Goal: Task Accomplishment & Management: Use online tool/utility

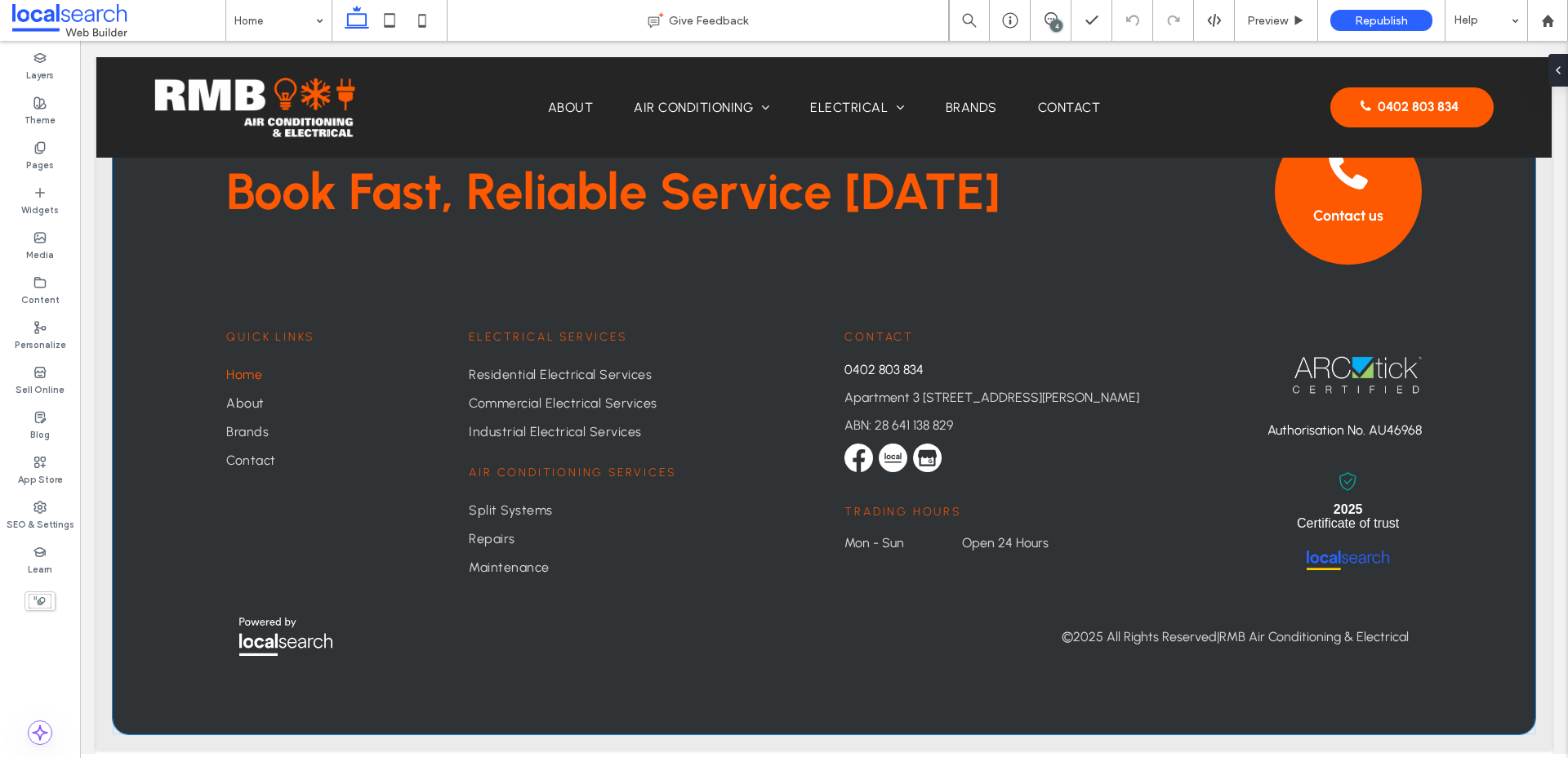
click at [158, 541] on div "Book Fast, Reliable Service Today Contact us Contact 0402 803 834 Apartment 3 1…" at bounding box center [824, 376] width 1423 height 715
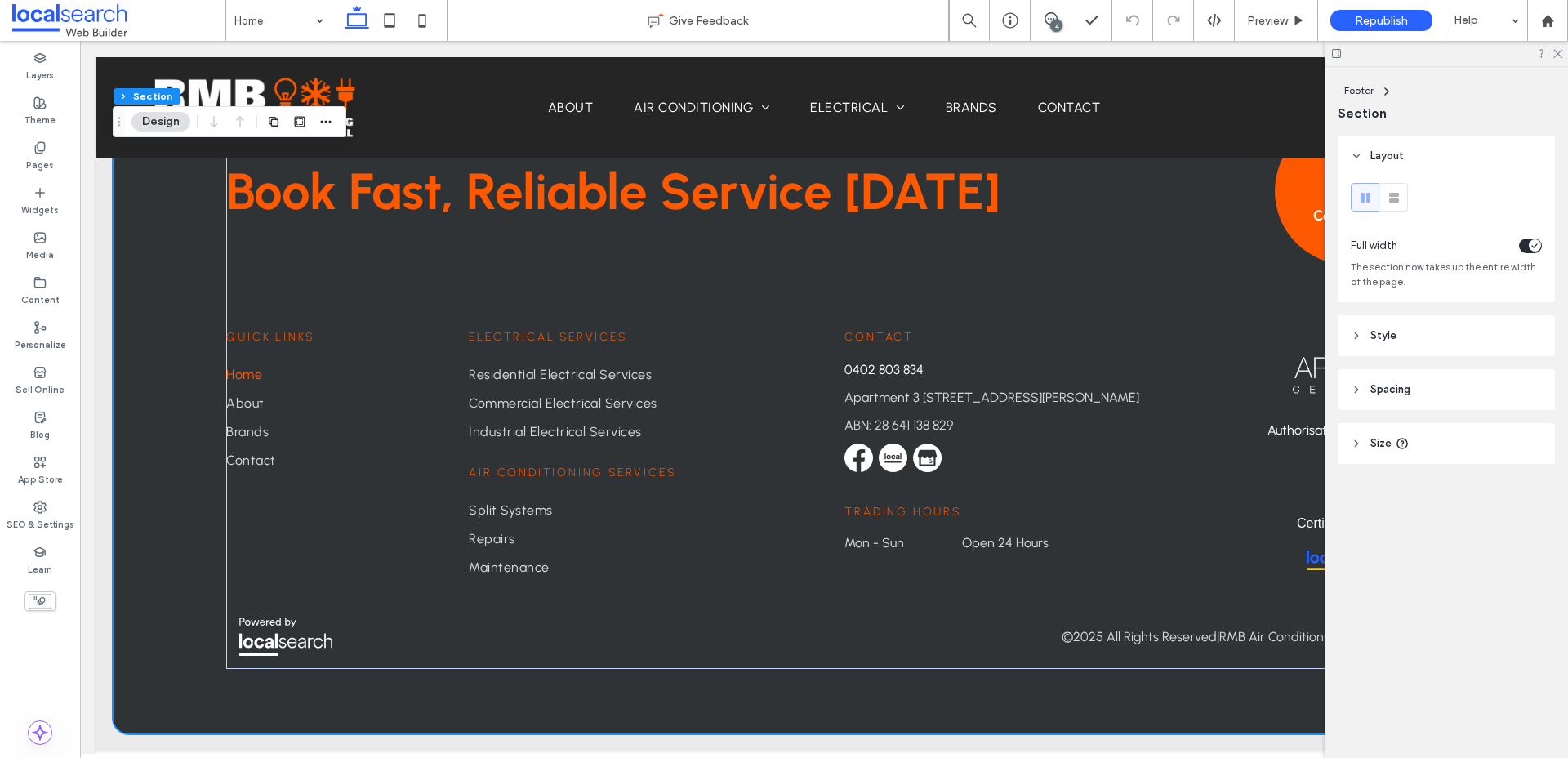
click at [1387, 328] on header "Style" at bounding box center [1446, 335] width 217 height 41
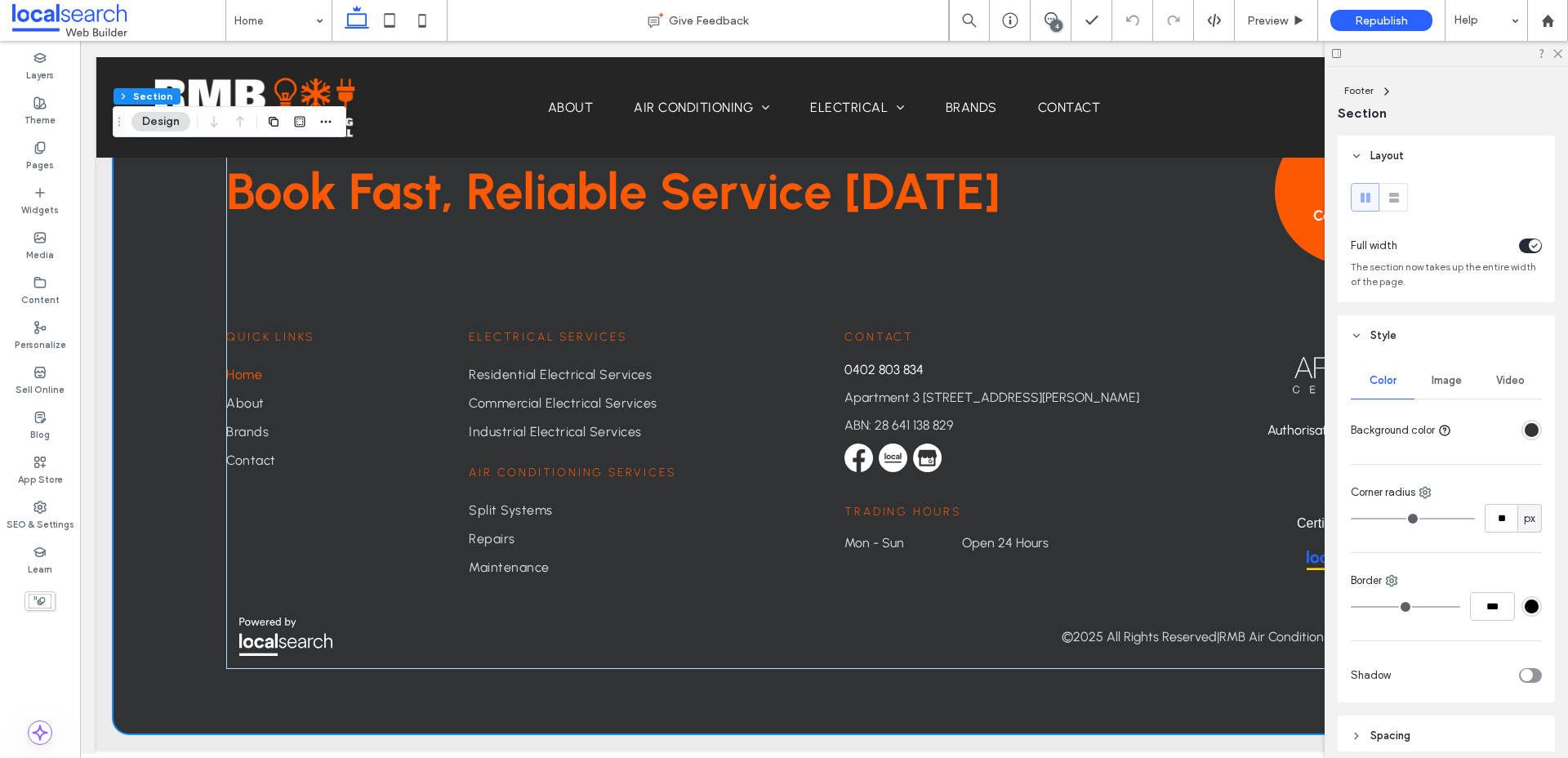
click at [1453, 379] on span "Image" at bounding box center [1447, 380] width 30 height 13
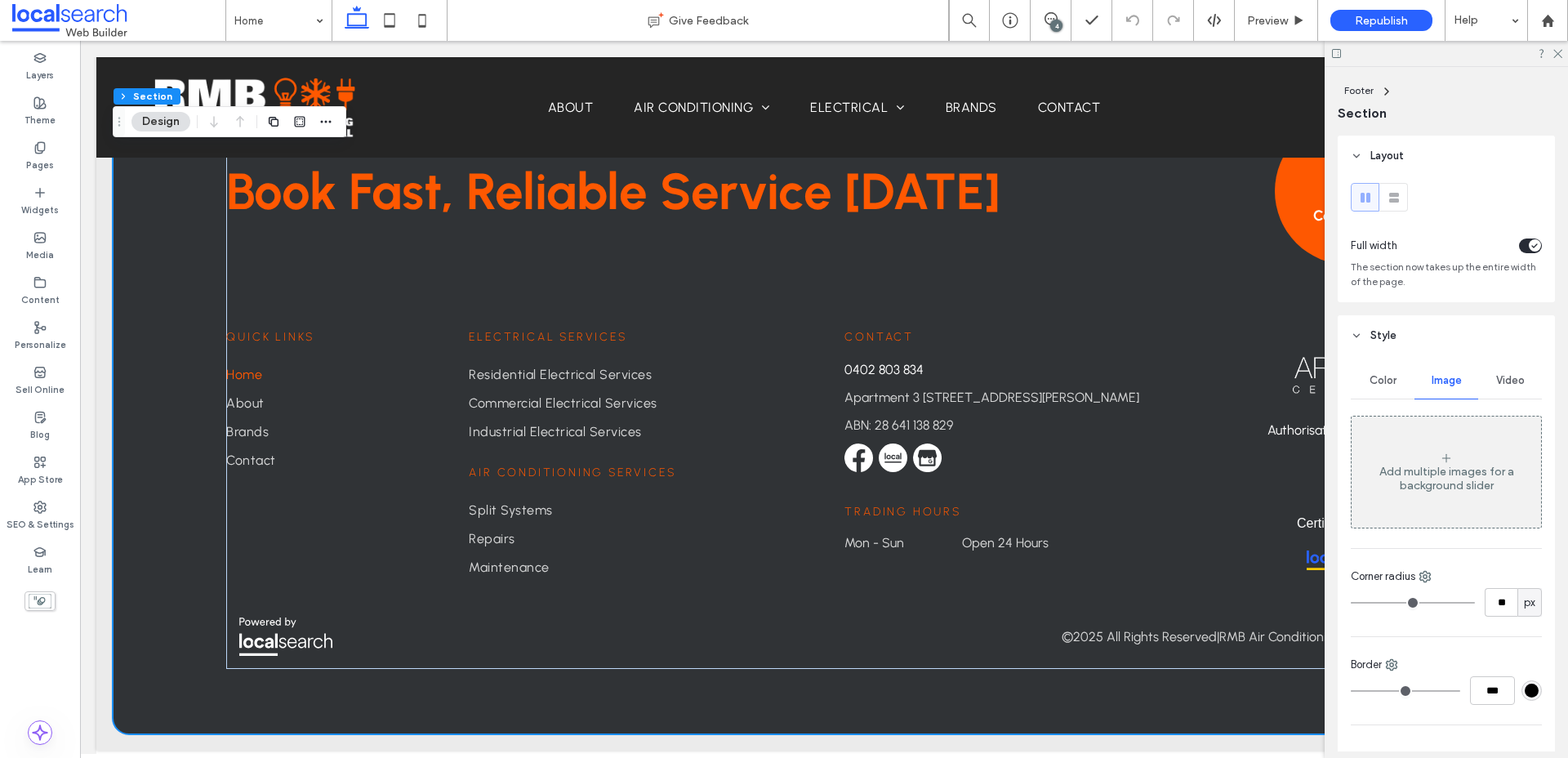
click at [1443, 468] on div "Add multiple images for a background slider" at bounding box center [1446, 478] width 190 height 28
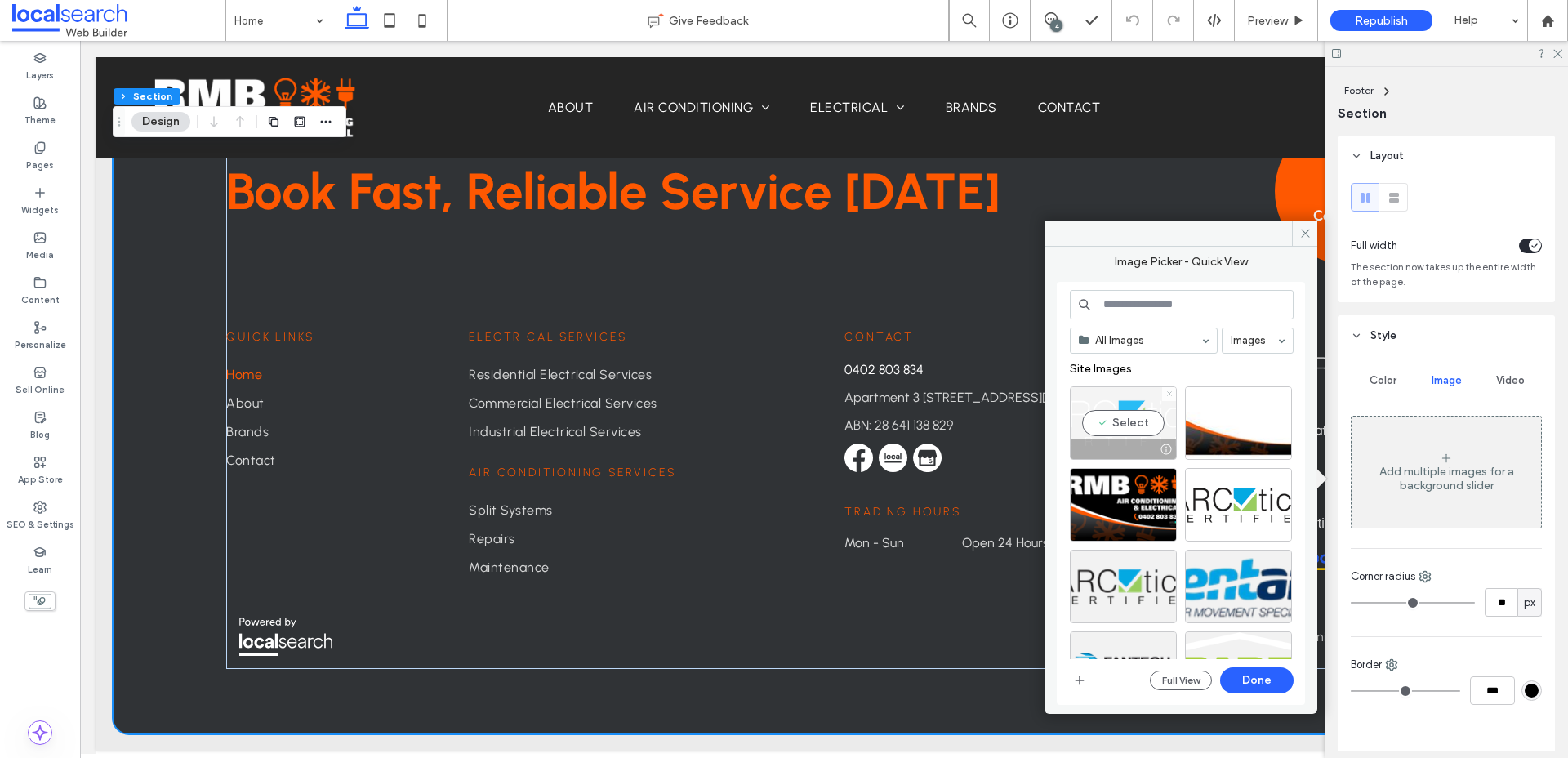
click at [1166, 394] on icon at bounding box center [1169, 394] width 7 height 7
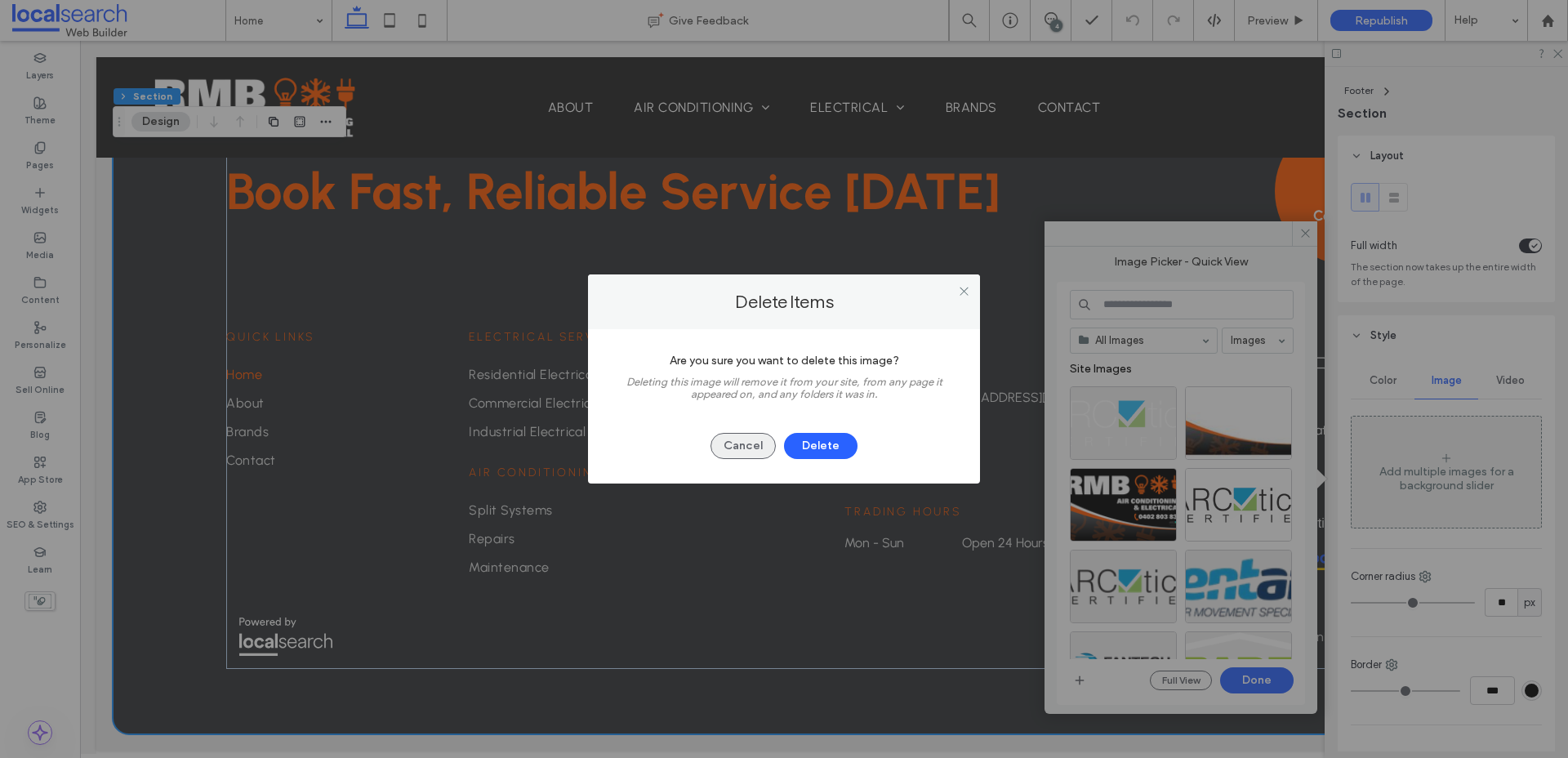
click at [743, 441] on button "Cancel" at bounding box center [743, 445] width 65 height 26
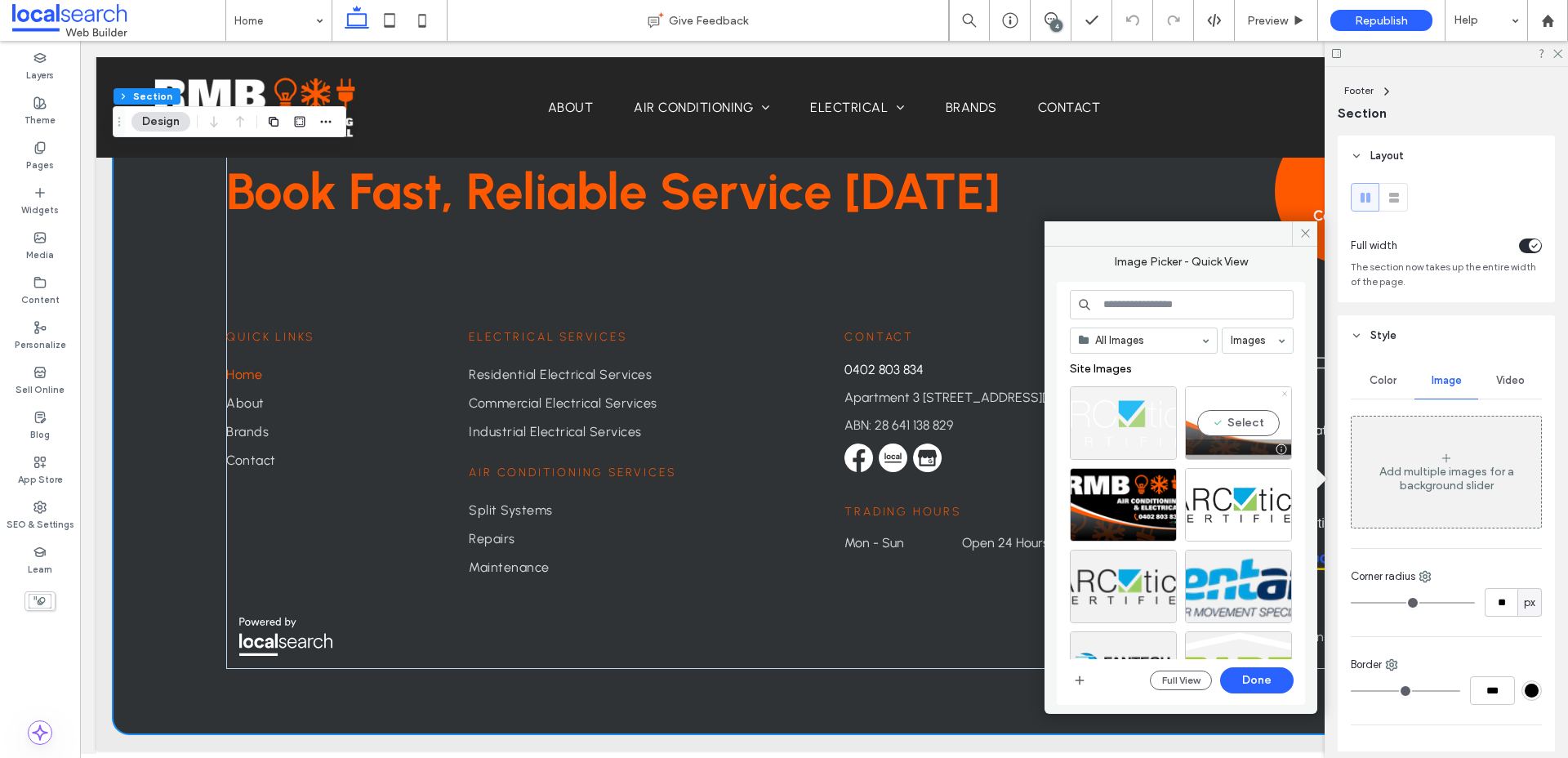
click at [1285, 393] on icon at bounding box center [1285, 394] width 7 height 7
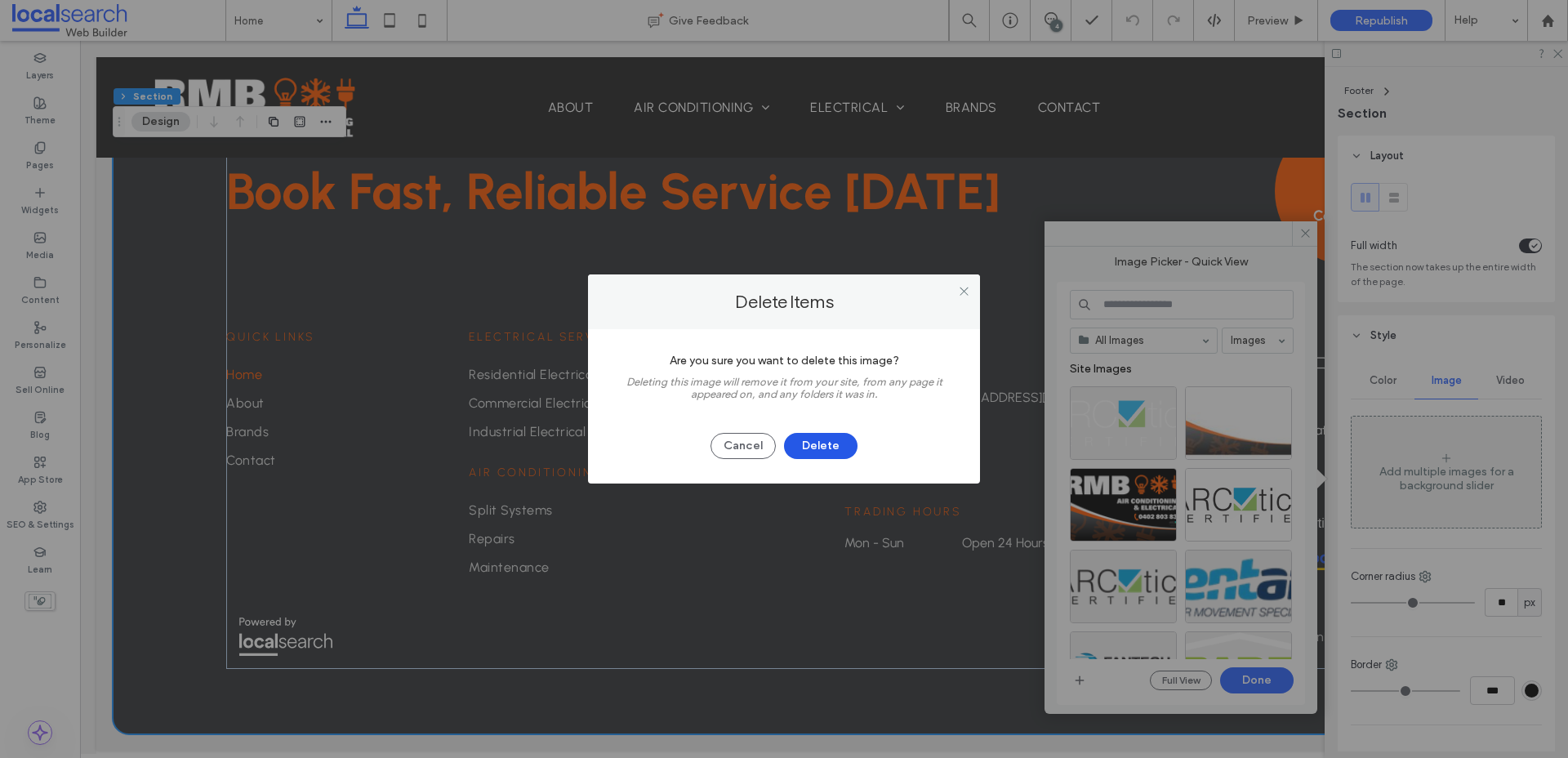
click at [832, 445] on button "Delete" at bounding box center [821, 445] width 74 height 26
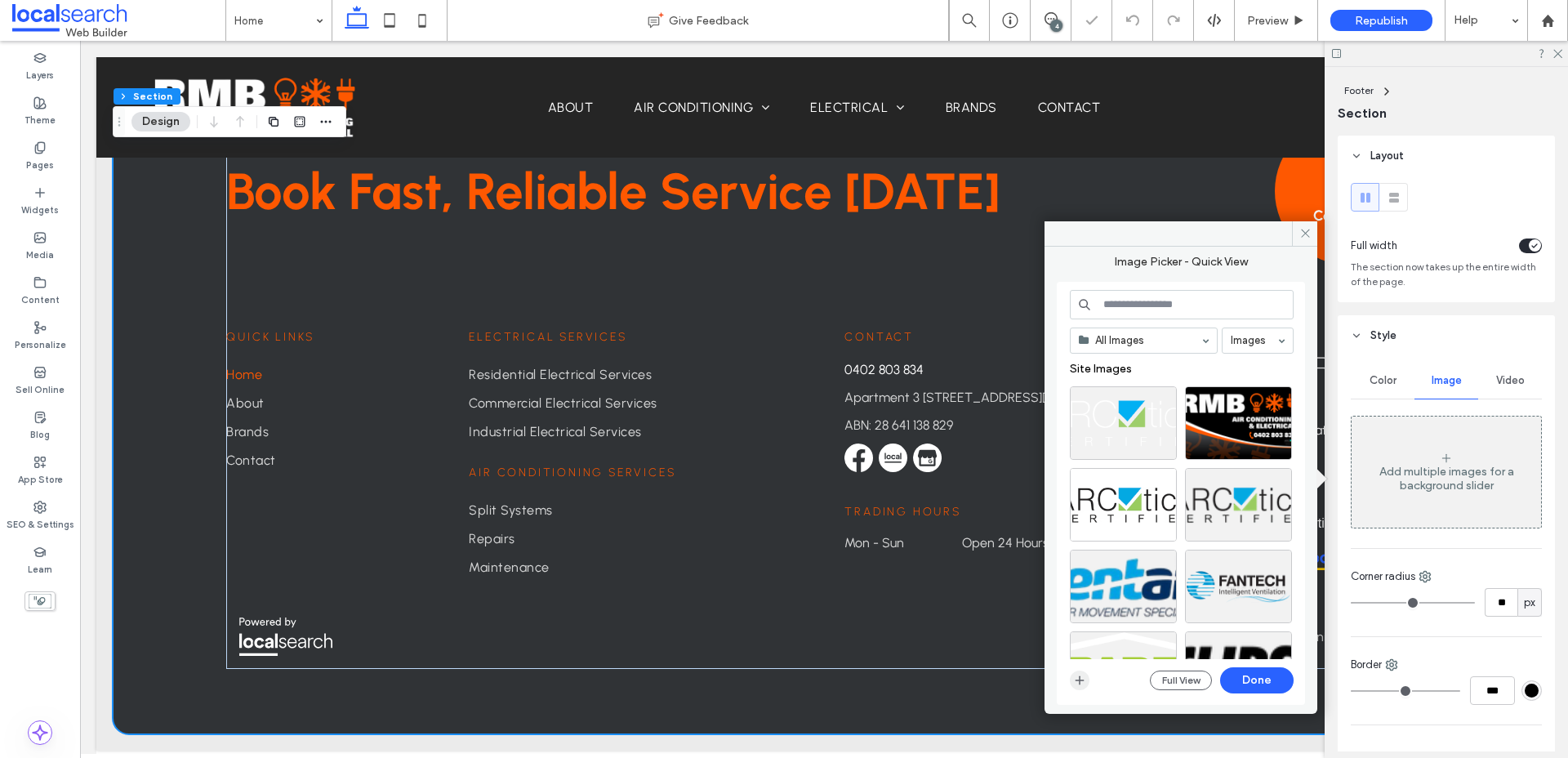
click at [1073, 679] on icon "button" at bounding box center [1080, 680] width 13 height 13
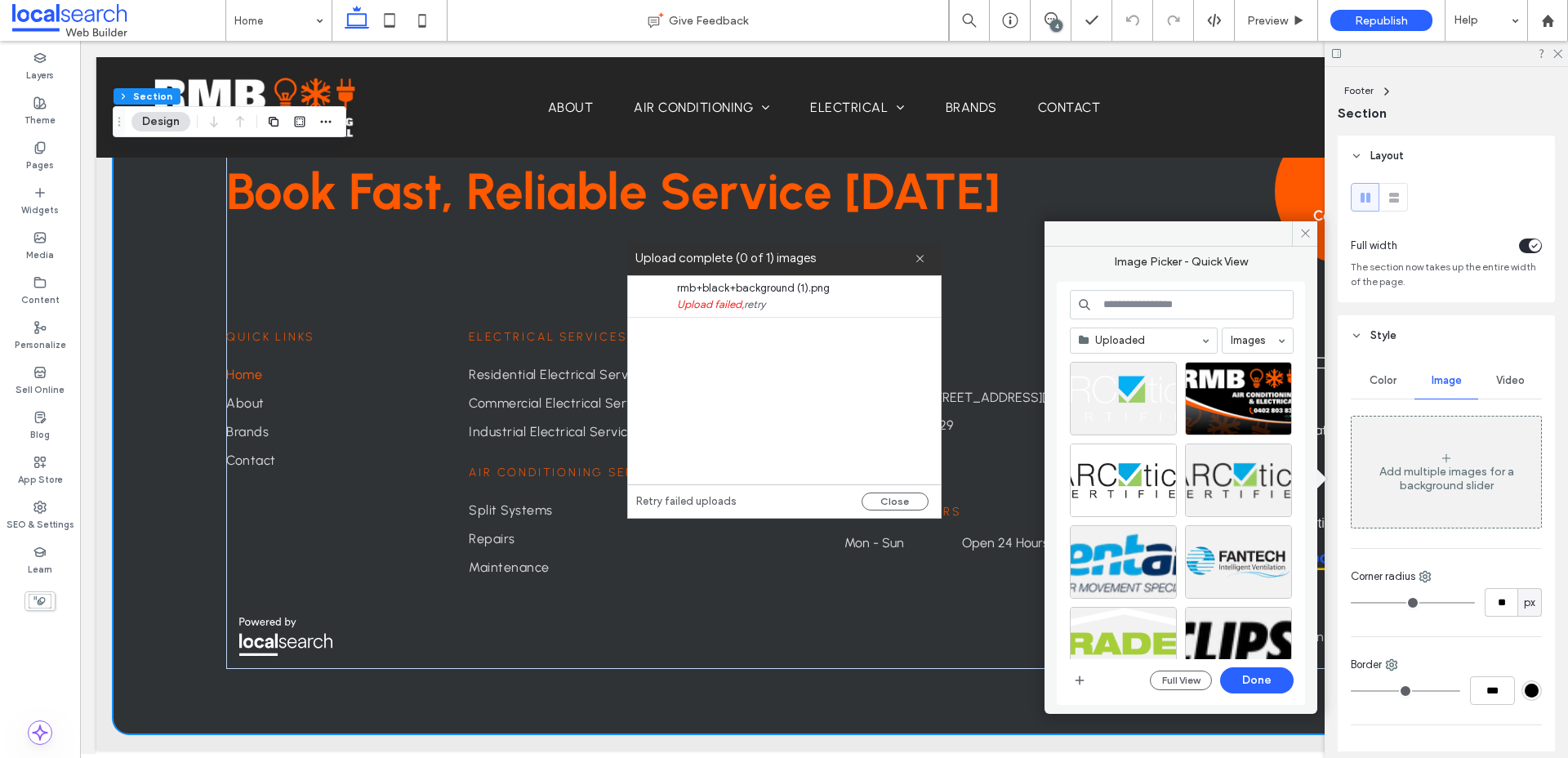
click at [758, 306] on link "retry" at bounding box center [754, 305] width 21 height 17
click at [637, 505] on link "Retry failed uploads" at bounding box center [686, 501] width 100 height 17
click at [917, 258] on icon at bounding box center [919, 258] width 11 height 11
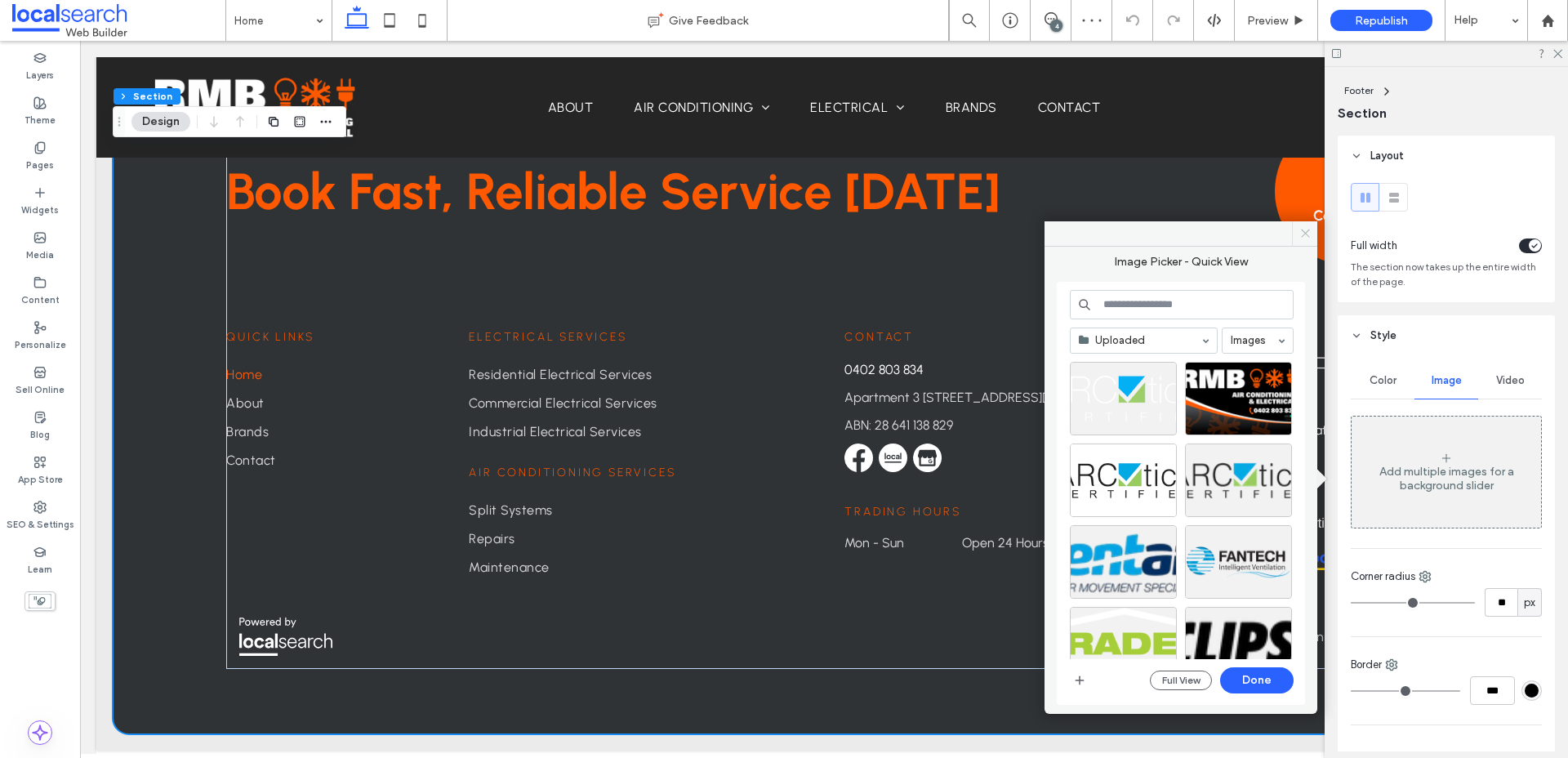
click at [1301, 230] on use at bounding box center [1305, 234] width 8 height 8
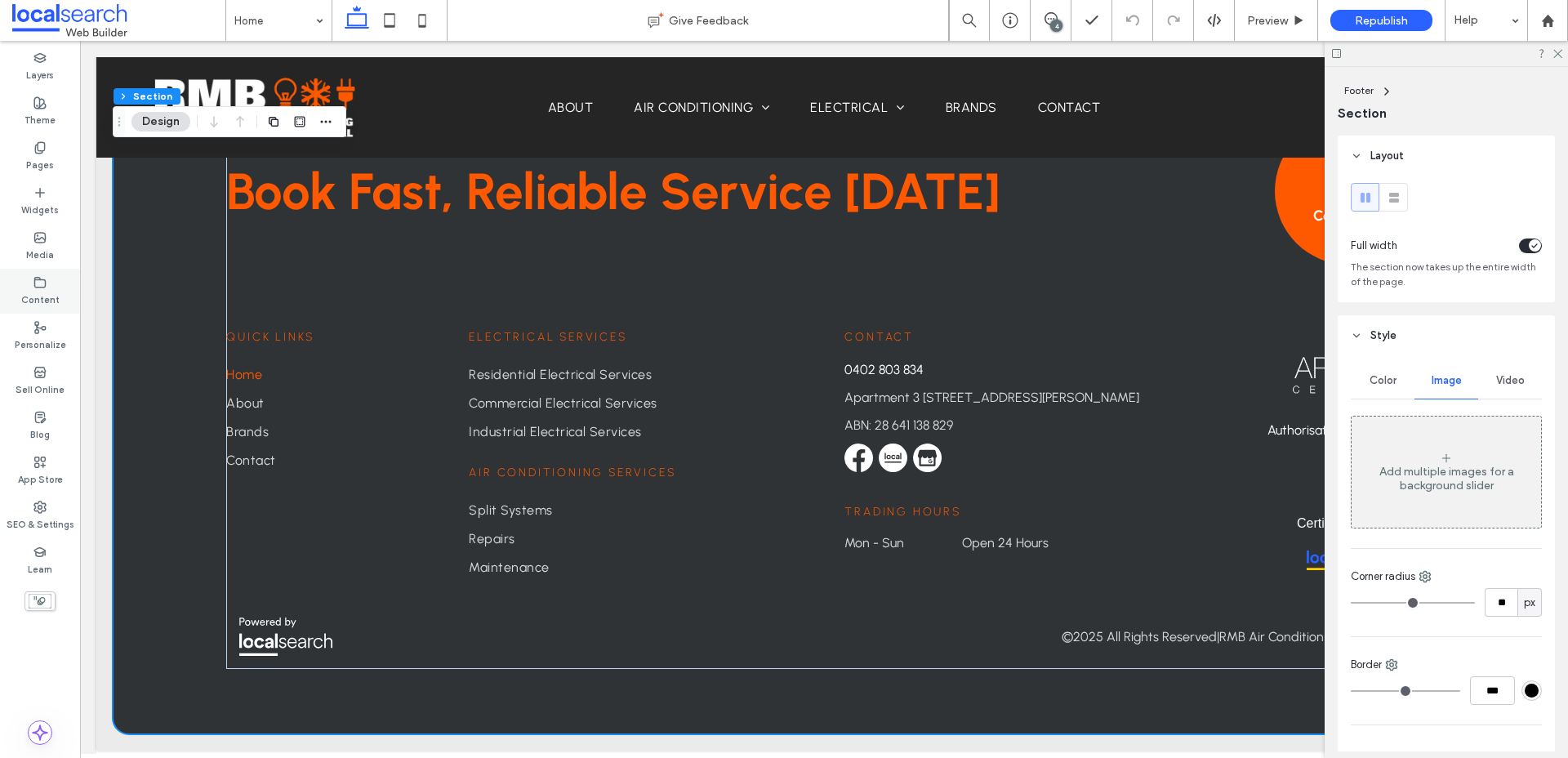
click at [41, 294] on label "Content" at bounding box center [40, 298] width 38 height 18
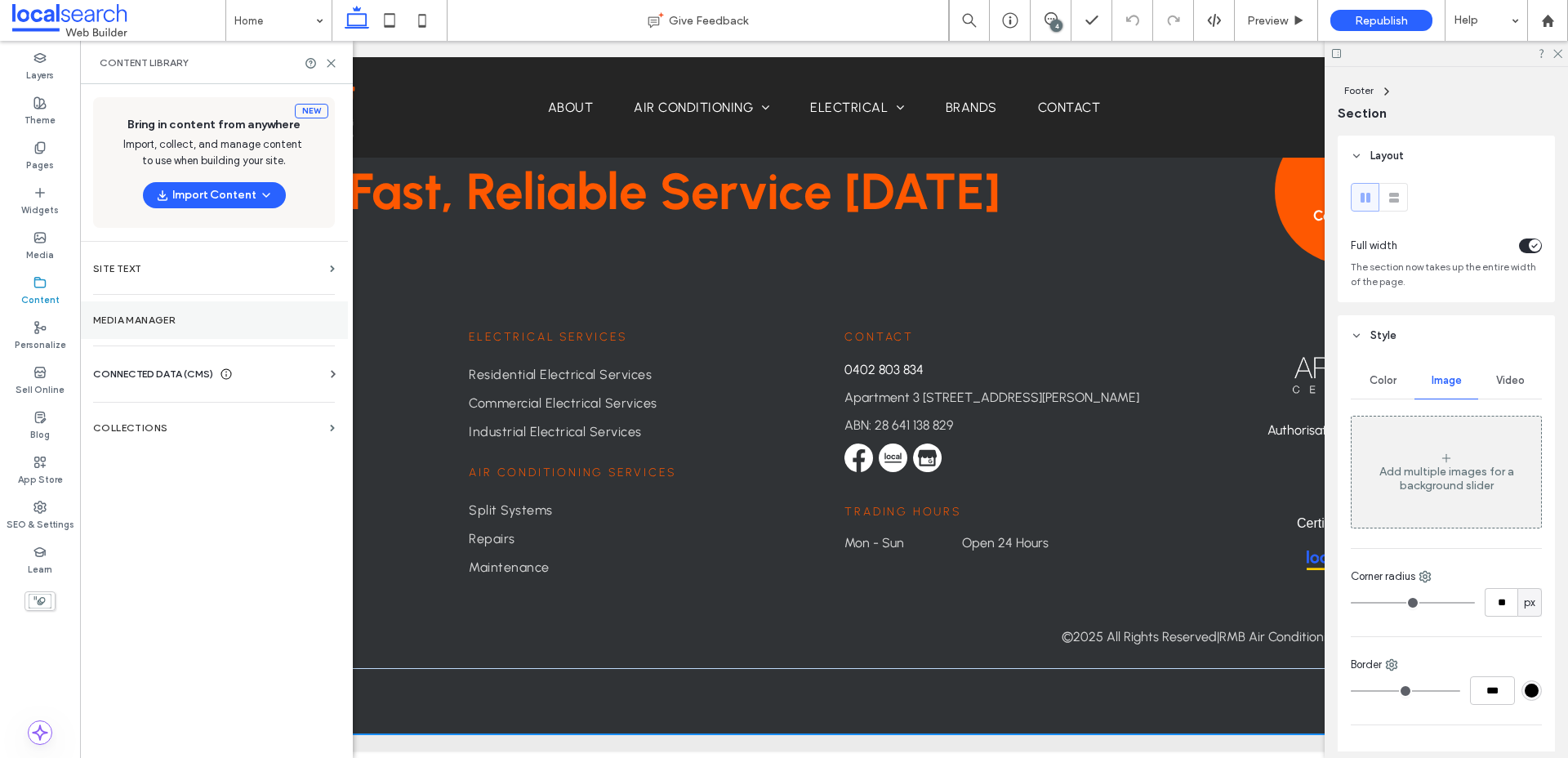
click at [163, 328] on section "Media Manager" at bounding box center [214, 319] width 267 height 38
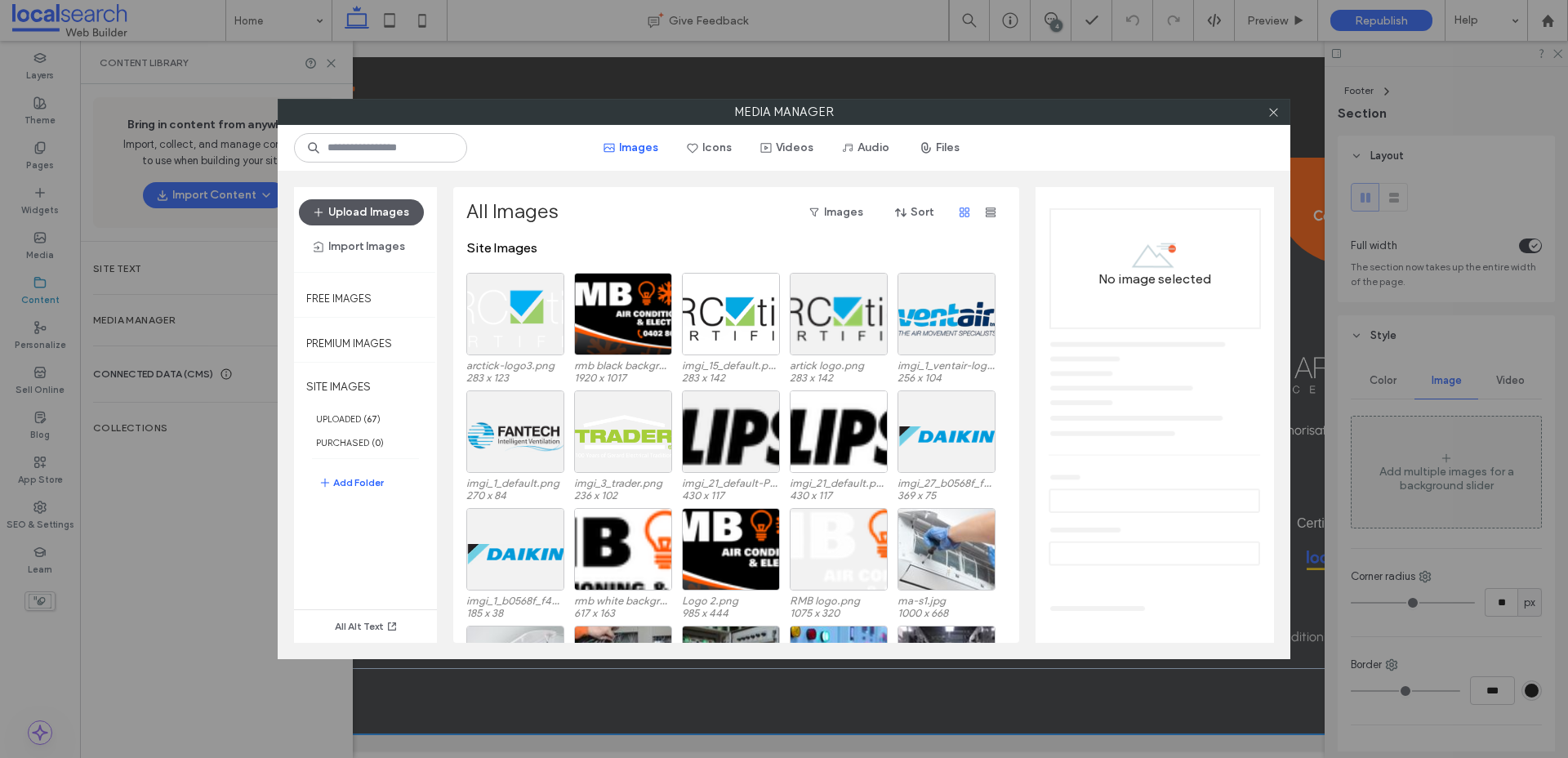
click at [375, 216] on button "Upload Images" at bounding box center [361, 211] width 125 height 26
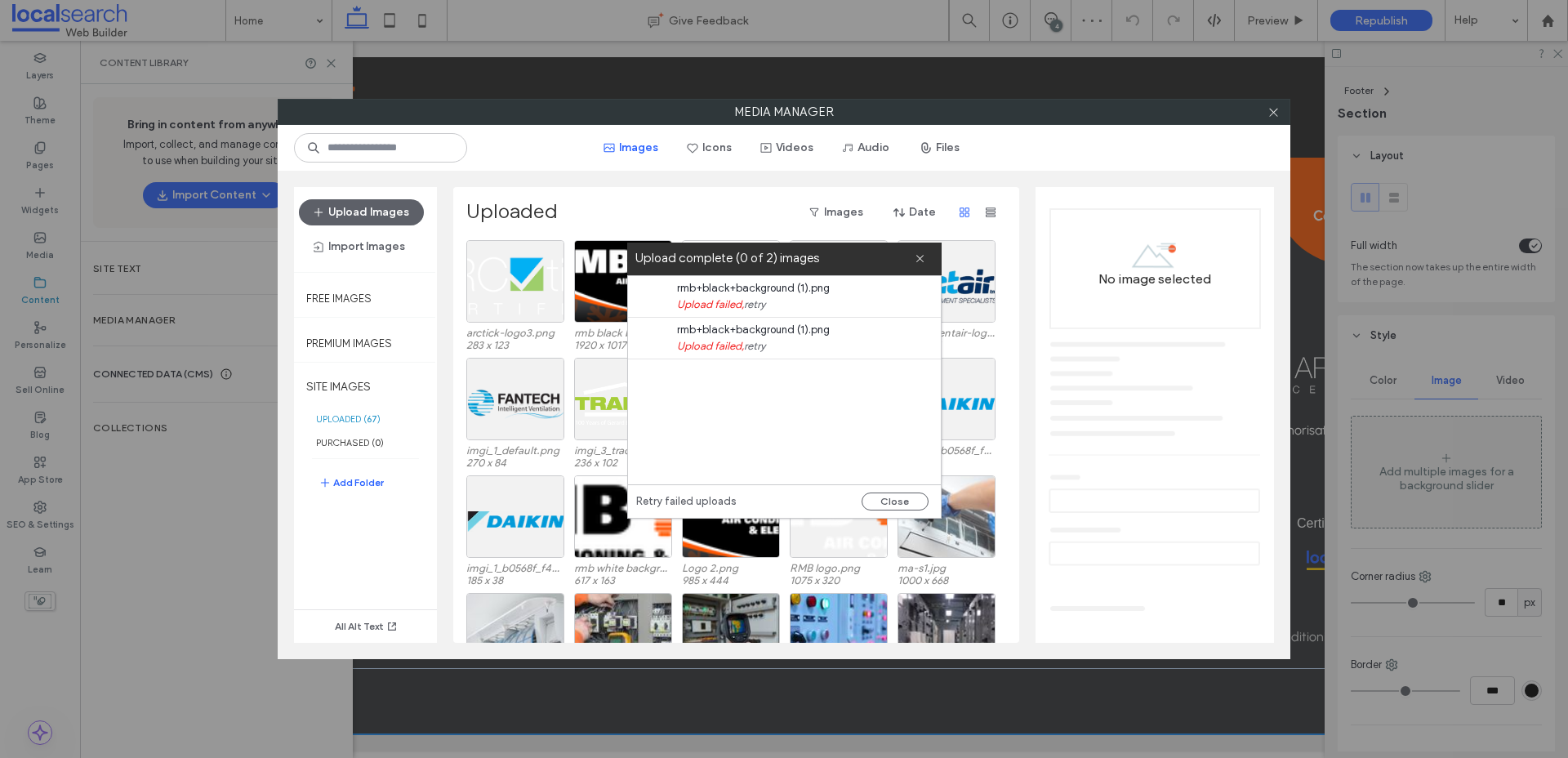
click at [762, 344] on link "retry" at bounding box center [754, 346] width 21 height 17
click at [761, 308] on link "retry" at bounding box center [754, 305] width 21 height 17
click at [917, 259] on icon at bounding box center [919, 258] width 11 height 11
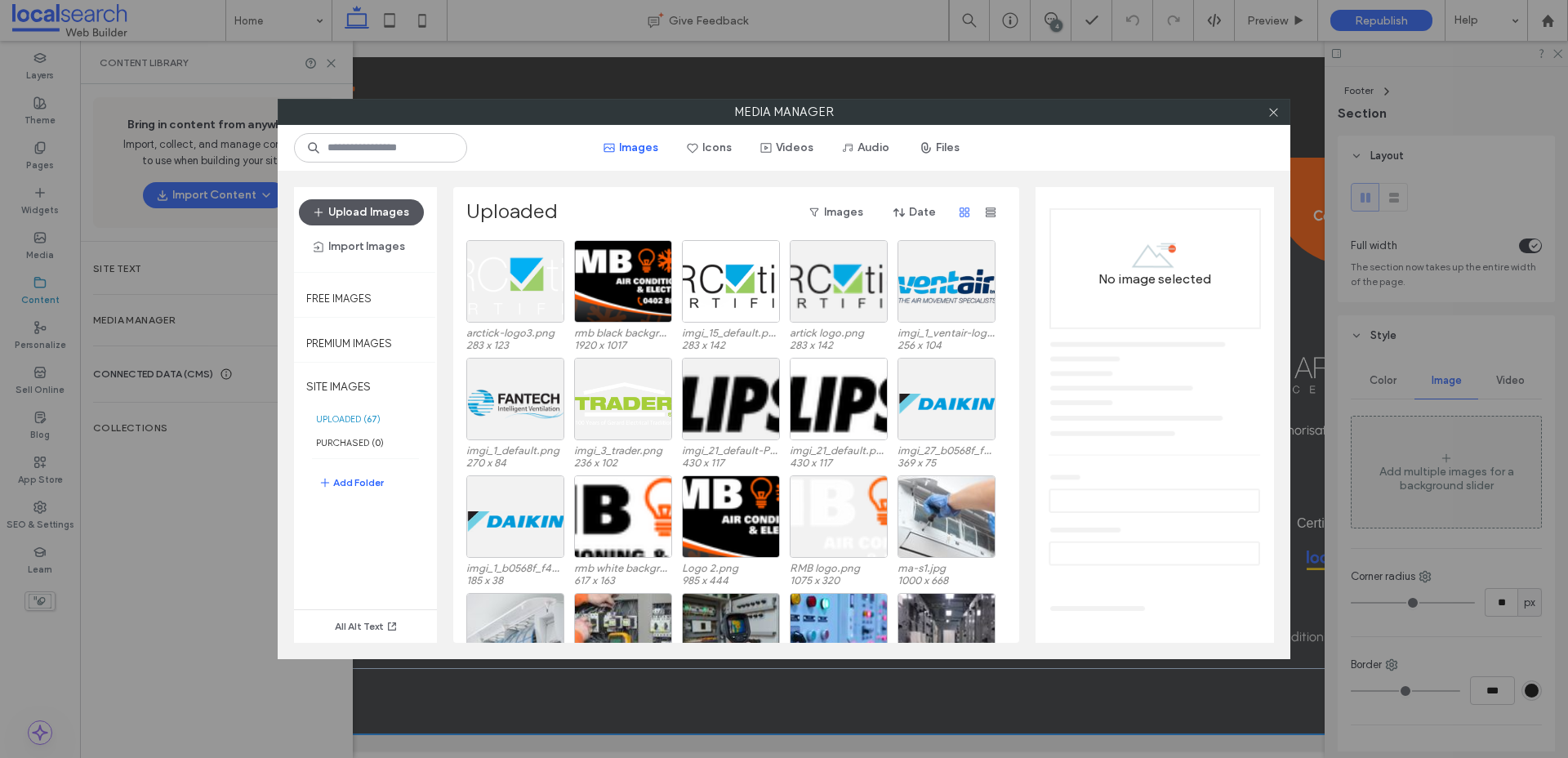
click at [349, 215] on button "Upload Images" at bounding box center [361, 211] width 125 height 26
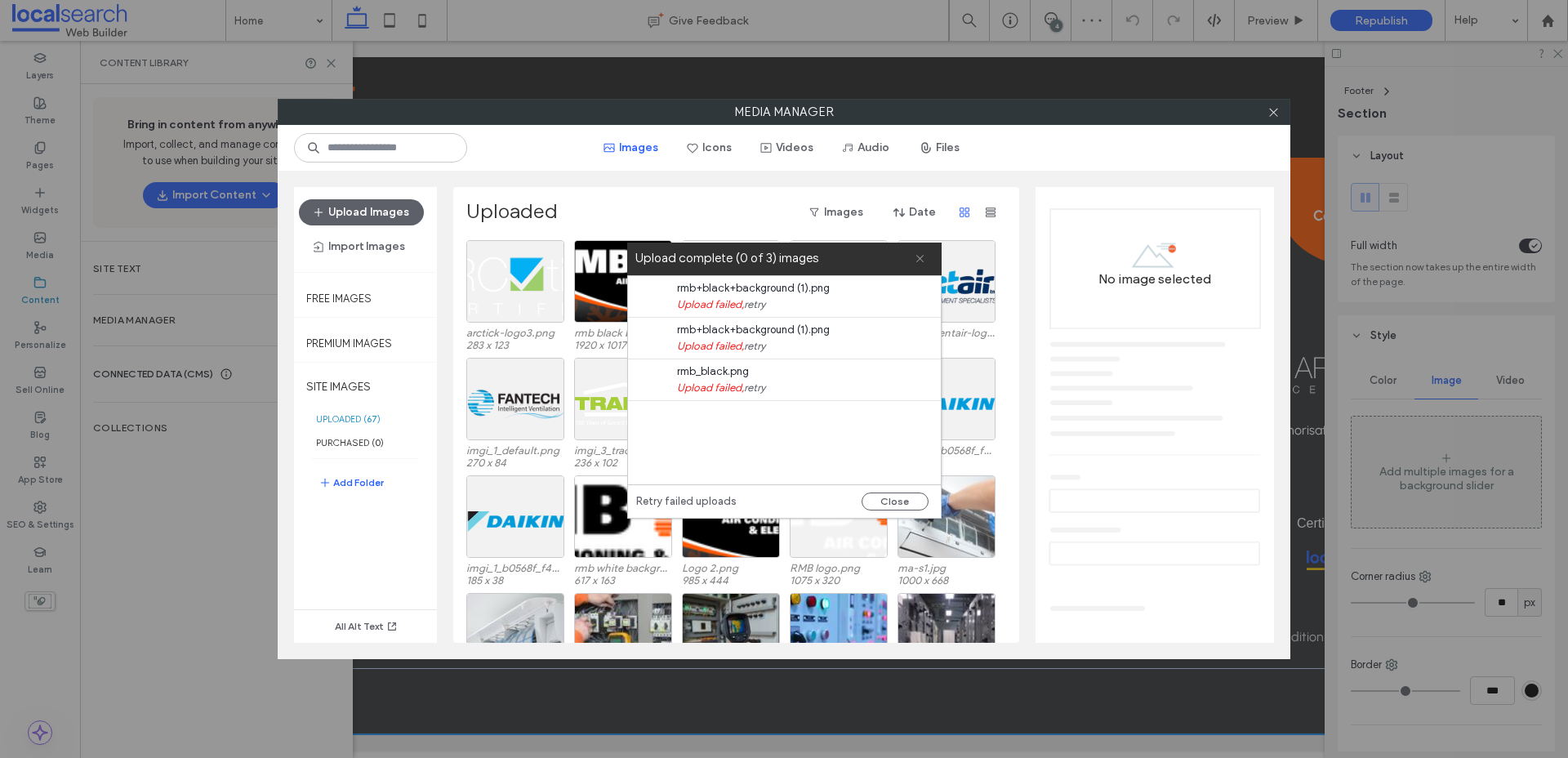
click at [921, 260] on use at bounding box center [919, 258] width 8 height 8
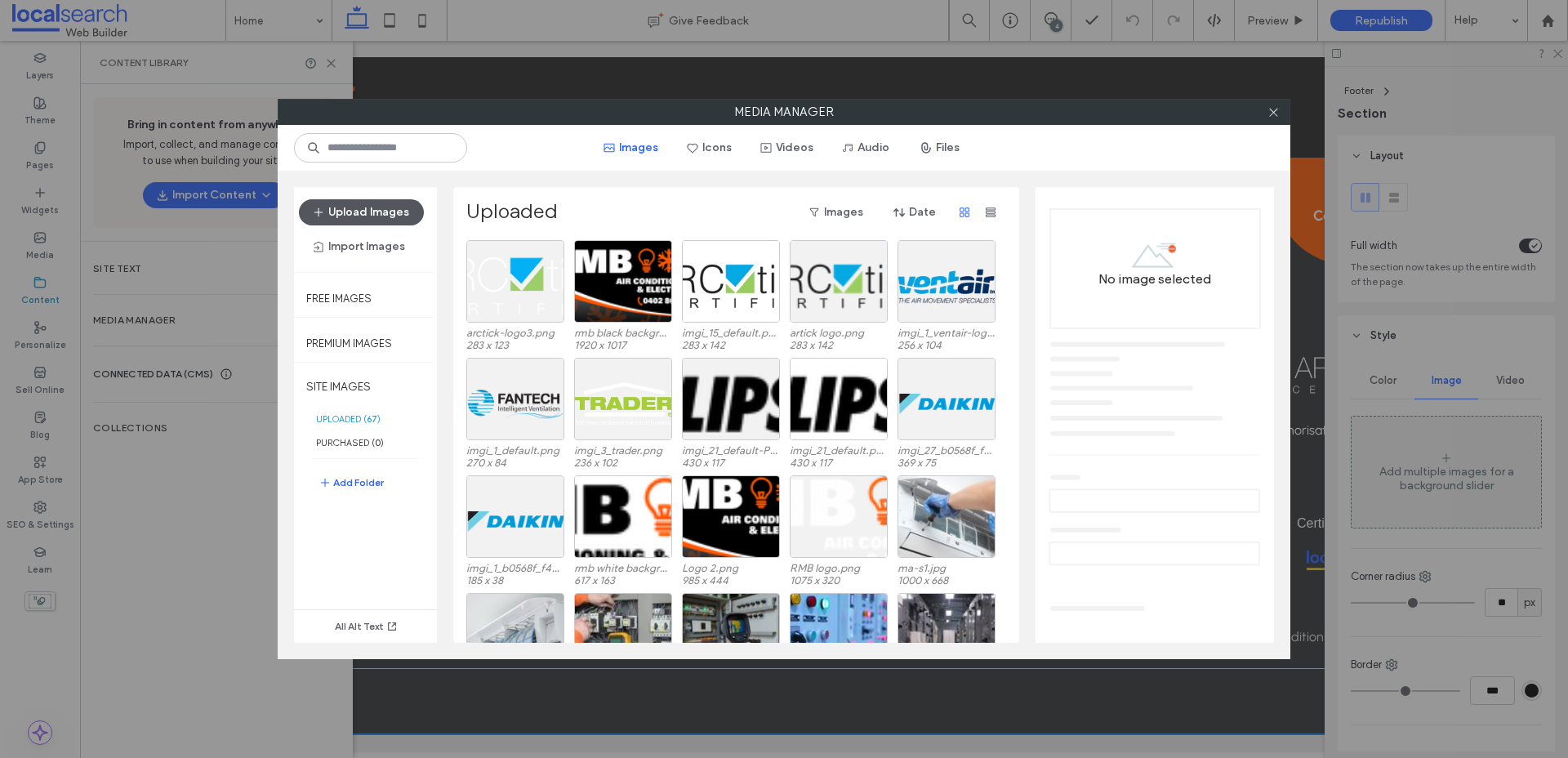
click at [351, 206] on button "Upload Images" at bounding box center [361, 211] width 125 height 26
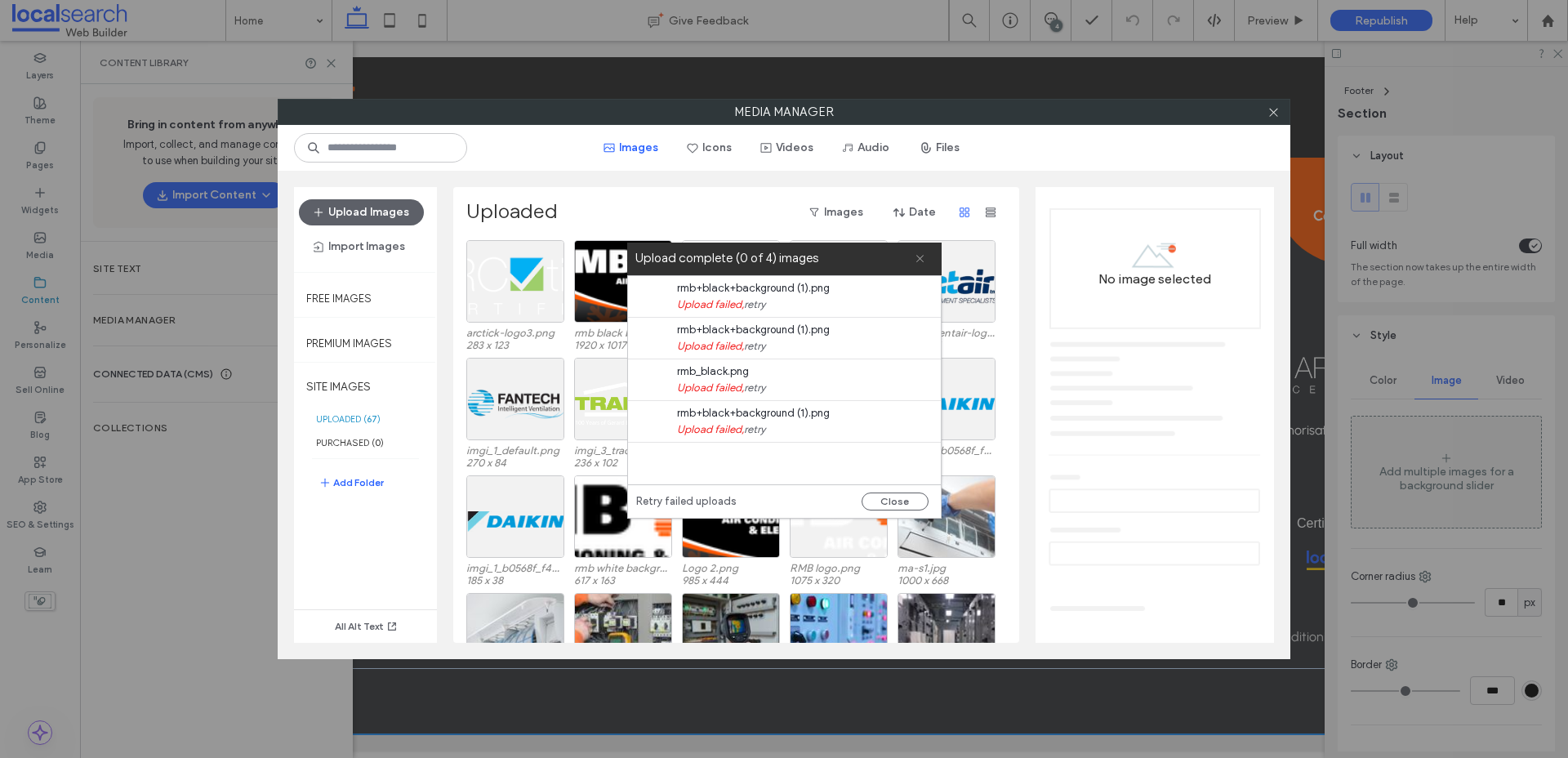
click at [920, 265] on span at bounding box center [919, 258] width 11 height 33
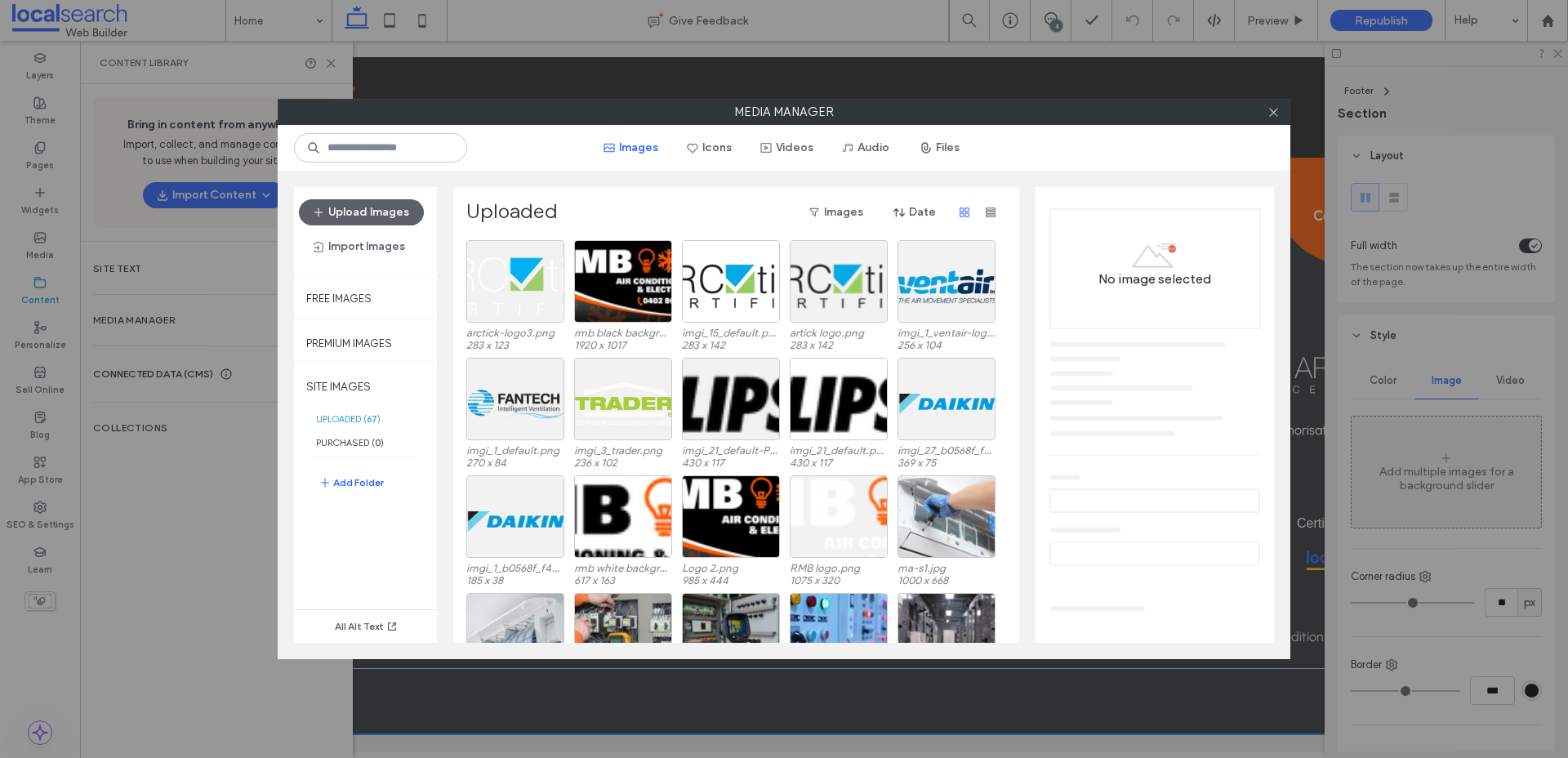
click at [921, 257] on div at bounding box center [946, 281] width 98 height 83
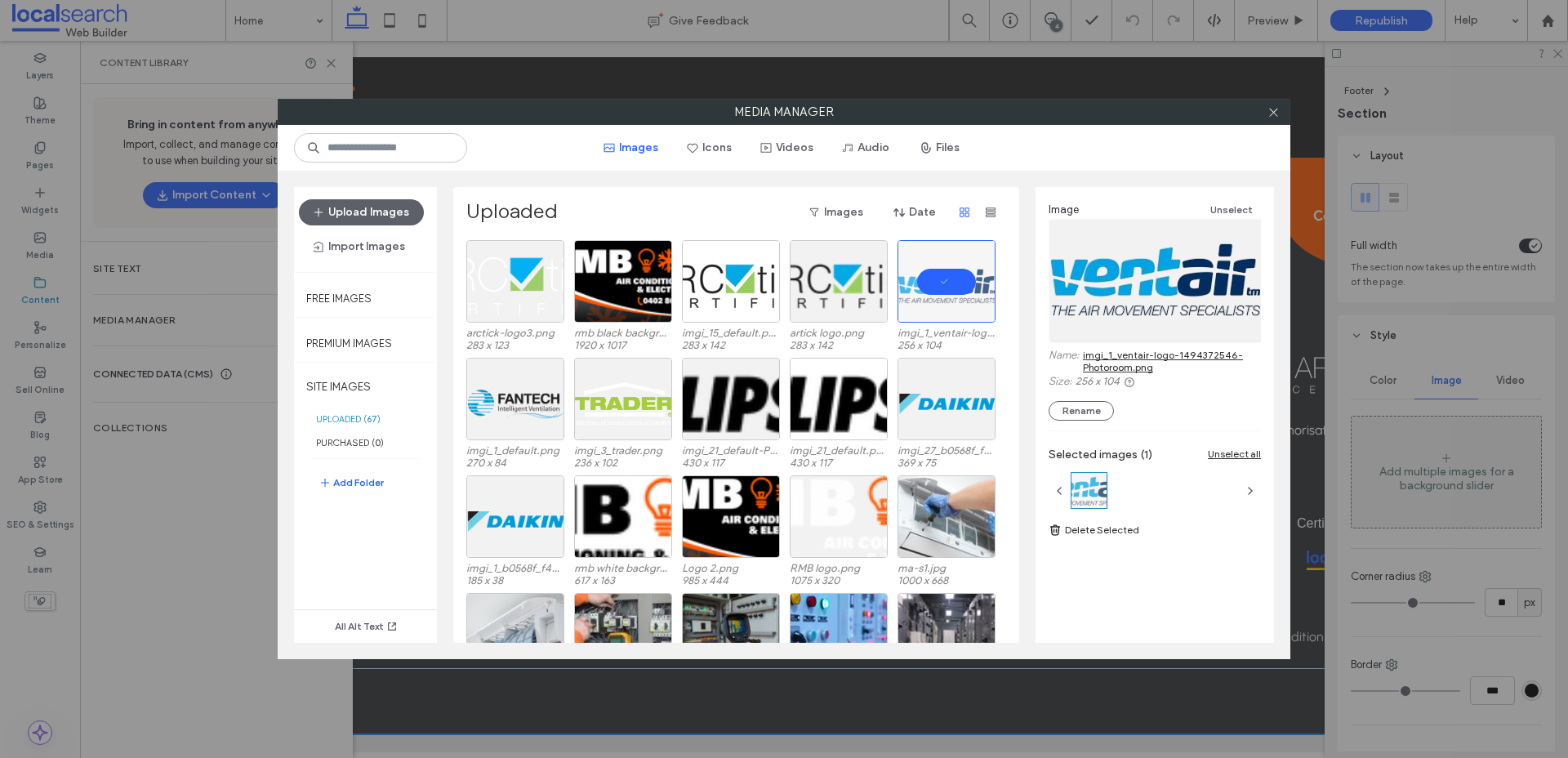
click at [1280, 113] on div at bounding box center [1272, 111] width 24 height 24
click at [1278, 114] on icon at bounding box center [1273, 112] width 13 height 13
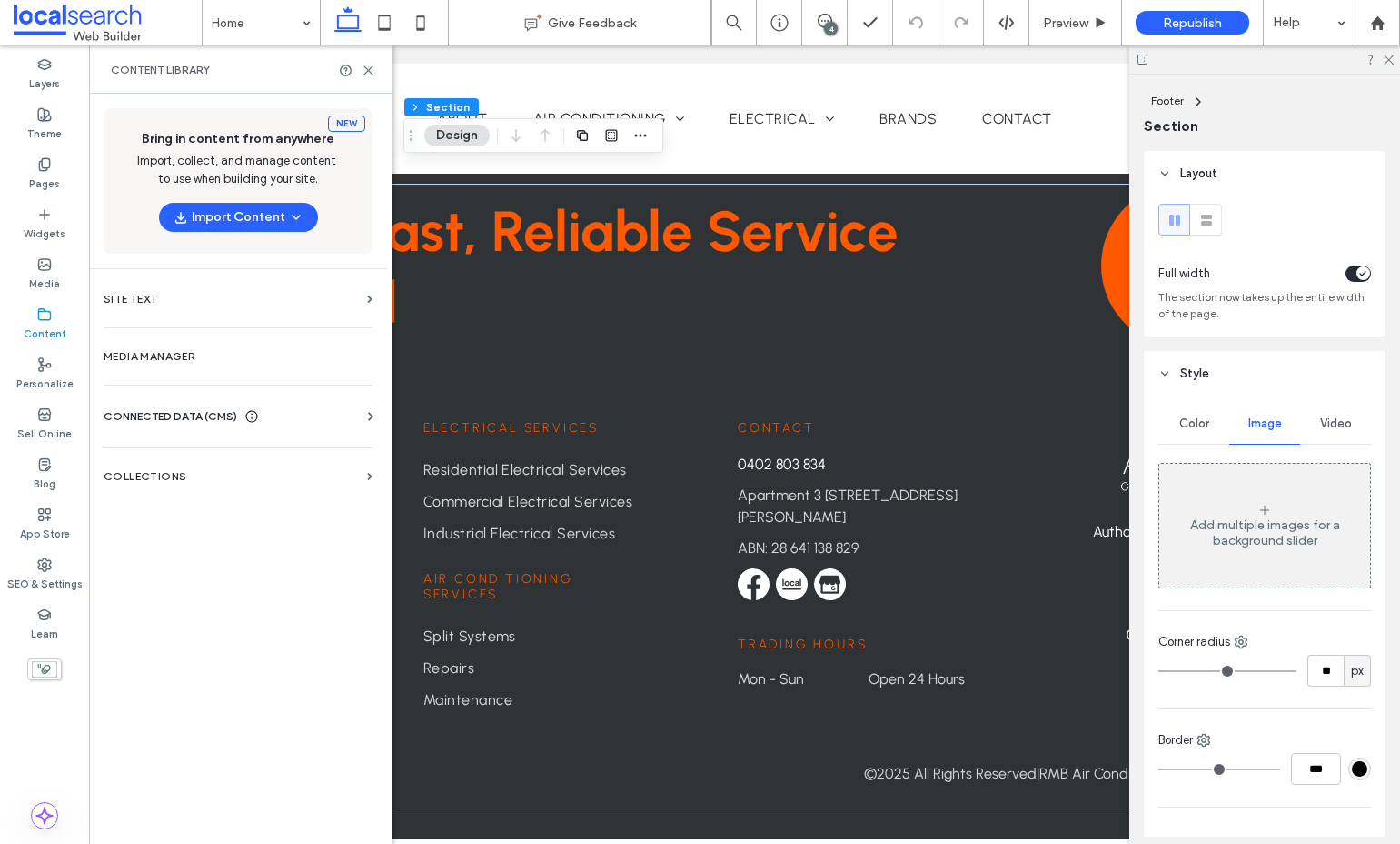
scroll to position [4724, 0]
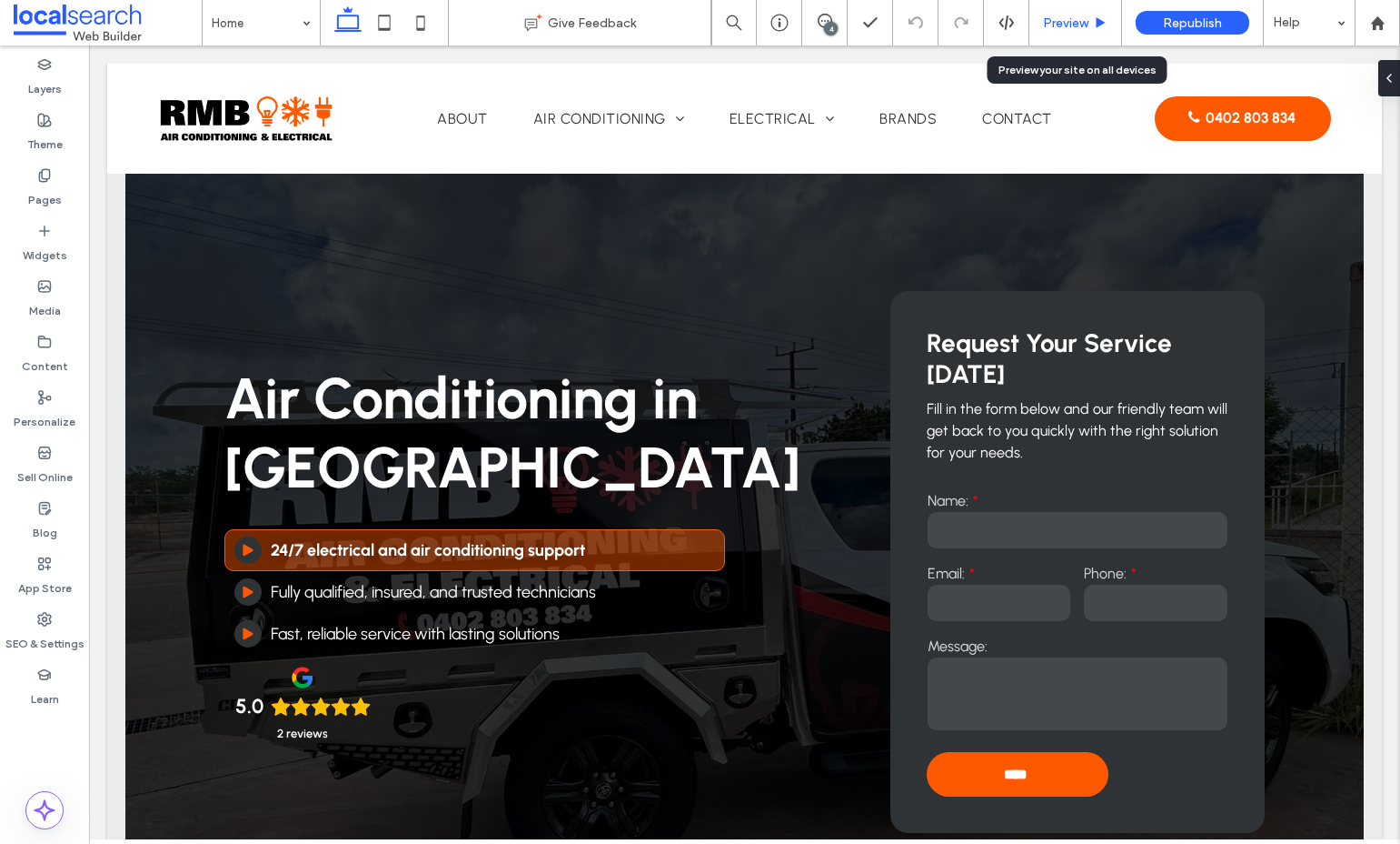
click at [1075, 32] on div "Preview" at bounding box center [1076, 22] width 93 height 46
click at [1060, 22] on span "Preview" at bounding box center [1066, 23] width 46 height 16
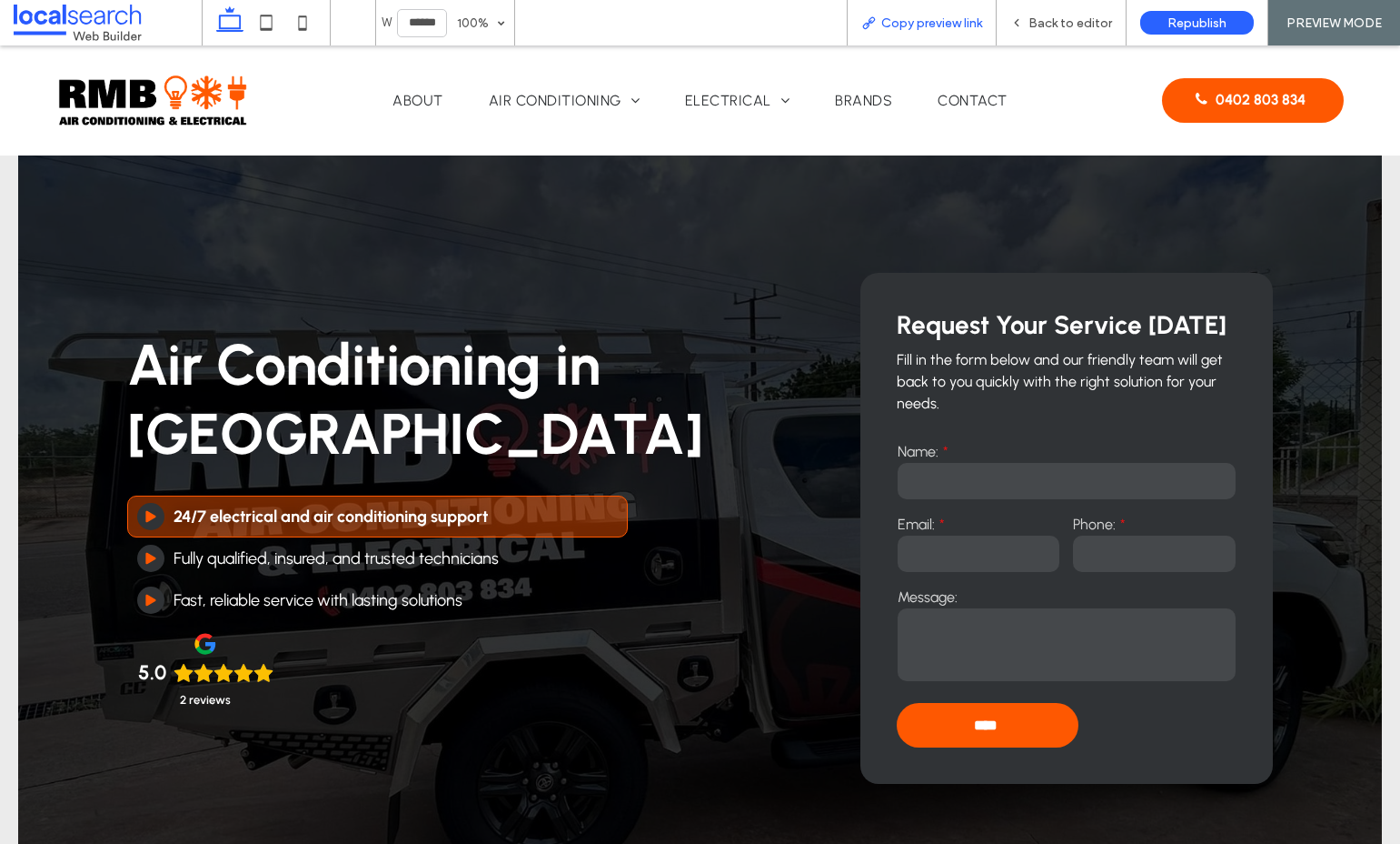
click at [940, 26] on span "Copy preview link" at bounding box center [932, 23] width 100 height 16
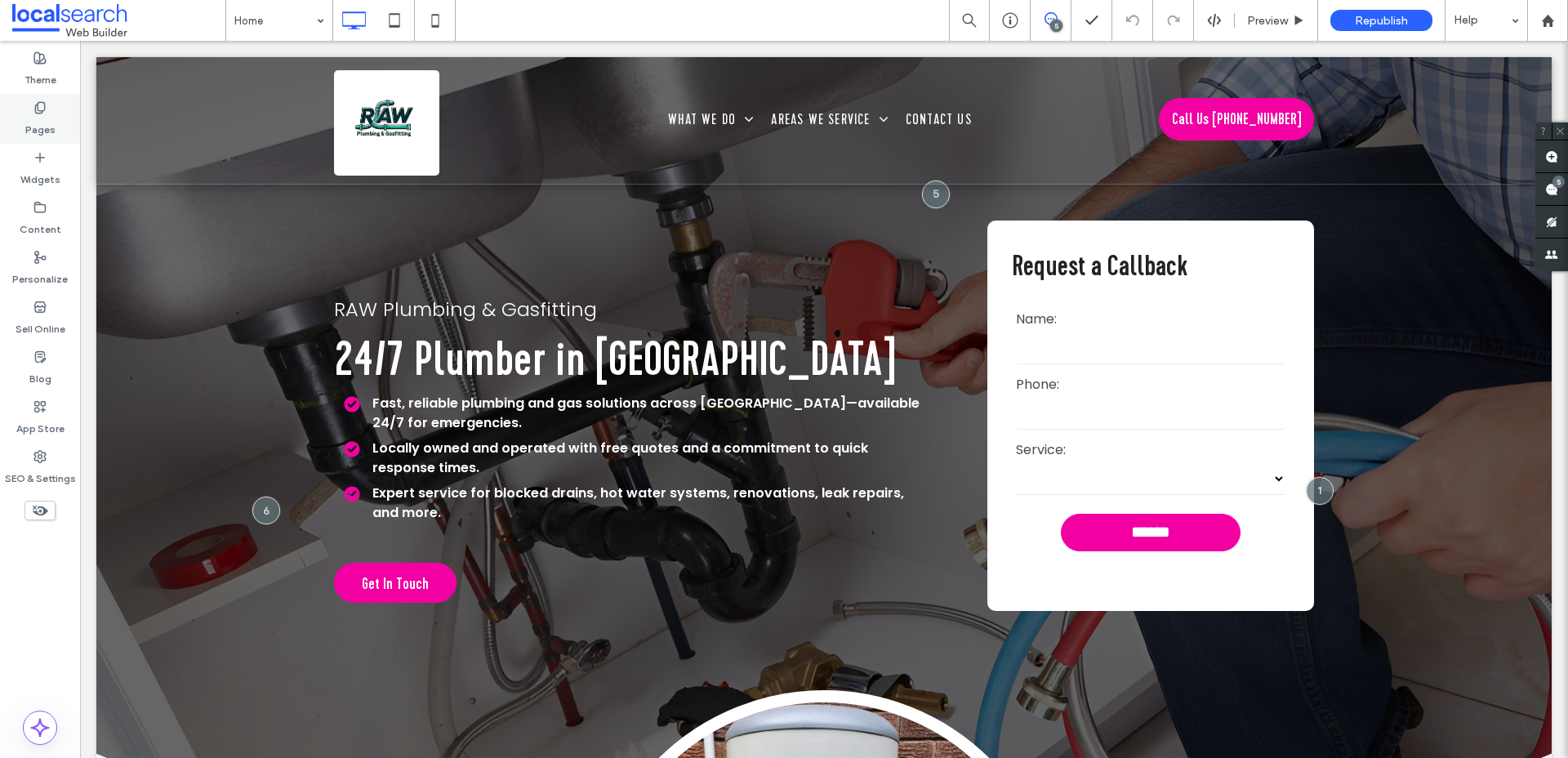
click at [37, 114] on icon at bounding box center [40, 108] width 13 height 13
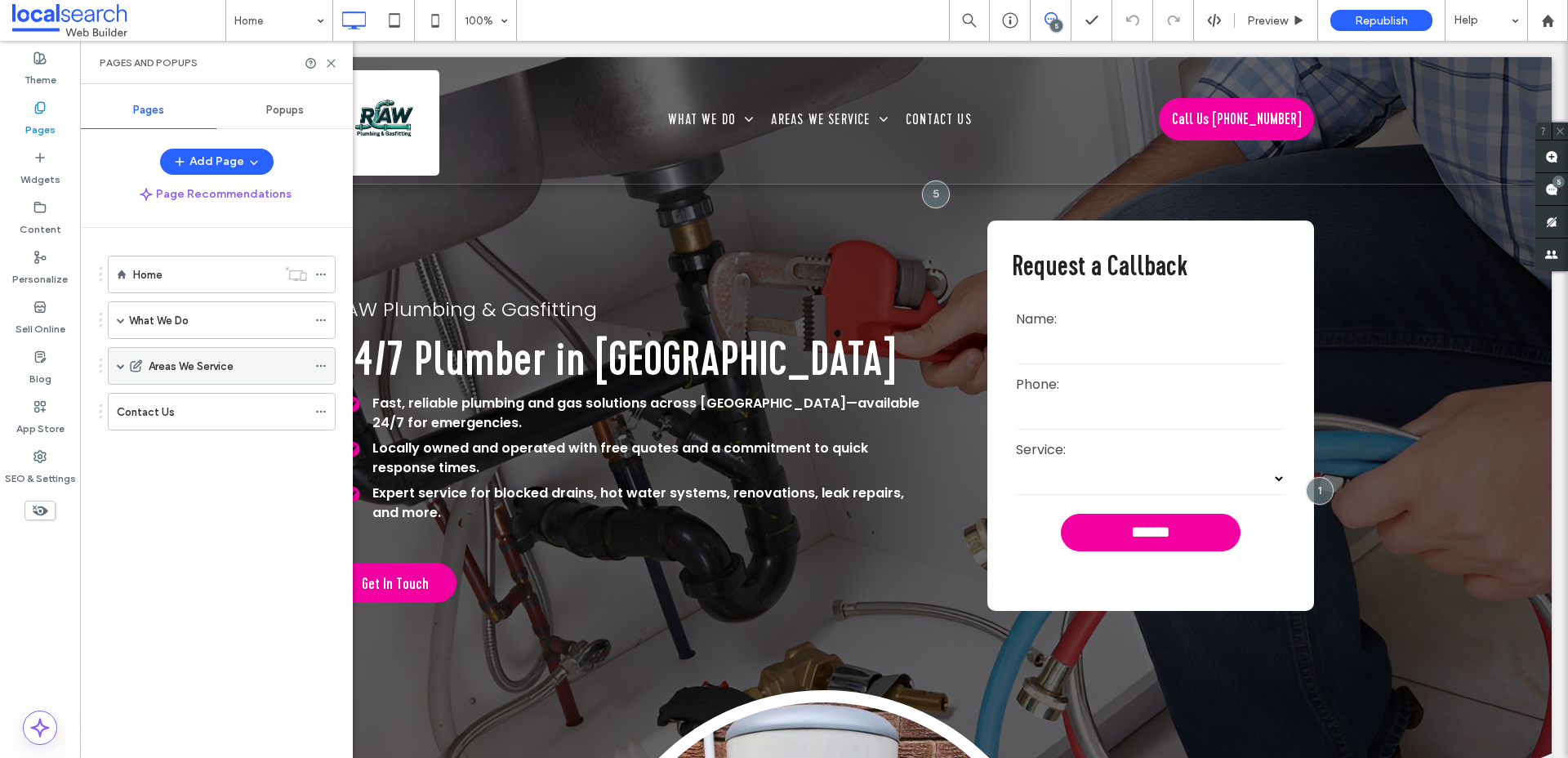
click at [122, 363] on span at bounding box center [121, 366] width 8 height 8
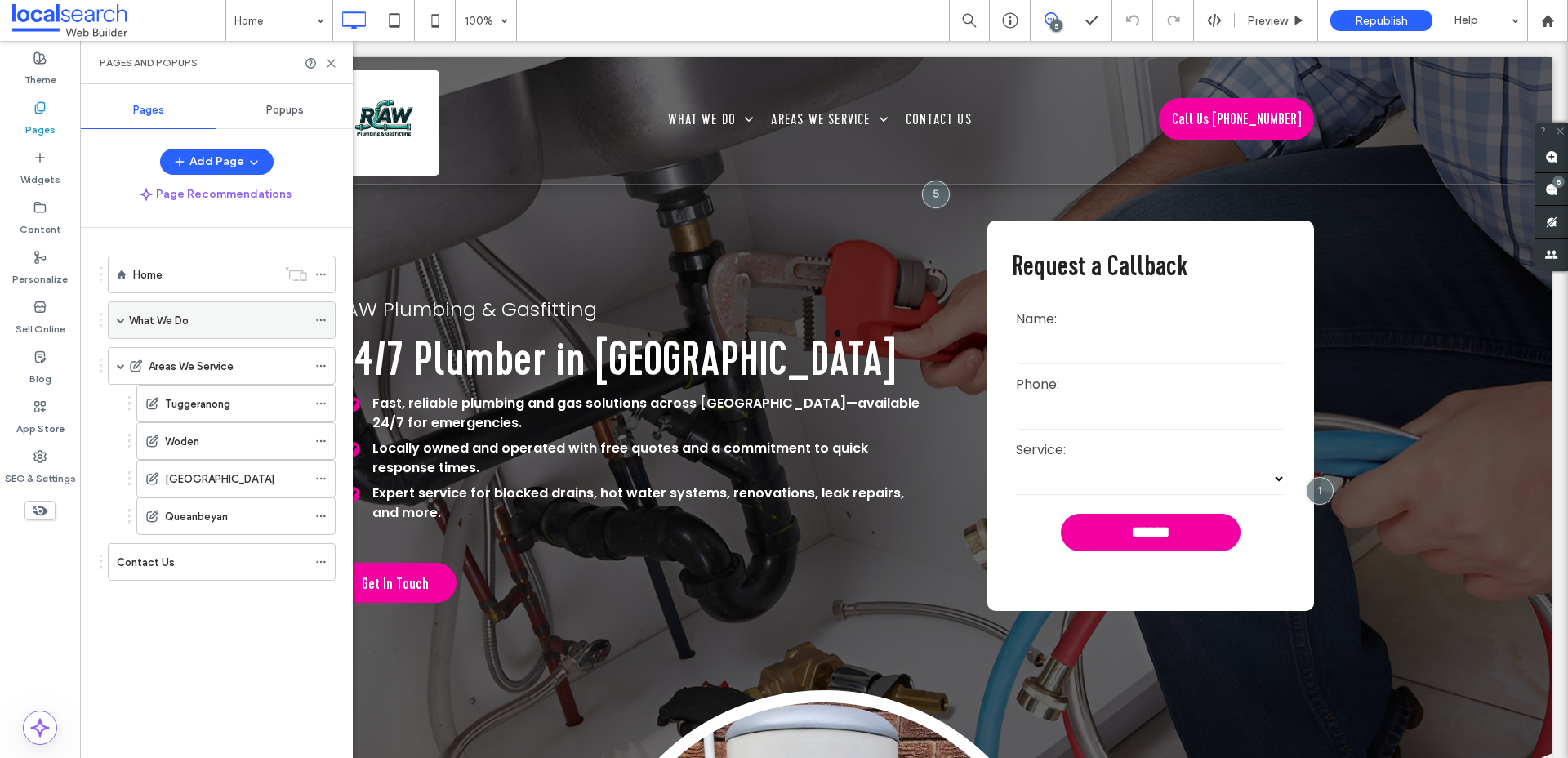
click at [116, 312] on div "What We Do" at bounding box center [221, 319] width 228 height 38
click at [117, 317] on span at bounding box center [121, 320] width 8 height 8
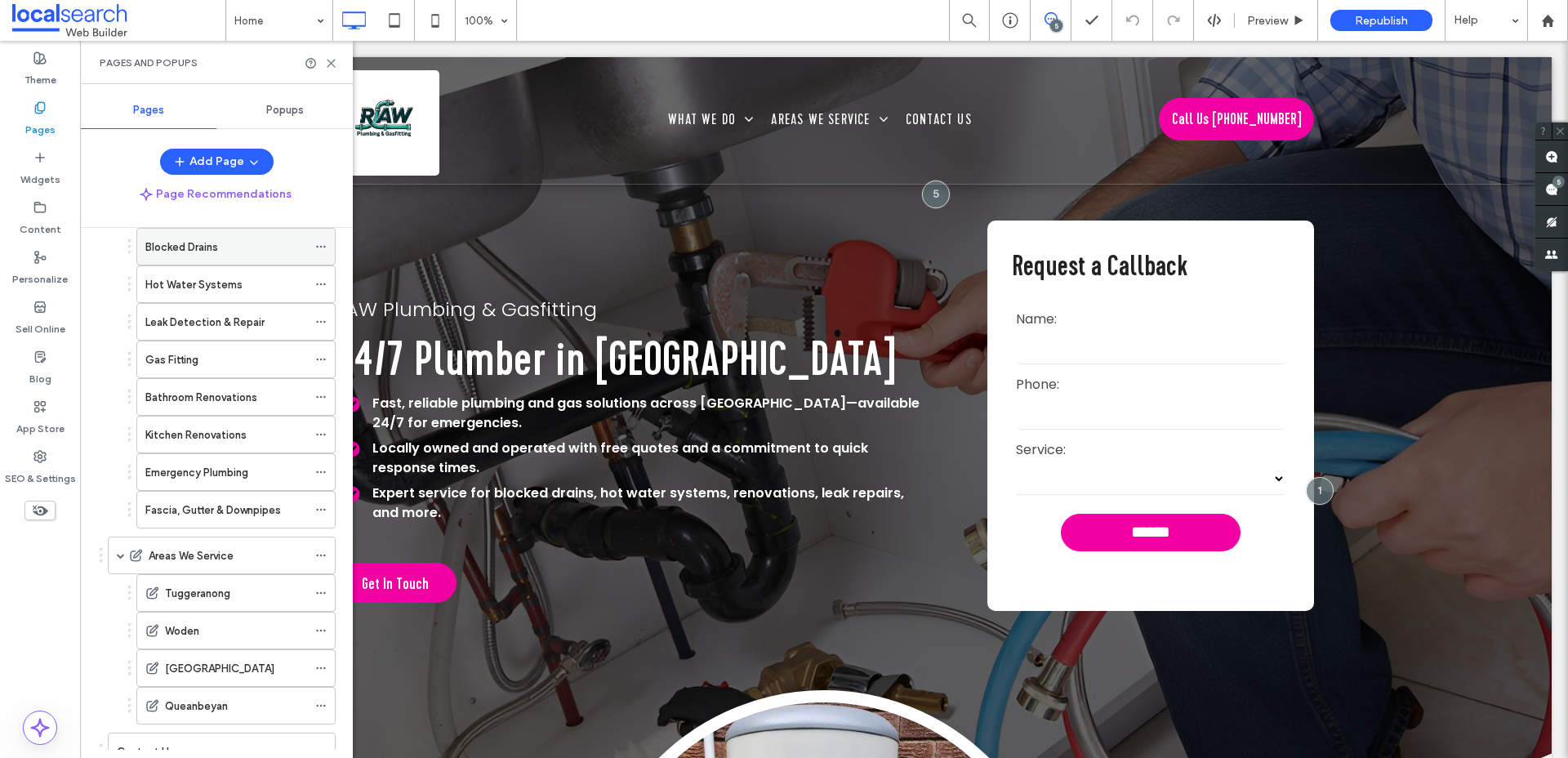
scroll to position [172, 0]
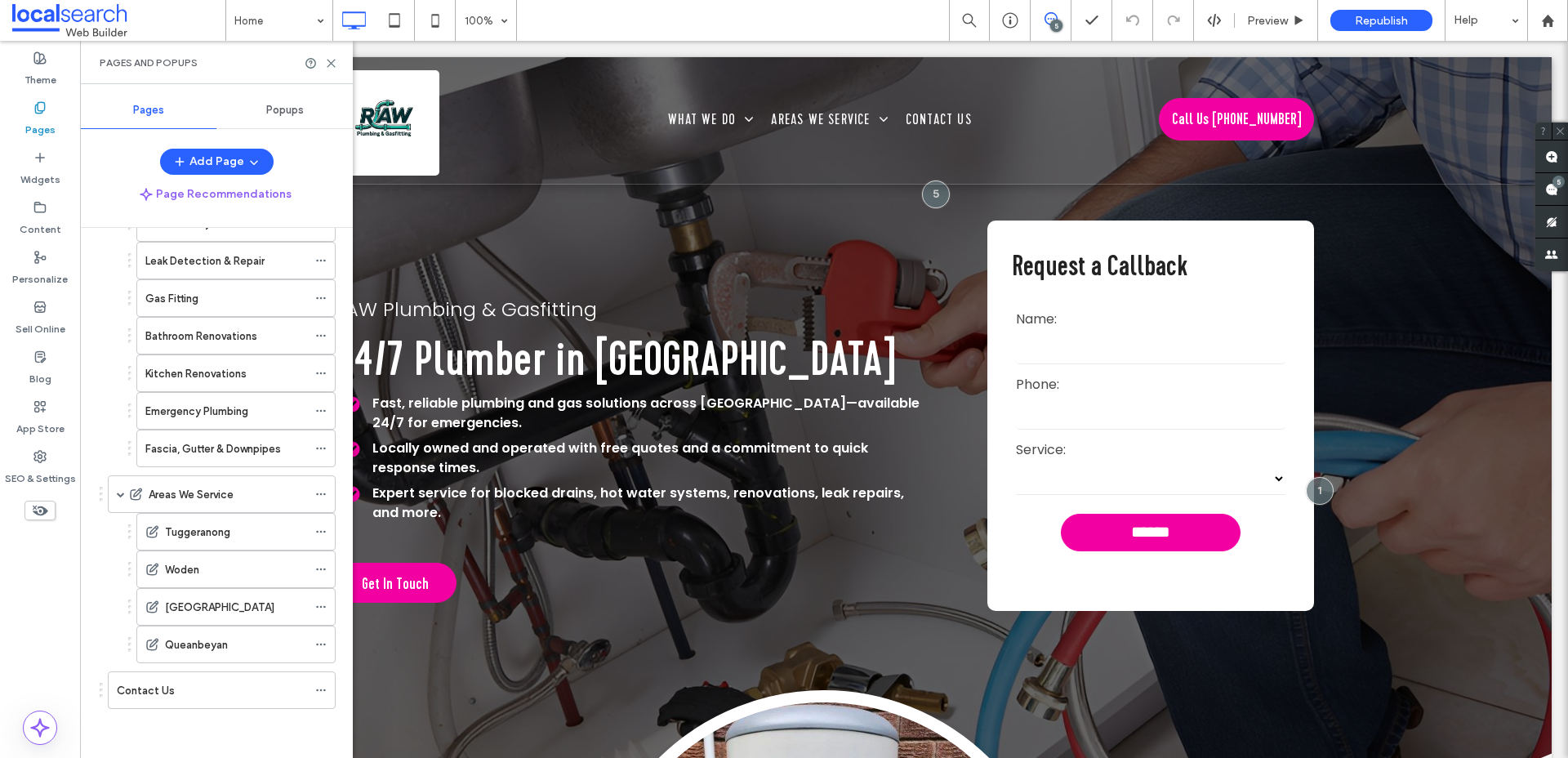
click at [329, 54] on div "Pages and Popups" at bounding box center [216, 63] width 272 height 43
click at [332, 59] on icon at bounding box center [331, 63] width 13 height 13
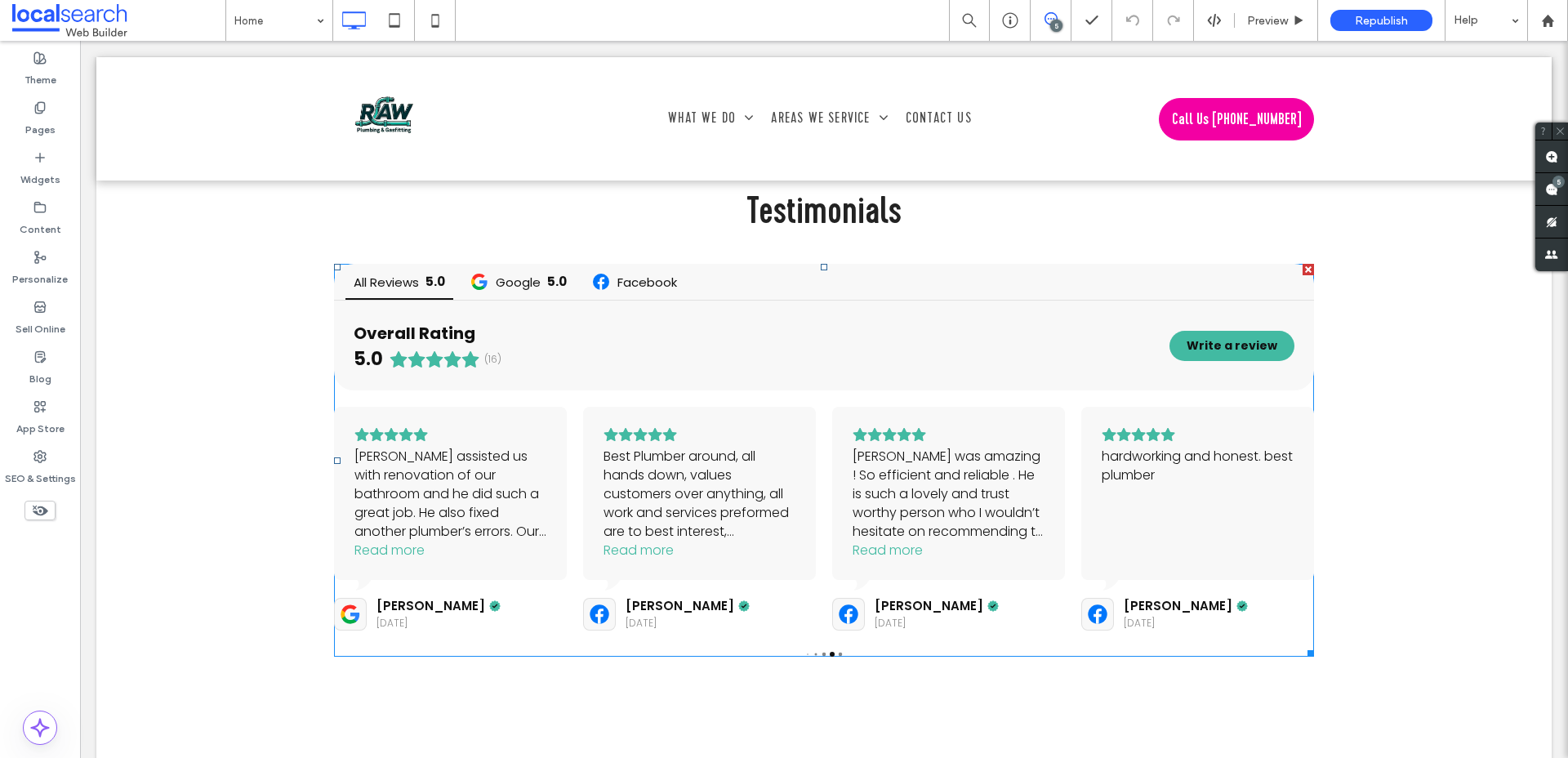
scroll to position [3966, 0]
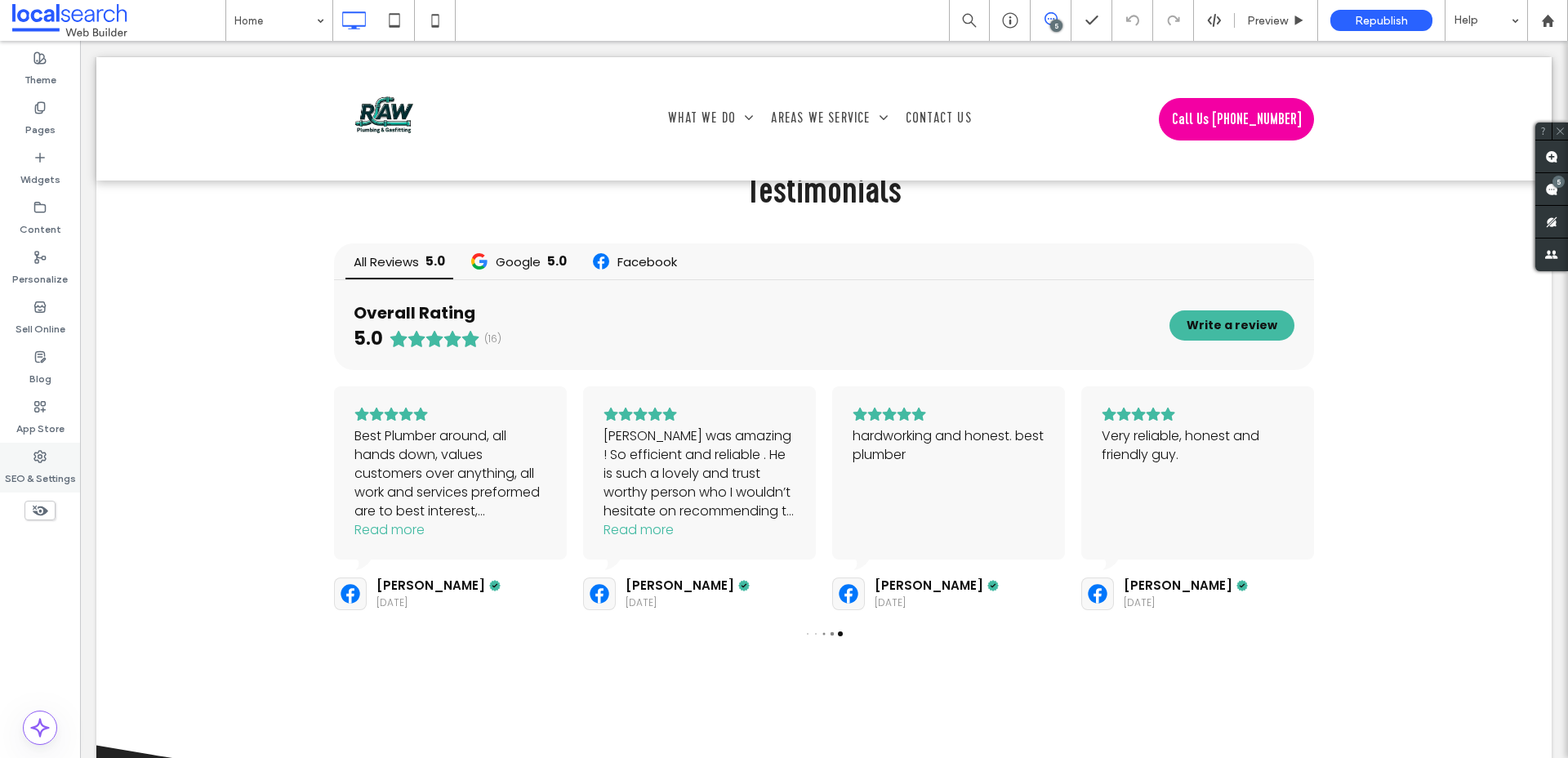
click at [23, 455] on div "SEO & Settings" at bounding box center [40, 467] width 80 height 50
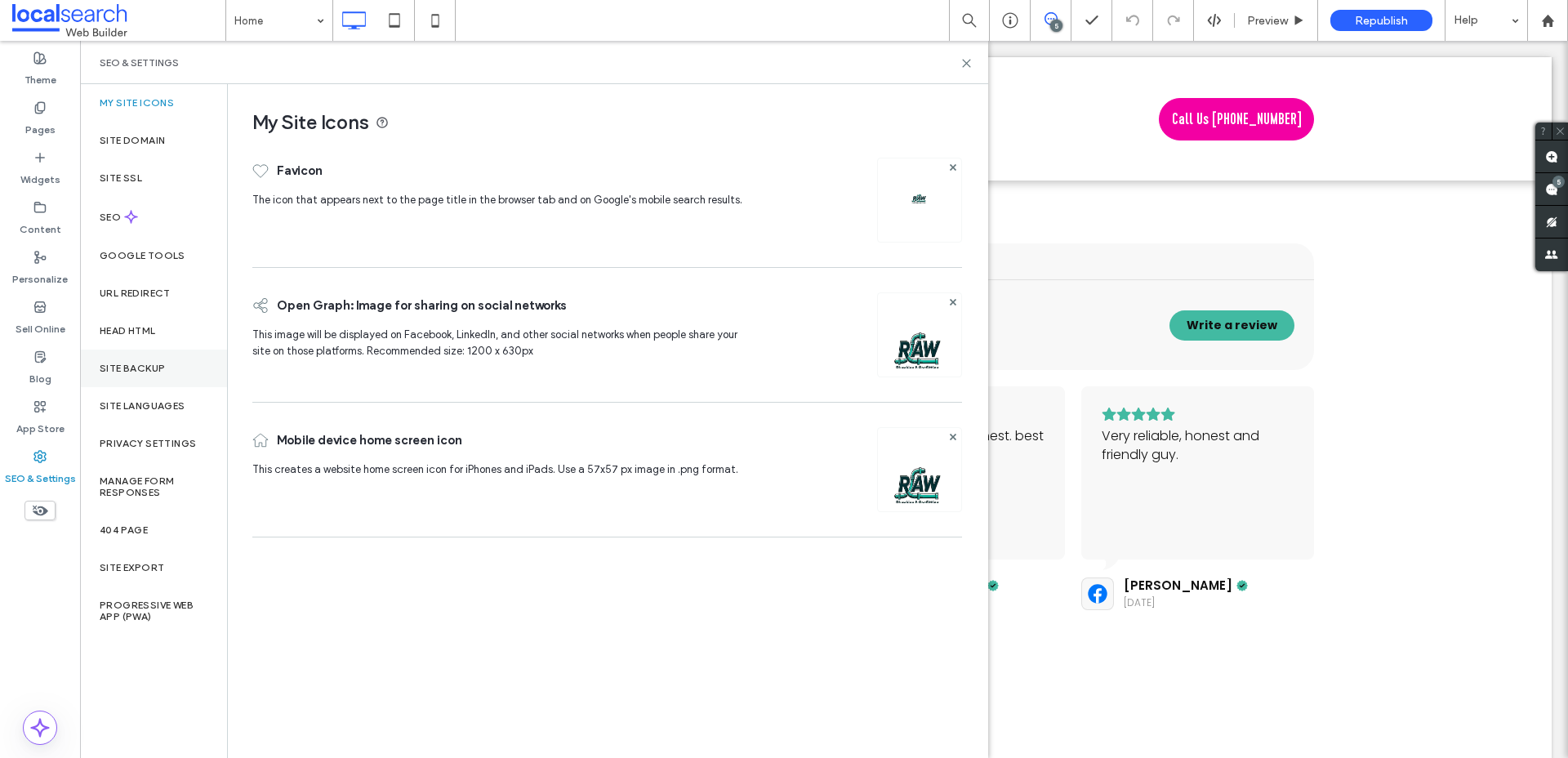
click at [140, 379] on div "Site Backup" at bounding box center [154, 368] width 147 height 38
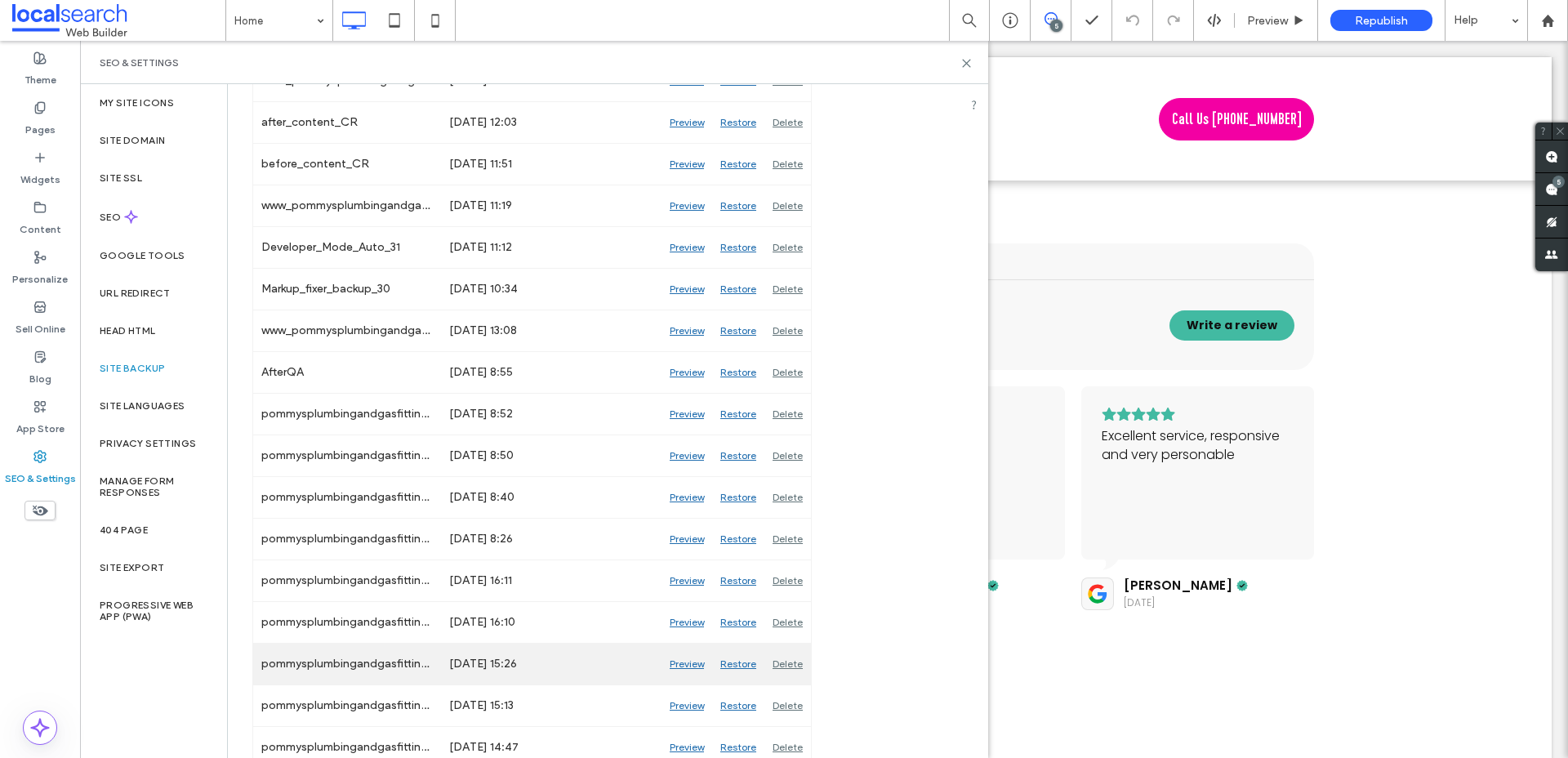
scroll to position [803, 0]
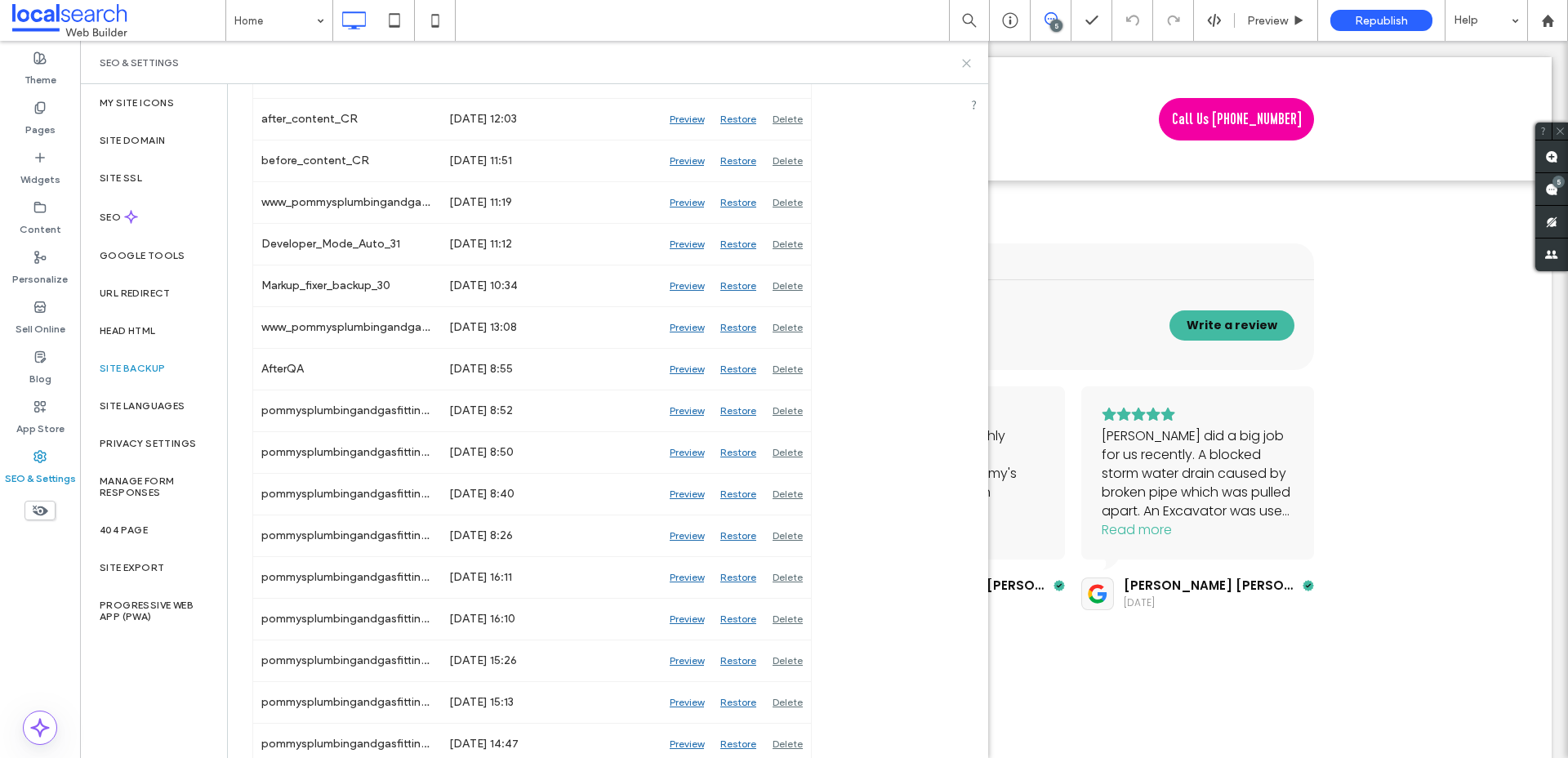
click at [967, 66] on icon at bounding box center [966, 63] width 13 height 13
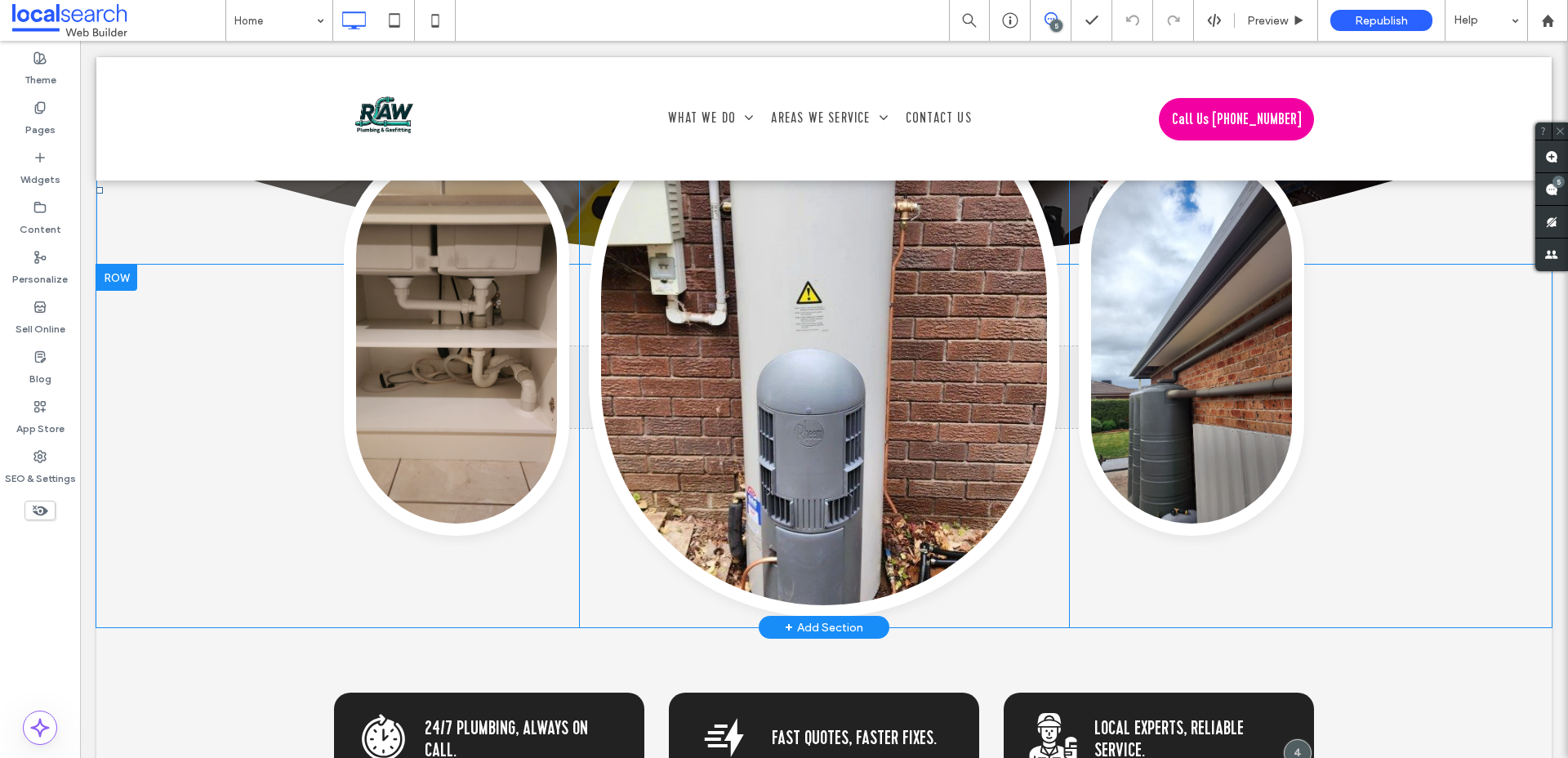
scroll to position [625, 0]
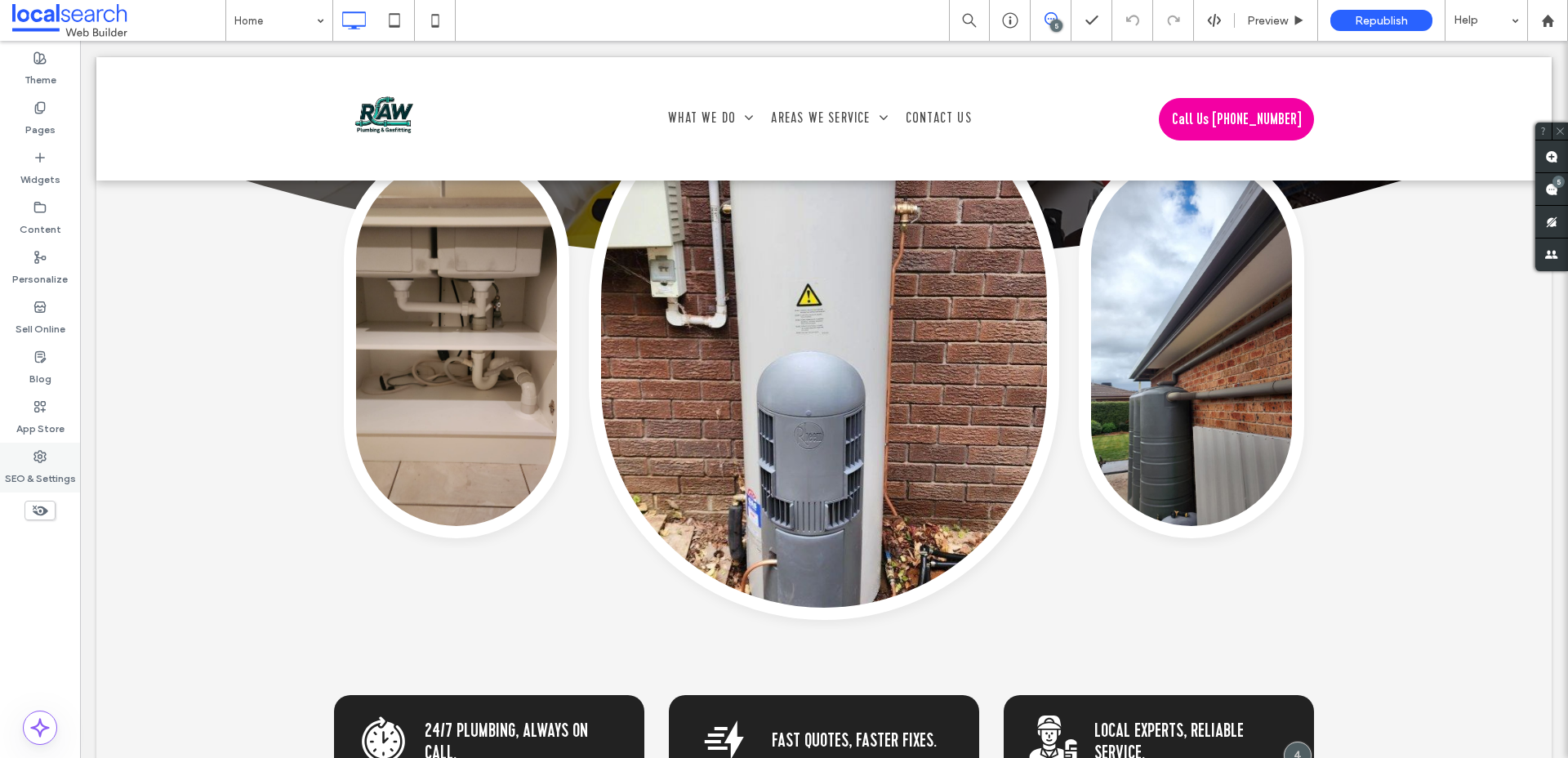
click at [24, 447] on div "SEO & Settings" at bounding box center [40, 467] width 80 height 50
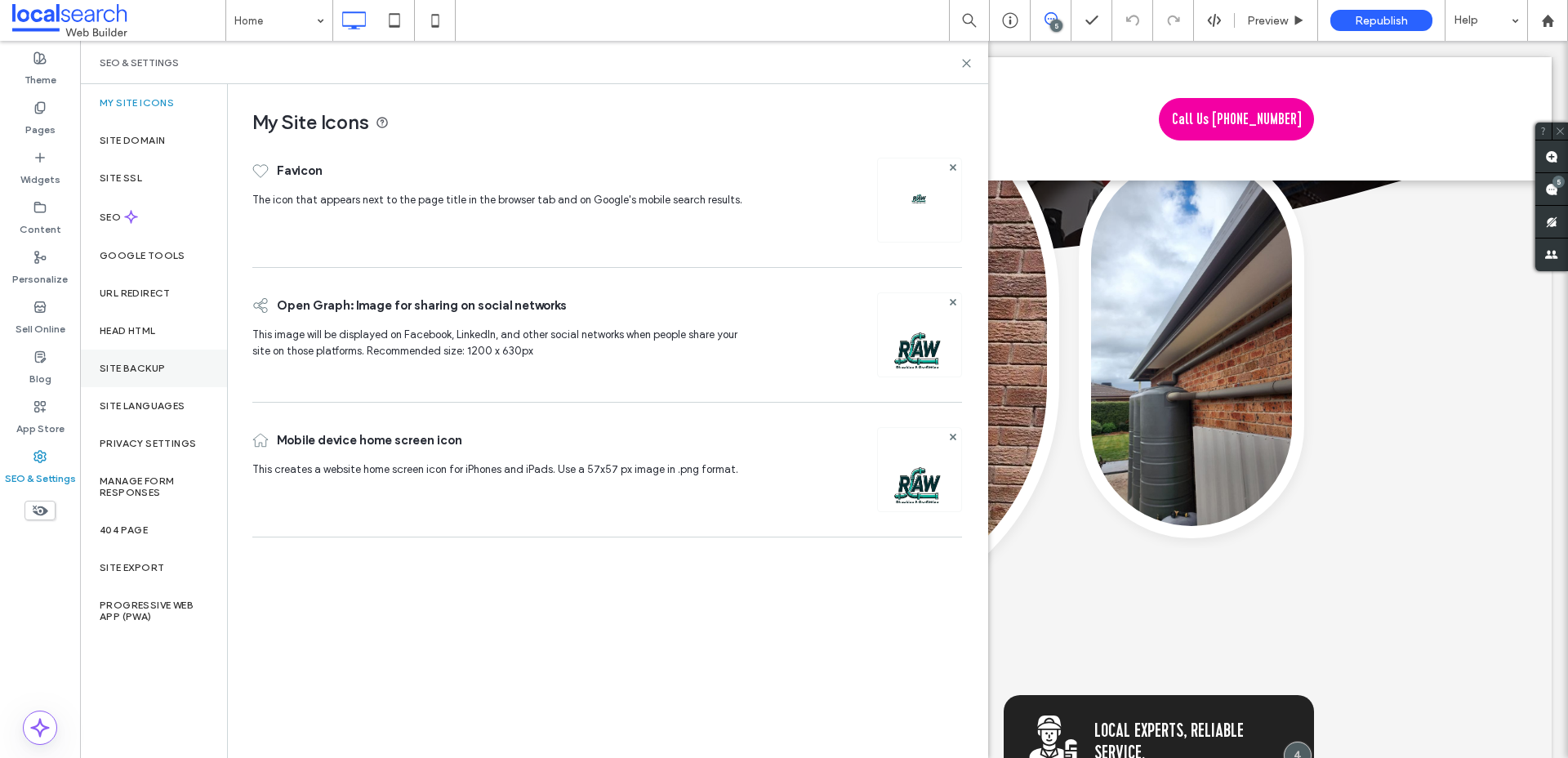
click at [140, 369] on label "Site Backup" at bounding box center [132, 369] width 65 height 12
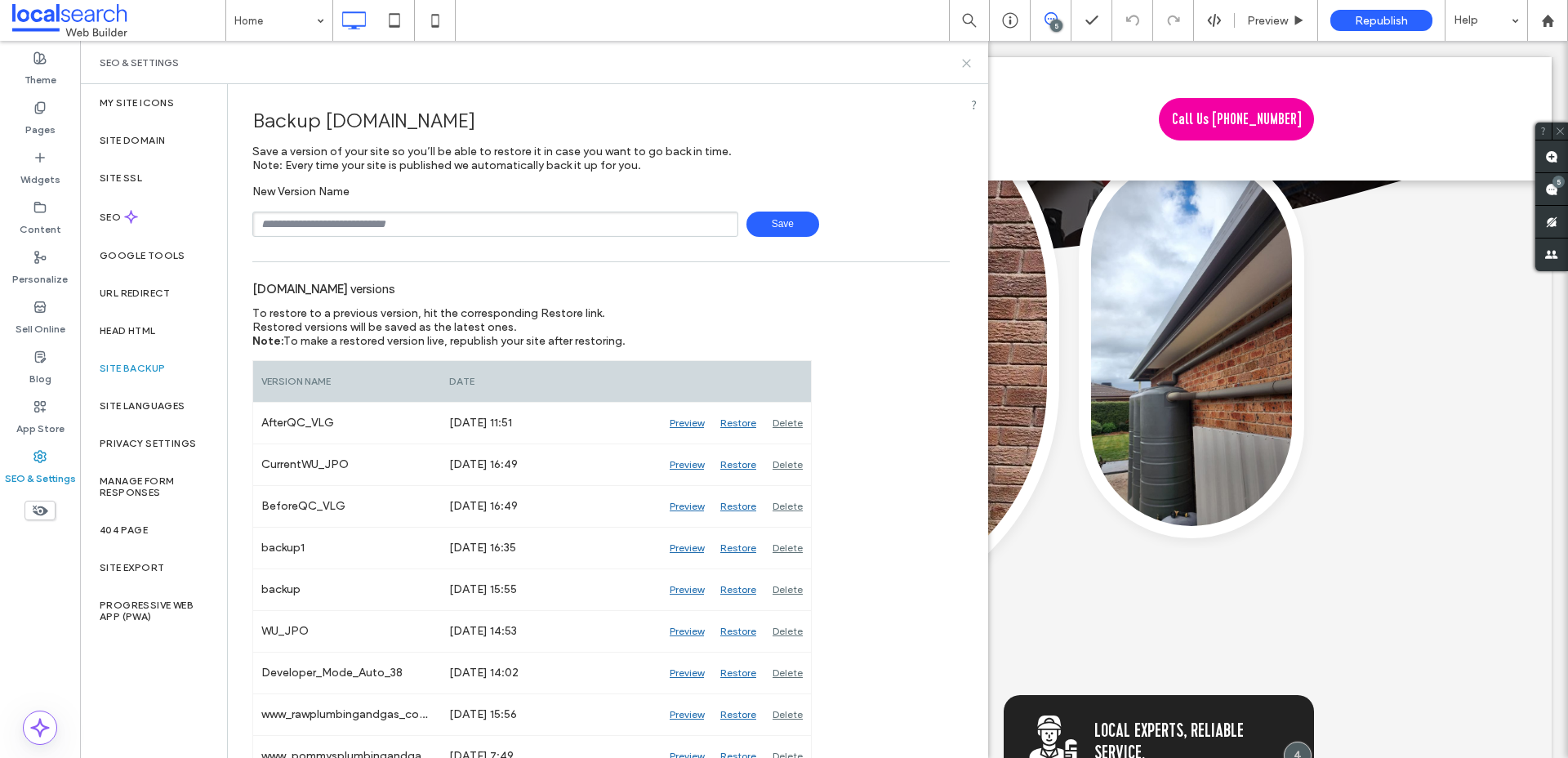
click at [966, 63] on use at bounding box center [966, 63] width 8 height 8
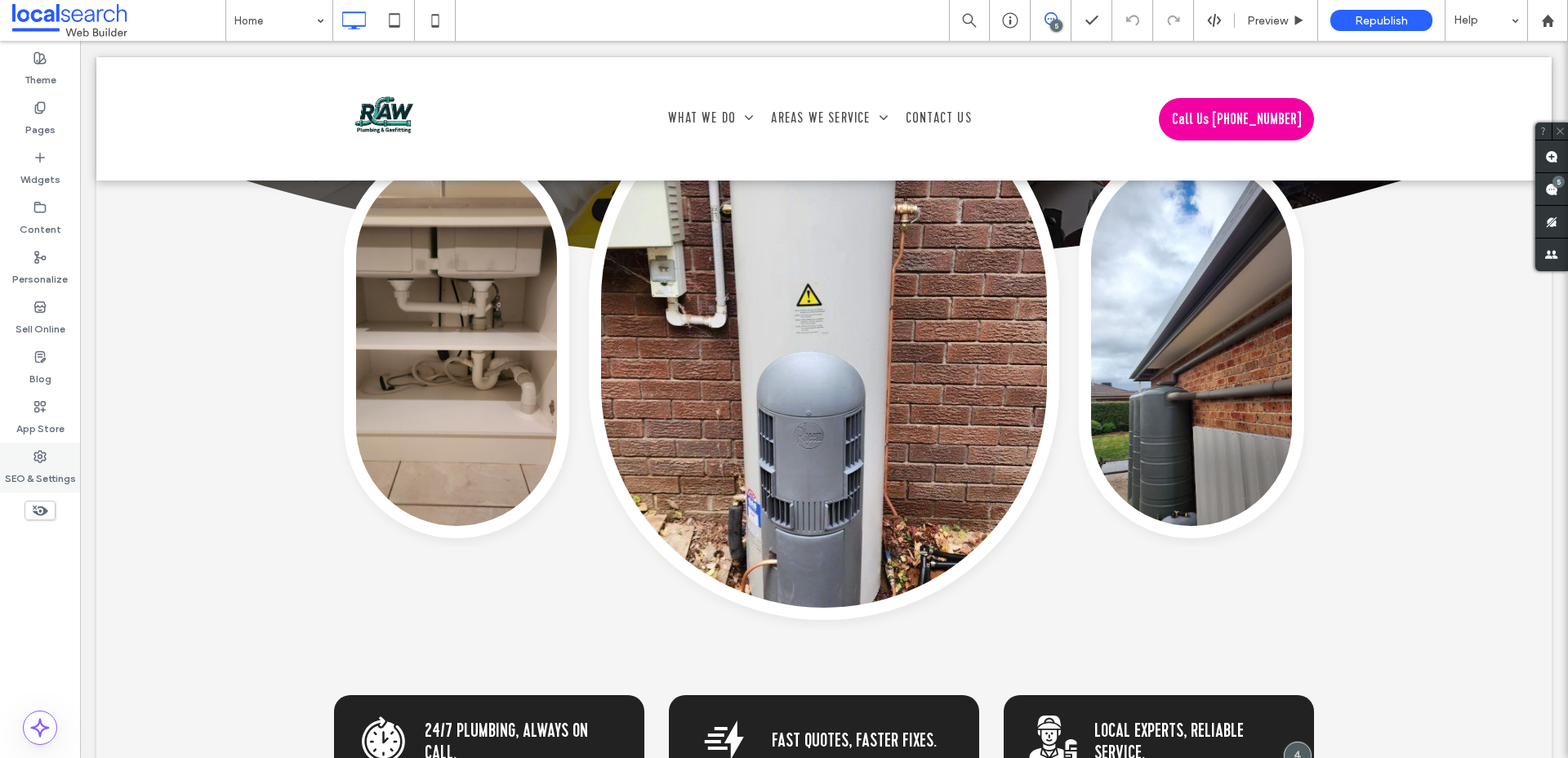
click at [53, 467] on label "SEO & Settings" at bounding box center [40, 474] width 71 height 23
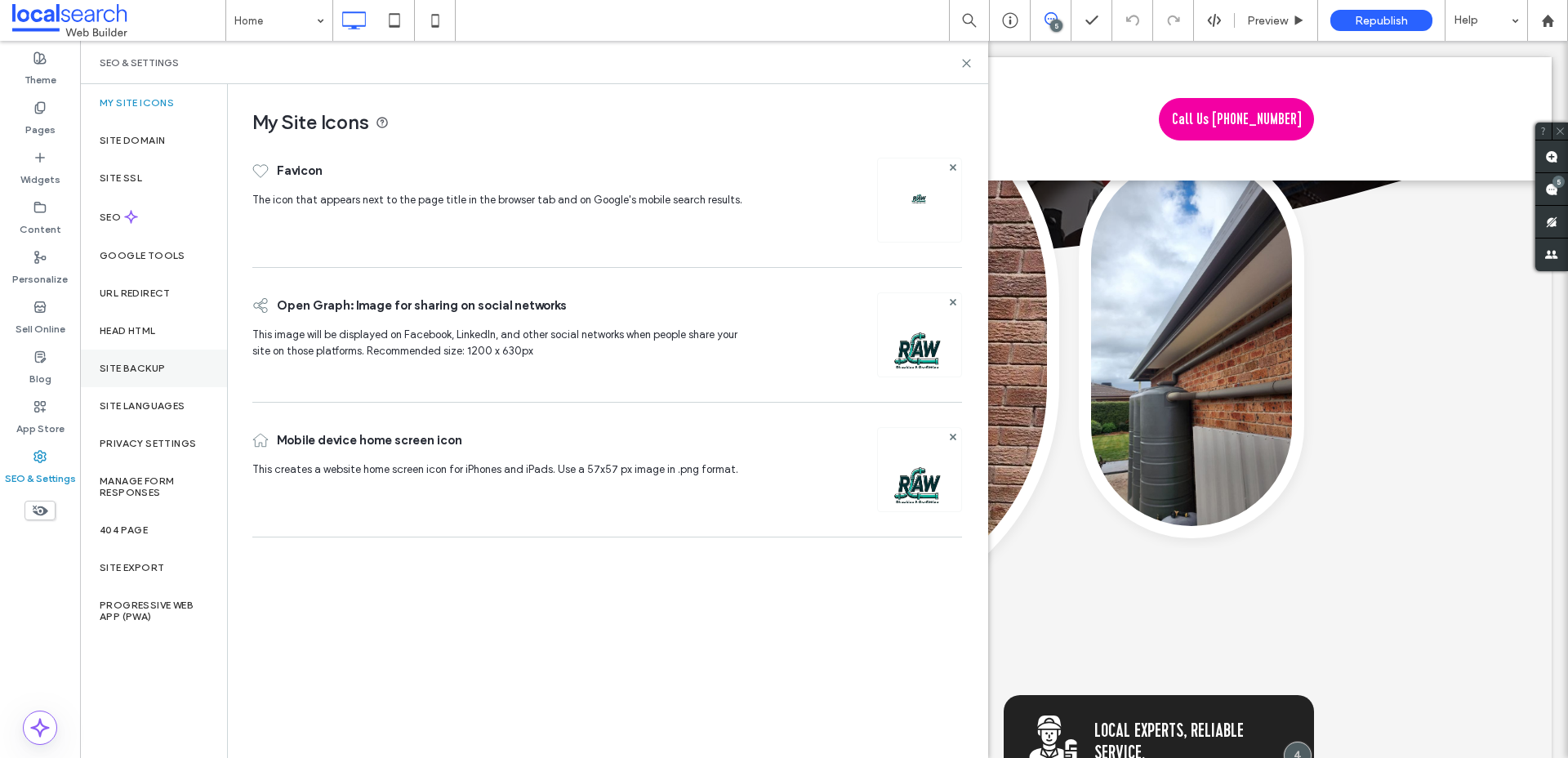
click at [138, 372] on label "Site Backup" at bounding box center [132, 369] width 65 height 12
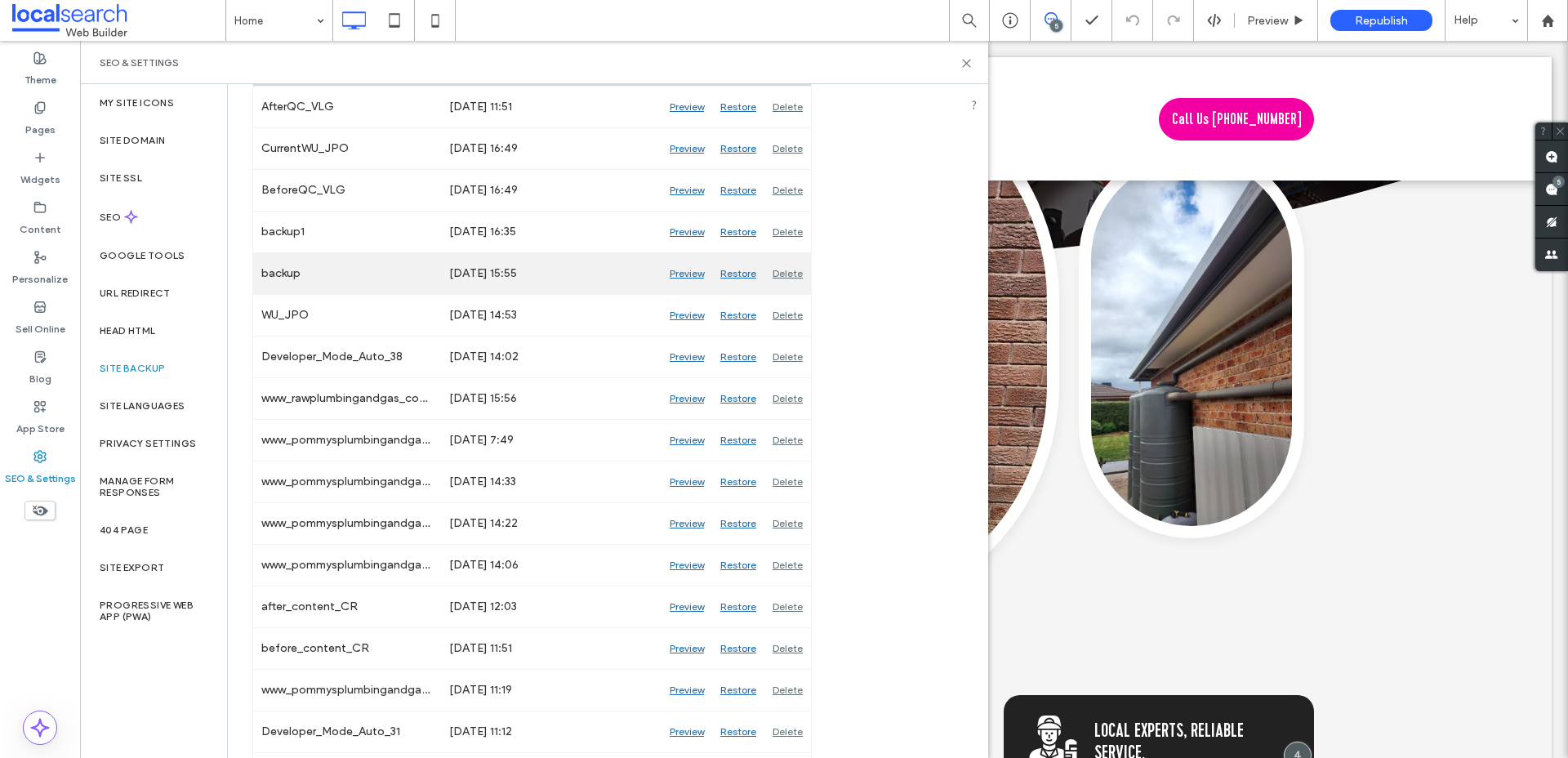
scroll to position [328, 0]
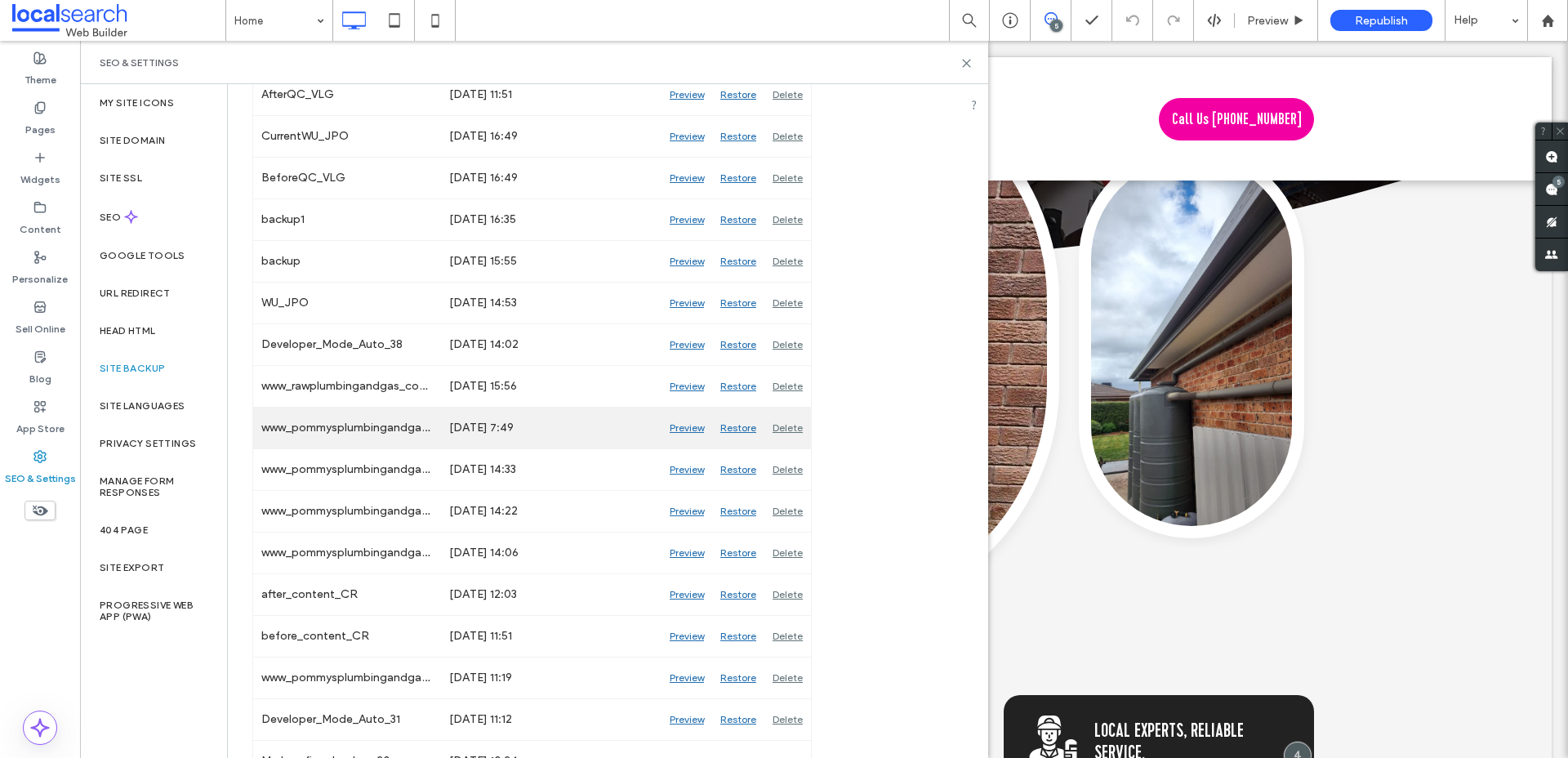
click at [683, 425] on div "Preview" at bounding box center [686, 427] width 51 height 41
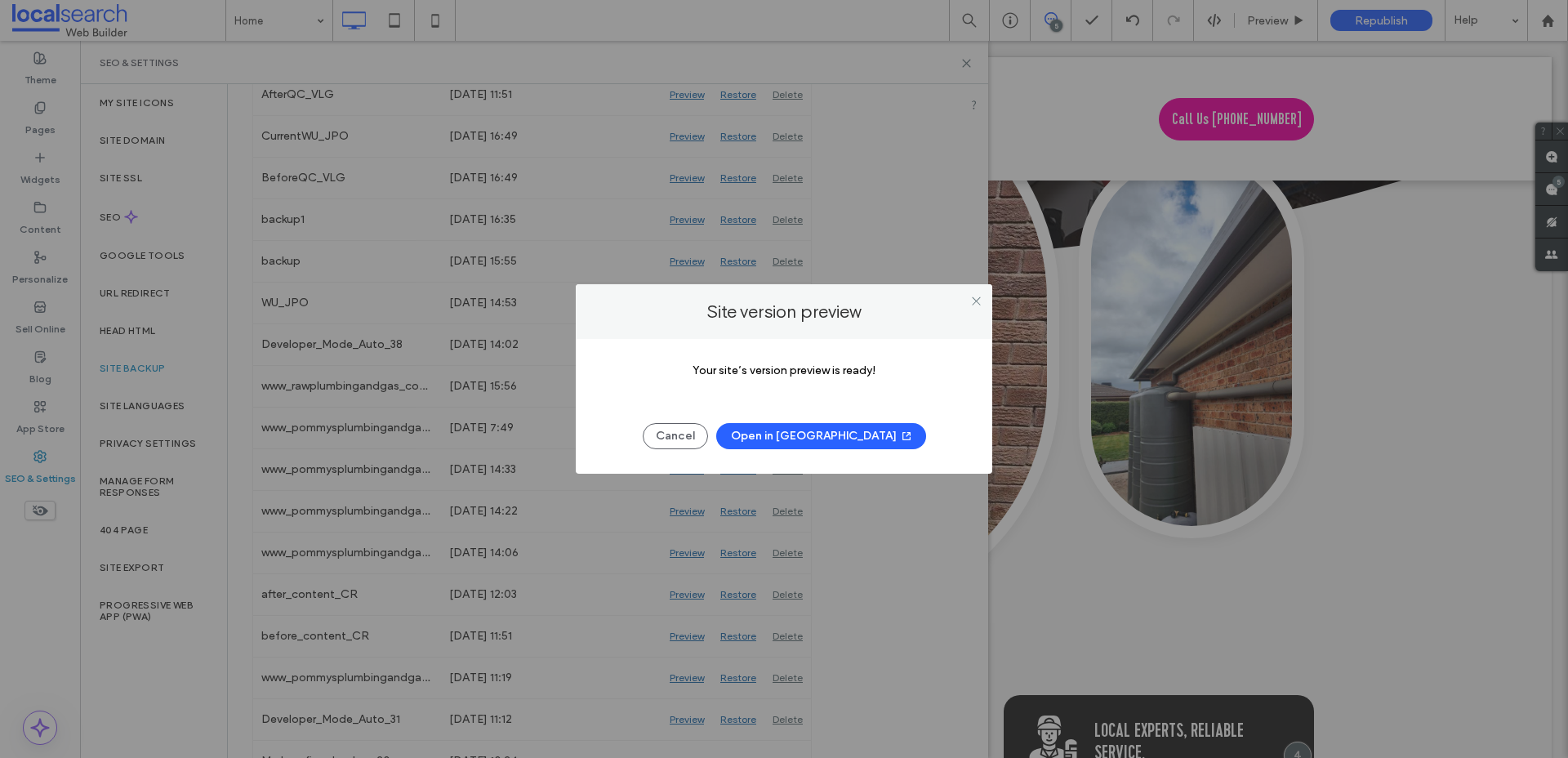
click at [797, 440] on button "Open in [GEOGRAPHIC_DATA]" at bounding box center [821, 435] width 210 height 26
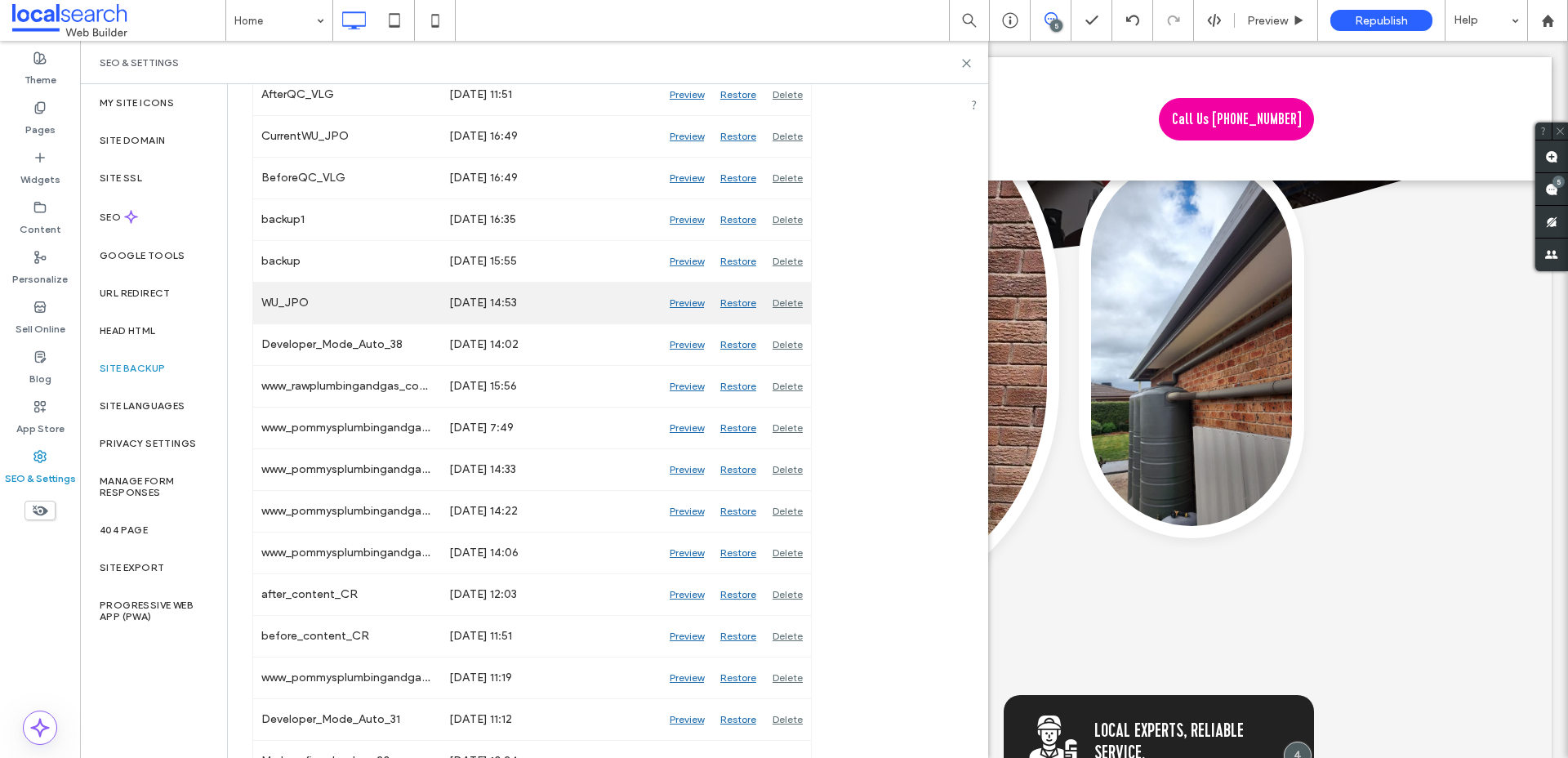
click at [680, 302] on div "Preview" at bounding box center [686, 303] width 51 height 41
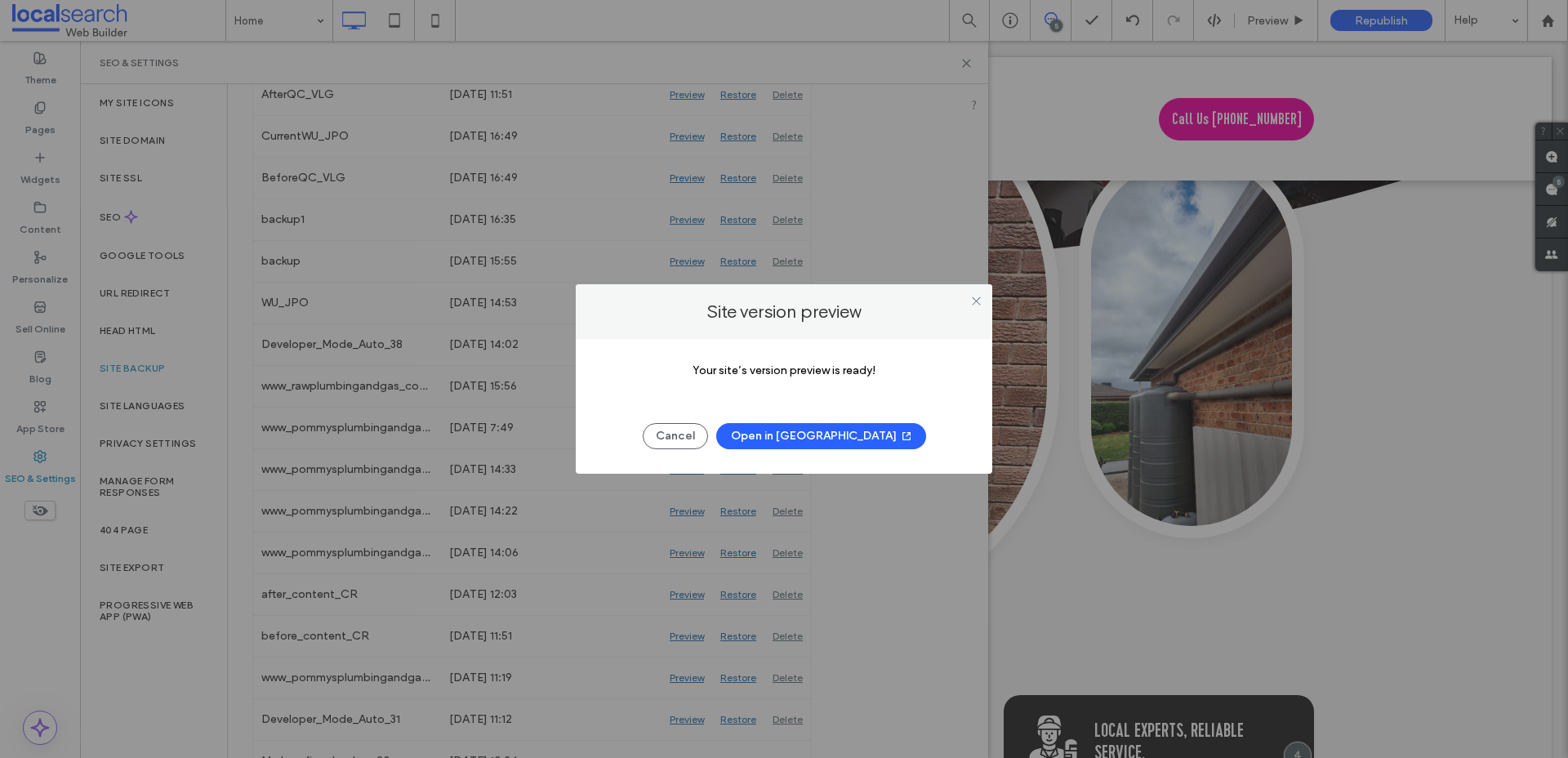
click at [832, 440] on button "Open in [GEOGRAPHIC_DATA]" at bounding box center [821, 435] width 210 height 26
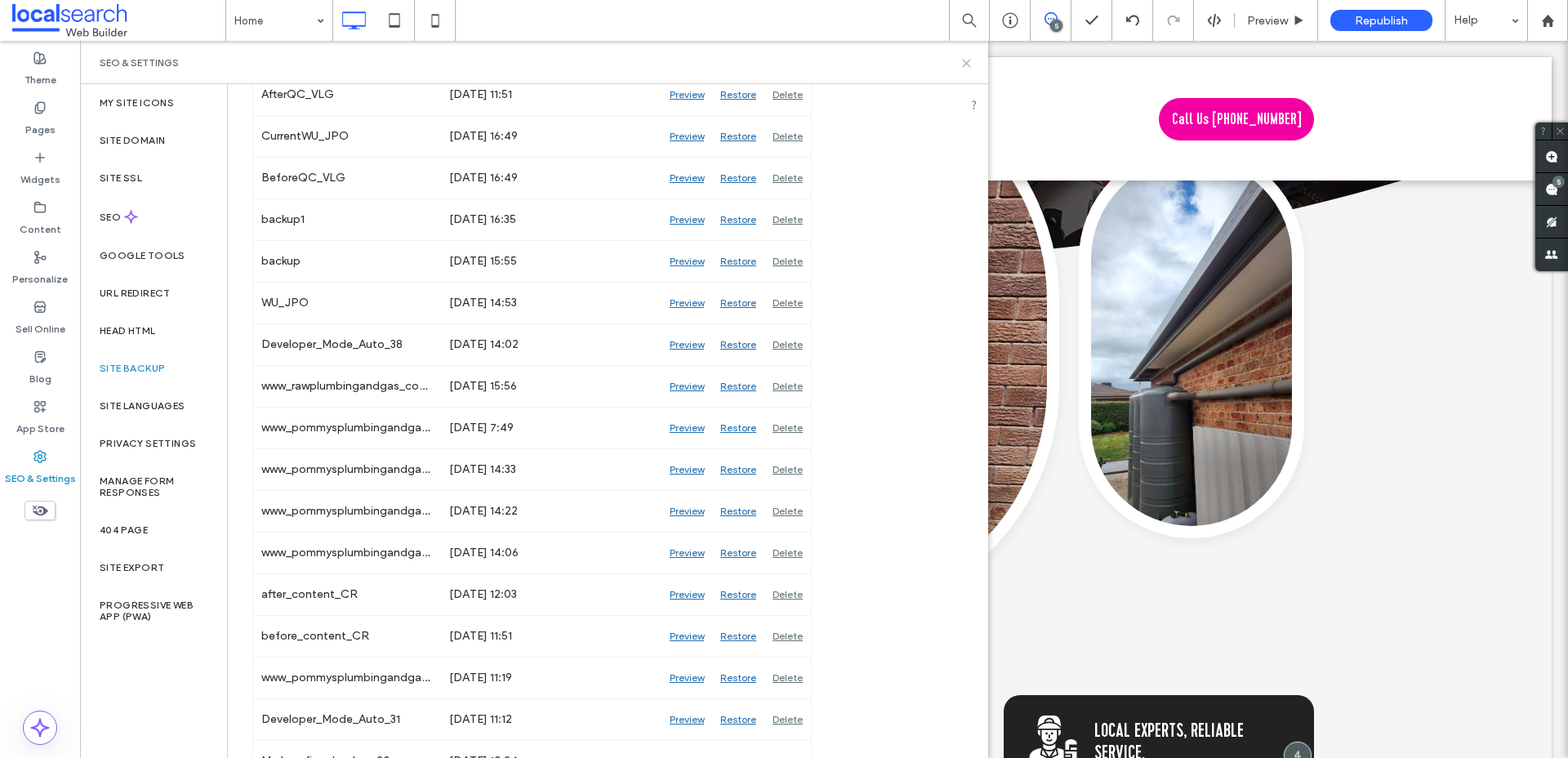
click at [965, 58] on icon at bounding box center [966, 63] width 13 height 13
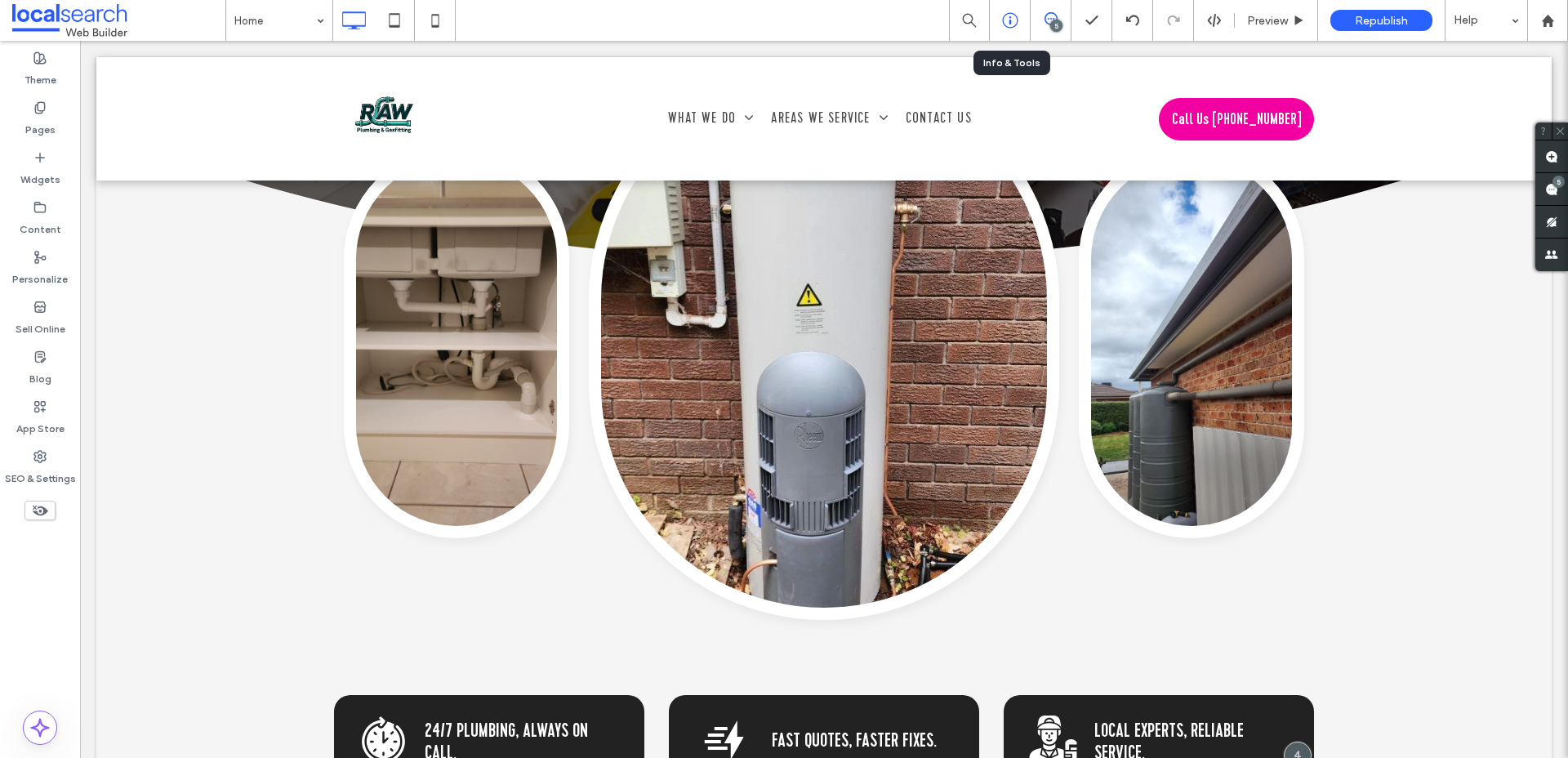
click at [1020, 18] on div at bounding box center [1010, 21] width 40 height 17
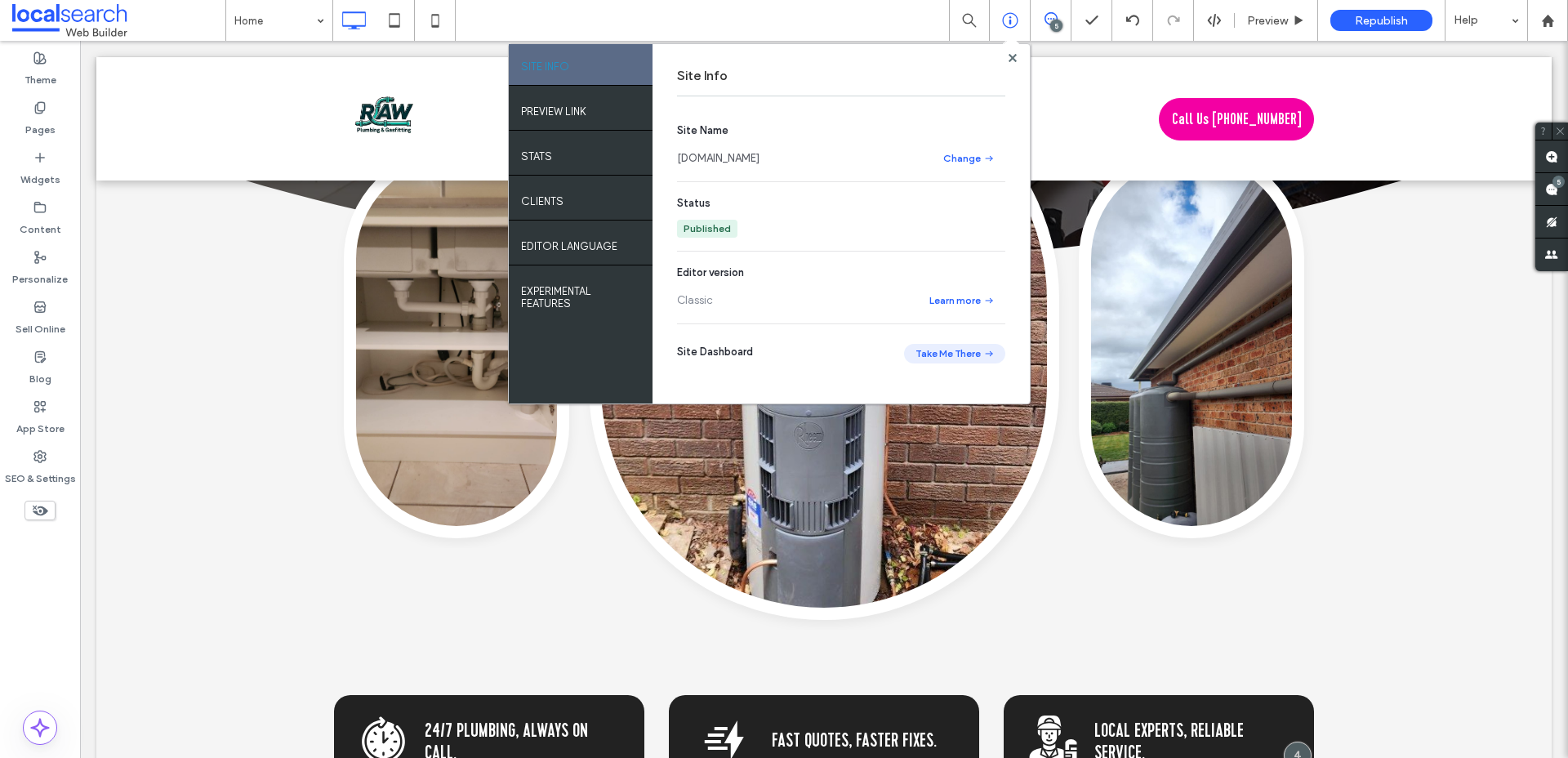
click at [960, 352] on button "Take Me There" at bounding box center [954, 353] width 101 height 19
click at [32, 436] on div "App Store" at bounding box center [40, 418] width 80 height 50
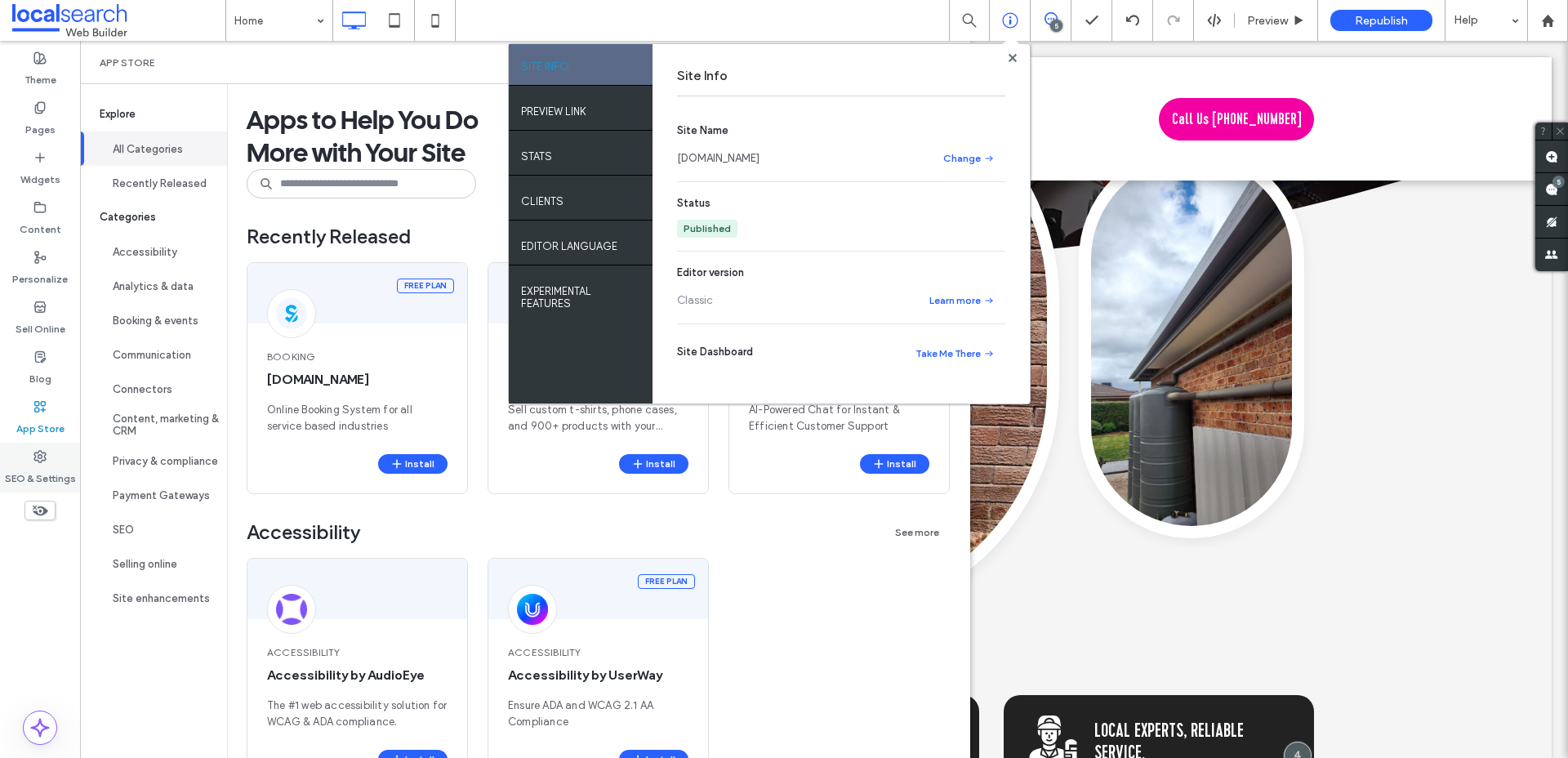
click at [33, 451] on icon at bounding box center [40, 456] width 13 height 13
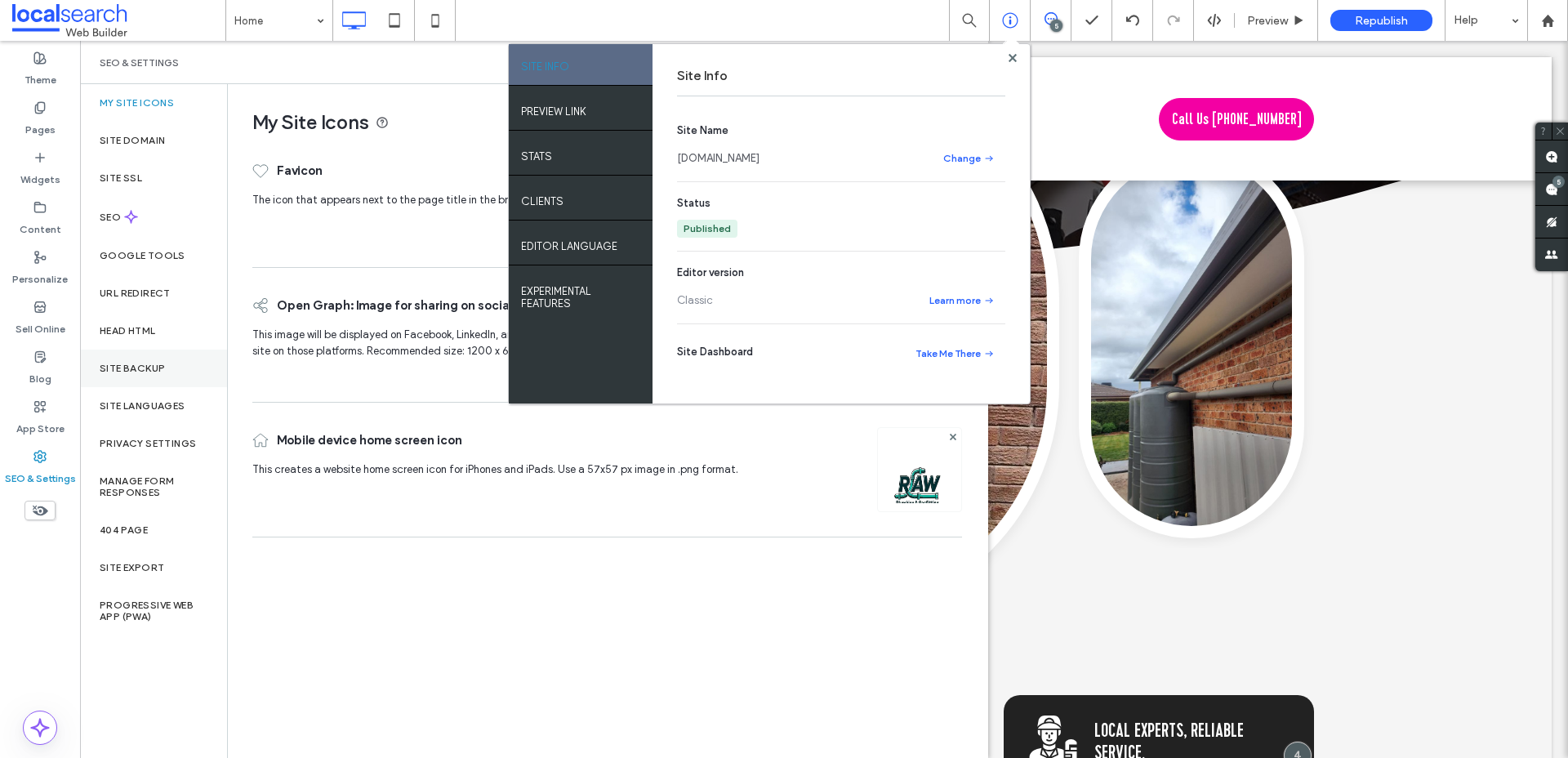
click at [150, 372] on label "Site Backup" at bounding box center [132, 369] width 65 height 12
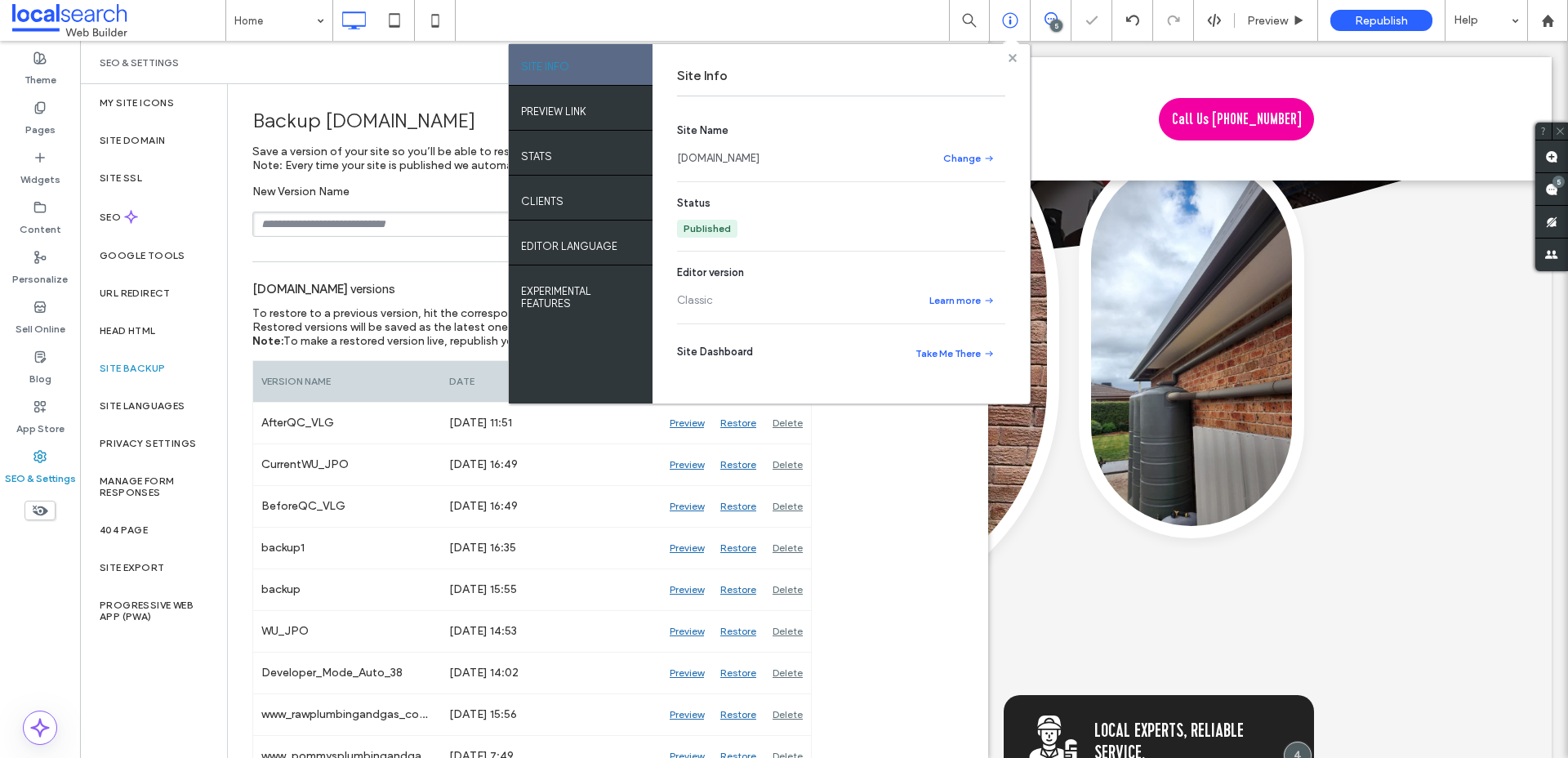
click at [1011, 62] on span at bounding box center [1013, 58] width 8 height 13
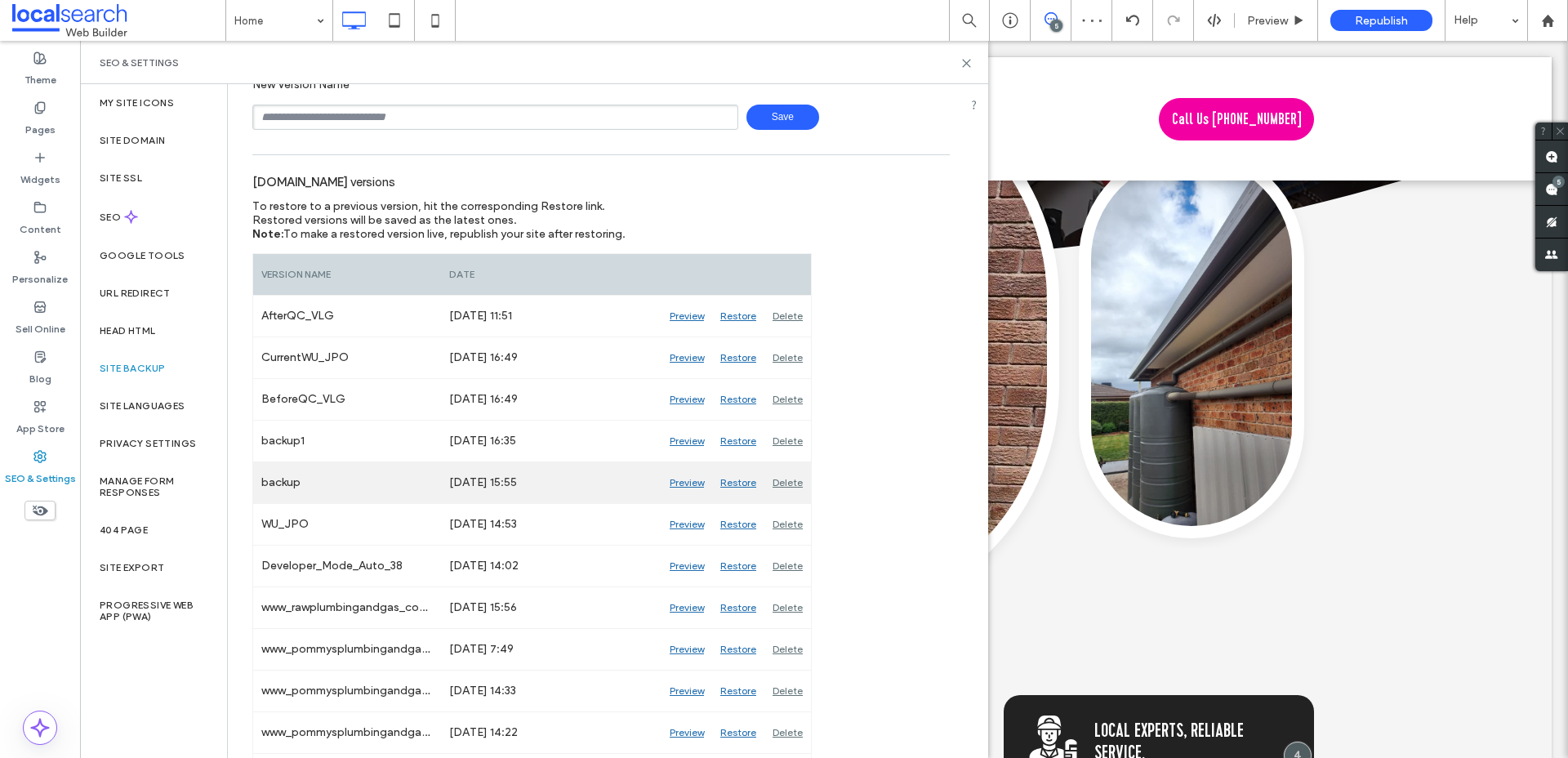
scroll to position [113, 0]
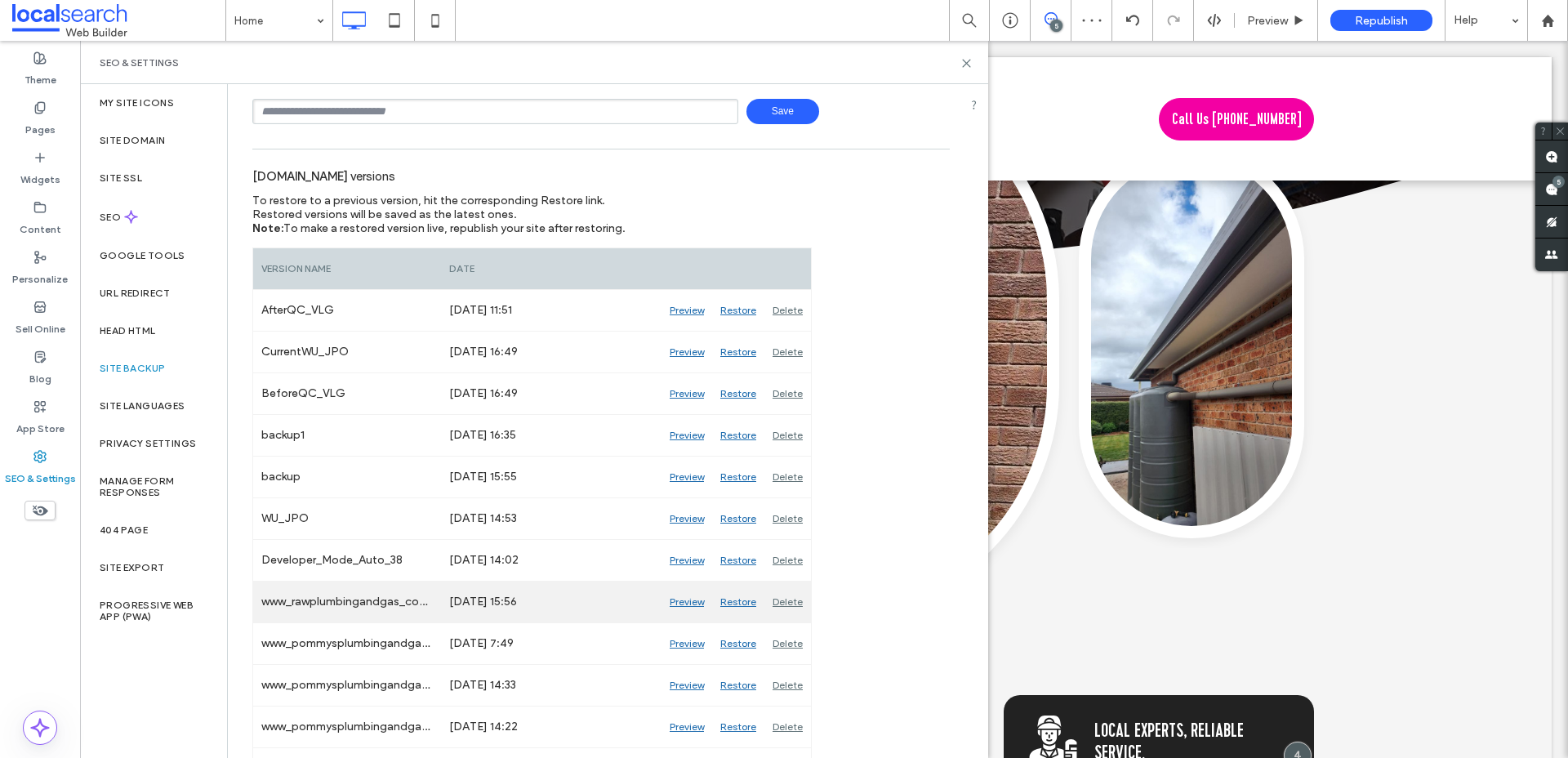
click at [700, 603] on div "Preview" at bounding box center [686, 602] width 51 height 41
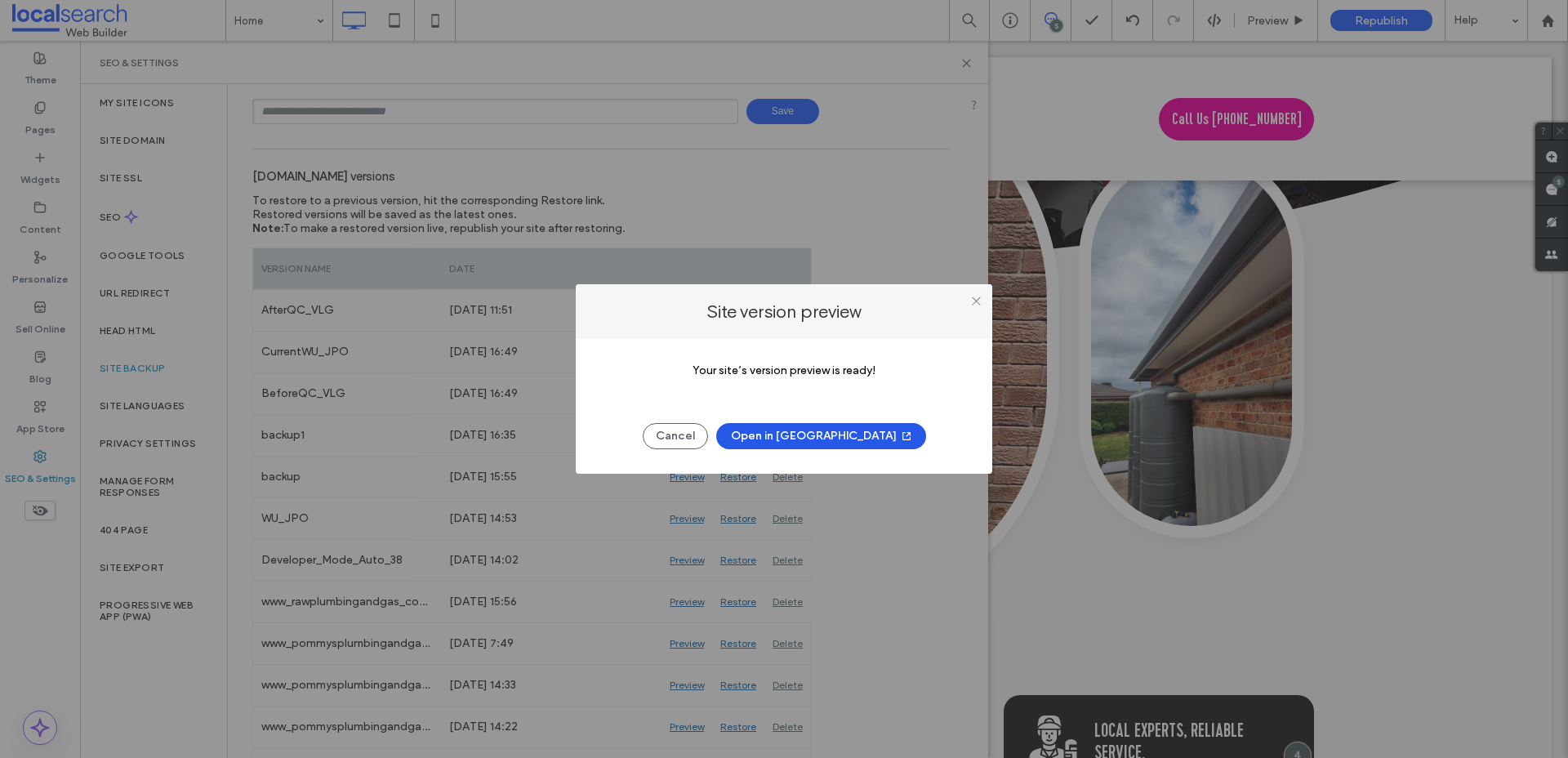
click at [826, 433] on button "Open in [GEOGRAPHIC_DATA]" at bounding box center [821, 435] width 210 height 26
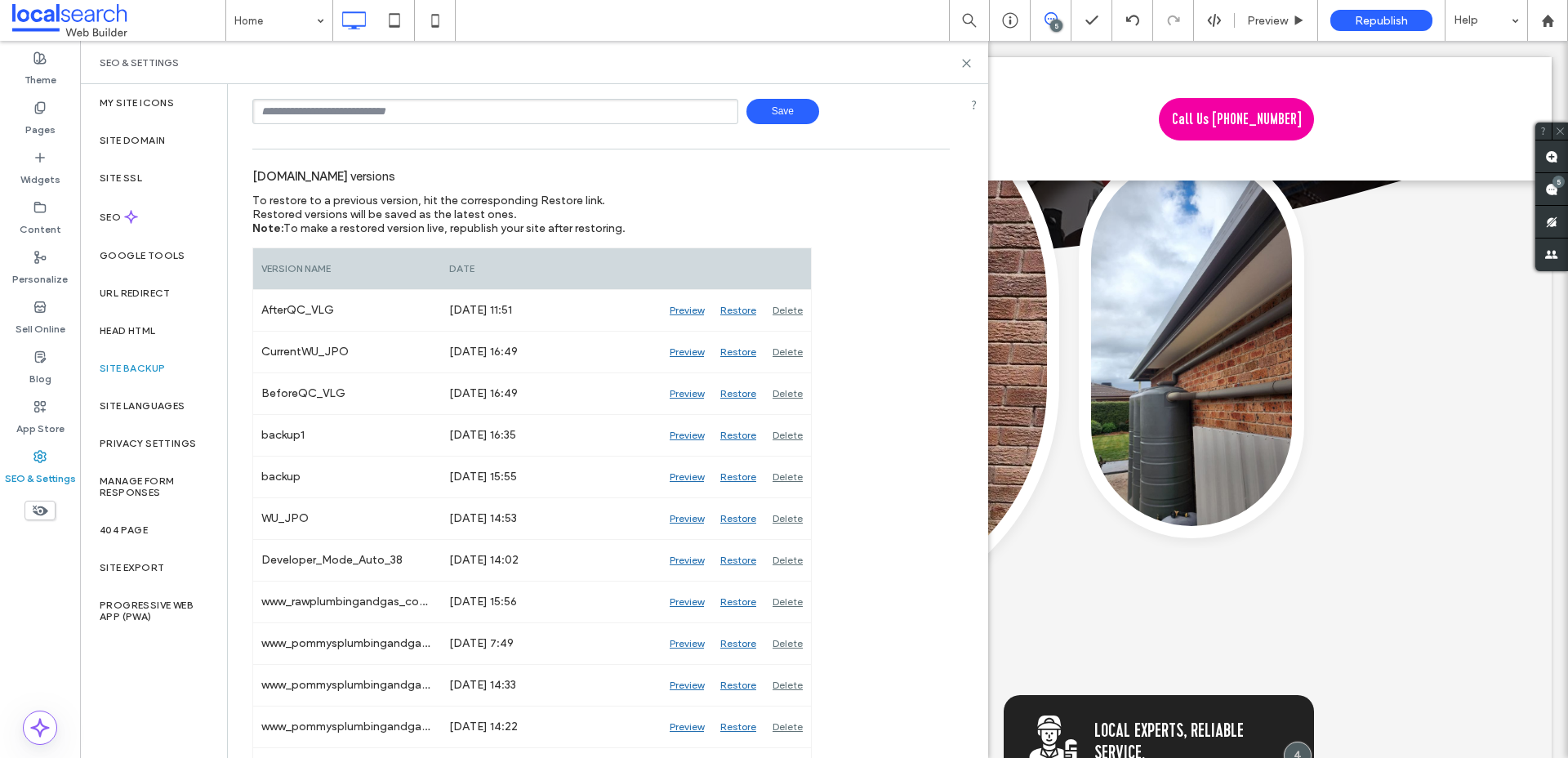
click at [1056, 25] on div "5" at bounding box center [1056, 25] width 13 height 13
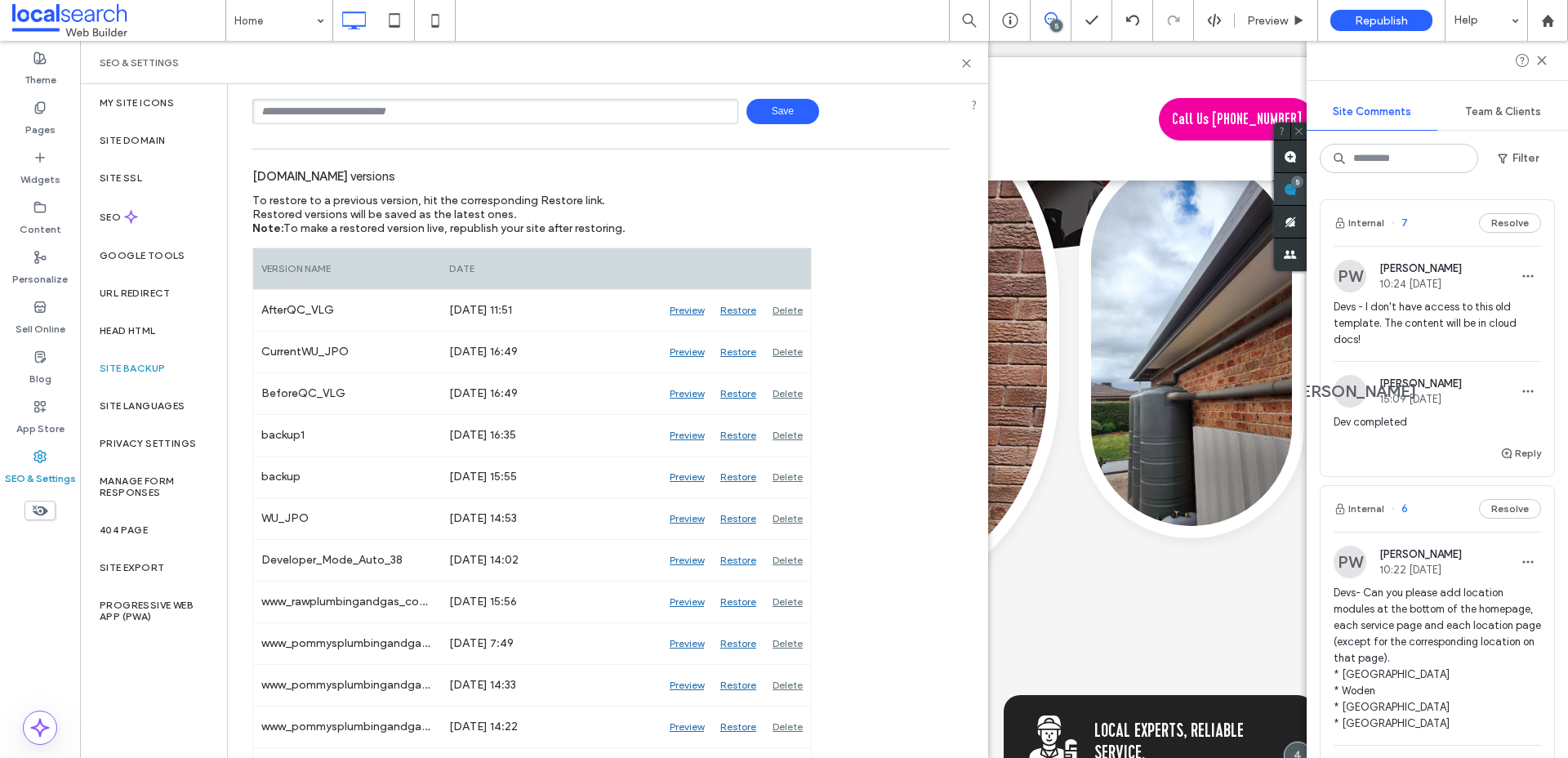
click at [1303, 185] on div "5" at bounding box center [1297, 181] width 13 height 13
click at [1433, 327] on span "Devs - I don't have access to this old template. The content will be in cloud d…" at bounding box center [1437, 323] width 207 height 49
click at [966, 65] on icon at bounding box center [966, 63] width 13 height 13
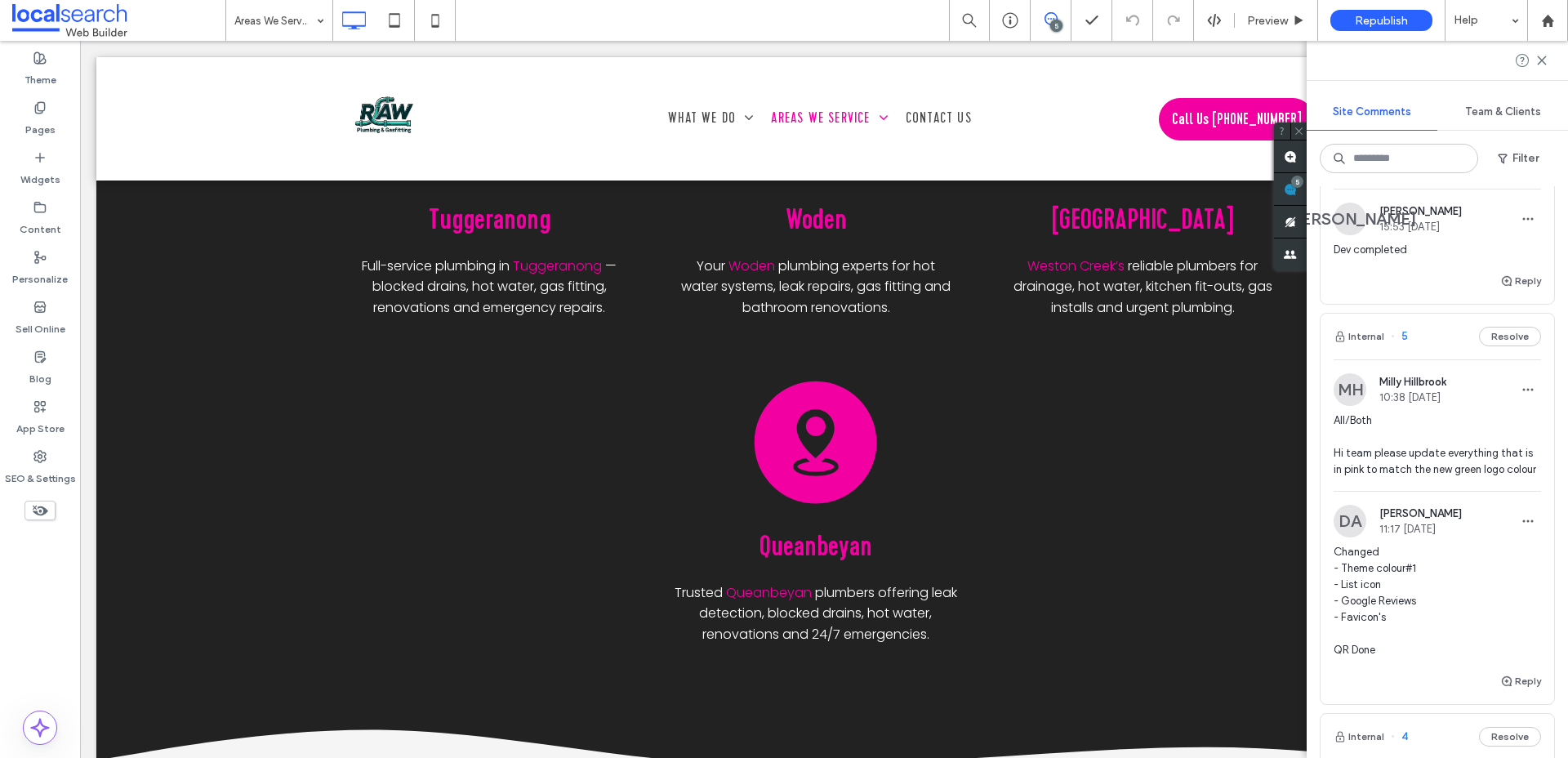
scroll to position [555, 0]
click at [1447, 471] on span "All/Both Hi team please update everything that is in pink to match the new gree…" at bounding box center [1437, 445] width 207 height 65
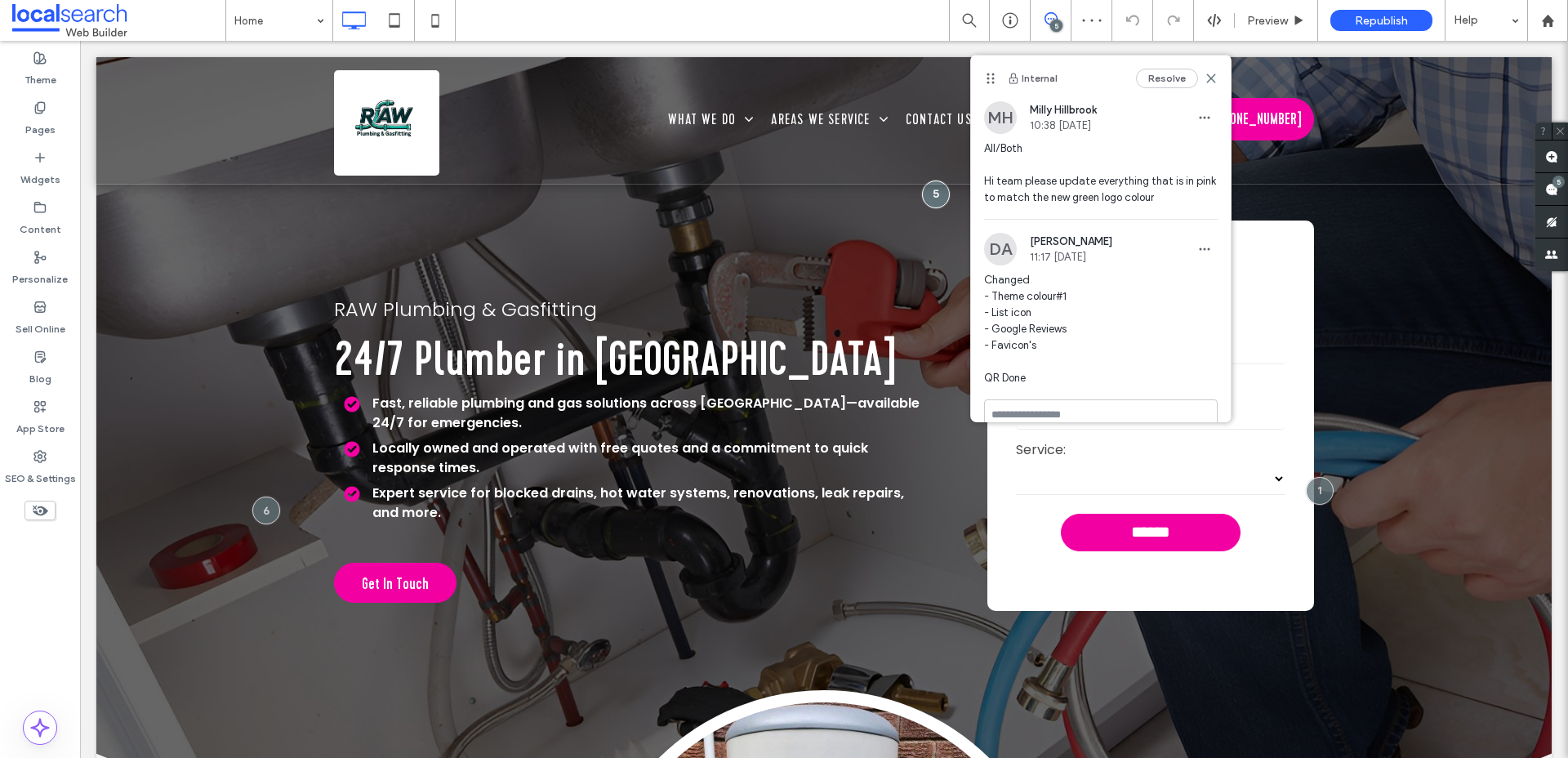
click at [1218, 81] on div "Internal Resolve" at bounding box center [1101, 78] width 260 height 46
click at [1210, 80] on icon at bounding box center [1211, 79] width 13 height 13
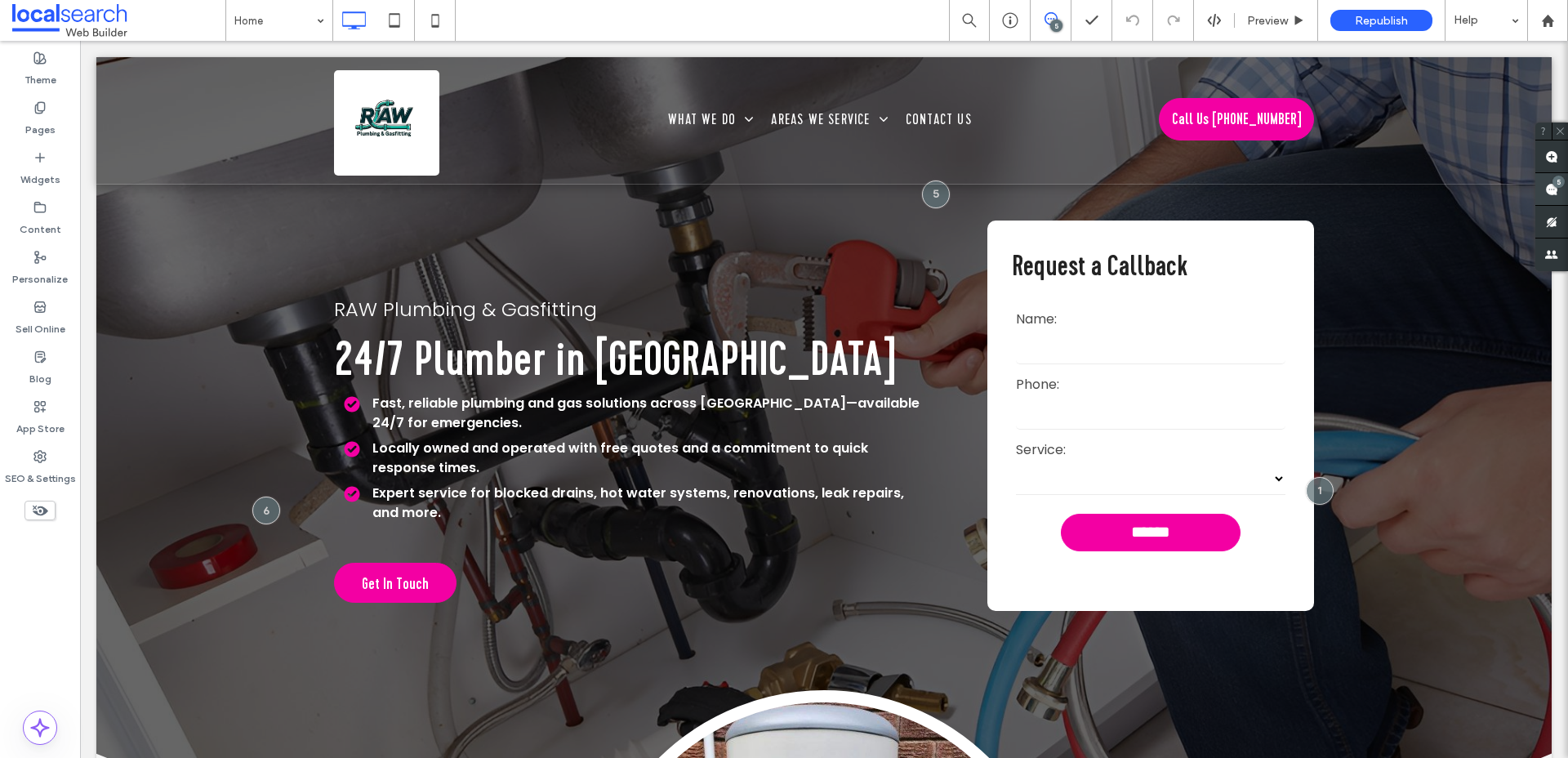
click at [1558, 181] on div "5" at bounding box center [1558, 181] width 13 height 13
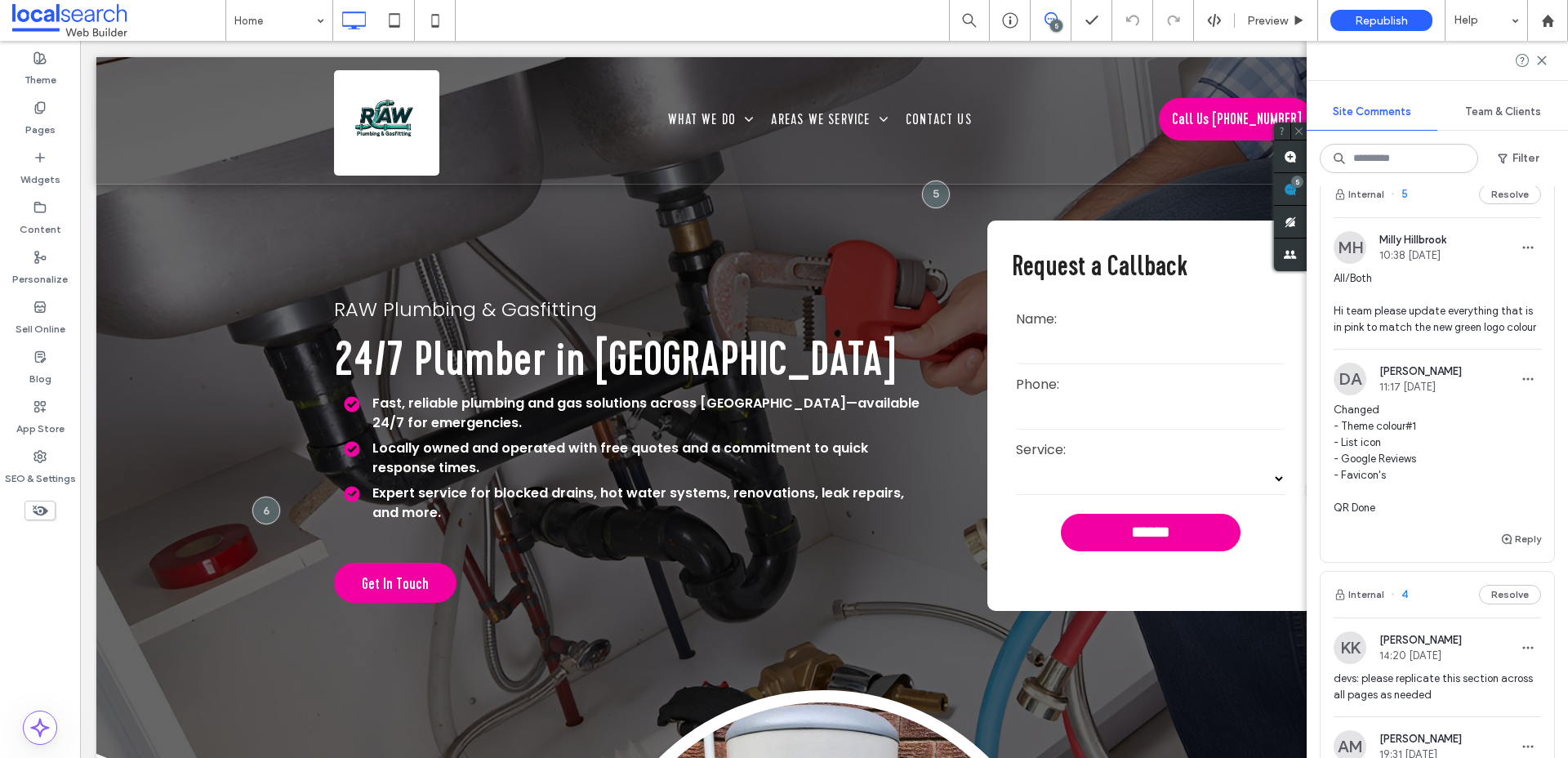
scroll to position [696, 0]
click at [38, 61] on icon at bounding box center [40, 59] width 13 height 13
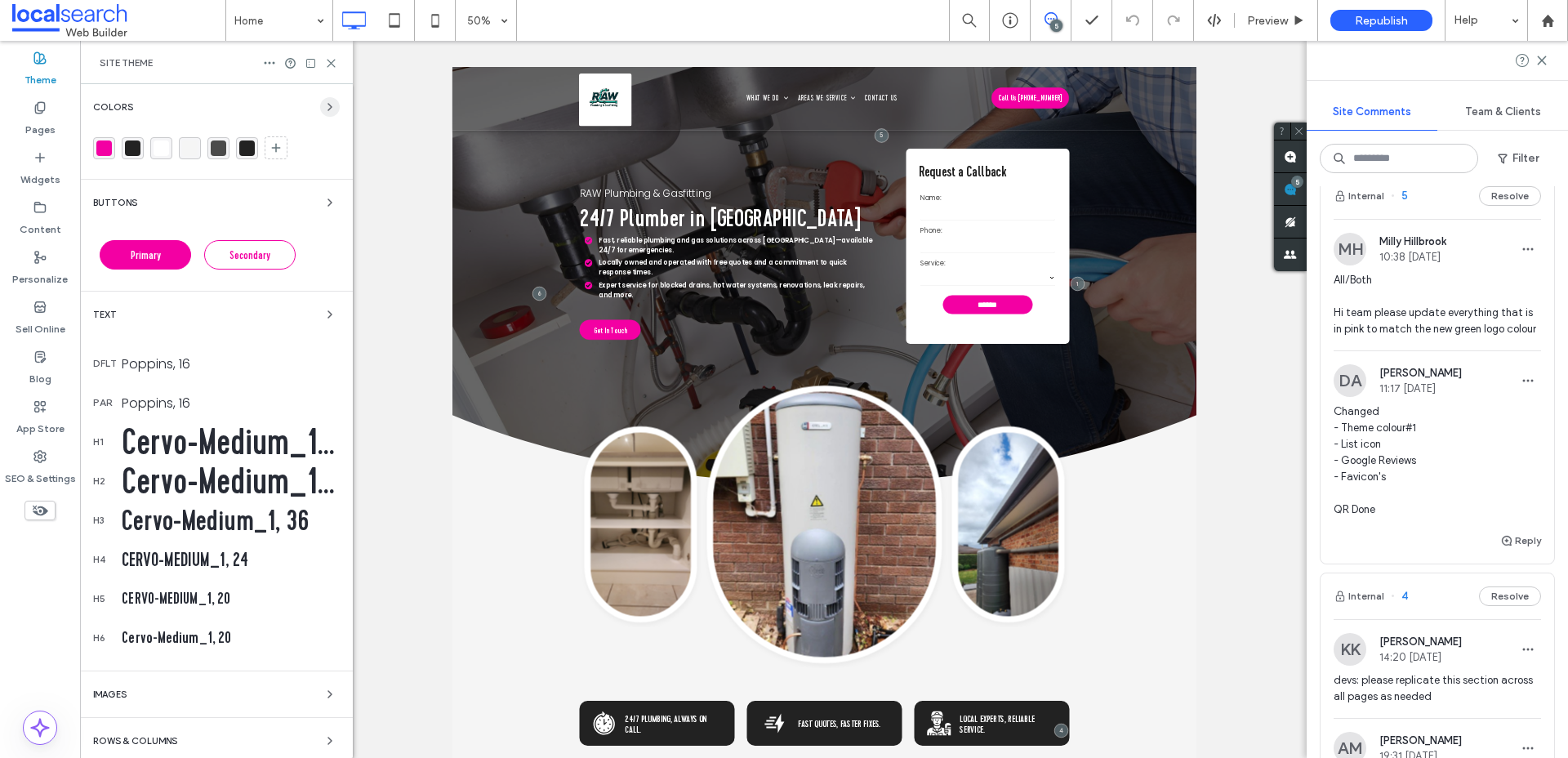
click at [323, 106] on icon "button" at bounding box center [330, 107] width 13 height 13
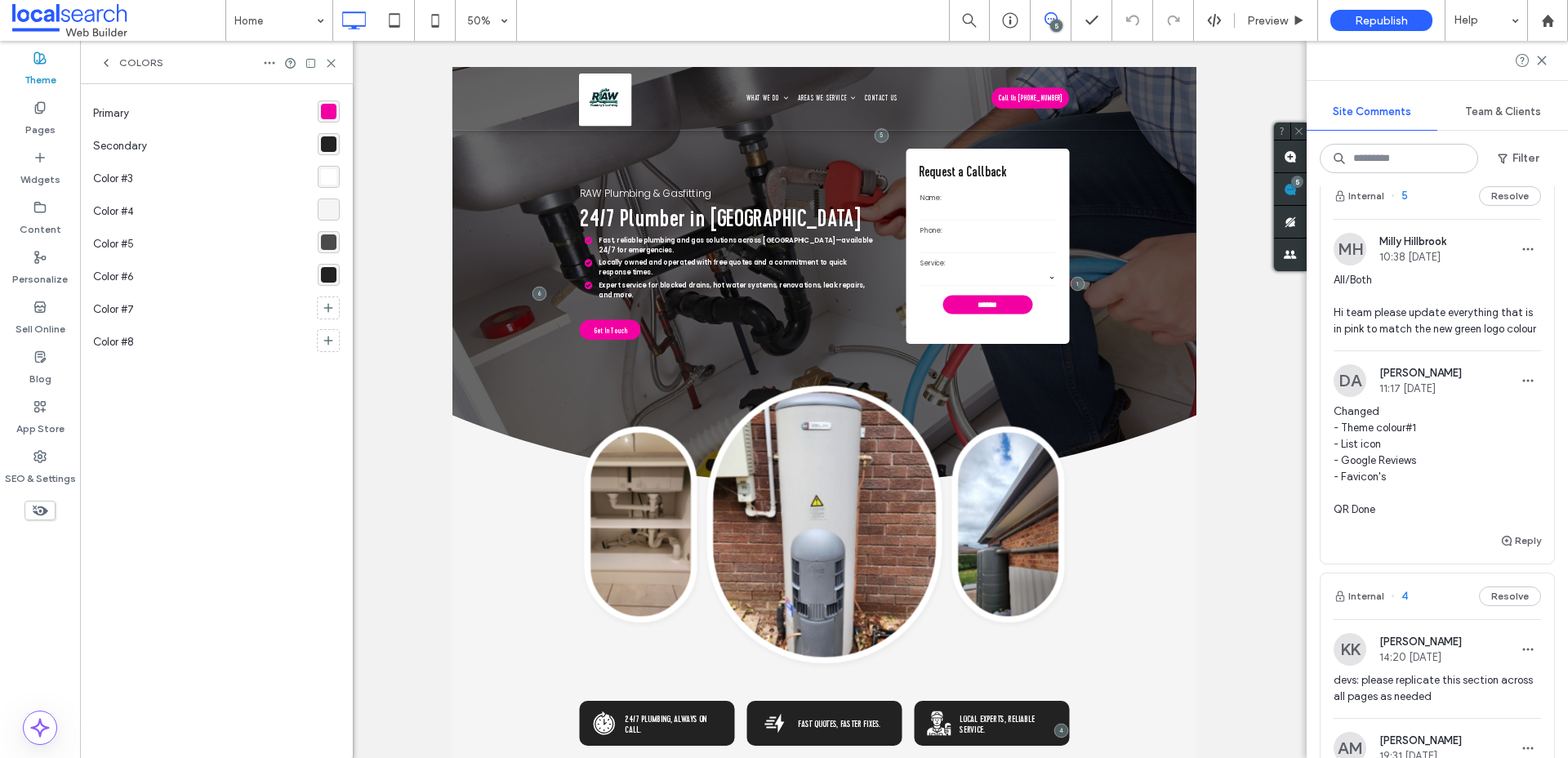
click at [325, 109] on div "rgba(243, 0, 163, 1)" at bounding box center [328, 111] width 16 height 16
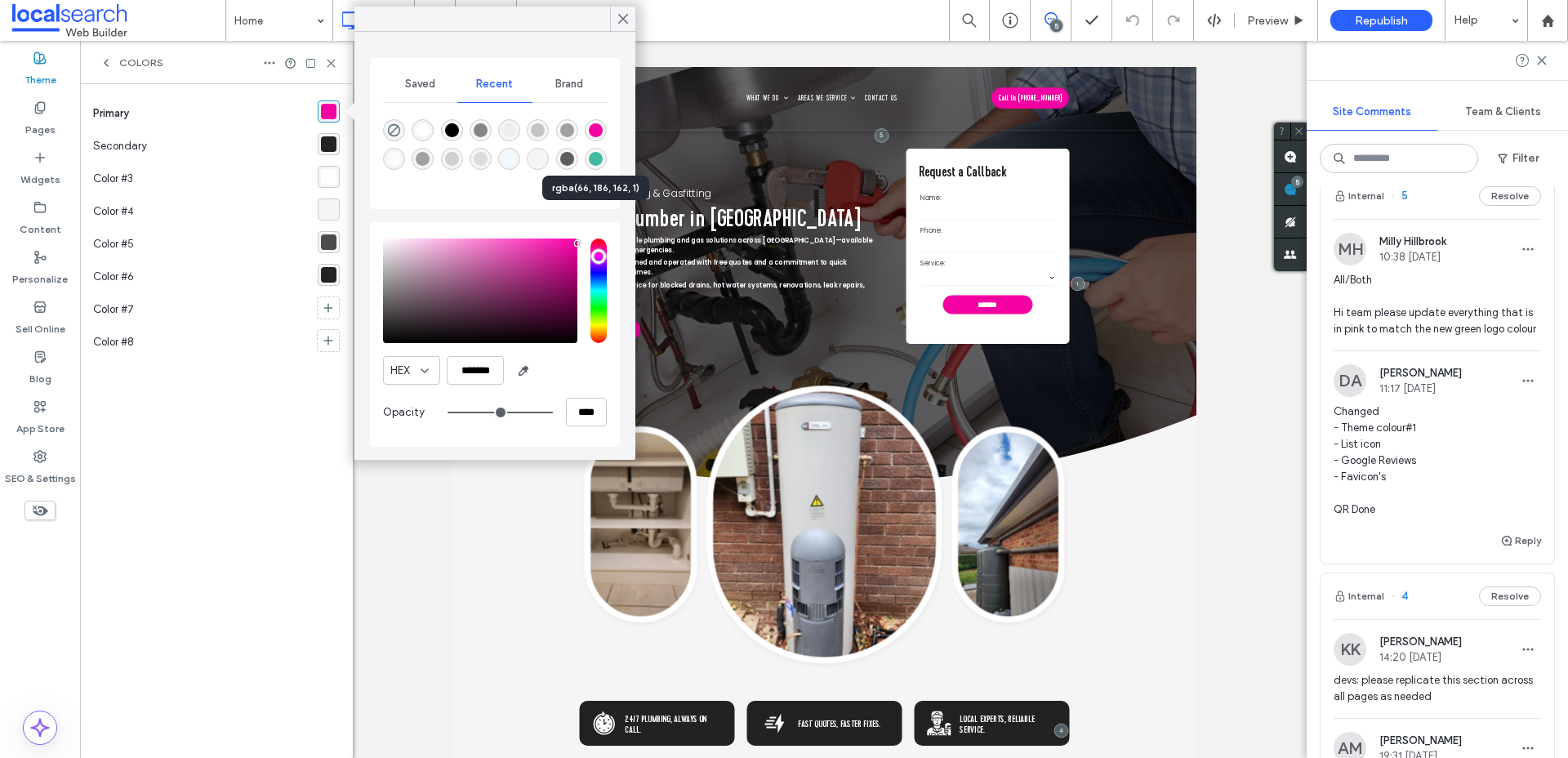
click at [598, 162] on div "rgba(66, 186, 162, 1)" at bounding box center [595, 159] width 14 height 14
type input "*******"
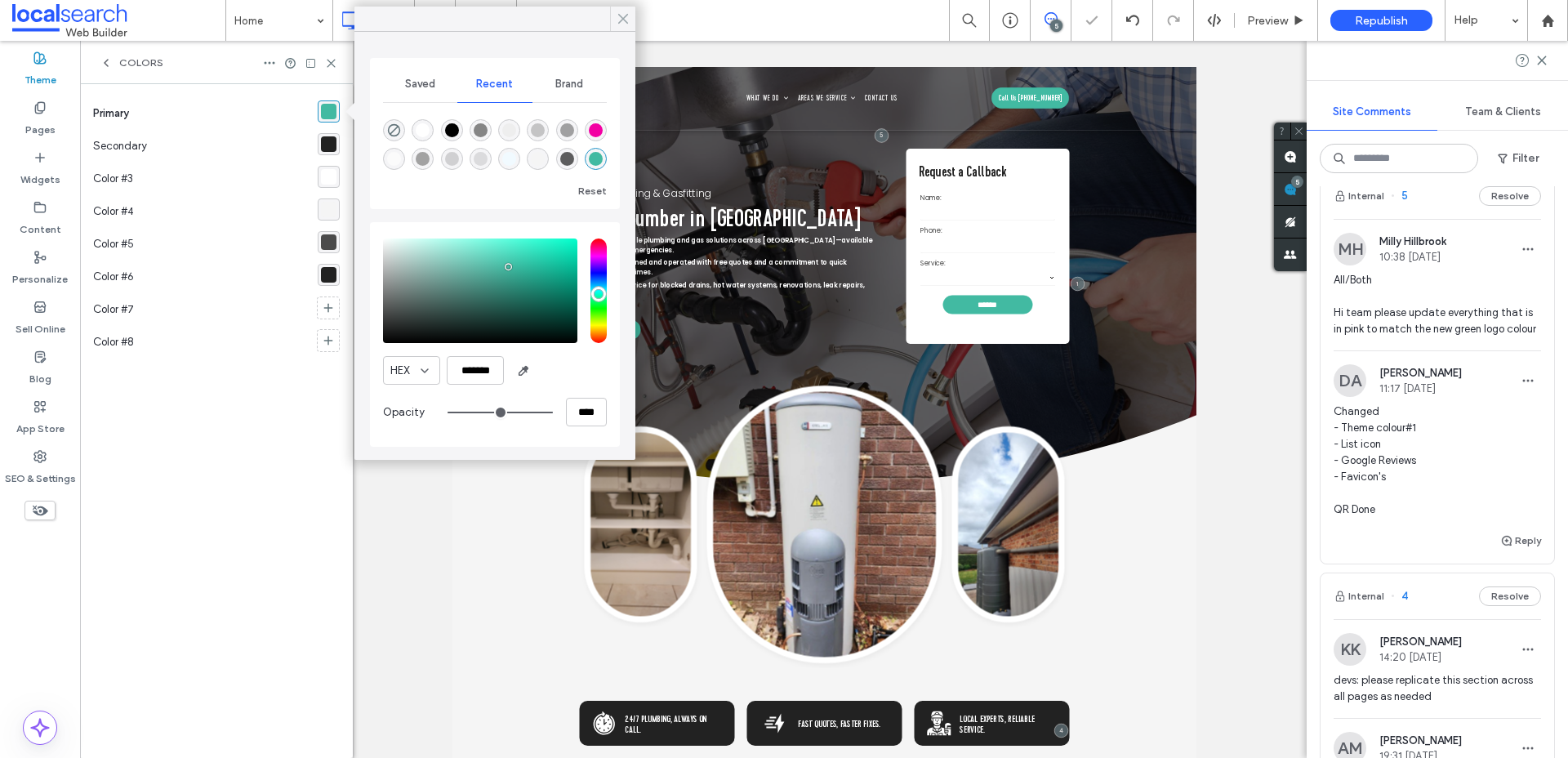
click at [619, 15] on use at bounding box center [624, 19] width 8 height 9
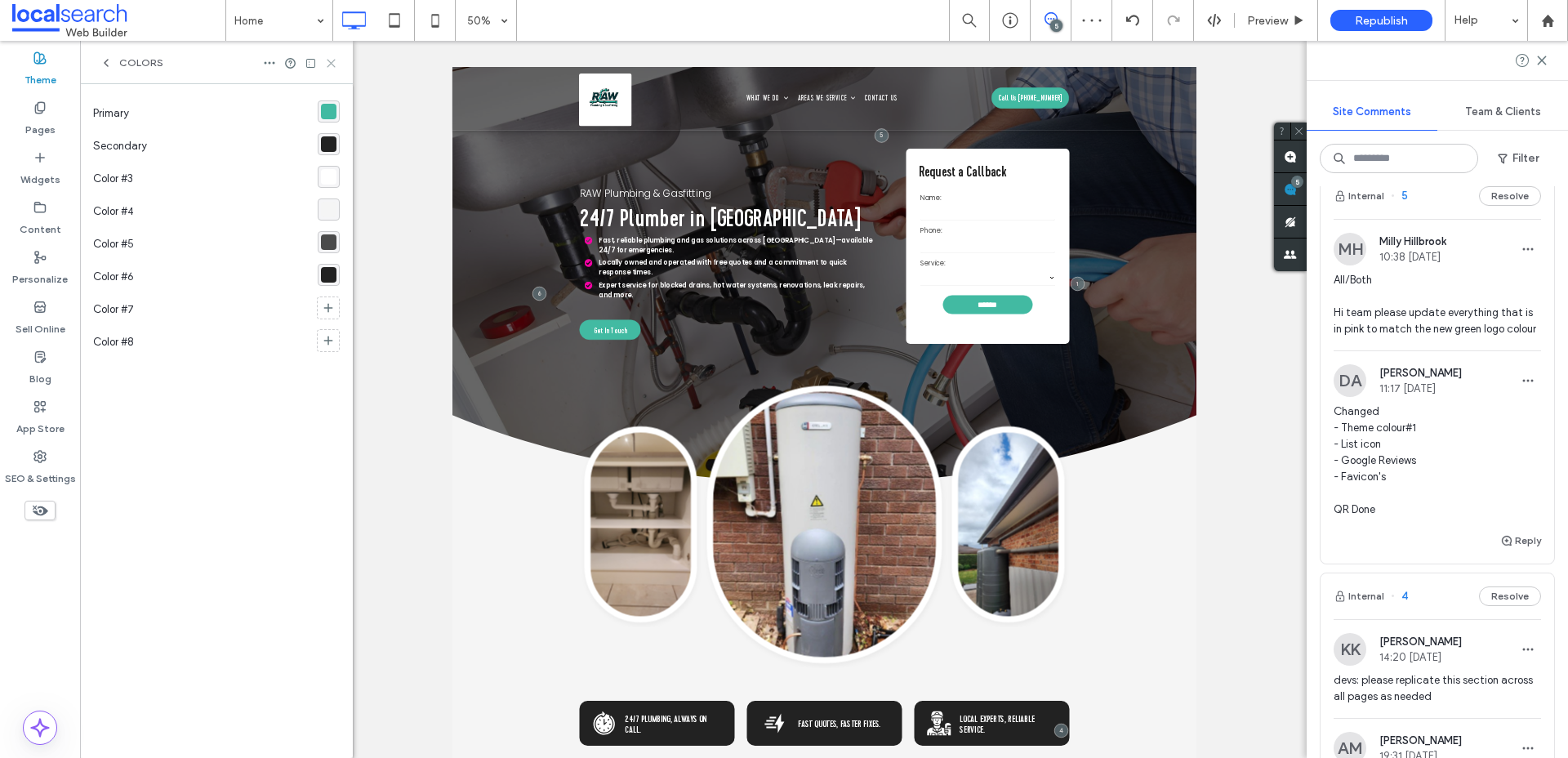
click at [333, 63] on icon at bounding box center [331, 63] width 13 height 13
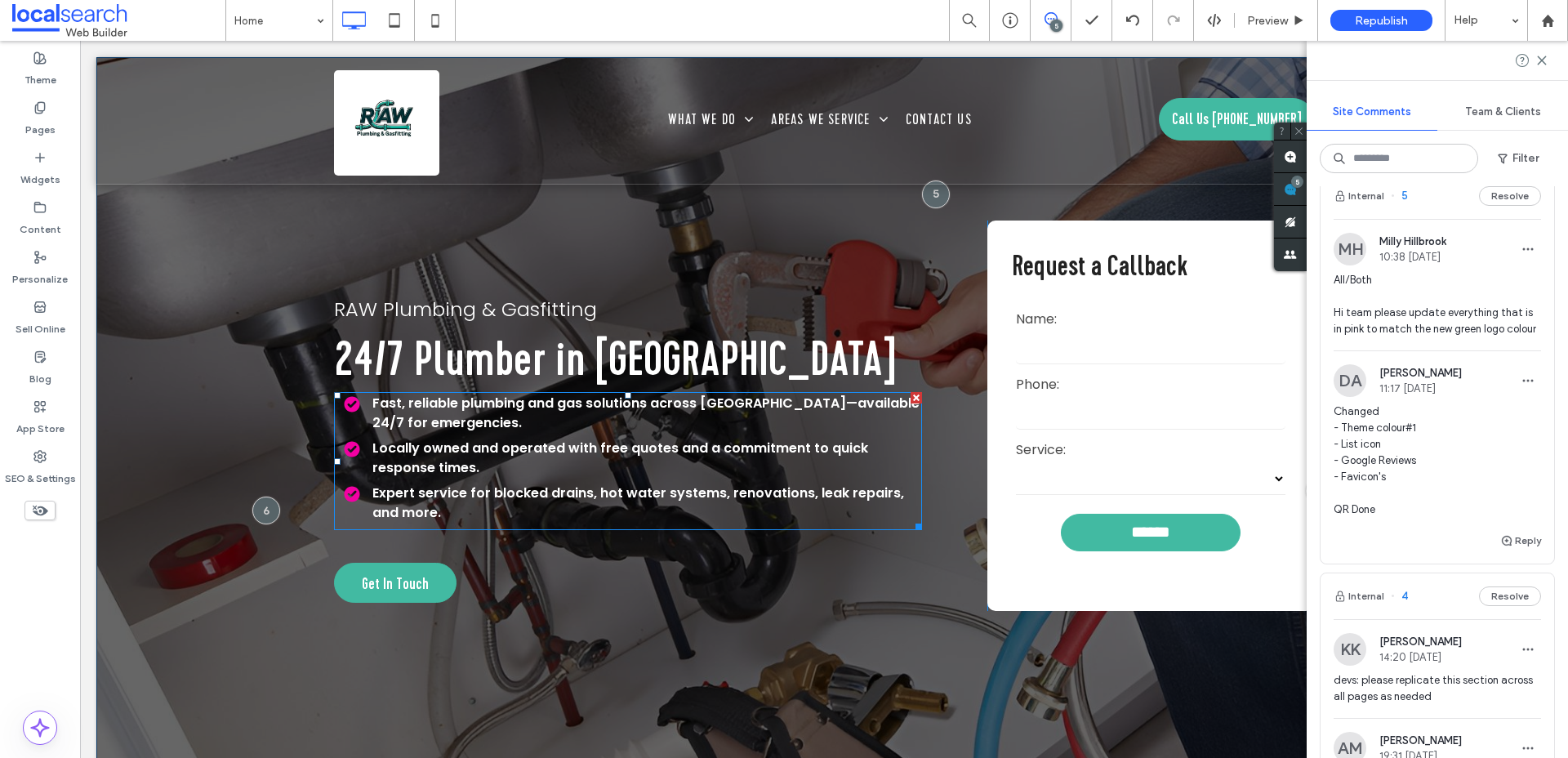
click at [354, 406] on li "Fast, reliable plumbing and gas solutions across Canberra—available 24/7 for em…" at bounding box center [633, 413] width 578 height 39
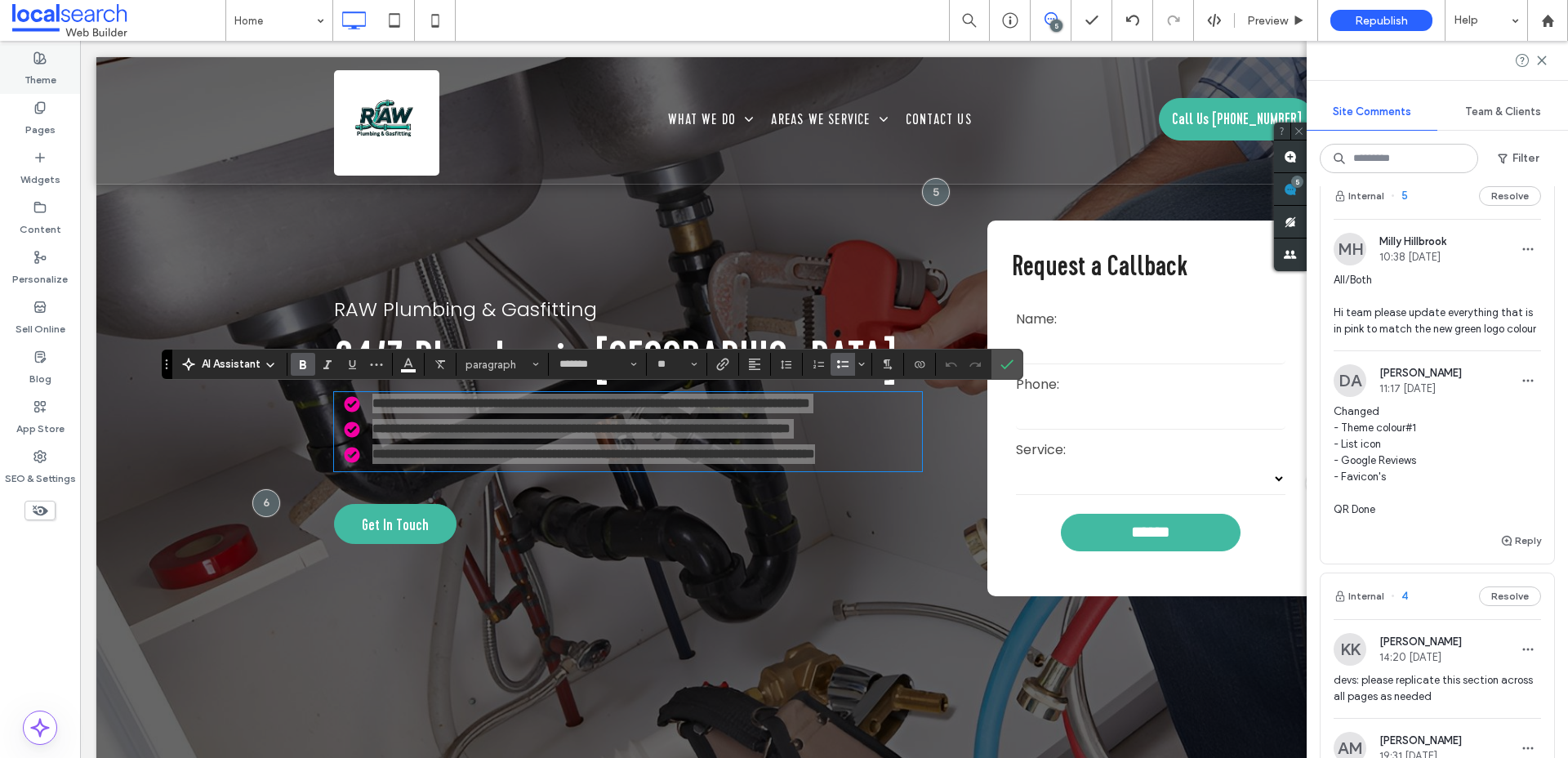
click at [35, 64] on label "Theme" at bounding box center [40, 75] width 32 height 23
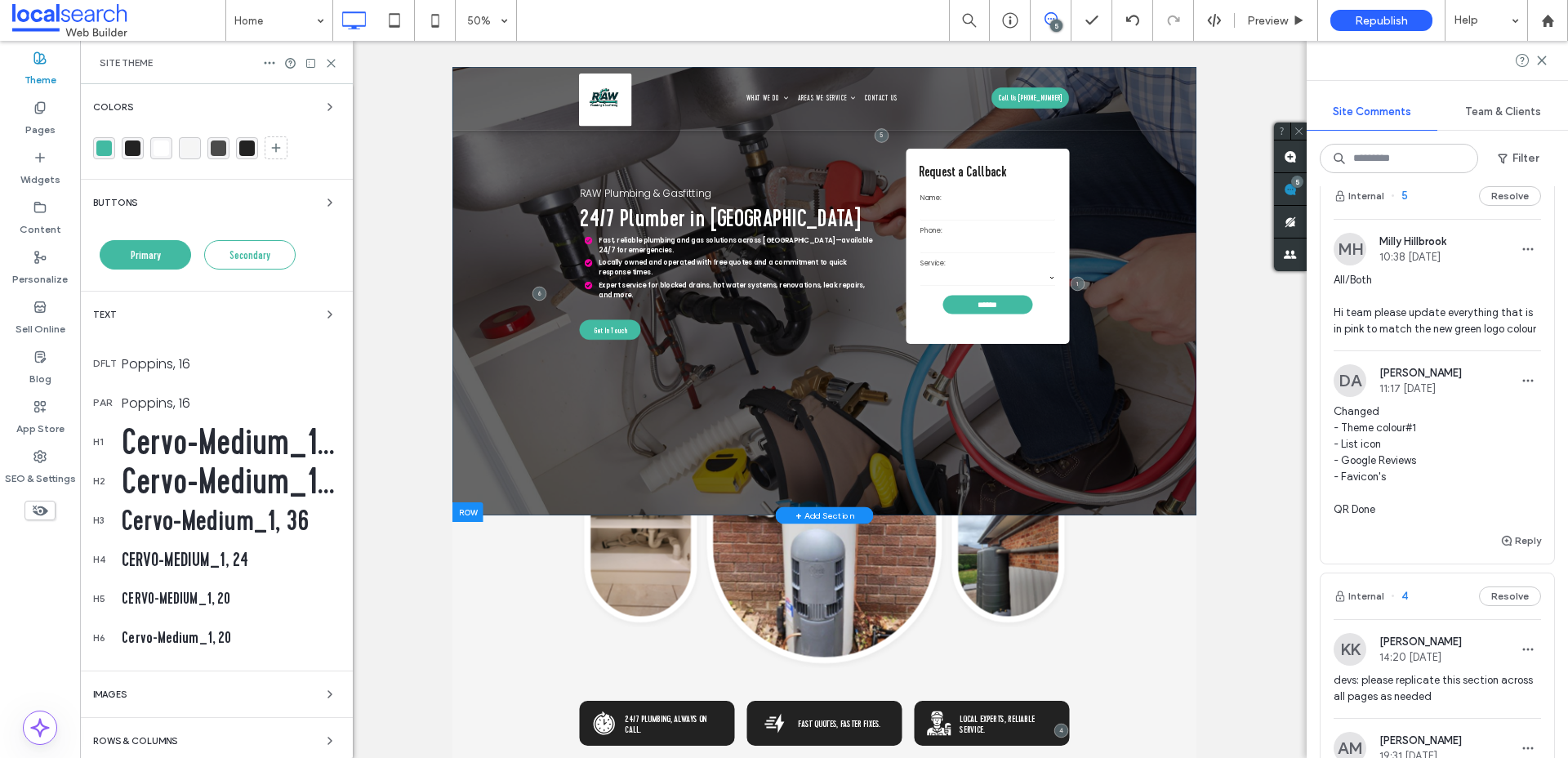
click at [96, 157] on div "rgba(66, 186, 162, 1)" at bounding box center [104, 148] width 22 height 22
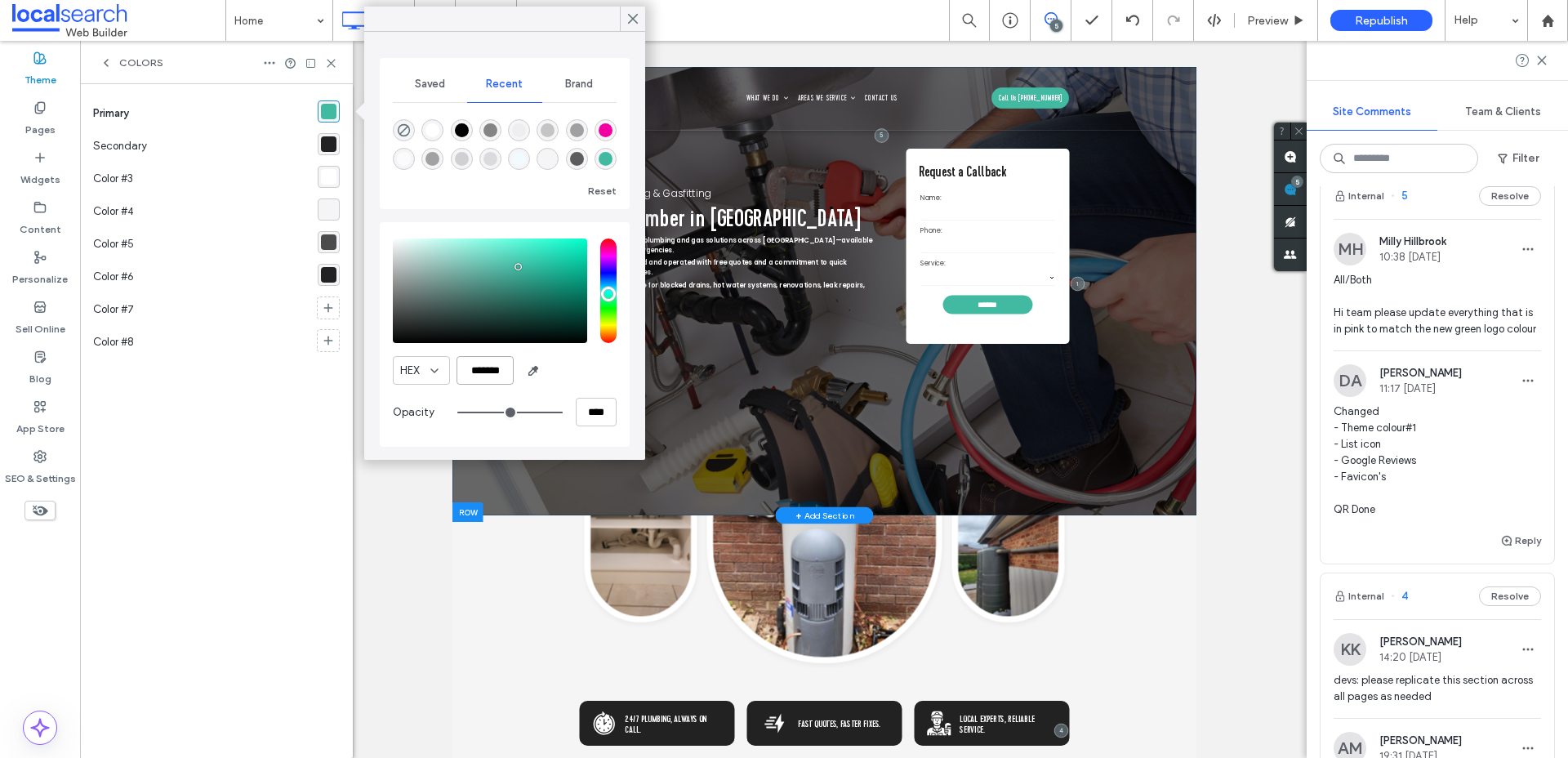
click at [493, 374] on input "*******" at bounding box center [485, 370] width 57 height 28
click at [605, 133] on div "rgba(243, 0, 163, 1)" at bounding box center [605, 130] width 14 height 14
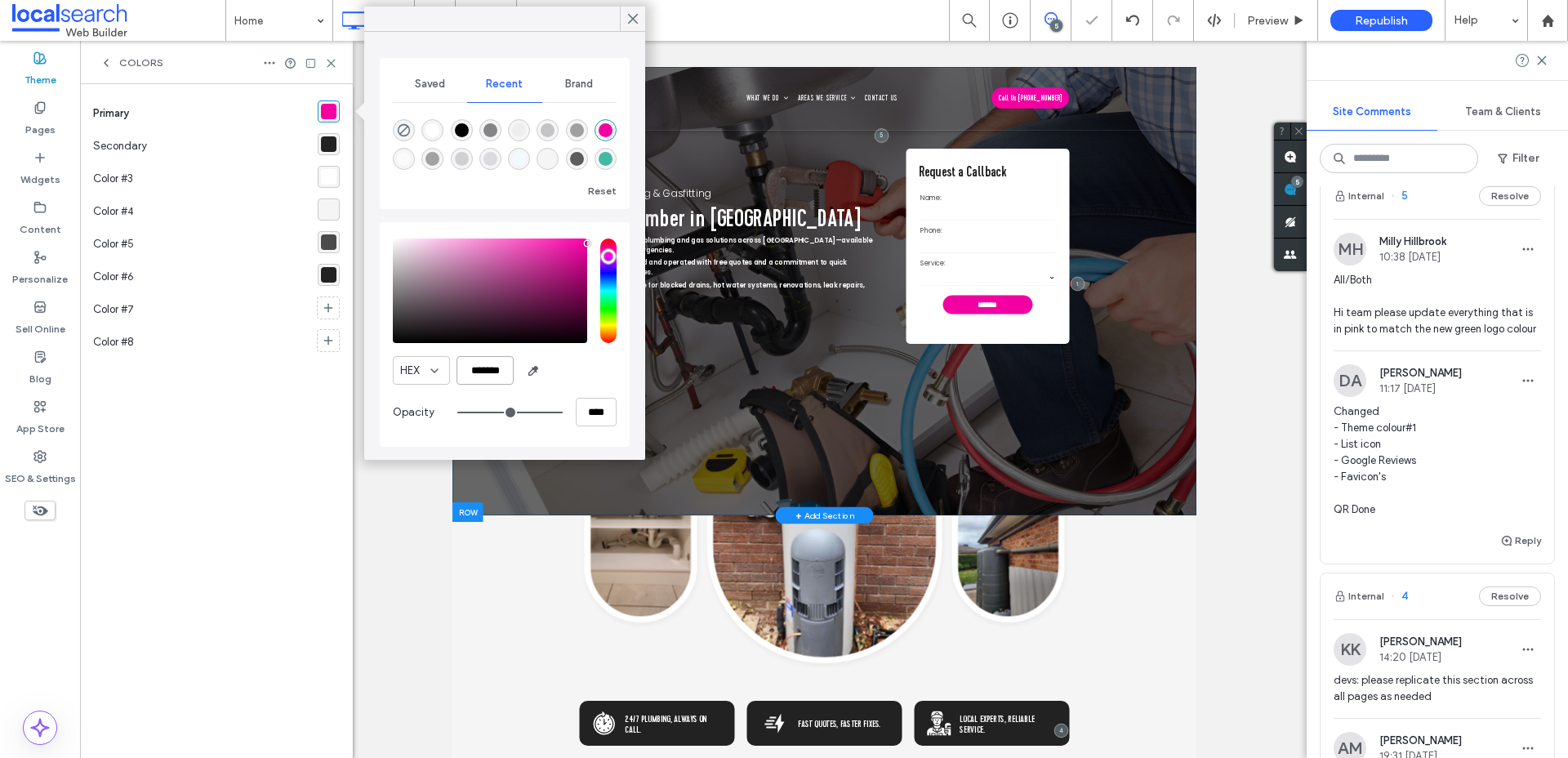
click at [486, 372] on input "*******" at bounding box center [485, 370] width 57 height 28
click at [607, 158] on div "rgba(66, 186, 162, 1)" at bounding box center [605, 159] width 14 height 14
type input "*******"
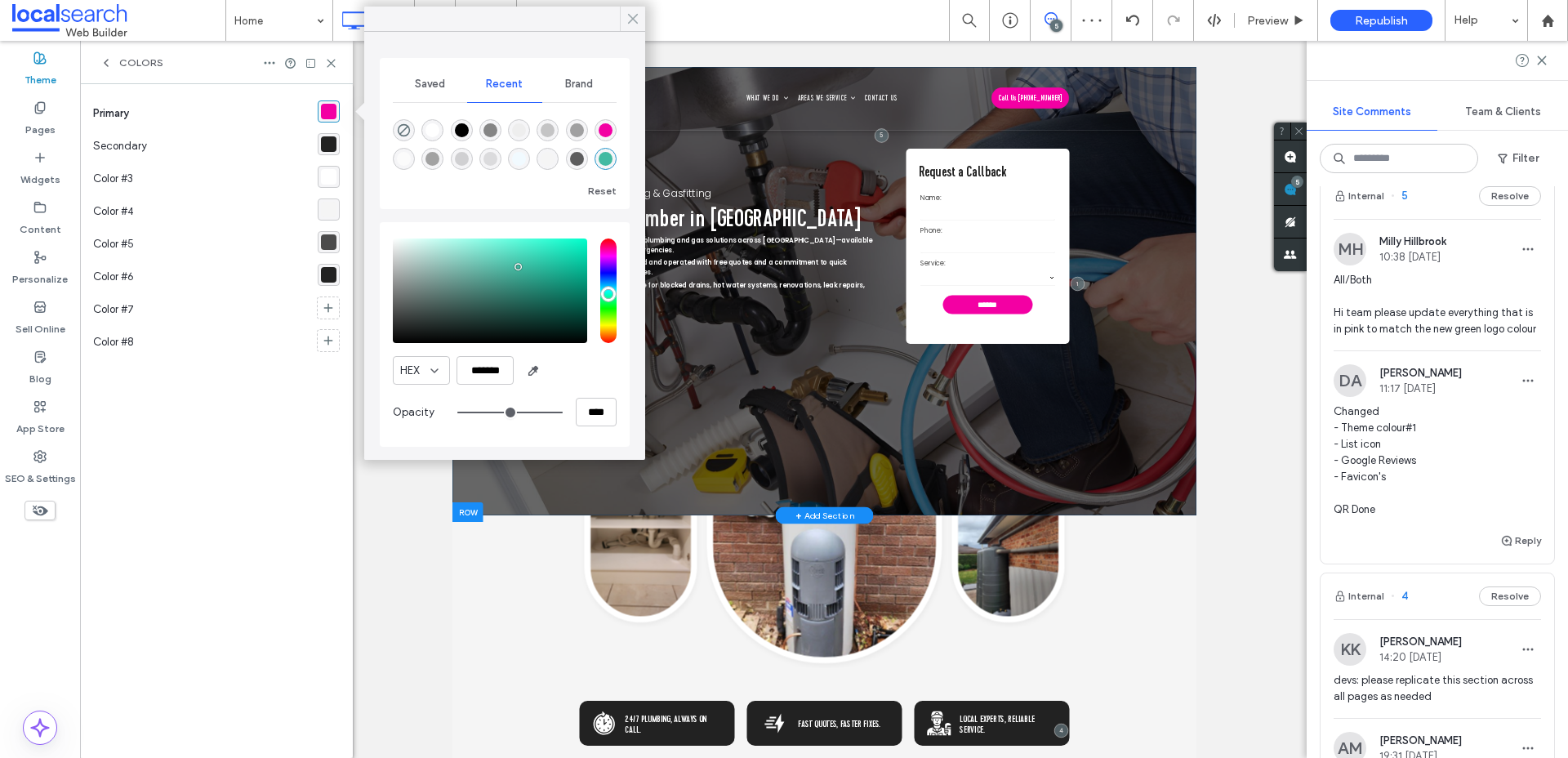
click at [634, 15] on icon at bounding box center [633, 19] width 15 height 15
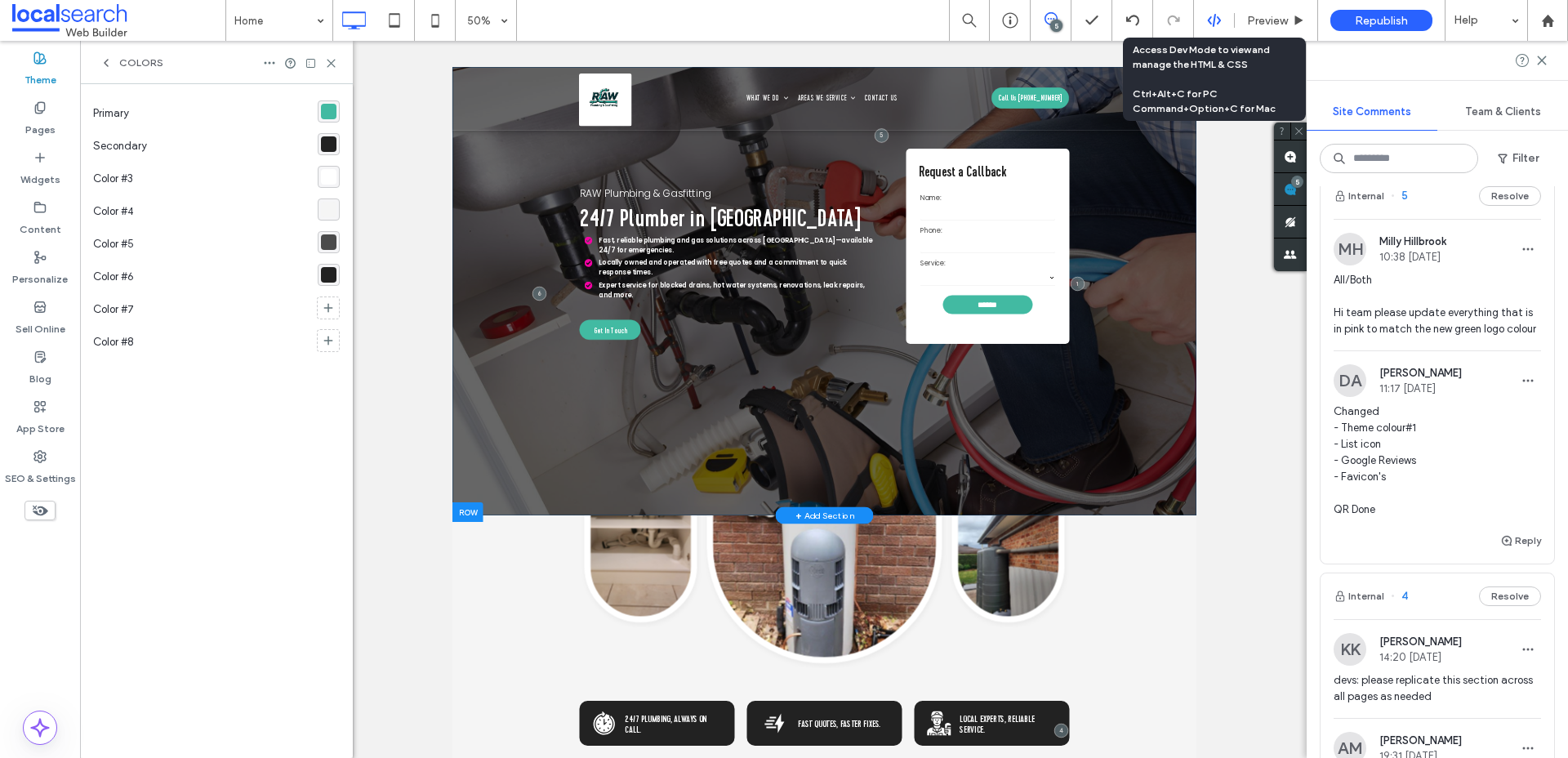
click at [1215, 23] on icon at bounding box center [1214, 21] width 15 height 15
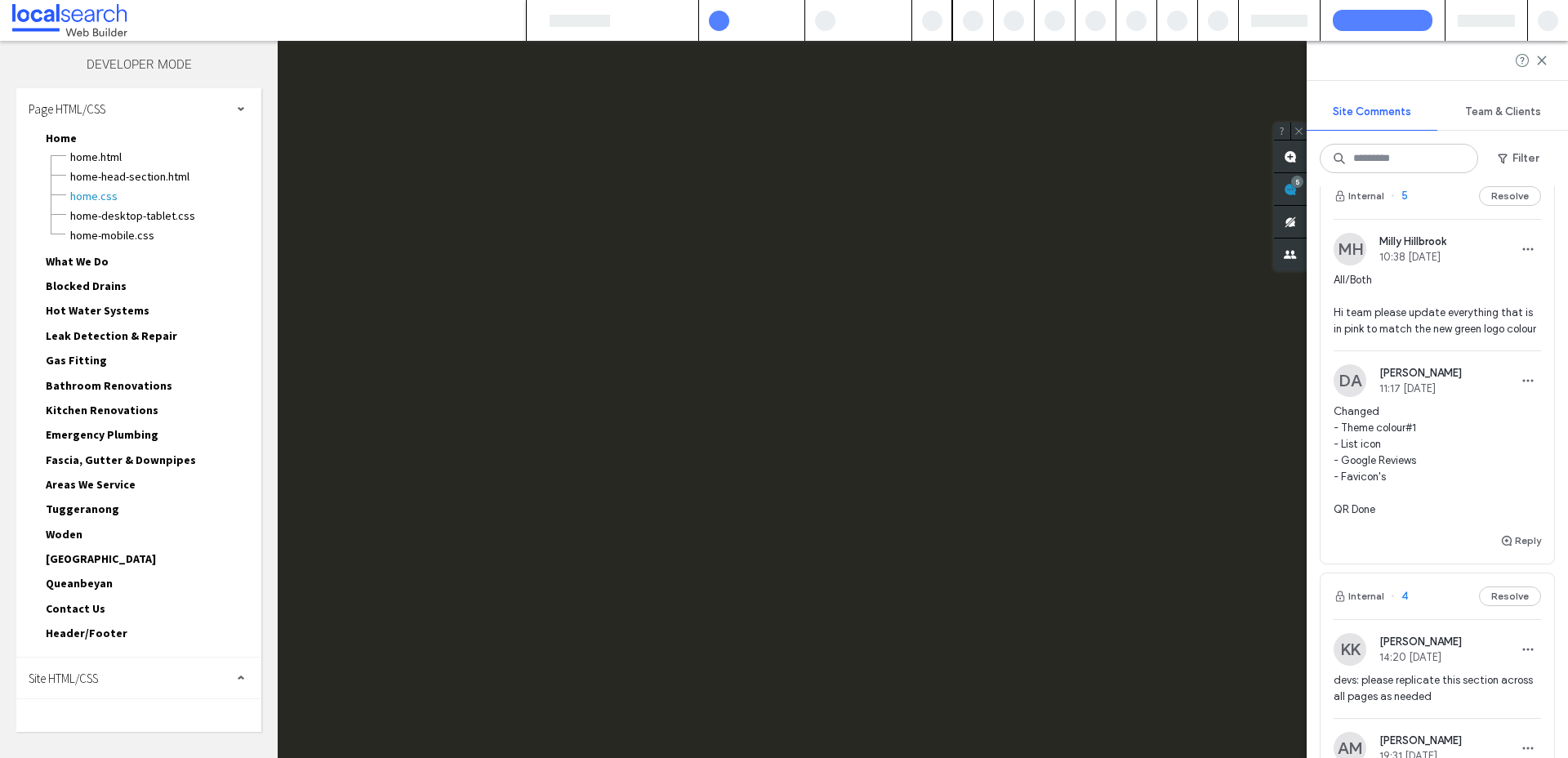
scroll to position [0, 0]
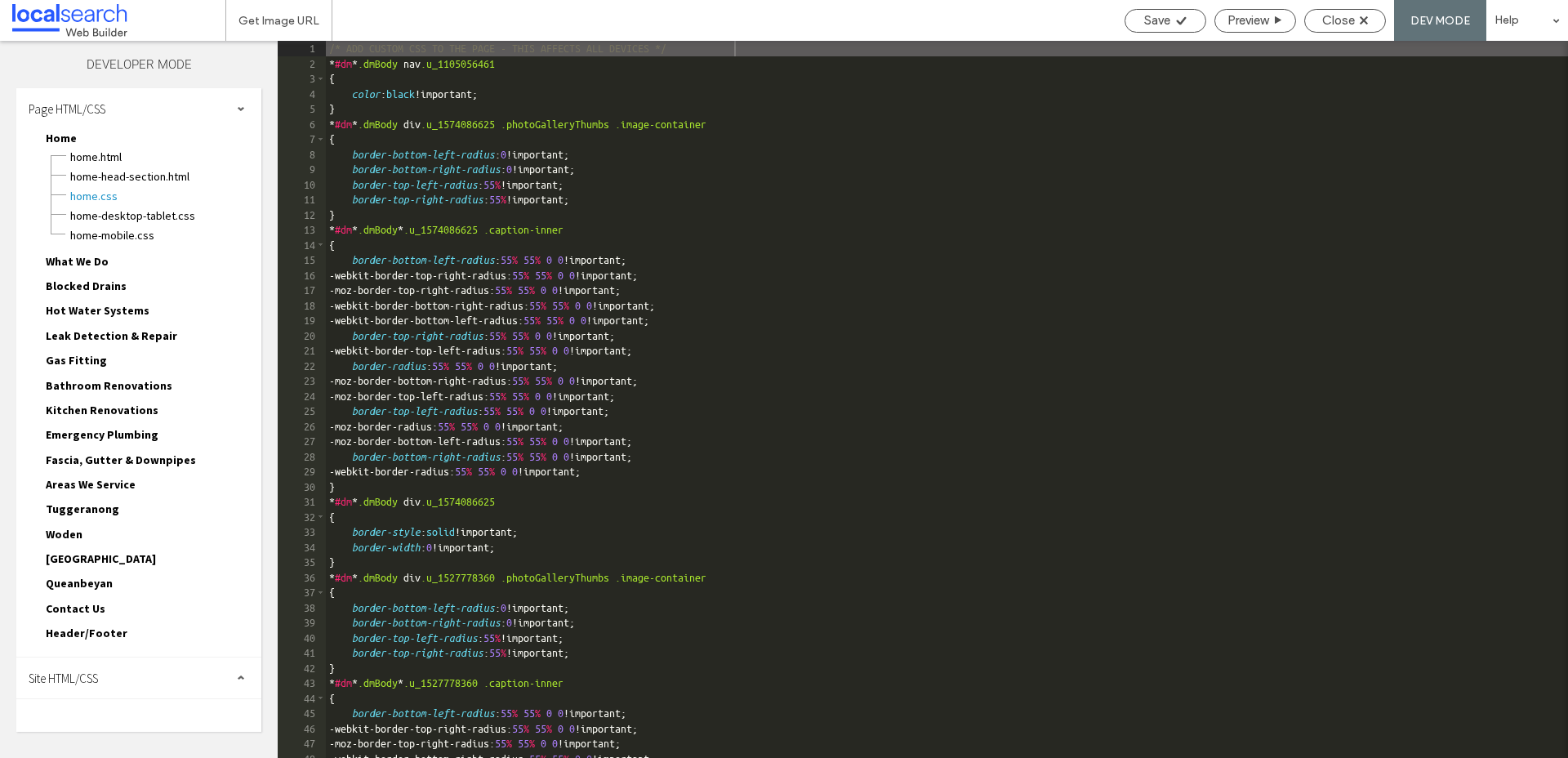
click at [79, 675] on span "Site HTML/CSS" at bounding box center [63, 678] width 69 height 16
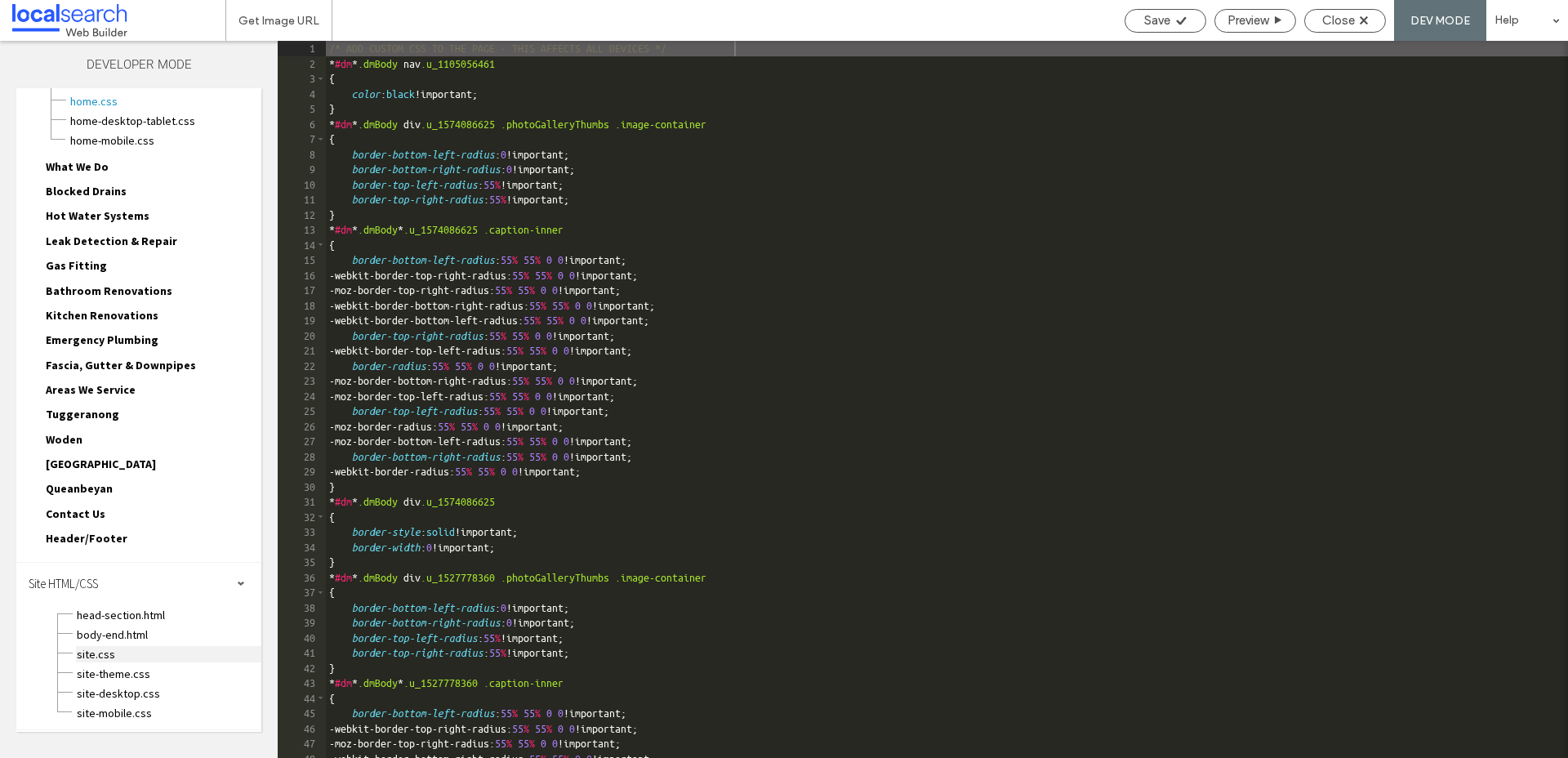
click at [109, 657] on span "site.css" at bounding box center [169, 654] width 186 height 17
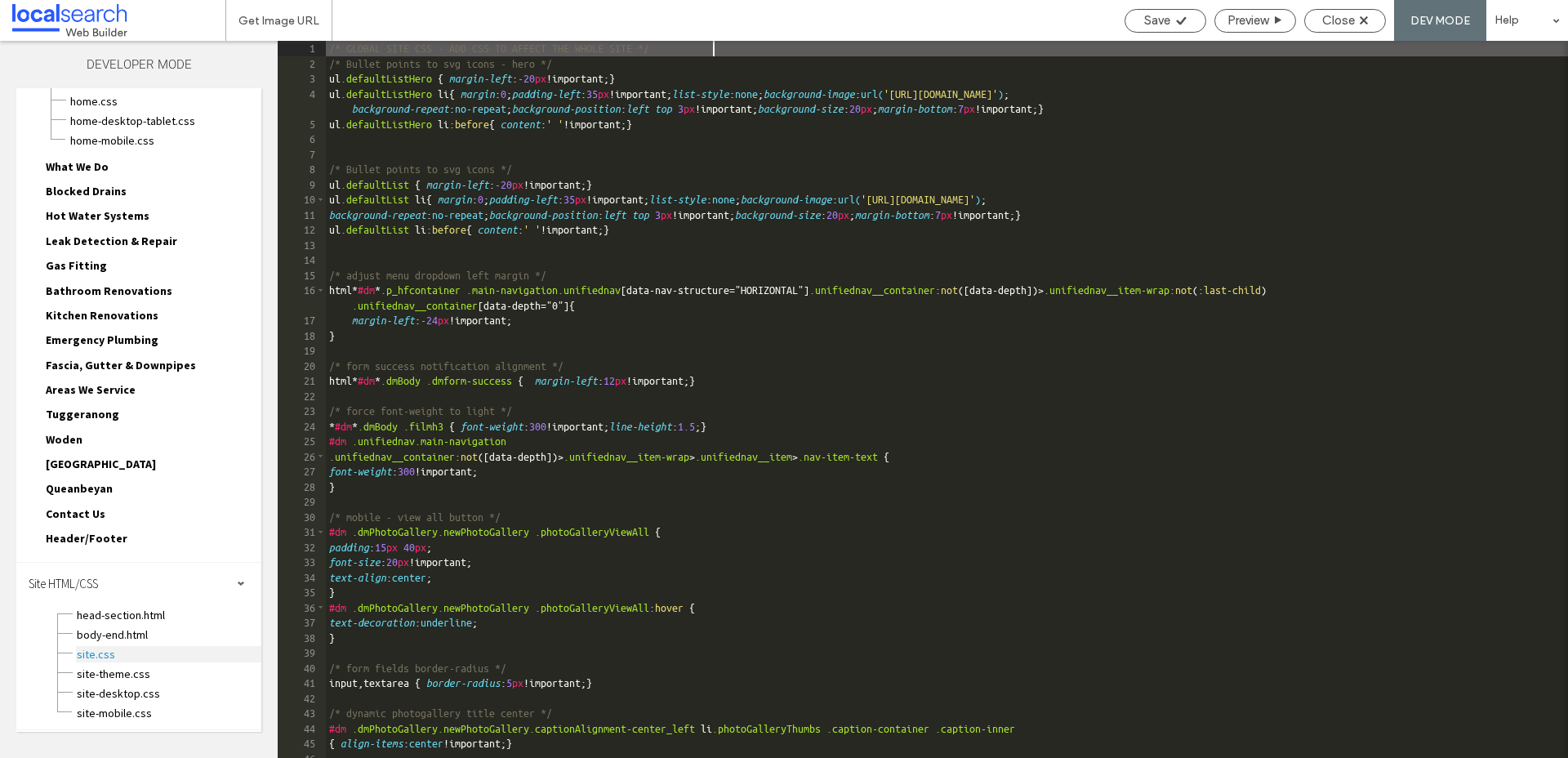
scroll to position [1, 0]
click at [131, 667] on span "site-theme.css" at bounding box center [169, 674] width 186 height 17
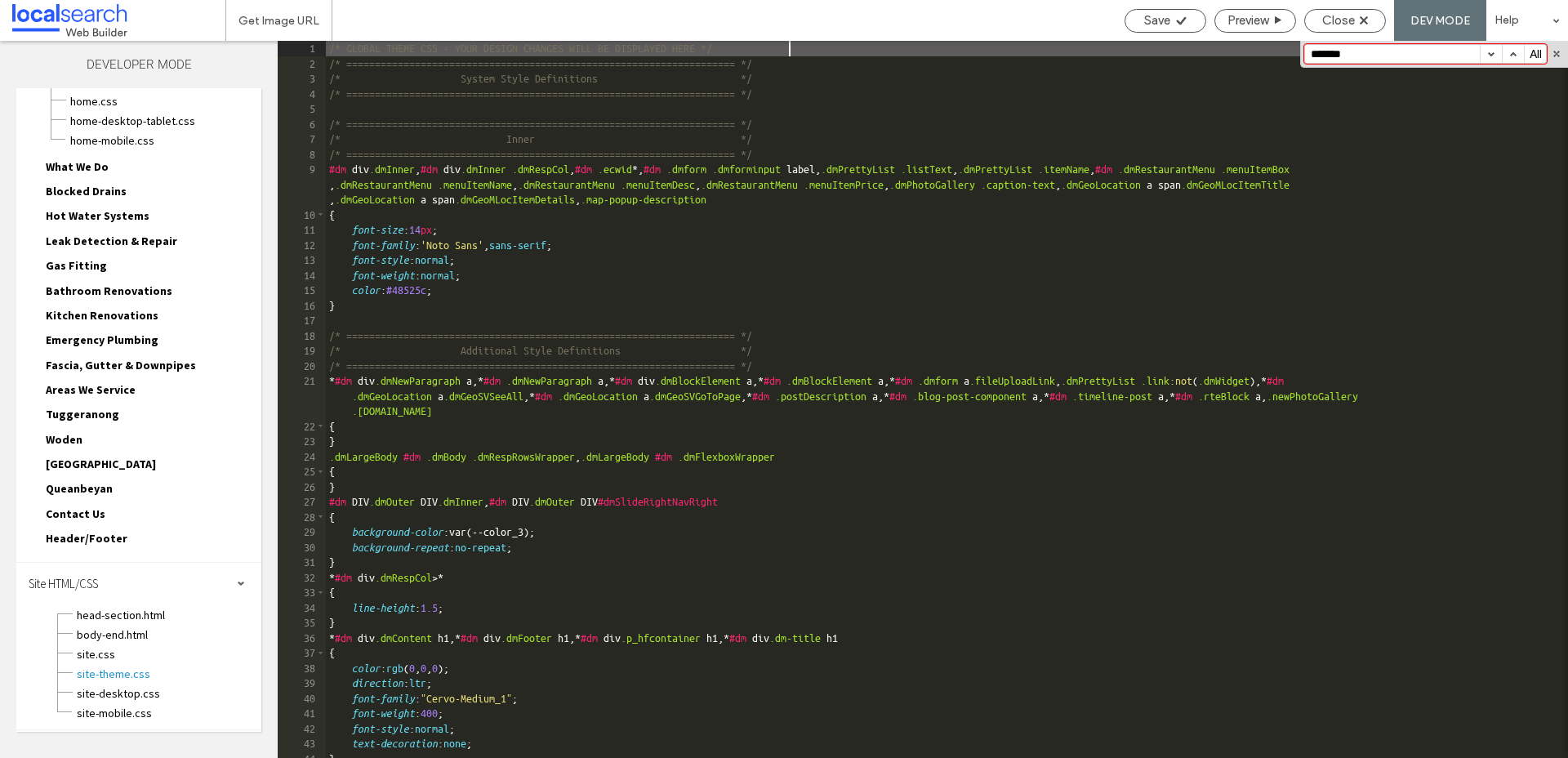
click at [1380, 57] on input "*******" at bounding box center [1392, 53] width 175 height 18
click at [140, 659] on span "site.css" at bounding box center [169, 654] width 186 height 17
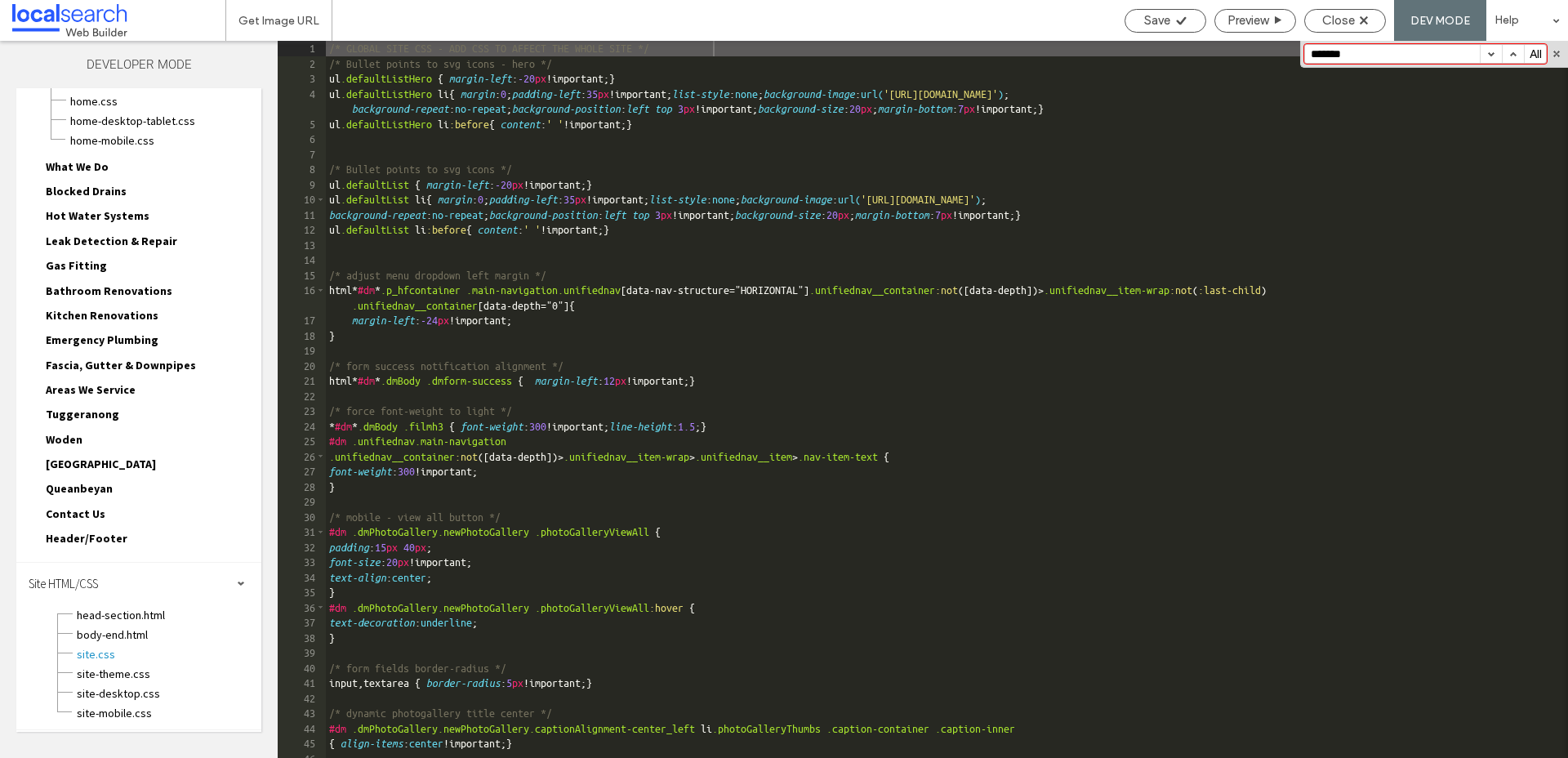
click at [1316, 53] on input "*******" at bounding box center [1392, 53] width 175 height 18
type input "******"
click at [1558, 56] on button "button" at bounding box center [1556, 54] width 12 height 12
click at [1349, 23] on span "Close" at bounding box center [1338, 21] width 33 height 15
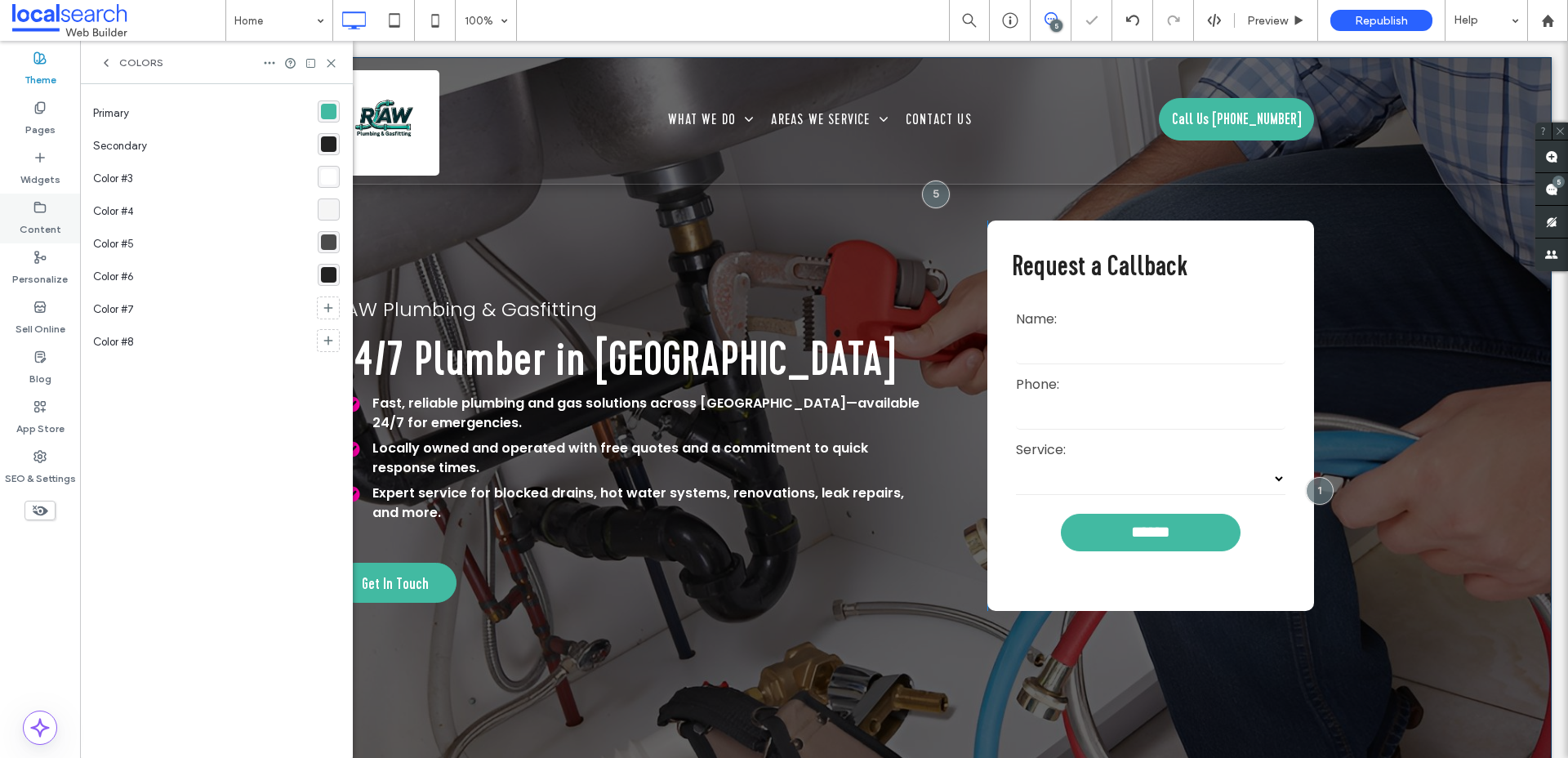
click at [36, 219] on label "Content" at bounding box center [40, 225] width 42 height 23
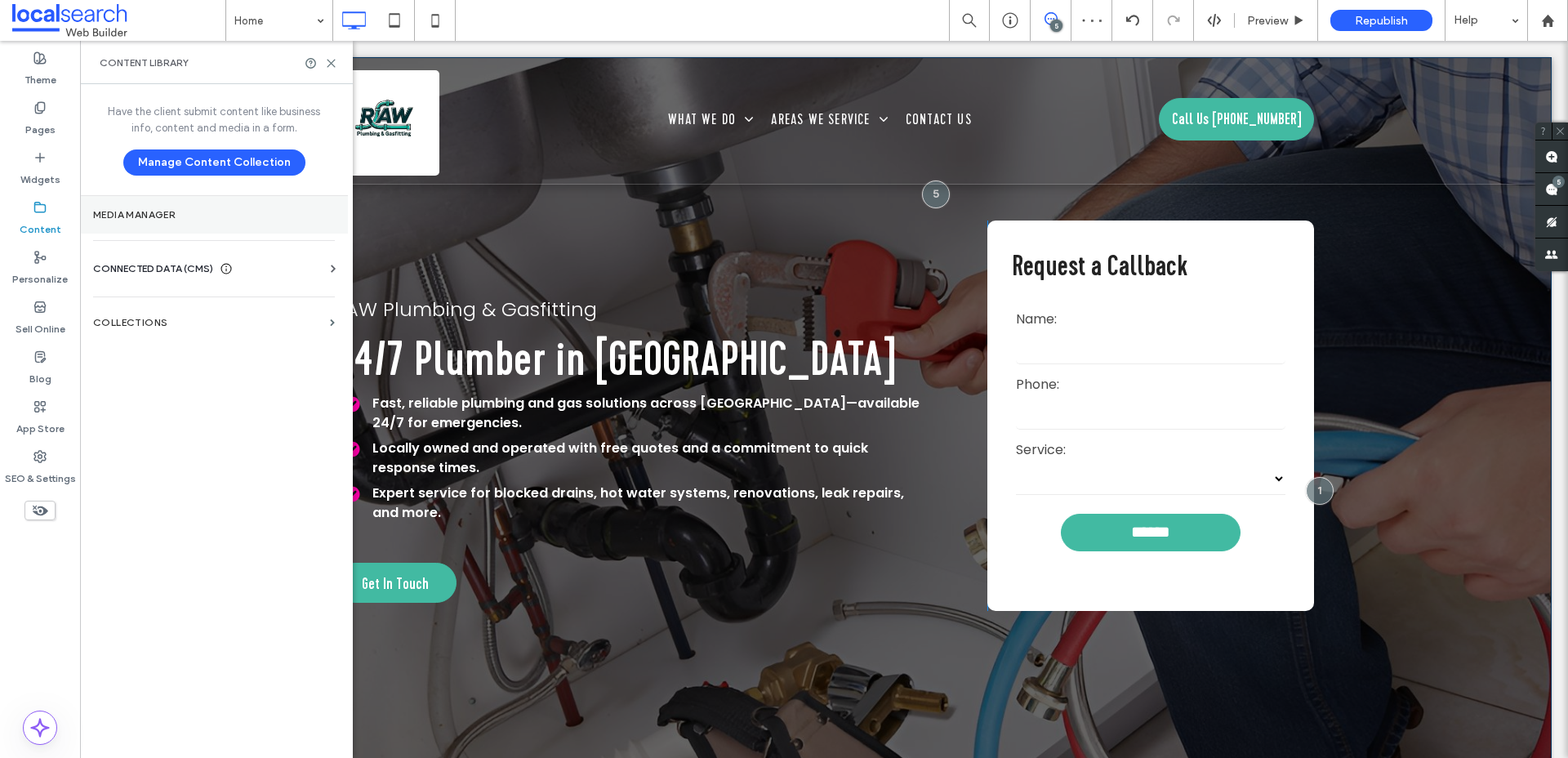
click at [147, 215] on label "Media Manager" at bounding box center [213, 215] width 242 height 12
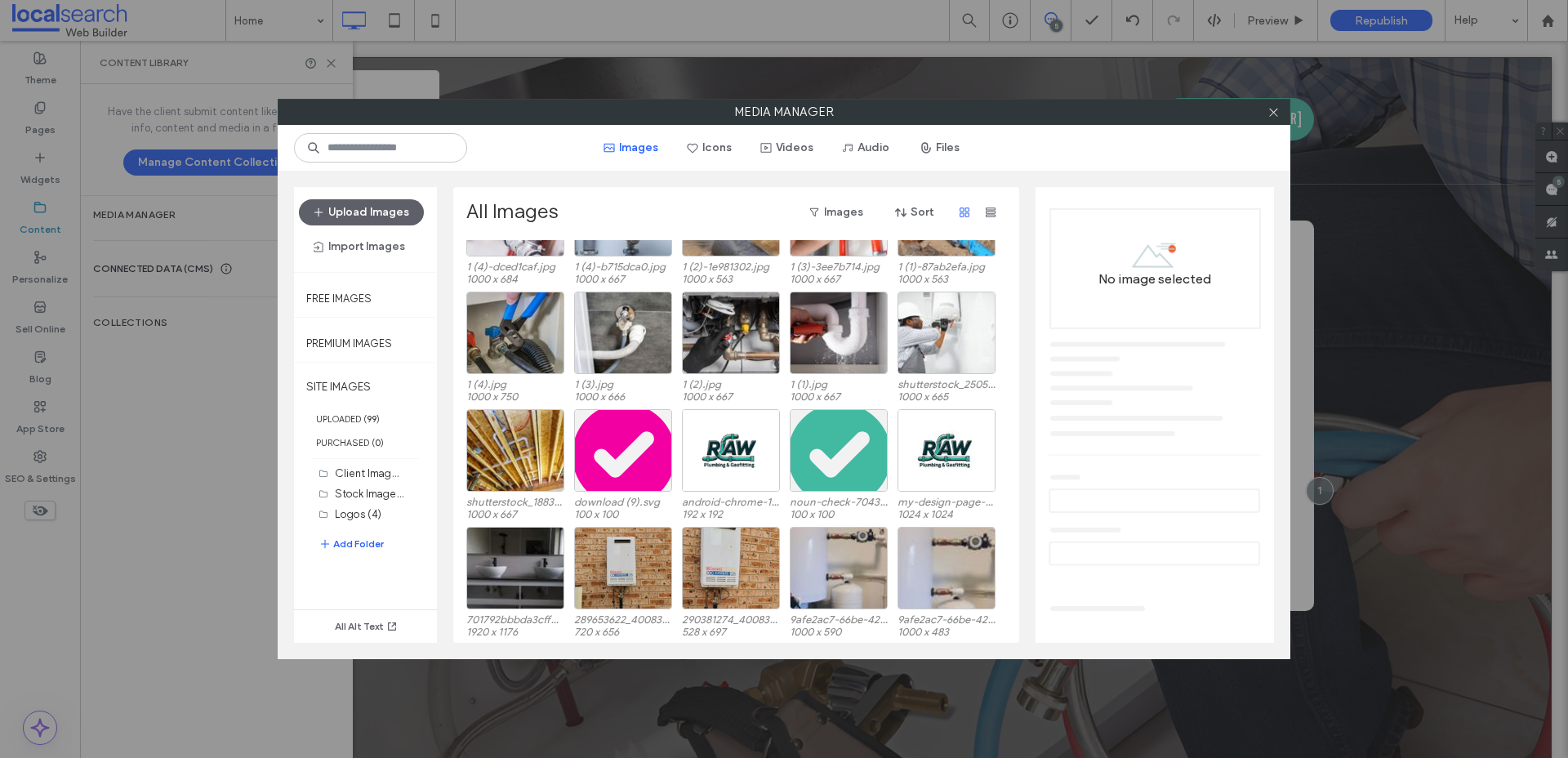
scroll to position [339, 0]
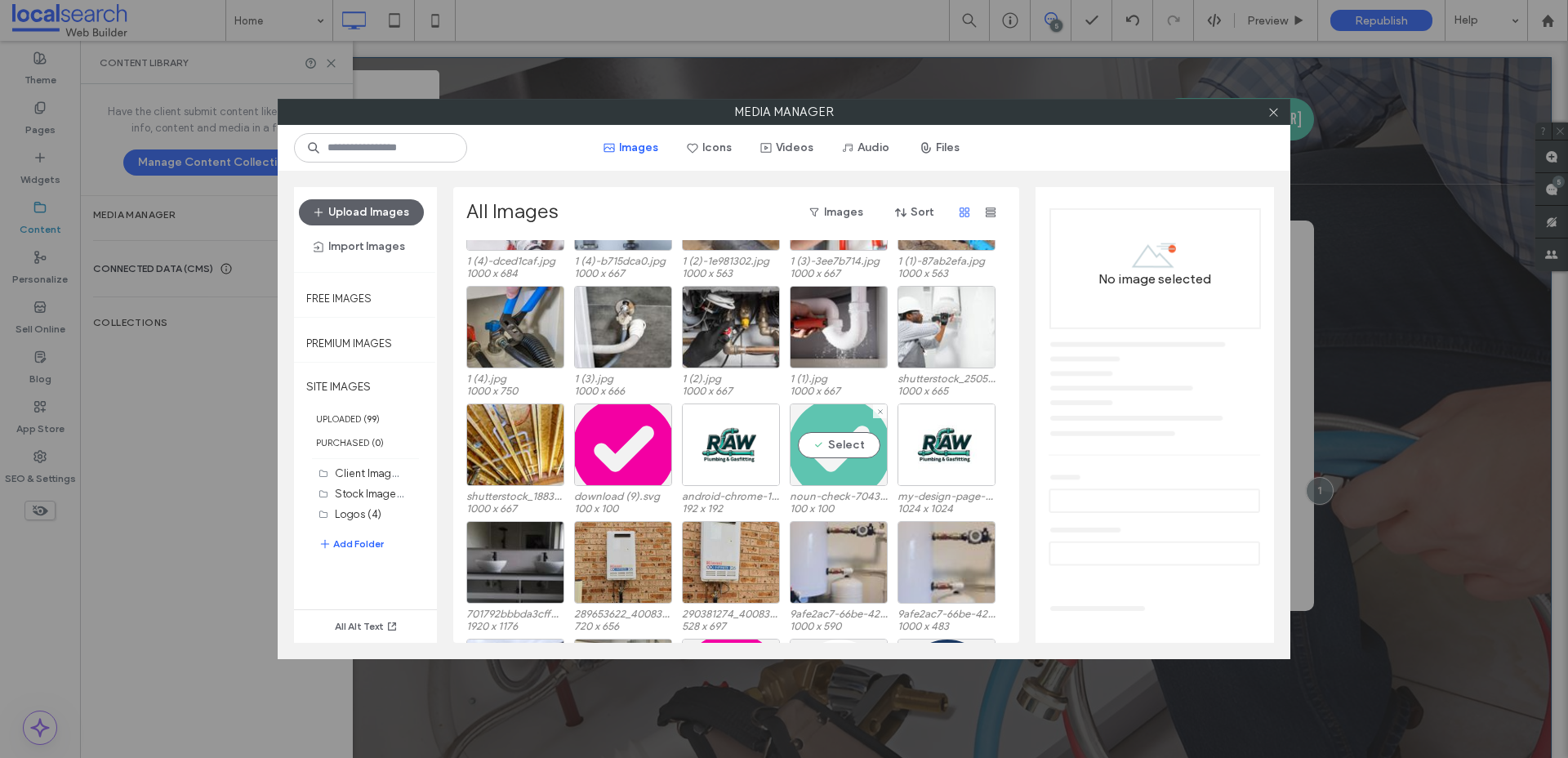
click at [838, 470] on div "Select" at bounding box center [838, 445] width 98 height 83
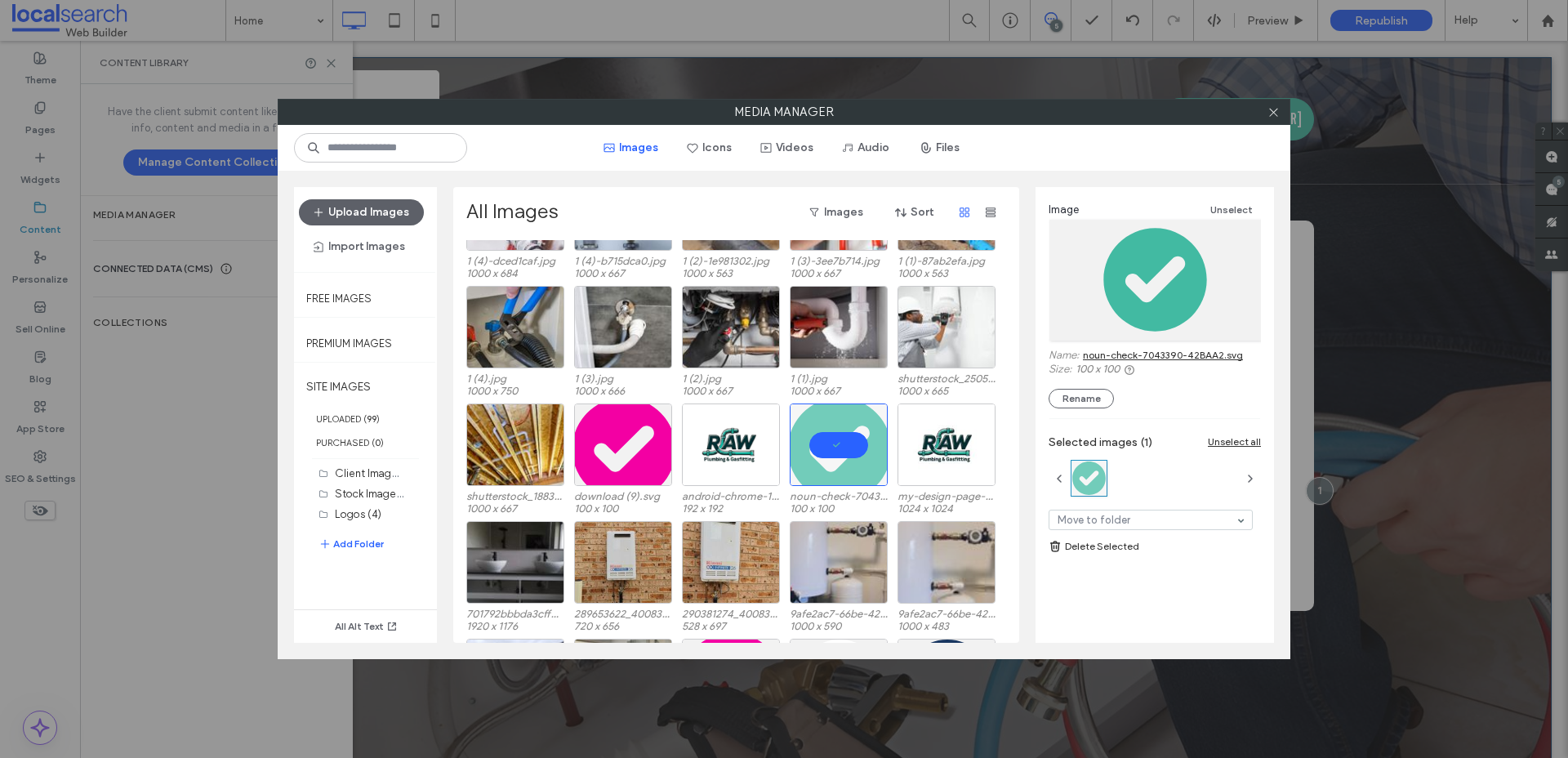
click at [1163, 355] on link "noun-check-7043390-42BAA2.svg" at bounding box center [1162, 354] width 160 height 13
click at [623, 468] on div "Select" at bounding box center [623, 445] width 98 height 83
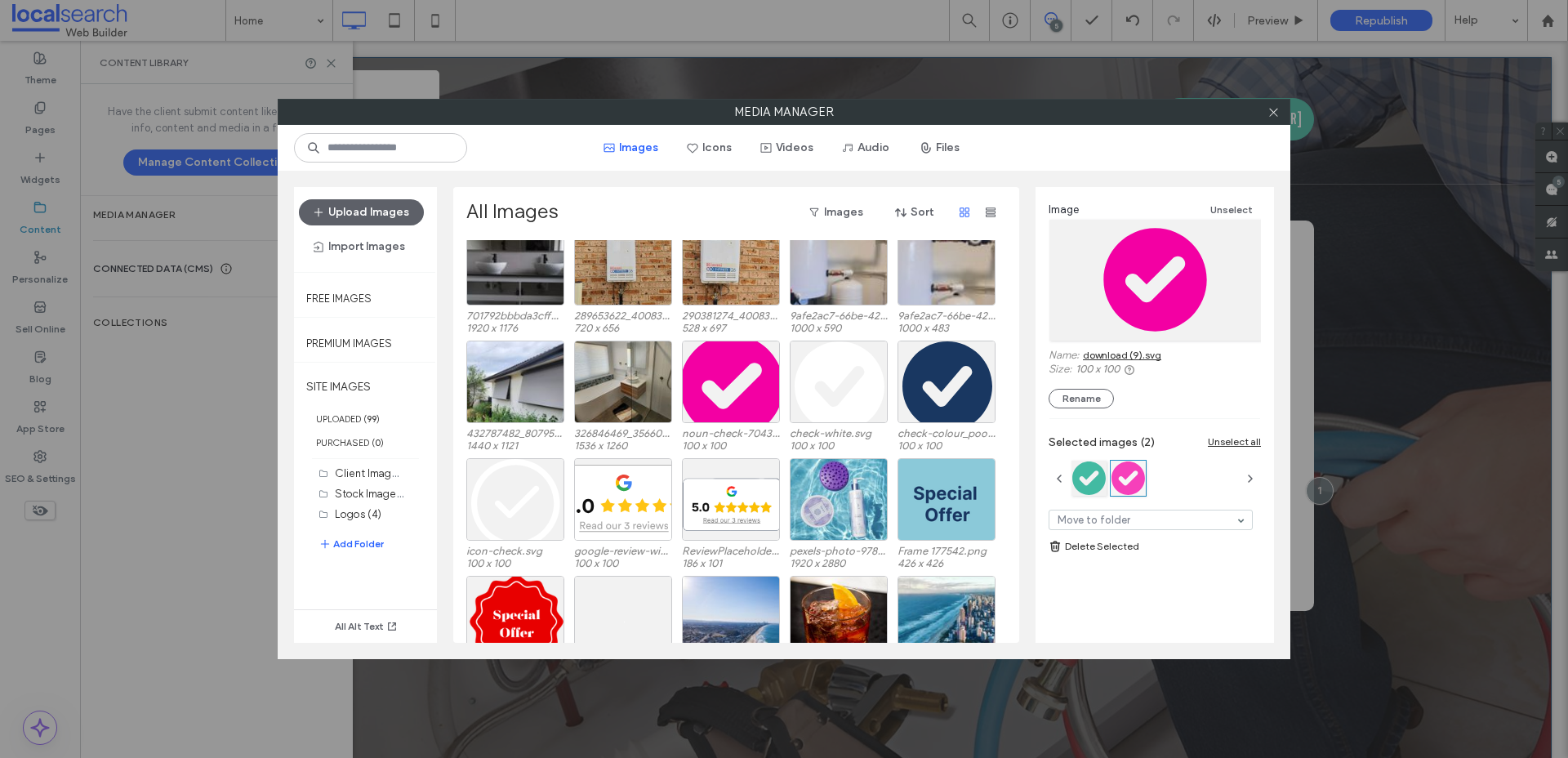
scroll to position [645, 0]
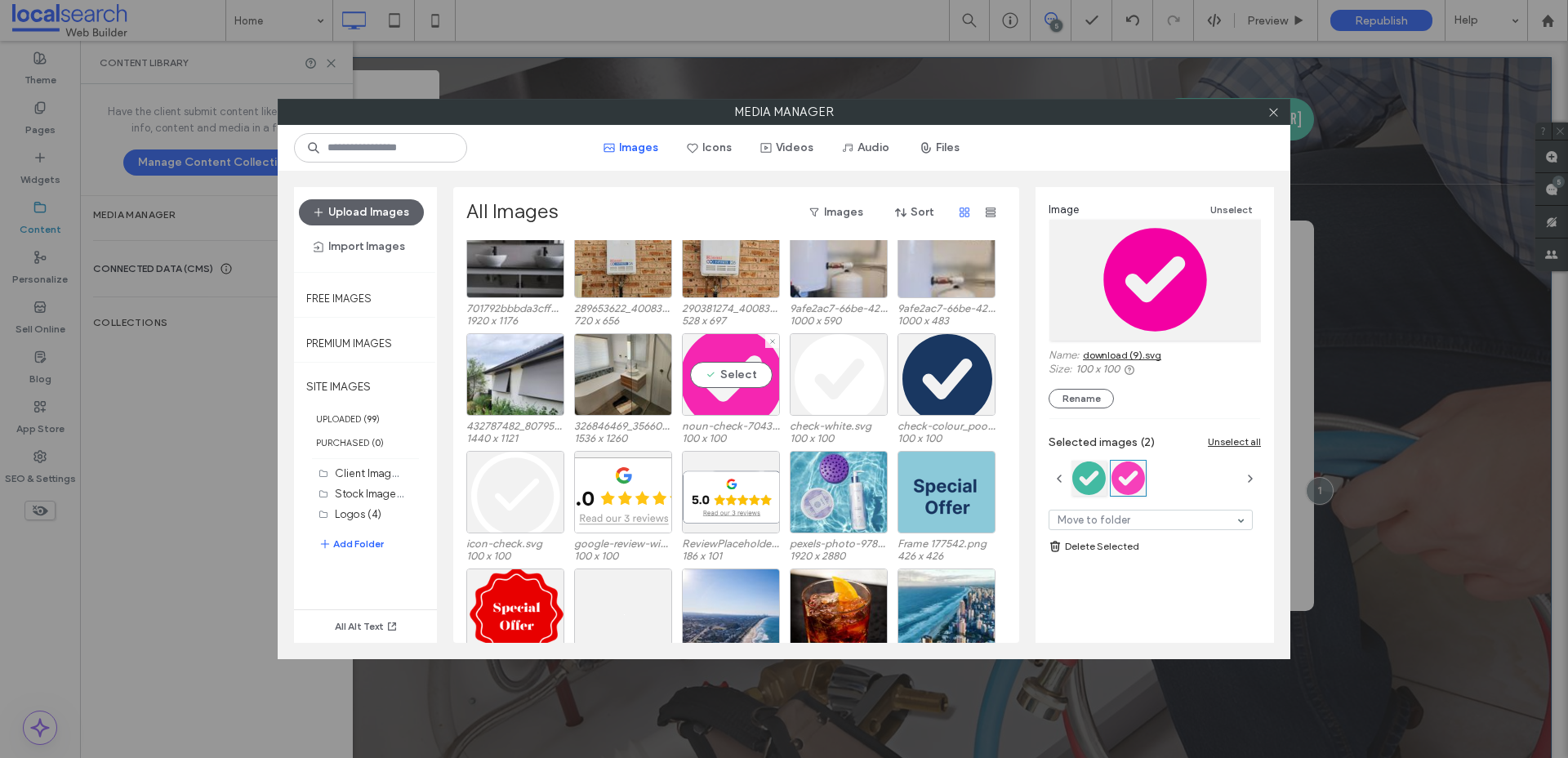
click at [738, 401] on div "Select" at bounding box center [731, 374] width 98 height 83
click at [1171, 356] on link "noun-check-7043390-F300A3.svg" at bounding box center [1160, 354] width 156 height 13
click at [1270, 110] on icon at bounding box center [1273, 112] width 13 height 13
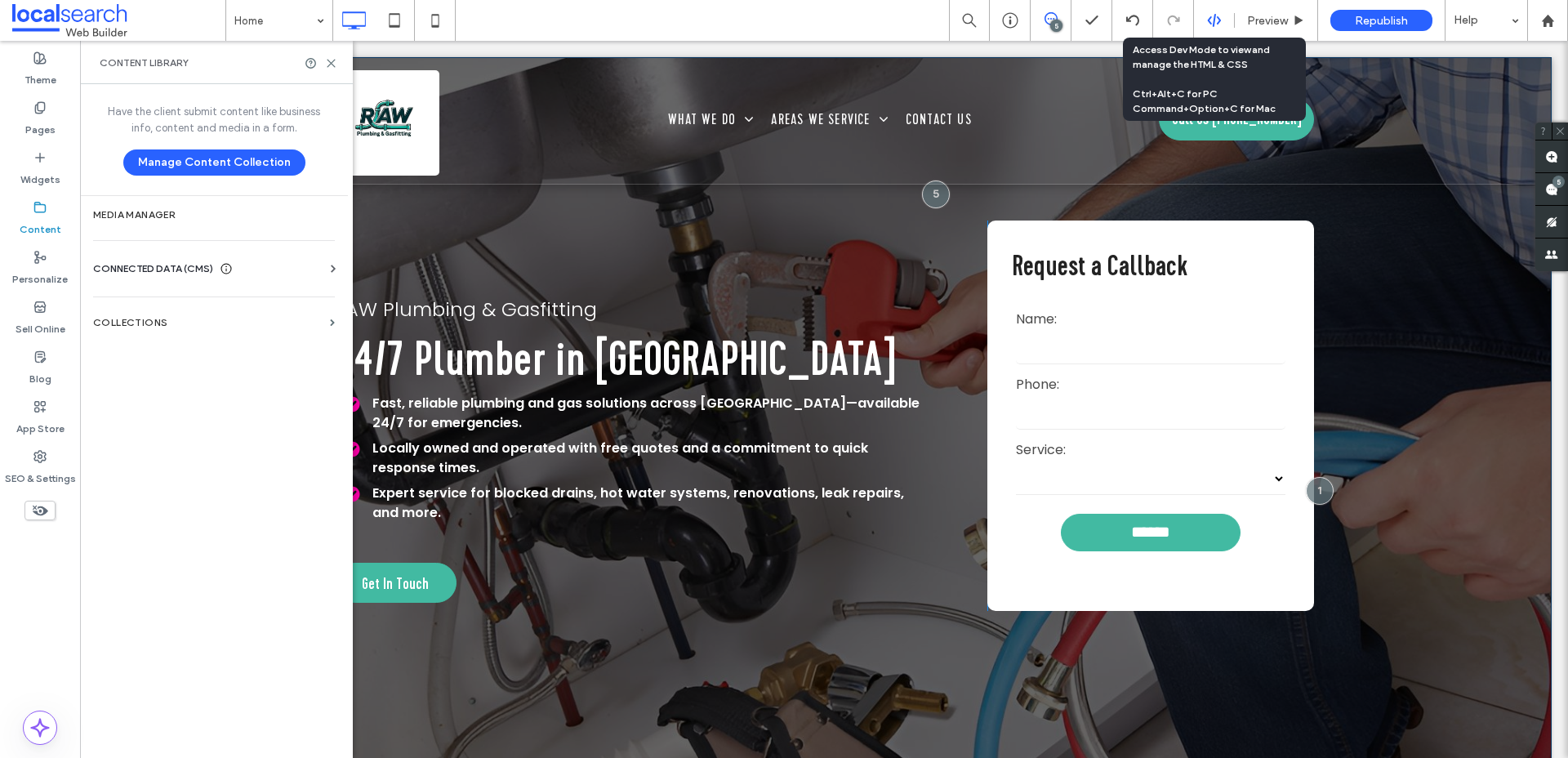
click at [1213, 23] on use at bounding box center [1214, 21] width 13 height 13
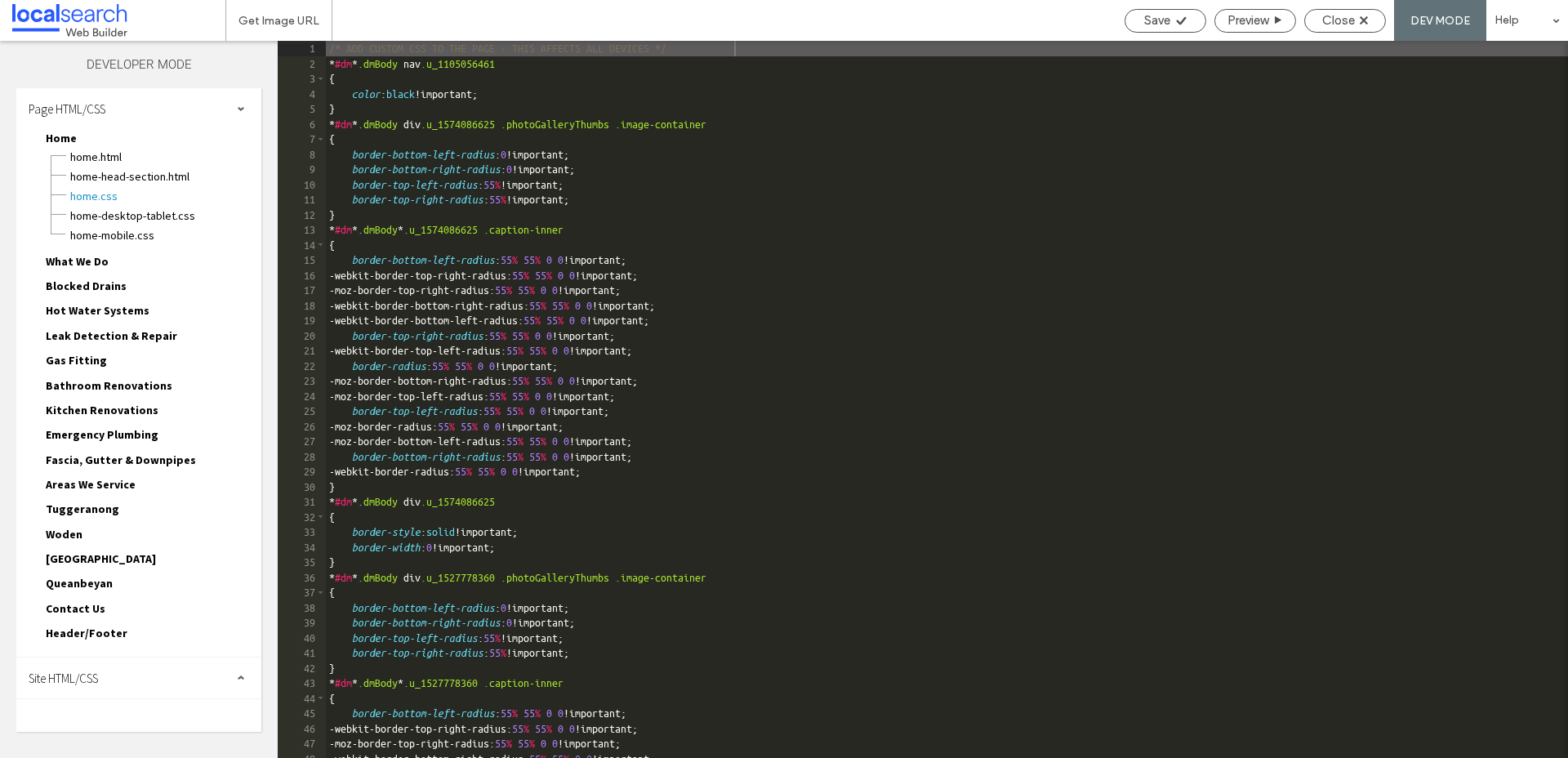
click at [89, 692] on div "Site HTML/CSS" at bounding box center [139, 677] width 245 height 41
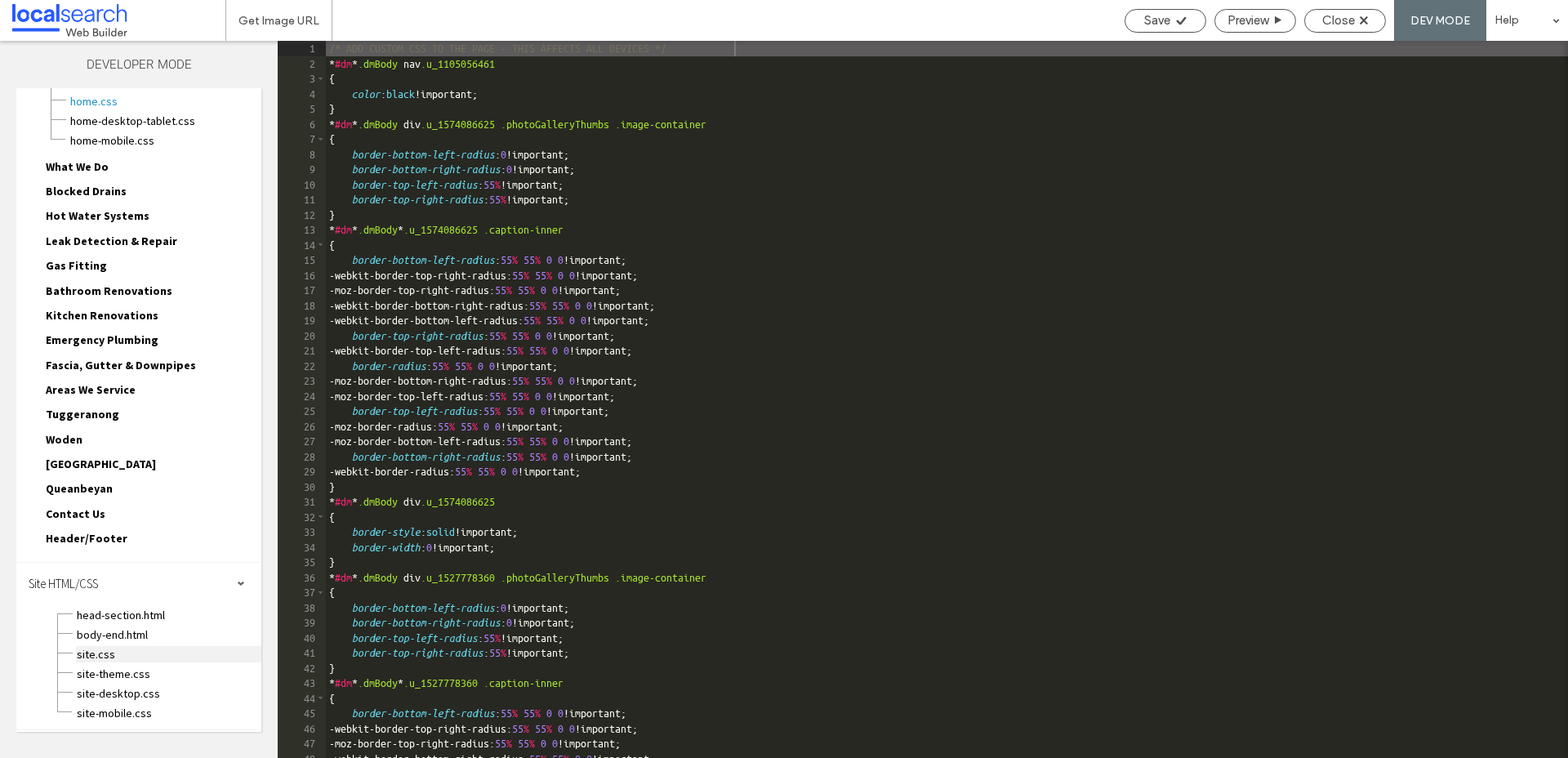
click at [99, 661] on span "site.css" at bounding box center [169, 654] width 186 height 17
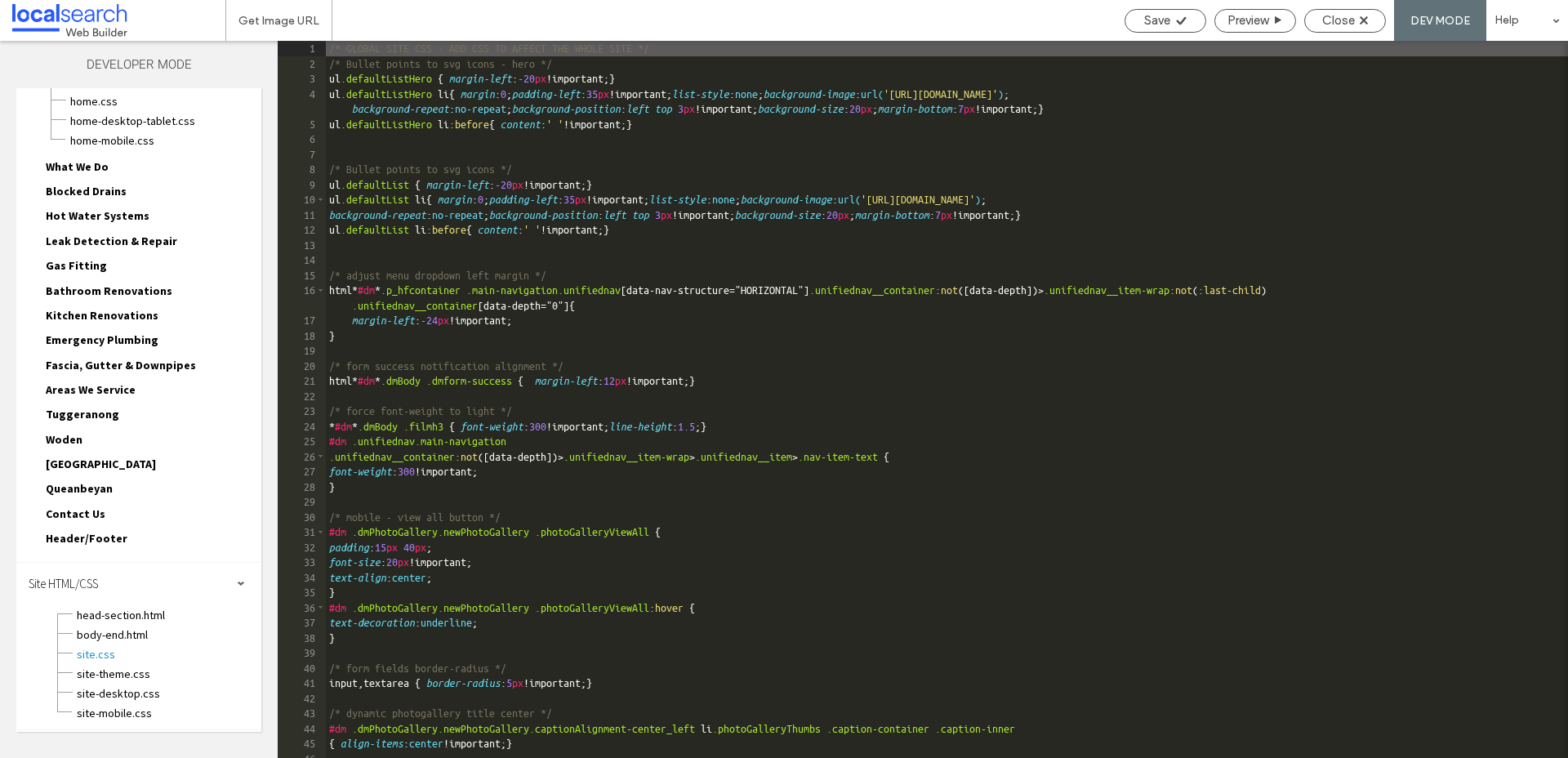
click at [1020, 197] on div "/* GLOBAL SITE CSS - ADD CSS TO AFFECT THE WHOLE SITE */ /* Bullet points to sv…" at bounding box center [947, 415] width 1242 height 747
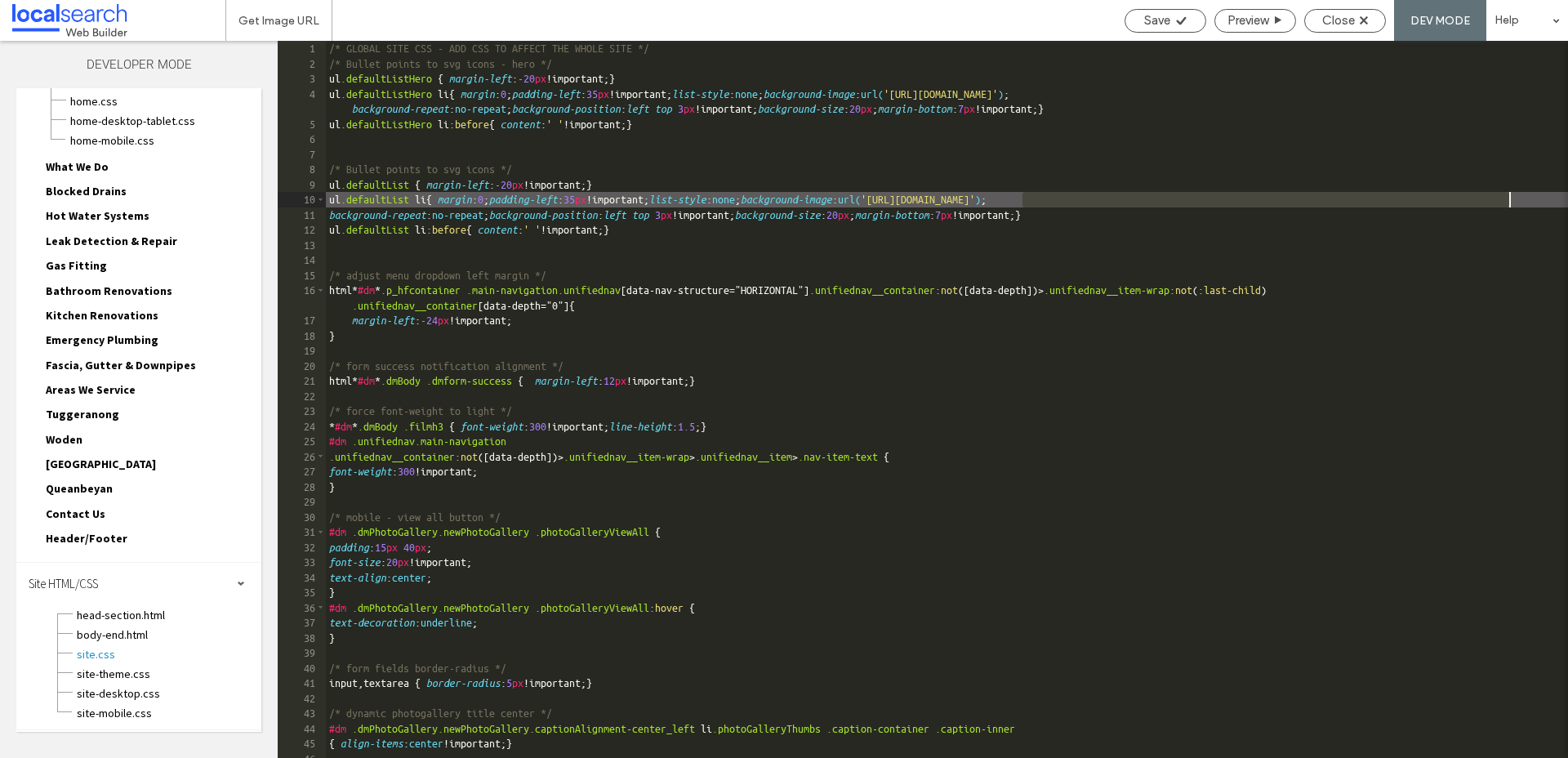
click at [1508, 201] on div "/* GLOBAL SITE CSS - ADD CSS TO AFFECT THE WHOLE SITE */ /* Bullet points to sv…" at bounding box center [947, 415] width 1242 height 747
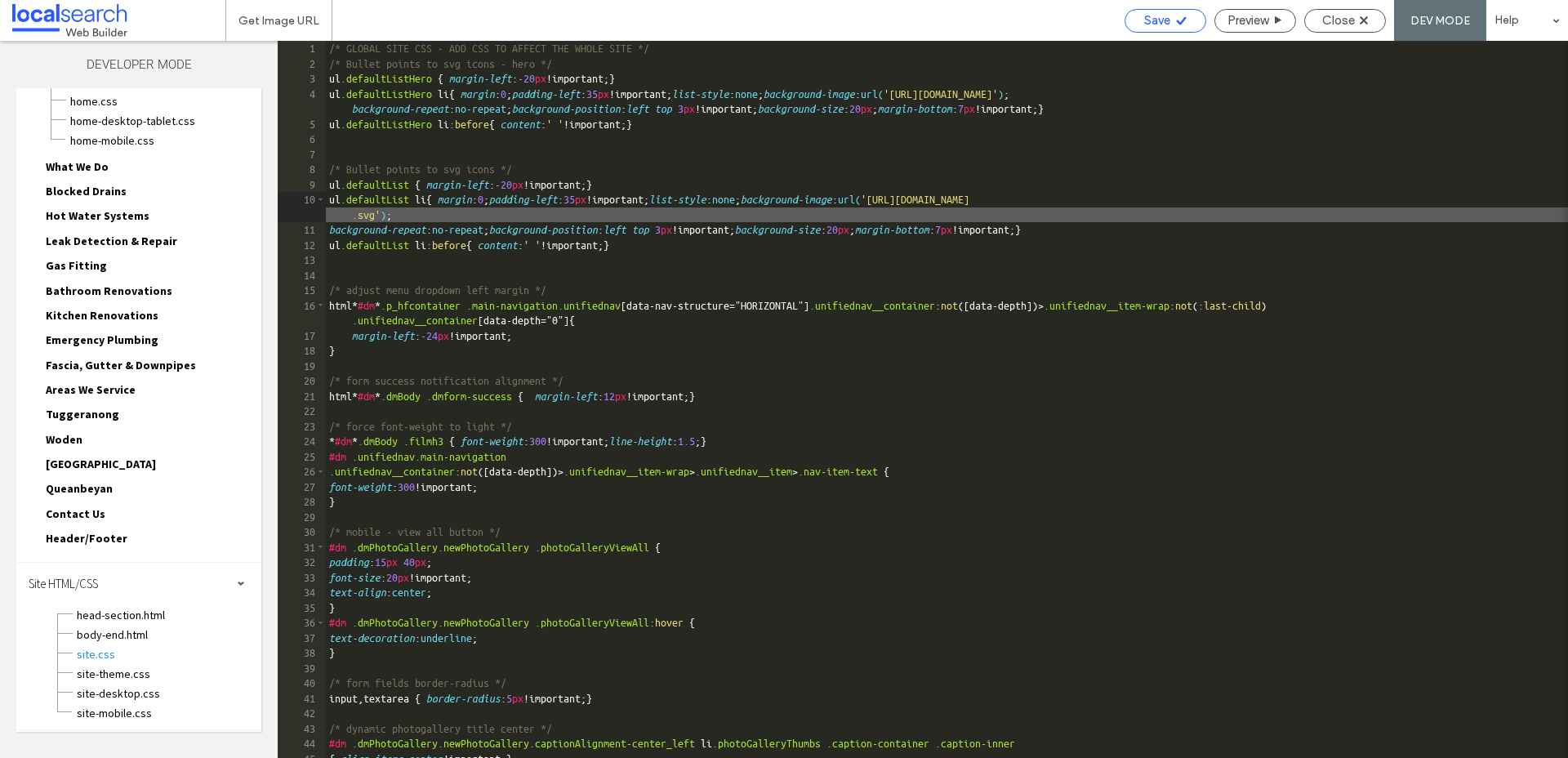
click at [1157, 27] on span "Save" at bounding box center [1157, 21] width 26 height 15
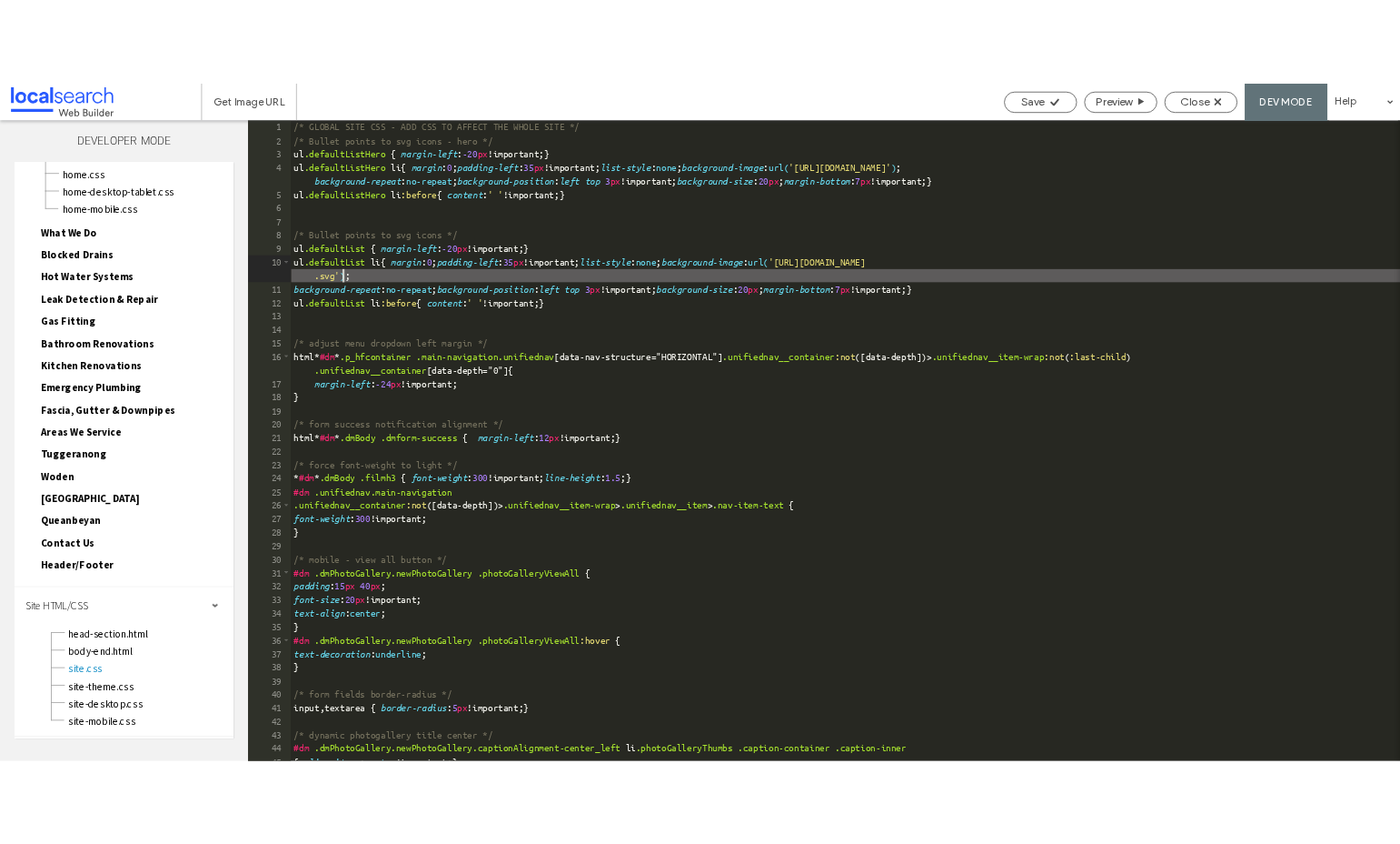
scroll to position [0, 0]
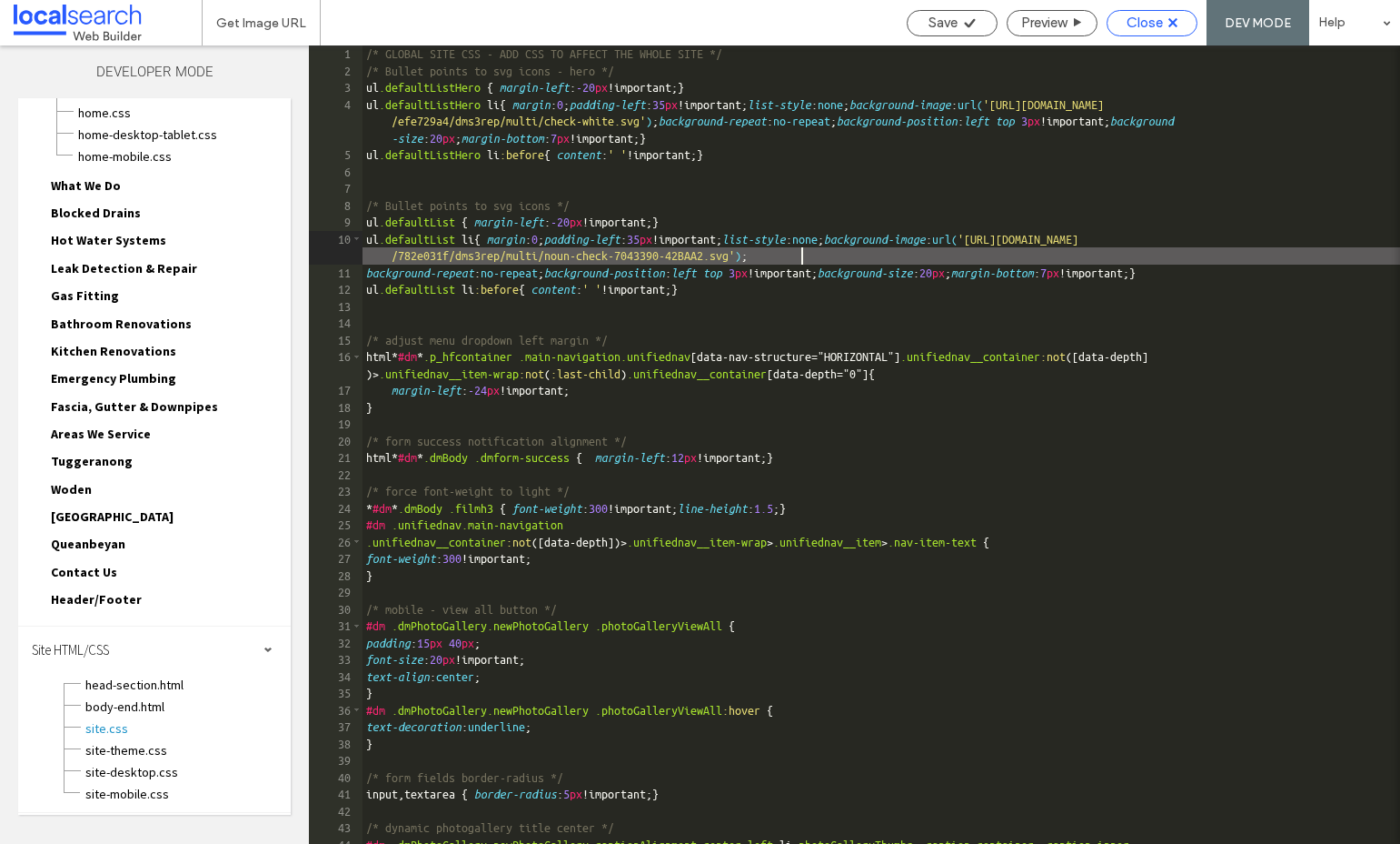
click at [1153, 24] on span "Close" at bounding box center [1144, 23] width 36 height 17
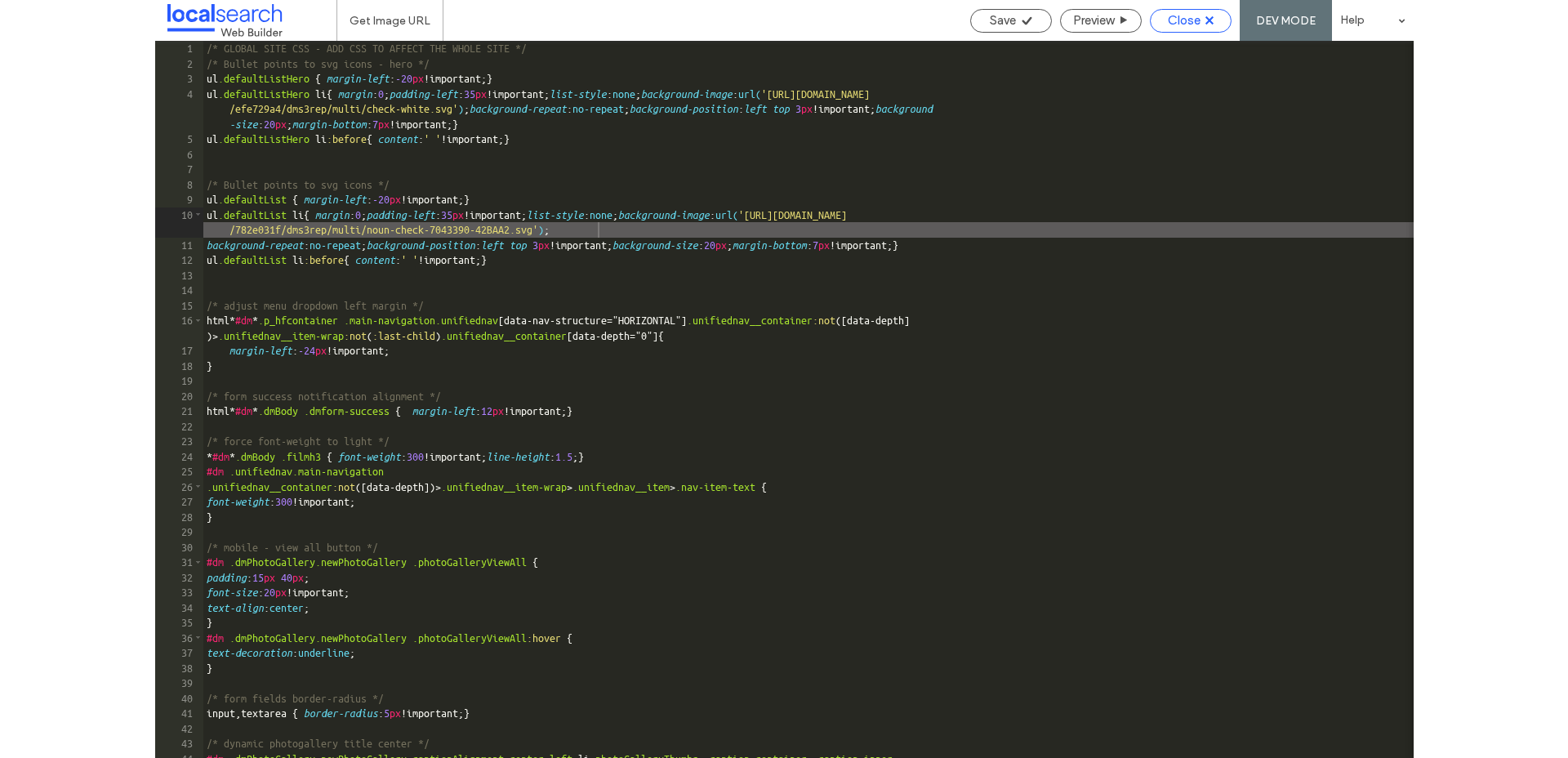
scroll to position [53, 0]
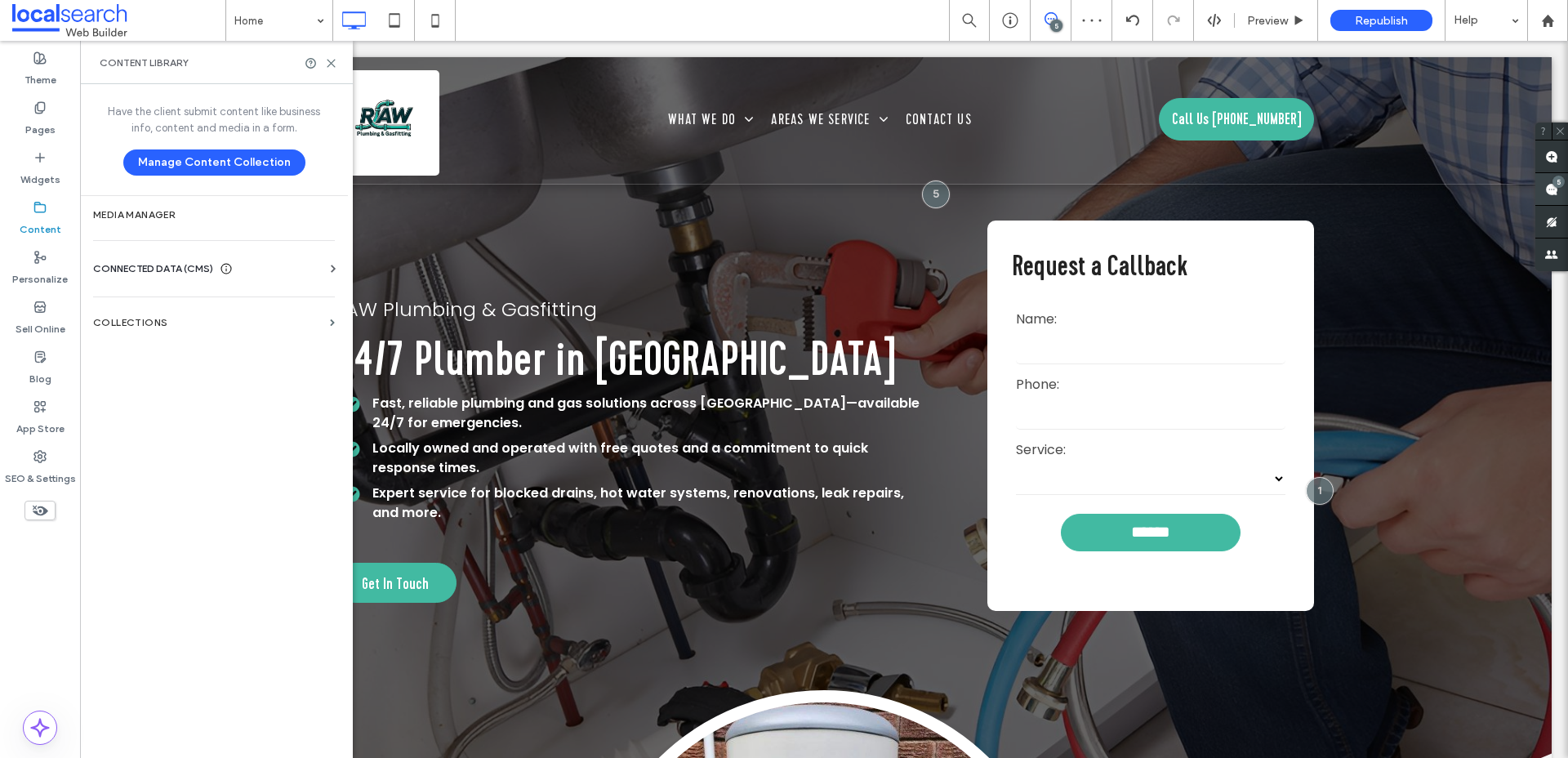
click at [1555, 195] on use at bounding box center [1551, 190] width 13 height 13
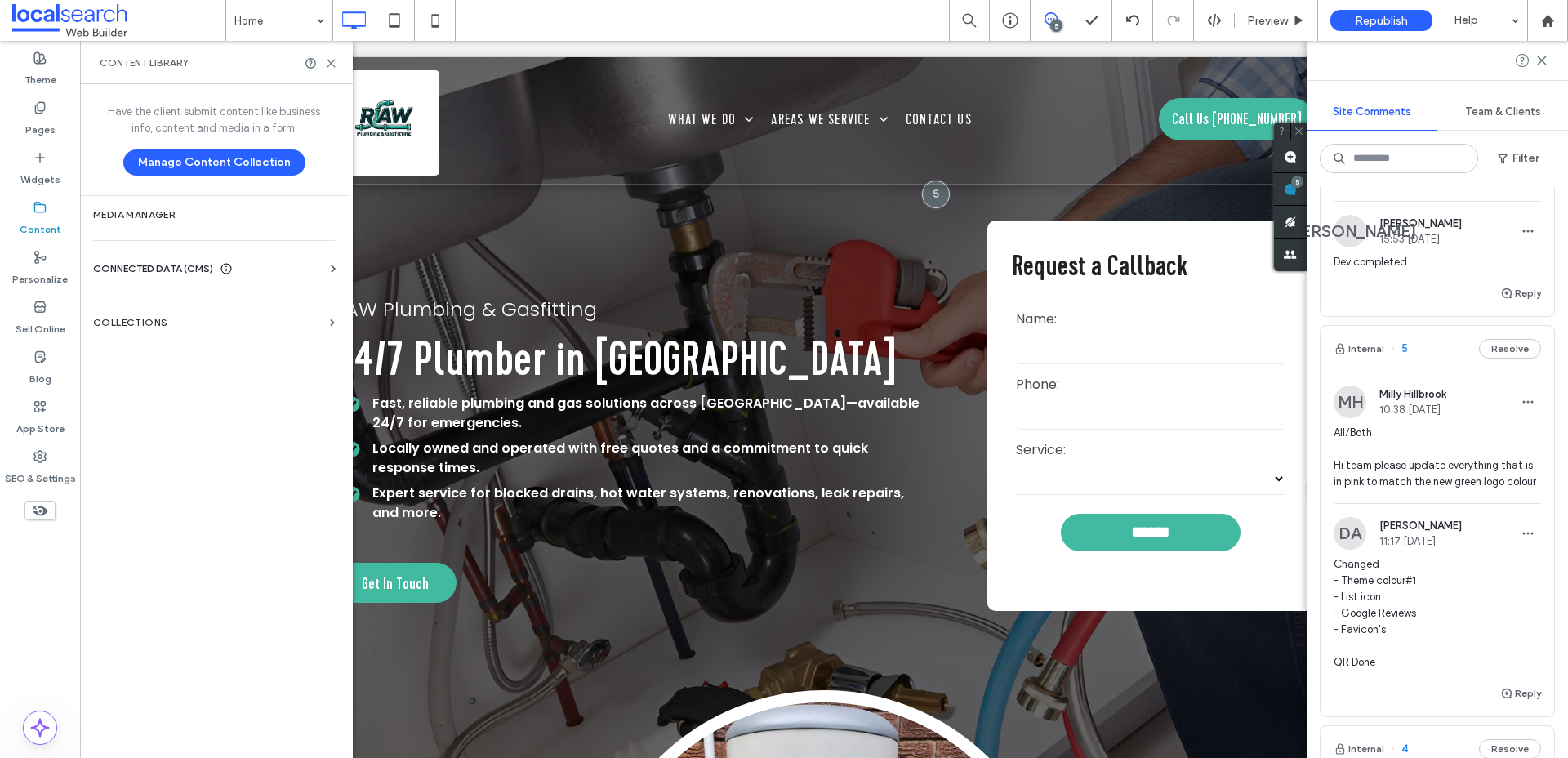
scroll to position [592, 0]
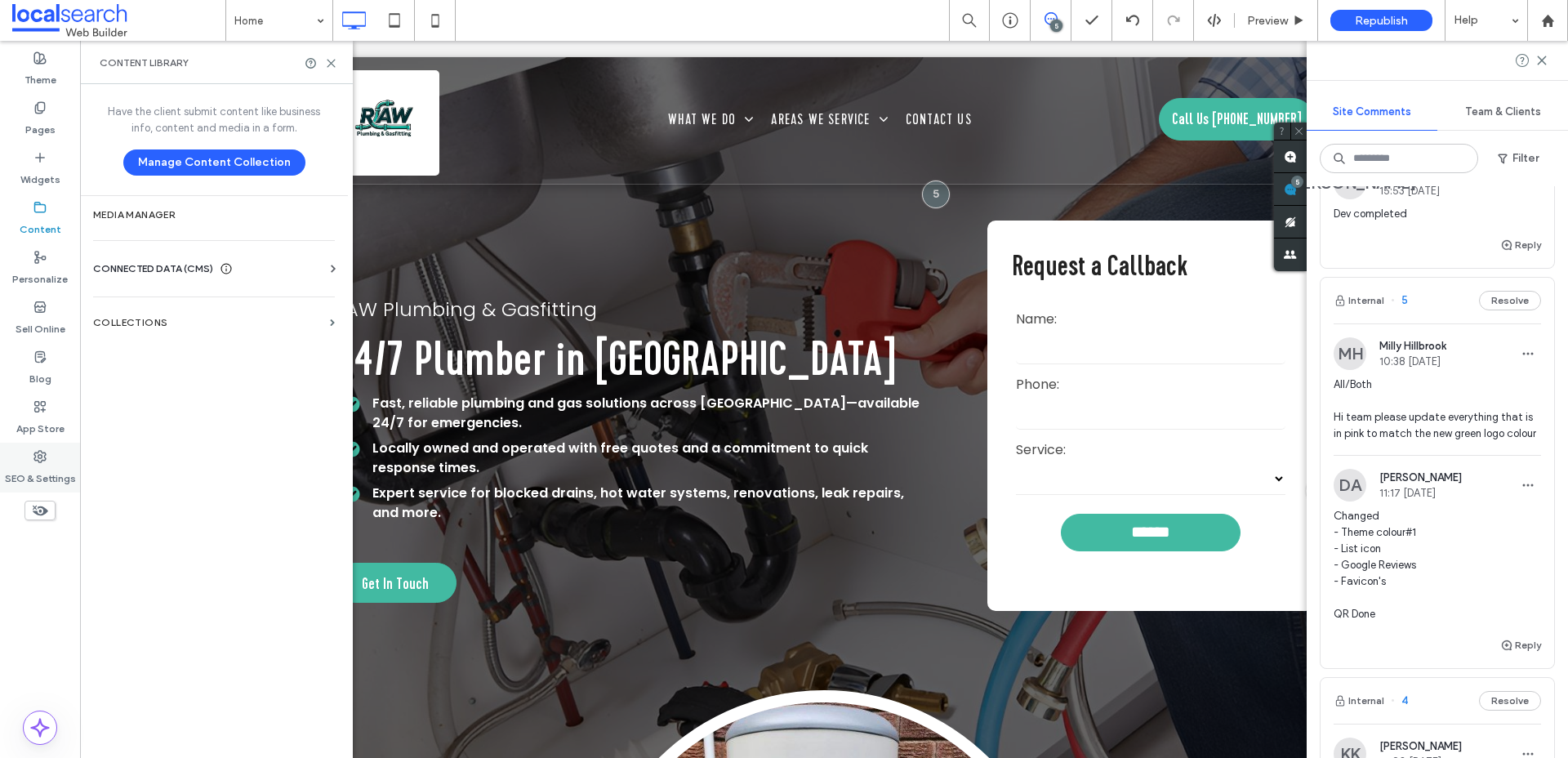
click at [48, 467] on label "SEO & Settings" at bounding box center [40, 474] width 71 height 23
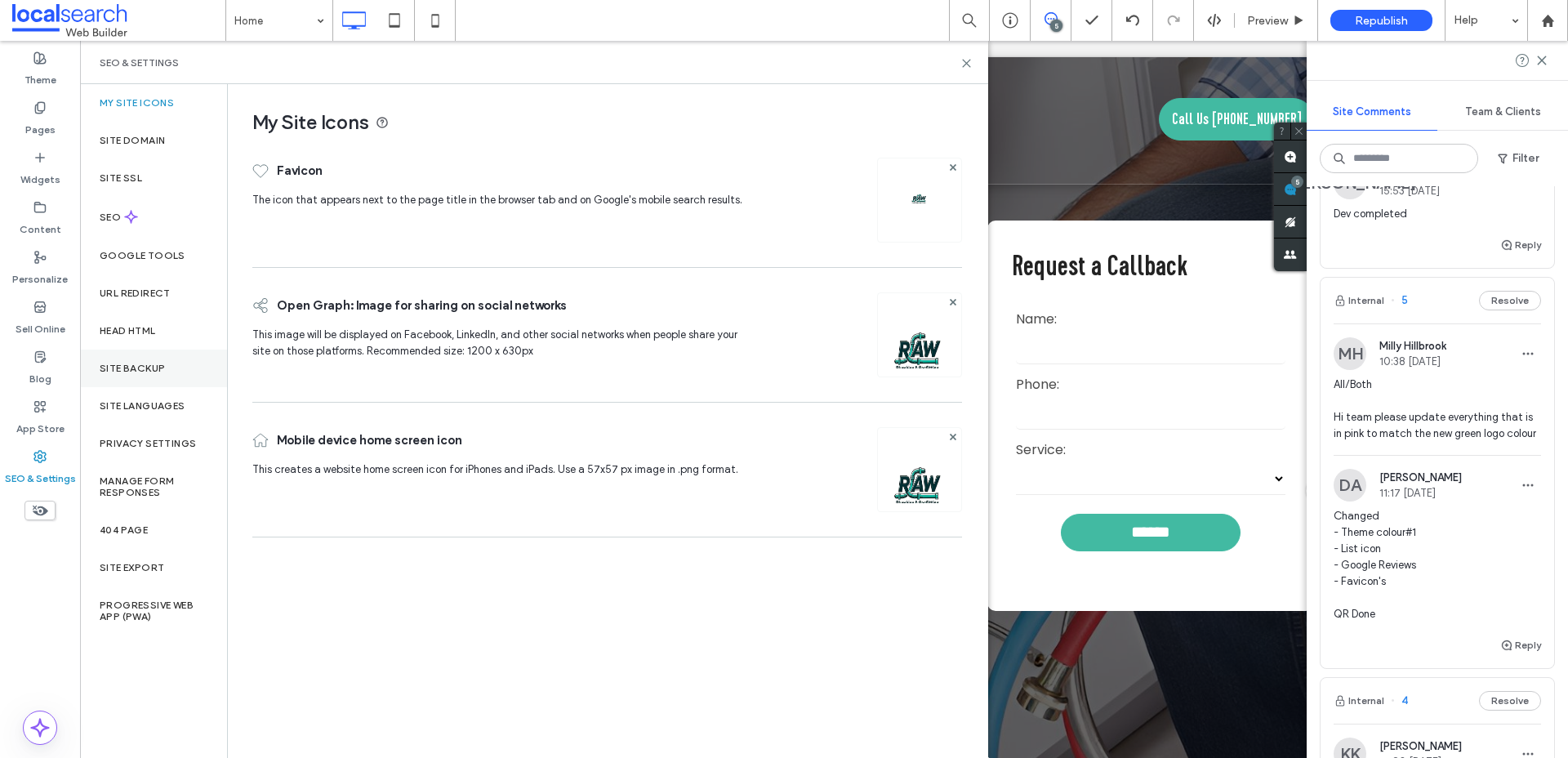
click at [138, 370] on label "Site Backup" at bounding box center [132, 369] width 65 height 12
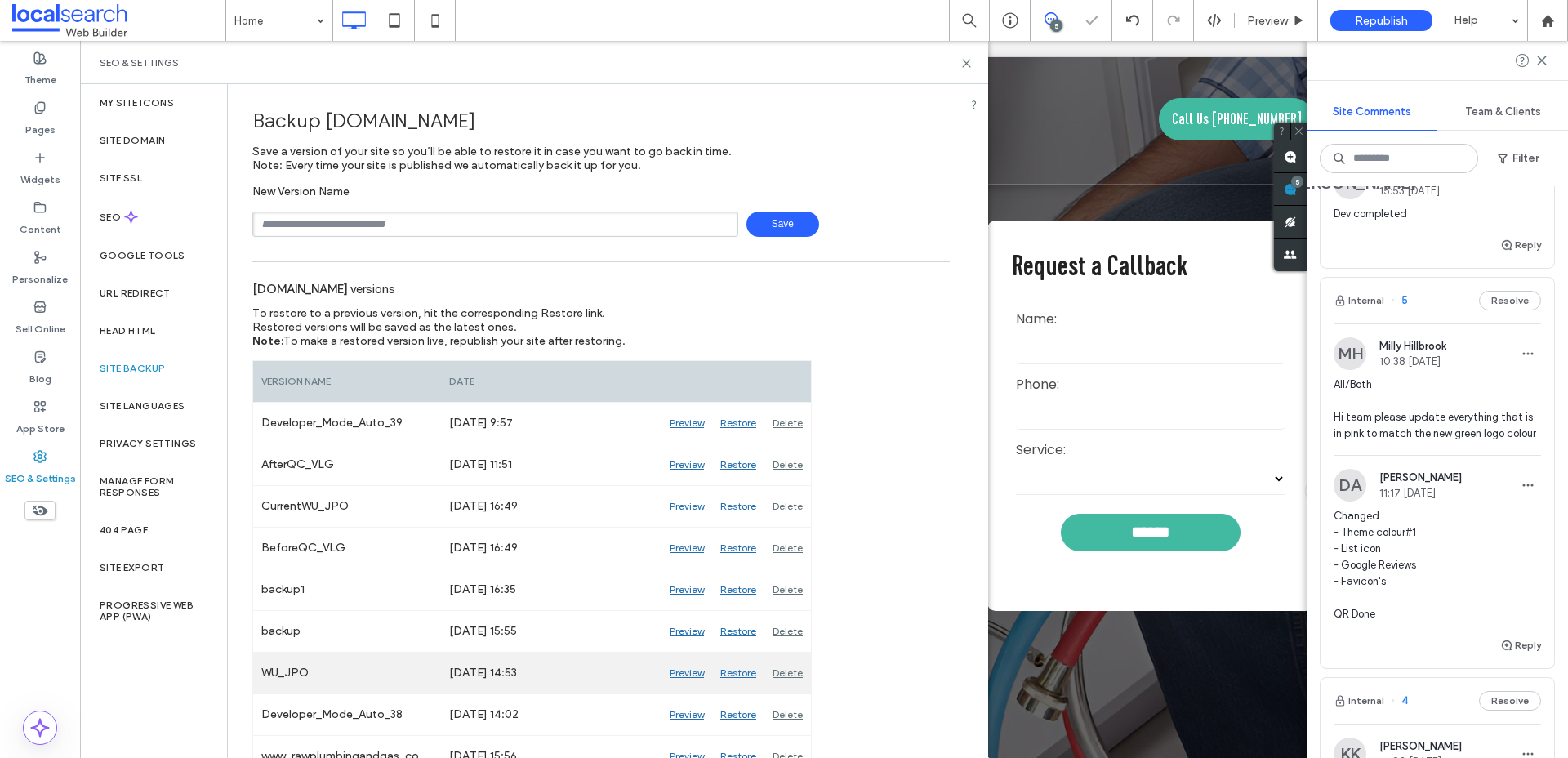
scroll to position [51, 0]
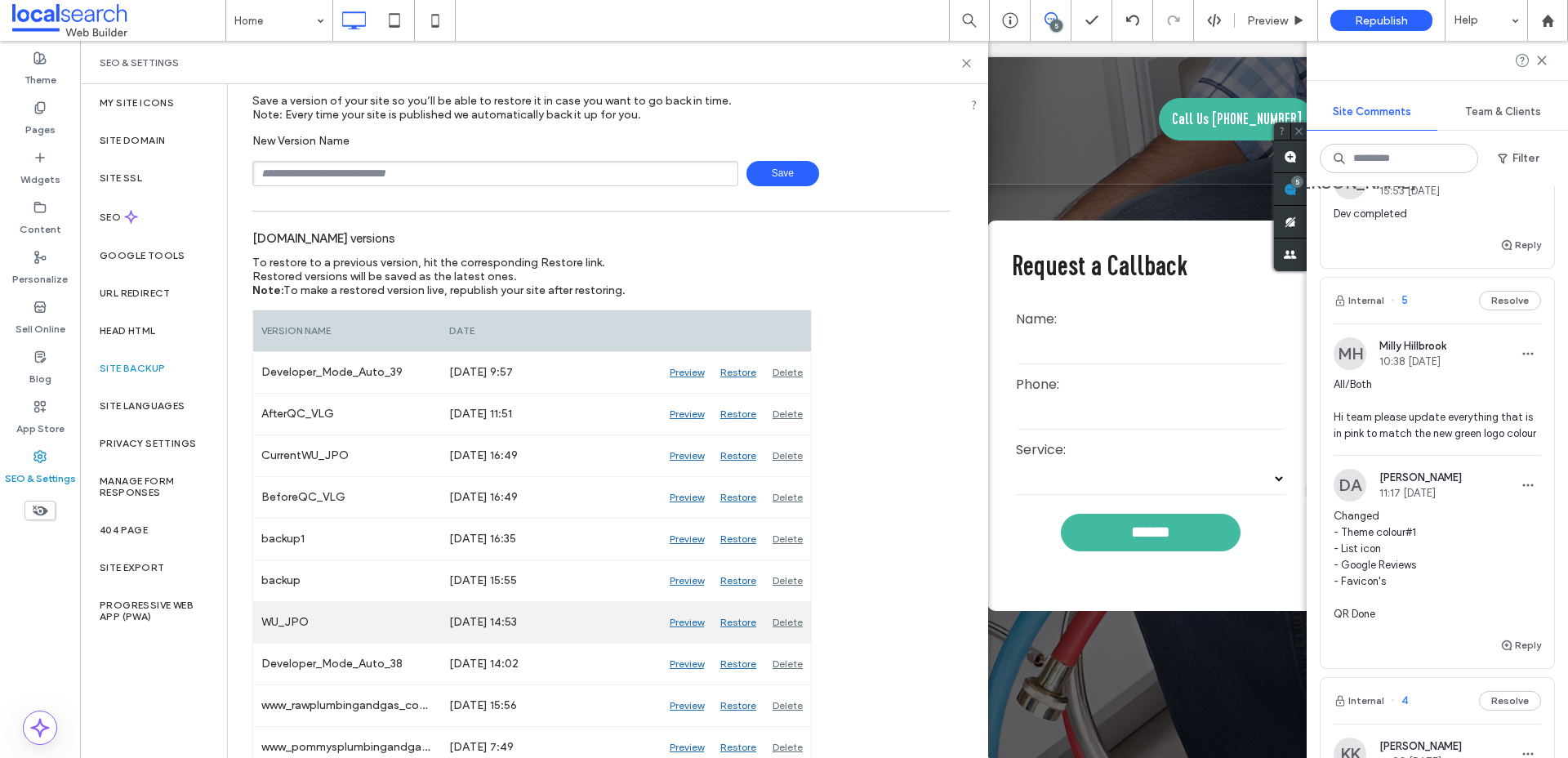
click at [697, 623] on div "Preview" at bounding box center [686, 622] width 51 height 41
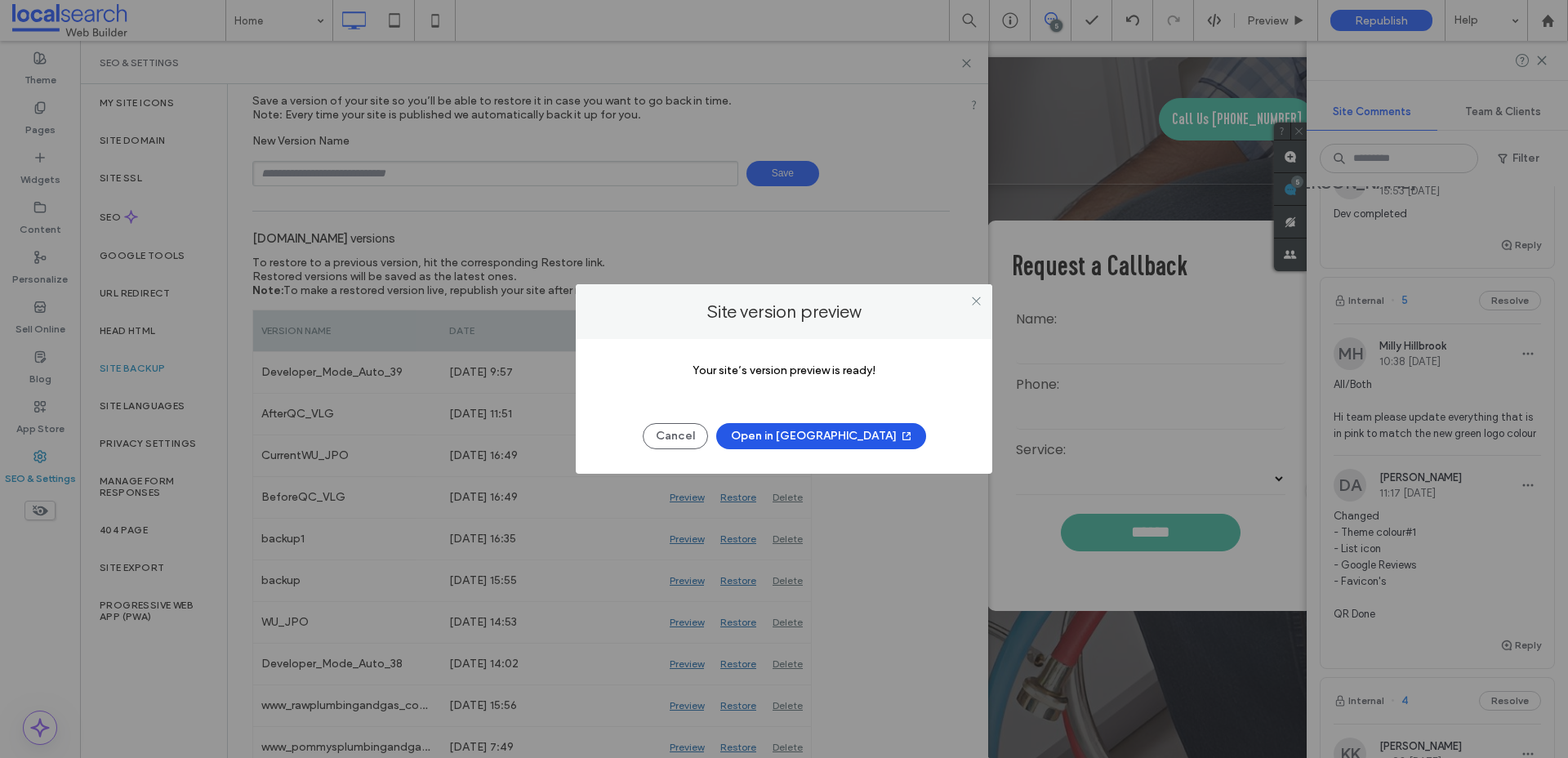
click at [837, 434] on button "Open in New Tab" at bounding box center [821, 435] width 210 height 26
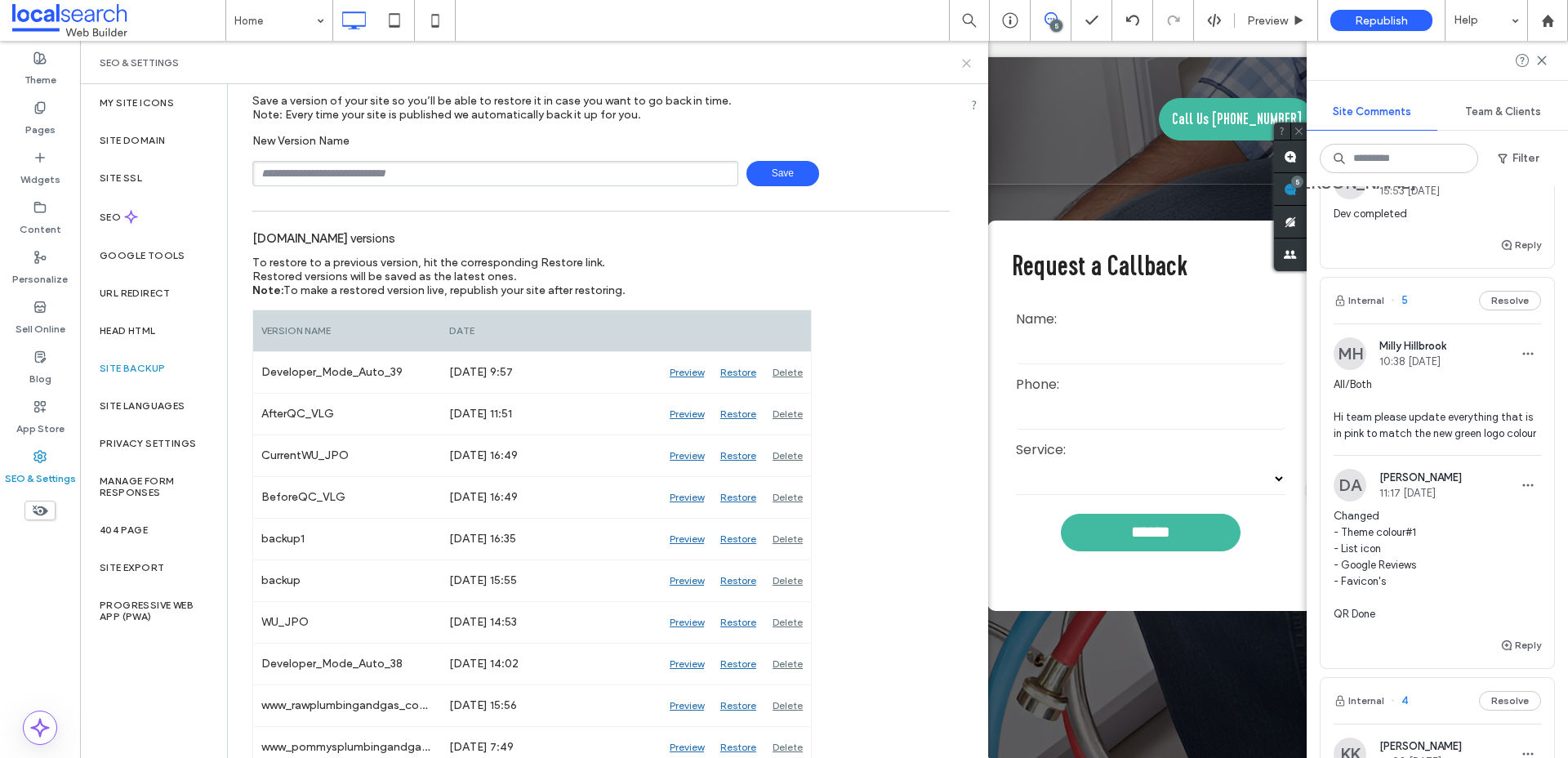
click at [970, 64] on icon at bounding box center [966, 63] width 13 height 13
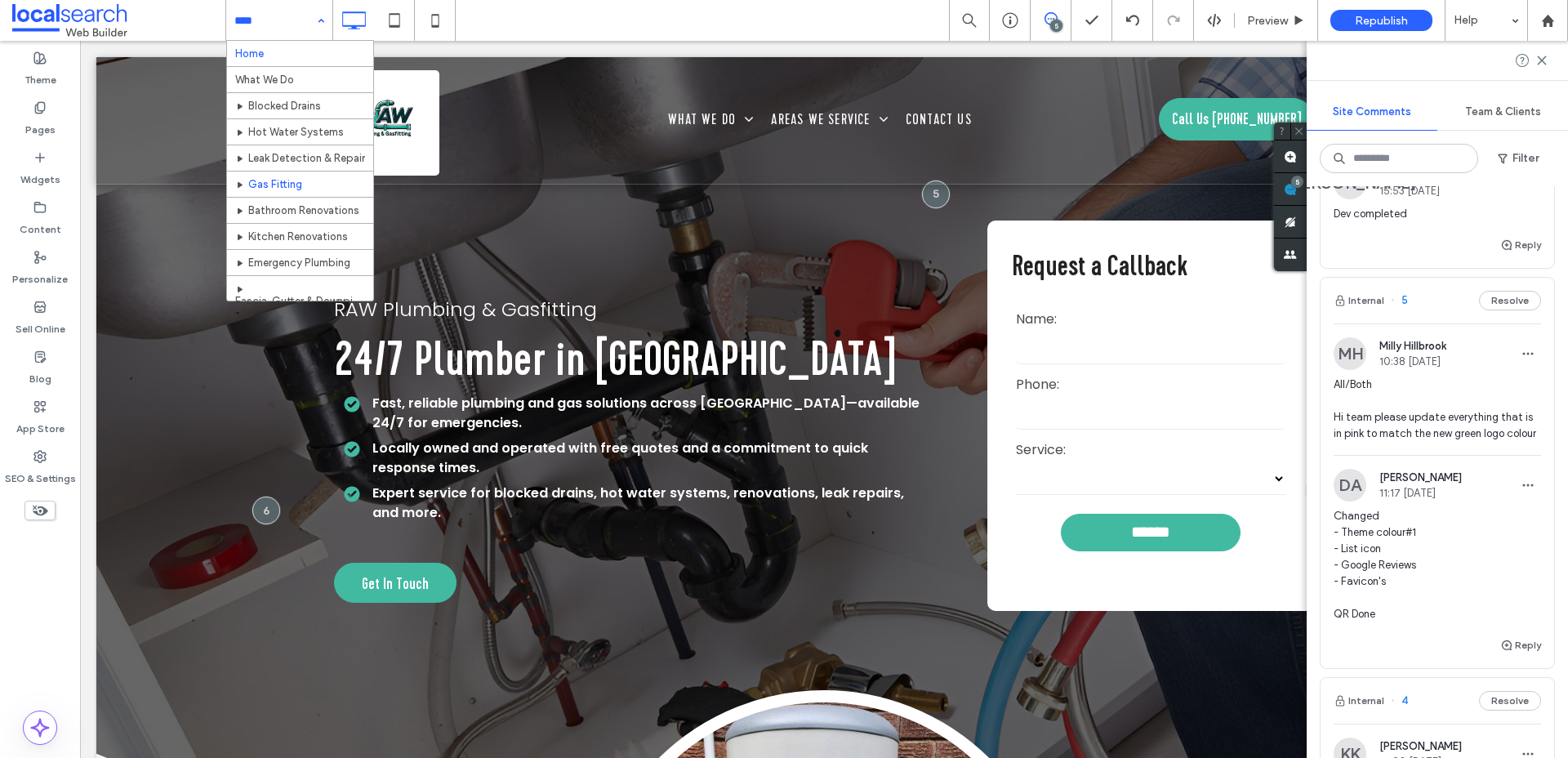
scroll to position [222, 0]
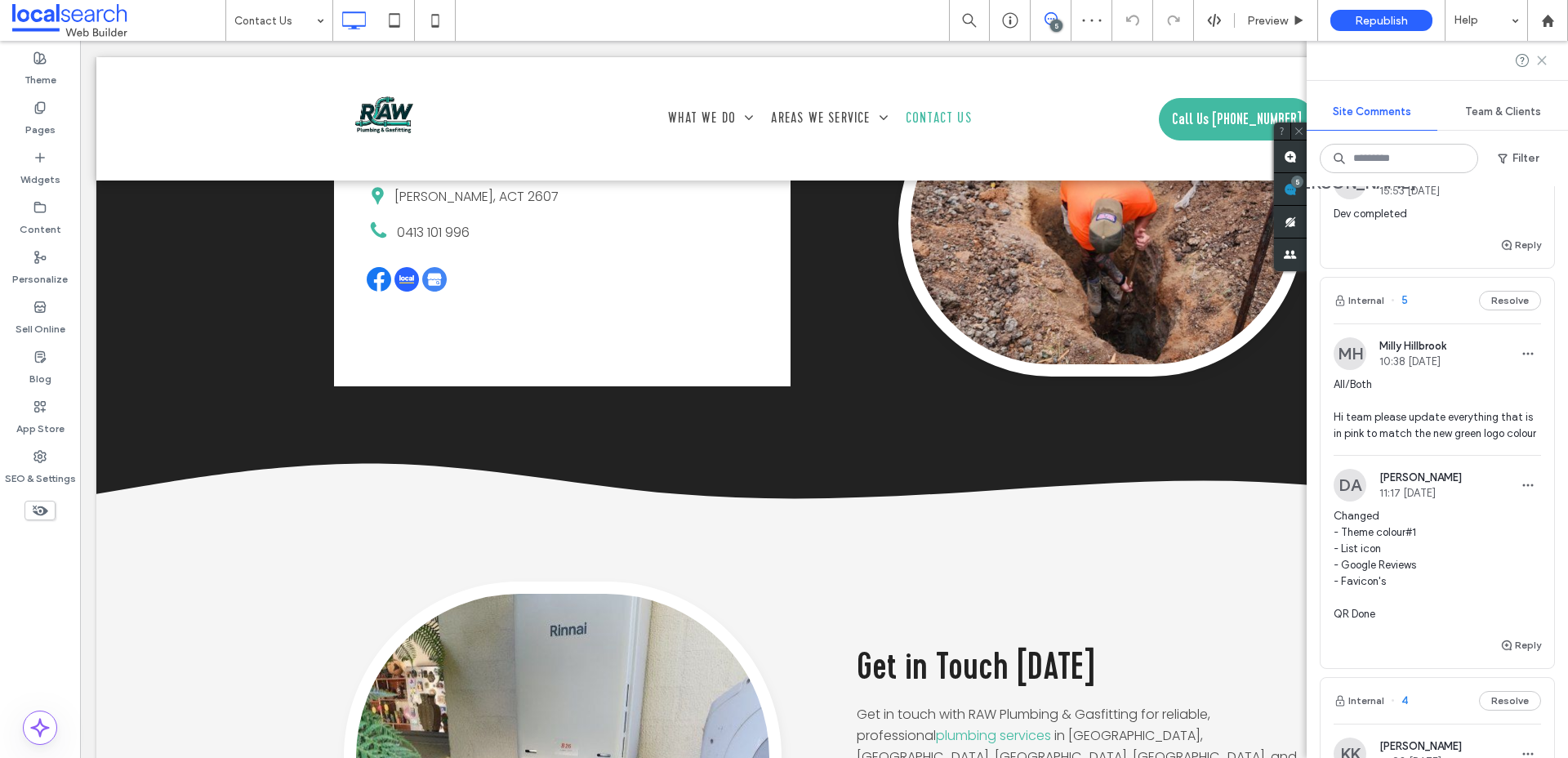
click at [1545, 65] on icon at bounding box center [1542, 60] width 13 height 13
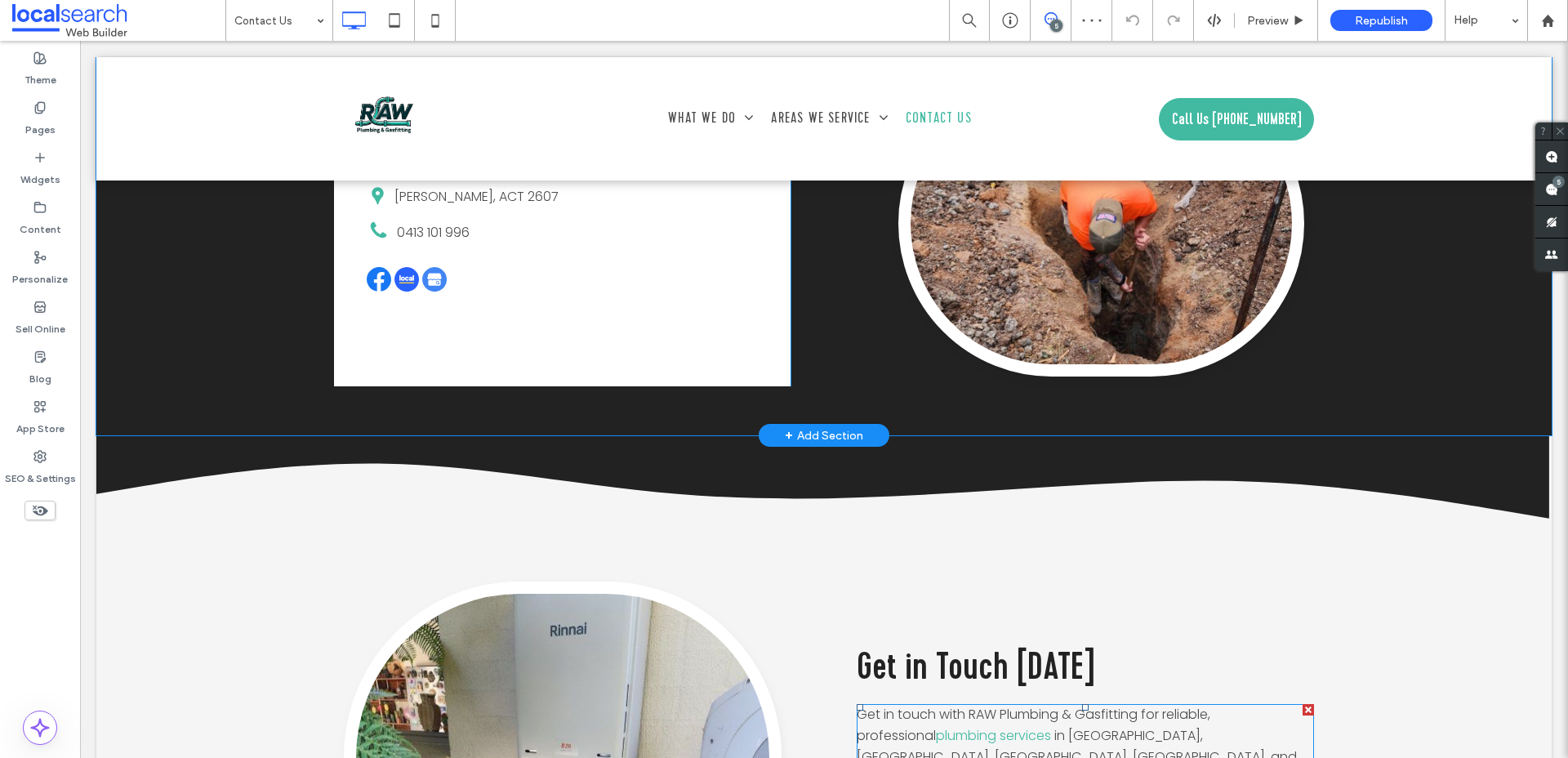
scroll to position [1394, 0]
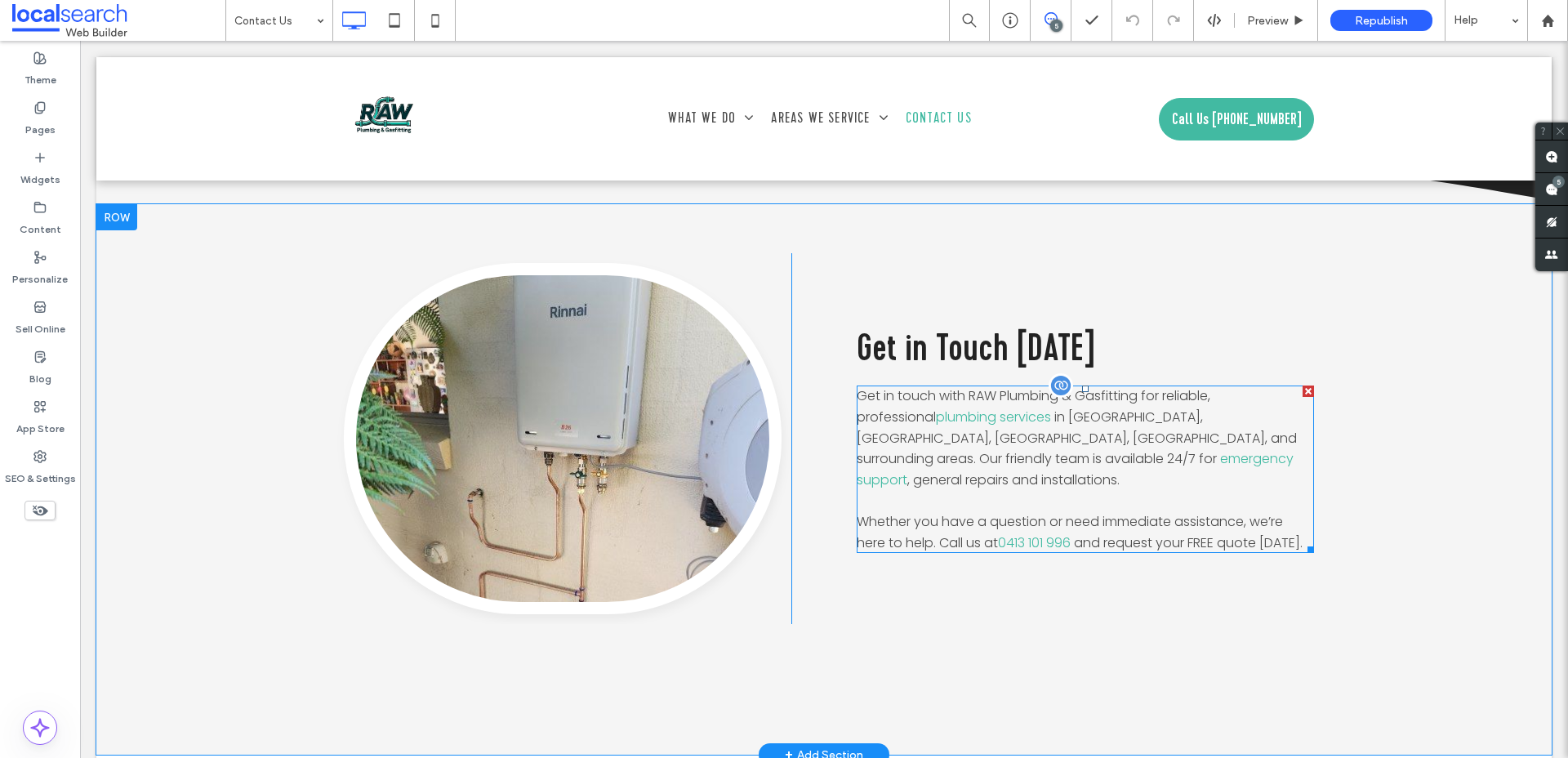
click at [982, 442] on span "in Canberra, Ainslie, Barton, Belconnen, and surrounding areas. Our friendly te…" at bounding box center [1077, 437] width 440 height 60
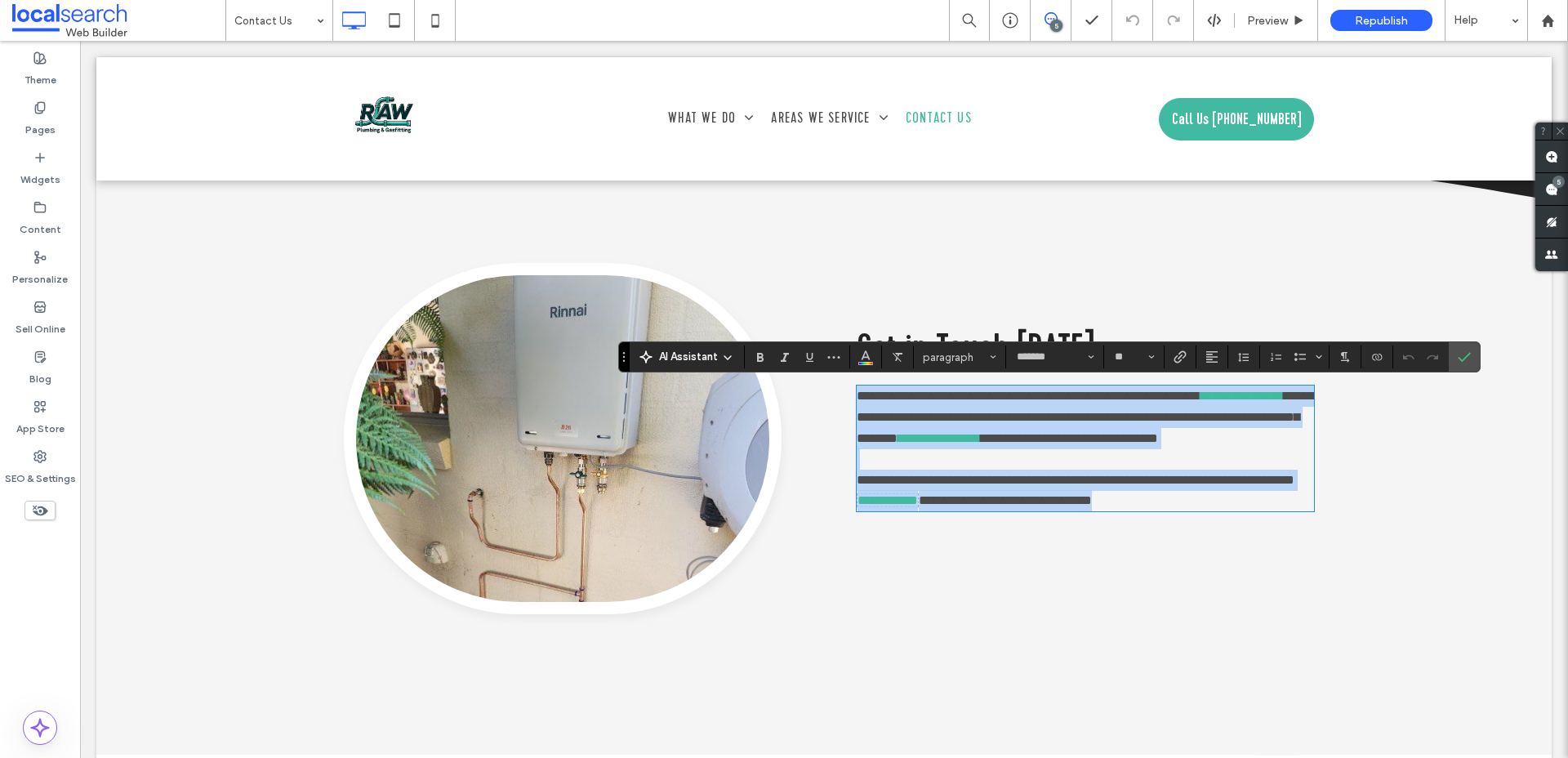
click at [930, 428] on span "**********" at bounding box center [1085, 416] width 456 height 53
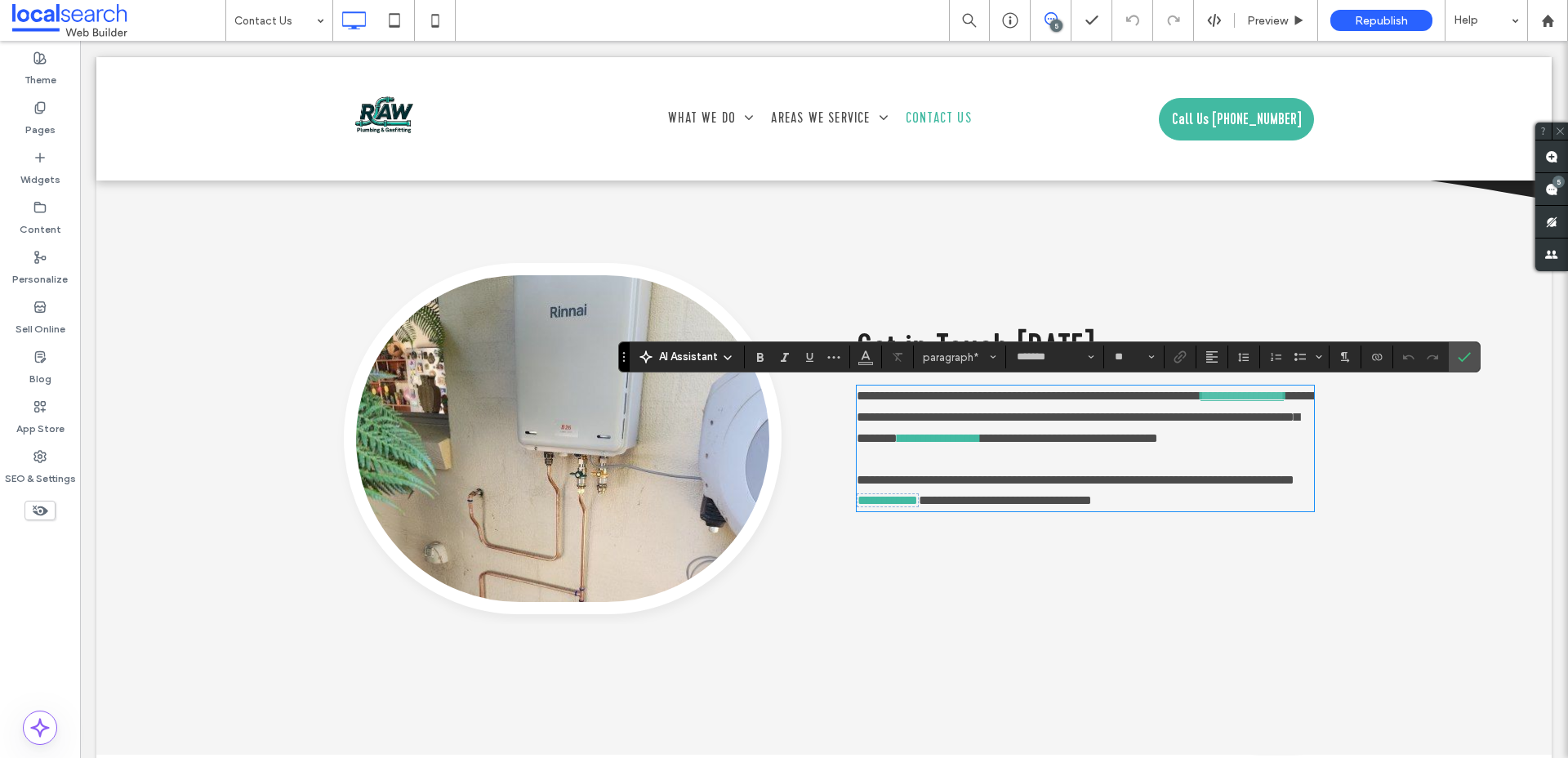
click at [1200, 402] on link "**********" at bounding box center [1242, 395] width 84 height 13
click at [1221, 440] on span "**********" at bounding box center [1087, 416] width 461 height 53
click at [1455, 355] on label "Confirm" at bounding box center [1464, 356] width 24 height 29
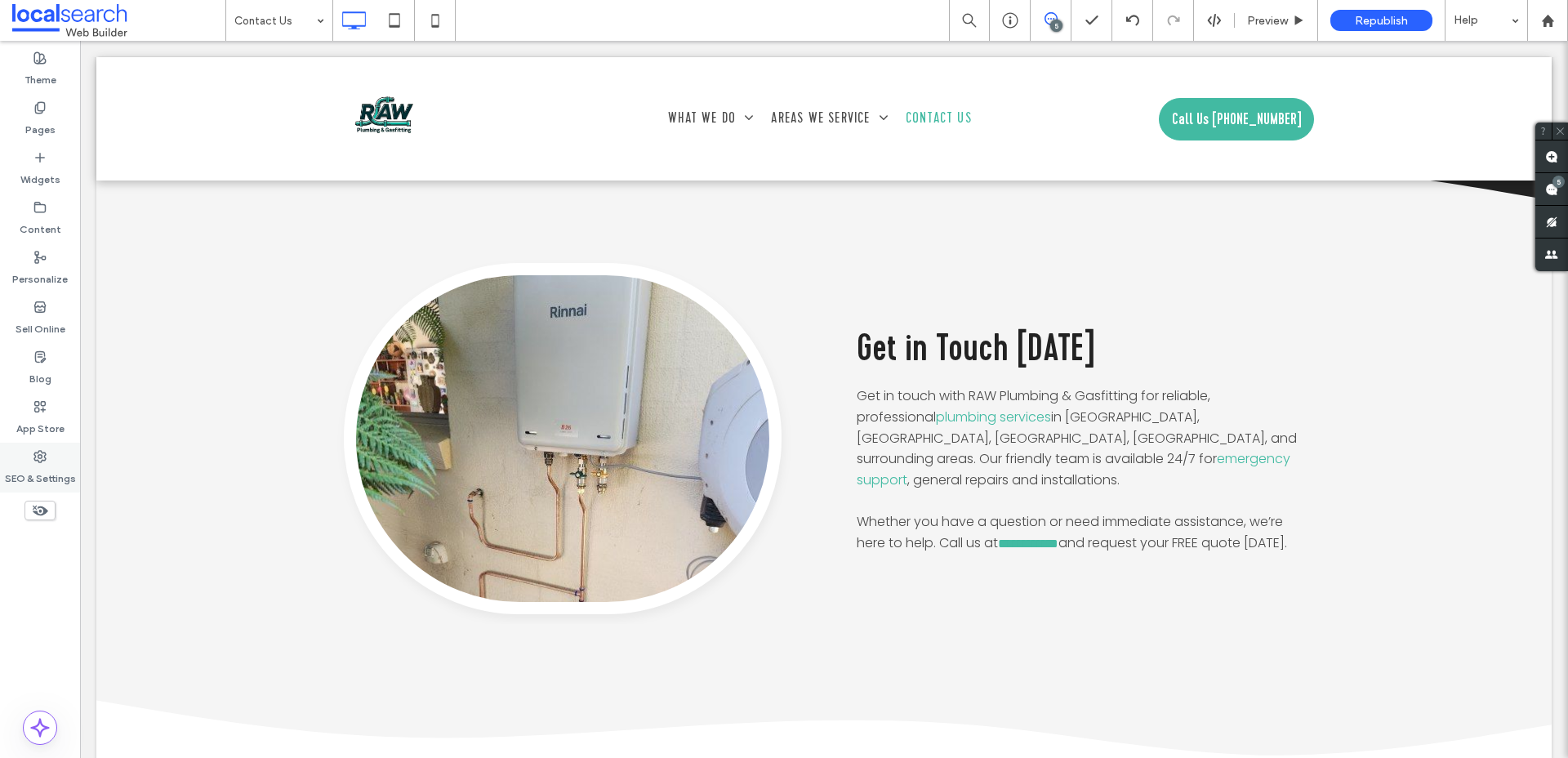
click at [58, 455] on div "SEO & Settings" at bounding box center [40, 467] width 80 height 50
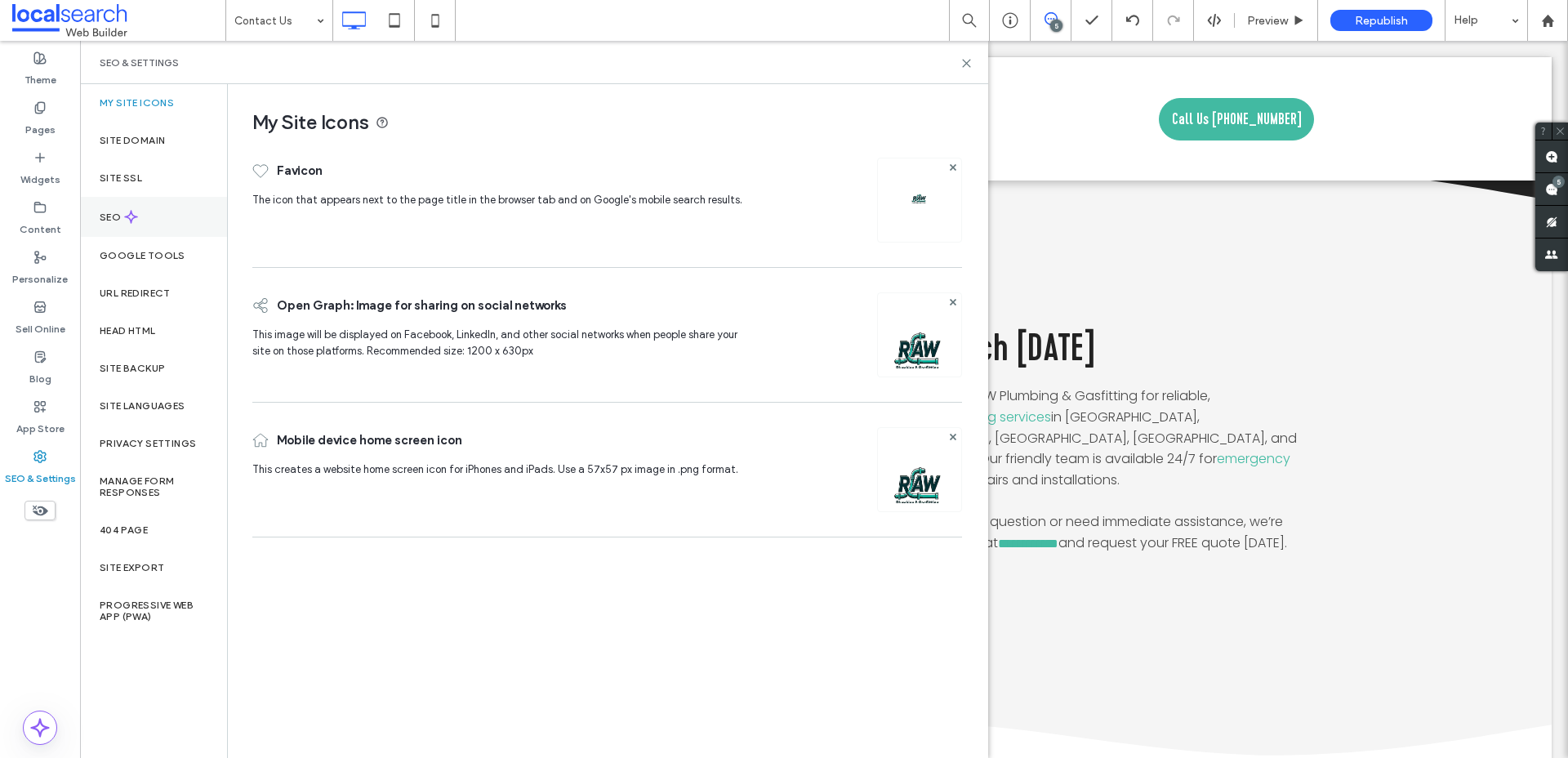
click at [111, 214] on label "SEO" at bounding box center [111, 217] width 24 height 12
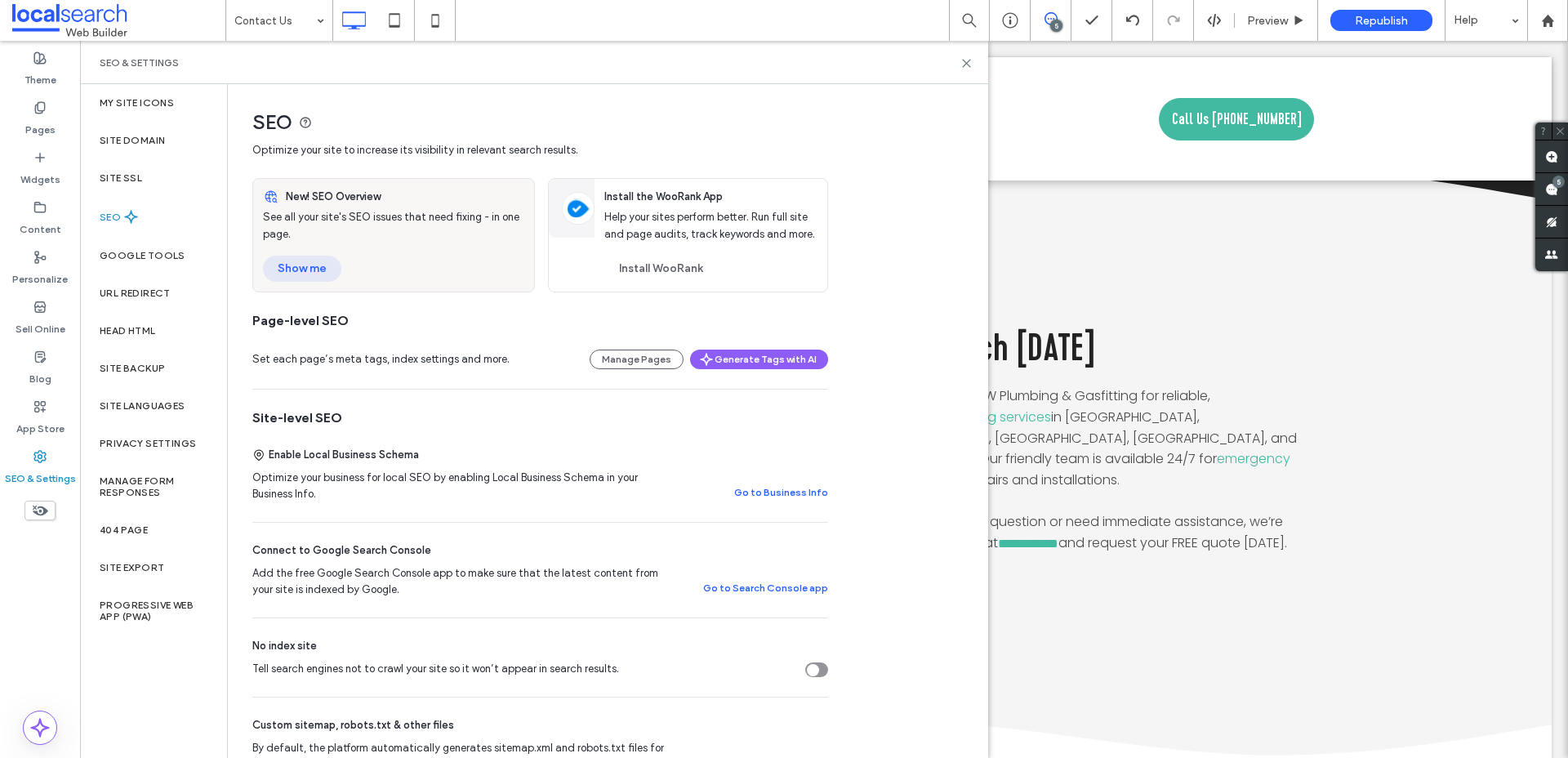
click at [314, 269] on button "Show me" at bounding box center [303, 268] width 79 height 26
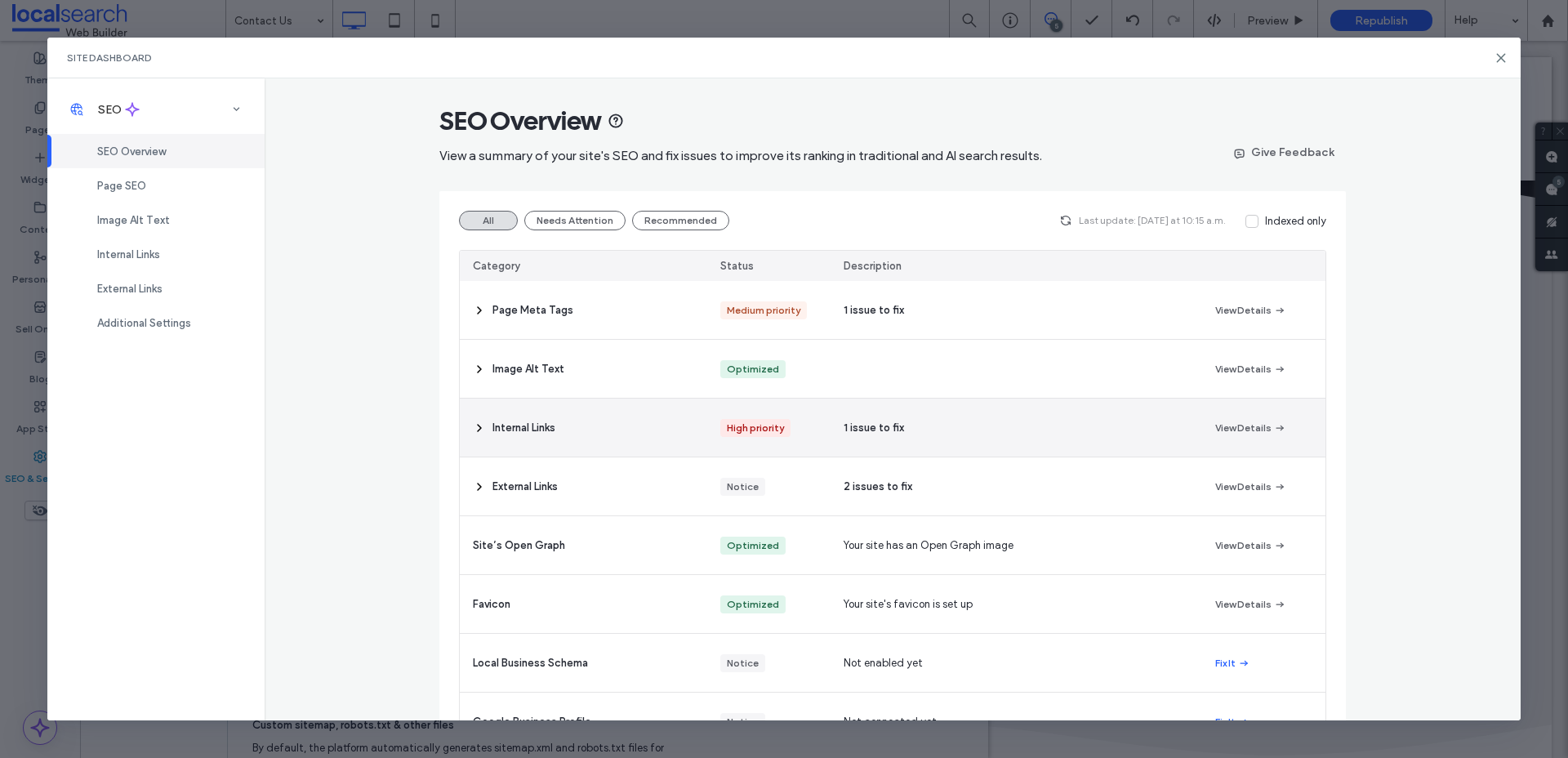
click at [536, 431] on span "Internal Links" at bounding box center [523, 428] width 63 height 17
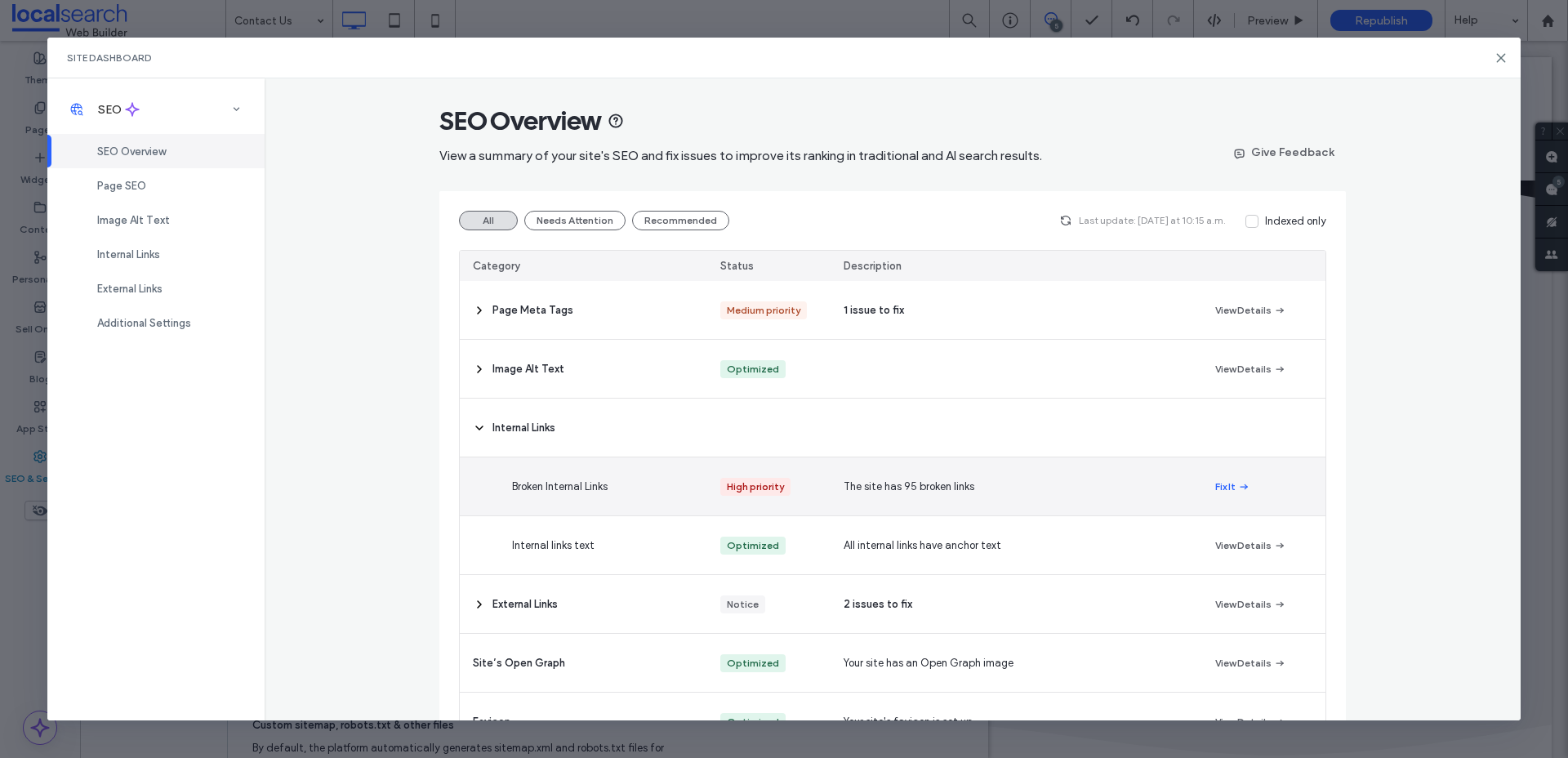
click at [577, 486] on span "Broken Internal Links" at bounding box center [560, 486] width 95 height 17
click at [1230, 482] on button "Fix It" at bounding box center [1233, 486] width 35 height 19
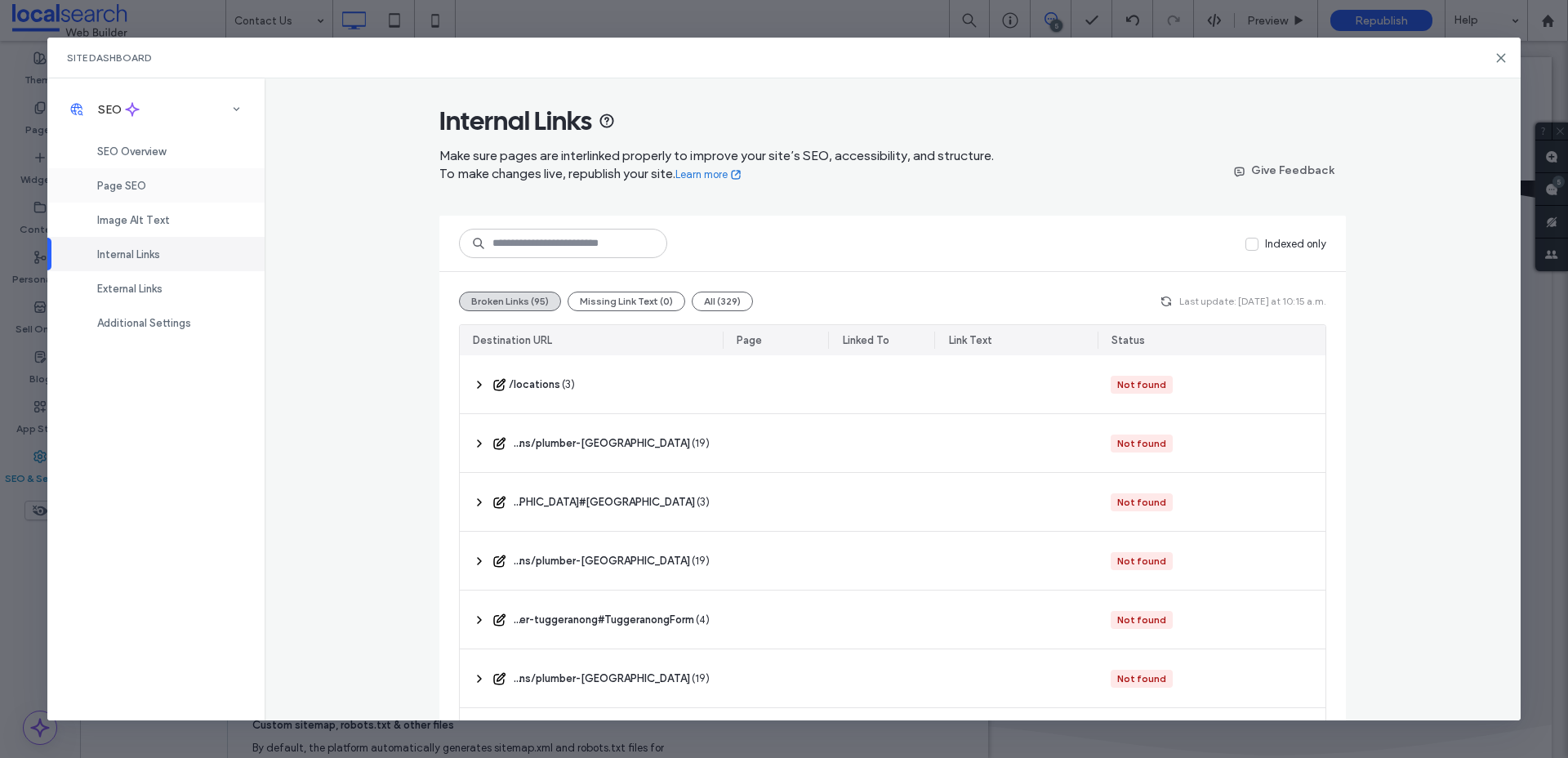
click at [133, 191] on span "Page SEO" at bounding box center [121, 186] width 49 height 13
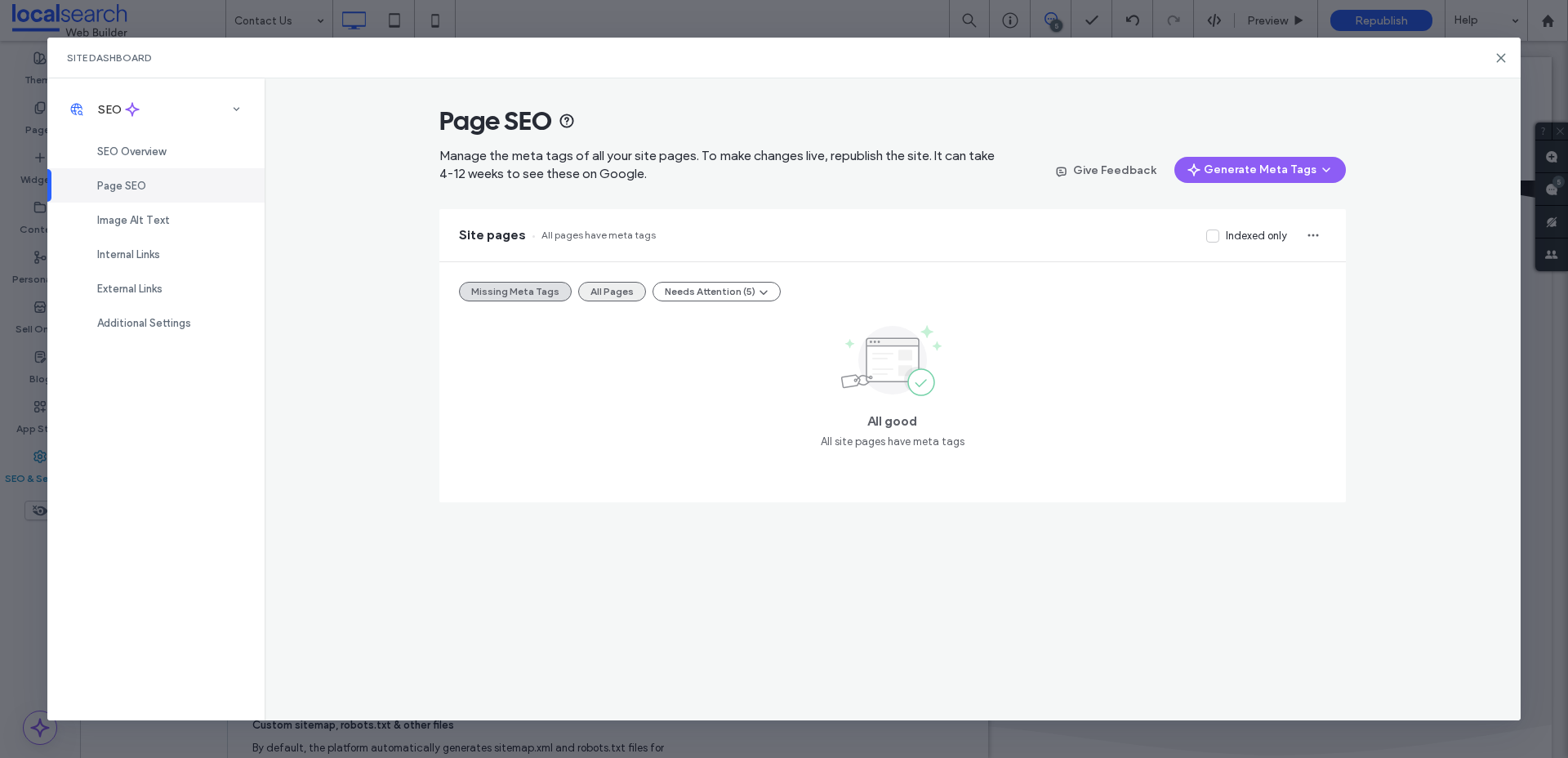
click at [609, 293] on button "All Pages" at bounding box center [612, 291] width 68 height 19
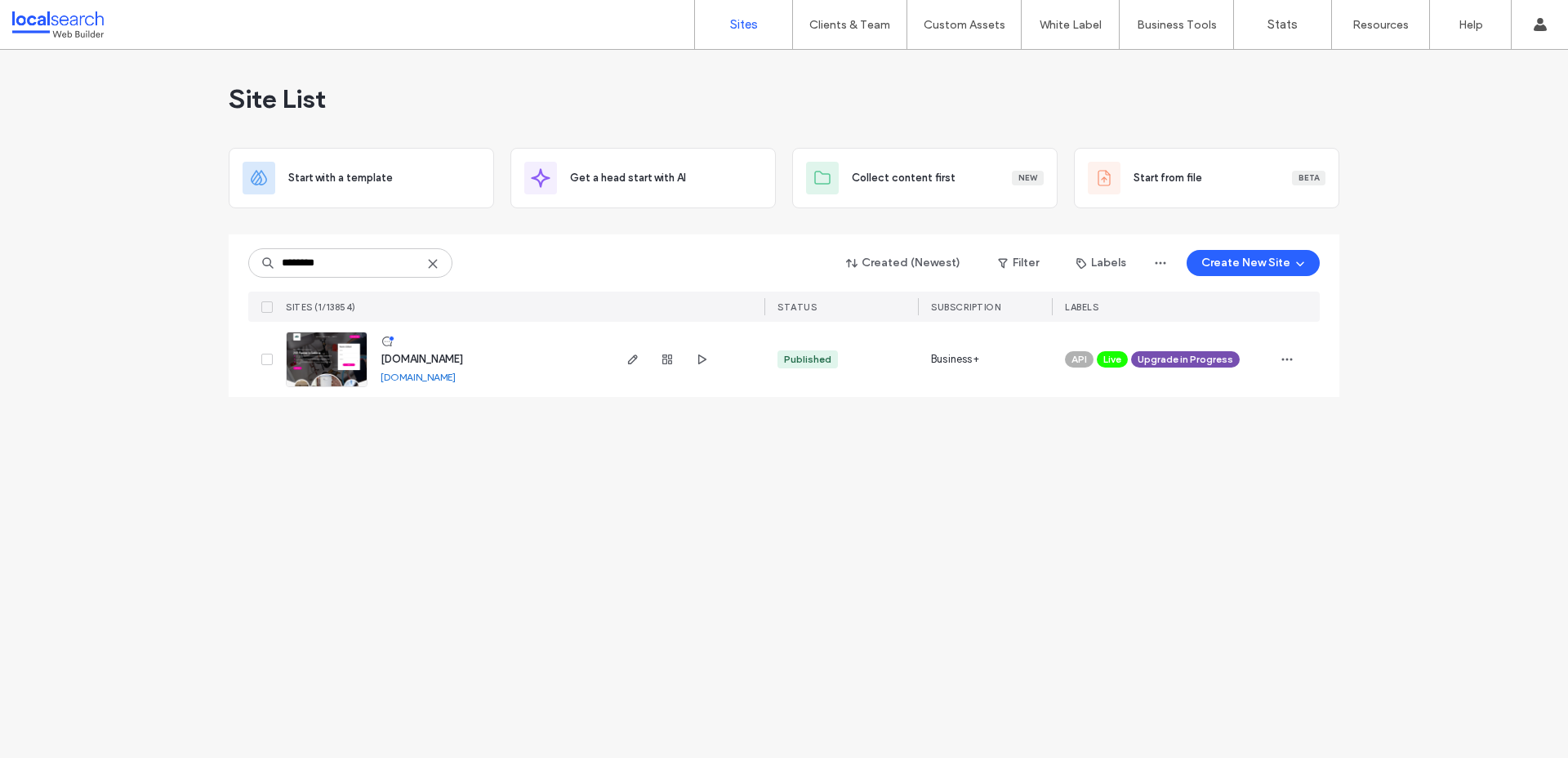
type input "********"
click at [453, 379] on link "[DOMAIN_NAME]" at bounding box center [418, 377] width 75 height 13
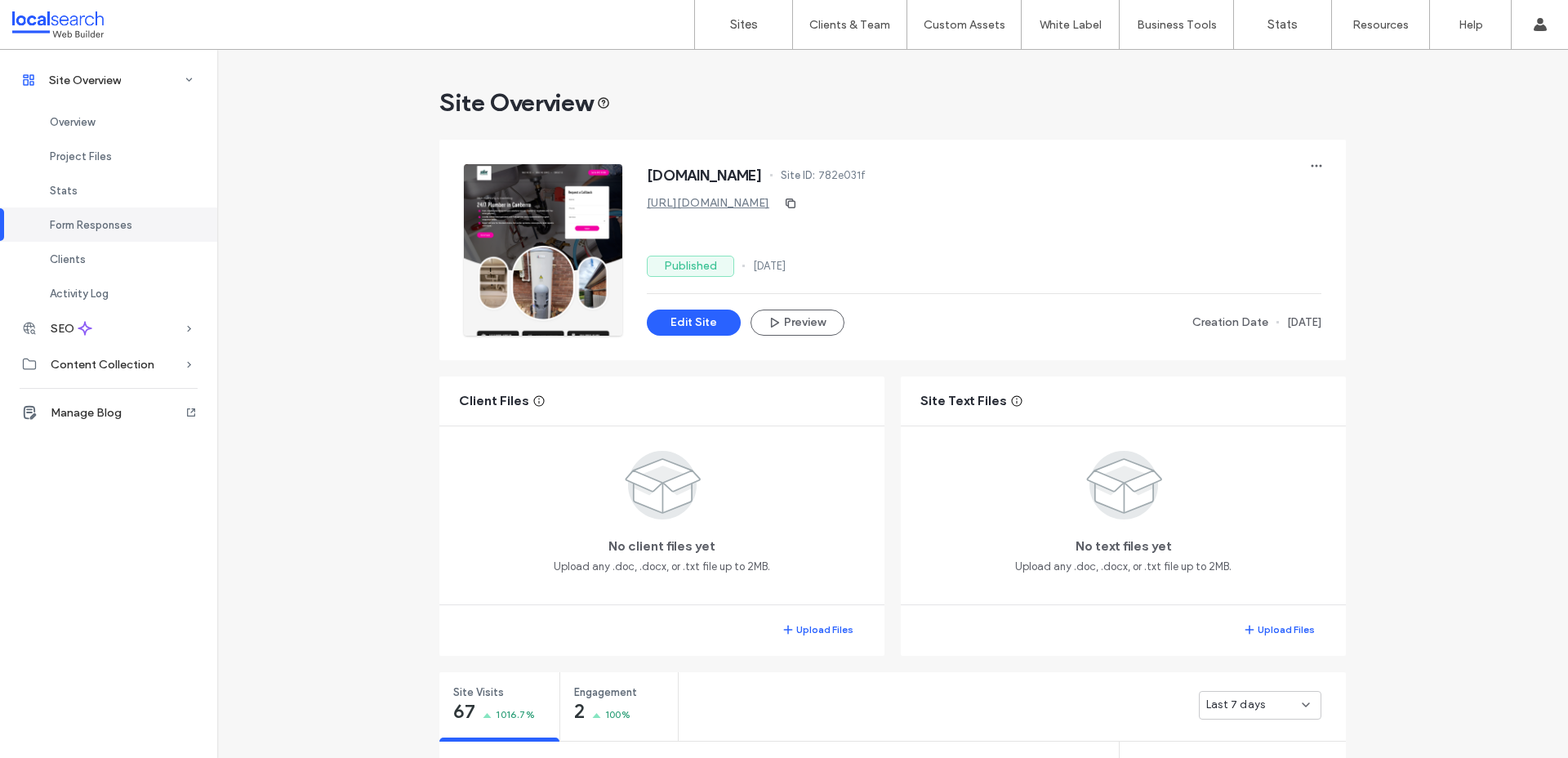
scroll to position [1035, 0]
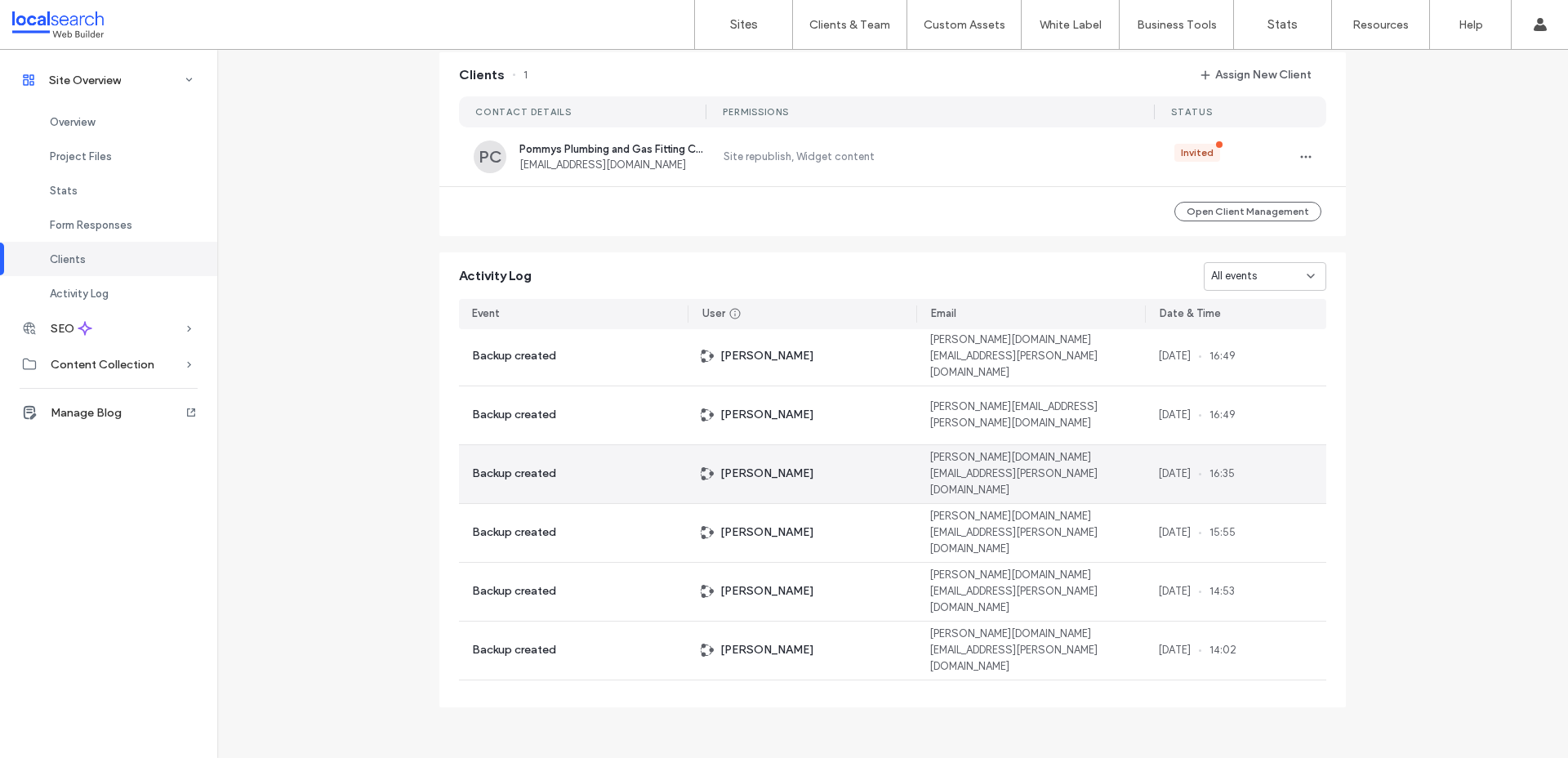
scroll to position [70, 0]
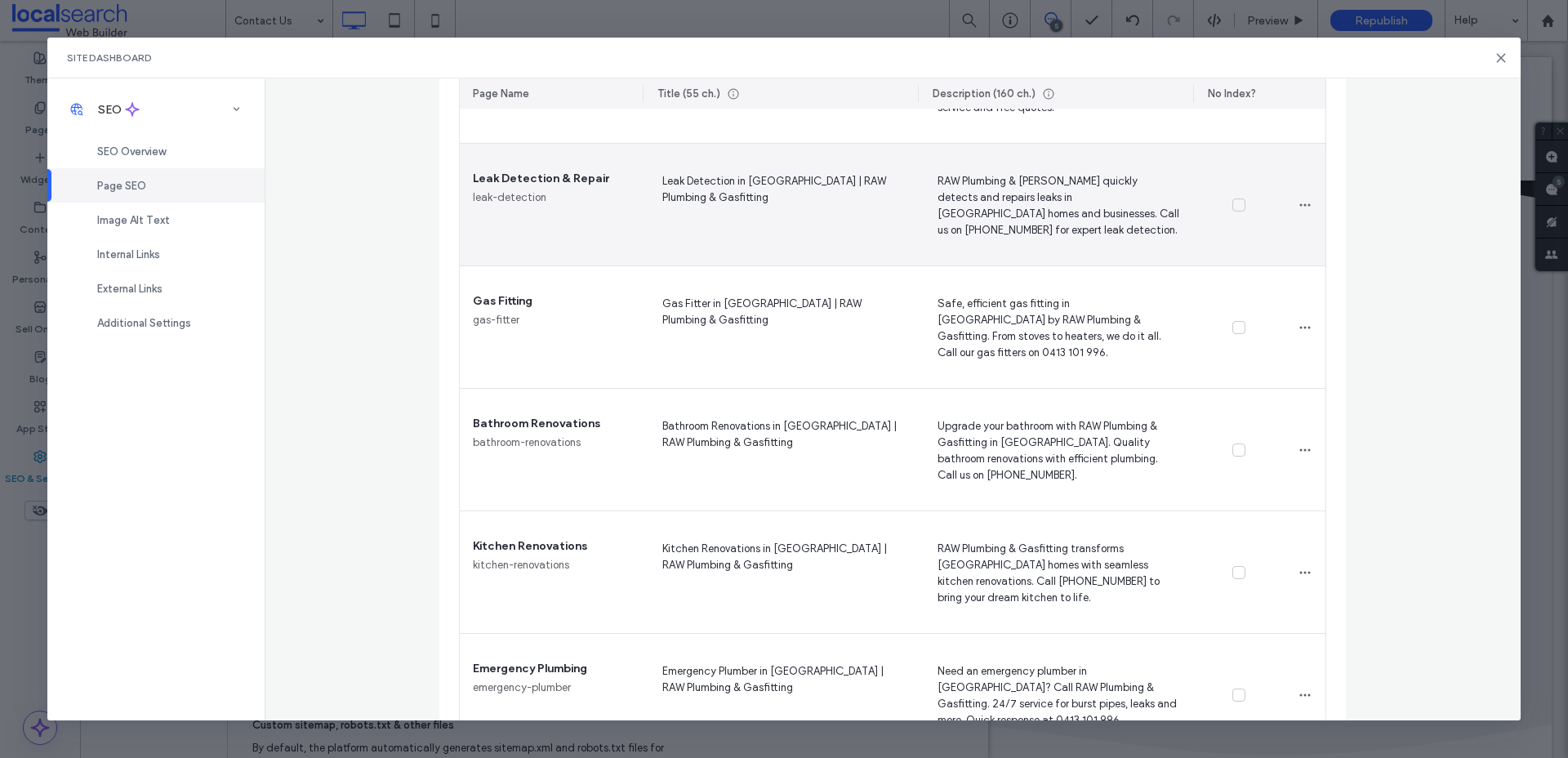
scroll to position [654, 0]
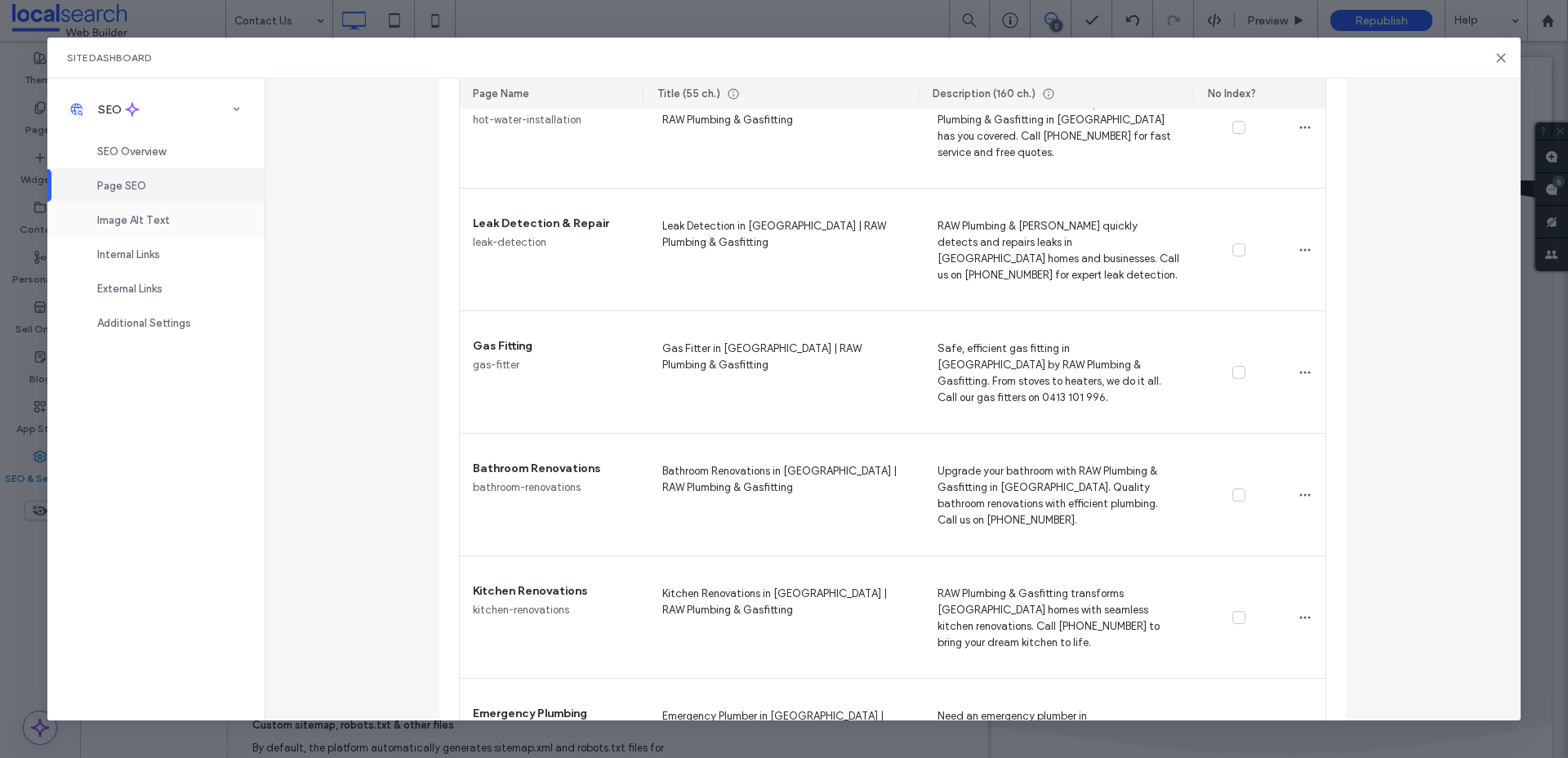
click at [154, 224] on span "Image Alt Text" at bounding box center [133, 220] width 73 height 13
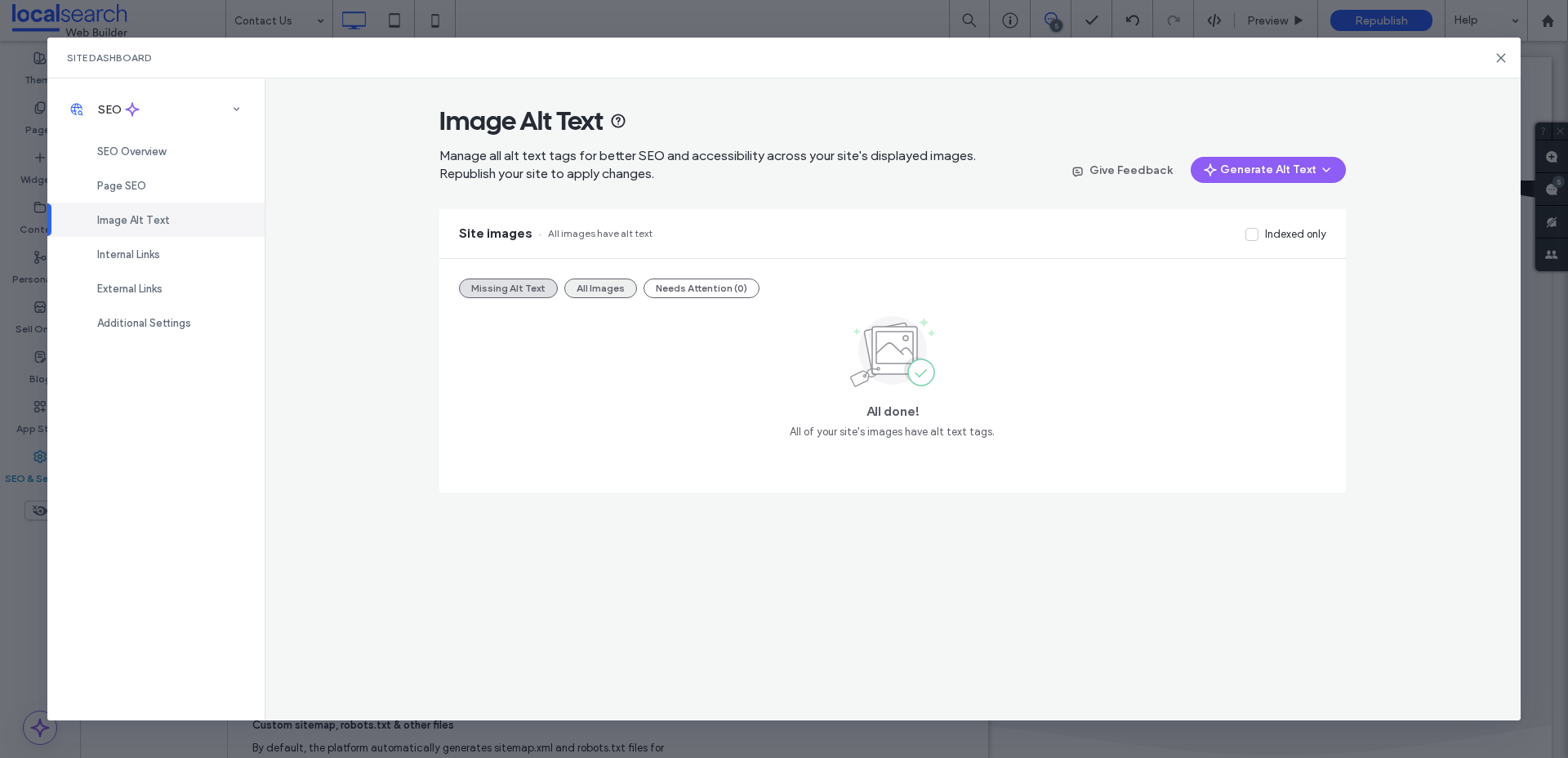
click at [607, 295] on button "All Images" at bounding box center [600, 287] width 73 height 19
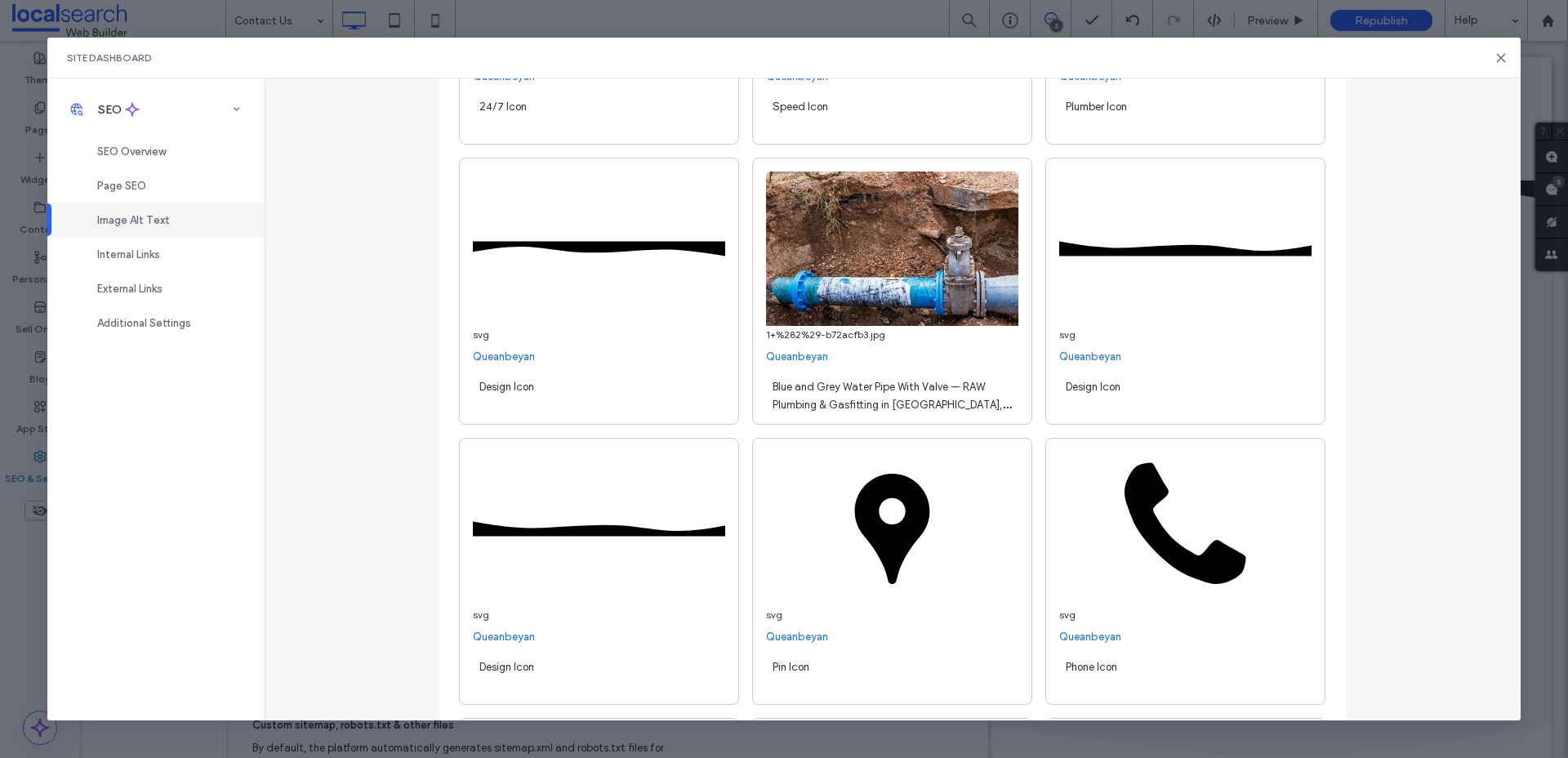
scroll to position [743, 0]
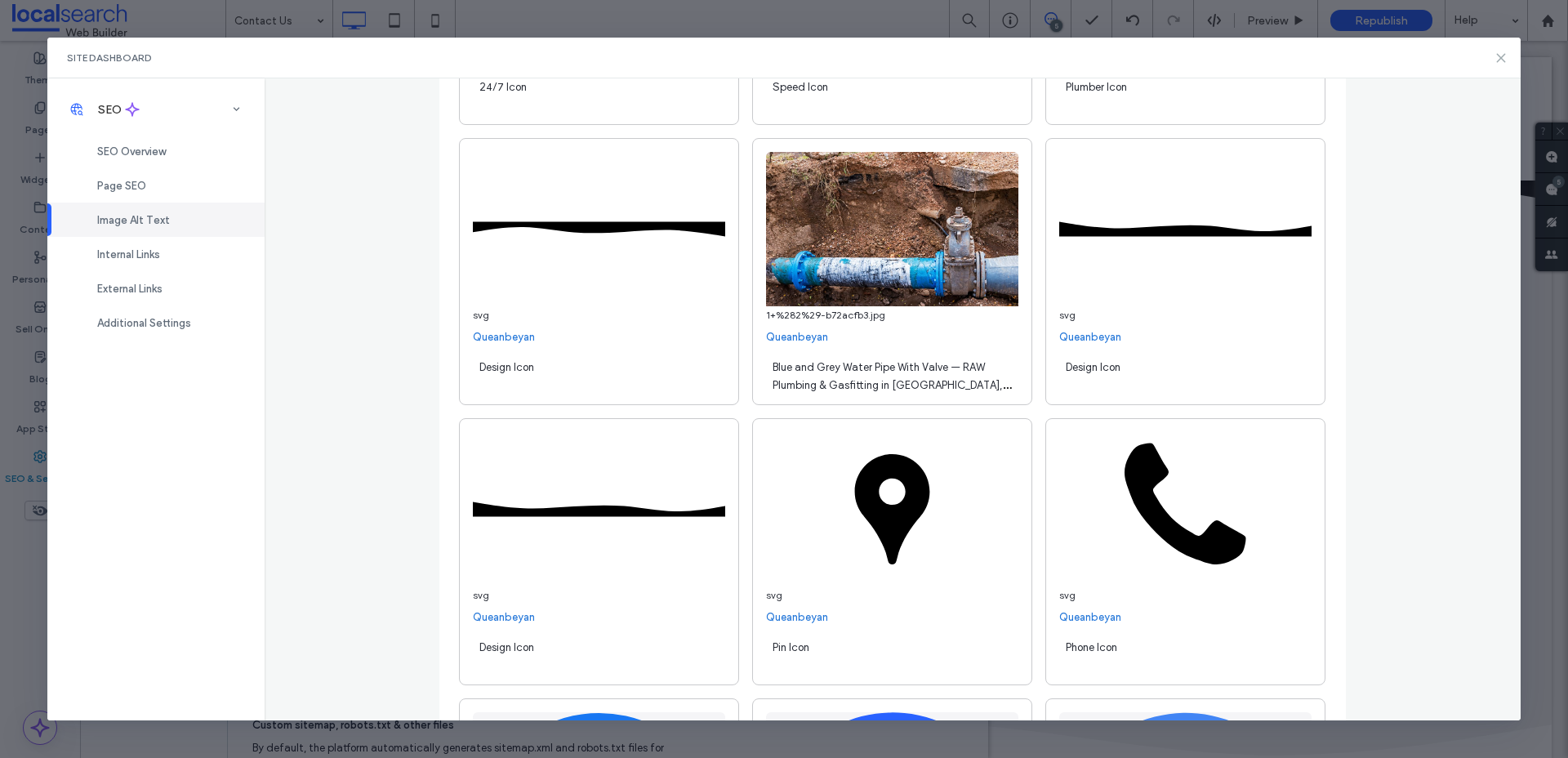
click at [1501, 57] on use at bounding box center [1501, 57] width 8 height 8
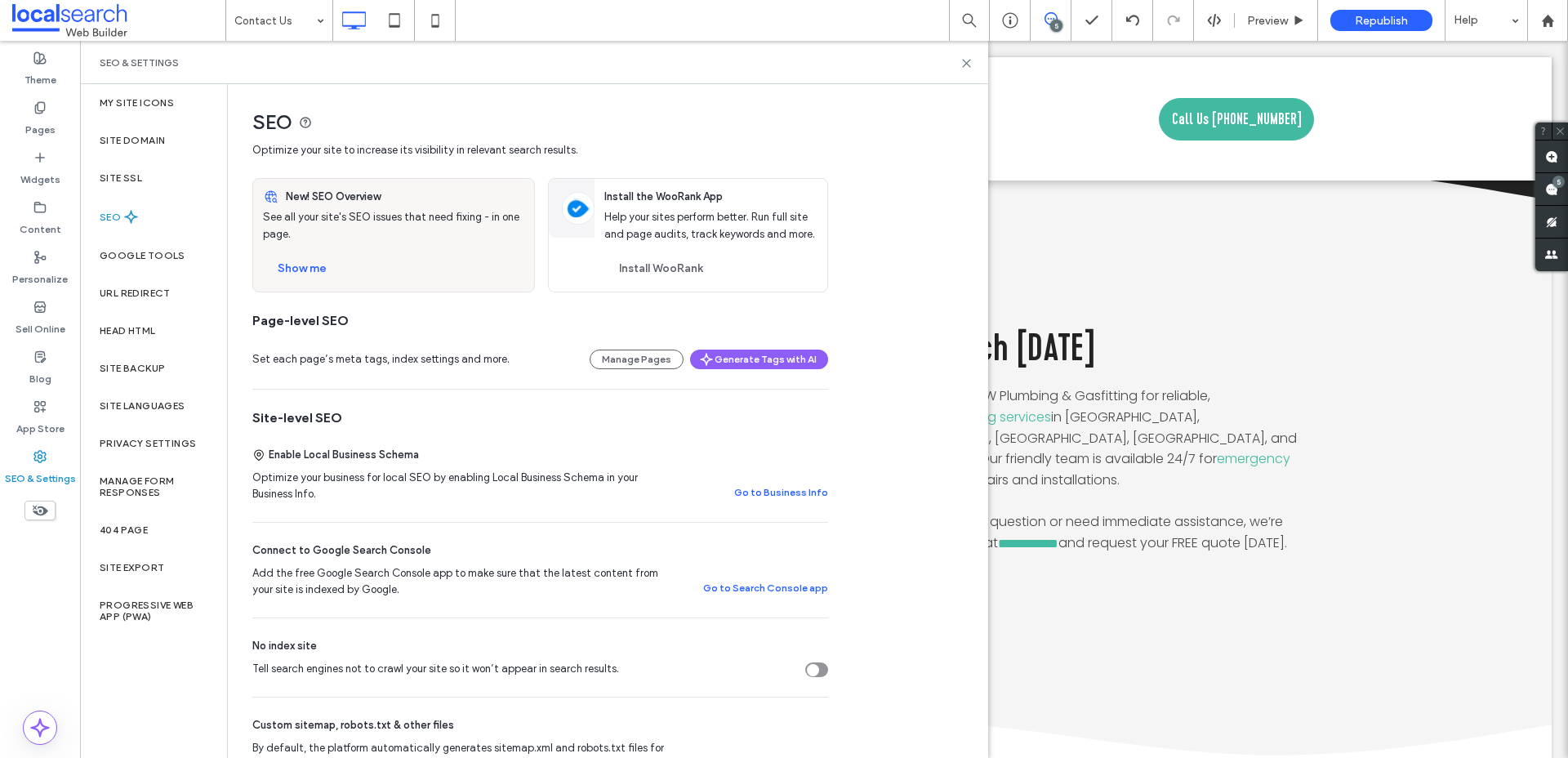
click at [967, 55] on div "SEO & Settings" at bounding box center [534, 63] width 908 height 43
click at [962, 62] on icon at bounding box center [966, 63] width 13 height 13
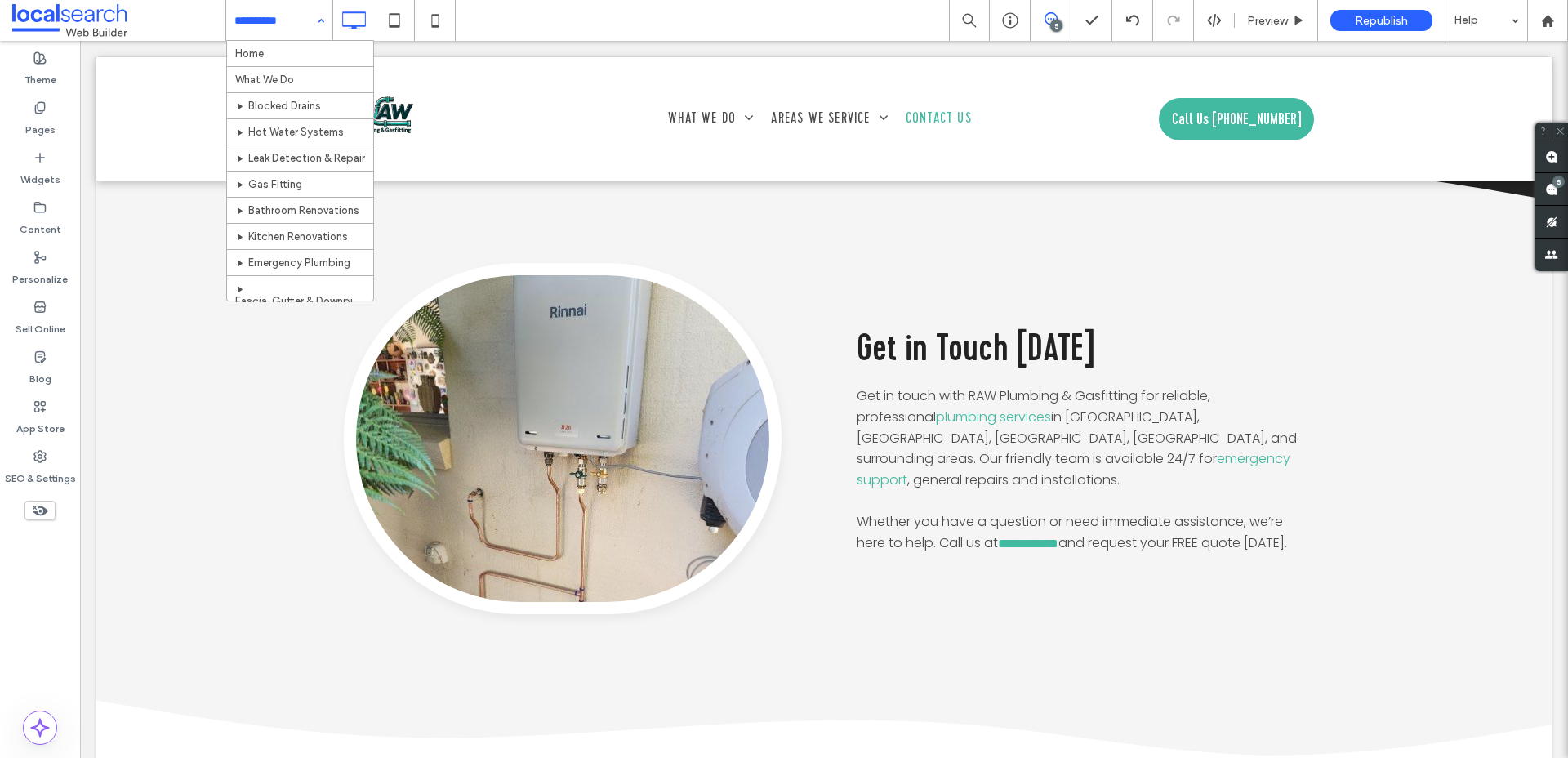
click at [308, 18] on input at bounding box center [275, 20] width 82 height 41
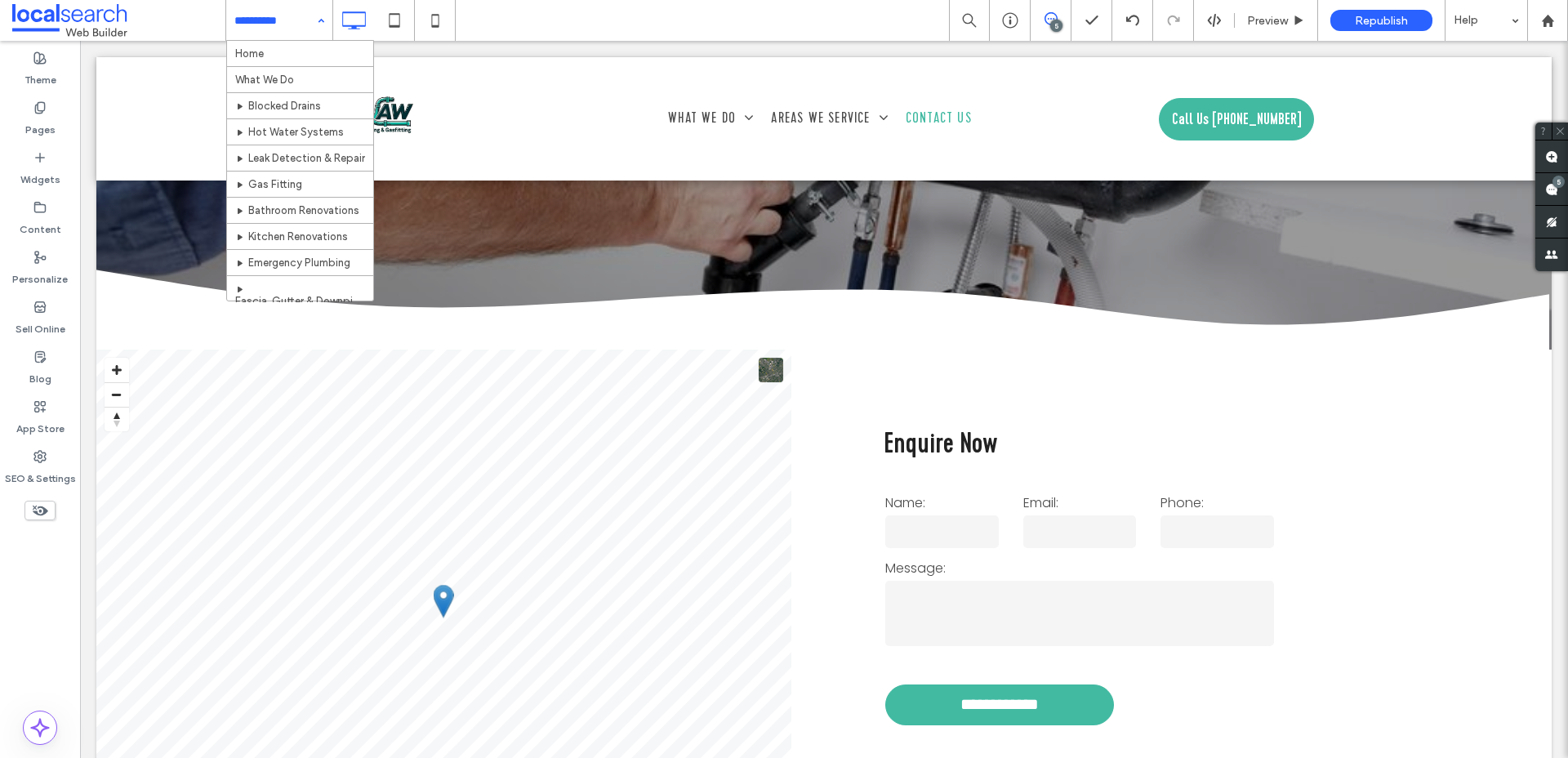
scroll to position [200, 0]
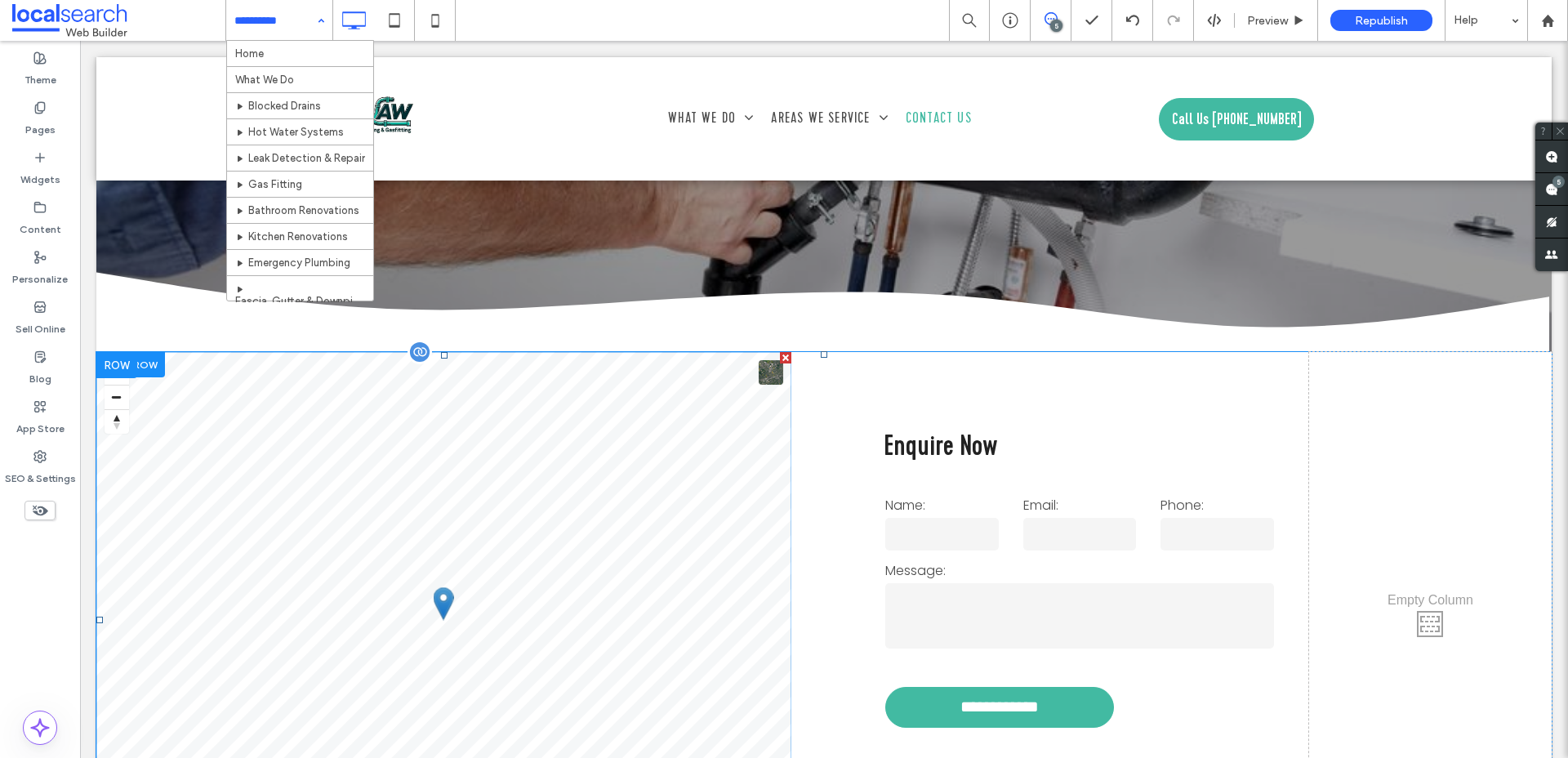
click at [590, 389] on span at bounding box center [443, 619] width 695 height 535
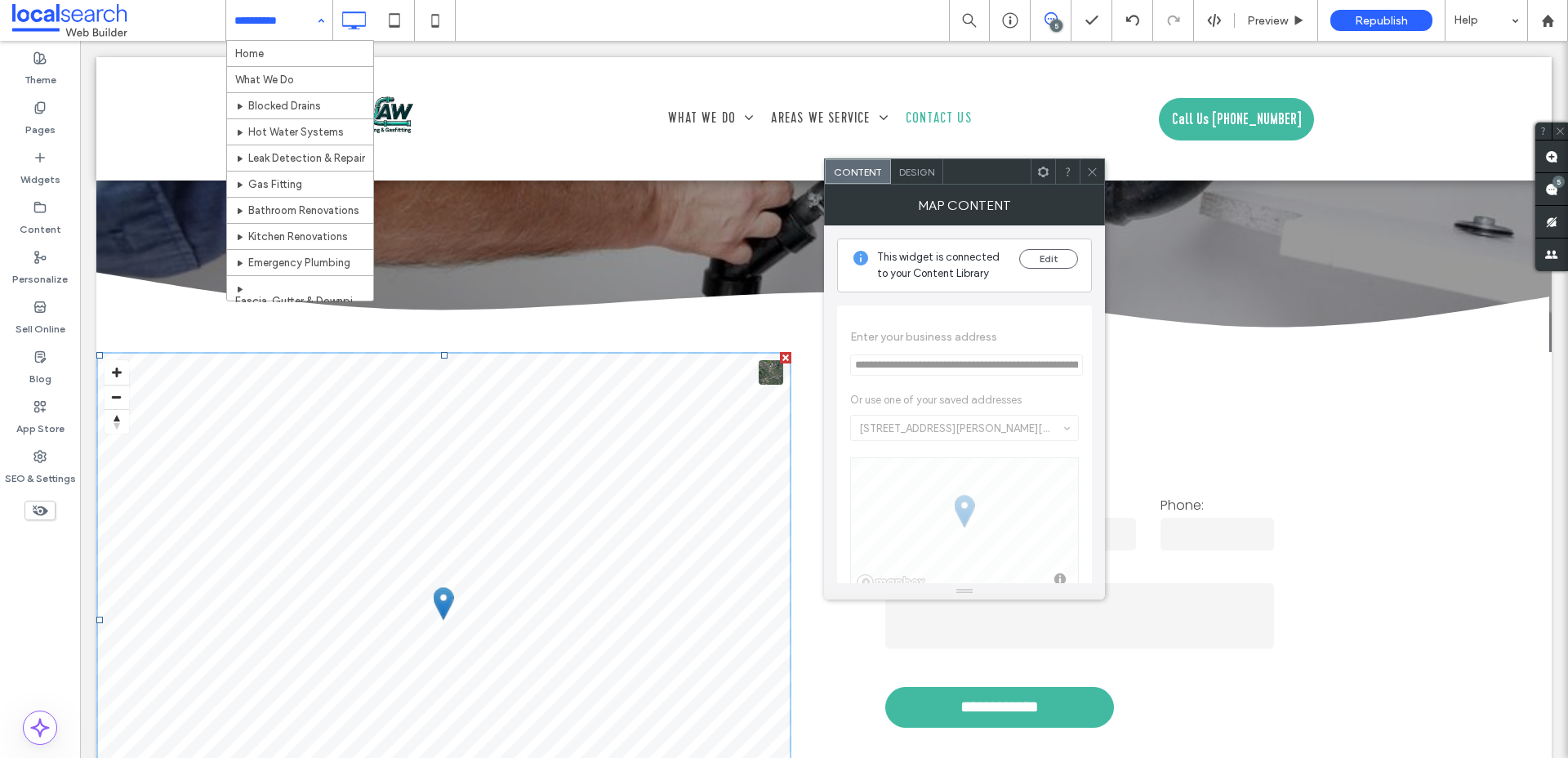
click at [910, 173] on span "Design" at bounding box center [917, 171] width 35 height 13
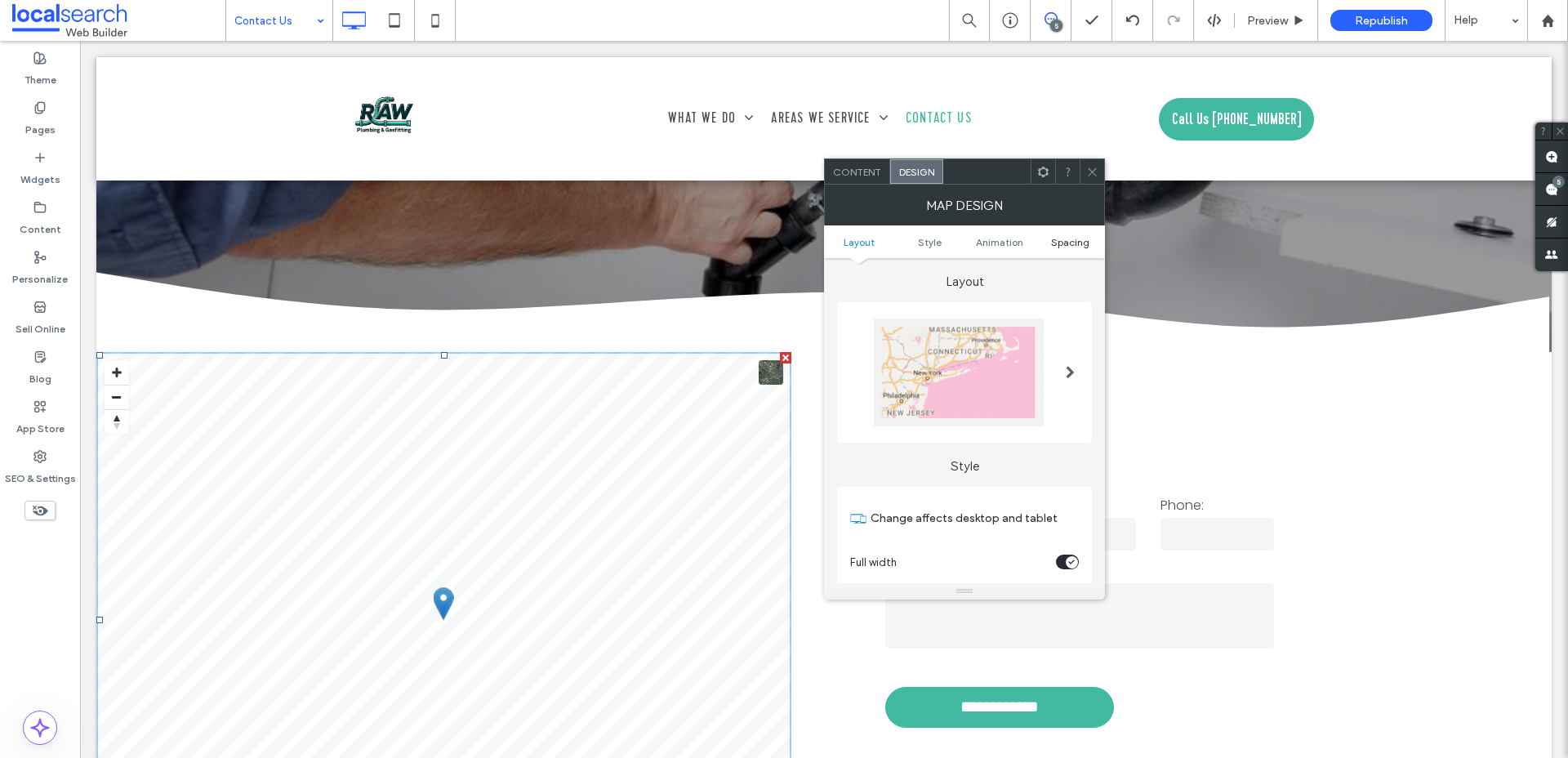
click at [1066, 242] on span "Spacing" at bounding box center [1070, 242] width 38 height 13
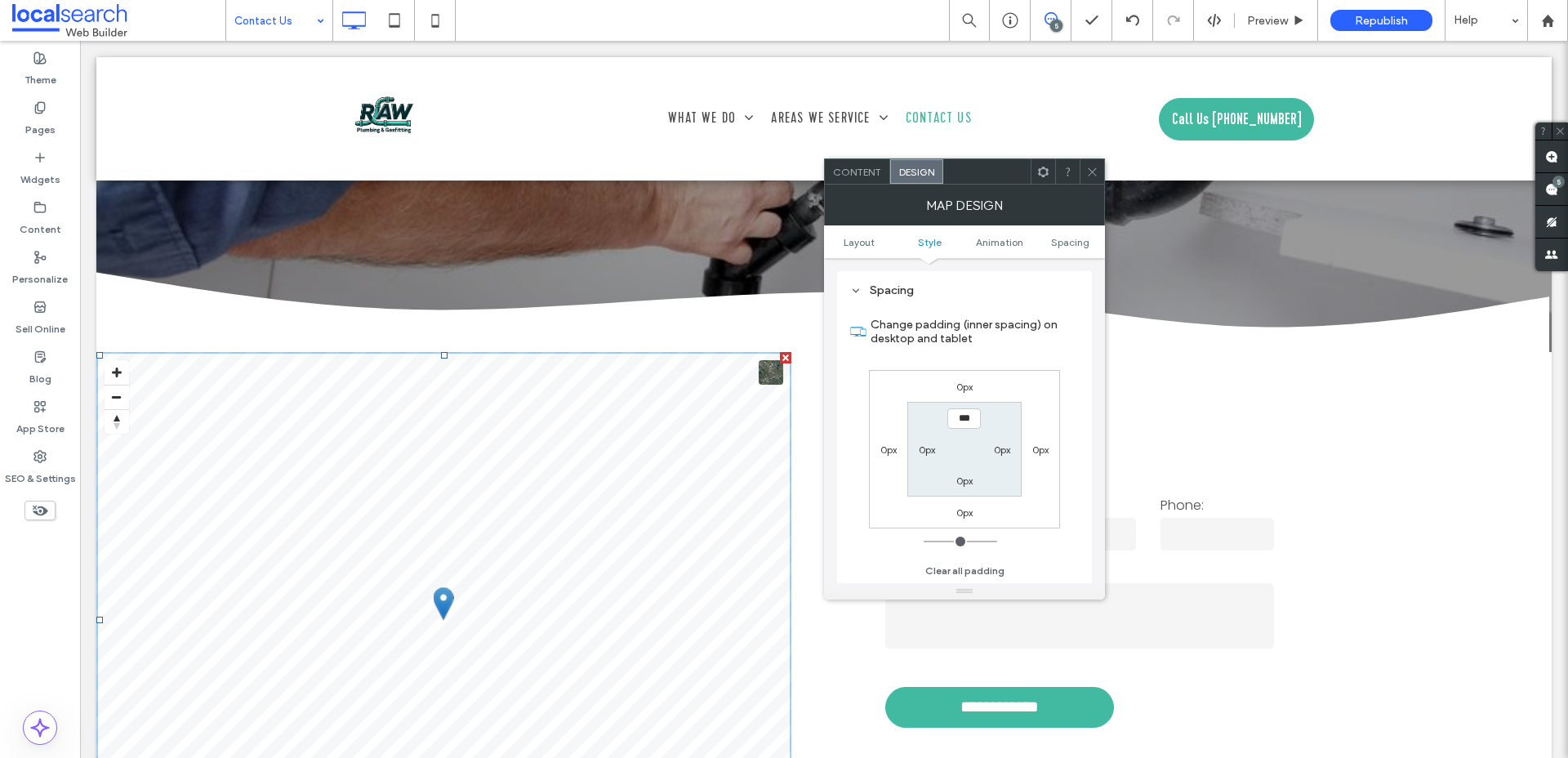
scroll to position [584, 0]
click at [1093, 155] on div at bounding box center [823, 119] width 1455 height 124
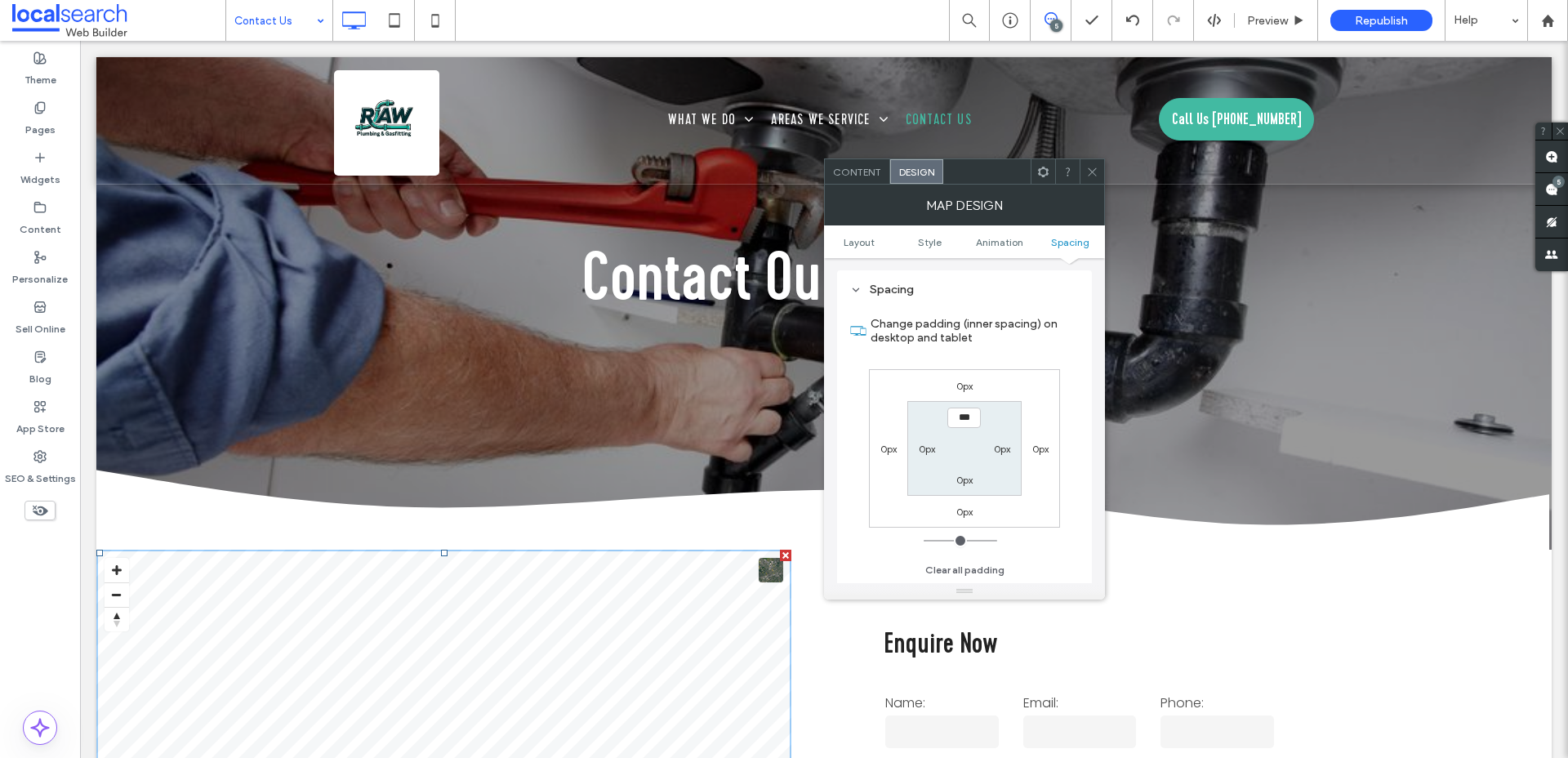
scroll to position [0, 0]
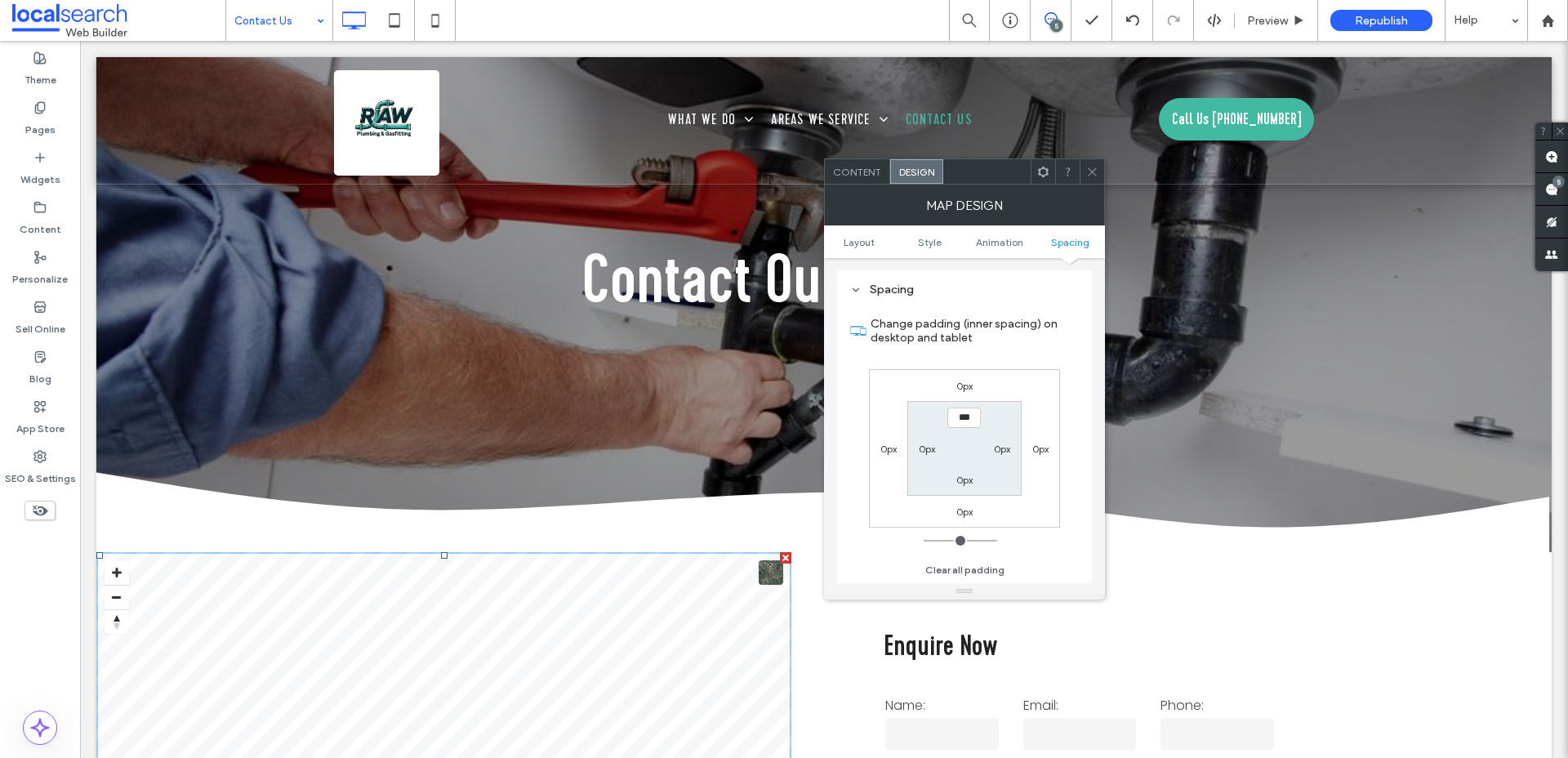
click at [1091, 173] on icon at bounding box center [1092, 171] width 13 height 13
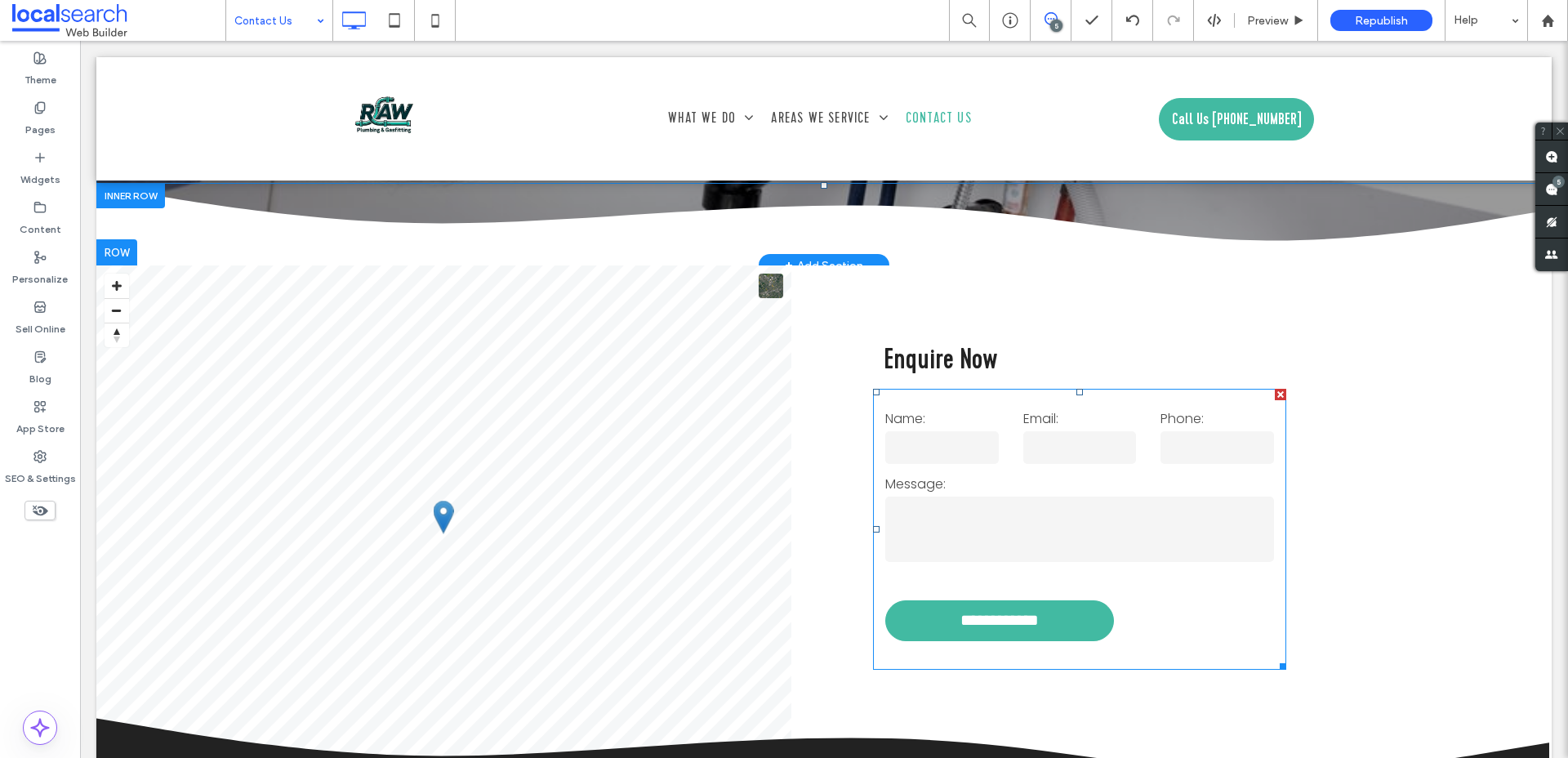
scroll to position [435, 0]
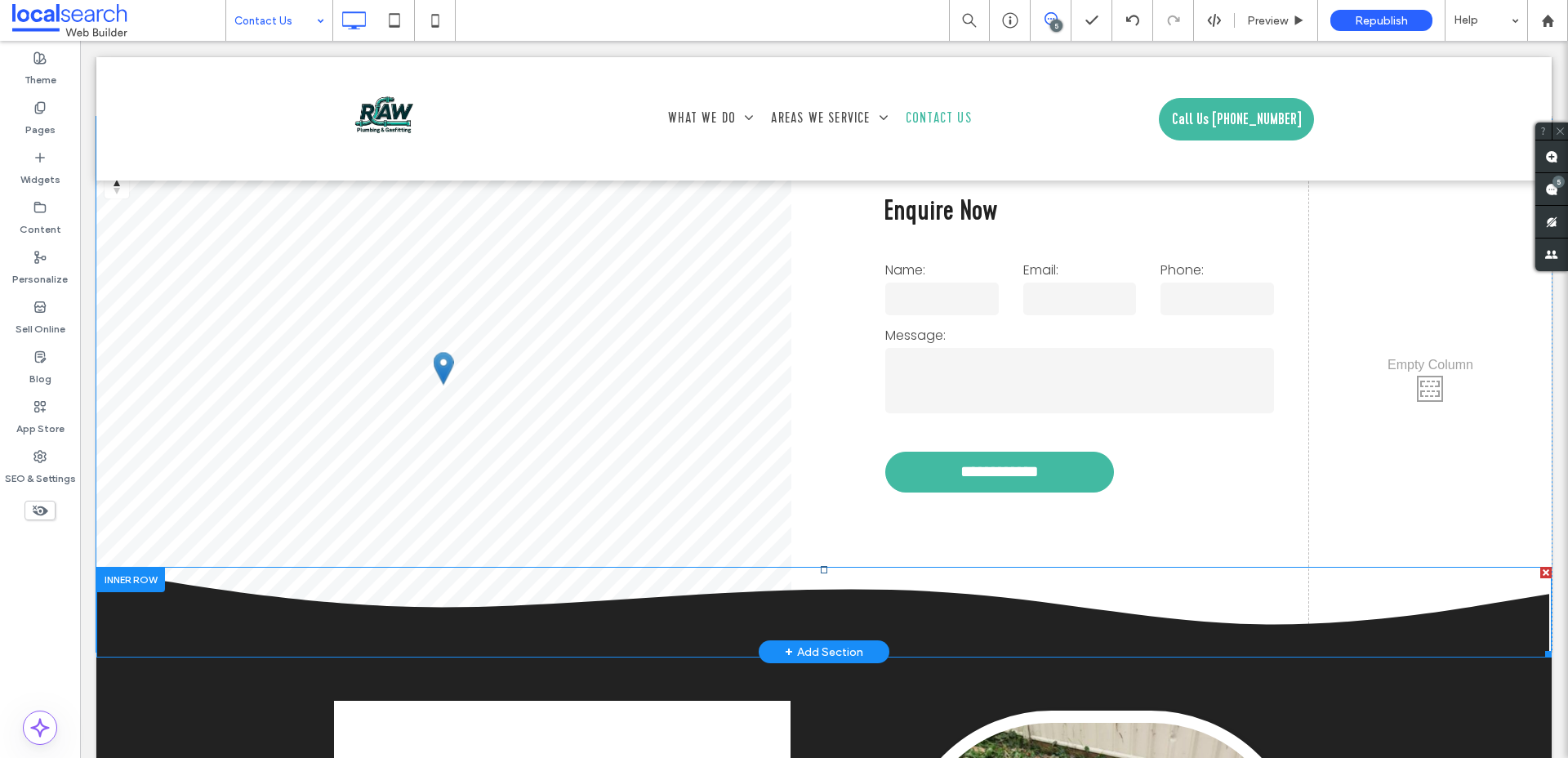
click at [742, 613] on icon at bounding box center [823, 612] width 1455 height 85
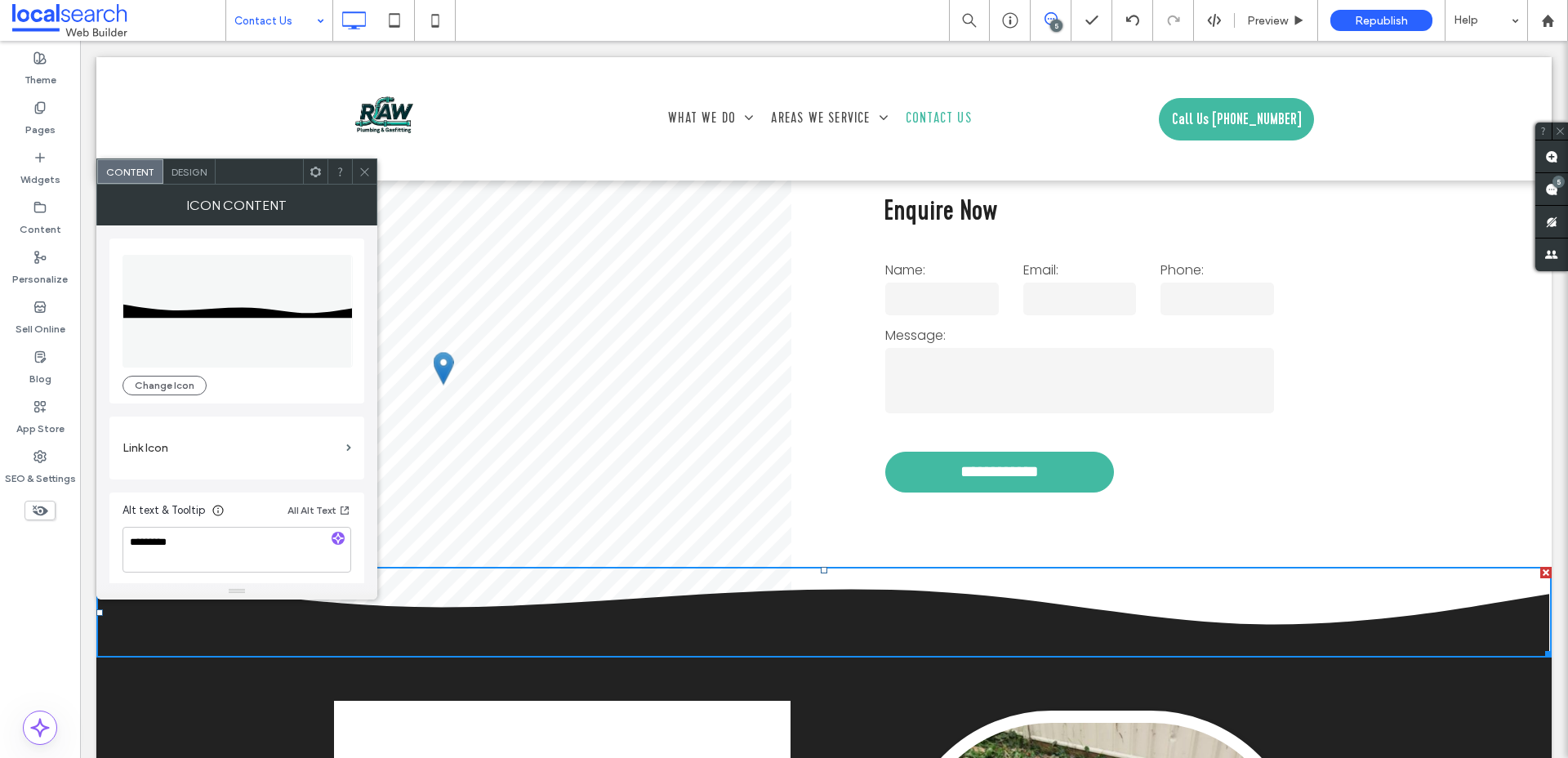
click at [197, 180] on div "Design" at bounding box center [189, 171] width 53 height 24
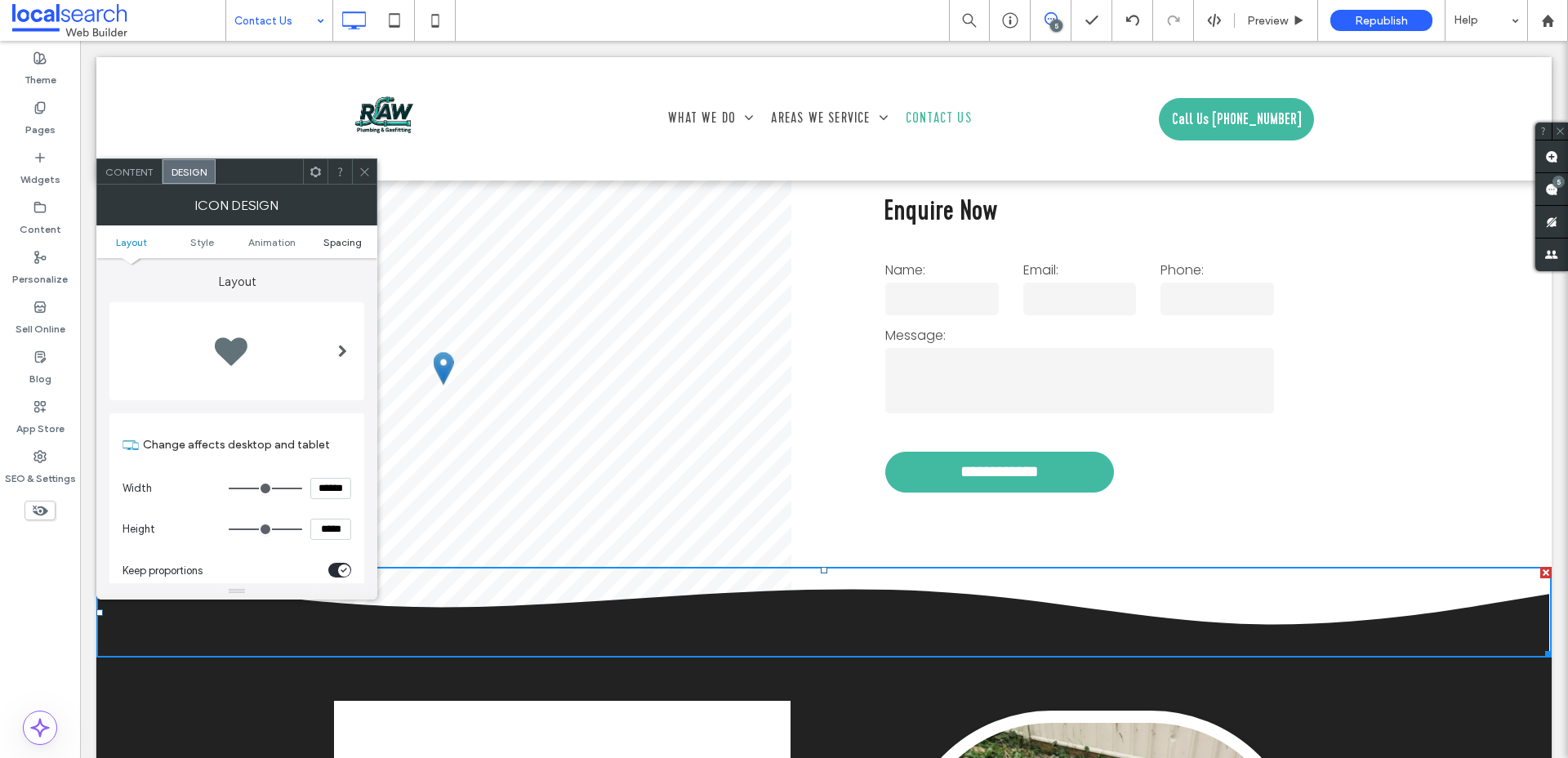
click at [349, 242] on span "Spacing" at bounding box center [343, 242] width 38 height 13
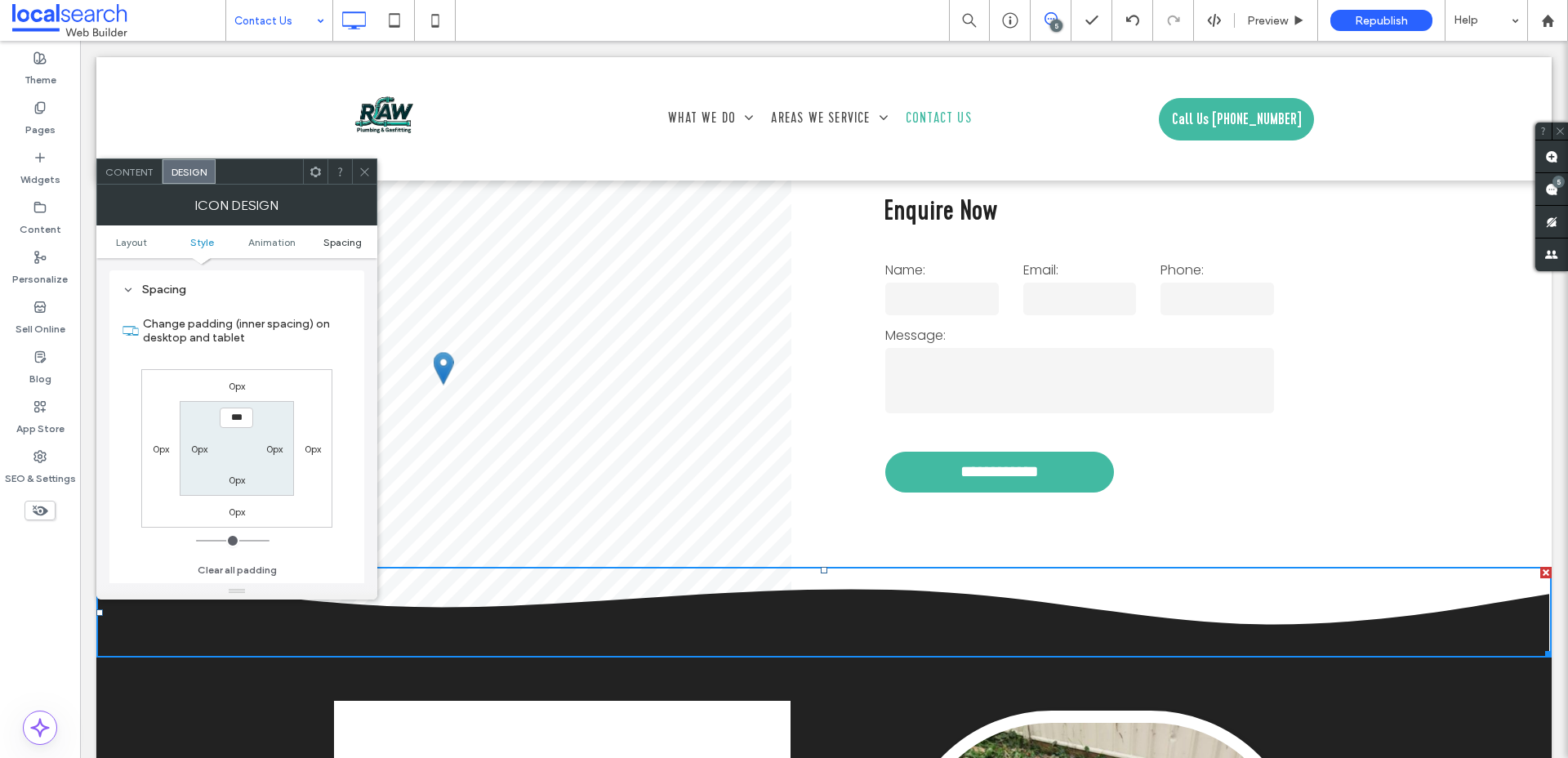
scroll to position [899, 0]
click at [357, 167] on div at bounding box center [364, 171] width 24 height 24
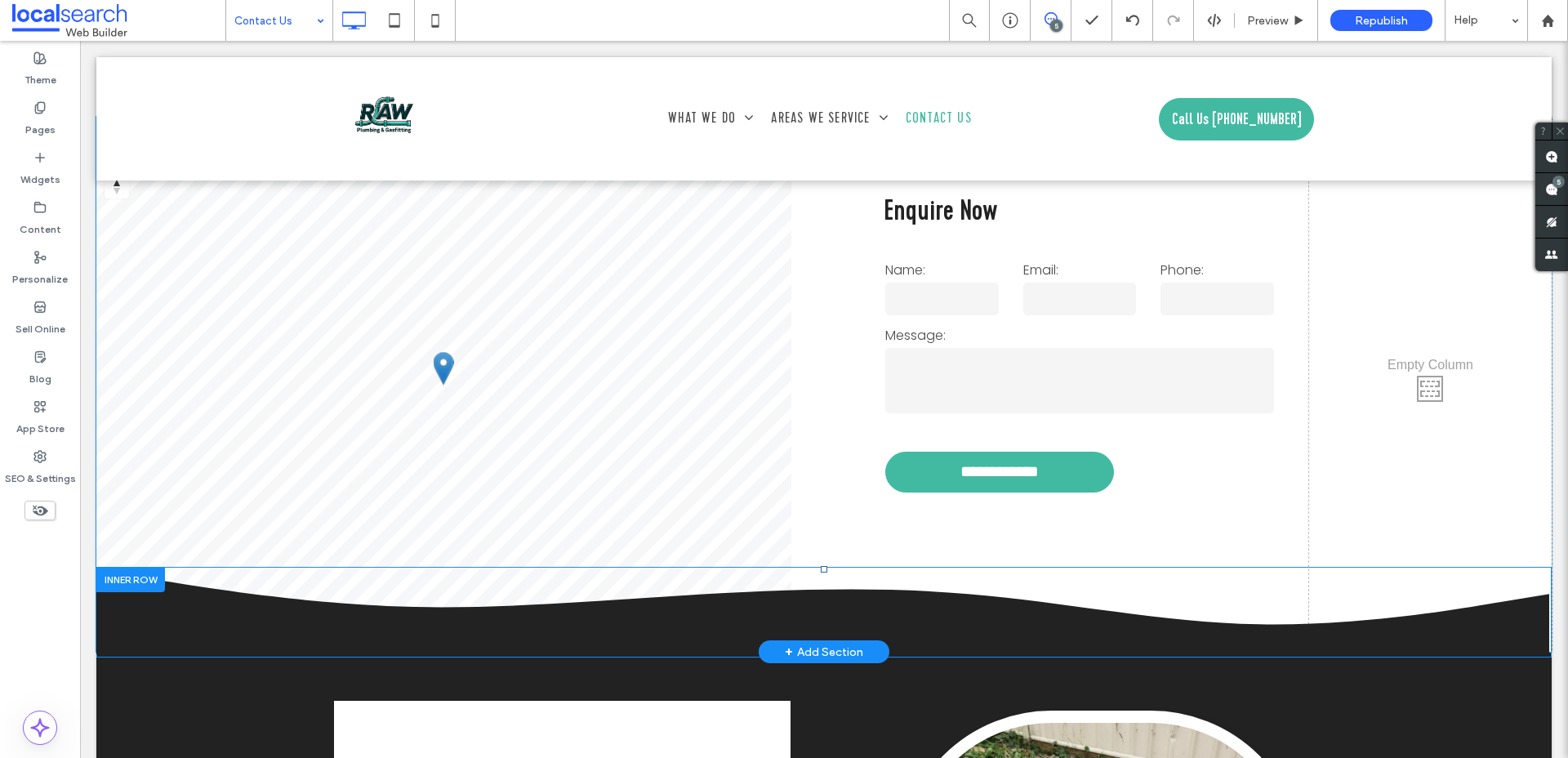
click at [139, 584] on div at bounding box center [130, 579] width 69 height 25
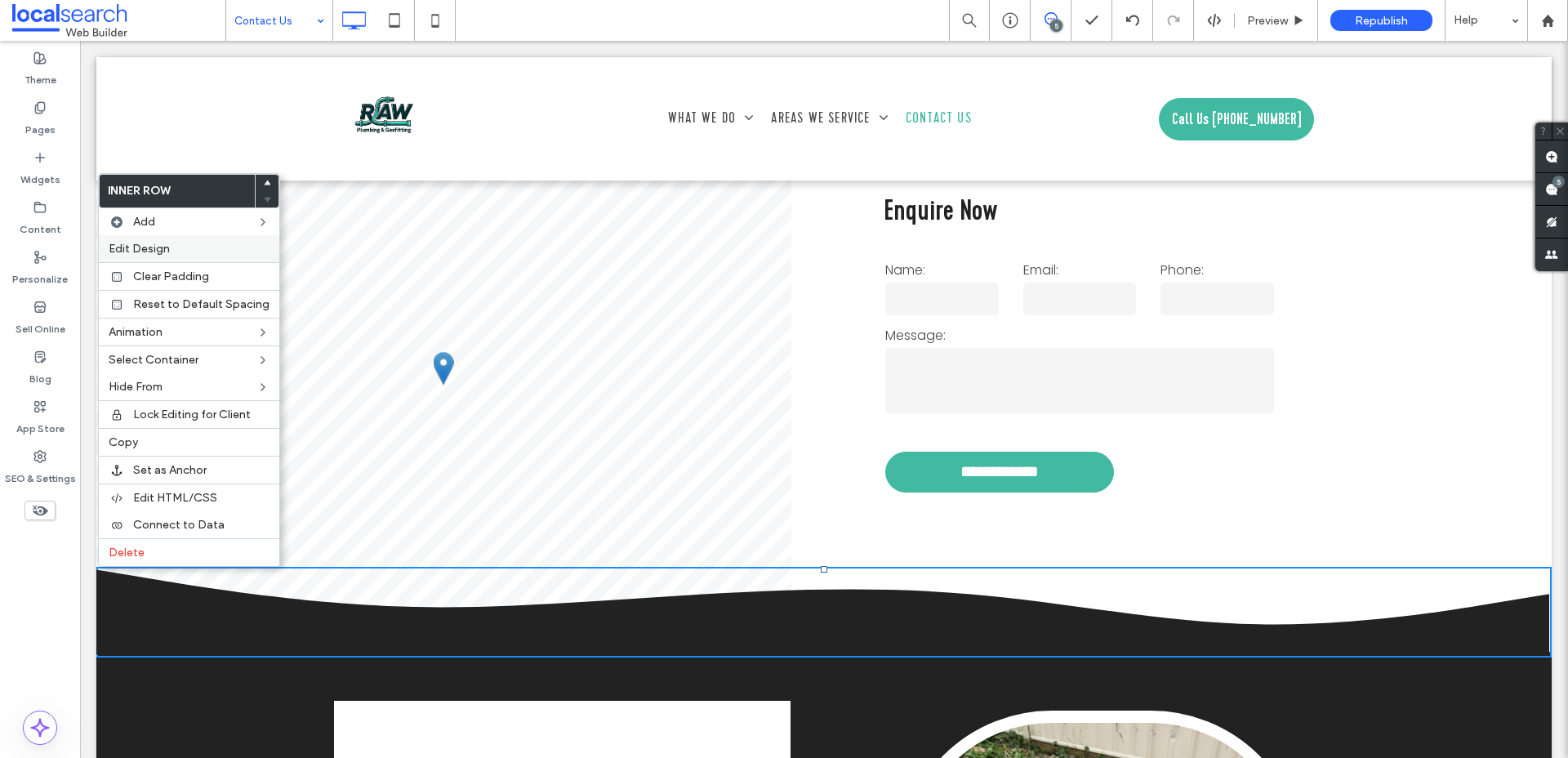
click at [151, 255] on span "Edit Design" at bounding box center [139, 248] width 61 height 14
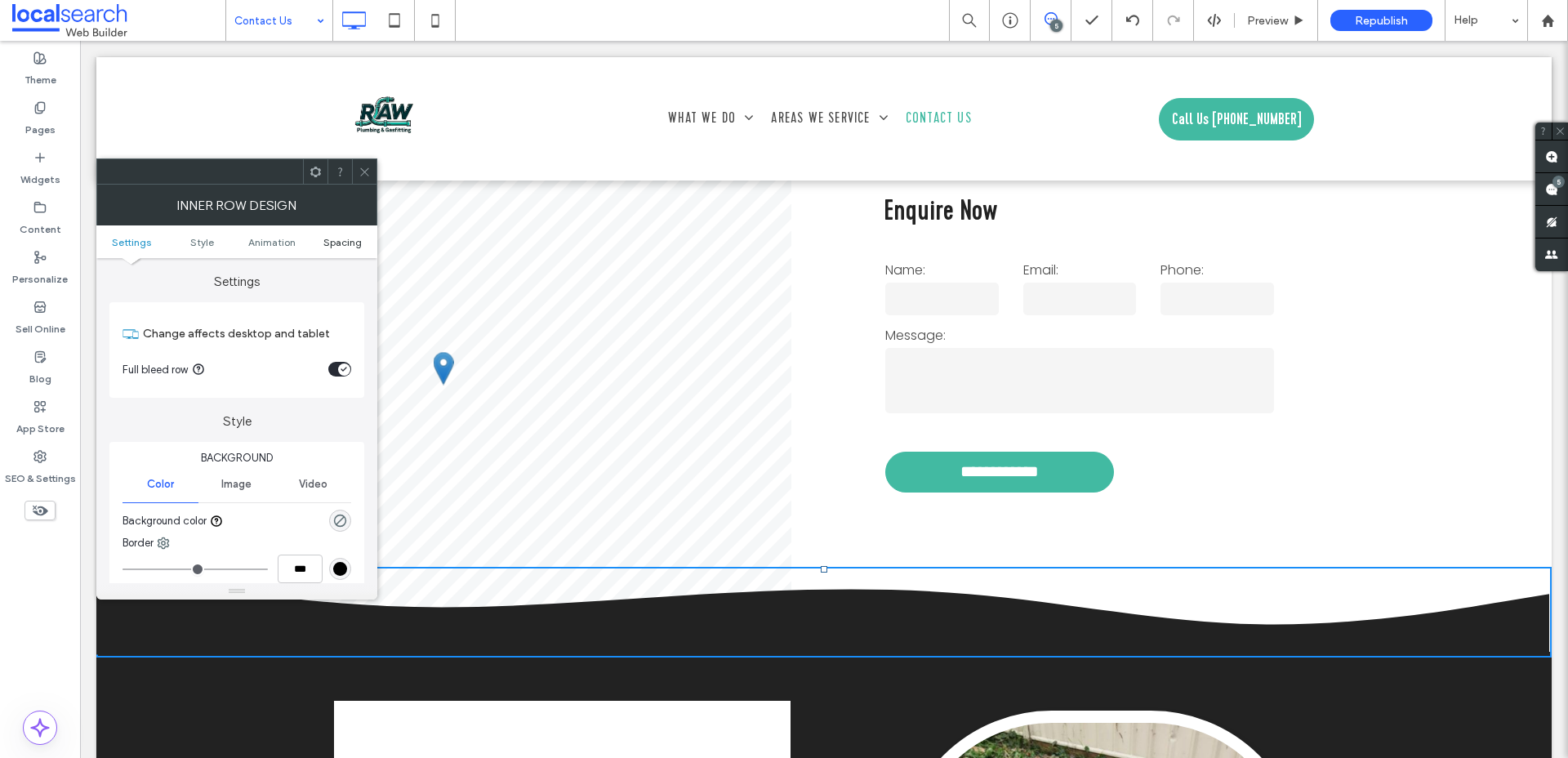
click at [343, 242] on span "Spacing" at bounding box center [343, 242] width 38 height 13
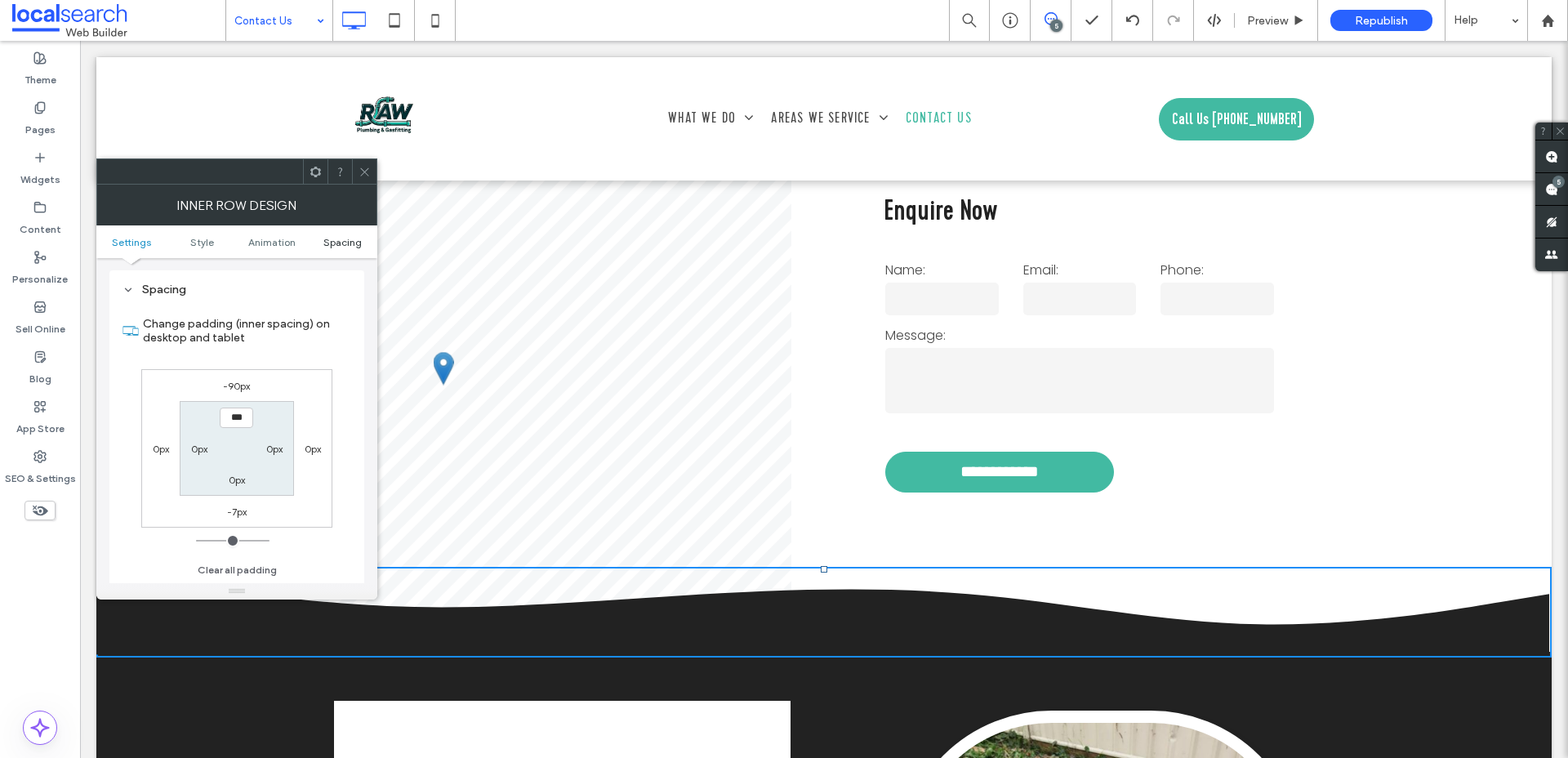
scroll to position [511, 0]
click at [366, 173] on use at bounding box center [364, 171] width 8 height 8
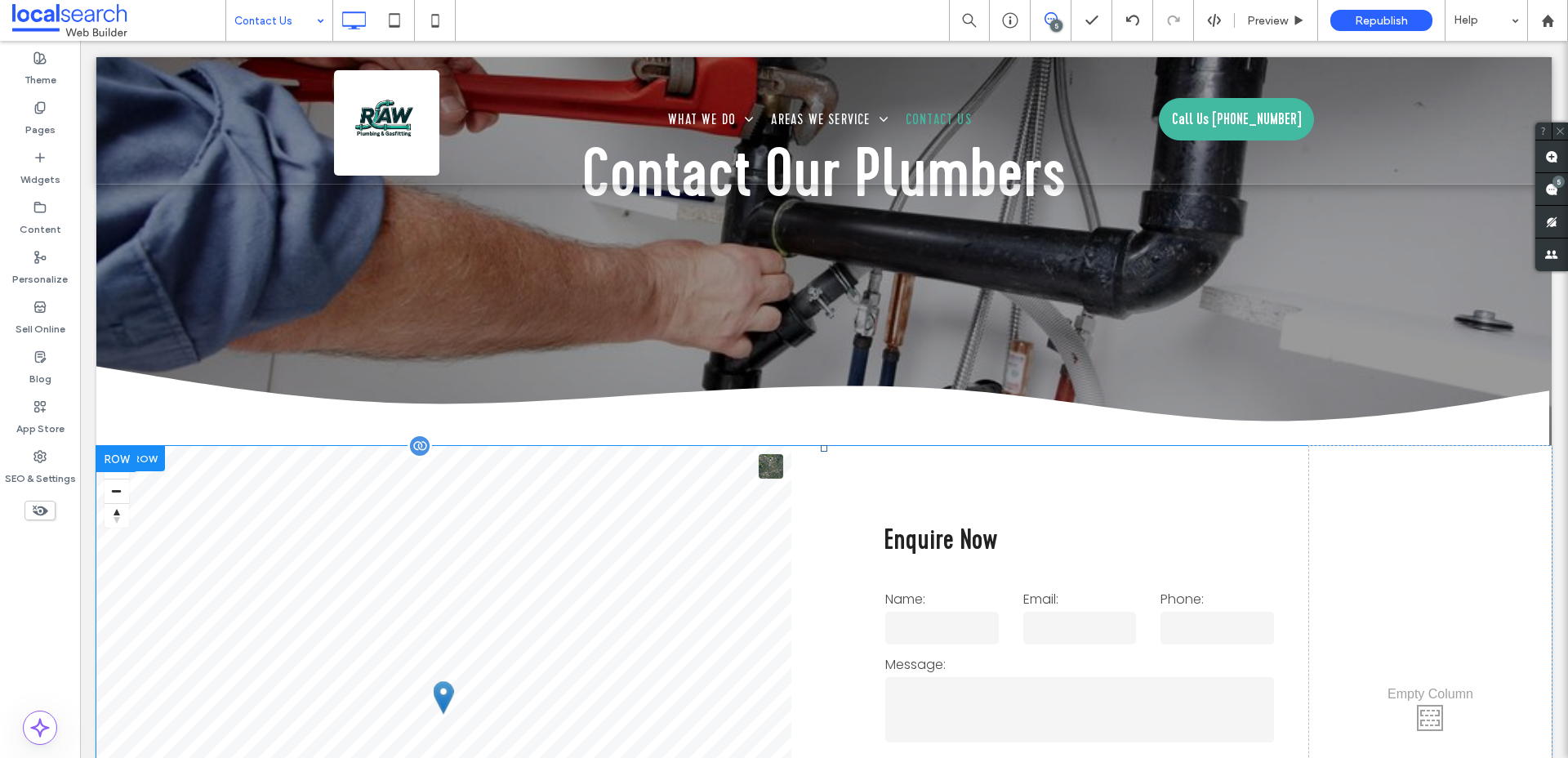
scroll to position [124, 0]
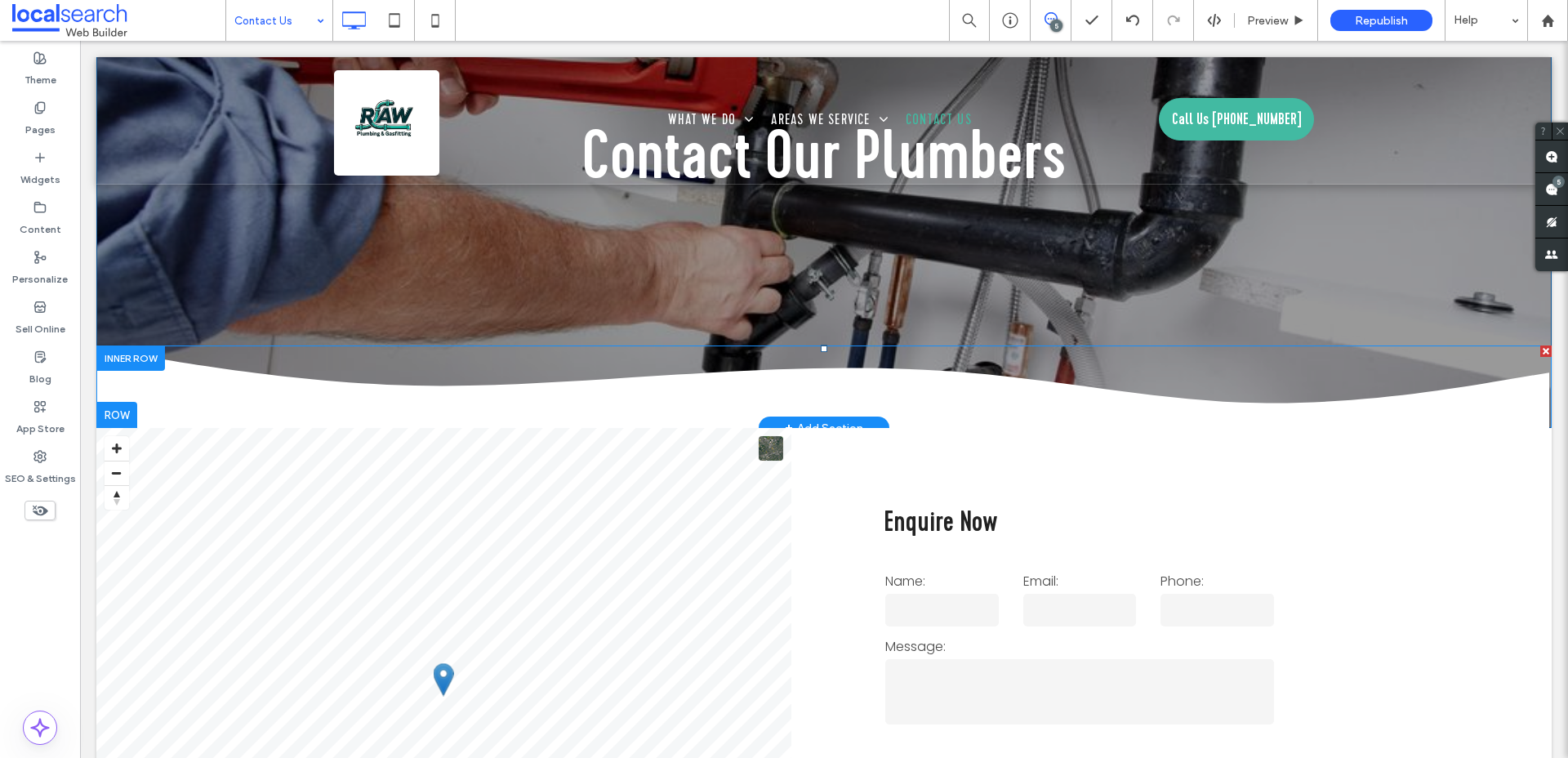
click at [508, 405] on icon at bounding box center [823, 390] width 1455 height 85
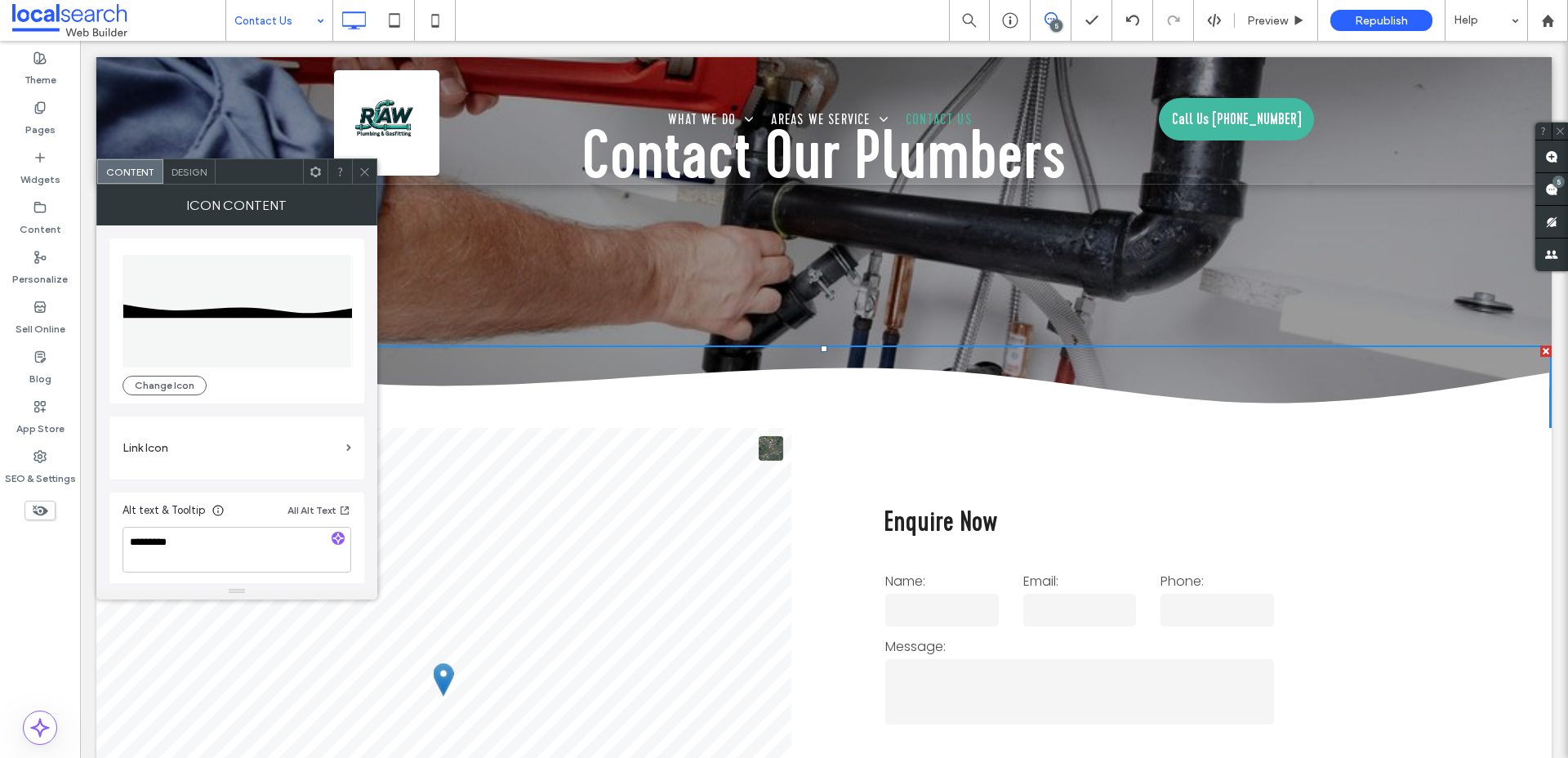
click at [206, 172] on div "Design" at bounding box center [189, 171] width 53 height 24
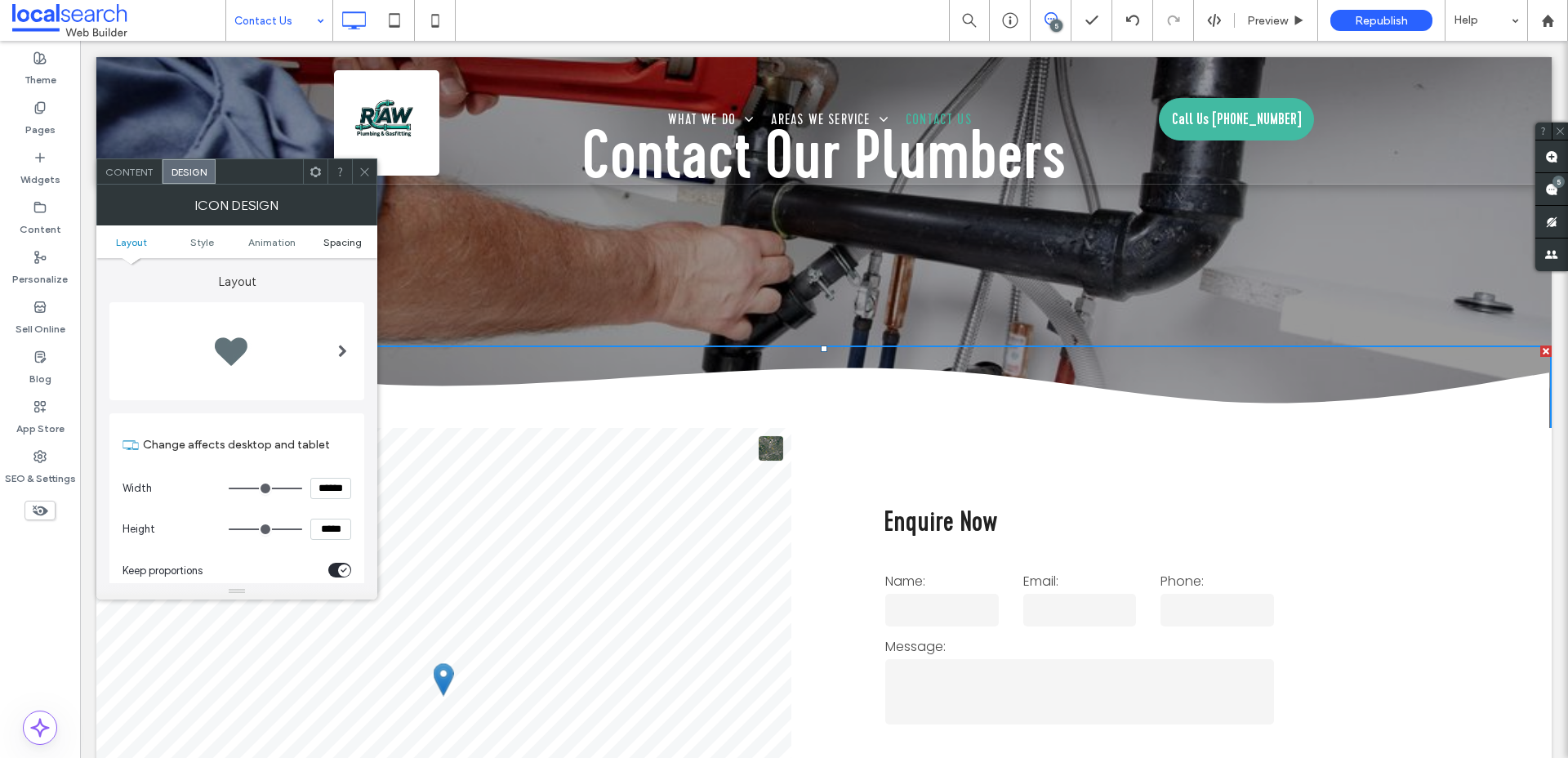
click at [349, 240] on span "Spacing" at bounding box center [343, 242] width 38 height 13
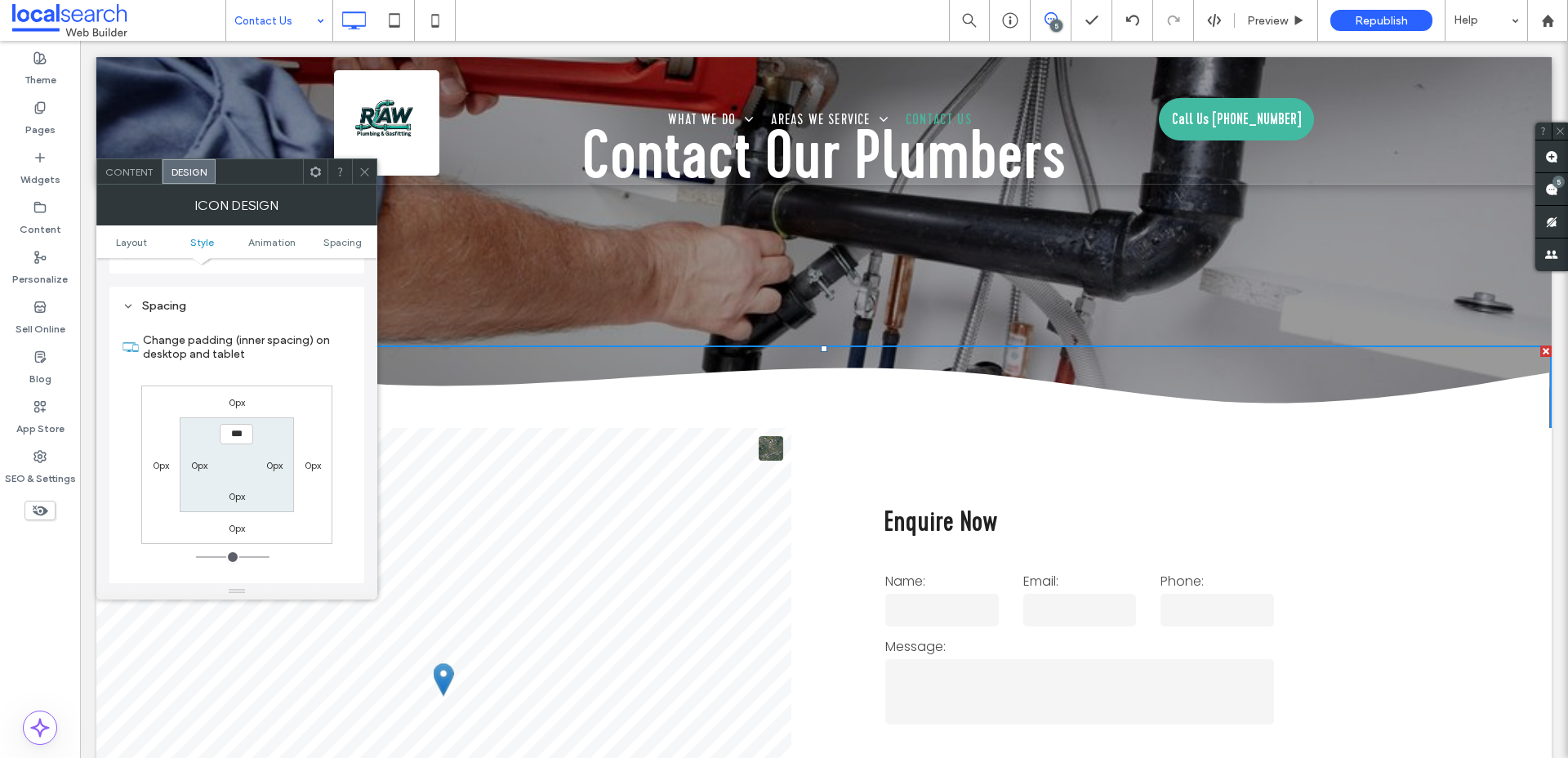
scroll to position [899, 0]
click at [230, 512] on label "0px" at bounding box center [237, 510] width 17 height 13
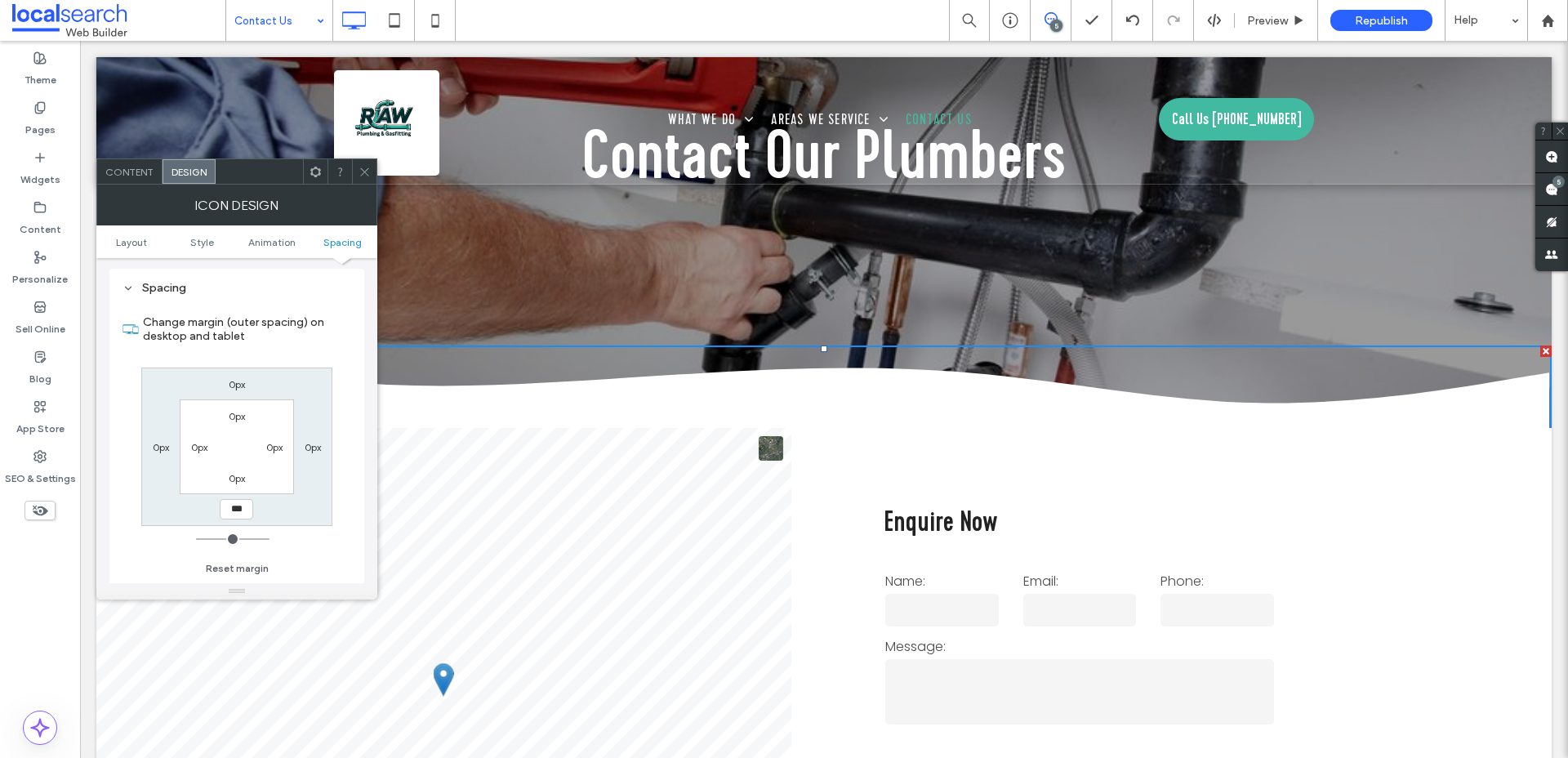
type input "***"
type input "*"
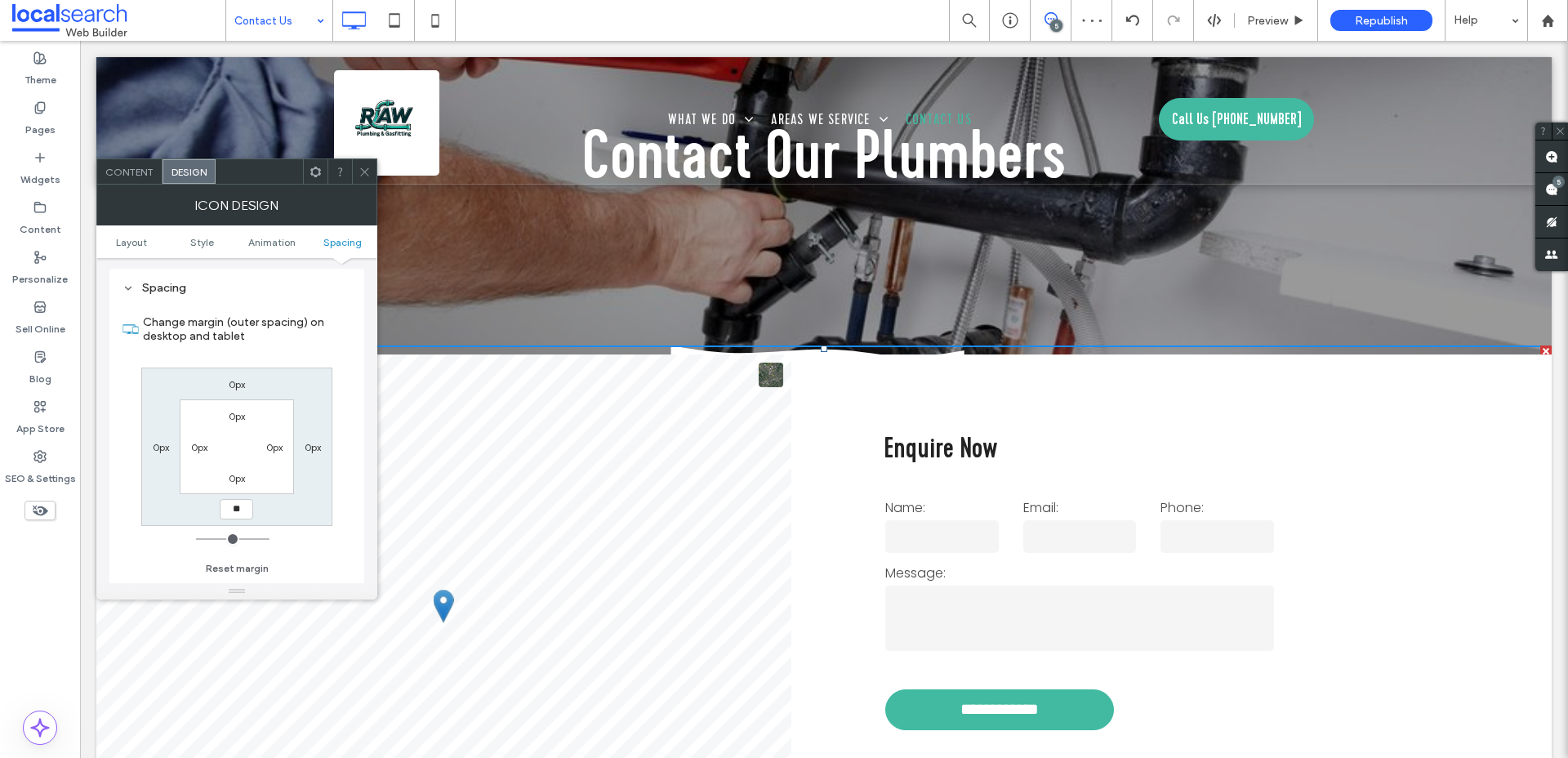
type input "*"
type input "***"
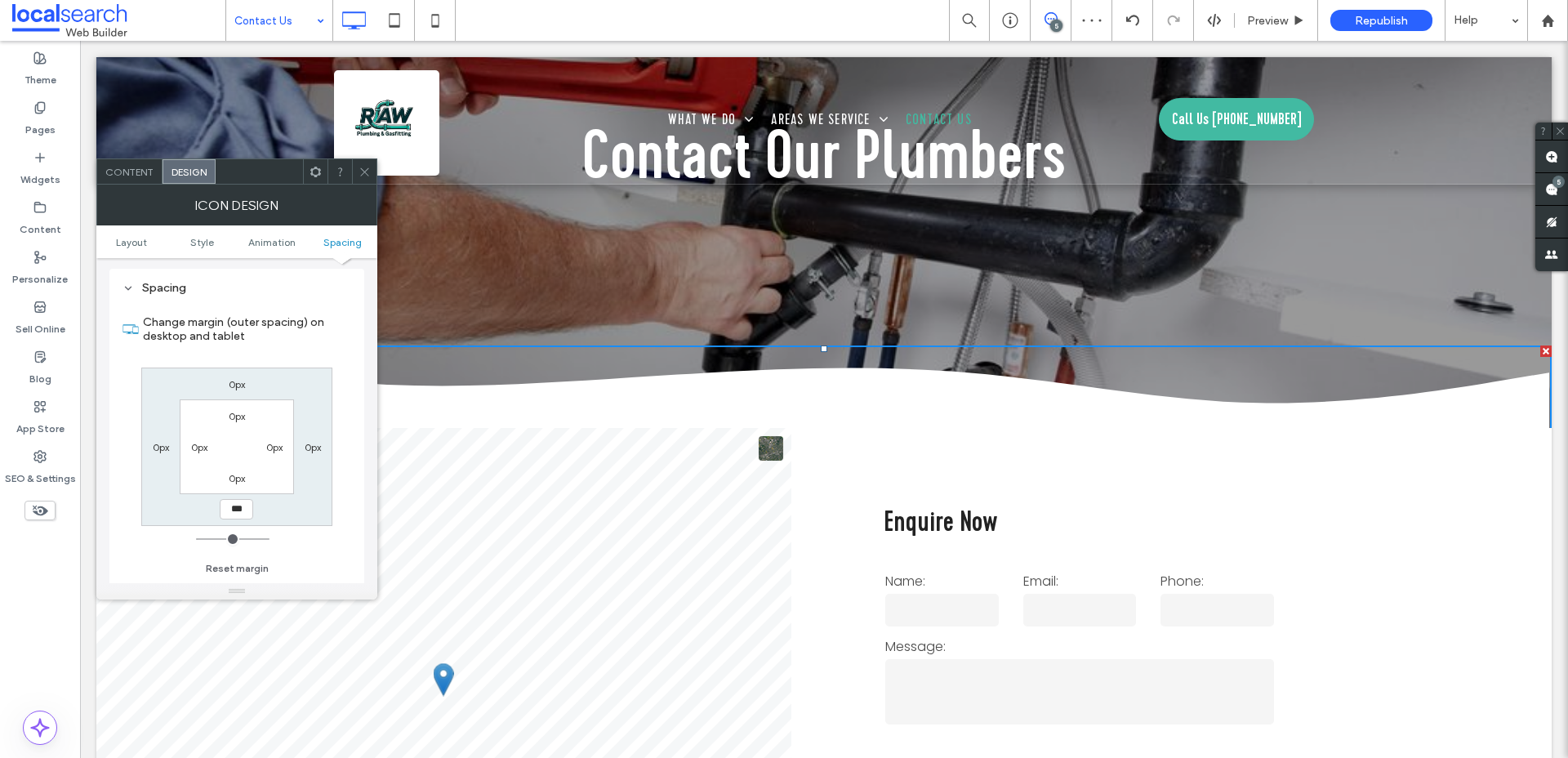
click at [359, 173] on icon at bounding box center [364, 171] width 13 height 13
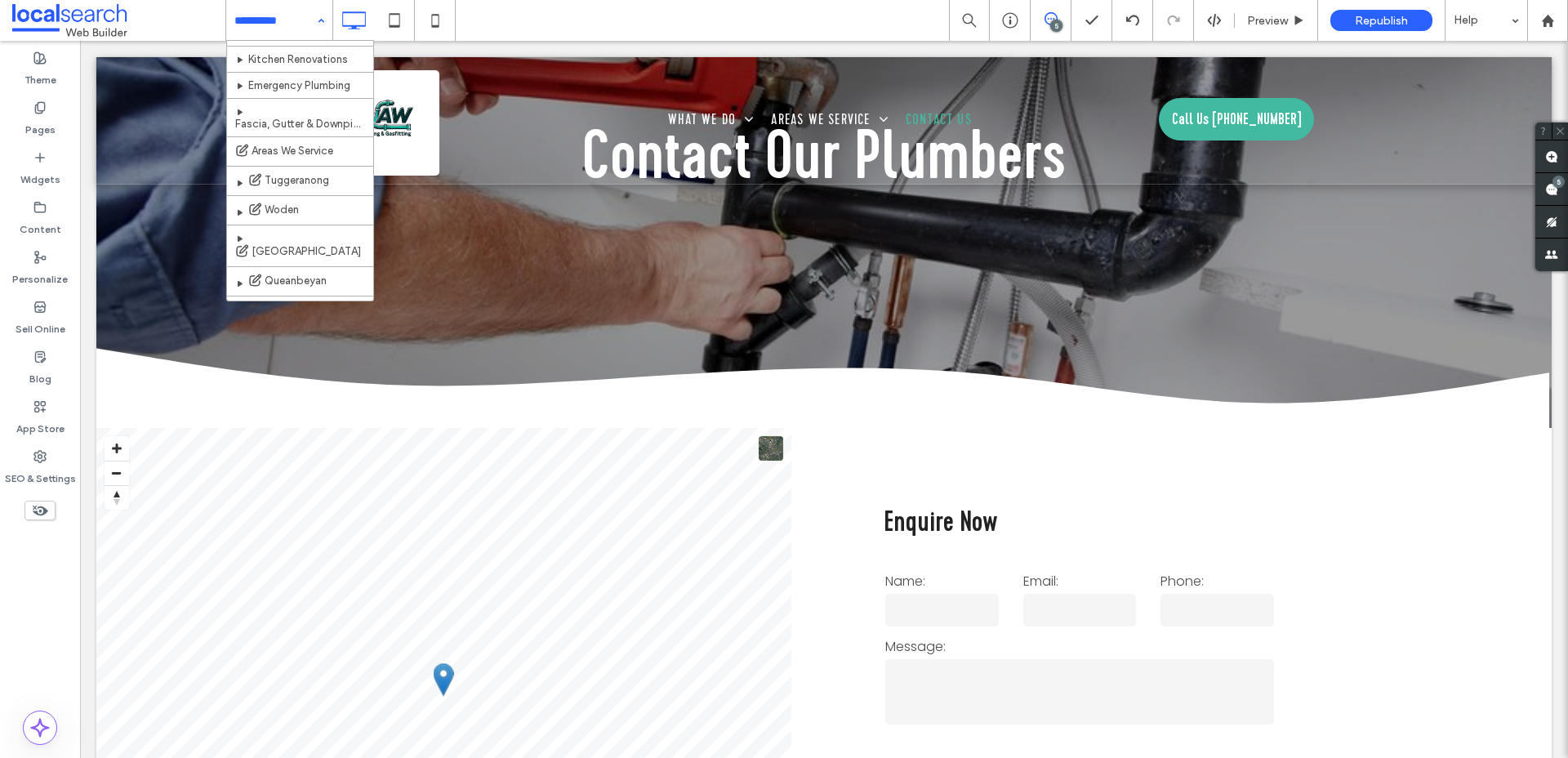
scroll to position [178, 0]
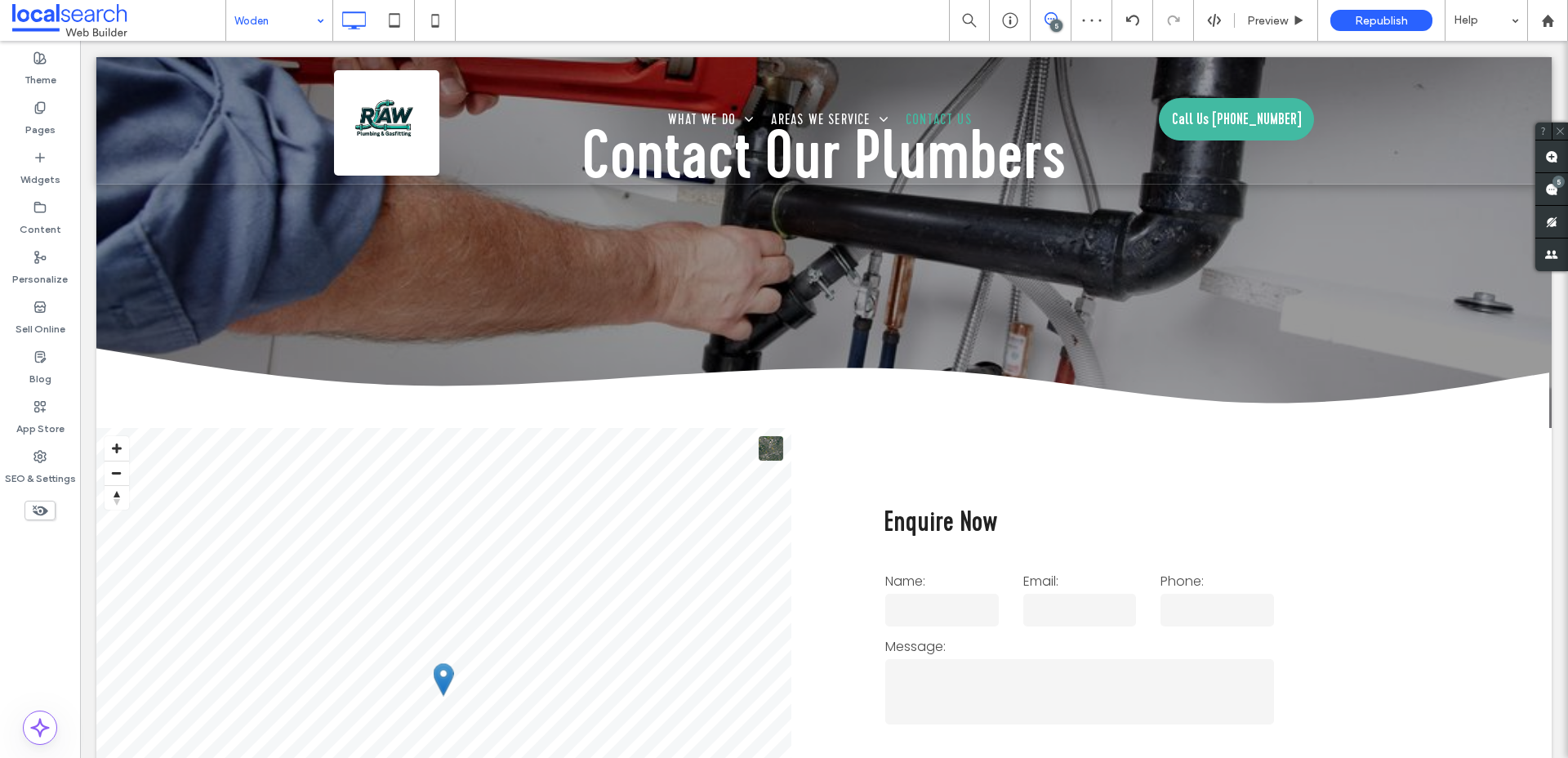
click at [284, 24] on input at bounding box center [275, 20] width 82 height 41
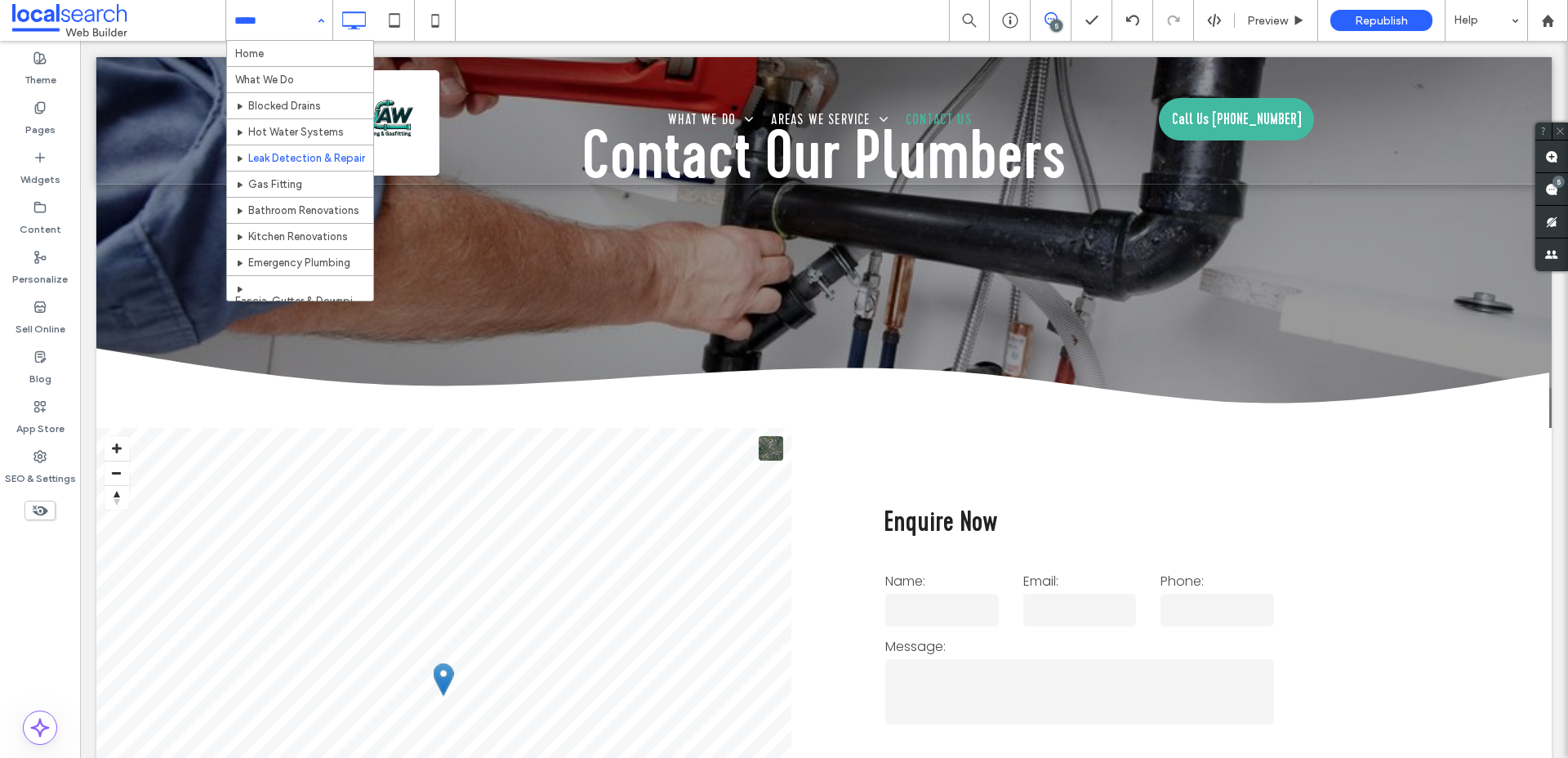
scroll to position [222, 0]
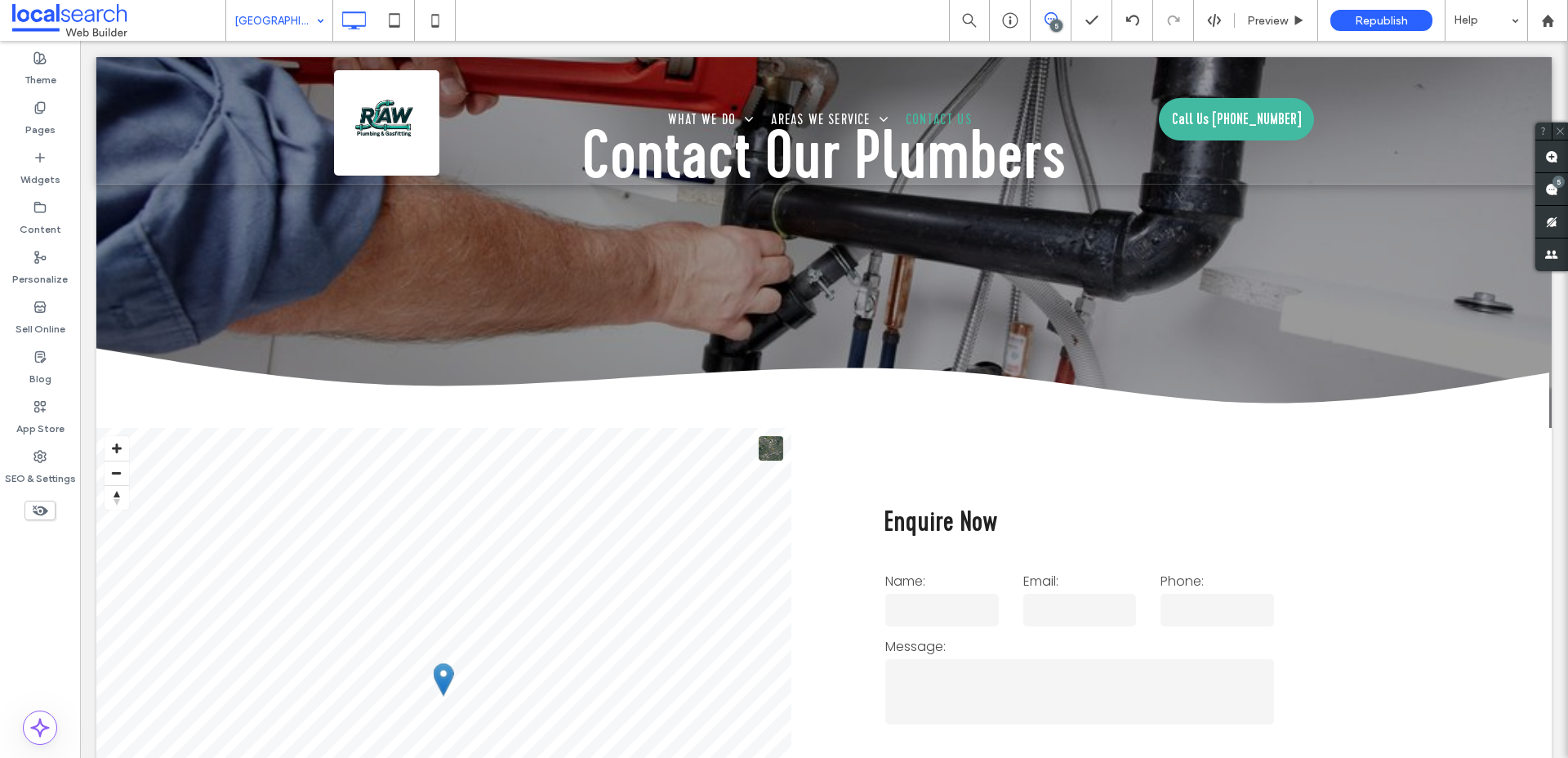
click at [292, 21] on input at bounding box center [275, 20] width 82 height 41
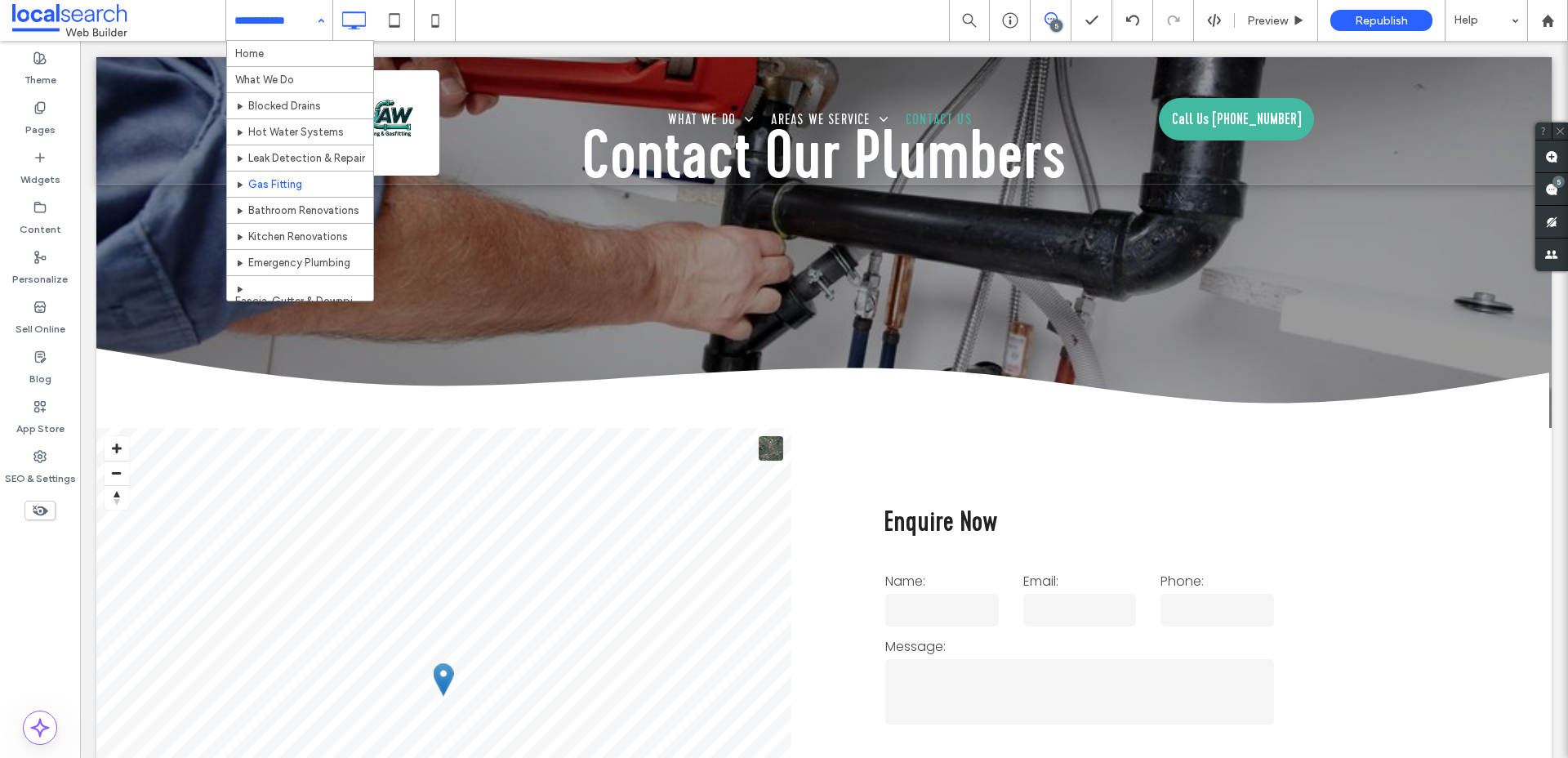
scroll to position [222, 0]
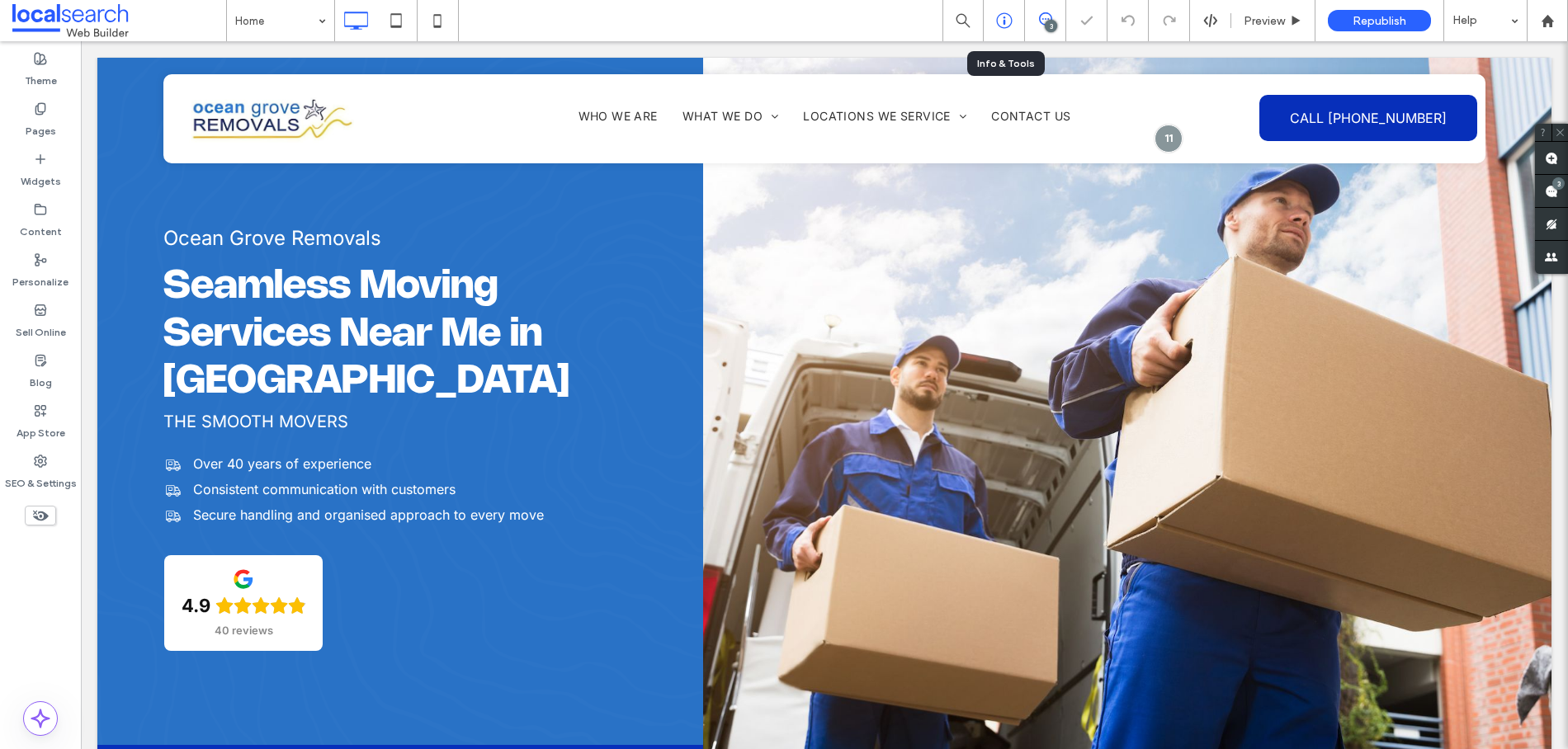
click at [999, 16] on icon at bounding box center [1004, 21] width 17 height 17
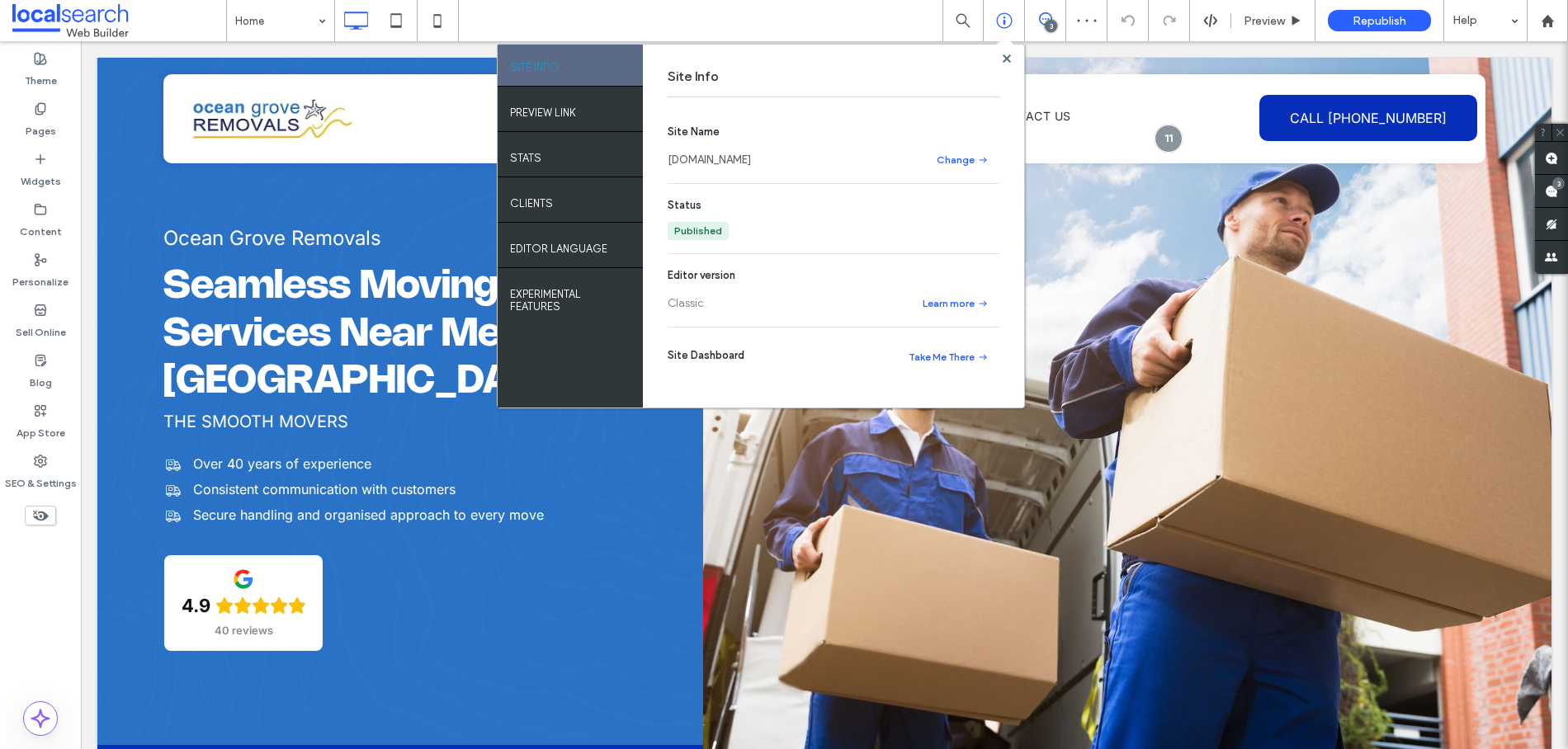
click at [751, 159] on link "[DOMAIN_NAME]" at bounding box center [709, 160] width 84 height 17
click at [1046, 15] on icon at bounding box center [1046, 19] width 14 height 14
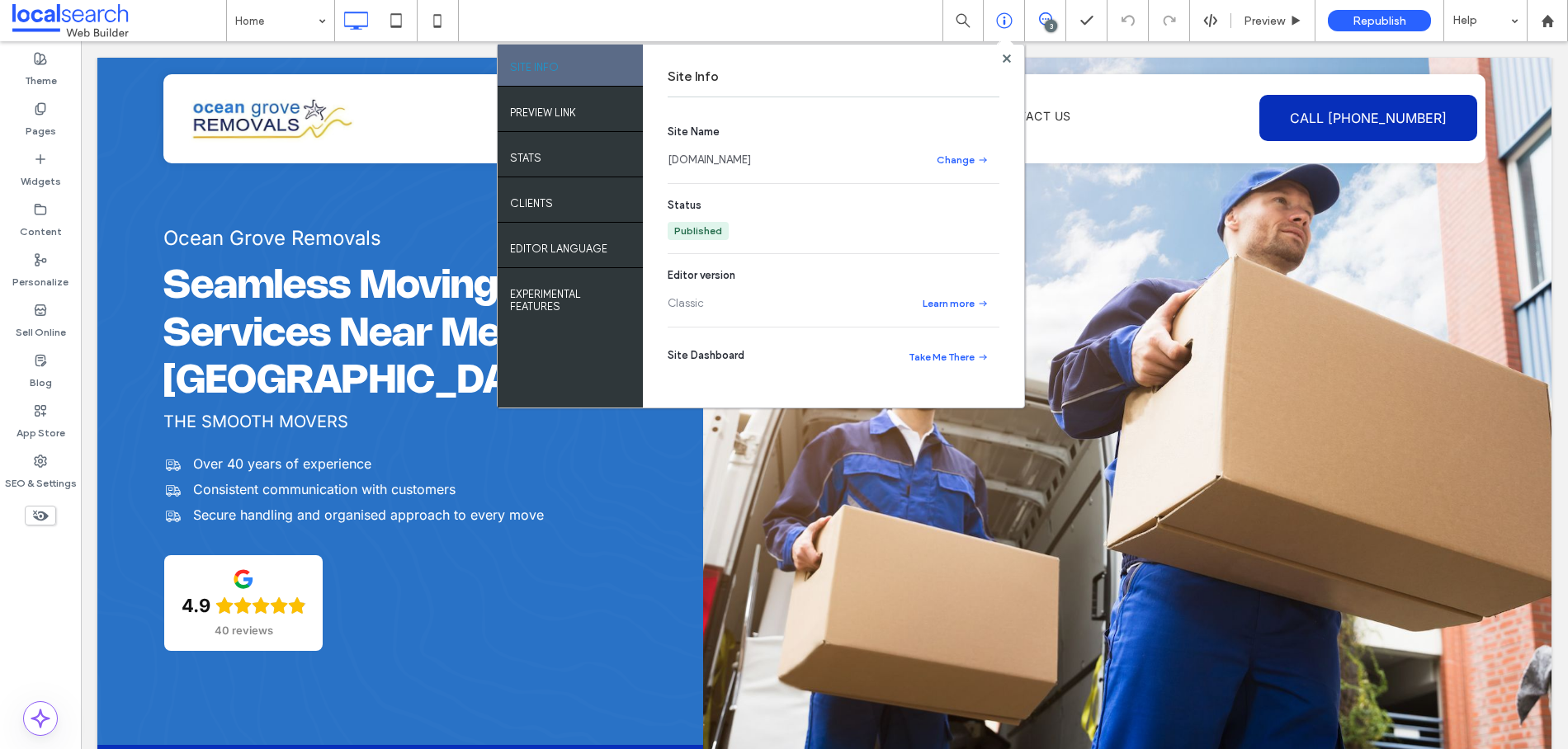
click at [1046, 15] on icon at bounding box center [1046, 19] width 14 height 14
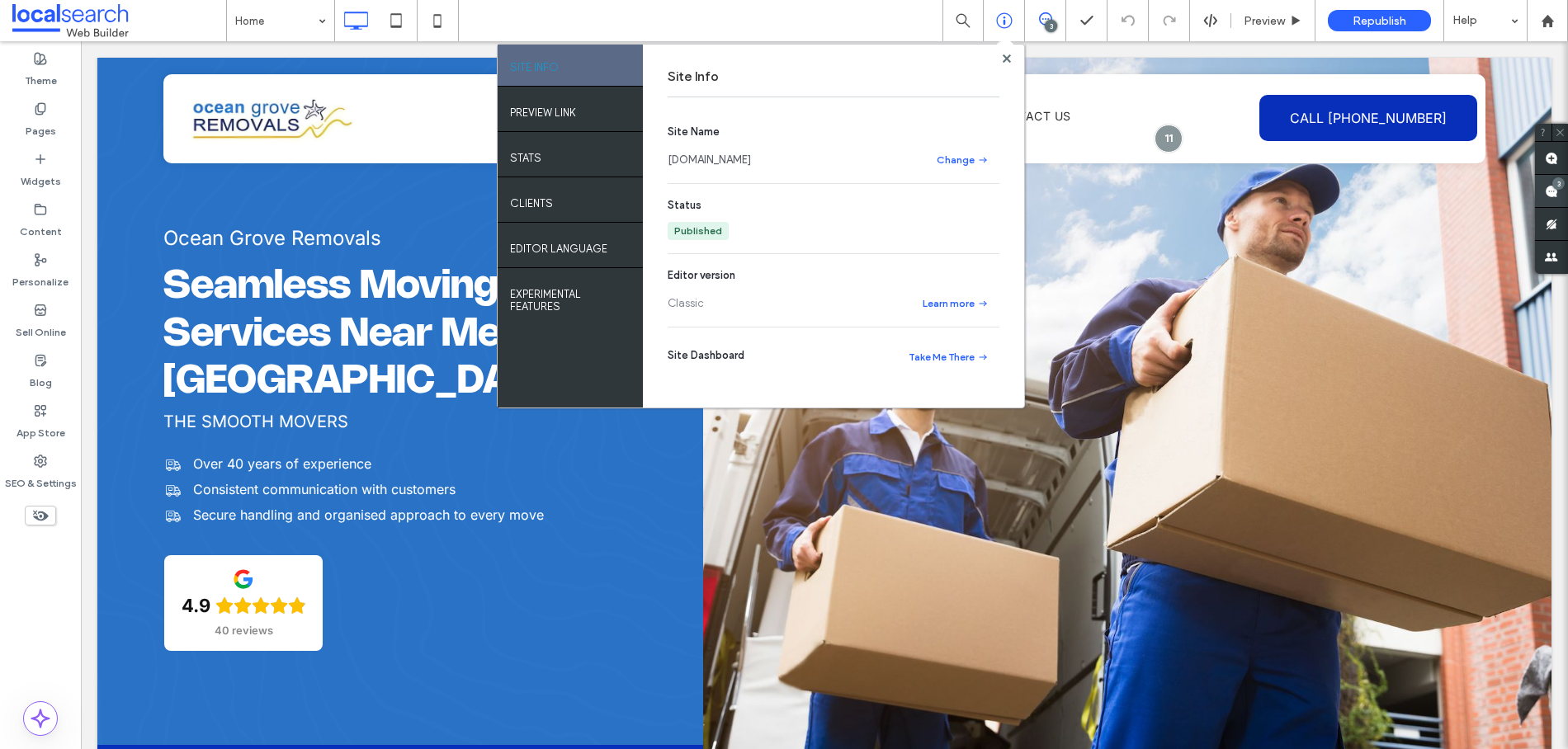
click at [1551, 190] on use at bounding box center [1552, 192] width 14 height 14
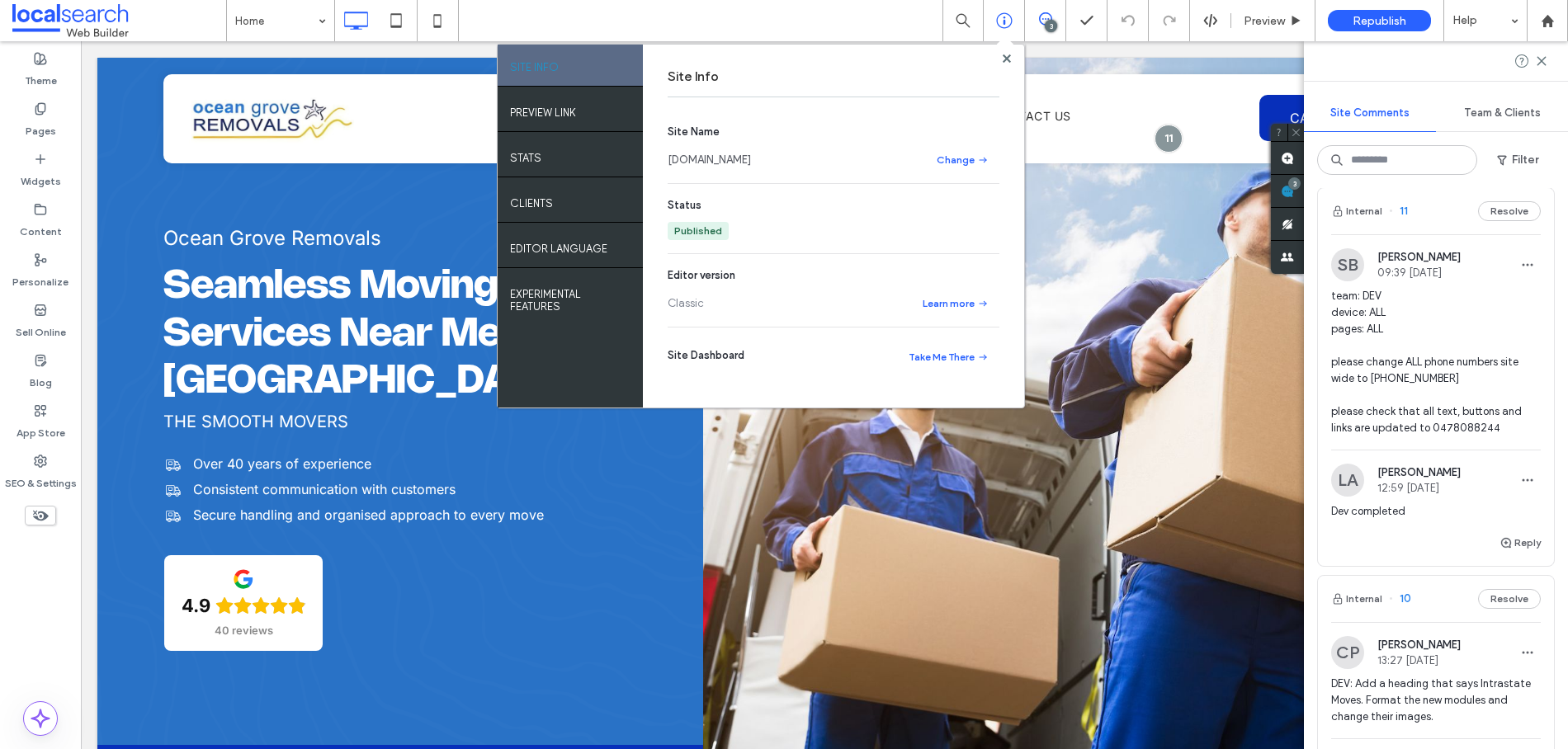
scroll to position [20, 0]
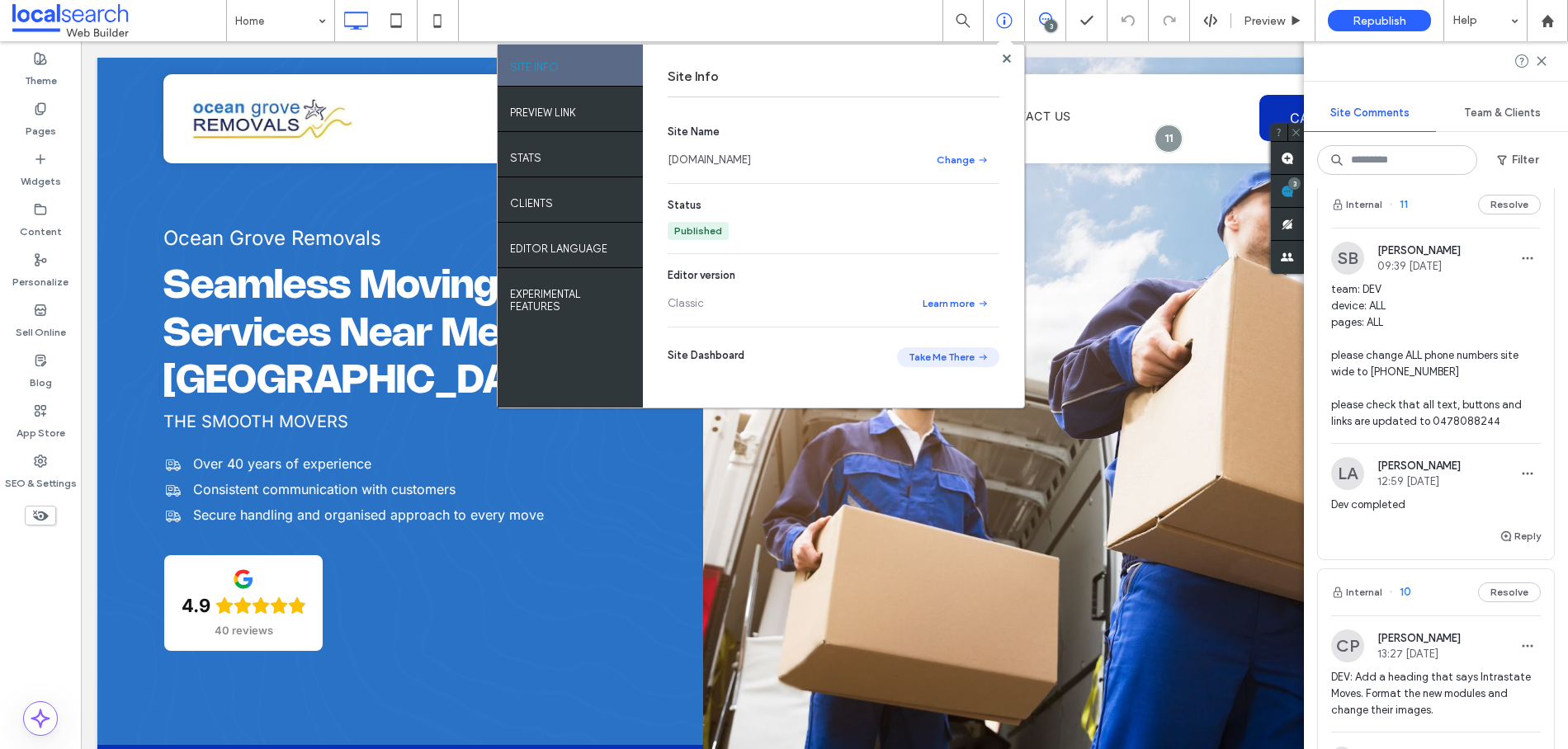
click at [940, 361] on button "Take Me There" at bounding box center [948, 356] width 102 height 19
click at [39, 119] on label "Pages" at bounding box center [41, 127] width 30 height 23
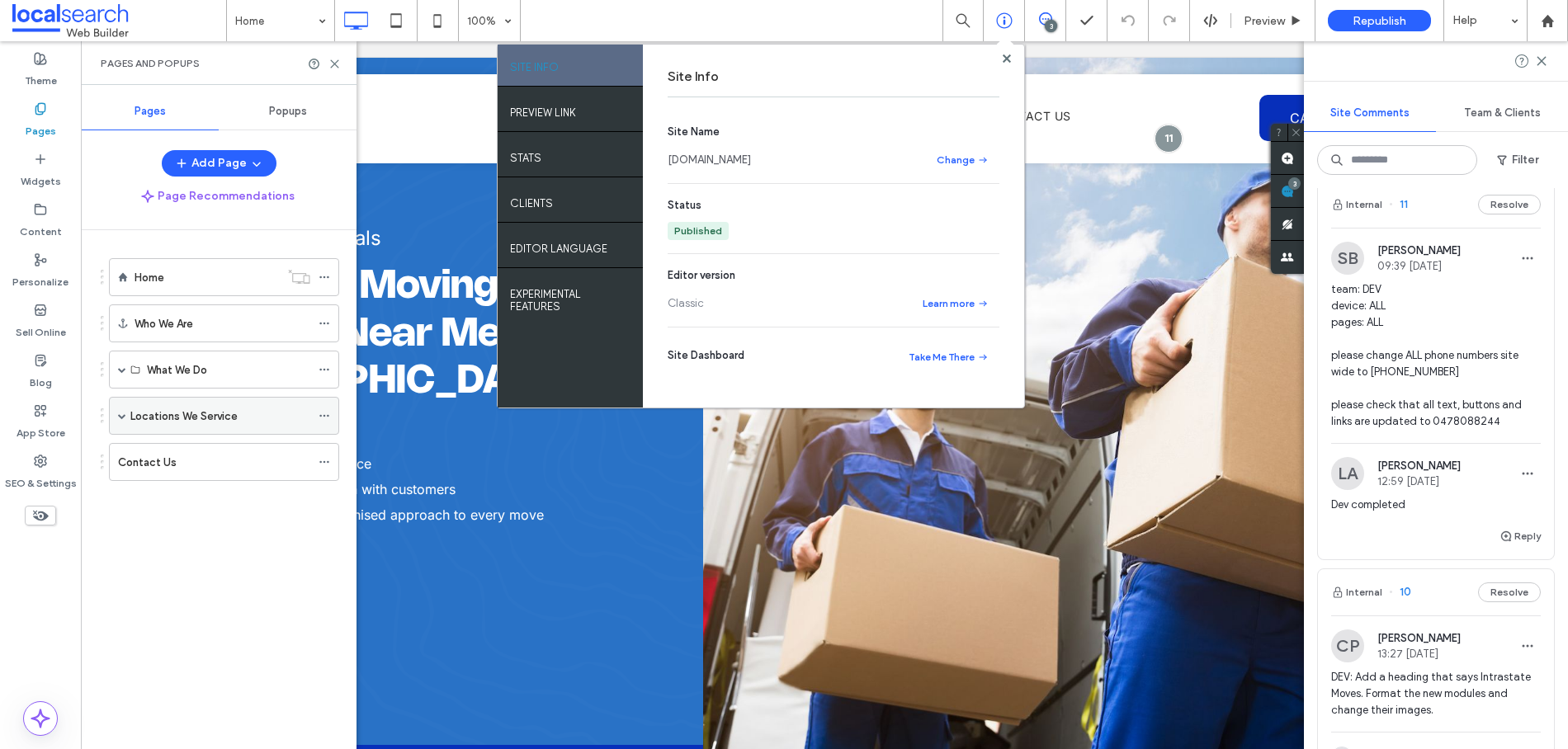
click at [115, 414] on div "Locations We Service" at bounding box center [224, 415] width 231 height 38
click at [122, 415] on span at bounding box center [122, 415] width 8 height 8
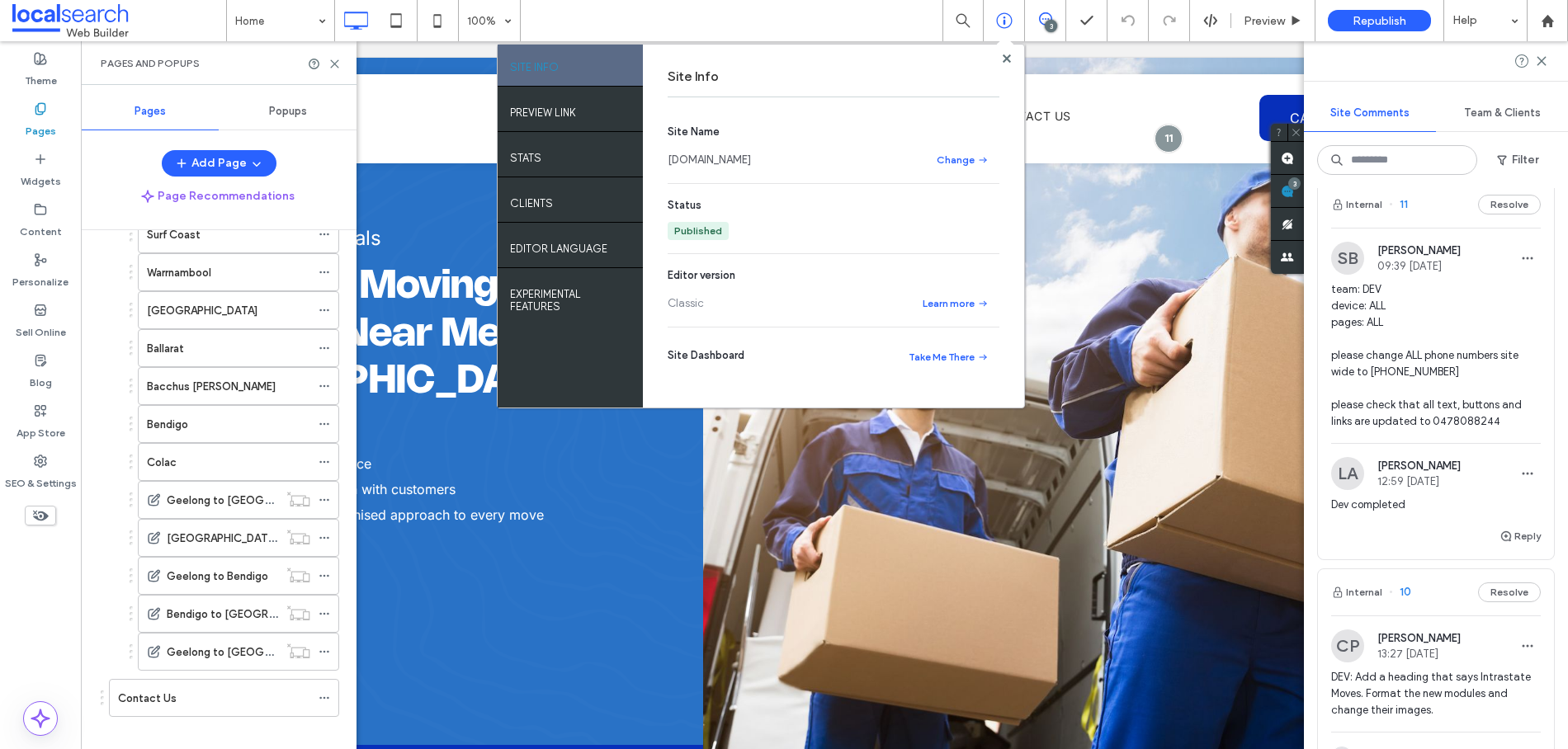
scroll to position [350, 0]
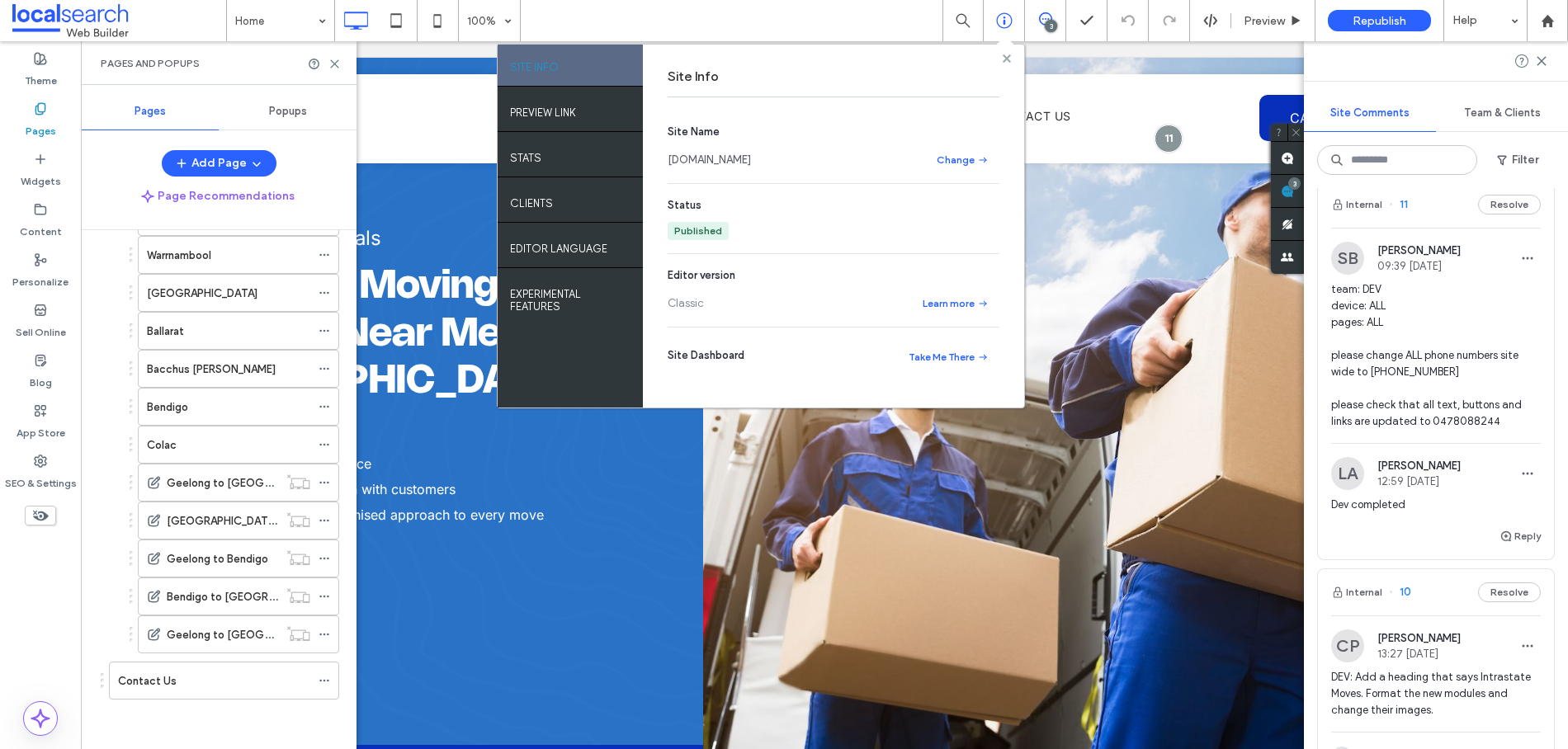
click at [1005, 60] on use at bounding box center [1006, 58] width 8 height 8
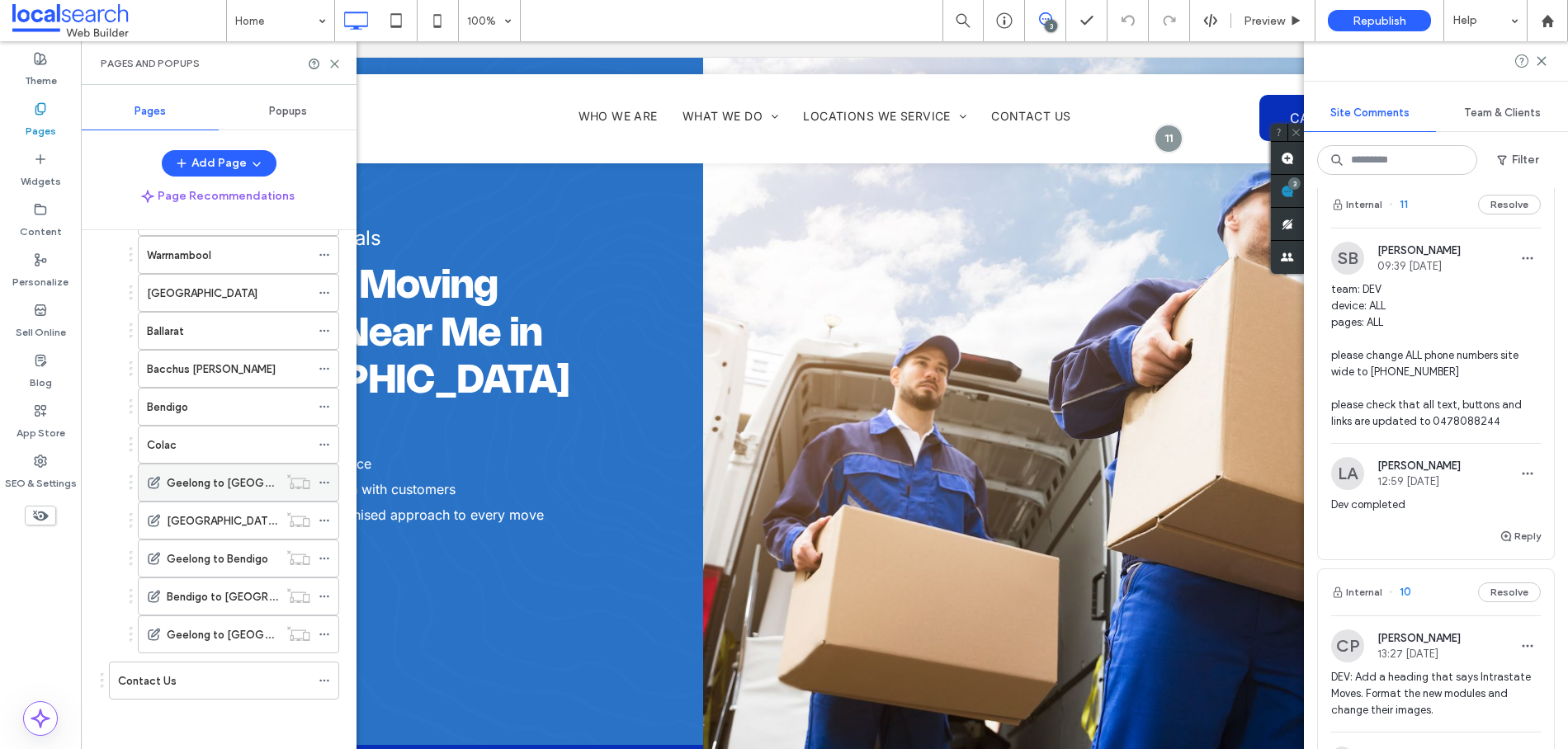
click at [209, 479] on label "Geelong to [GEOGRAPHIC_DATA]" at bounding box center [252, 483] width 171 height 29
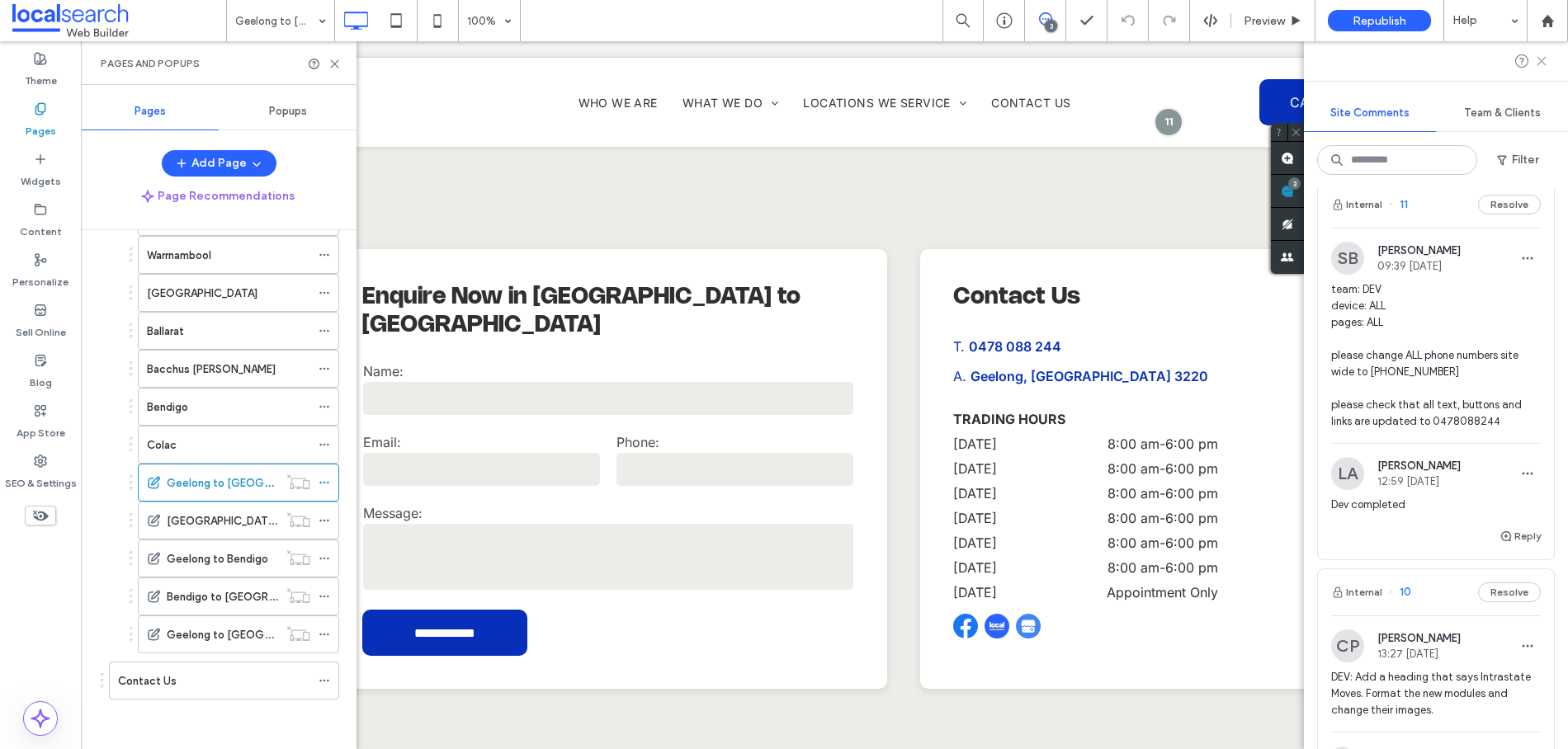
click at [1542, 62] on use at bounding box center [1541, 60] width 8 height 8
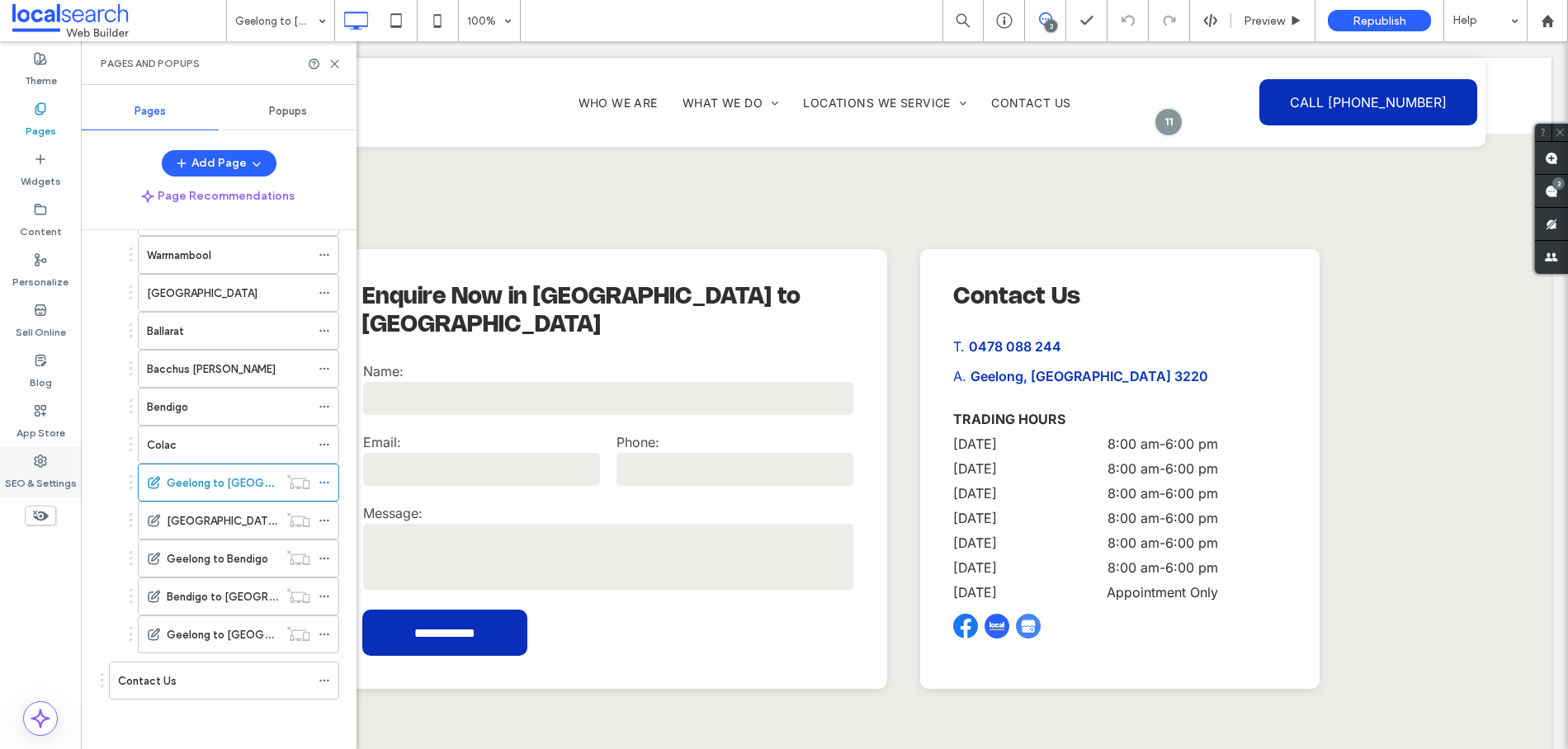
click at [36, 483] on label "SEO & Settings" at bounding box center [41, 479] width 72 height 23
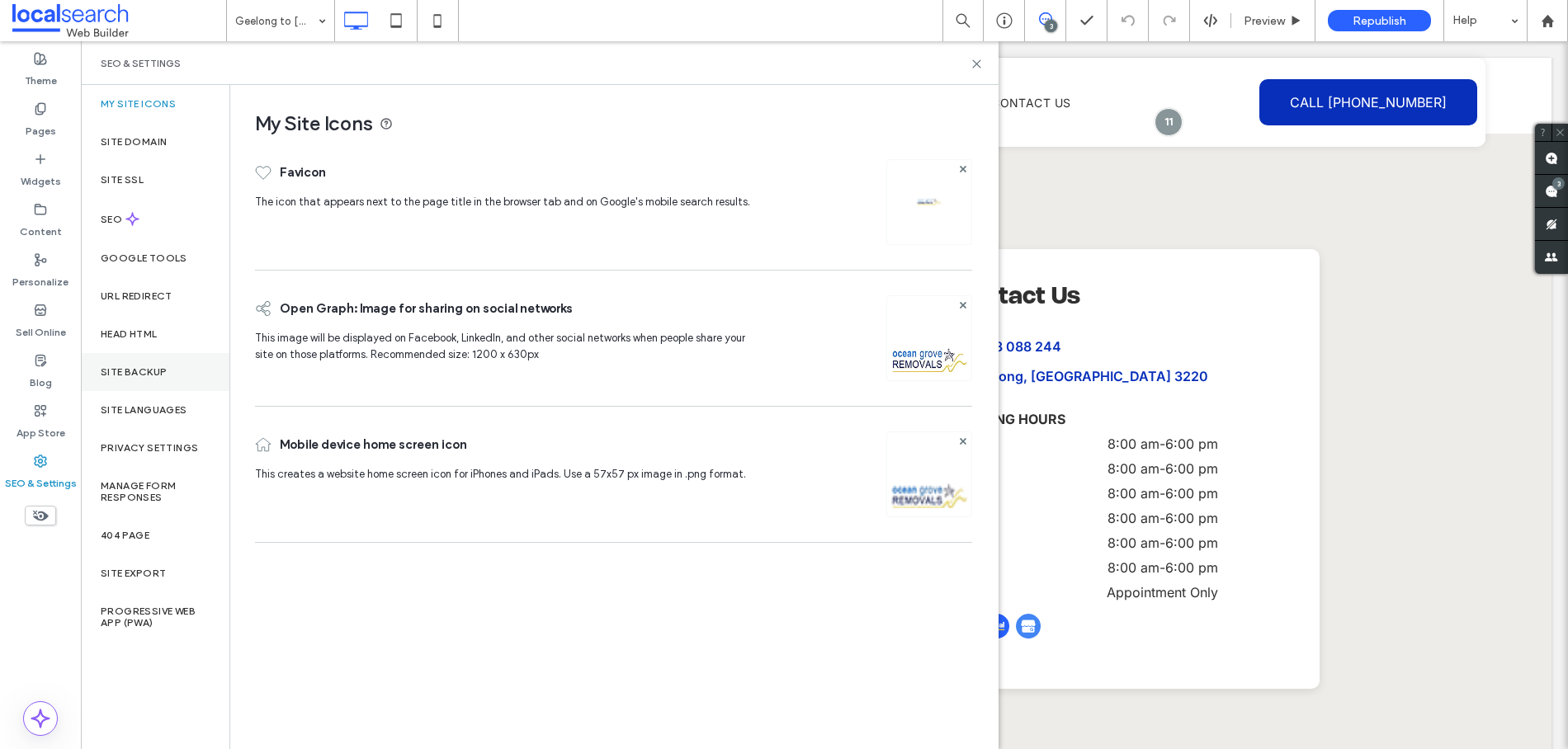
click at [155, 371] on label "Site Backup" at bounding box center [133, 372] width 66 height 12
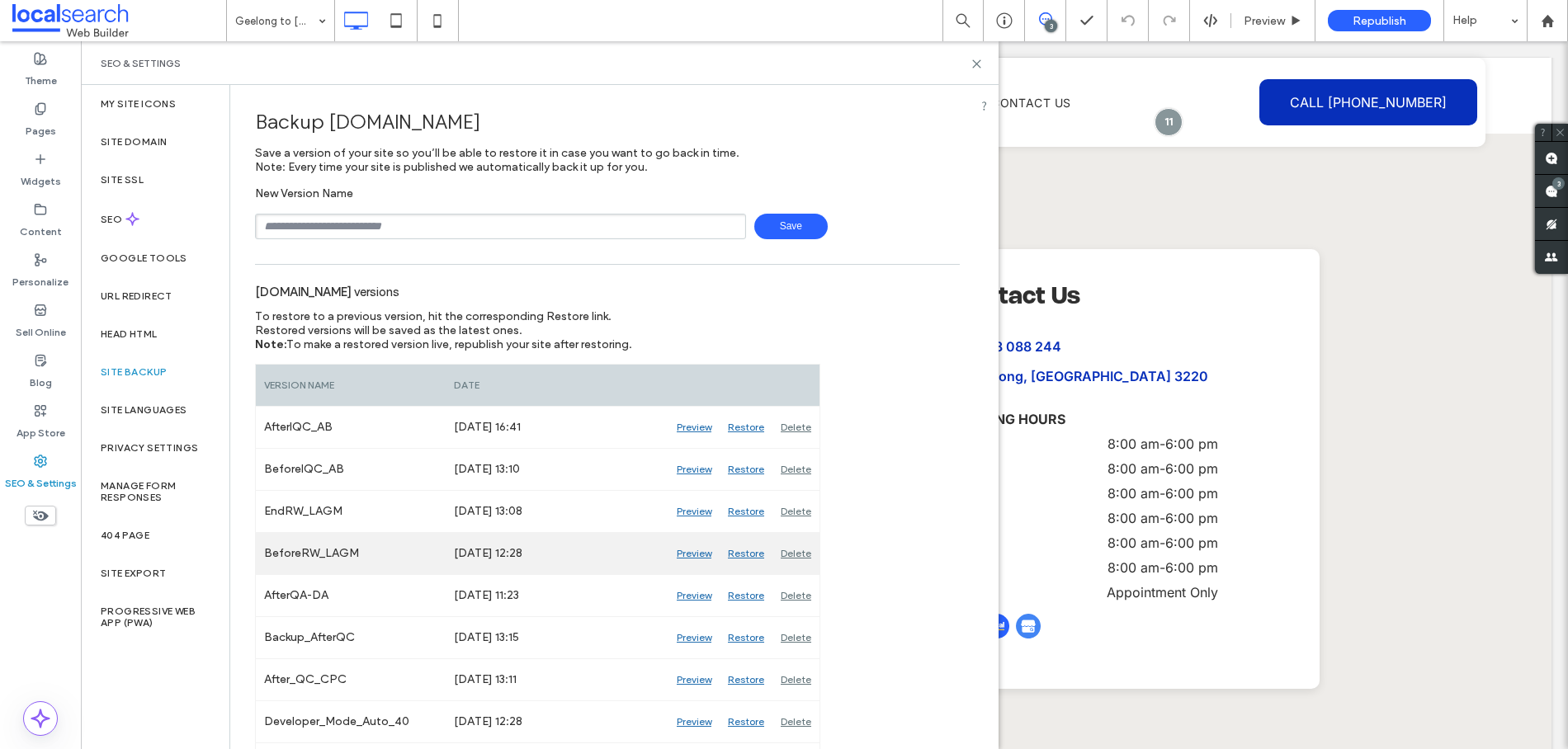
scroll to position [18, 0]
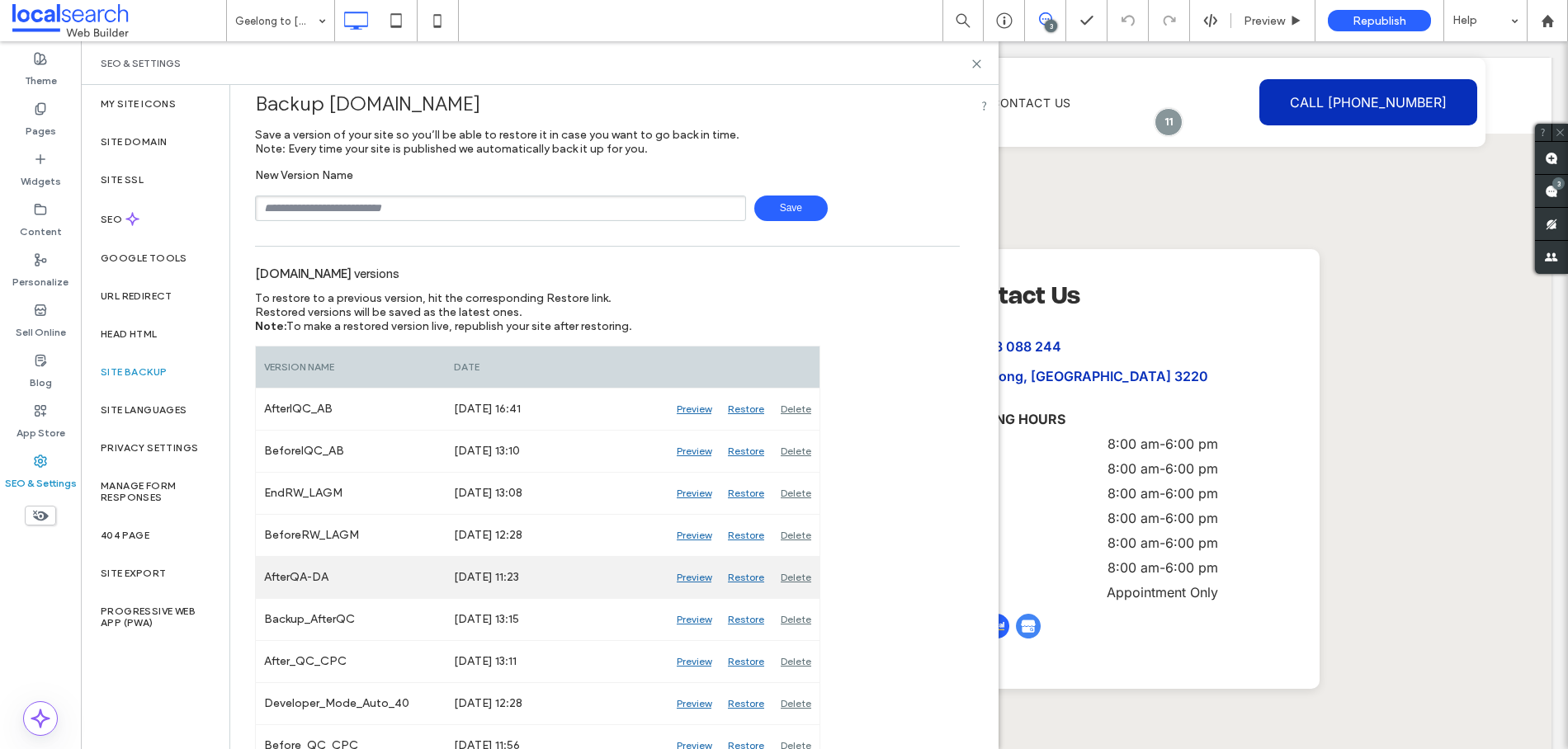
click at [698, 578] on div "Preview" at bounding box center [694, 577] width 52 height 41
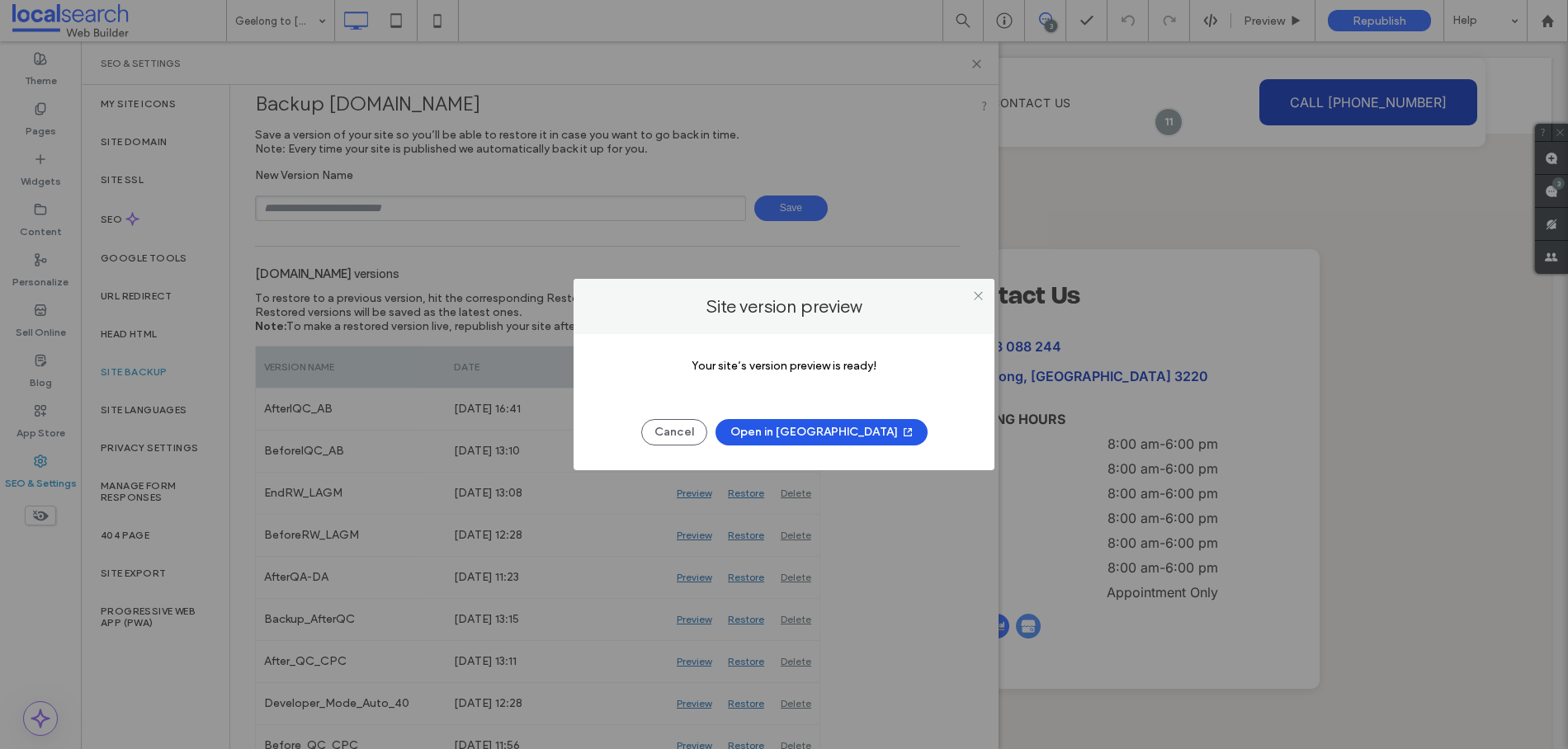
click at [821, 431] on button "Open in [GEOGRAPHIC_DATA]" at bounding box center [821, 431] width 212 height 26
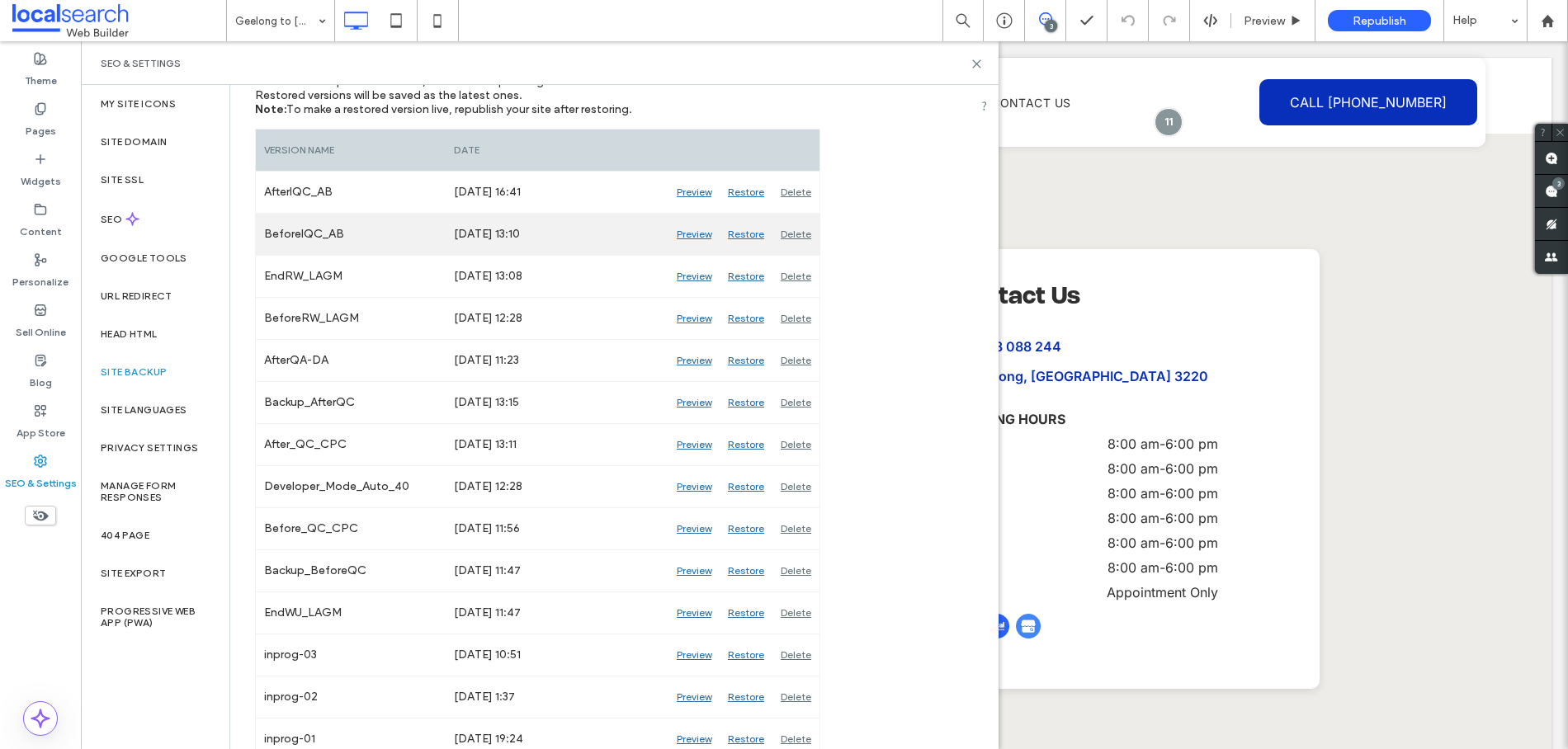
scroll to position [246, 0]
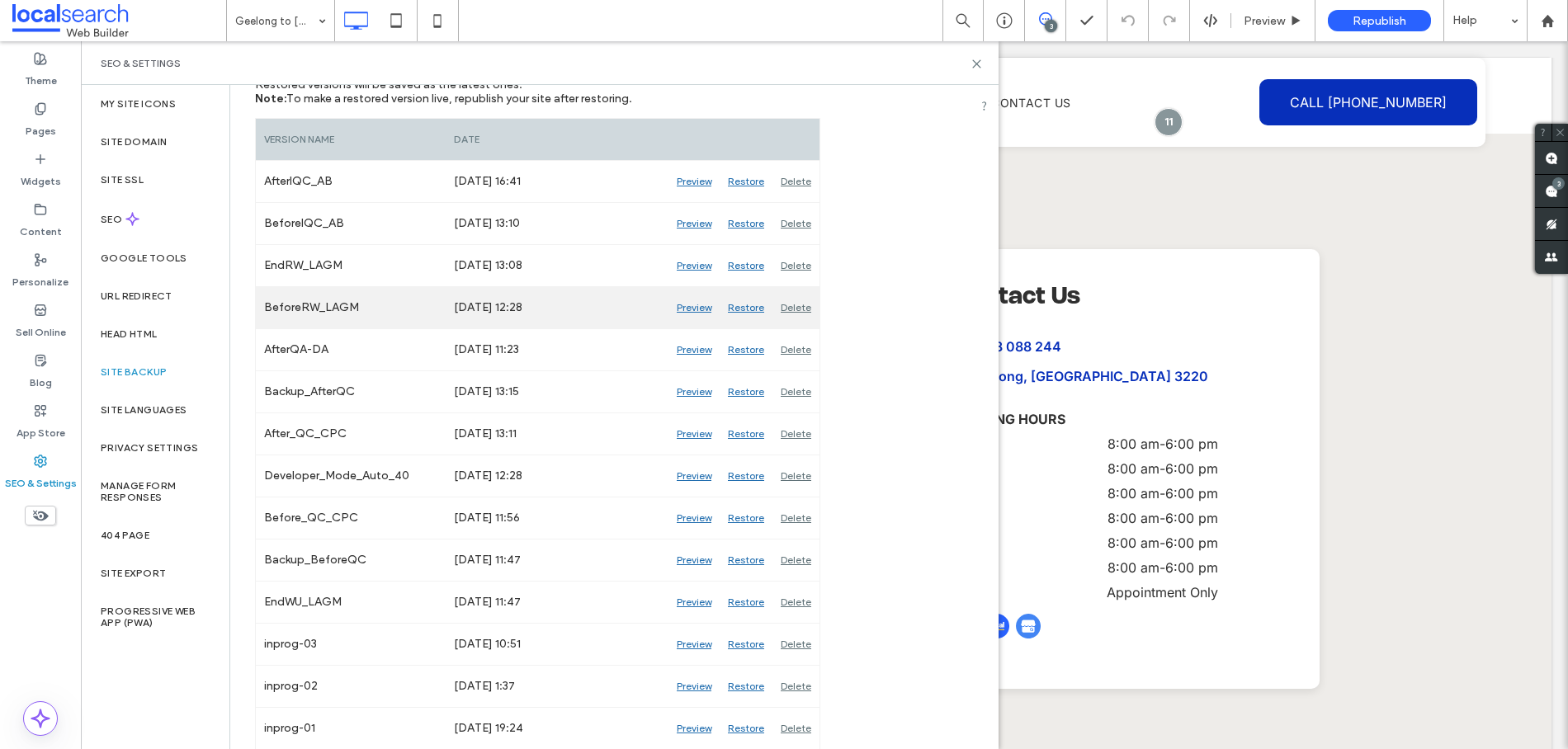
click at [705, 310] on div "Preview" at bounding box center [694, 307] width 52 height 41
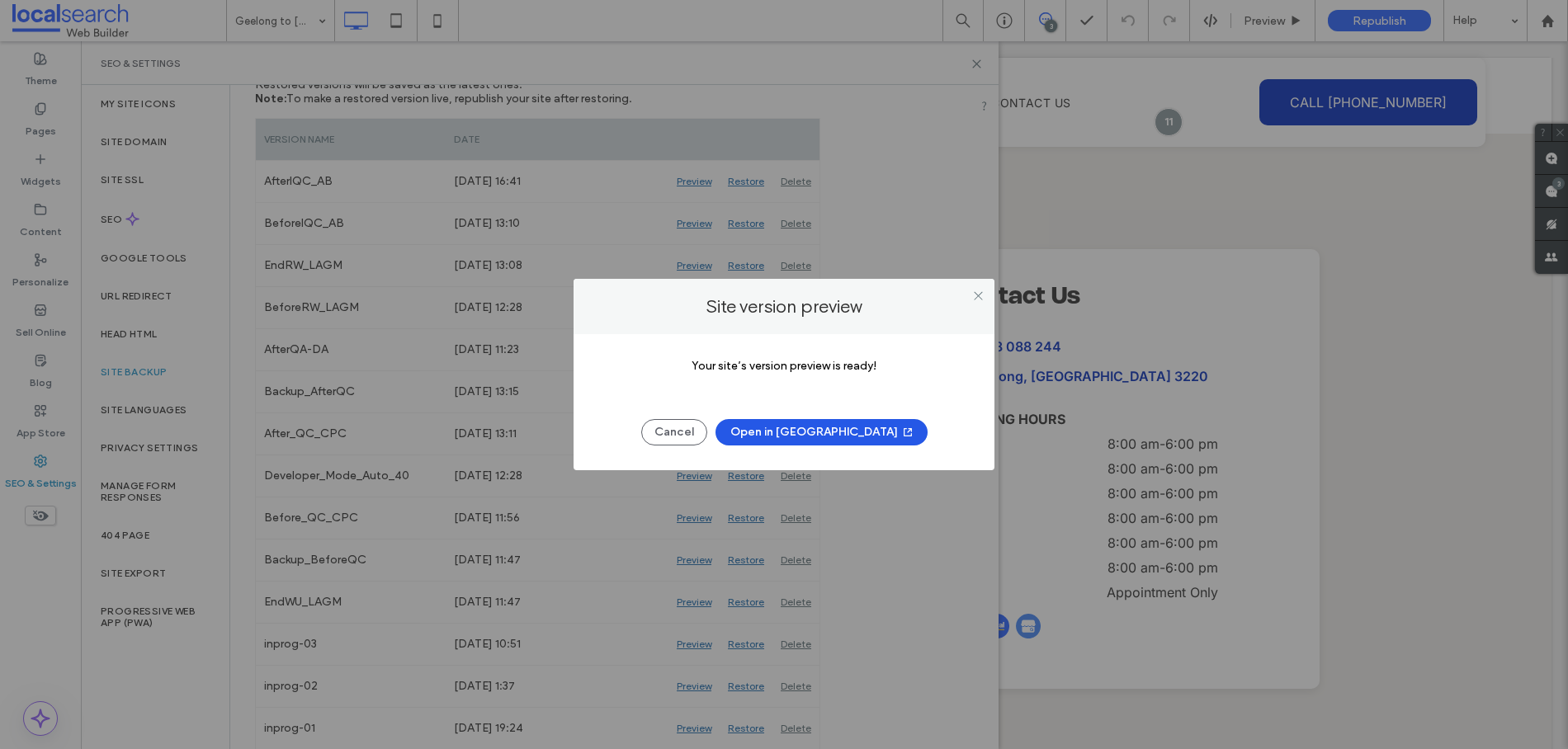
click at [828, 442] on button "Open in [GEOGRAPHIC_DATA]" at bounding box center [821, 431] width 212 height 26
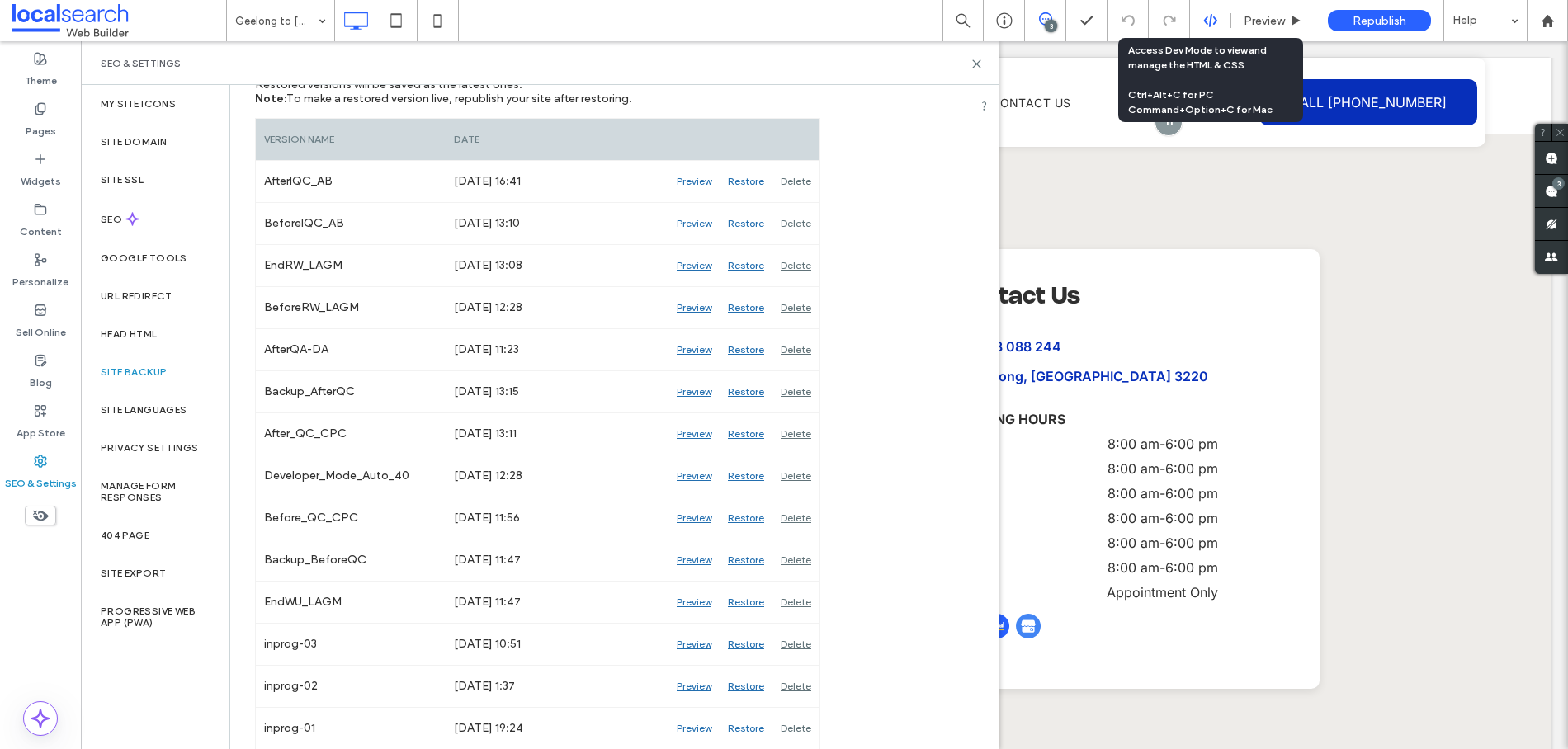
click at [1204, 19] on use at bounding box center [1210, 21] width 14 height 14
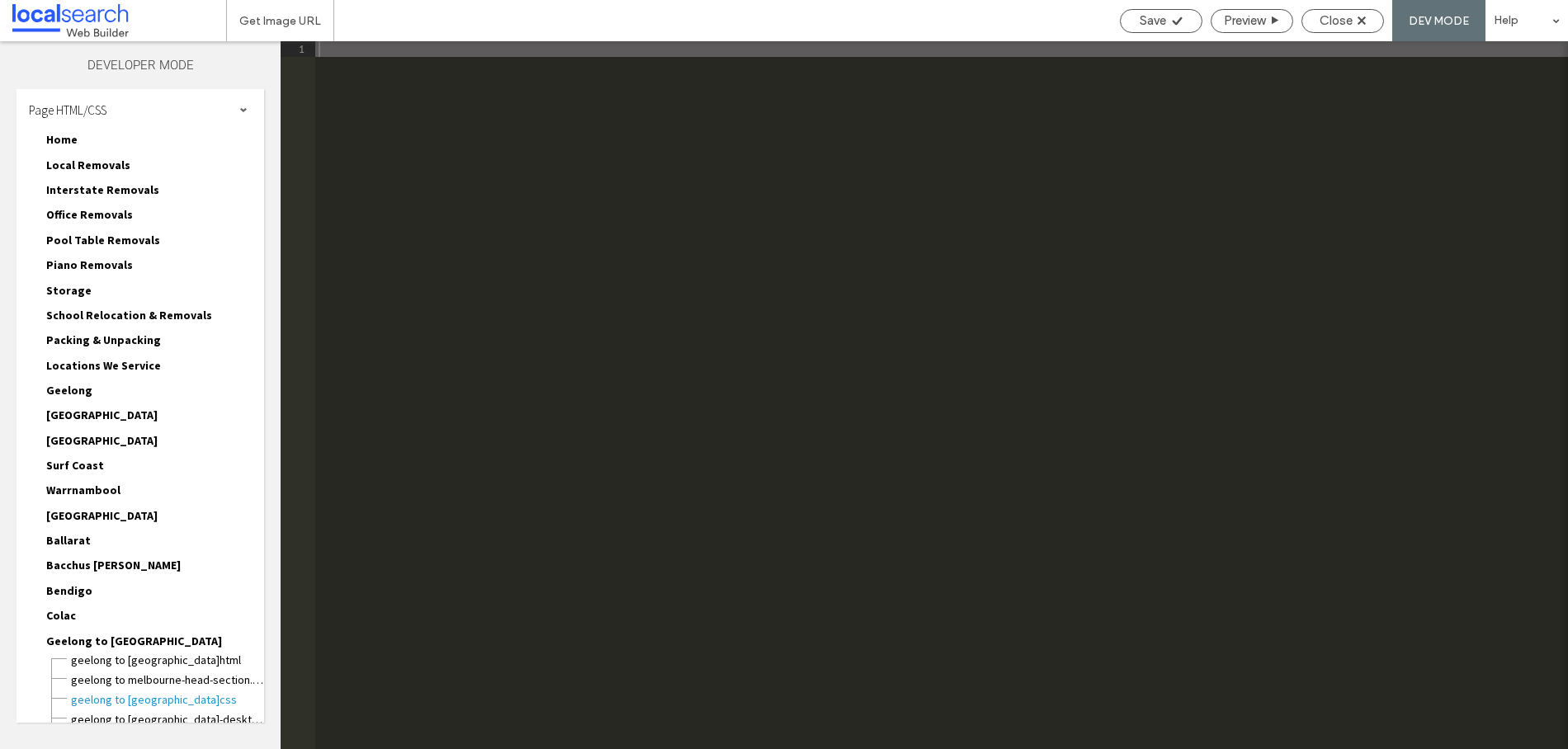
scroll to position [1, 0]
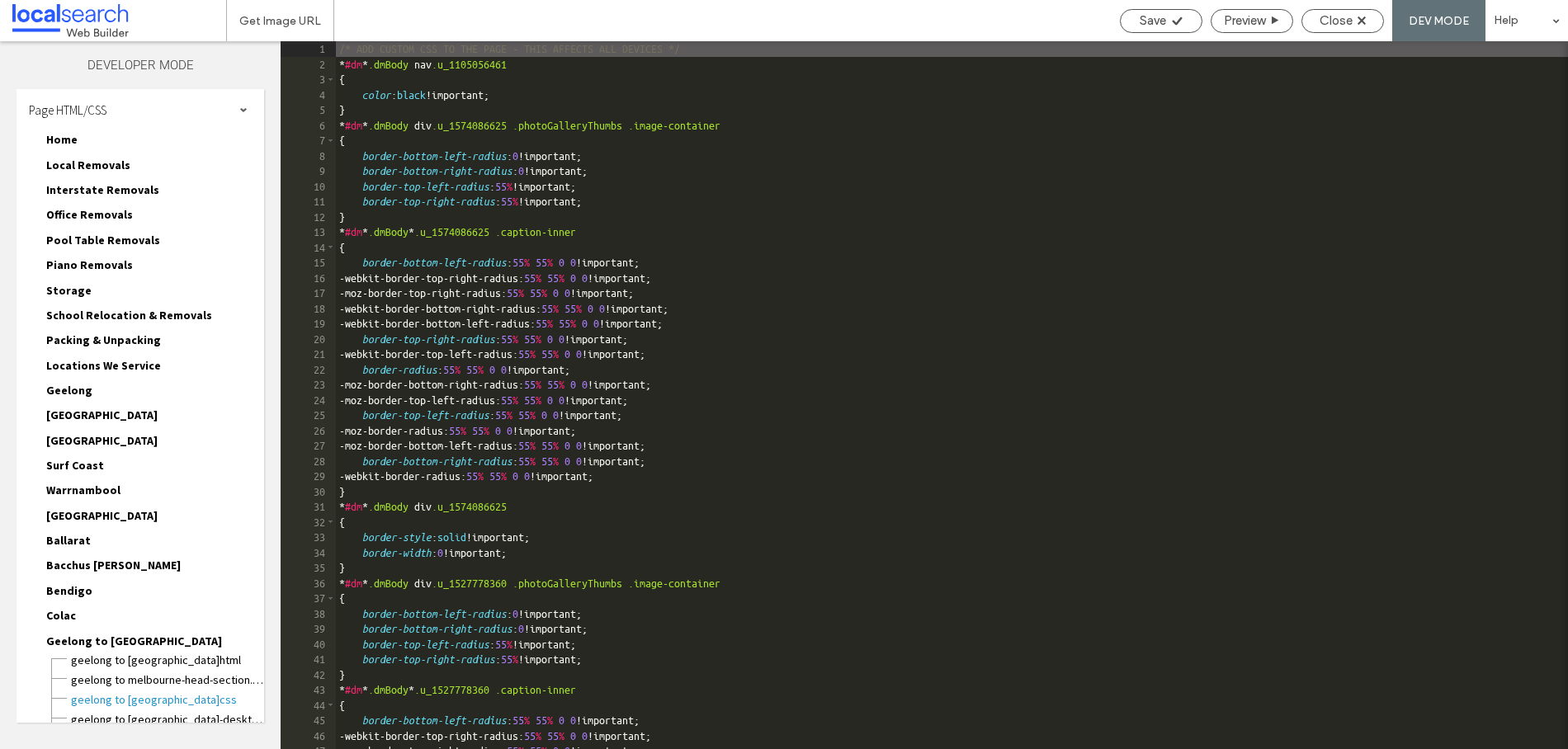
click at [68, 136] on span "Home" at bounding box center [62, 139] width 31 height 15
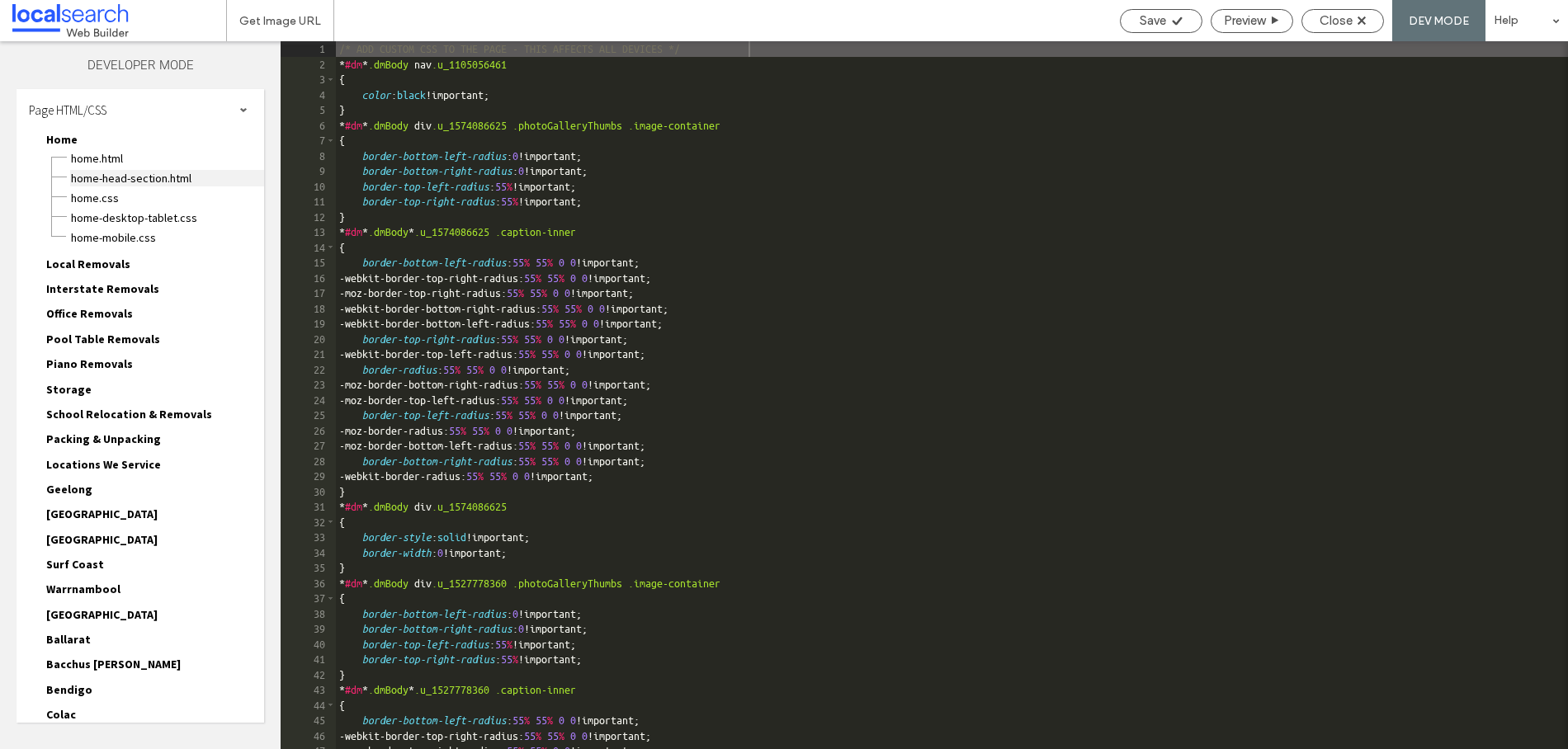
click at [172, 182] on span "Home-head-section.html" at bounding box center [167, 178] width 194 height 17
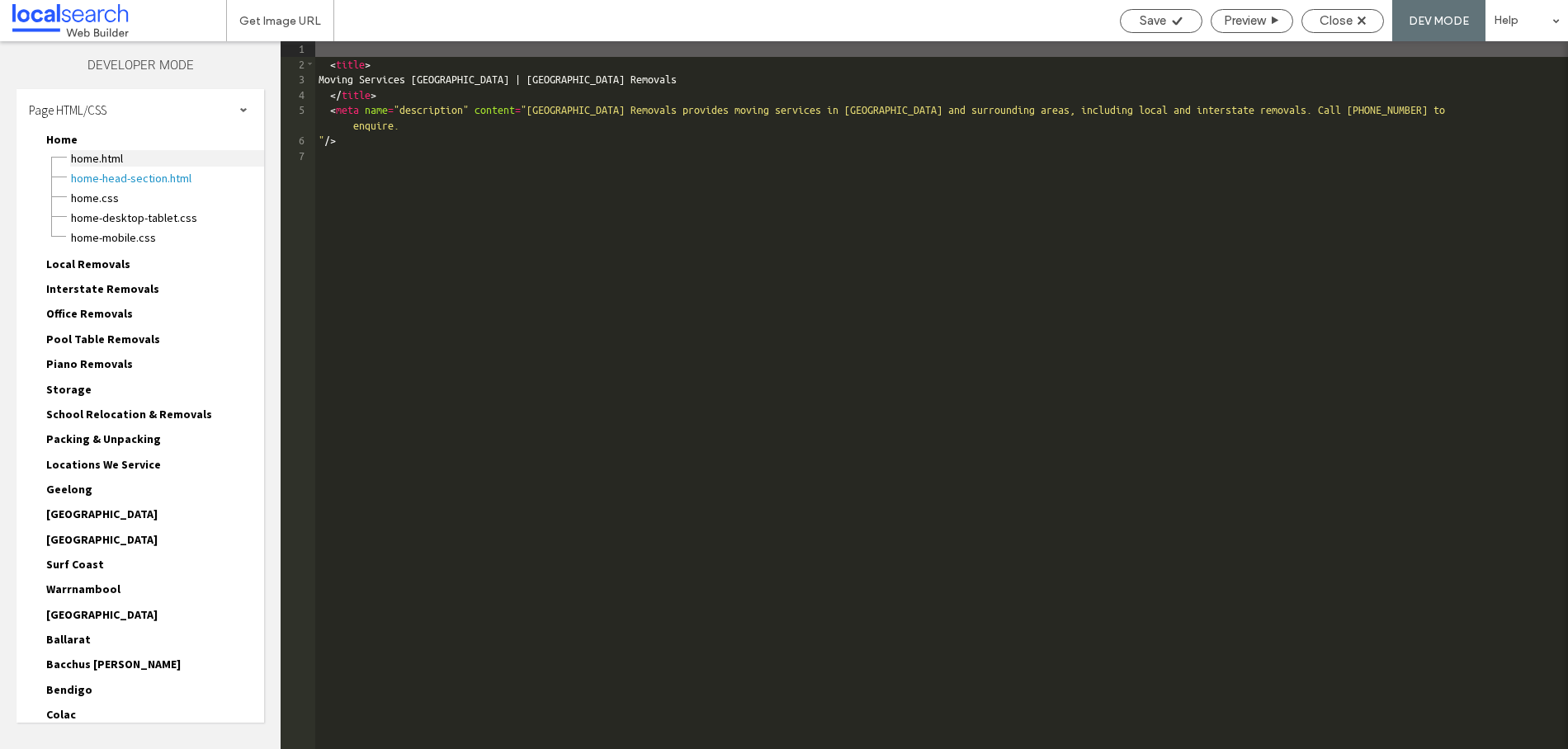
click at [106, 165] on span "Home.html" at bounding box center [167, 159] width 194 height 17
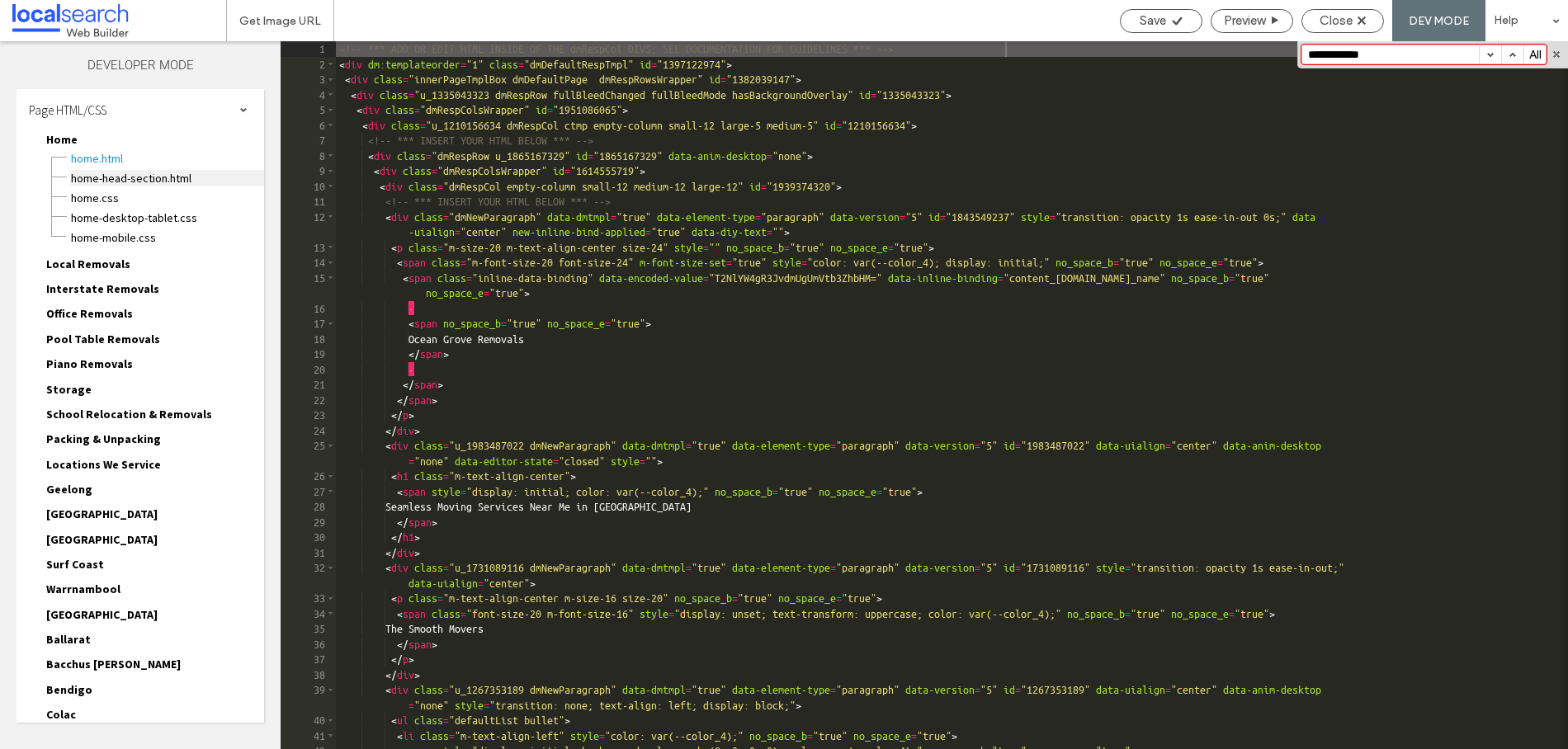
click at [103, 171] on span "Home-head-section.html" at bounding box center [167, 178] width 194 height 17
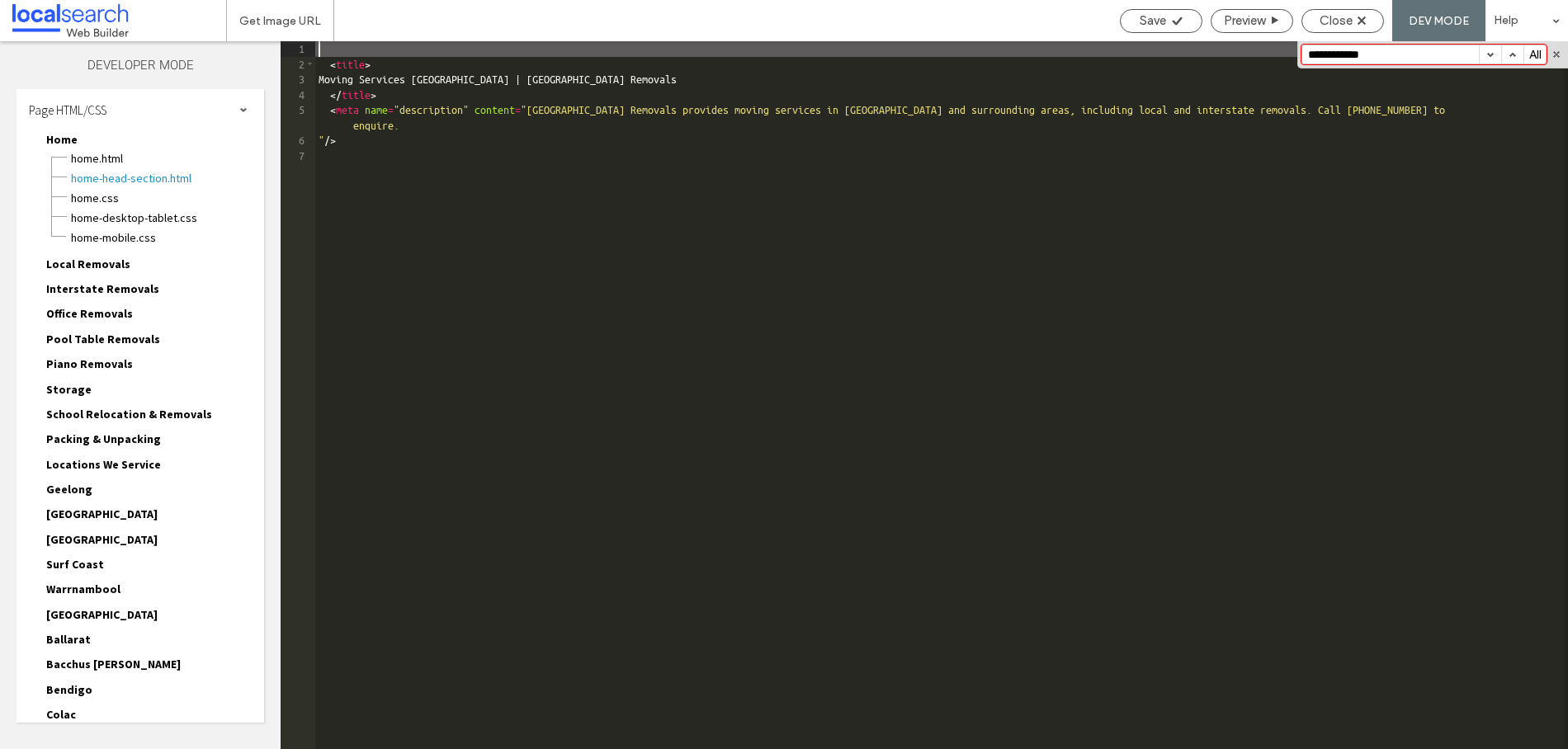
click at [1384, 57] on input "**********" at bounding box center [1391, 54] width 177 height 18
click at [122, 263] on span "Local Removals" at bounding box center [89, 264] width 84 height 15
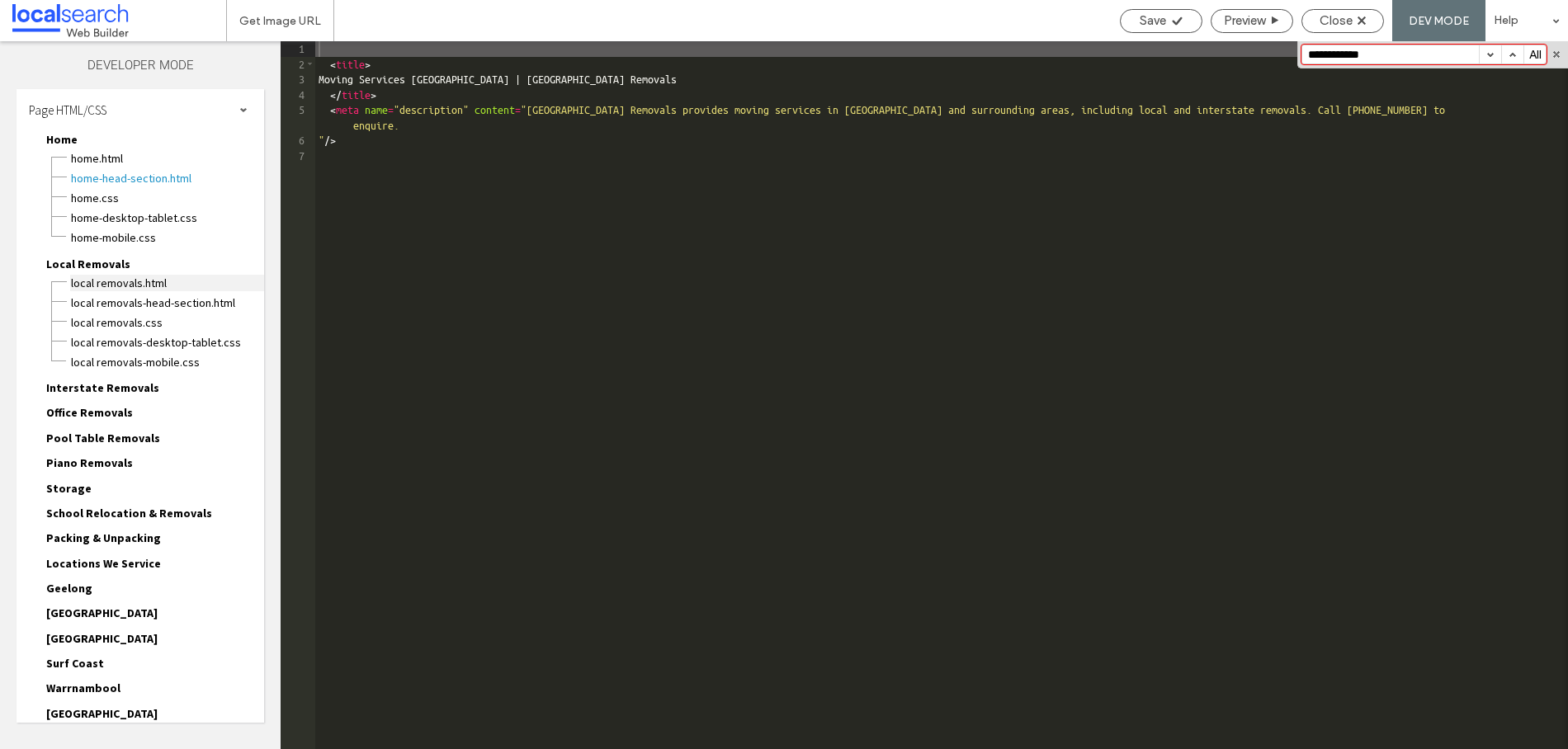
click at [125, 283] on span "Local Removals.html" at bounding box center [167, 283] width 194 height 17
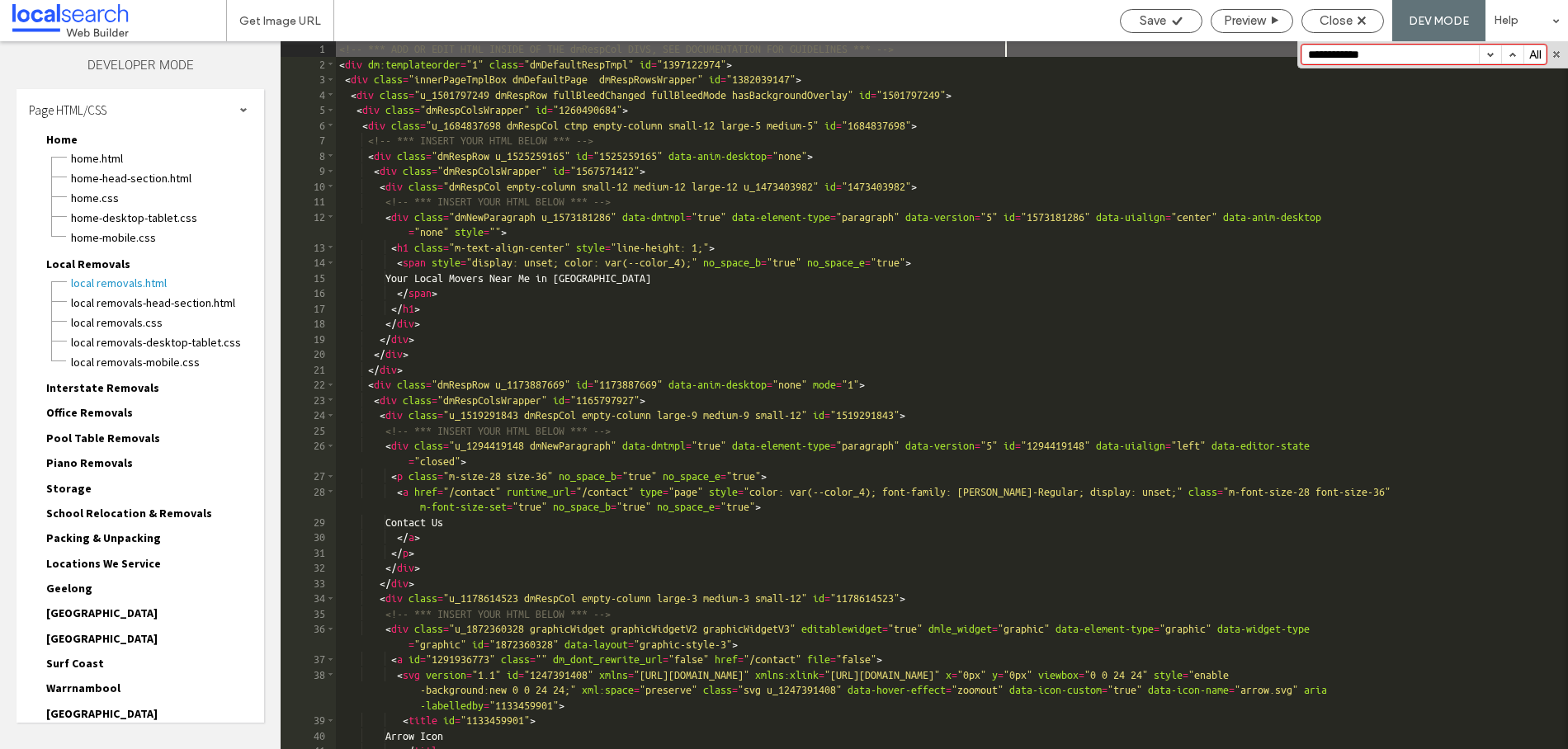
click at [1389, 55] on input "**********" at bounding box center [1391, 54] width 177 height 18
drag, startPoint x: 1357, startPoint y: 56, endPoint x: 1034, endPoint y: 43, distance: 323.3
click at [1034, 43] on div "** 1 2 3 4 5 6 7 8 9 10 11 12 13 14 15 16 17 18 19 20 21 22 23 24 25 26 27 28 2…" at bounding box center [924, 395] width 1288 height 708
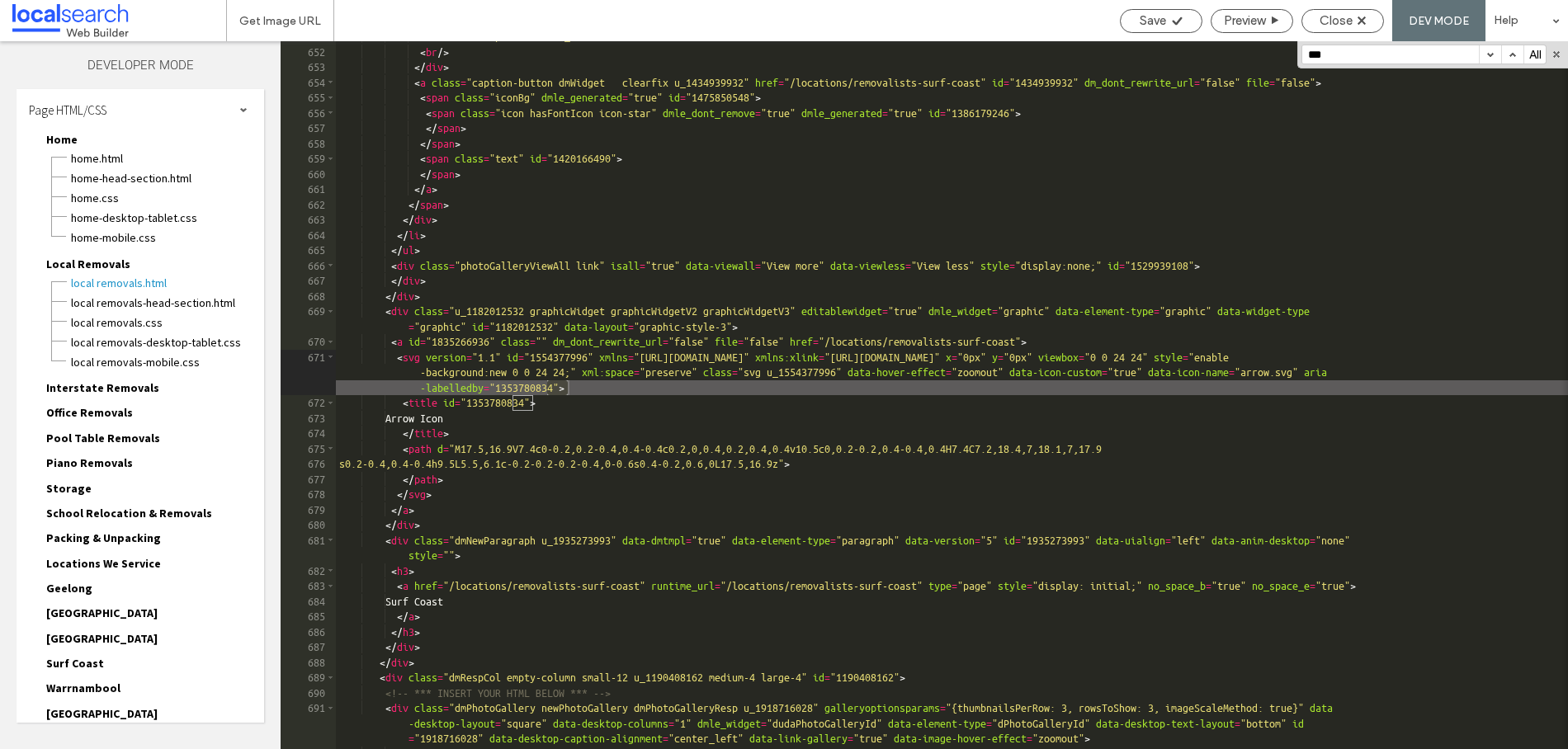
scroll to position [10848, 0]
click at [1353, 54] on input "***" at bounding box center [1391, 54] width 177 height 18
paste input "**********"
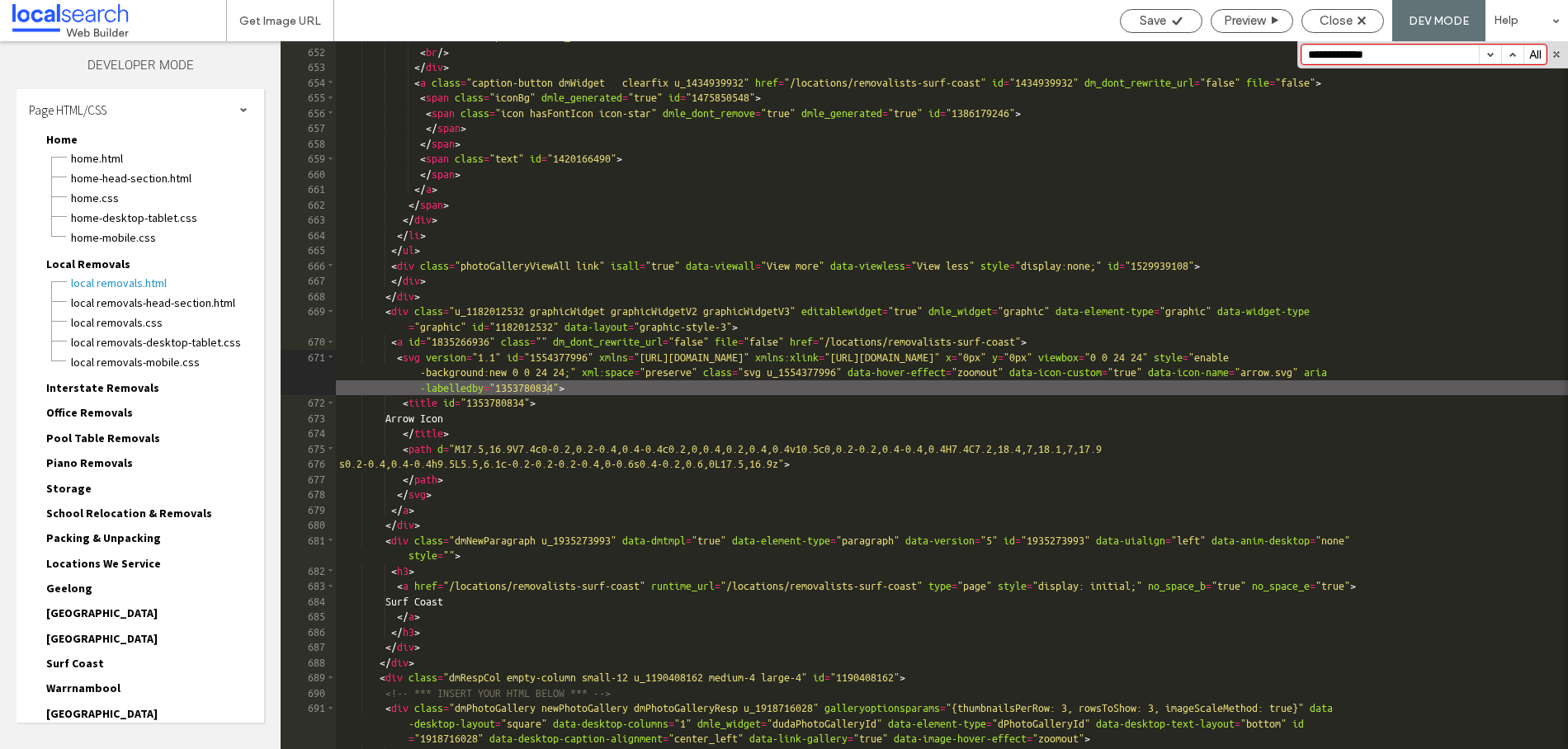
drag, startPoint x: 1331, startPoint y: 54, endPoint x: 1478, endPoint y: 84, distance: 150.0
click at [1478, 84] on div "** 651 652 653 654 655 656 657 658 659 660 661 662 663 664 665 666 667 668 669 …" at bounding box center [924, 395] width 1288 height 708
type input "****"
click at [120, 389] on span "Interstate Removals" at bounding box center [103, 388] width 113 height 15
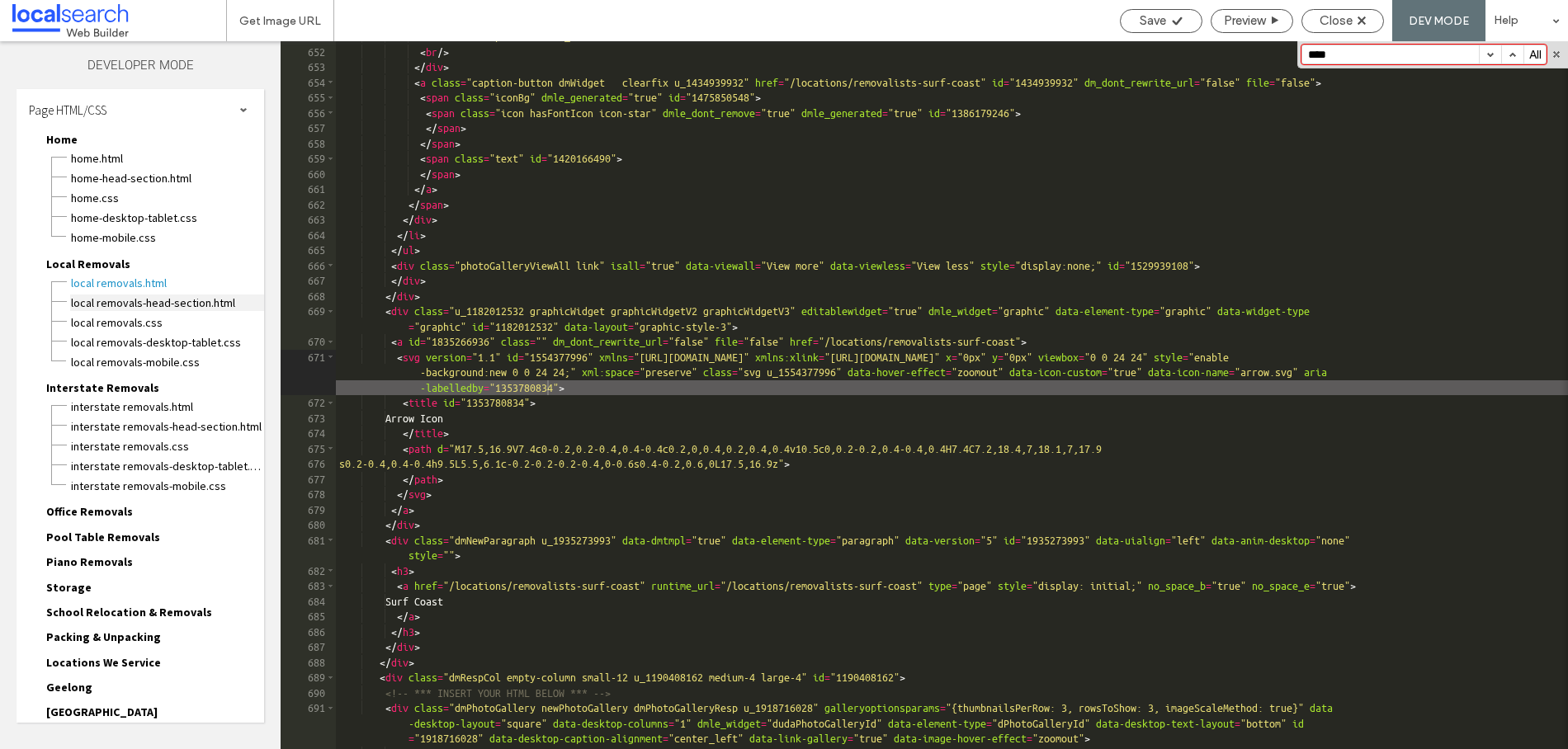
click at [211, 301] on span "Local Removals-head-section.html" at bounding box center [167, 303] width 194 height 17
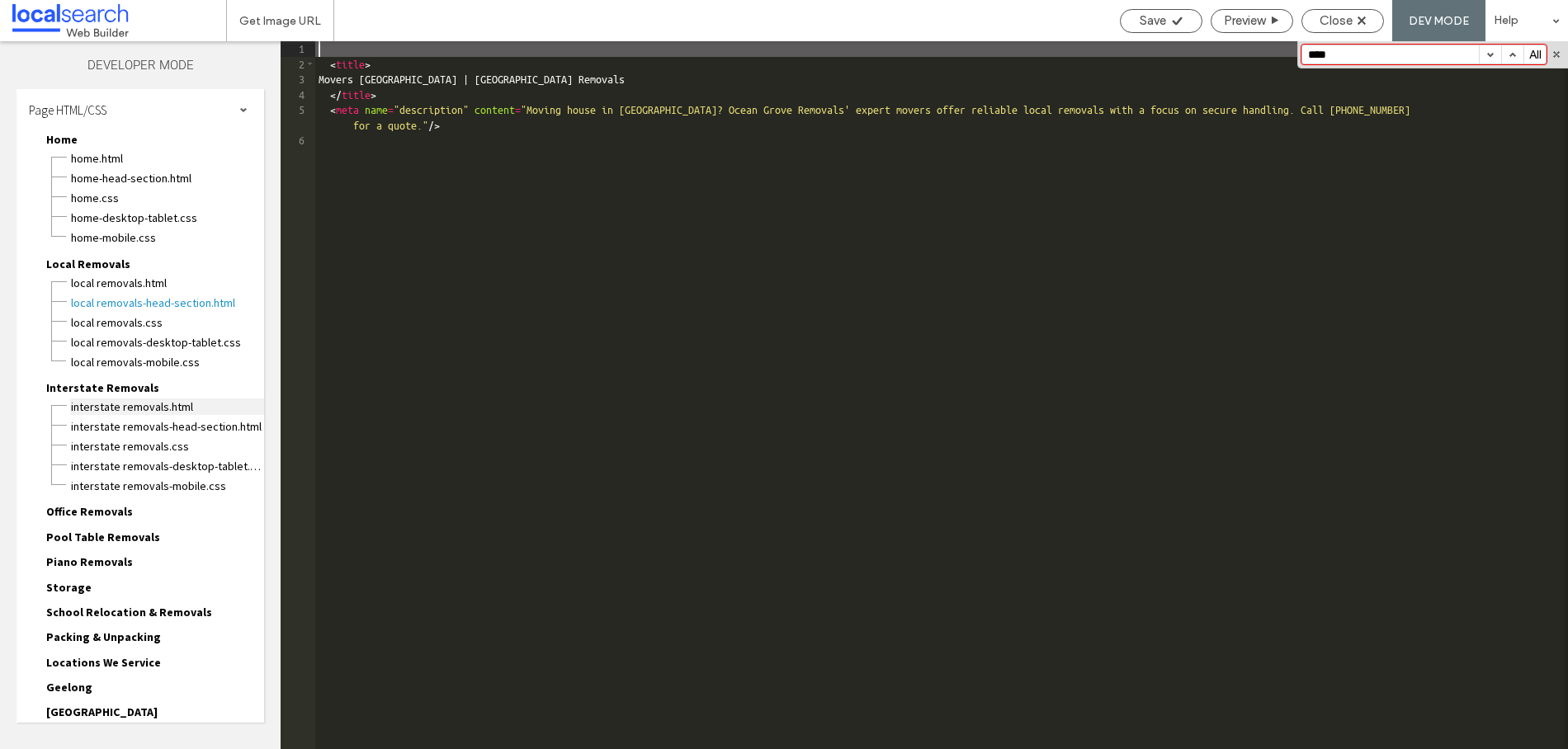
click at [135, 401] on span "Interstate Removals.html" at bounding box center [167, 407] width 194 height 17
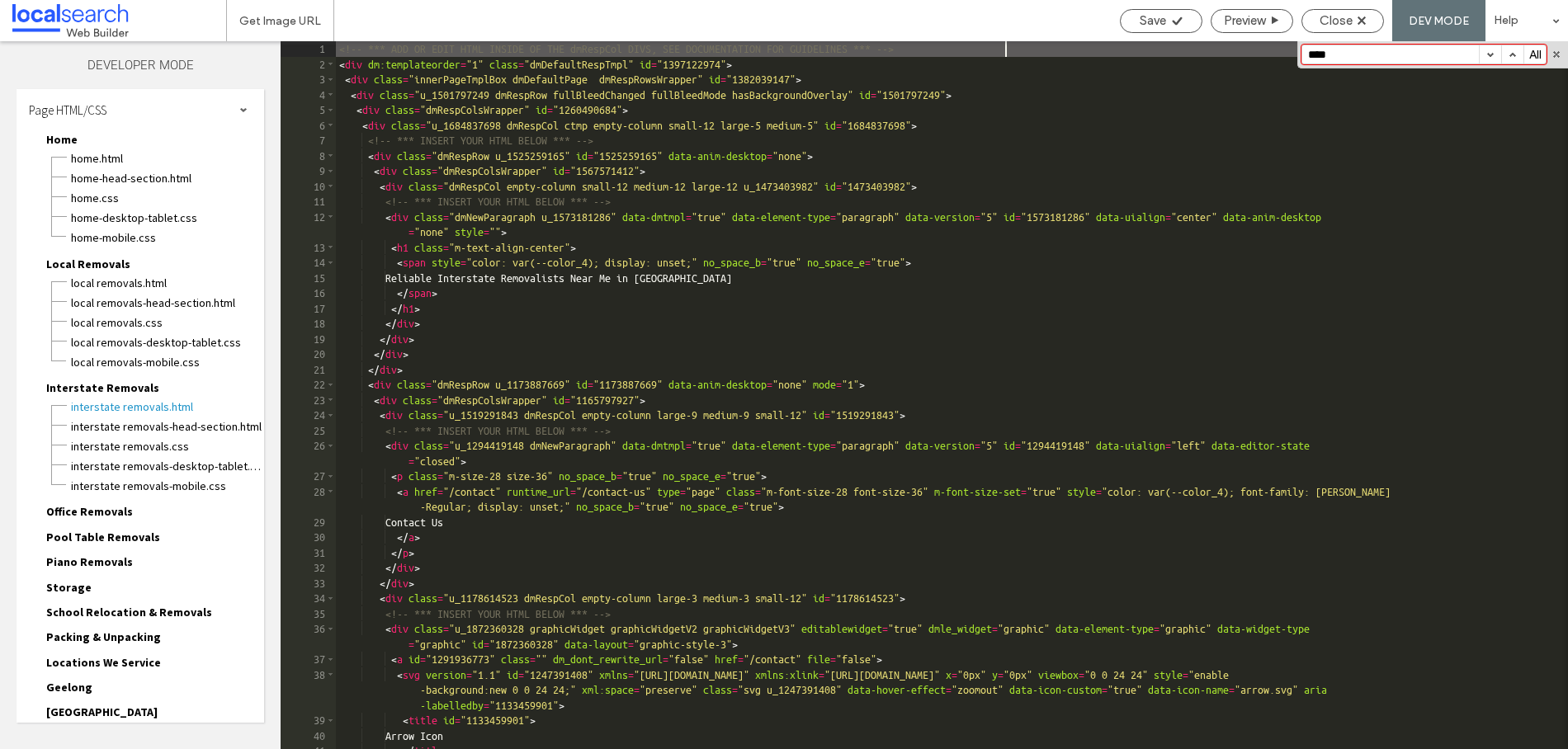
scroll to position [0, 0]
click at [1491, 57] on button "button" at bounding box center [1490, 54] width 22 height 18
click at [119, 517] on span "Office Removals" at bounding box center [90, 512] width 87 height 15
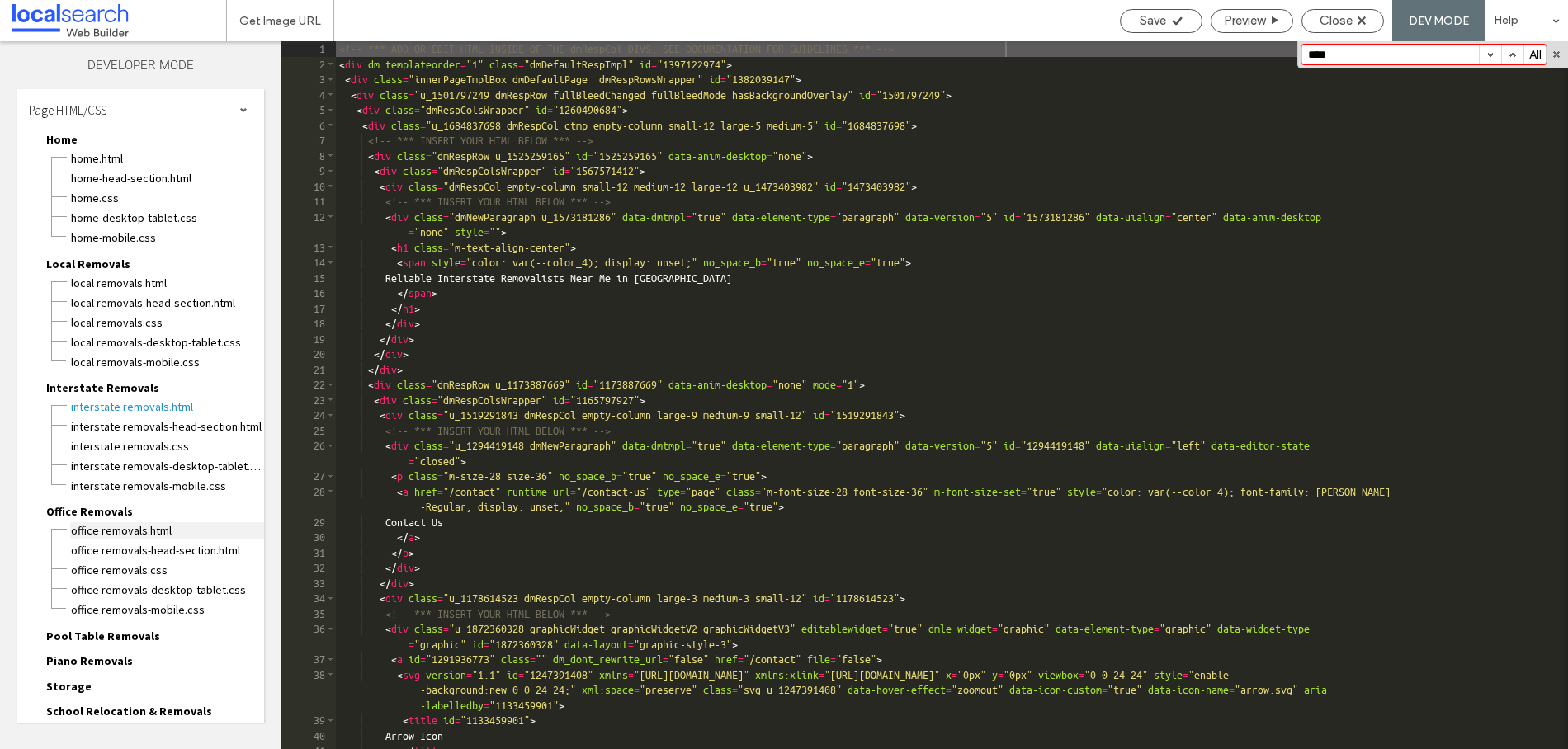
click at [120, 532] on span "Office Removals.html" at bounding box center [167, 530] width 194 height 17
click at [1490, 53] on button "button" at bounding box center [1490, 54] width 22 height 18
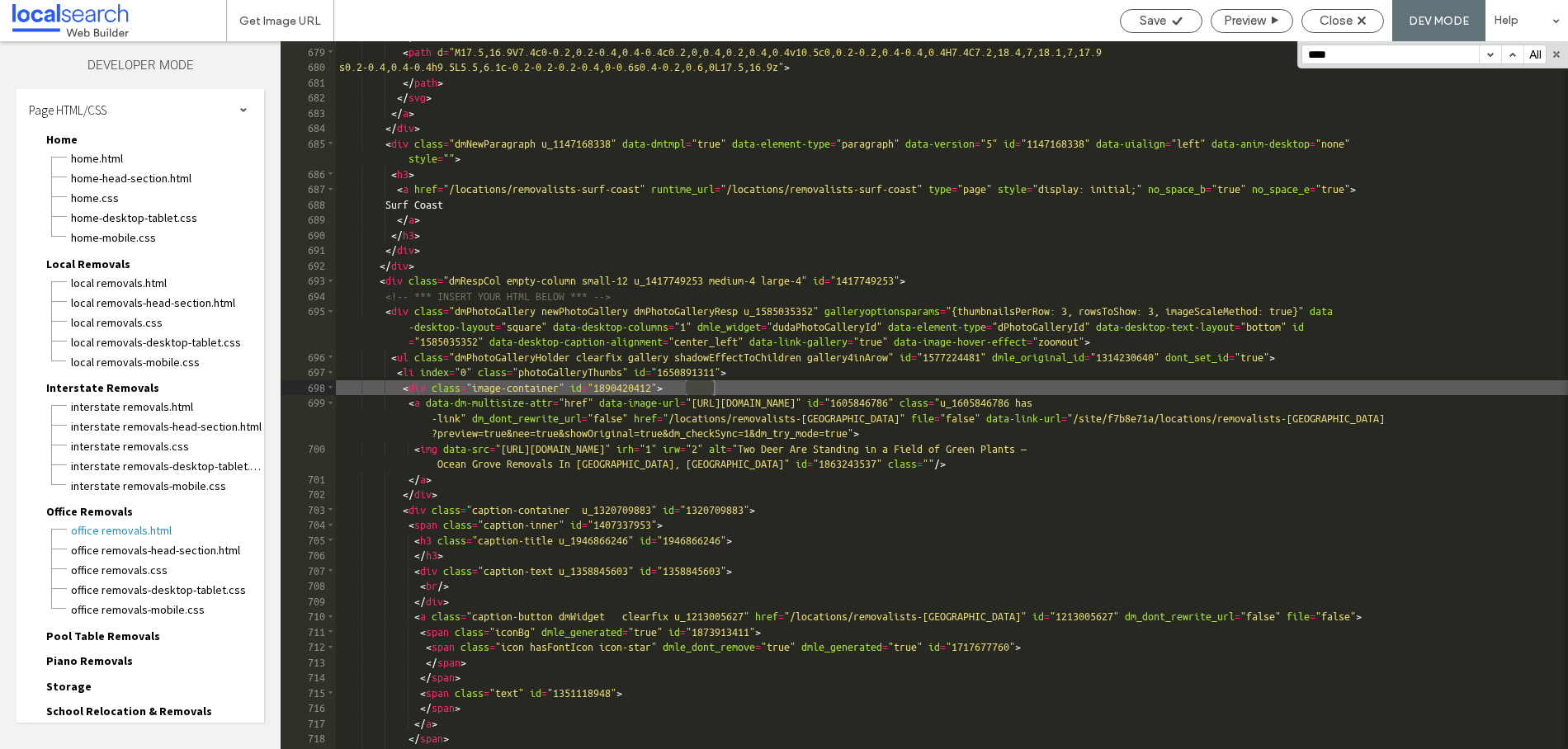
scroll to position [11306, 0]
click at [1487, 56] on button "button" at bounding box center [1490, 54] width 22 height 18
click at [168, 555] on span "Office Removals-head-section.html" at bounding box center [167, 551] width 194 height 17
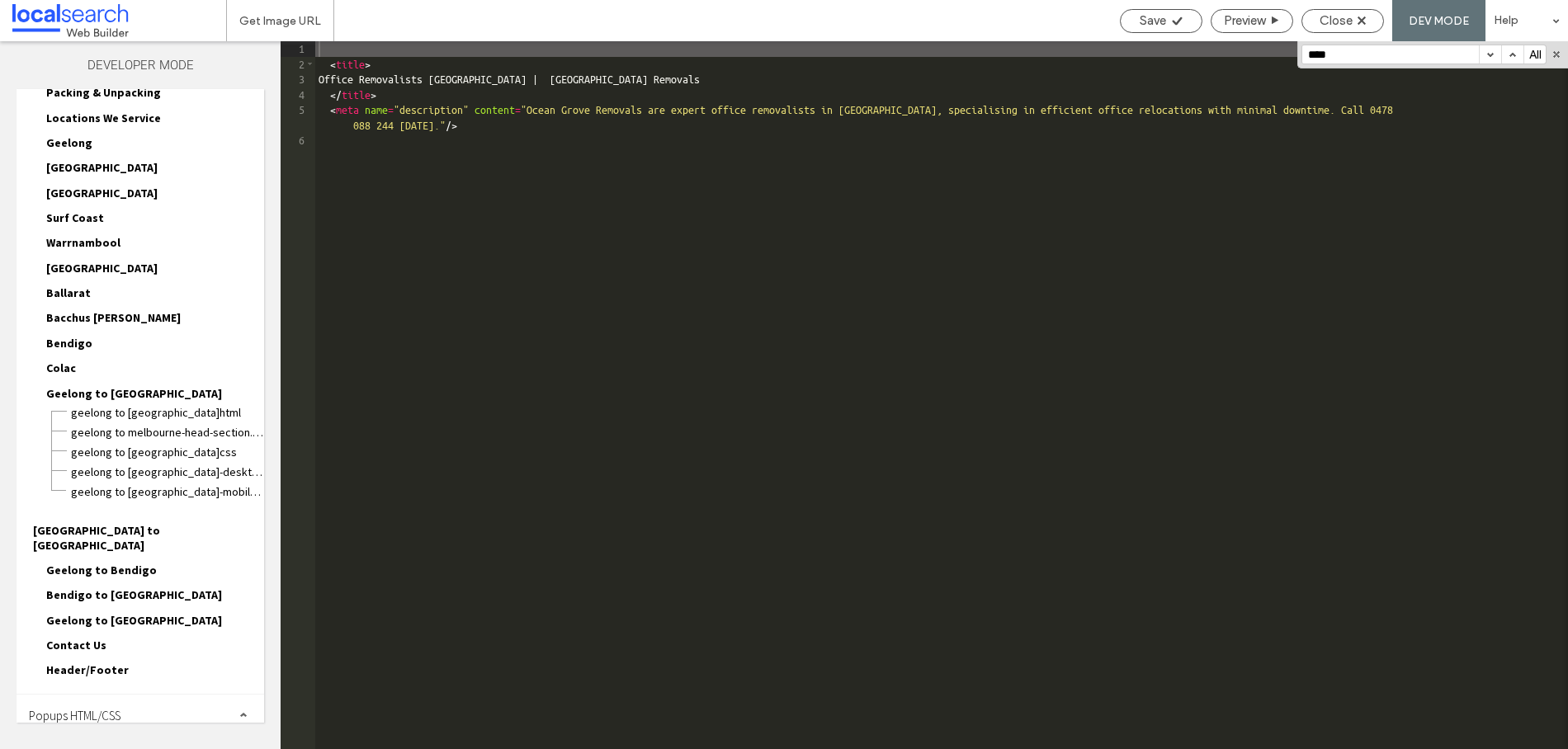
scroll to position [672, 0]
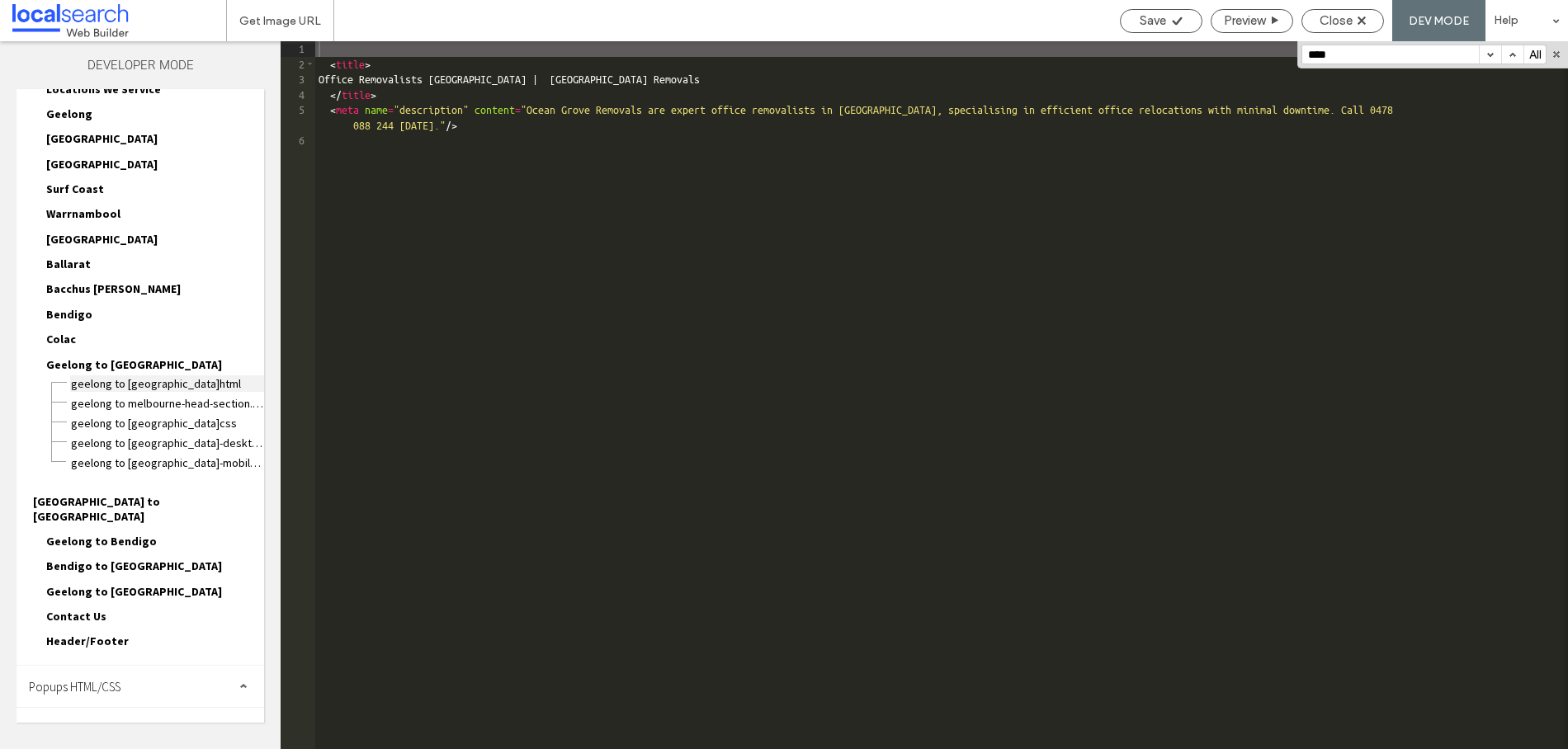
click at [161, 384] on span "Geelong to Melbourne.html" at bounding box center [167, 384] width 194 height 17
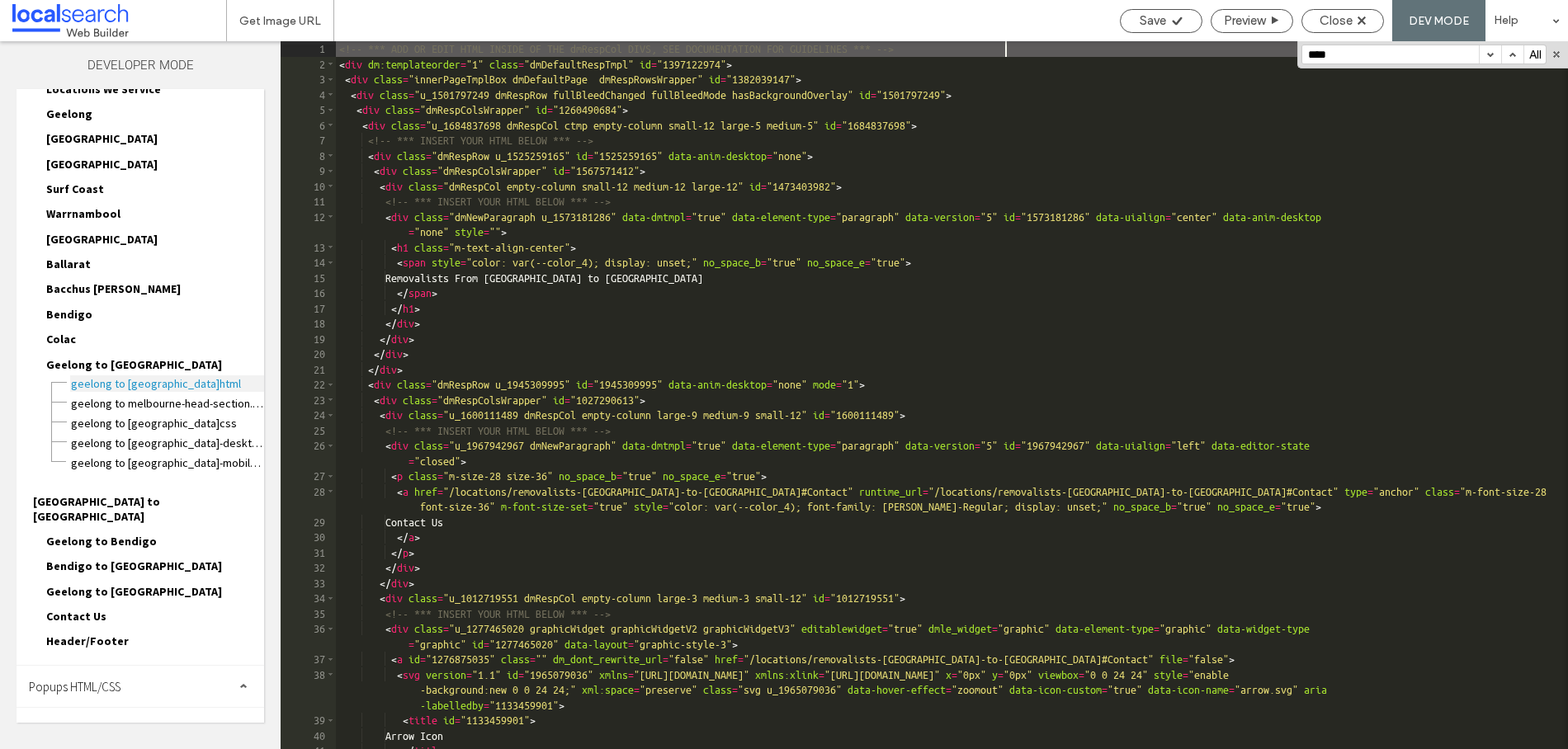
scroll to position [0, 0]
click at [1364, 59] on input "****" at bounding box center [1391, 54] width 177 height 18
click at [88, 721] on span "Site HTML/CSS" at bounding box center [63, 729] width 70 height 16
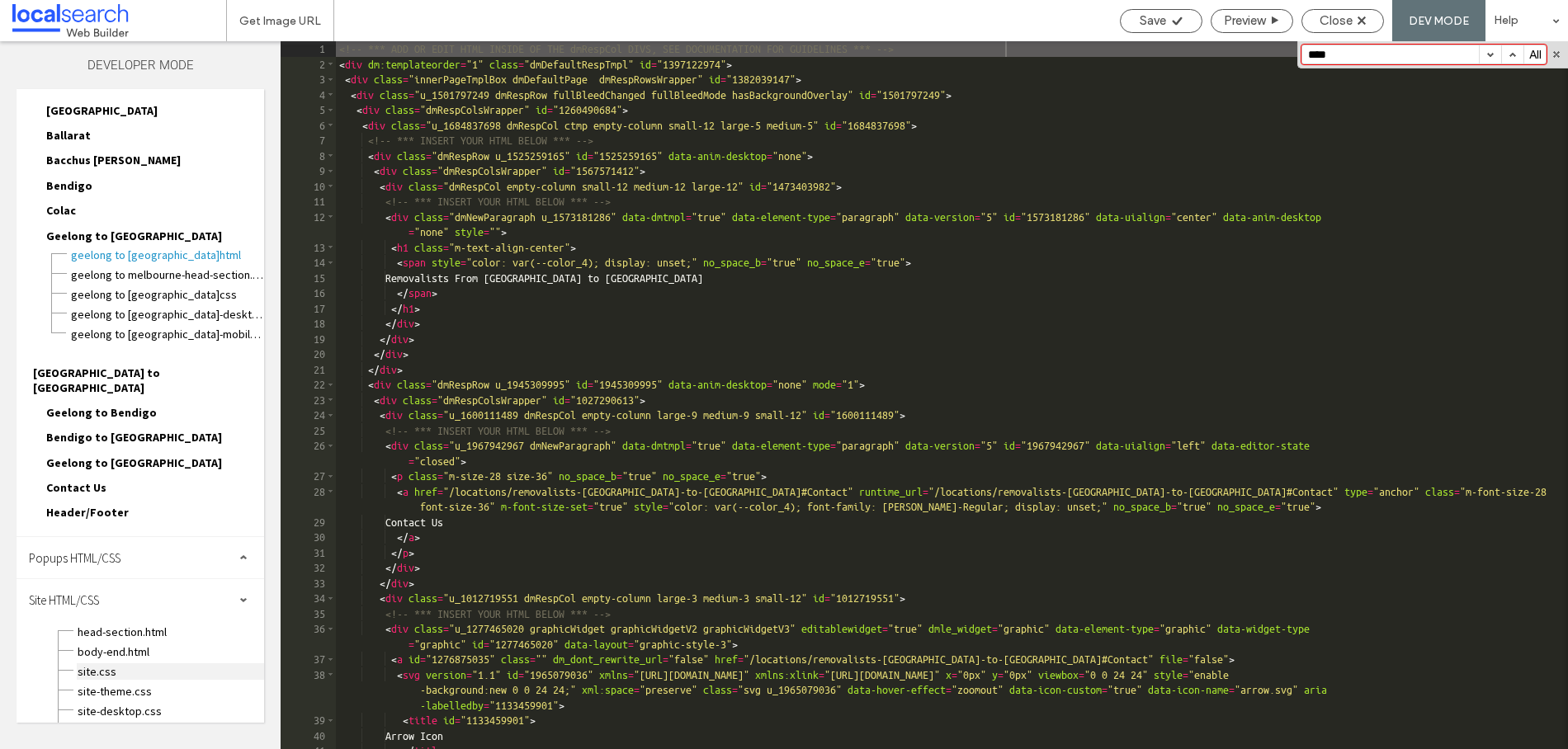
click at [101, 663] on span "site.css" at bounding box center [171, 671] width 188 height 17
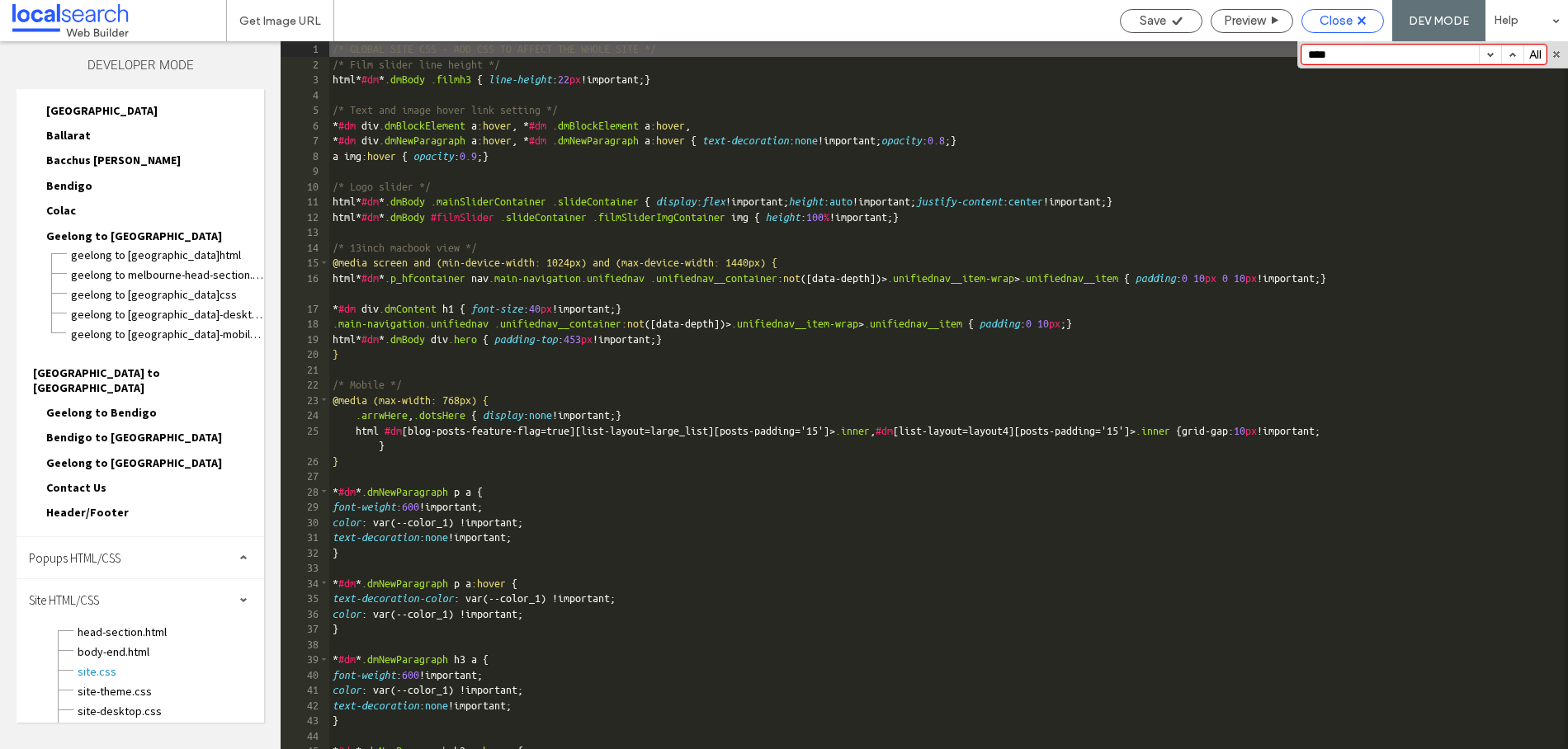
click at [1336, 25] on span "Close" at bounding box center [1336, 21] width 33 height 15
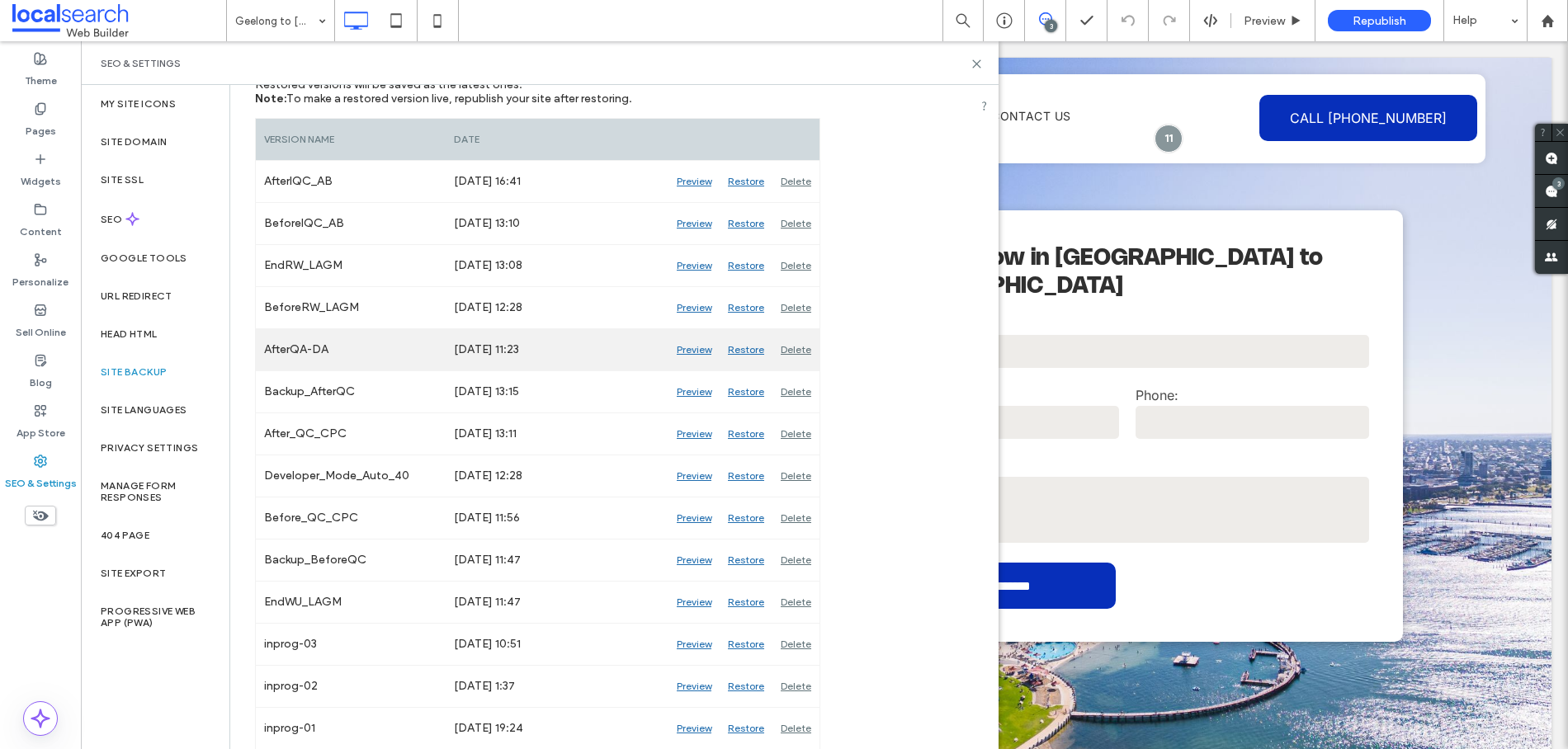
click at [697, 350] on div "Preview" at bounding box center [694, 350] width 52 height 41
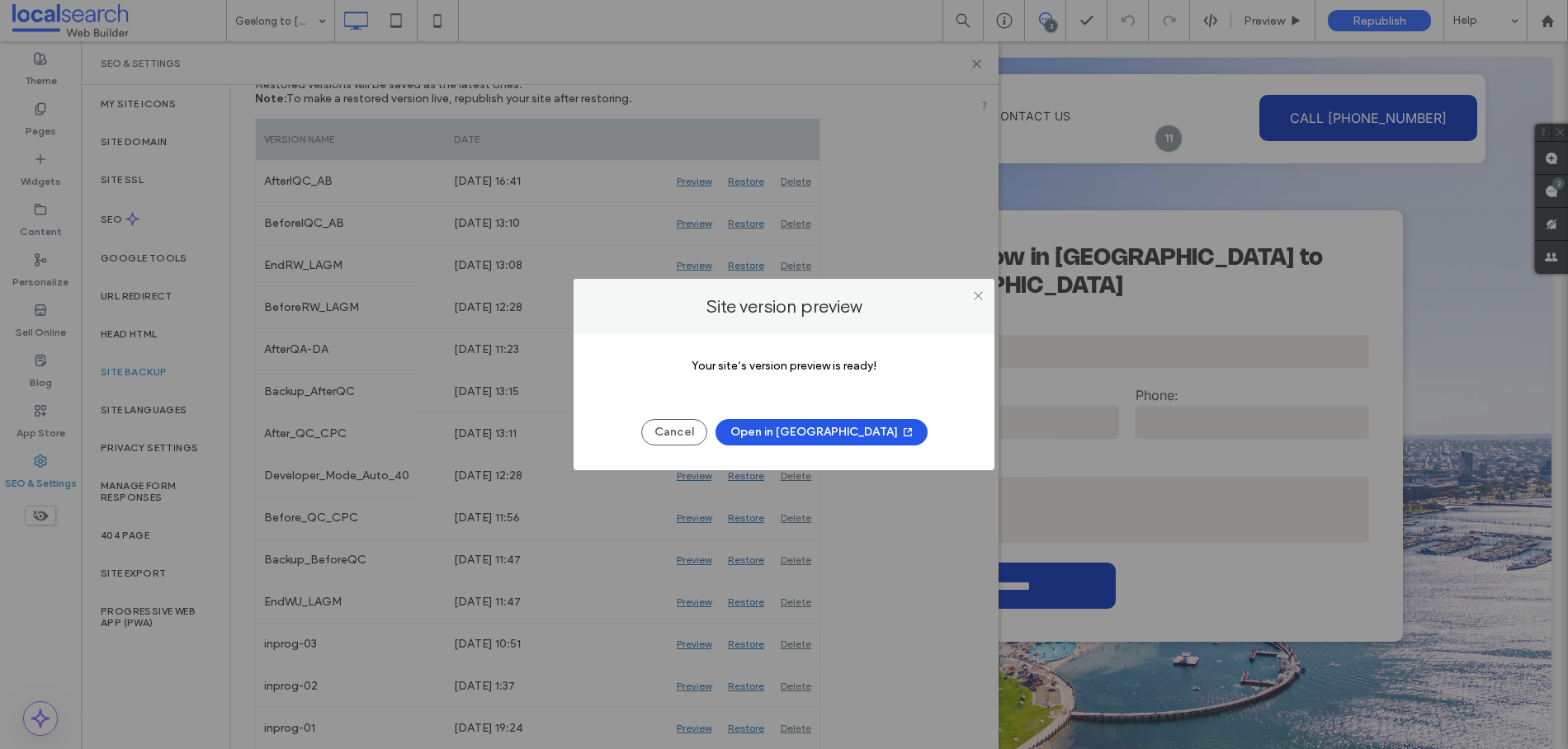
click at [820, 426] on button "Open in New Tab" at bounding box center [821, 431] width 212 height 26
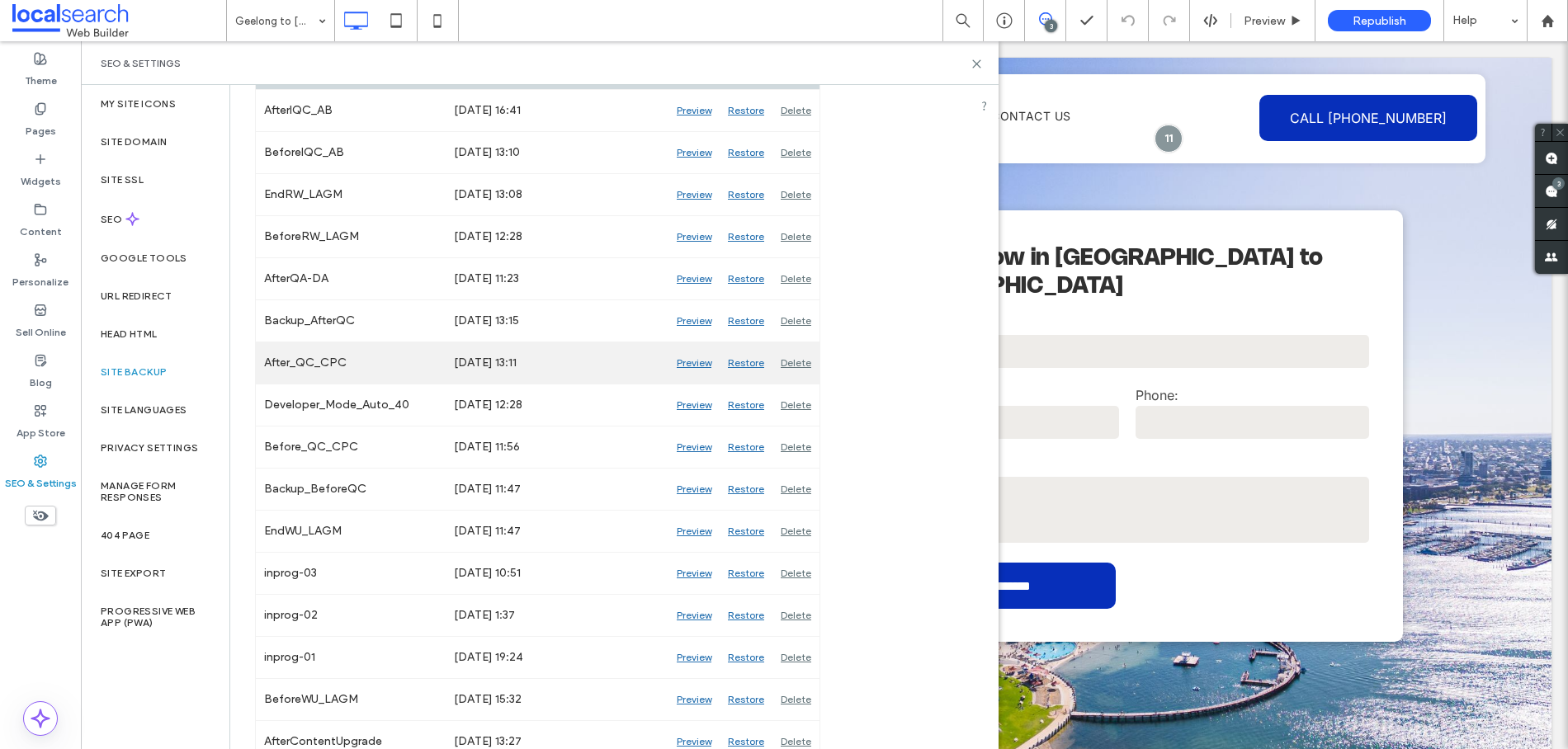
scroll to position [320, 0]
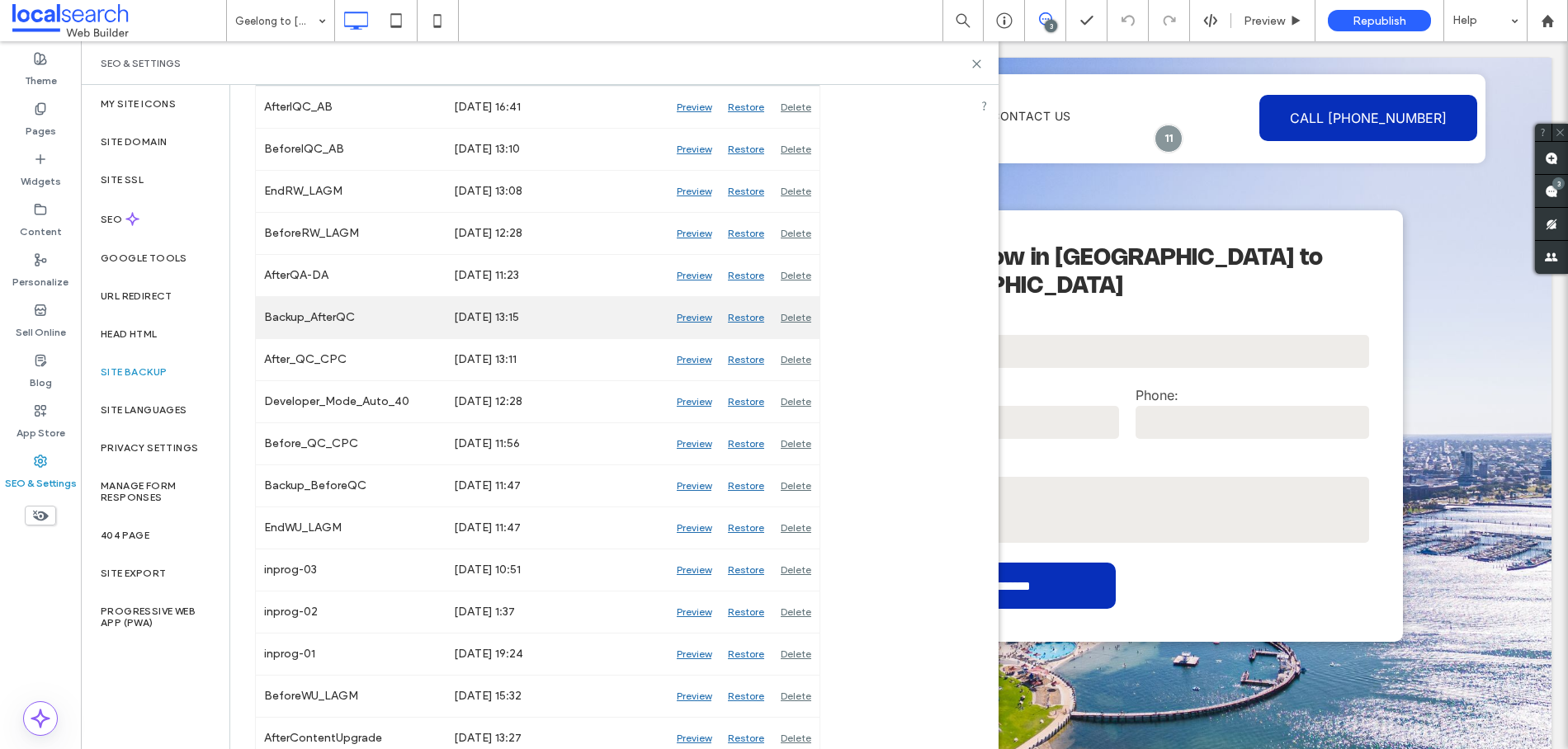
click at [692, 321] on div "Preview" at bounding box center [694, 318] width 52 height 41
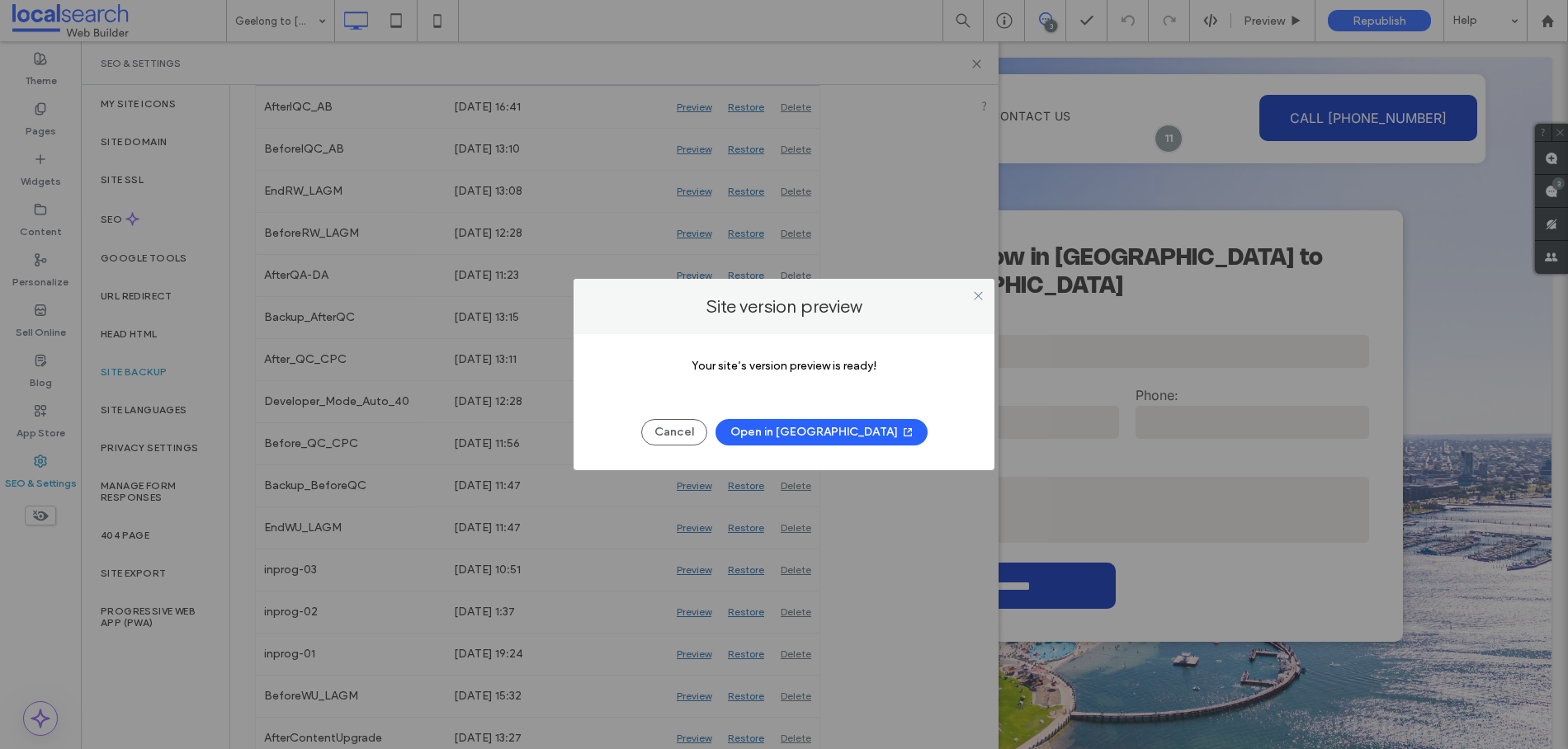
click at [835, 434] on button "Open in New Tab" at bounding box center [821, 431] width 212 height 26
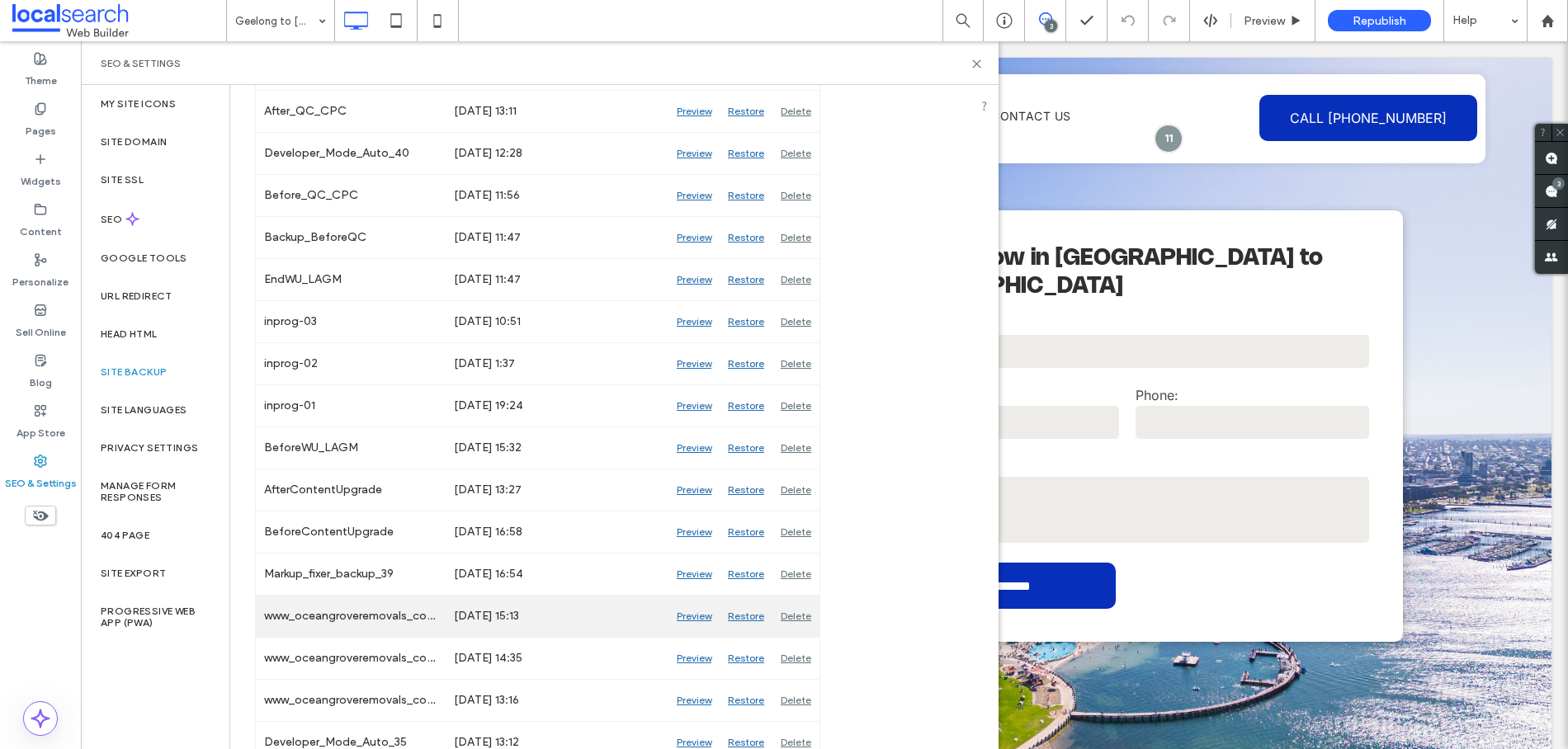
scroll to position [569, 0]
click at [700, 617] on div "Preview" at bounding box center [694, 615] width 52 height 41
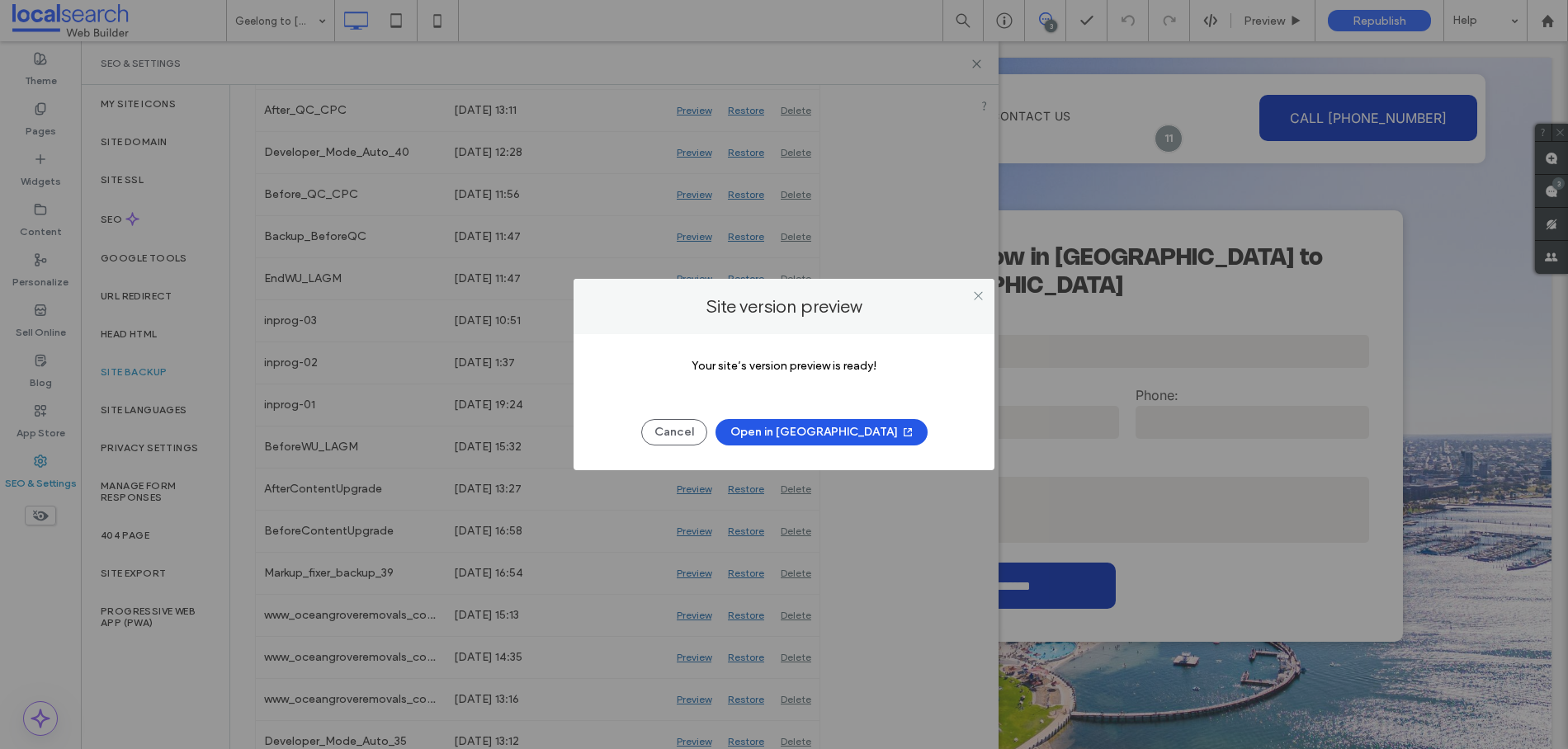
click at [898, 436] on span "button" at bounding box center [906, 431] width 17 height 24
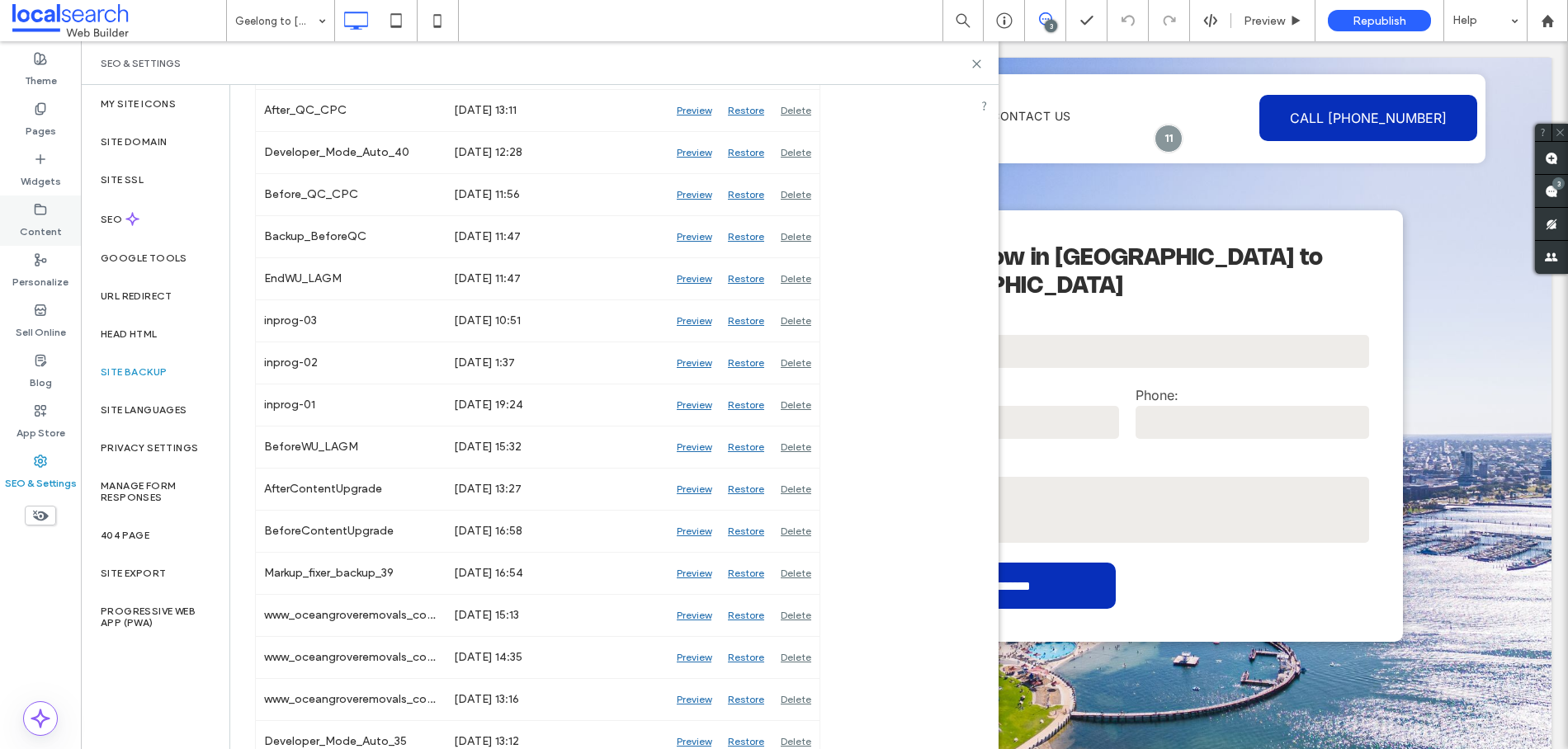
click at [41, 211] on icon at bounding box center [41, 209] width 14 height 14
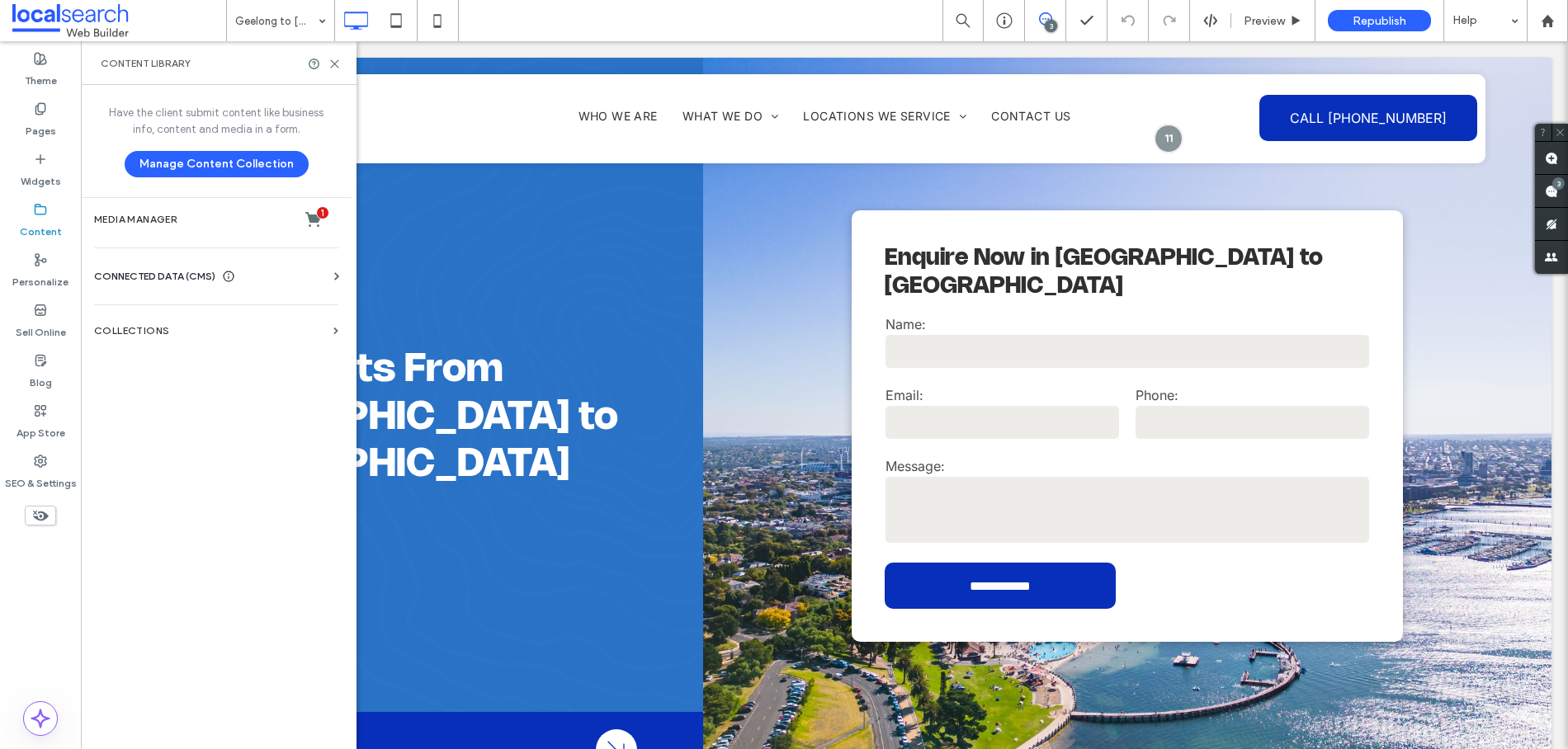
click at [152, 272] on span "CONNECTED DATA (CMS)" at bounding box center [155, 277] width 122 height 17
click at [175, 308] on section "Business Info" at bounding box center [219, 317] width 251 height 38
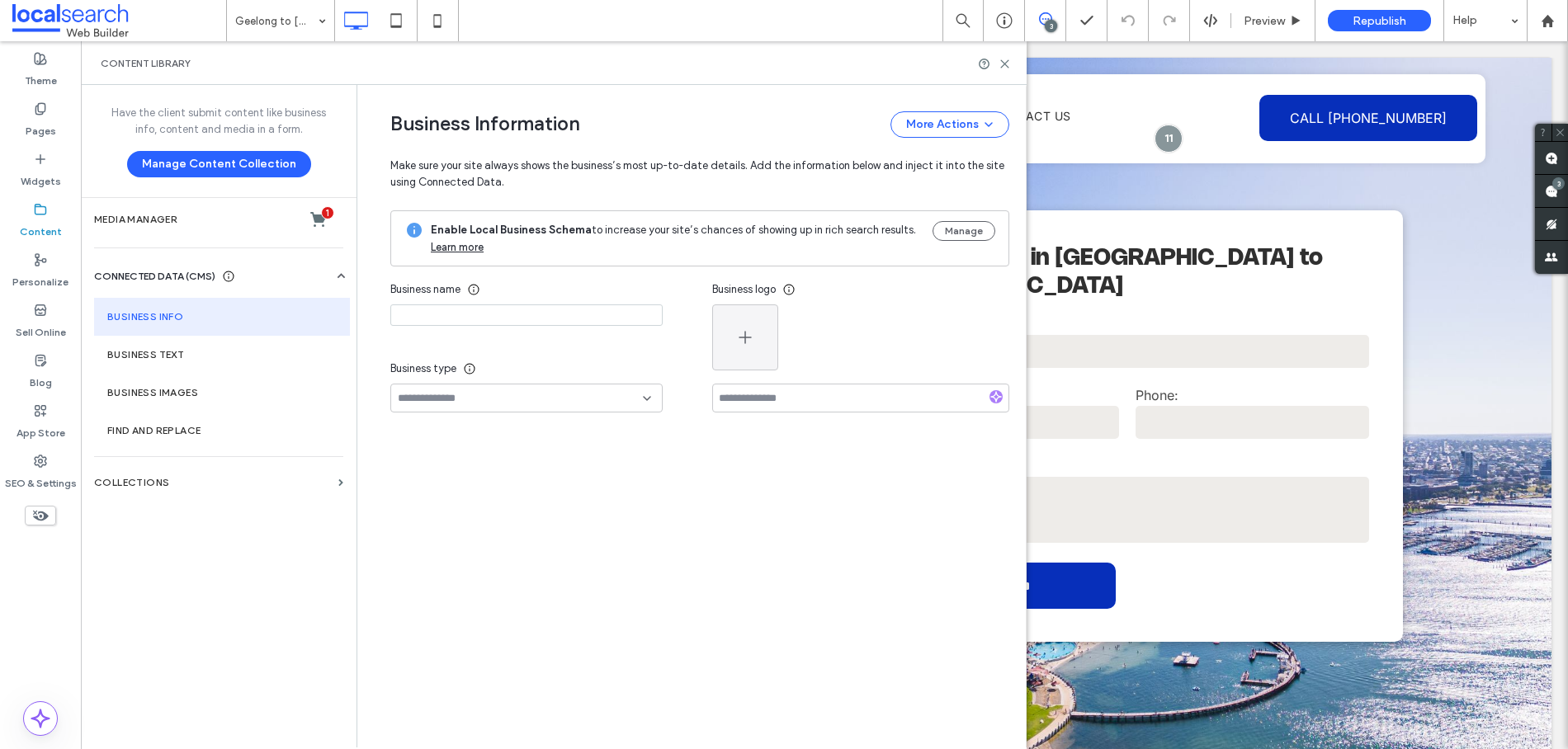
type input "**********"
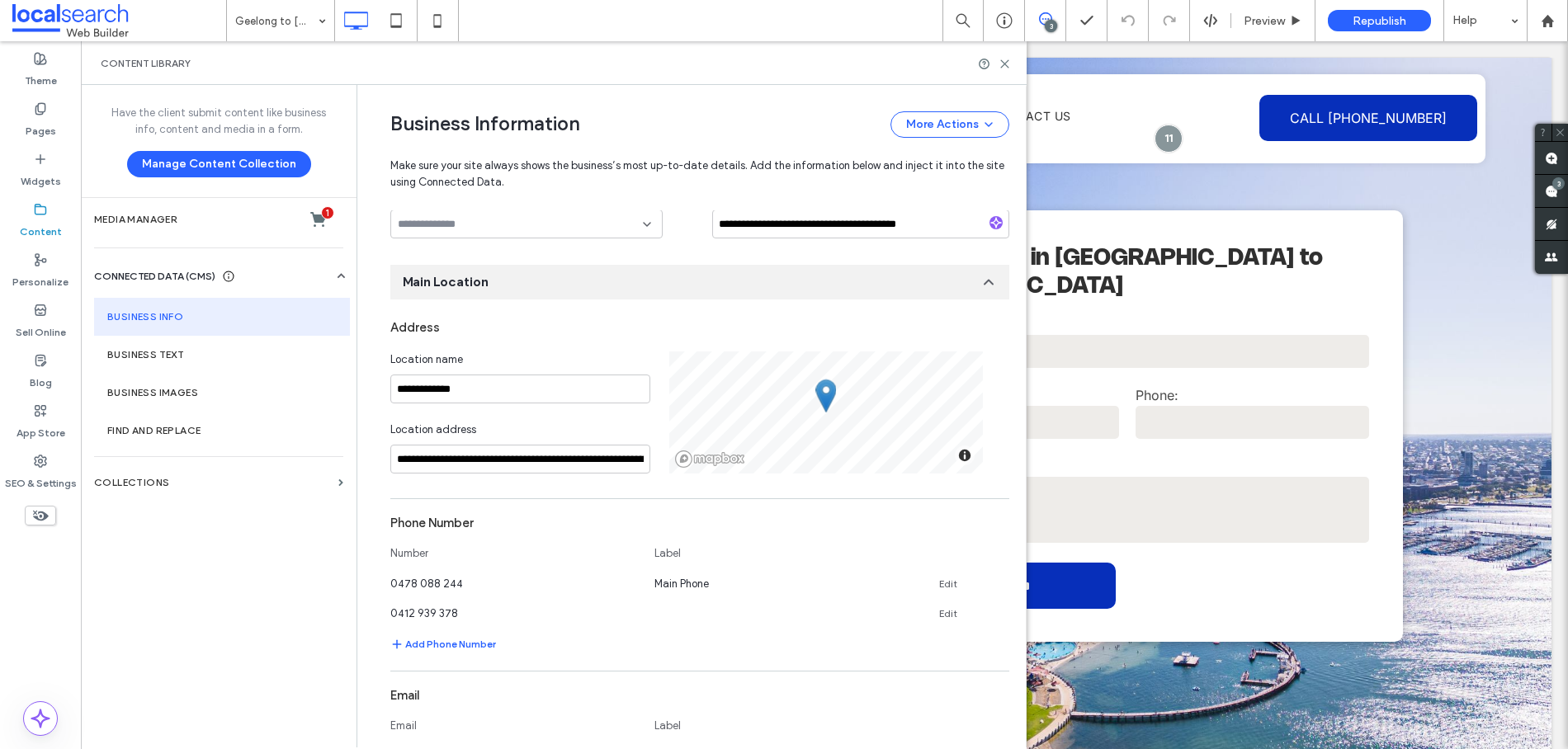
scroll to position [255, 0]
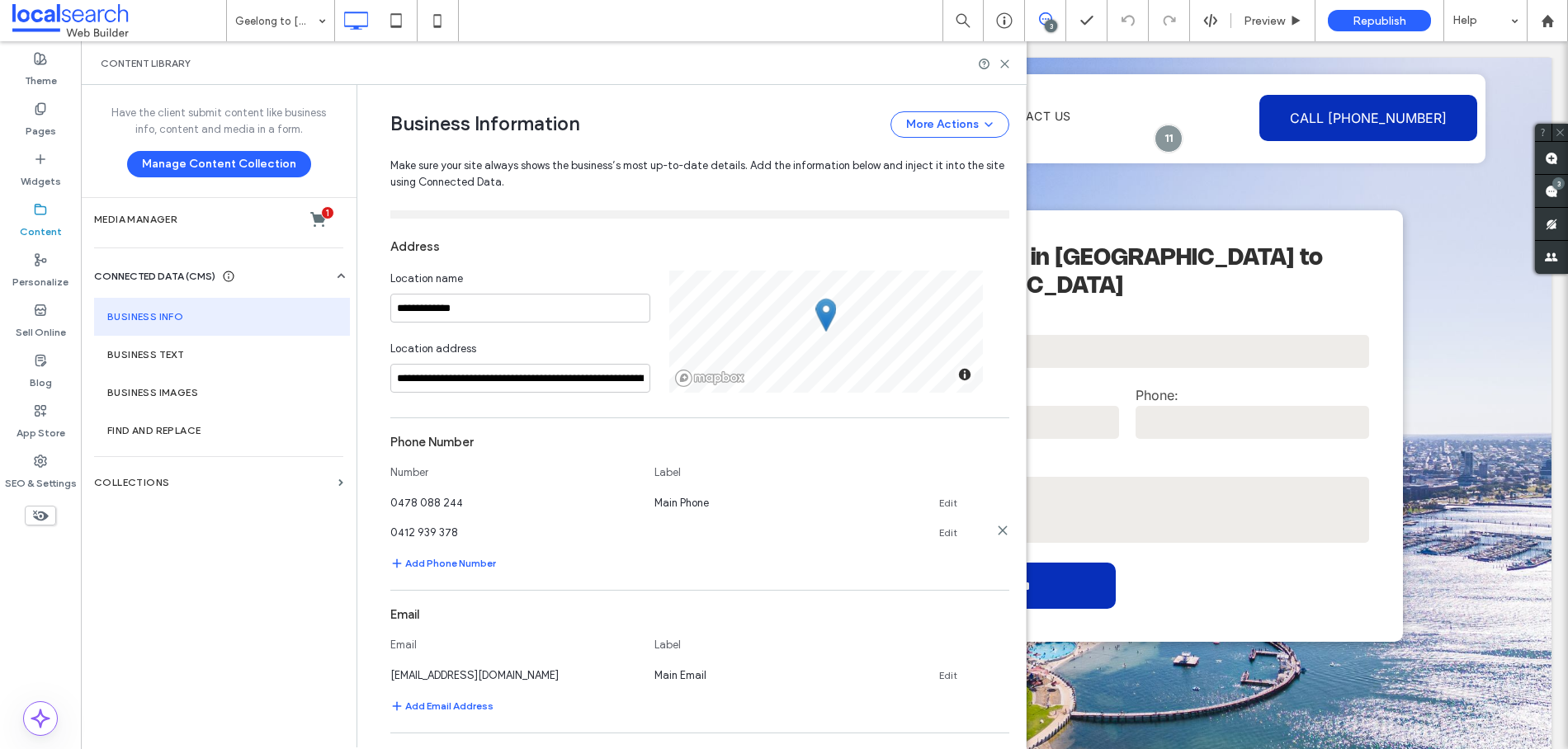
click at [999, 532] on use at bounding box center [1002, 529] width 8 height 8
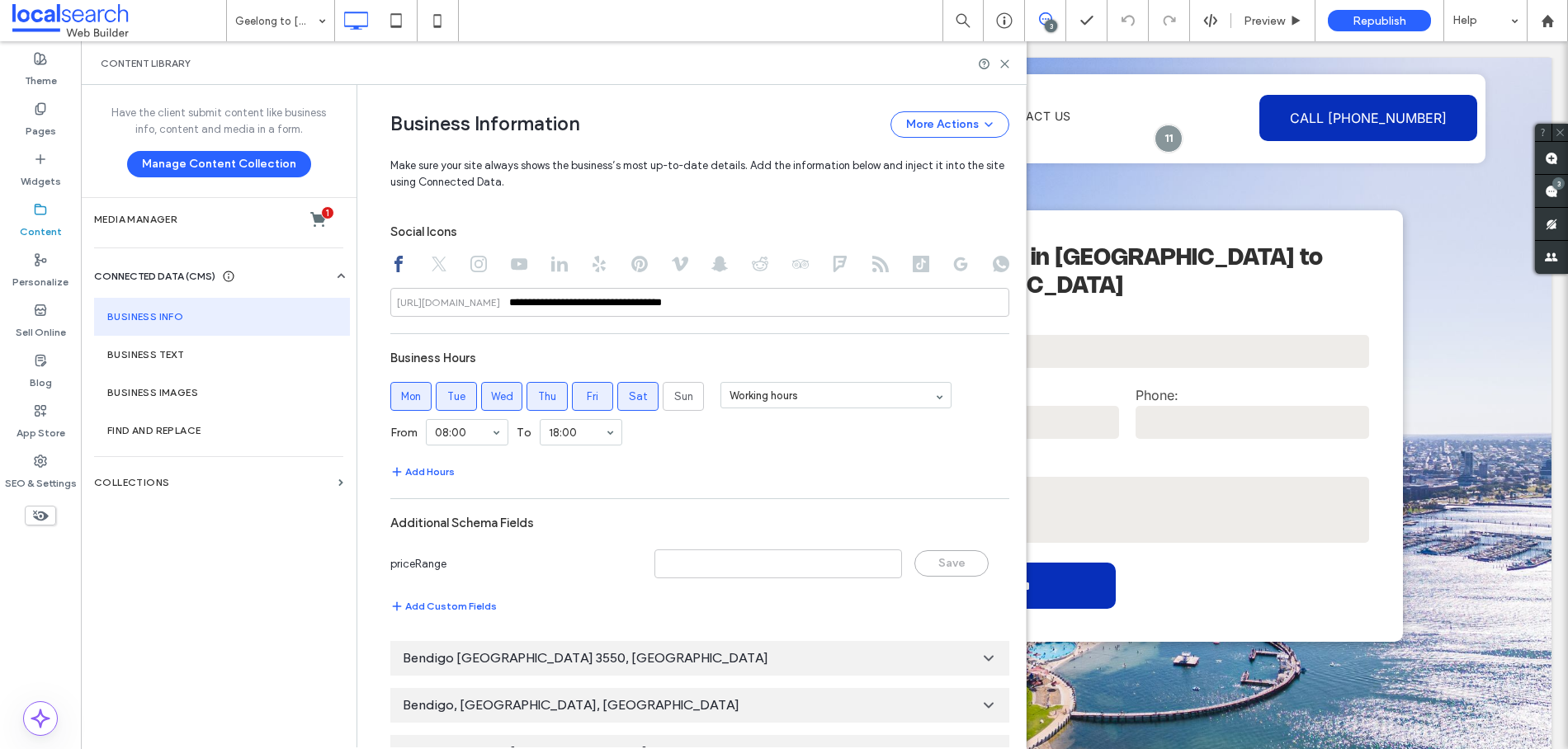
scroll to position [752, 0]
click at [1010, 63] on icon at bounding box center [1004, 63] width 13 height 13
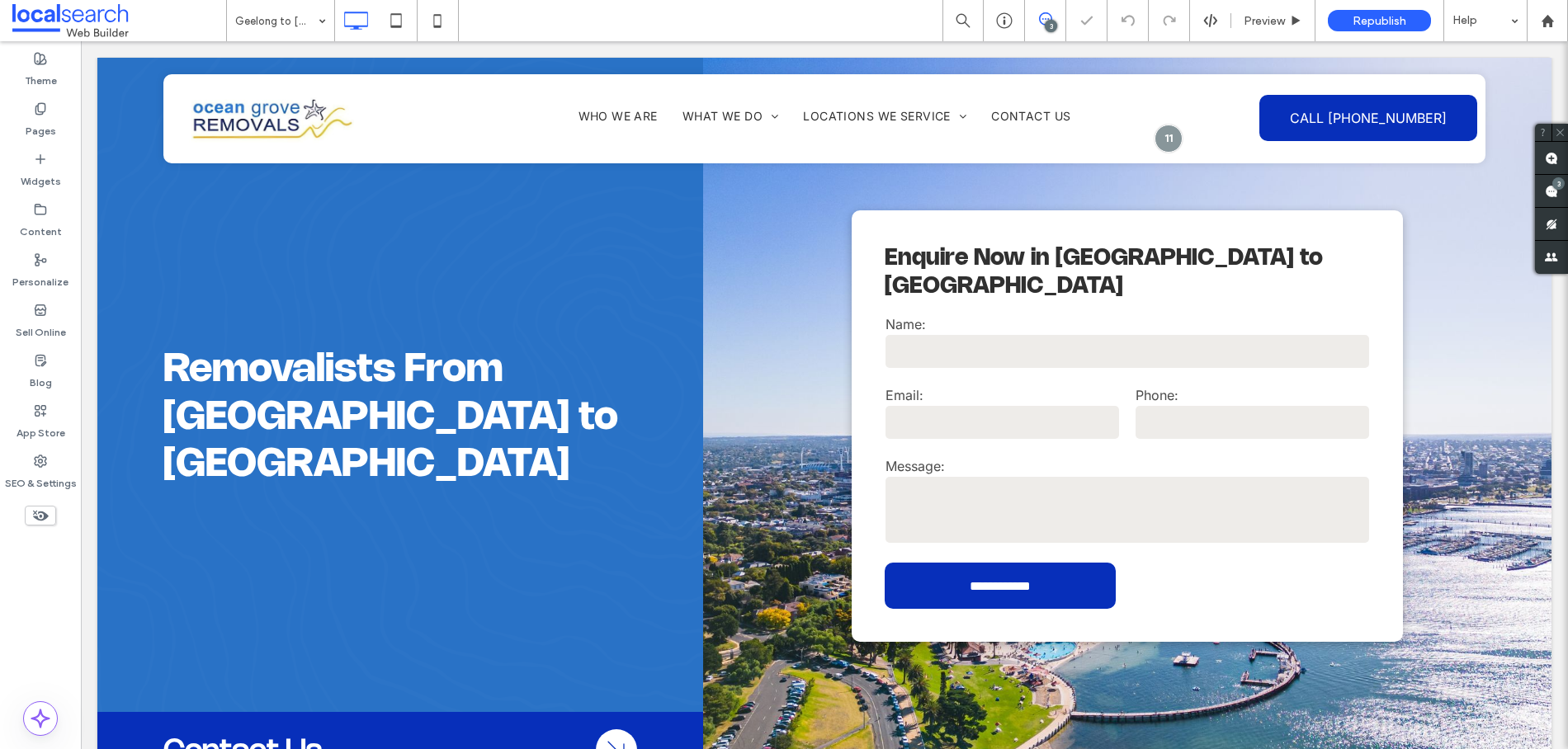
click at [1054, 22] on div "3" at bounding box center [1051, 25] width 13 height 13
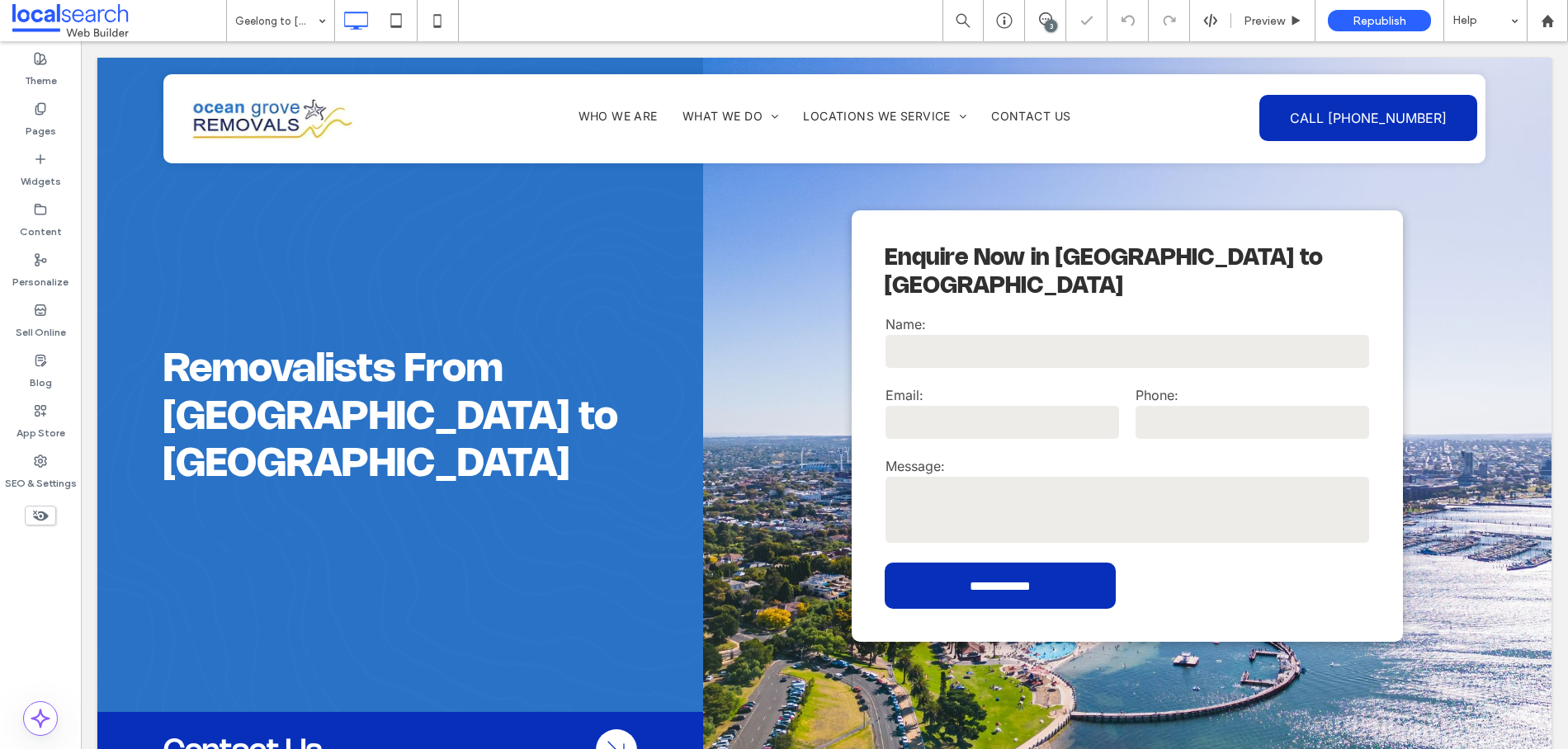
click at [1054, 22] on div "3" at bounding box center [1051, 25] width 13 height 13
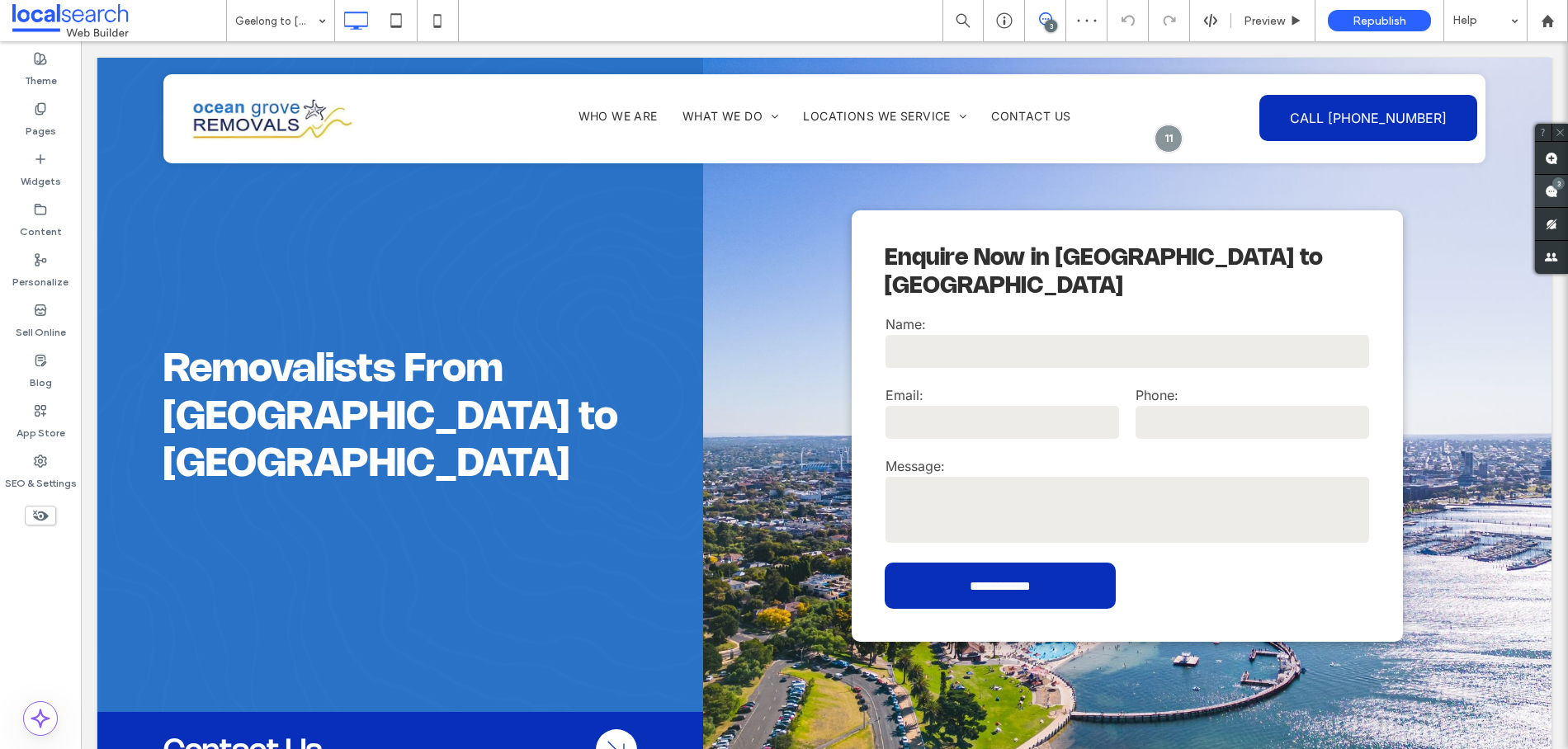
click at [1563, 177] on span at bounding box center [1551, 191] width 33 height 32
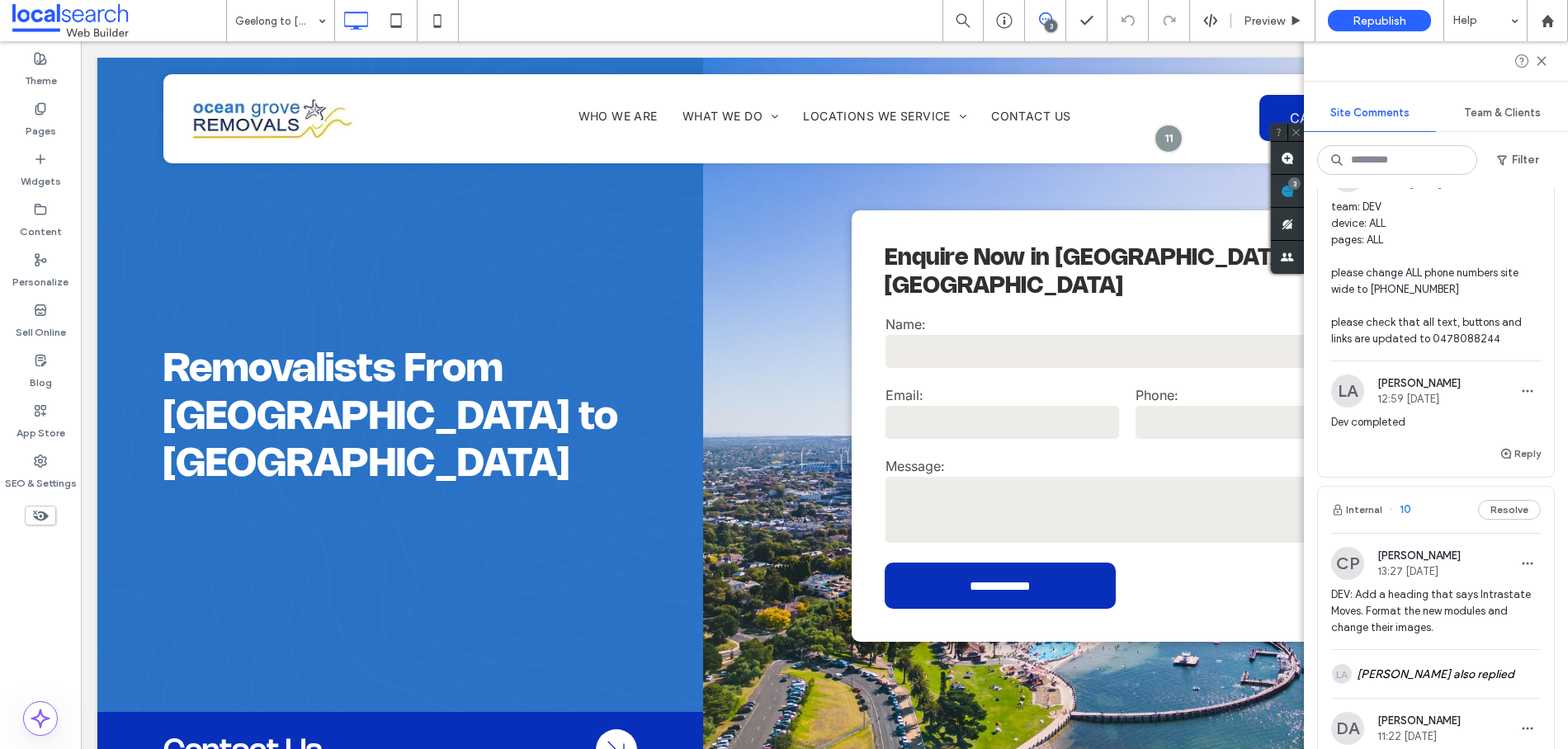
scroll to position [0, 0]
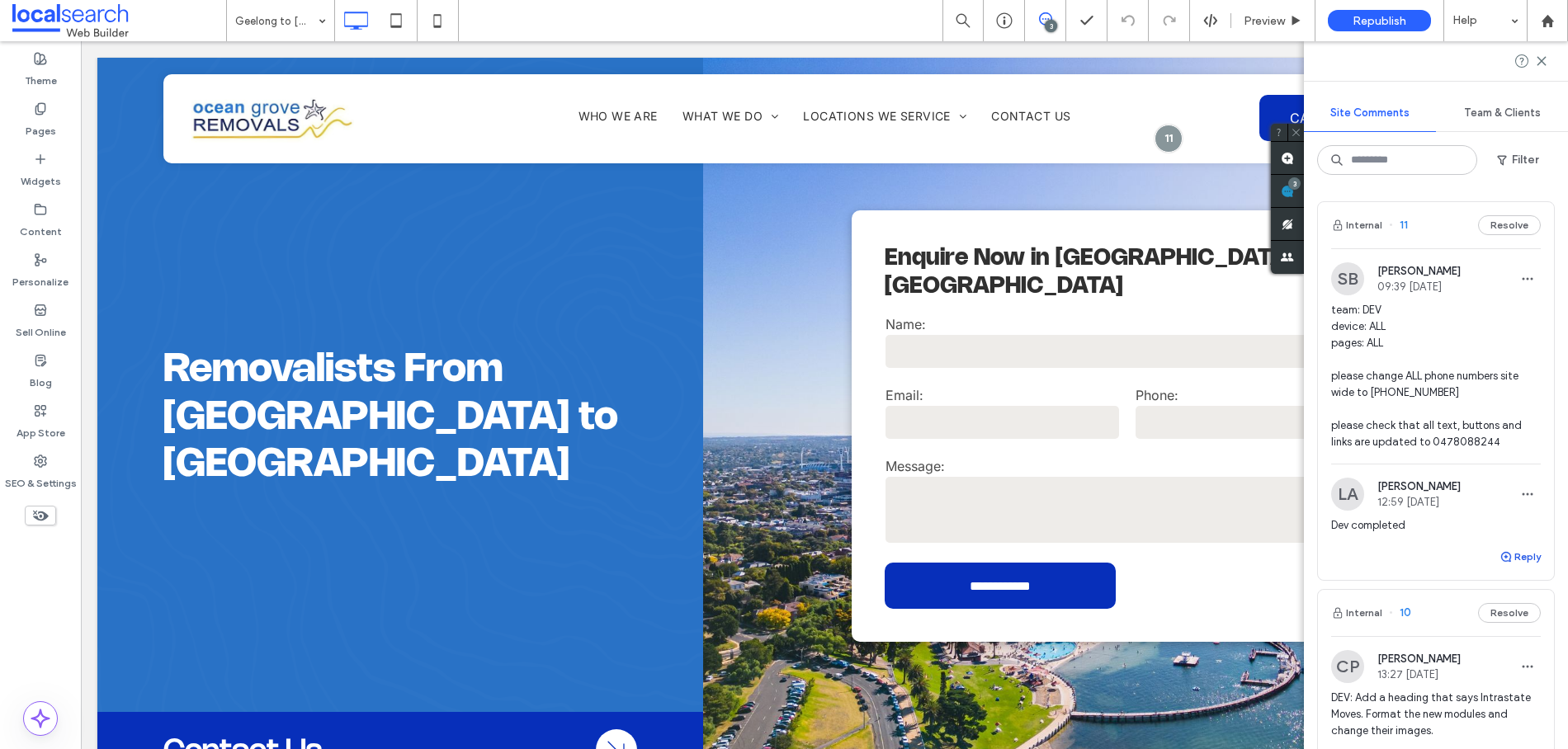
click at [1523, 551] on button "Reply" at bounding box center [1520, 556] width 41 height 19
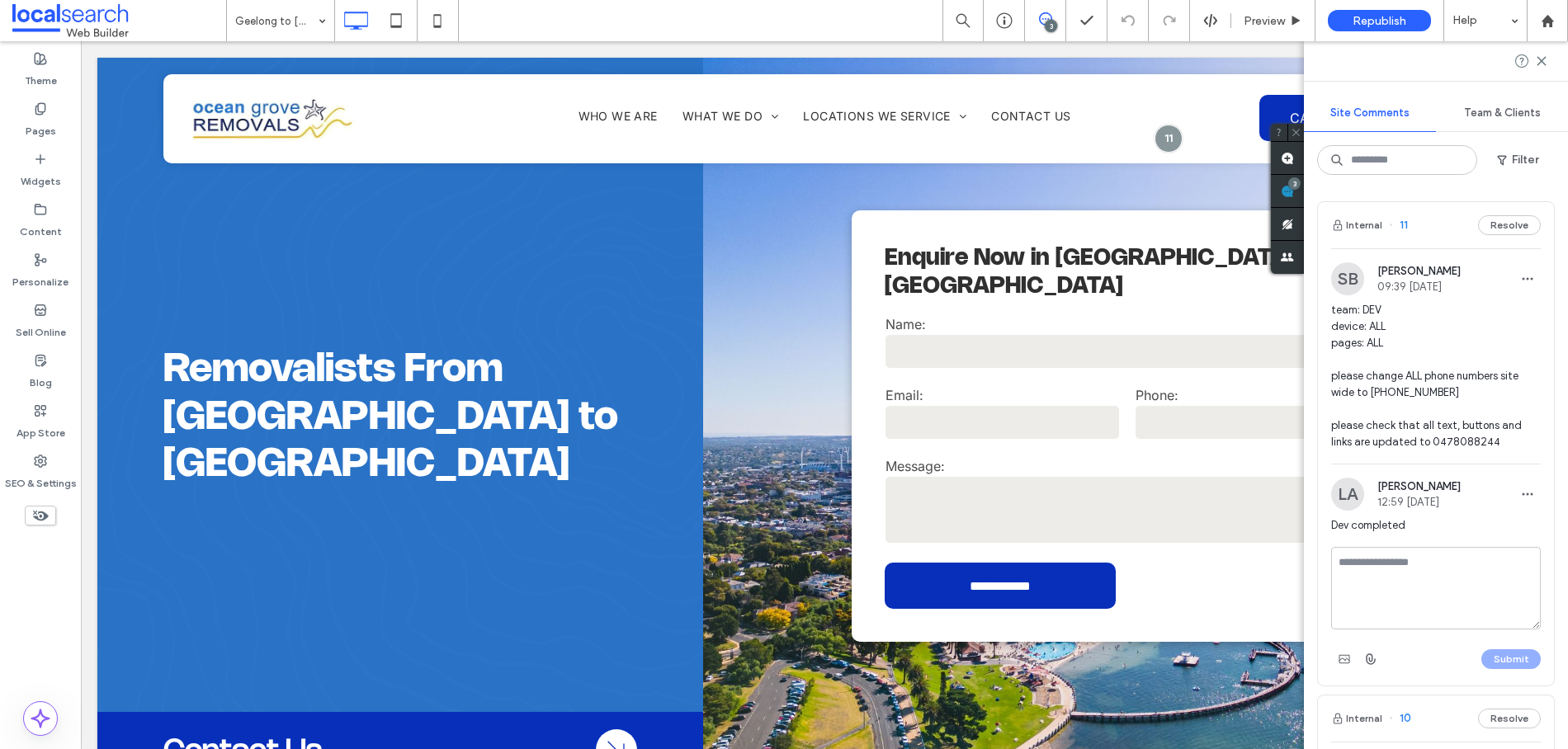
click at [1427, 589] on textarea at bounding box center [1436, 589] width 210 height 83
click at [1427, 589] on textarea "***" at bounding box center [1436, 589] width 210 height 83
type textarea "*"
type textarea "**********"
click at [1522, 665] on button "Submit" at bounding box center [1511, 659] width 59 height 19
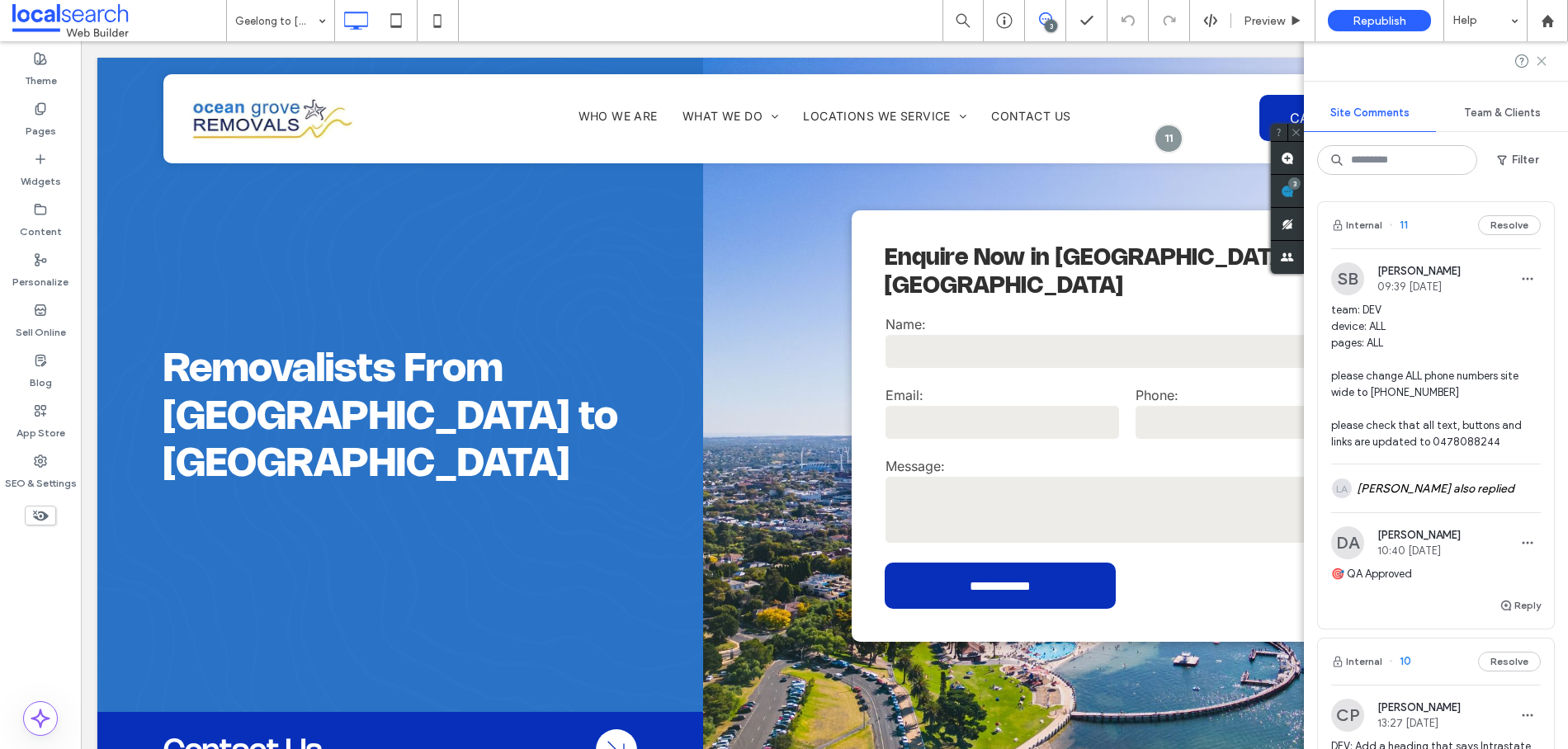
click at [1543, 62] on use at bounding box center [1541, 60] width 8 height 8
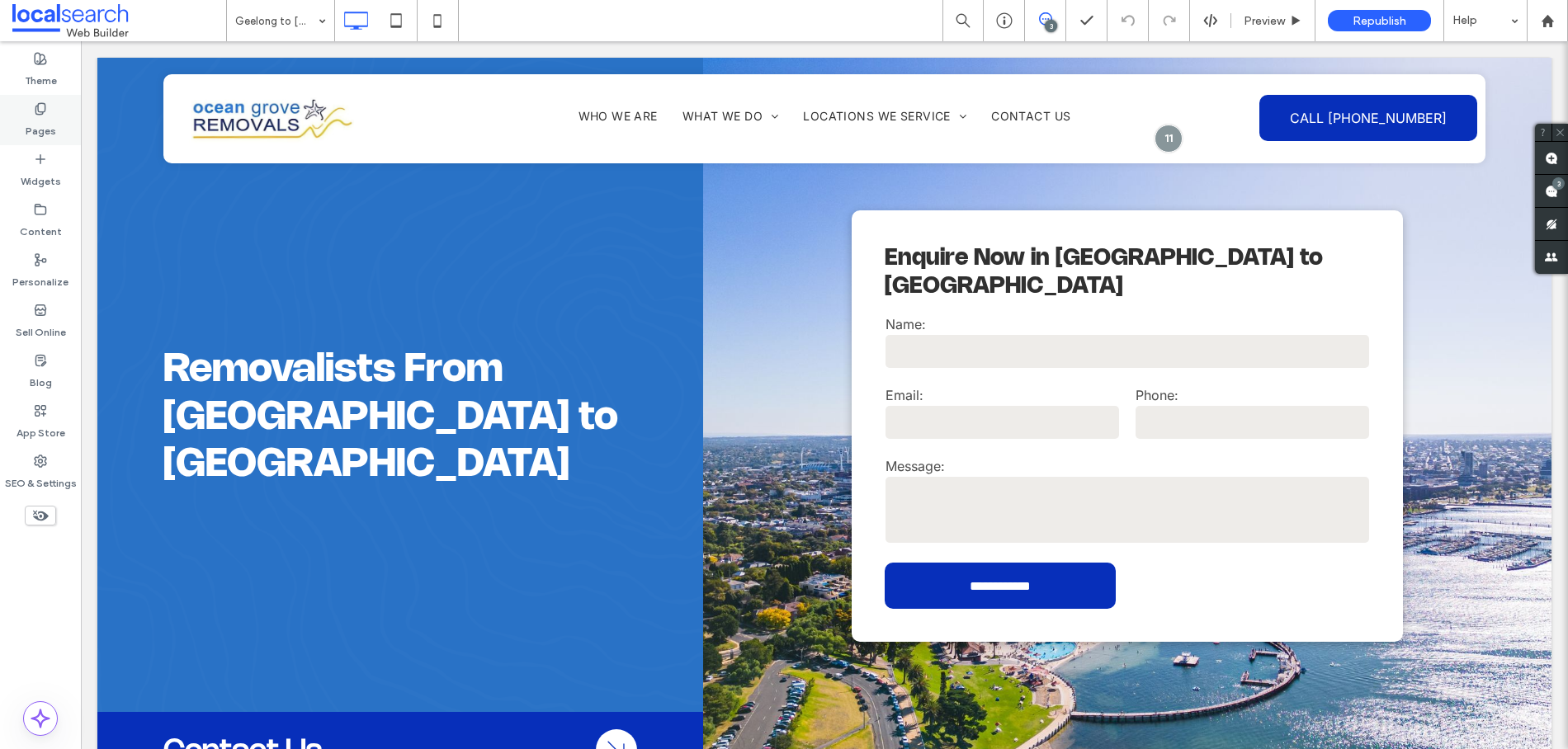
click at [40, 119] on label "Pages" at bounding box center [41, 127] width 30 height 23
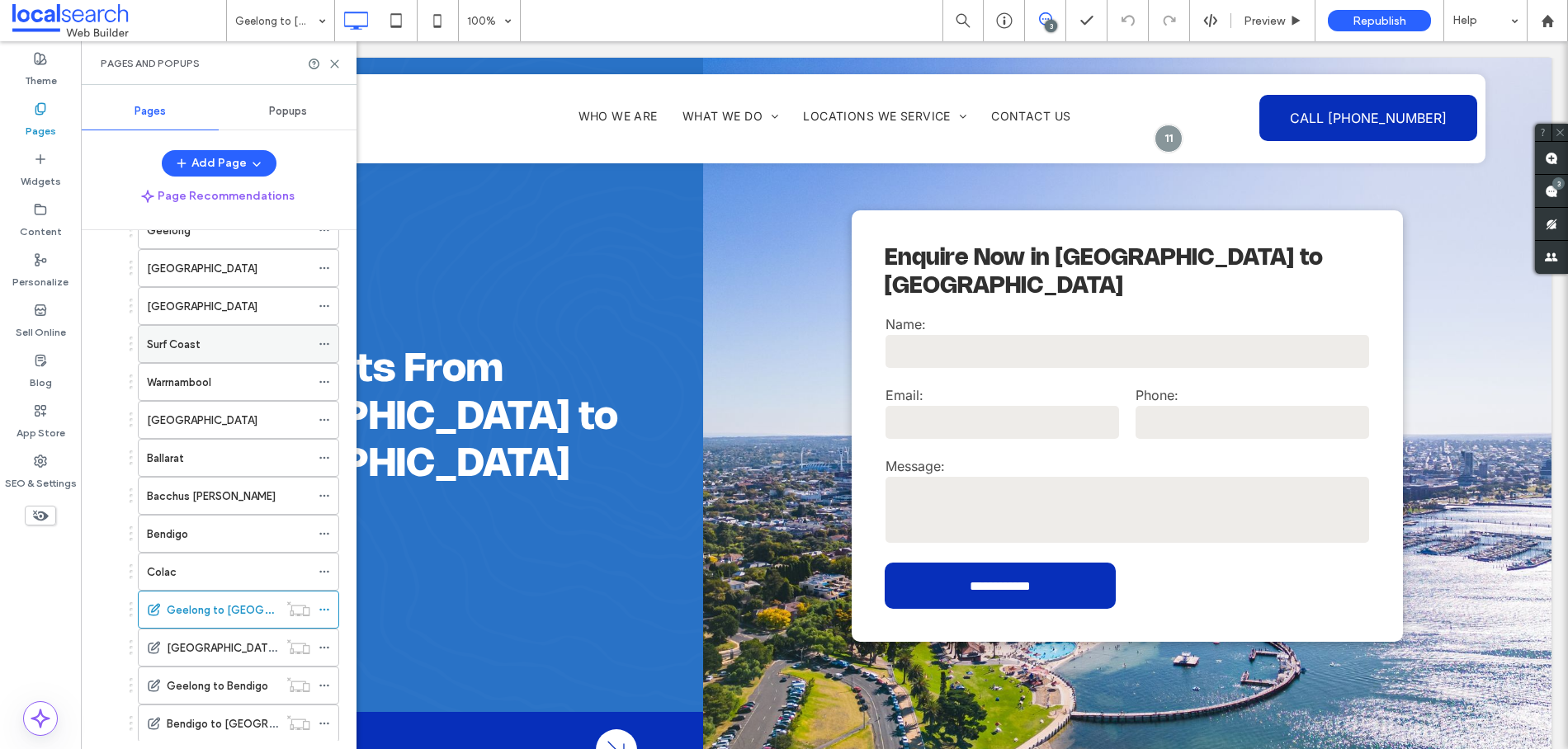
scroll to position [350, 0]
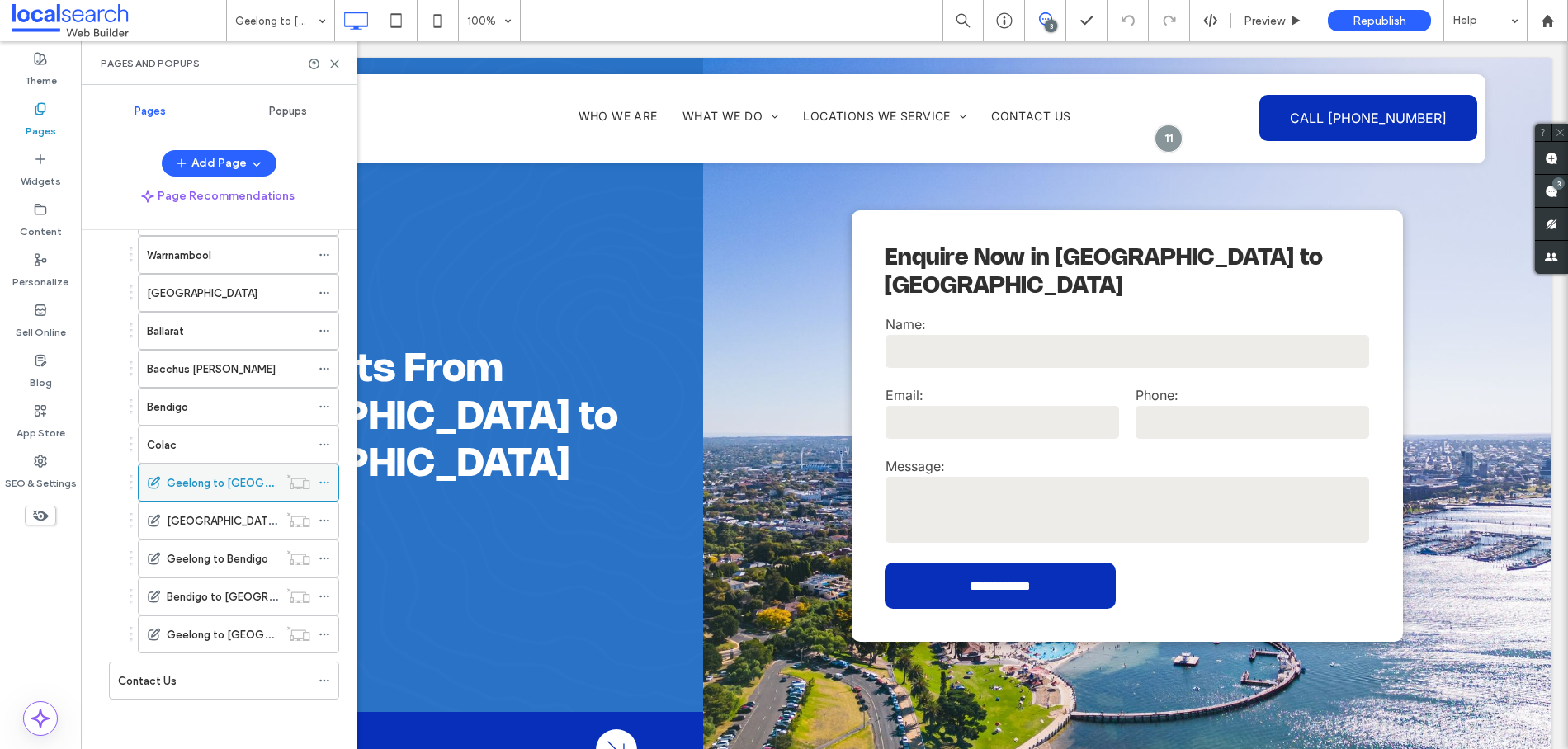
click at [300, 482] on icon at bounding box center [298, 482] width 24 height 17
click at [1261, 21] on span "Preview" at bounding box center [1264, 21] width 41 height 14
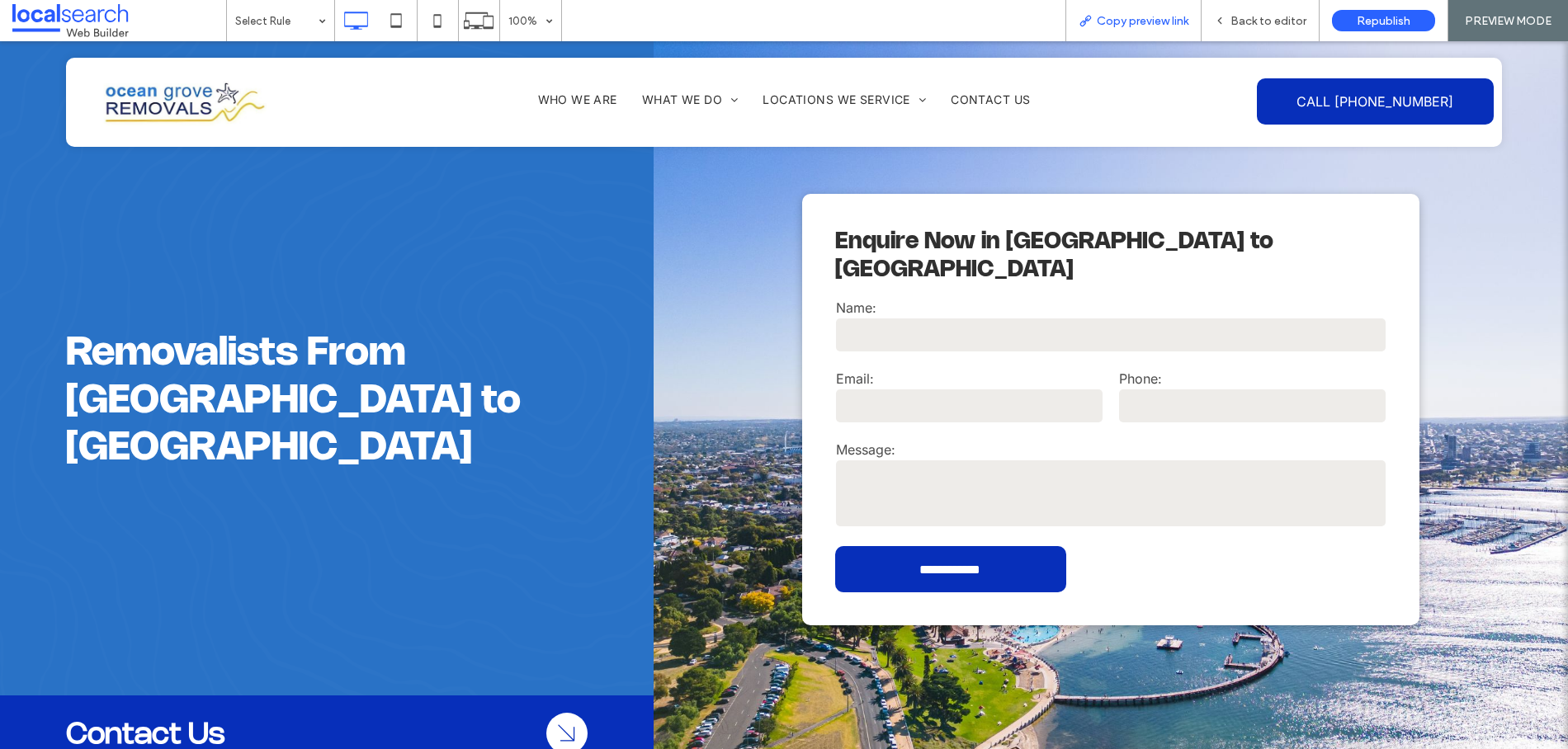
click at [1162, 21] on span "Copy preview link" at bounding box center [1142, 21] width 91 height 14
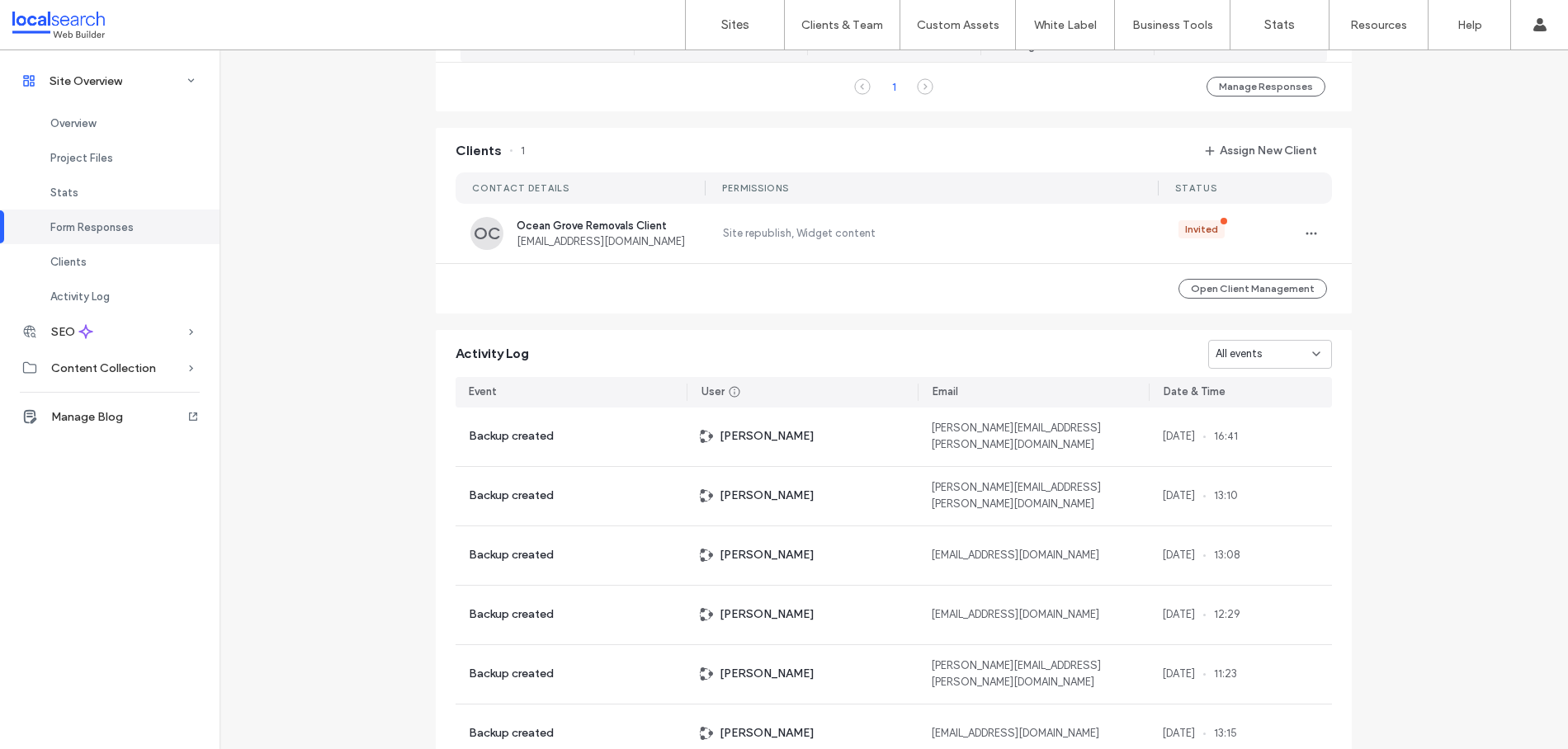
scroll to position [406, 0]
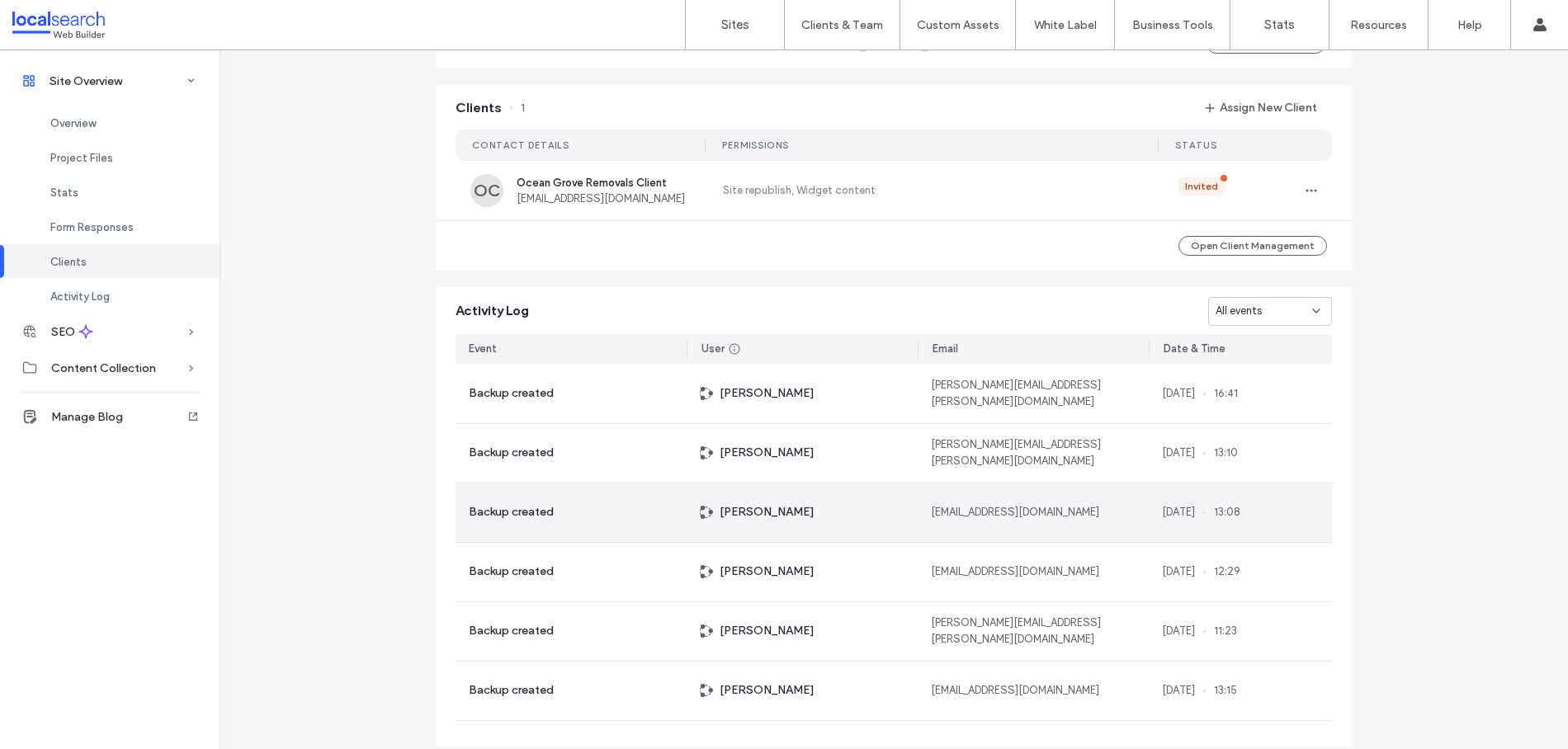
scroll to position [1235, 0]
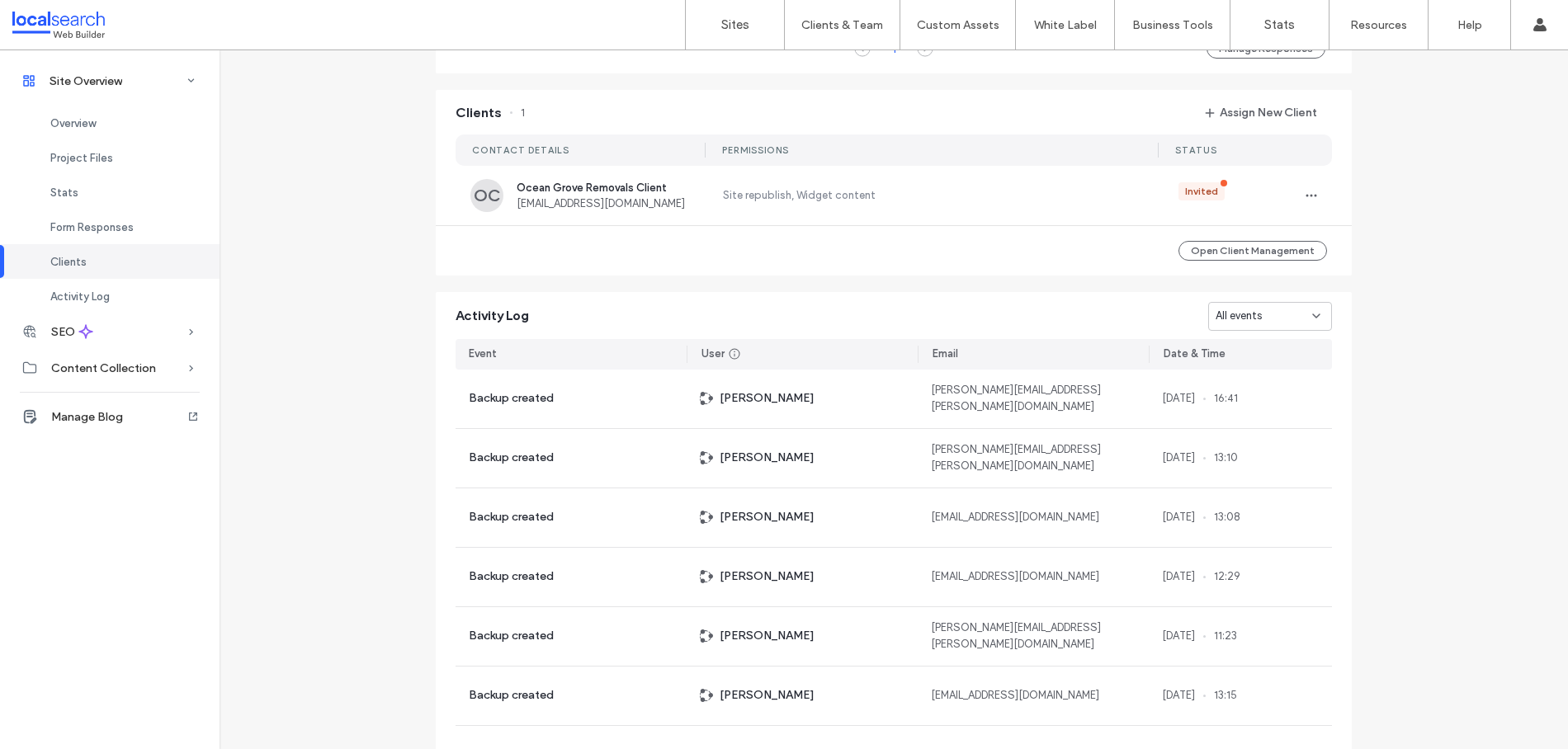
click at [1290, 297] on div "Activity Log All events" at bounding box center [894, 312] width 916 height 39
click at [1287, 310] on div "All events" at bounding box center [1264, 316] width 96 height 17
click at [1244, 325] on div "All events" at bounding box center [1270, 317] width 124 height 29
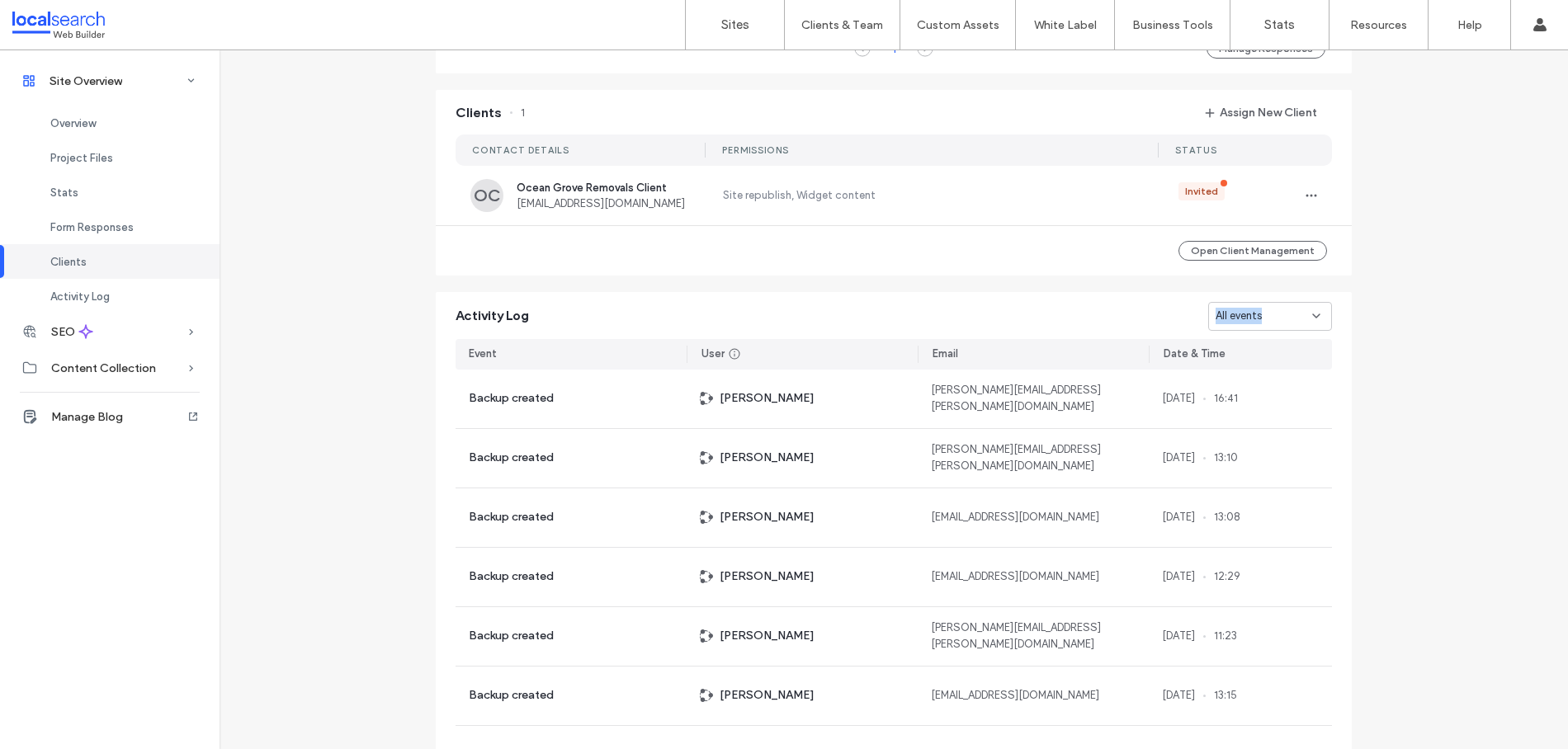
click at [1244, 325] on div "All events" at bounding box center [1270, 317] width 124 height 29
click at [967, 327] on div "Activity Log All events" at bounding box center [894, 312] width 916 height 39
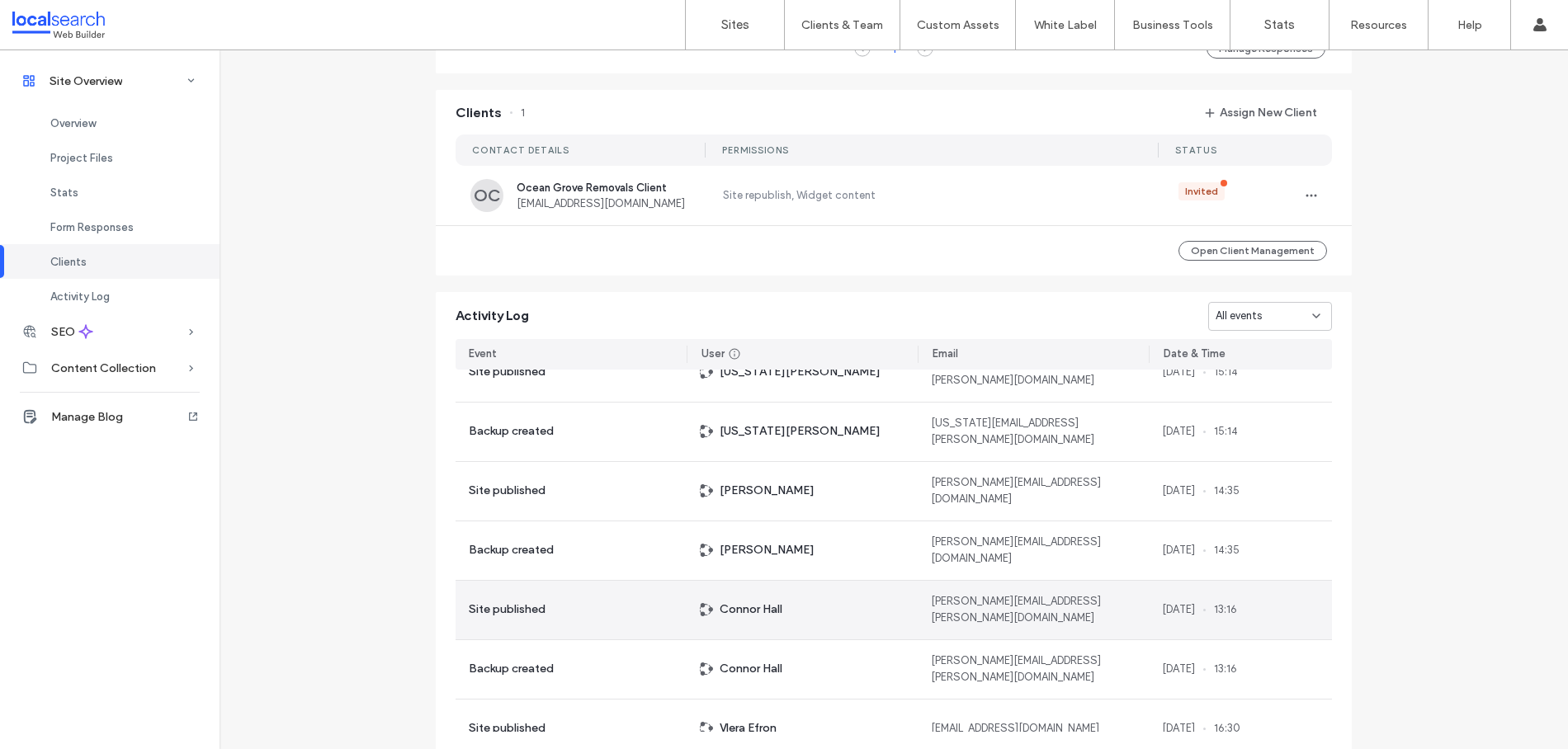
scroll to position [0, 0]
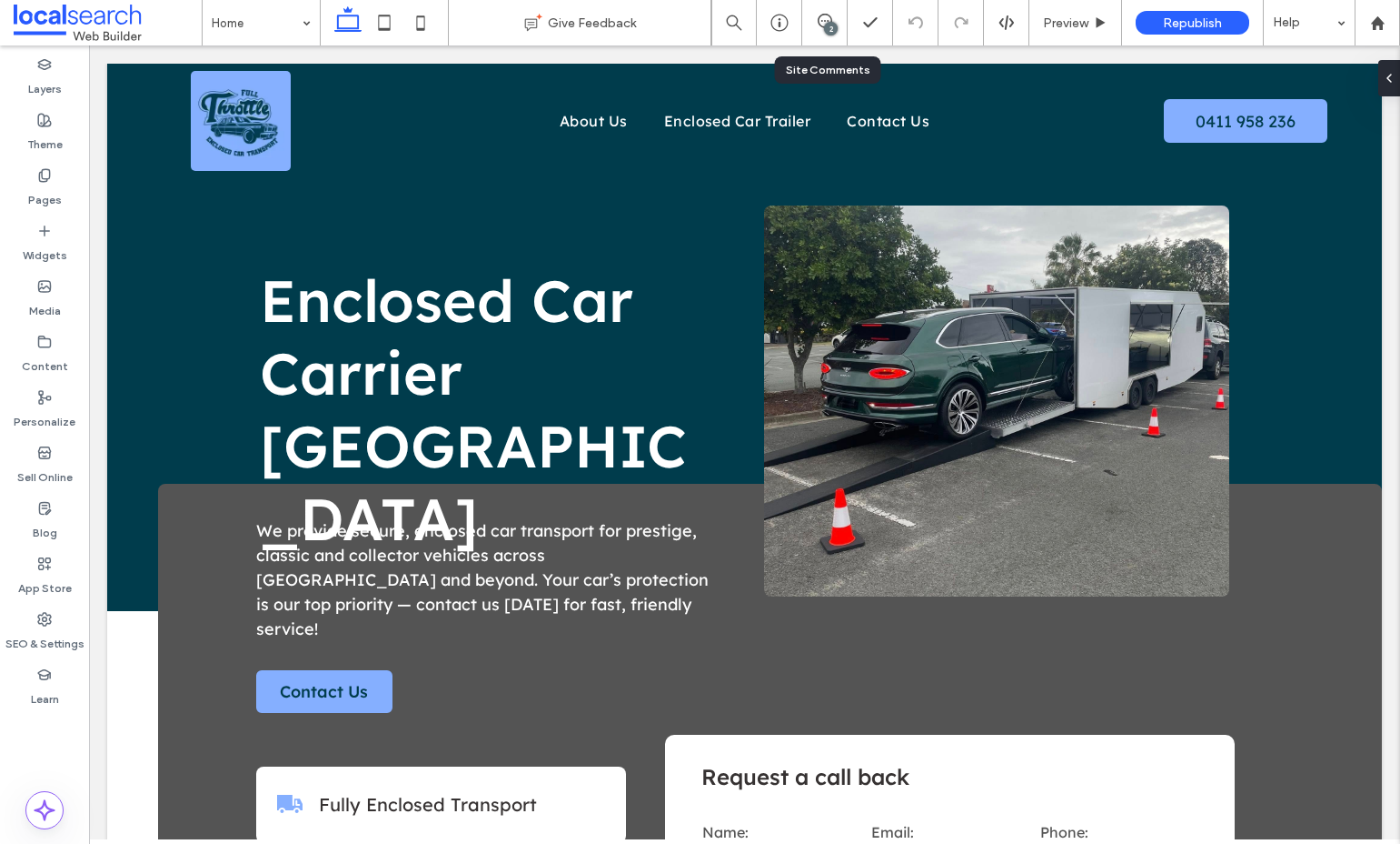
click at [824, 34] on div "2" at bounding box center [825, 22] width 46 height 46
click at [825, 23] on div "2" at bounding box center [831, 28] width 14 height 14
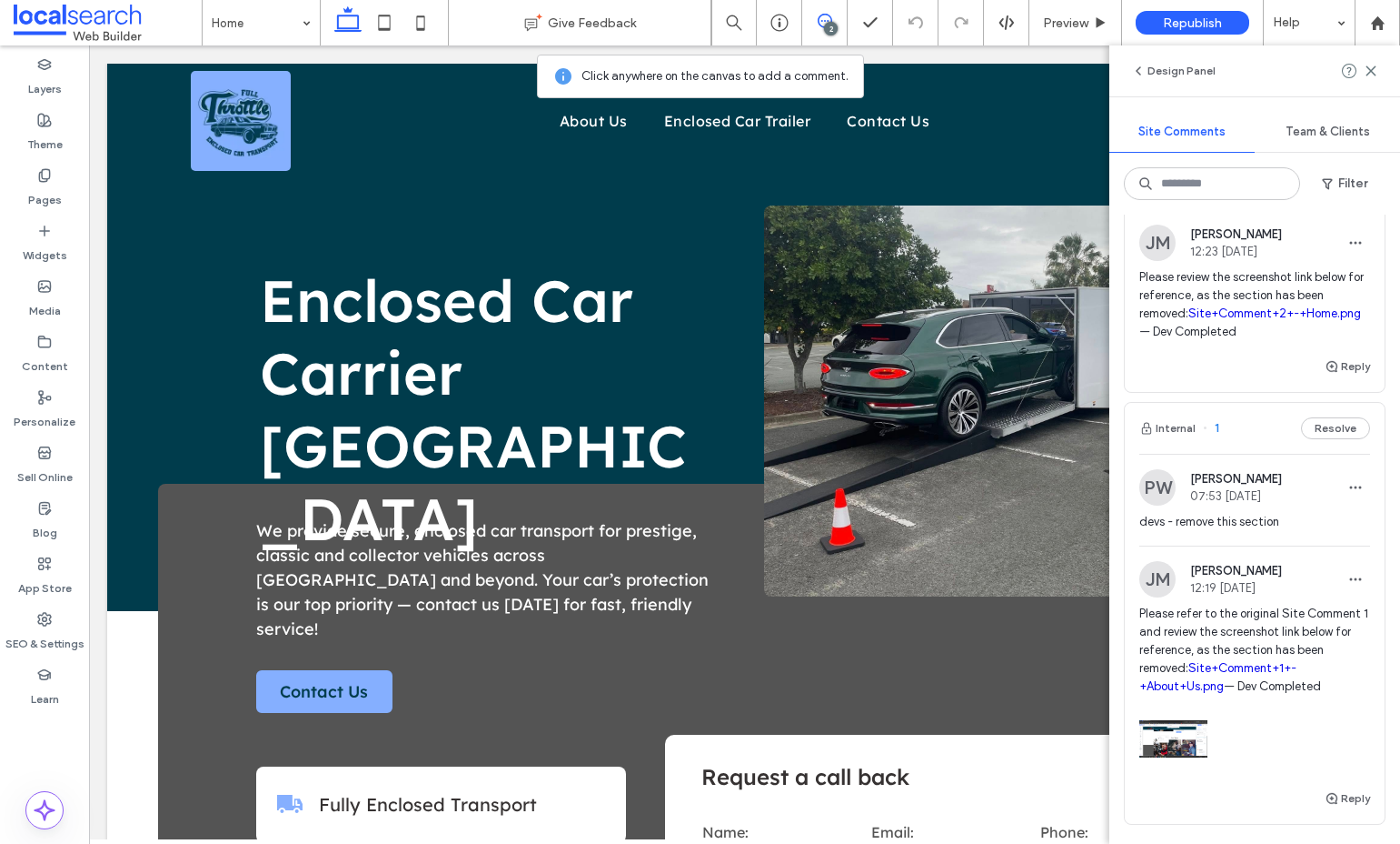
scroll to position [276, 0]
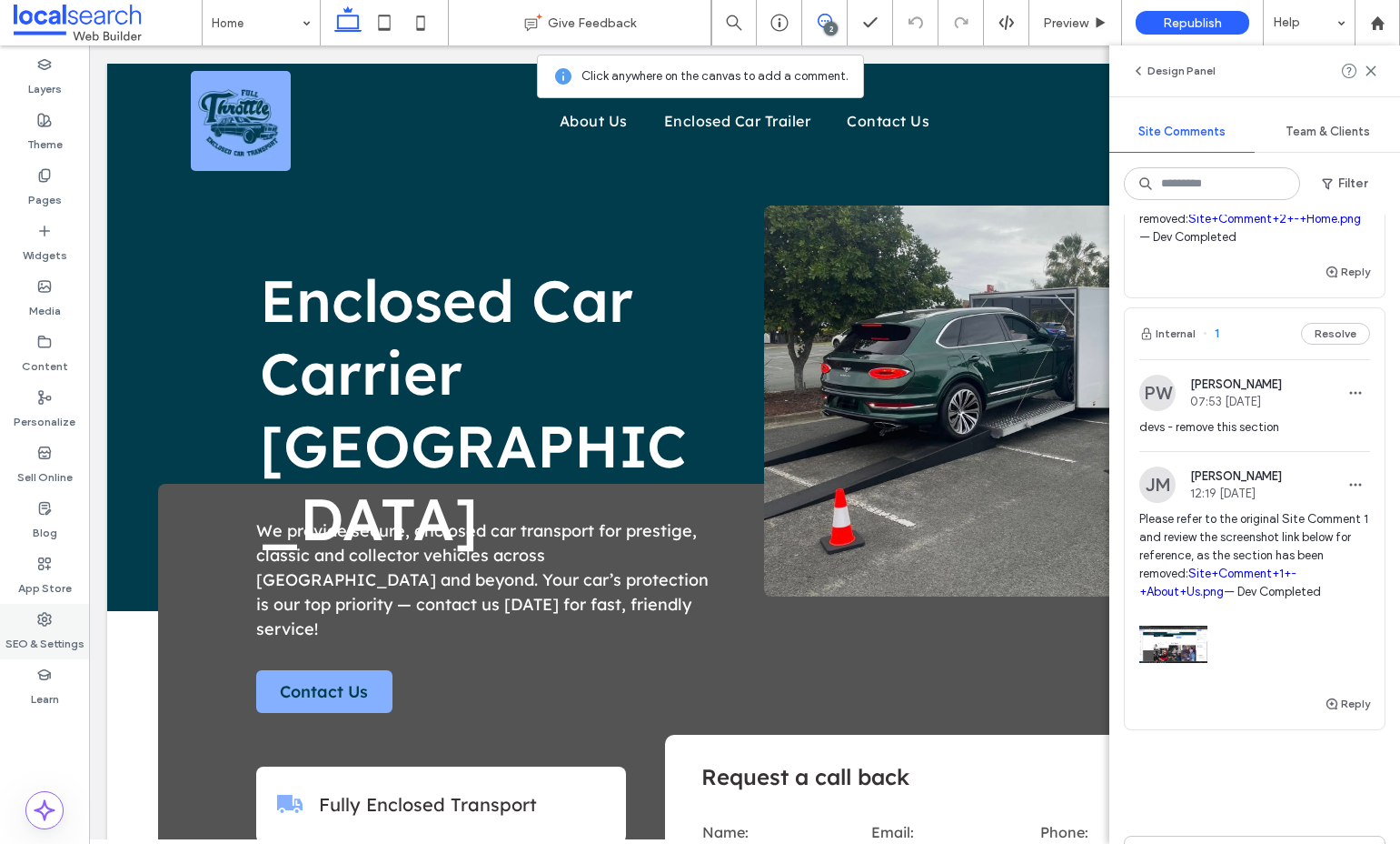
click at [44, 639] on label "SEO & Settings" at bounding box center [45, 638] width 79 height 25
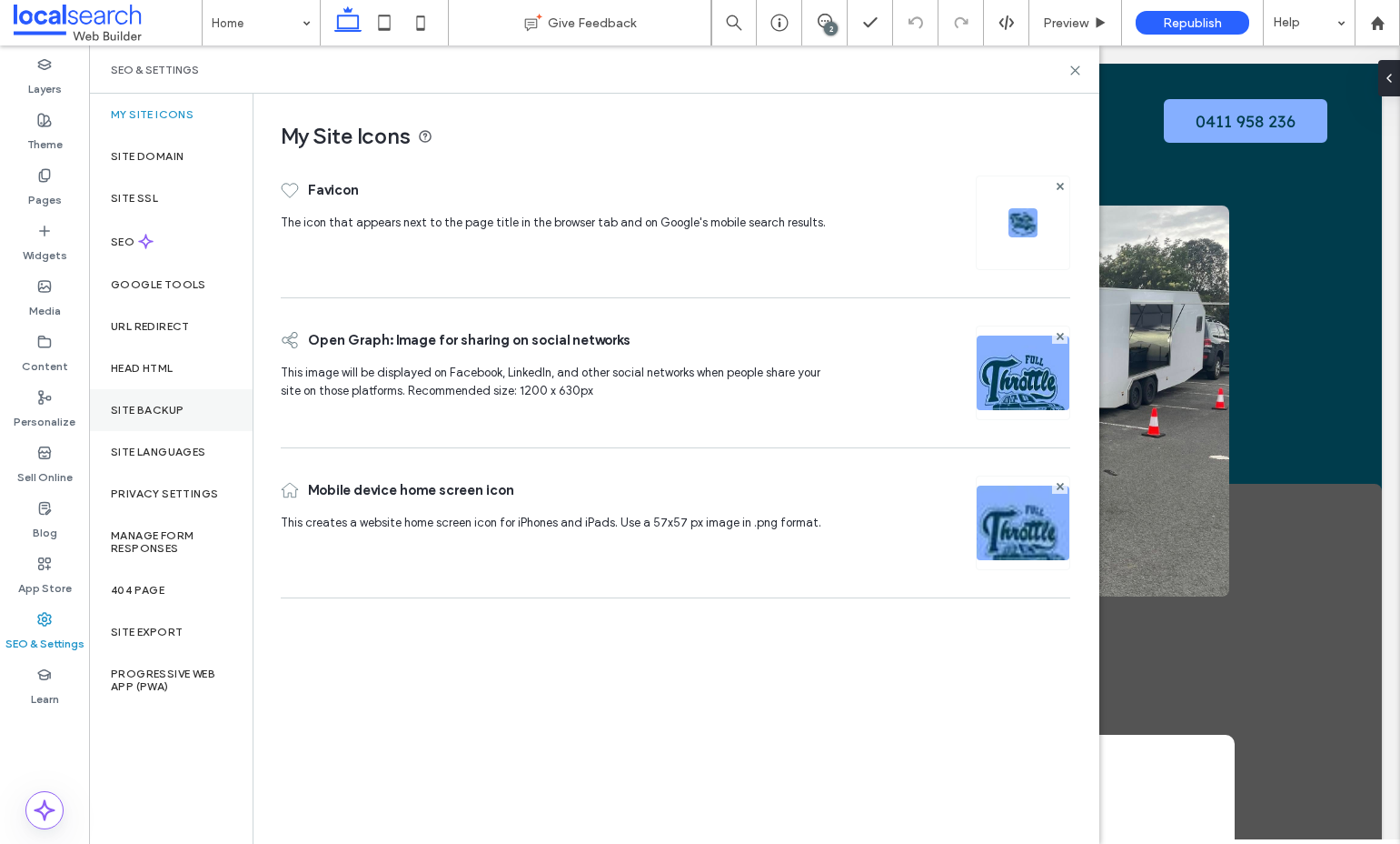
click at [161, 413] on label "Site Backup" at bounding box center [147, 410] width 73 height 13
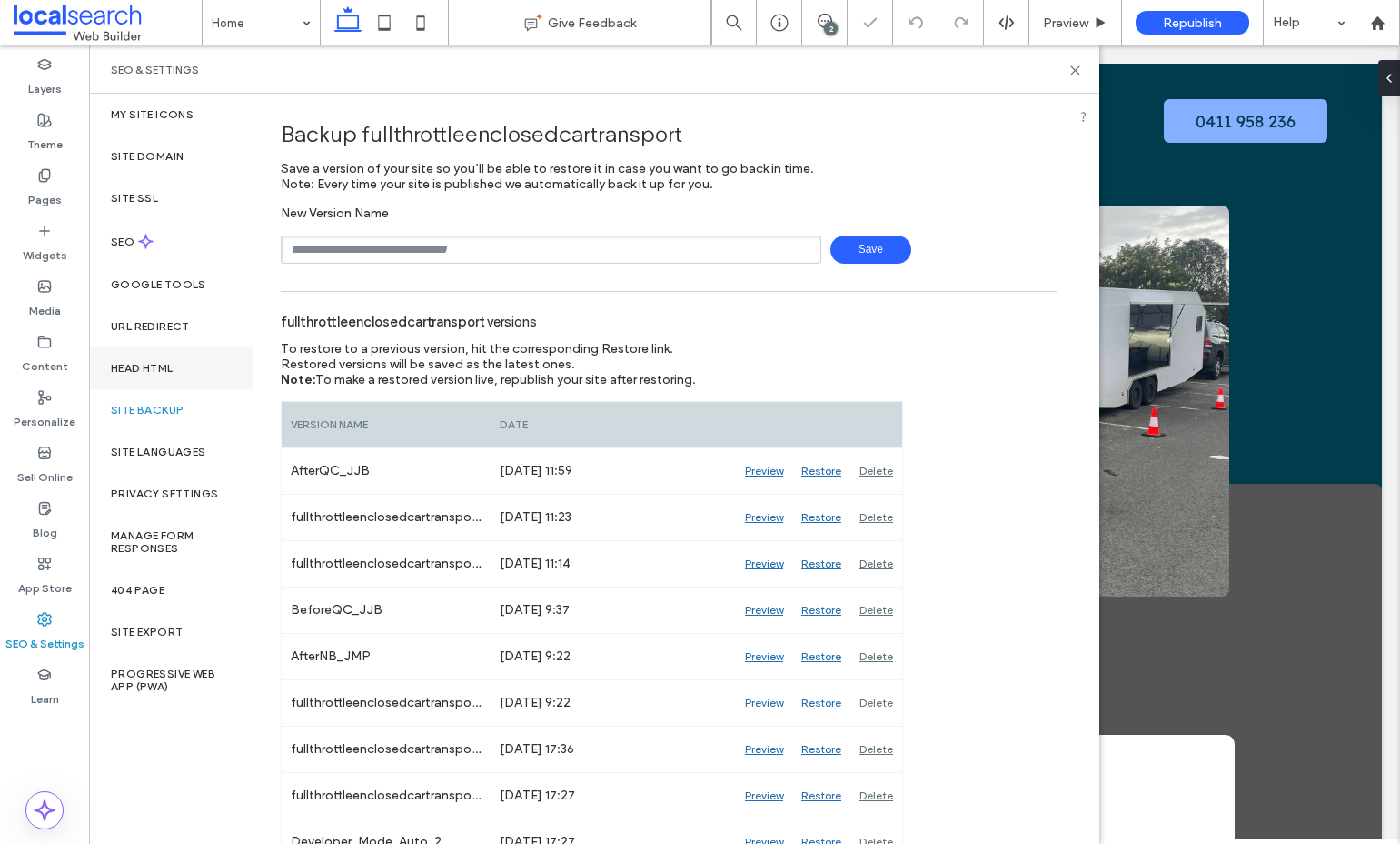
click at [153, 365] on label "Head HTML" at bounding box center [141, 368] width 62 height 13
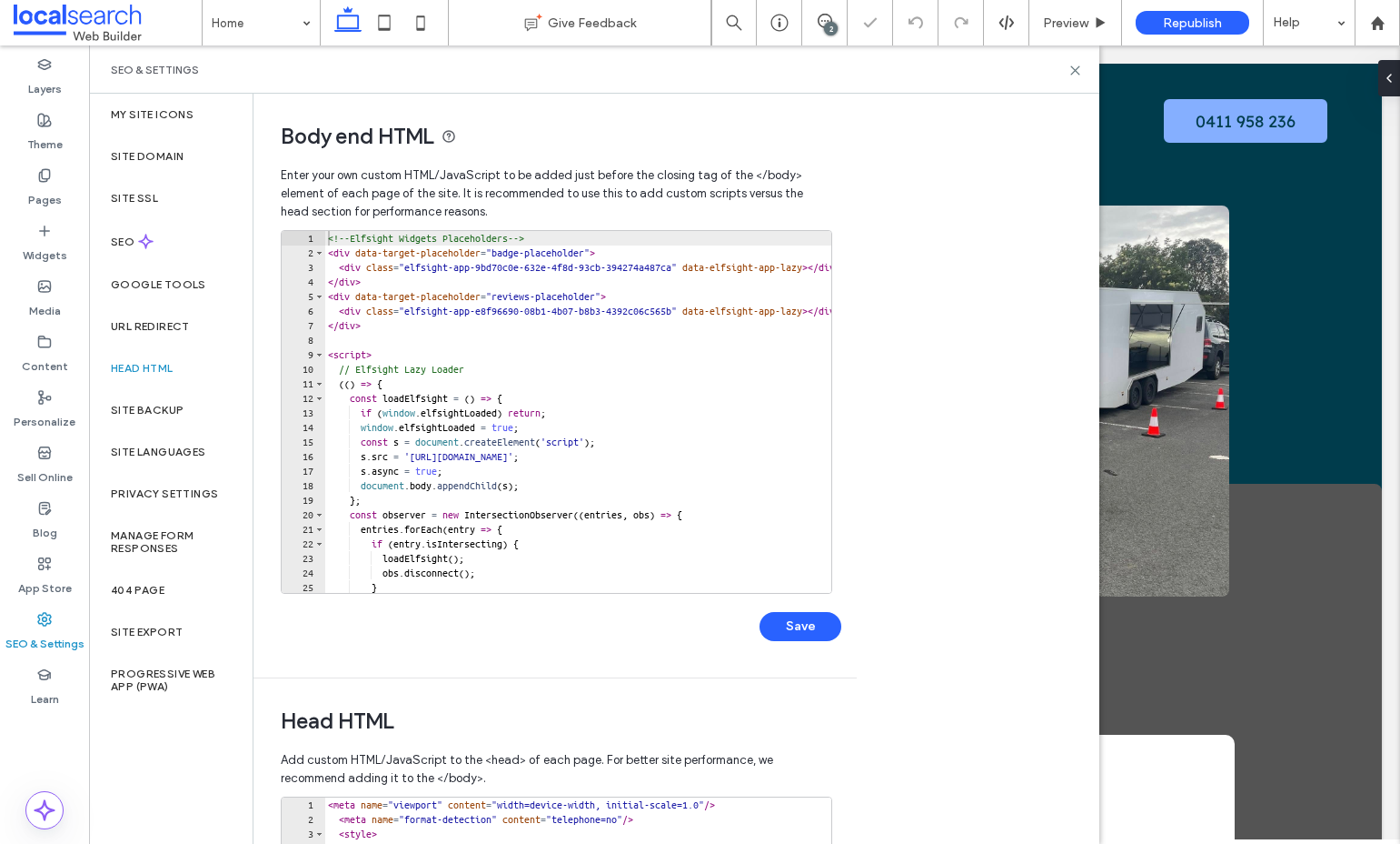
click at [554, 268] on div "<!-- Elfsight Widgets Placeholders --> < div data-target-placeholder = "badge-p…" at bounding box center [855, 426] width 1060 height 391
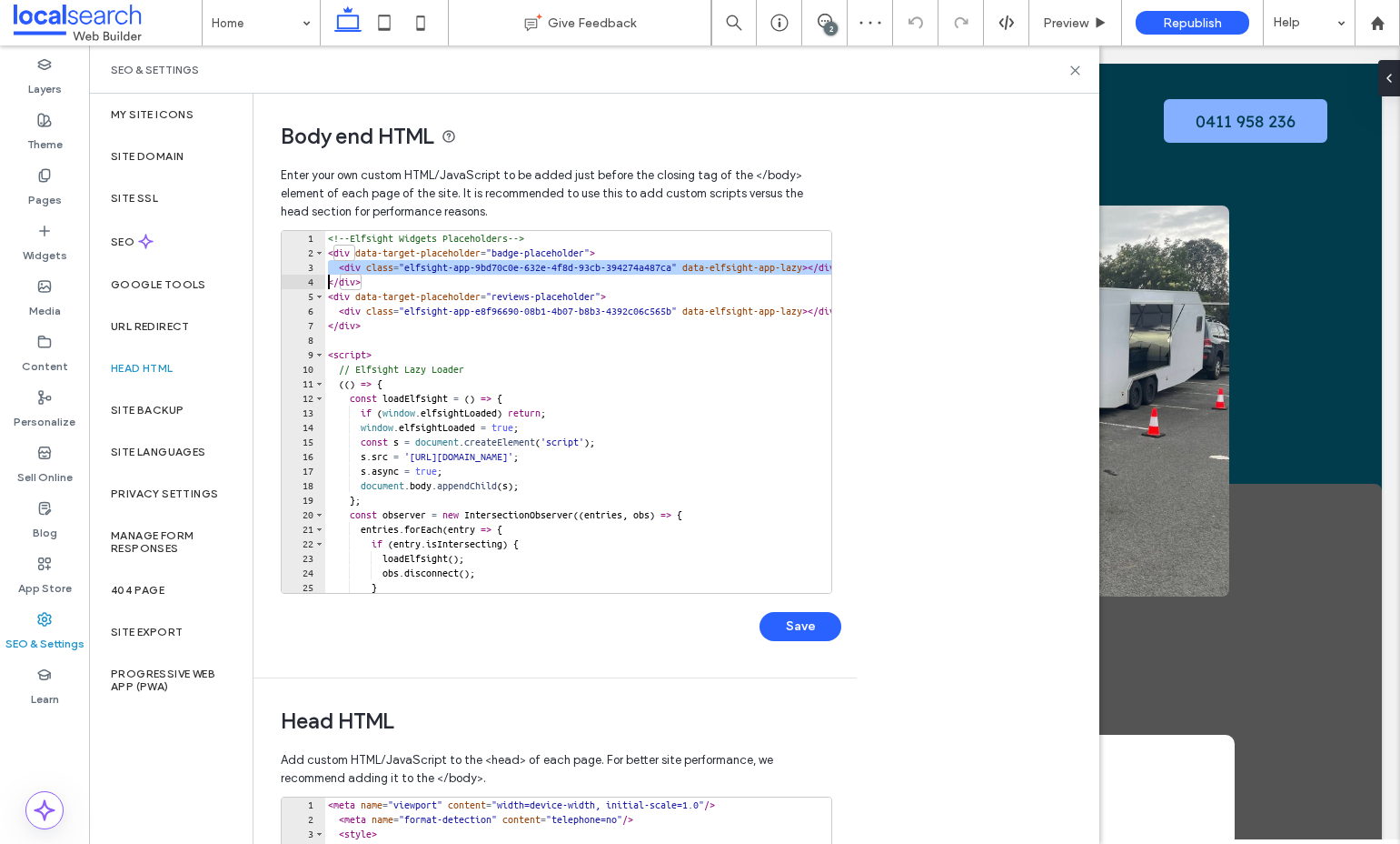
click at [554, 268] on div "<!-- Elfsight Widgets Placeholders --> < div data-target-placeholder = "badge-p…" at bounding box center [855, 426] width 1060 height 391
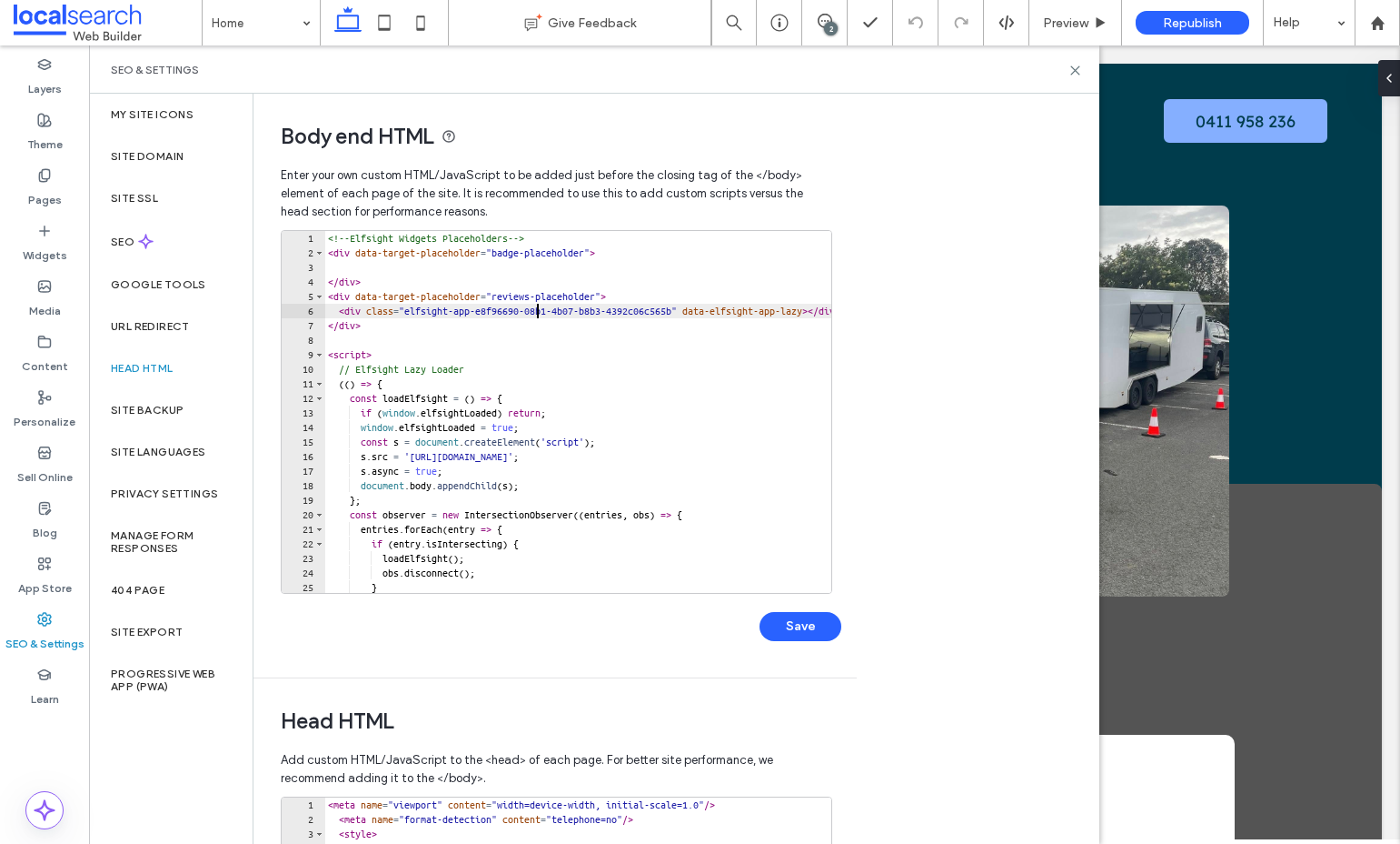
click at [535, 313] on div "<!-- Elfsight Widgets Placeholders --> < div data-target-placeholder = "badge-p…" at bounding box center [855, 426] width 1060 height 391
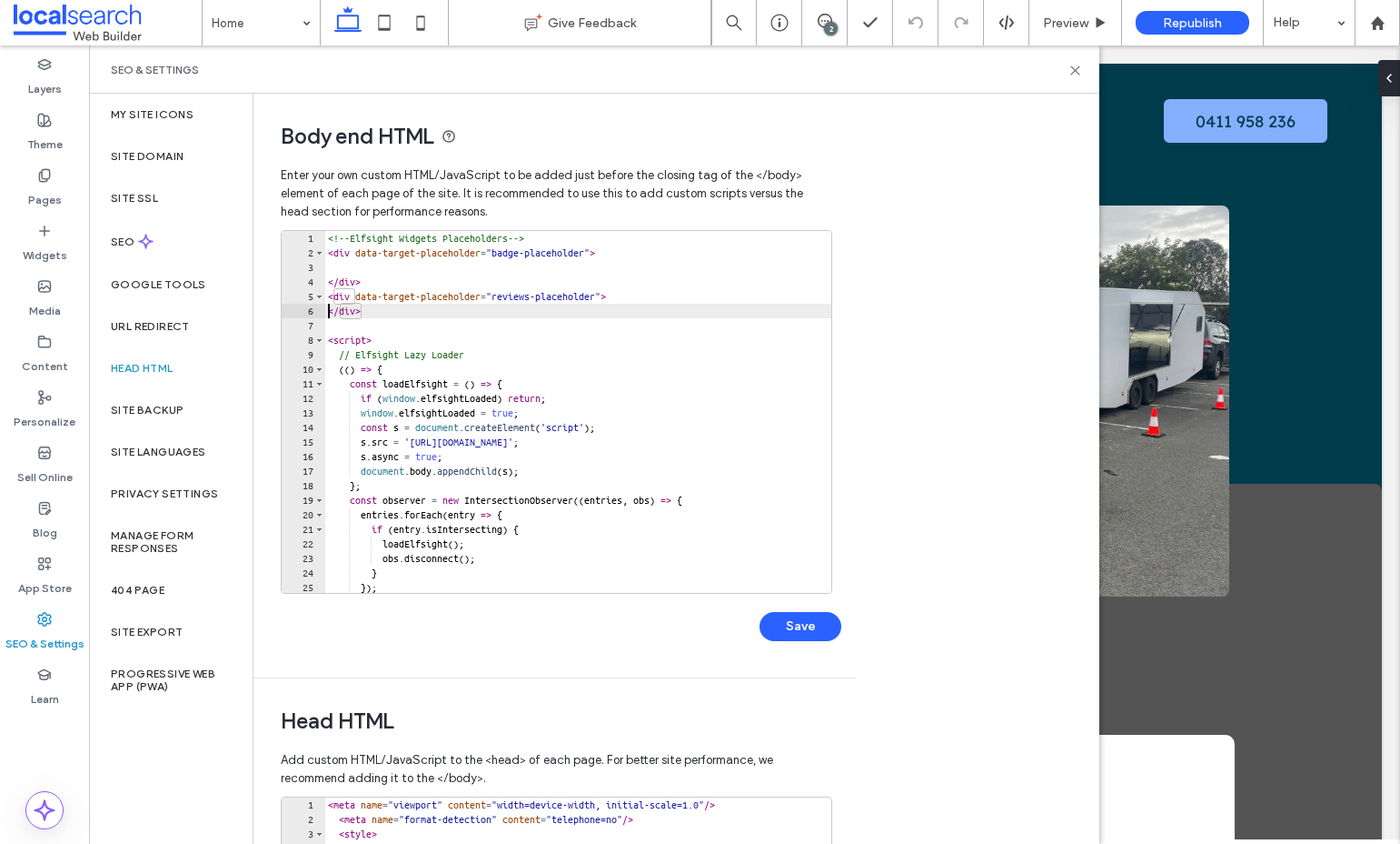
type textarea "******"
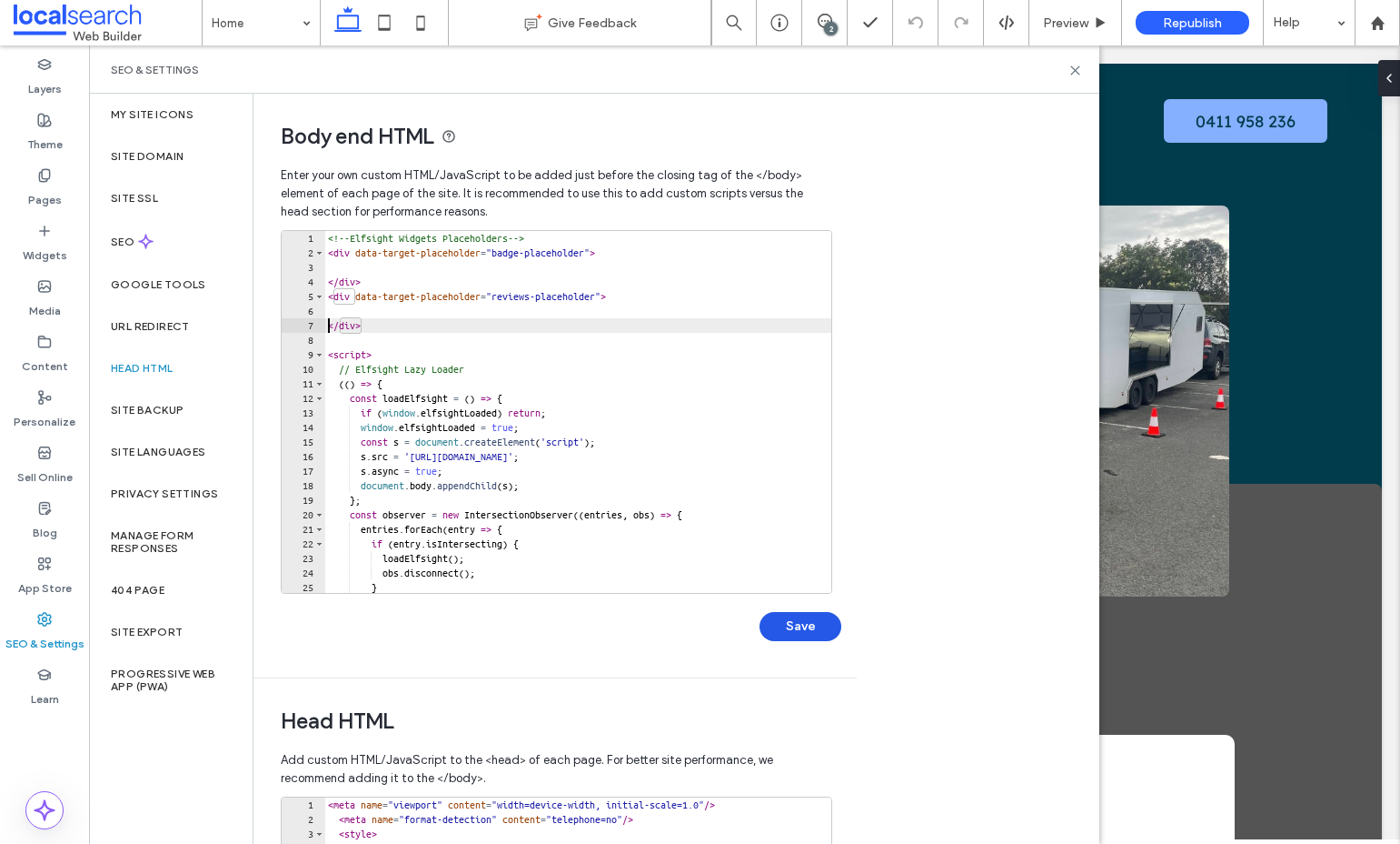
click at [807, 630] on button "Save" at bounding box center [801, 625] width 82 height 29
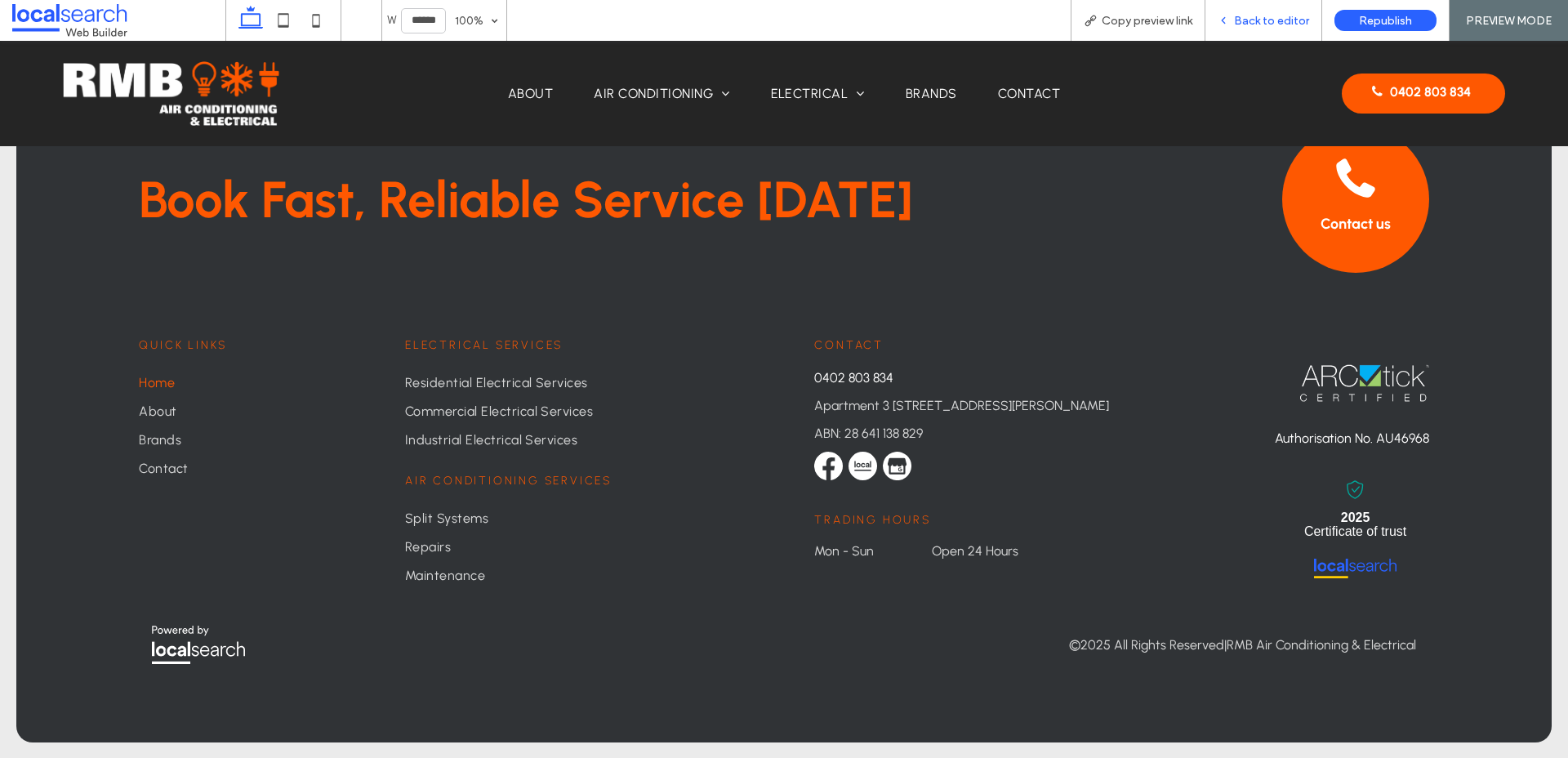
click at [1247, 23] on span "Back to editor" at bounding box center [1271, 21] width 75 height 14
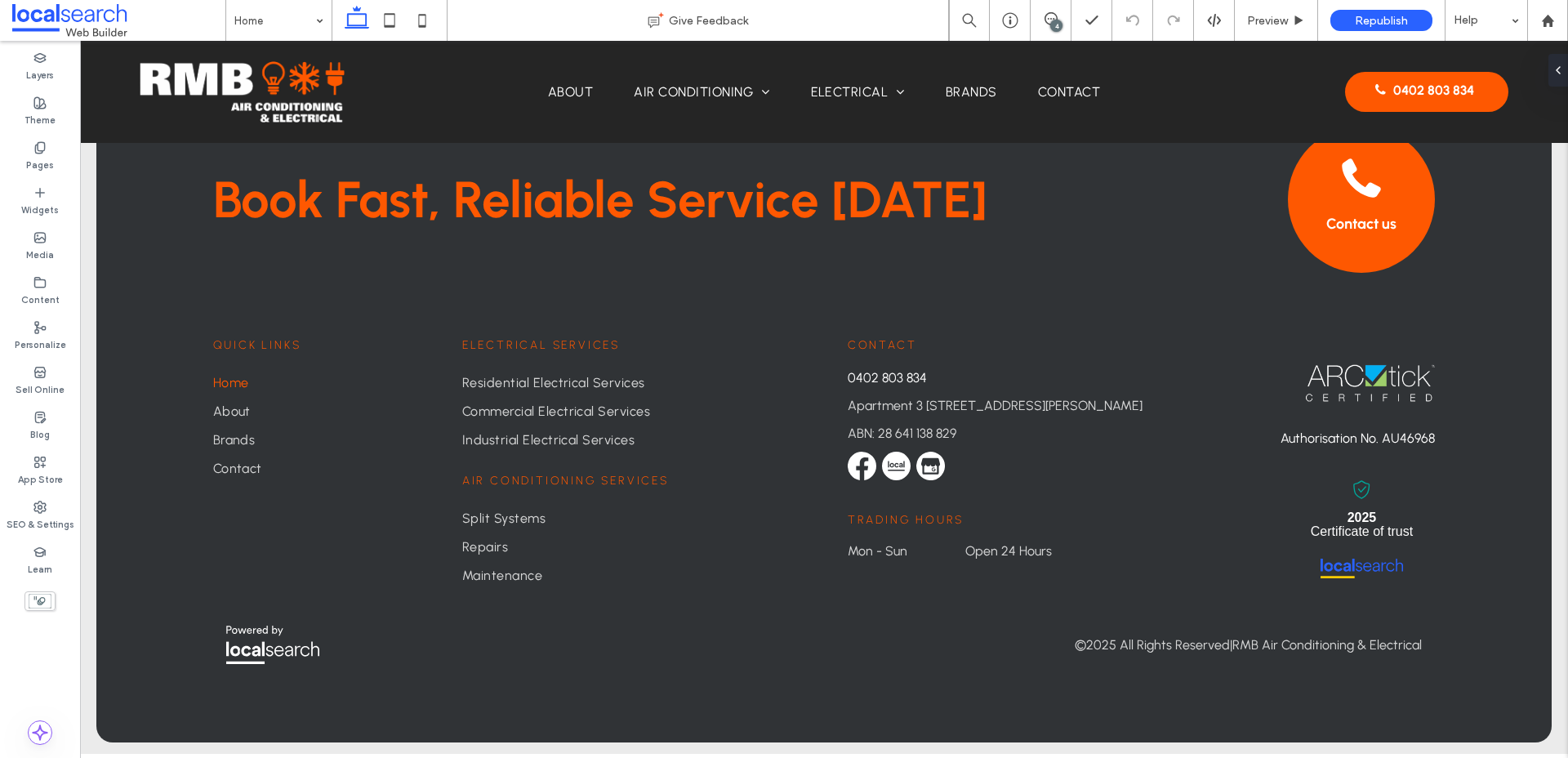
scroll to position [4219, 0]
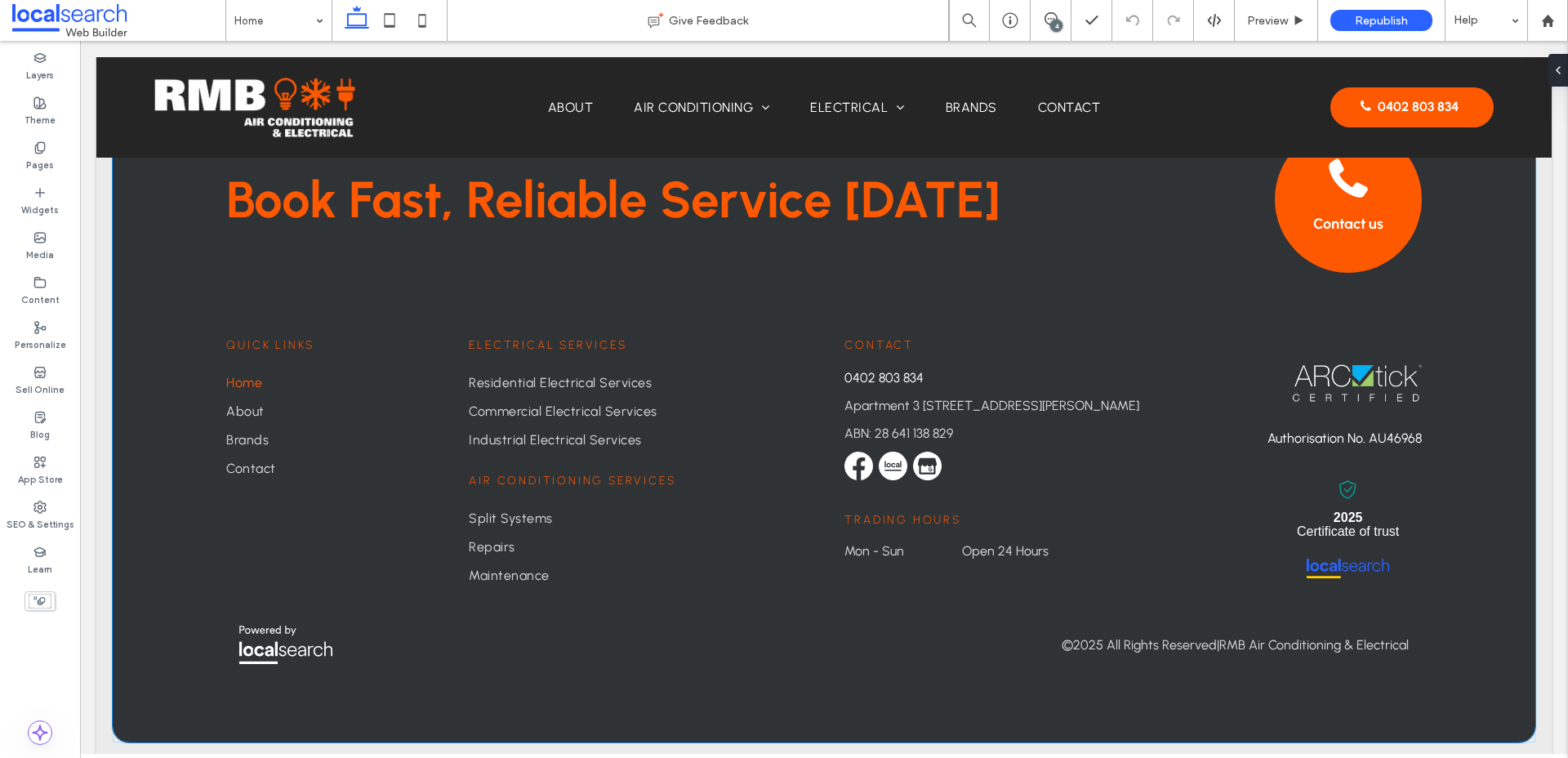
click at [207, 703] on div "Book Fast, Reliable Service [DATE] Contact us Contact [PHONE_NUMBER] [STREET_AD…" at bounding box center [824, 384] width 1423 height 715
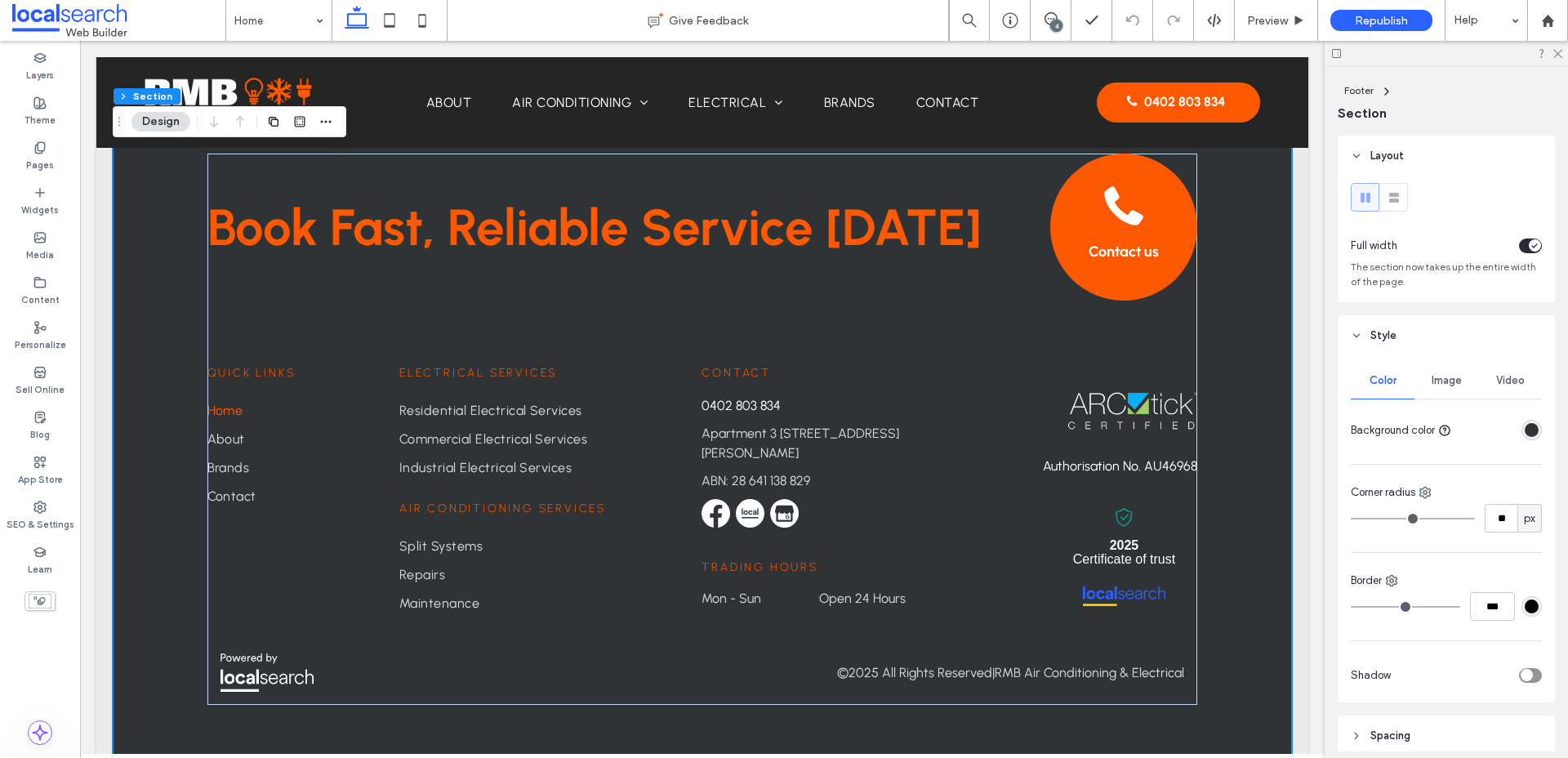
click at [1257, 388] on div "Image" at bounding box center [1446, 380] width 64 height 36
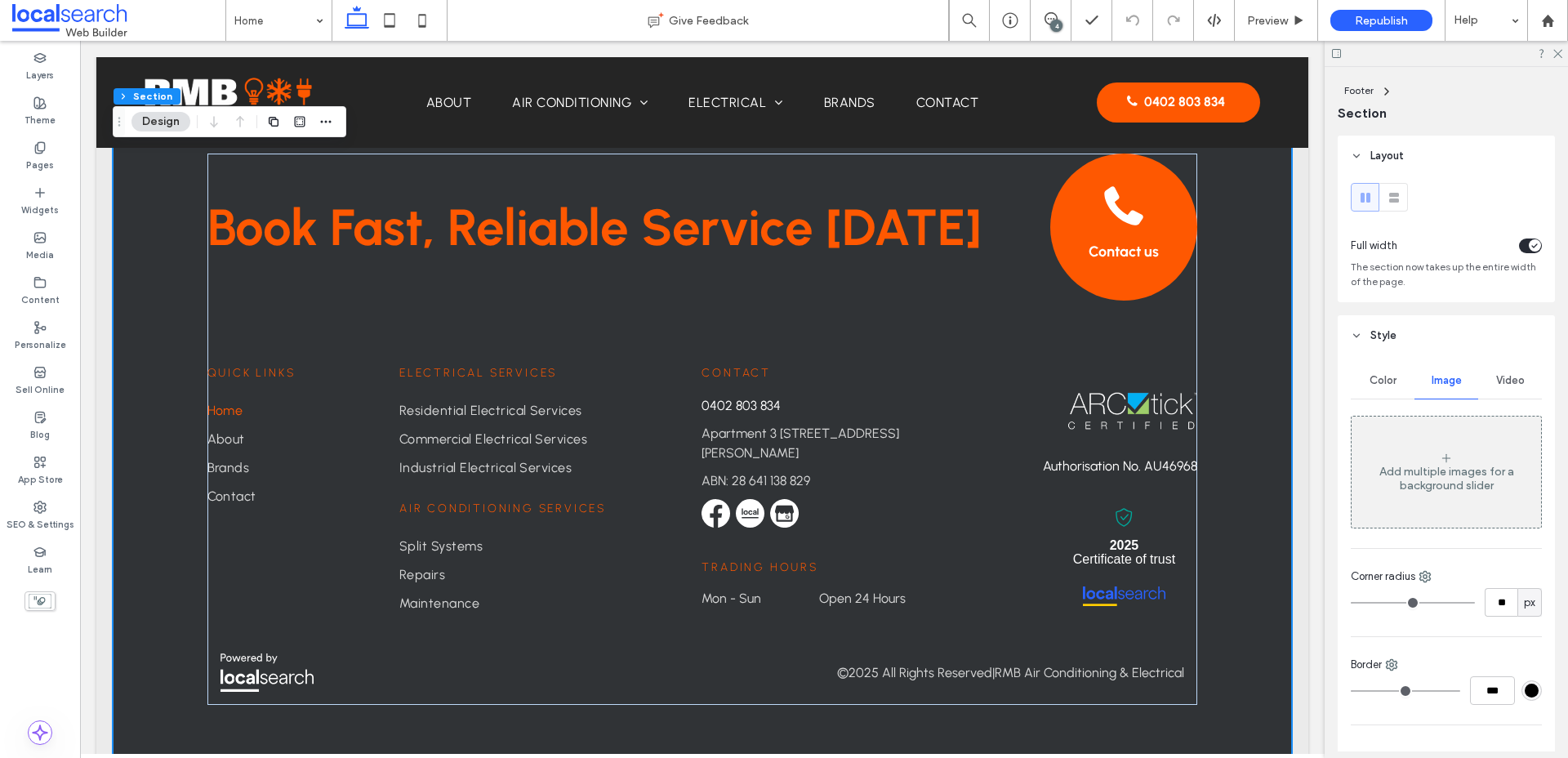
click at [1257, 471] on div "Add multiple images for a background slider" at bounding box center [1446, 478] width 190 height 28
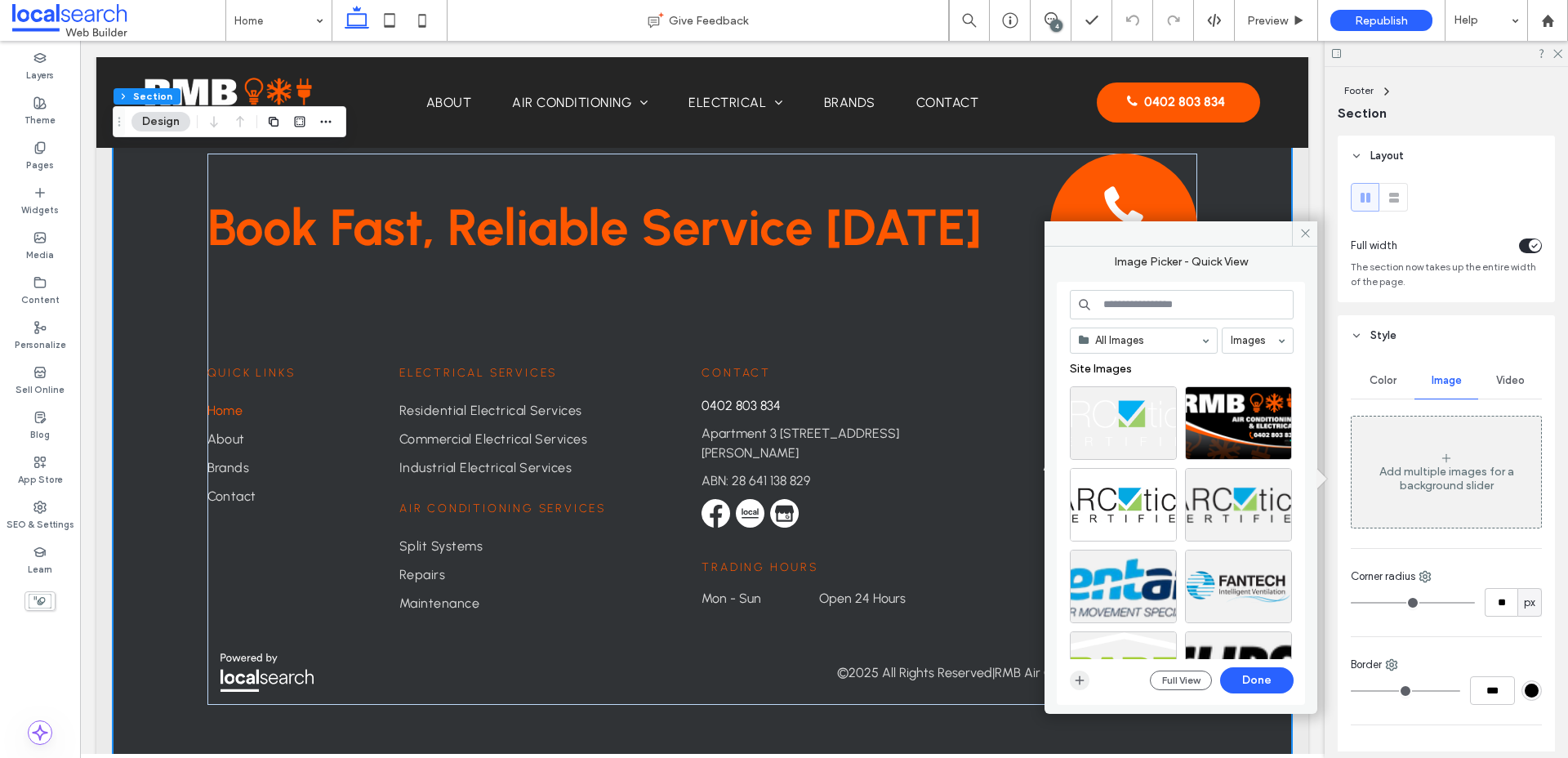
click at [1077, 684] on icon "button" at bounding box center [1080, 680] width 13 height 13
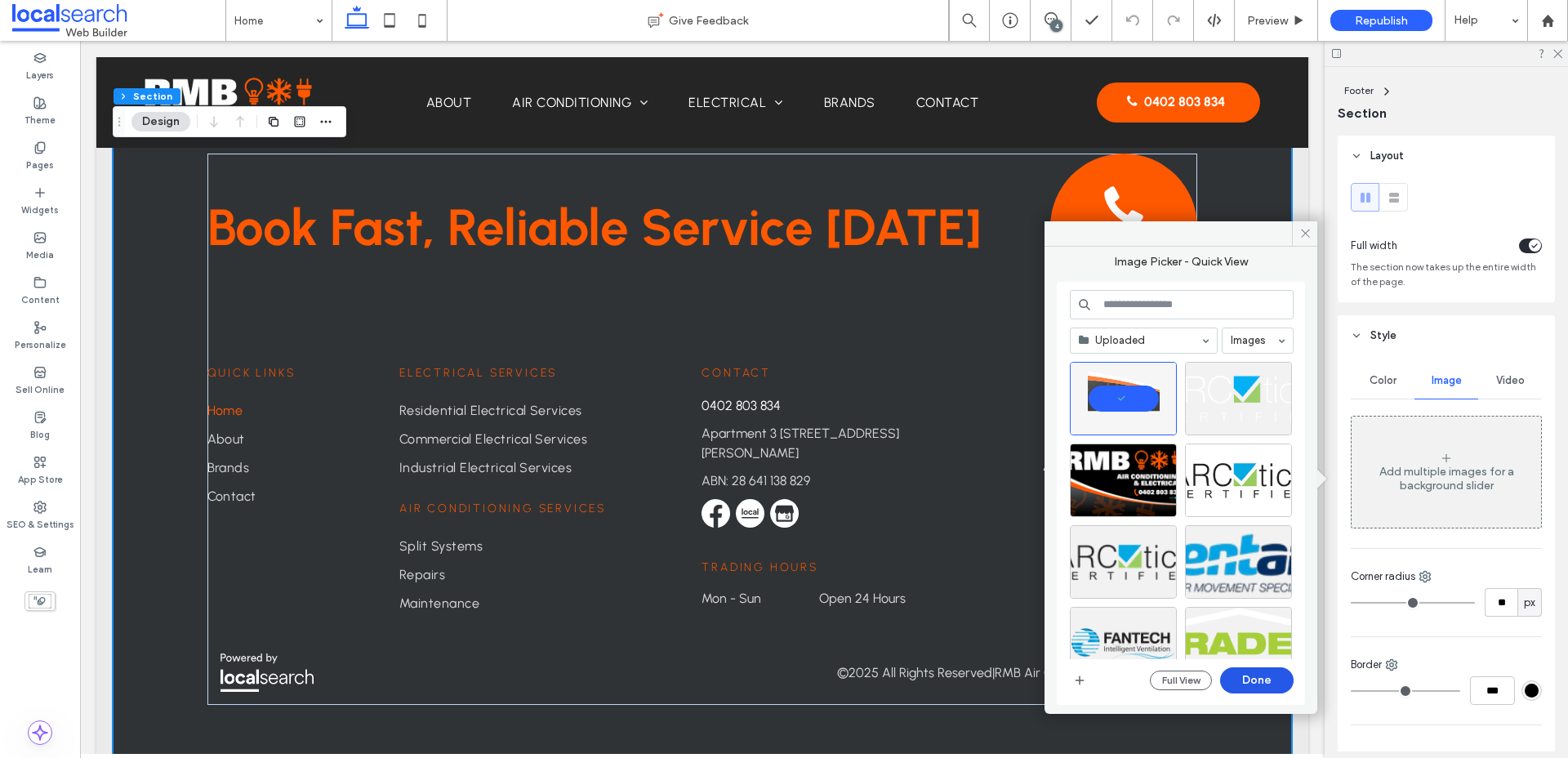
click at [1257, 682] on button "Done" at bounding box center [1257, 679] width 74 height 26
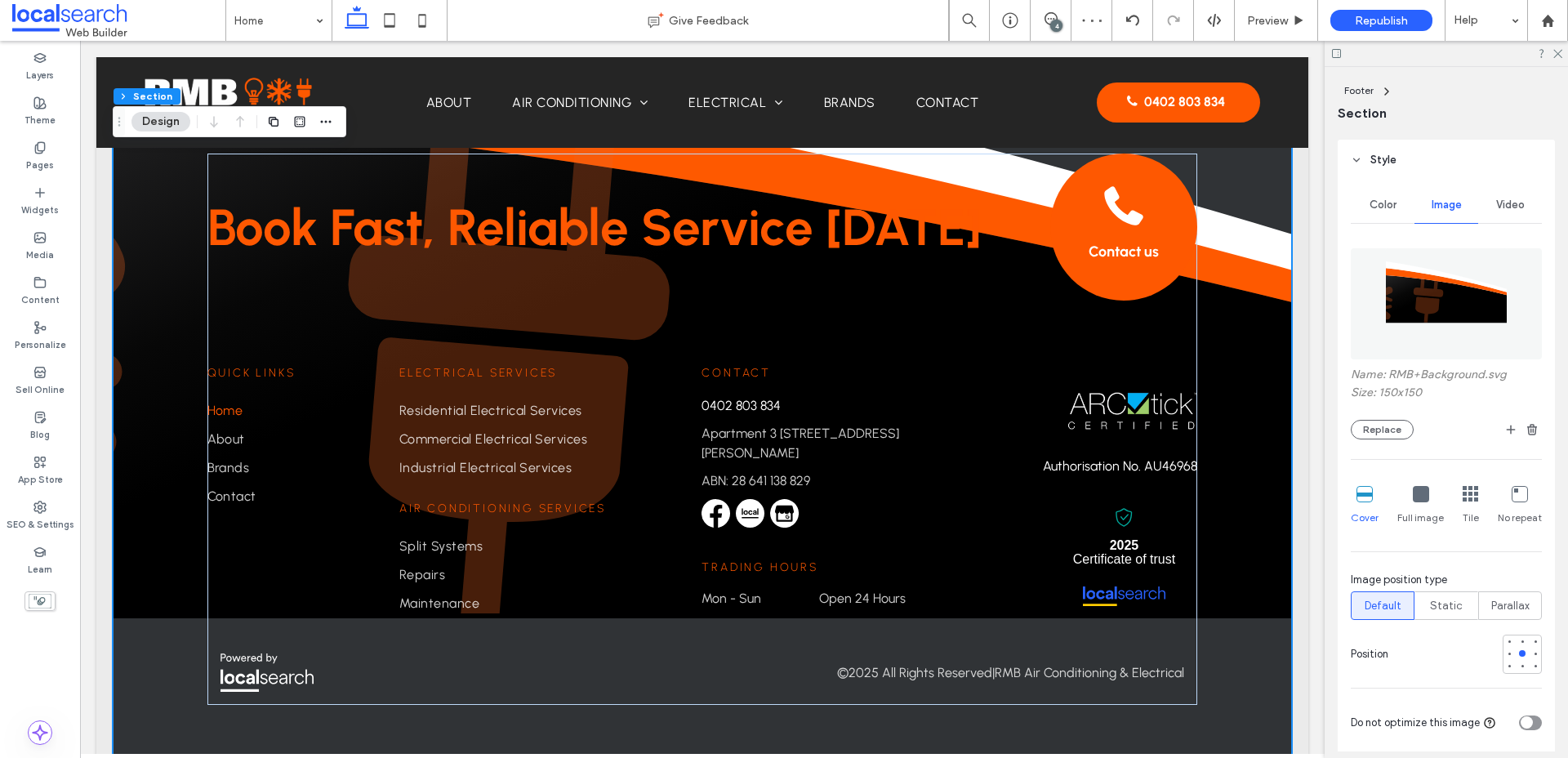
scroll to position [183, 0]
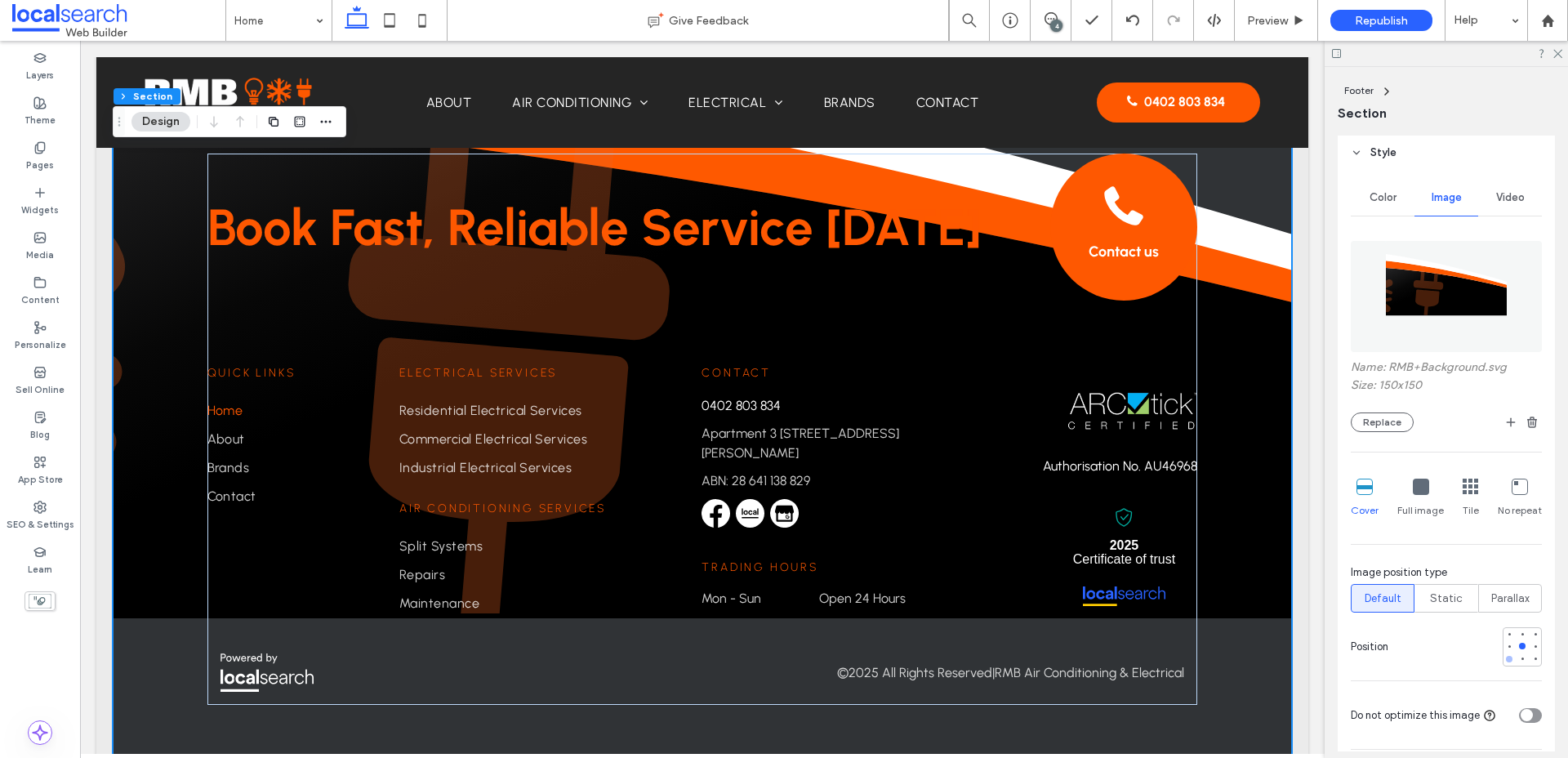
click at [1257, 659] on div at bounding box center [1509, 659] width 7 height 7
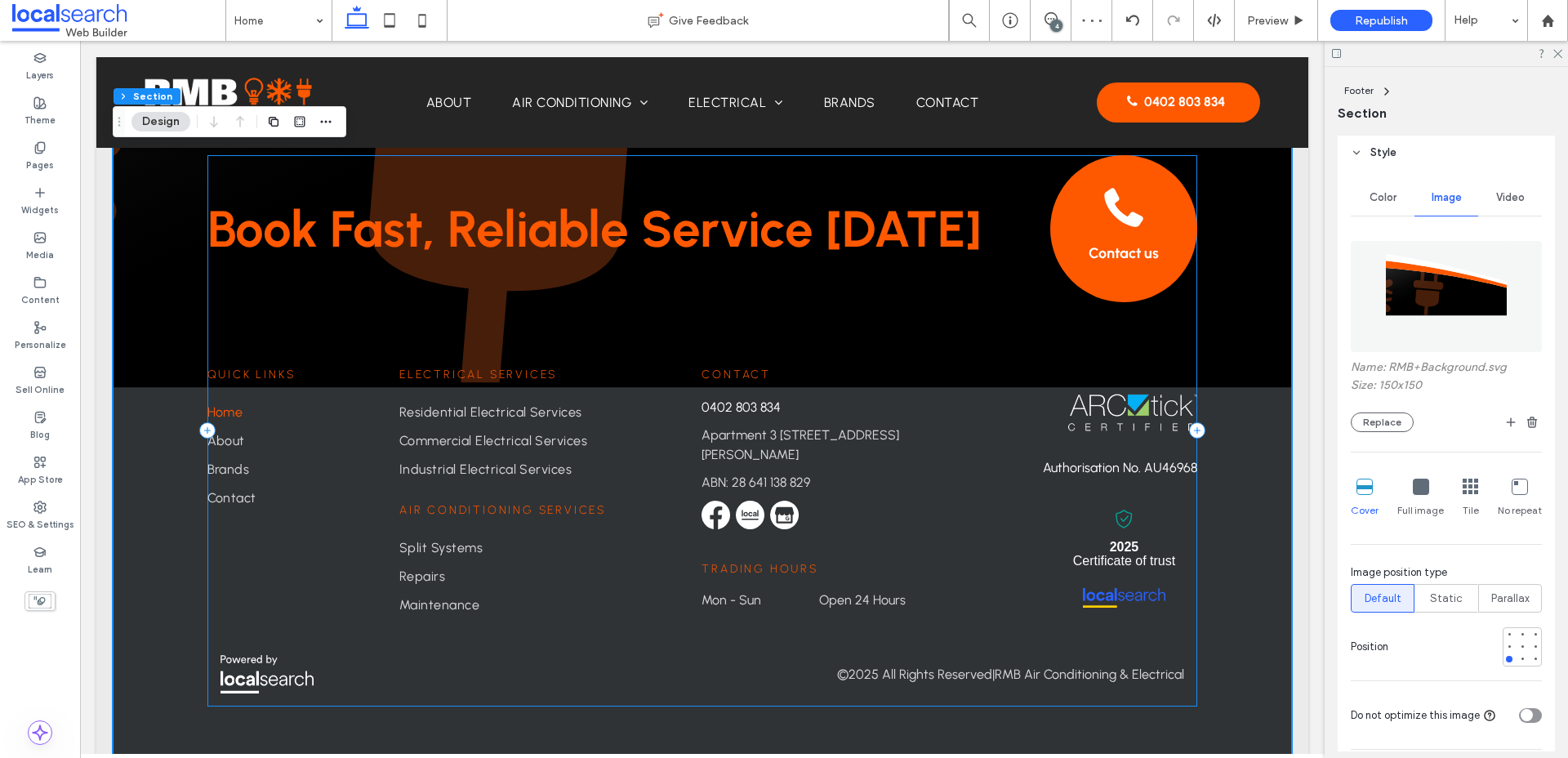
scroll to position [4246, 0]
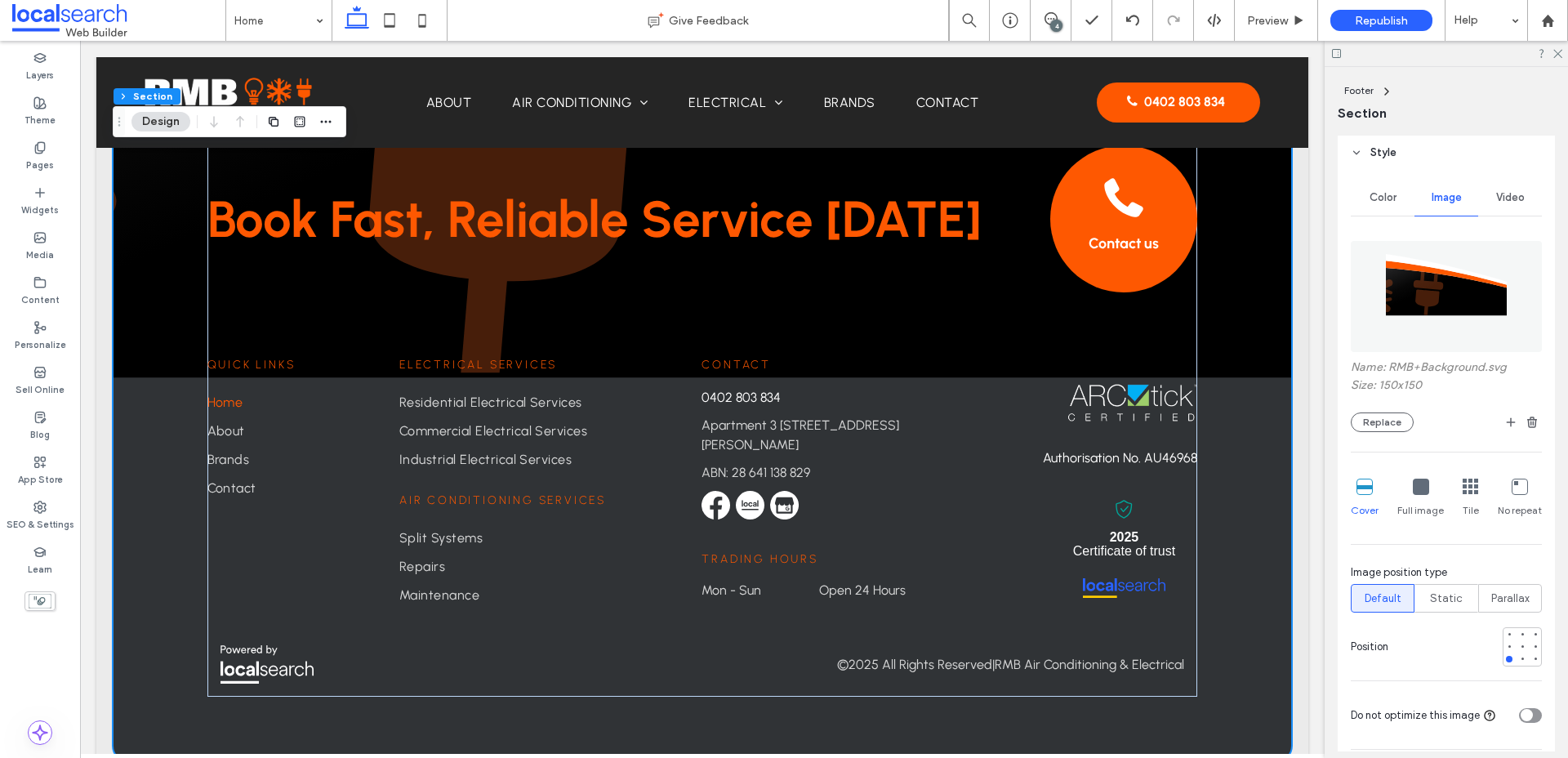
click at [1257, 494] on icon at bounding box center [1421, 486] width 17 height 17
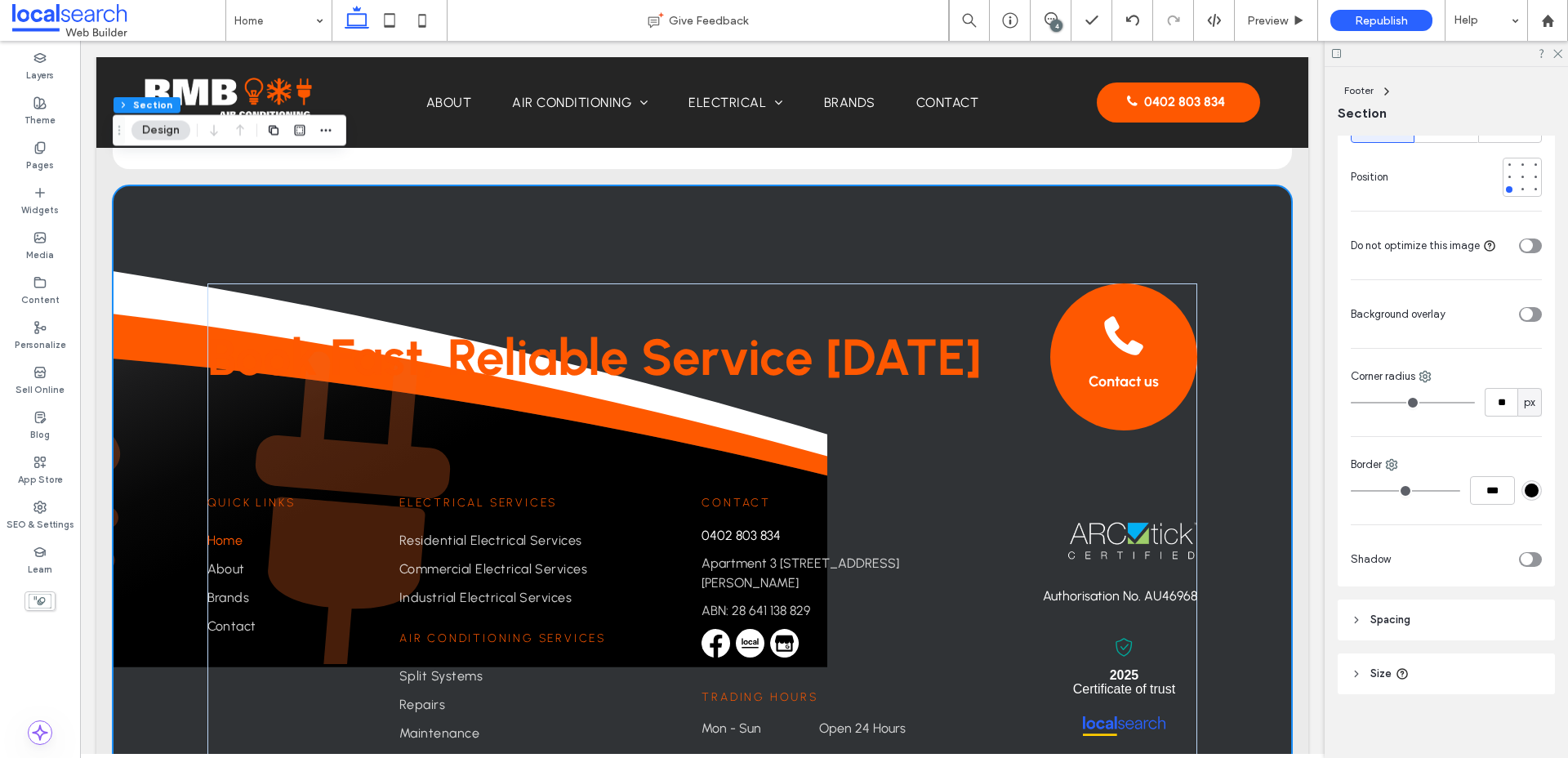
scroll to position [661, 0]
click at [1257, 663] on span "Size" at bounding box center [1380, 665] width 21 height 17
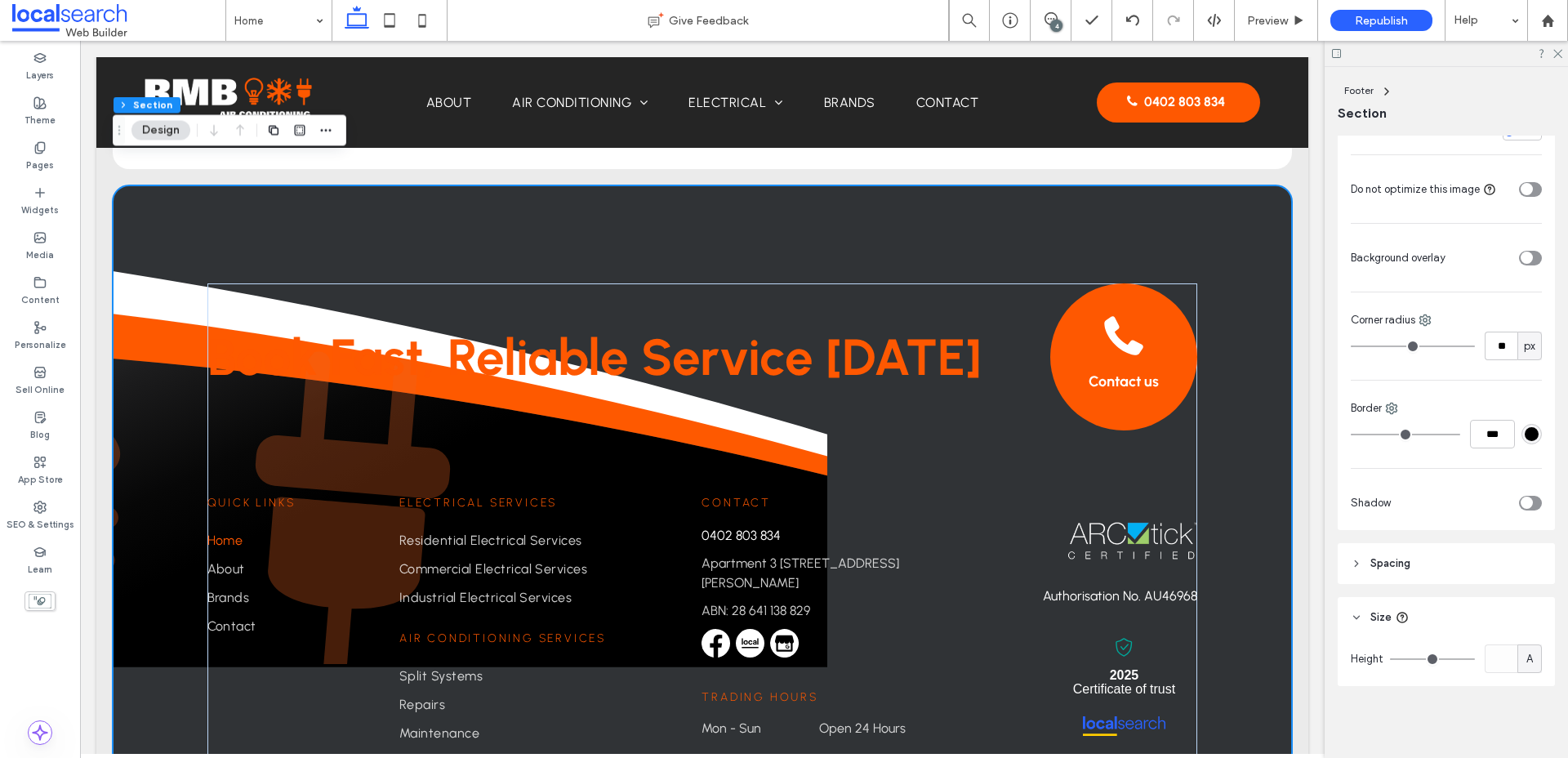
click at [1257, 578] on header "Spacing" at bounding box center [1446, 563] width 217 height 41
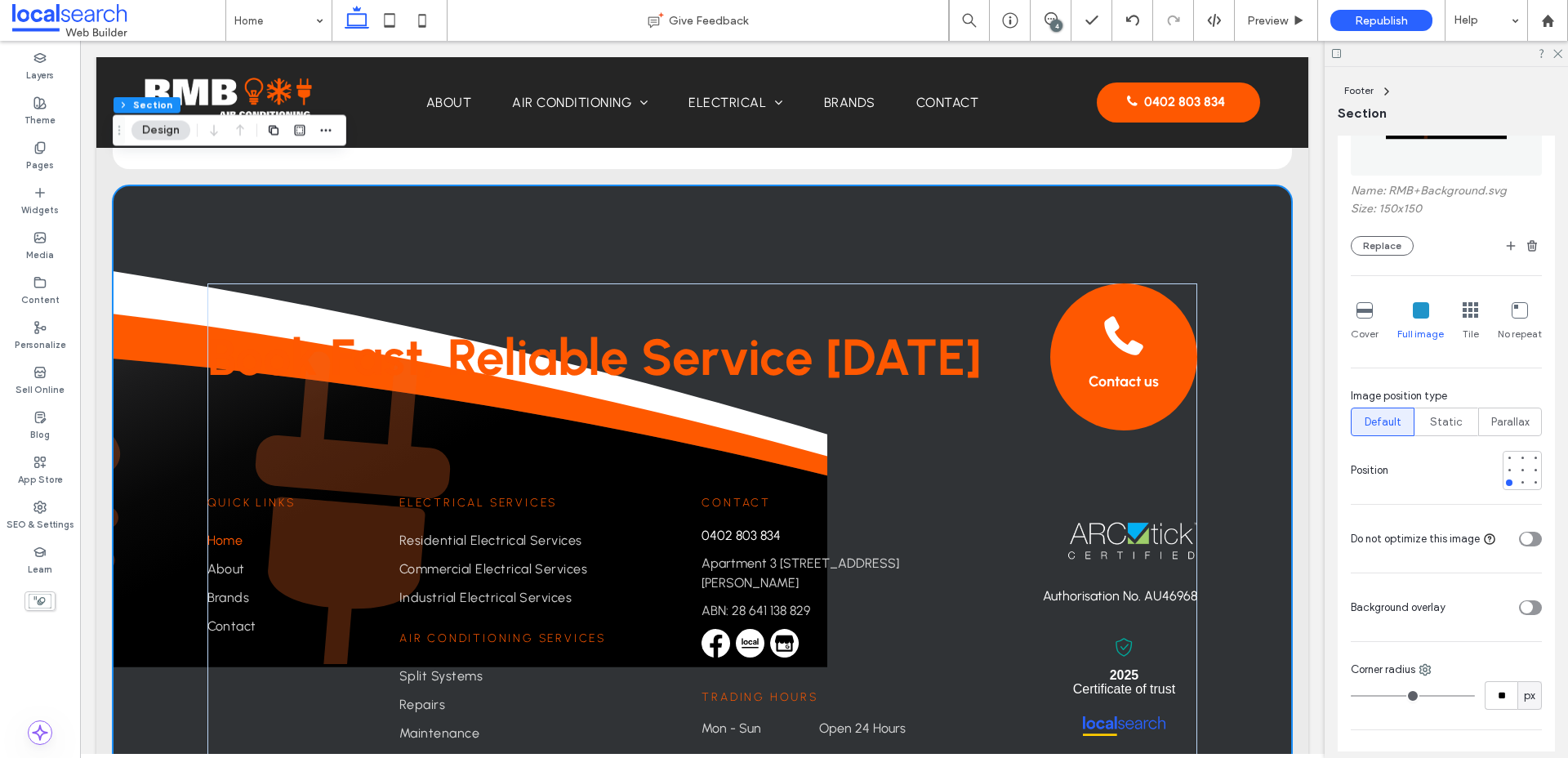
scroll to position [324, 0]
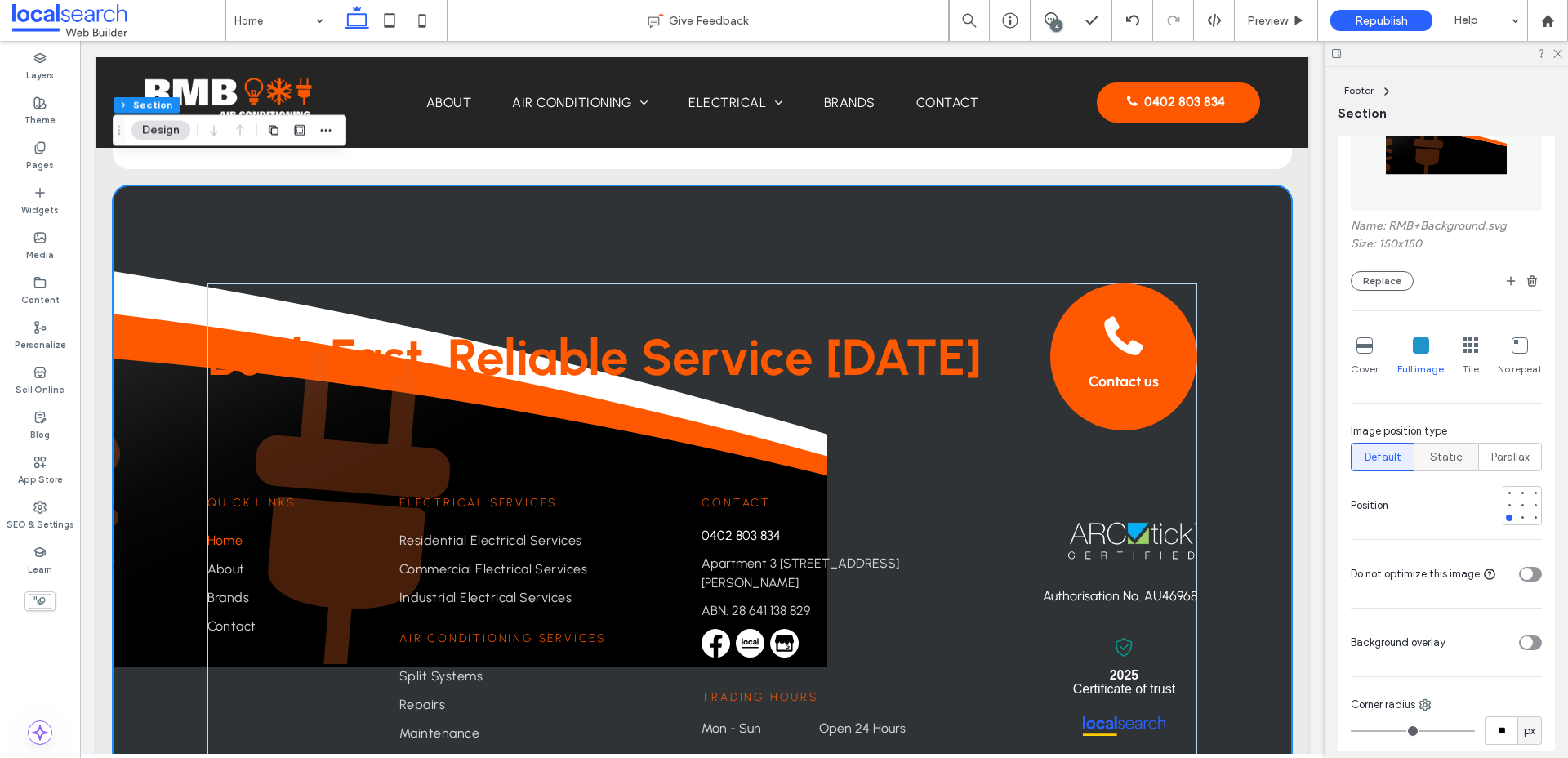
click at [1257, 462] on span "Static" at bounding box center [1446, 457] width 33 height 17
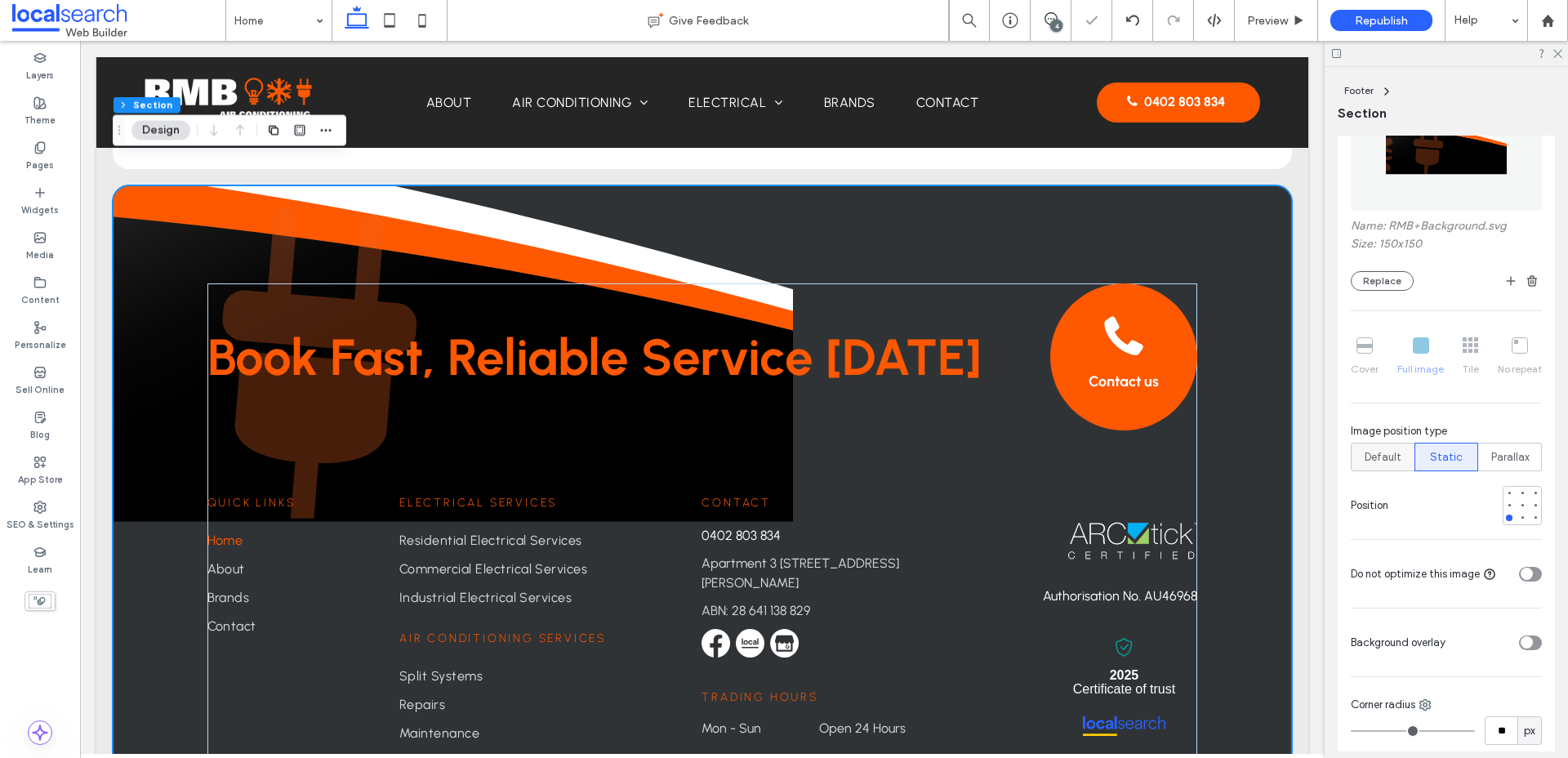
click at [1257, 457] on span "Default" at bounding box center [1382, 457] width 37 height 17
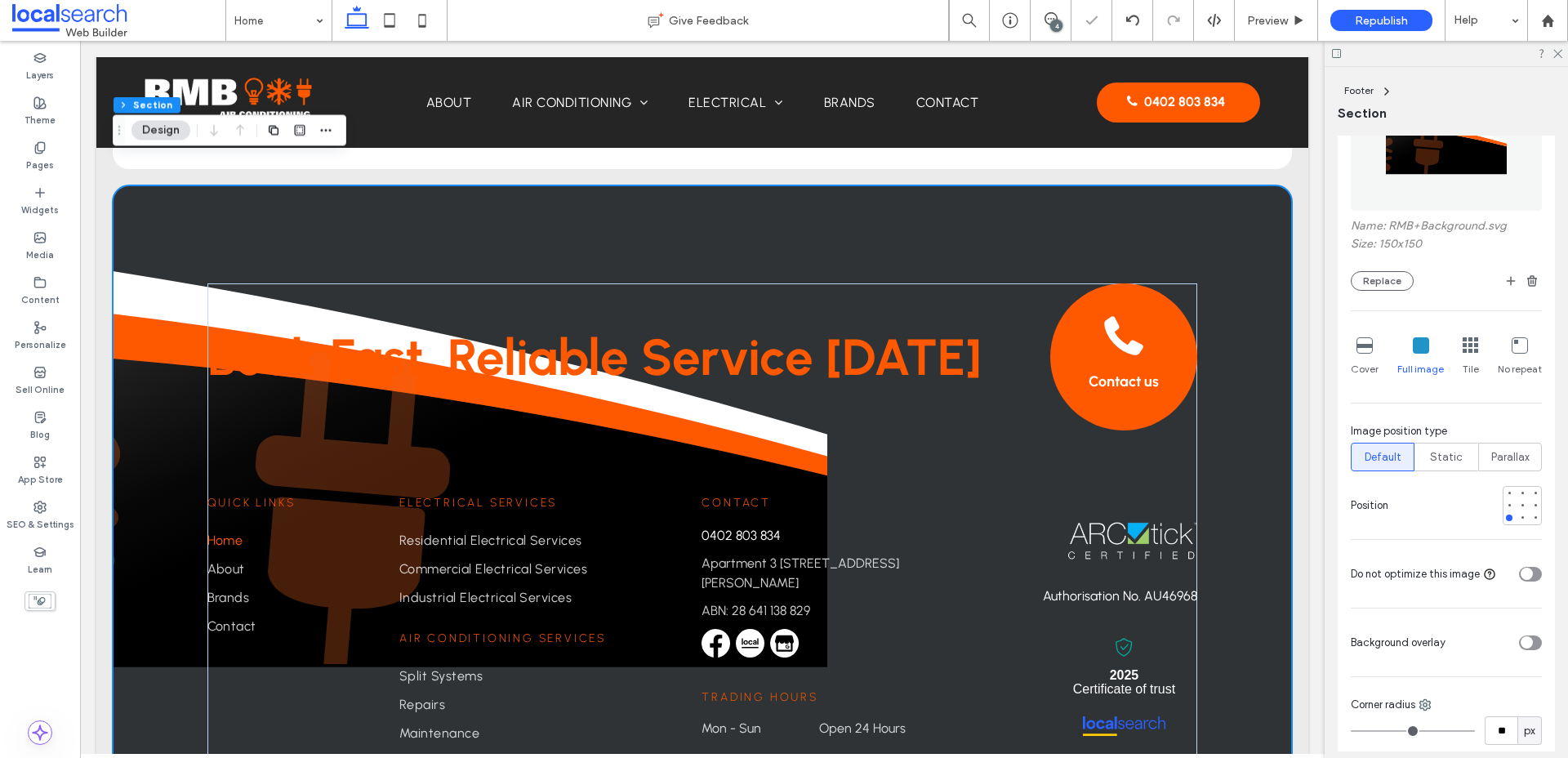
click at [1257, 348] on icon at bounding box center [1520, 345] width 17 height 17
click at [1257, 353] on icon at bounding box center [1471, 345] width 17 height 17
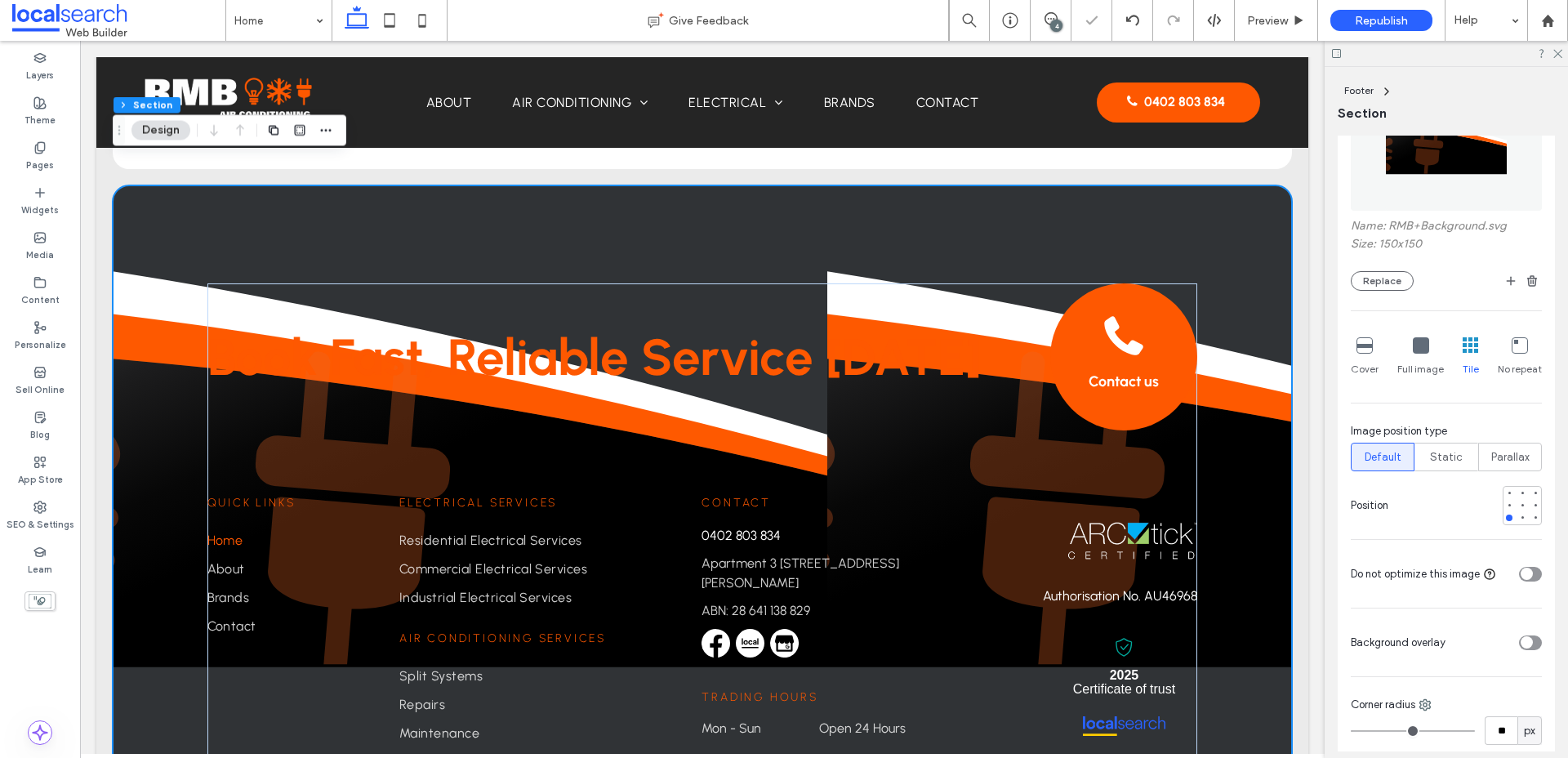
click at [1257, 350] on icon at bounding box center [1365, 345] width 17 height 17
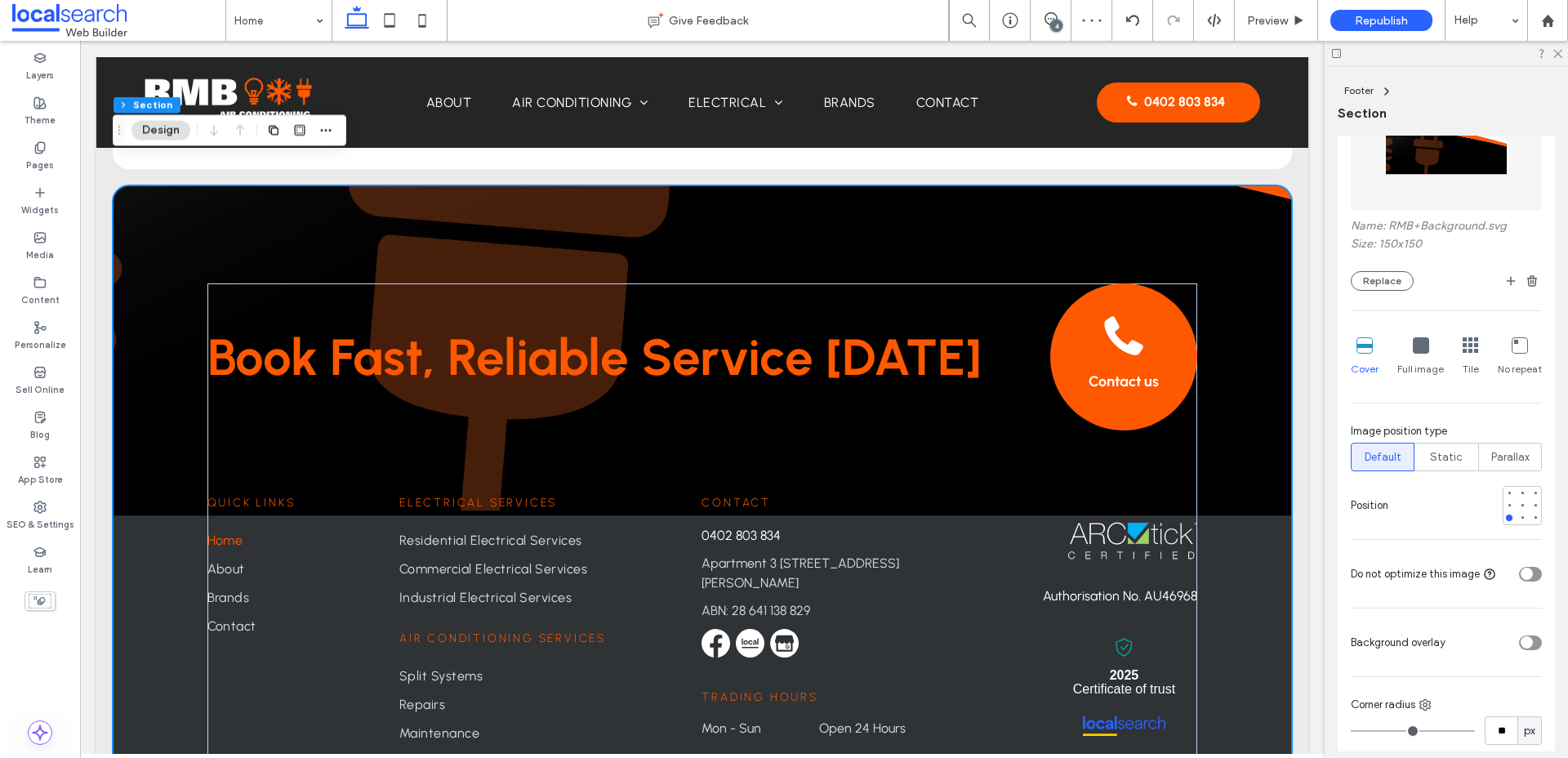
click at [1257, 348] on icon at bounding box center [1421, 345] width 17 height 17
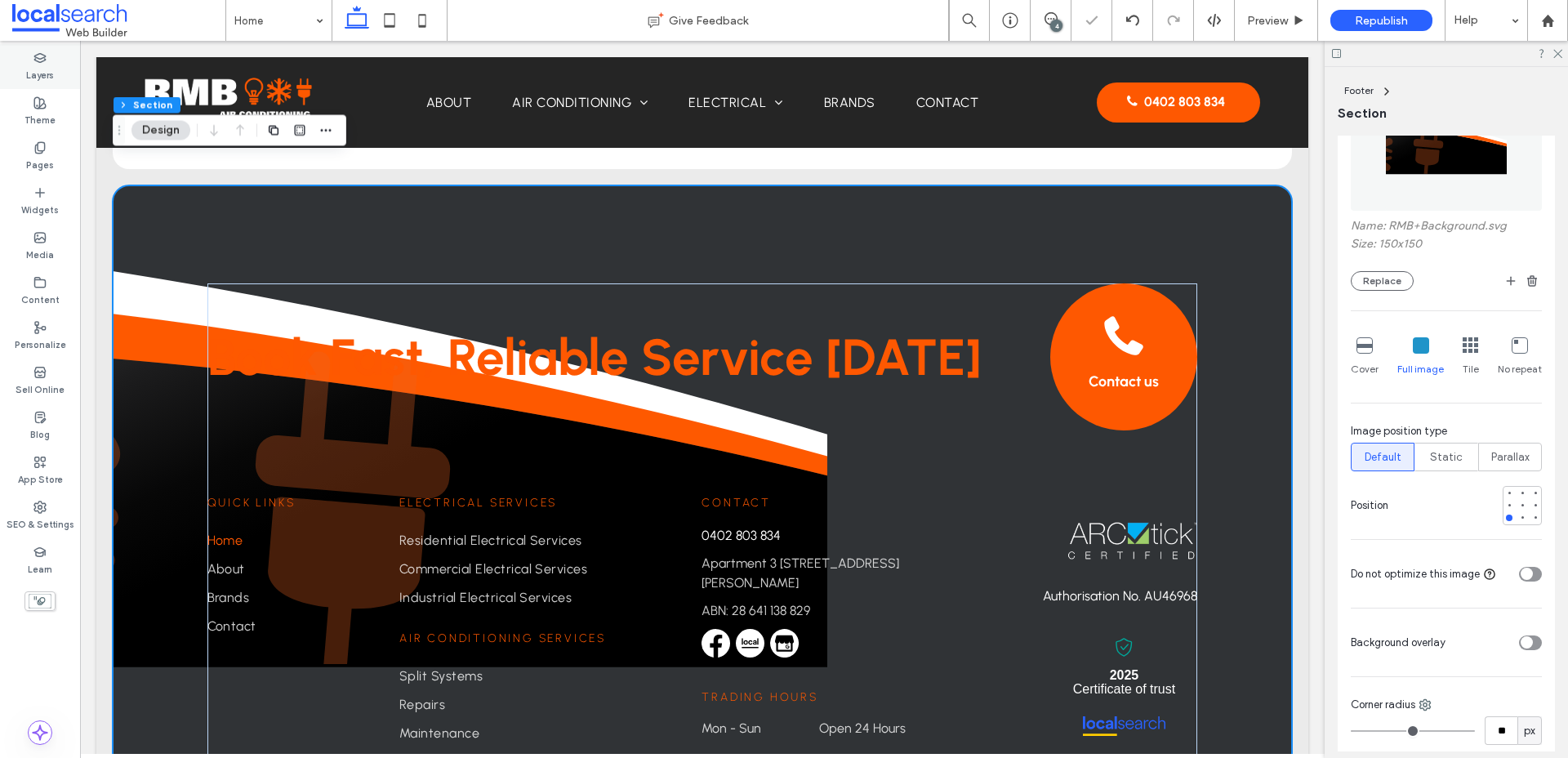
click at [44, 53] on icon at bounding box center [40, 59] width 13 height 13
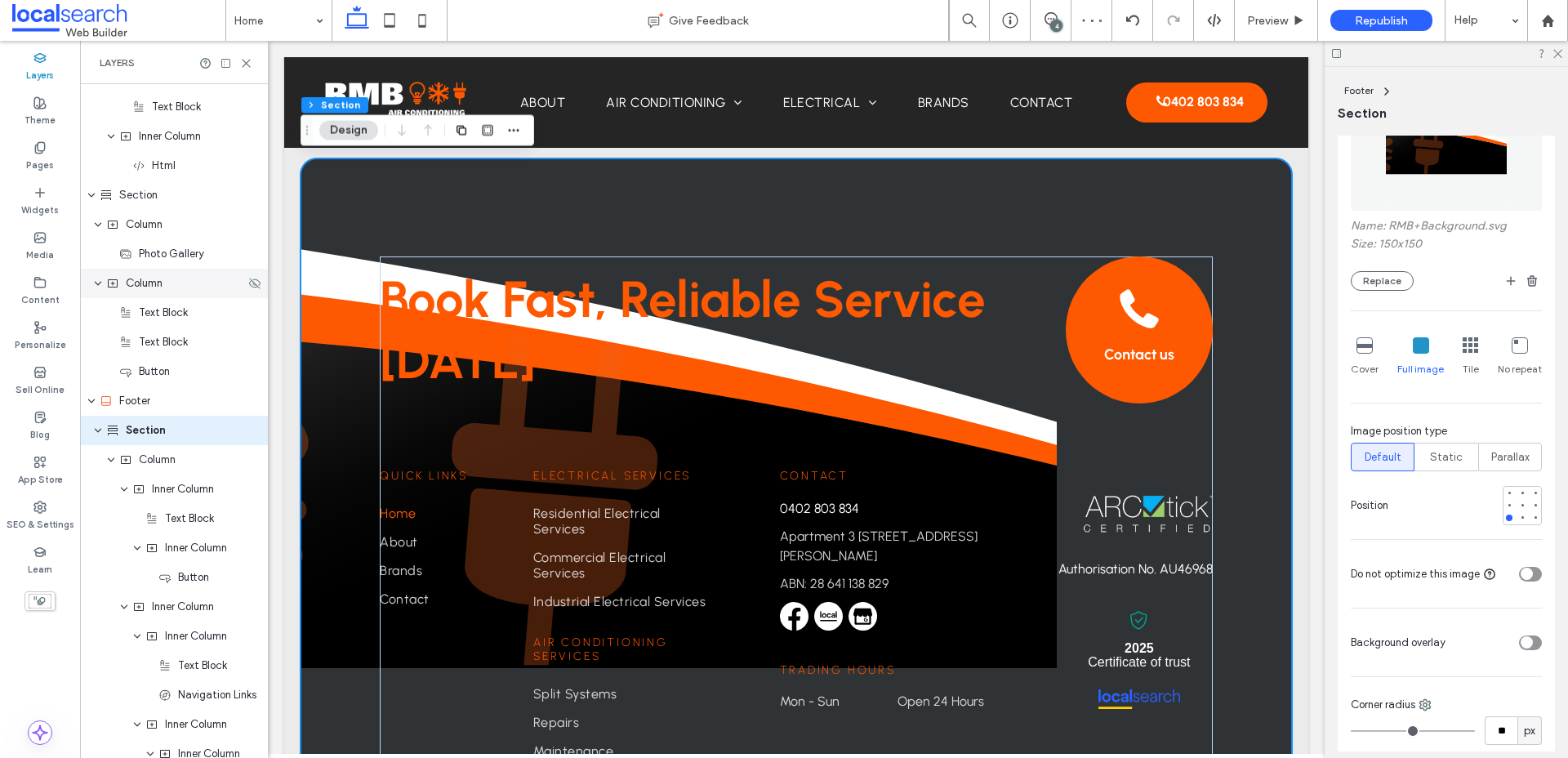
scroll to position [2235, 0]
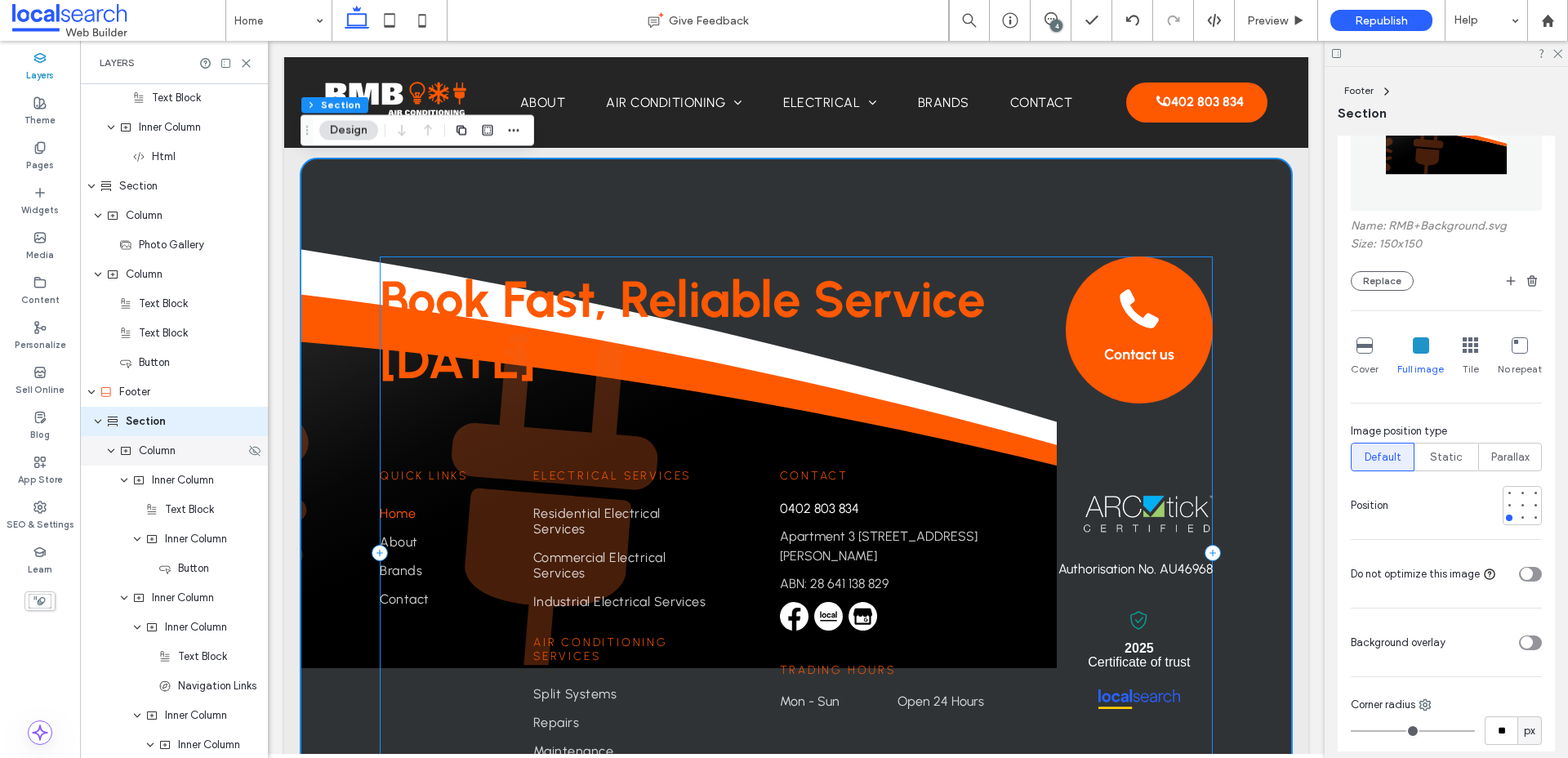
click at [165, 456] on span "Column" at bounding box center [157, 450] width 37 height 17
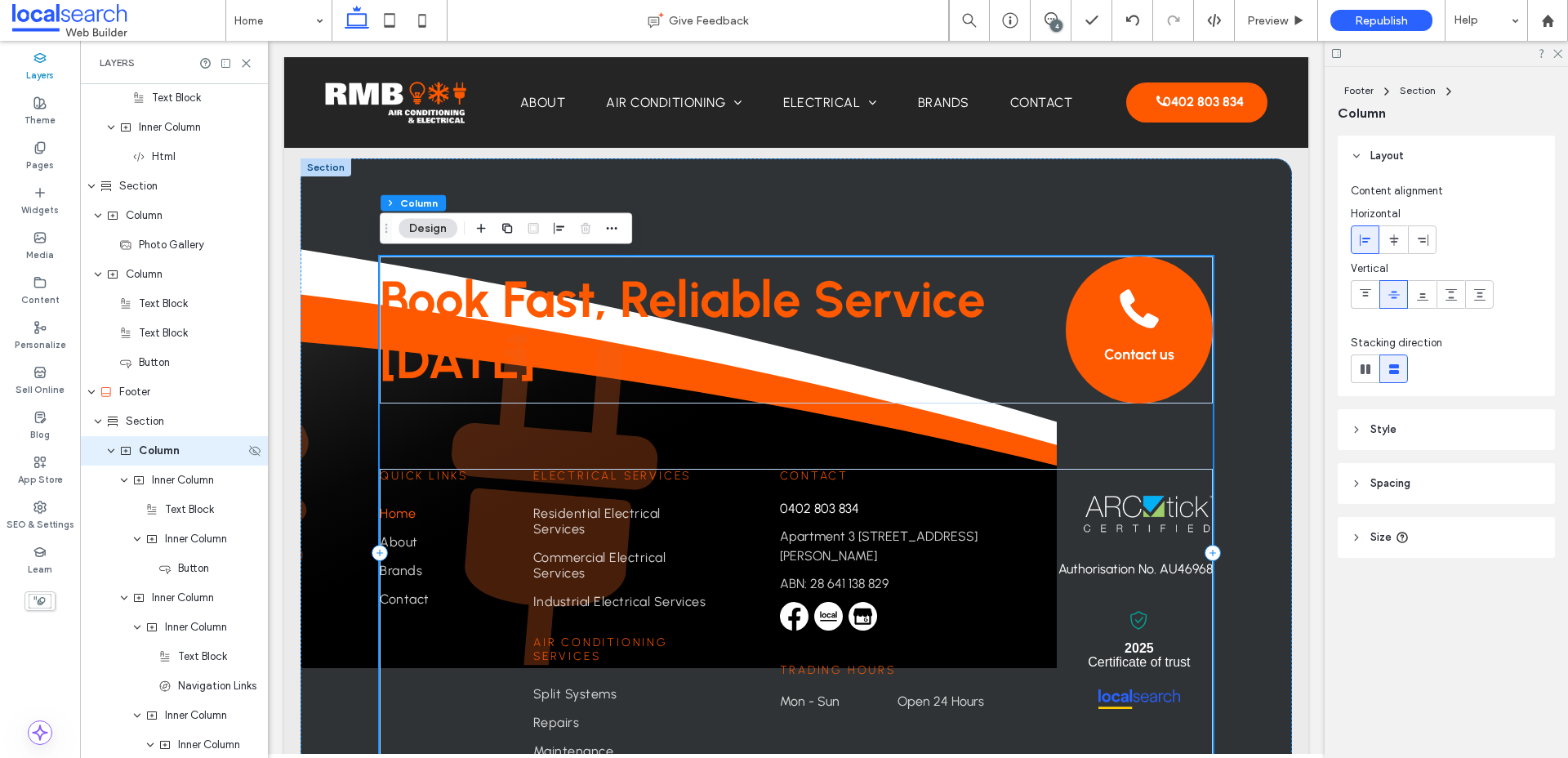
scroll to position [2264, 0]
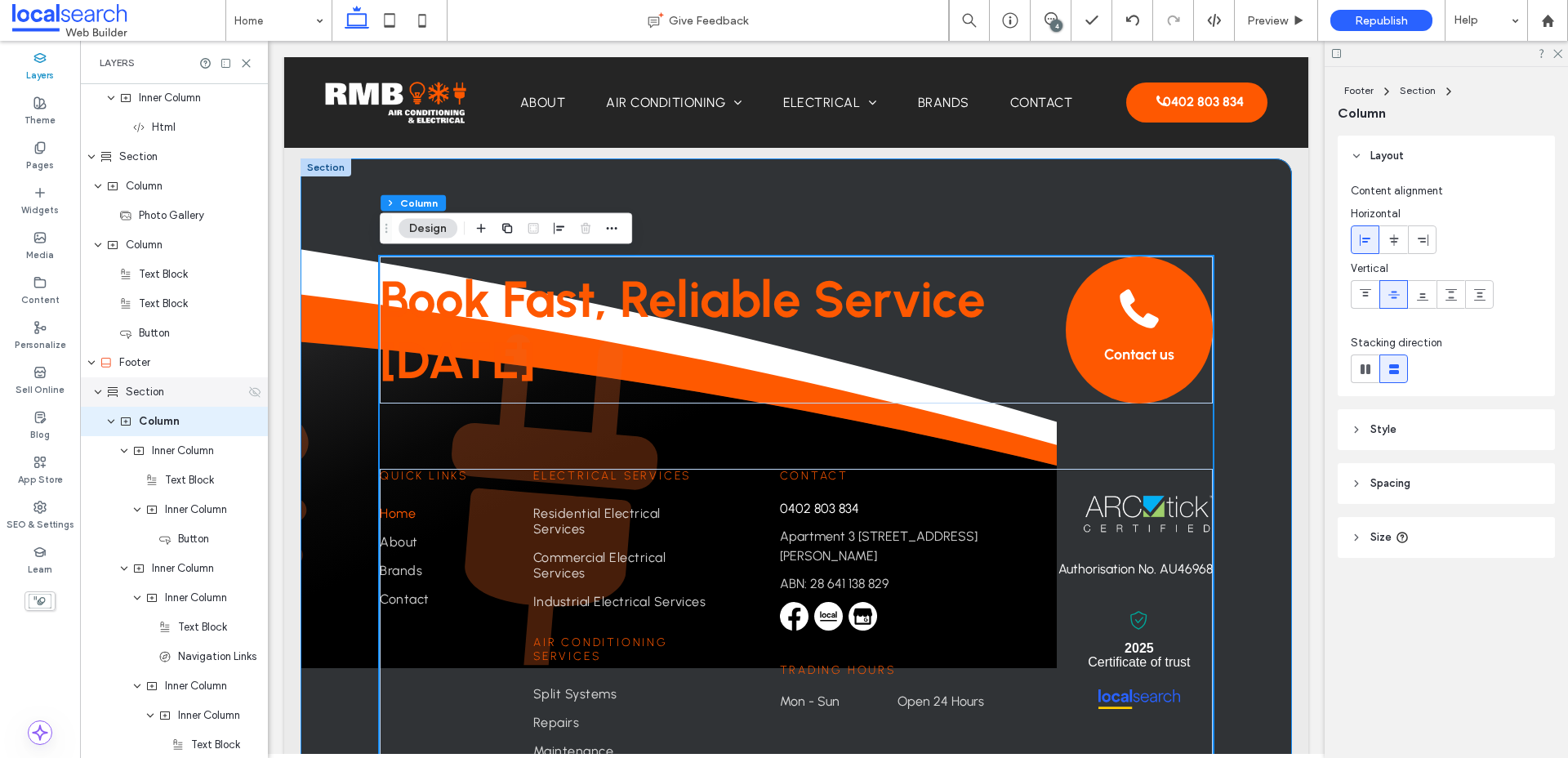
click at [147, 394] on span "Section" at bounding box center [145, 392] width 38 height 17
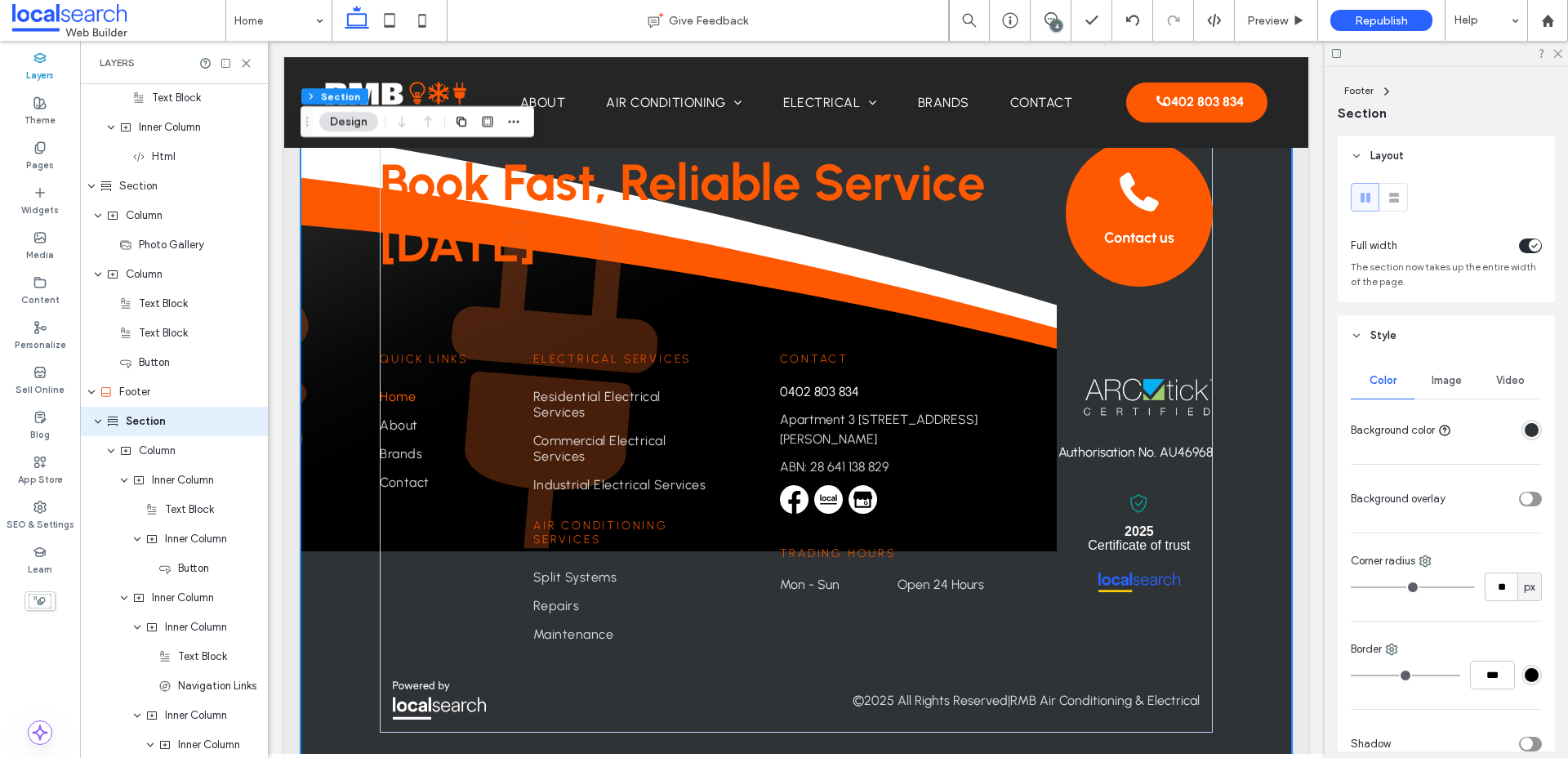
scroll to position [4258, 0]
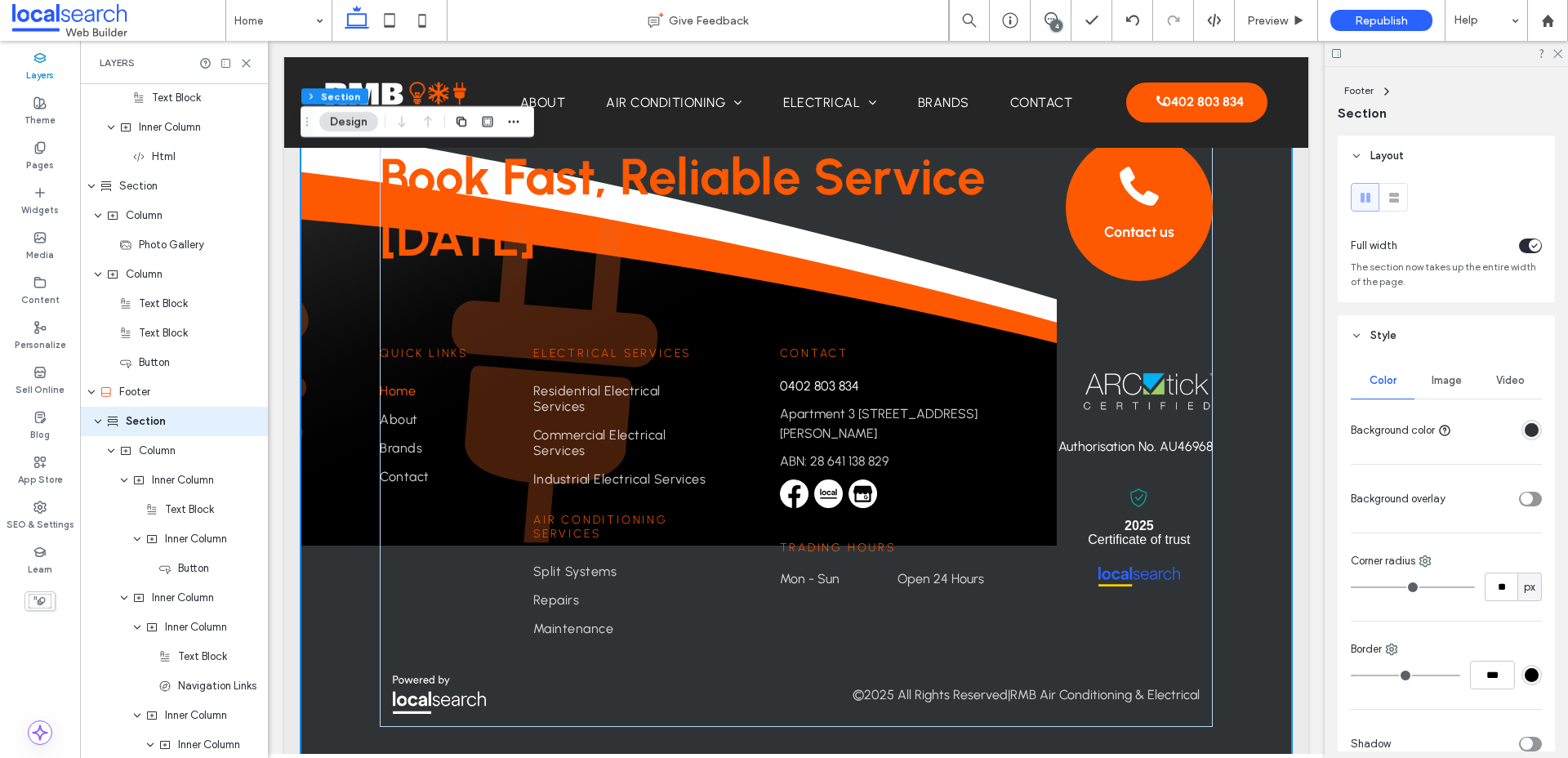
click at [1257, 374] on span "Image" at bounding box center [1447, 380] width 30 height 13
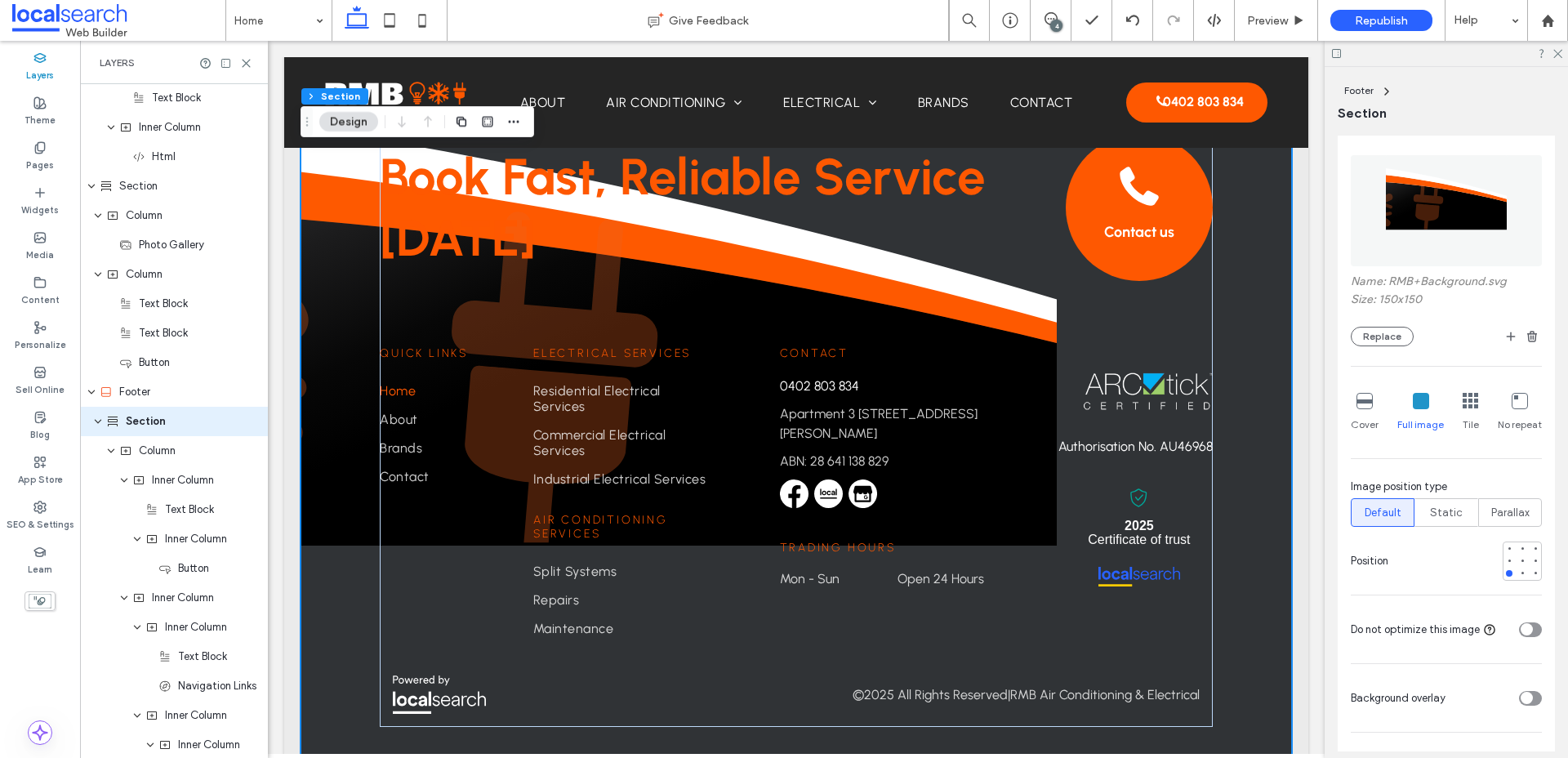
scroll to position [269, 0]
click at [1257, 556] on div at bounding box center [1522, 559] width 12 height 12
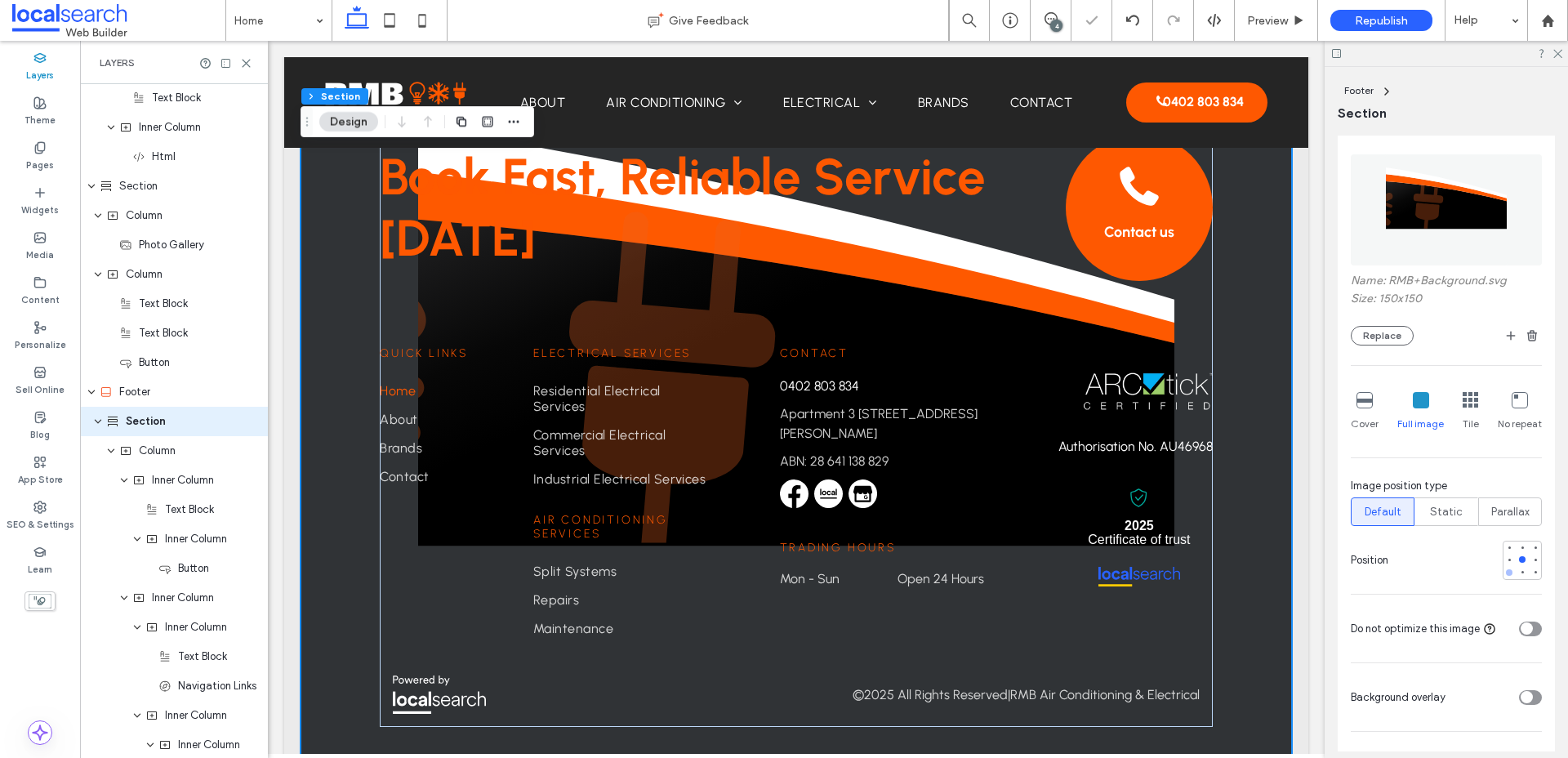
click at [1257, 572] on div at bounding box center [1509, 572] width 7 height 7
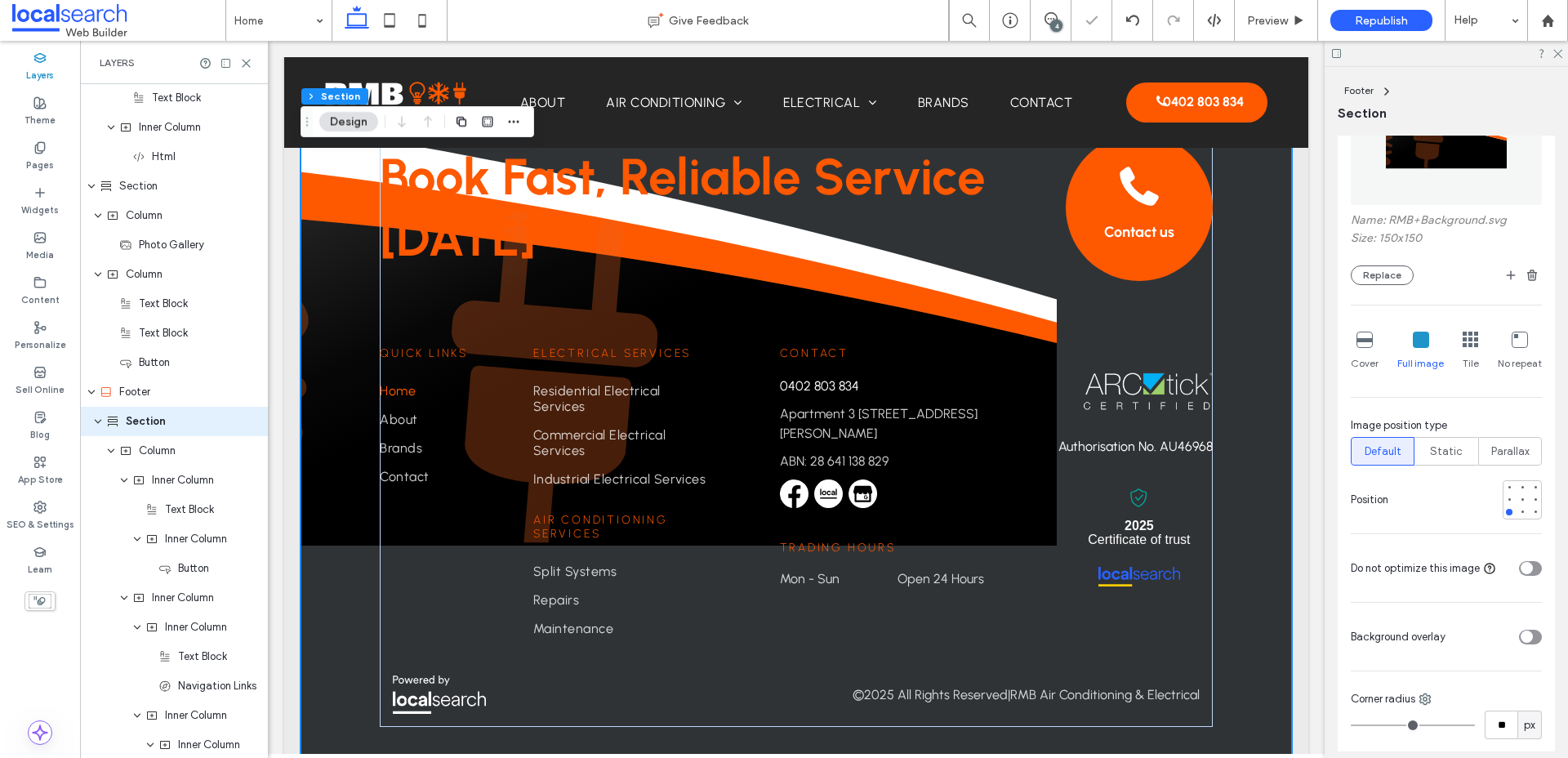
scroll to position [347, 0]
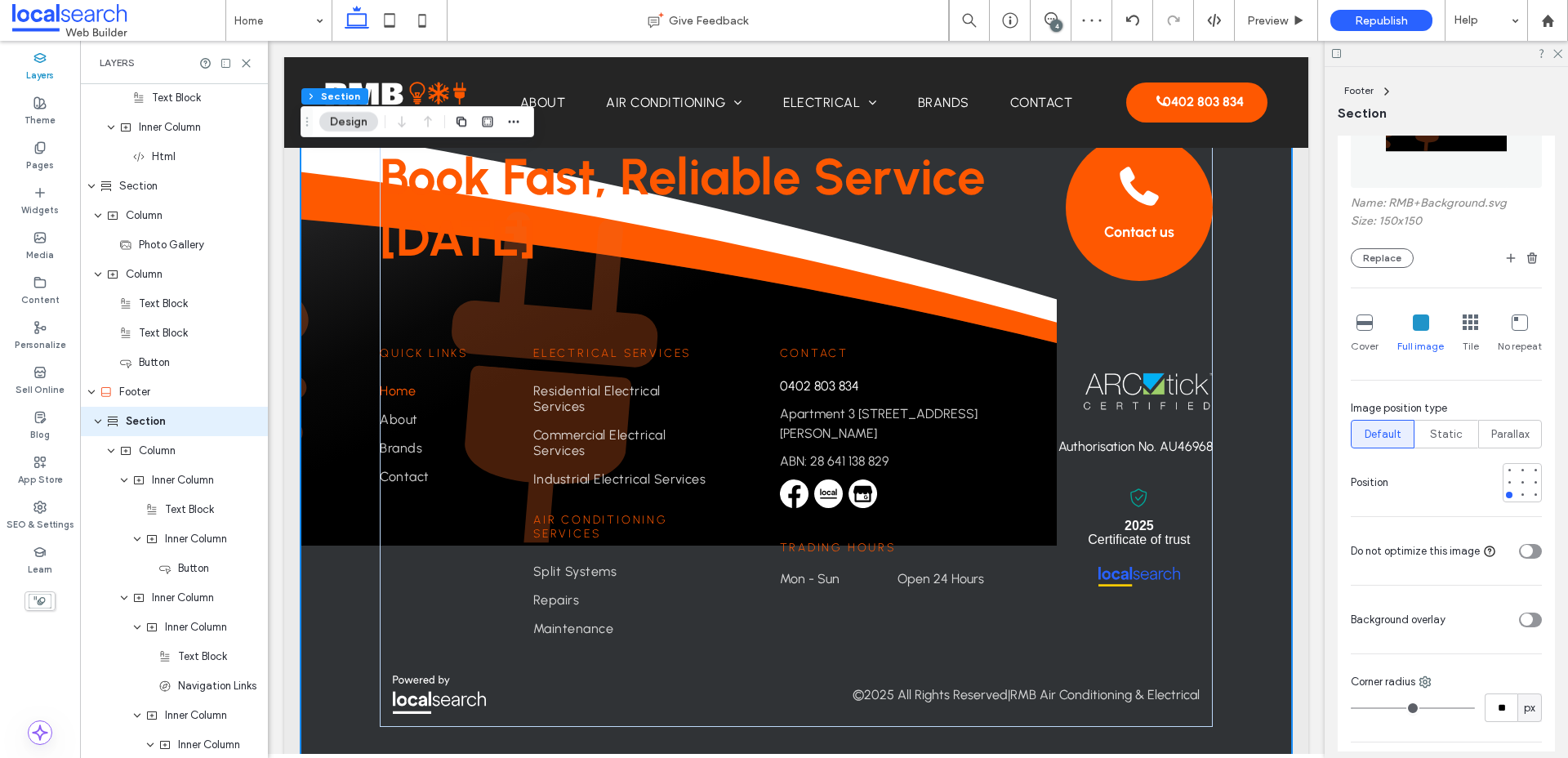
click at [1257, 626] on div "toggle" at bounding box center [1530, 620] width 23 height 15
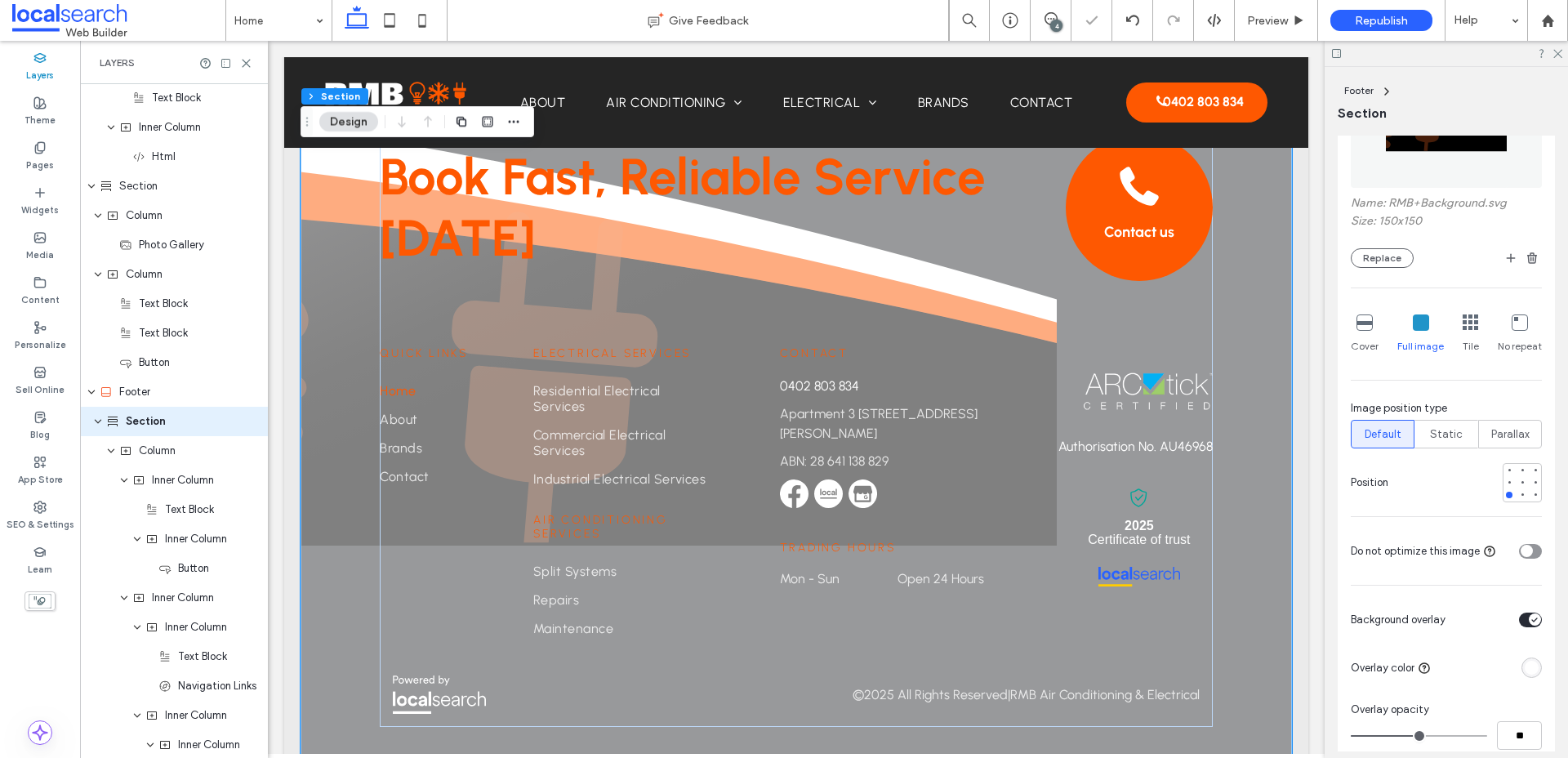
click at [1257, 626] on div "toggle" at bounding box center [1530, 620] width 23 height 15
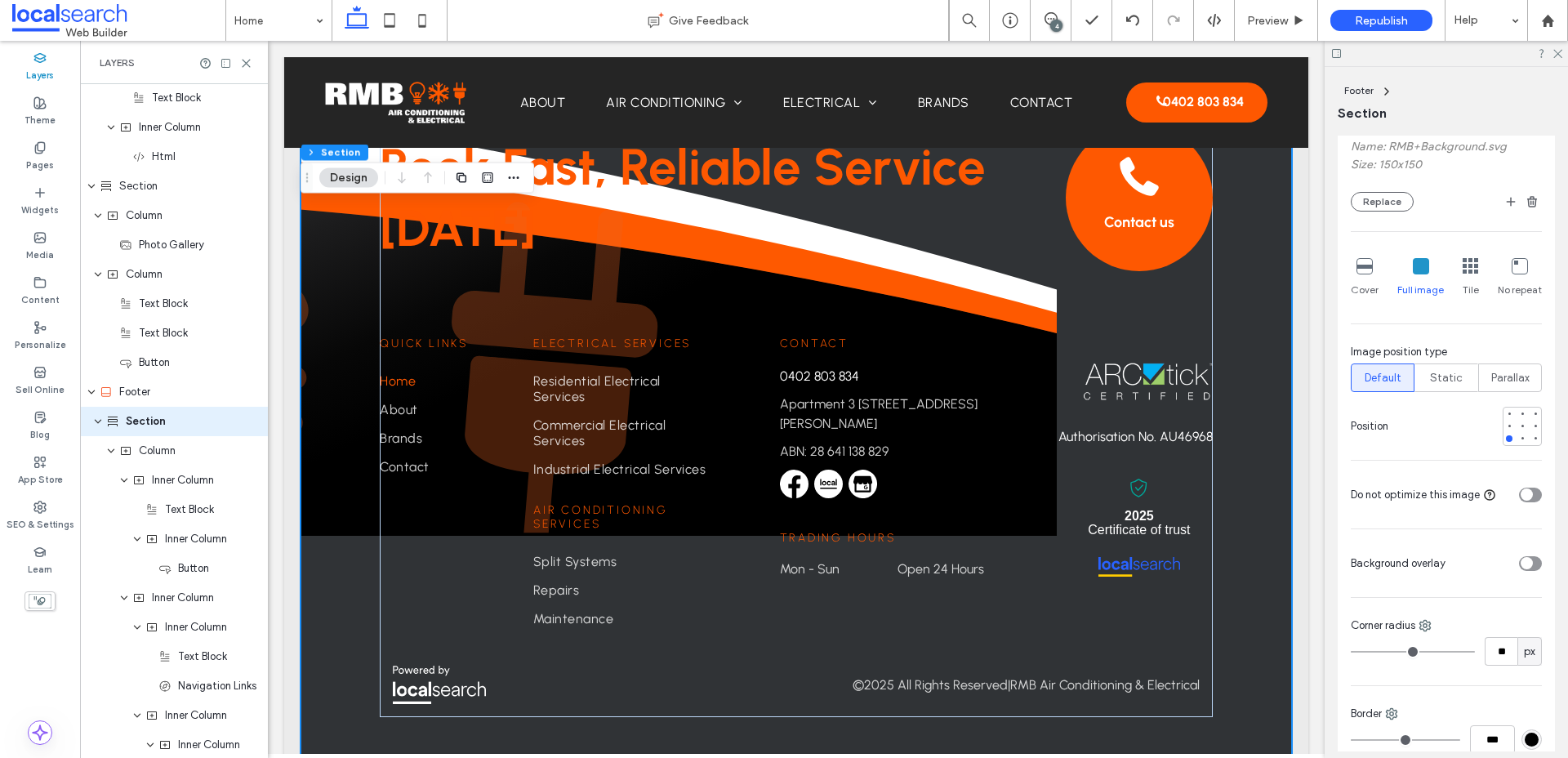
scroll to position [4301, 0]
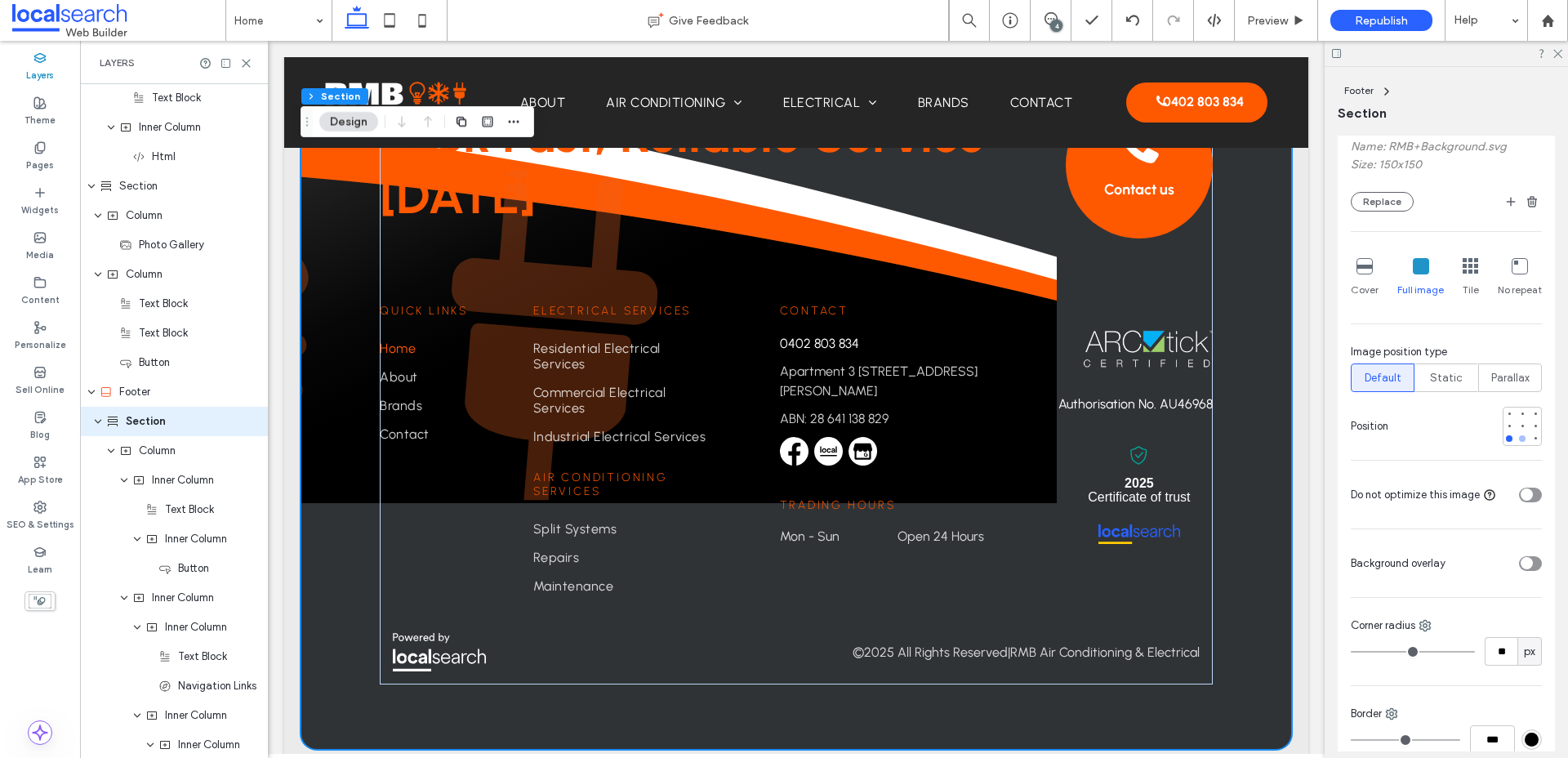
click at [1257, 440] on div at bounding box center [1522, 439] width 7 height 7
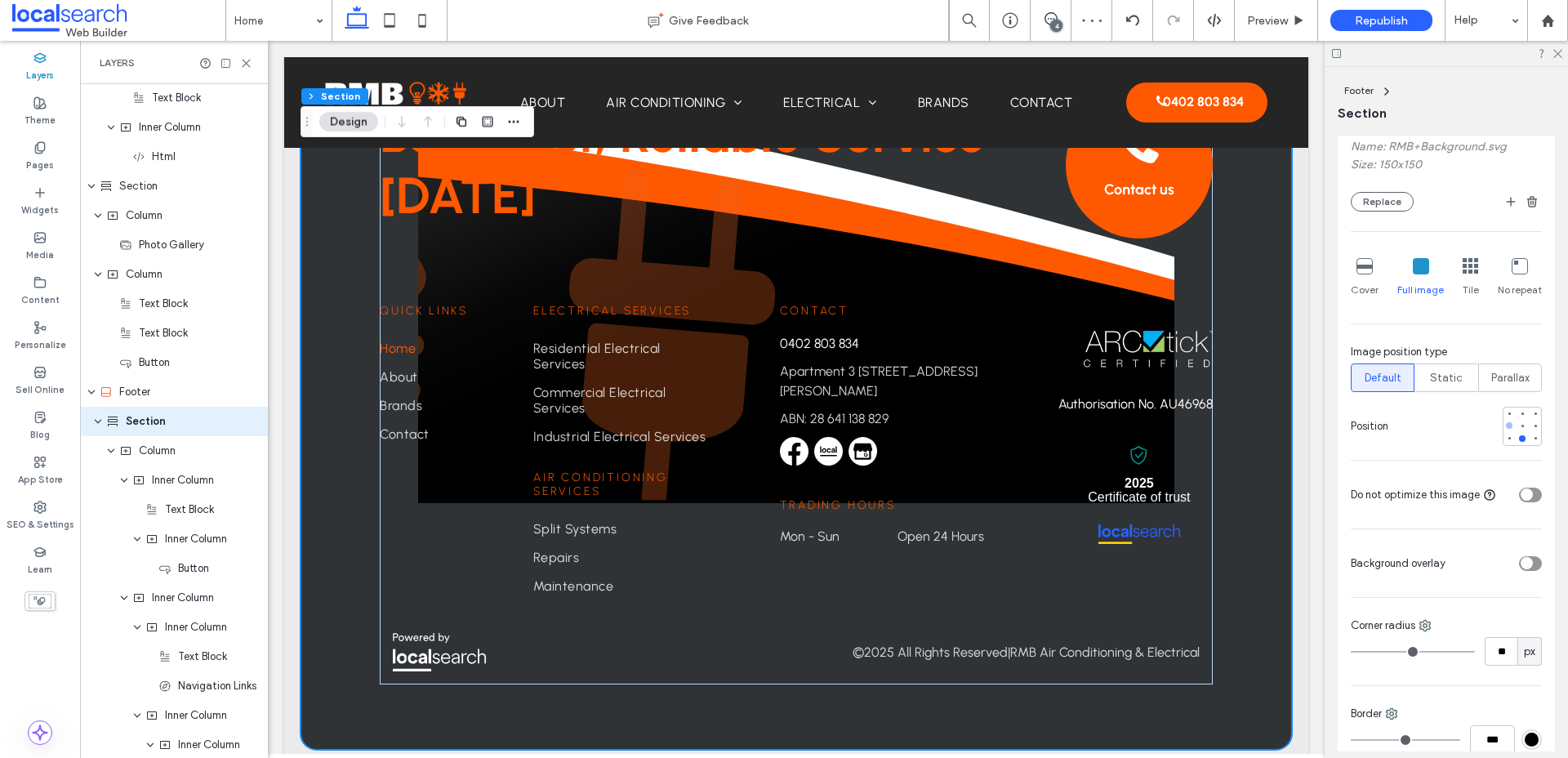
click at [1257, 429] on div at bounding box center [1509, 425] width 12 height 12
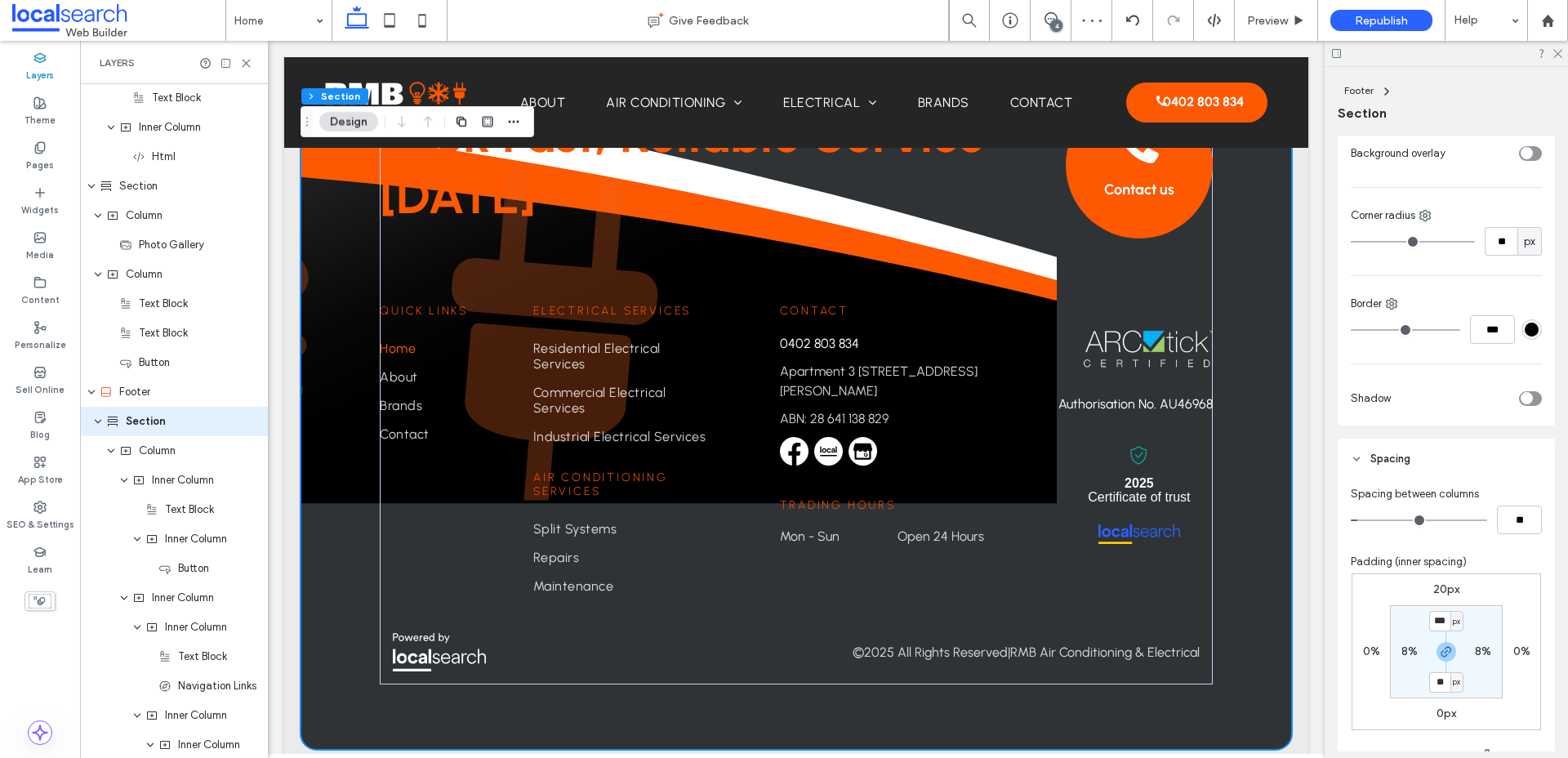
scroll to position [1055, 0]
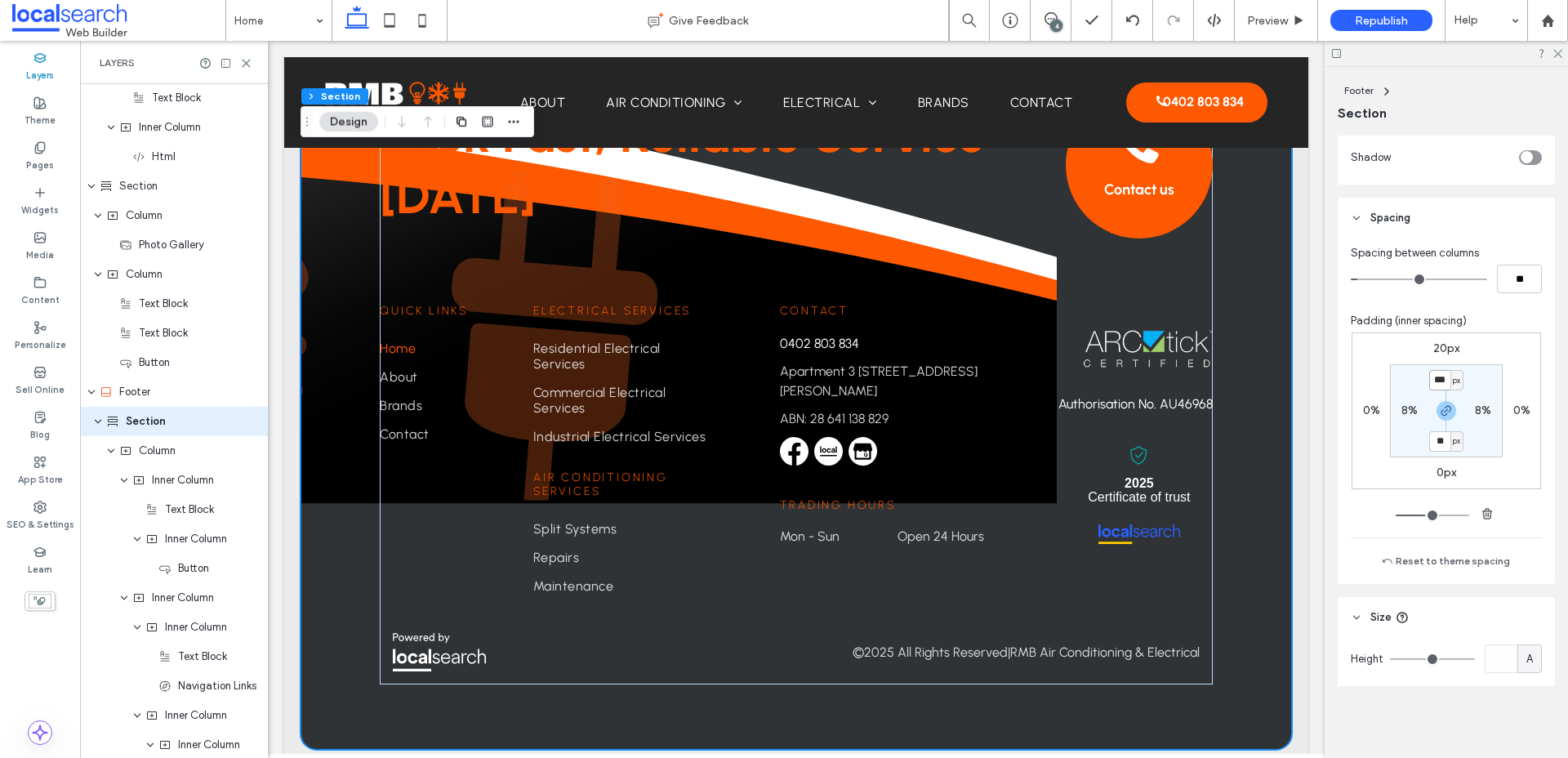
click at [1257, 377] on input "***" at bounding box center [1439, 380] width 21 height 20
type input "*"
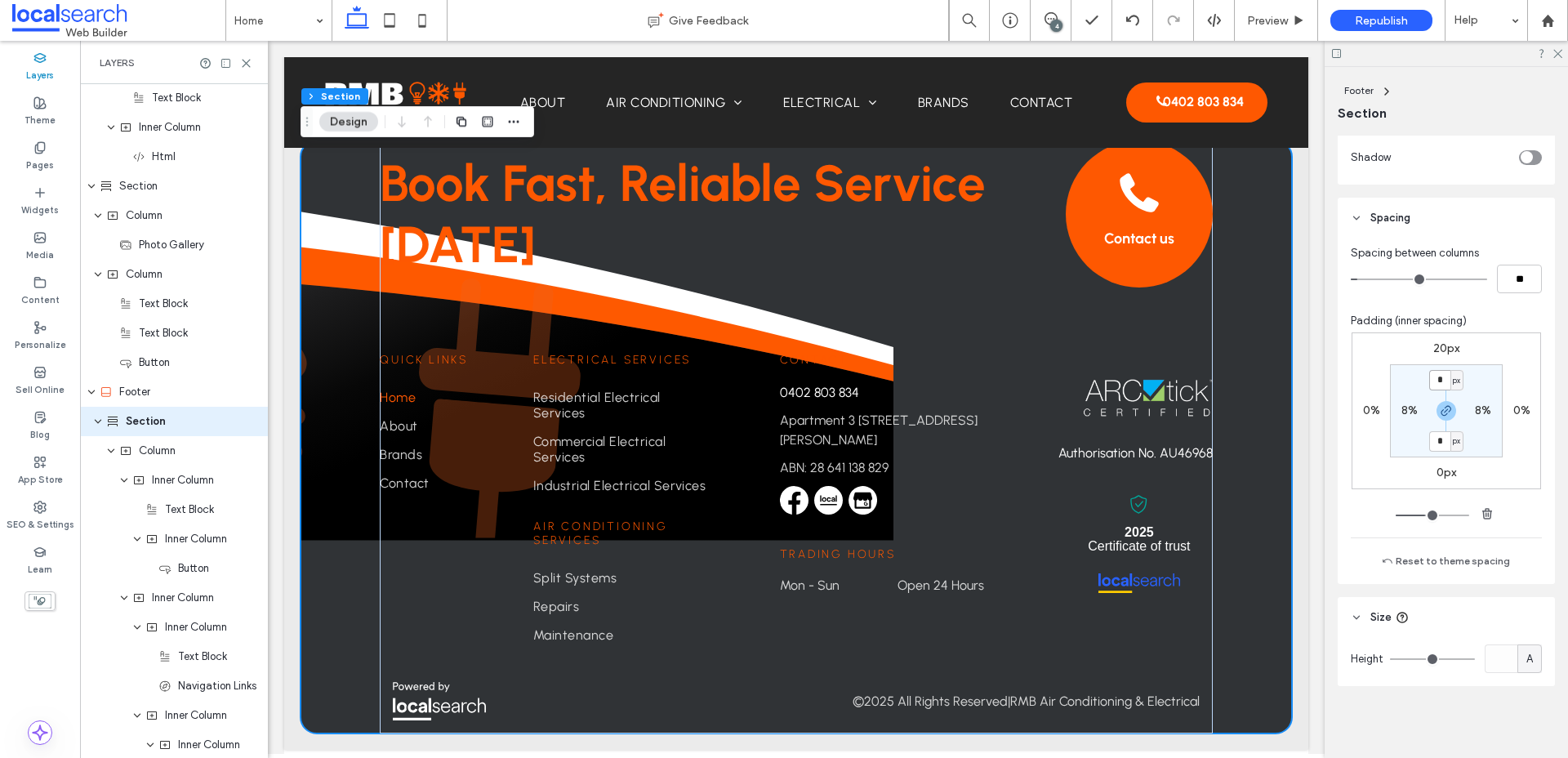
scroll to position [4137, 0]
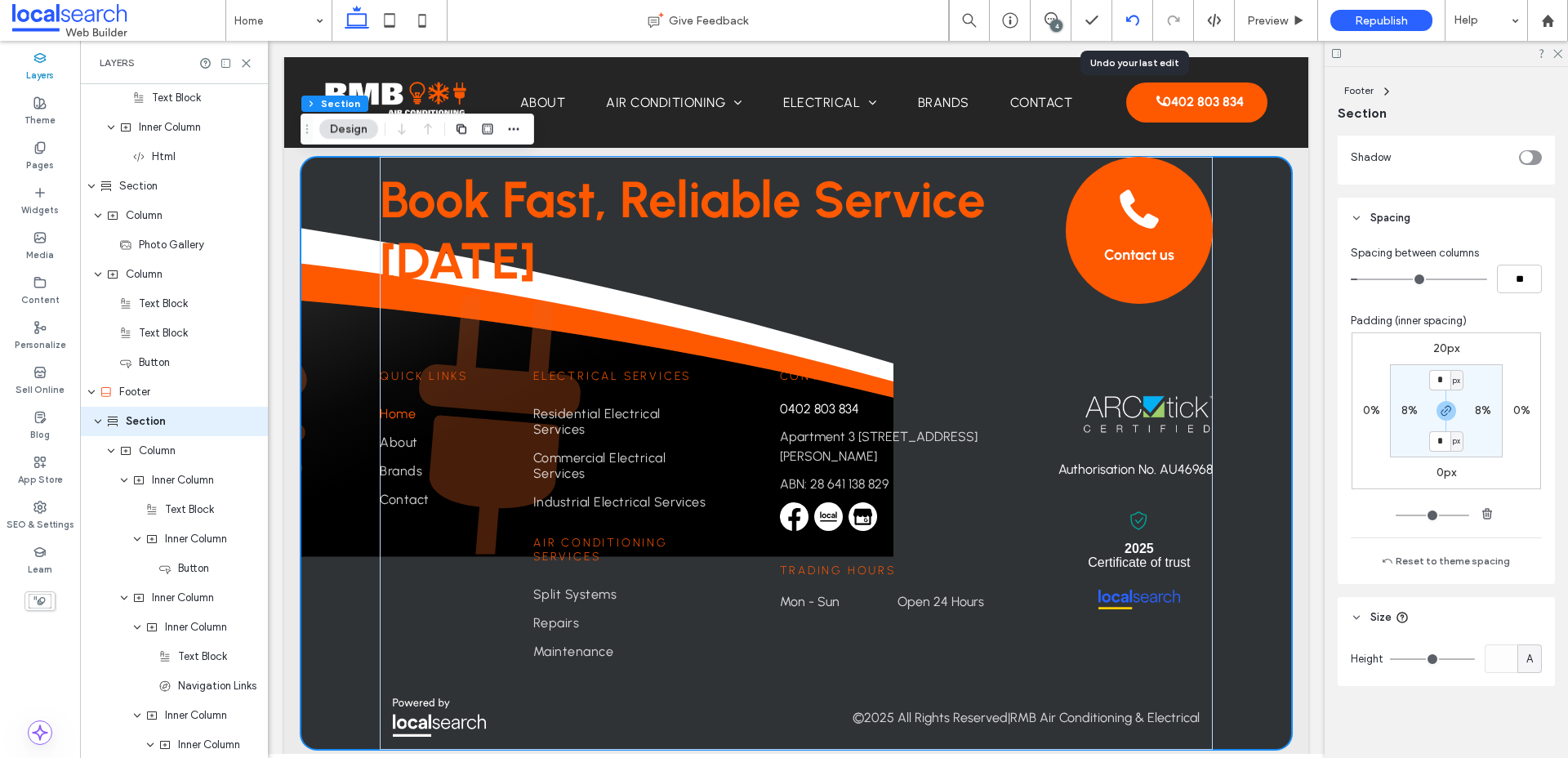
click at [1132, 18] on icon at bounding box center [1133, 21] width 13 height 13
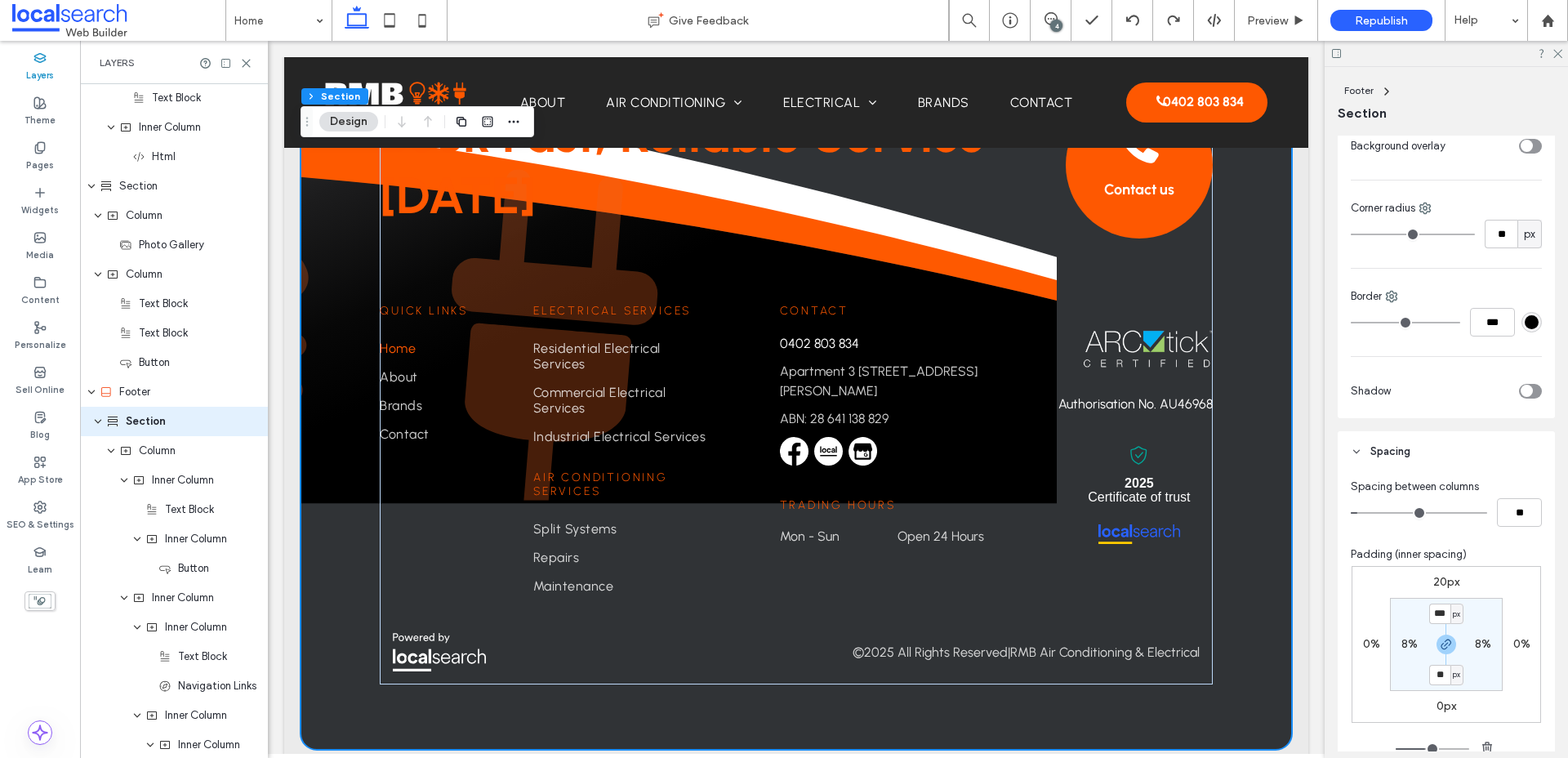
scroll to position [0, 0]
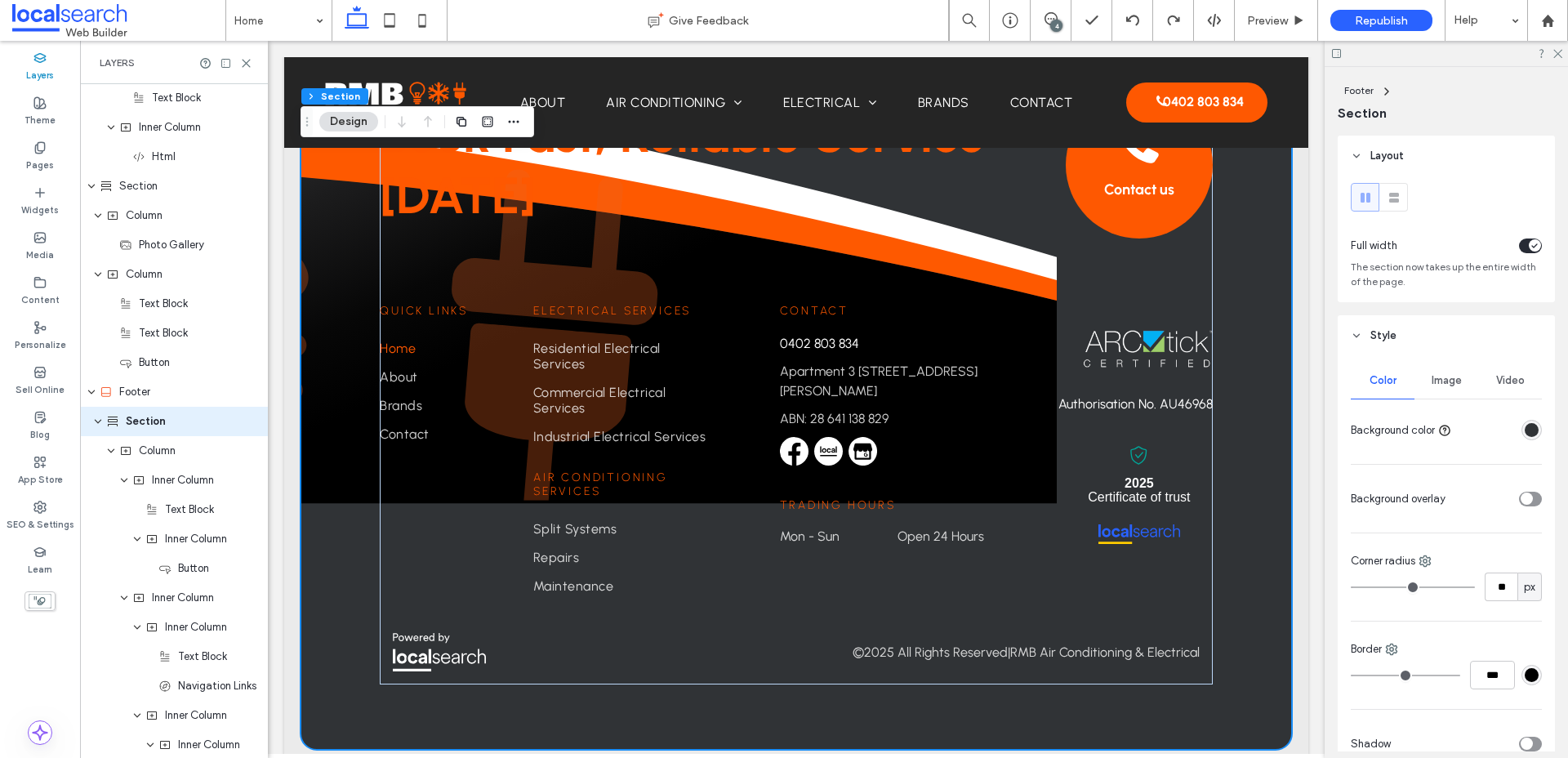
click at [1257, 378] on span "Image" at bounding box center [1447, 380] width 30 height 13
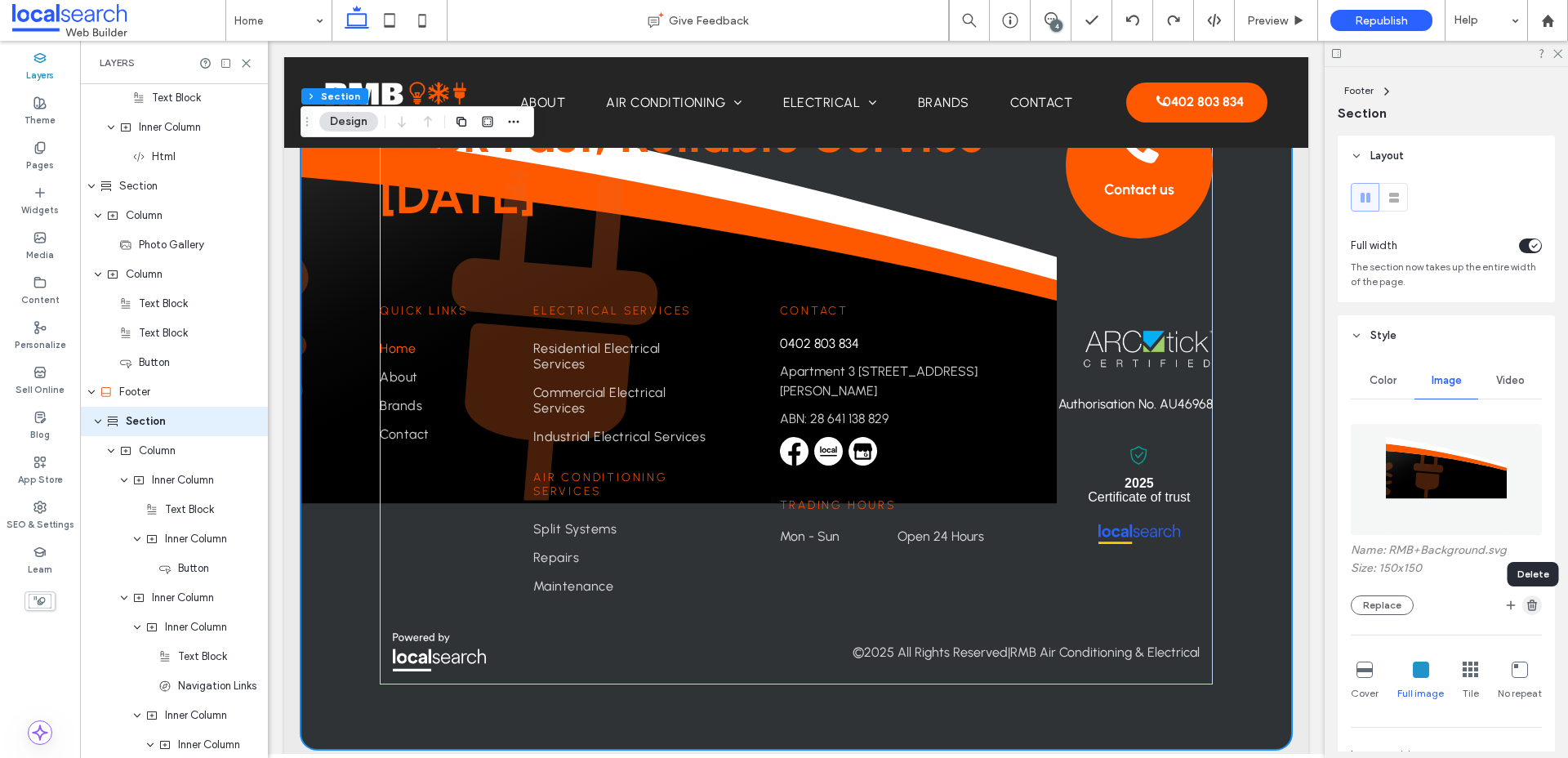
click at [1257, 602] on use "button" at bounding box center [1532, 604] width 10 height 11
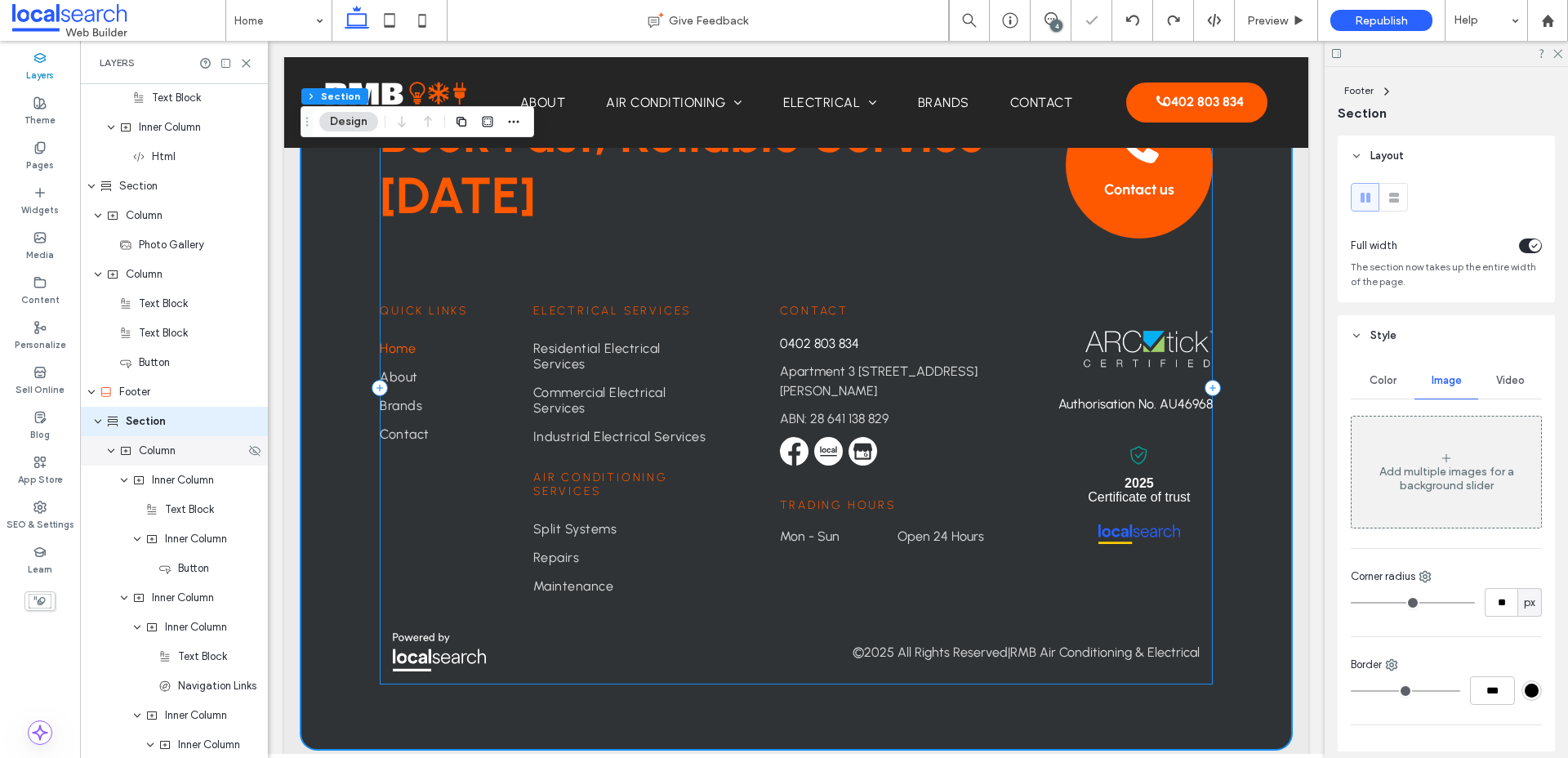
click at [147, 450] on span "Column" at bounding box center [157, 450] width 37 height 17
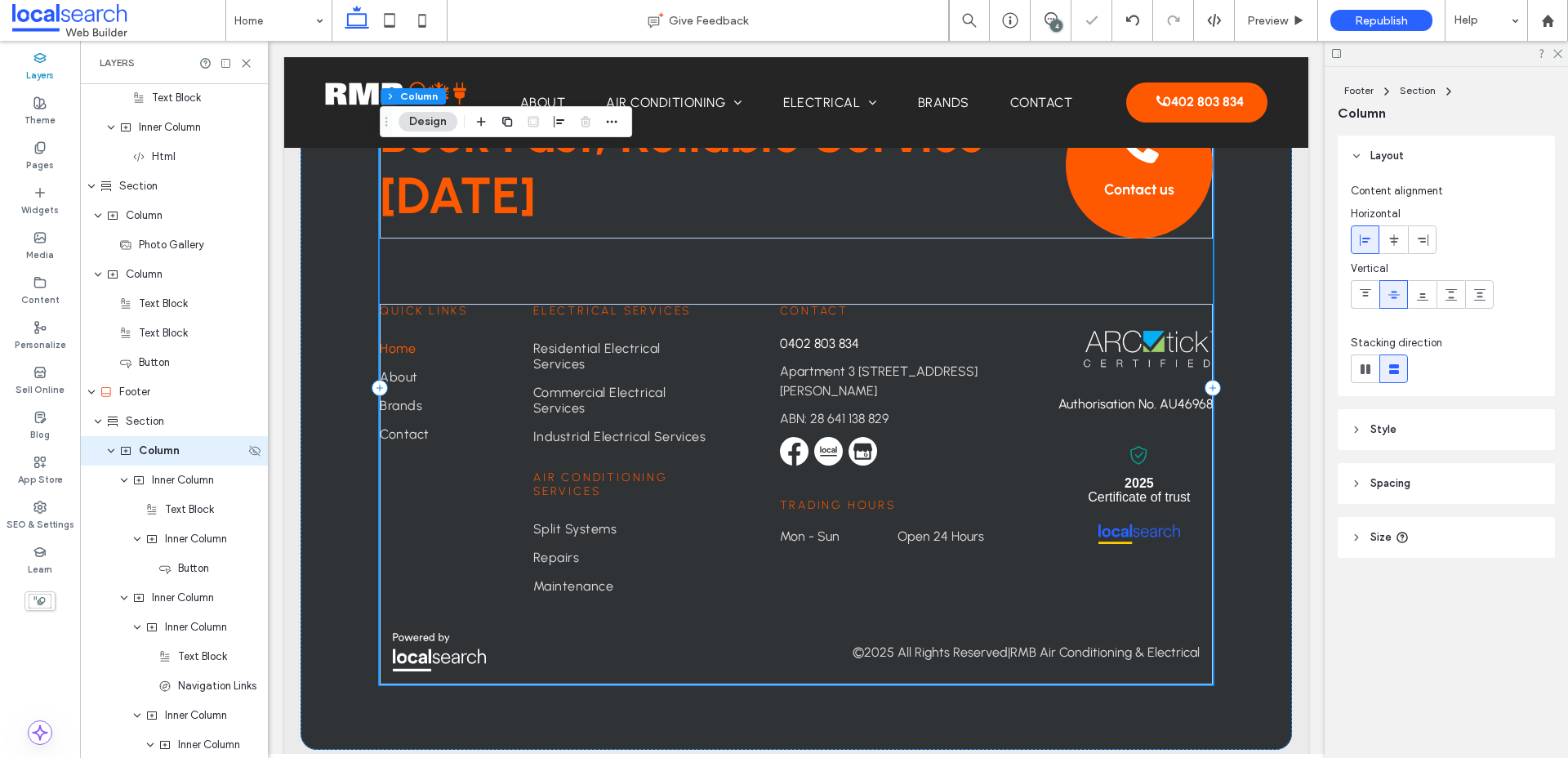
scroll to position [2264, 0]
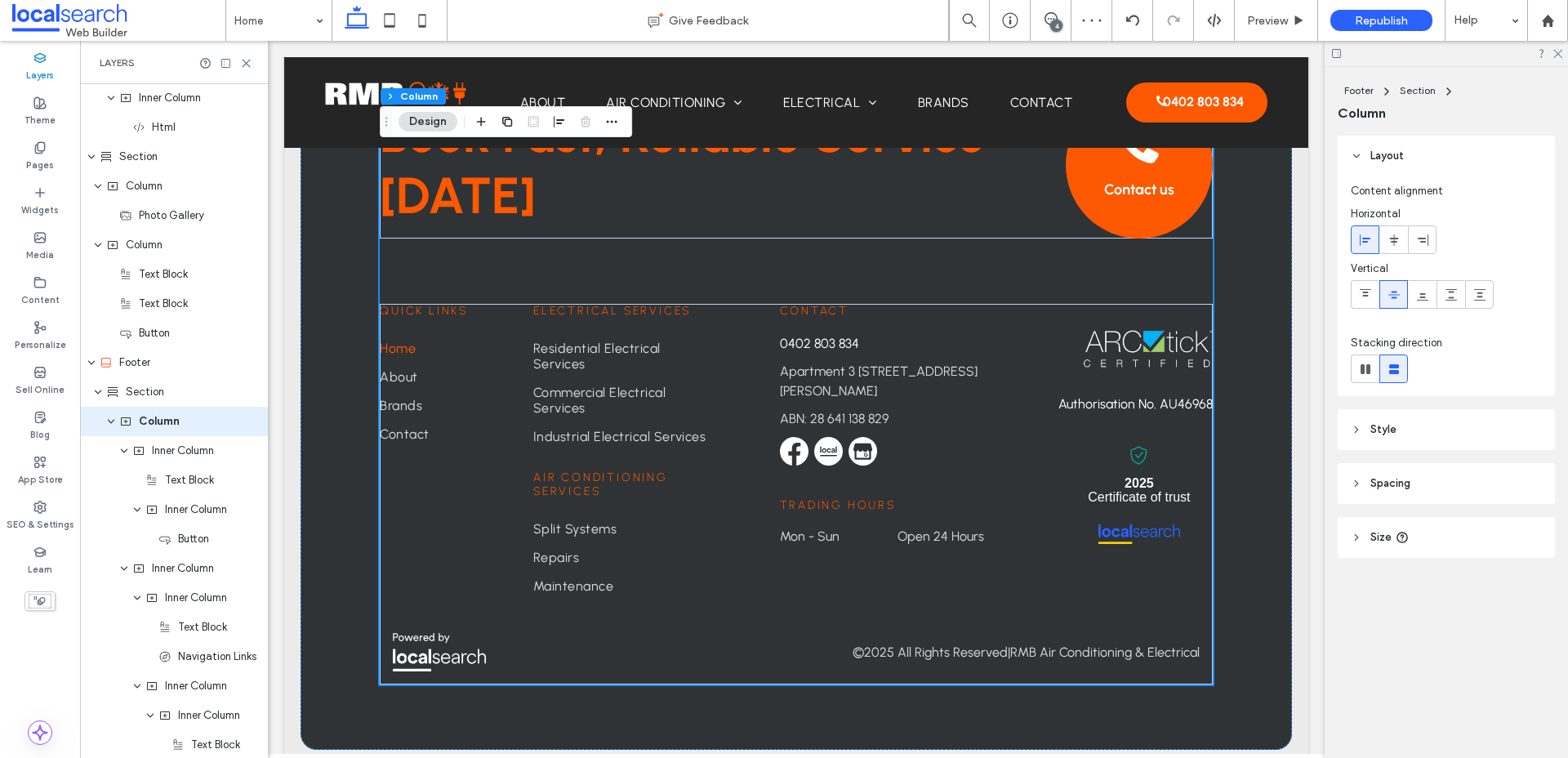
click at [1257, 428] on span "Style" at bounding box center [1382, 430] width 26 height 17
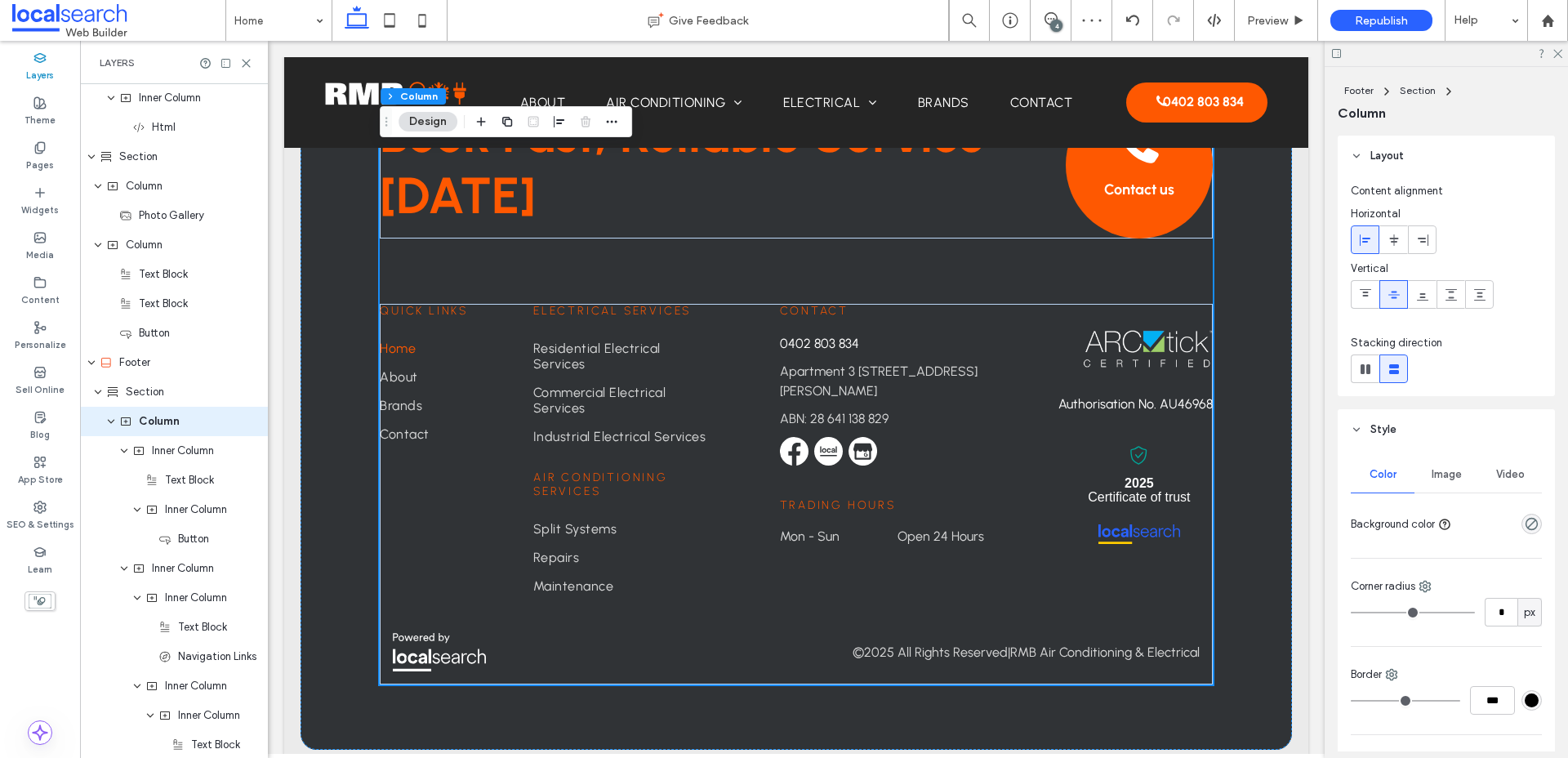
click at [1257, 465] on div "Image" at bounding box center [1446, 474] width 64 height 36
click at [1257, 549] on icon at bounding box center [1446, 552] width 13 height 13
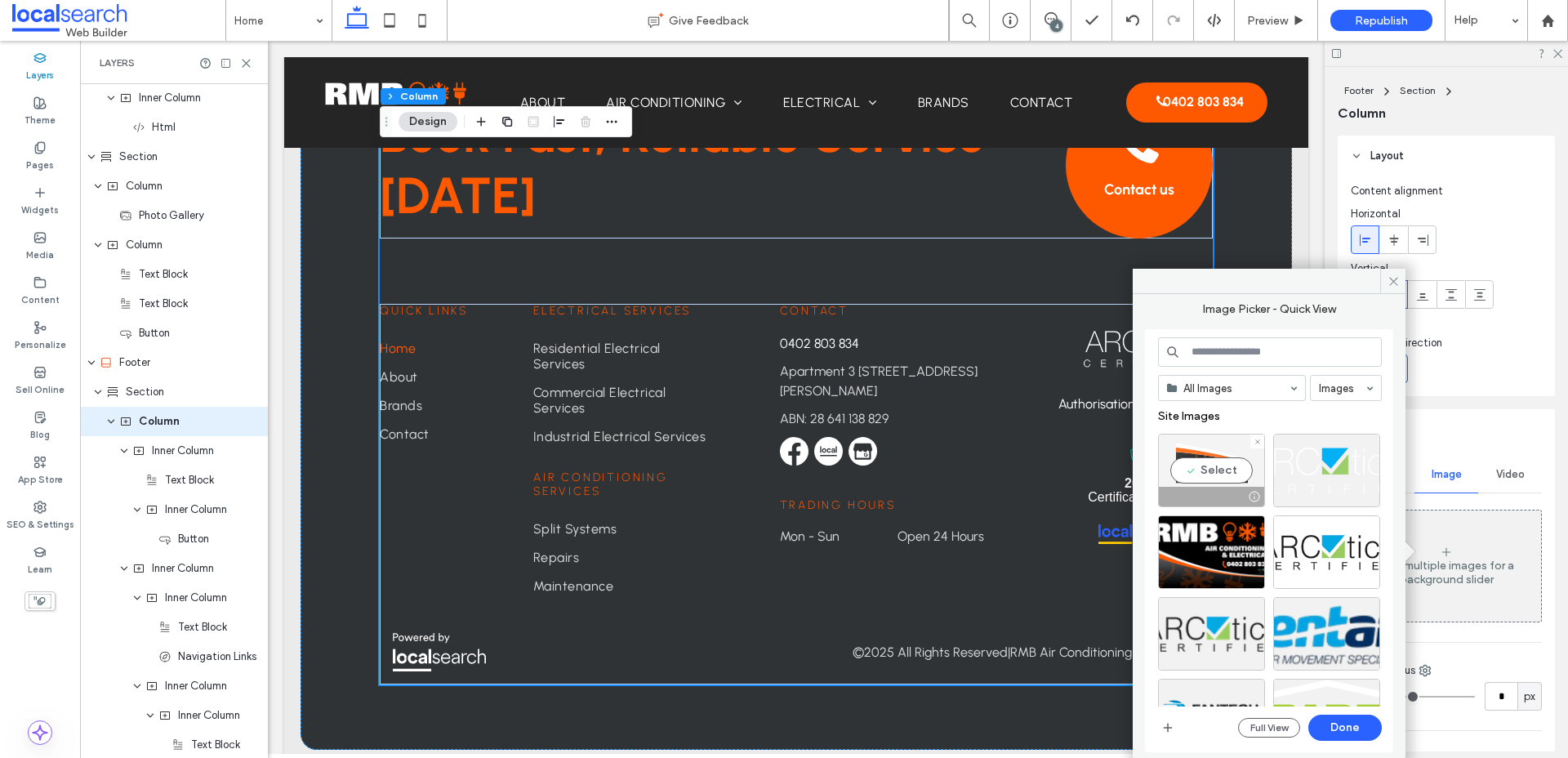
click at [1198, 456] on div "Select" at bounding box center [1211, 471] width 107 height 74
click at [1257, 724] on button "Done" at bounding box center [1345, 727] width 74 height 26
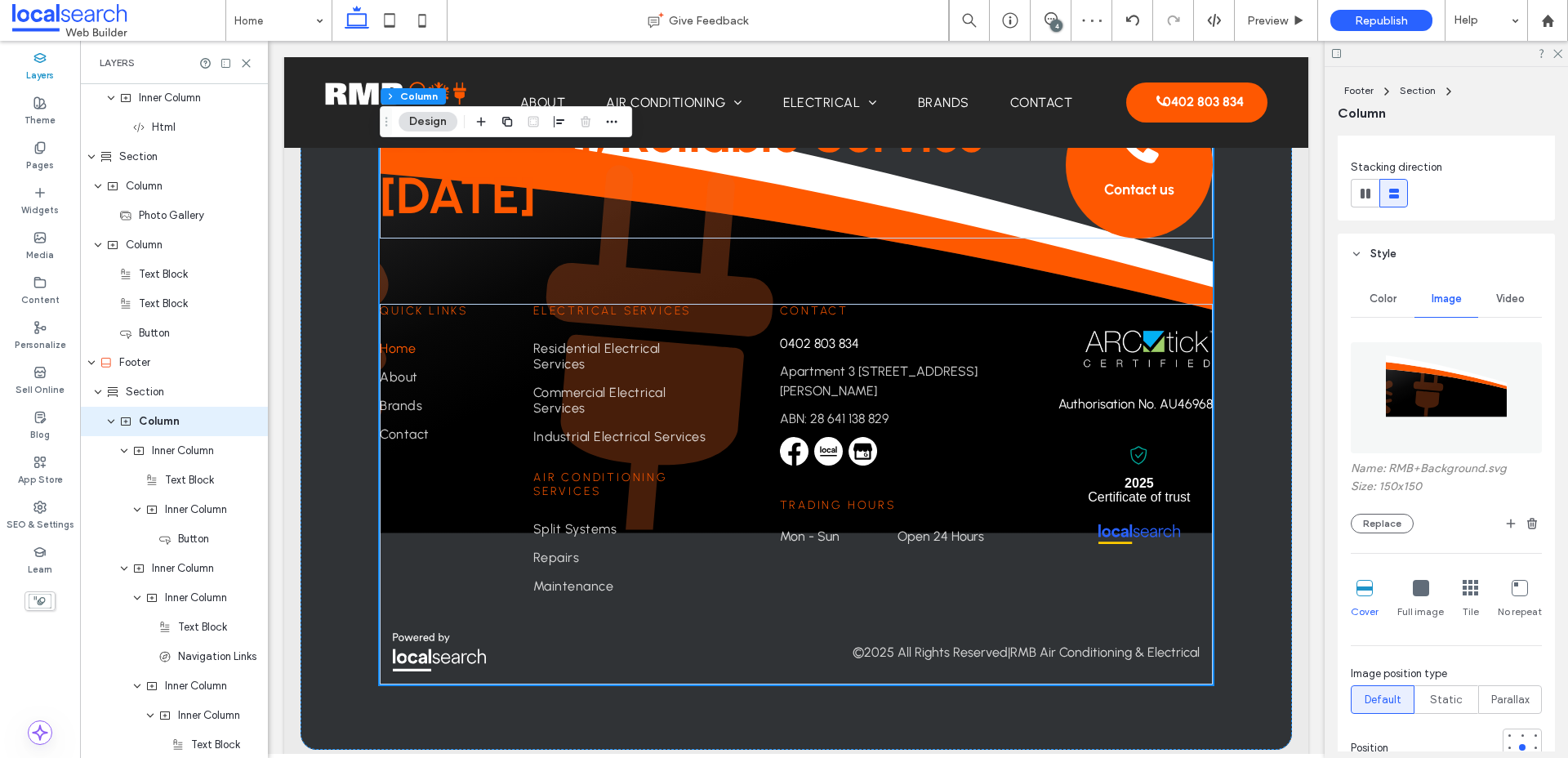
scroll to position [277, 0]
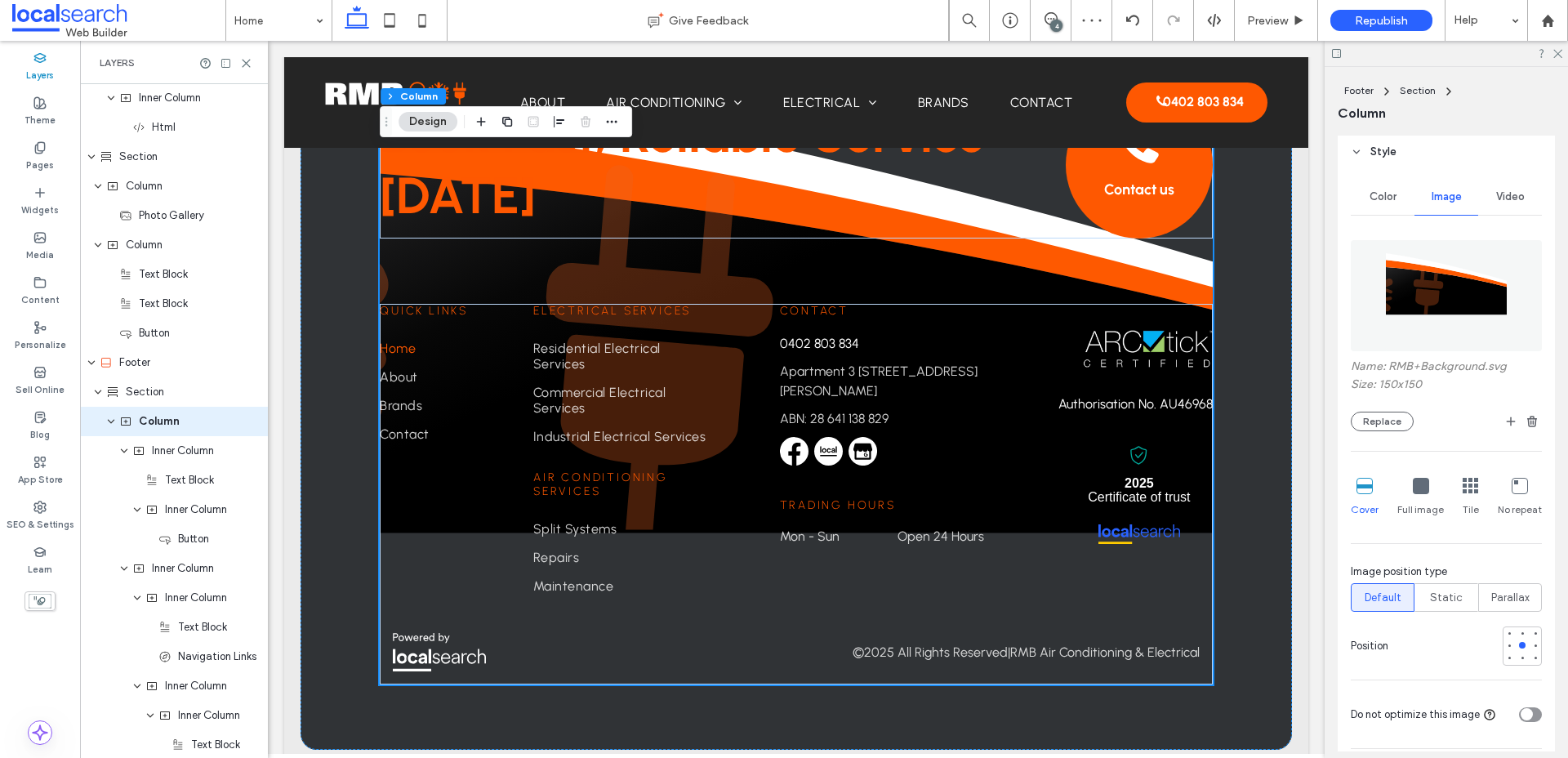
click at [1257, 488] on icon at bounding box center [1421, 486] width 17 height 17
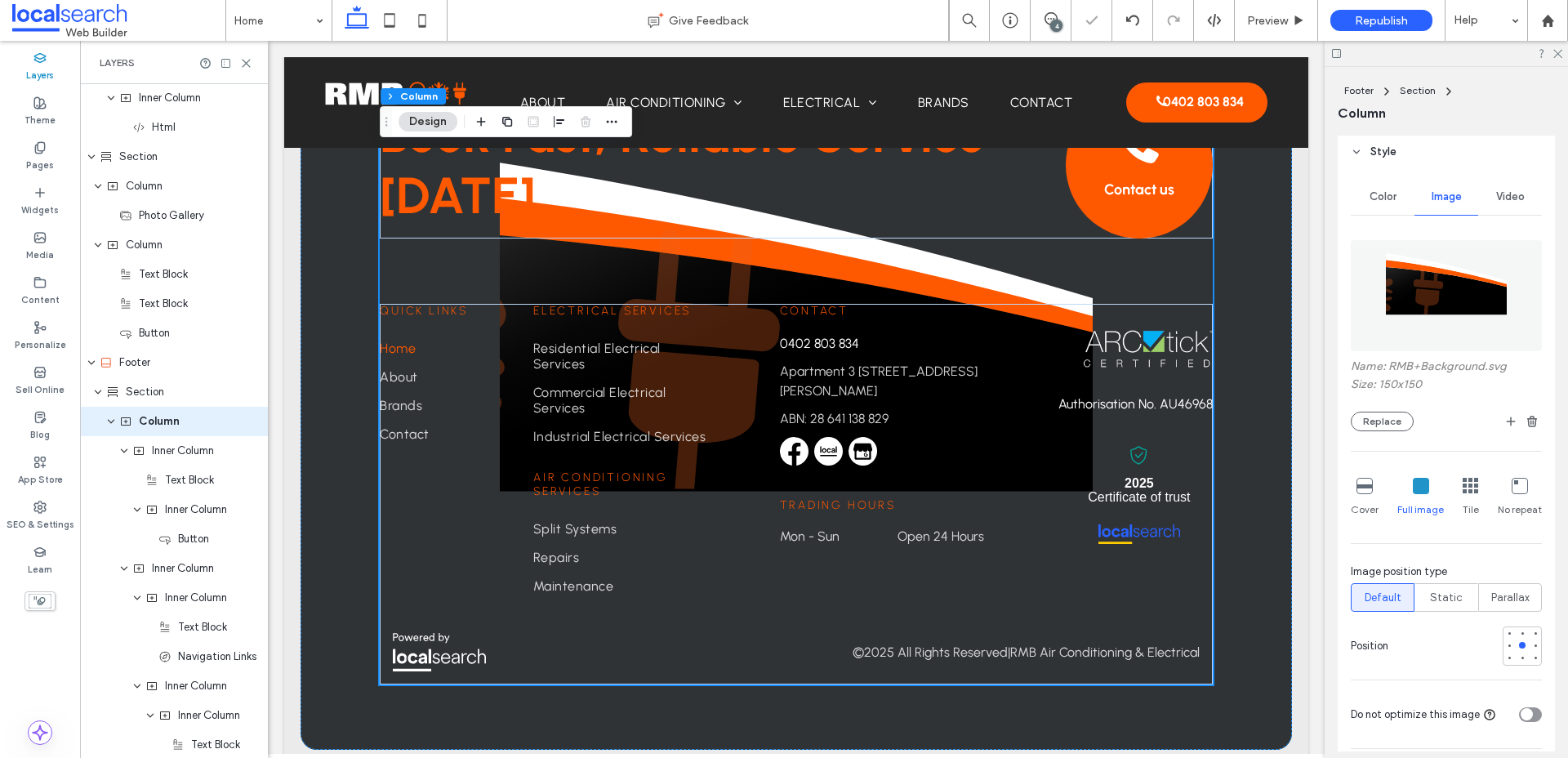
click at [1257, 492] on icon at bounding box center [1365, 486] width 17 height 17
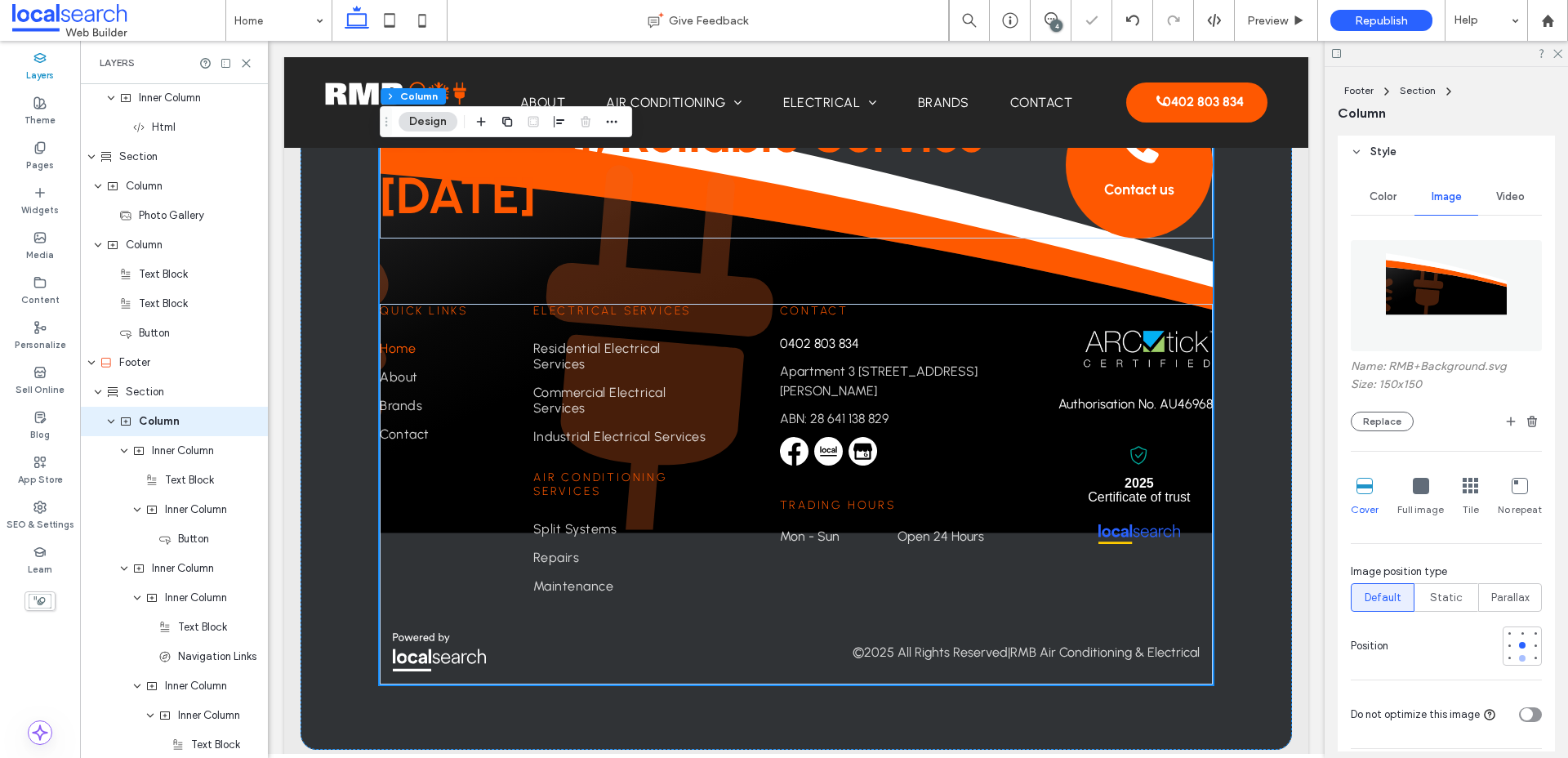
click at [1257, 655] on div at bounding box center [1522, 659] width 7 height 7
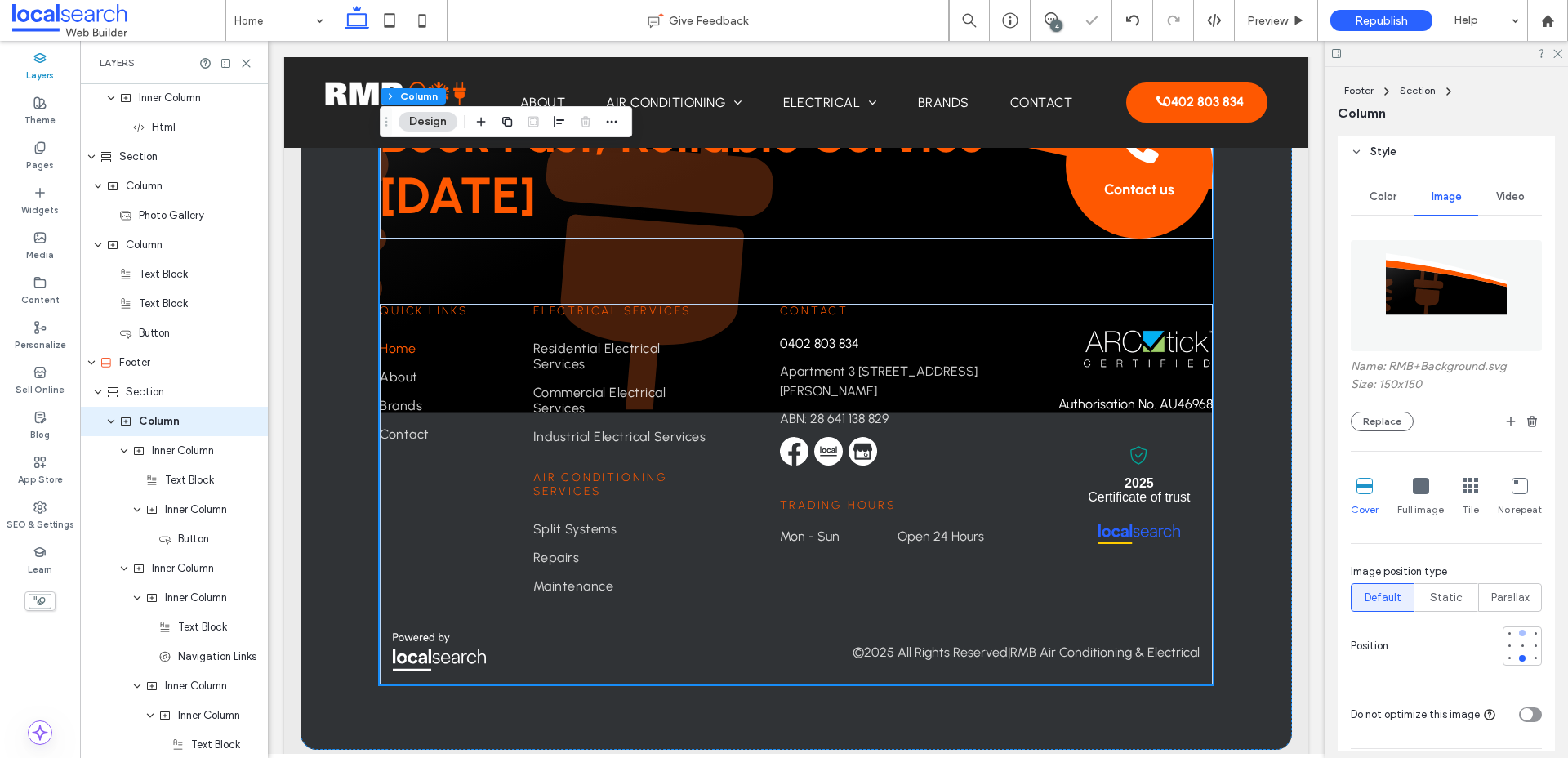
click at [1257, 632] on div at bounding box center [1522, 633] width 7 height 7
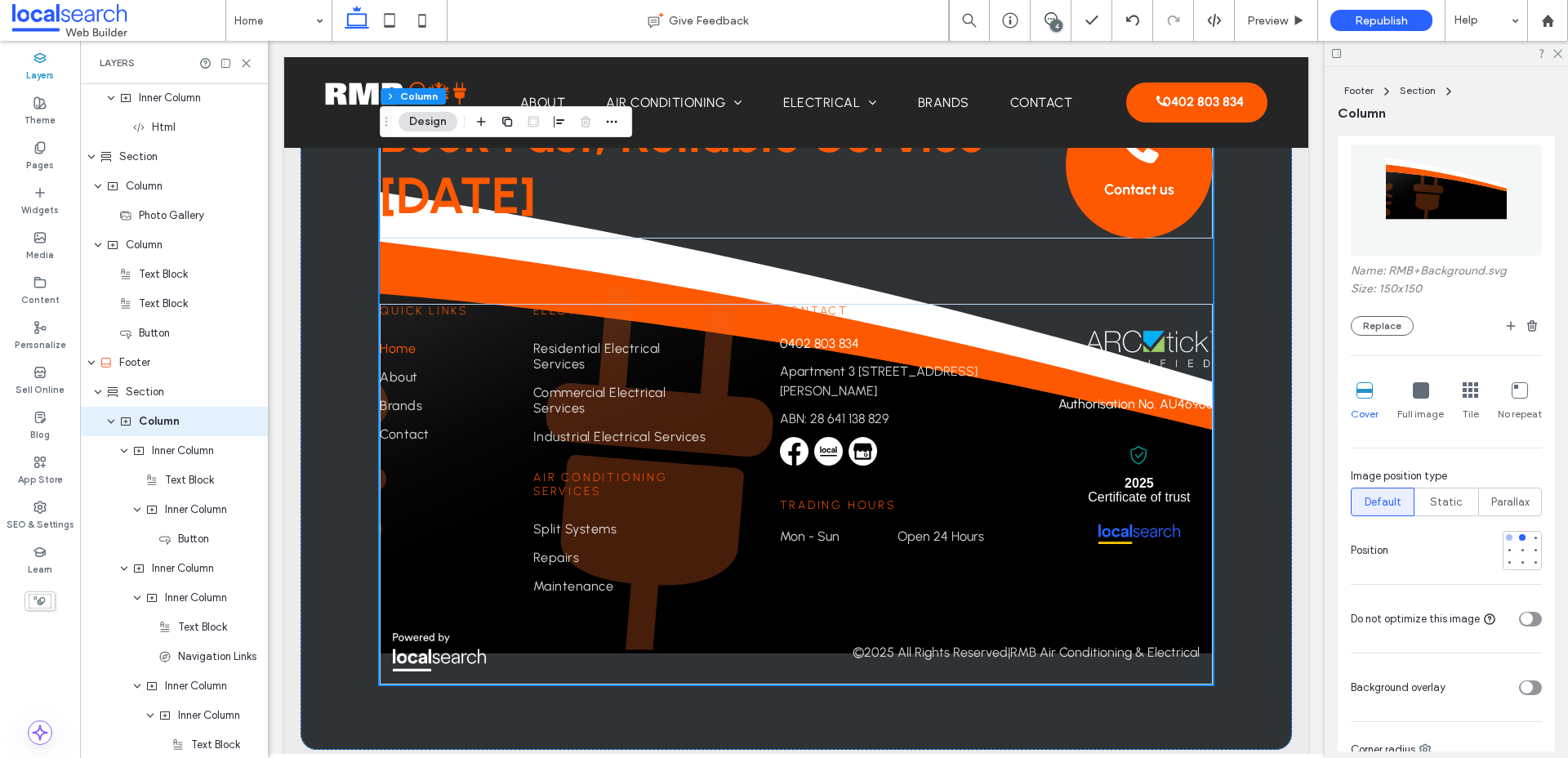
scroll to position [280, 0]
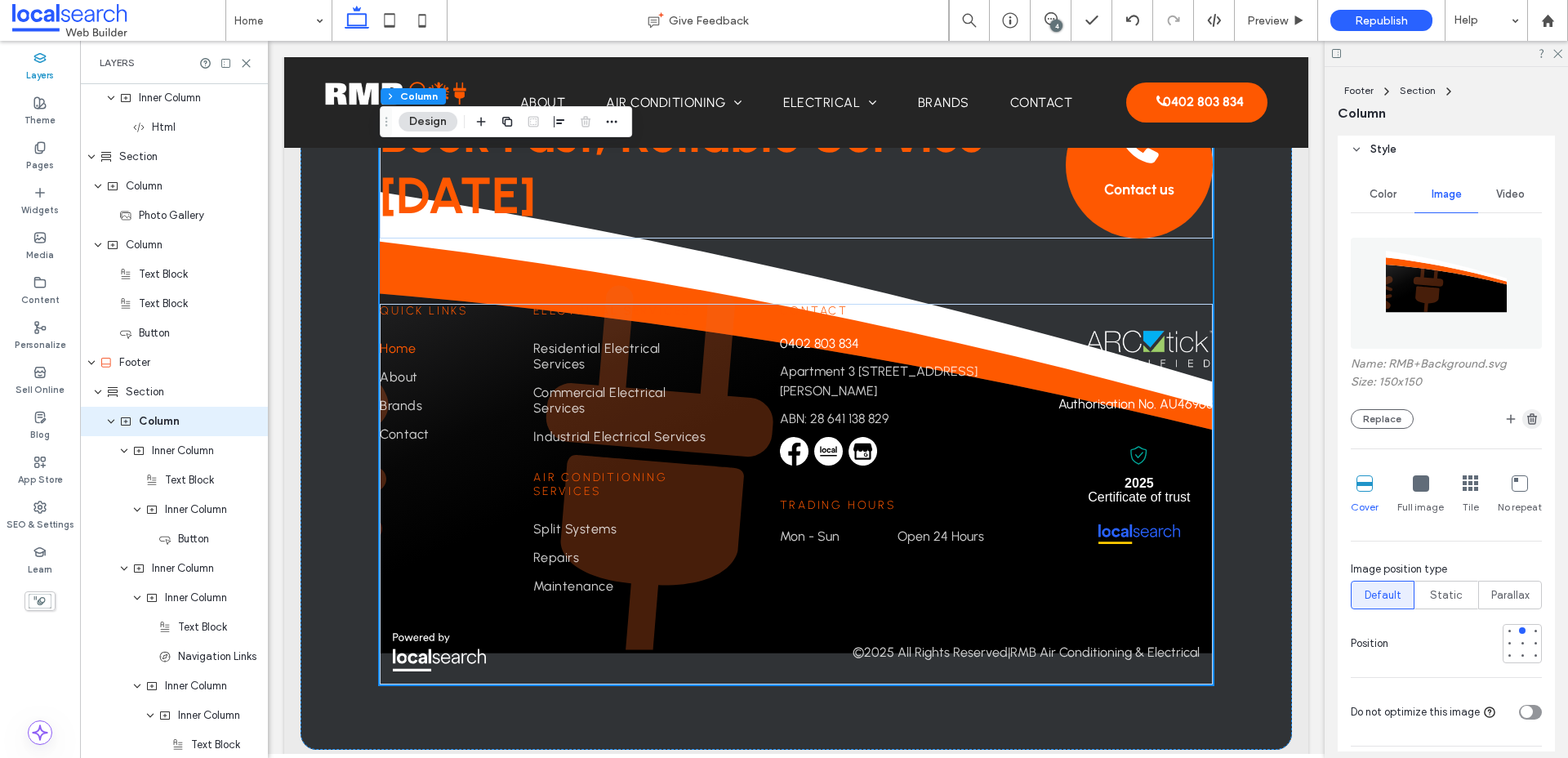
click at [1257, 422] on icon "button" at bounding box center [1532, 419] width 13 height 13
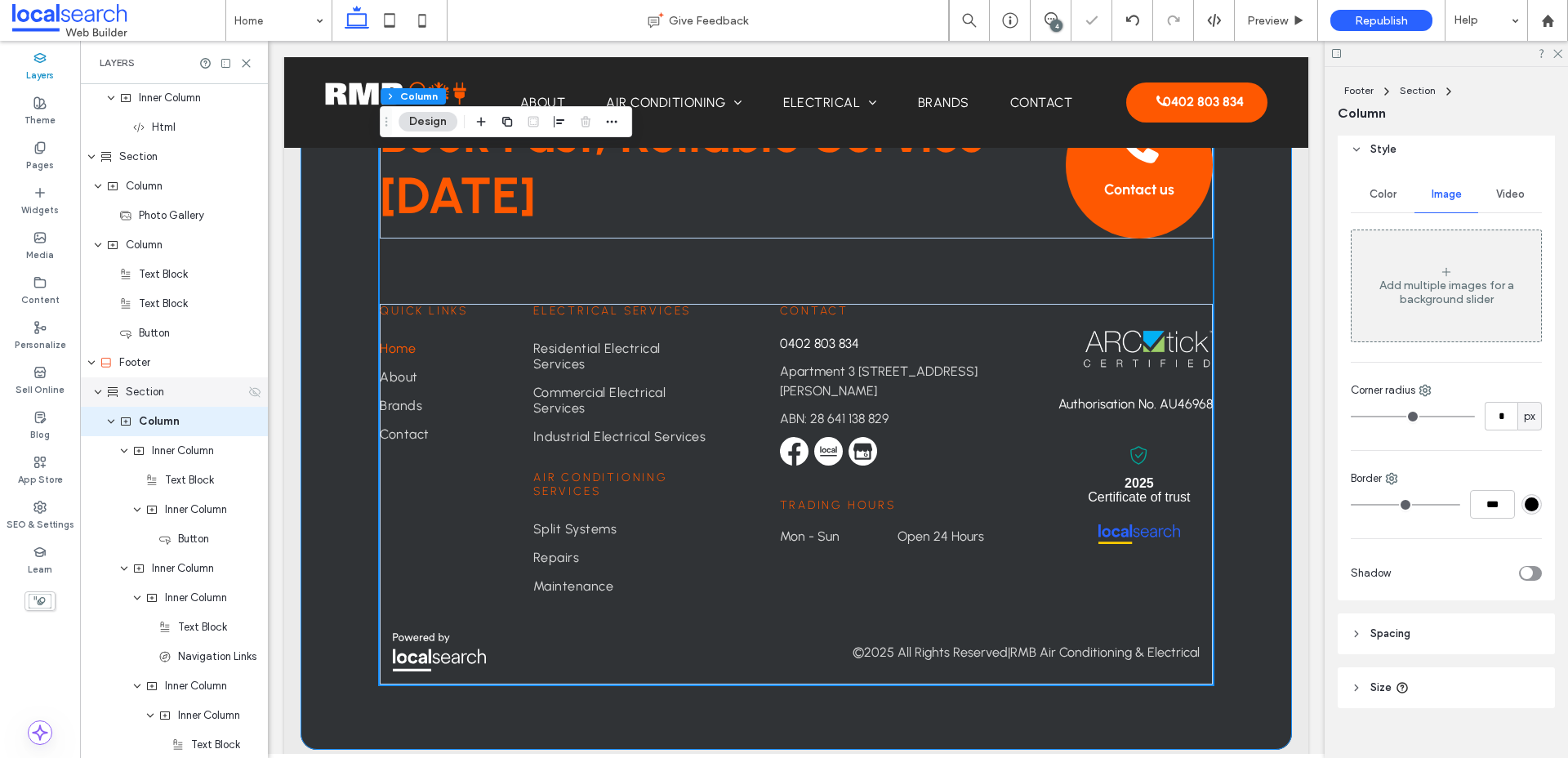
click at [155, 384] on span "Section" at bounding box center [145, 392] width 38 height 17
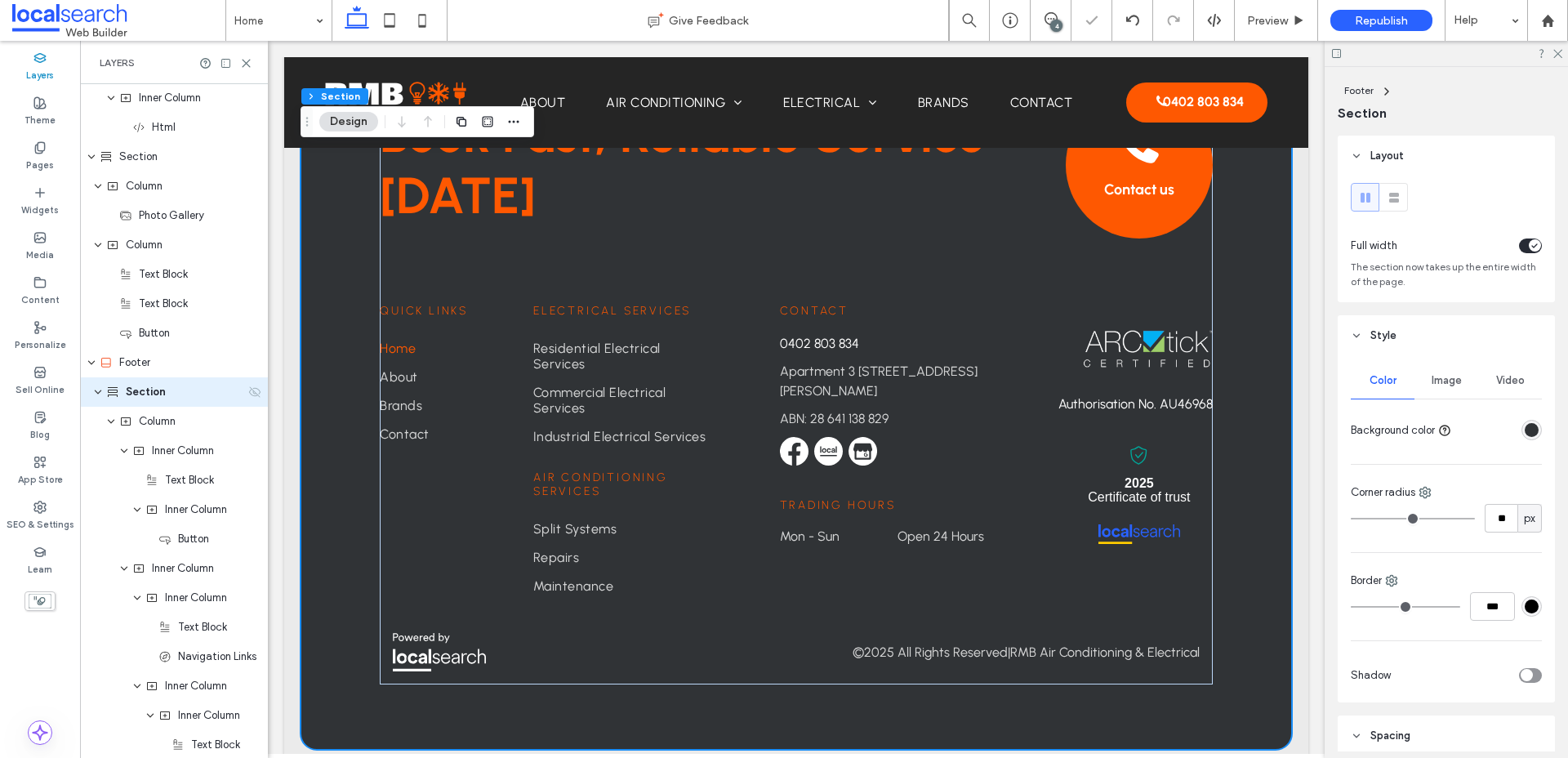
scroll to position [2235, 0]
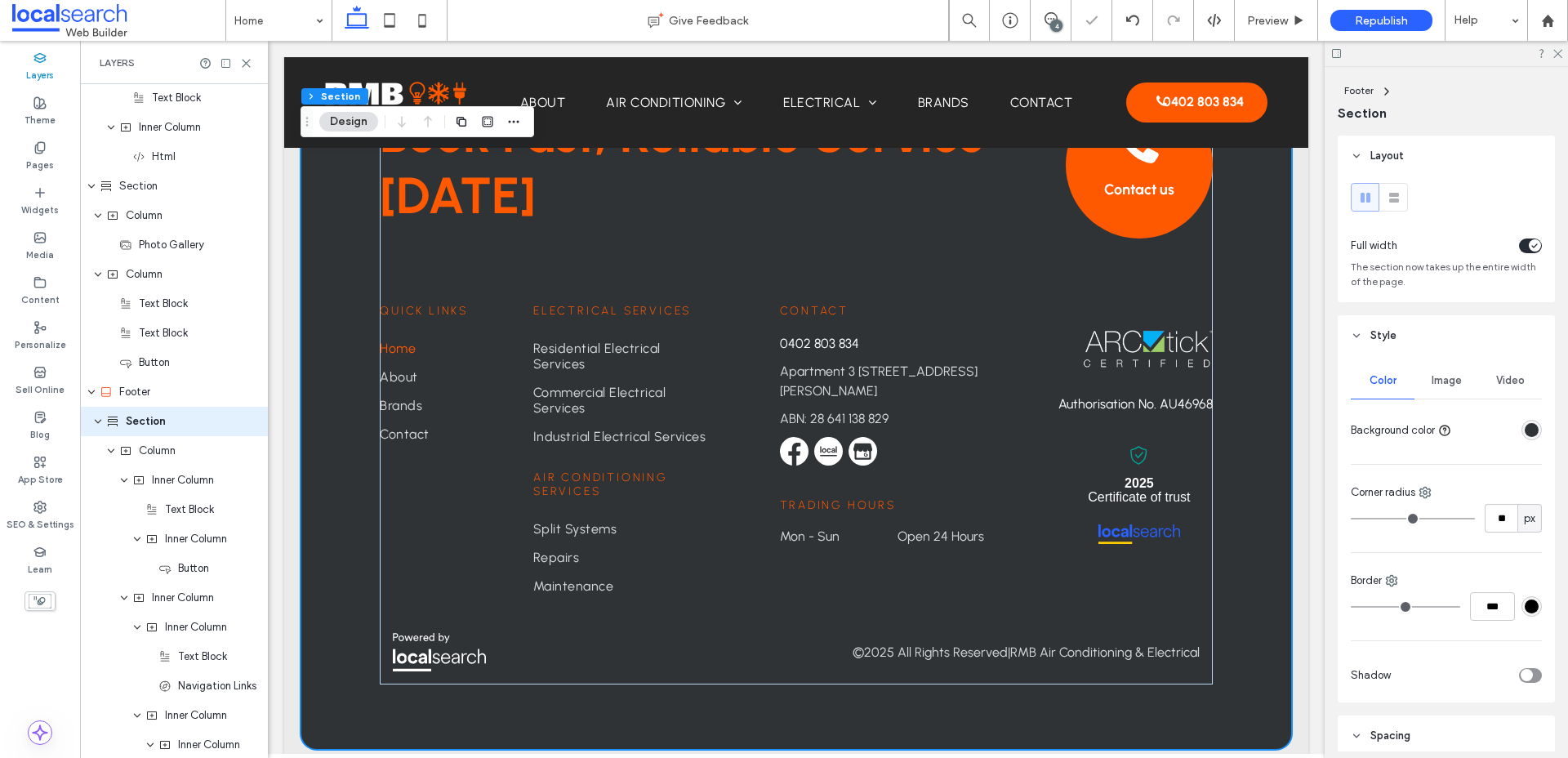
click at [312, 455] on div "Book Fast, Reliable Service [DATE] Contact us Contact [PHONE_NUMBER] [STREET_AD…" at bounding box center [797, 371] width 991 height 756
click at [1257, 387] on span "Image" at bounding box center [1447, 380] width 30 height 13
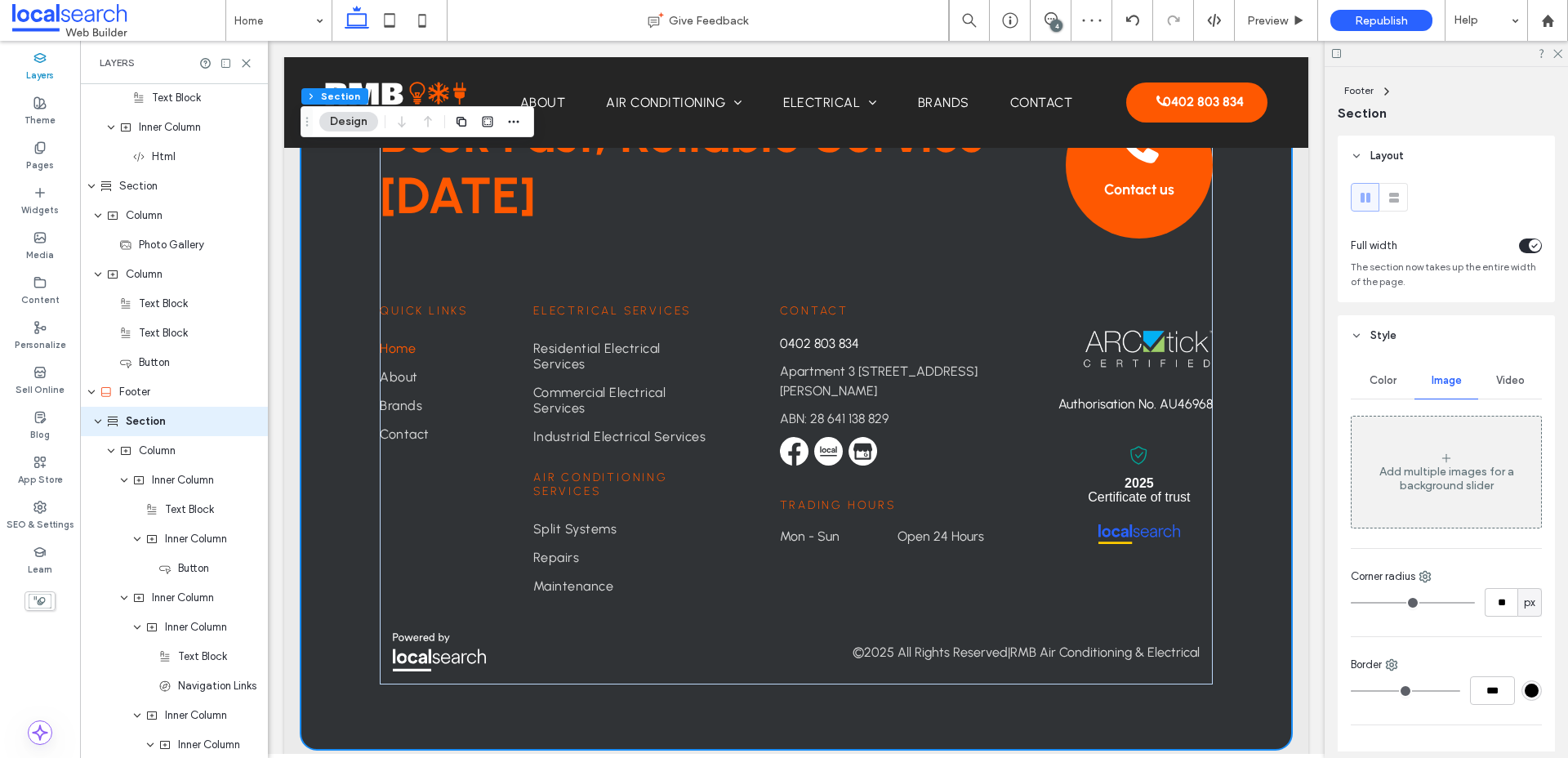
click at [1257, 470] on div "Add multiple images for a background slider" at bounding box center [1446, 478] width 190 height 28
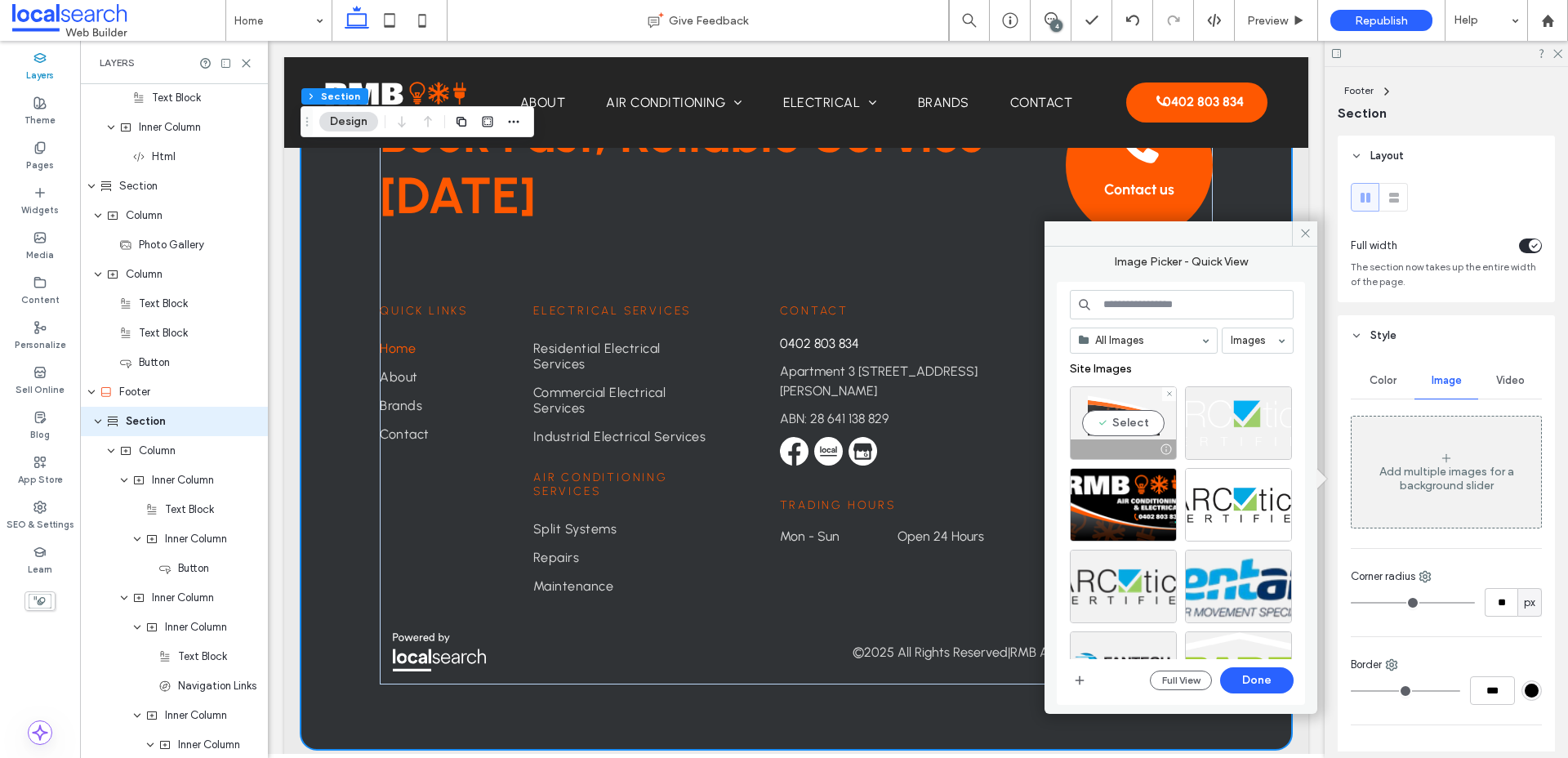
click at [1119, 409] on div "Select" at bounding box center [1123, 423] width 107 height 74
click at [1257, 682] on button "Done" at bounding box center [1257, 679] width 74 height 26
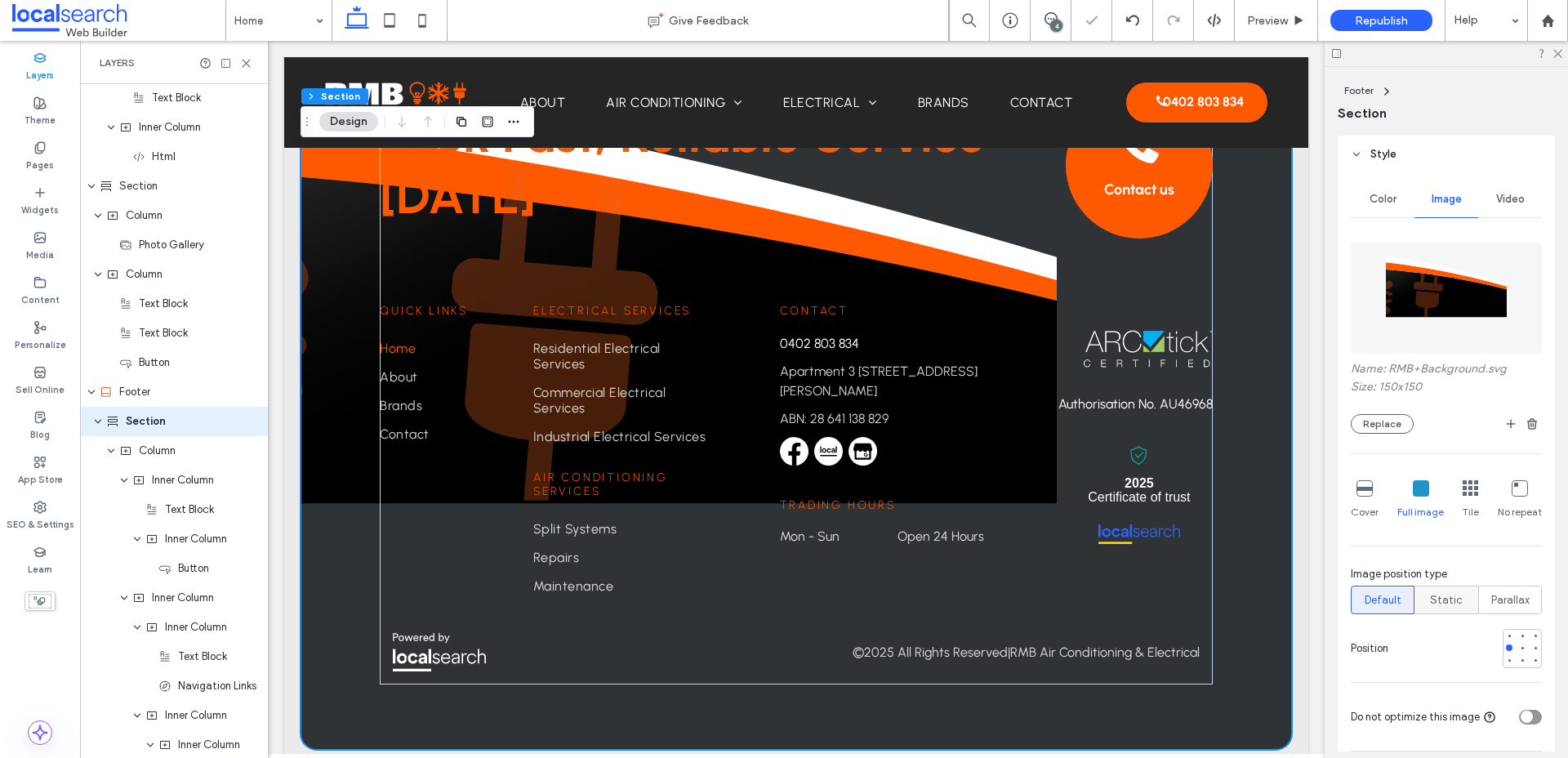
scroll to position [198, 0]
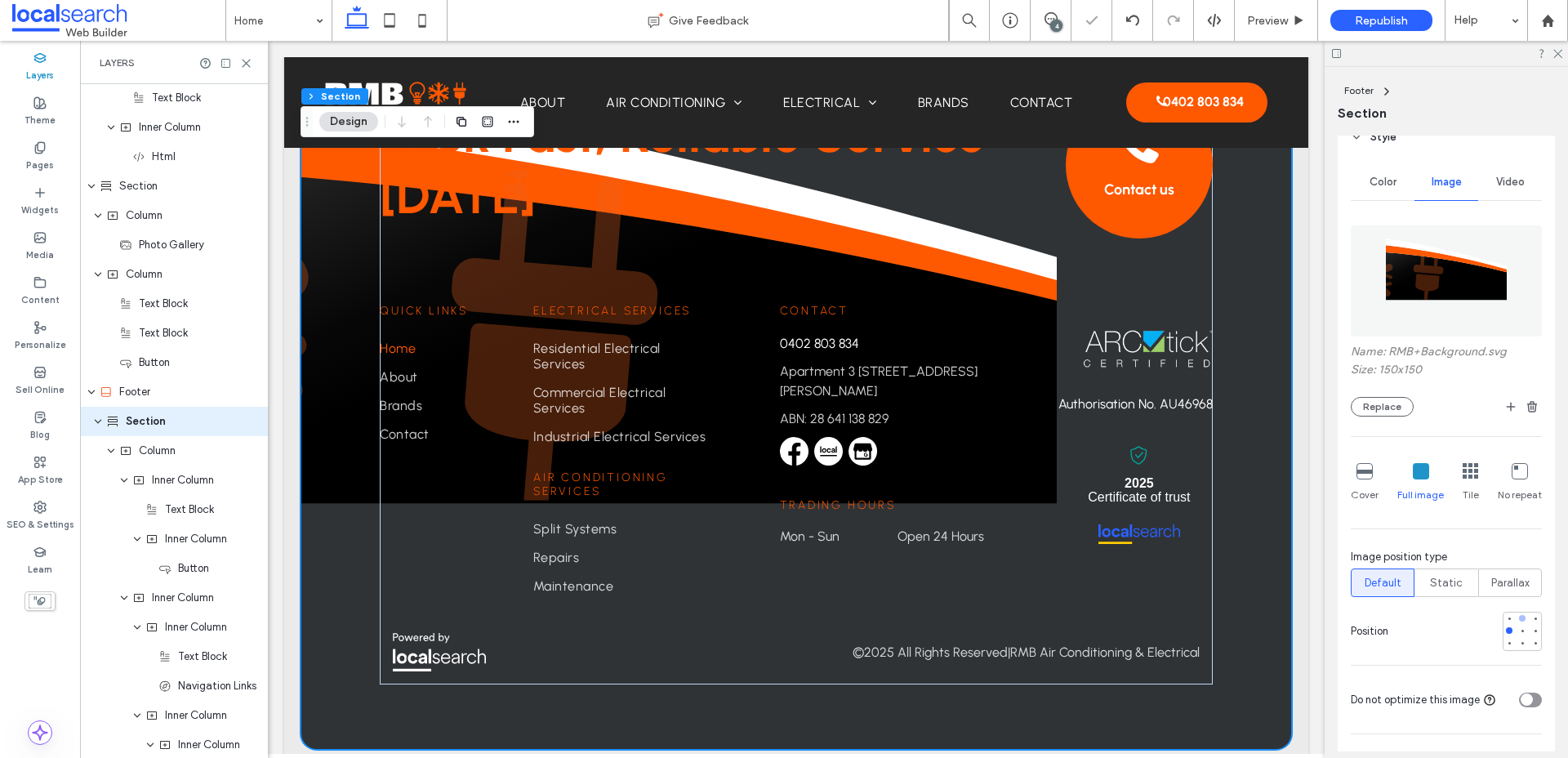
click at [1257, 618] on div at bounding box center [1522, 618] width 7 height 7
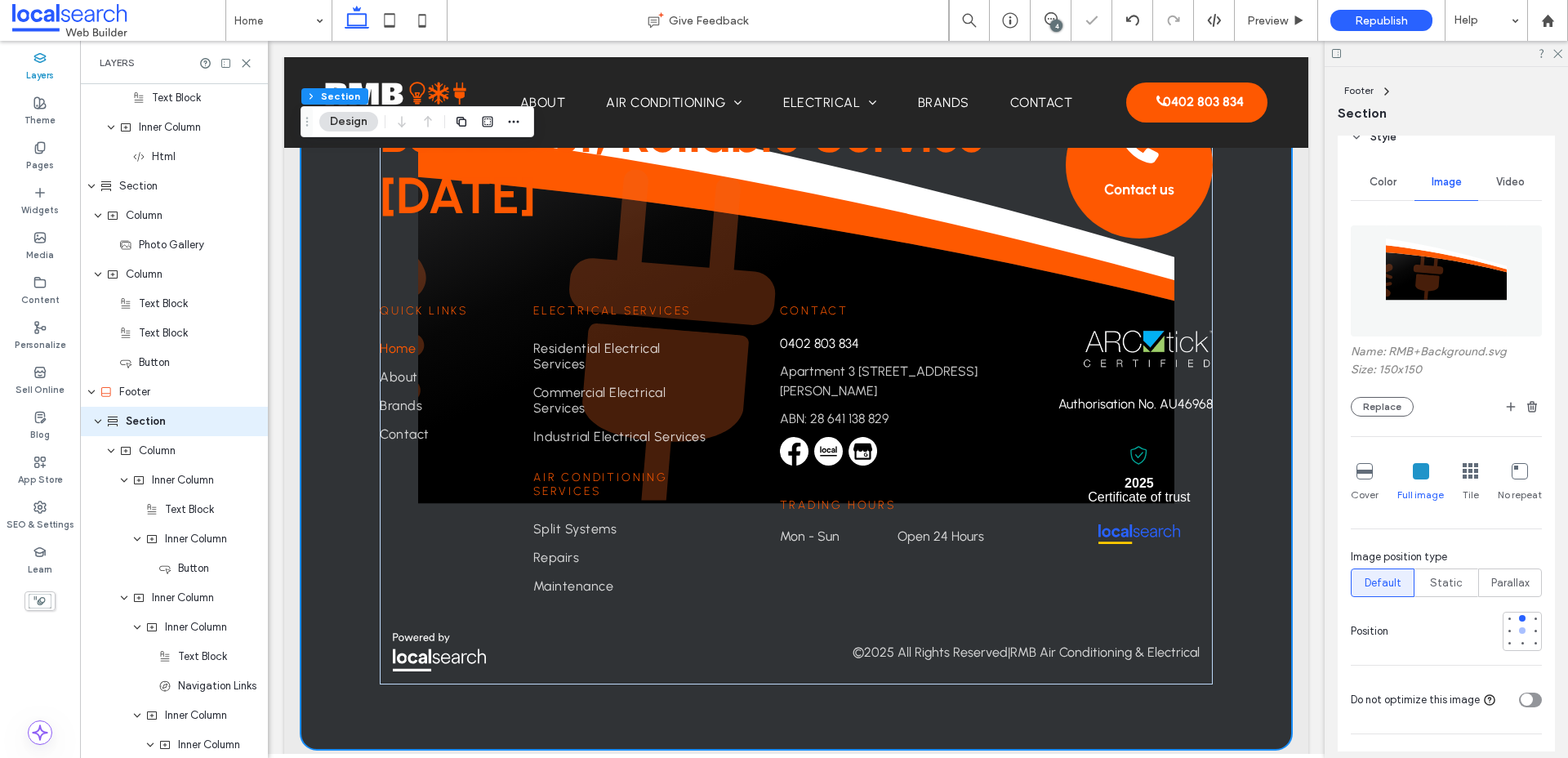
click at [1257, 627] on div at bounding box center [1522, 630] width 12 height 12
click at [1257, 644] on div at bounding box center [1522, 644] width 7 height 7
click at [1257, 623] on div at bounding box center [1522, 618] width 12 height 12
click at [1257, 477] on icon at bounding box center [1365, 471] width 17 height 17
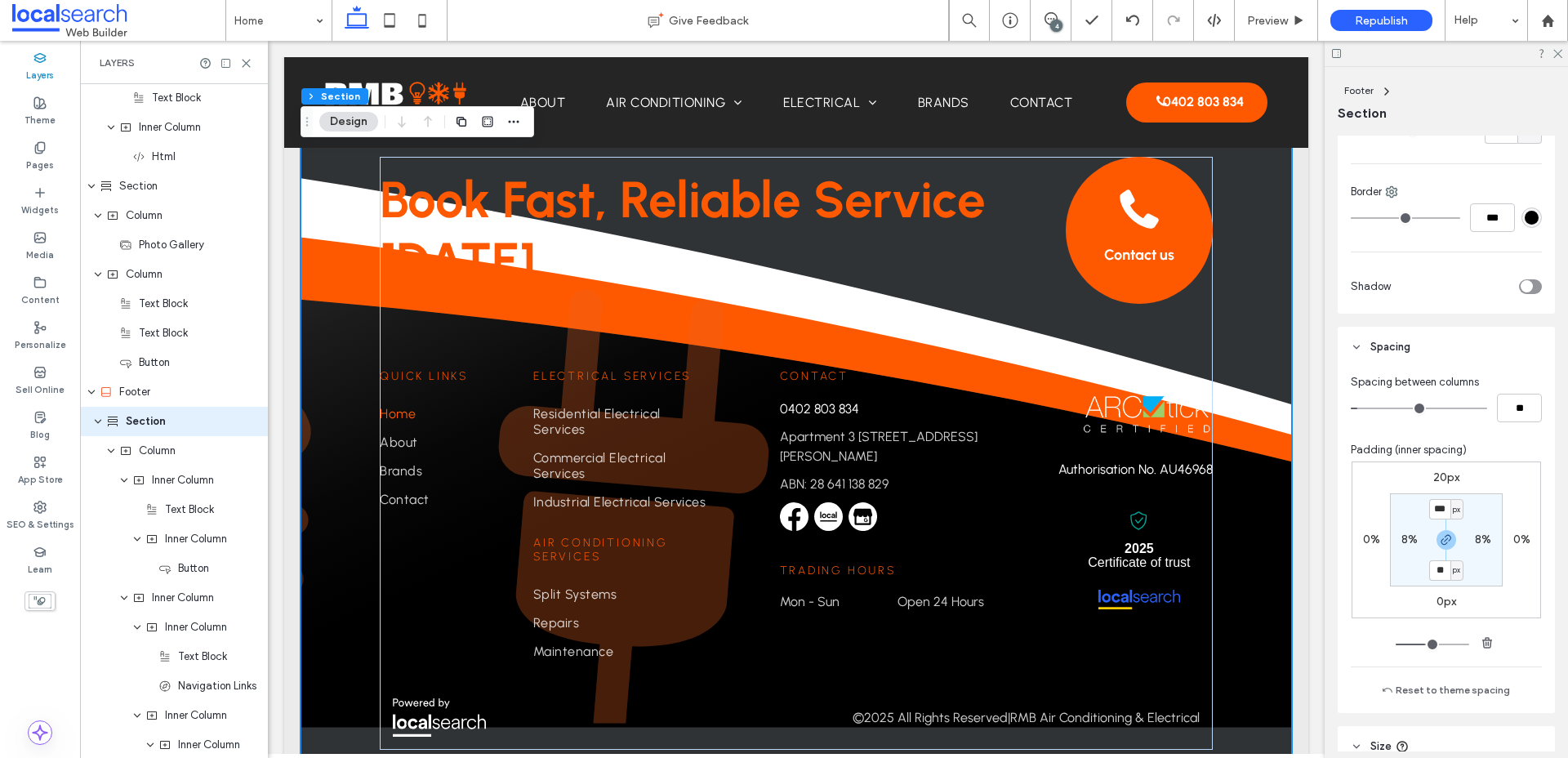
scroll to position [950, 0]
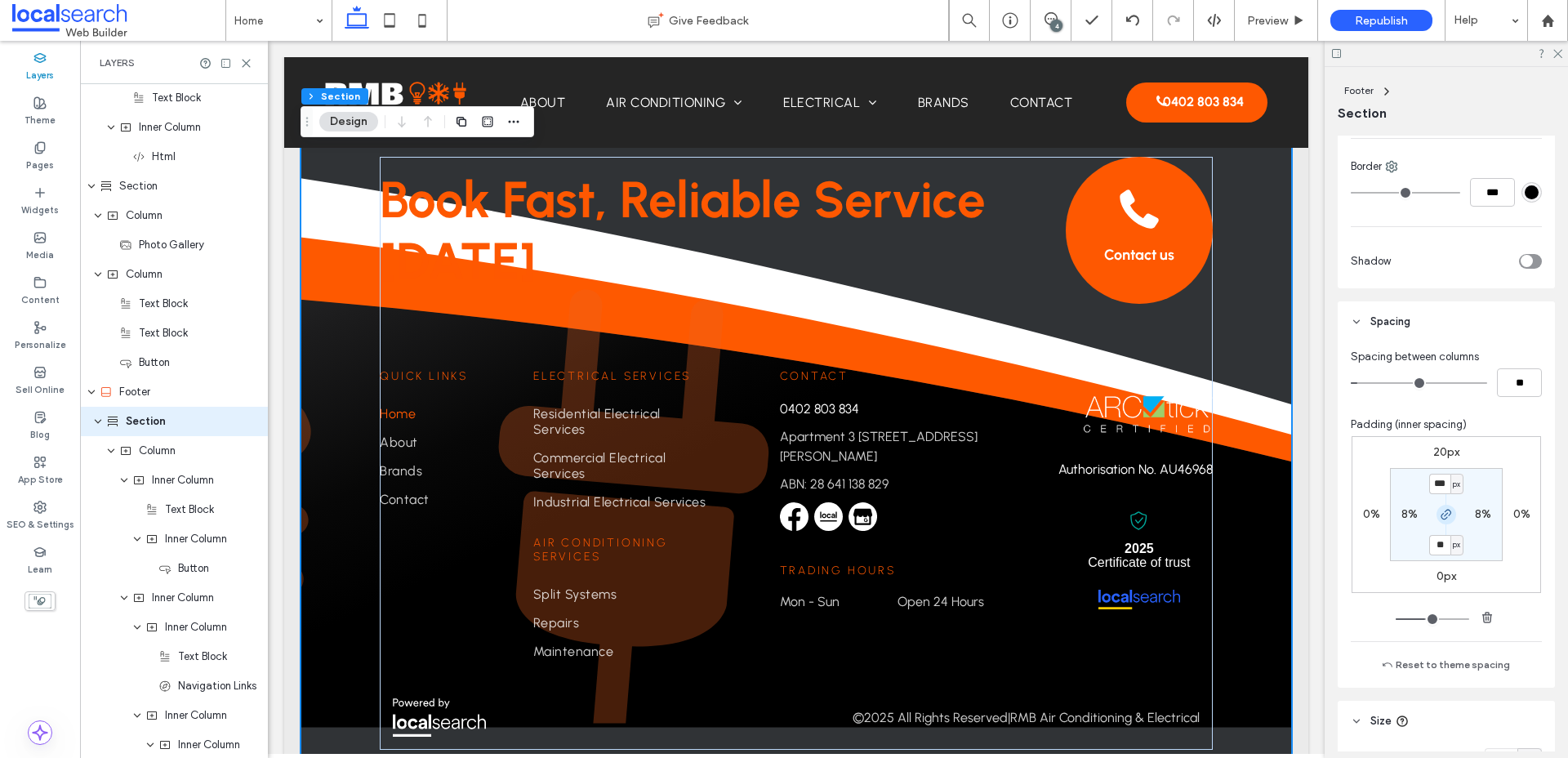
click at [1257, 521] on span "button" at bounding box center [1445, 514] width 19 height 19
click at [1257, 551] on label "80px" at bounding box center [1446, 544] width 26 height 14
type input "**"
type input "*"
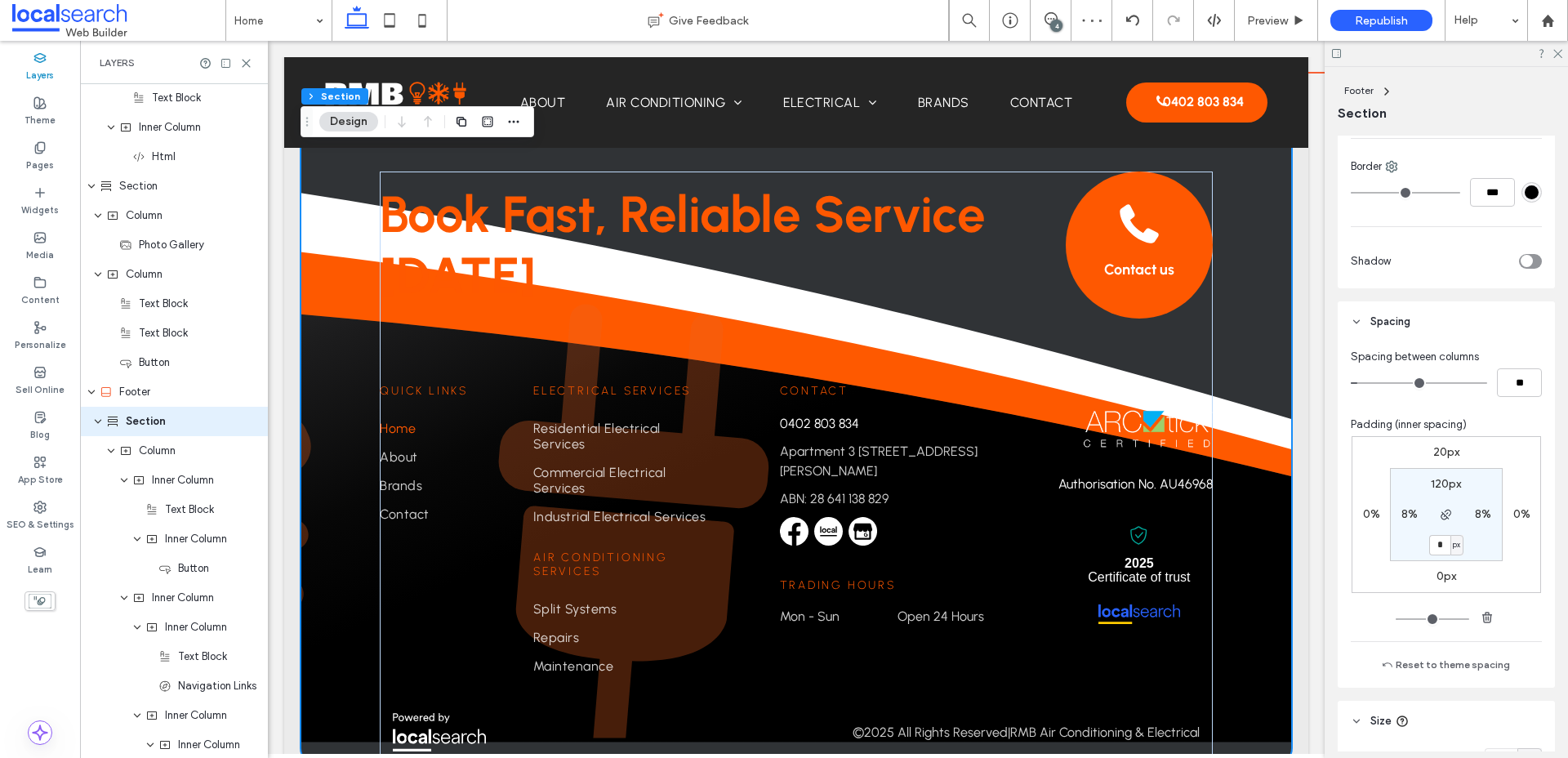
scroll to position [4235, 0]
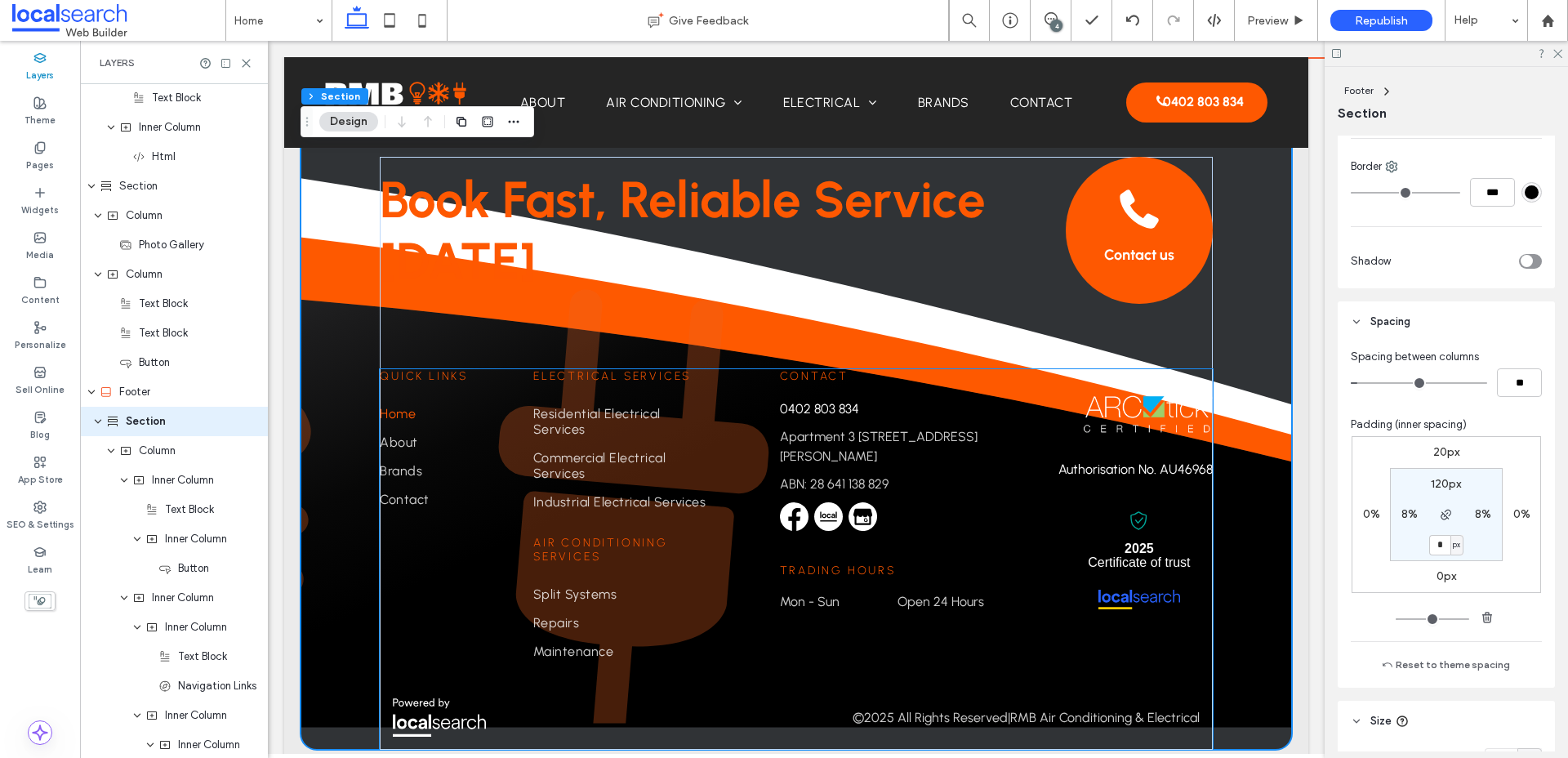
click at [1212, 654] on div "Contact 0402 803 834 Apartment 3 10 Aristos Pl, Winnellie NT 0820 ABN: 28 641 1…" at bounding box center [796, 559] width 832 height 380
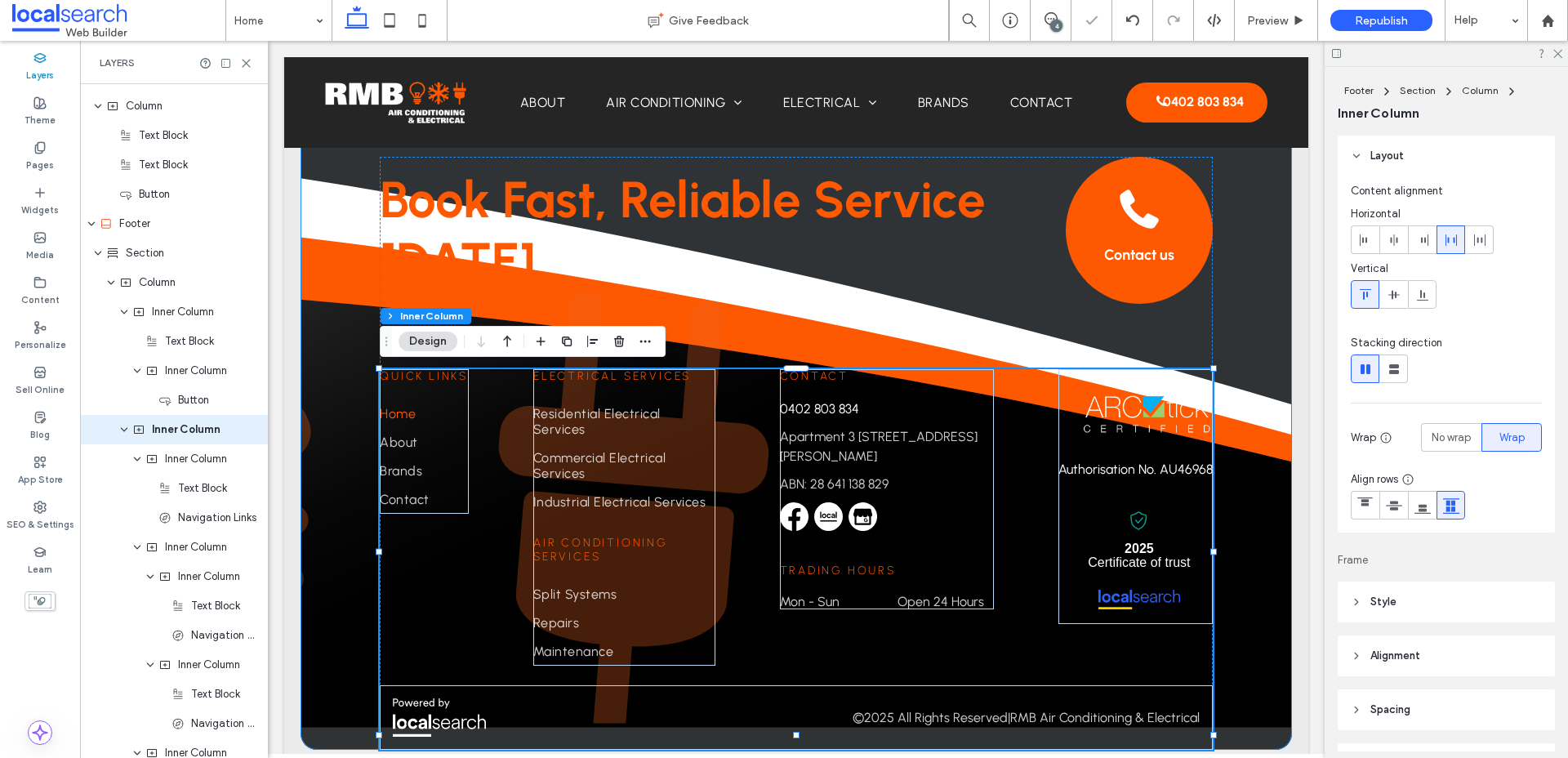
scroll to position [2411, 0]
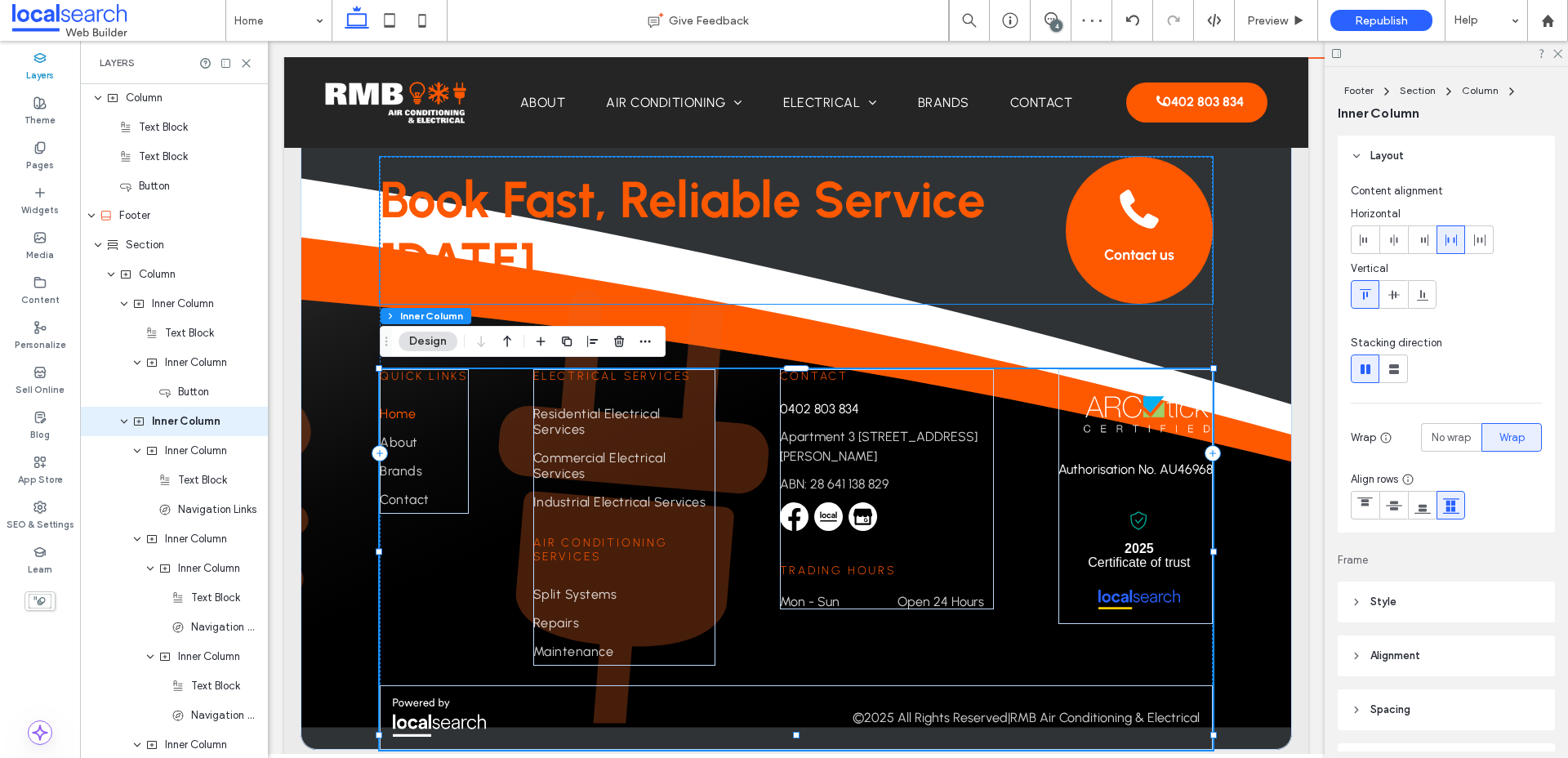
click at [1031, 234] on p "Book Fast, Reliable Service Today" at bounding box center [705, 230] width 653 height 123
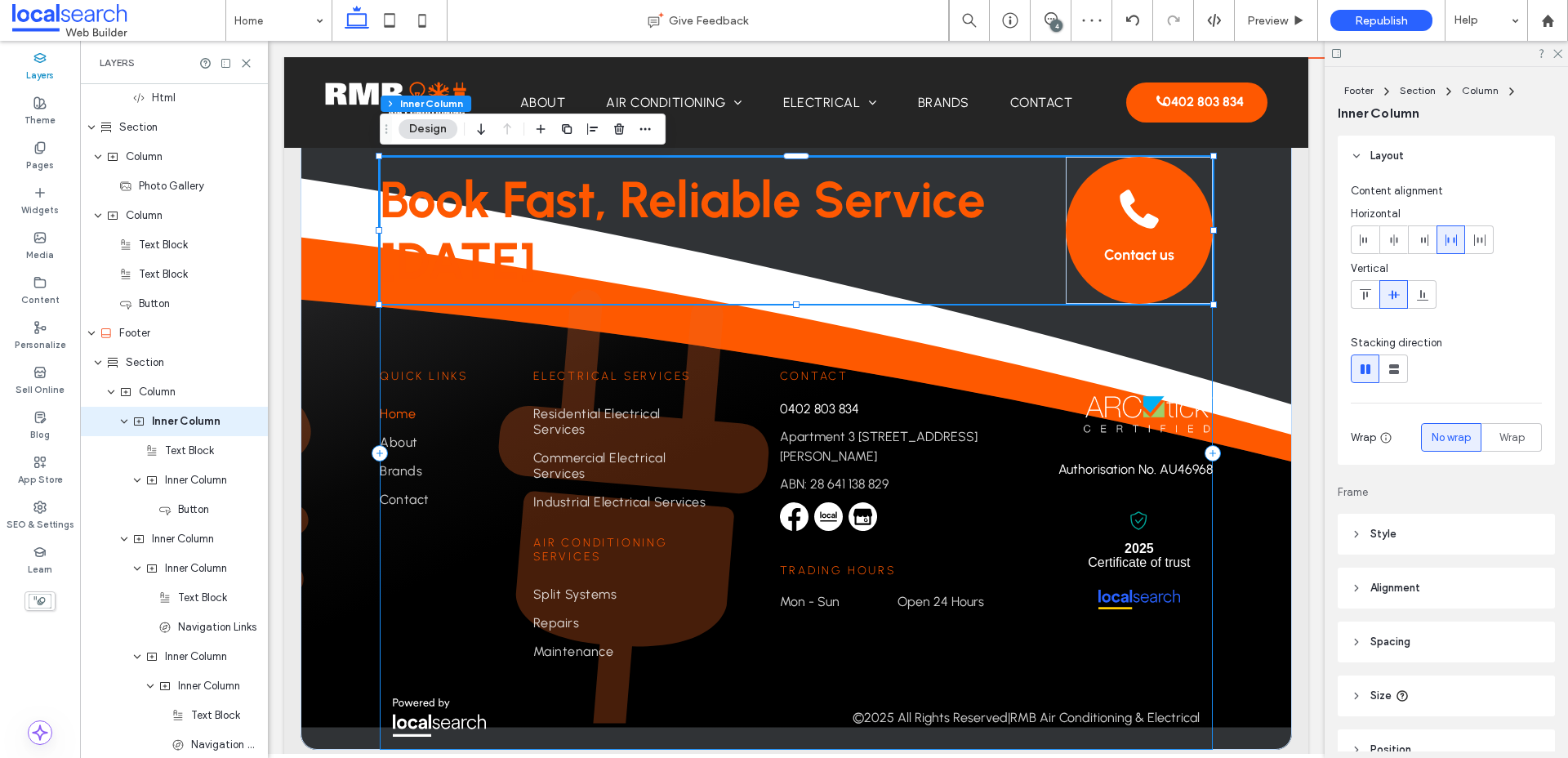
click at [1021, 327] on div "Book Fast, Reliable Service Today Contact us Contact 0402 803 834 Apartment 3 1…" at bounding box center [796, 453] width 832 height 593
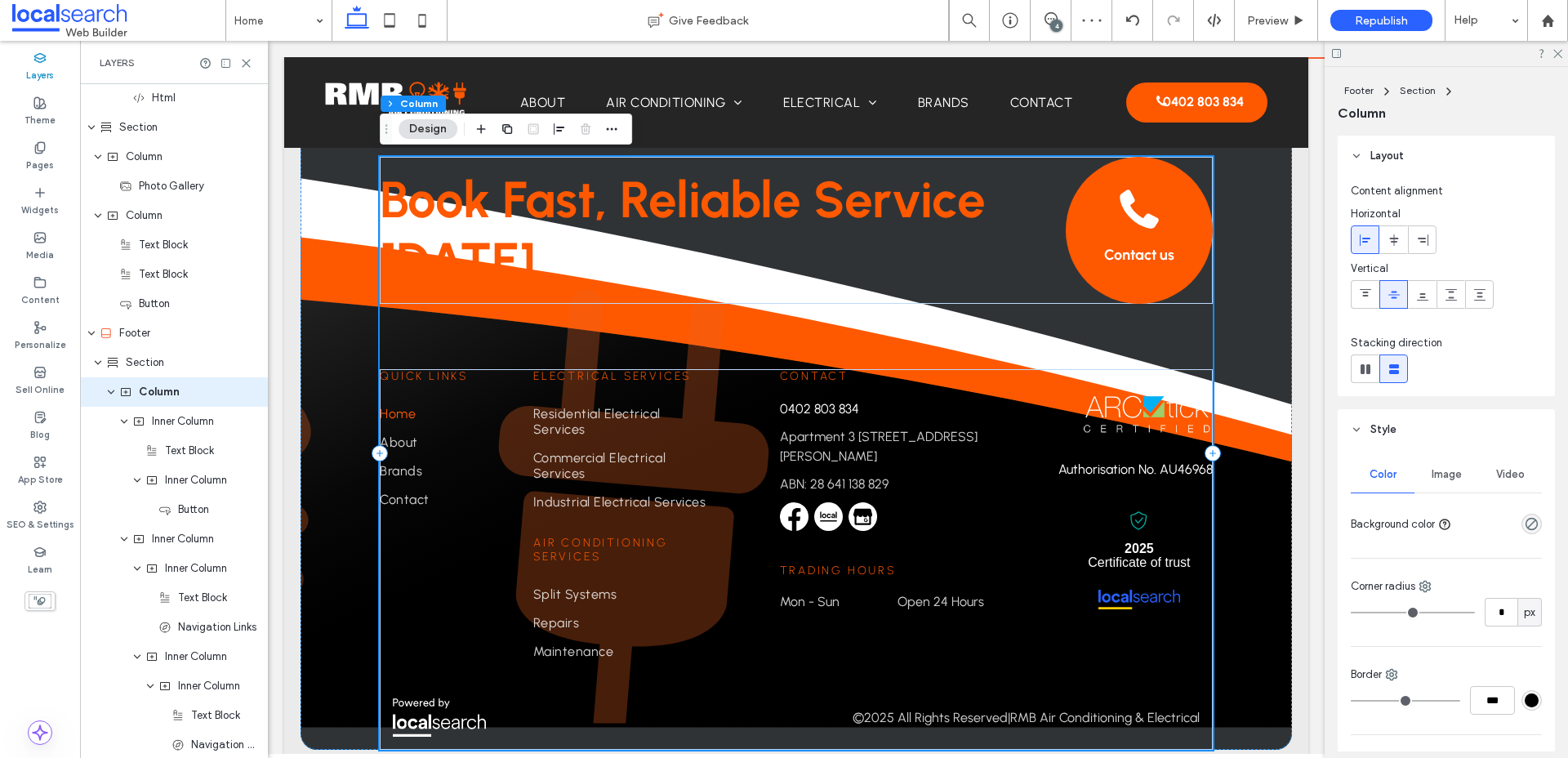
scroll to position [2264, 0]
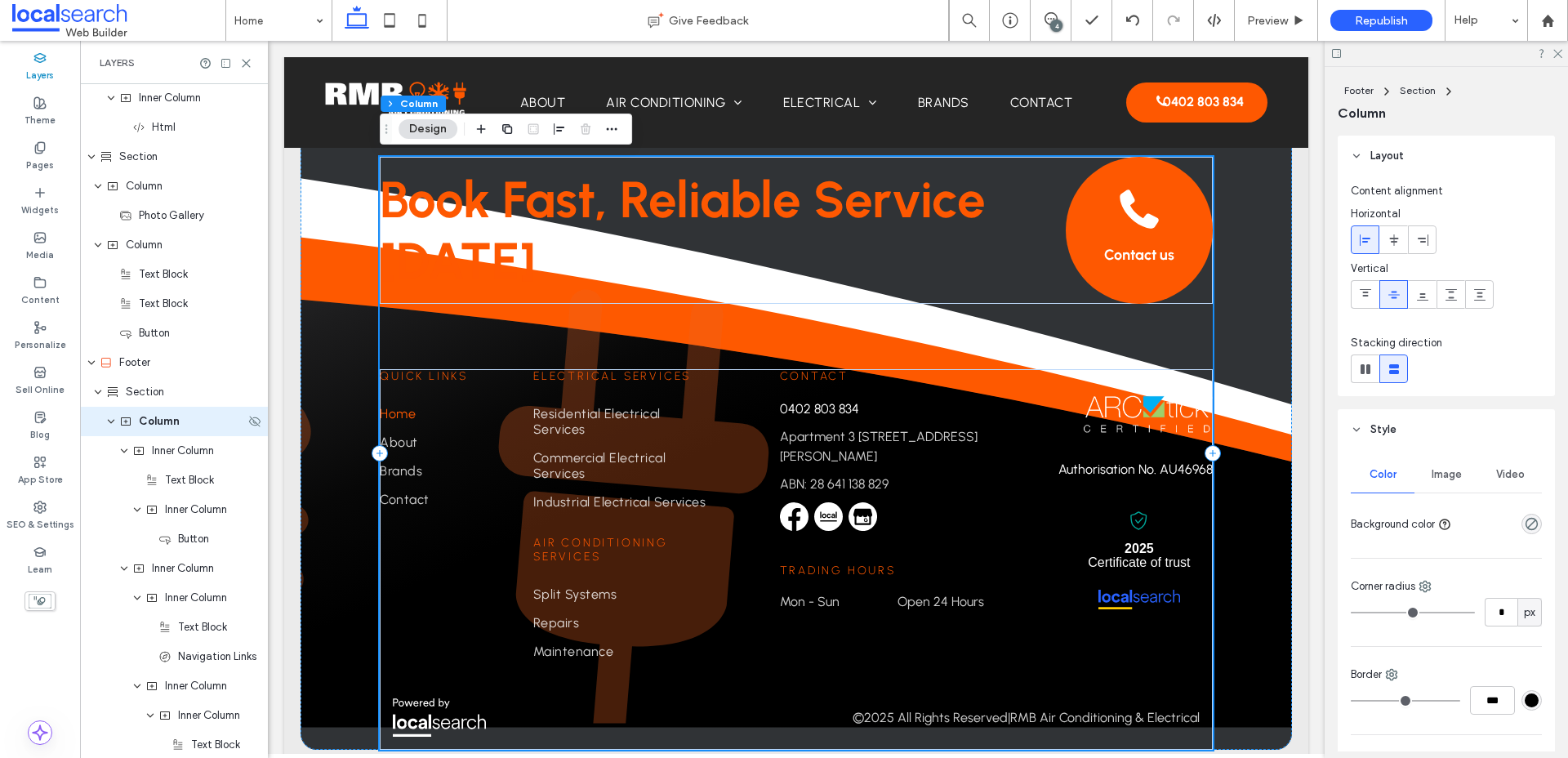
click at [135, 425] on div "Column" at bounding box center [182, 421] width 125 height 17
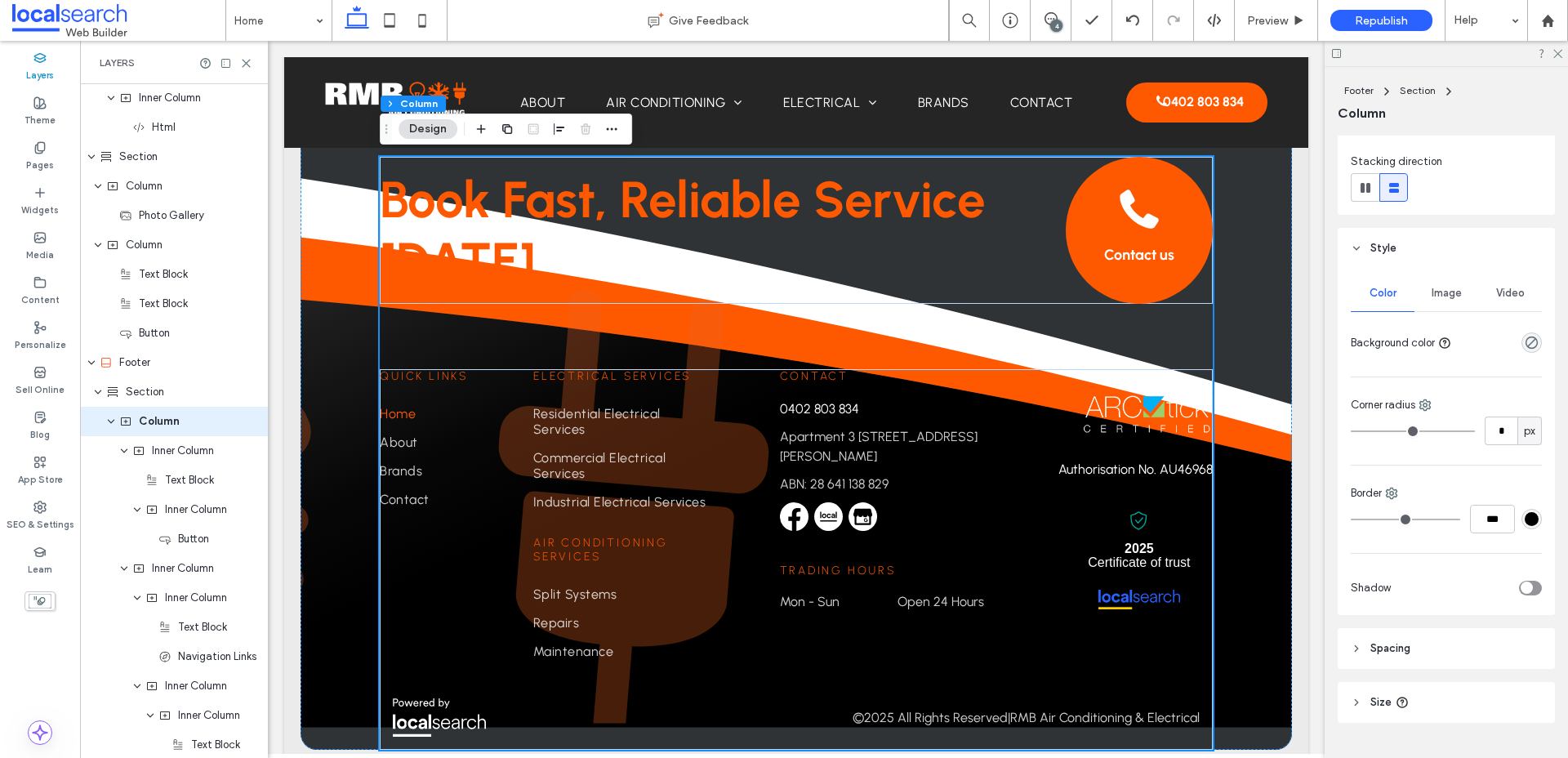
scroll to position [218, 0]
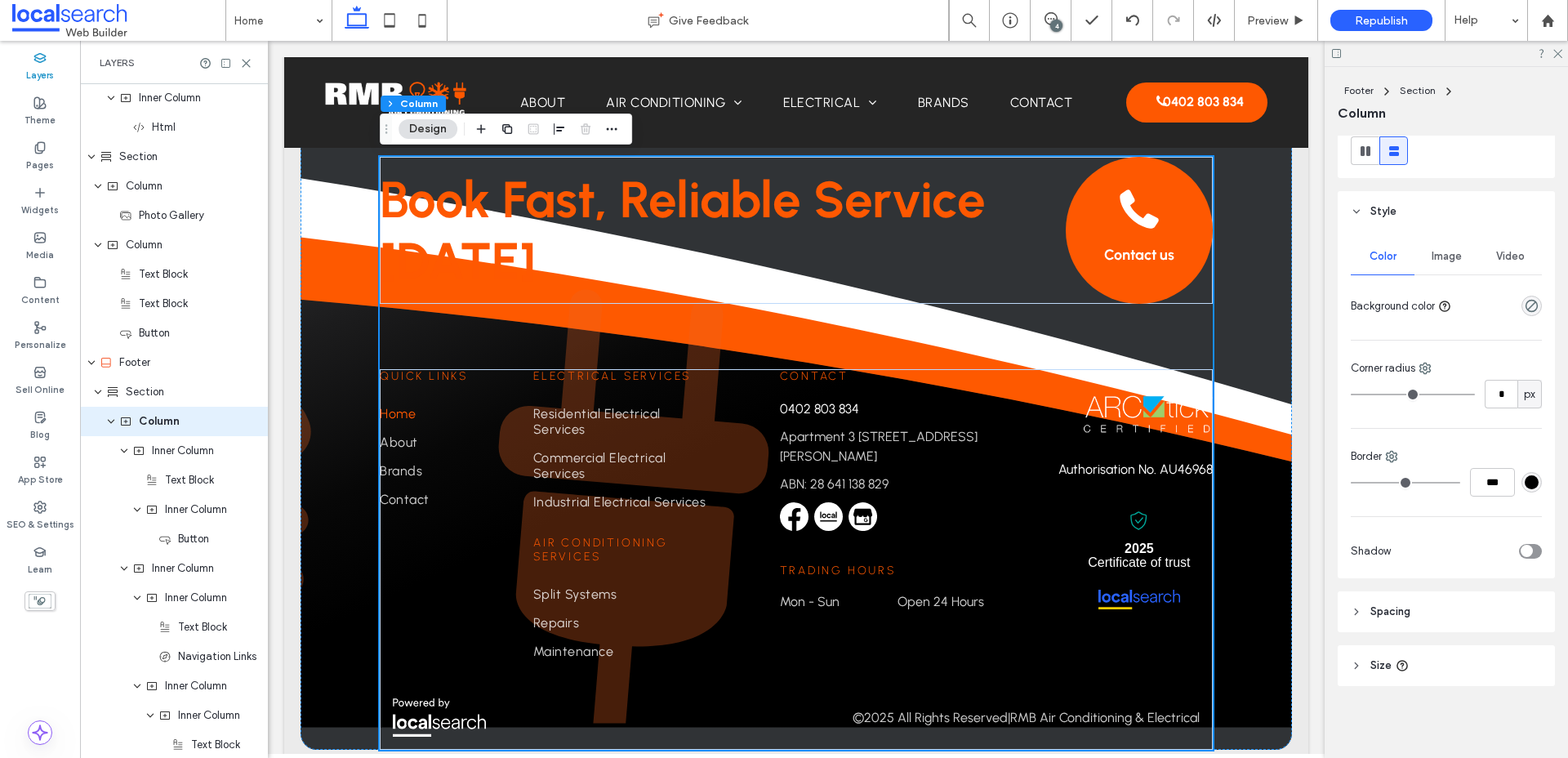
click at [1257, 613] on span "Spacing" at bounding box center [1390, 612] width 40 height 17
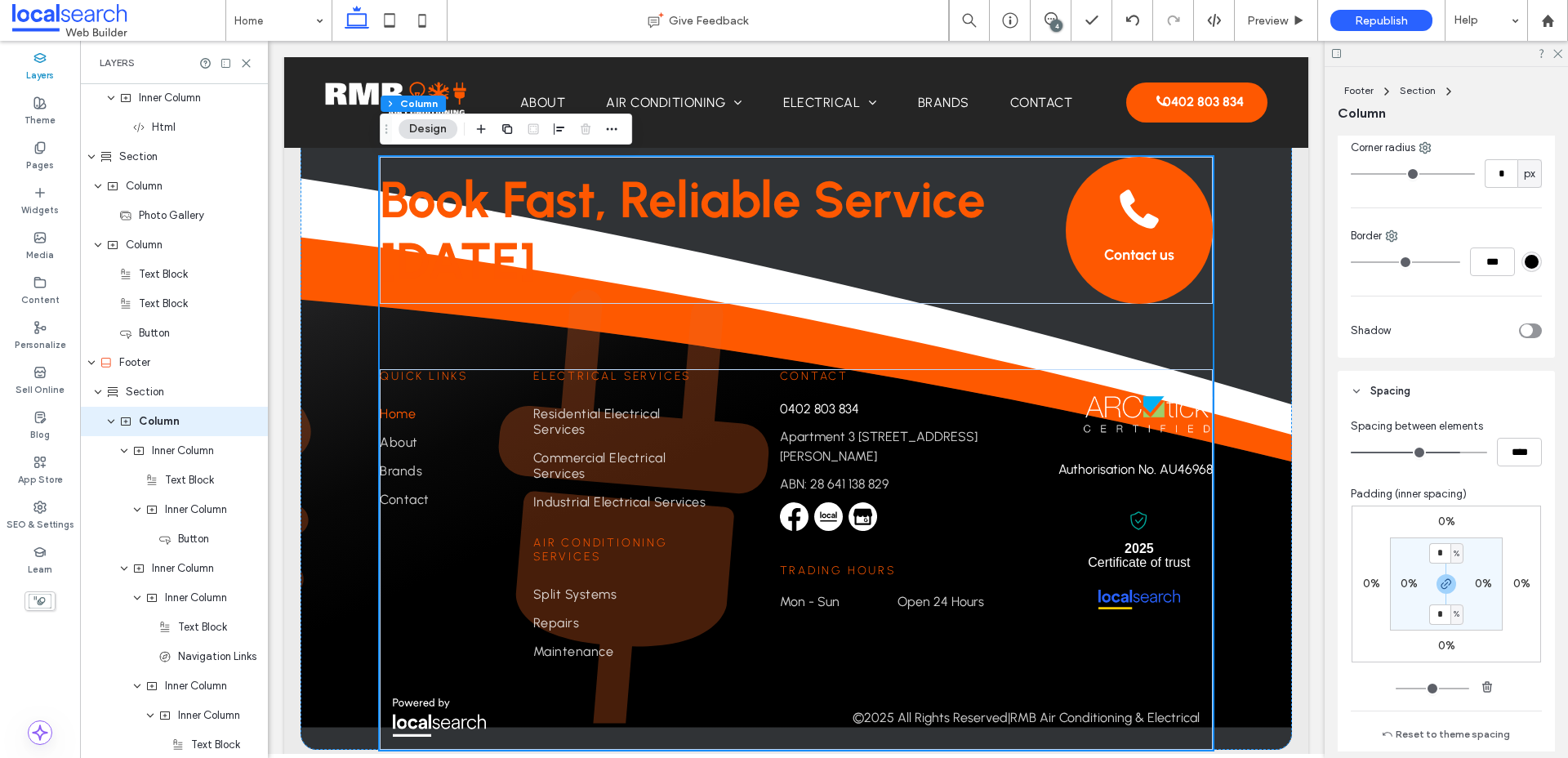
scroll to position [447, 0]
click at [1257, 582] on span "button" at bounding box center [1445, 574] width 19 height 19
click at [1257, 630] on label "0%" at bounding box center [1446, 636] width 18 height 14
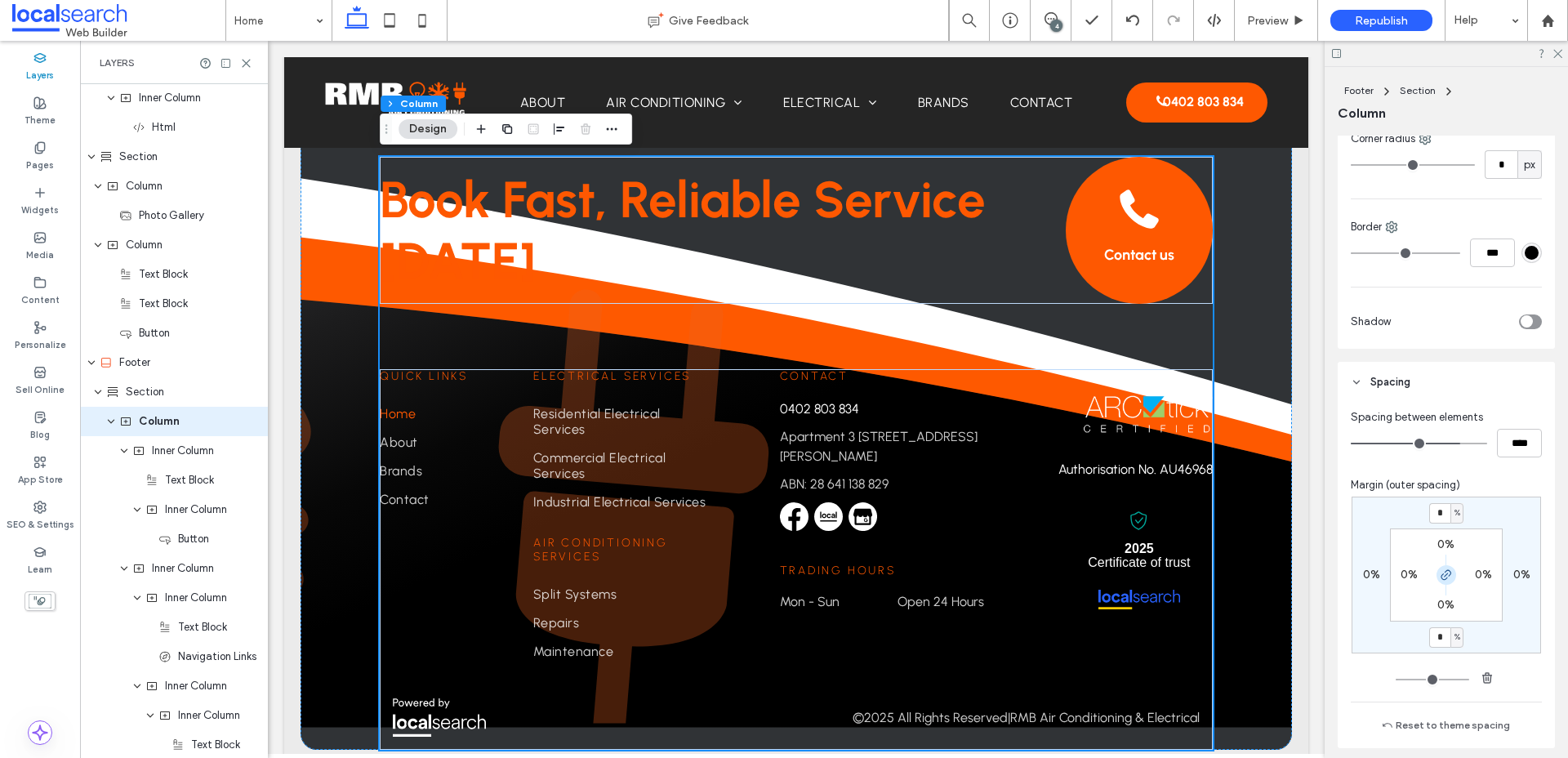
click at [1257, 567] on span "button" at bounding box center [1445, 574] width 19 height 19
click at [1257, 632] on span "%" at bounding box center [1457, 637] width 6 height 17
click at [1257, 528] on div "px" at bounding box center [1450, 527] width 23 height 28
click at [1257, 639] on input "*" at bounding box center [1439, 637] width 21 height 20
type input "**"
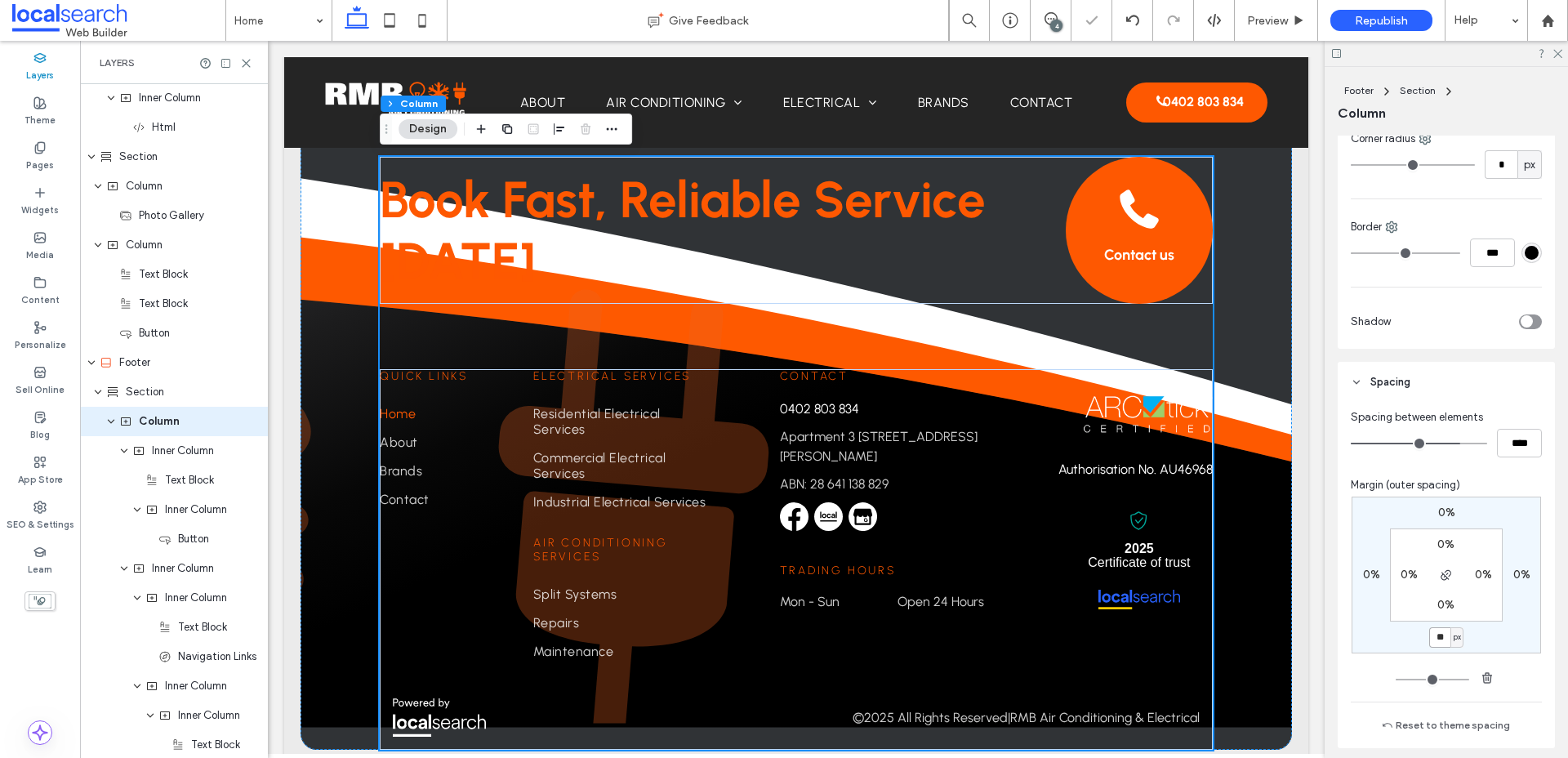
type input "**"
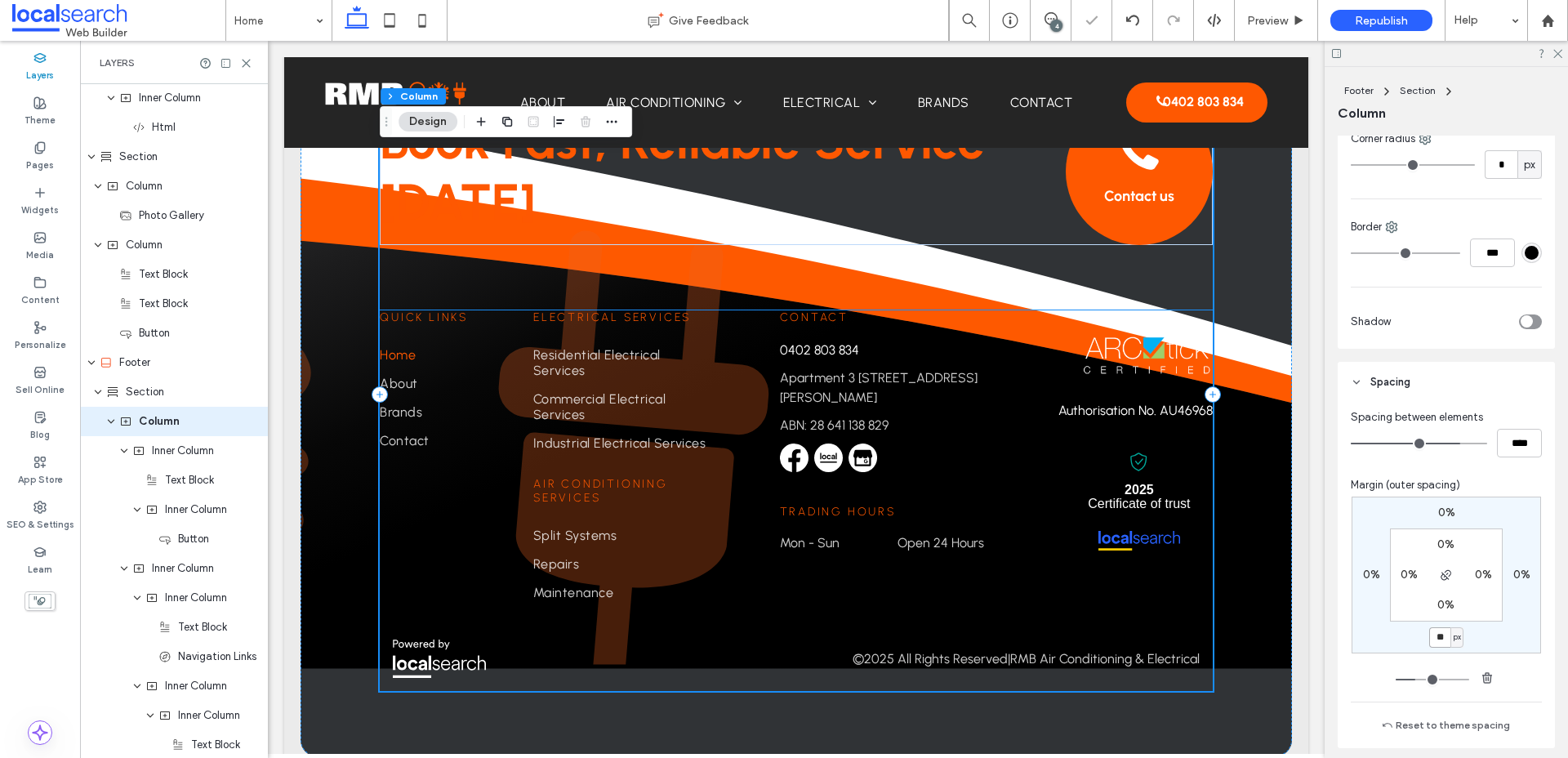
scroll to position [4301, 0]
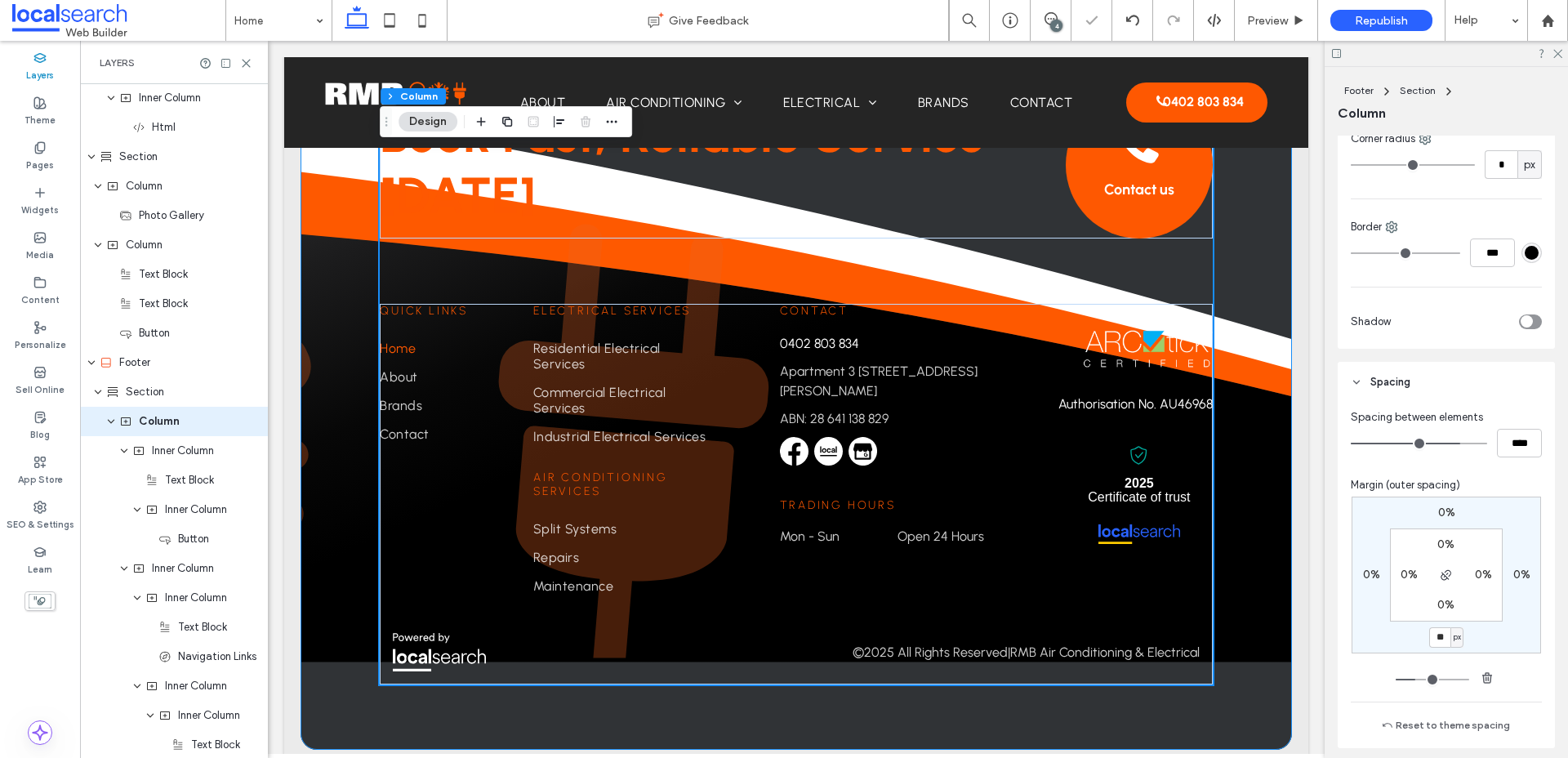
click at [1257, 688] on div "Book Fast, Reliable Service [DATE] Contact us Contact [PHONE_NUMBER] [STREET_AD…" at bounding box center [797, 371] width 991 height 756
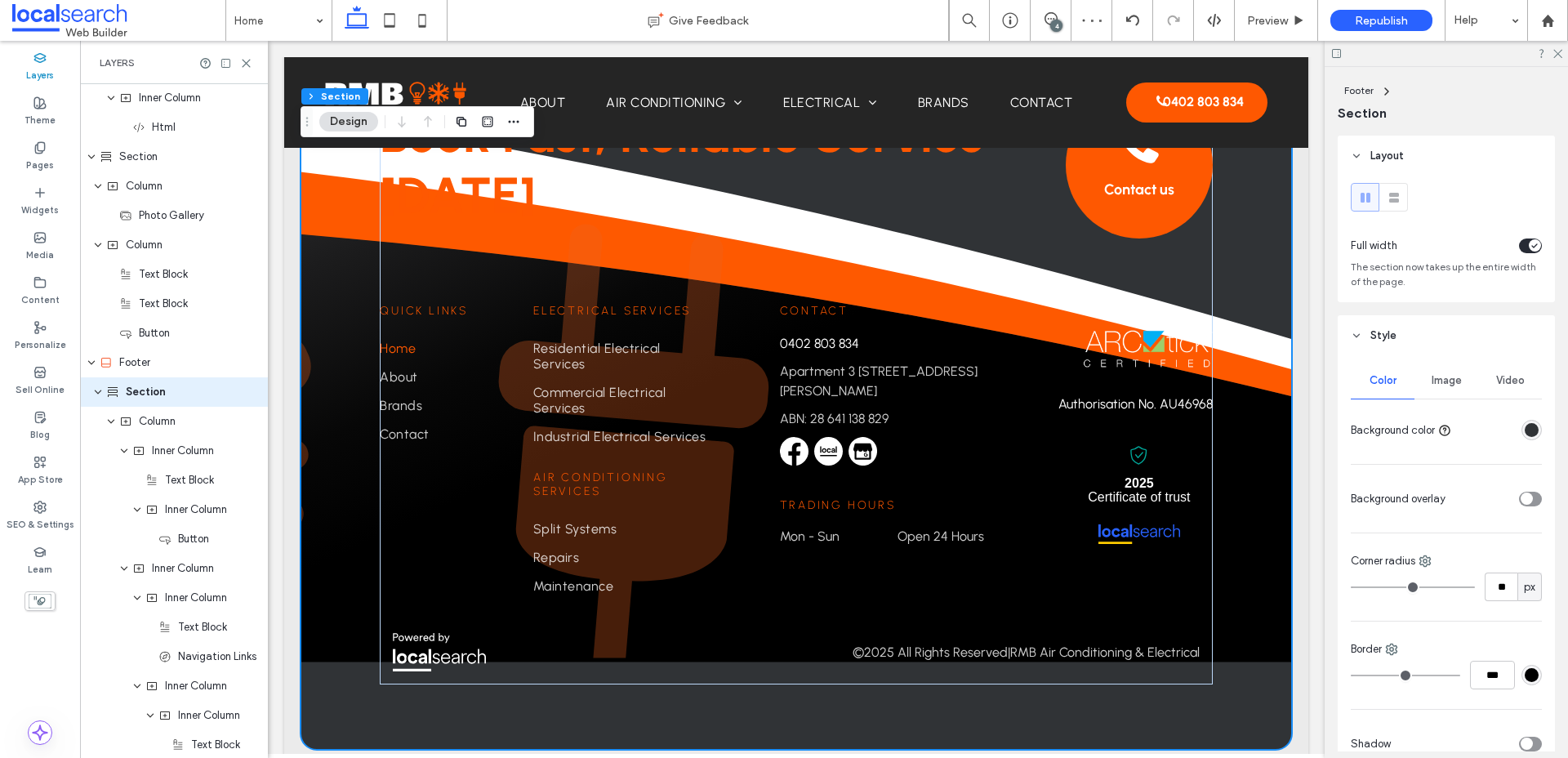
scroll to position [2235, 0]
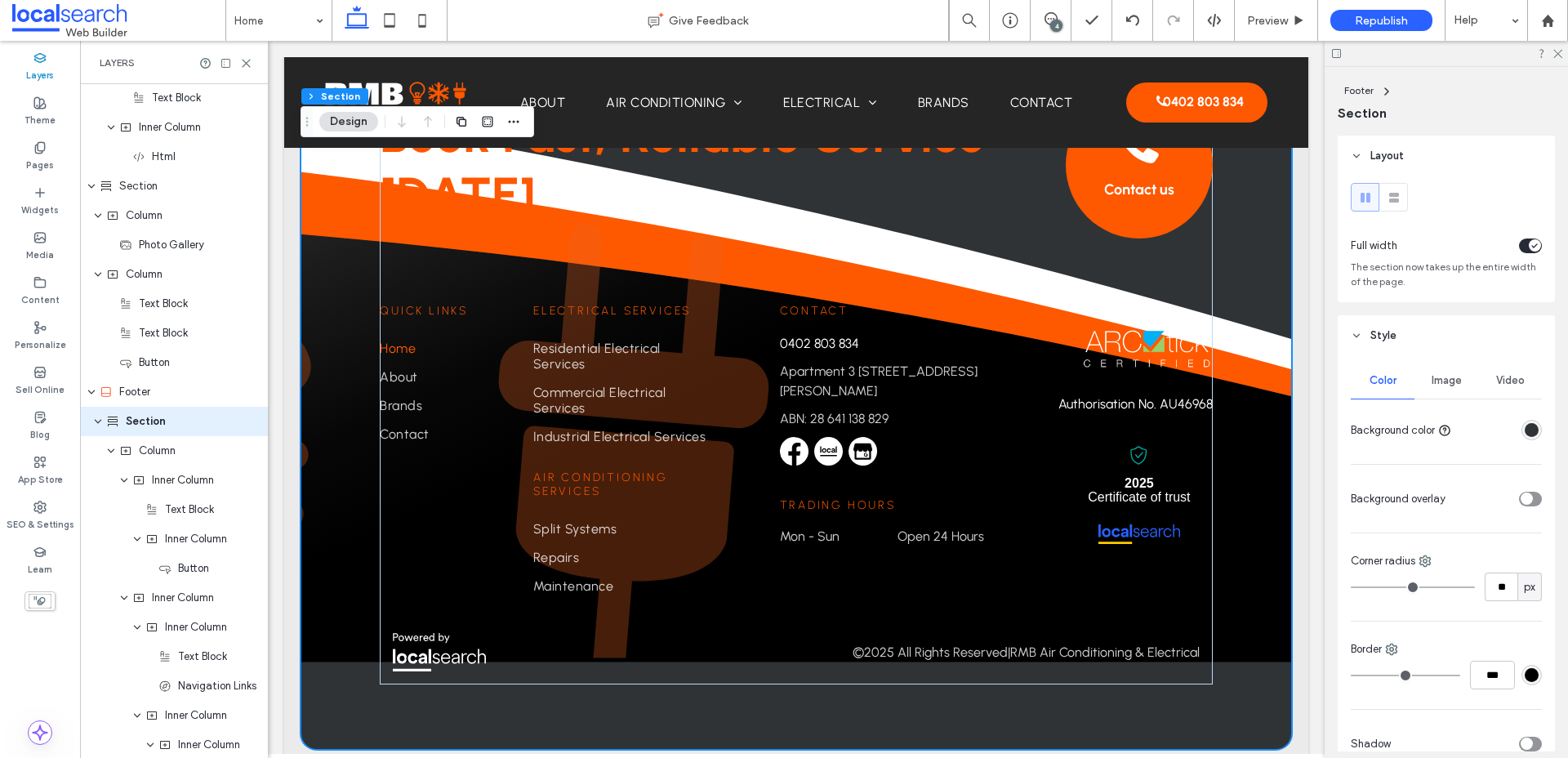
click at [1257, 435] on div "rgba(48, 51, 54, 1)" at bounding box center [1531, 430] width 14 height 14
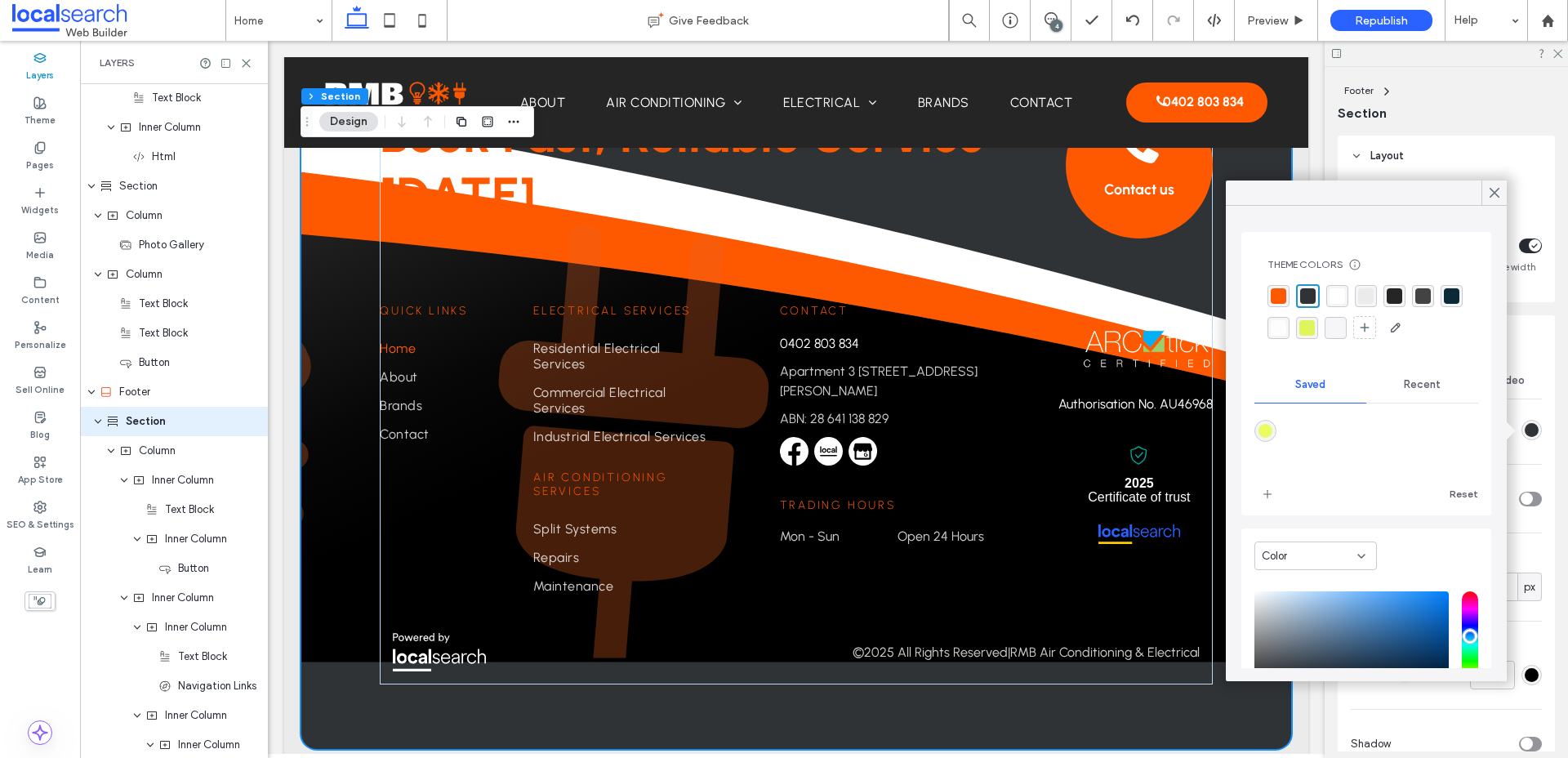
click at [1257, 297] on div "rgba(37, 37, 37, 1)" at bounding box center [1394, 296] width 16 height 16
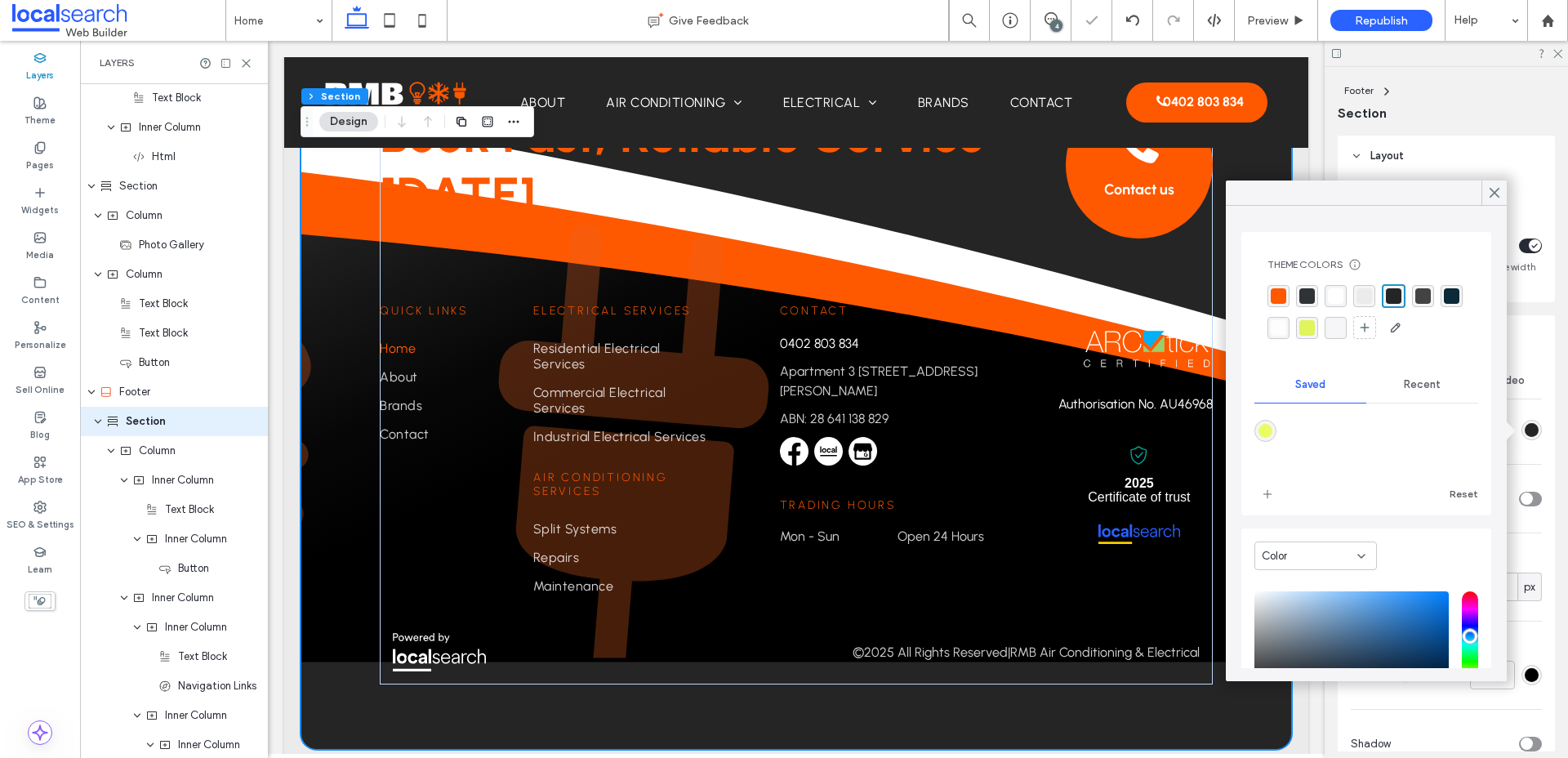
click at [1257, 294] on div "rgba(11, 41, 55, 1)" at bounding box center [1451, 296] width 16 height 16
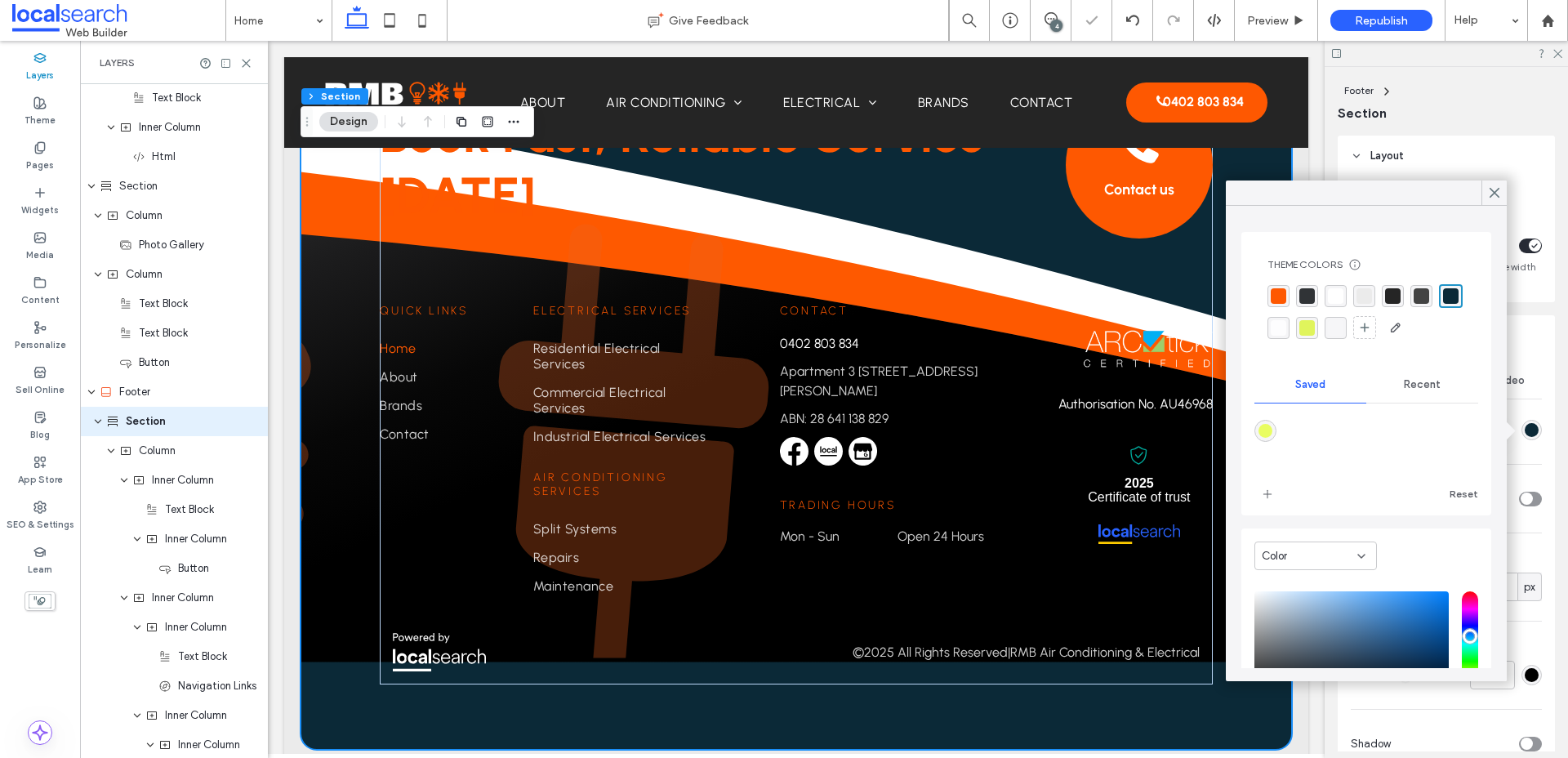
click at [1257, 299] on div "rgba(48, 51, 54, 1)" at bounding box center [1306, 296] width 16 height 16
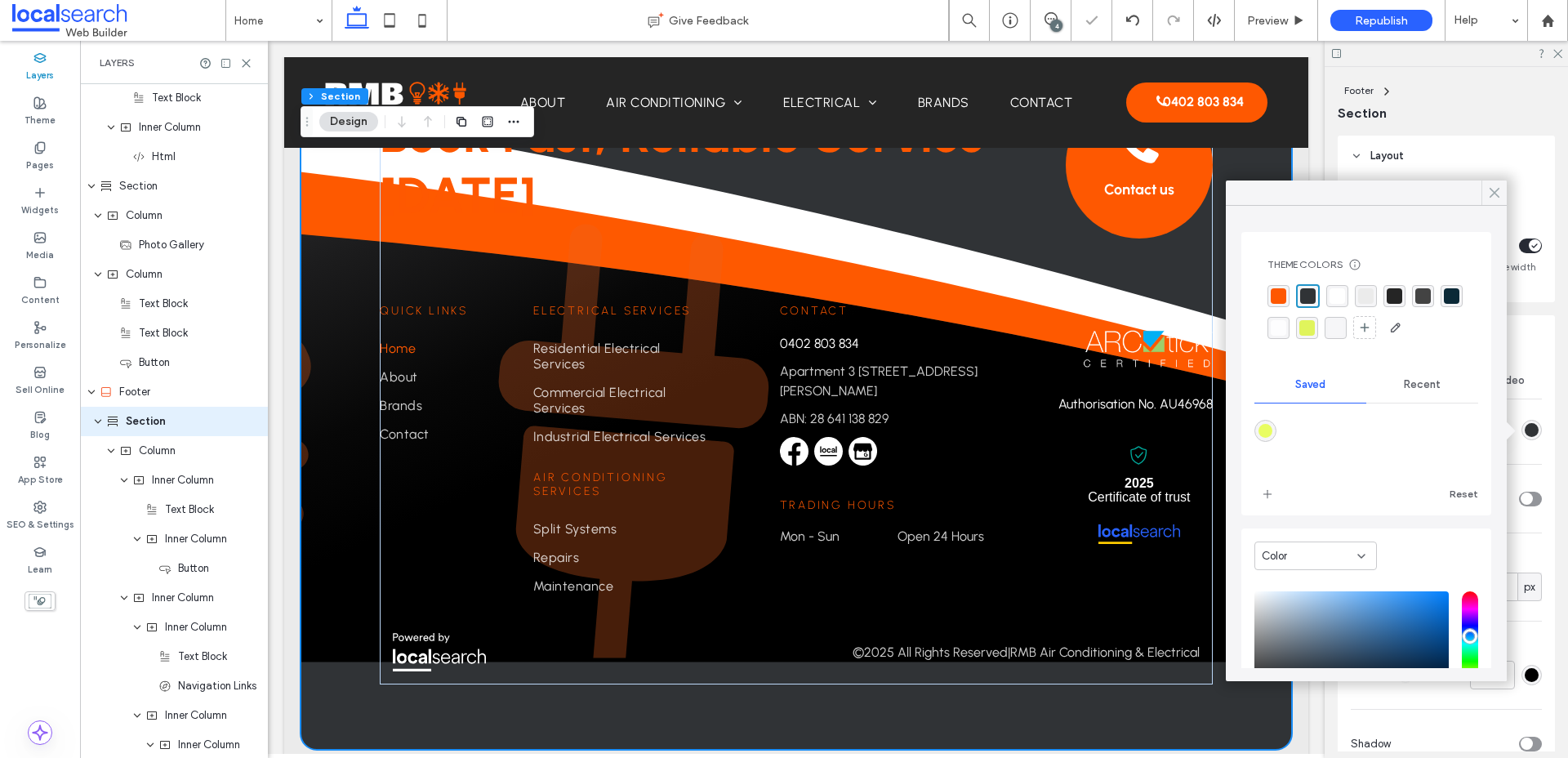
click at [1257, 191] on use at bounding box center [1494, 193] width 8 height 9
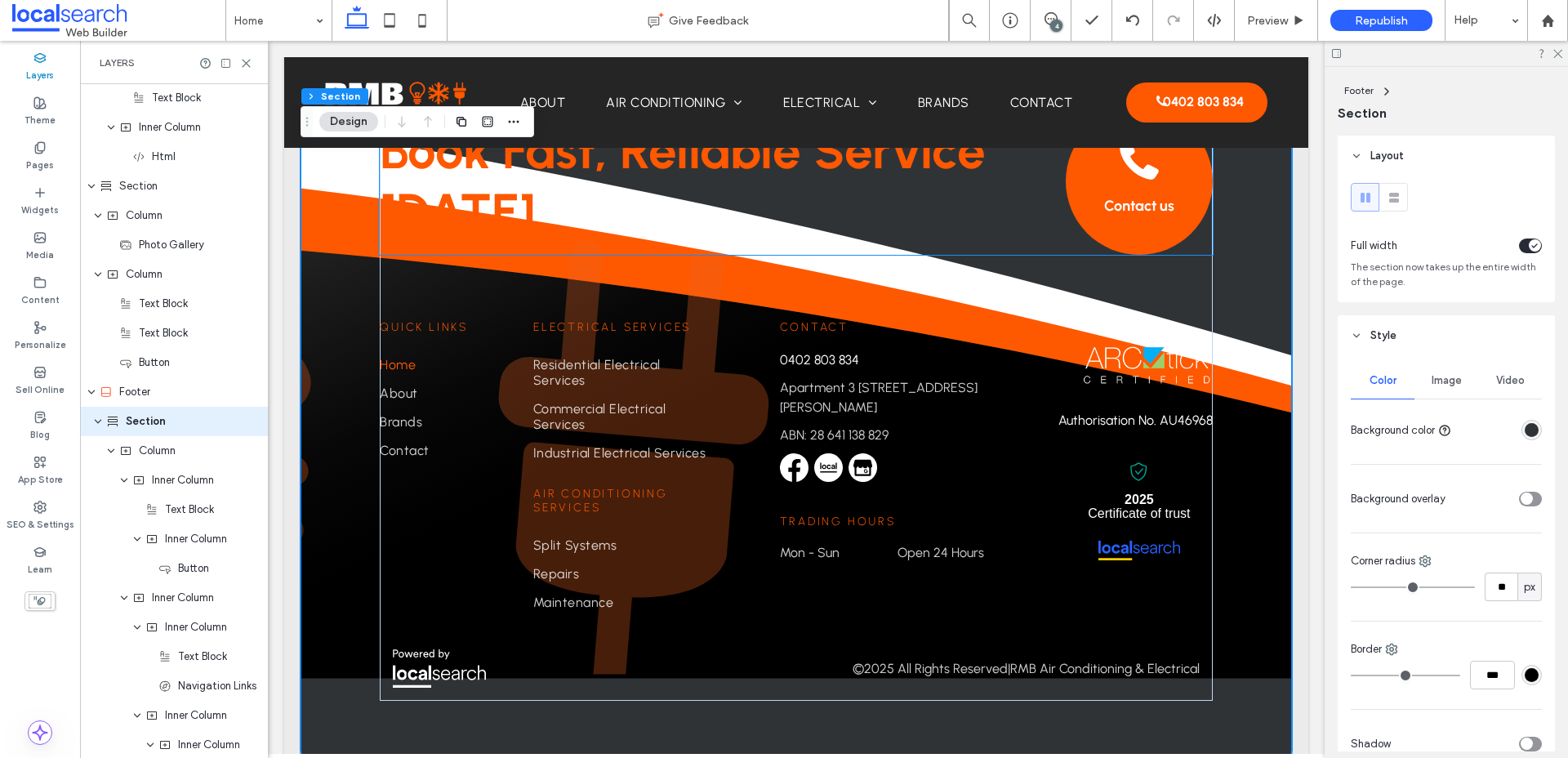
scroll to position [4301, 0]
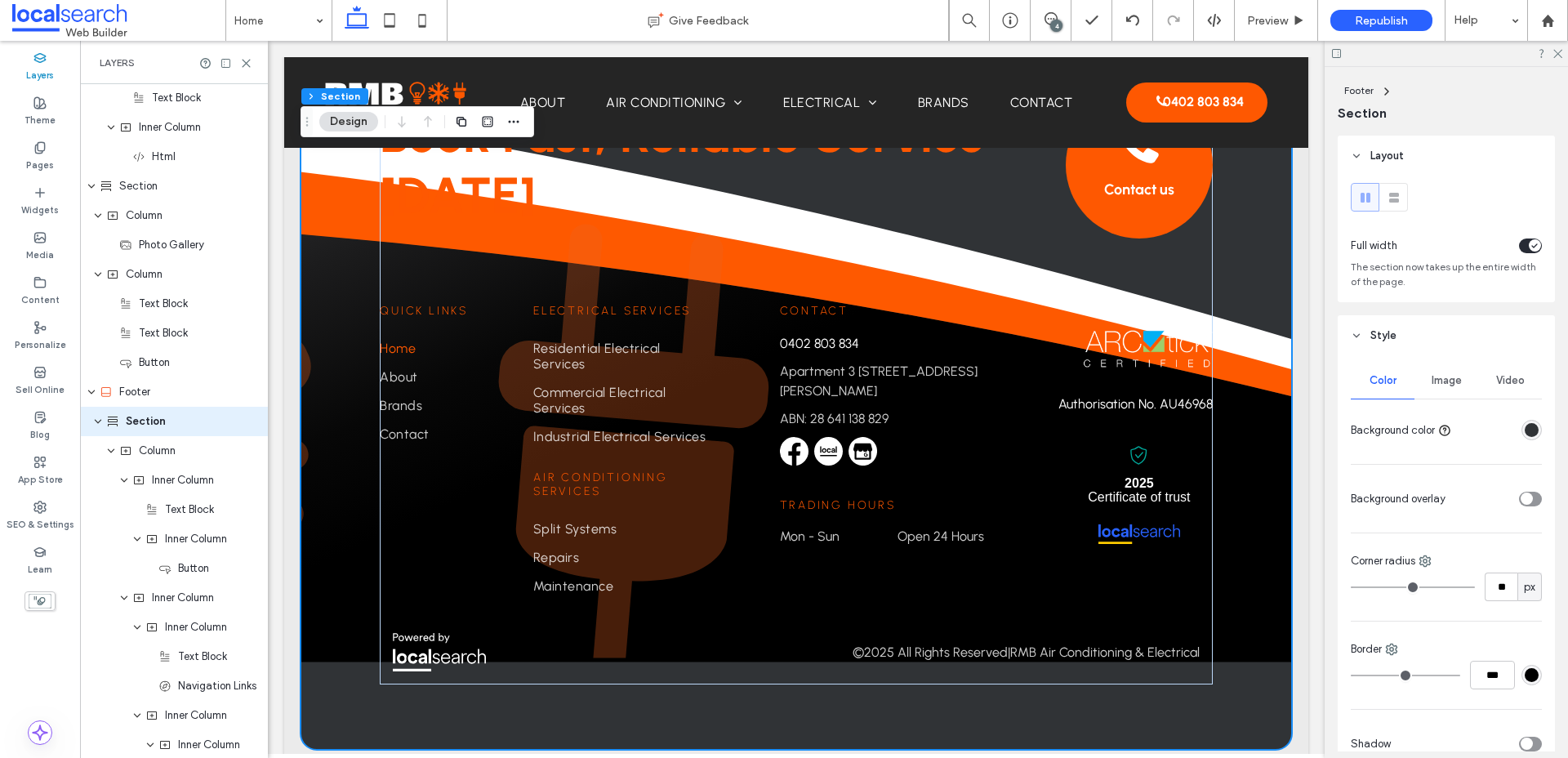
click at [1257, 362] on div "Color Image Video Background color Background overlay Corner radius ** px Borde…" at bounding box center [1446, 563] width 217 height 415
click at [1257, 381] on span "Image" at bounding box center [1447, 380] width 30 height 13
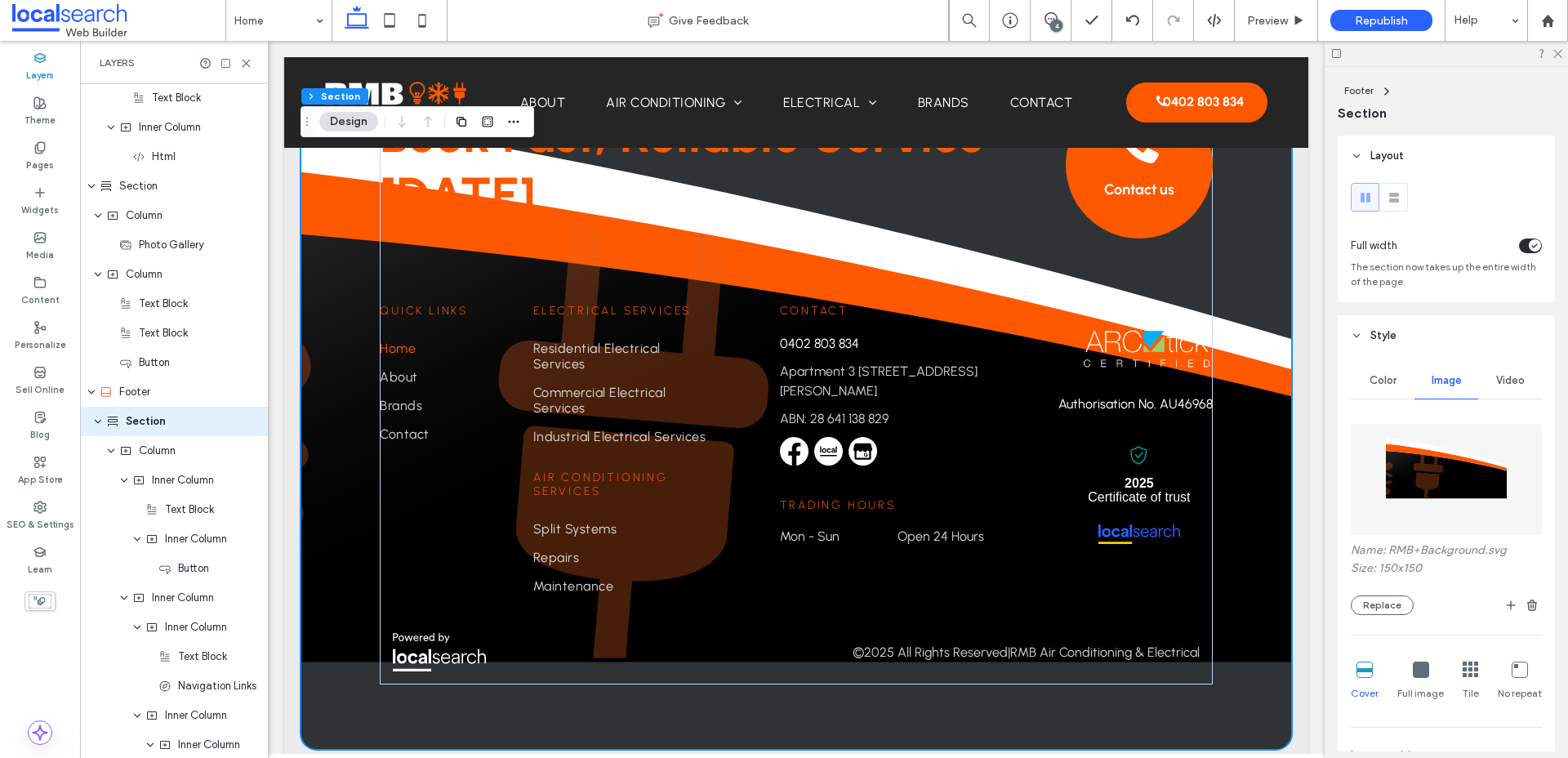
click at [1257, 674] on icon at bounding box center [1421, 669] width 17 height 17
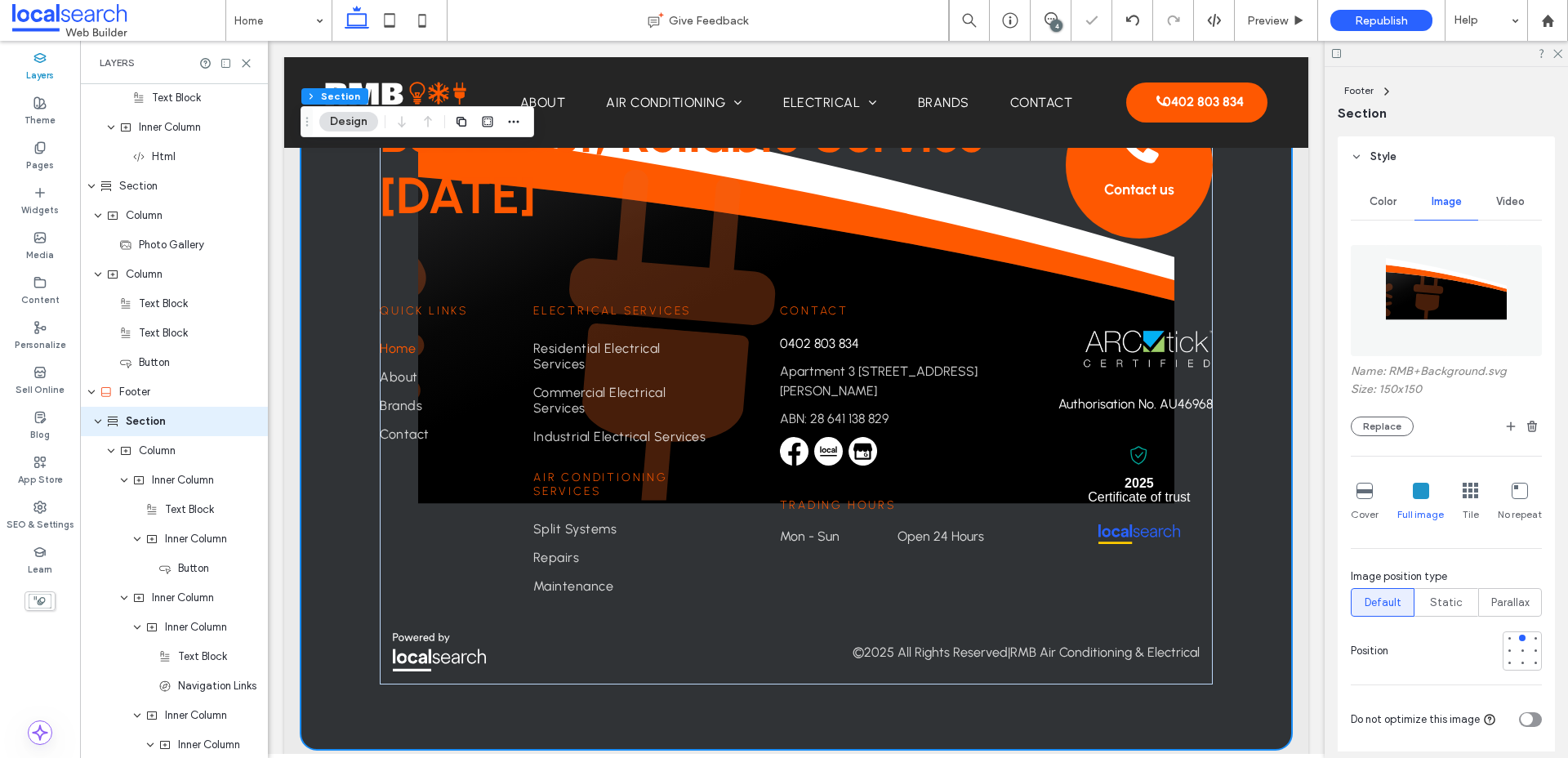
scroll to position [181, 0]
click at [1257, 494] on icon at bounding box center [1365, 488] width 17 height 17
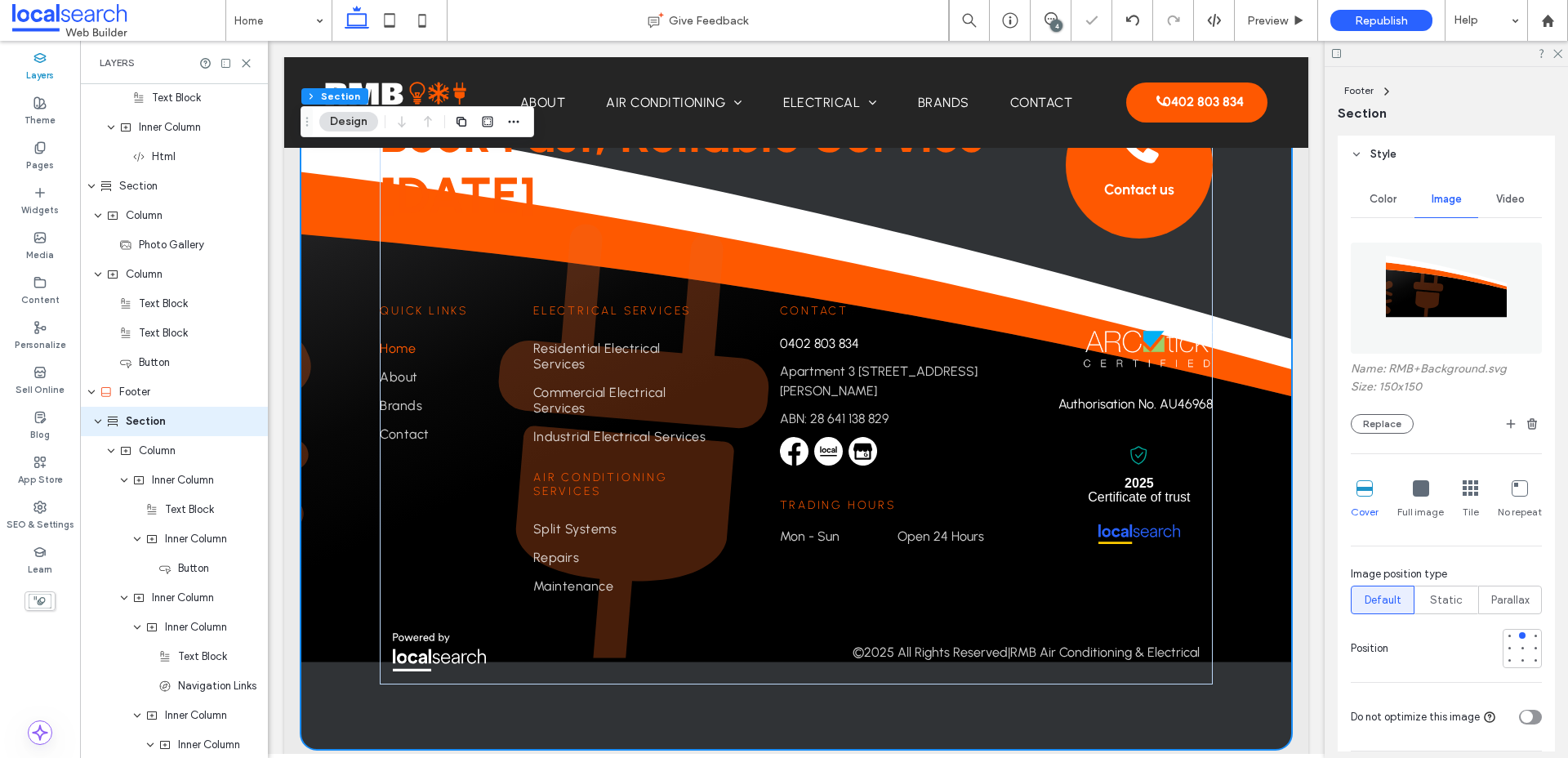
click at [1257, 487] on icon at bounding box center [1520, 488] width 17 height 17
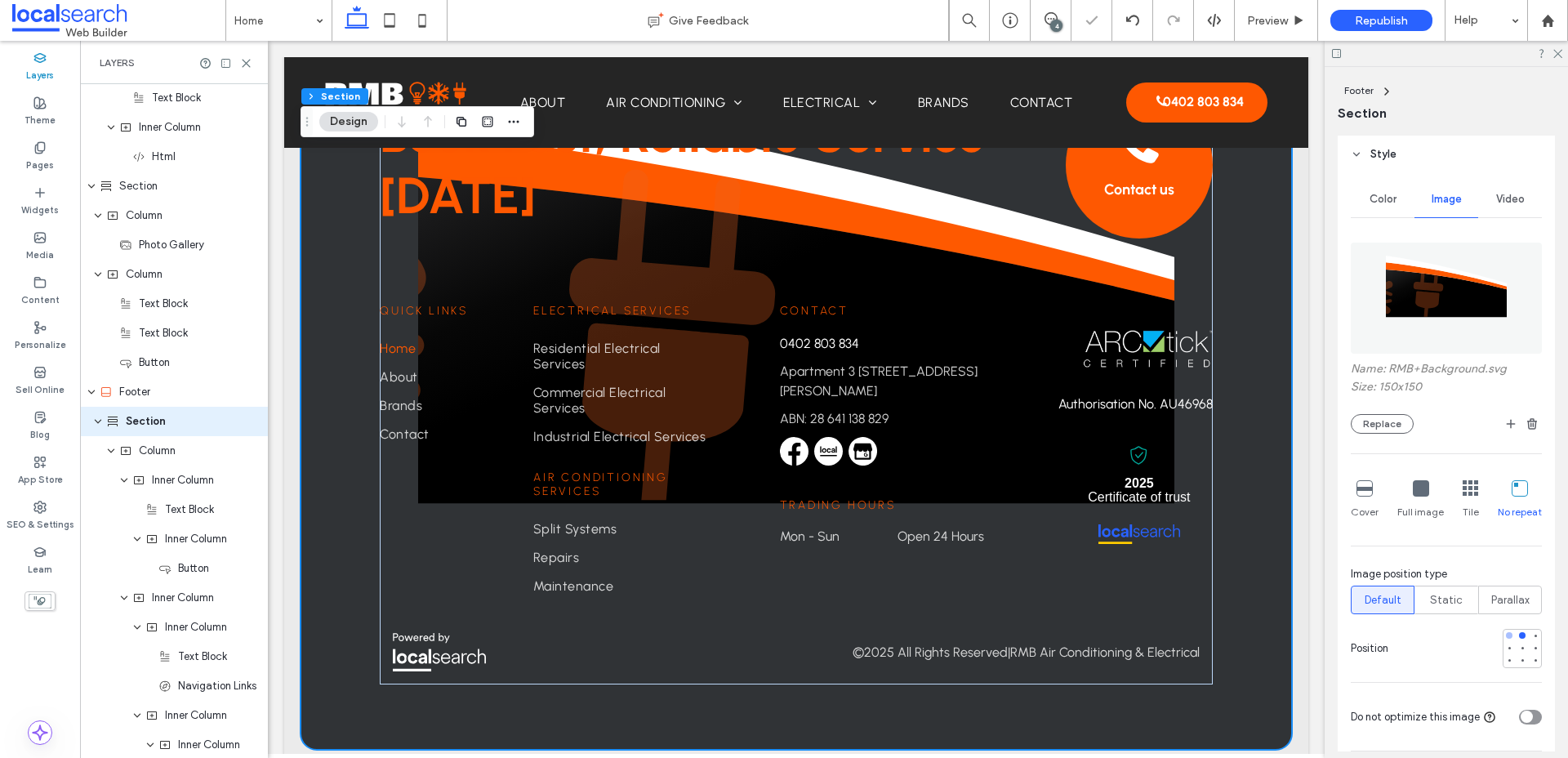
click at [1257, 634] on div at bounding box center [1509, 635] width 7 height 7
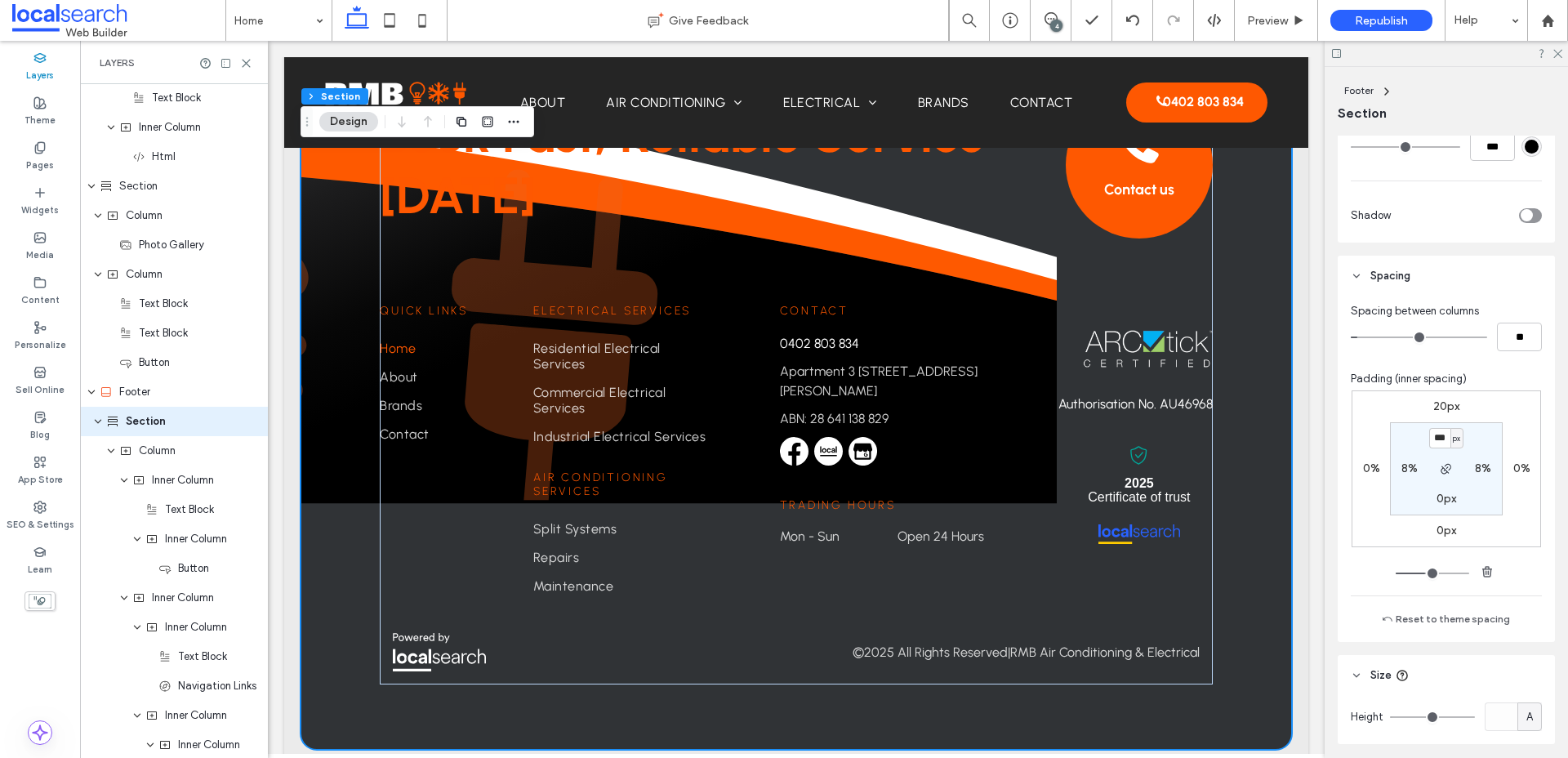
scroll to position [1005, 0]
click at [1257, 526] on label "0px" at bounding box center [1445, 521] width 19 height 14
type input "*"
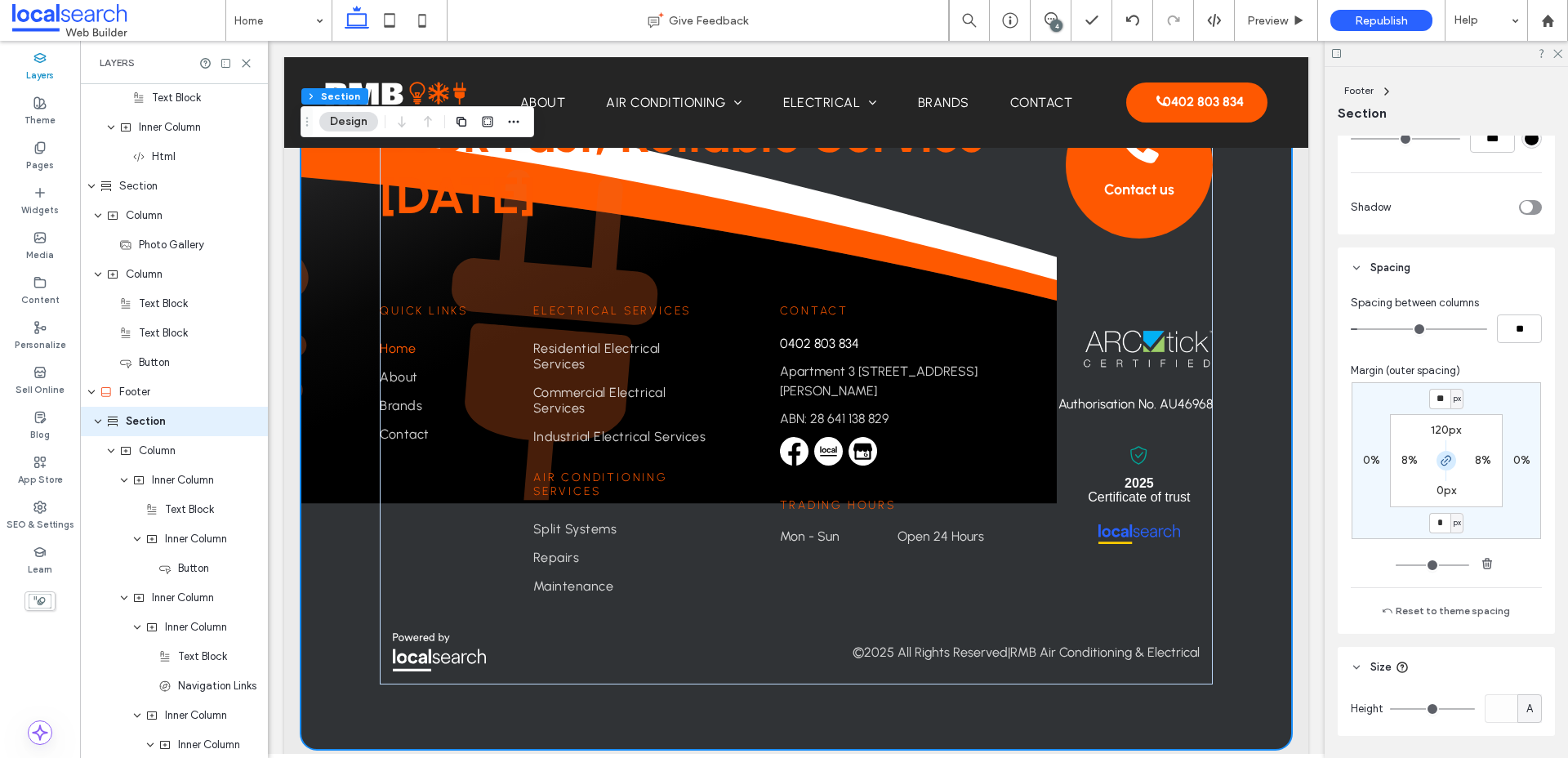
click at [1257, 468] on span "button" at bounding box center [1445, 460] width 19 height 19
click at [1257, 519] on input "*" at bounding box center [1439, 523] width 21 height 20
type input "****"
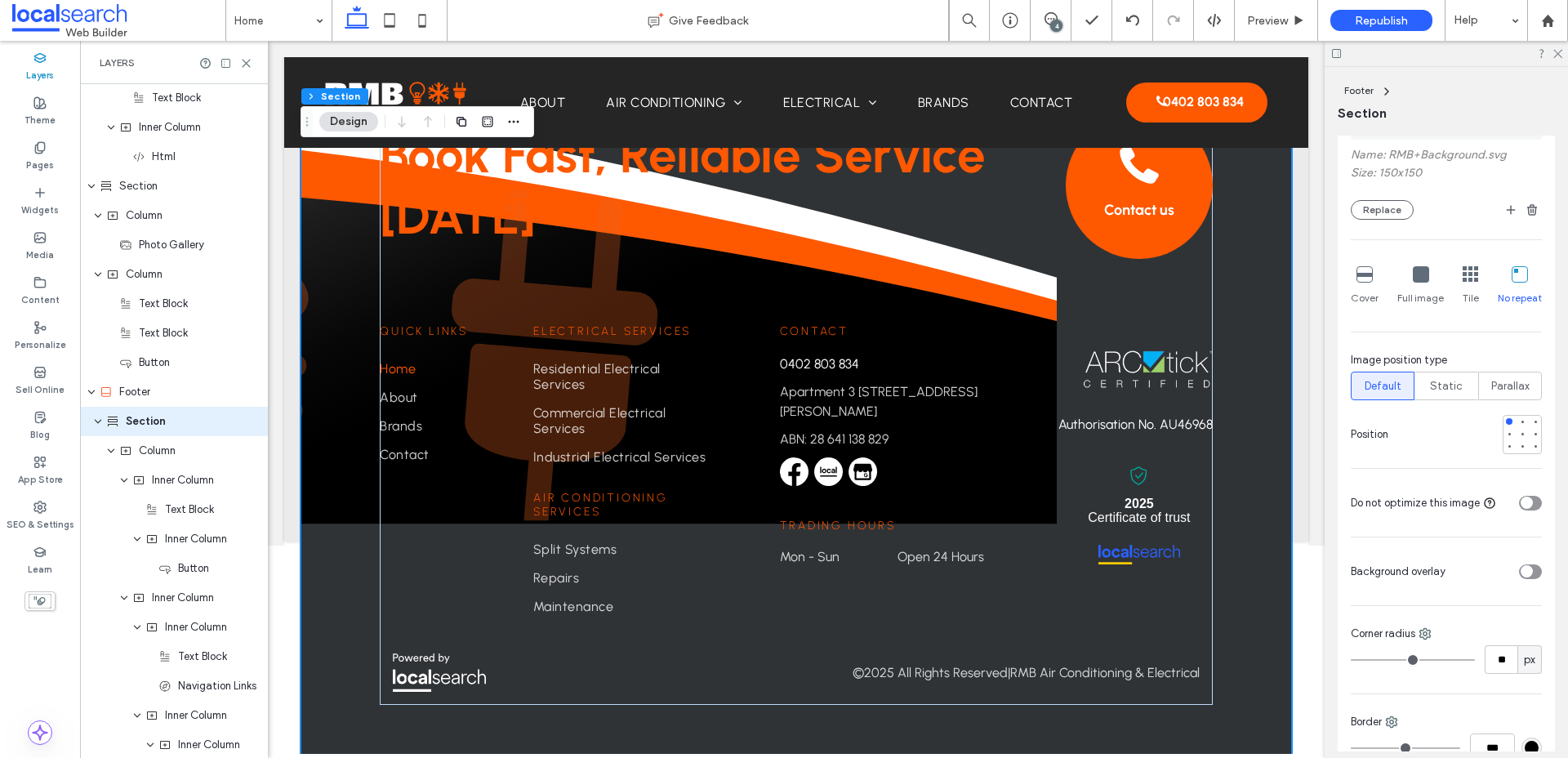
scroll to position [389, 0]
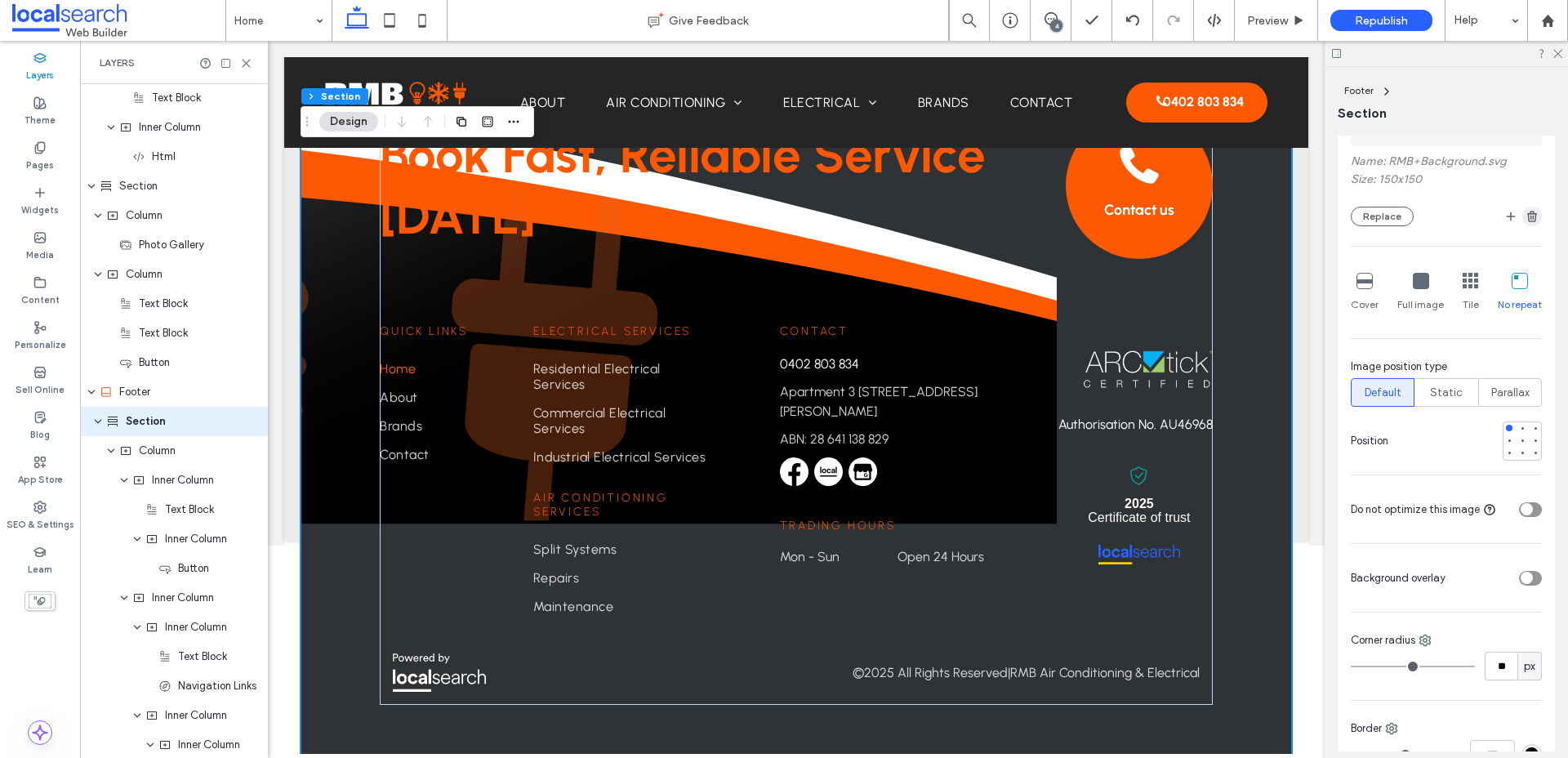
click at [1257, 221] on icon "button" at bounding box center [1532, 216] width 13 height 13
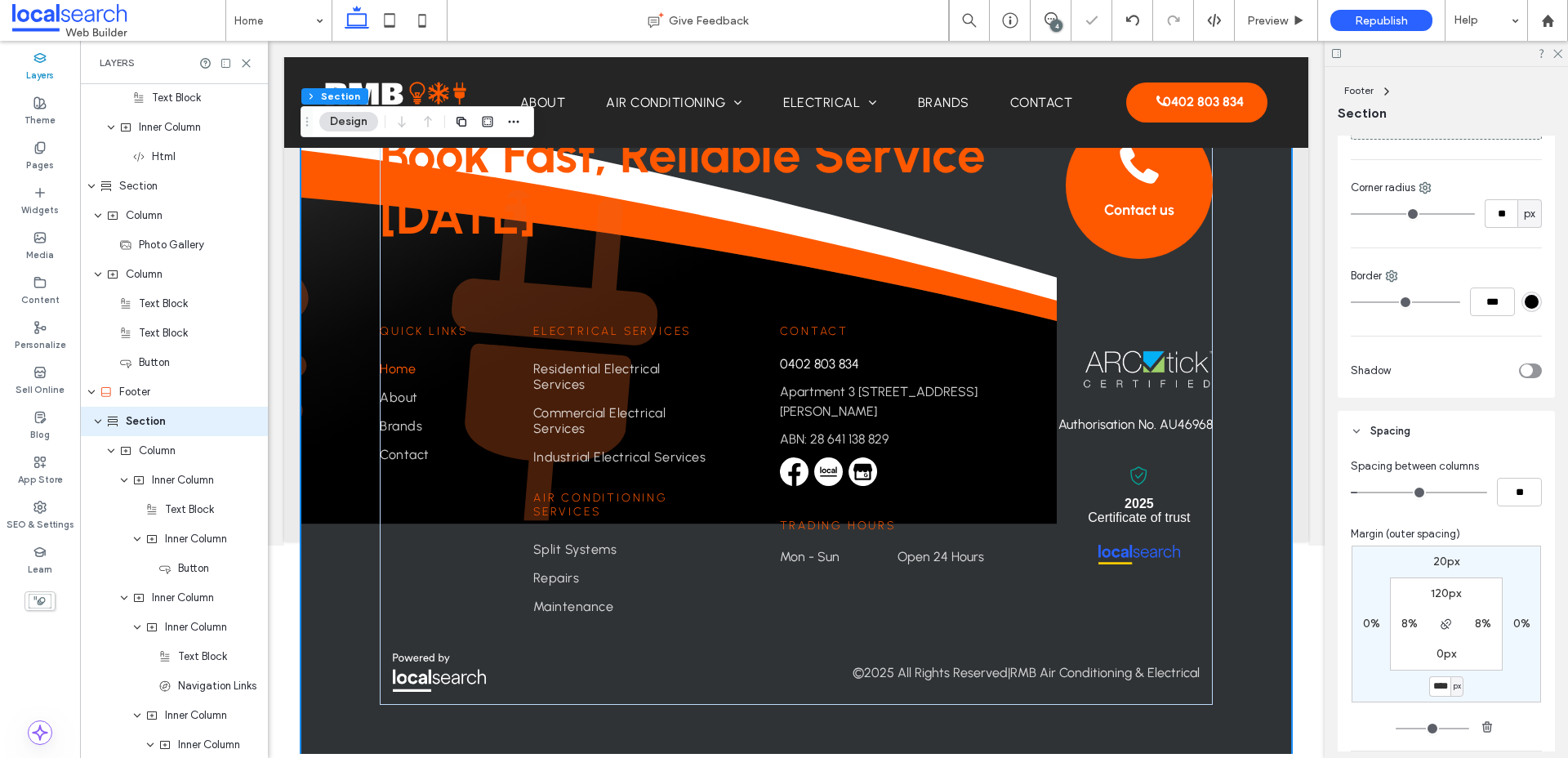
type input "*"
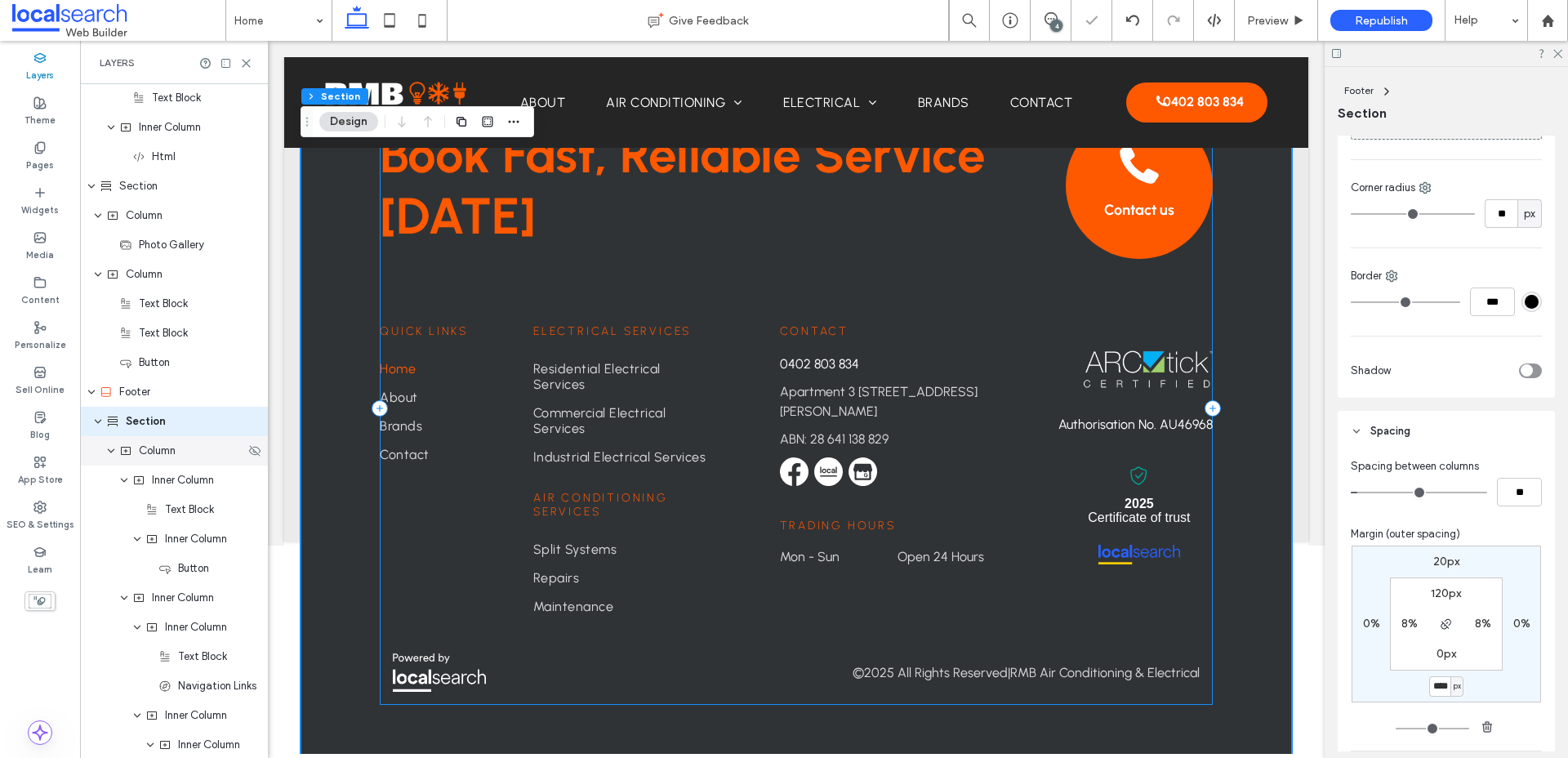
click at [154, 458] on div "Column" at bounding box center [174, 450] width 188 height 29
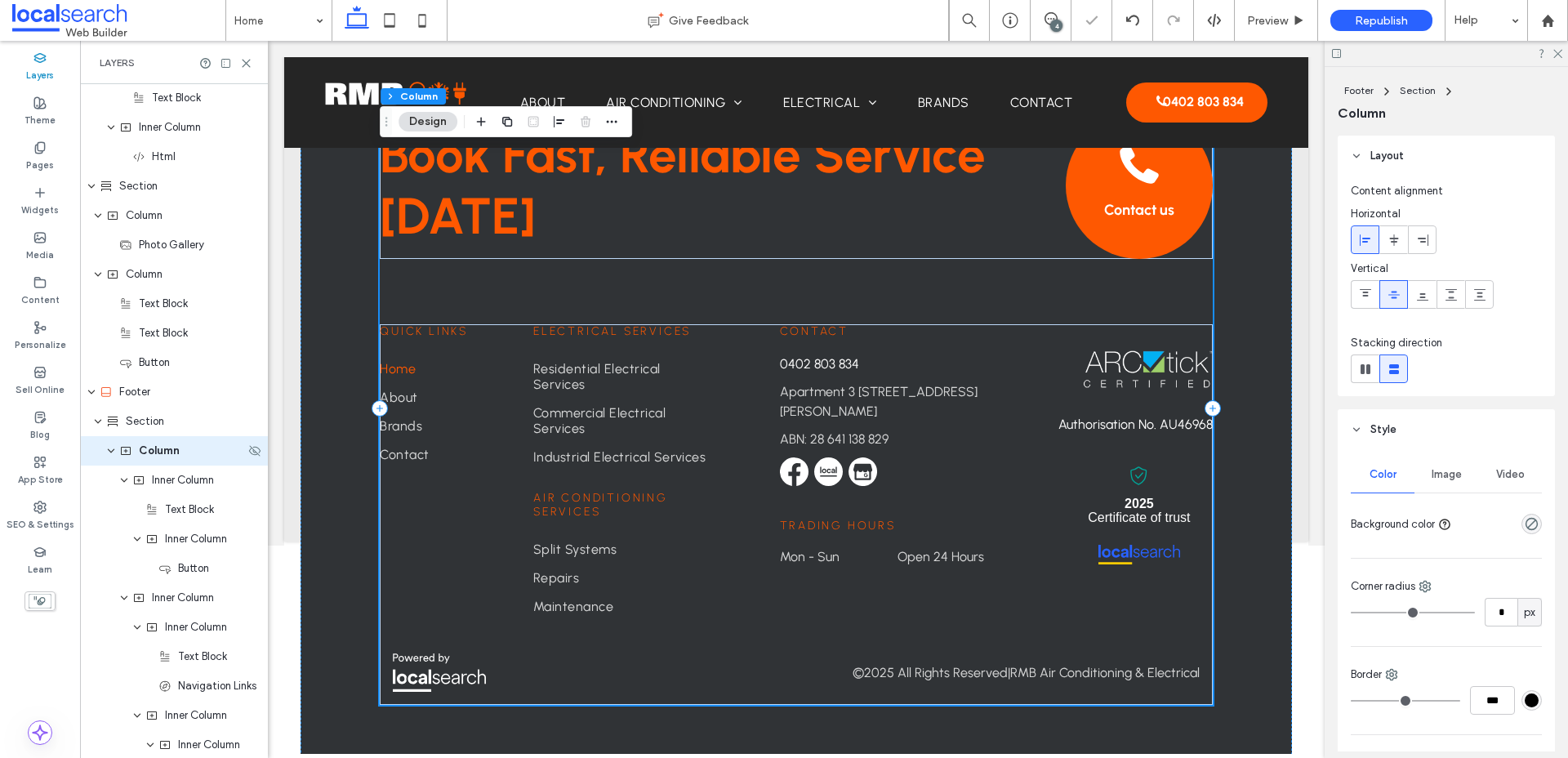
scroll to position [2264, 0]
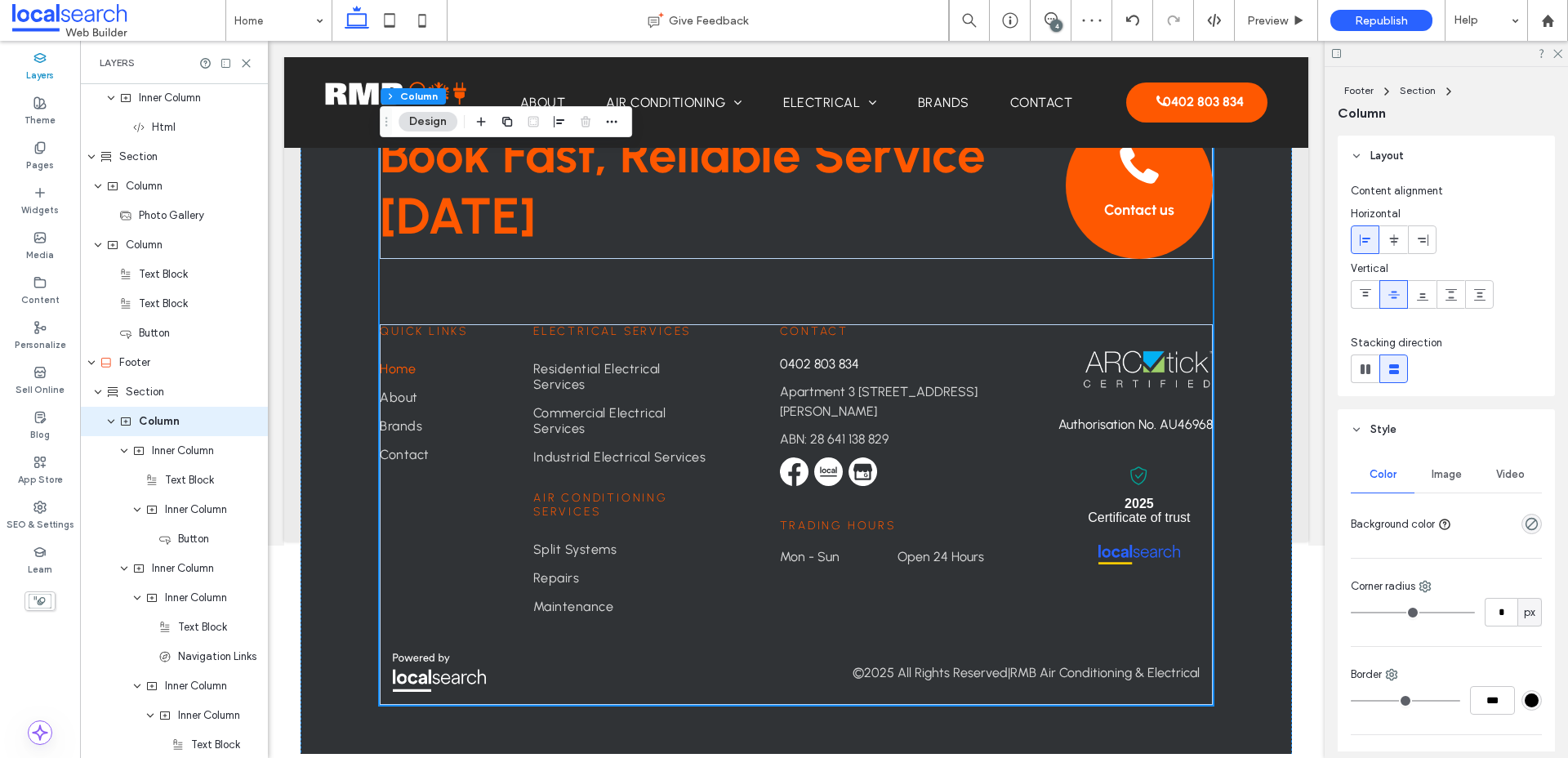
click at [1257, 483] on div "Image" at bounding box center [1446, 474] width 64 height 36
click at [1257, 551] on div "Add multiple images for a background slider" at bounding box center [1446, 566] width 190 height 108
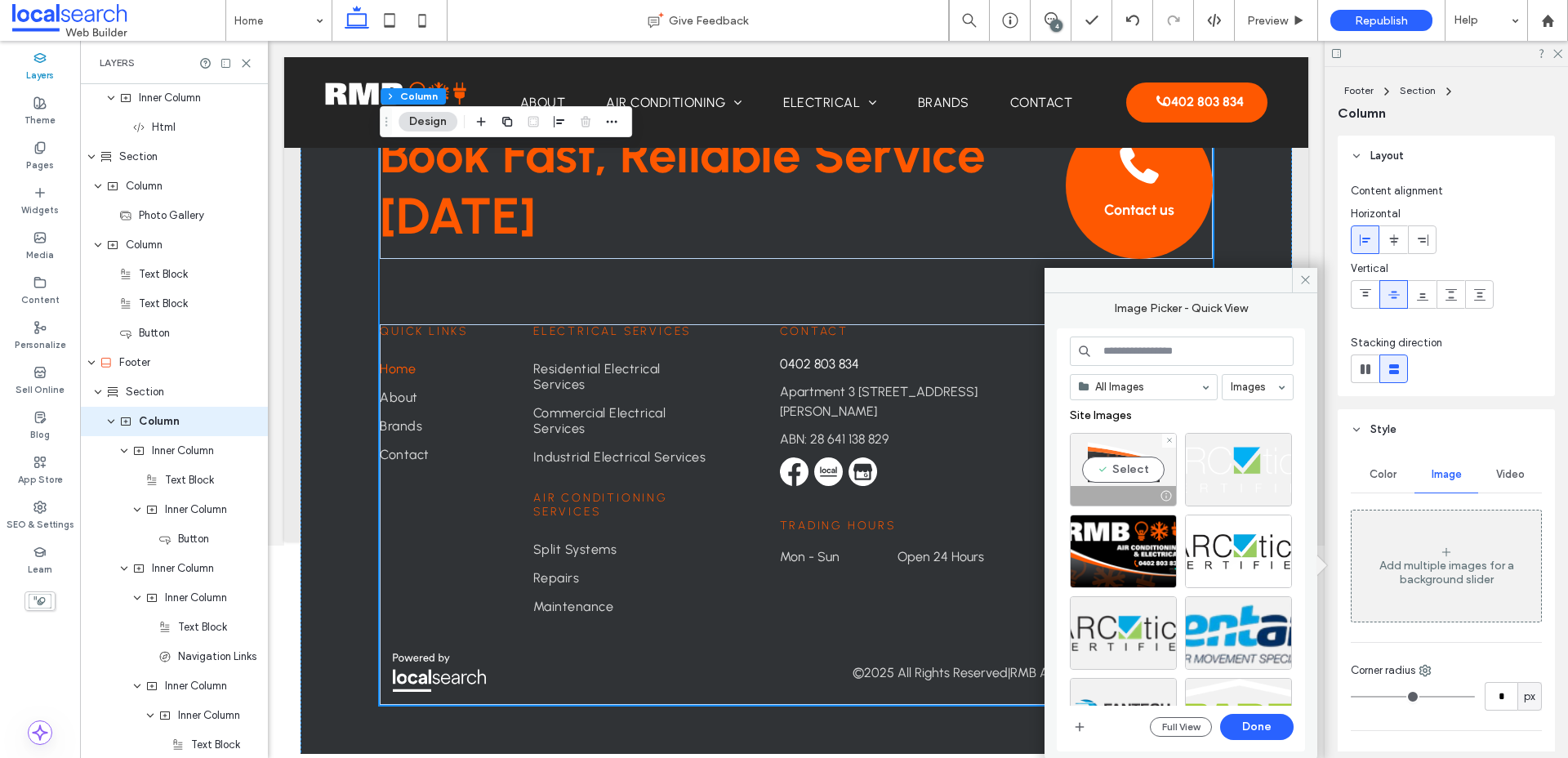
click at [1106, 462] on div "Select" at bounding box center [1123, 470] width 107 height 74
click at [1257, 719] on button "Done" at bounding box center [1257, 726] width 74 height 26
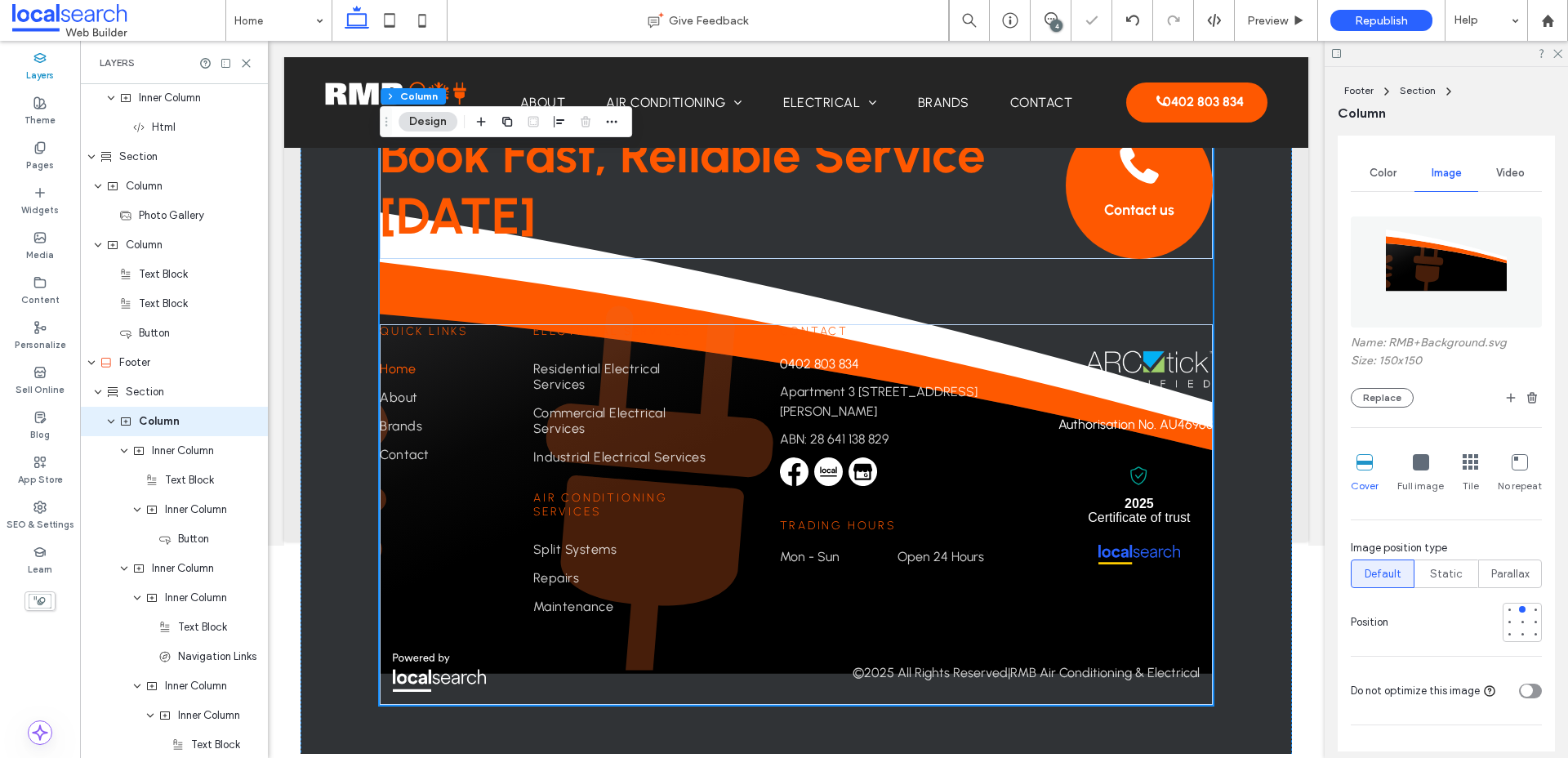
scroll to position [308, 0]
click at [1257, 606] on div at bounding box center [1509, 603] width 12 height 12
click at [1257, 460] on icon at bounding box center [1421, 455] width 17 height 17
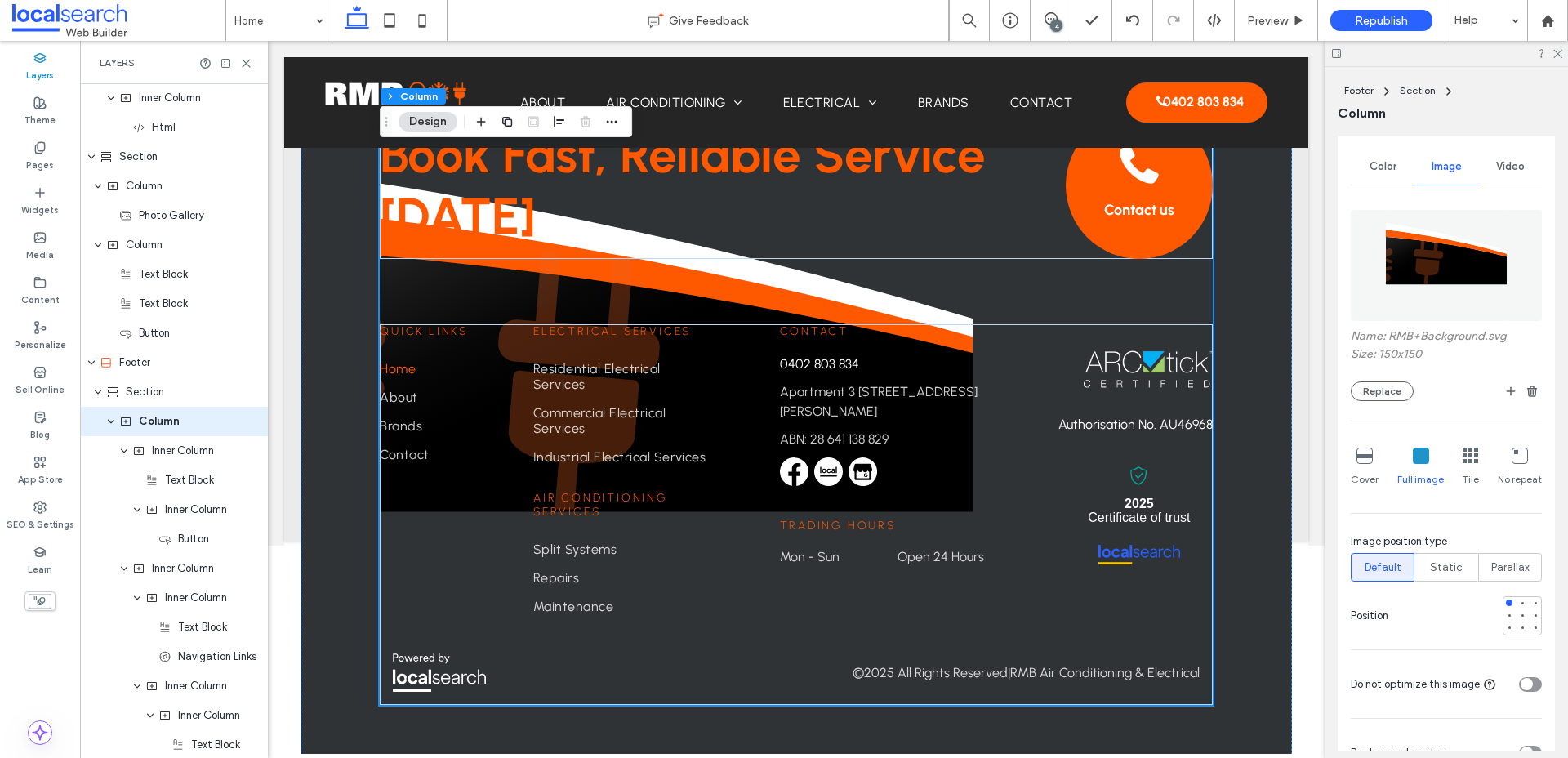
click at [1257, 463] on icon at bounding box center [1520, 455] width 17 height 17
click at [1257, 463] on icon at bounding box center [1471, 455] width 17 height 17
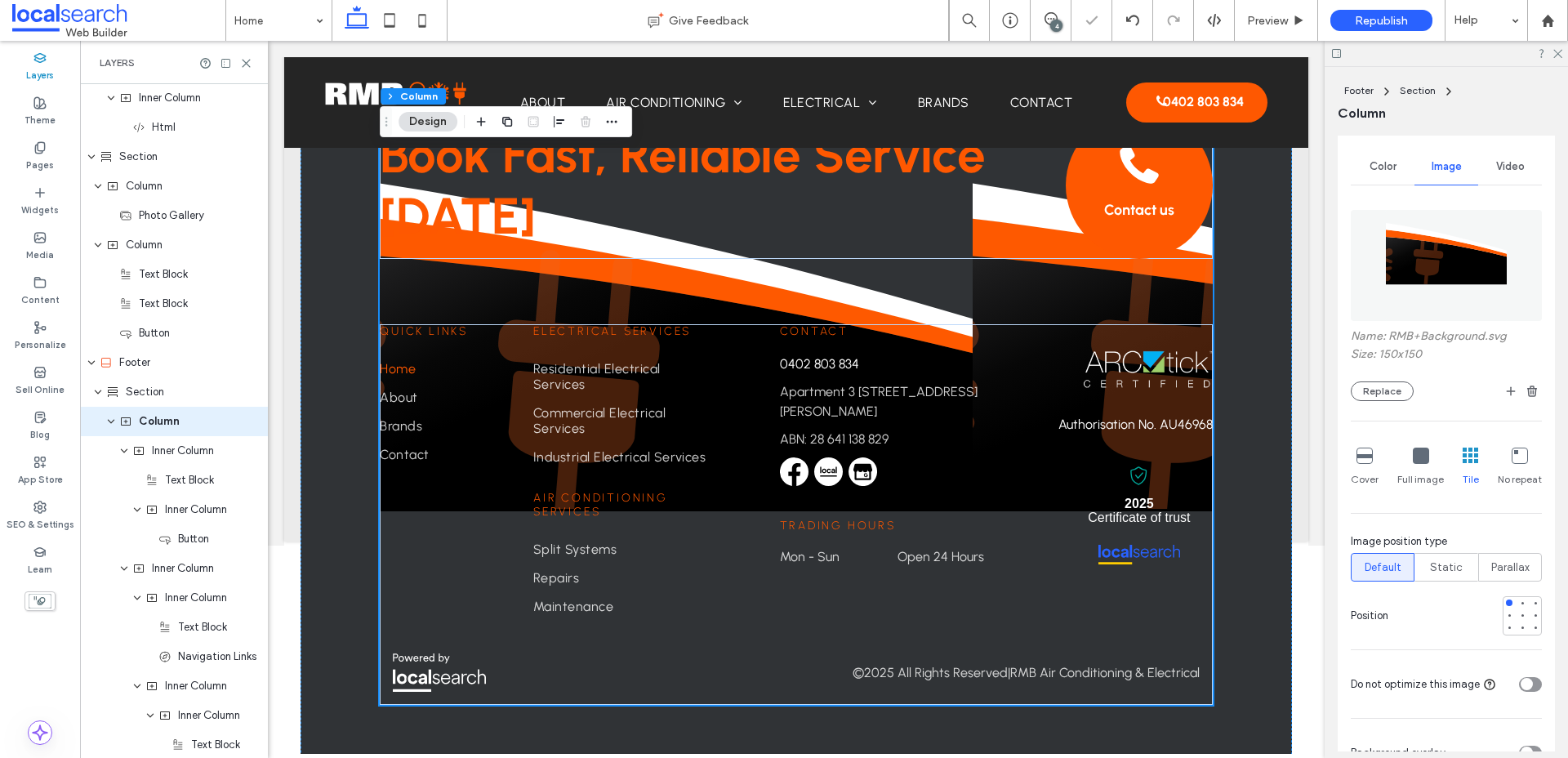
click at [1257, 457] on div "No repeat" at bounding box center [1520, 467] width 44 height 53
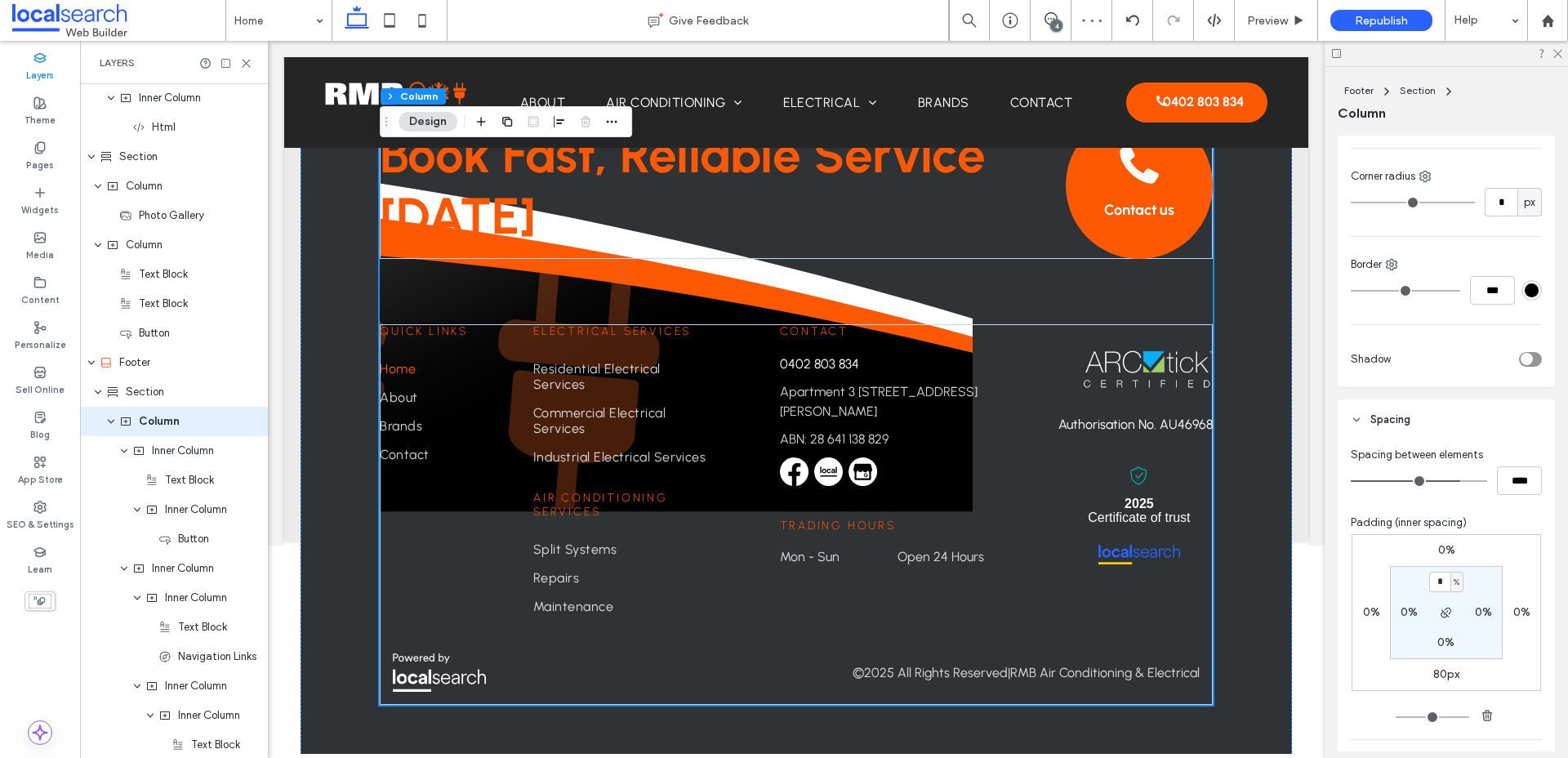
scroll to position [1100, 0]
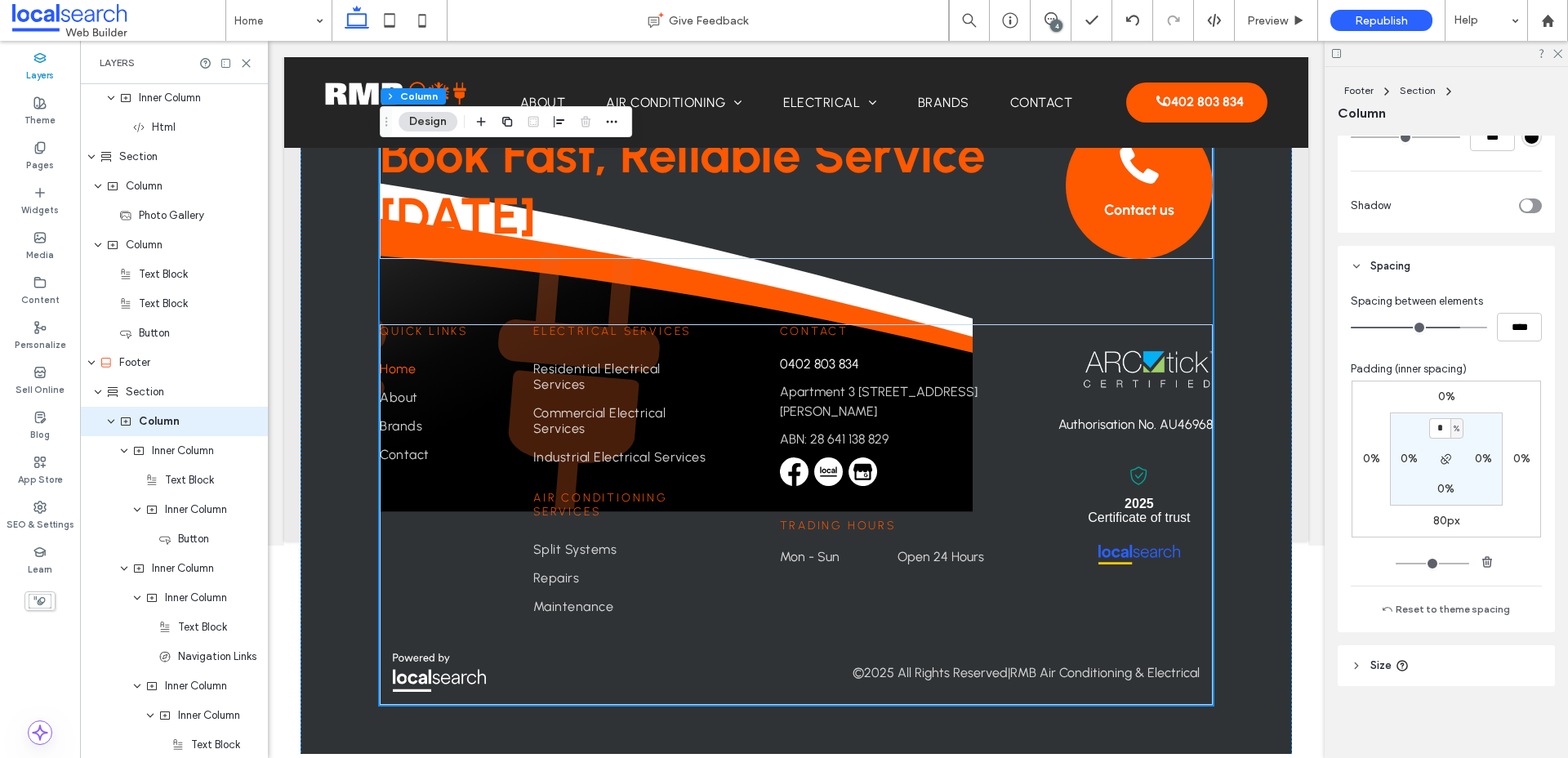
click at [1257, 669] on span "Size" at bounding box center [1380, 665] width 21 height 17
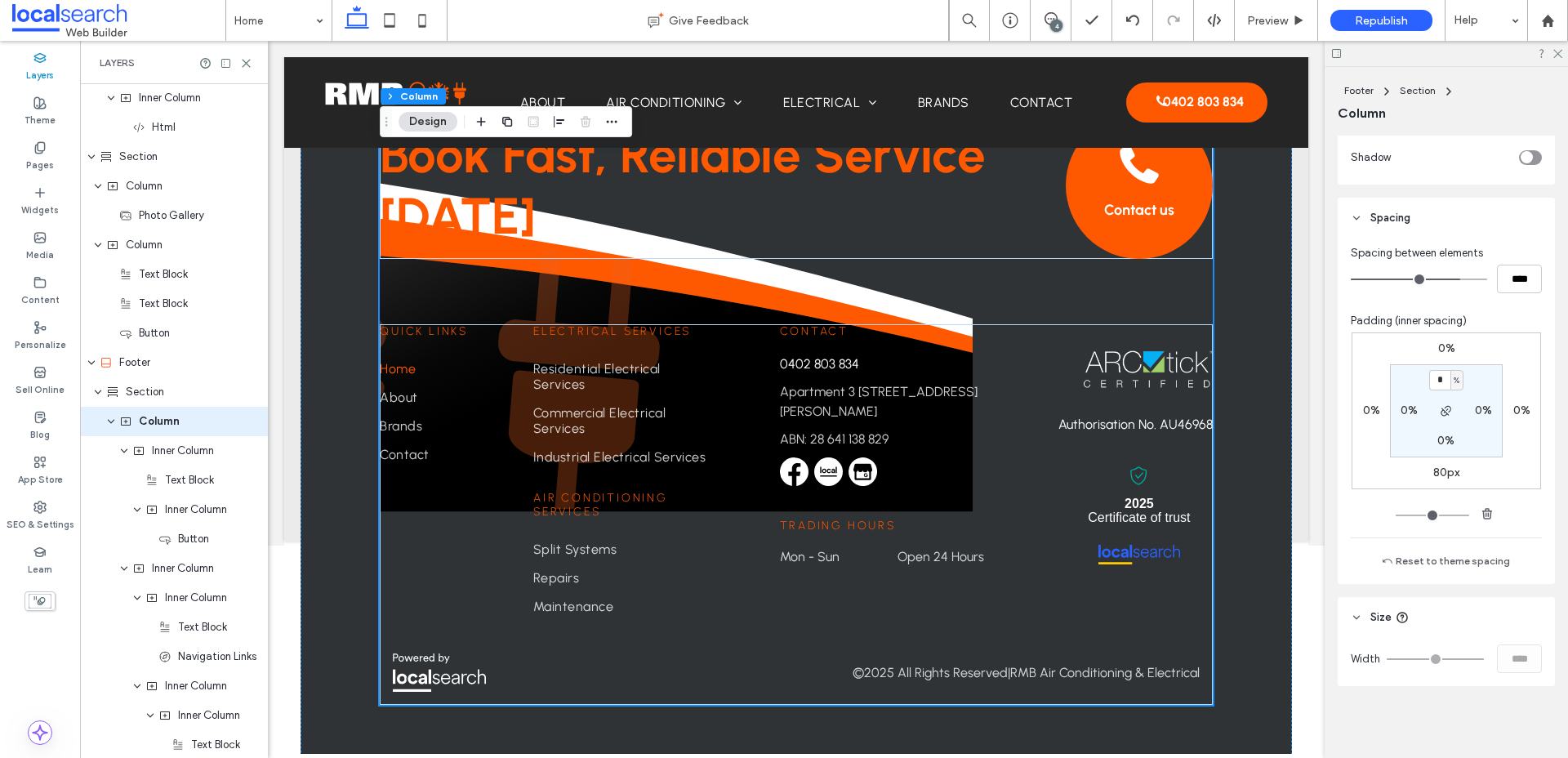
click at [1257, 660] on div "Width ****" at bounding box center [1446, 659] width 191 height 28
click at [185, 455] on span "Inner Column" at bounding box center [183, 450] width 62 height 17
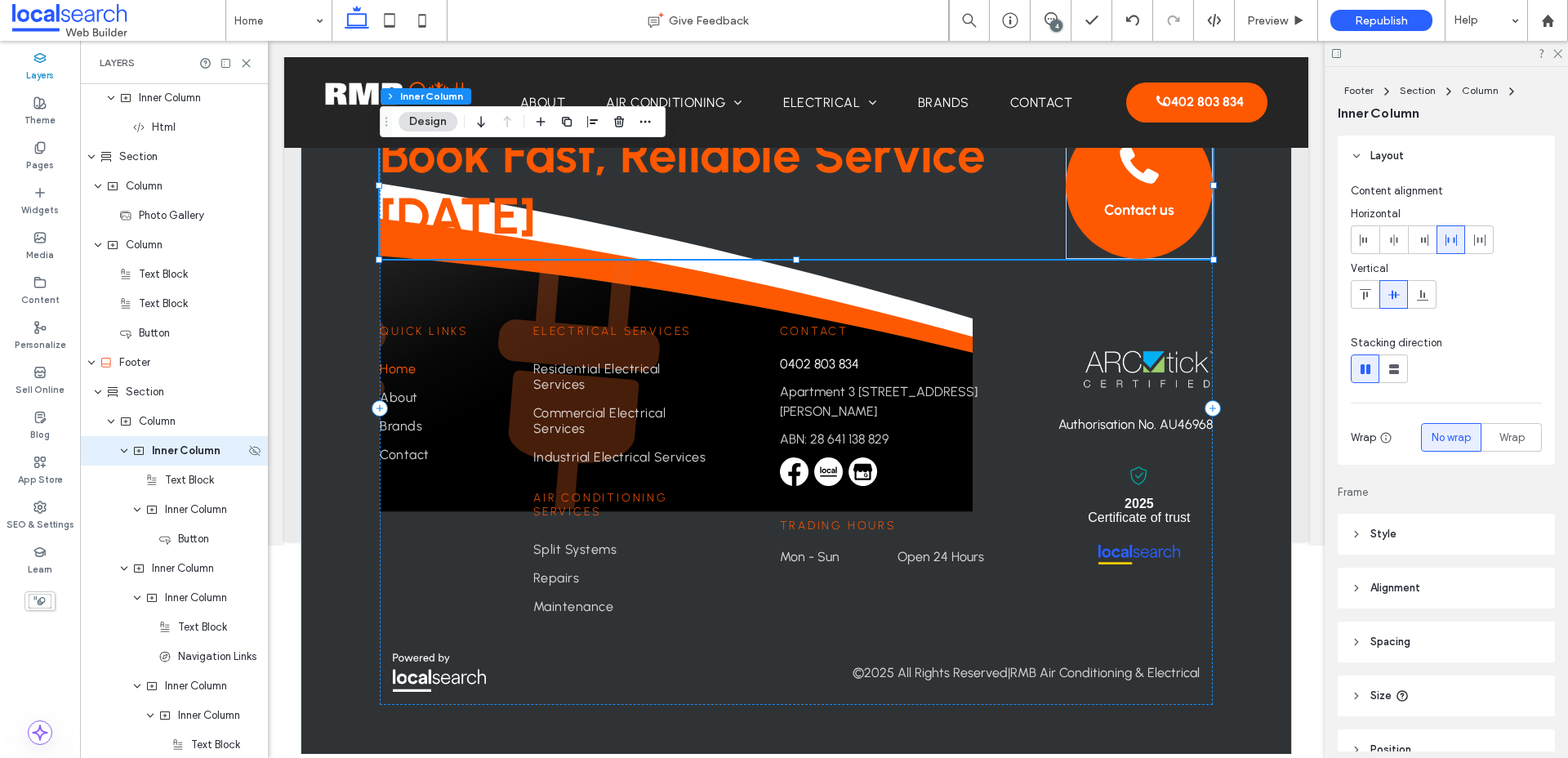
scroll to position [2293, 0]
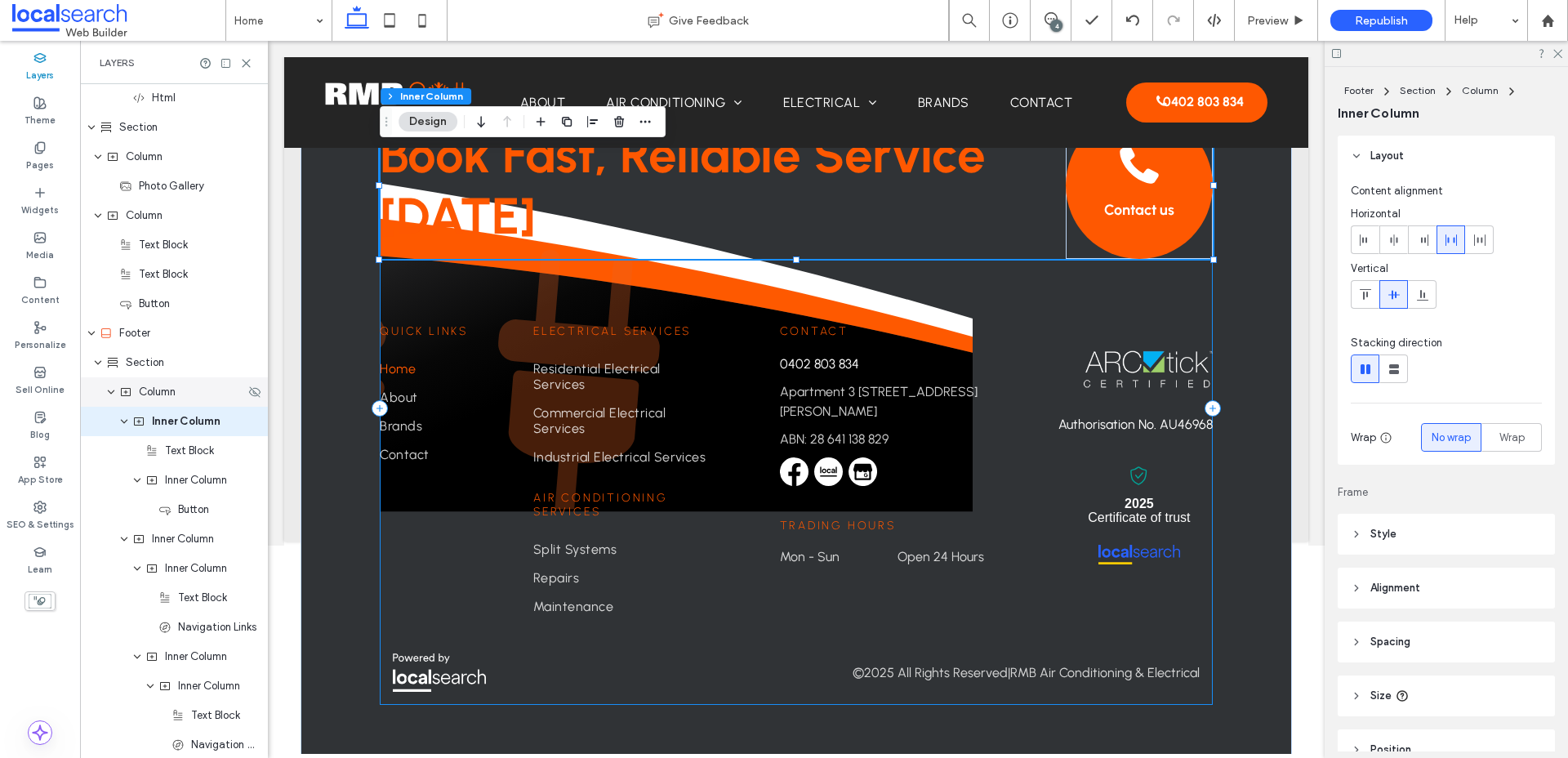
click at [168, 393] on span "Column" at bounding box center [157, 392] width 37 height 17
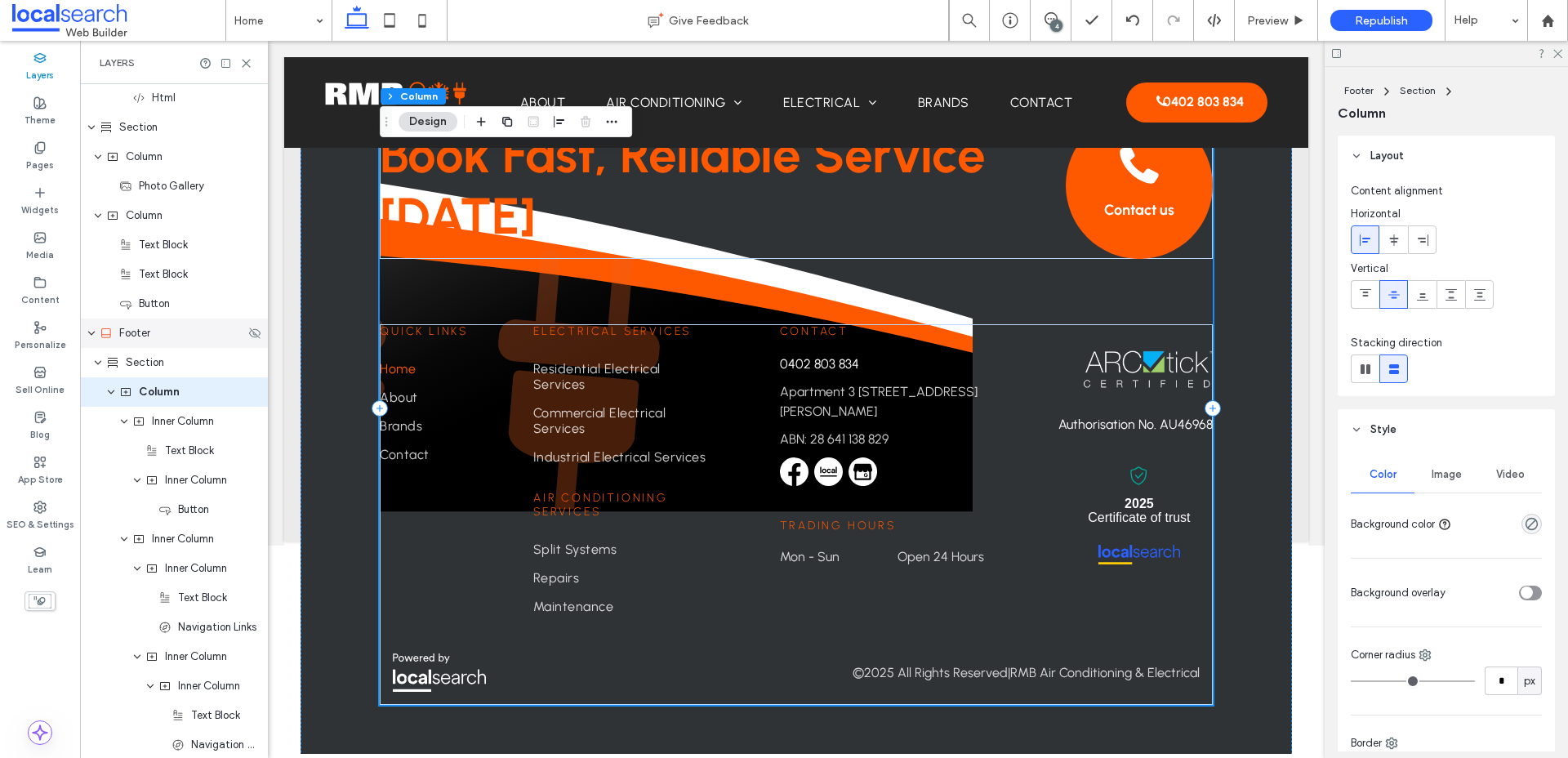
scroll to position [2264, 0]
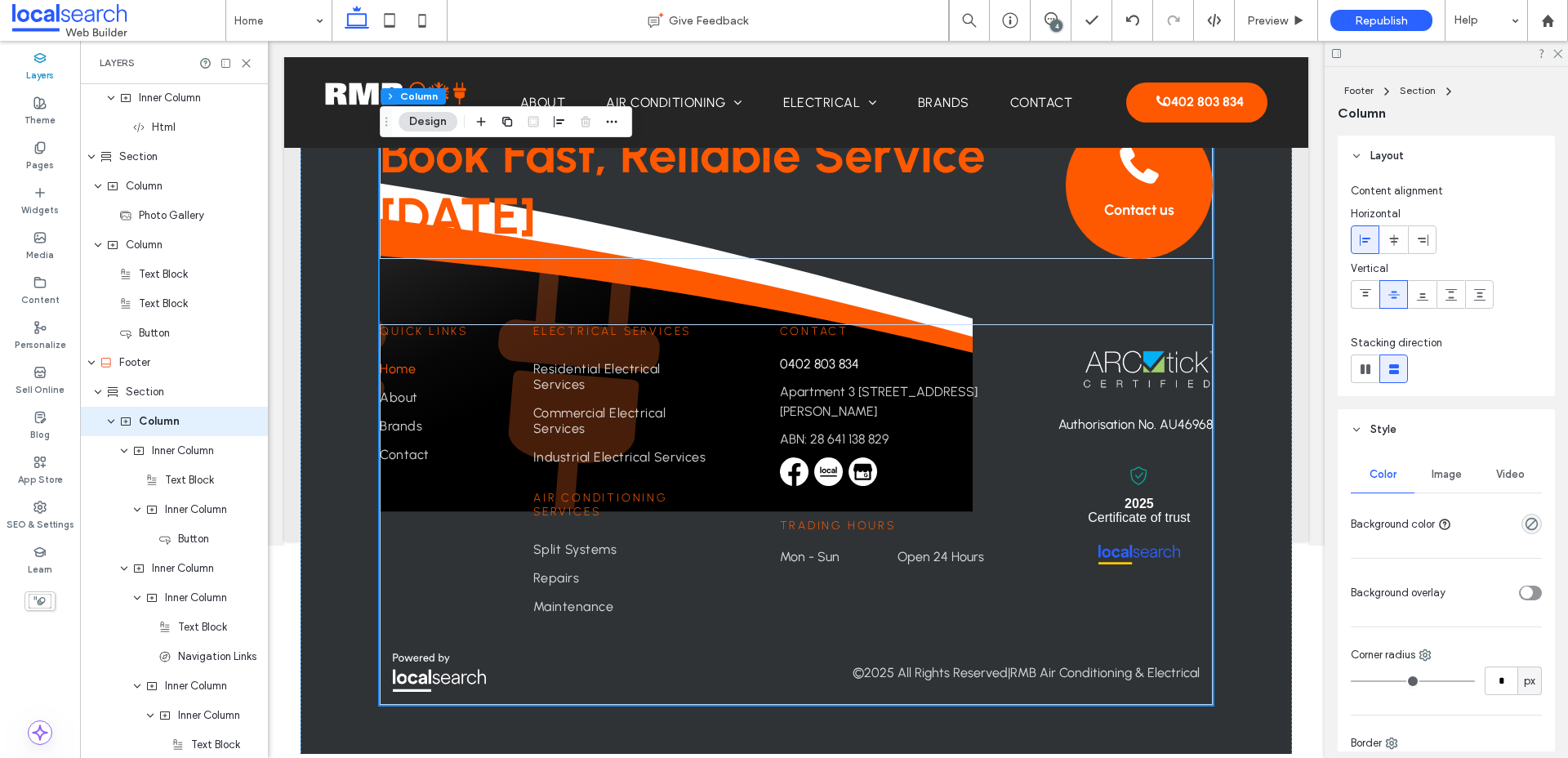
click at [1257, 480] on div "Image" at bounding box center [1446, 474] width 64 height 36
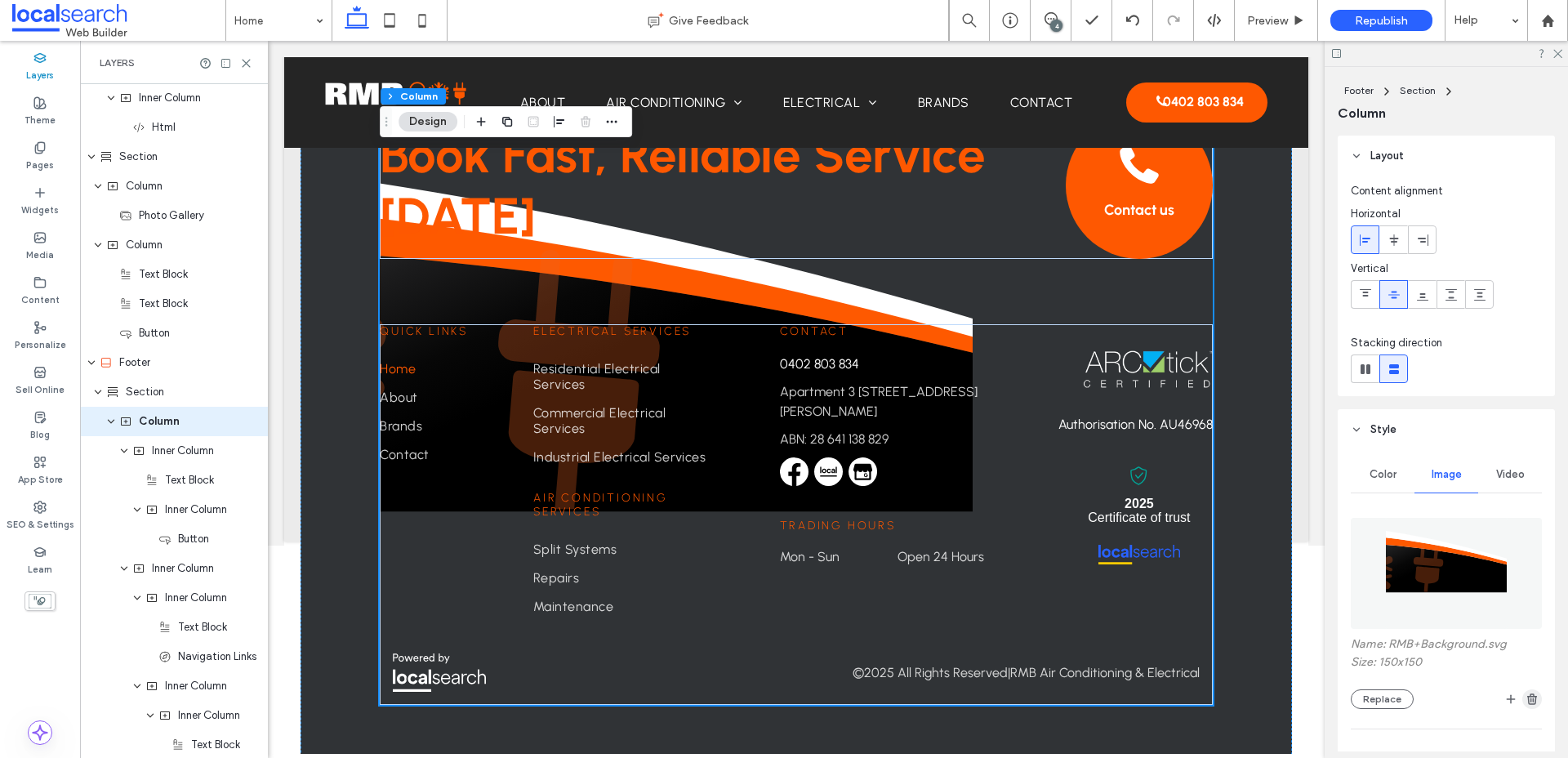
click at [1257, 699] on use "button" at bounding box center [1532, 698] width 10 height 11
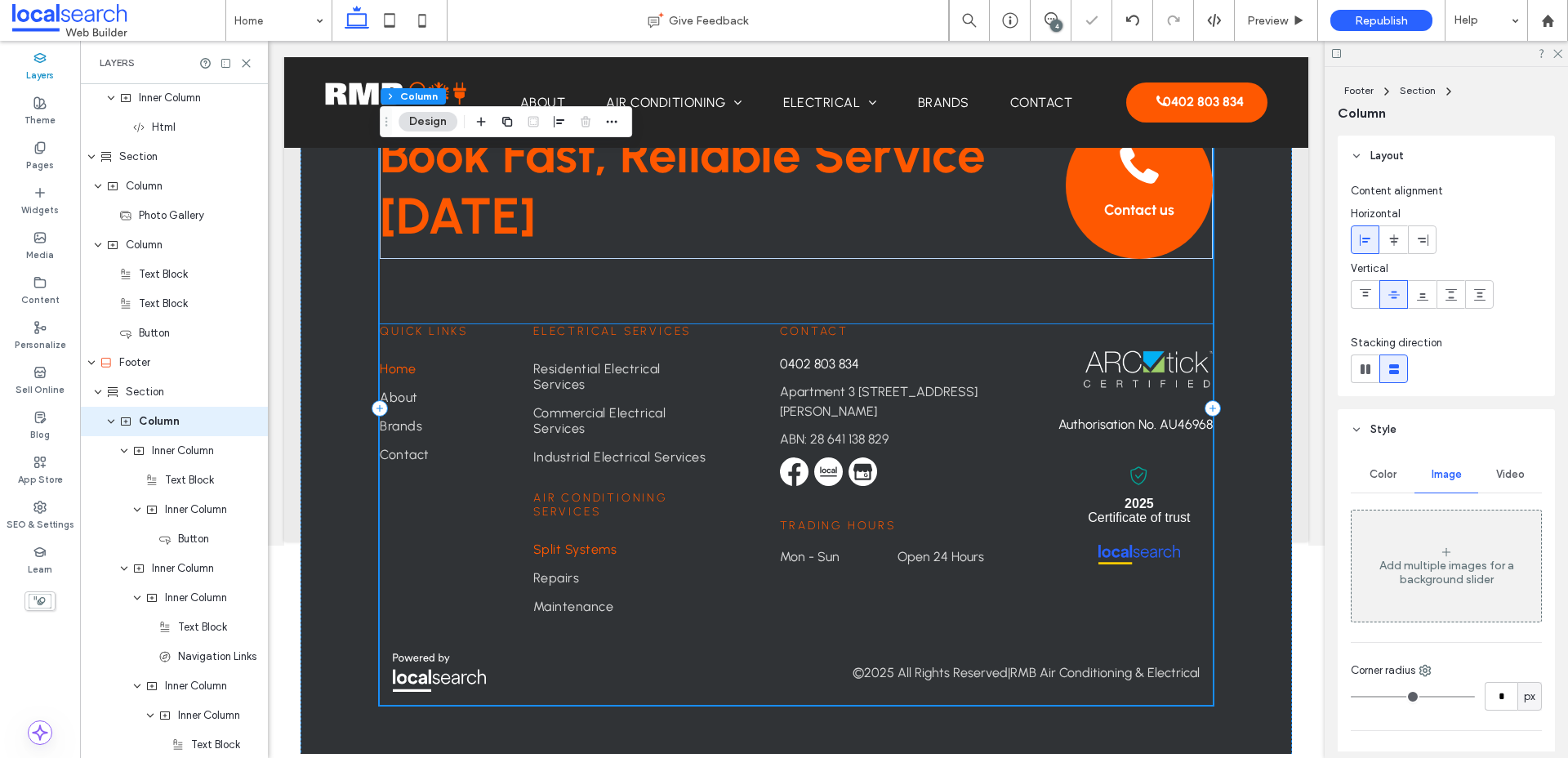
click at [677, 535] on link "Split Systems" at bounding box center [624, 549] width 182 height 28
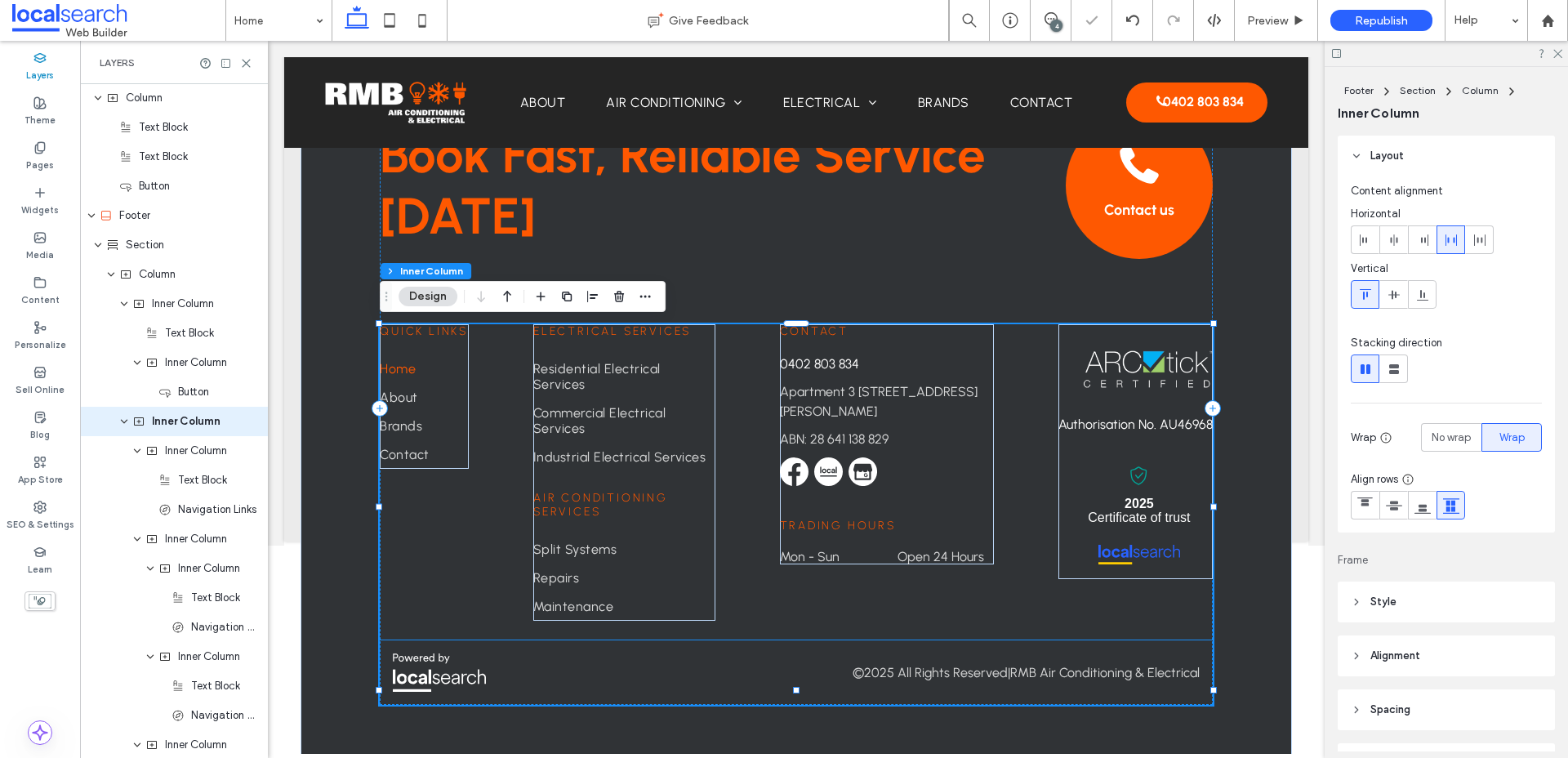
click at [568, 654] on div "© 2025 All Rights Reserved | RMB Air Conditioning & Electrical" at bounding box center [796, 672] width 832 height 64
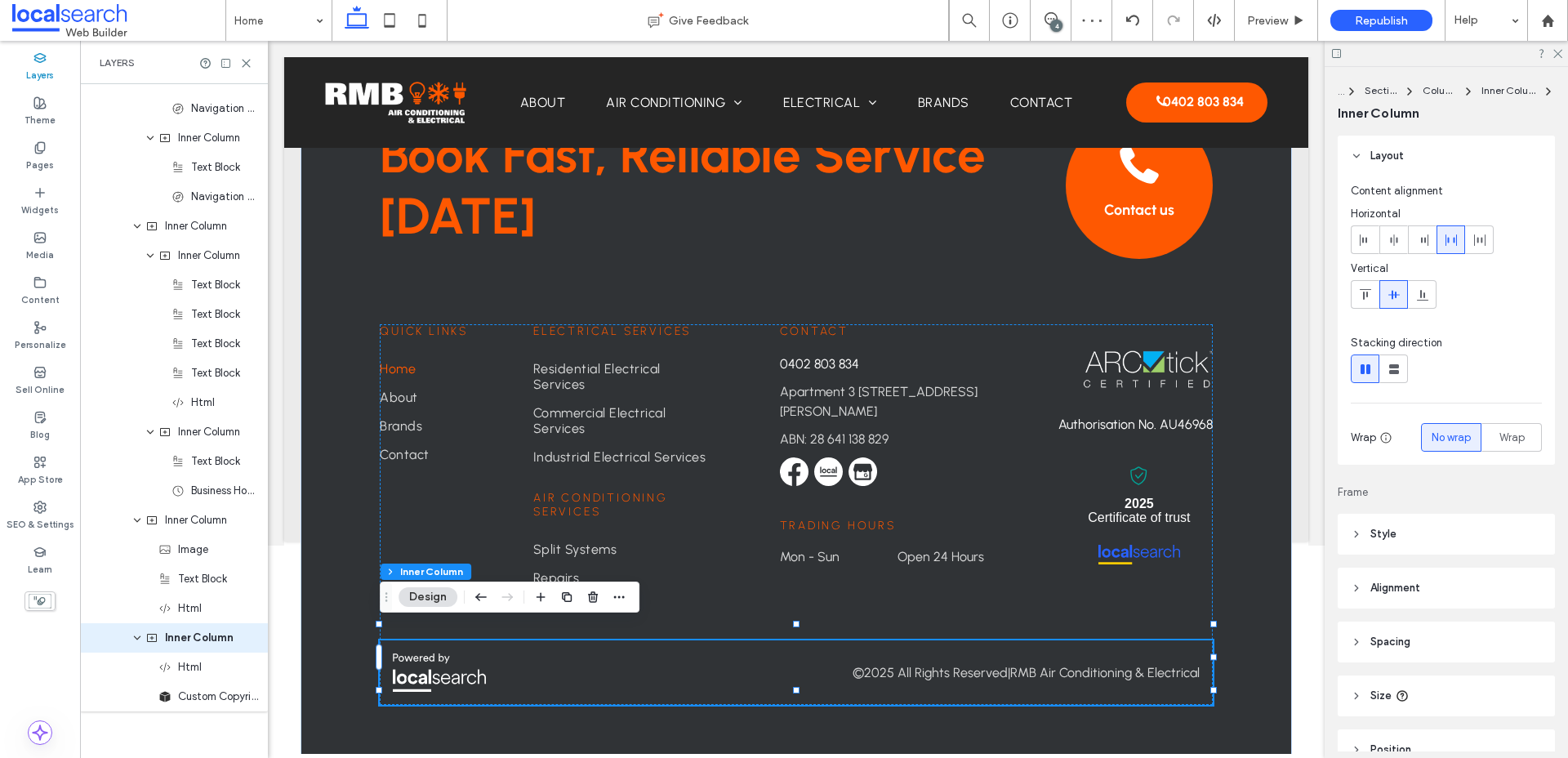
scroll to position [2948, 0]
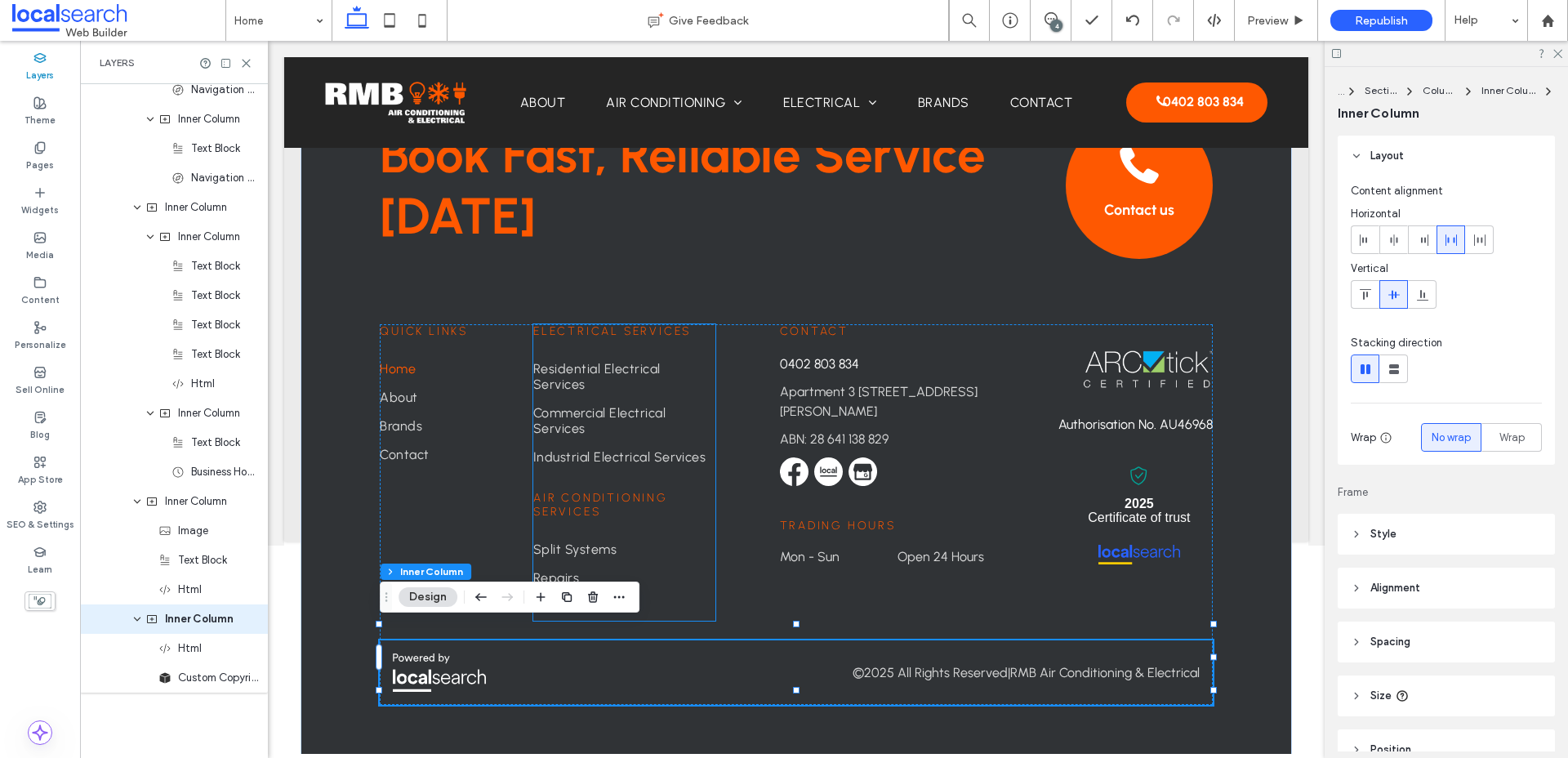
click at [689, 592] on link "Maintenance" at bounding box center [624, 606] width 182 height 28
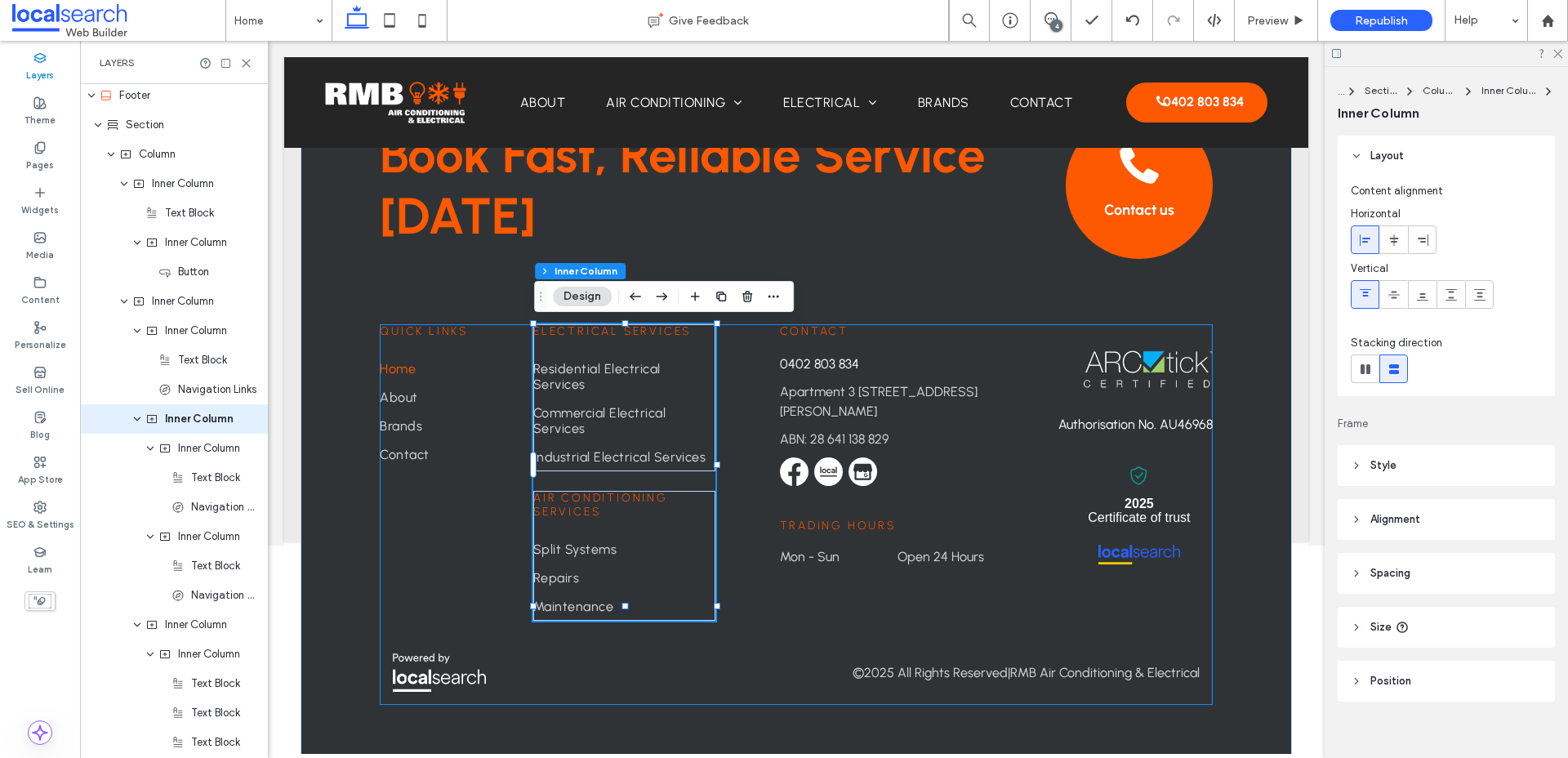
click at [740, 584] on div "Contact 0402 803 834 Apartment 3 10 Aristos Pl, Winnellie NT 0820 ABN: 28 641 1…" at bounding box center [796, 514] width 832 height 380
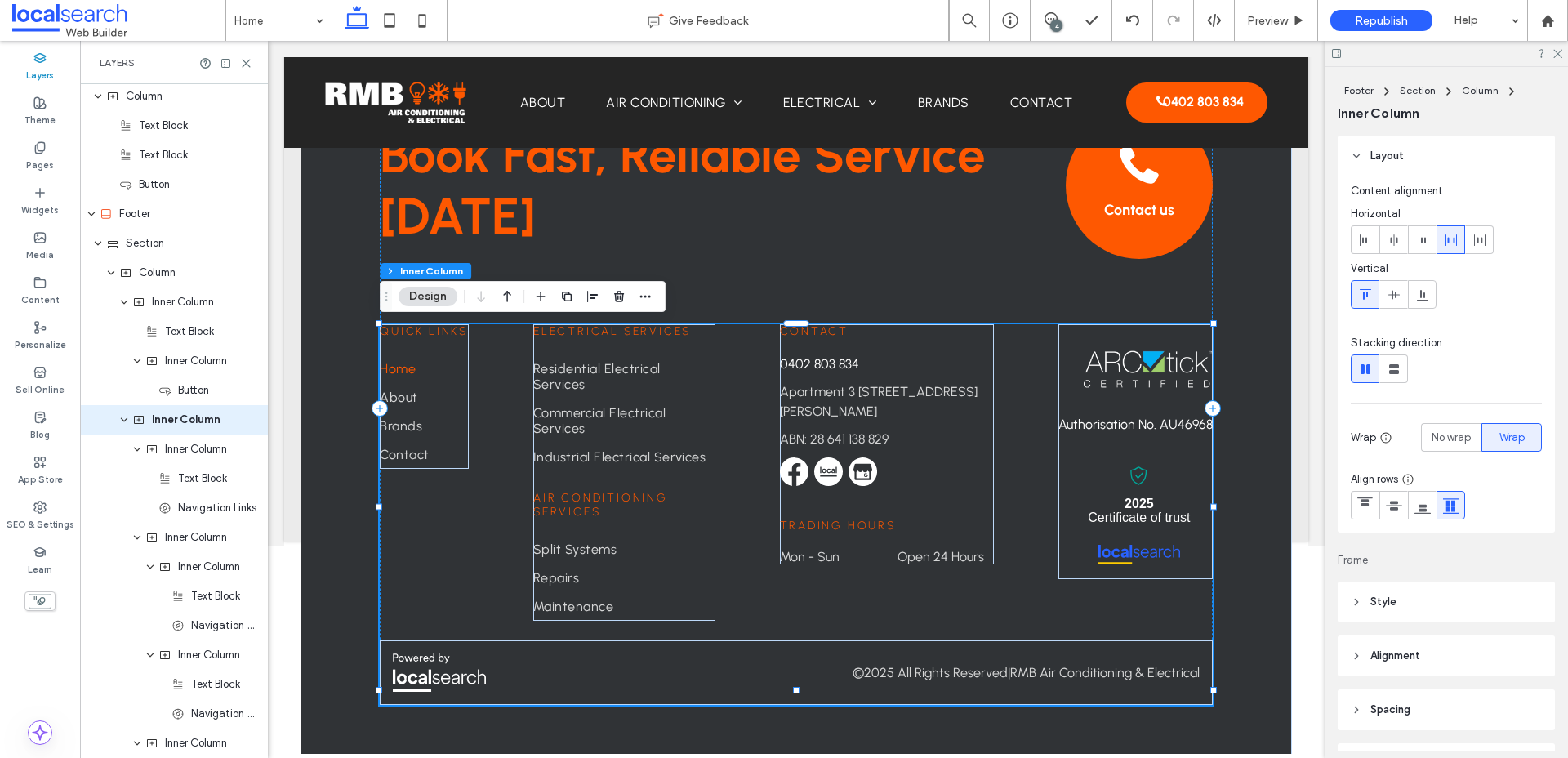
scroll to position [2411, 0]
click at [766, 588] on div "Contact [PHONE_NUMBER] [STREET_ADDRESS] ABN: 28 641 138 829 Trading Hours Mon -…" at bounding box center [796, 514] width 832 height 380
click at [643, 296] on icon "button" at bounding box center [645, 297] width 13 height 13
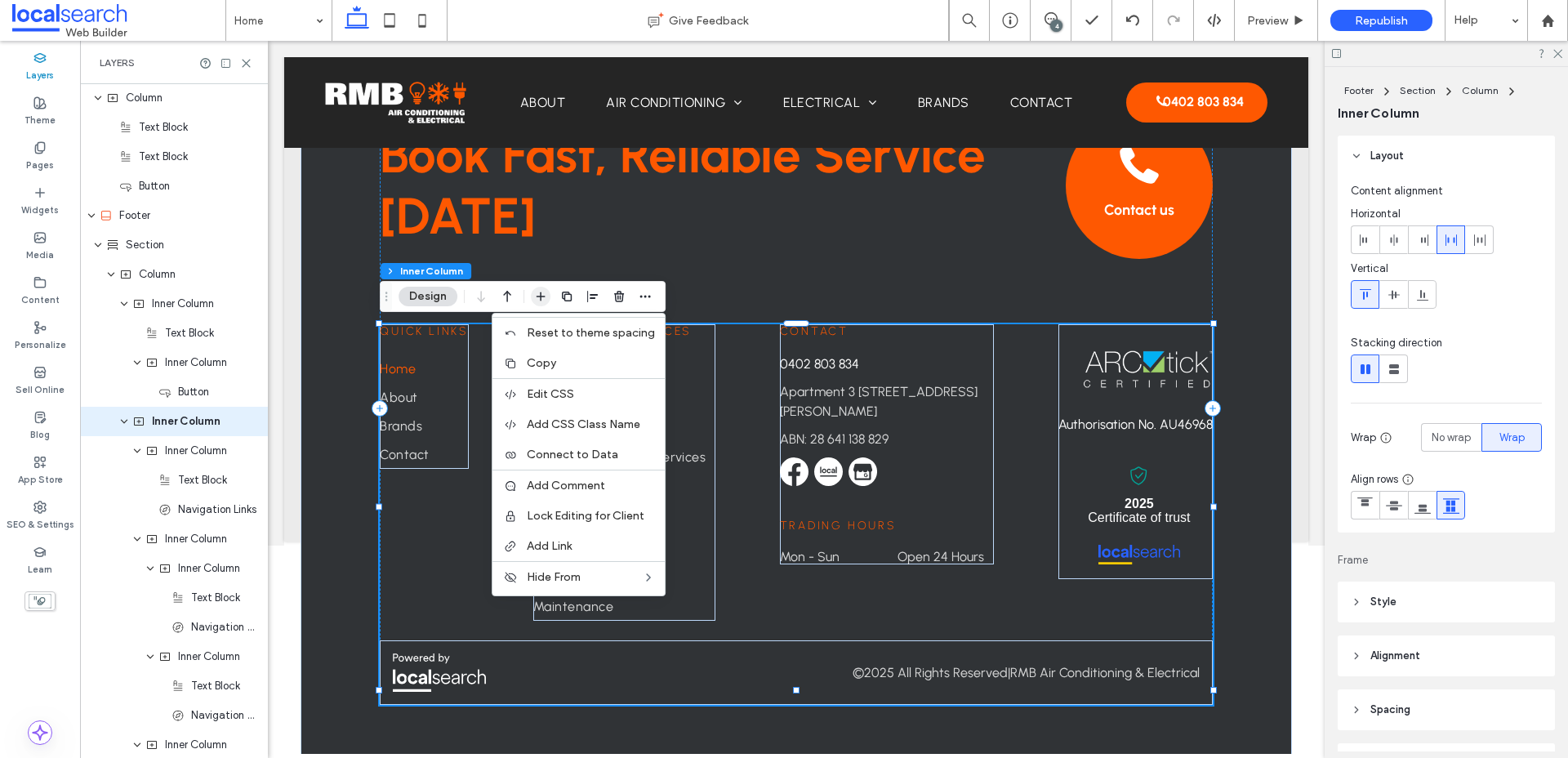
click at [541, 290] on icon "button" at bounding box center [541, 297] width 13 height 13
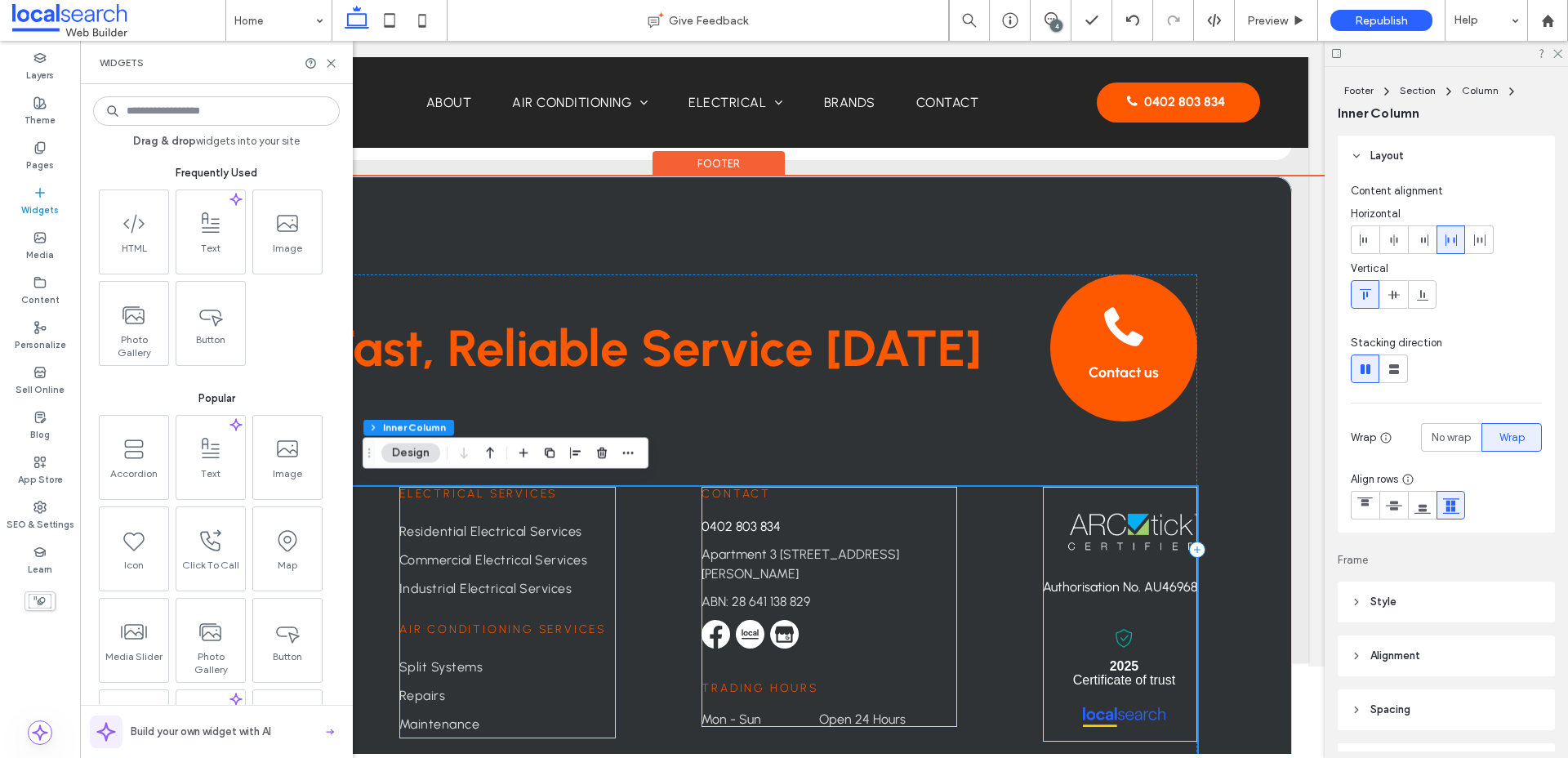
scroll to position [3970, 0]
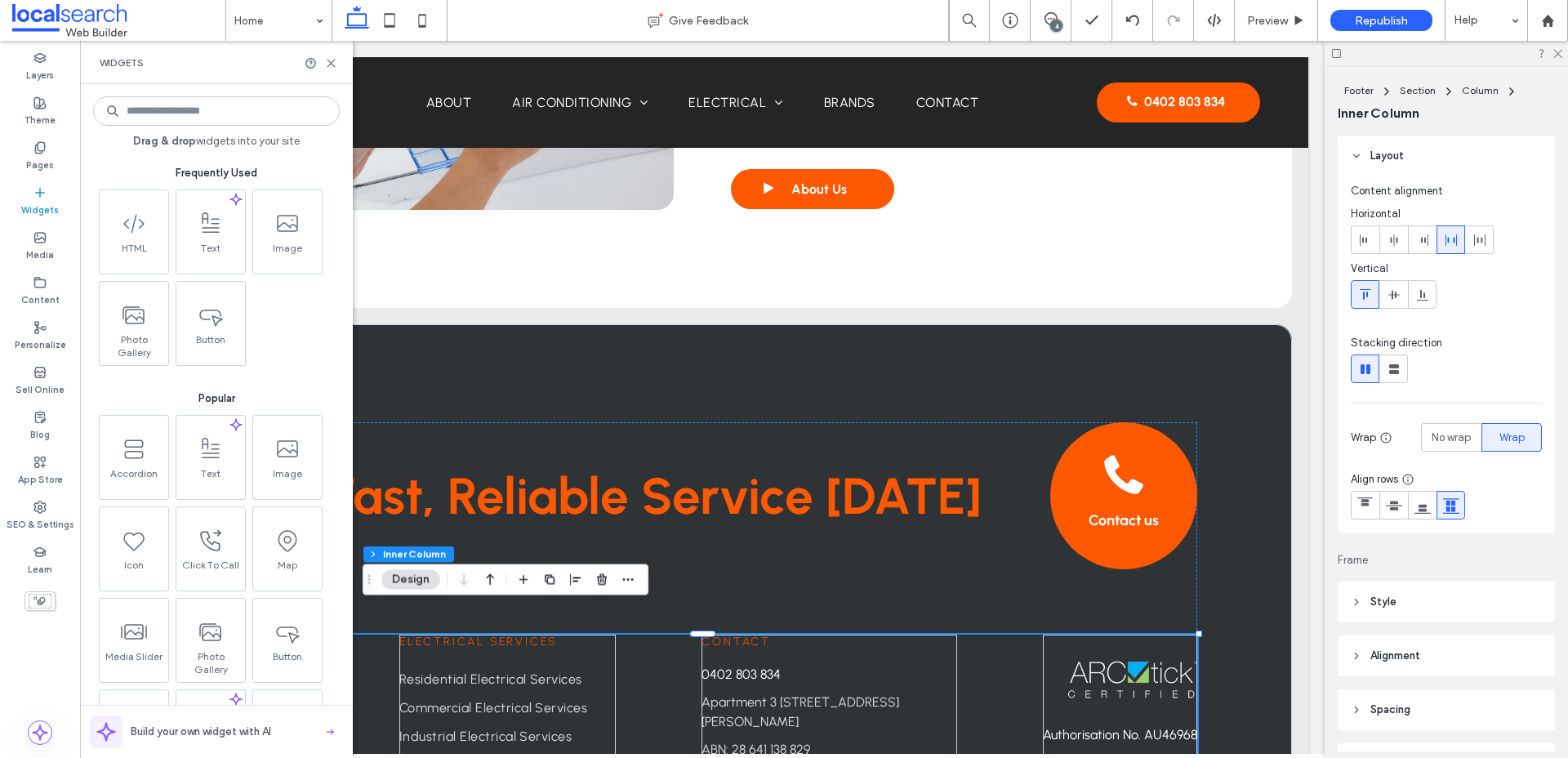
click at [183, 122] on input at bounding box center [216, 110] width 247 height 29
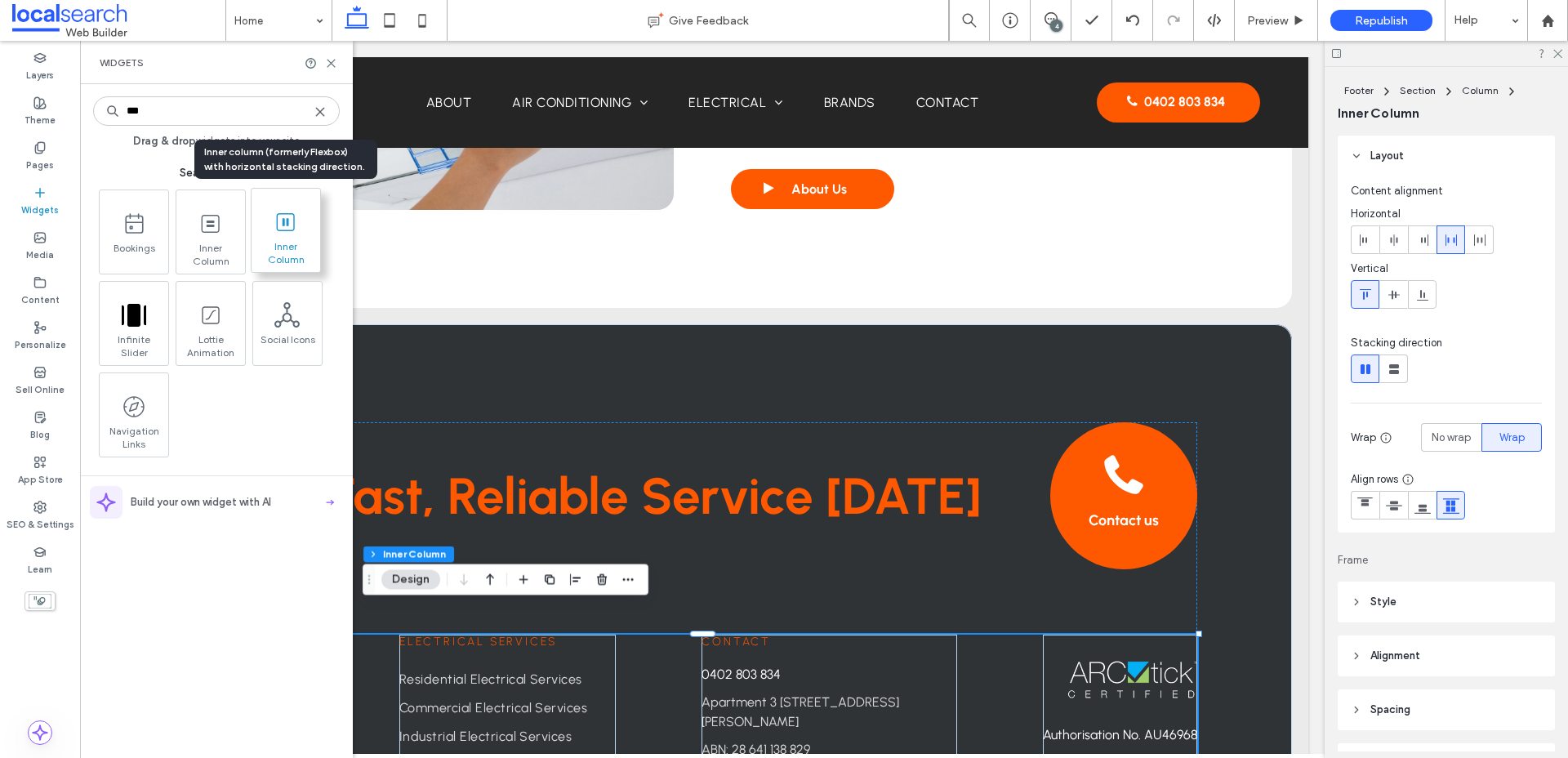
type input "***"
click at [298, 229] on icon at bounding box center [285, 221] width 26 height 26
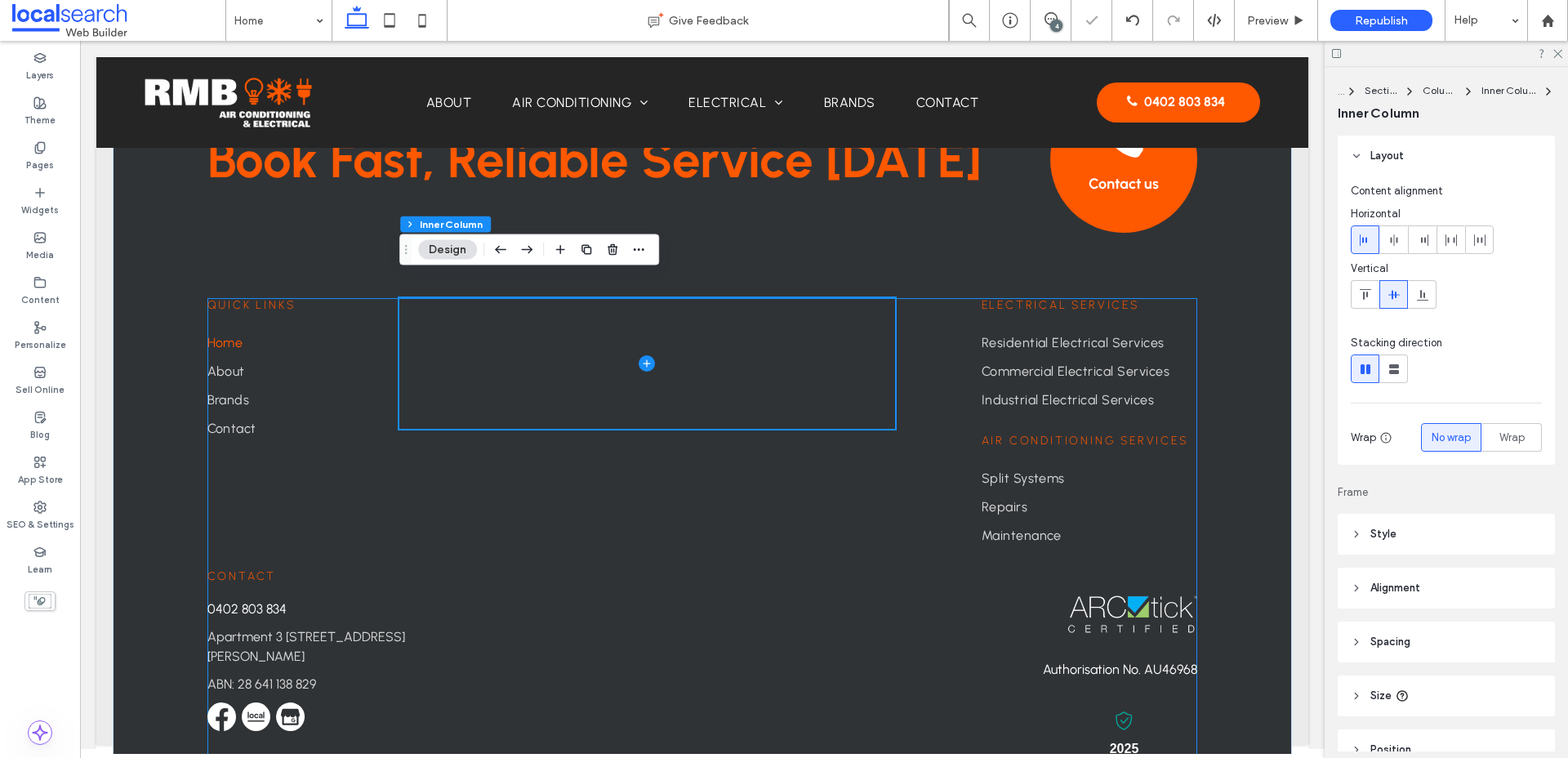
scroll to position [4326, 0]
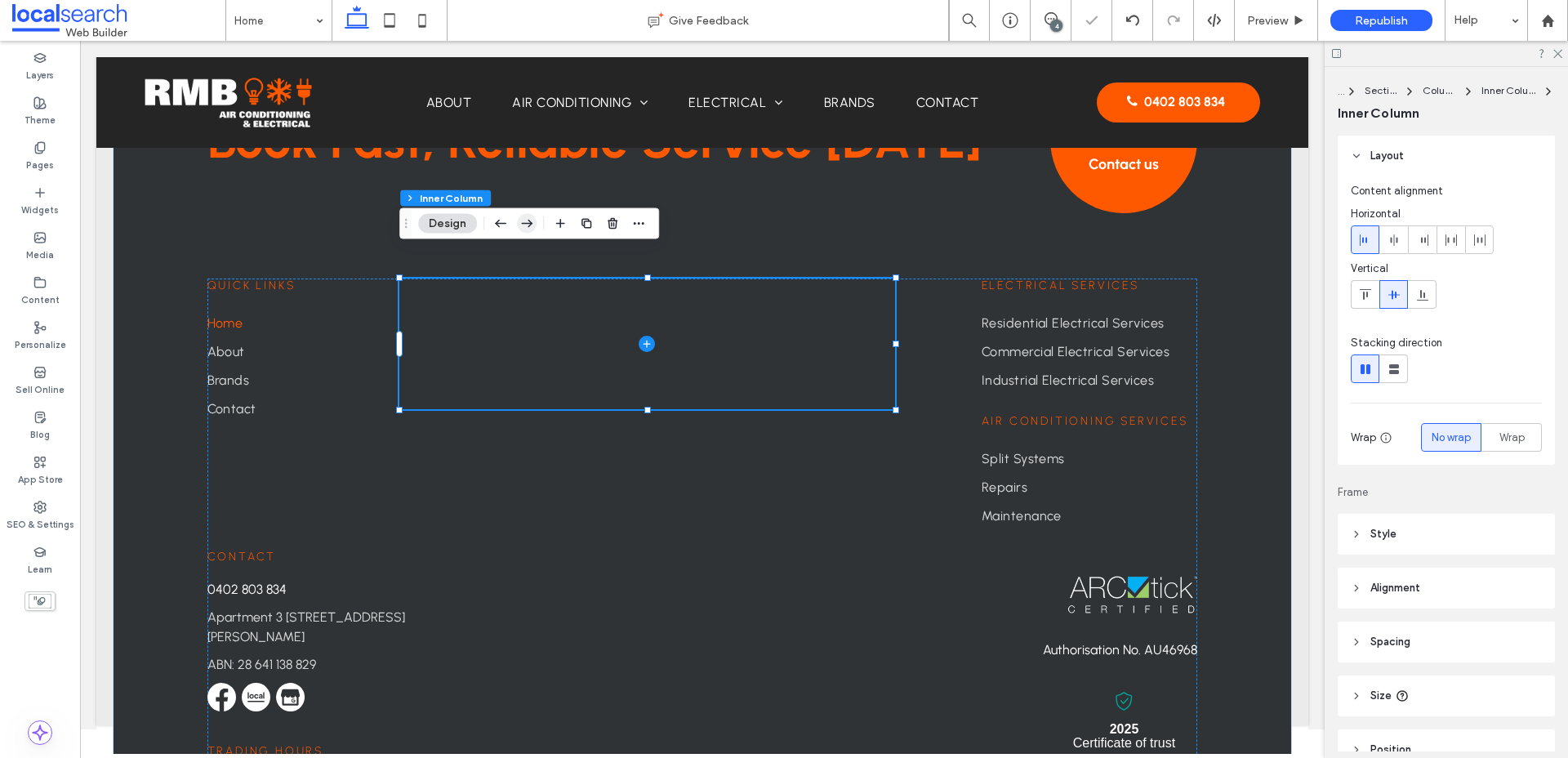
click at [518, 233] on icon "button" at bounding box center [526, 223] width 19 height 29
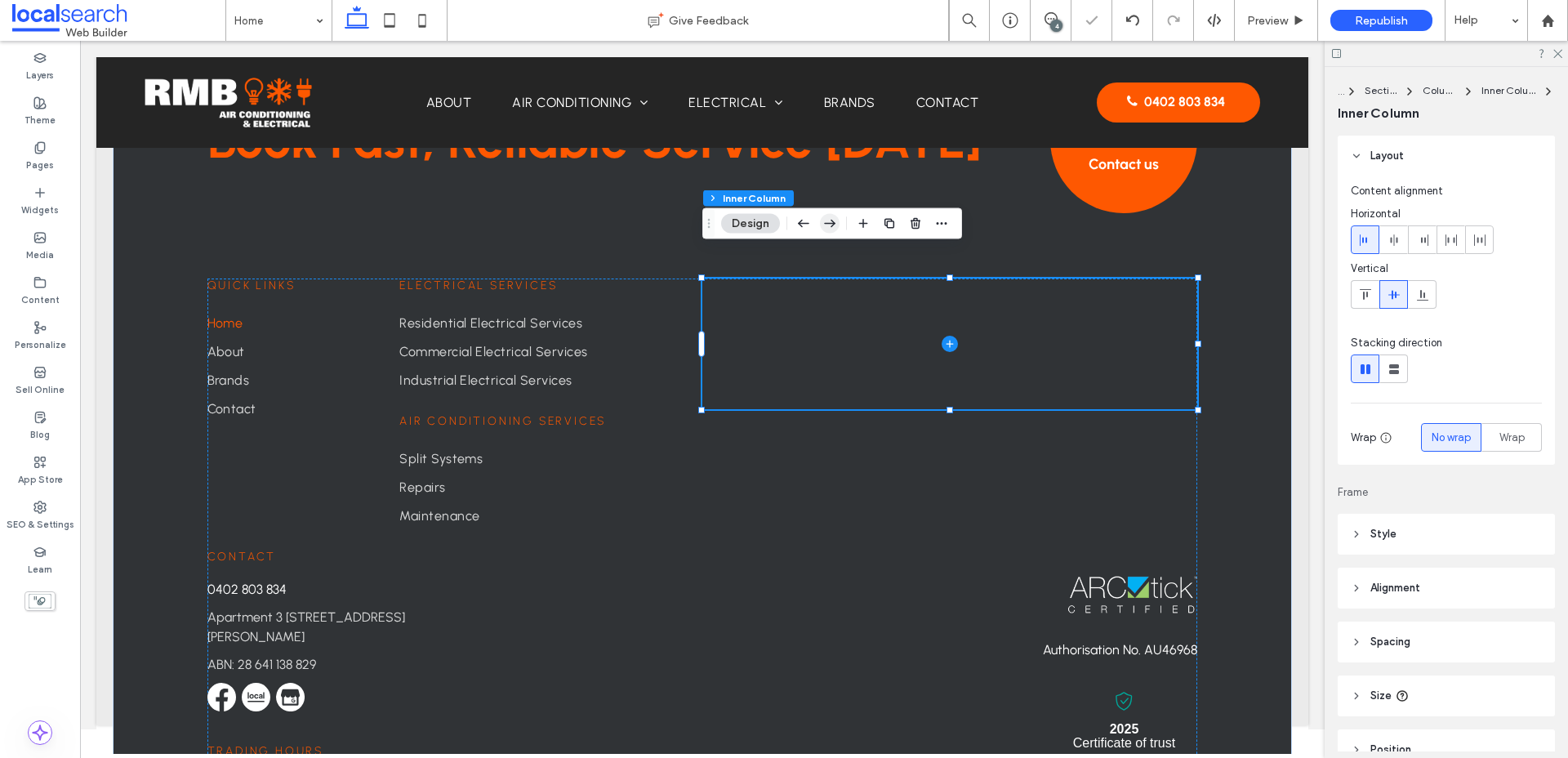
click at [827, 221] on icon "button" at bounding box center [829, 223] width 19 height 29
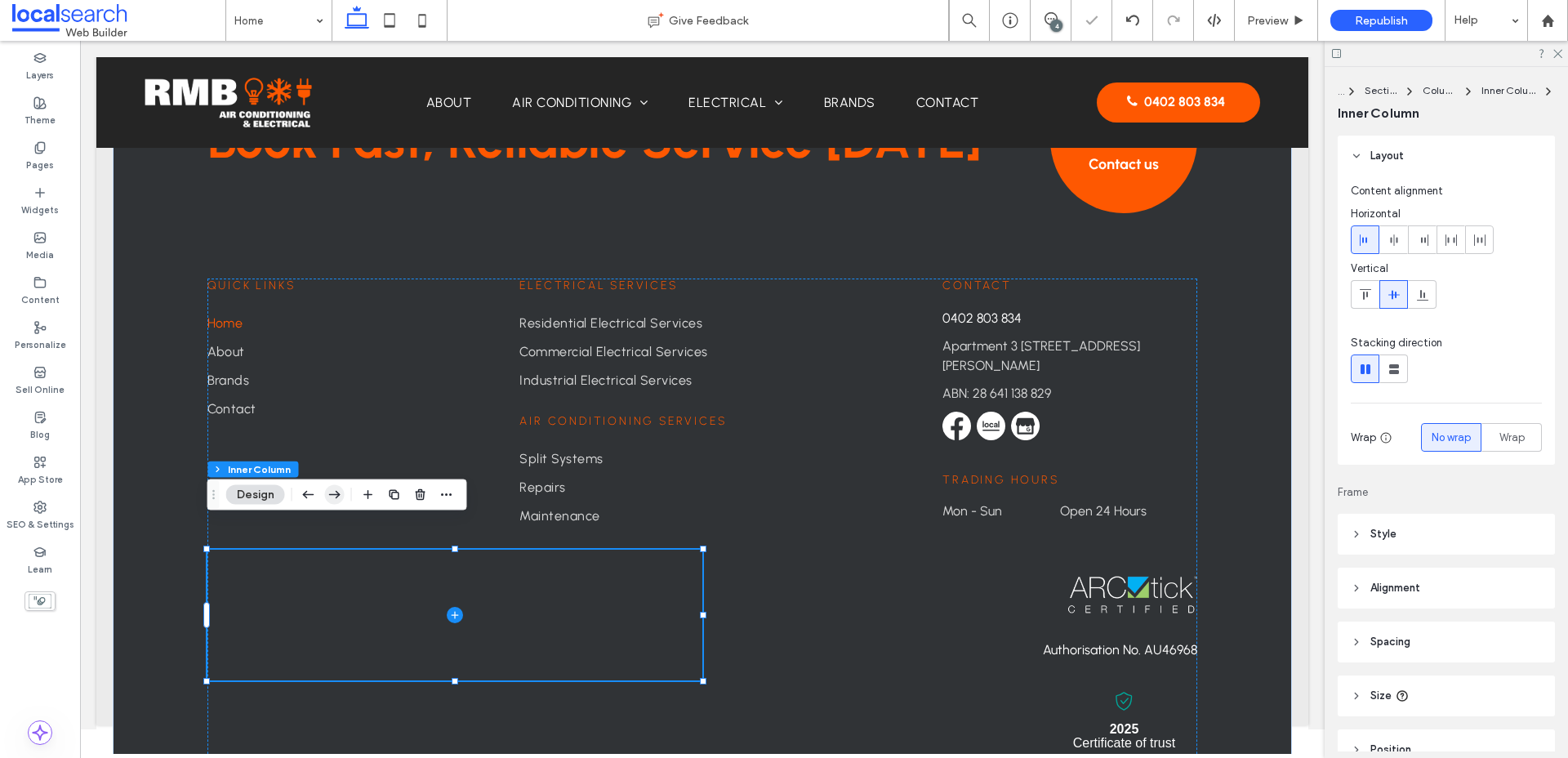
click at [336, 498] on icon "button" at bounding box center [334, 494] width 19 height 29
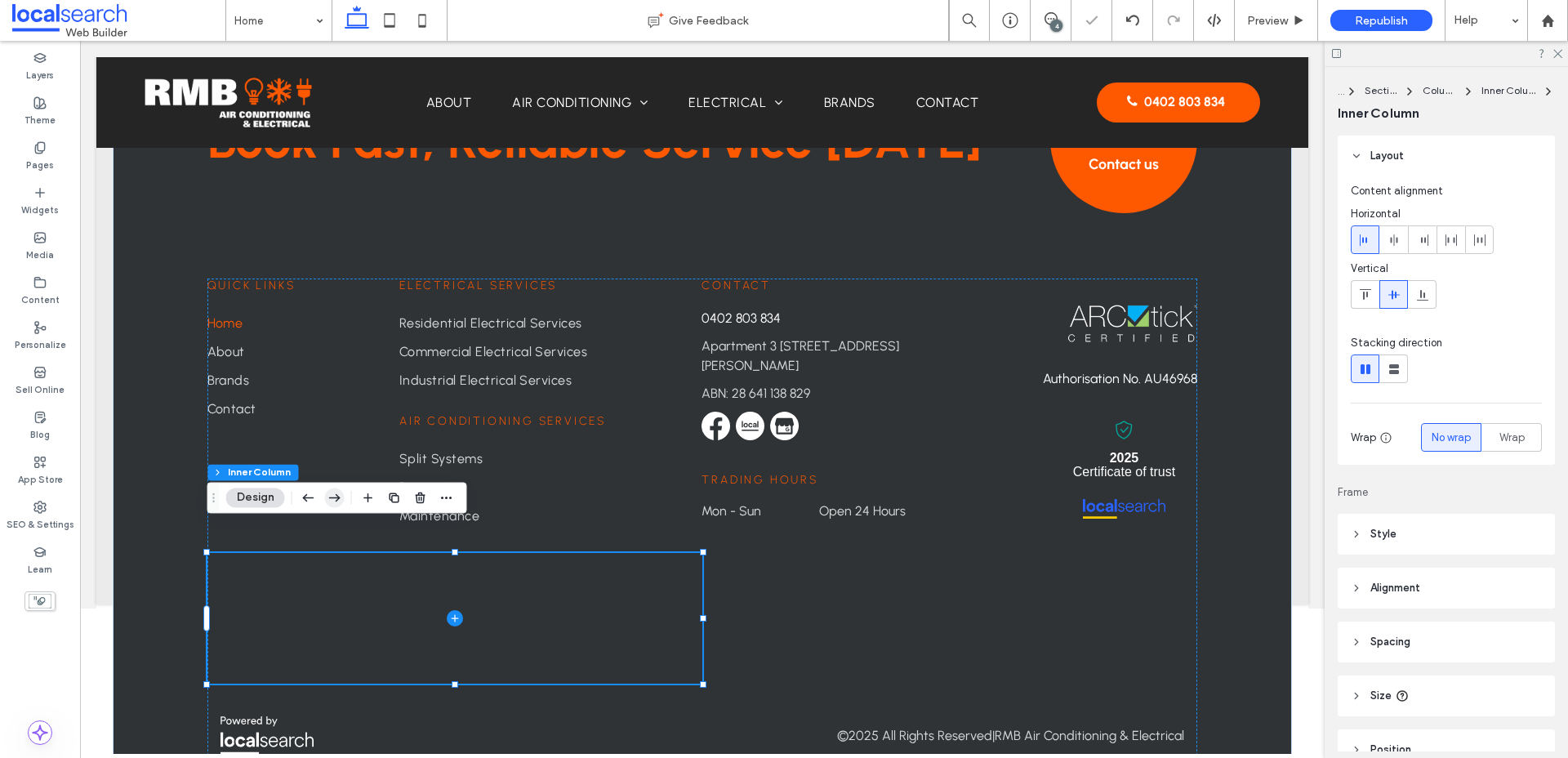
click at [331, 504] on icon "button" at bounding box center [334, 496] width 19 height 29
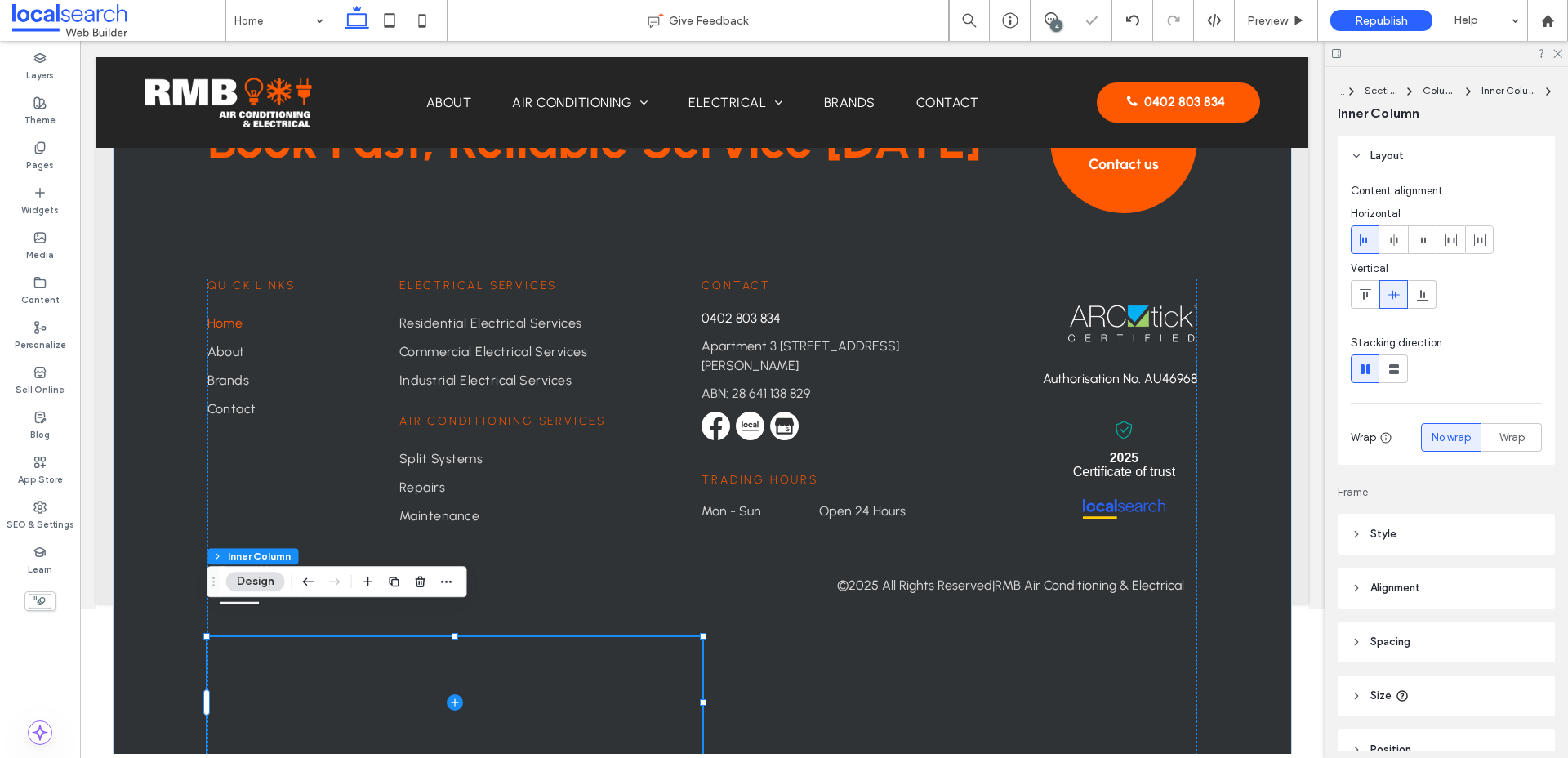
click at [1257, 685] on header "Size" at bounding box center [1446, 695] width 217 height 41
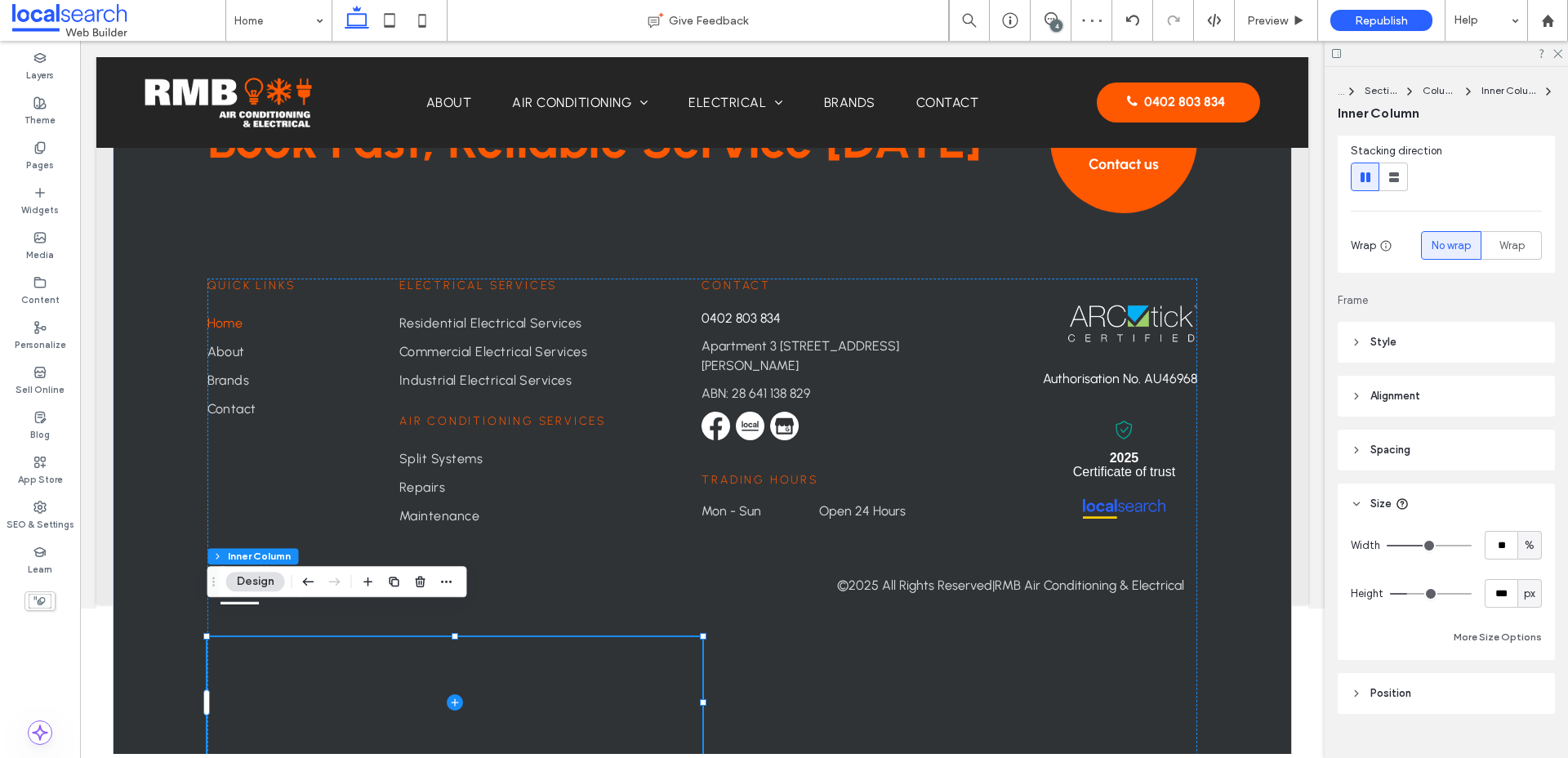
scroll to position [200, 0]
click at [1257, 584] on span "px" at bounding box center [1530, 586] width 12 height 17
click at [1257, 727] on span "A" at bounding box center [1530, 729] width 7 height 17
type input "*"
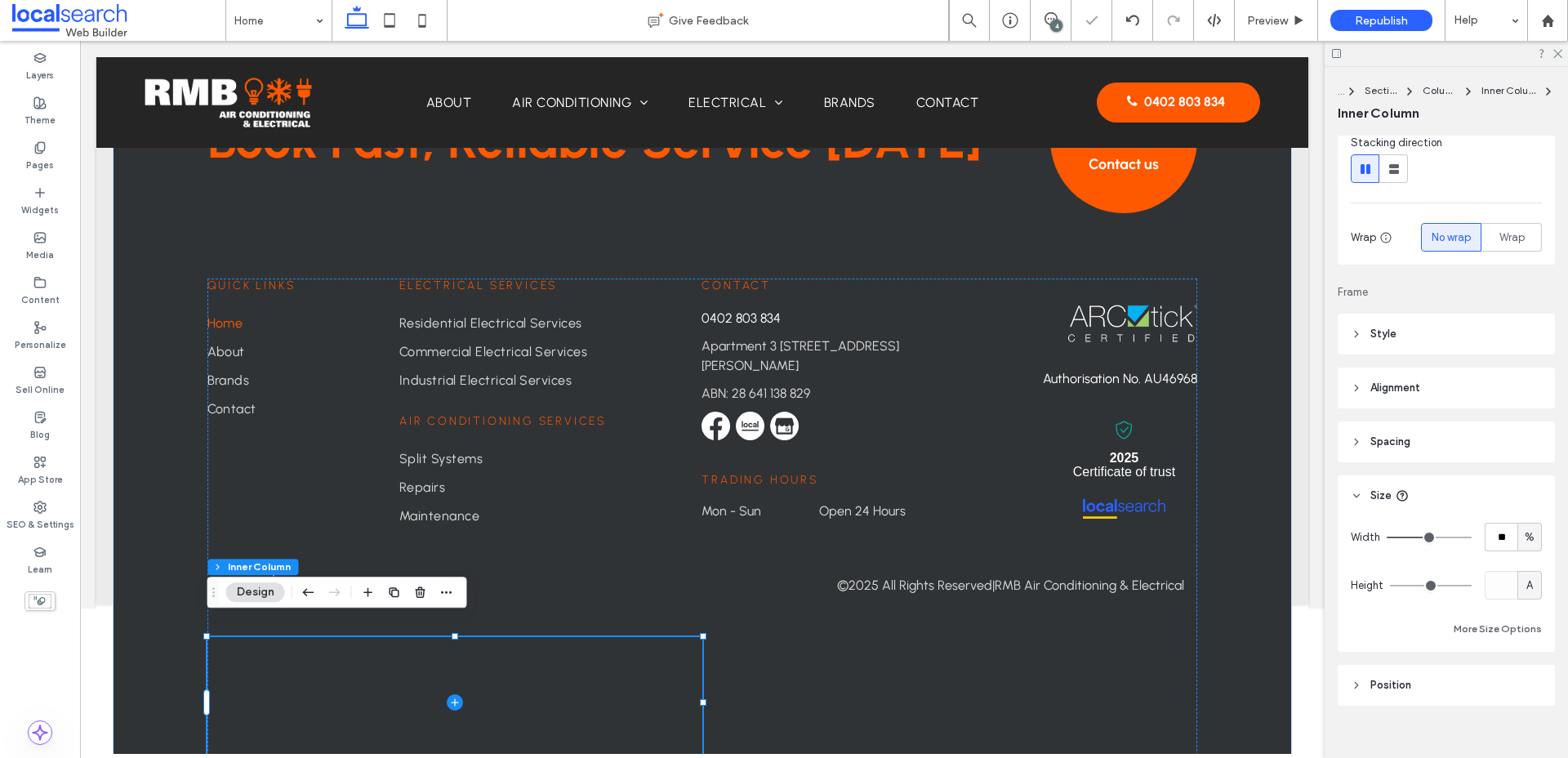
scroll to position [4271, 0]
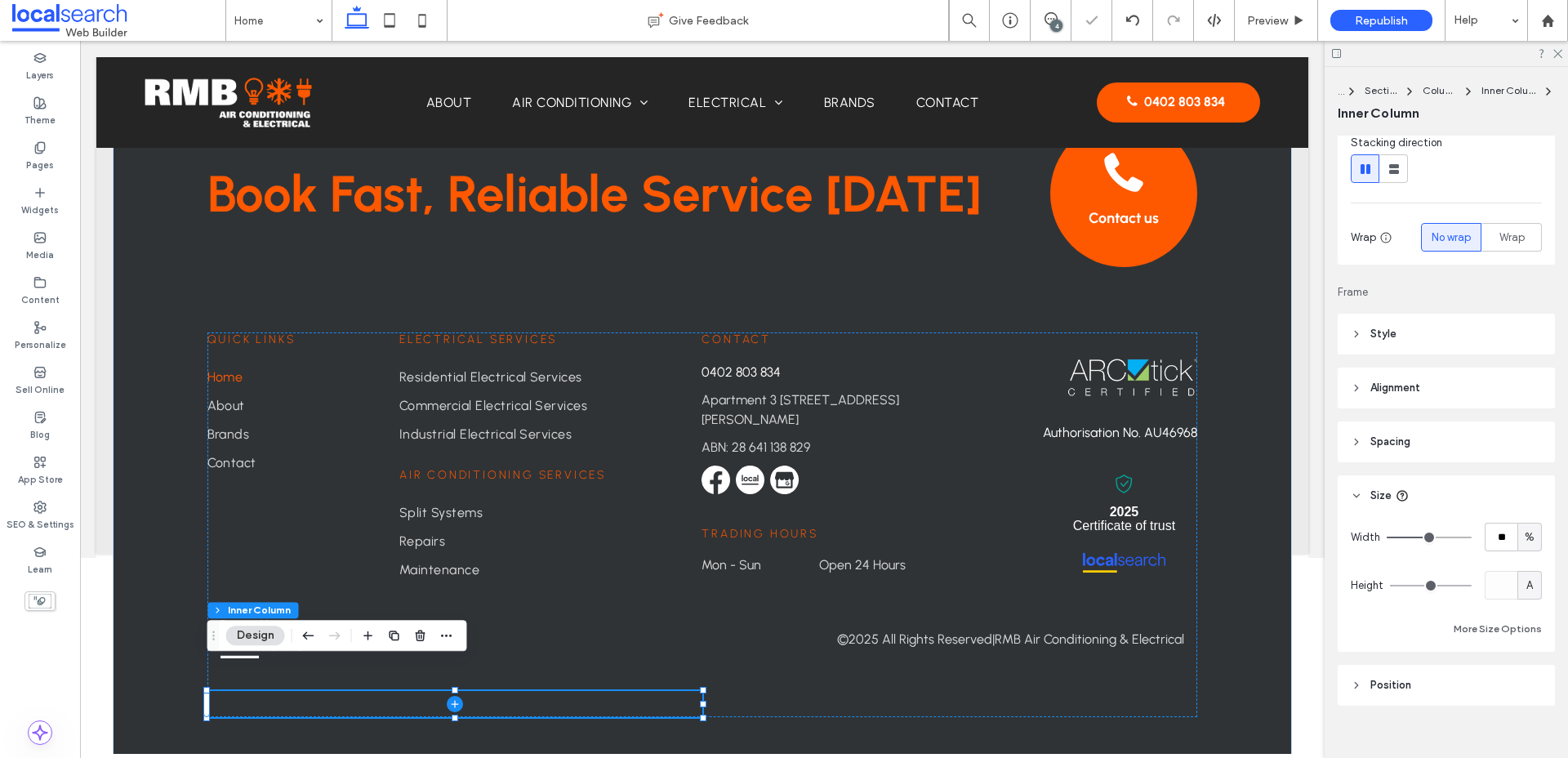
click at [1257, 541] on span "%" at bounding box center [1530, 537] width 10 height 17
type input "**"
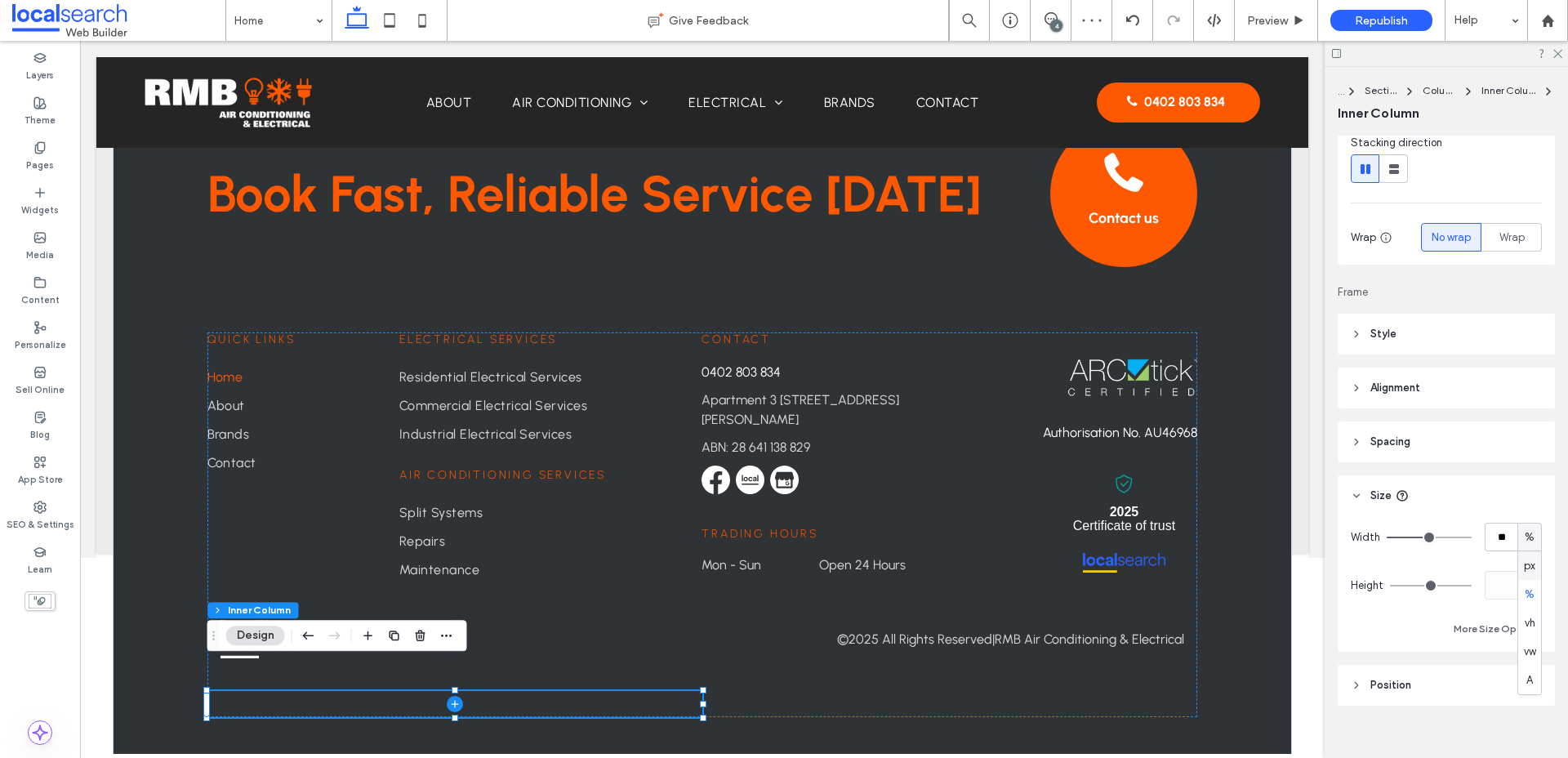
type input "**"
type input "***"
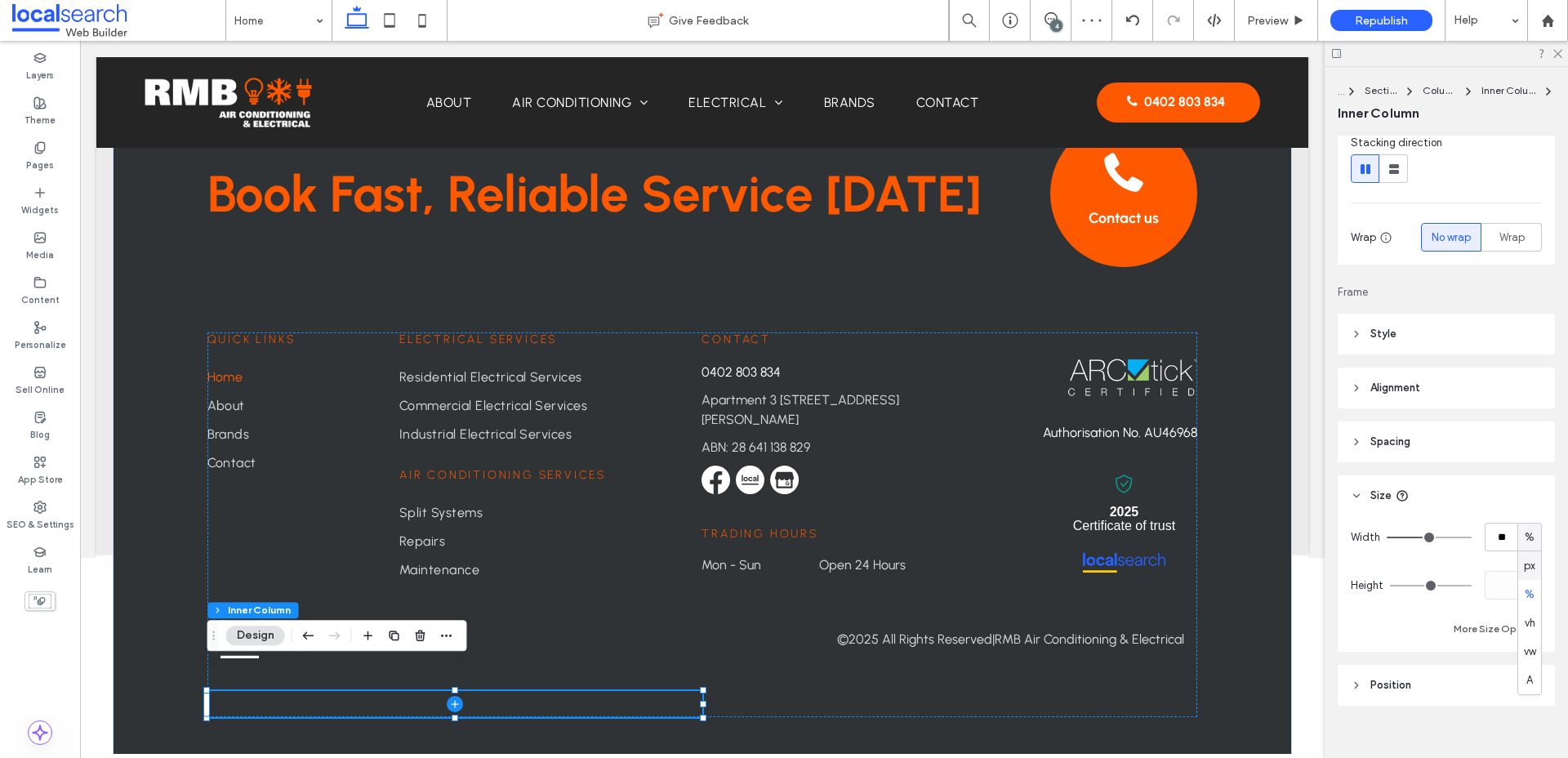
type input "***"
drag, startPoint x: 1429, startPoint y: 535, endPoint x: 1519, endPoint y: 526, distance: 90.4
click at [1257, 526] on div "Width *** %" at bounding box center [1446, 537] width 191 height 28
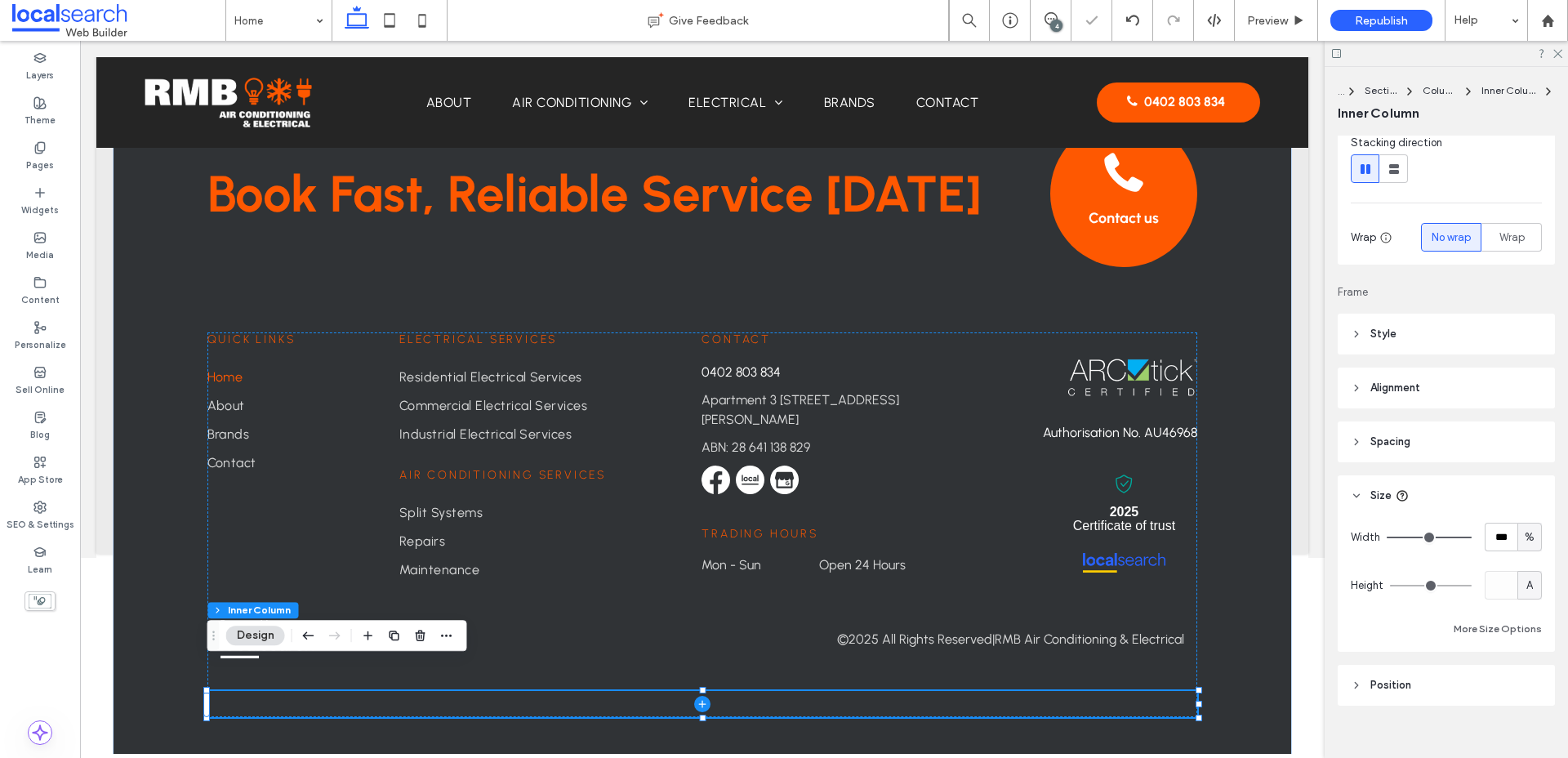
click at [1257, 438] on span "Spacing" at bounding box center [1390, 442] width 40 height 17
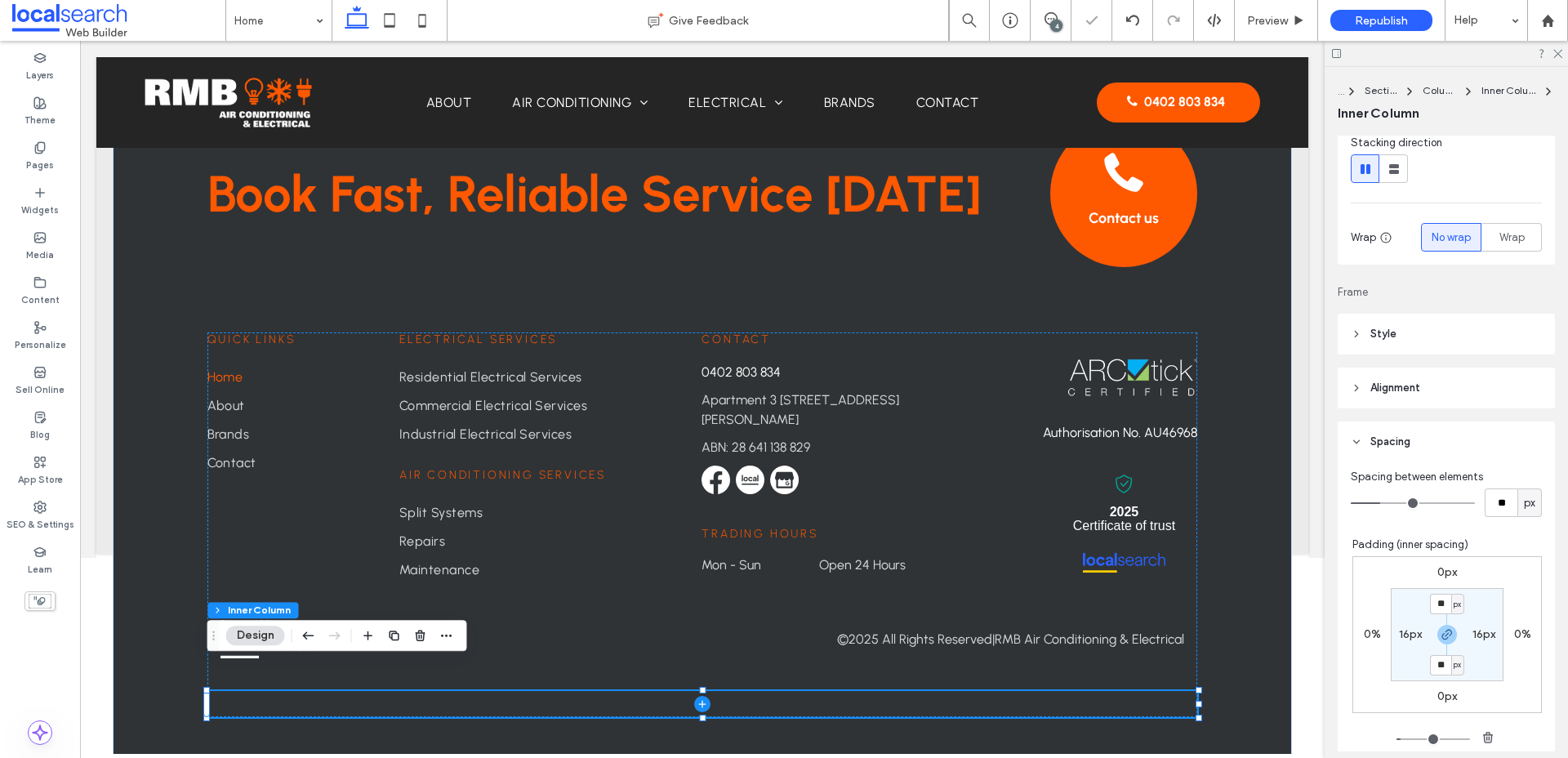
click at [1257, 592] on section "** px 16px ** px 16px" at bounding box center [1447, 633] width 113 height 93
click at [1257, 606] on input "**" at bounding box center [1440, 603] width 21 height 20
type input "*"
click at [1257, 634] on label "16px" at bounding box center [1409, 633] width 23 height 14
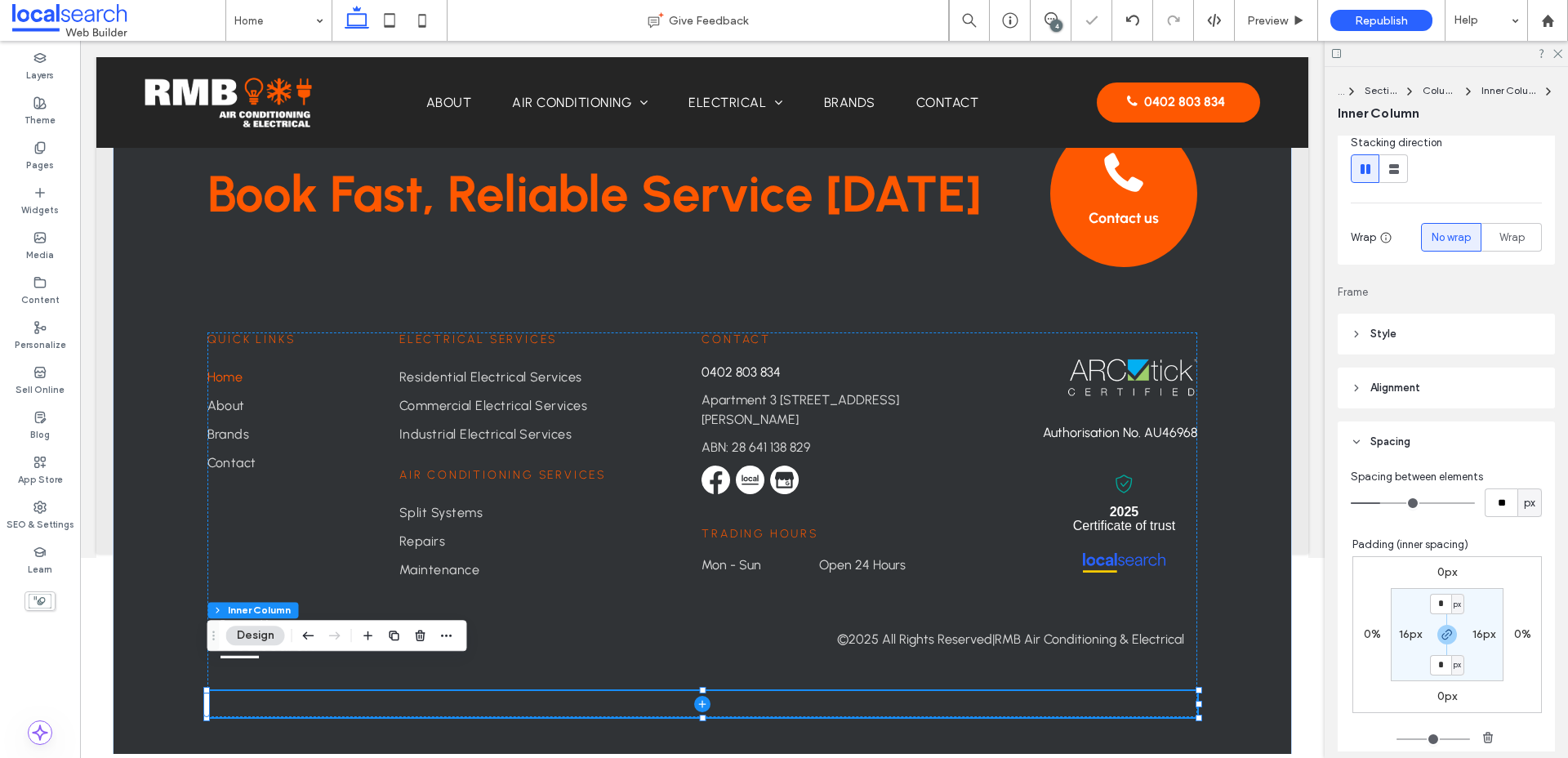
type input "**"
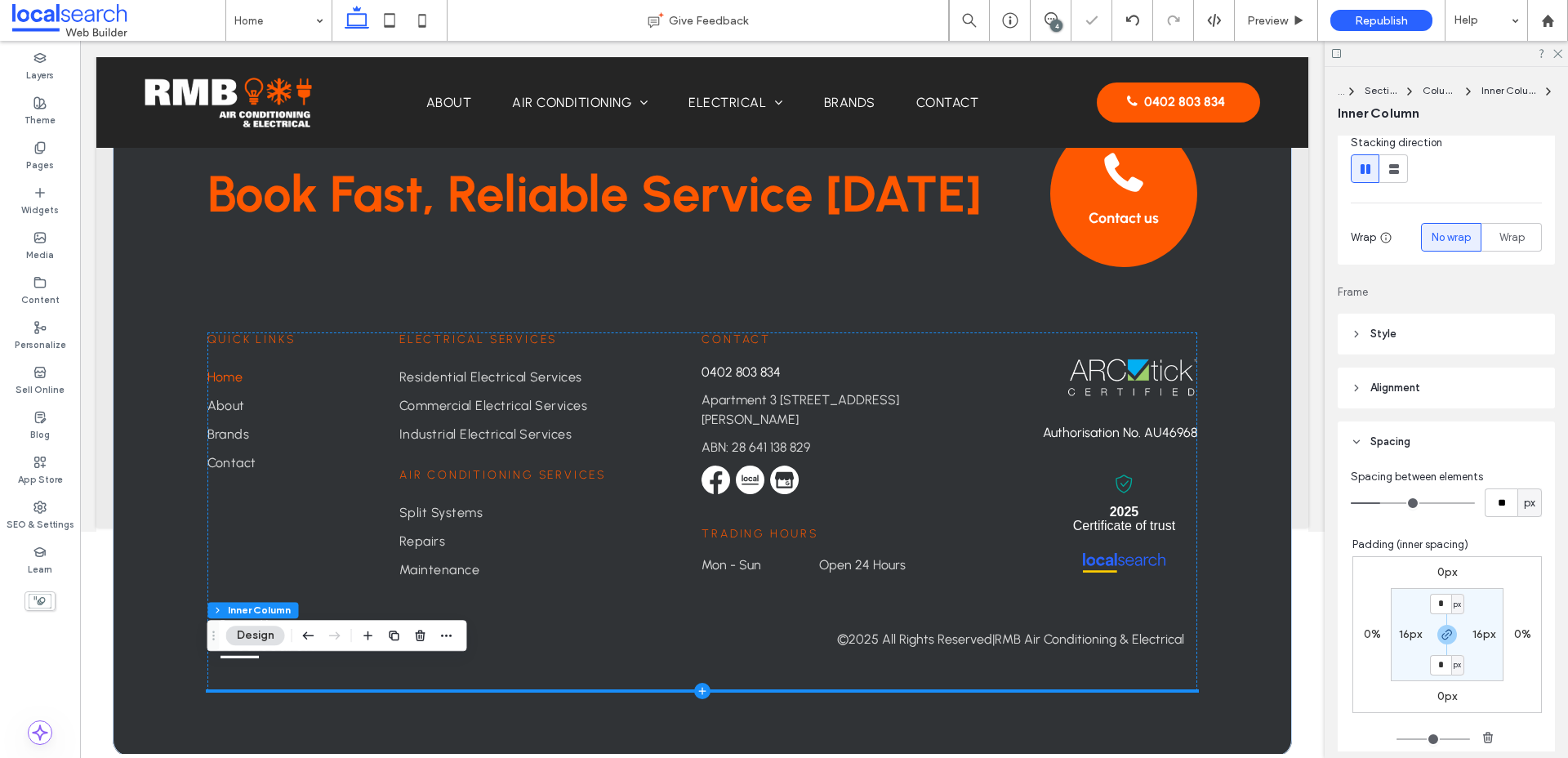
scroll to position [4245, 0]
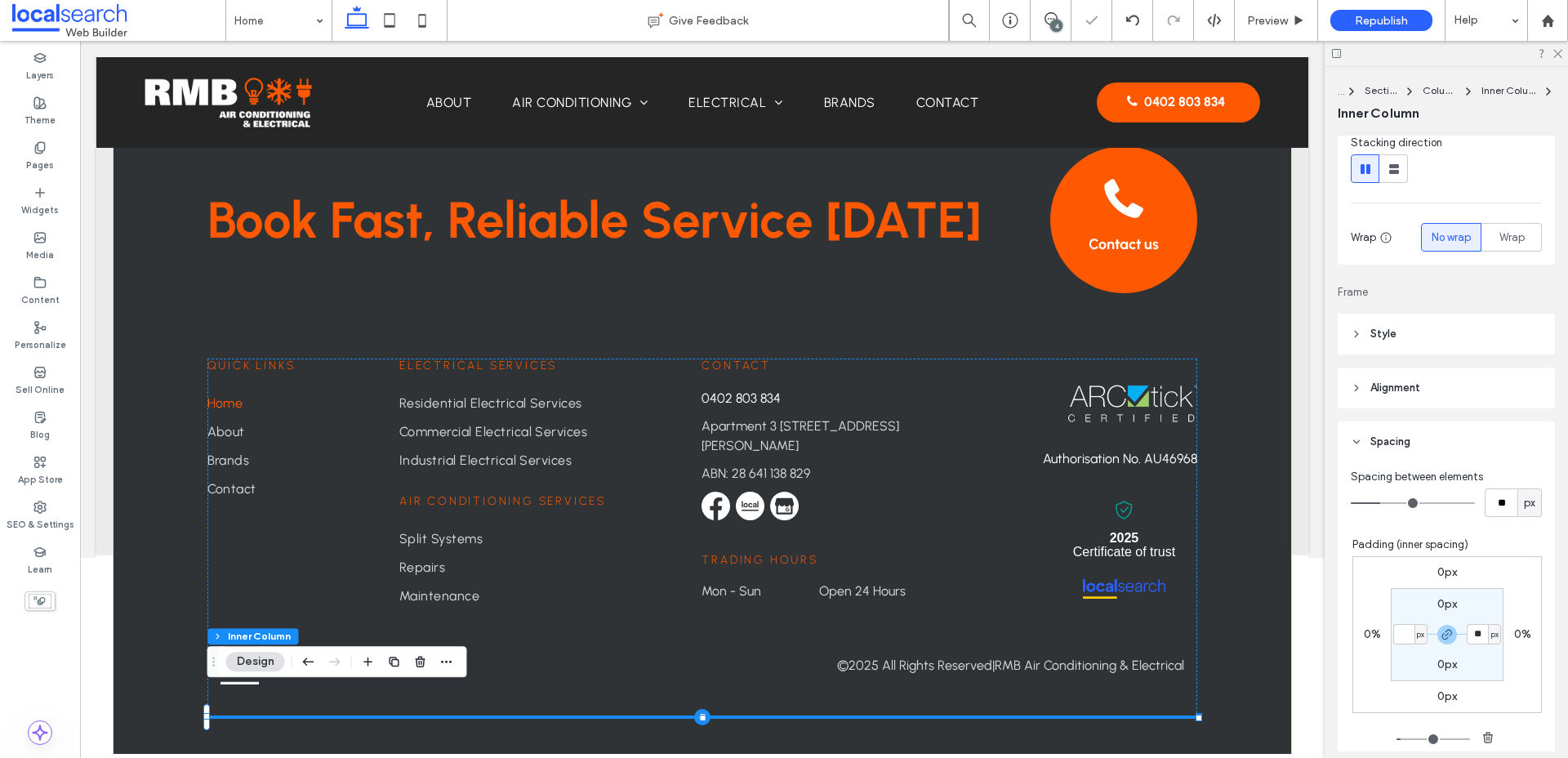
type input "*"
click at [1257, 333] on span "Style" at bounding box center [1382, 334] width 26 height 17
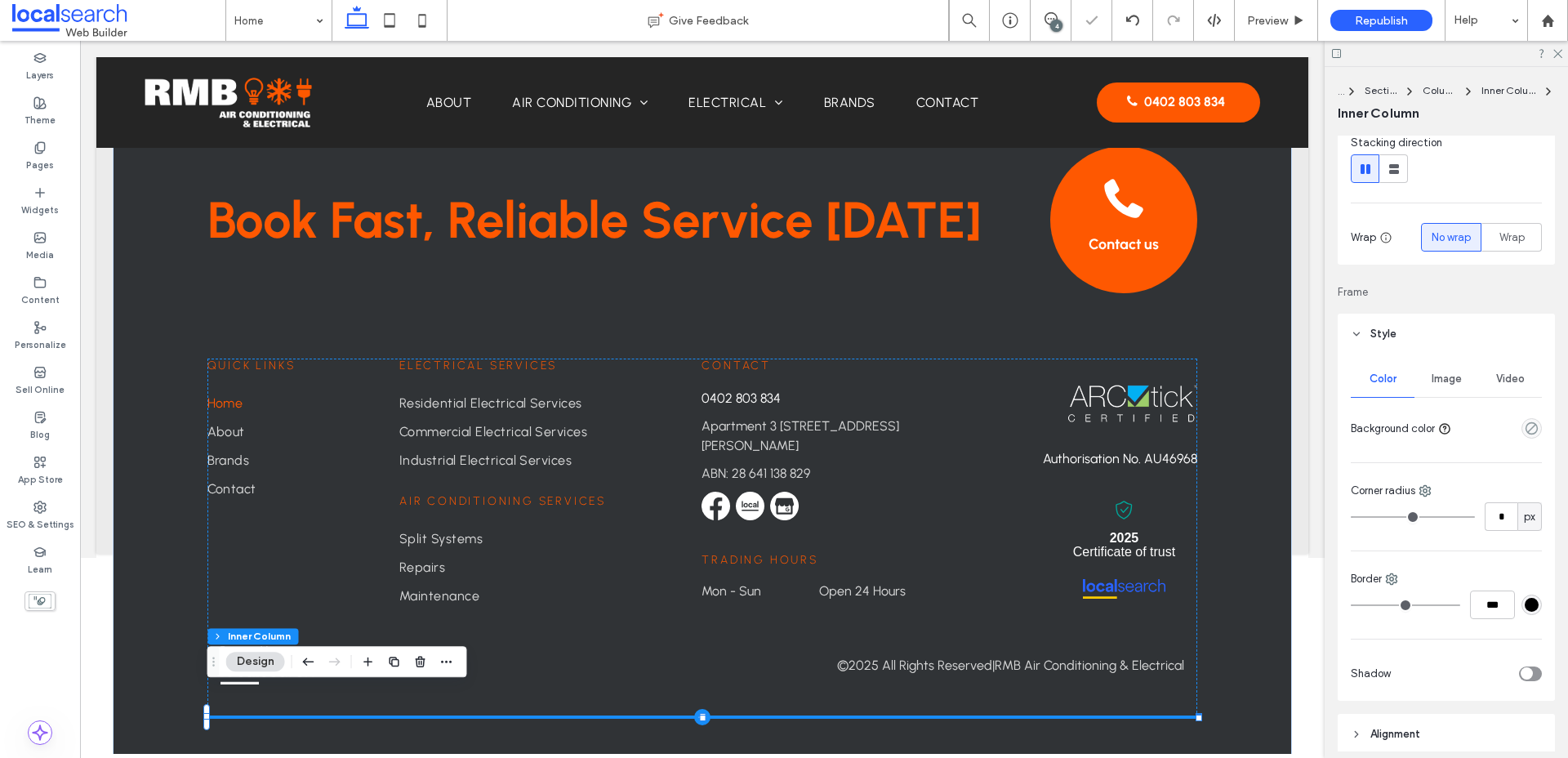
click at [1257, 381] on span "Image" at bounding box center [1447, 379] width 30 height 13
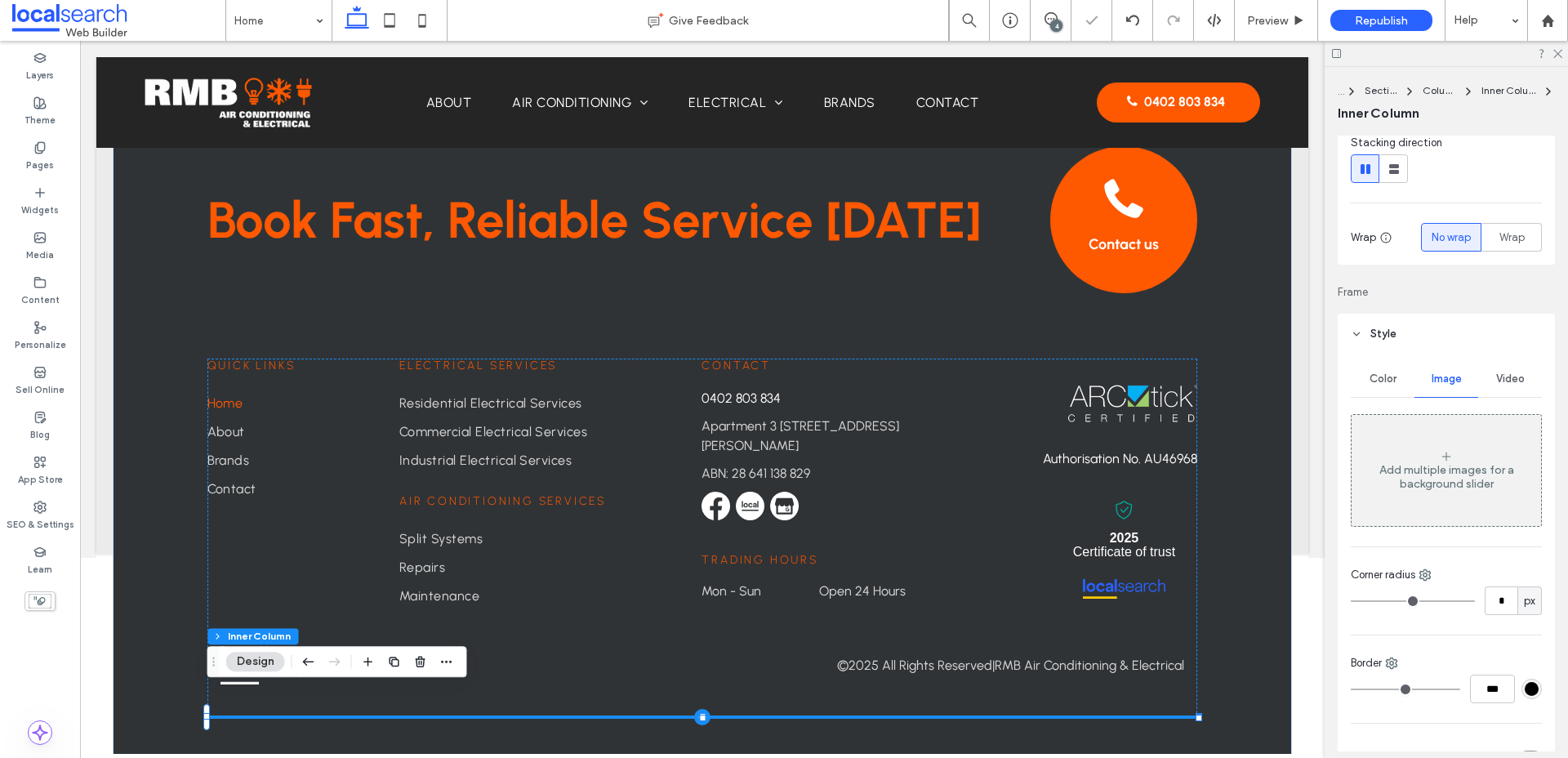
click at [1257, 450] on div "Add multiple images for a background slider" at bounding box center [1446, 470] width 190 height 108
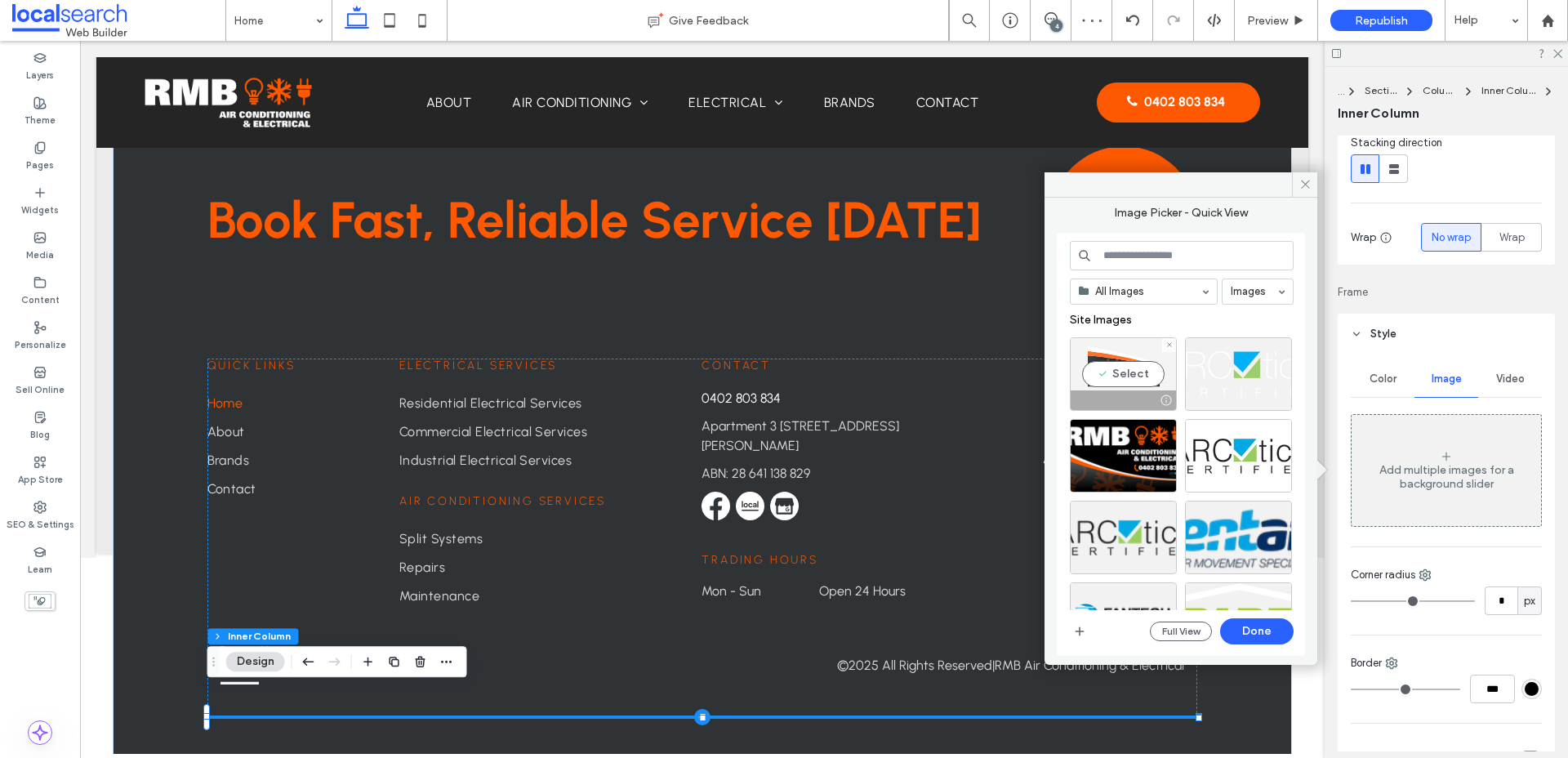
click at [1118, 371] on div "Select" at bounding box center [1123, 374] width 107 height 74
click at [1257, 626] on button "Done" at bounding box center [1257, 631] width 74 height 26
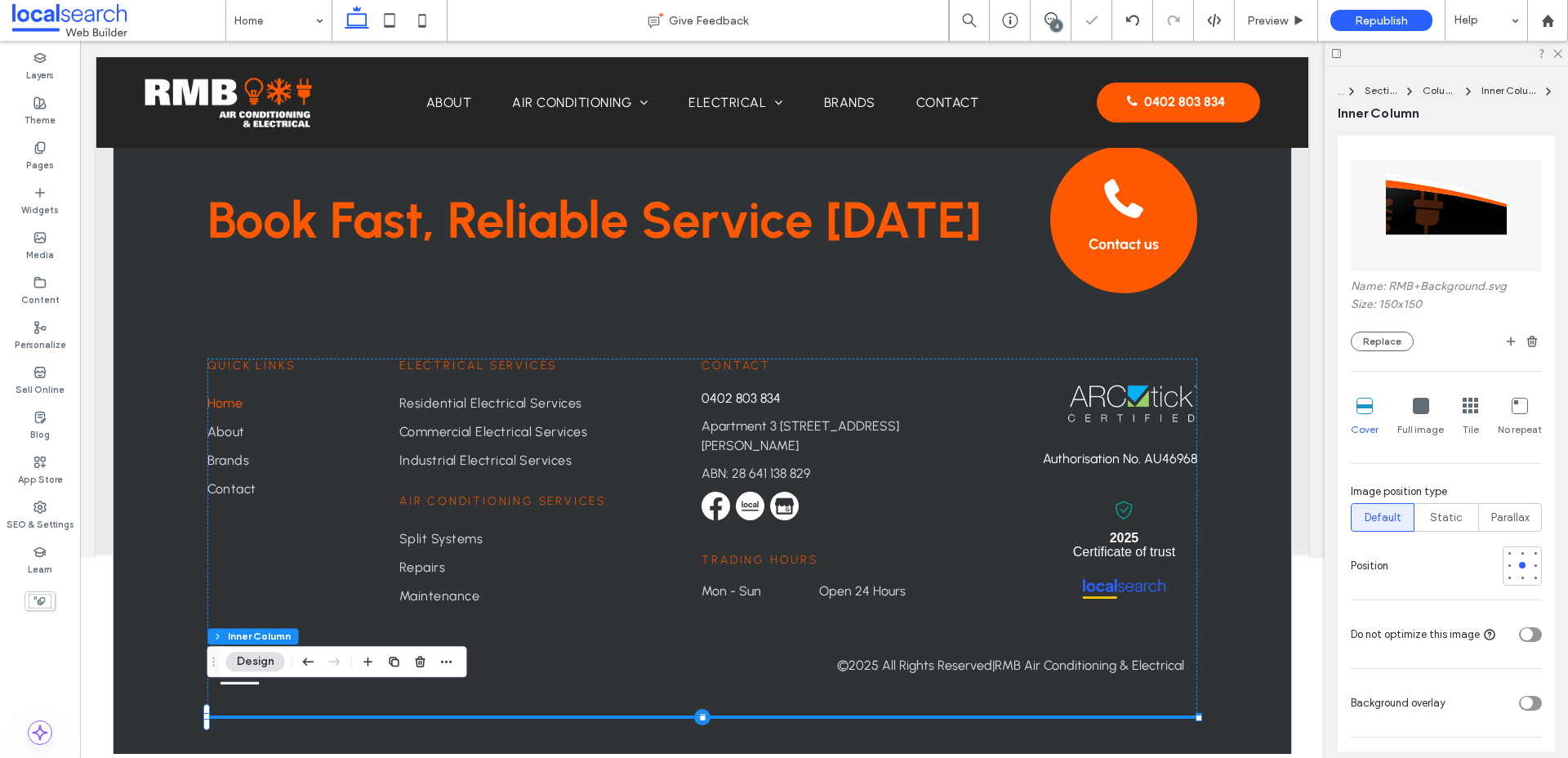
scroll to position [565, 0]
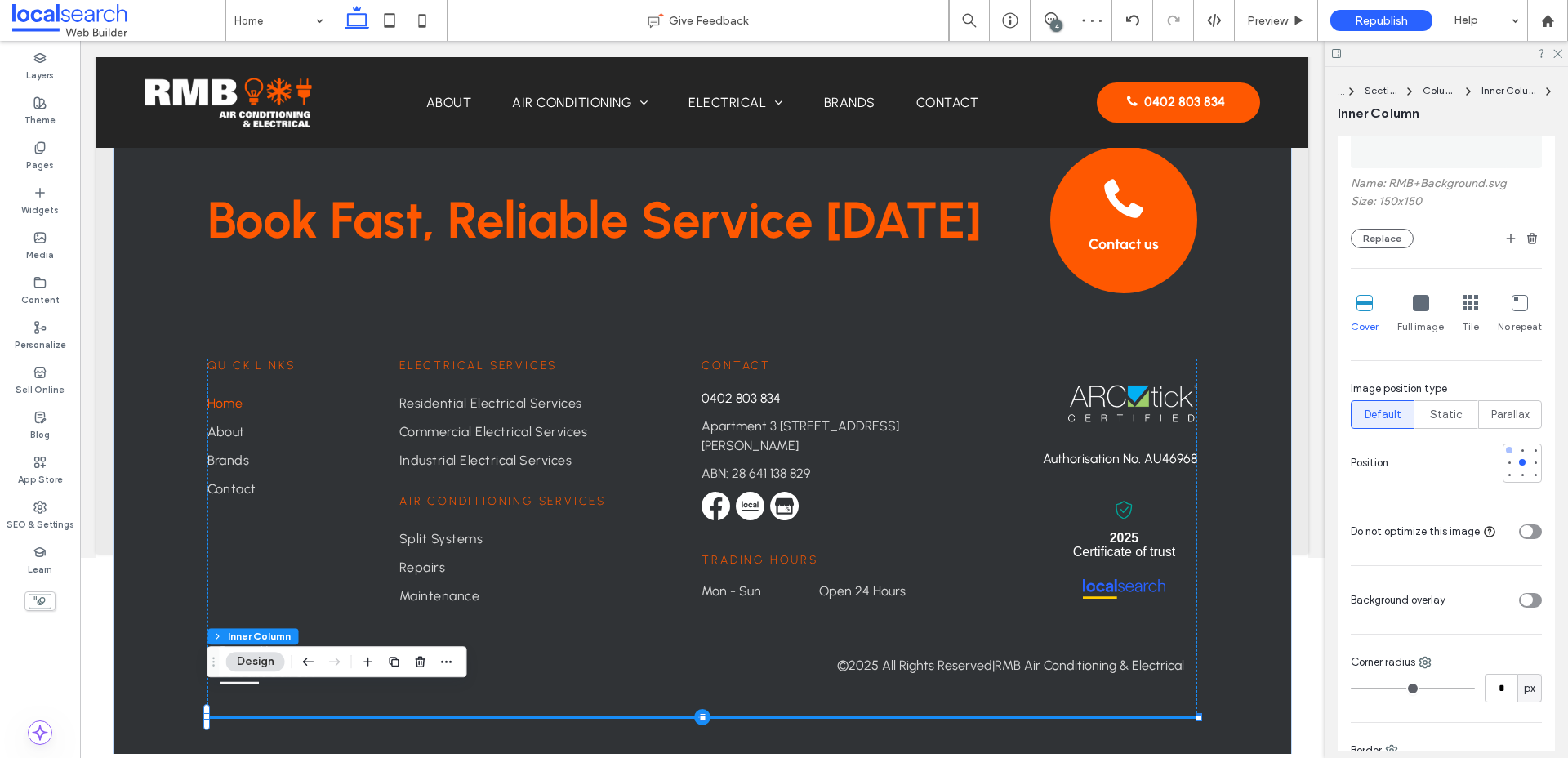
click at [1257, 453] on div at bounding box center [1509, 450] width 12 height 12
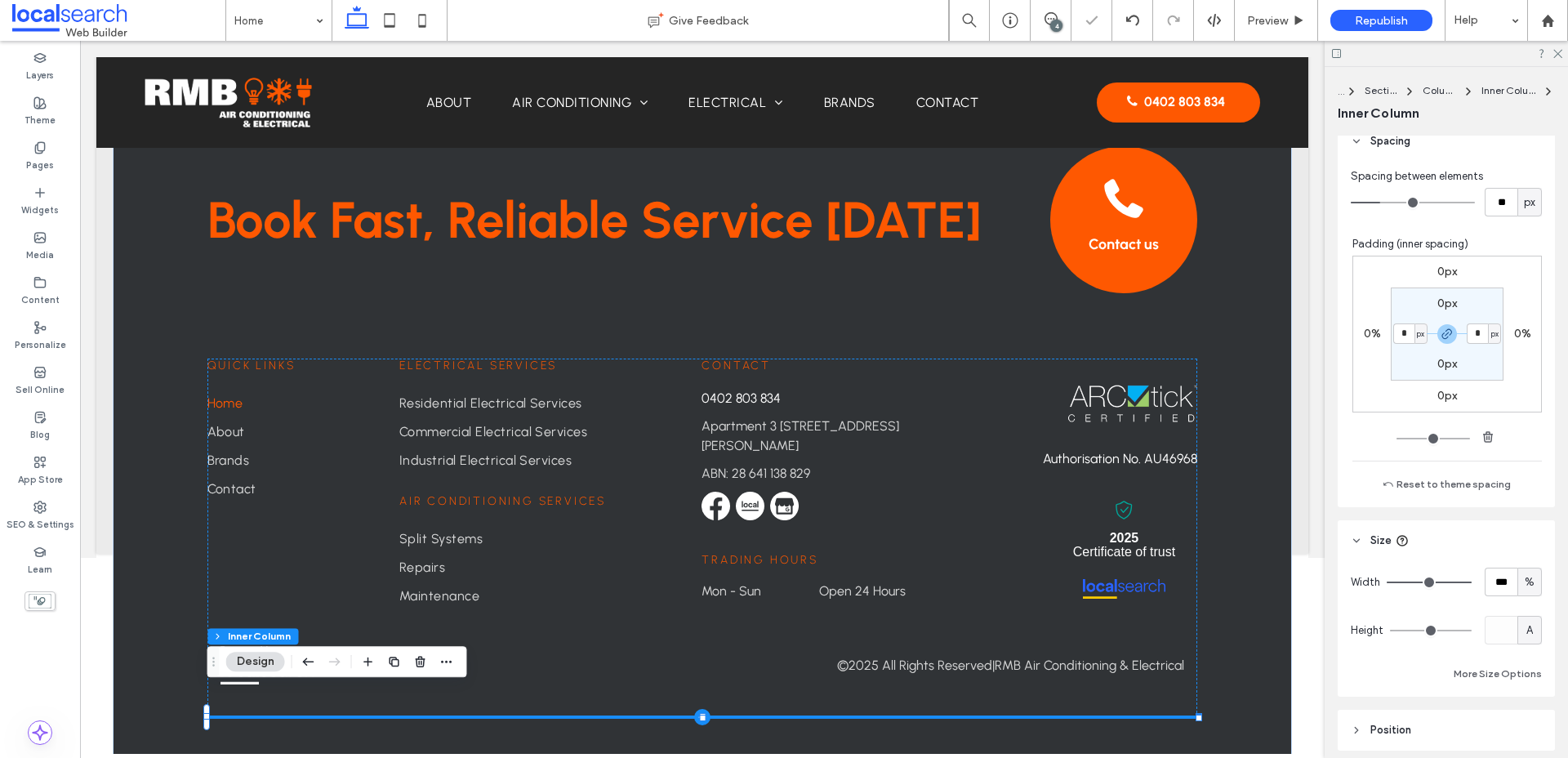
scroll to position [1438, 0]
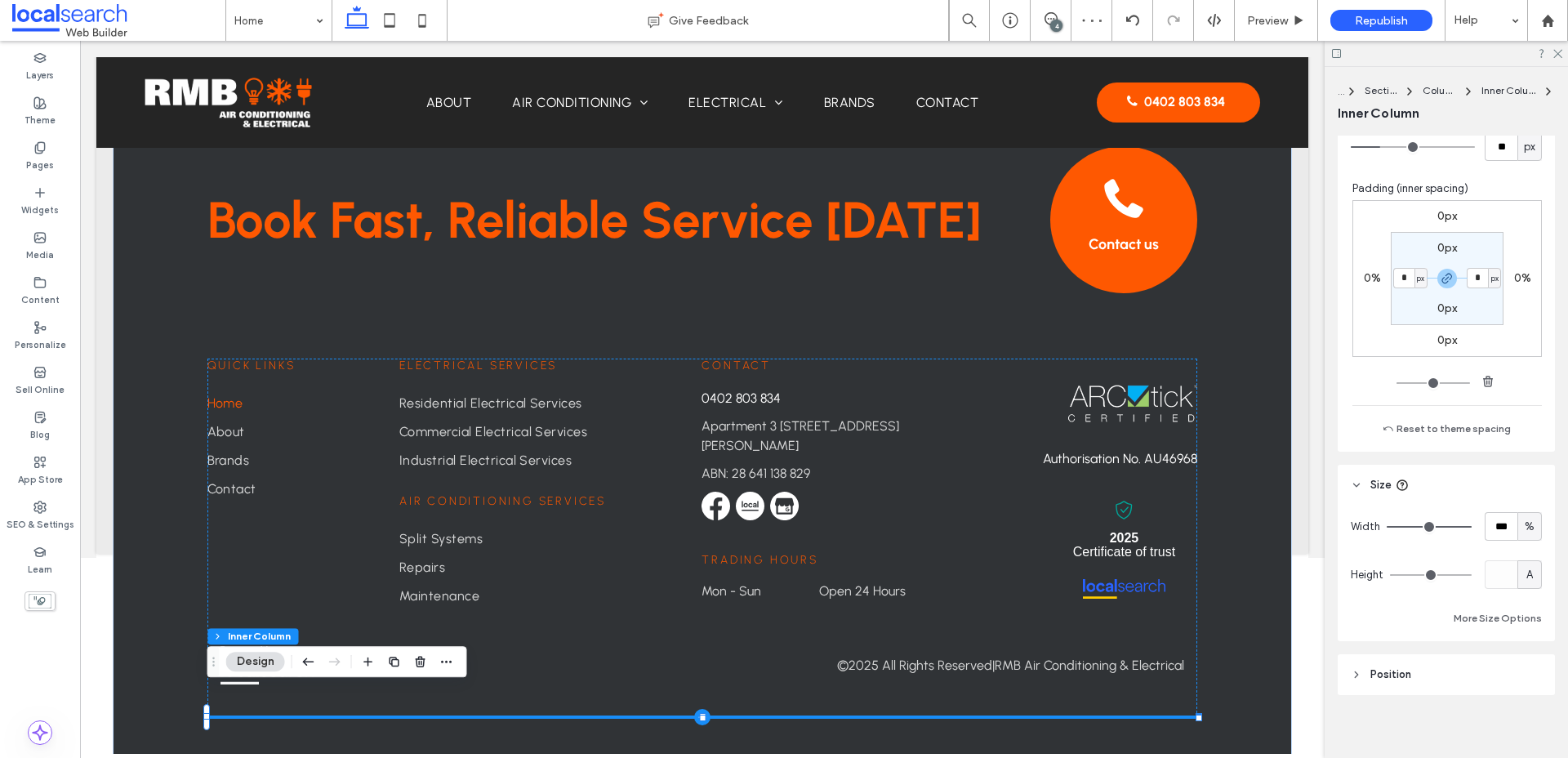
click at [1257, 577] on div "A" at bounding box center [1530, 575] width 17 height 17
click at [1257, 603] on div "px" at bounding box center [1529, 603] width 23 height 28
click at [1257, 575] on input "*" at bounding box center [1500, 574] width 33 height 28
type input "*"
type input "***"
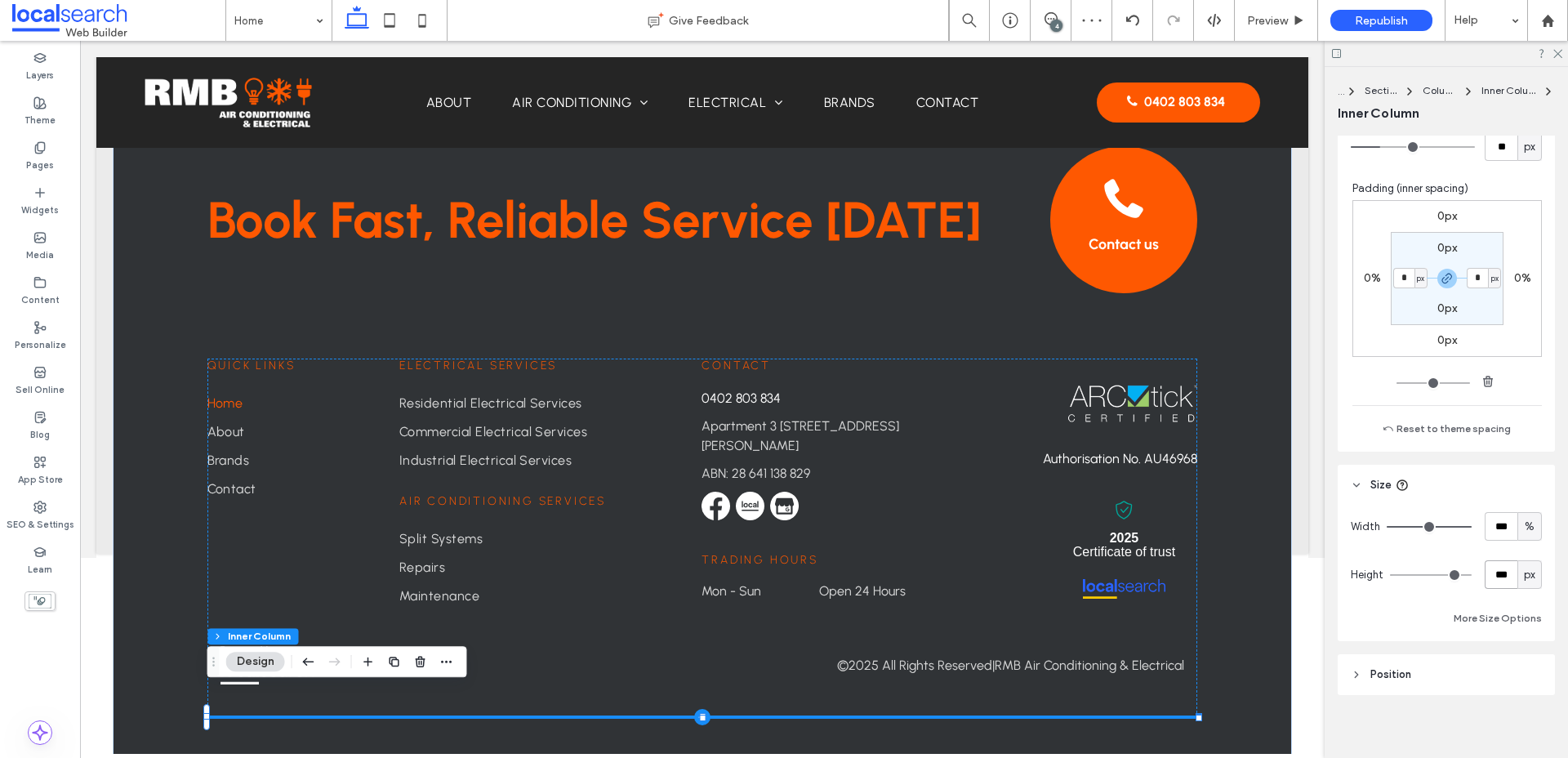
type input "***"
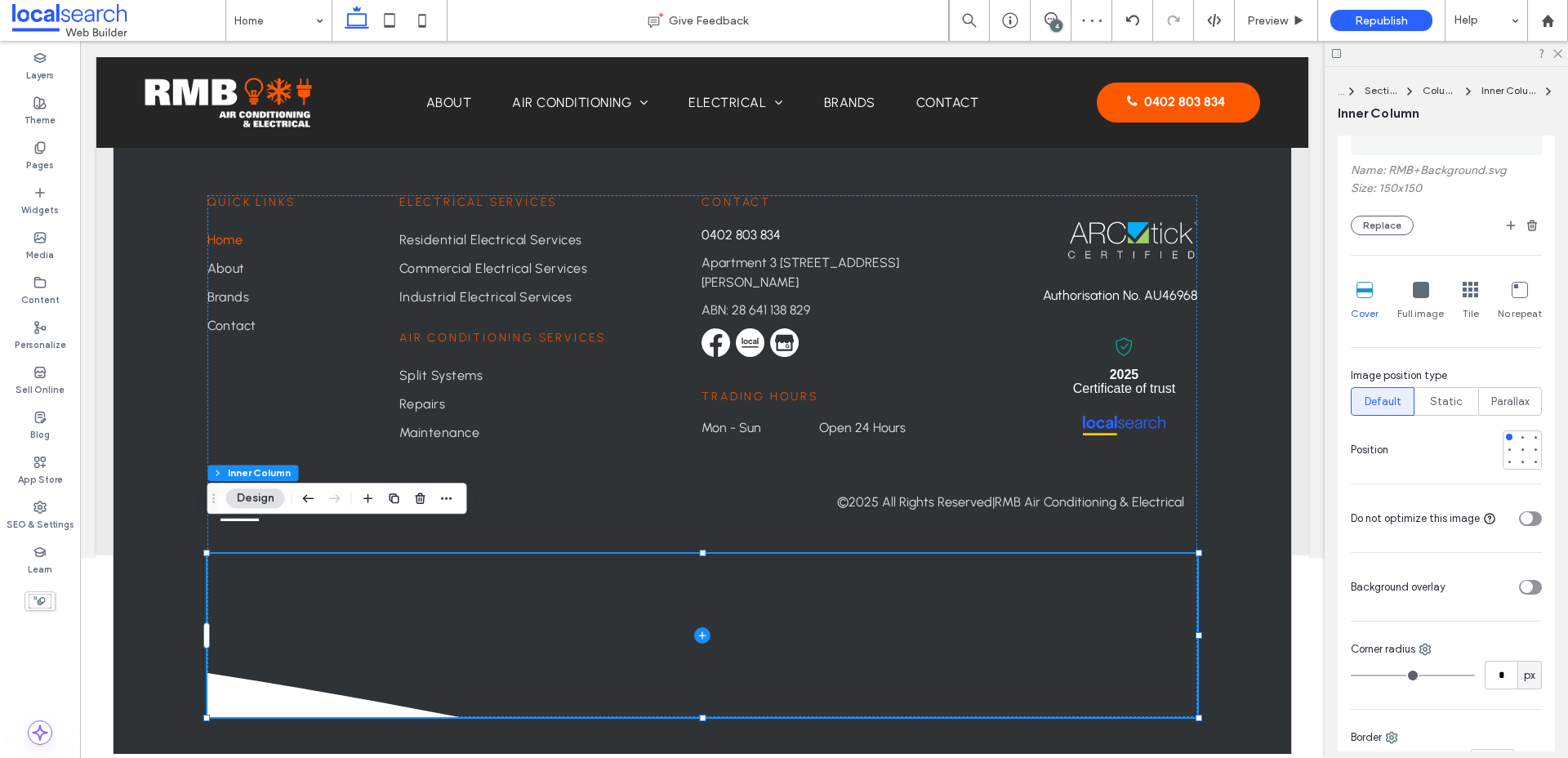
scroll to position [577, 0]
click at [1257, 287] on icon at bounding box center [1421, 291] width 17 height 17
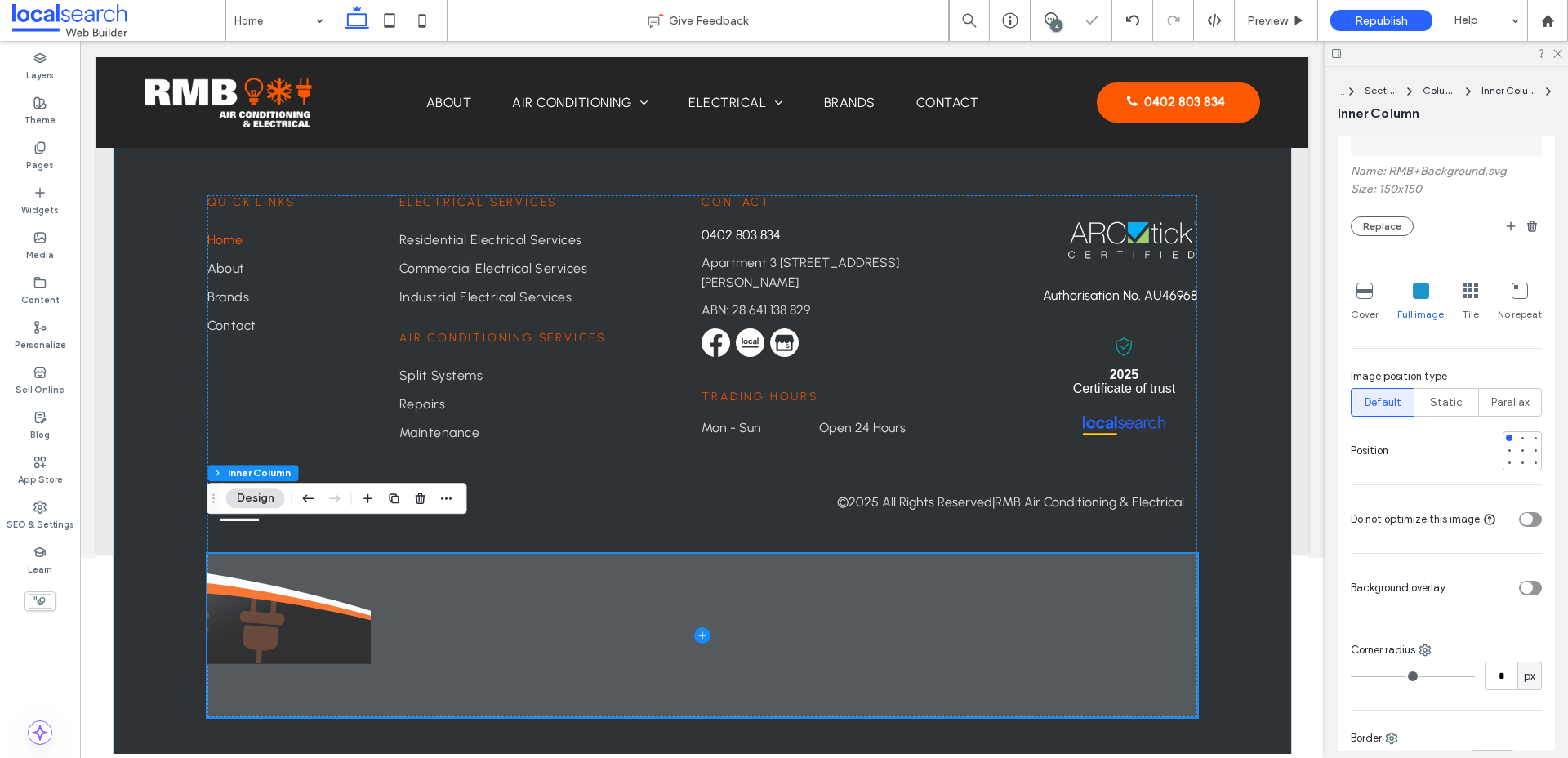
scroll to position [4408, 0]
click at [354, 598] on span at bounding box center [702, 634] width 990 height 163
click at [345, 605] on span at bounding box center [702, 634] width 990 height 163
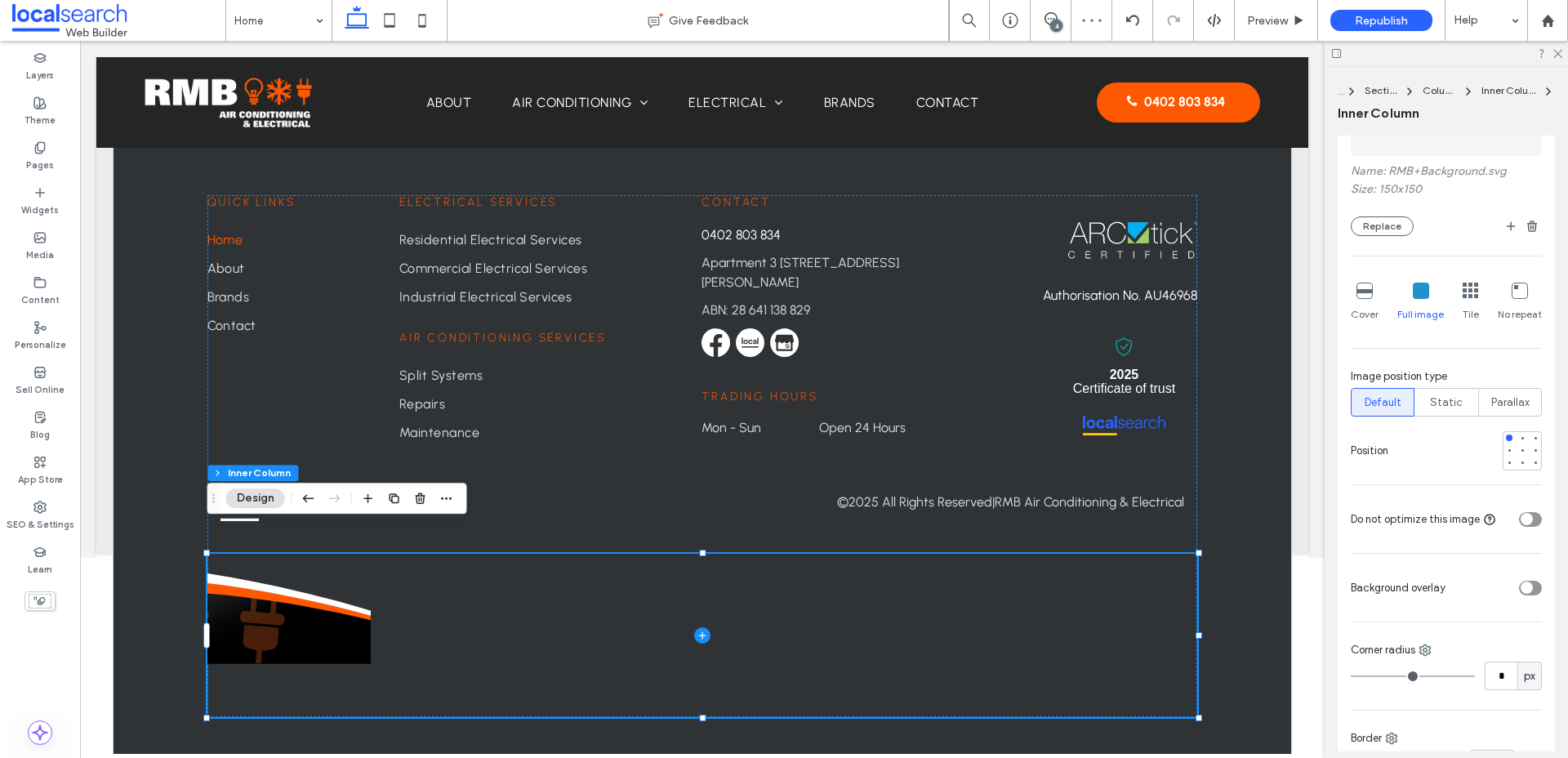
click at [1257, 287] on icon at bounding box center [1365, 291] width 17 height 17
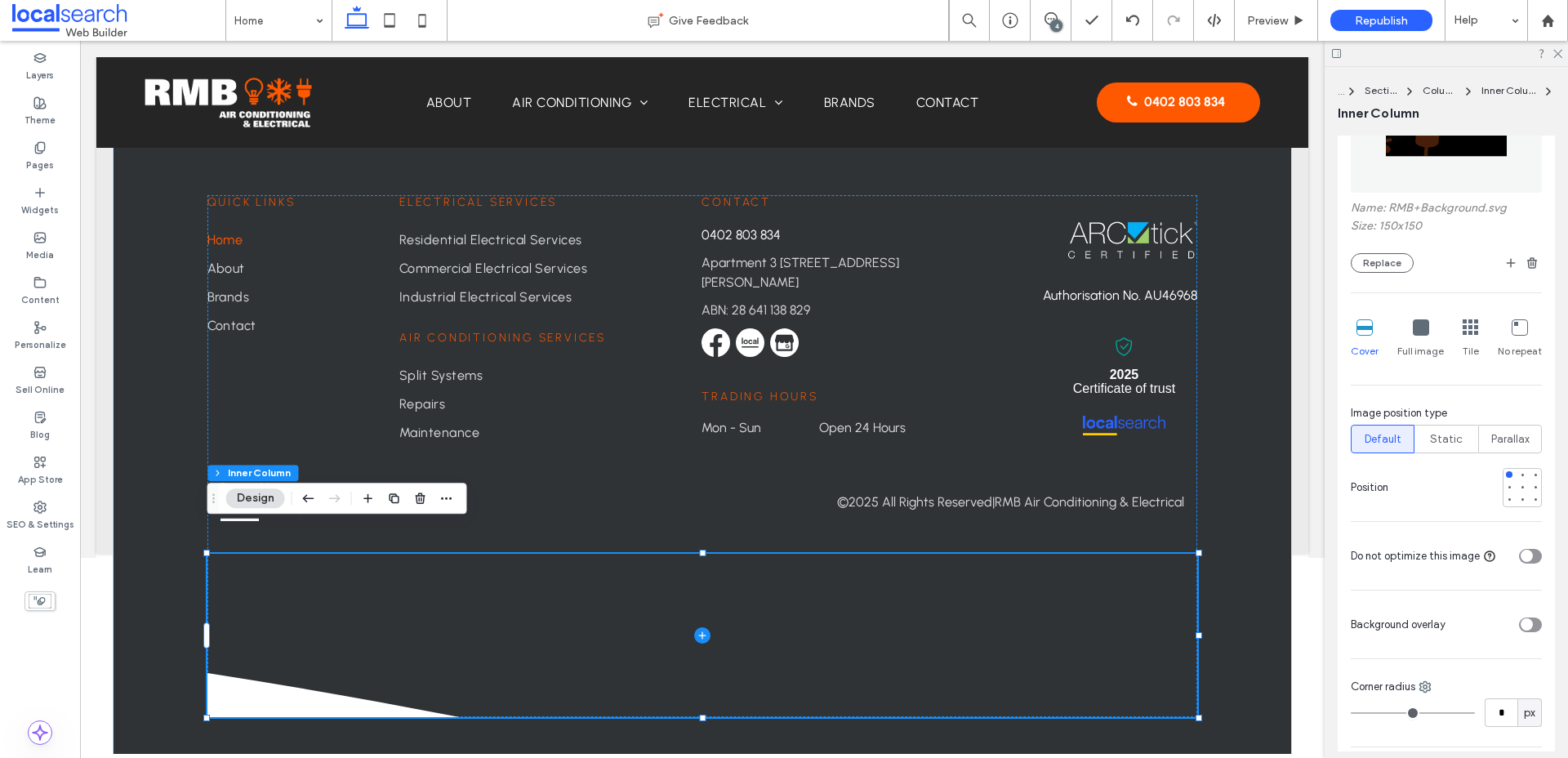
scroll to position [540, 0]
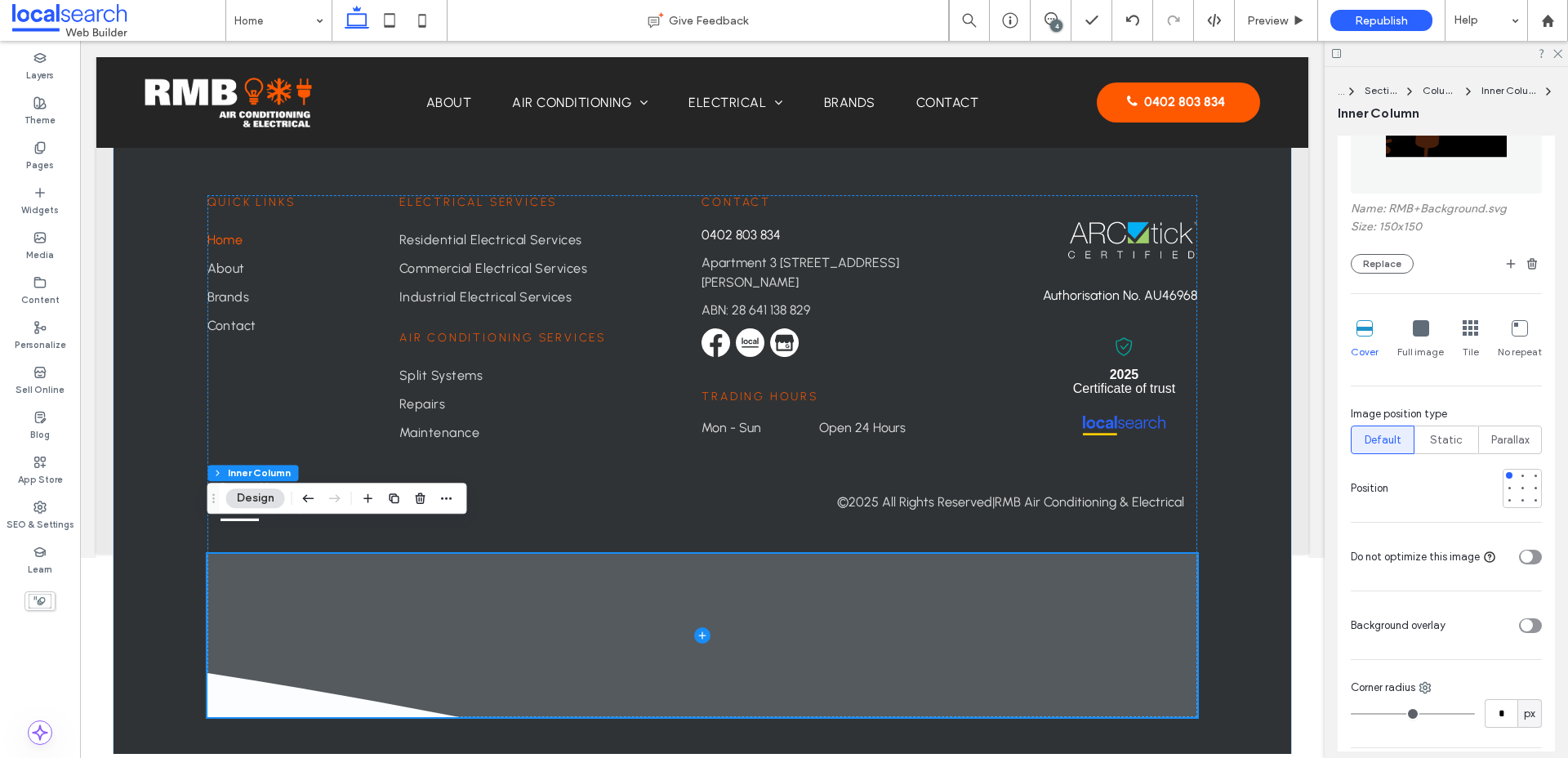
click at [985, 570] on span at bounding box center [702, 634] width 990 height 163
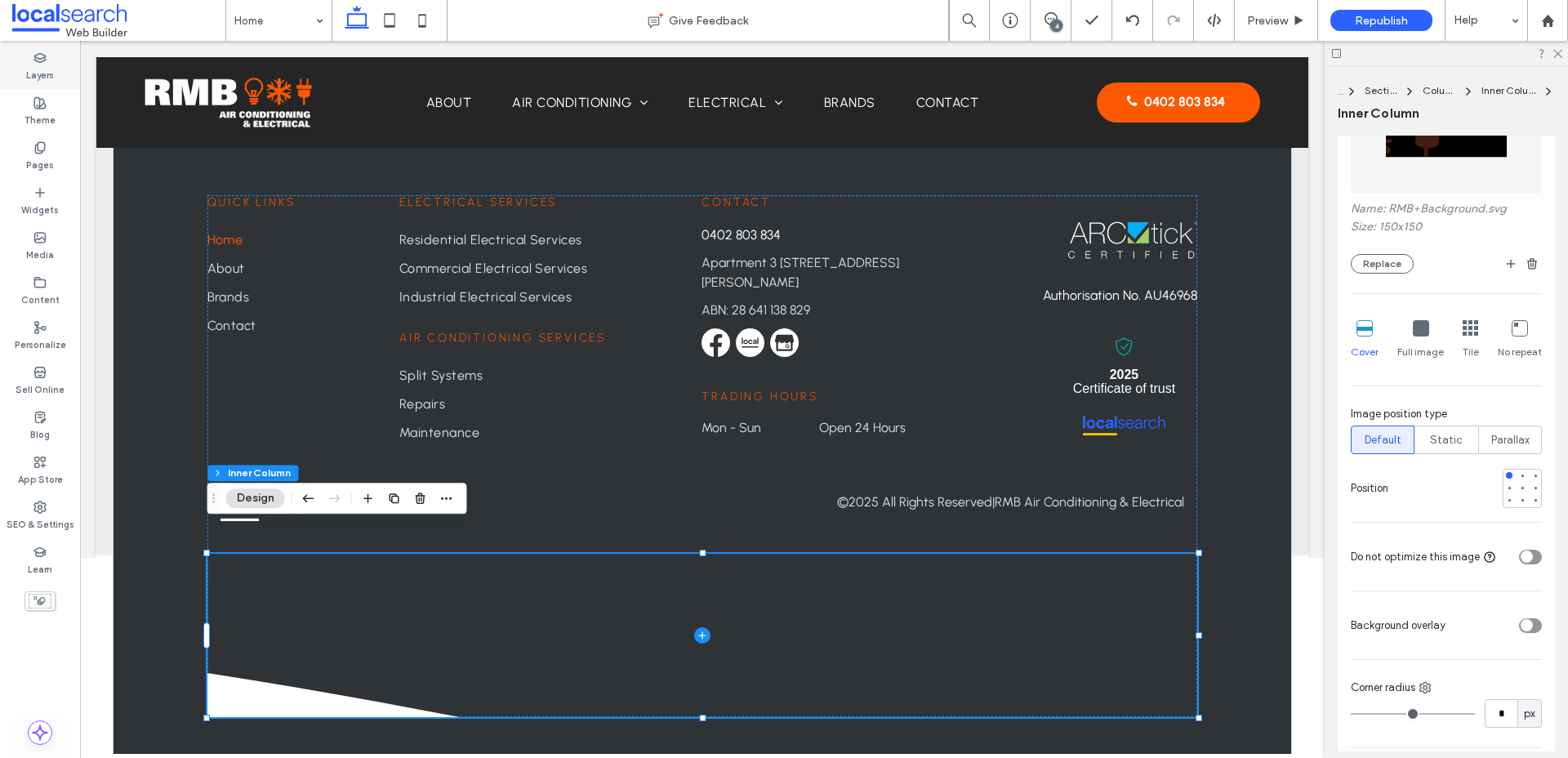
click at [42, 65] on label "Layers" at bounding box center [39, 73] width 28 height 18
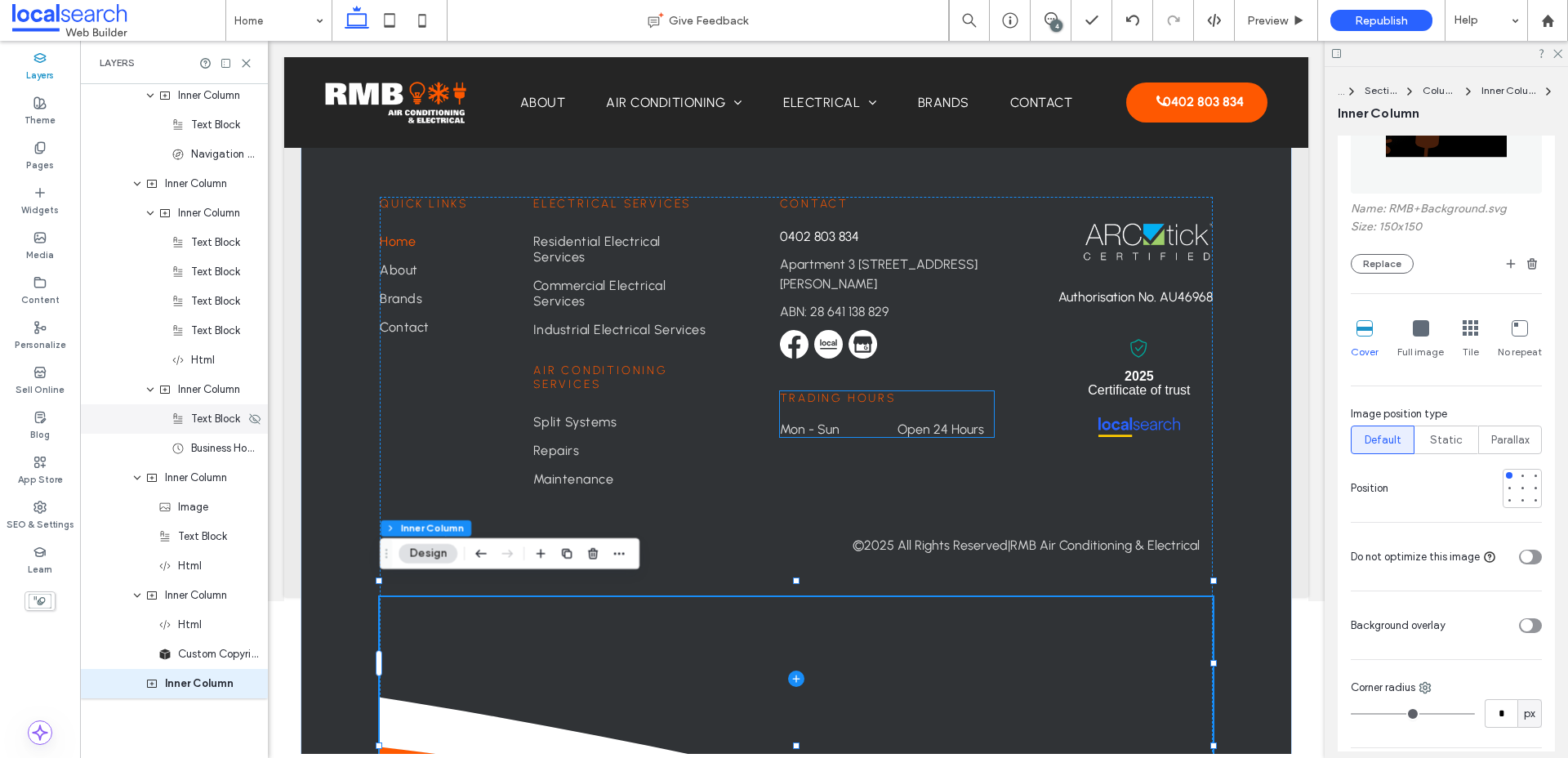
scroll to position [2978, 0]
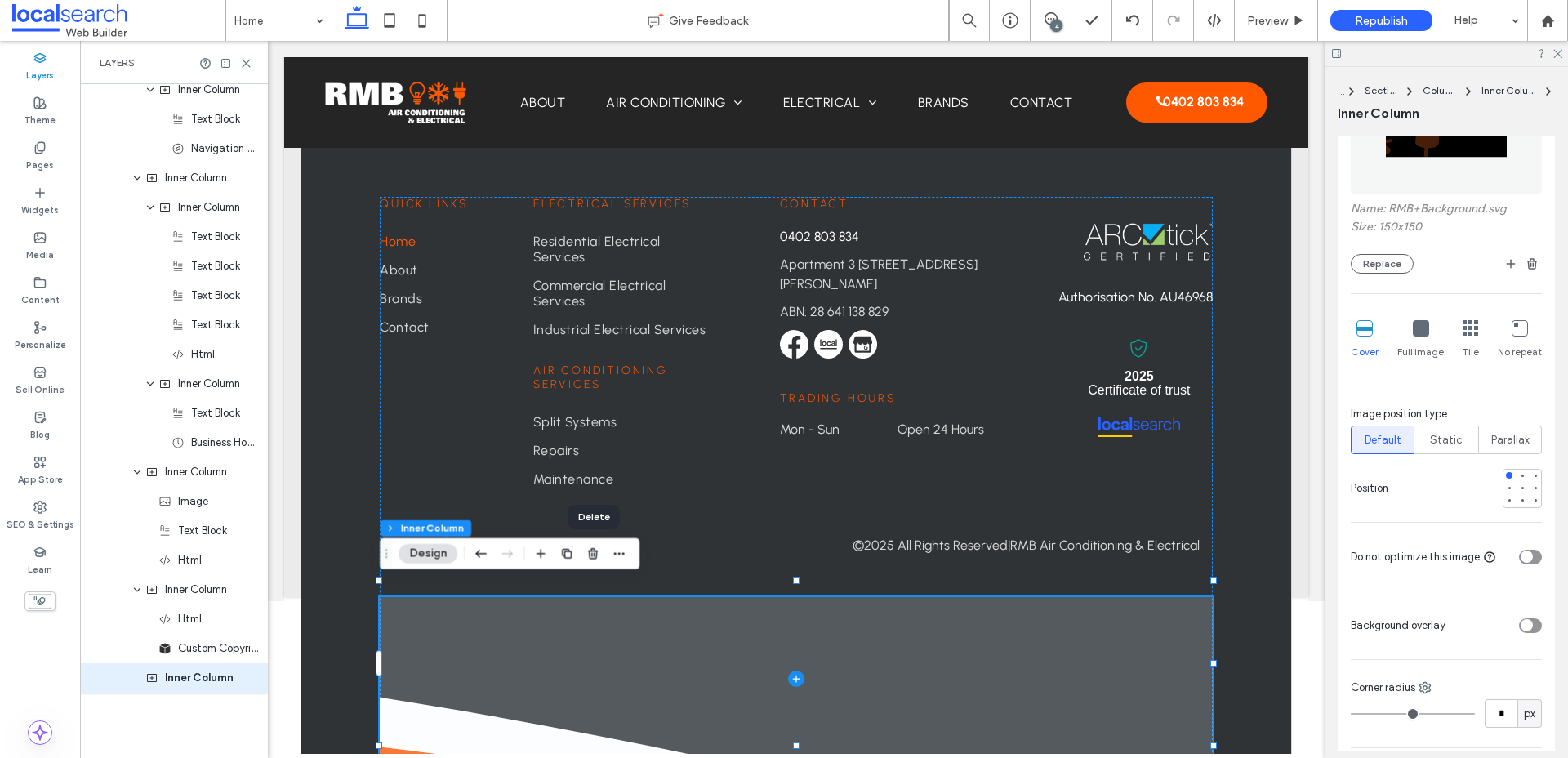
click at [584, 644] on span at bounding box center [796, 678] width 832 height 163
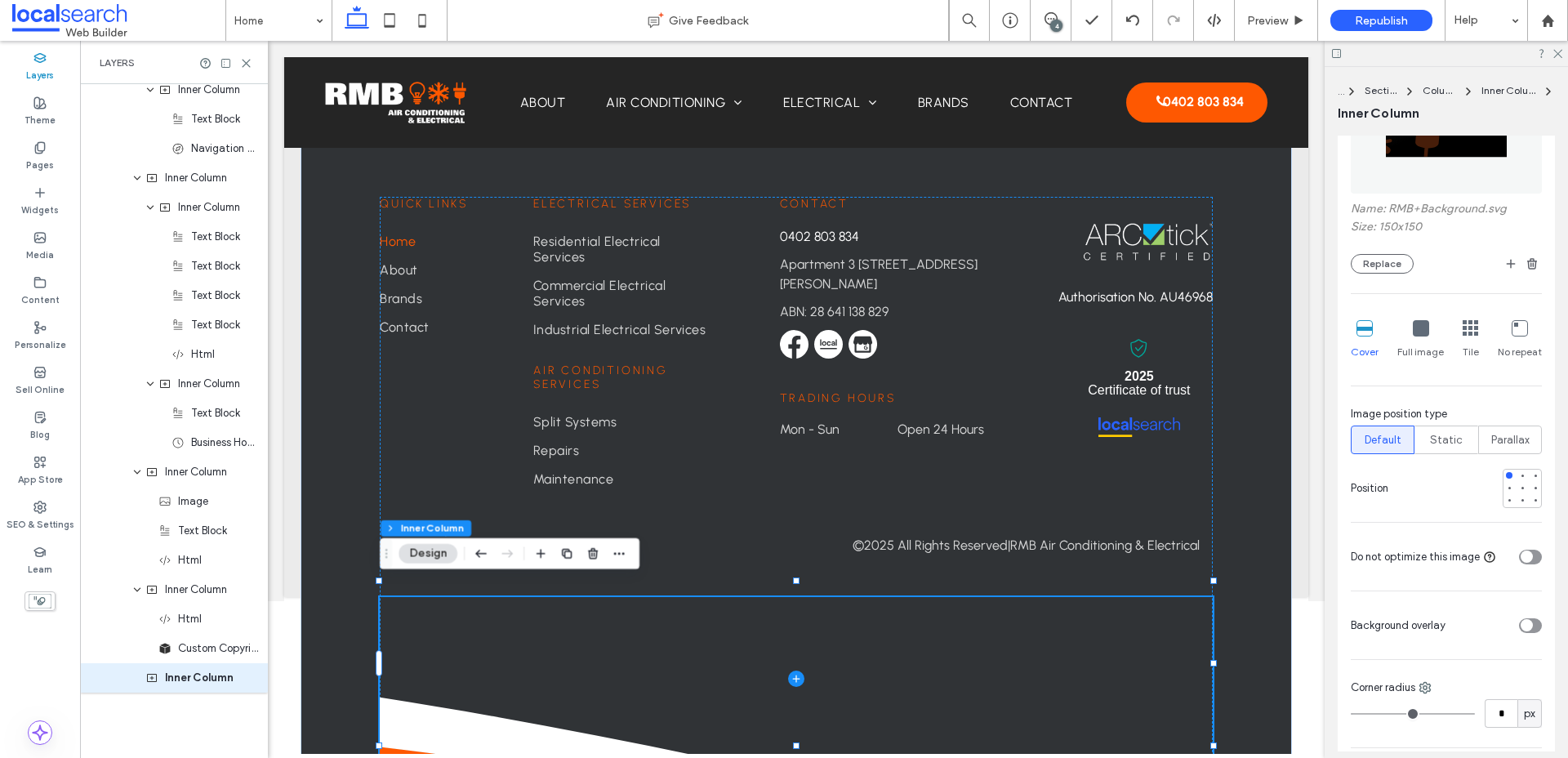
click at [1257, 326] on icon at bounding box center [1520, 328] width 17 height 17
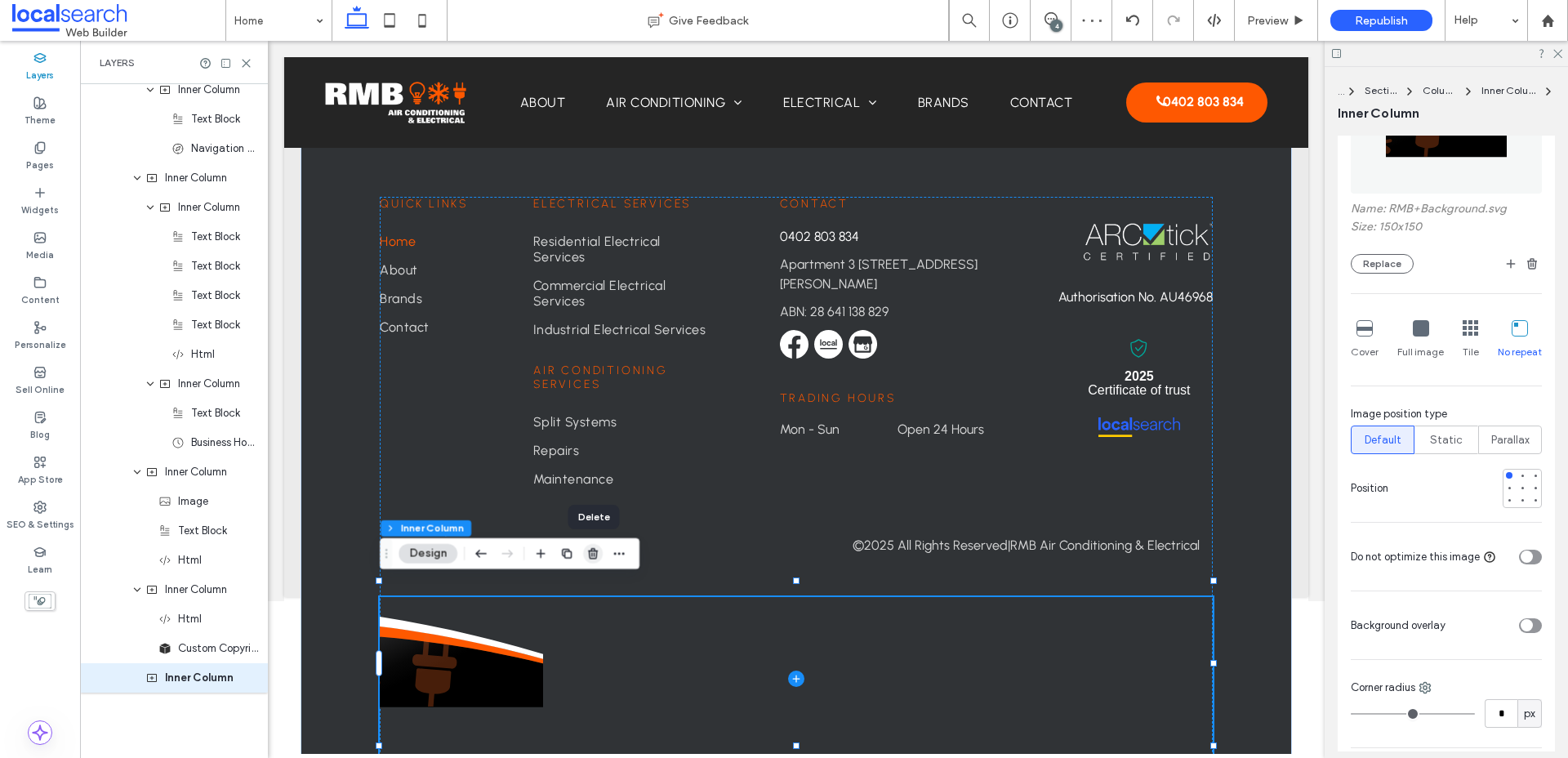
click at [593, 554] on use "button" at bounding box center [593, 553] width 10 height 11
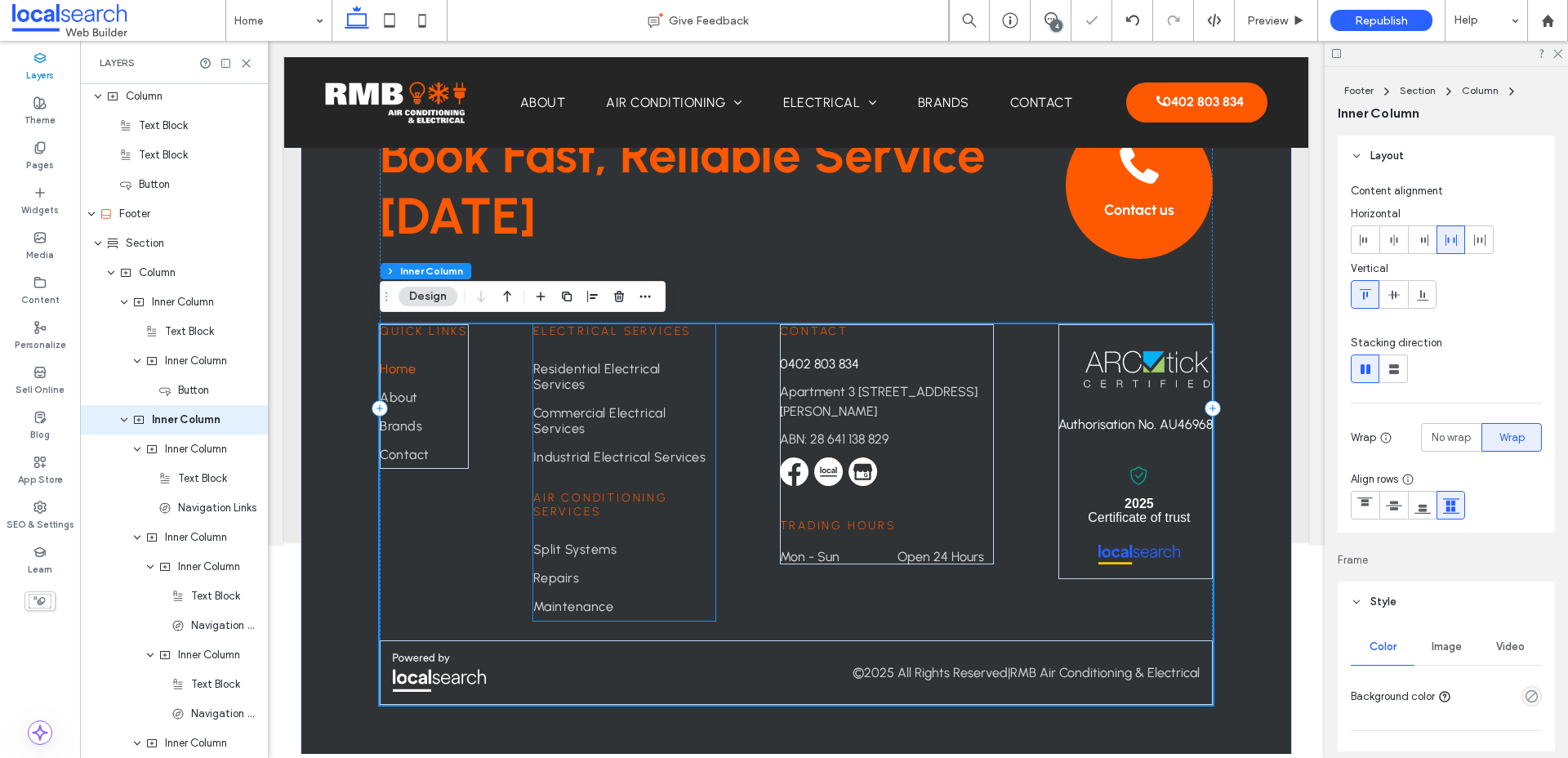
scroll to position [2411, 0]
click at [160, 276] on span "Column" at bounding box center [157, 274] width 37 height 17
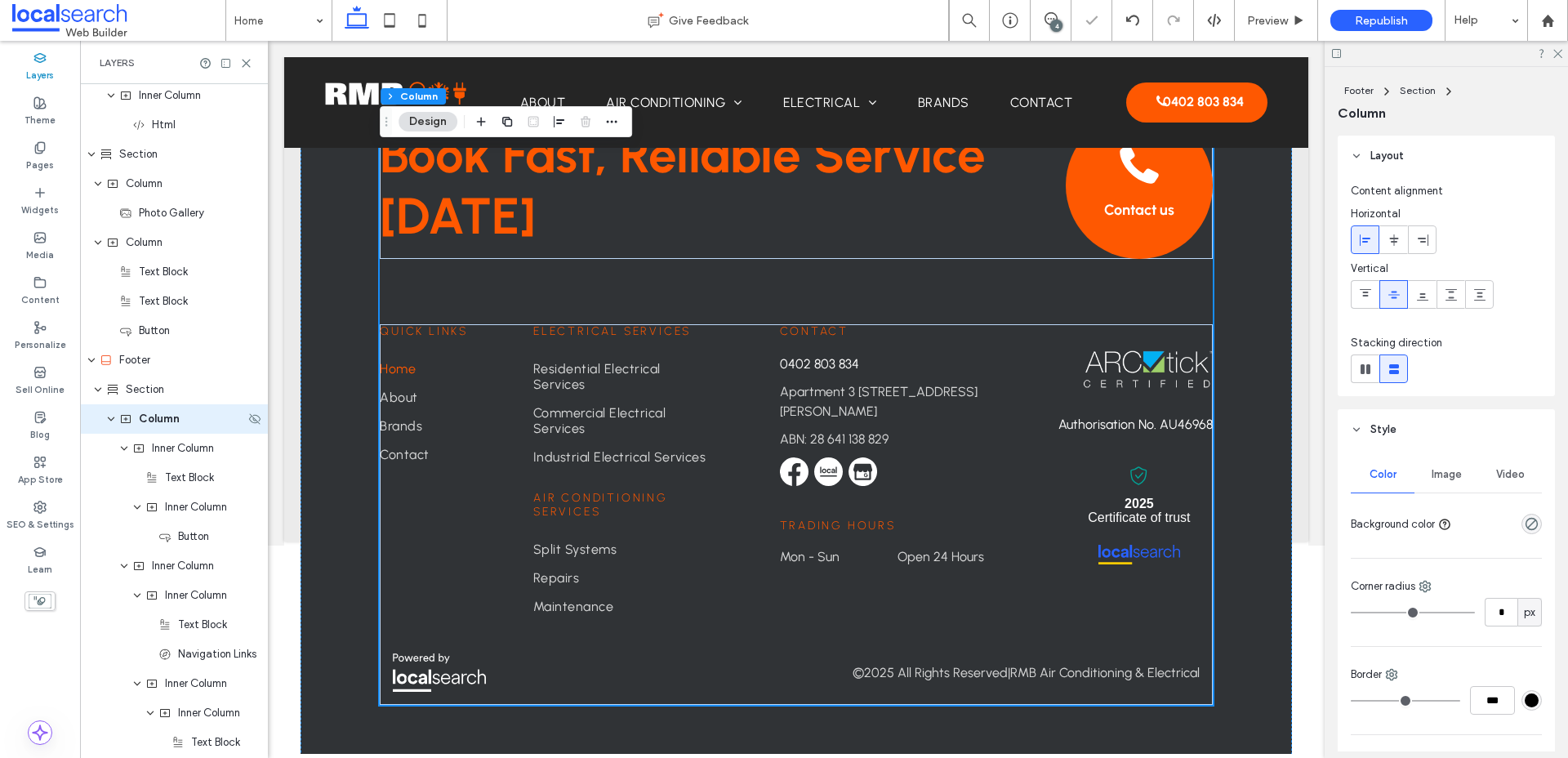
scroll to position [2264, 0]
click at [143, 394] on span "Section" at bounding box center [145, 392] width 38 height 17
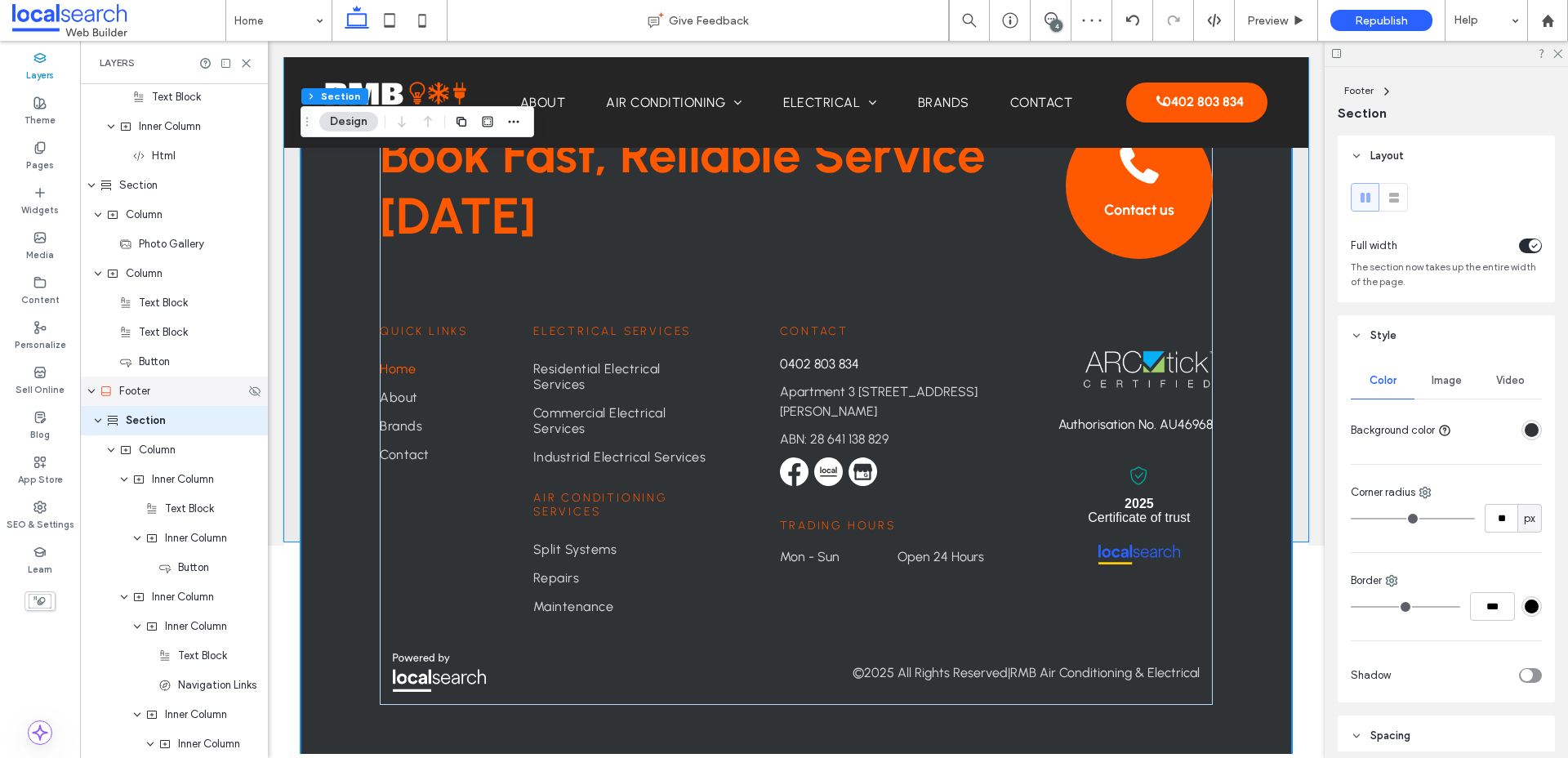
scroll to position [2235, 0]
click at [509, 124] on icon "button" at bounding box center [514, 122] width 13 height 13
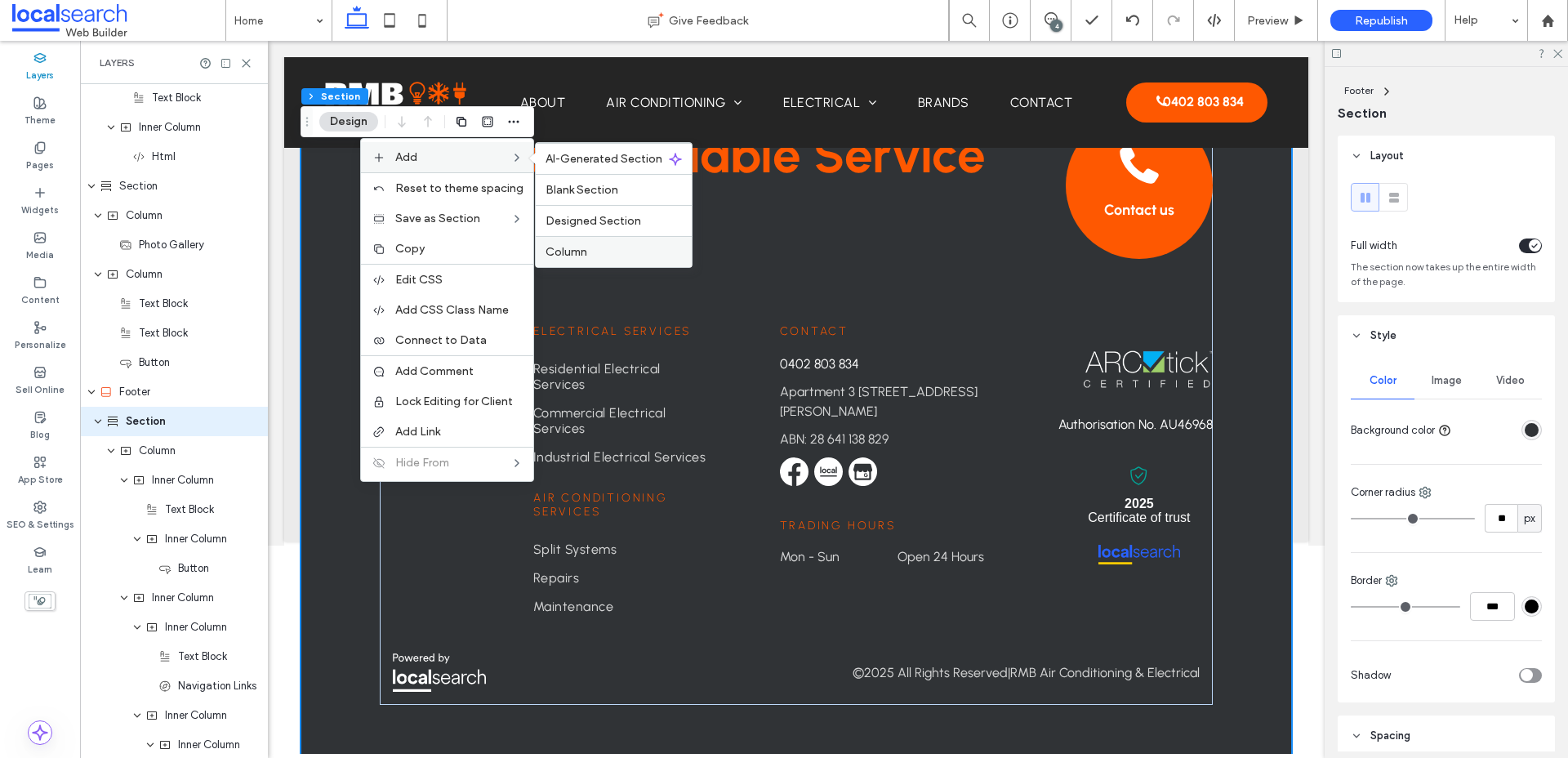
click at [585, 252] on span "Column" at bounding box center [567, 252] width 42 height 14
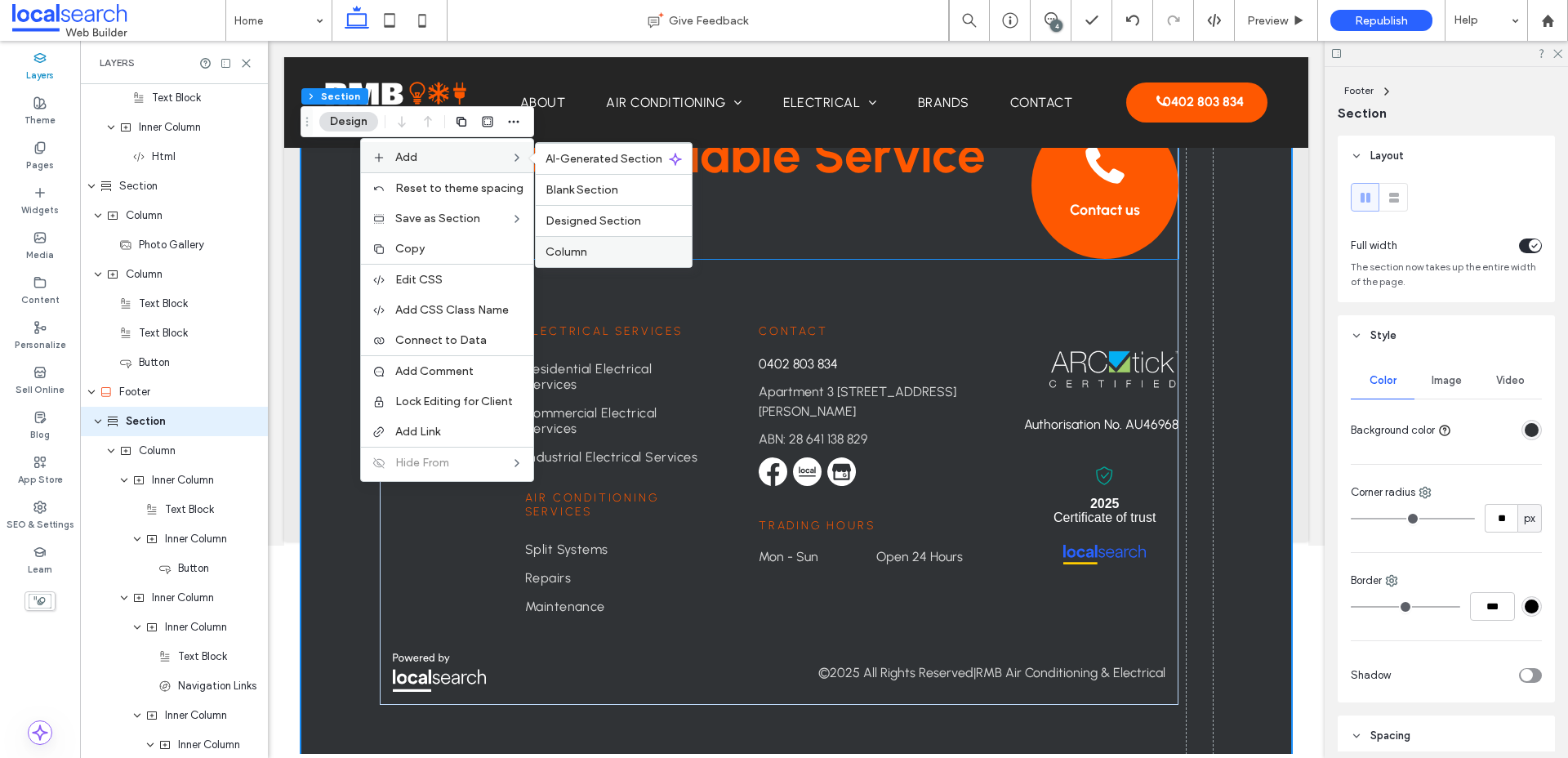
type input "***"
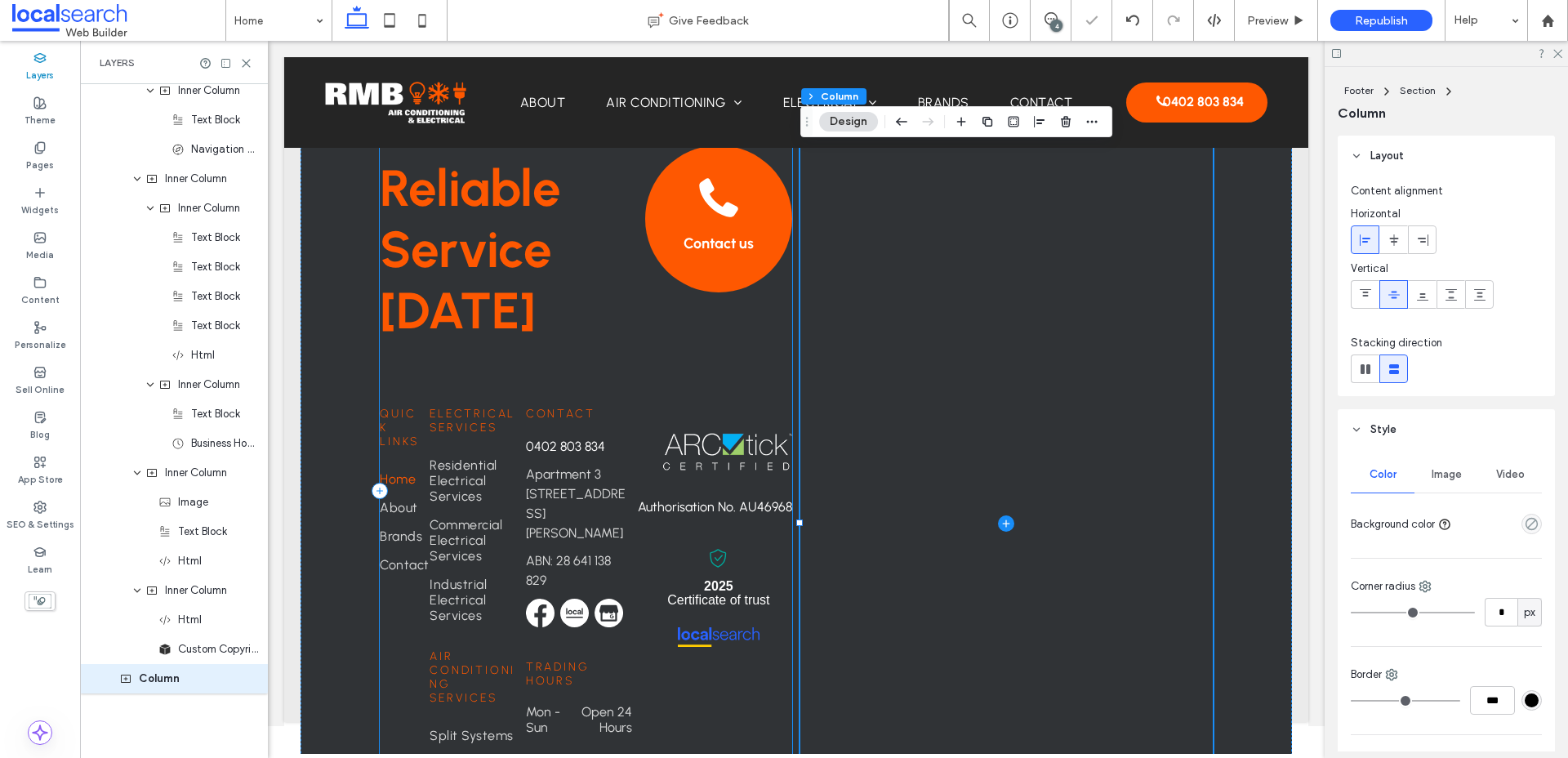
scroll to position [2978, 0]
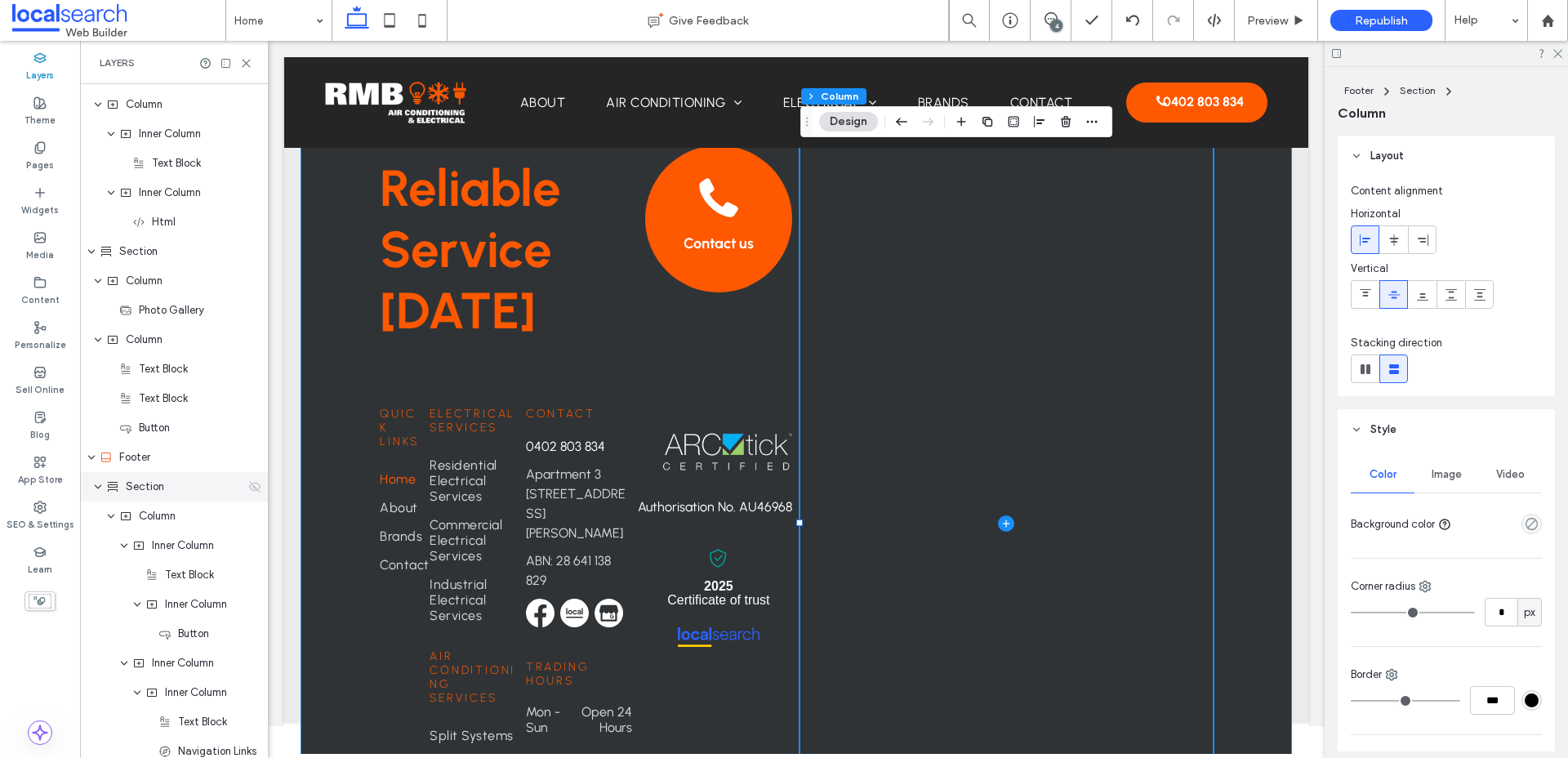
click at [158, 484] on span "Section" at bounding box center [145, 486] width 38 height 17
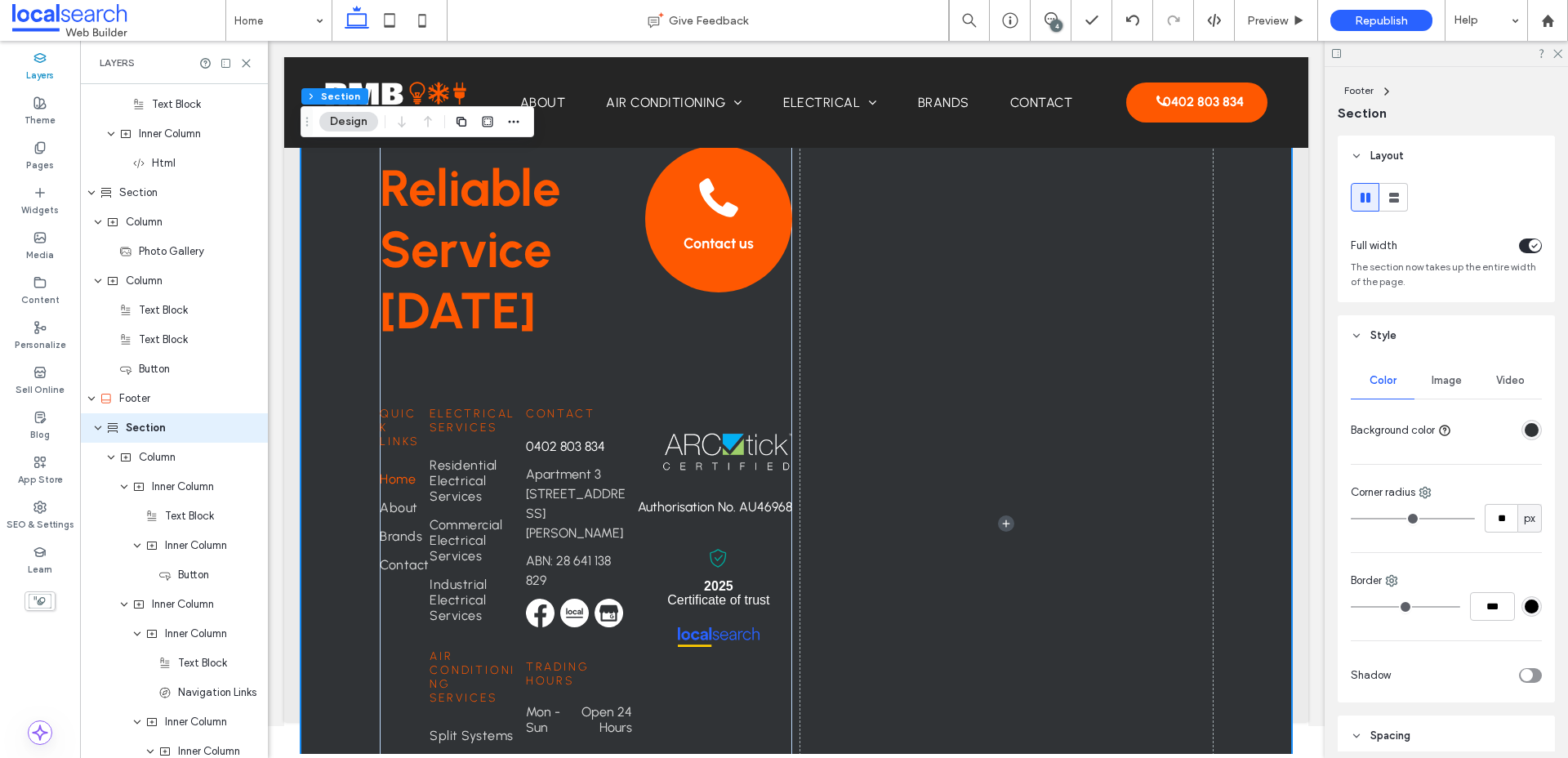
scroll to position [2235, 0]
click at [1257, 197] on use at bounding box center [1394, 198] width 10 height 10
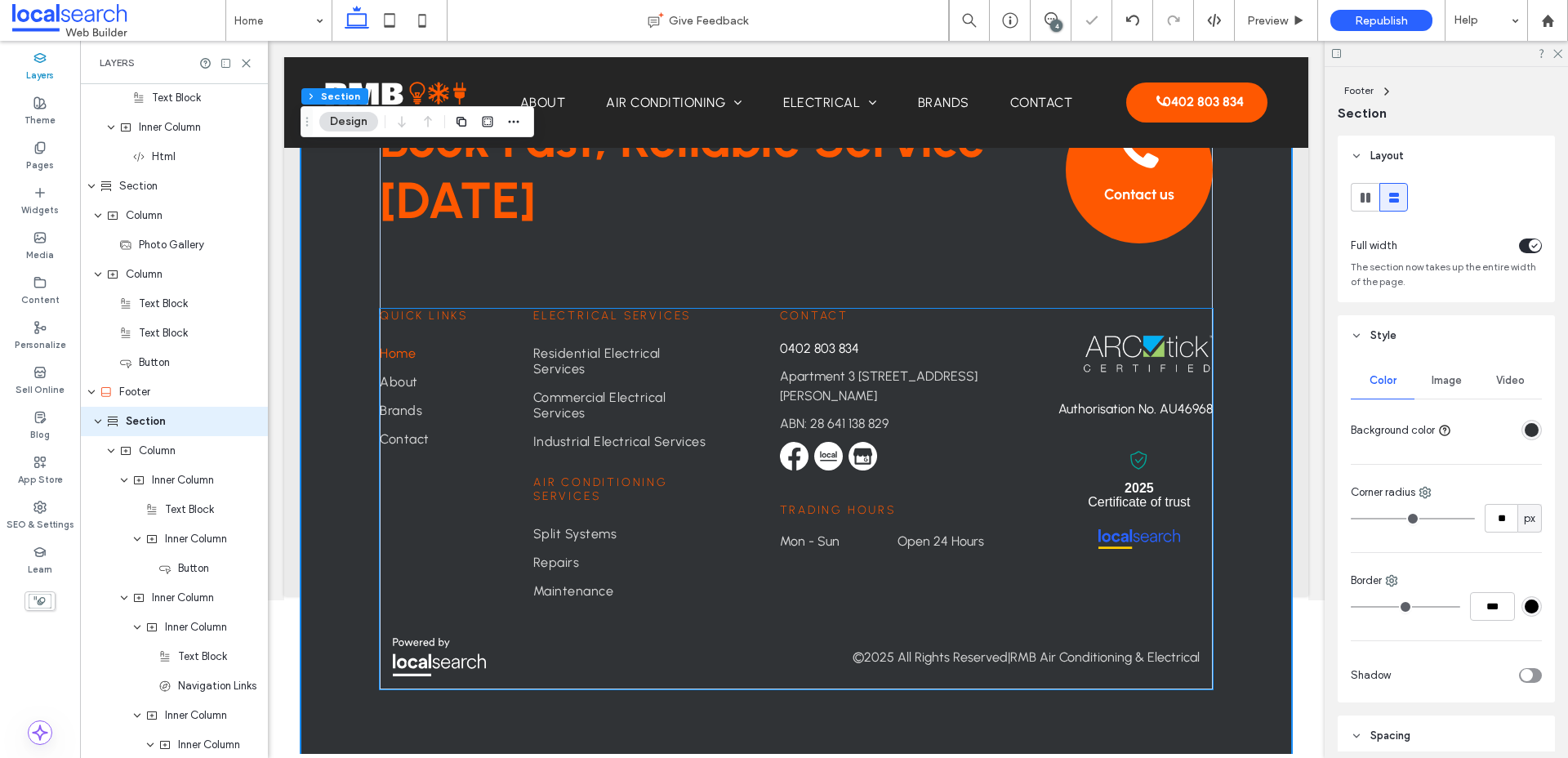
scroll to position [4350, 0]
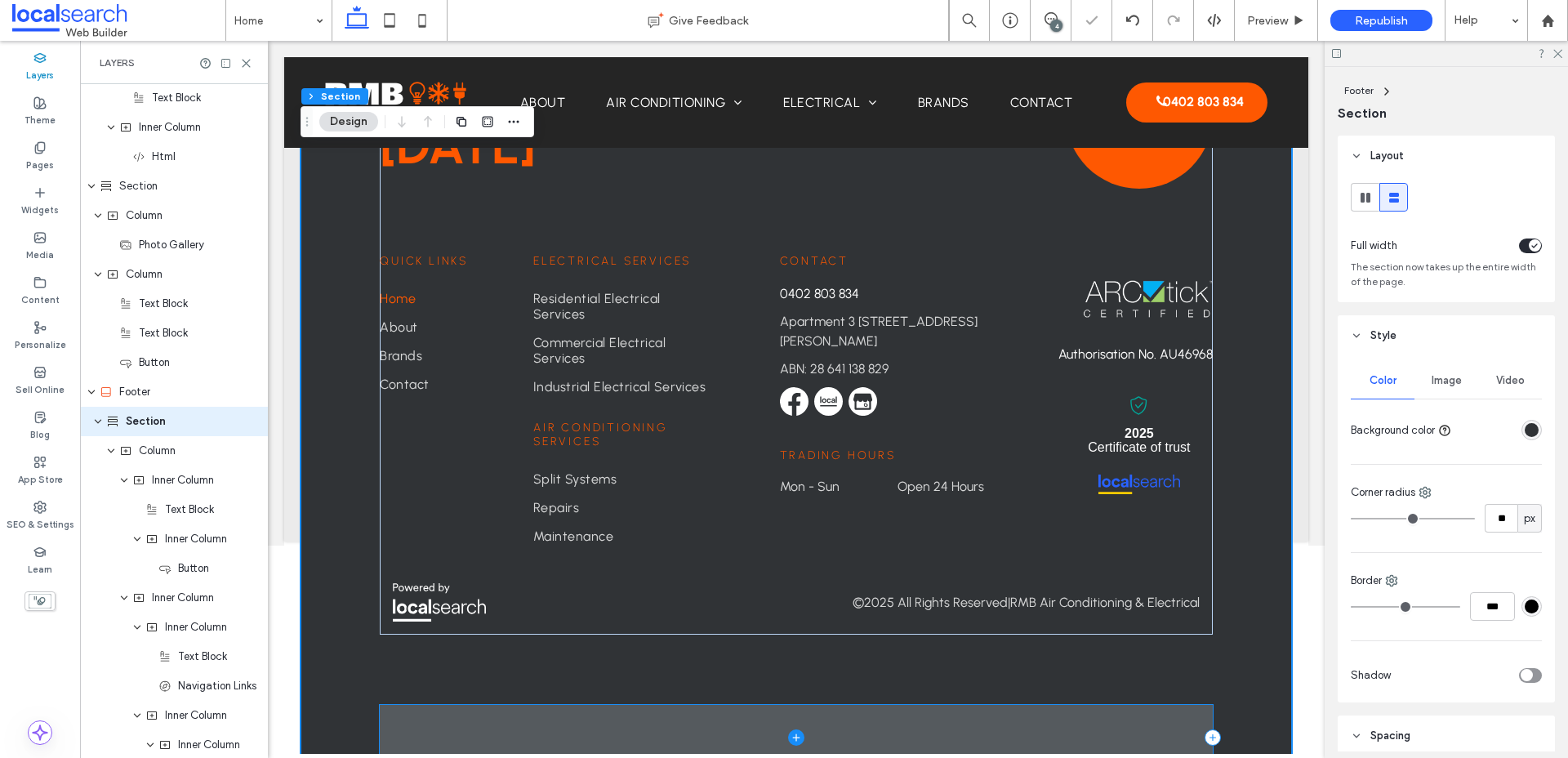
click at [911, 705] on span at bounding box center [796, 737] width 832 height 65
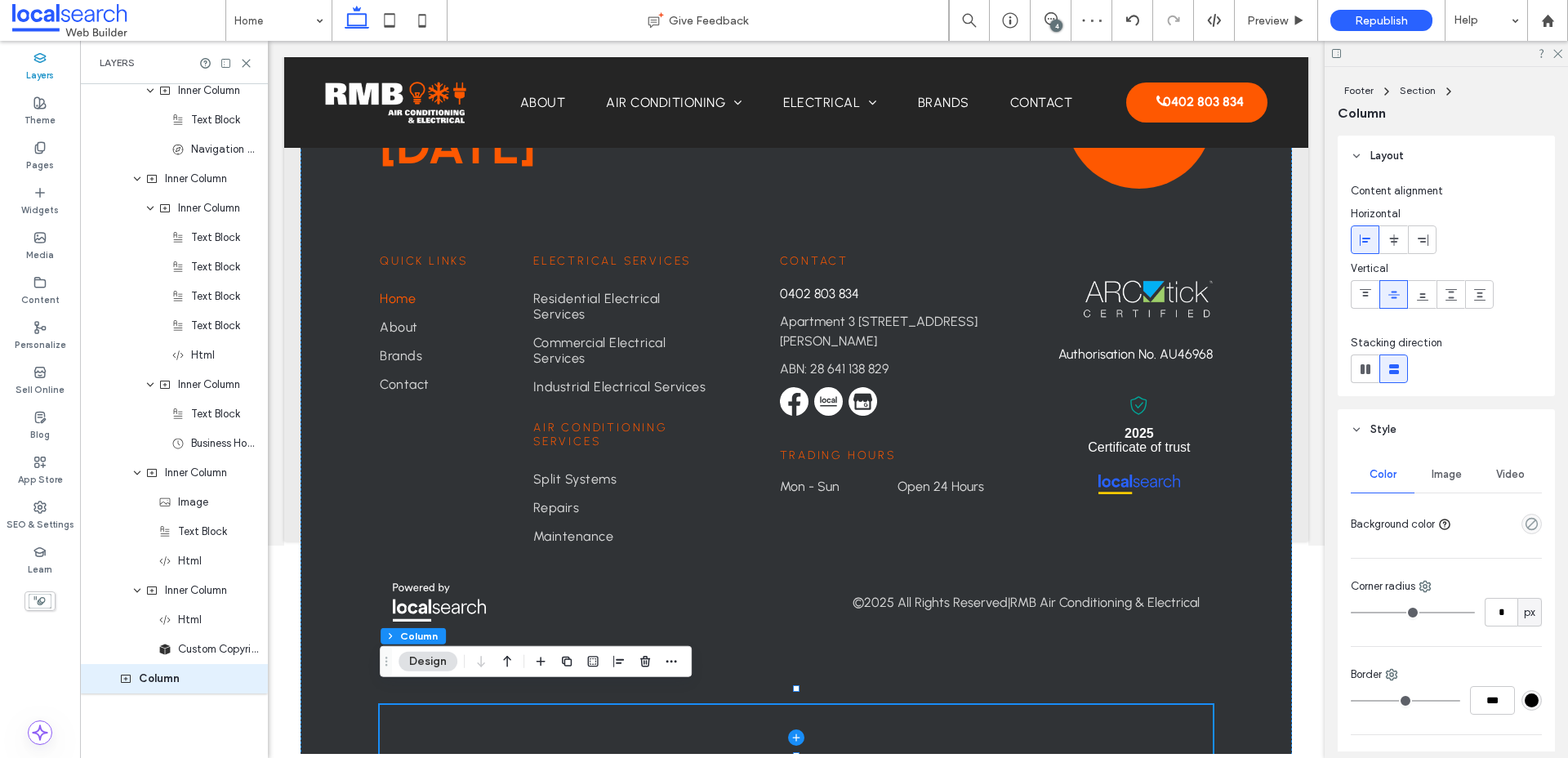
scroll to position [2978, 0]
click at [1257, 473] on span "Image" at bounding box center [1447, 475] width 30 height 13
click at [1257, 542] on div "Add multiple images for a background slider" at bounding box center [1446, 566] width 190 height 108
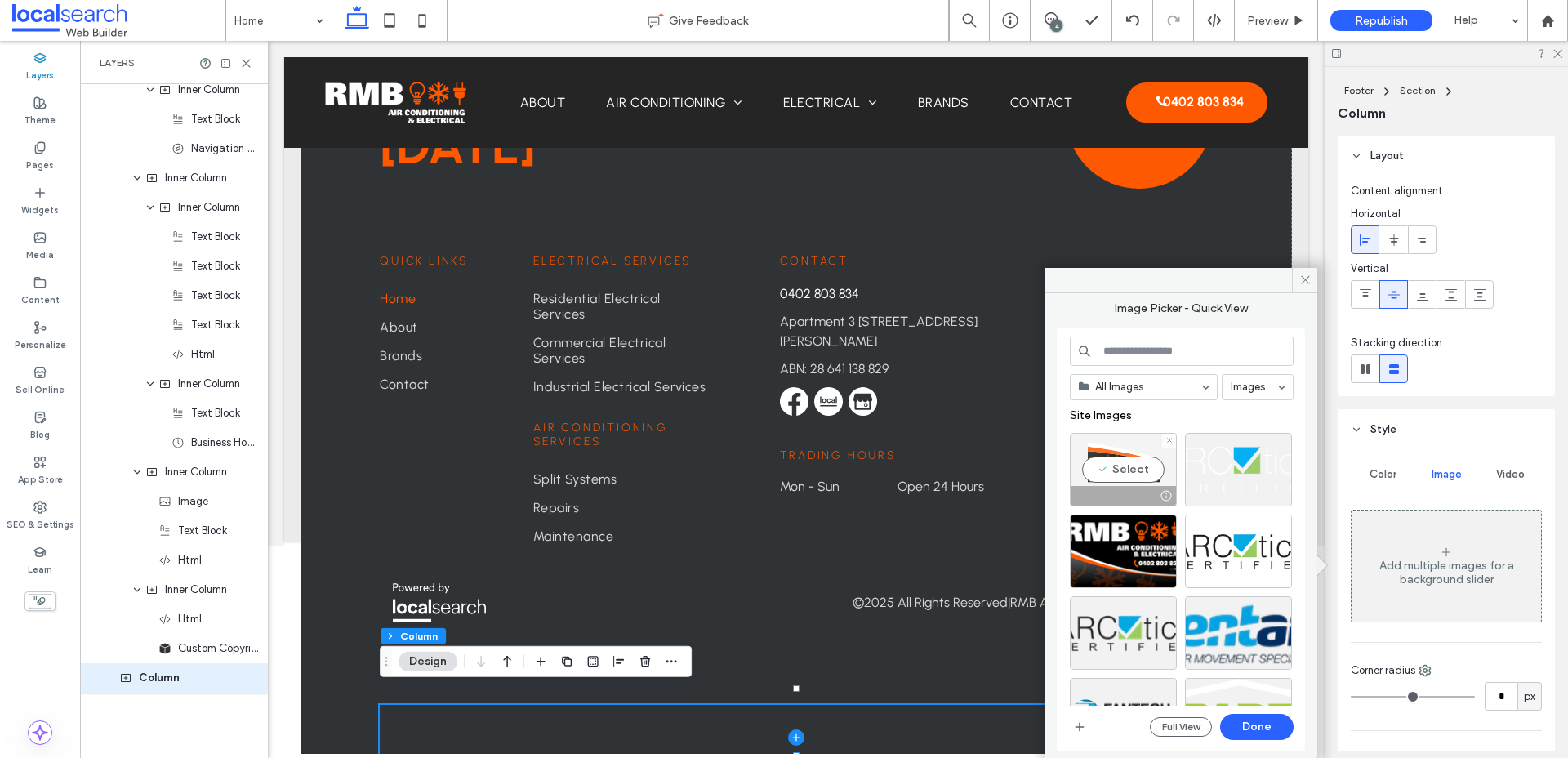
click at [1099, 460] on div "Select" at bounding box center [1123, 470] width 107 height 74
click at [1257, 725] on button "Done" at bounding box center [1257, 726] width 74 height 26
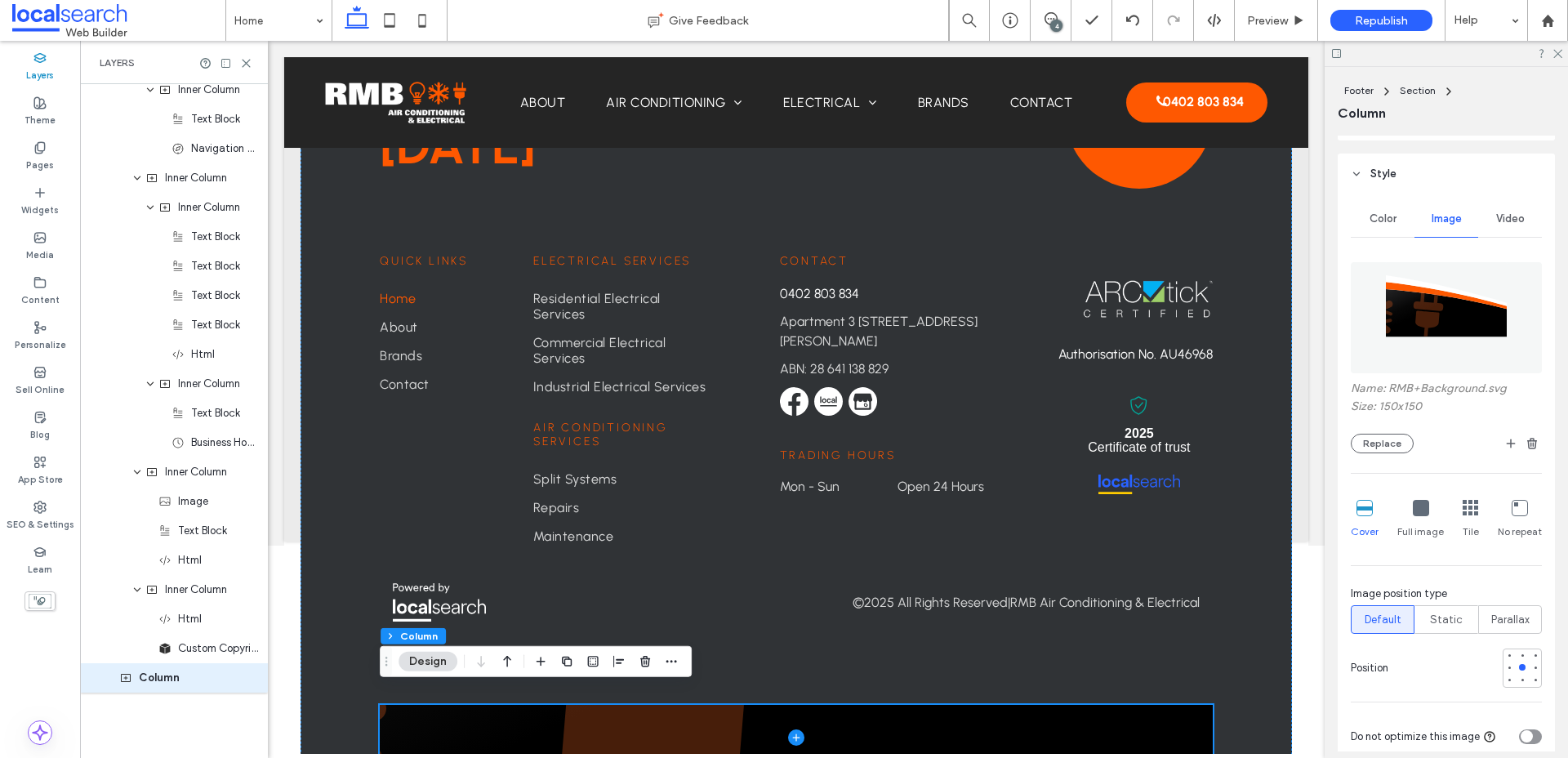
scroll to position [280, 0]
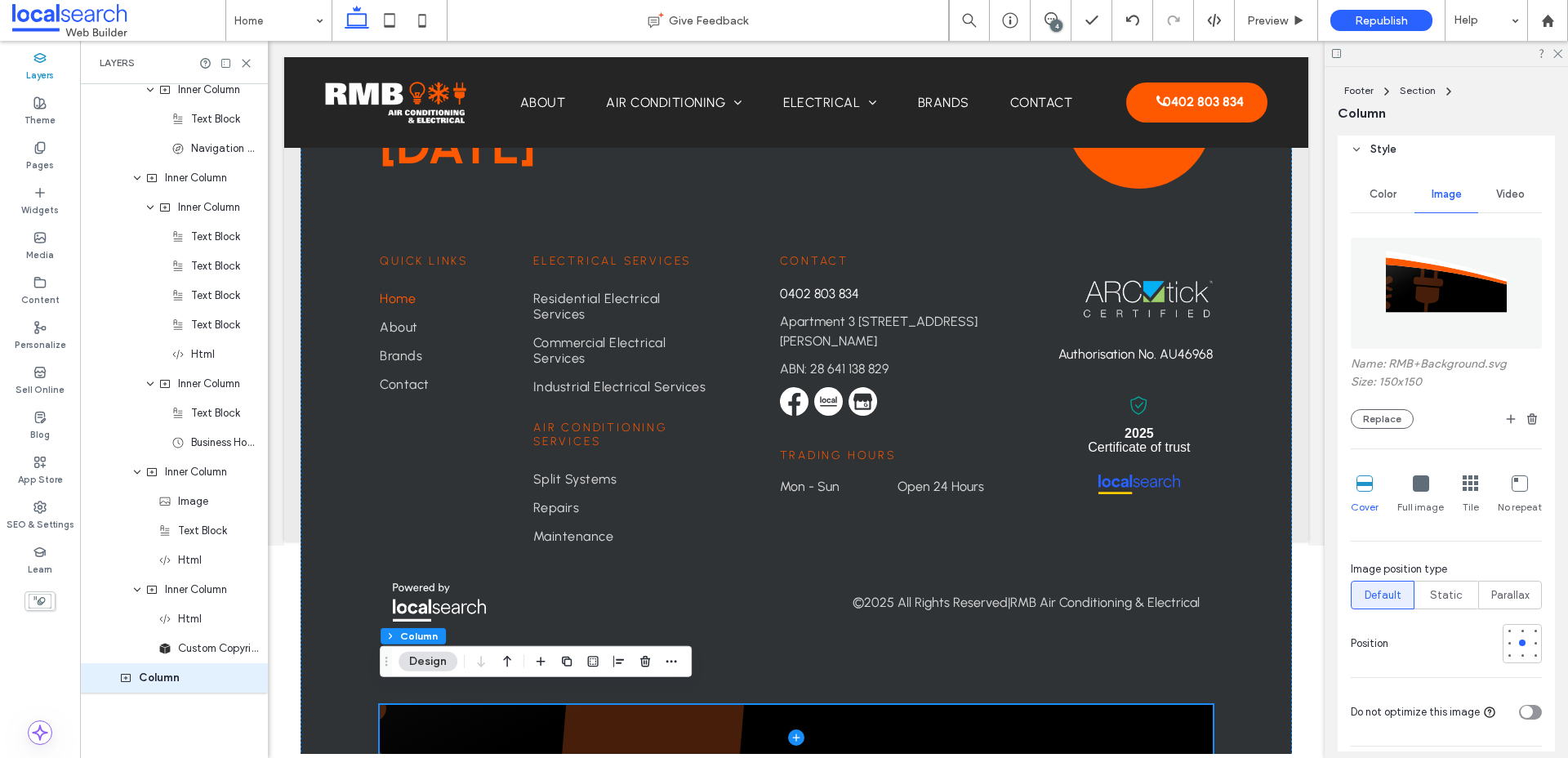
click at [1257, 492] on div "Full image" at bounding box center [1421, 495] width 47 height 53
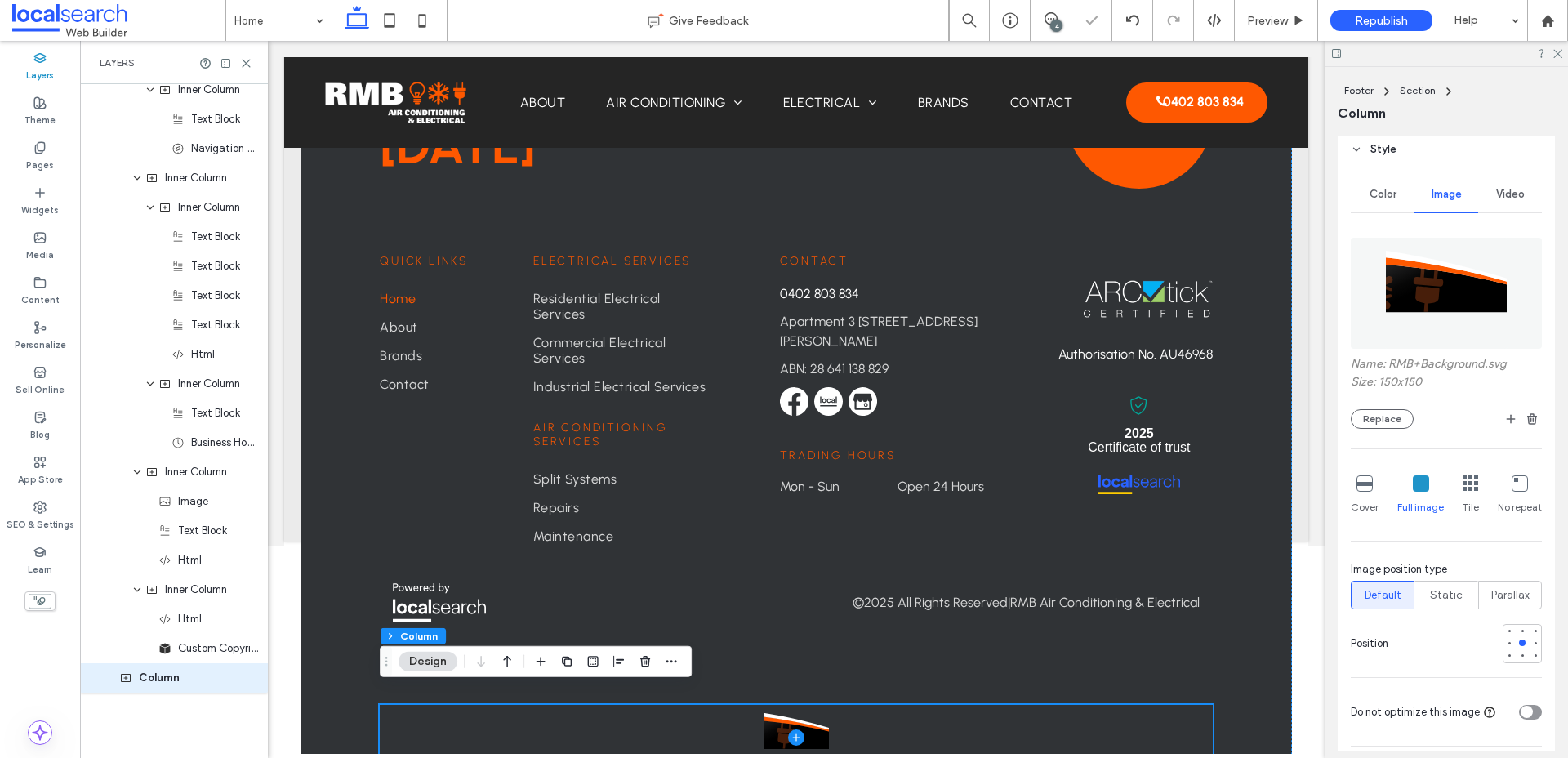
click at [1257, 489] on icon at bounding box center [1365, 484] width 17 height 17
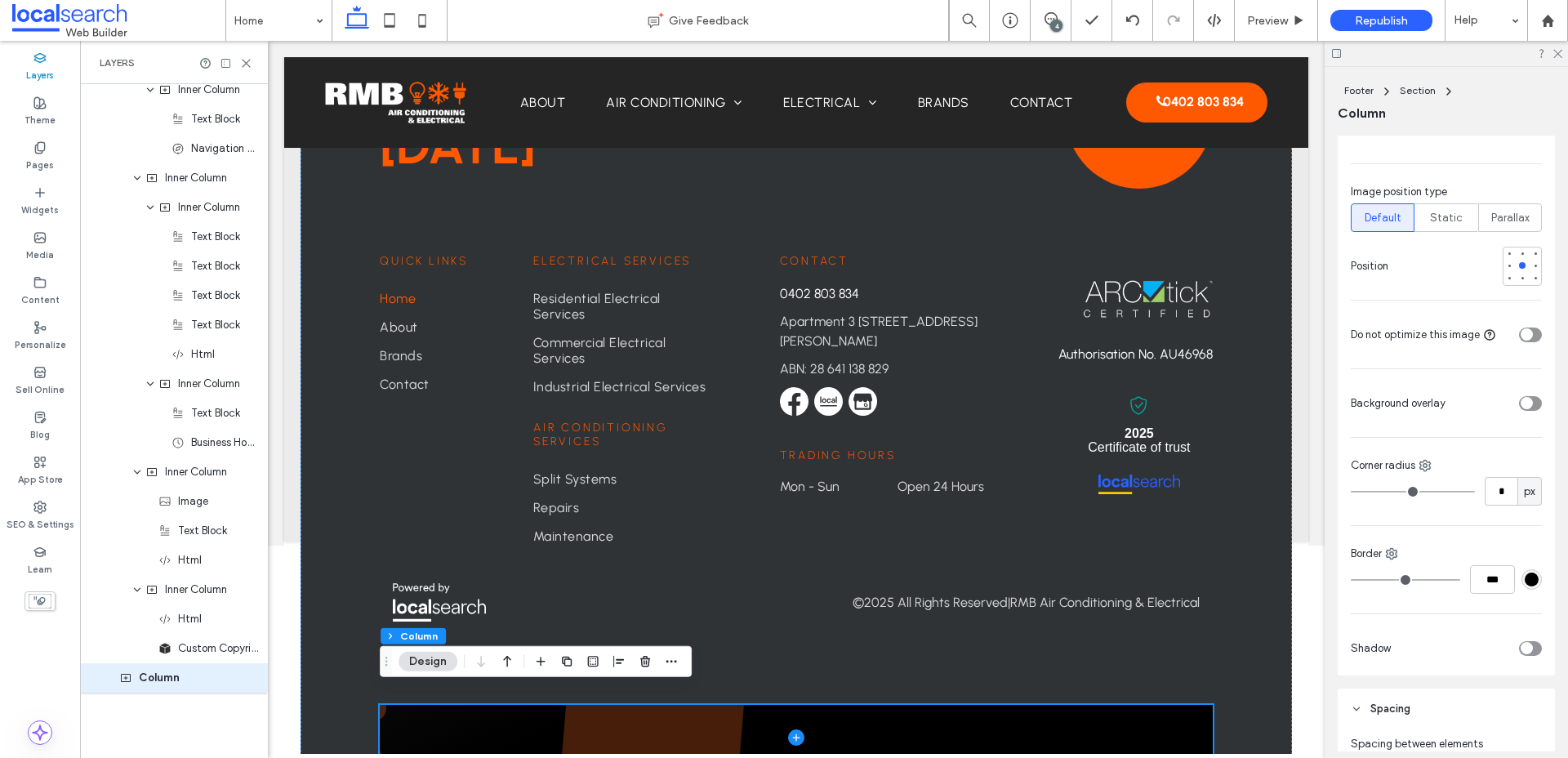
scroll to position [680, 0]
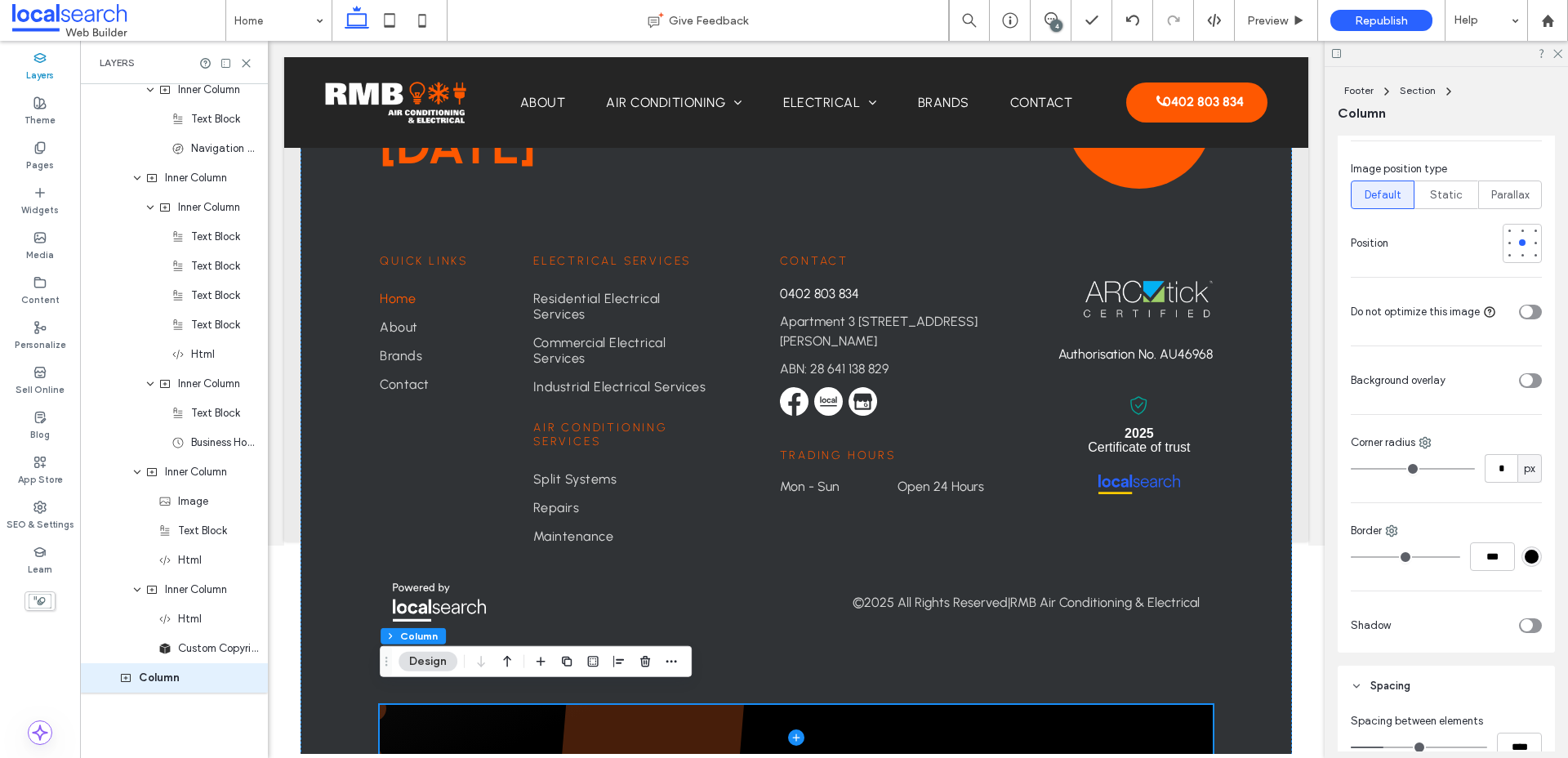
click at [1257, 379] on icon "toggle" at bounding box center [1526, 380] width 7 height 5
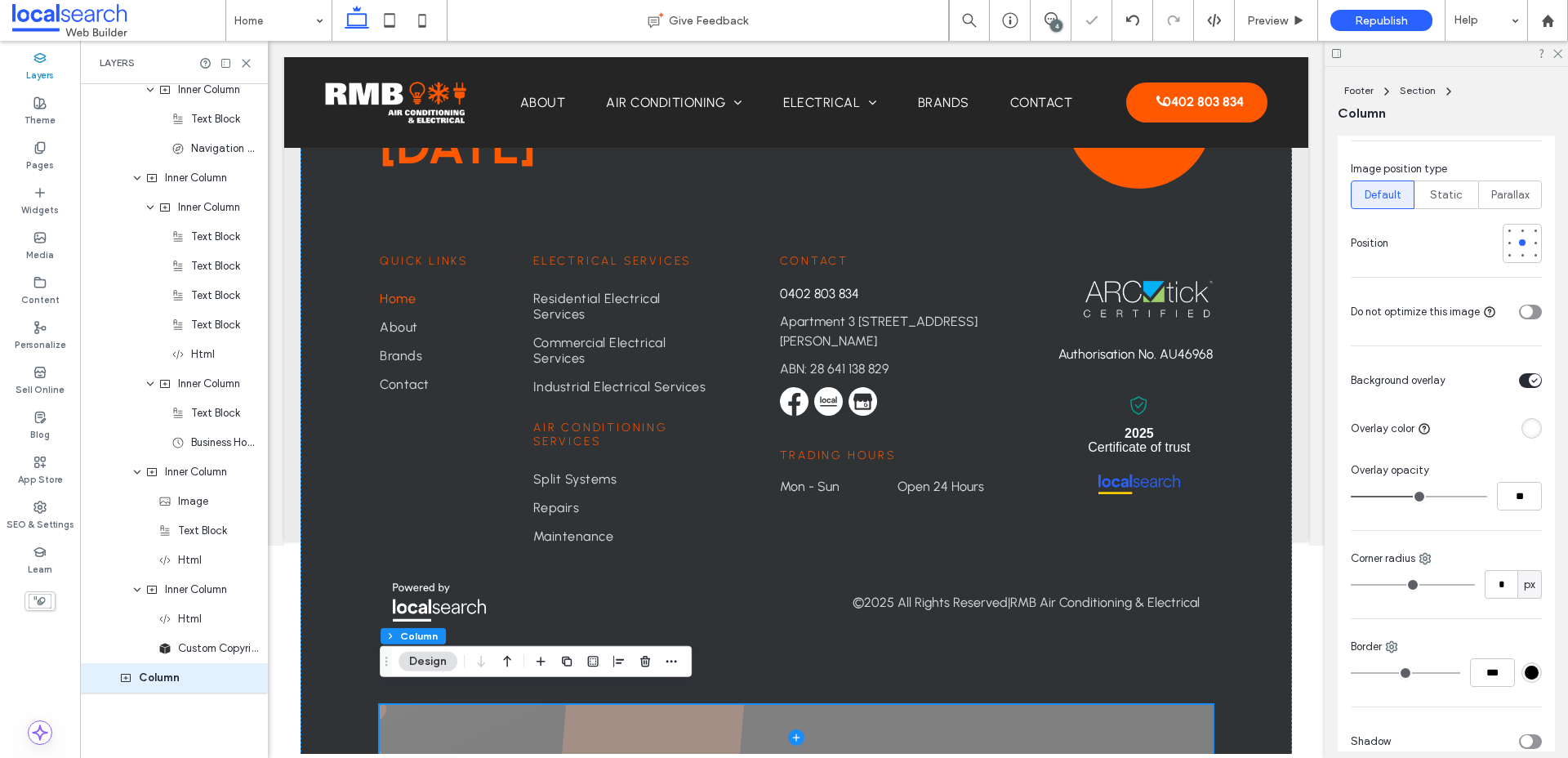
click at [1257, 379] on div "toggle" at bounding box center [1530, 380] width 23 height 15
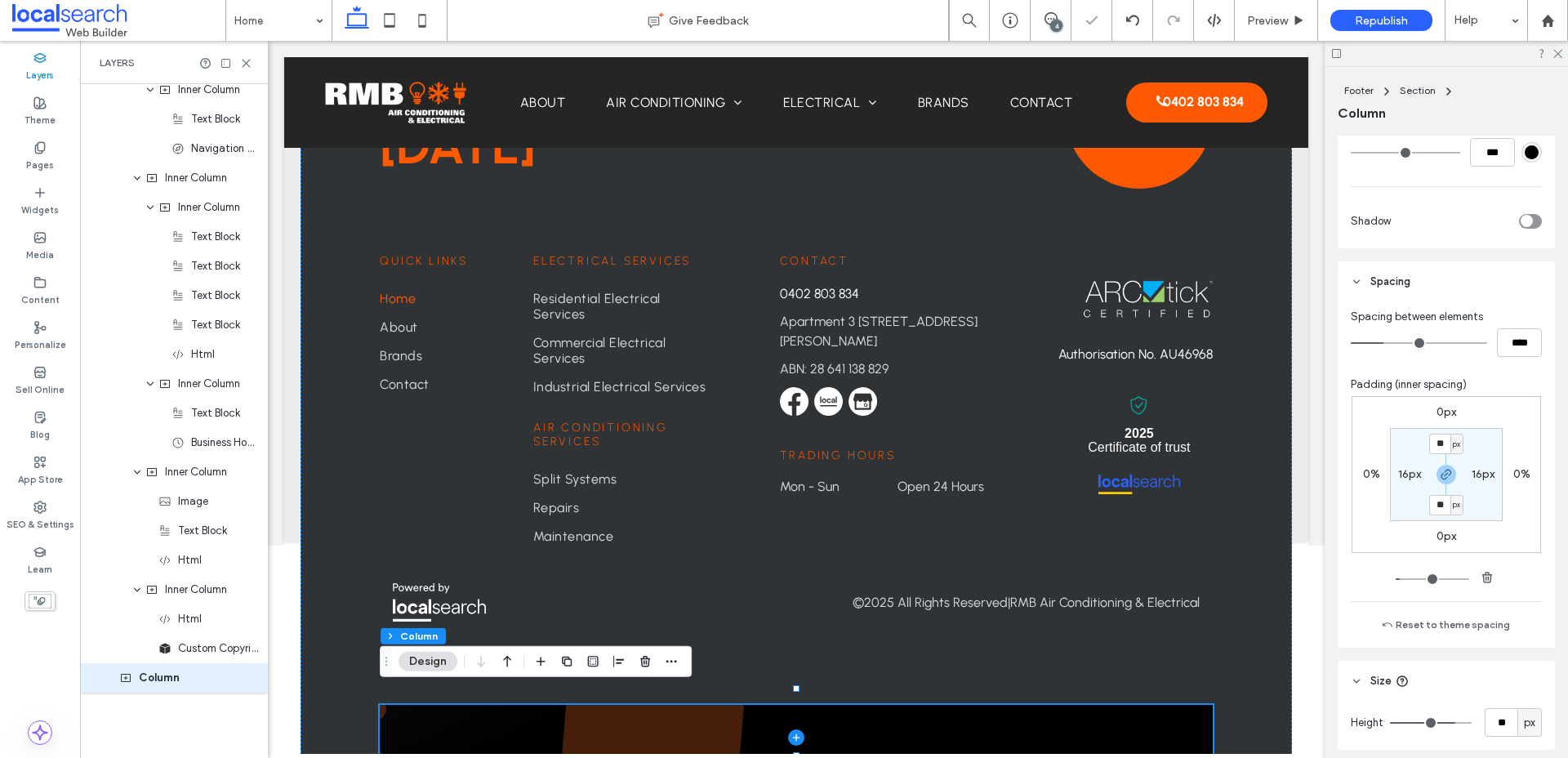
scroll to position [1148, 0]
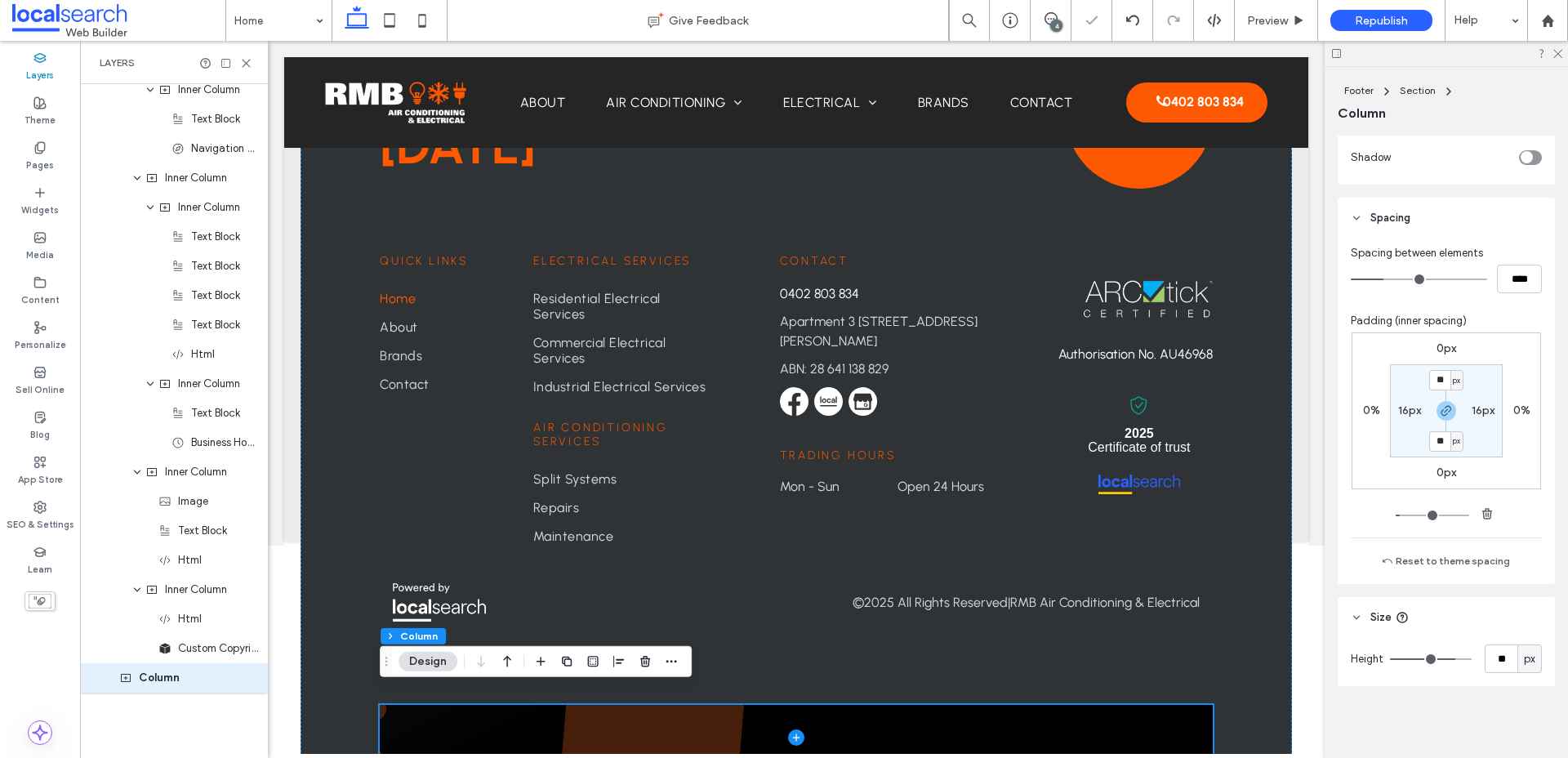
click at [1257, 663] on div "px" at bounding box center [1530, 659] width 17 height 17
click at [781, 664] on div "Book Fast, Reliable Service Today Contact us Contact 0402 803 834 Apartment 3 1…" at bounding box center [797, 357] width 991 height 827
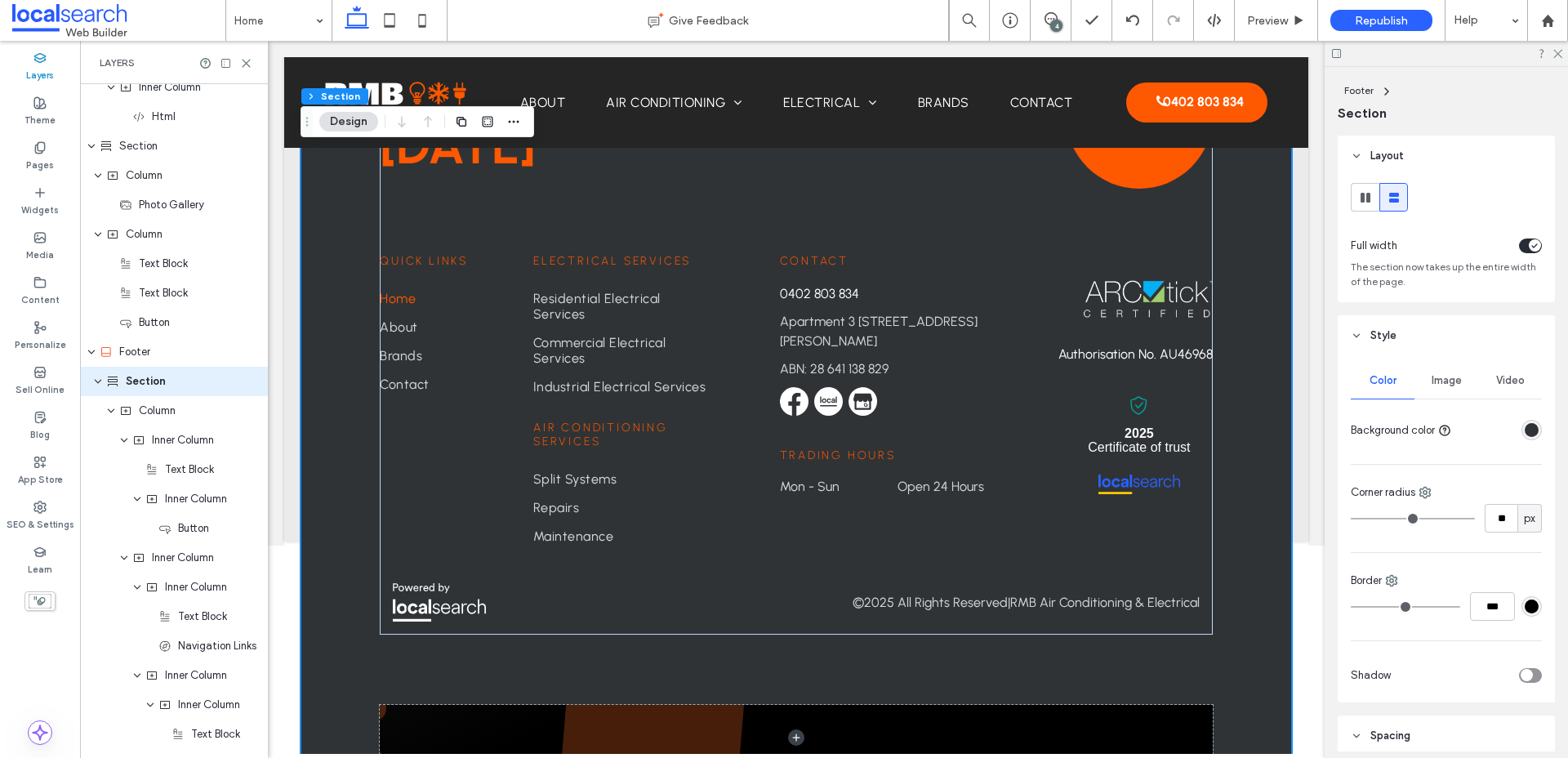
scroll to position [2235, 0]
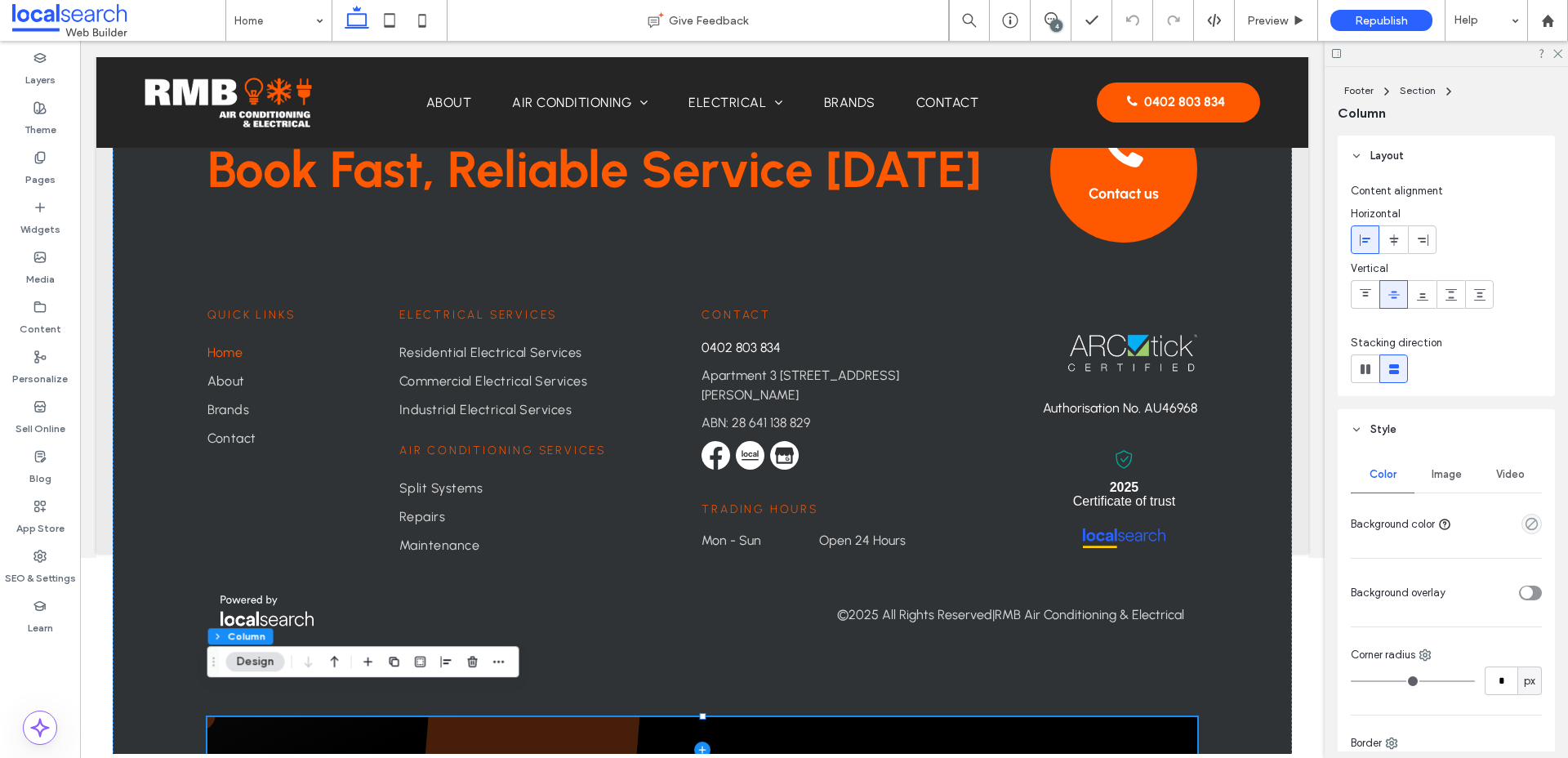
click at [1450, 472] on span "Image" at bounding box center [1447, 475] width 30 height 13
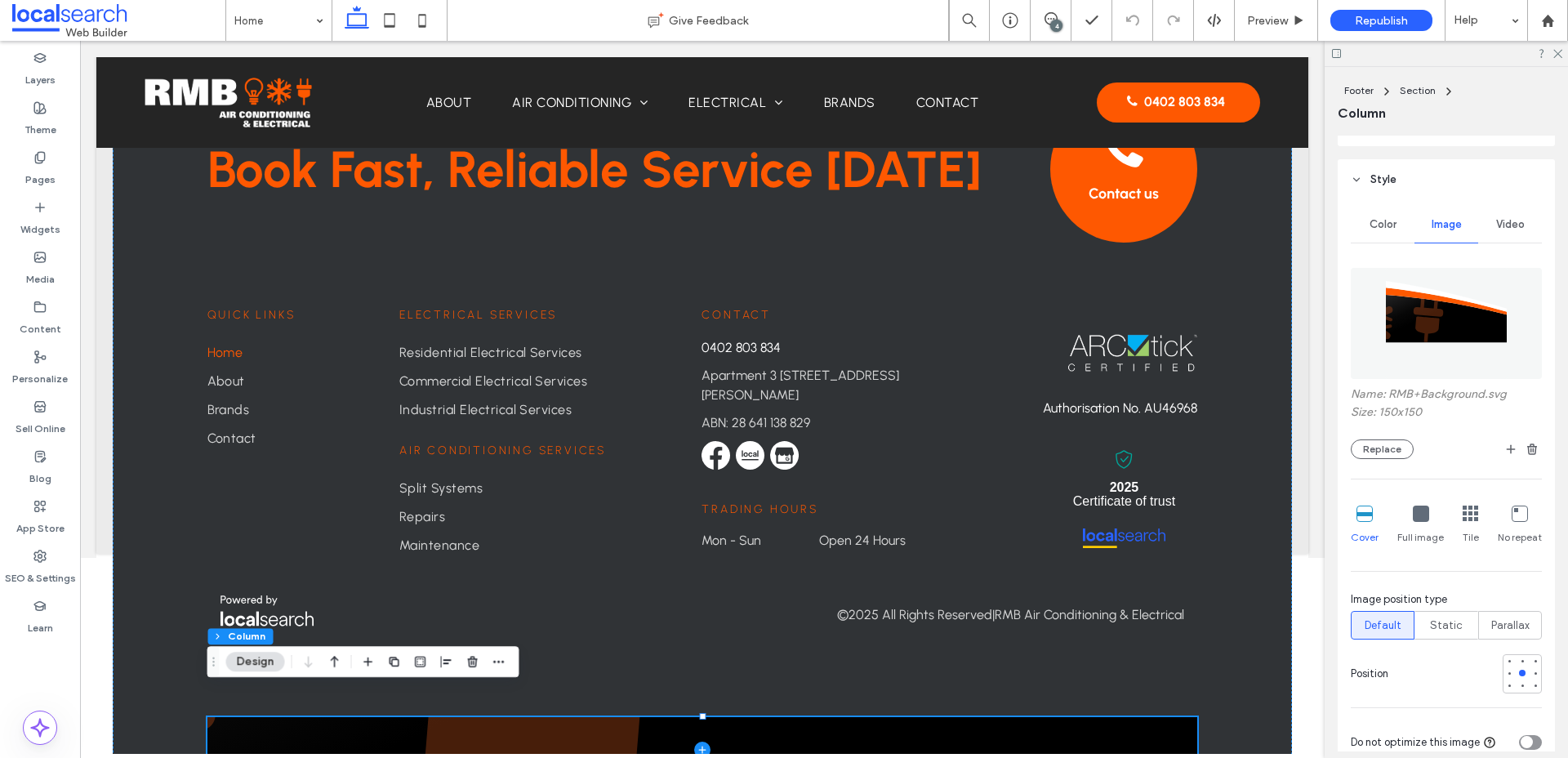
scroll to position [298, 0]
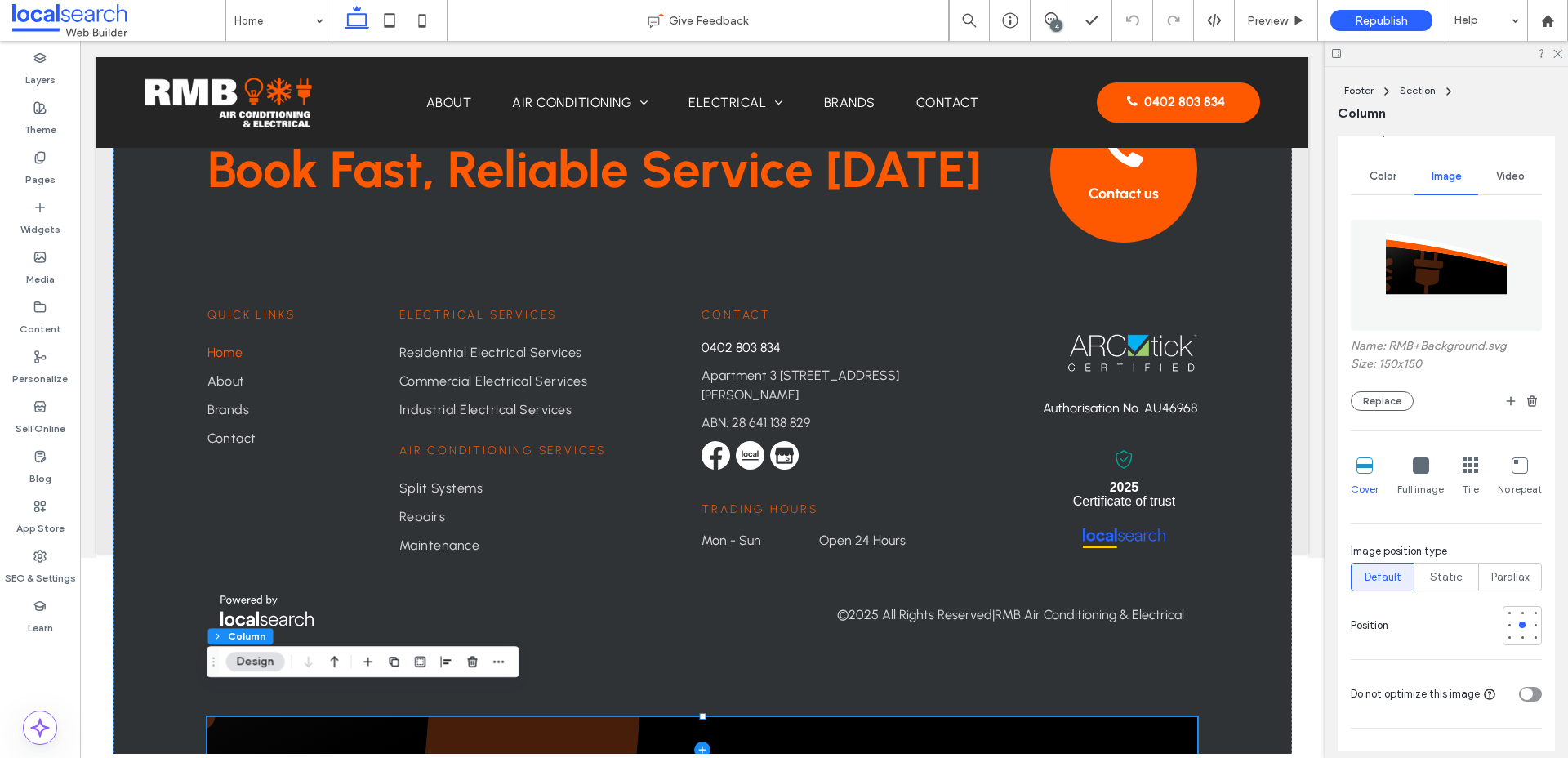
click at [1417, 464] on icon at bounding box center [1421, 465] width 17 height 17
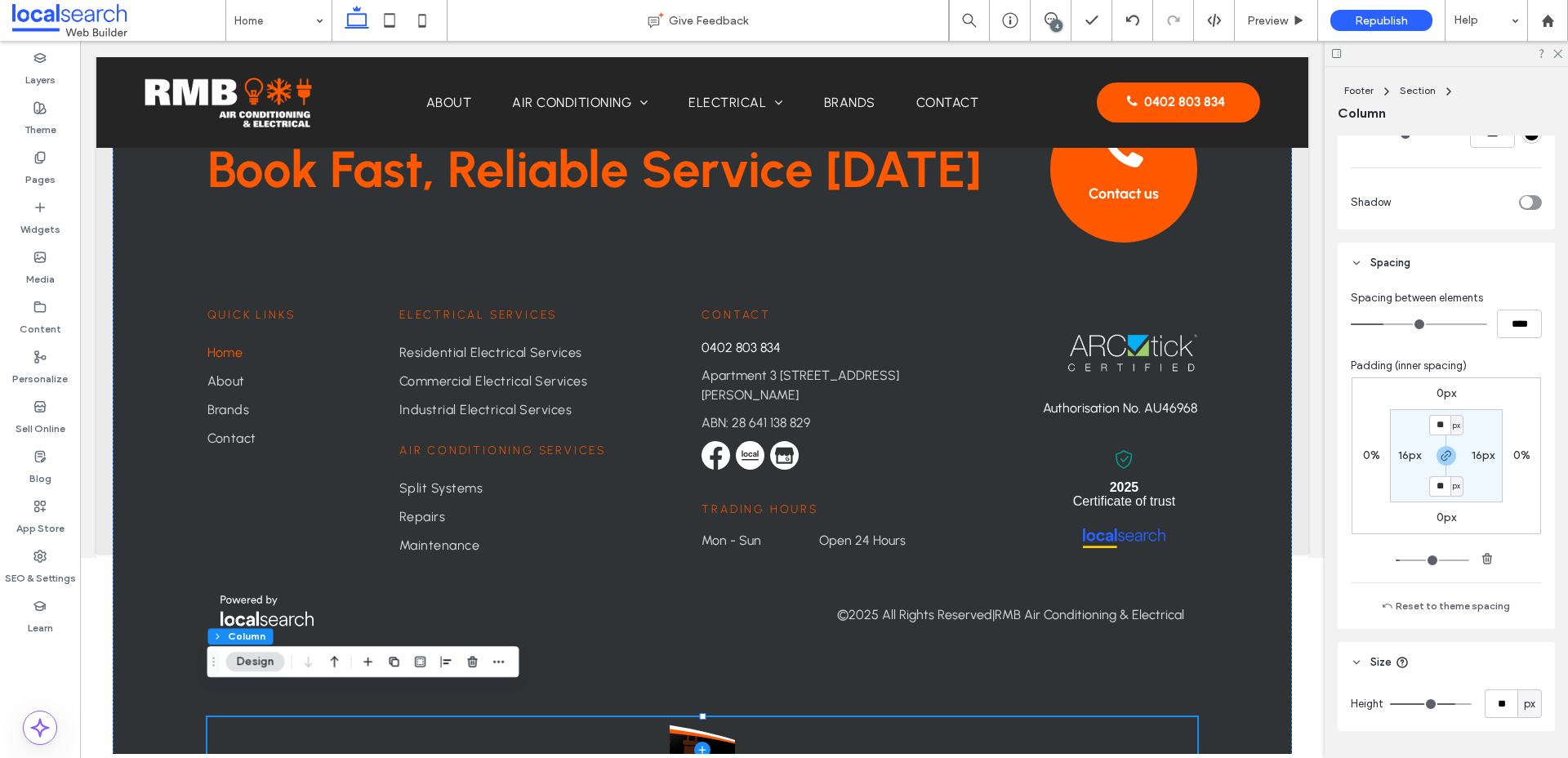
scroll to position [1148, 0]
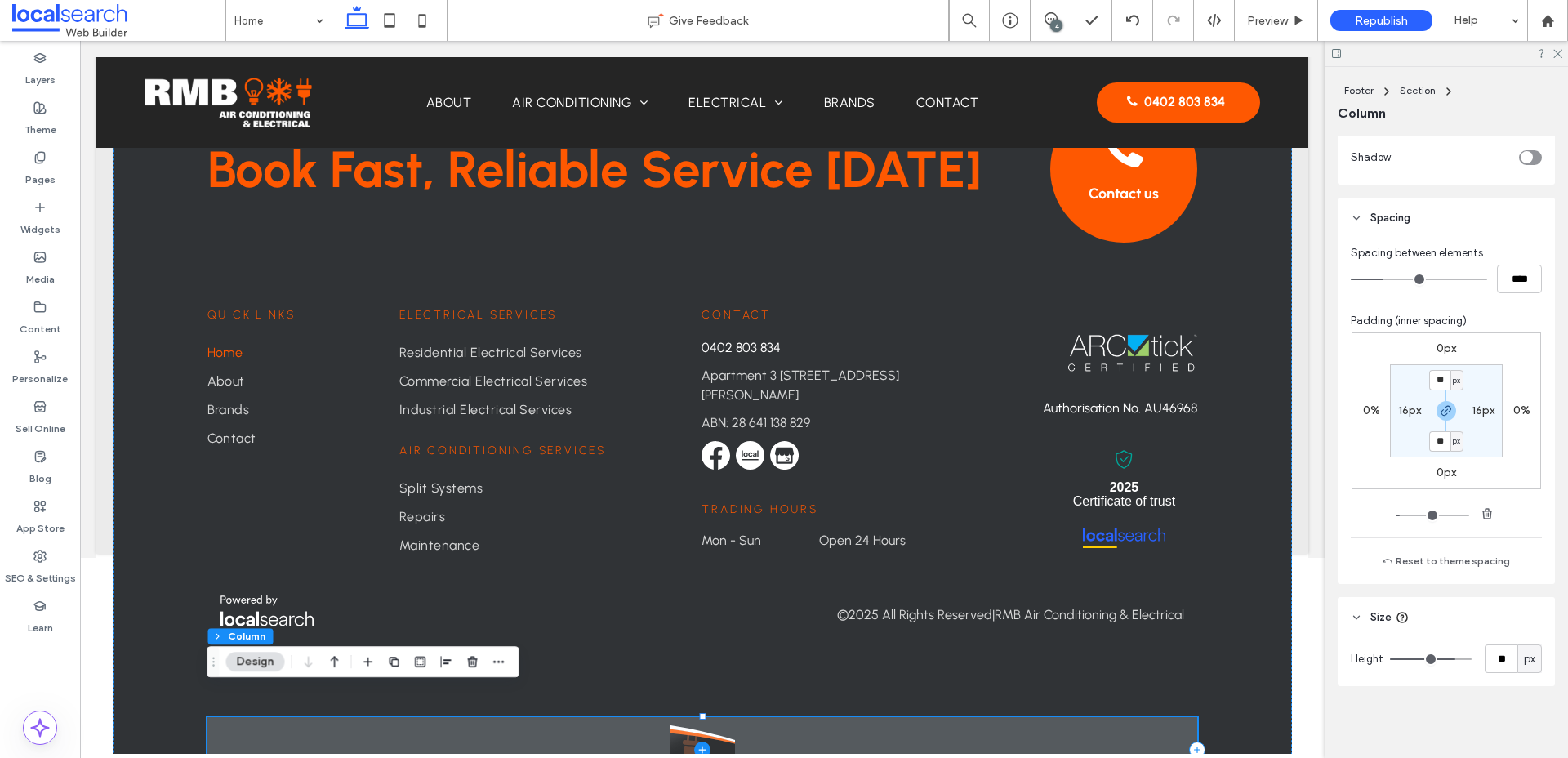
click at [865, 719] on span at bounding box center [702, 750] width 990 height 65
click at [703, 749] on icon at bounding box center [701, 749] width 8 height 1
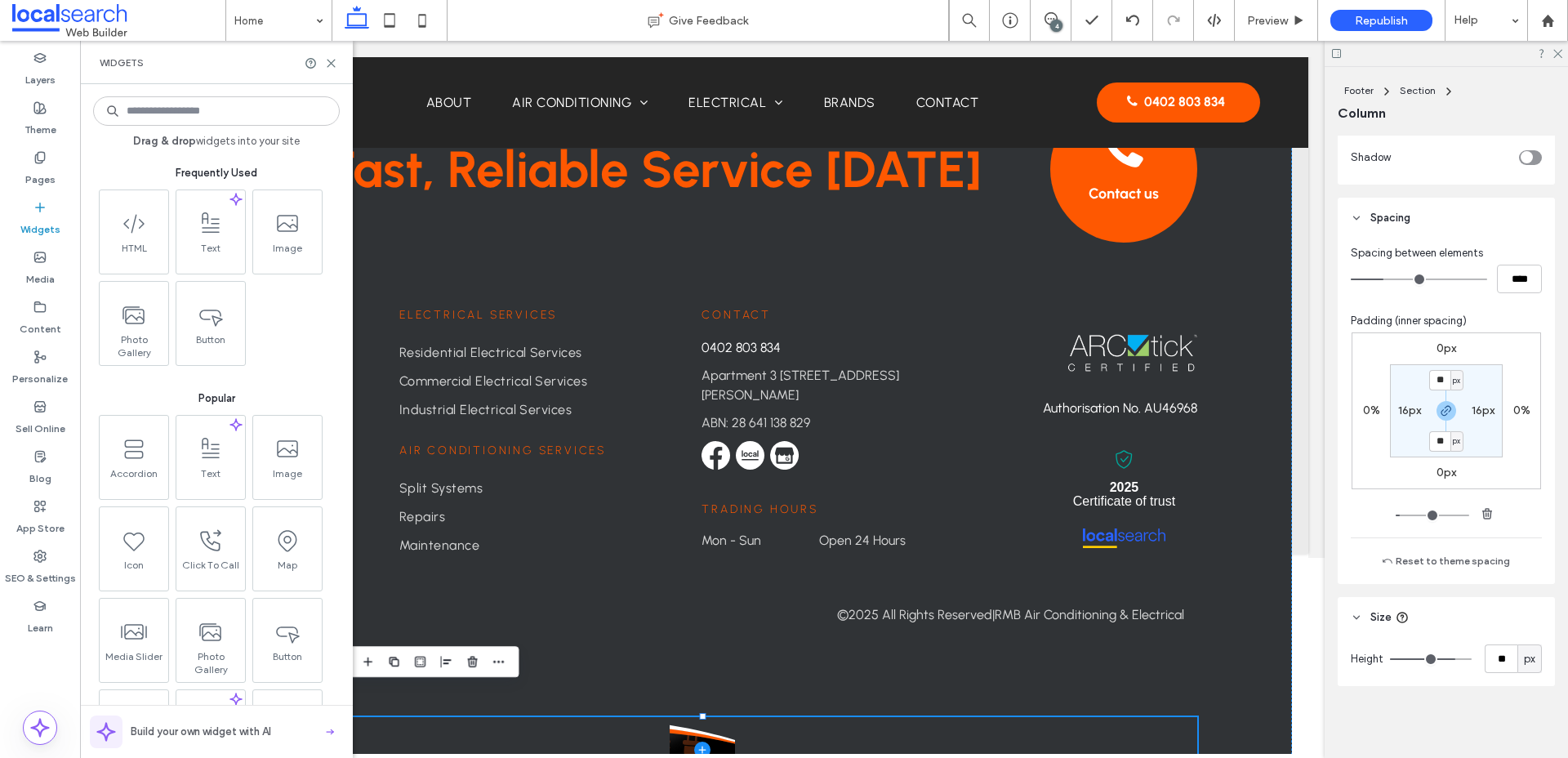
click at [222, 106] on input at bounding box center [216, 110] width 247 height 29
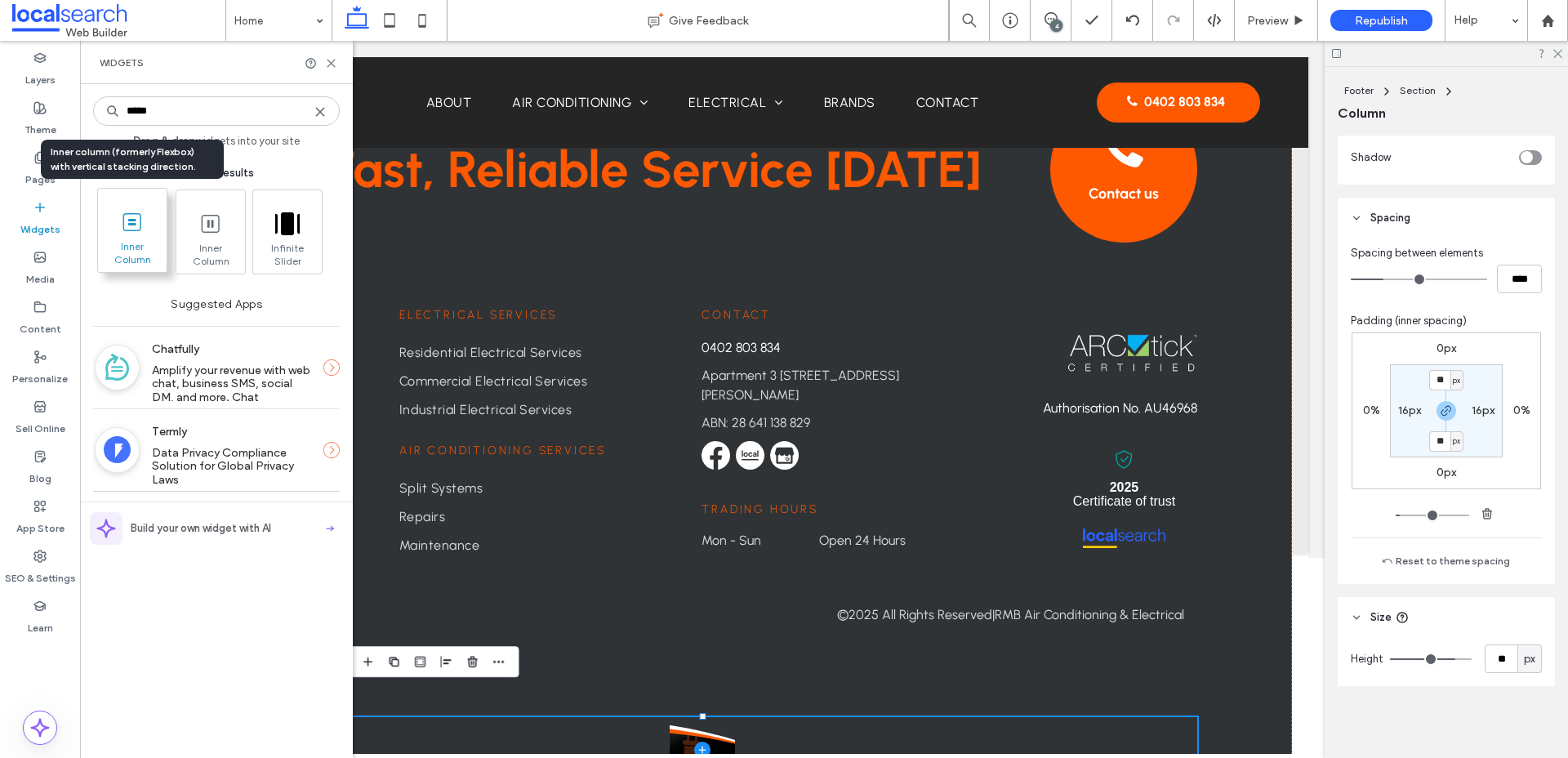
type input "*****"
click at [145, 218] on span at bounding box center [132, 221] width 69 height 37
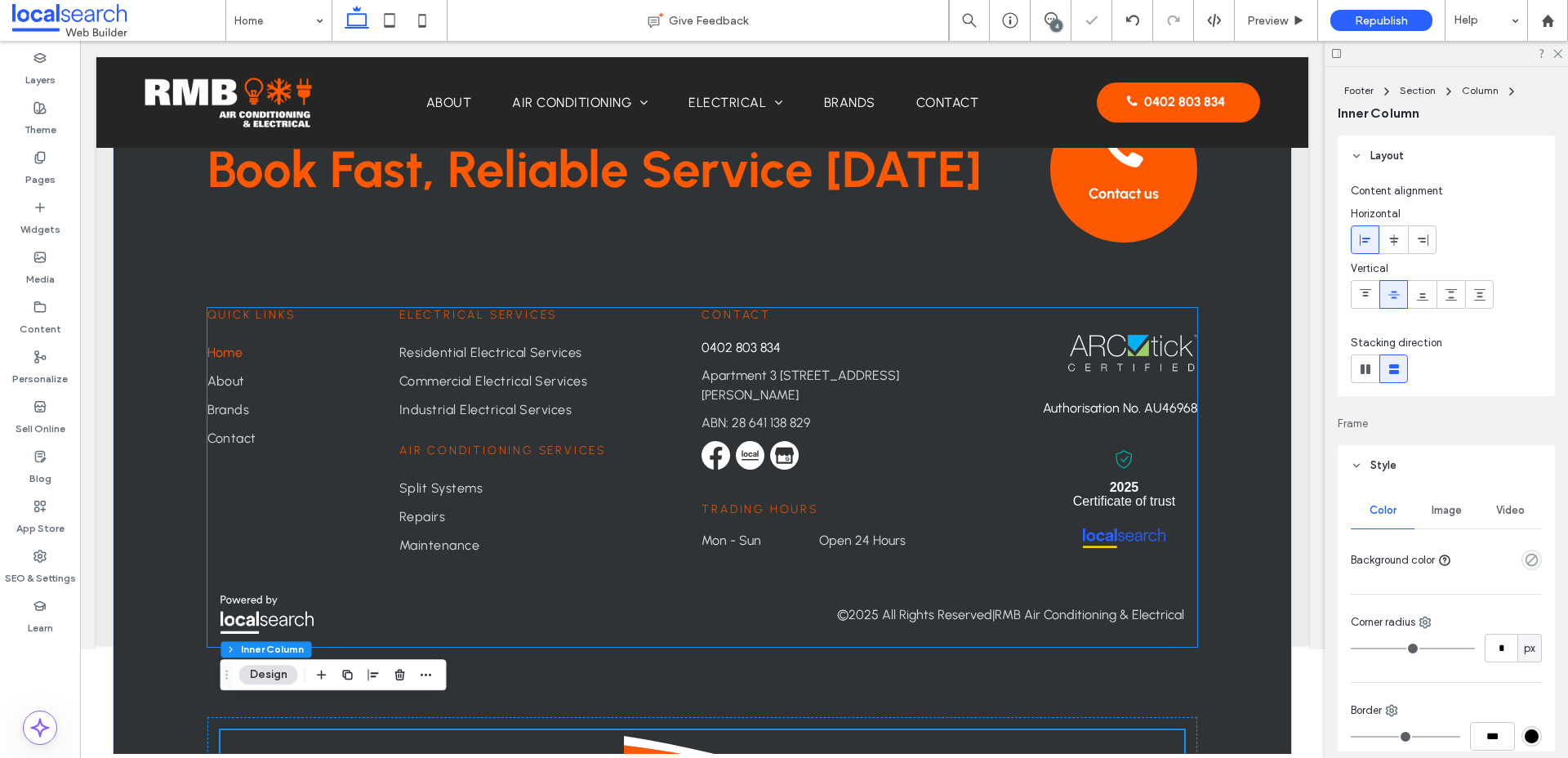
scroll to position [4388, 0]
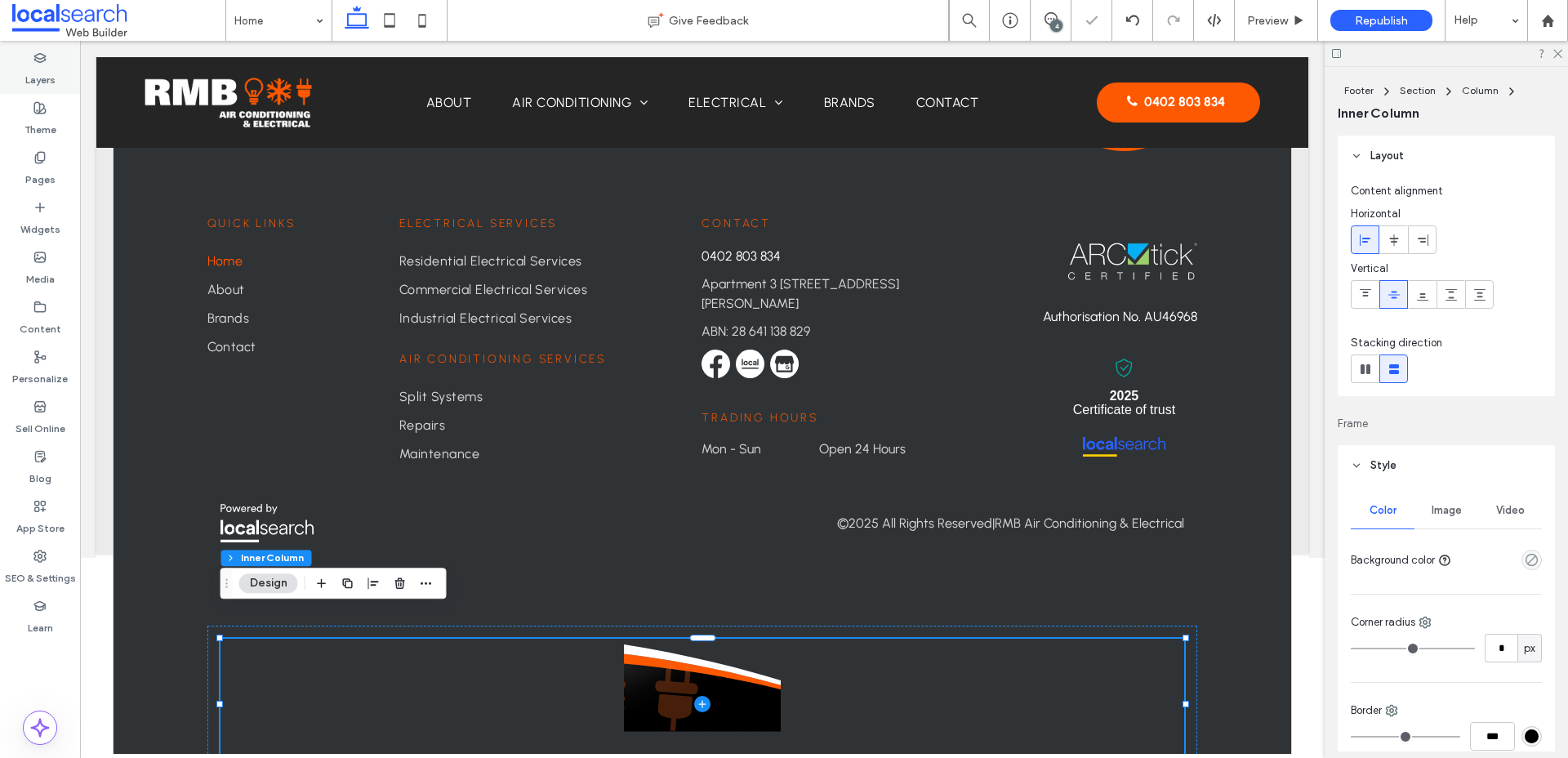
click at [28, 80] on label "Layers" at bounding box center [40, 75] width 30 height 23
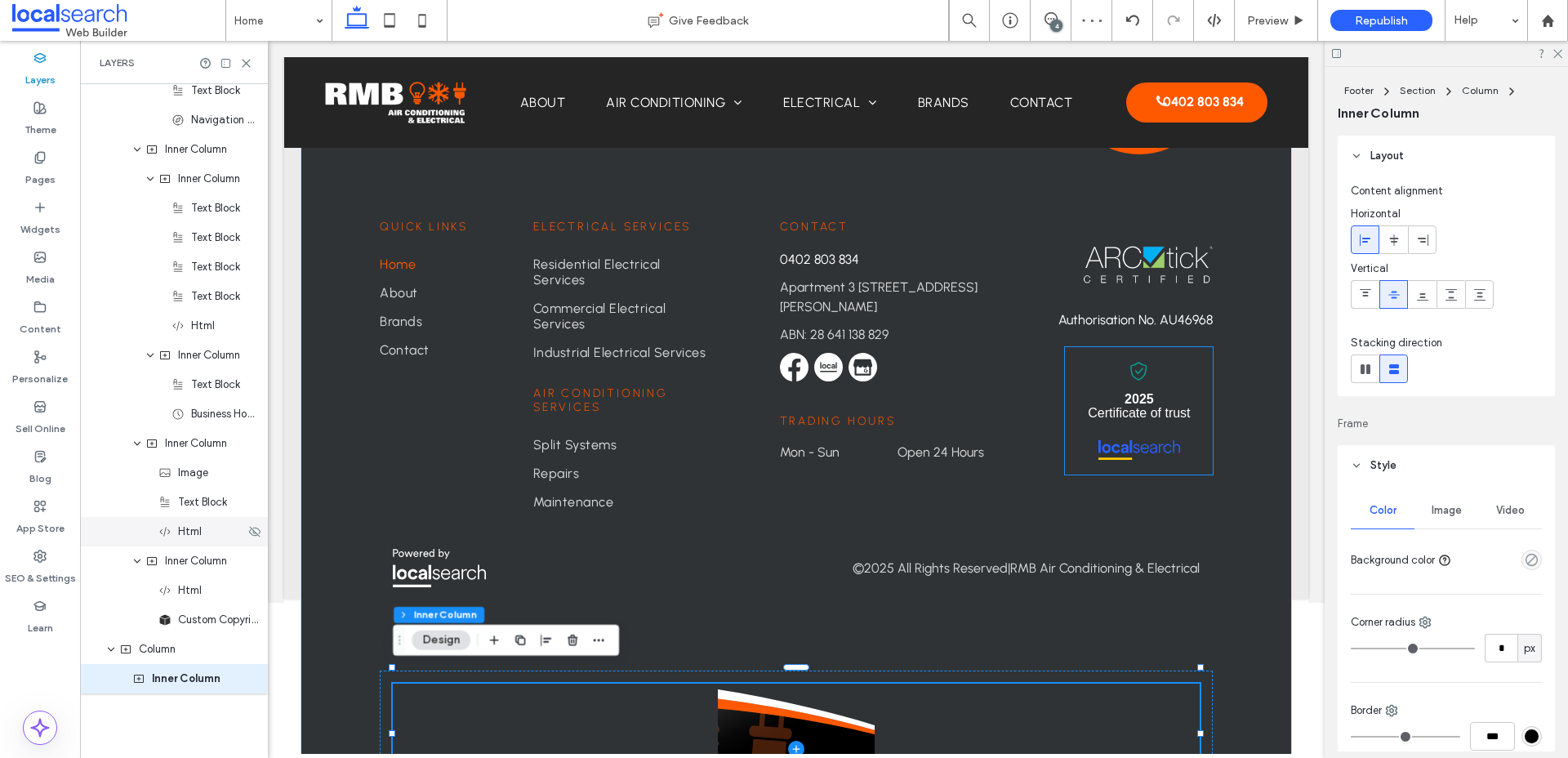
scroll to position [3007, 0]
click at [163, 657] on div "Column" at bounding box center [174, 648] width 188 height 29
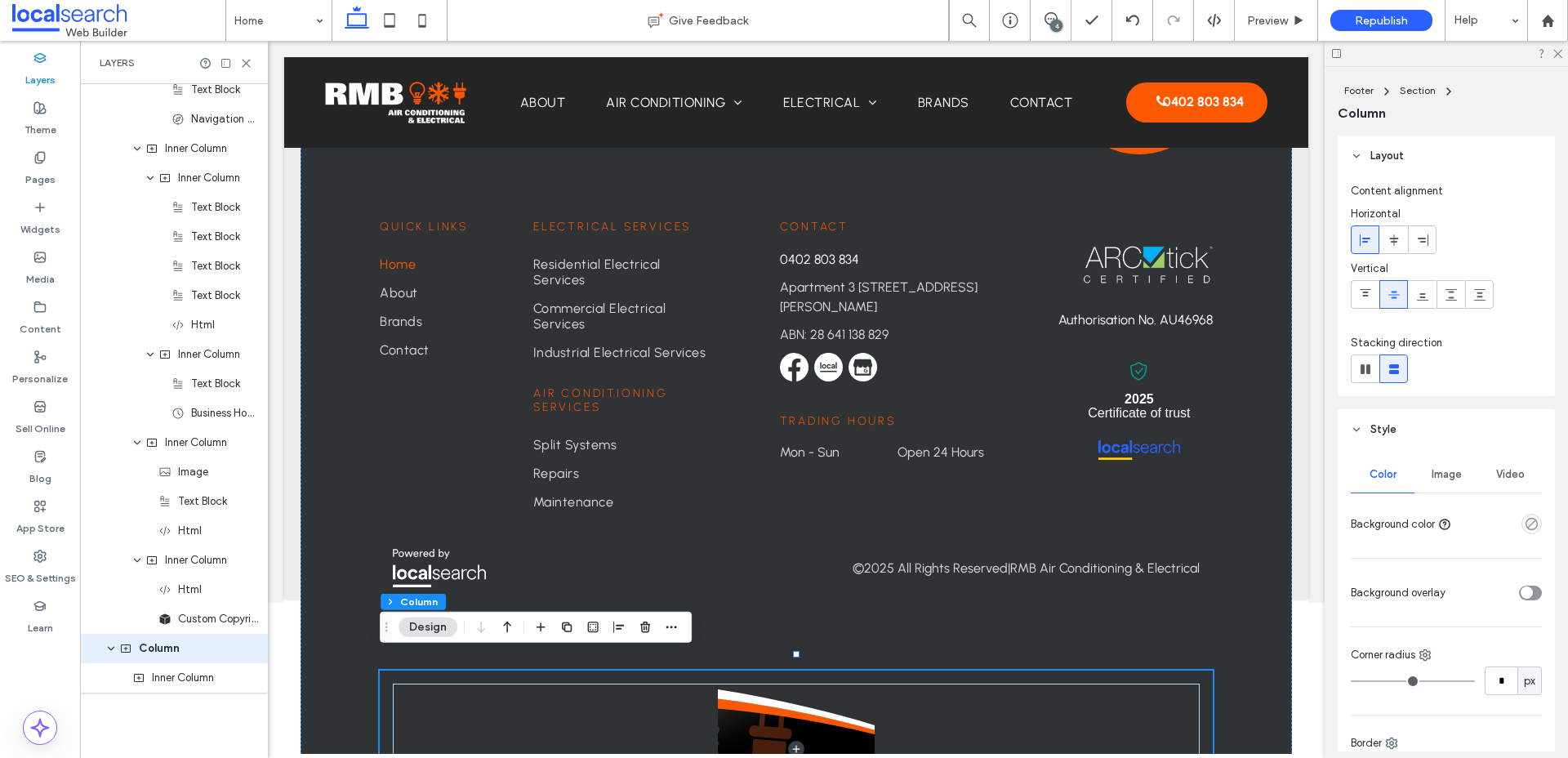
click at [1437, 479] on span "Image" at bounding box center [1447, 475] width 30 height 13
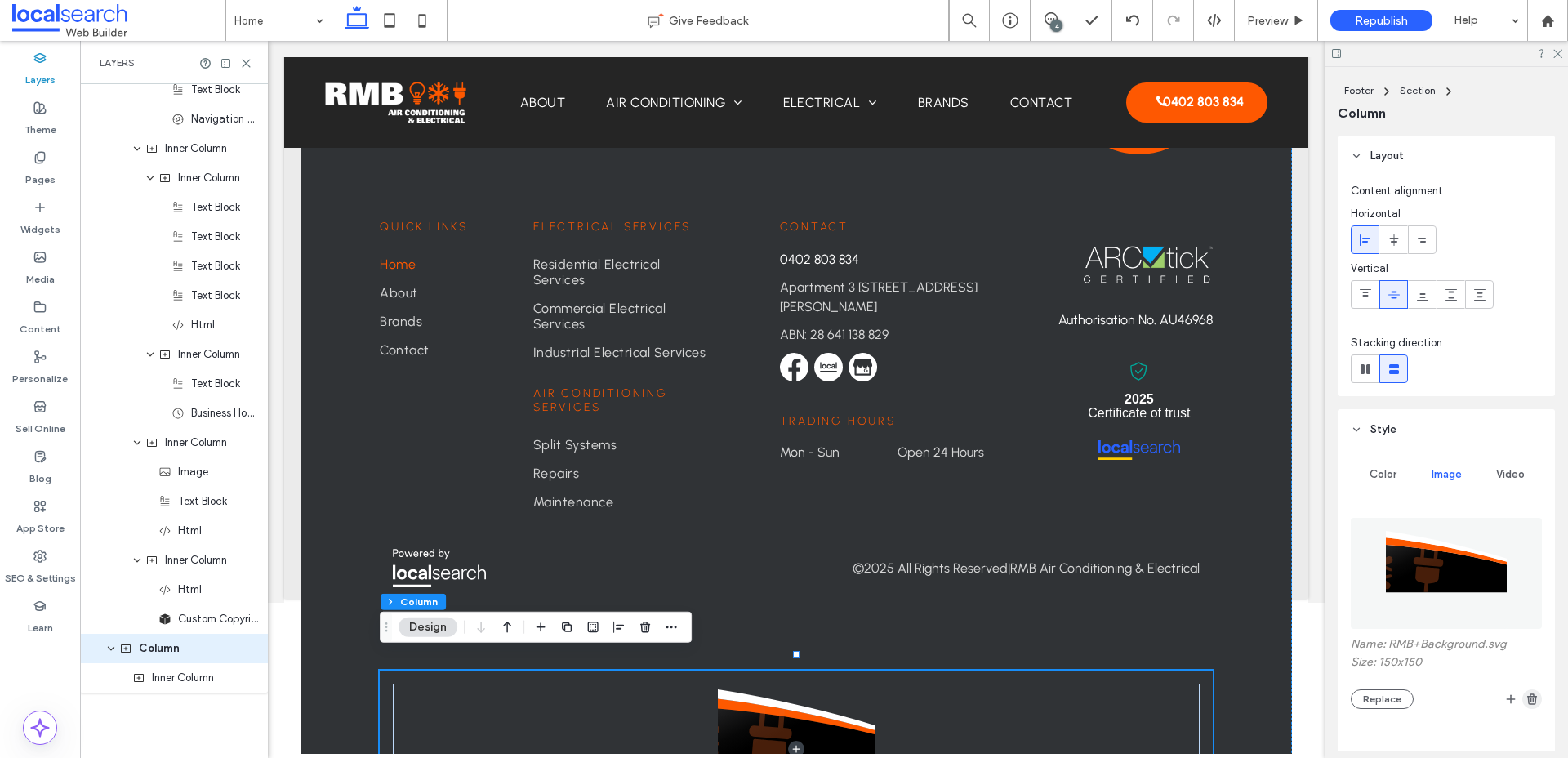
click at [1533, 691] on span "button" at bounding box center [1531, 699] width 19 height 19
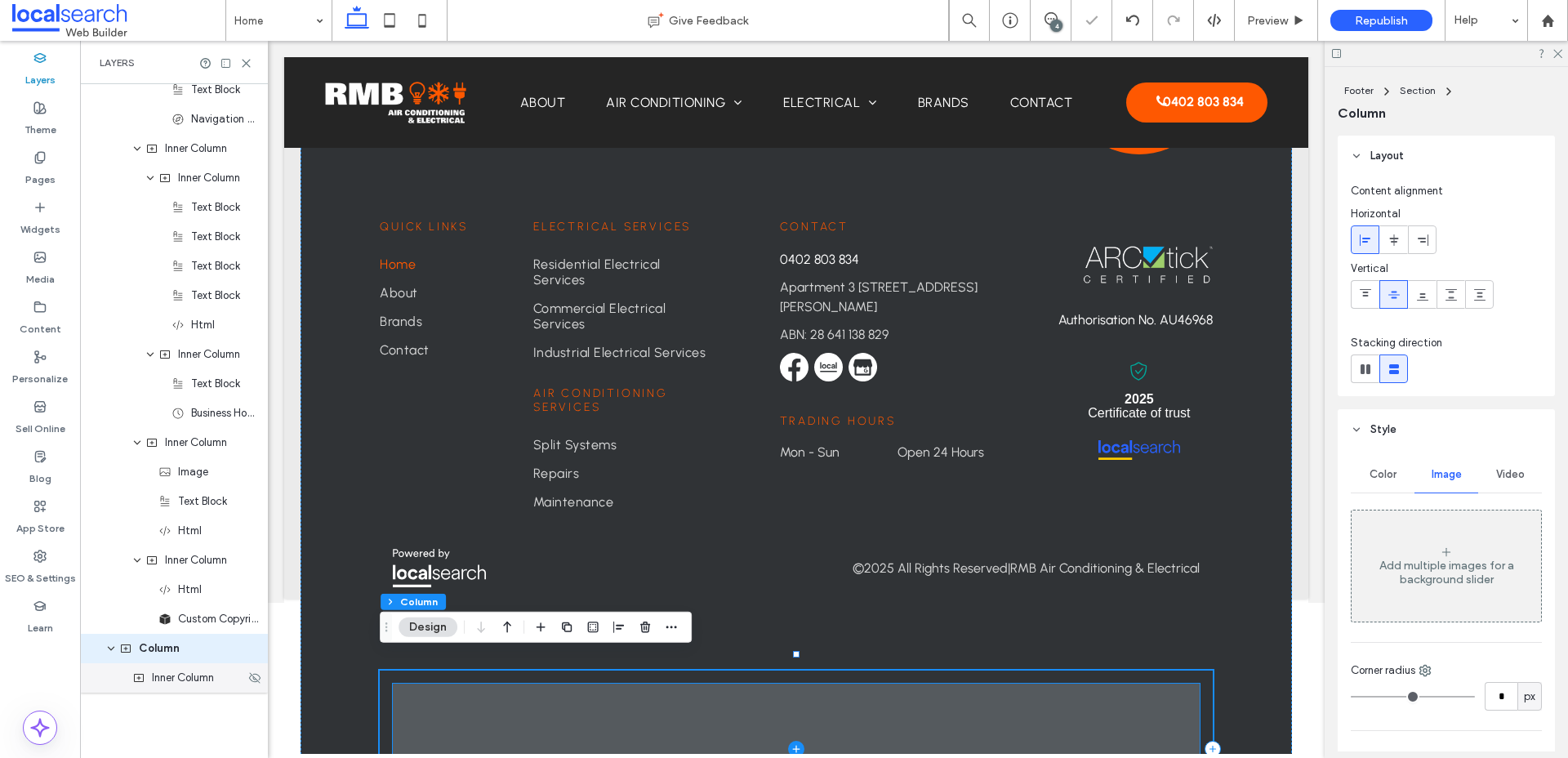
click at [210, 688] on div "Inner Column" at bounding box center [174, 677] width 188 height 29
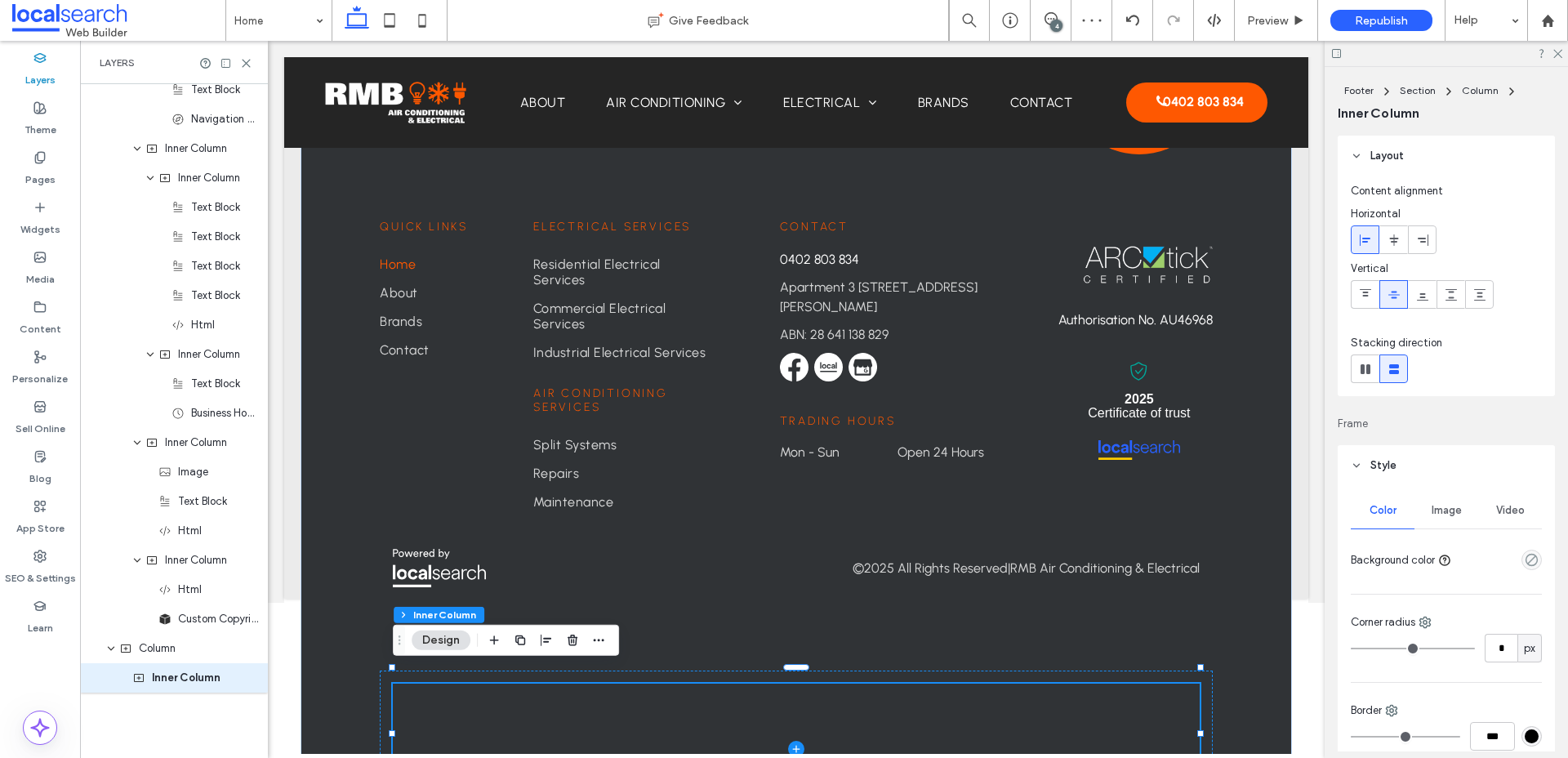
click at [1432, 502] on div "Image" at bounding box center [1446, 510] width 64 height 36
click at [1430, 595] on div "Add multiple images for a background slider" at bounding box center [1446, 608] width 190 height 28
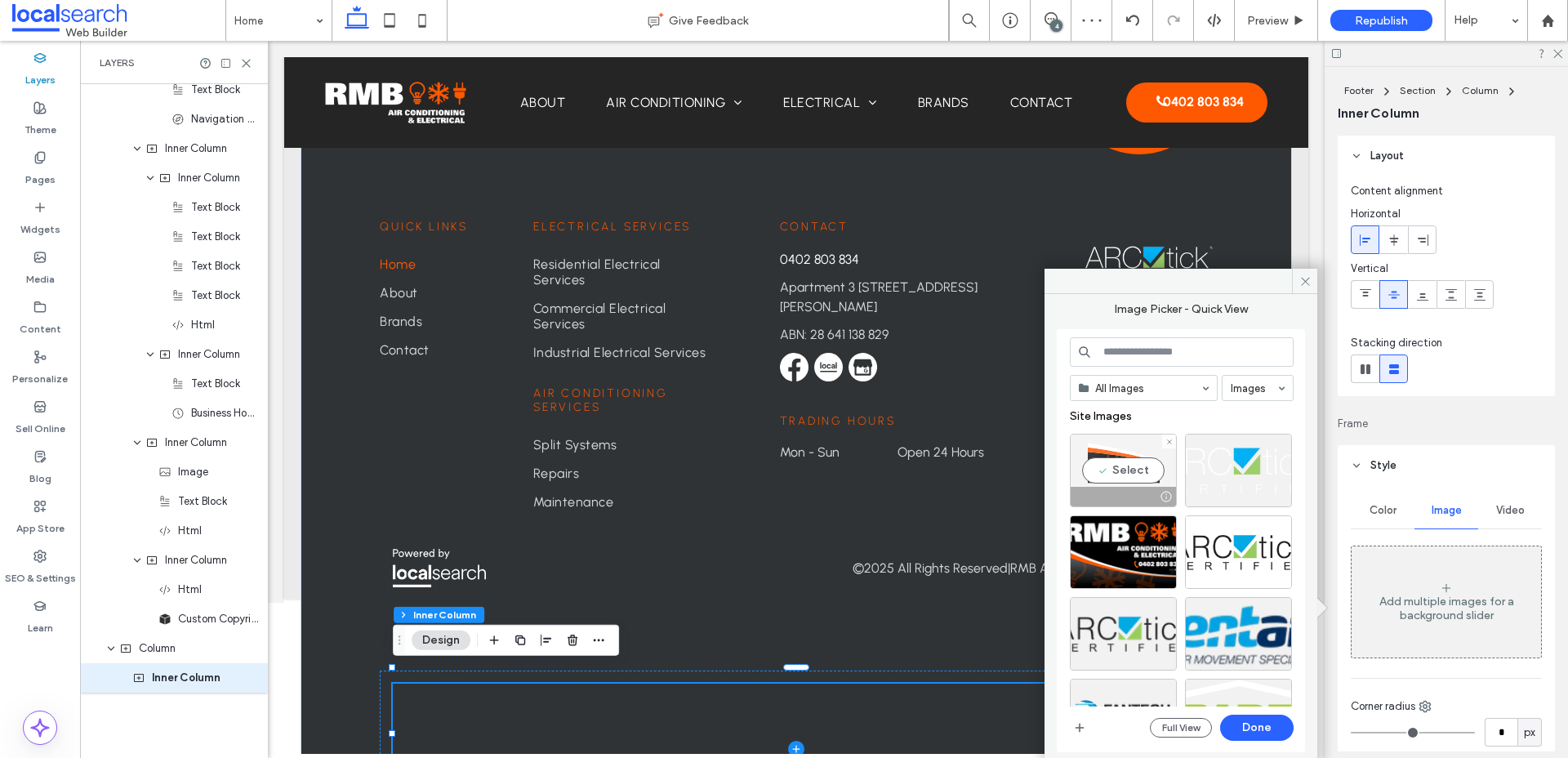
click at [1121, 466] on div "Select" at bounding box center [1123, 471] width 107 height 74
click at [1274, 730] on button "Done" at bounding box center [1257, 727] width 74 height 26
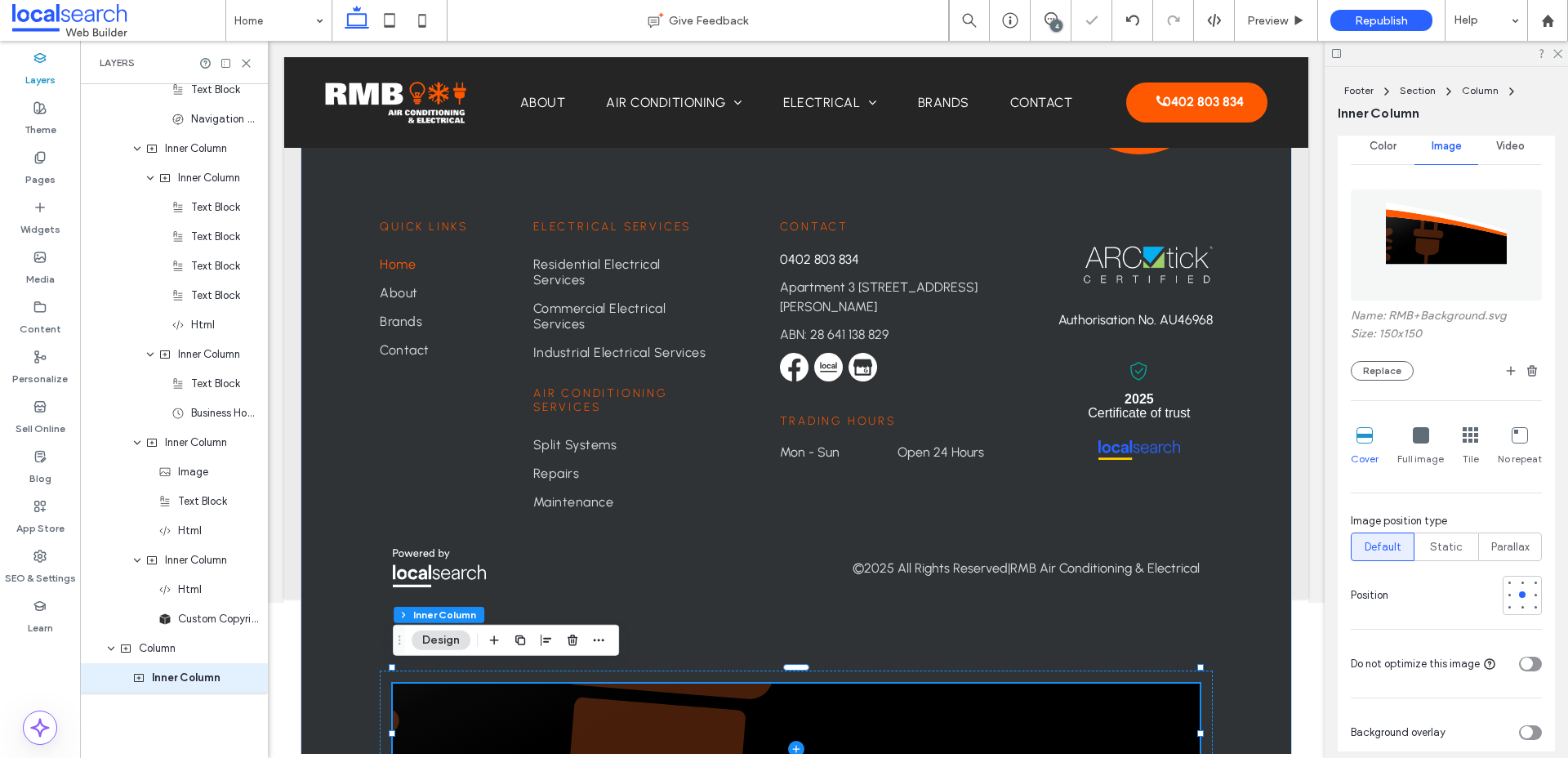
scroll to position [366, 0]
click at [1416, 435] on icon at bounding box center [1421, 434] width 17 height 17
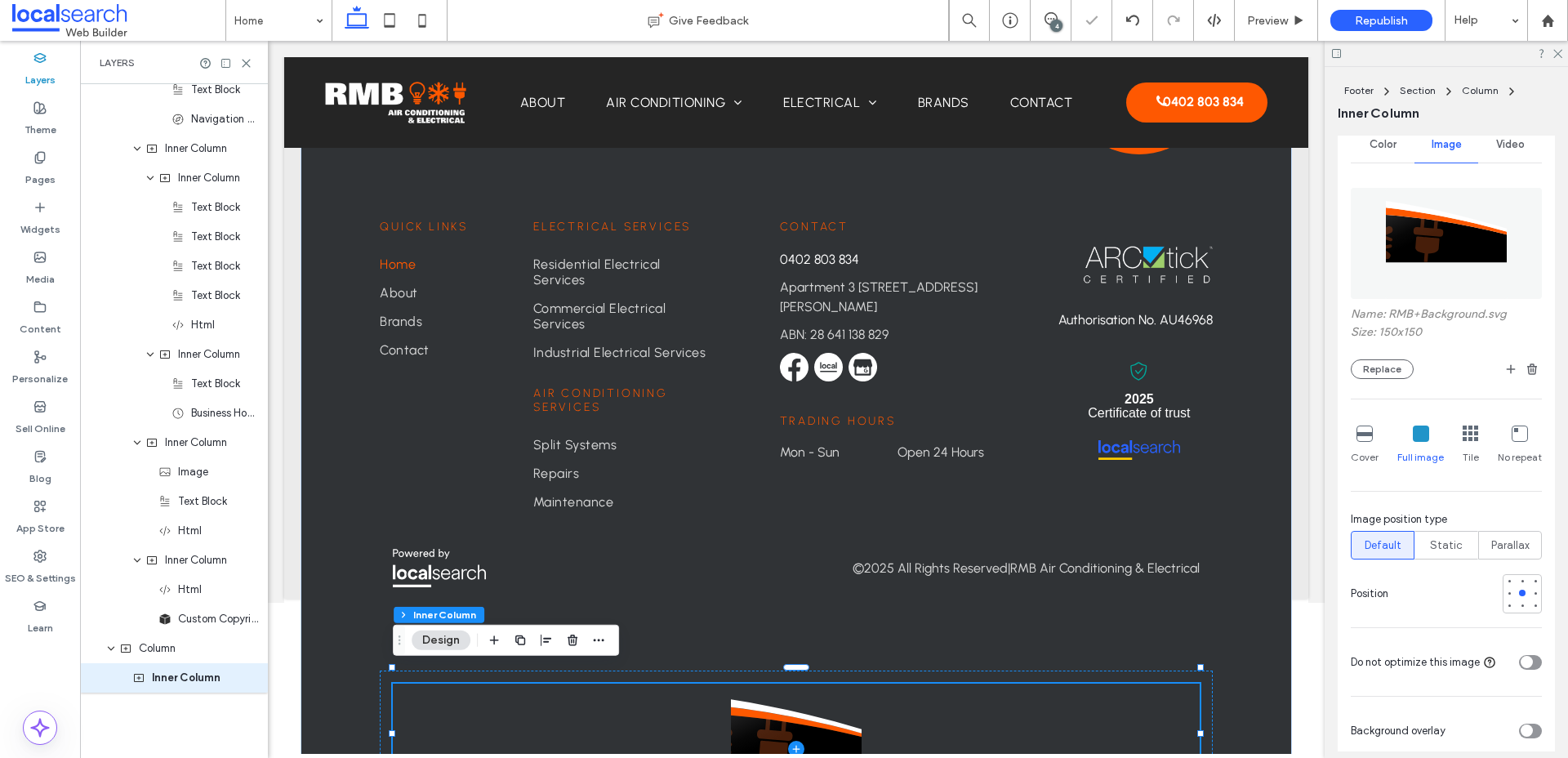
click at [1372, 448] on div "Cover" at bounding box center [1364, 445] width 28 height 53
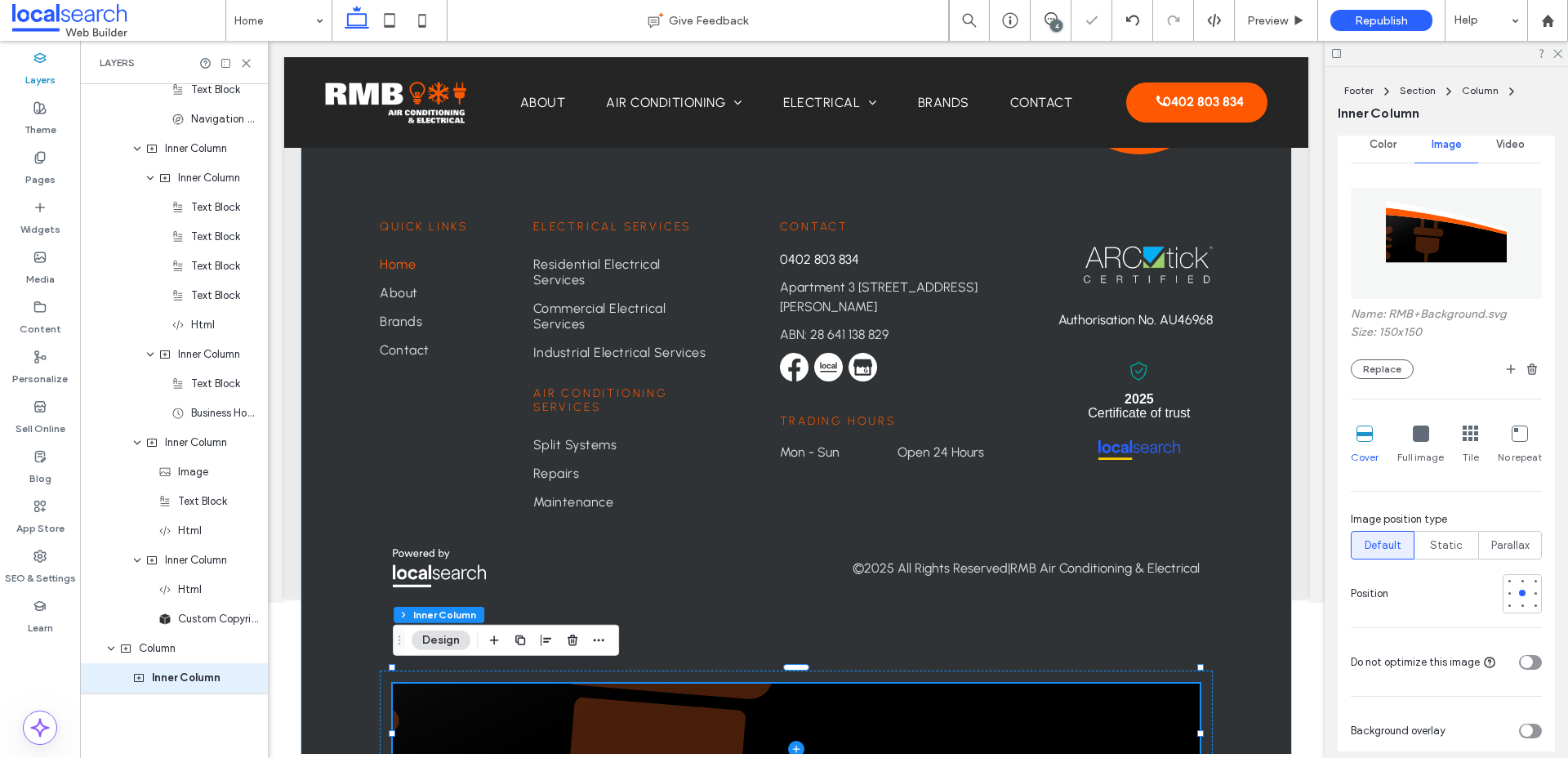
click at [1360, 435] on icon at bounding box center [1365, 434] width 17 height 17
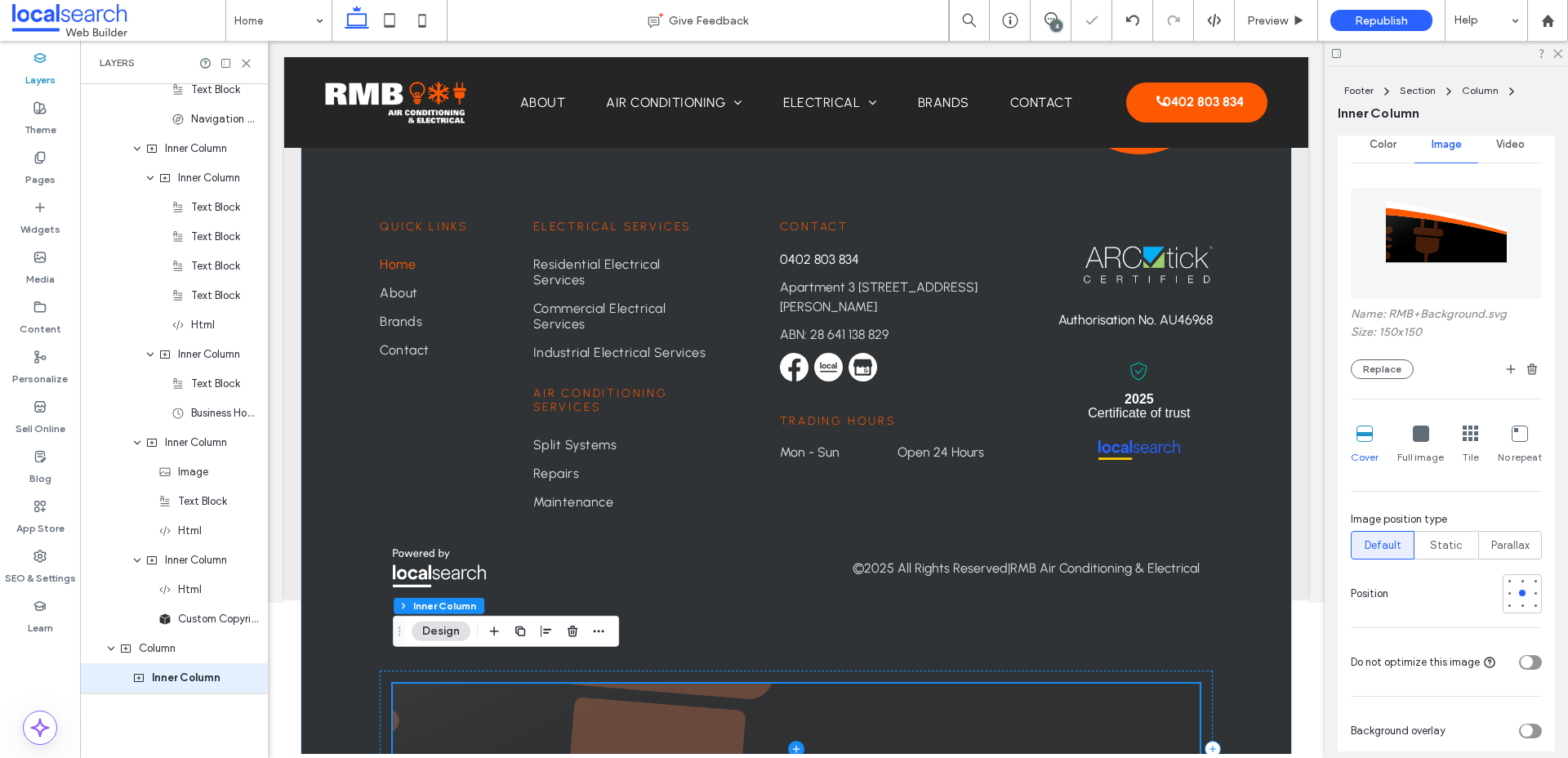
scroll to position [4442, 0]
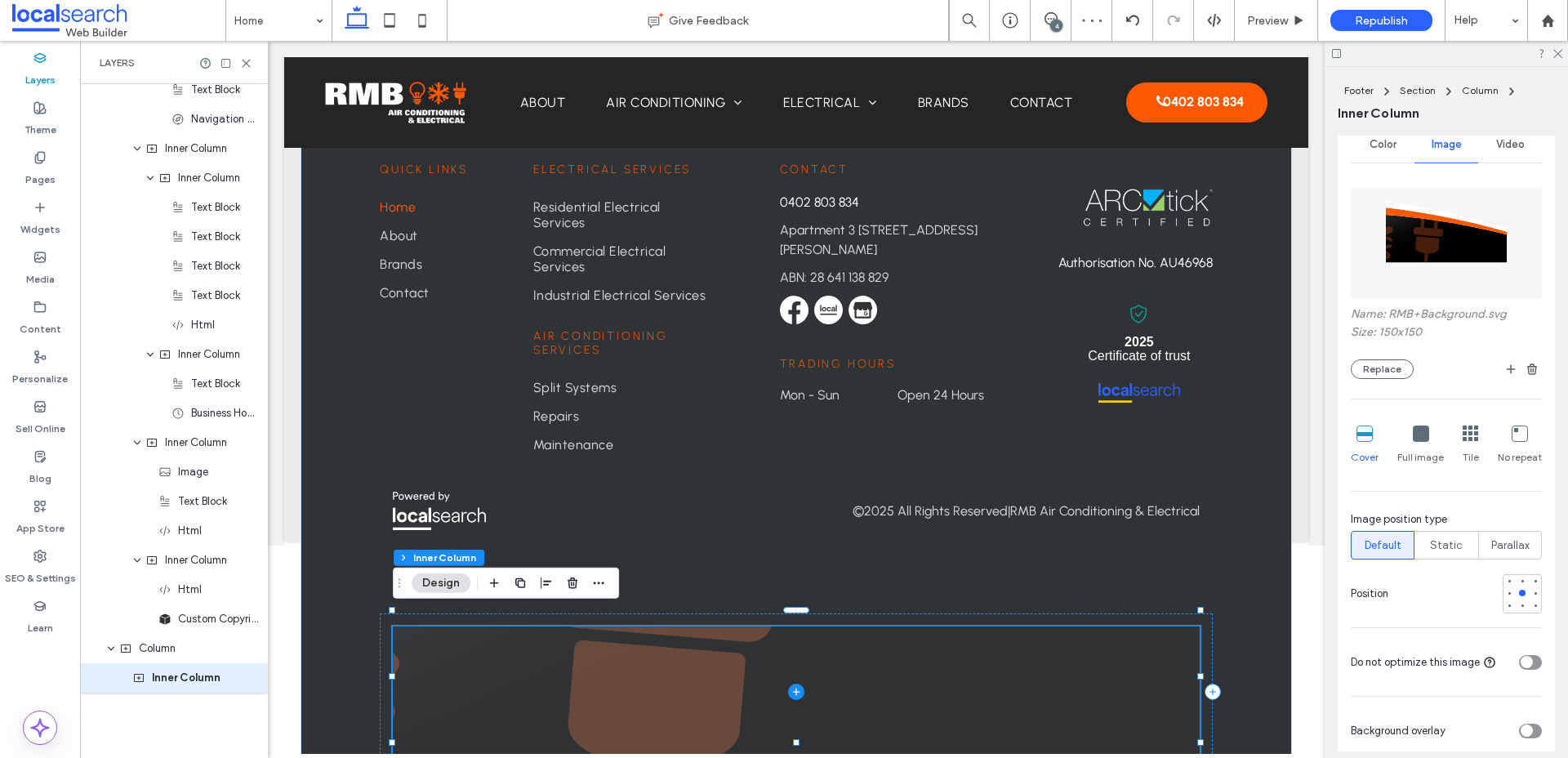
click at [1033, 704] on span at bounding box center [796, 691] width 807 height 130
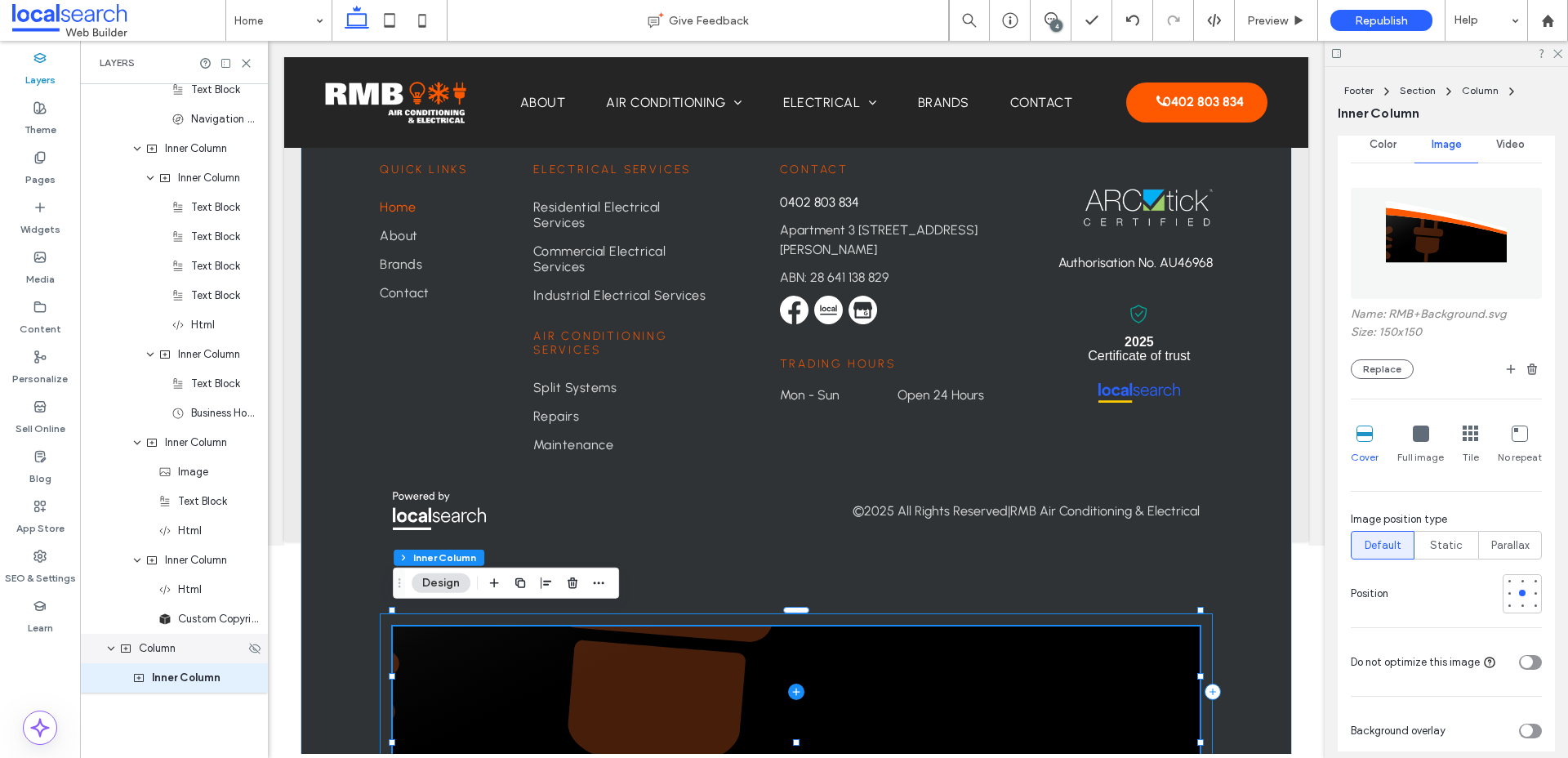
click at [160, 654] on span "Column" at bounding box center [157, 649] width 37 height 17
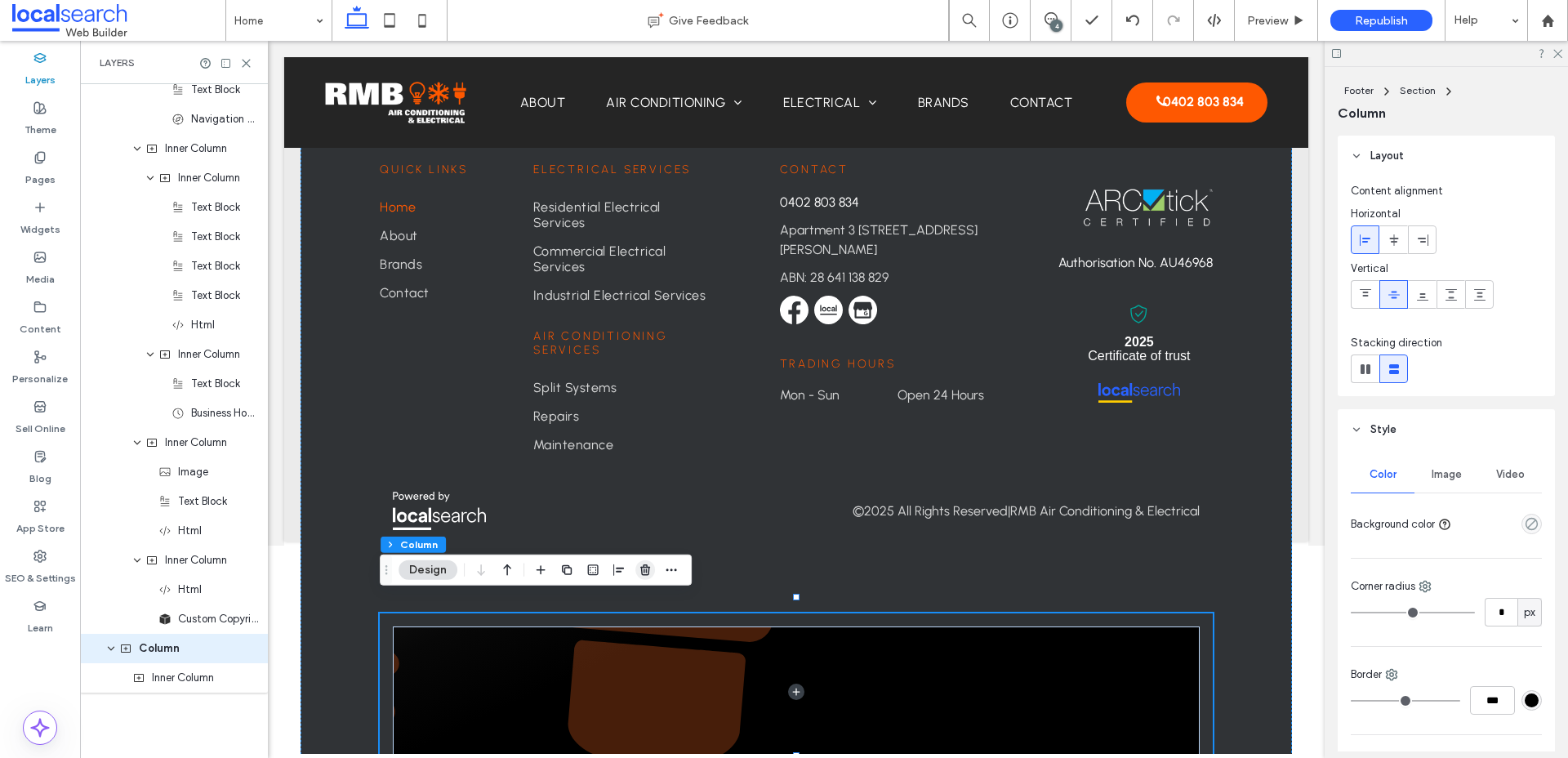
click at [640, 565] on icon "button" at bounding box center [645, 570] width 13 height 13
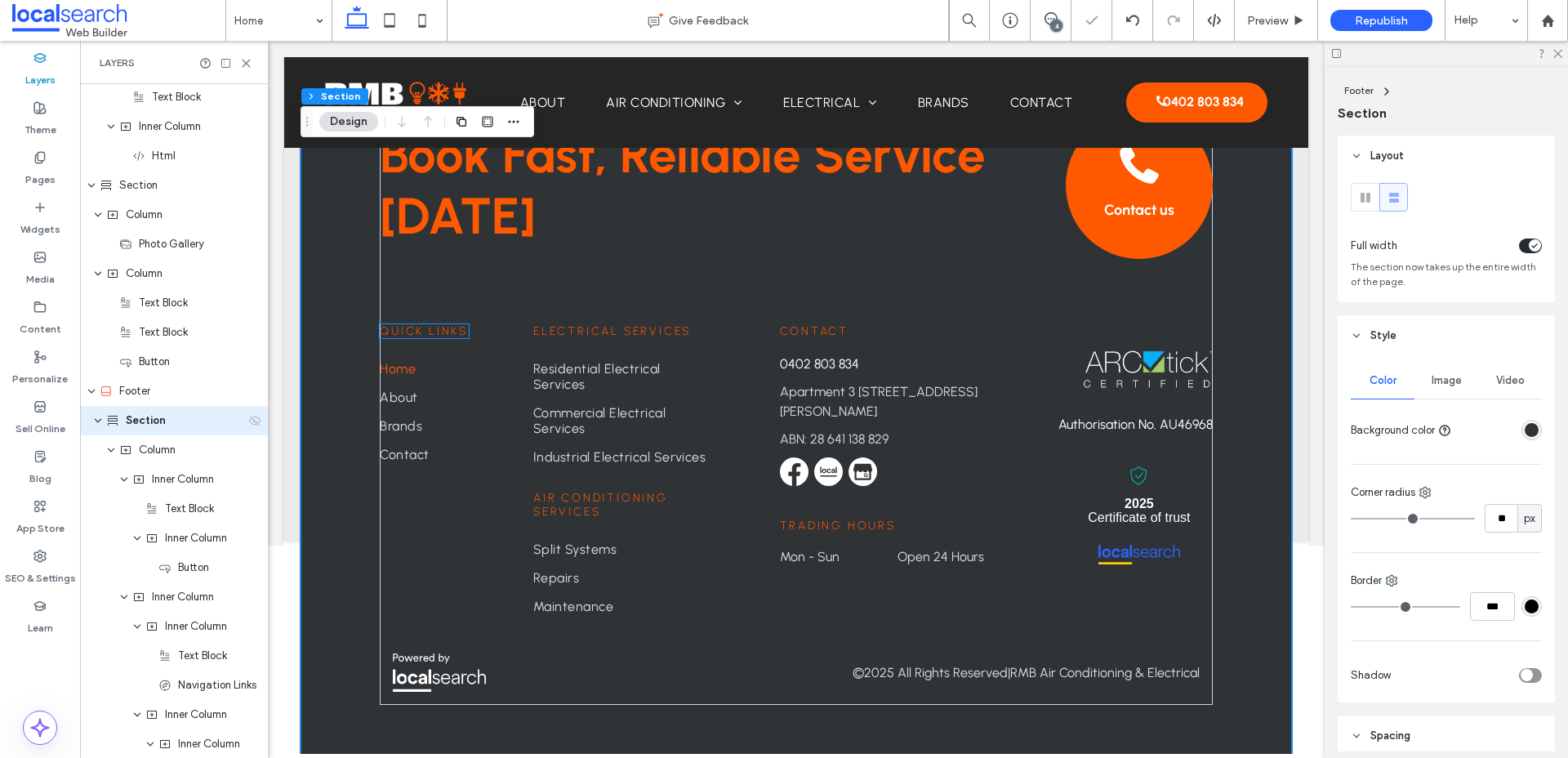
scroll to position [2235, 0]
click at [142, 415] on span "Section" at bounding box center [145, 421] width 40 height 17
click at [1452, 391] on div "Image" at bounding box center [1446, 380] width 64 height 36
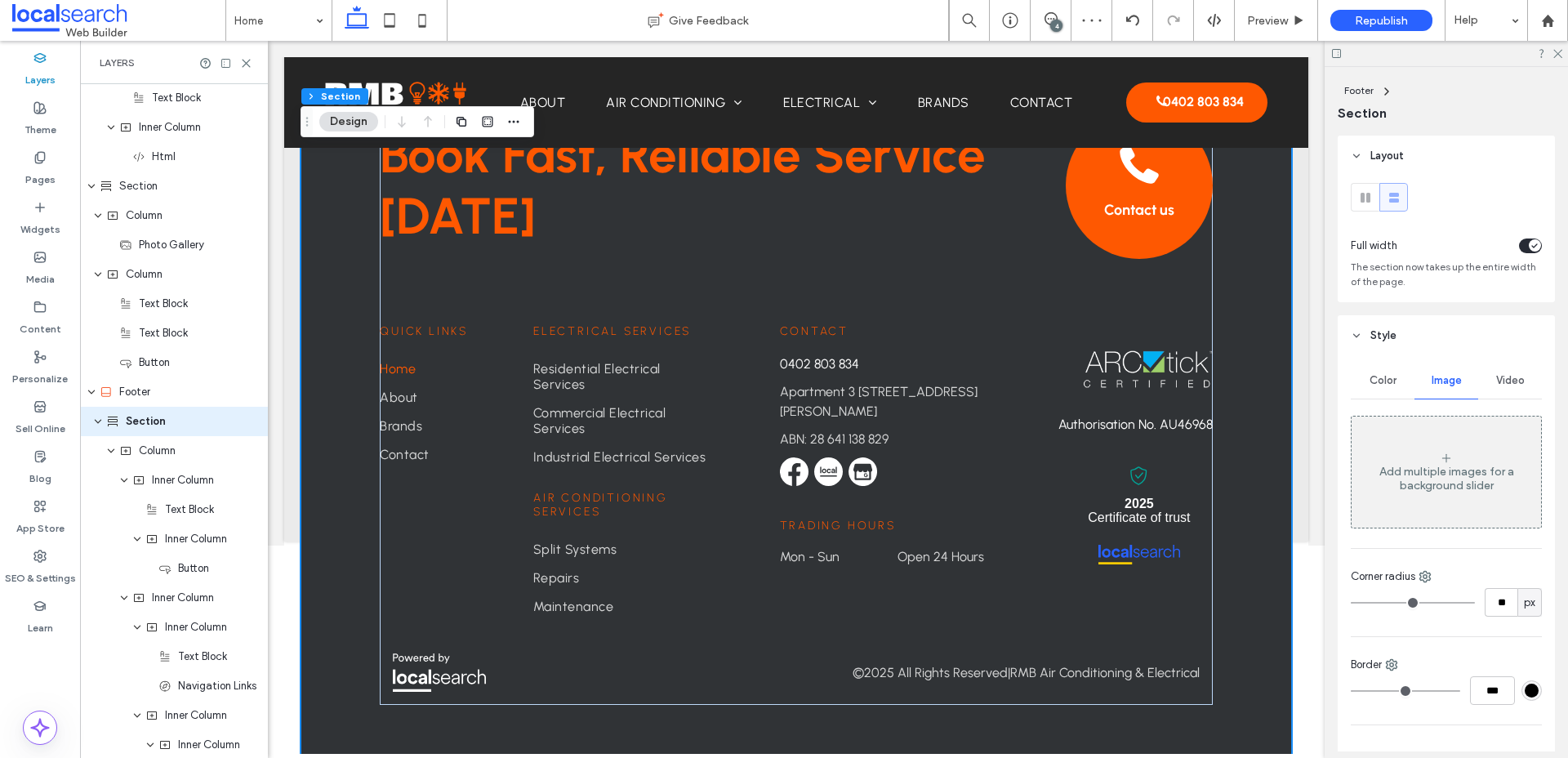
click at [1433, 466] on div "Add multiple images for a background slider" at bounding box center [1446, 478] width 190 height 28
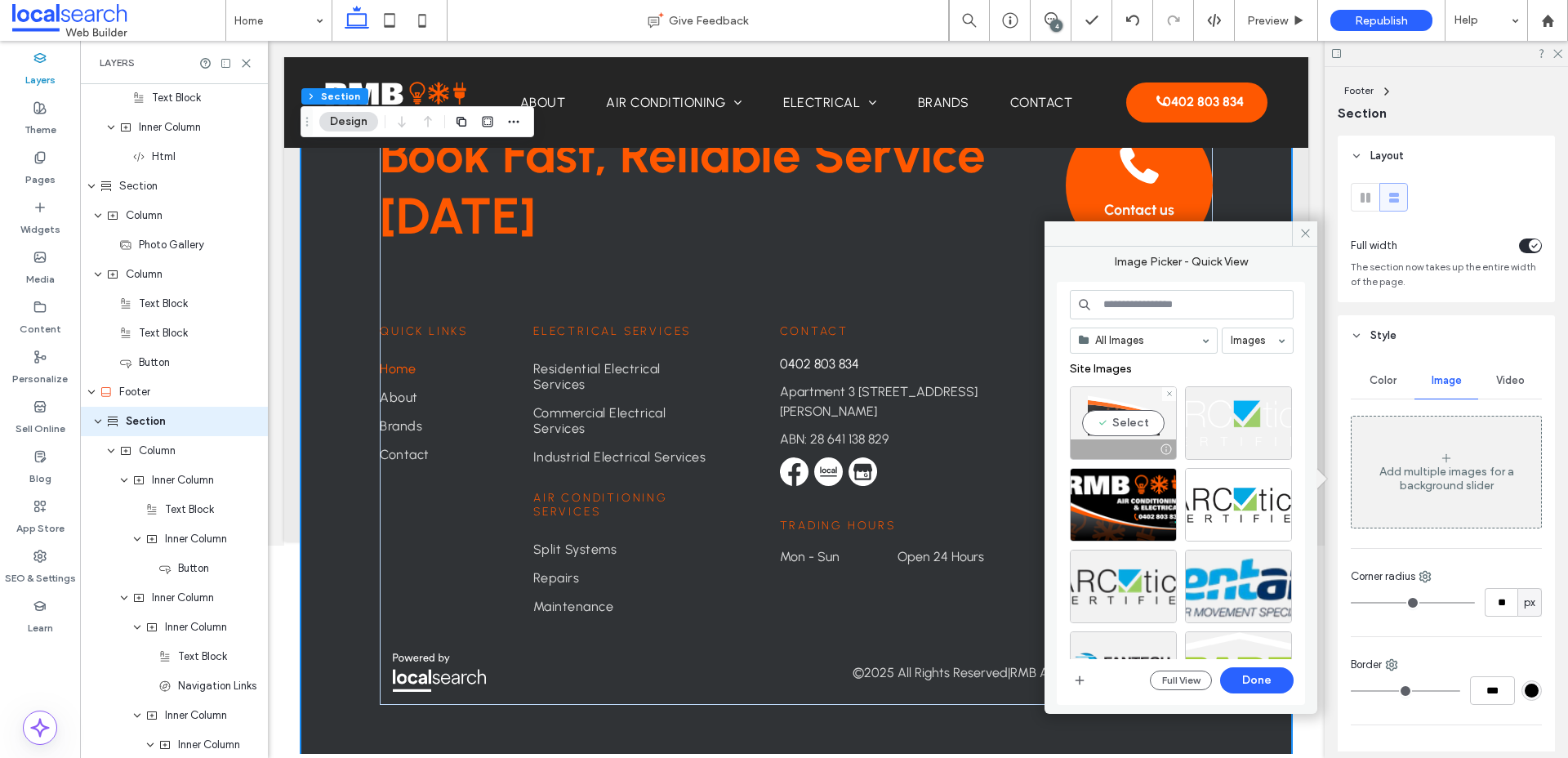
click at [1115, 417] on div "Select" at bounding box center [1123, 423] width 107 height 74
click at [1267, 678] on button "Done" at bounding box center [1257, 679] width 74 height 26
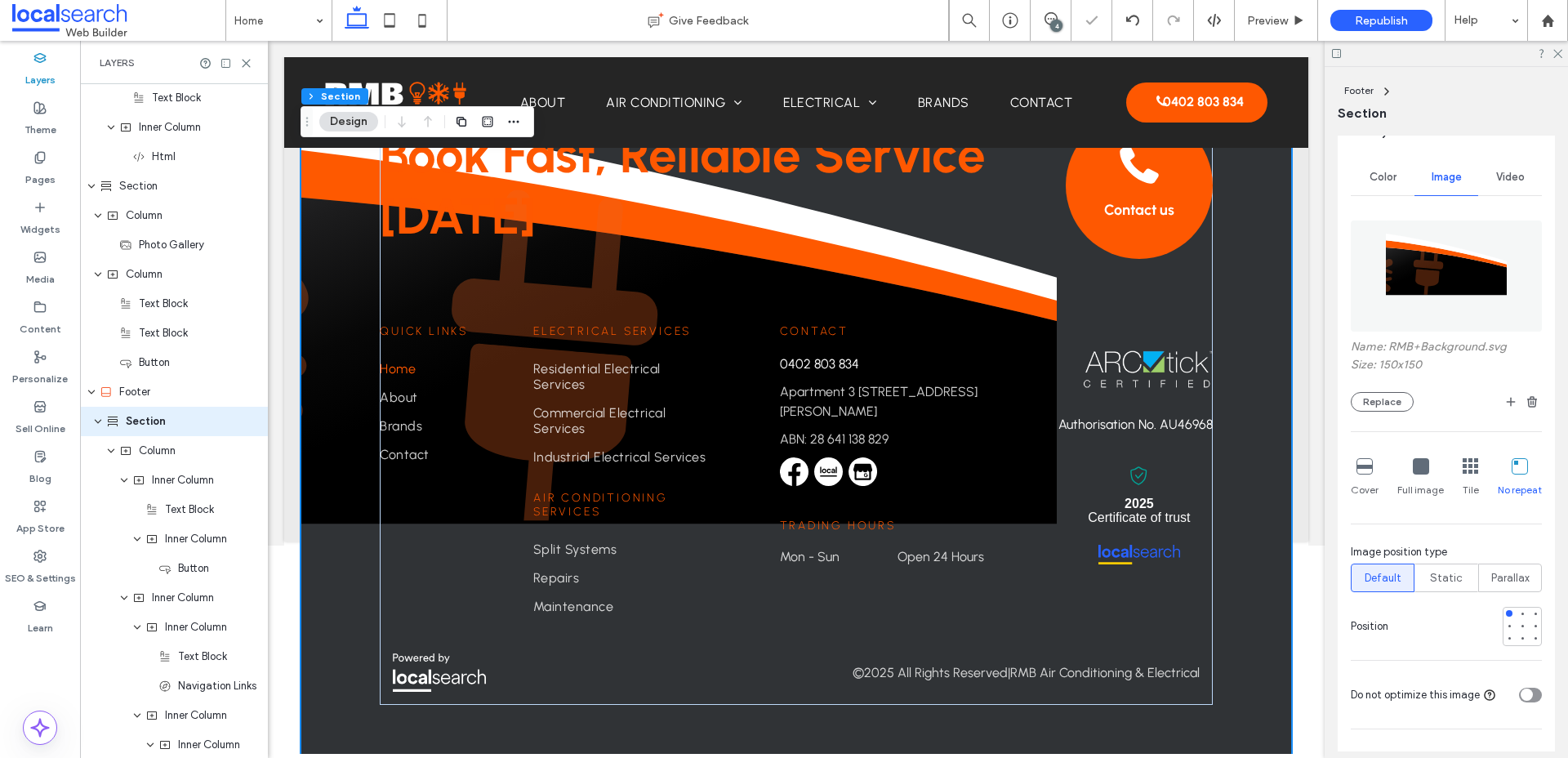
scroll to position [222, 0]
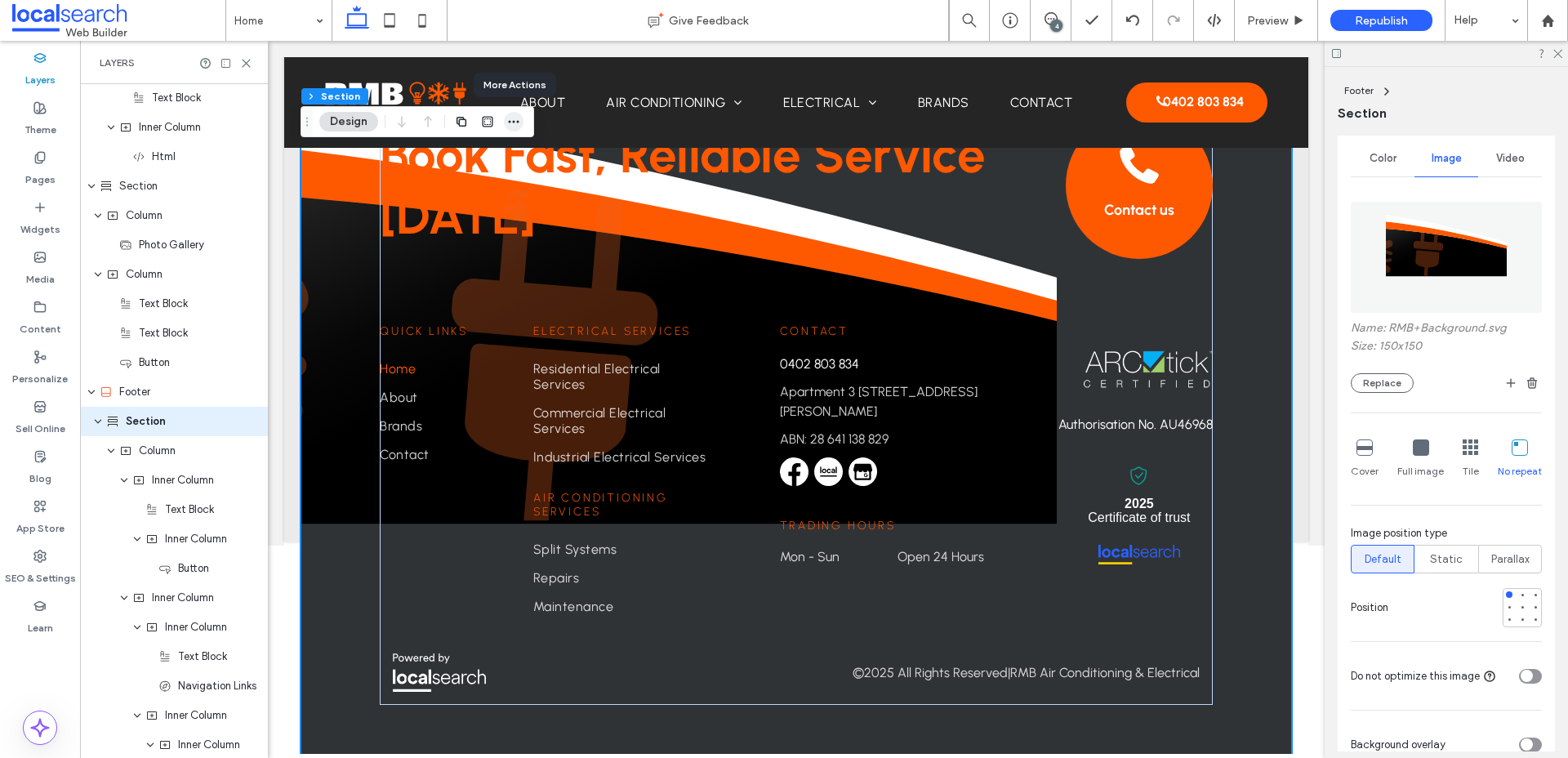
click at [512, 123] on icon "button" at bounding box center [514, 122] width 13 height 13
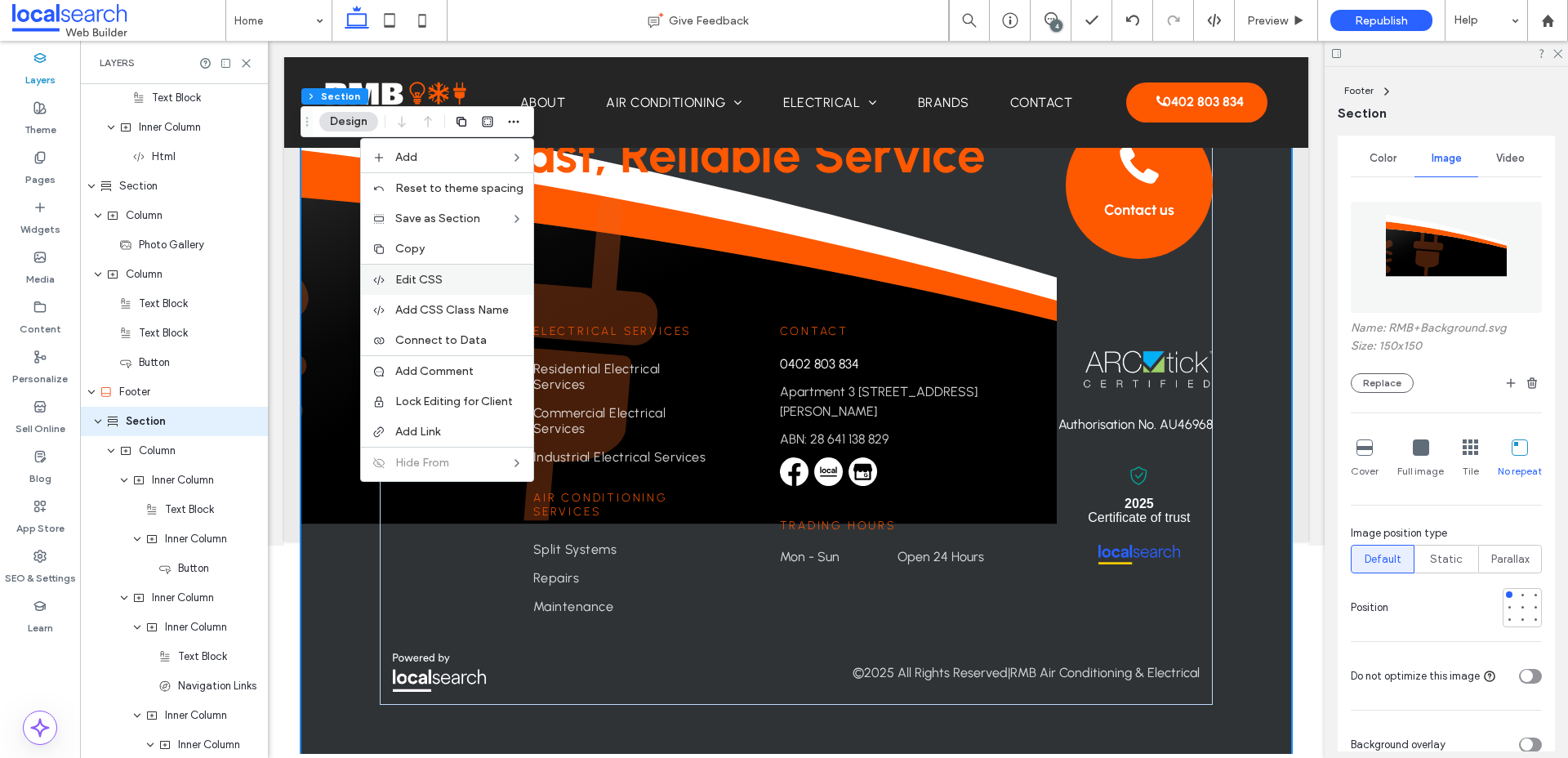
click at [425, 281] on span "Edit CSS" at bounding box center [419, 279] width 48 height 14
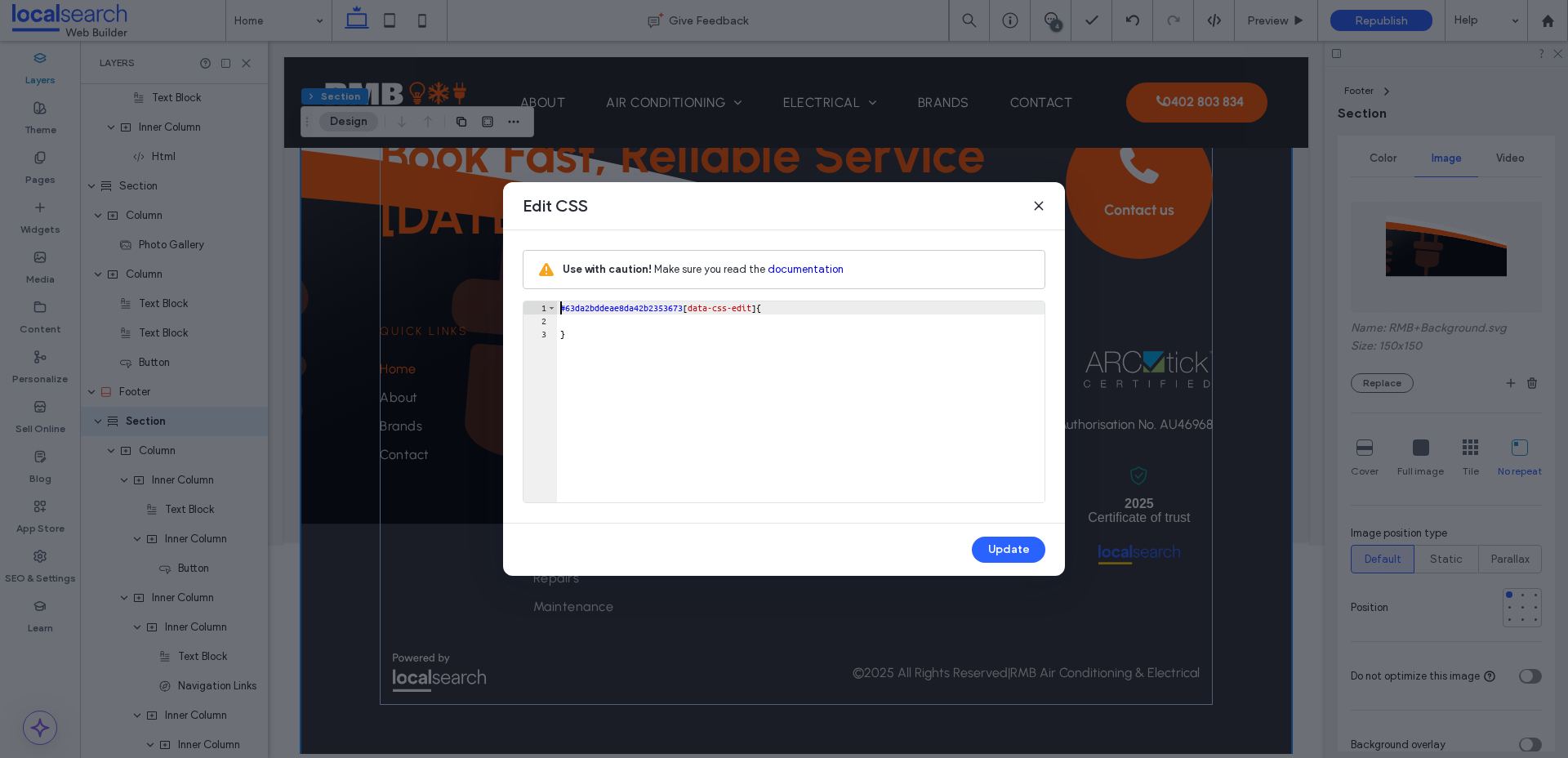
scroll to position [0, 0]
click at [855, 299] on div "Use with caution! Make sure you read the documentation ** 1 2 3 #63da2bddeae8da…" at bounding box center [783, 376] width 522 height 253
click at [857, 309] on div "#63da2bddeae8da42b2353673 [ data-css-edit ] { }" at bounding box center [800, 415] width 487 height 227
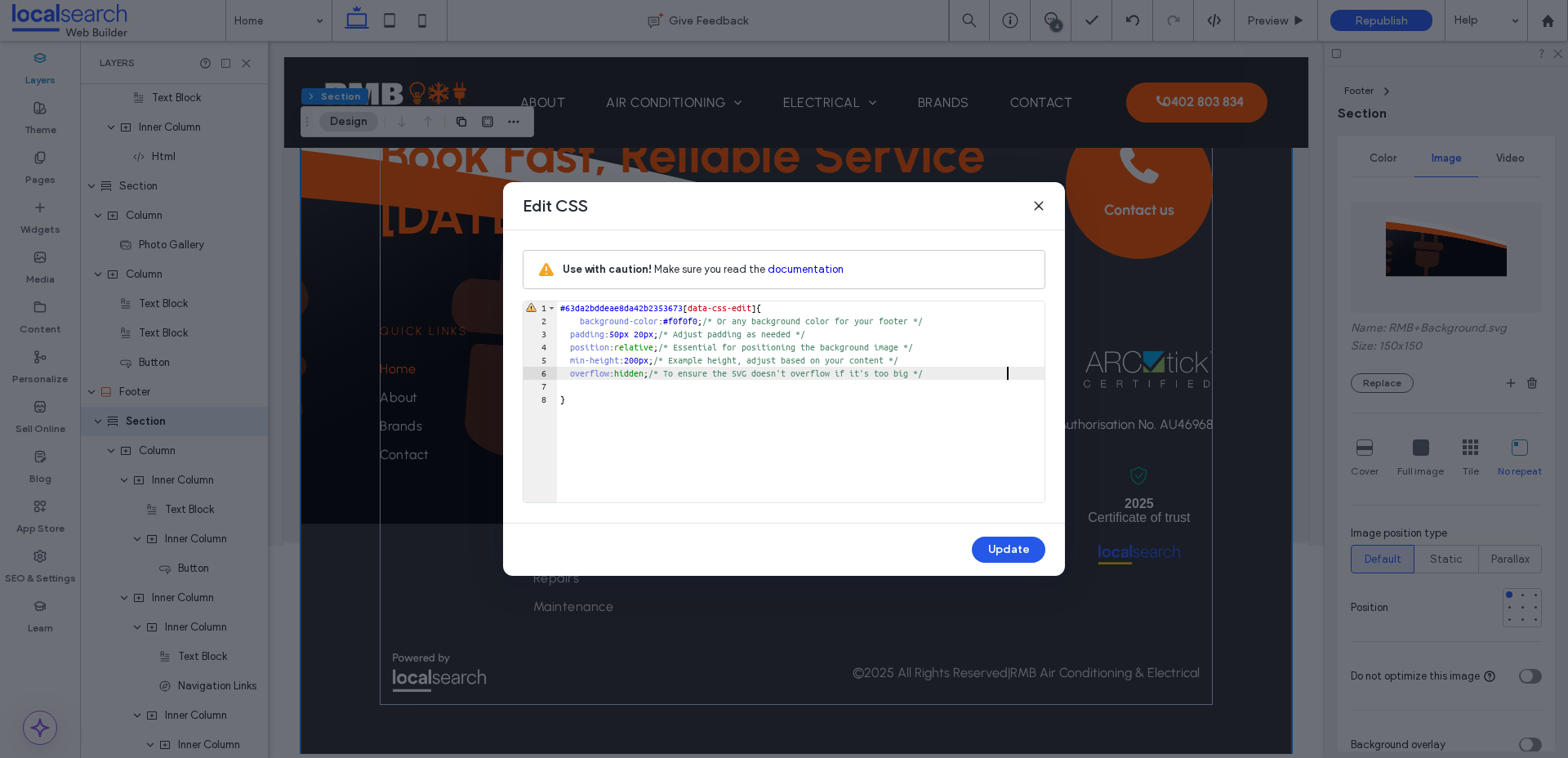
click at [1009, 549] on button "Update" at bounding box center [1009, 549] width 74 height 26
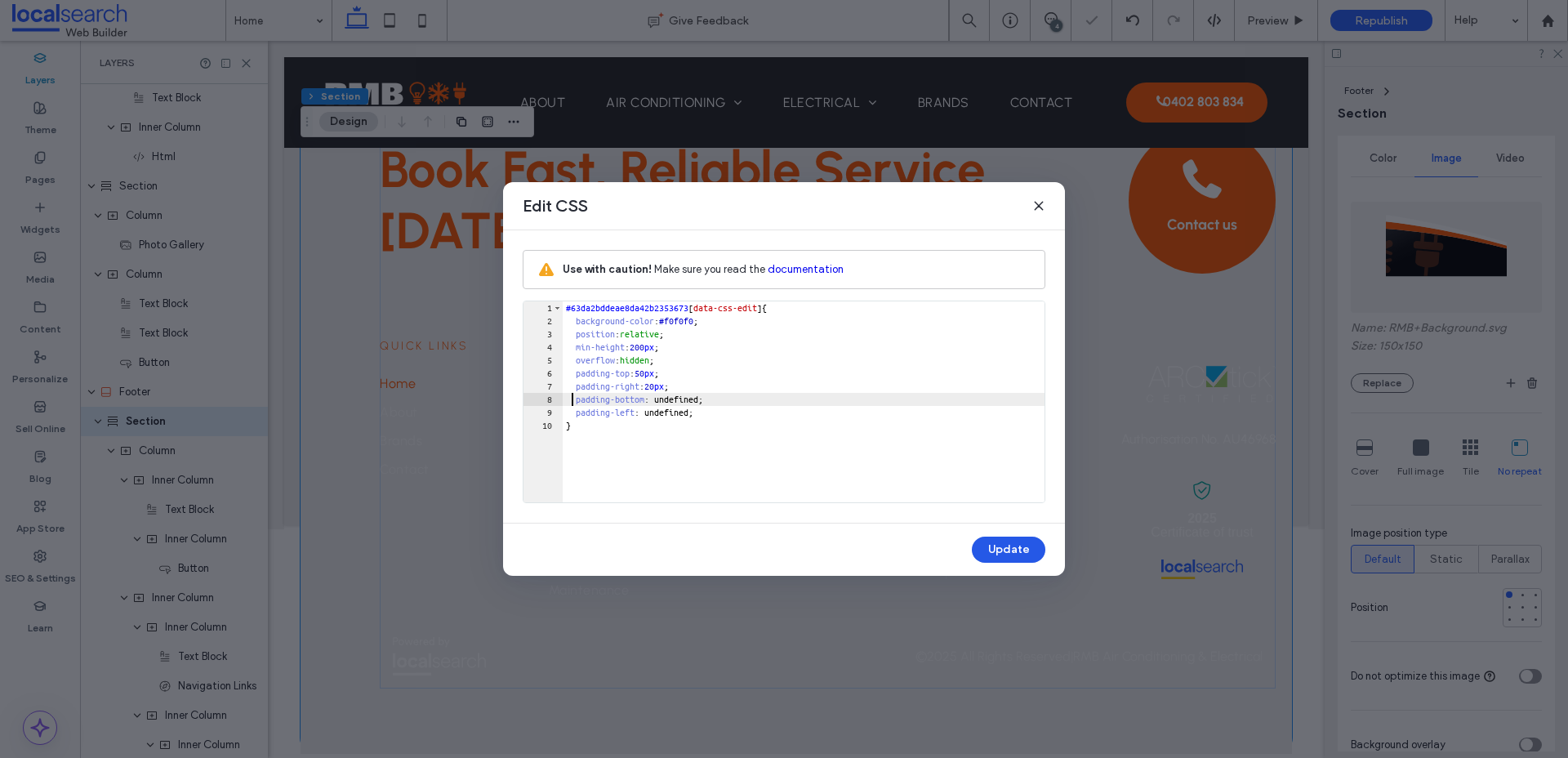
scroll to position [4207, 0]
click at [736, 322] on div "#63da2bddeae8da42b2353673 [ data-css-edit ] { background-color : #f0f0f0 ; posi…" at bounding box center [803, 415] width 481 height 227
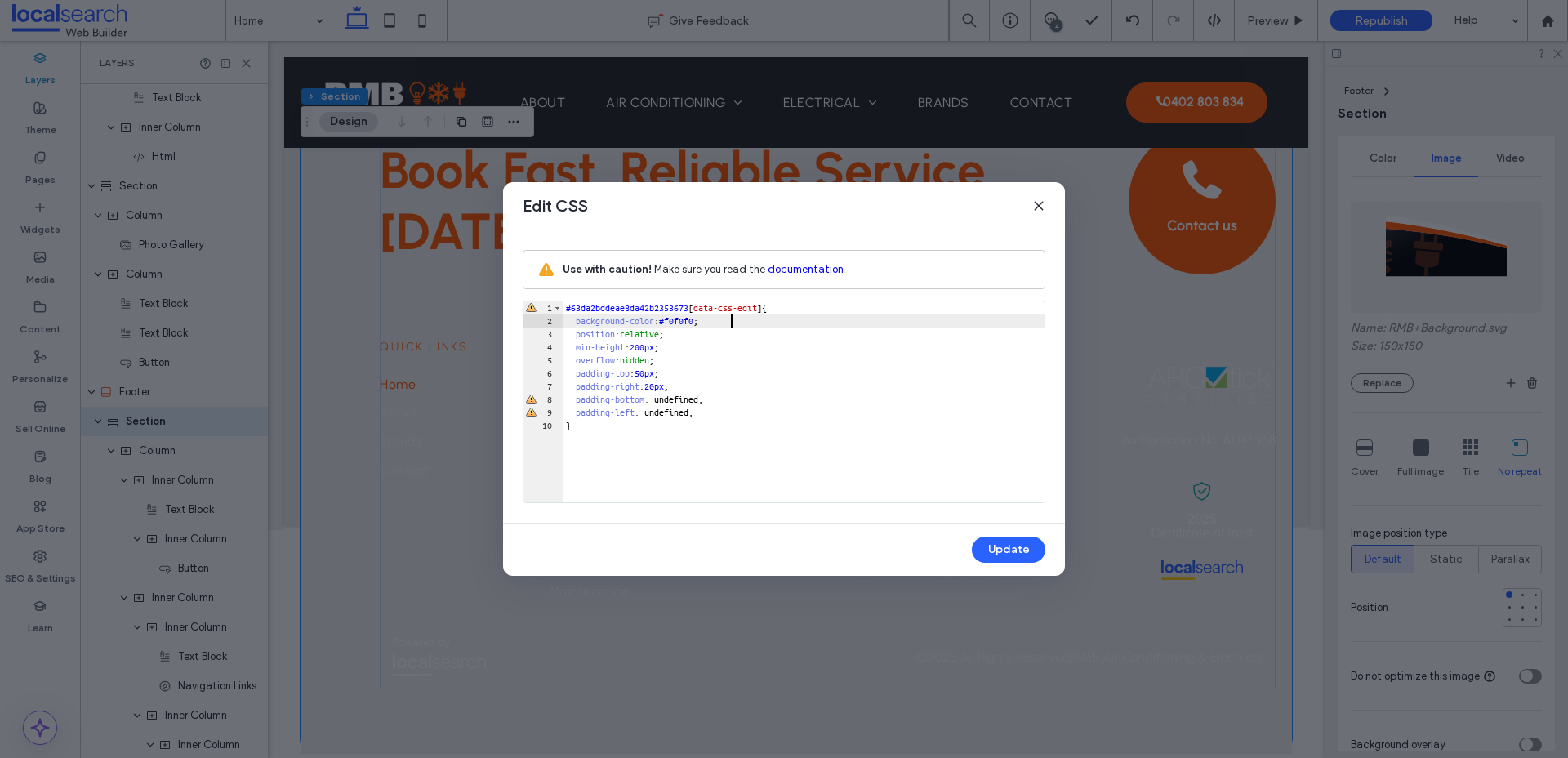
click at [736, 322] on div "#63da2bddeae8da42b2353673 [ data-css-edit ] { background-color : #f0f0f0 ; posi…" at bounding box center [803, 415] width 481 height 227
click at [998, 543] on button "Update" at bounding box center [1009, 549] width 74 height 26
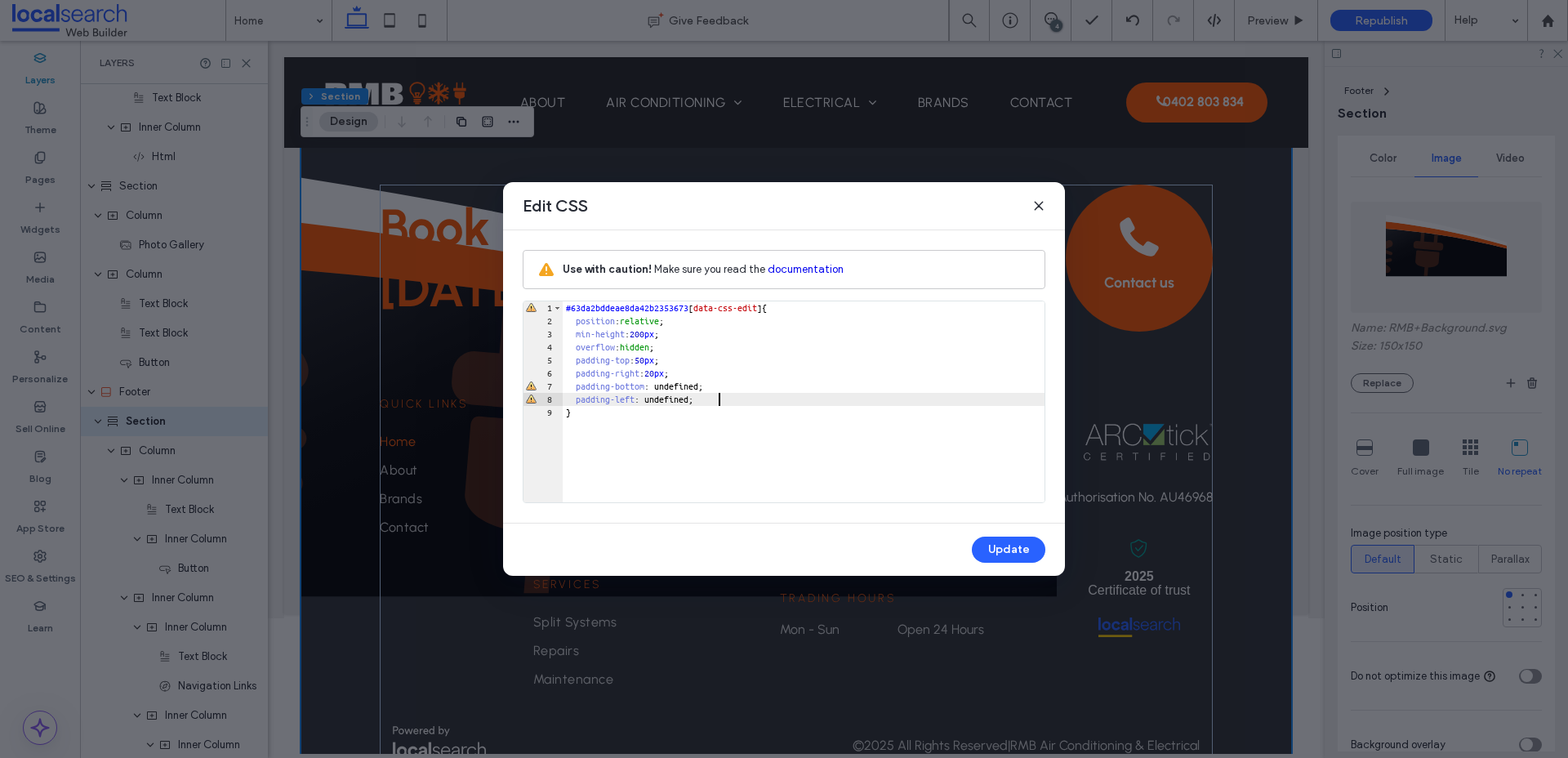
click at [732, 397] on div "#63da2bddeae8da42b2353673 [ data-css-edit ] { position : relative ; min-height …" at bounding box center [803, 415] width 481 height 227
type textarea "**"
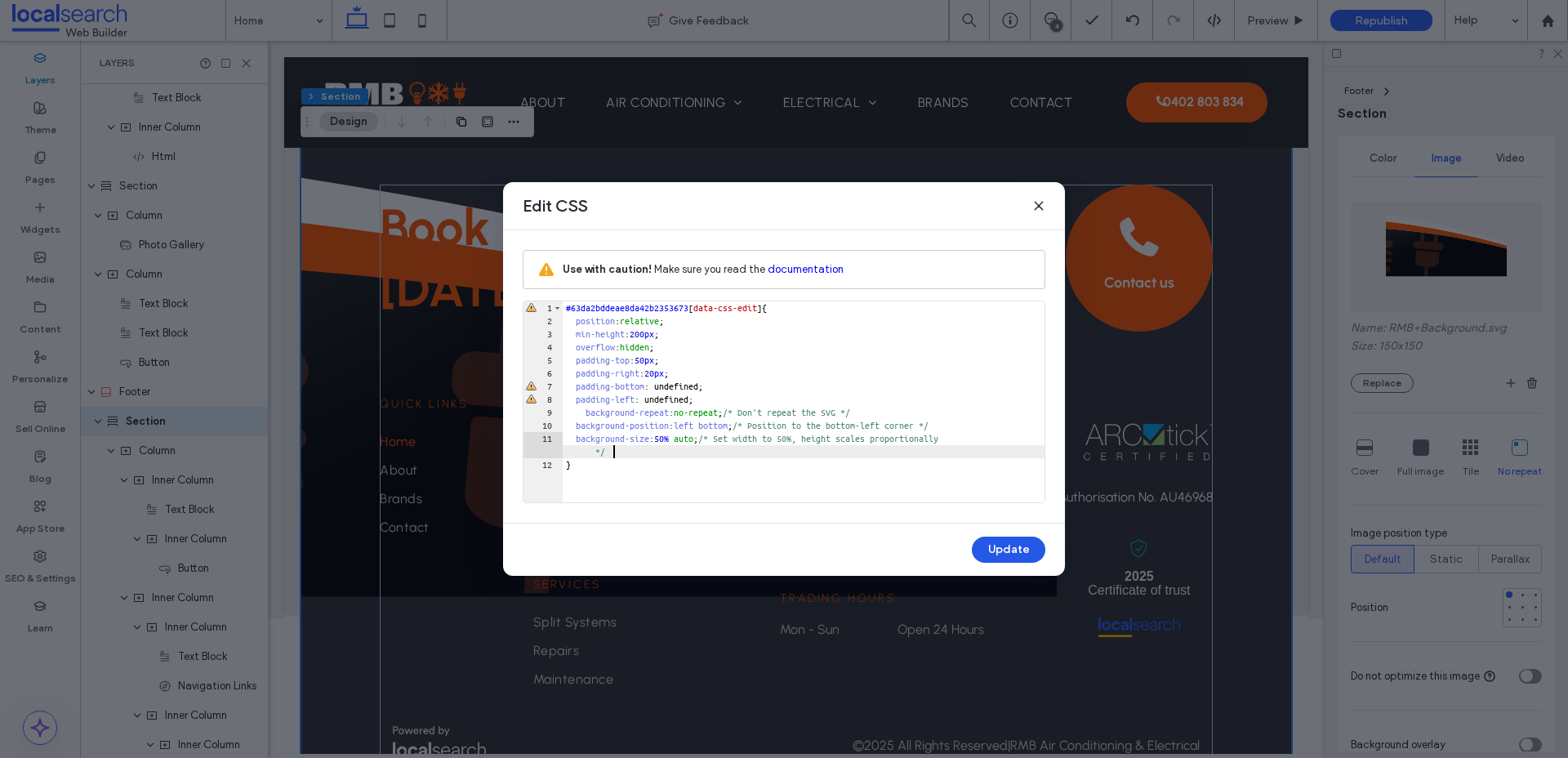
click at [998, 551] on button "Update" at bounding box center [1009, 549] width 74 height 26
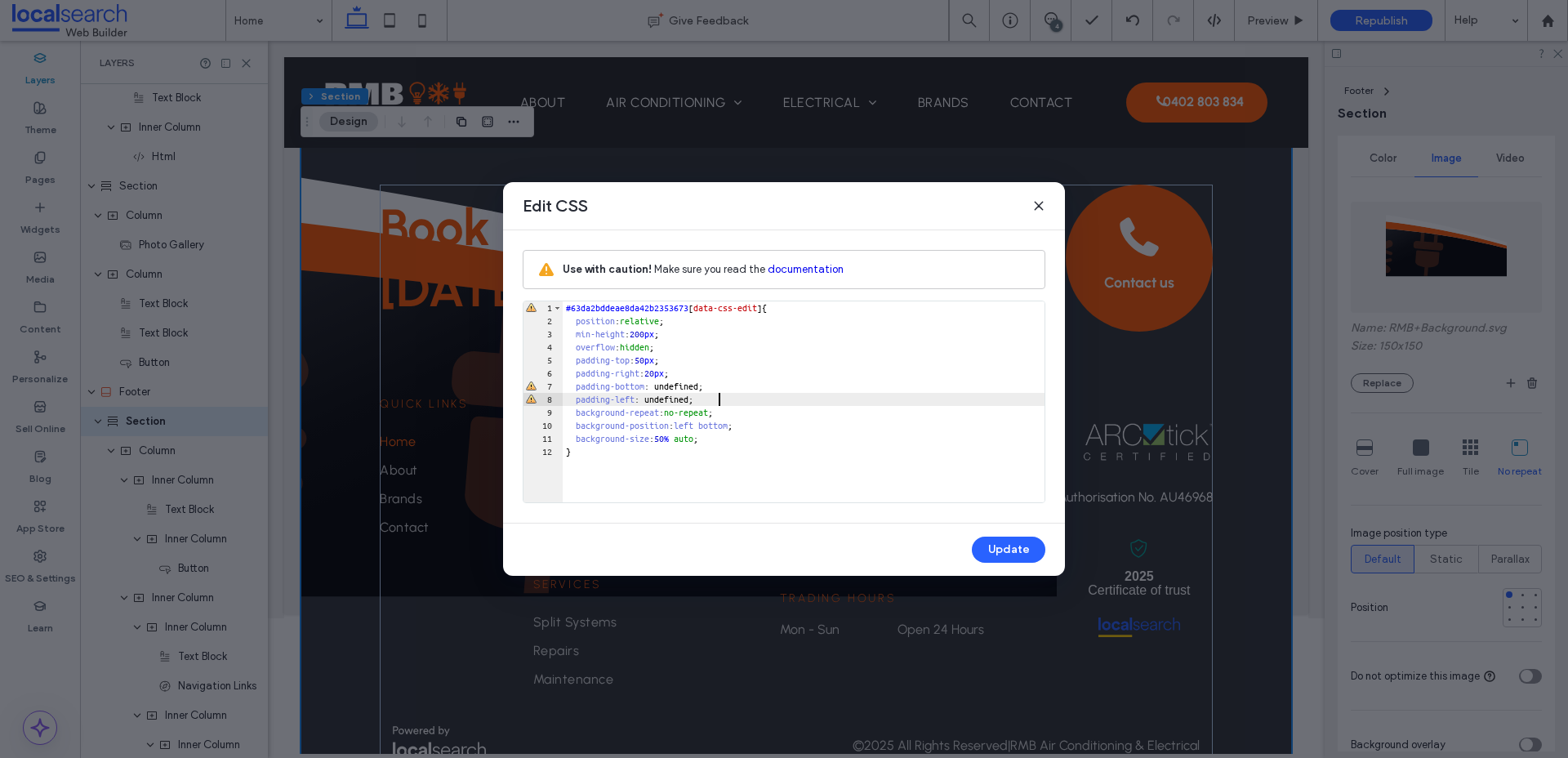
click at [783, 403] on div "#63da2bddeae8da42b2353673 [ data-css-edit ] { position : relative ; min-height …" at bounding box center [803, 415] width 481 height 227
click at [1036, 211] on icon at bounding box center [1039, 206] width 13 height 13
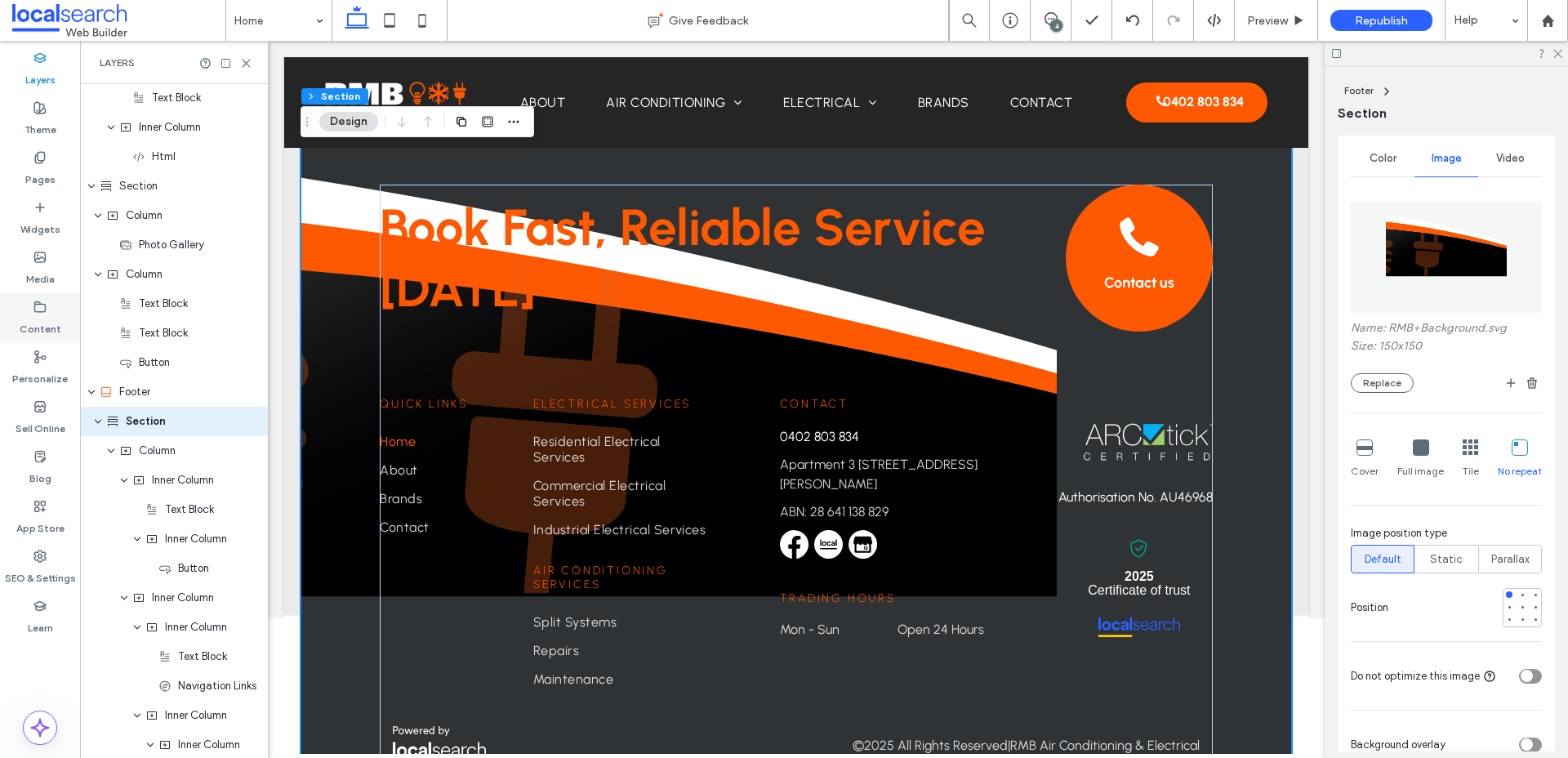
click at [42, 323] on label "Content" at bounding box center [40, 324] width 42 height 23
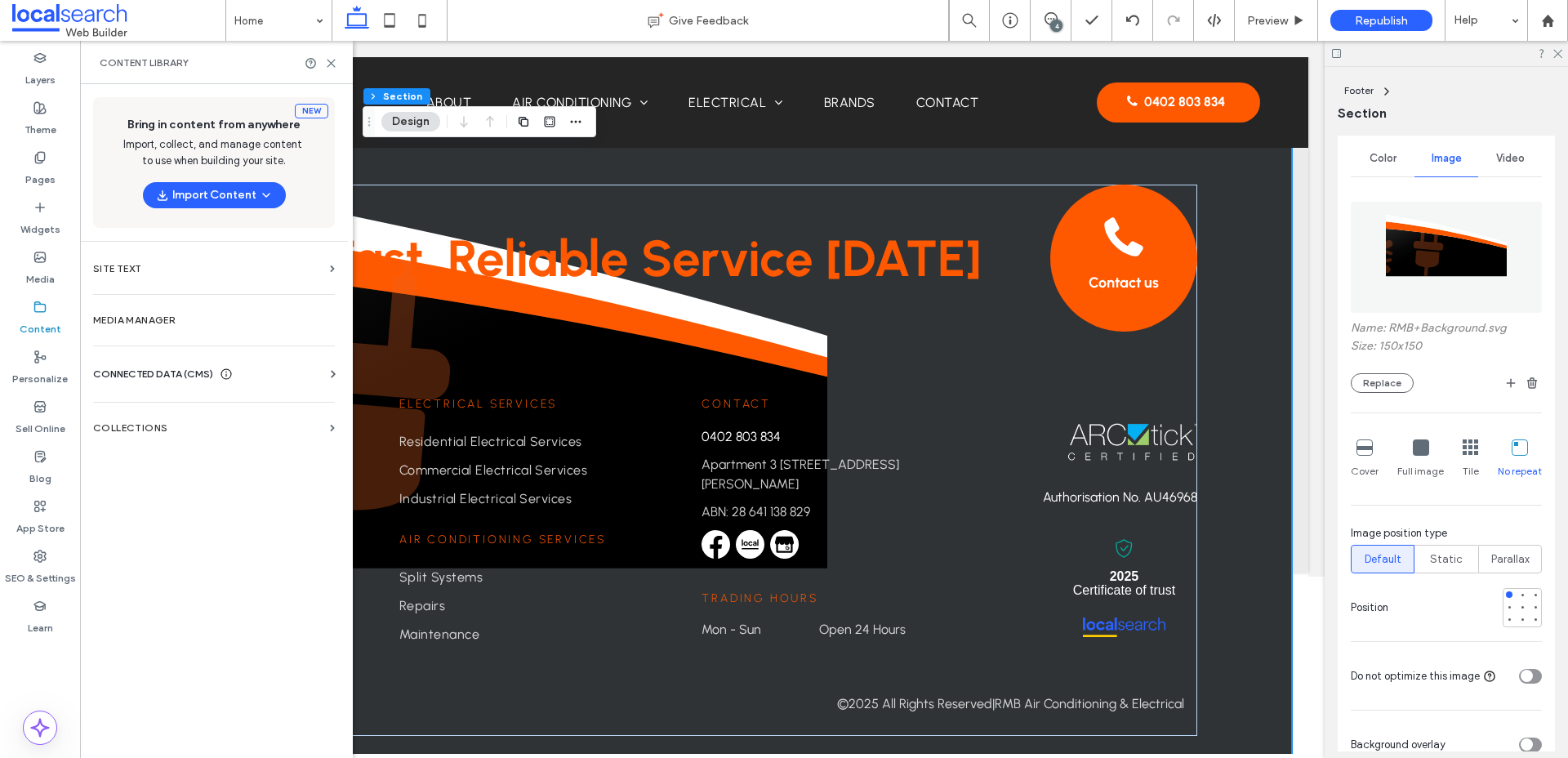
scroll to position [4179, 0]
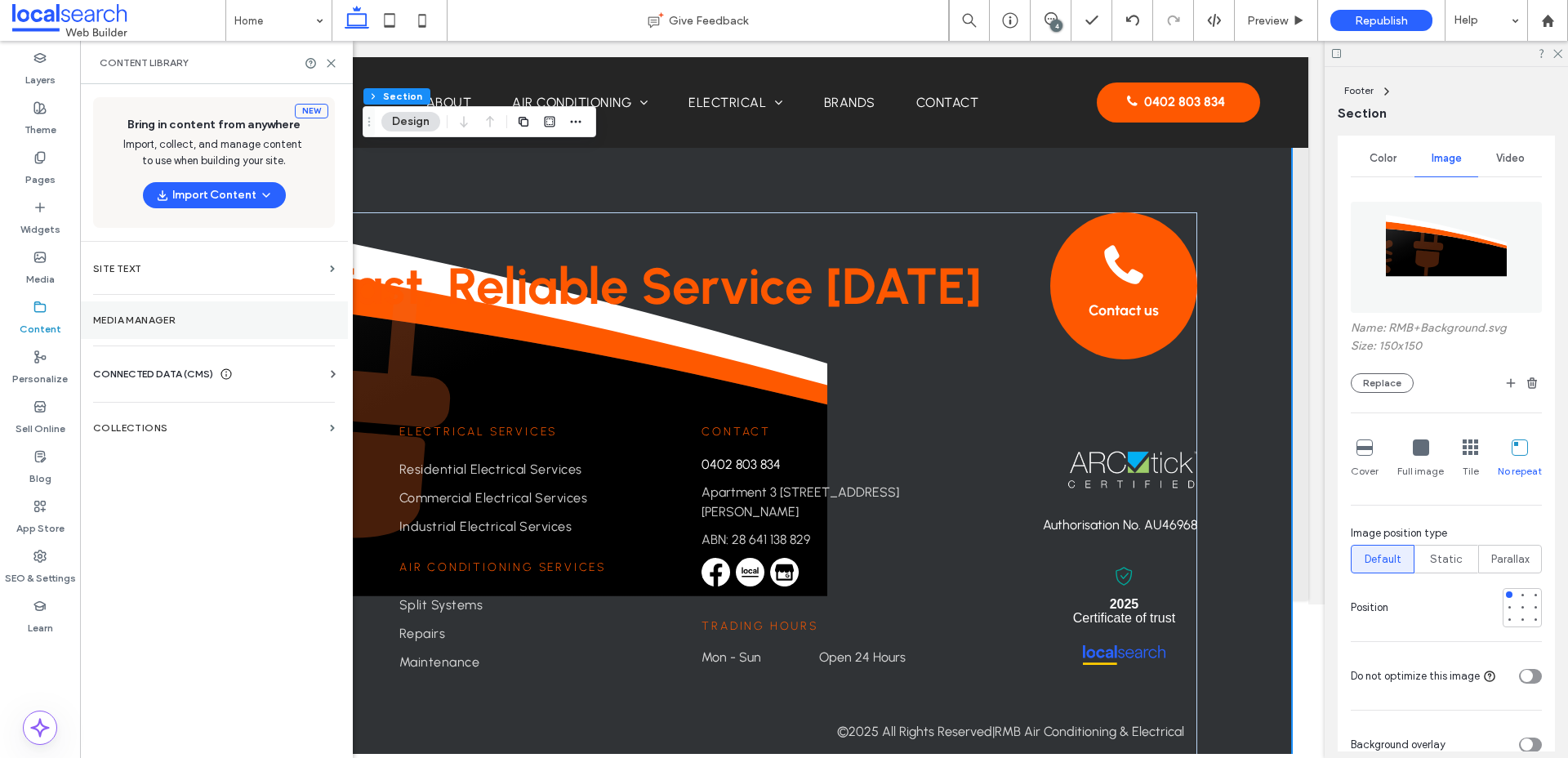
click at [128, 312] on section "Media Manager" at bounding box center [214, 319] width 267 height 38
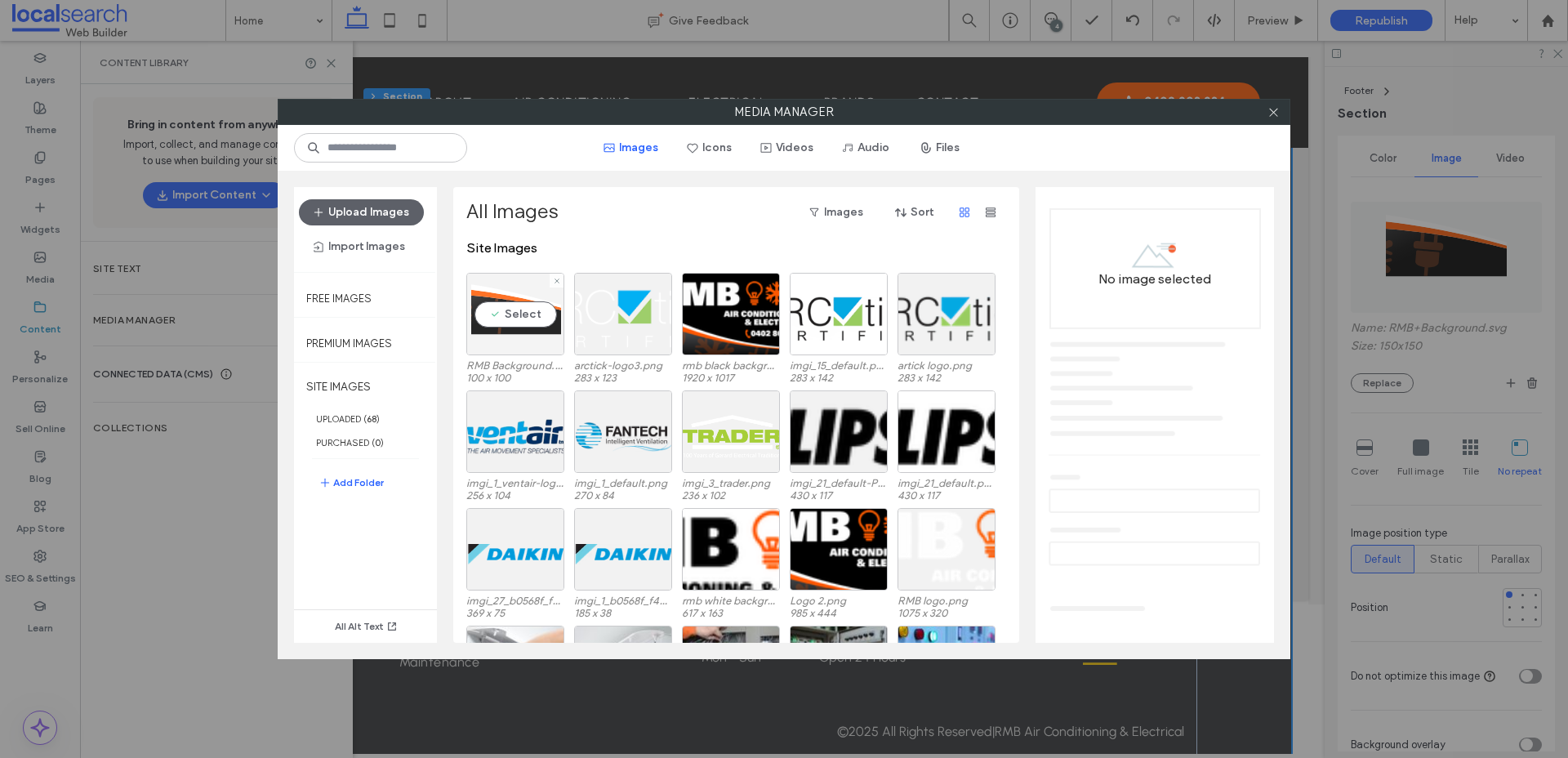
click at [542, 346] on div "Select" at bounding box center [515, 313] width 98 height 83
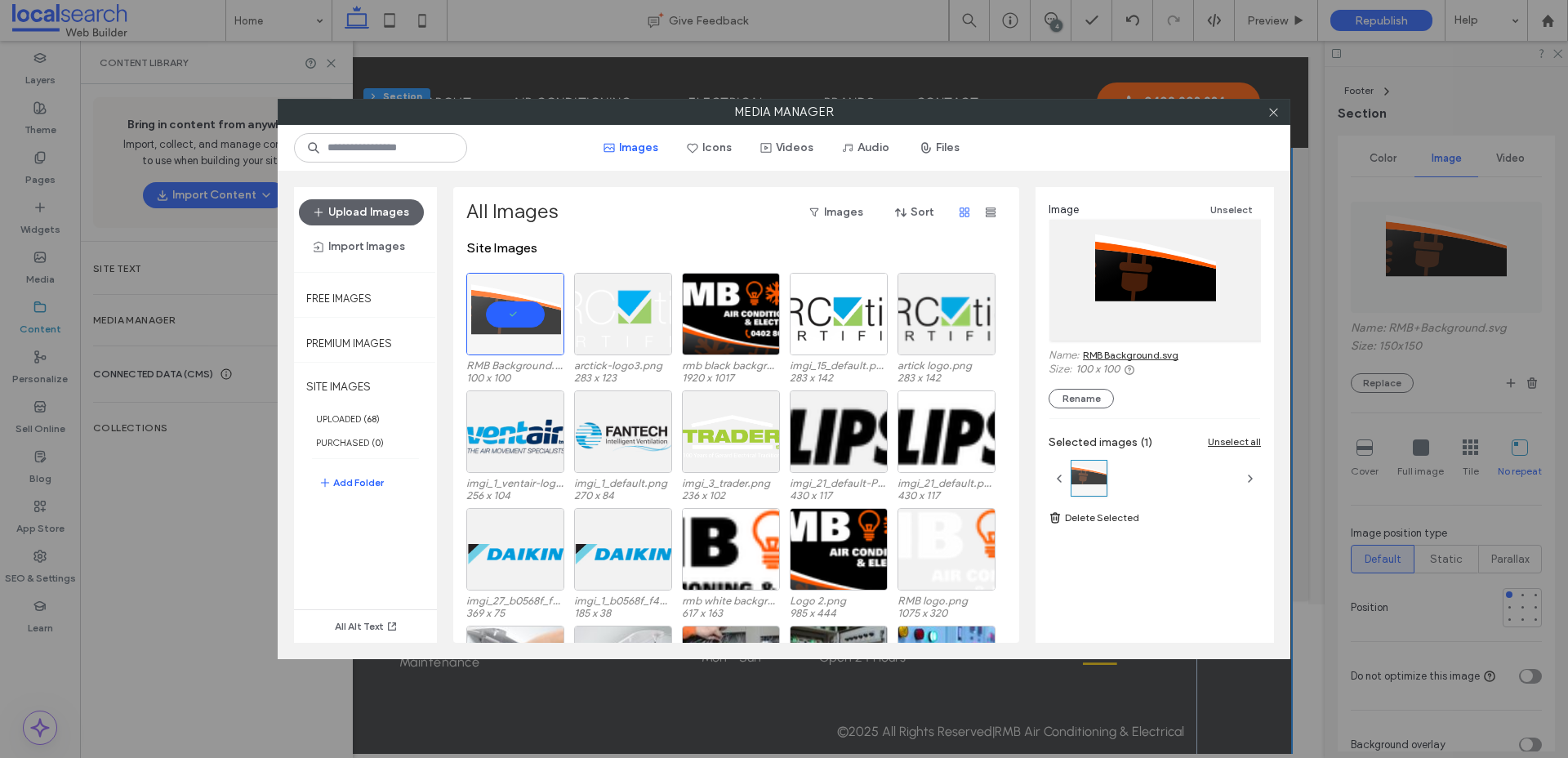
click at [1155, 357] on link "RMB Background.svg" at bounding box center [1130, 354] width 95 height 13
click at [1276, 110] on icon at bounding box center [1273, 112] width 13 height 13
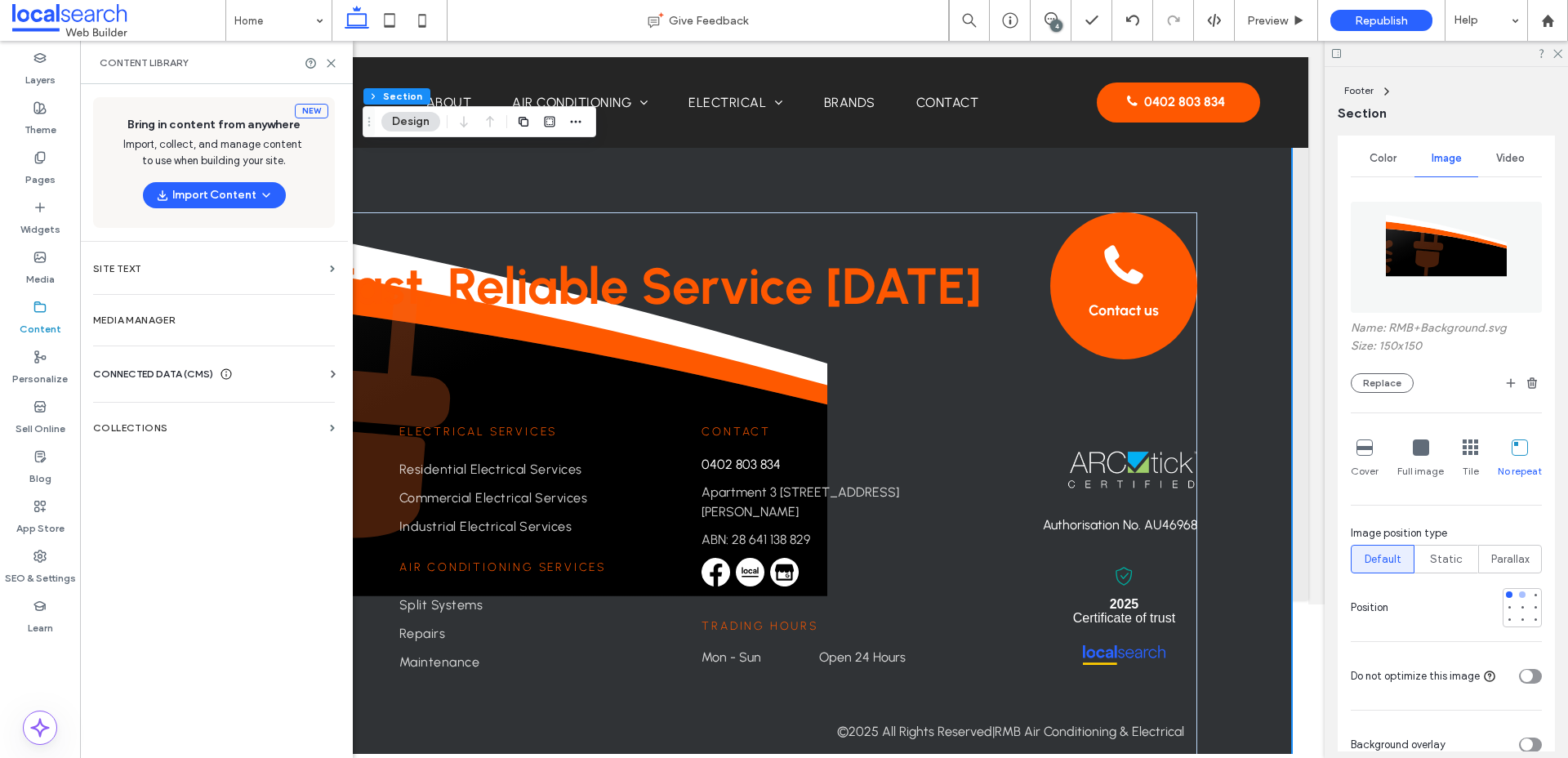
click at [1523, 595] on div at bounding box center [1522, 594] width 7 height 7
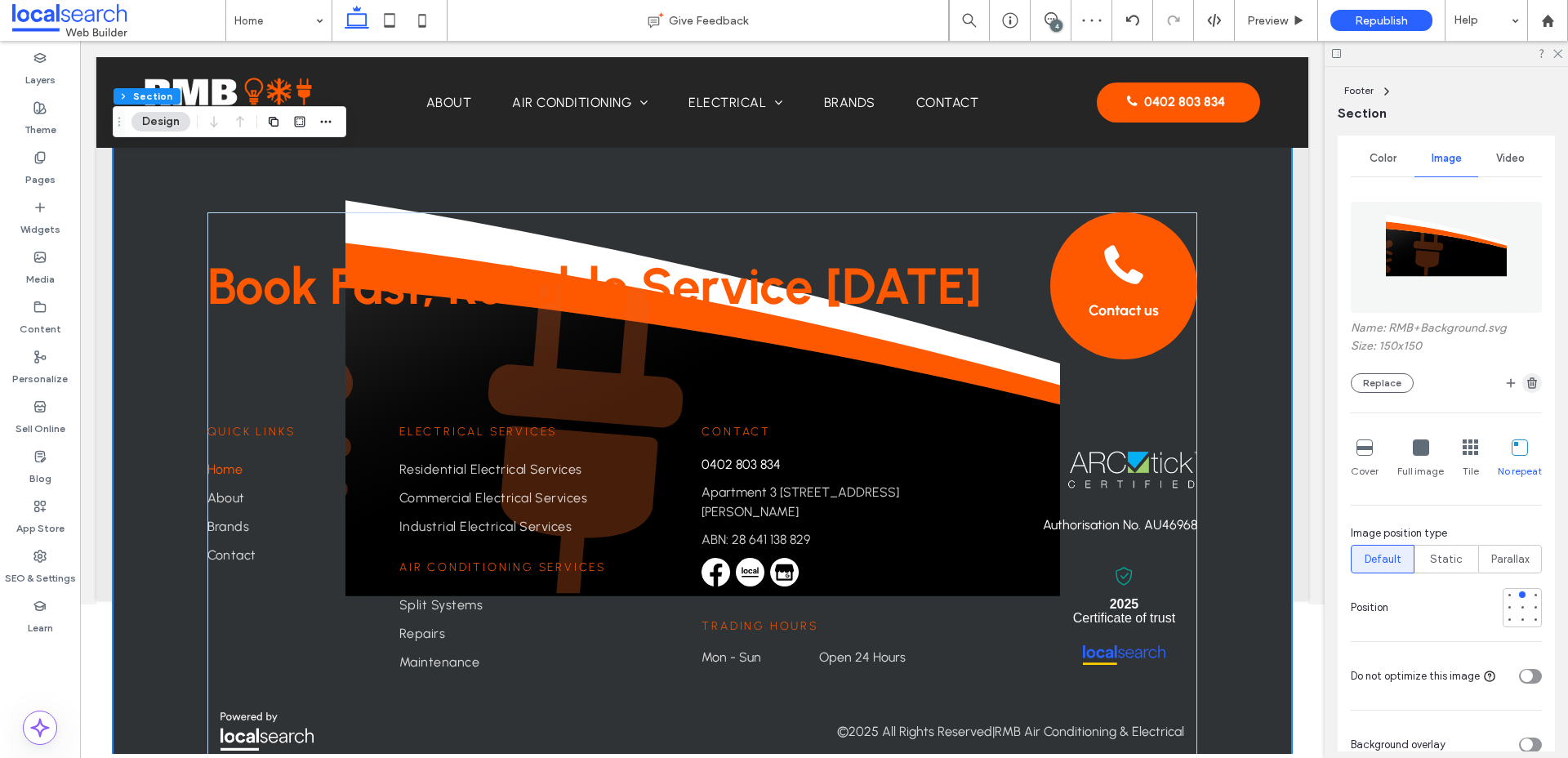
click at [1531, 381] on icon "button" at bounding box center [1532, 383] width 13 height 13
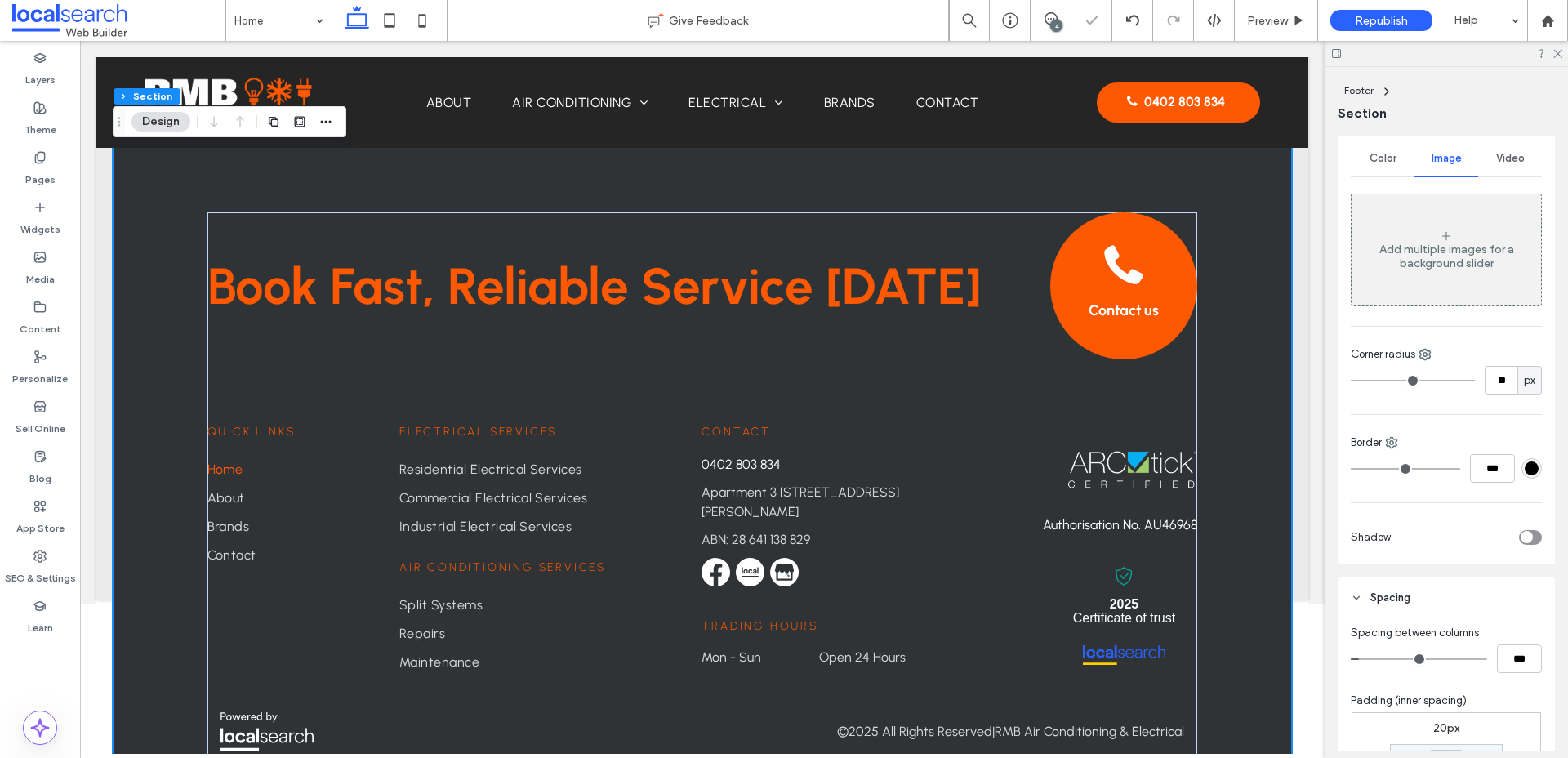
click at [1433, 267] on div "Add multiple images for a background slider" at bounding box center [1446, 256] width 190 height 28
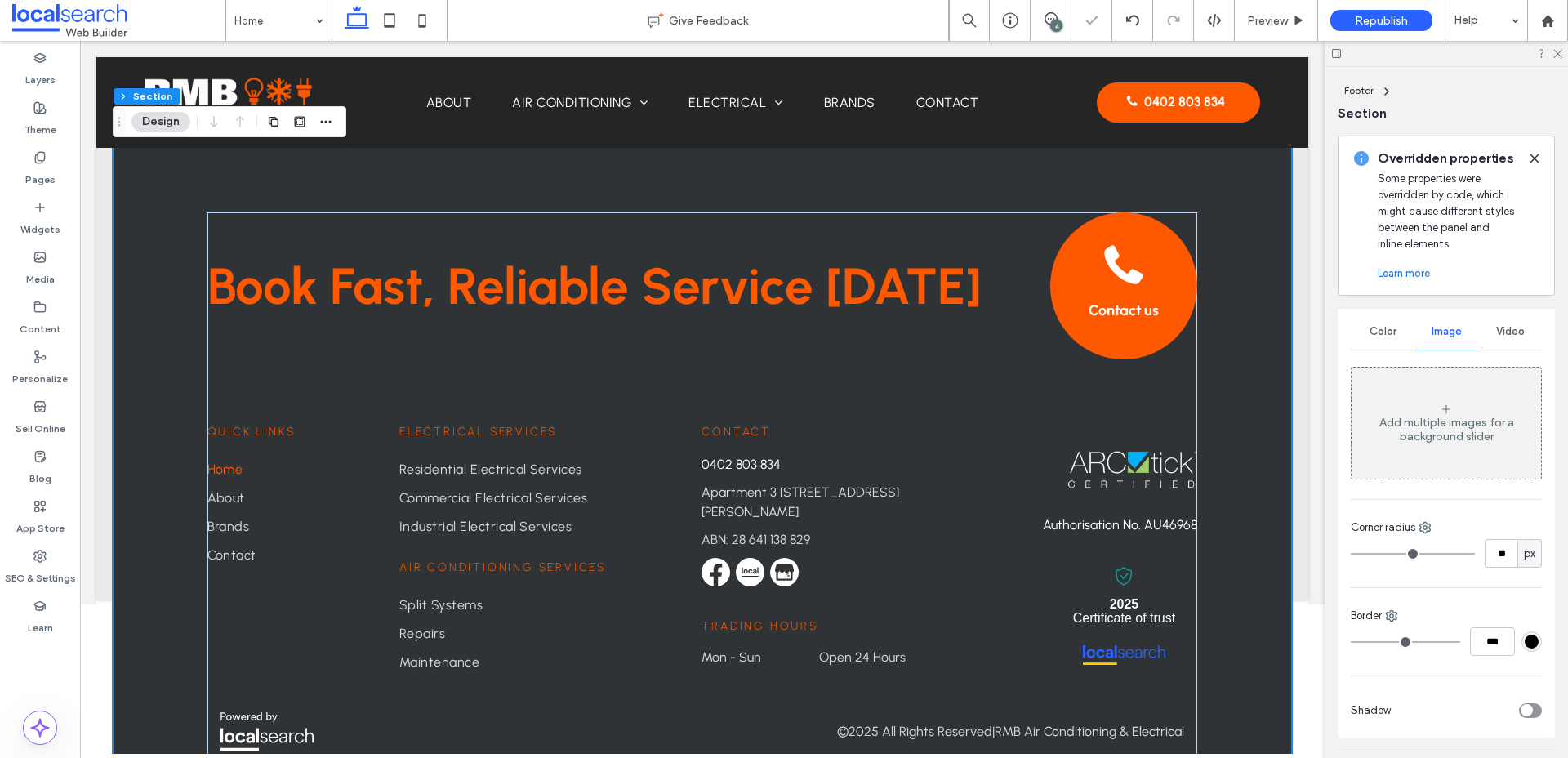
click at [1419, 403] on div "Add multiple images for a background slider" at bounding box center [1446, 423] width 190 height 108
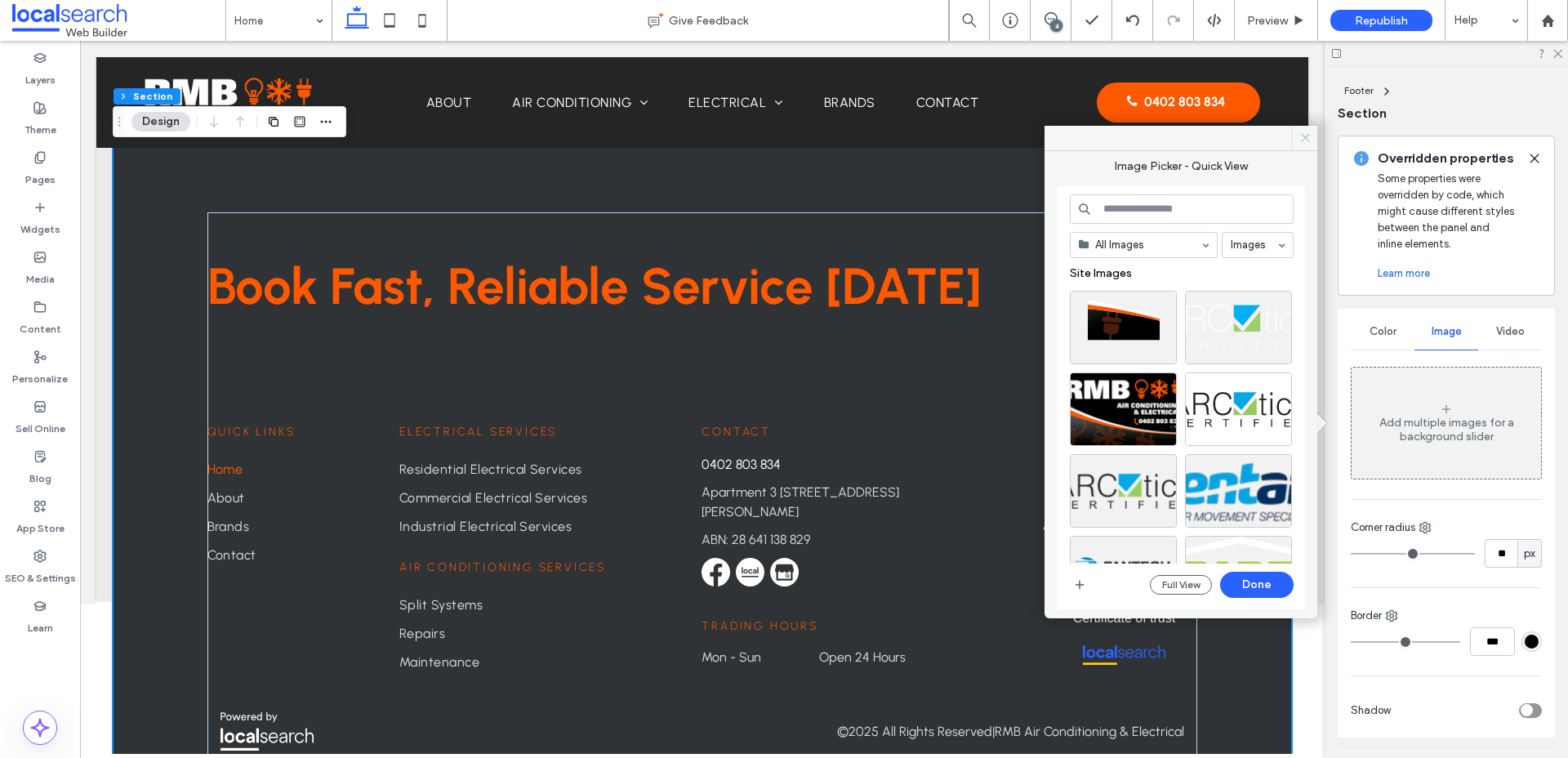
click at [1302, 133] on icon at bounding box center [1305, 137] width 13 height 13
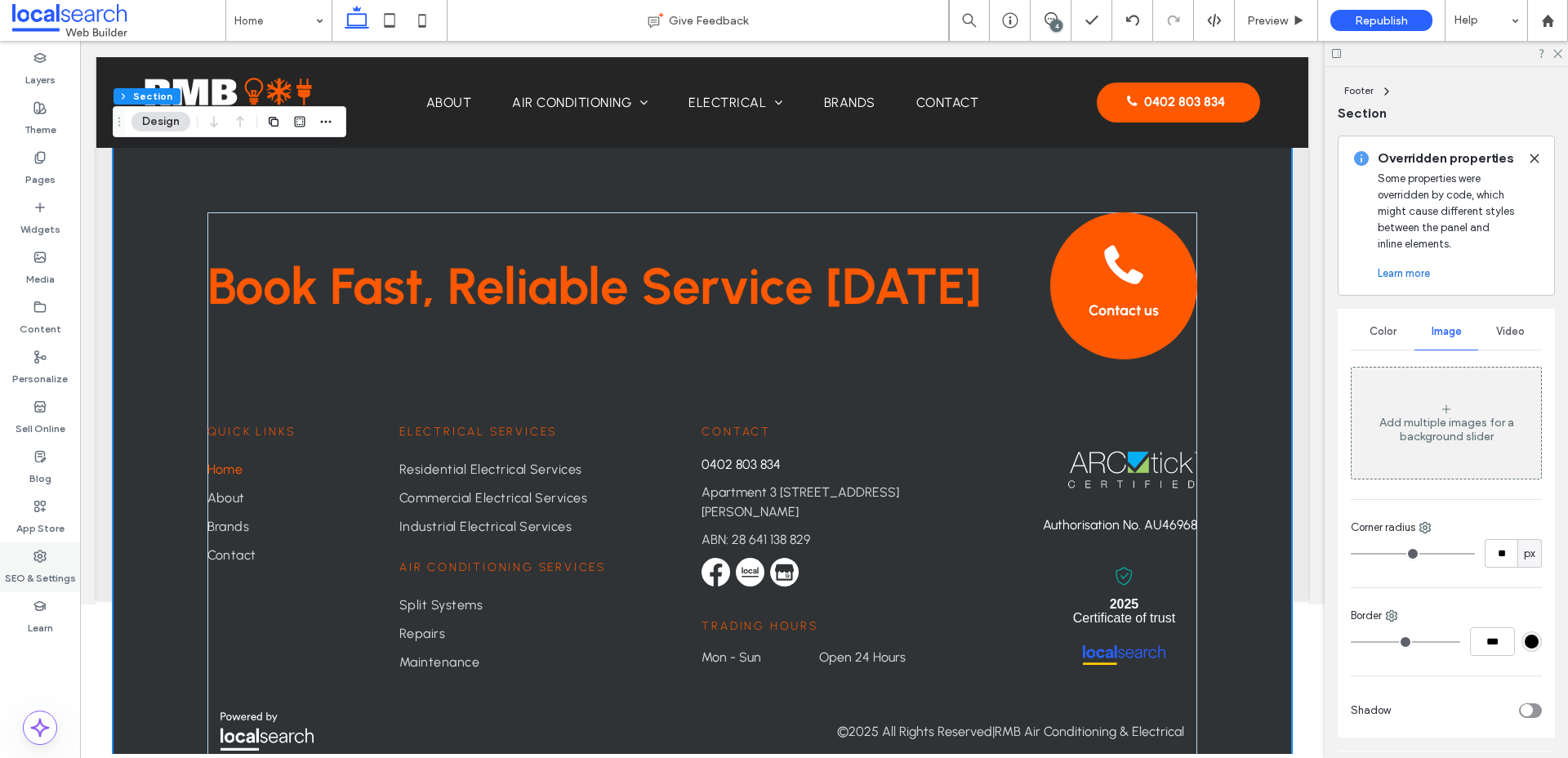
click at [36, 557] on icon at bounding box center [40, 556] width 13 height 13
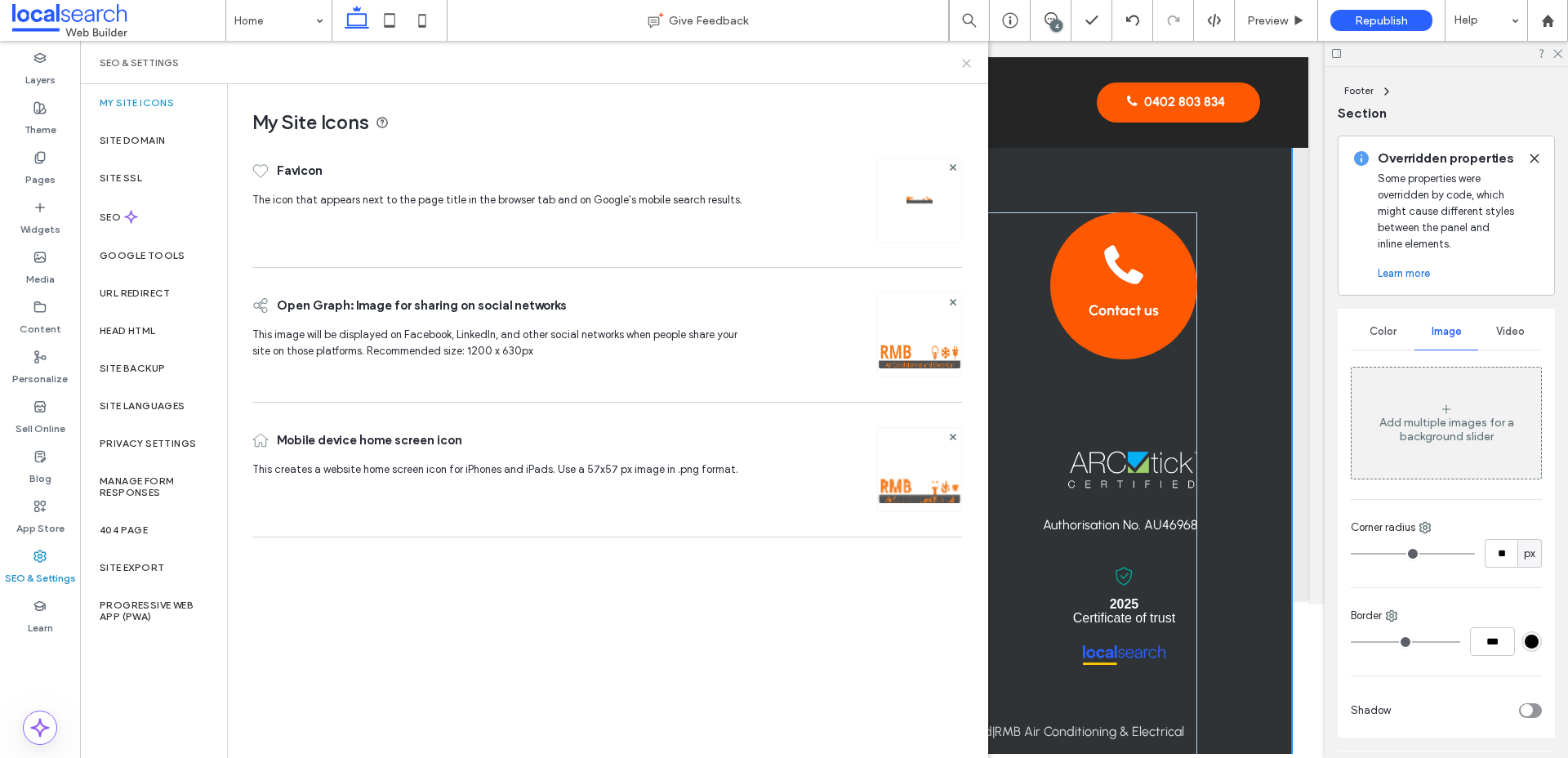
click at [963, 64] on icon at bounding box center [966, 63] width 13 height 13
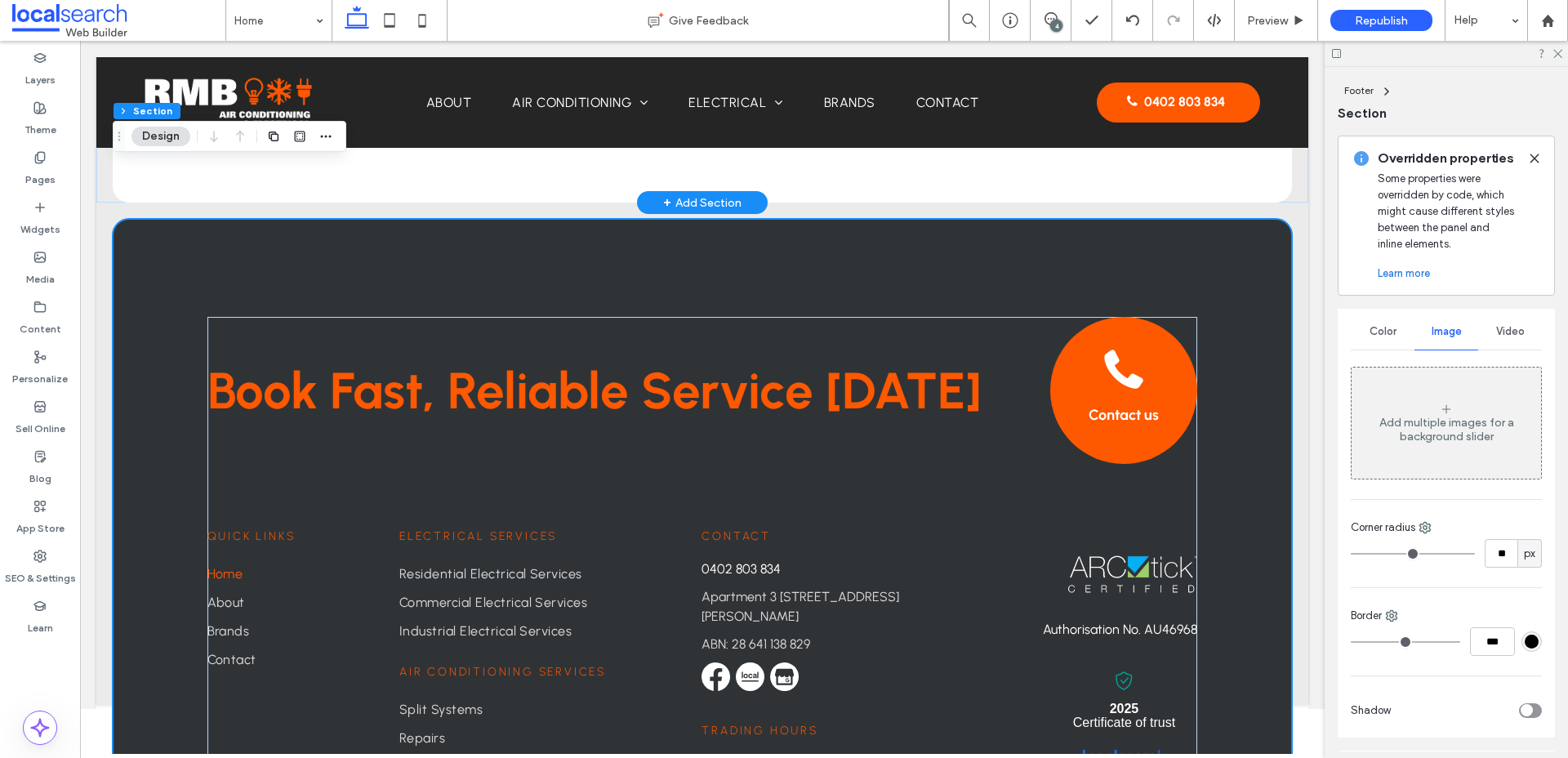
scroll to position [4020, 0]
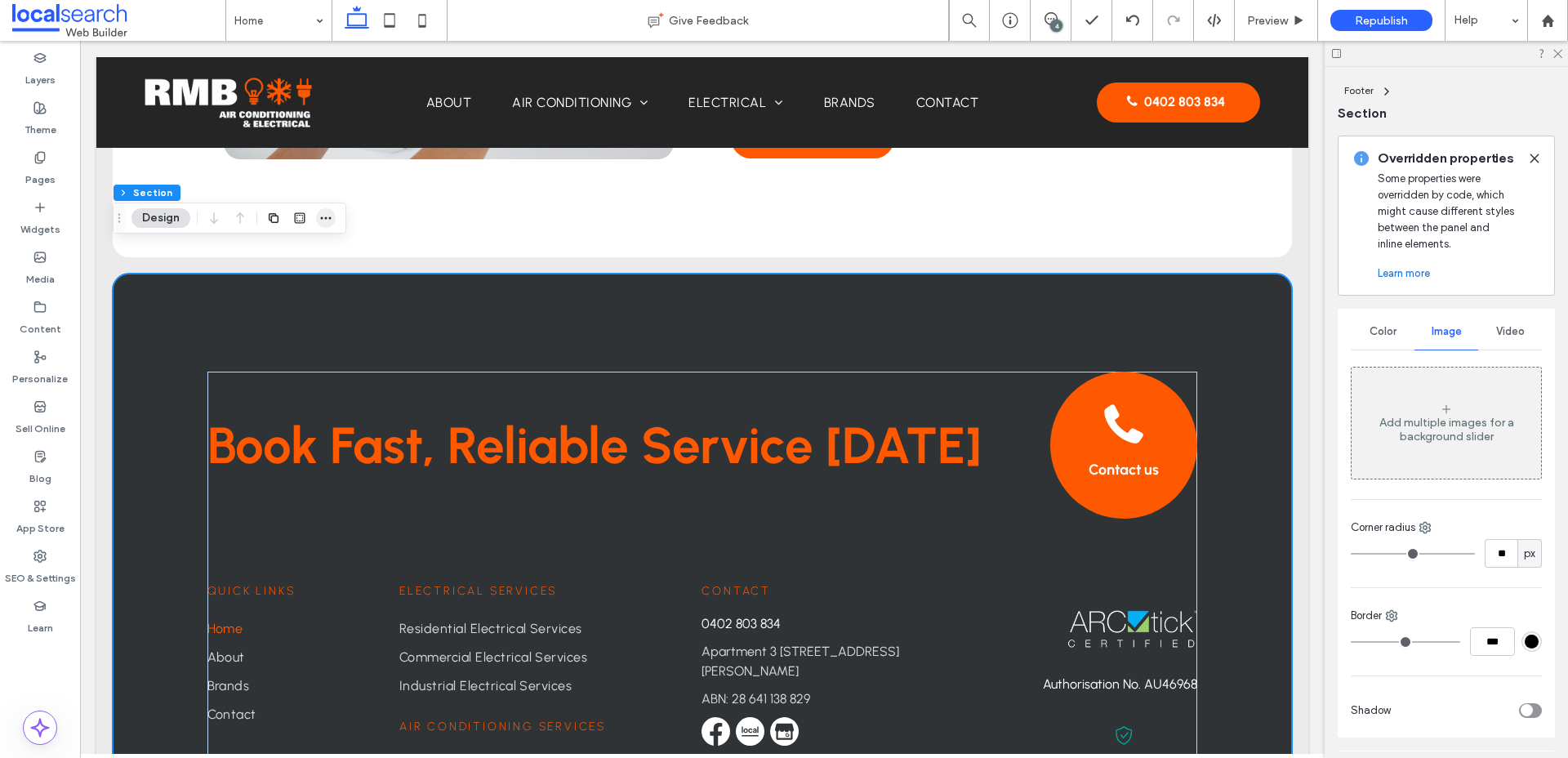
click at [331, 216] on icon "button" at bounding box center [326, 218] width 13 height 13
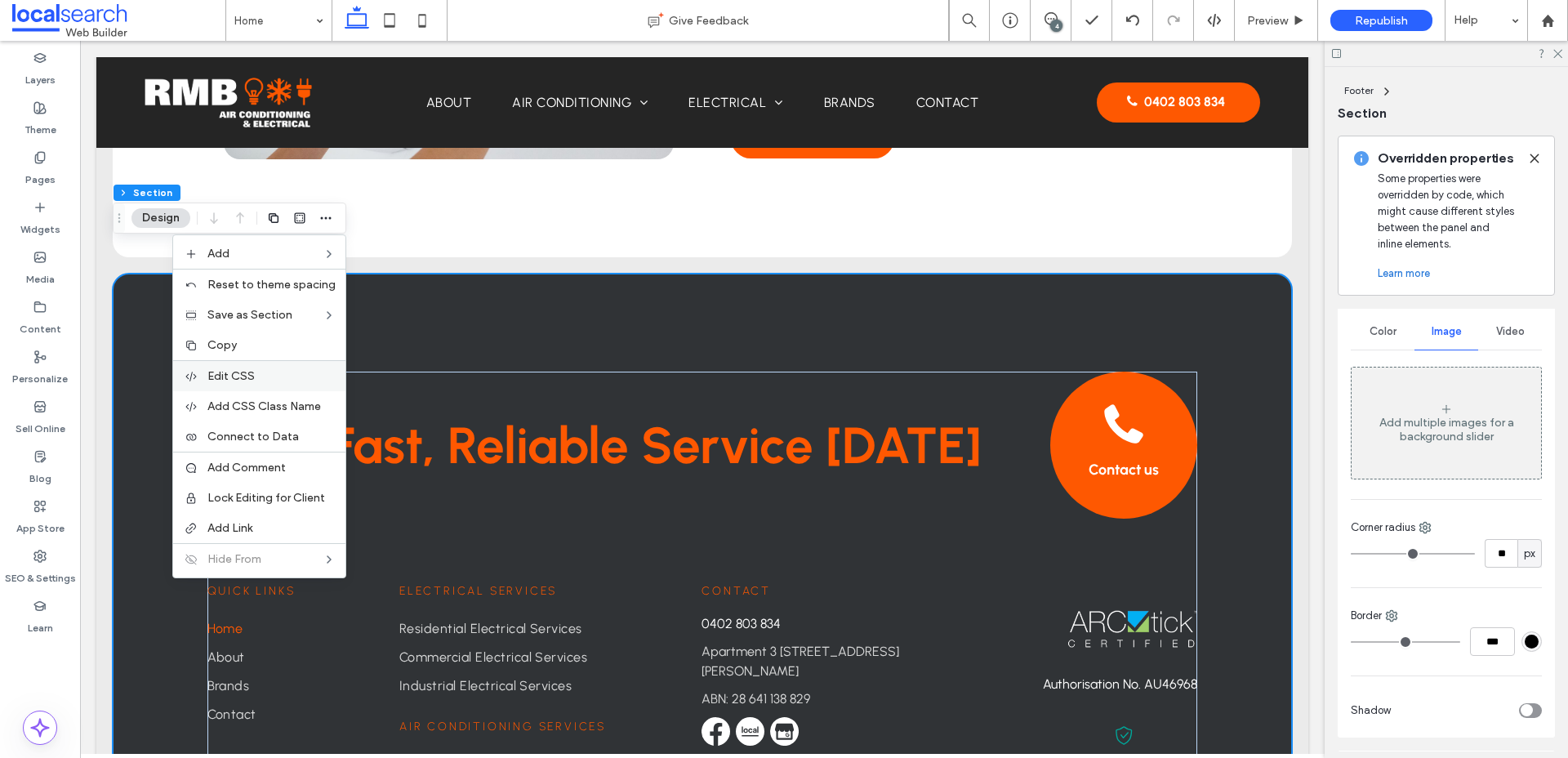
click at [271, 371] on label "Edit CSS" at bounding box center [271, 376] width 128 height 14
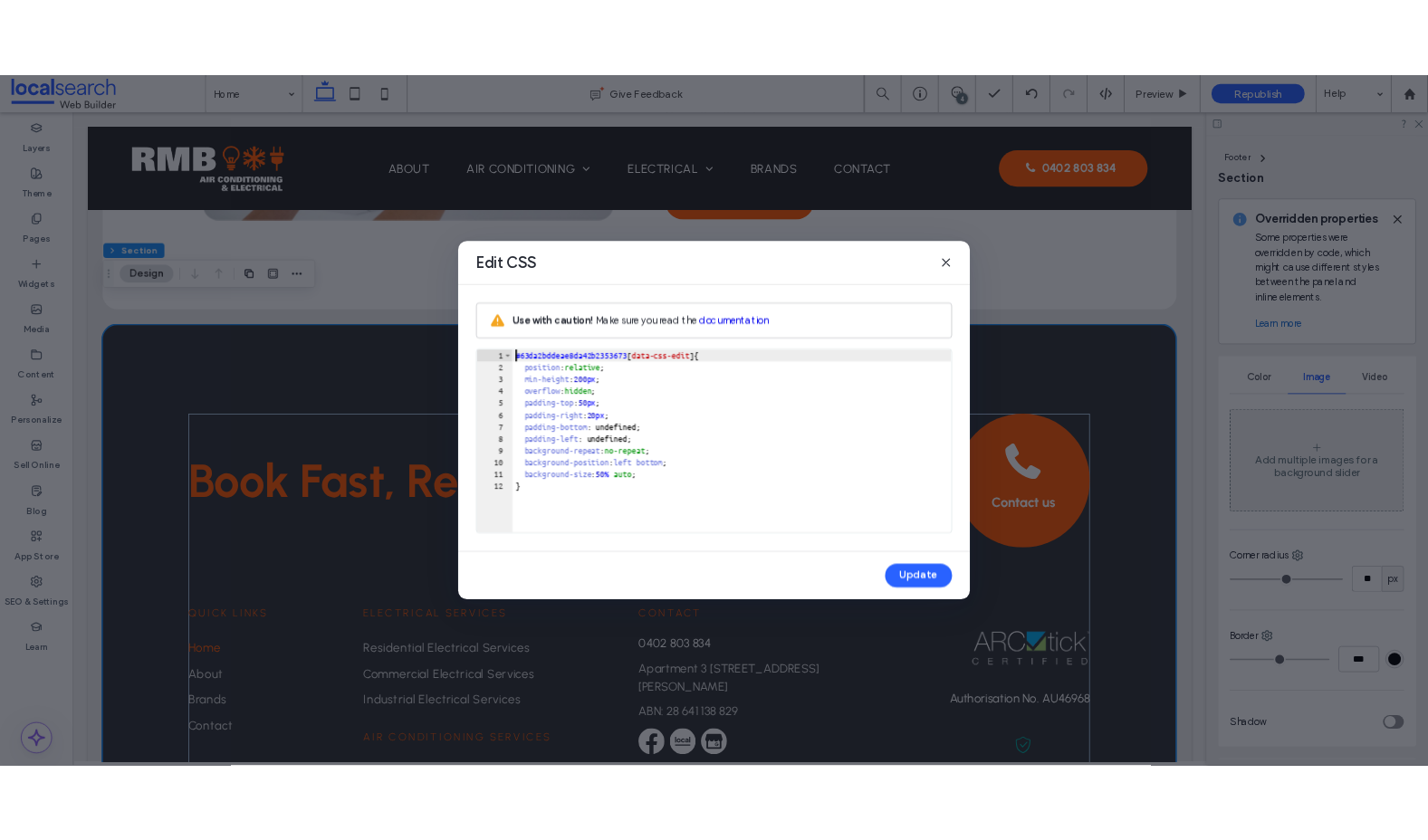
scroll to position [0, 0]
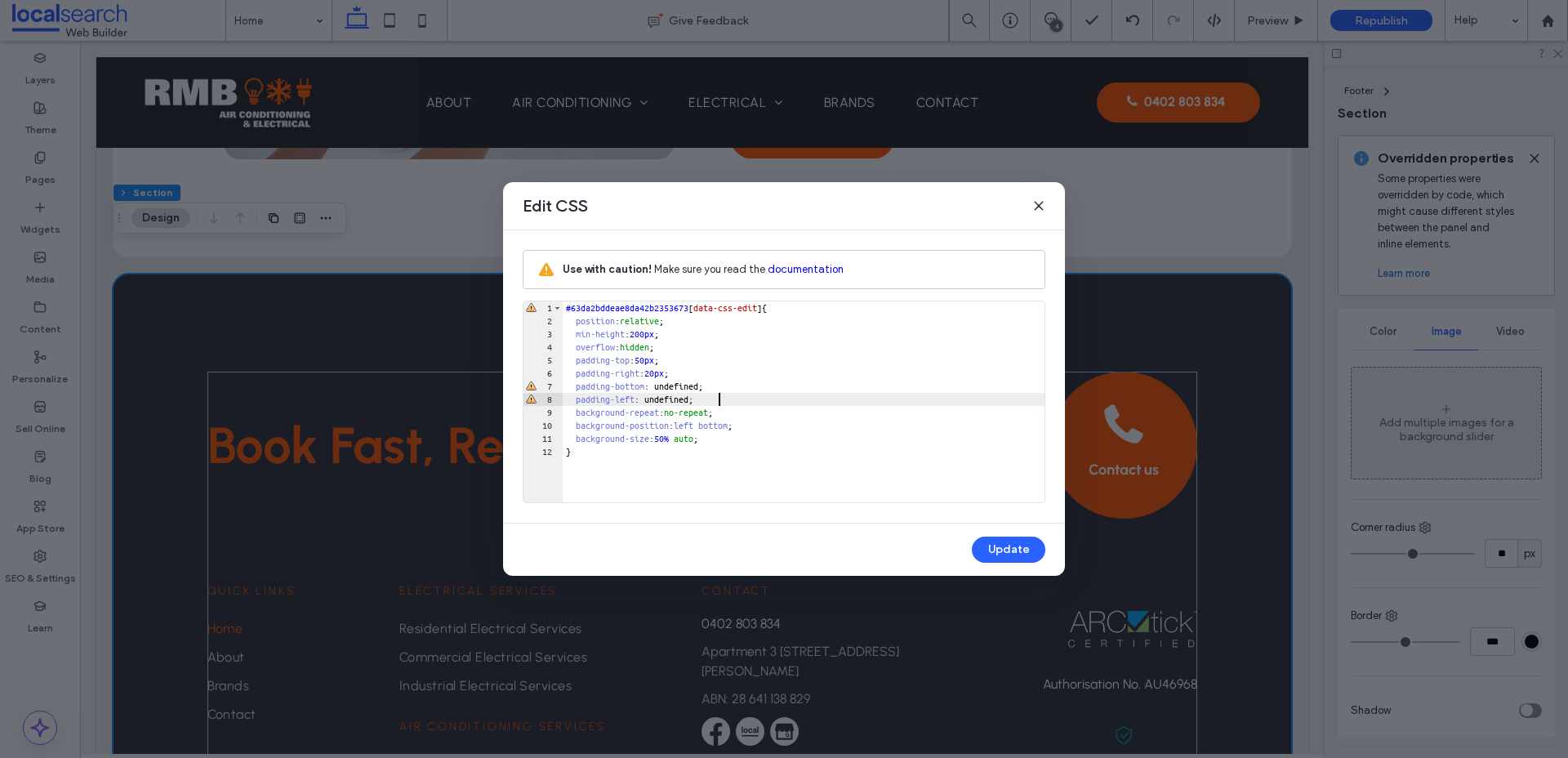
click at [747, 398] on div "#63da2bddeae8da42b2353673 [ data-css-edit ] { position : relative ; min-height …" at bounding box center [803, 415] width 481 height 227
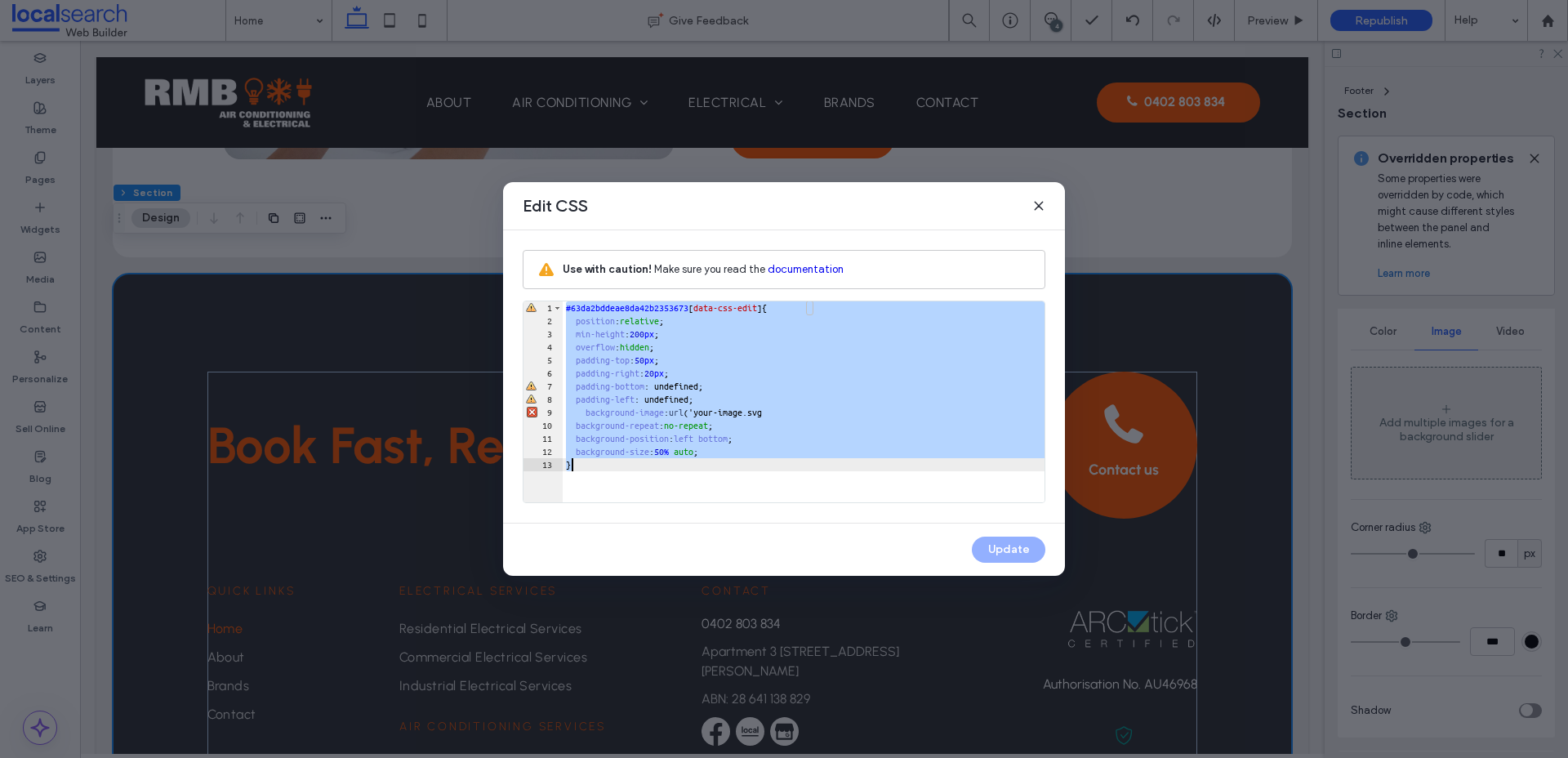
click at [787, 414] on div "#63da2bddeae8da42b2353673 [ data-css-edit ] { position : relative ; min-height …" at bounding box center [803, 415] width 481 height 227
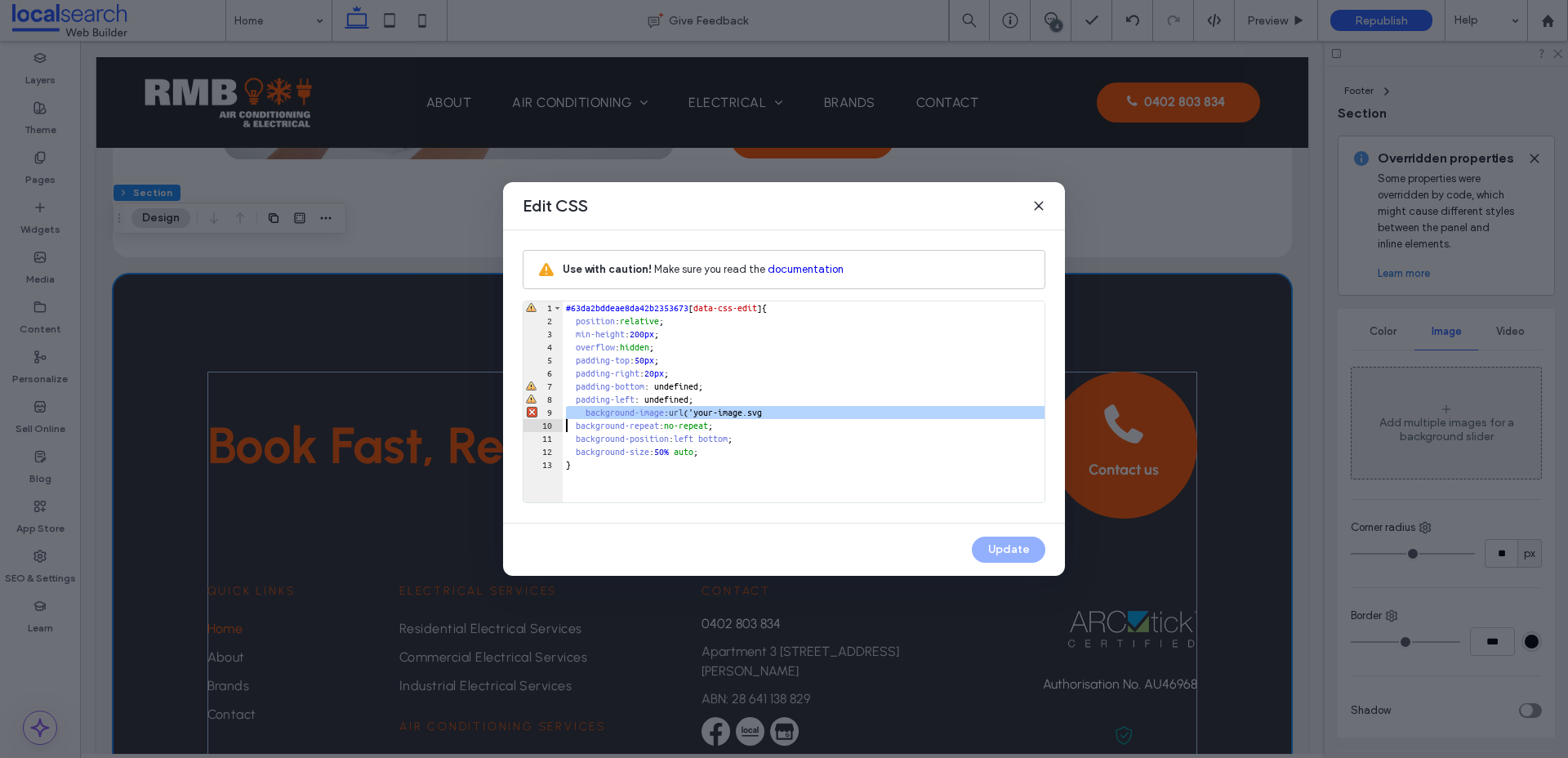
click at [787, 414] on div "#63da2bddeae8da42b2353673 [ data-css-edit ] { position : relative ; min-height …" at bounding box center [803, 415] width 481 height 227
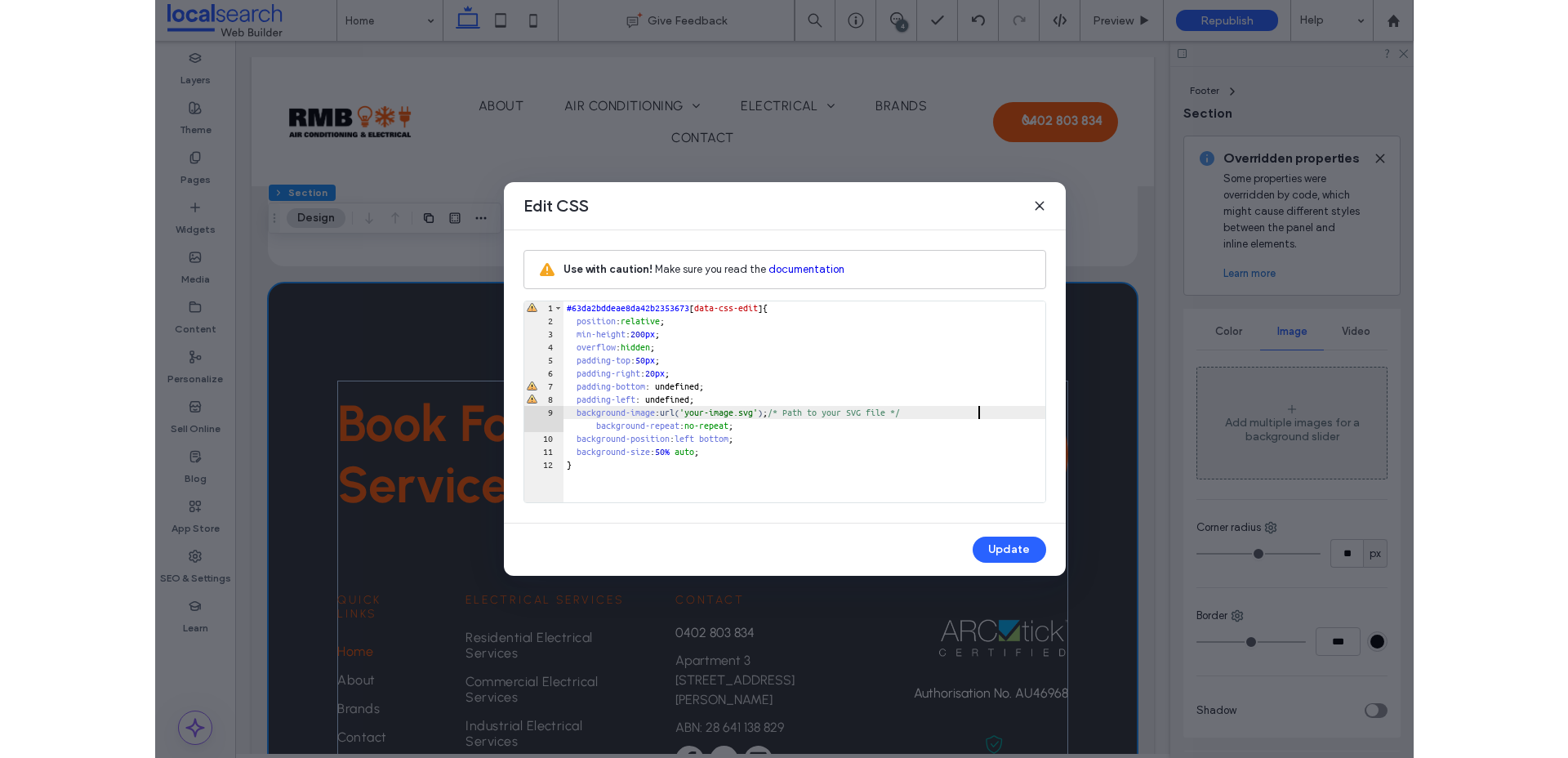
scroll to position [4144, 0]
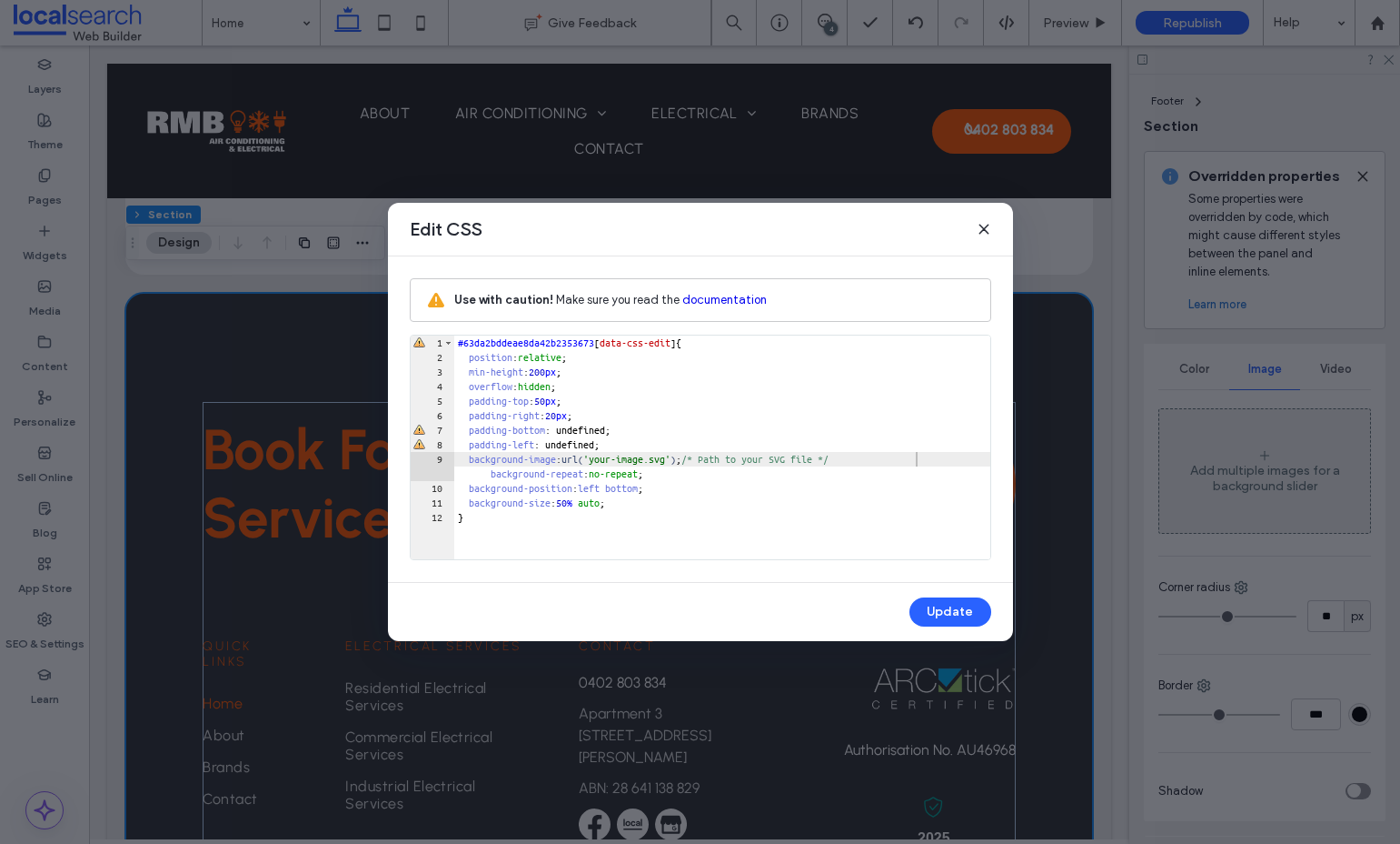
click at [716, 462] on div "#63da2bddeae8da42b2353673 [ data-css-edit ] { position : relative ; min-height …" at bounding box center [722, 462] width 536 height 253
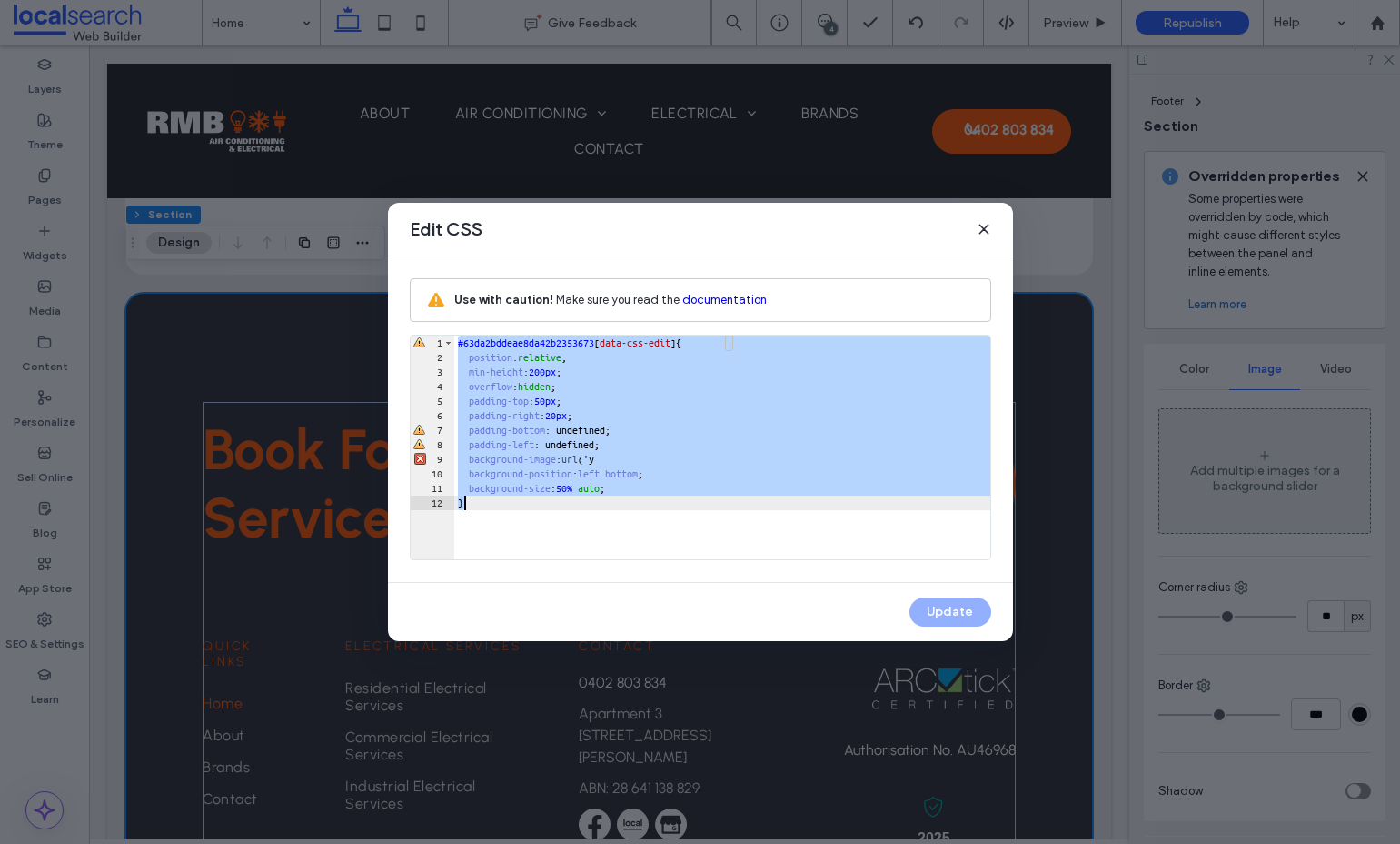
click at [843, 493] on div "#63da2bddeae8da42b2353673 [ data-css-edit ] { position : relative ; min-height …" at bounding box center [722, 462] width 536 height 253
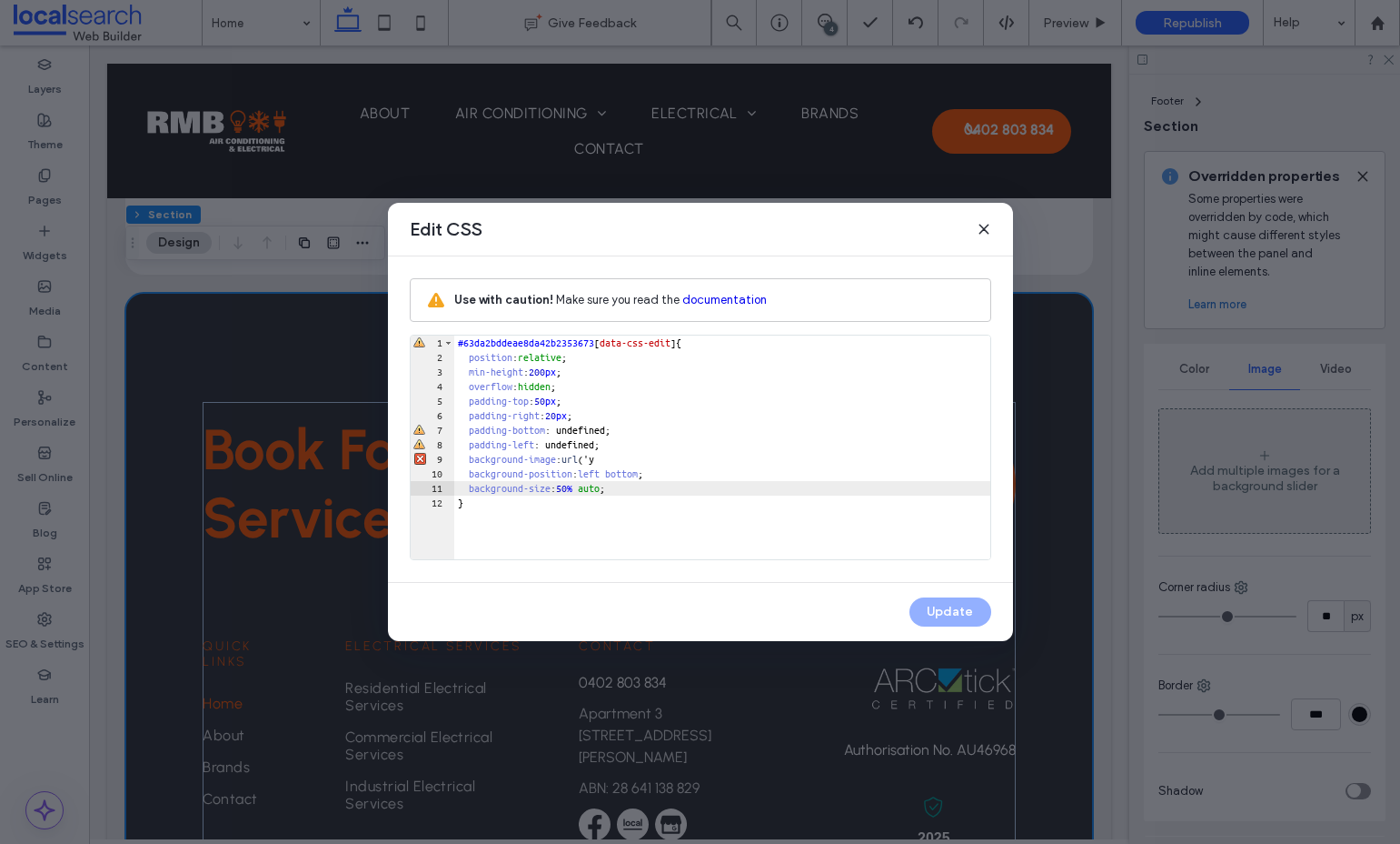
click at [775, 495] on div "#63da2bddeae8da42b2353673 [ data-css-edit ] { position : relative ; min-height …" at bounding box center [722, 462] width 536 height 253
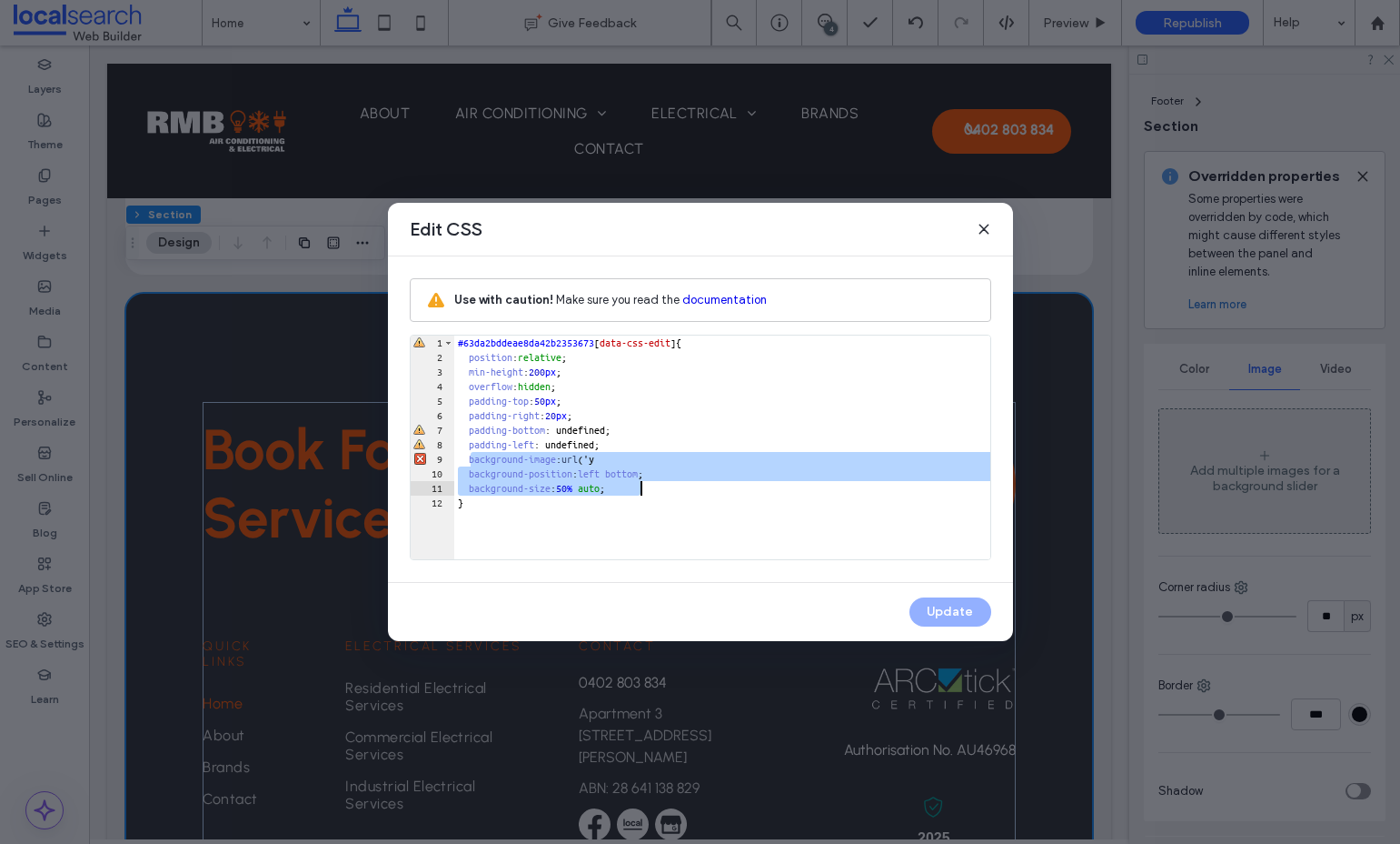
drag, startPoint x: 471, startPoint y: 462, endPoint x: 714, endPoint y: 488, distance: 244.4
click at [714, 488] on div "#63da2bddeae8da42b2353673 [ data-css-edit ] { position : relative ; min-height …" at bounding box center [722, 462] width 536 height 253
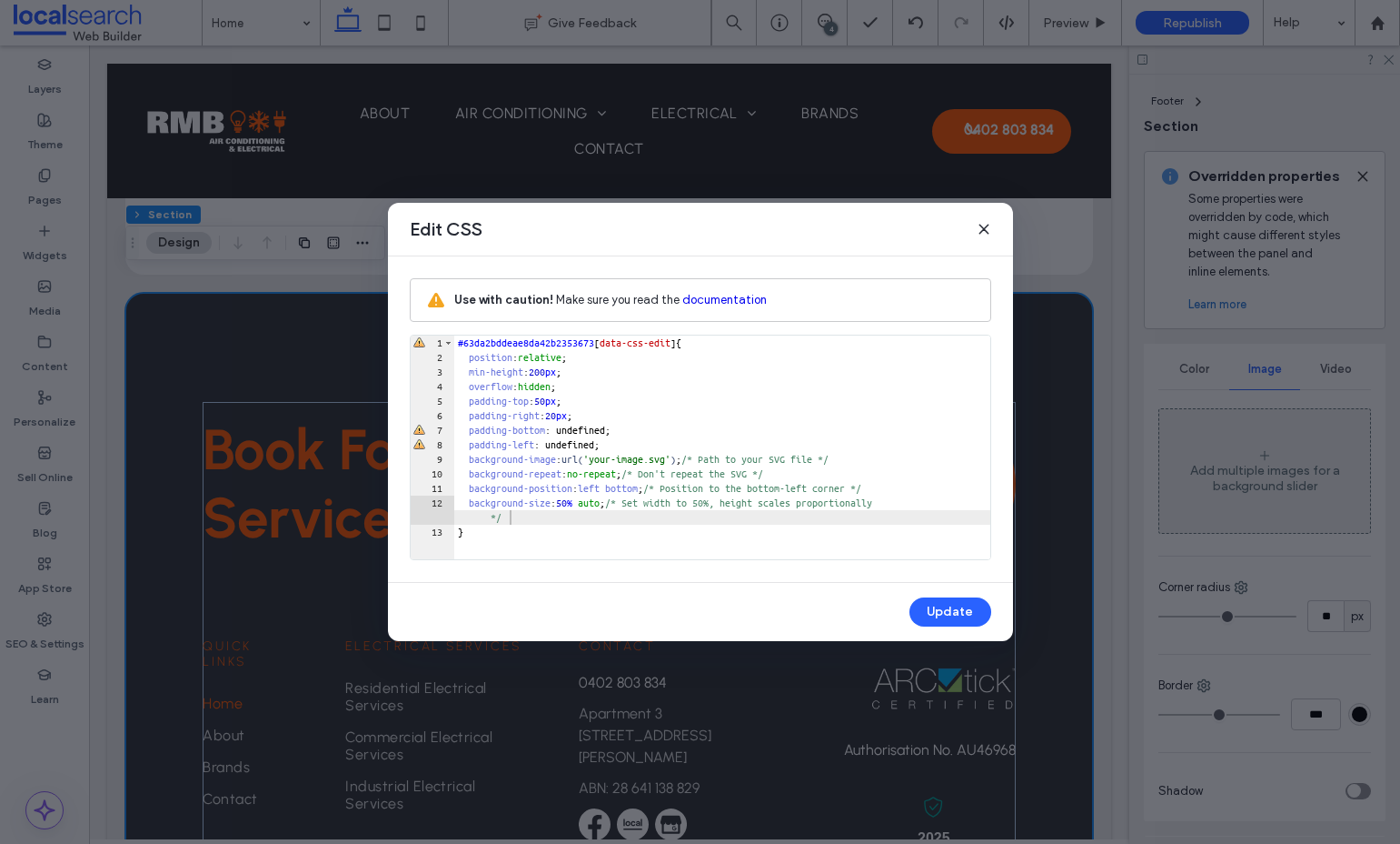
click at [717, 460] on div "#63da2bddeae8da42b2353673 [ data-css-edit ] { position : relative ; min-height …" at bounding box center [722, 462] width 536 height 253
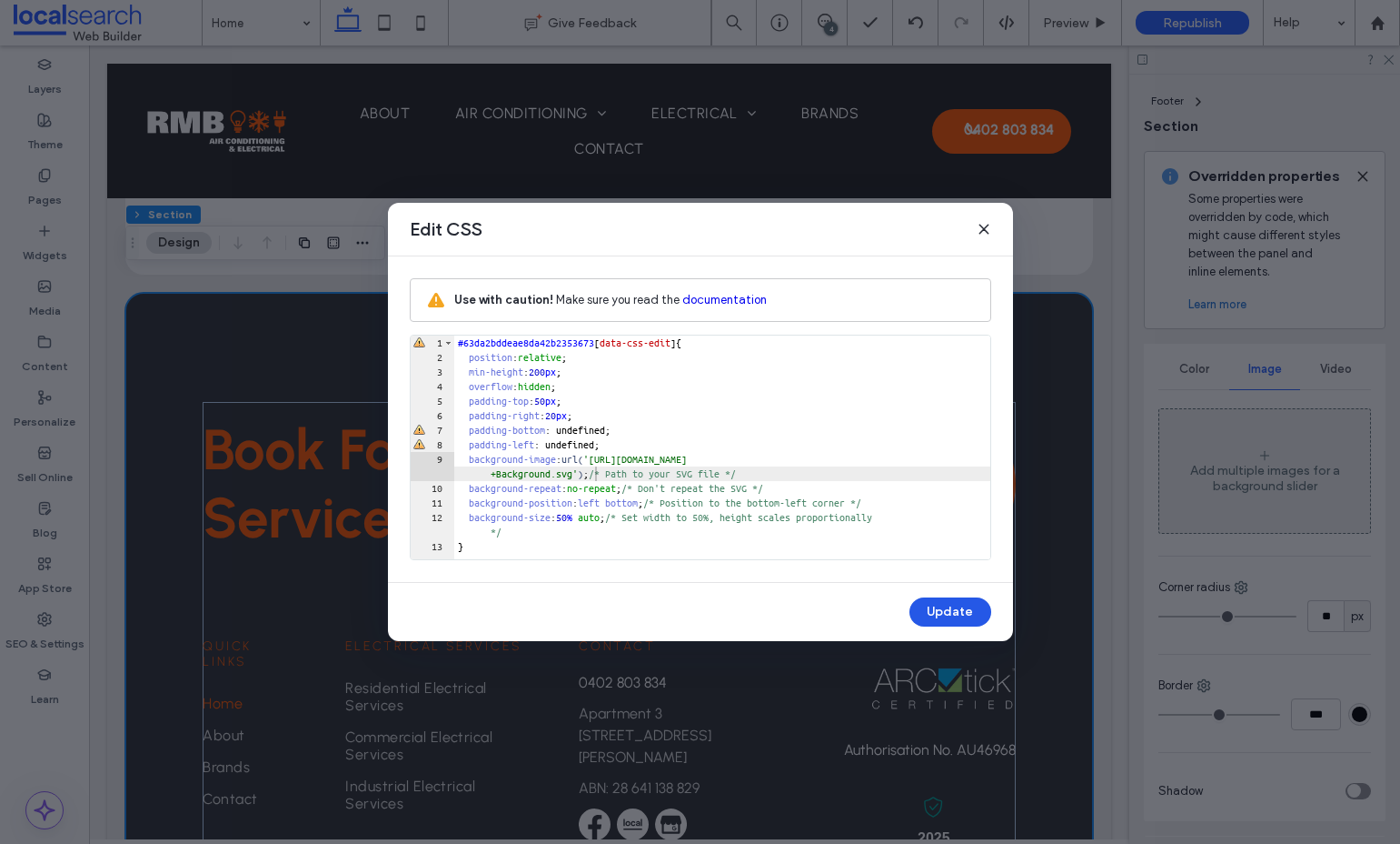
click at [948, 608] on button "Update" at bounding box center [951, 611] width 82 height 29
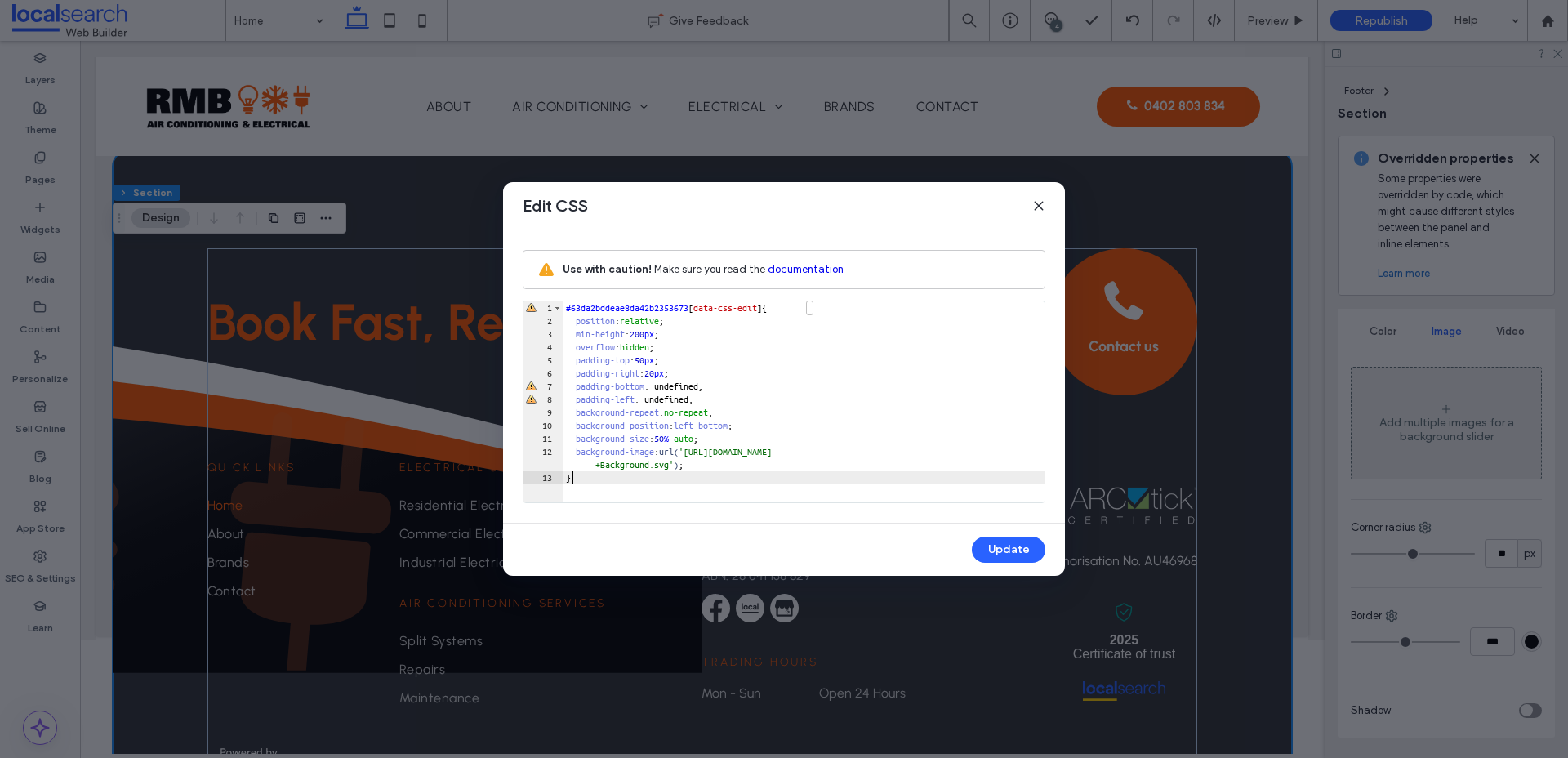
scroll to position [4020, 0]
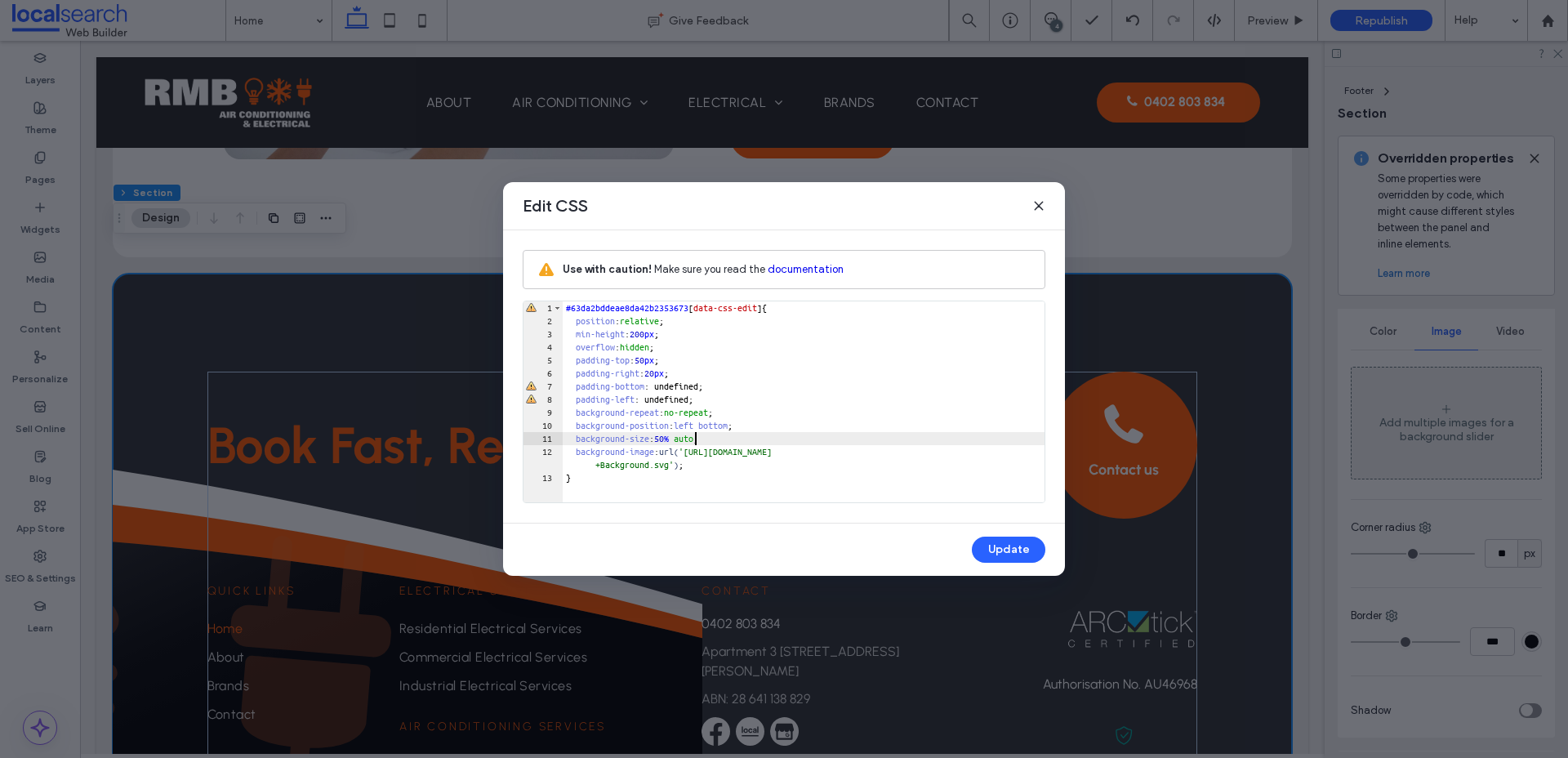
click at [695, 440] on div "#63da2bddeae8da42b2353673 [ data-css-edit ] { position : relative ; min-height …" at bounding box center [803, 415] width 481 height 227
click at [1018, 542] on button "Update" at bounding box center [1009, 549] width 74 height 26
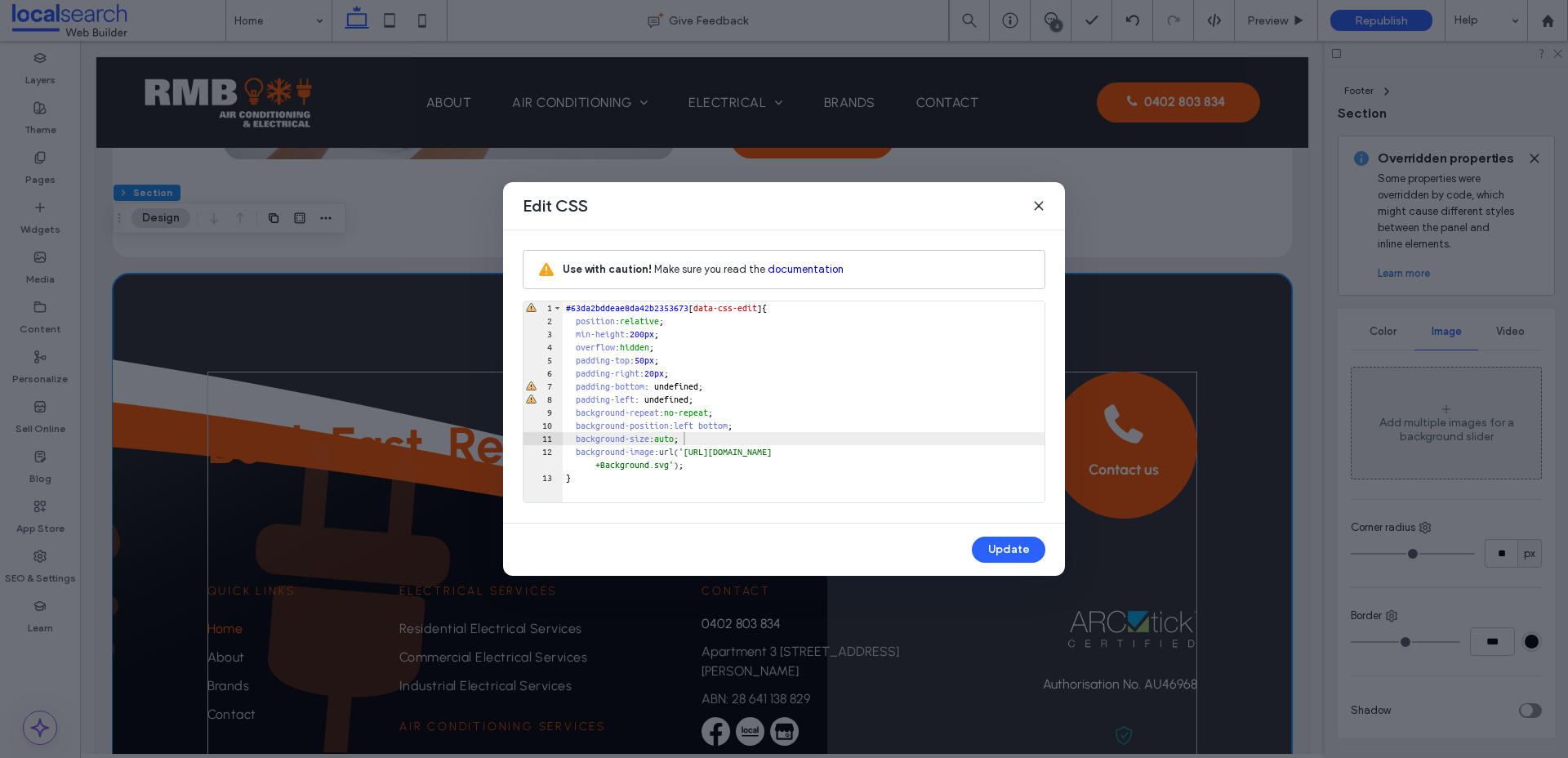
click at [654, 336] on div "#63da2bddeae8da42b2353673 [ data-css-edit ] { position : relative ; min-height …" at bounding box center [803, 415] width 481 height 227
type textarea "**"
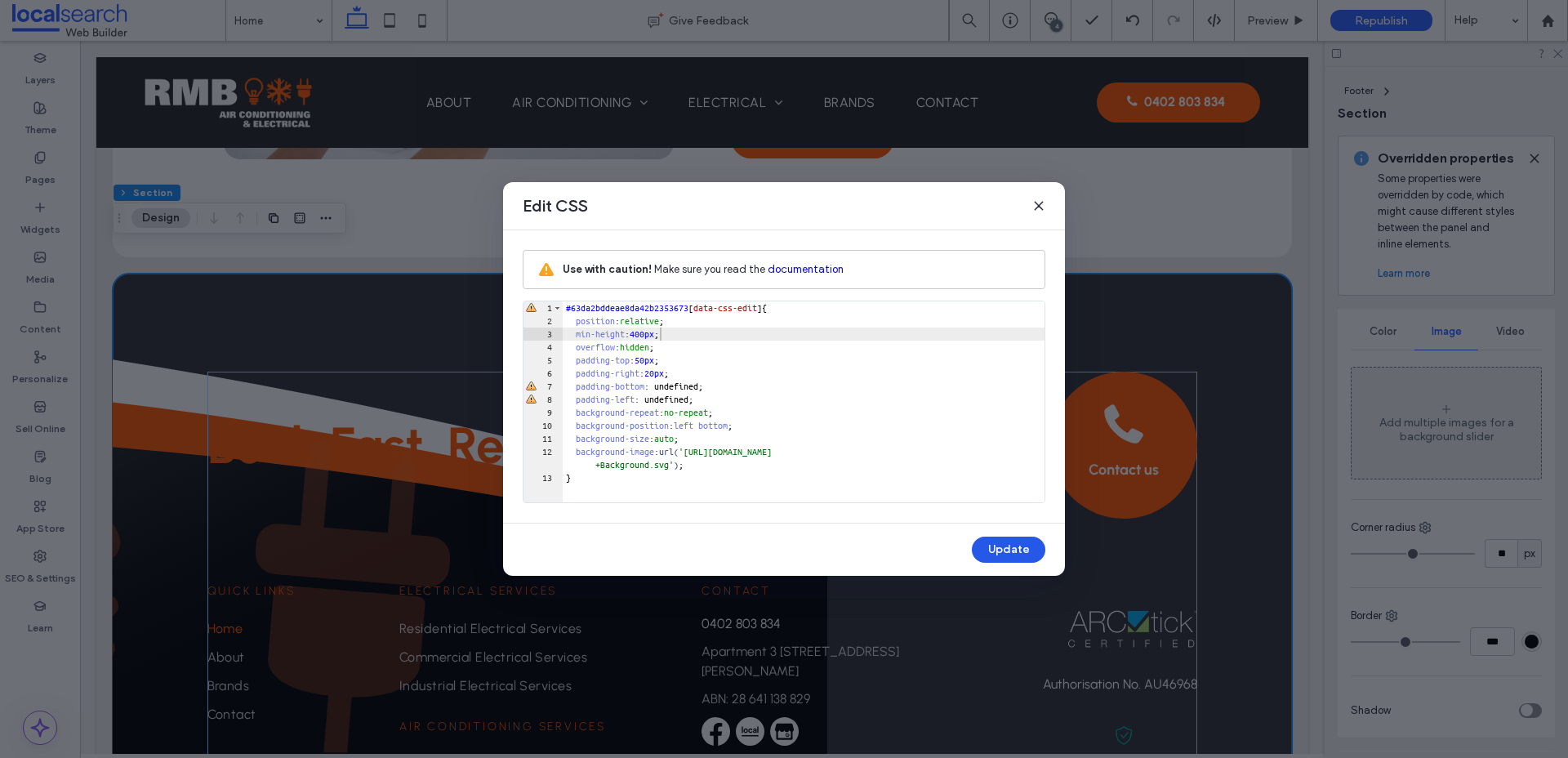
click at [1005, 554] on button "Update" at bounding box center [1009, 549] width 74 height 26
click at [1000, 547] on button "Update" at bounding box center [1009, 549] width 74 height 26
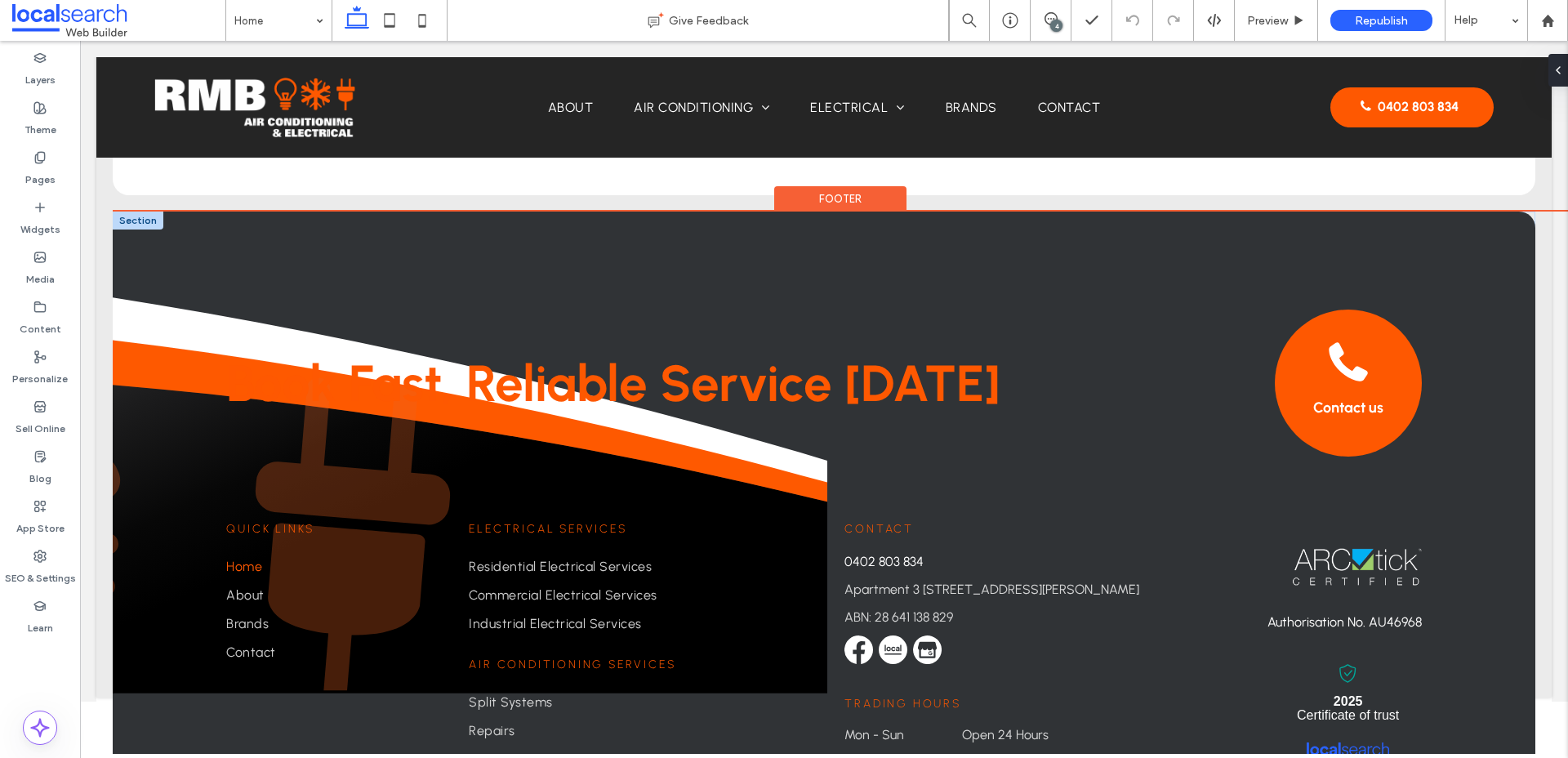
click at [134, 218] on div at bounding box center [138, 220] width 51 height 18
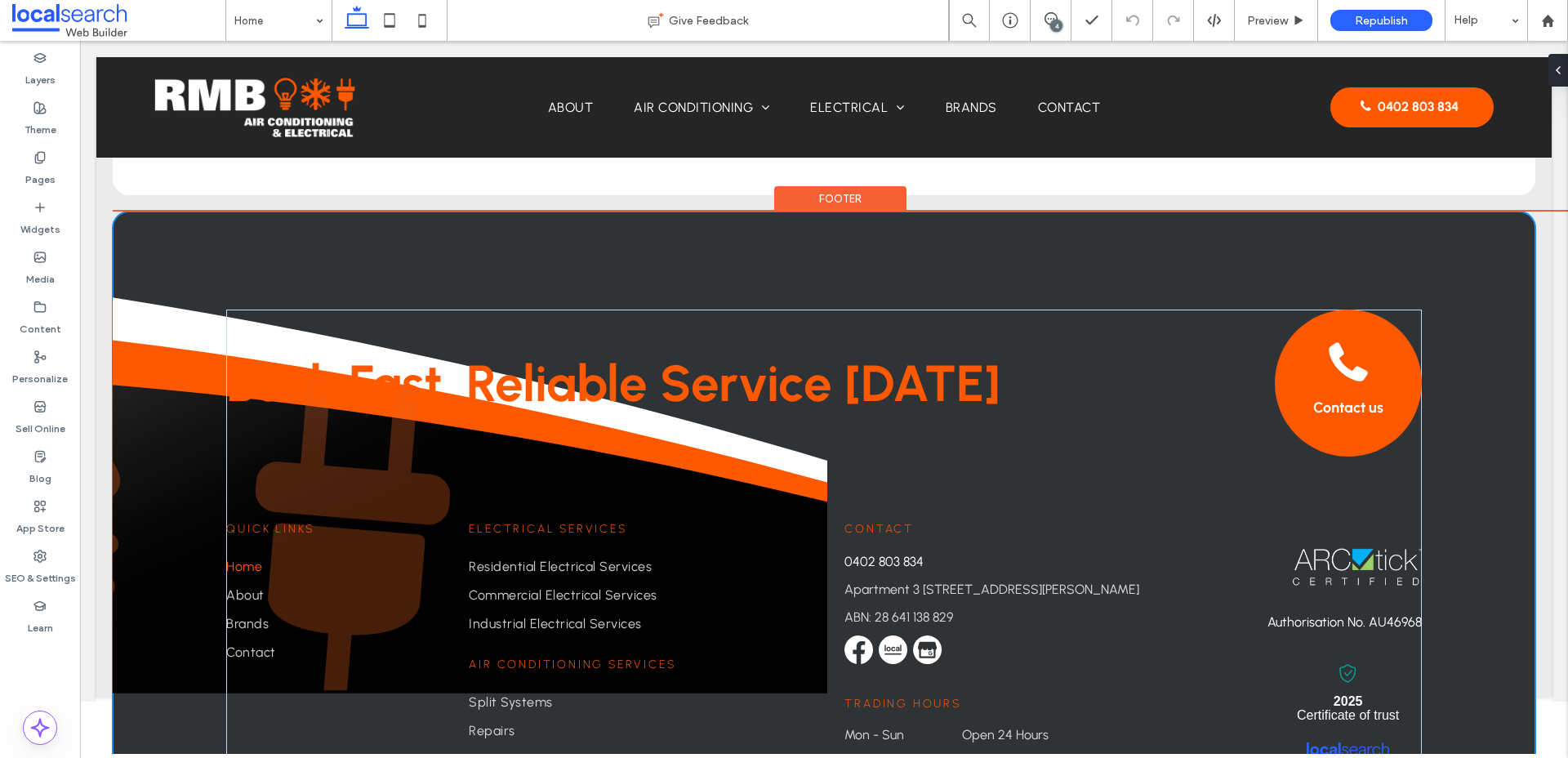
scroll to position [4054, 0]
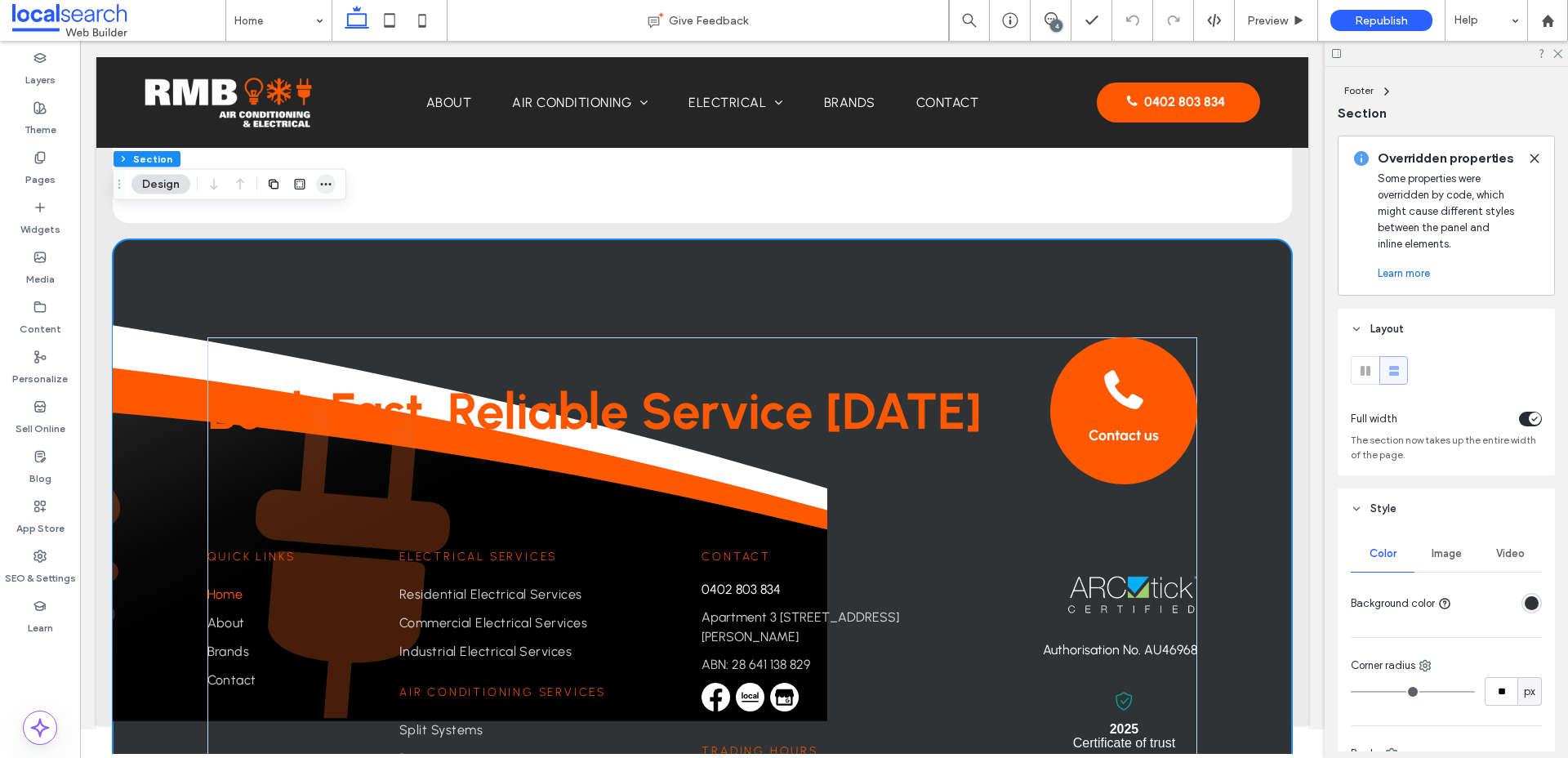
click at [326, 176] on span "button" at bounding box center [325, 184] width 19 height 19
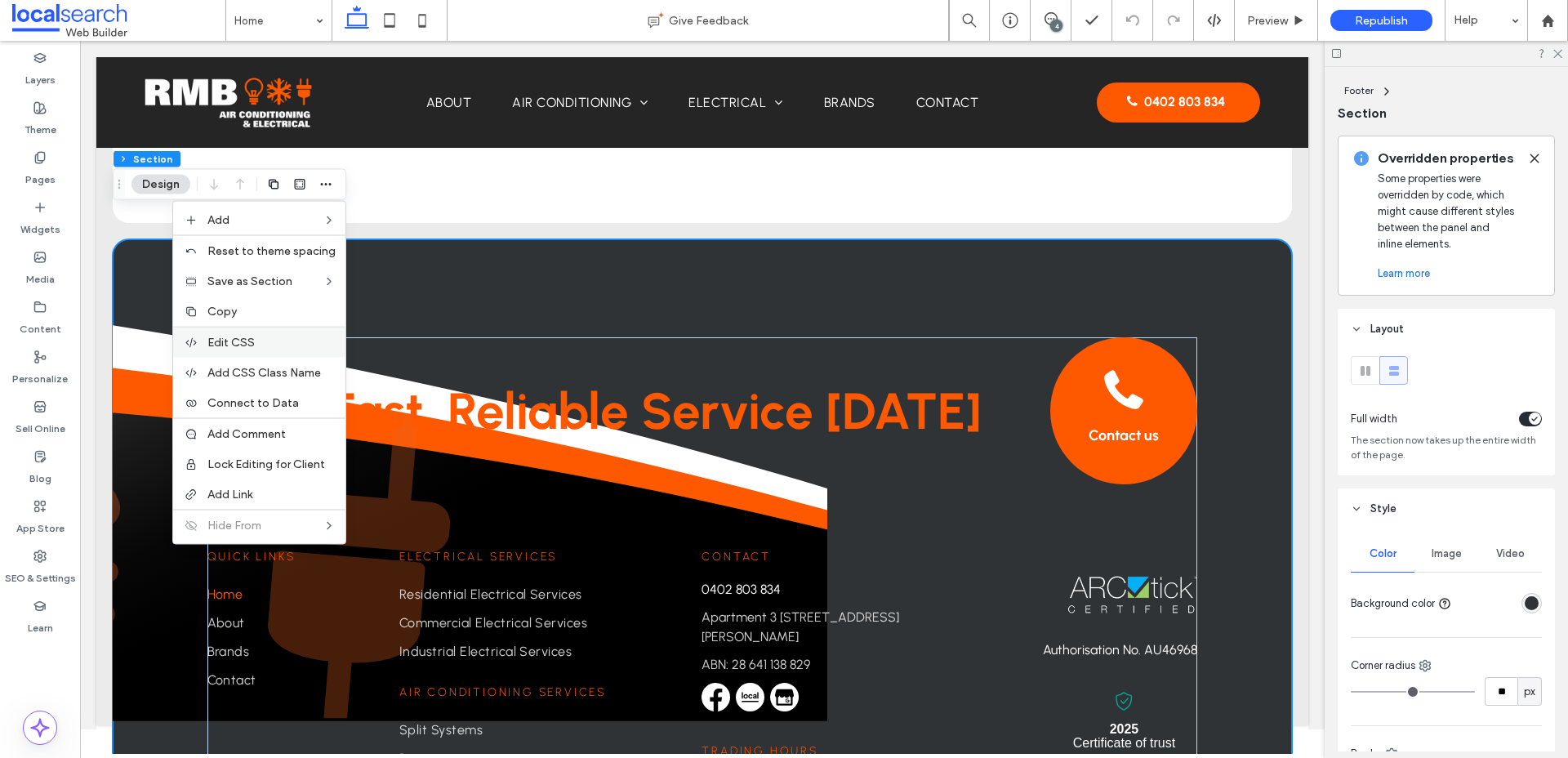
click at [279, 338] on label "Edit CSS" at bounding box center [271, 343] width 128 height 14
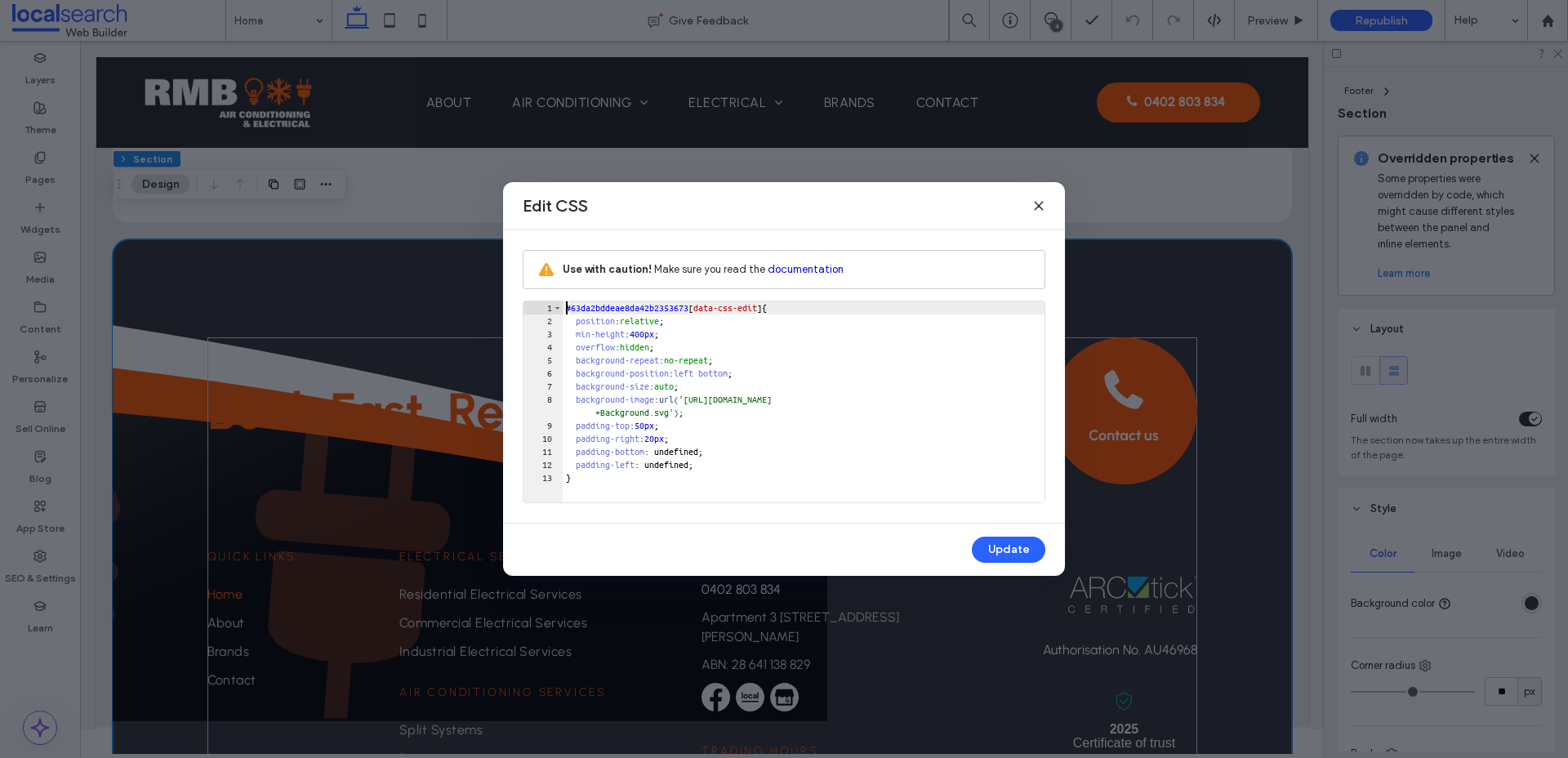
scroll to position [0, 0]
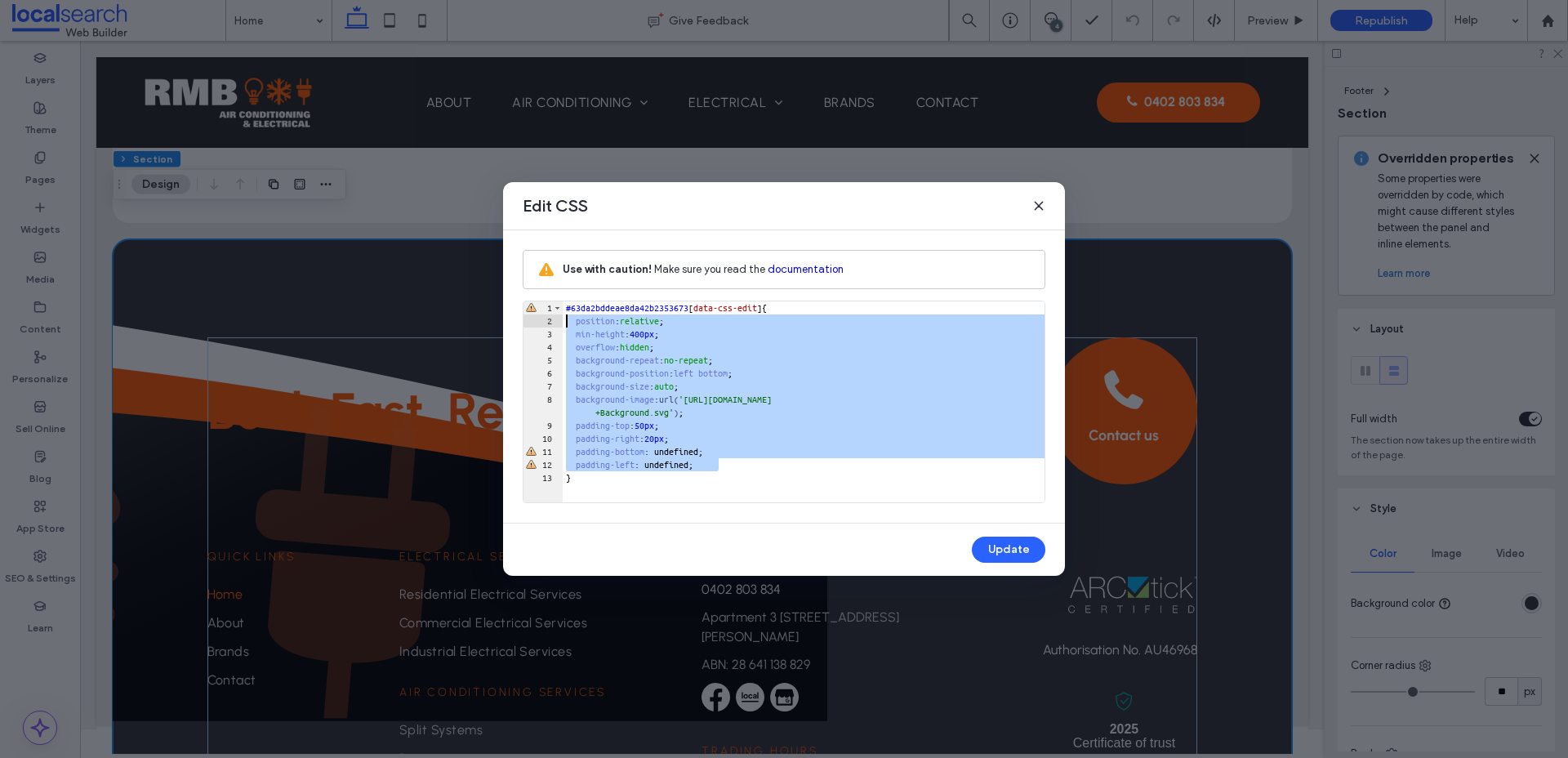
drag, startPoint x: 727, startPoint y: 468, endPoint x: 547, endPoint y: 326, distance: 229.3
click at [547, 326] on div "** 1 2 3 4 5 6 7 8 9 10 11 12 13 #63da2bddeae8da42b2353673 [ data-css-edit ] { …" at bounding box center [783, 402] width 522 height 202
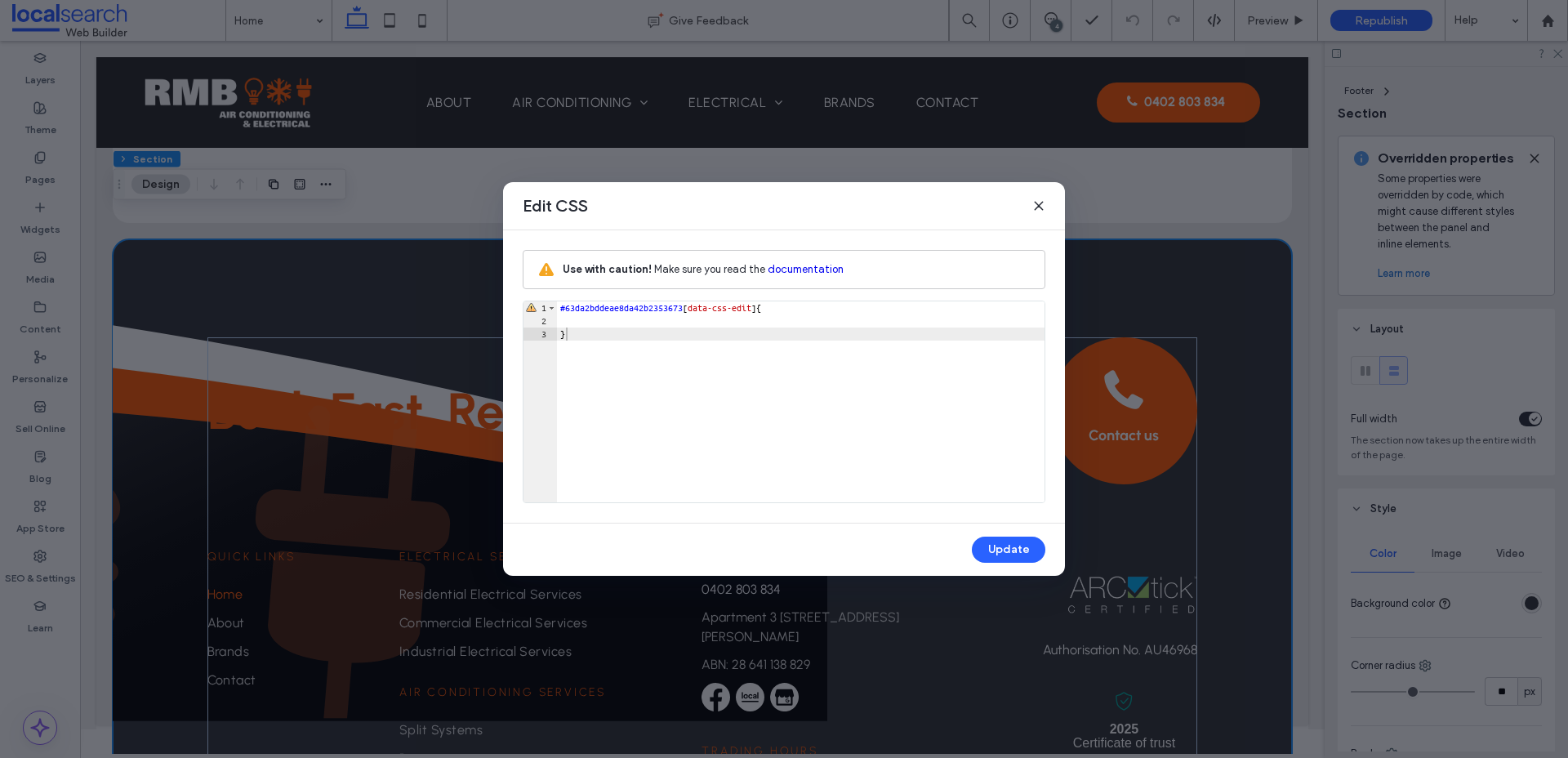
click at [1007, 563] on div "Update" at bounding box center [784, 549] width 562 height 53
click at [1008, 553] on button "Update" at bounding box center [1009, 549] width 74 height 26
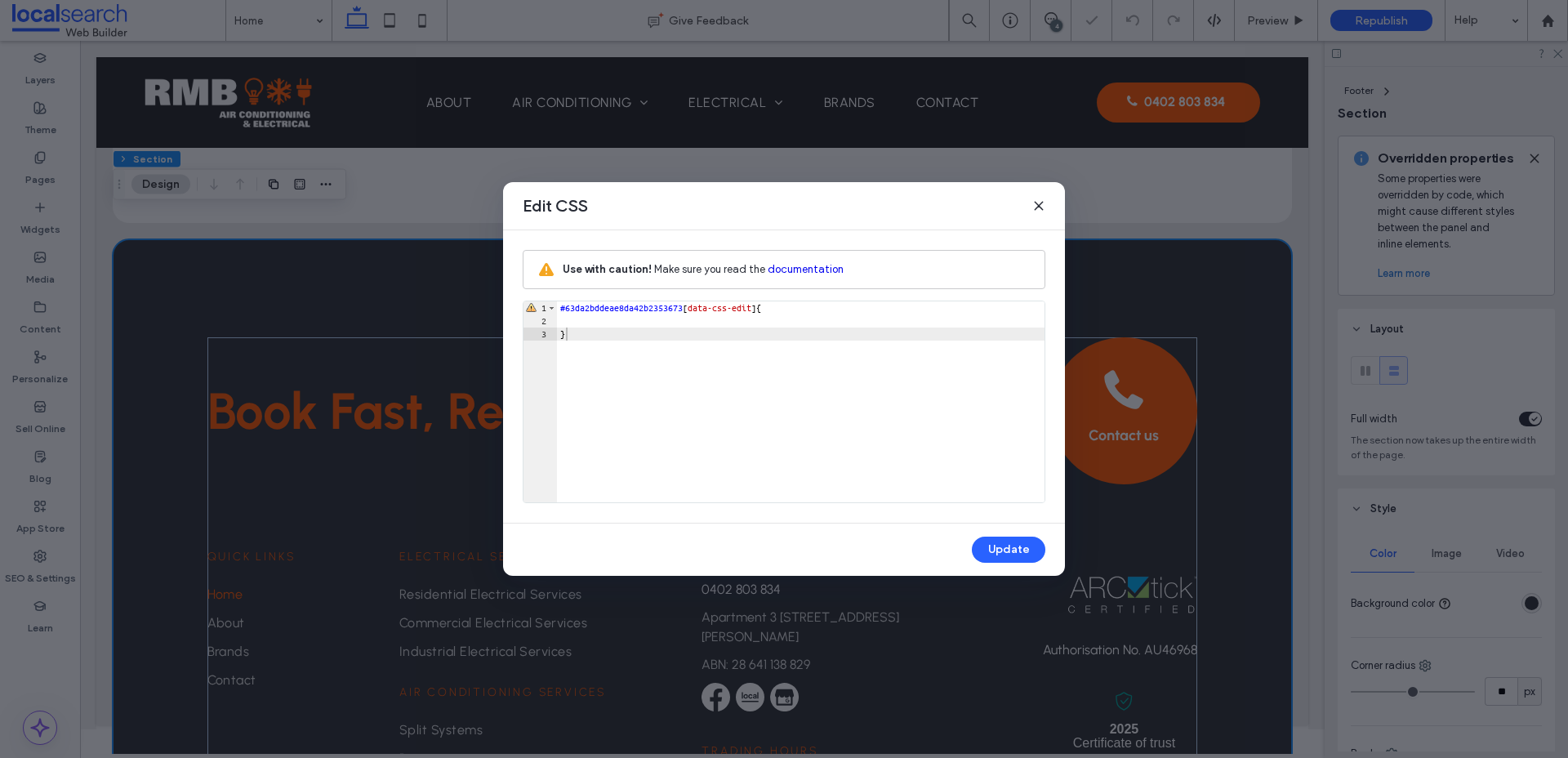
click at [1038, 205] on use at bounding box center [1038, 205] width 8 height 8
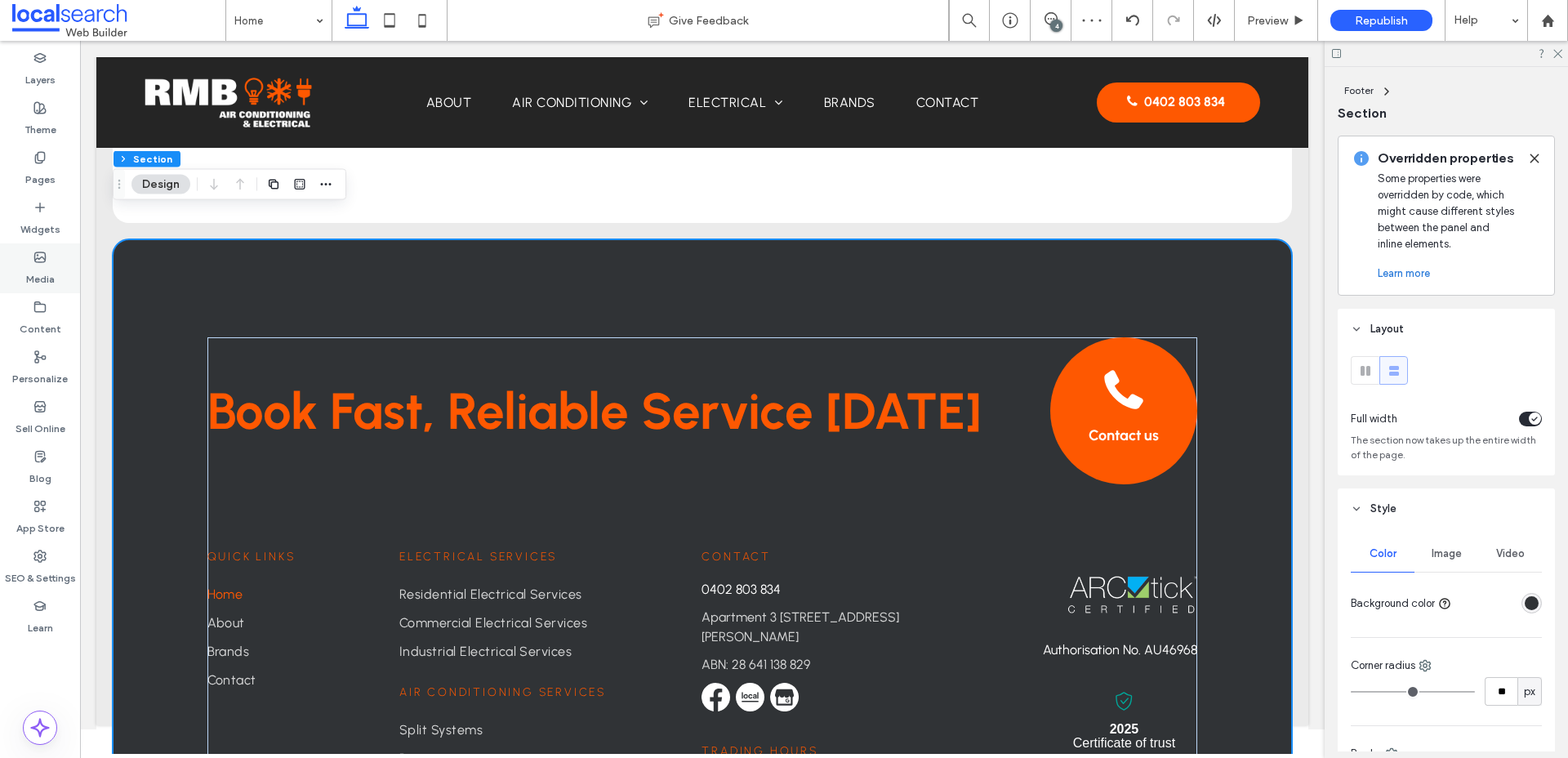
click at [49, 292] on div "Media" at bounding box center [40, 268] width 80 height 50
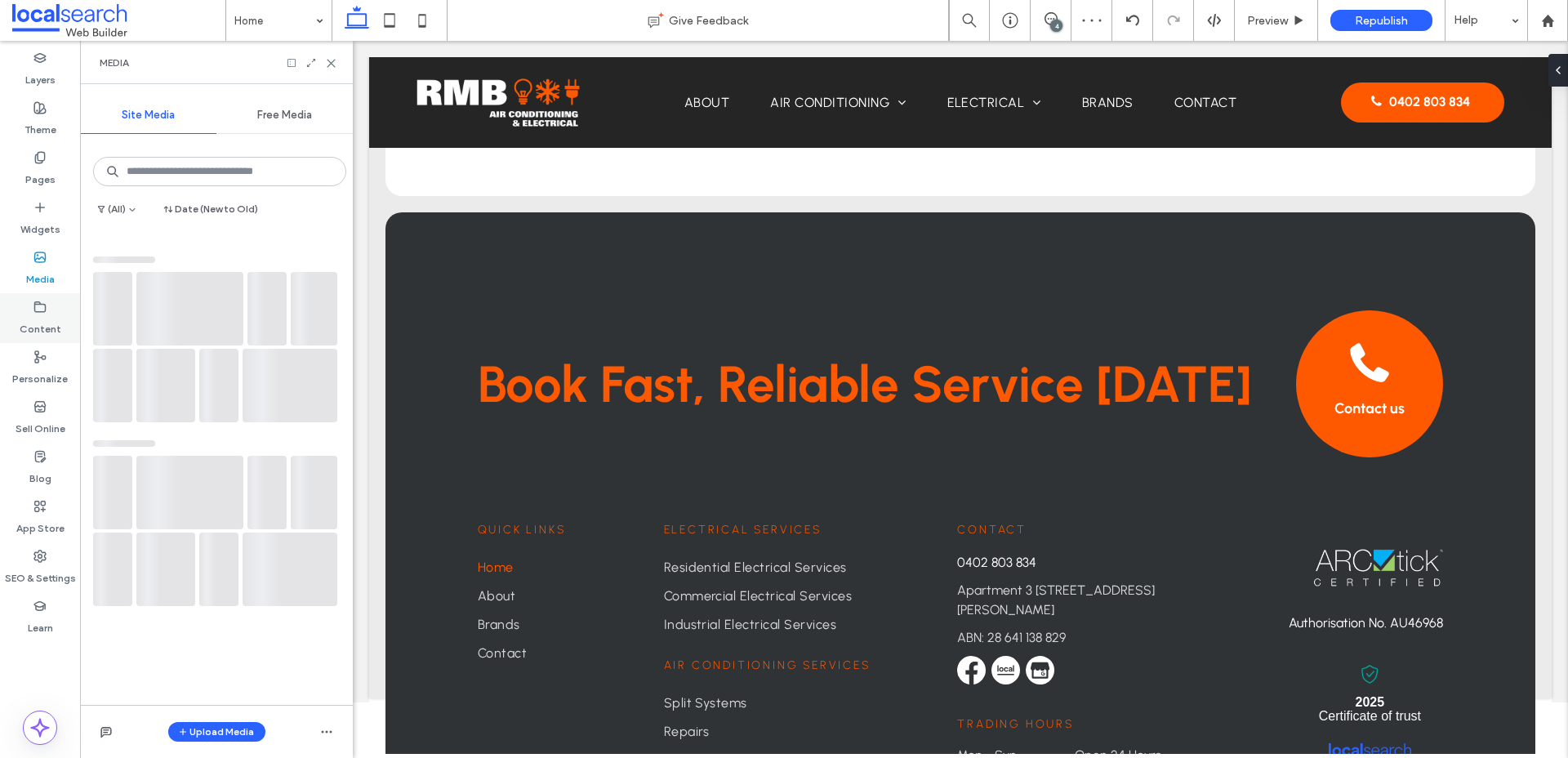
click at [45, 310] on icon at bounding box center [40, 308] width 13 height 13
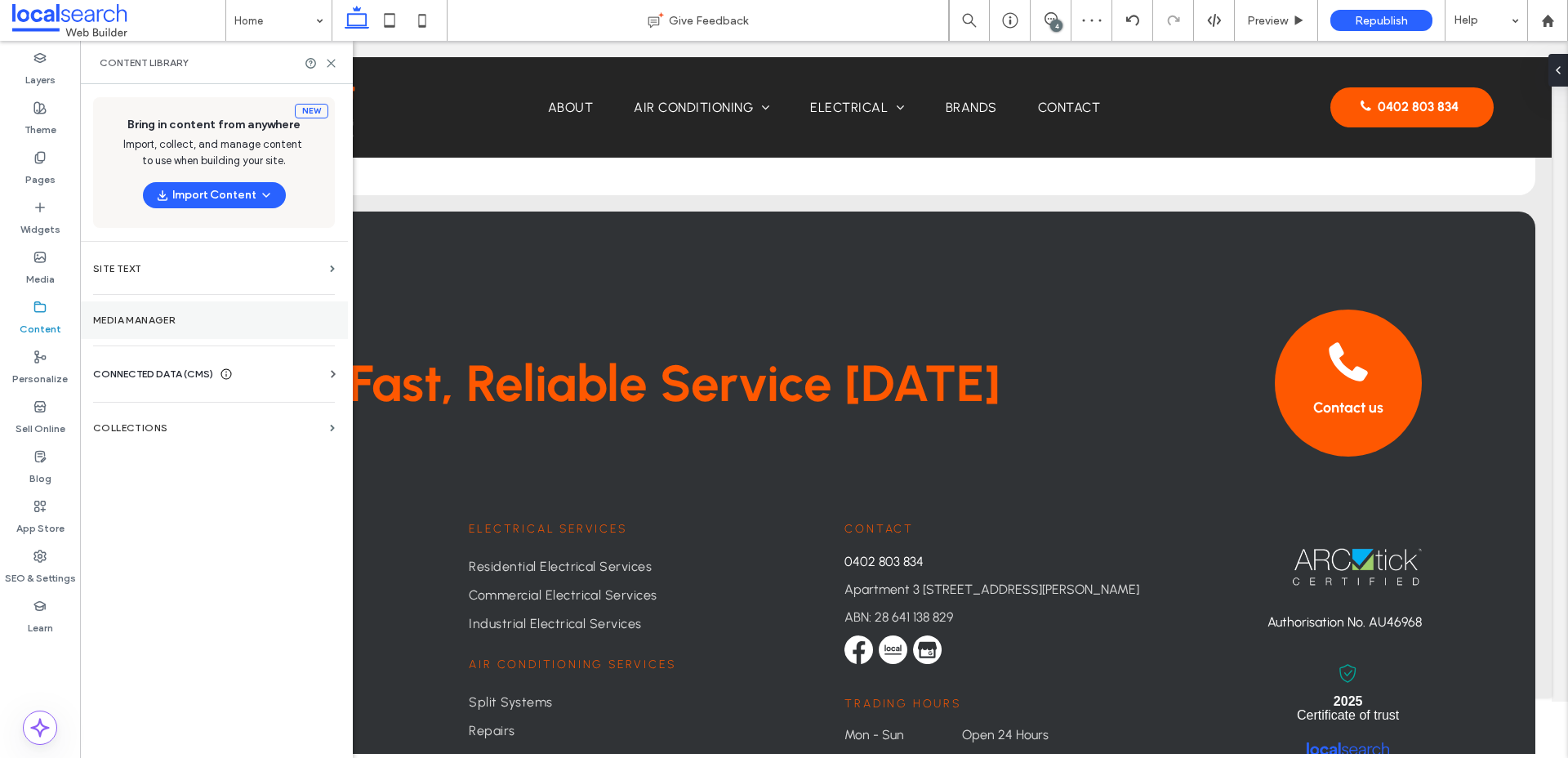
click at [167, 321] on label "Media Manager" at bounding box center [213, 320] width 242 height 12
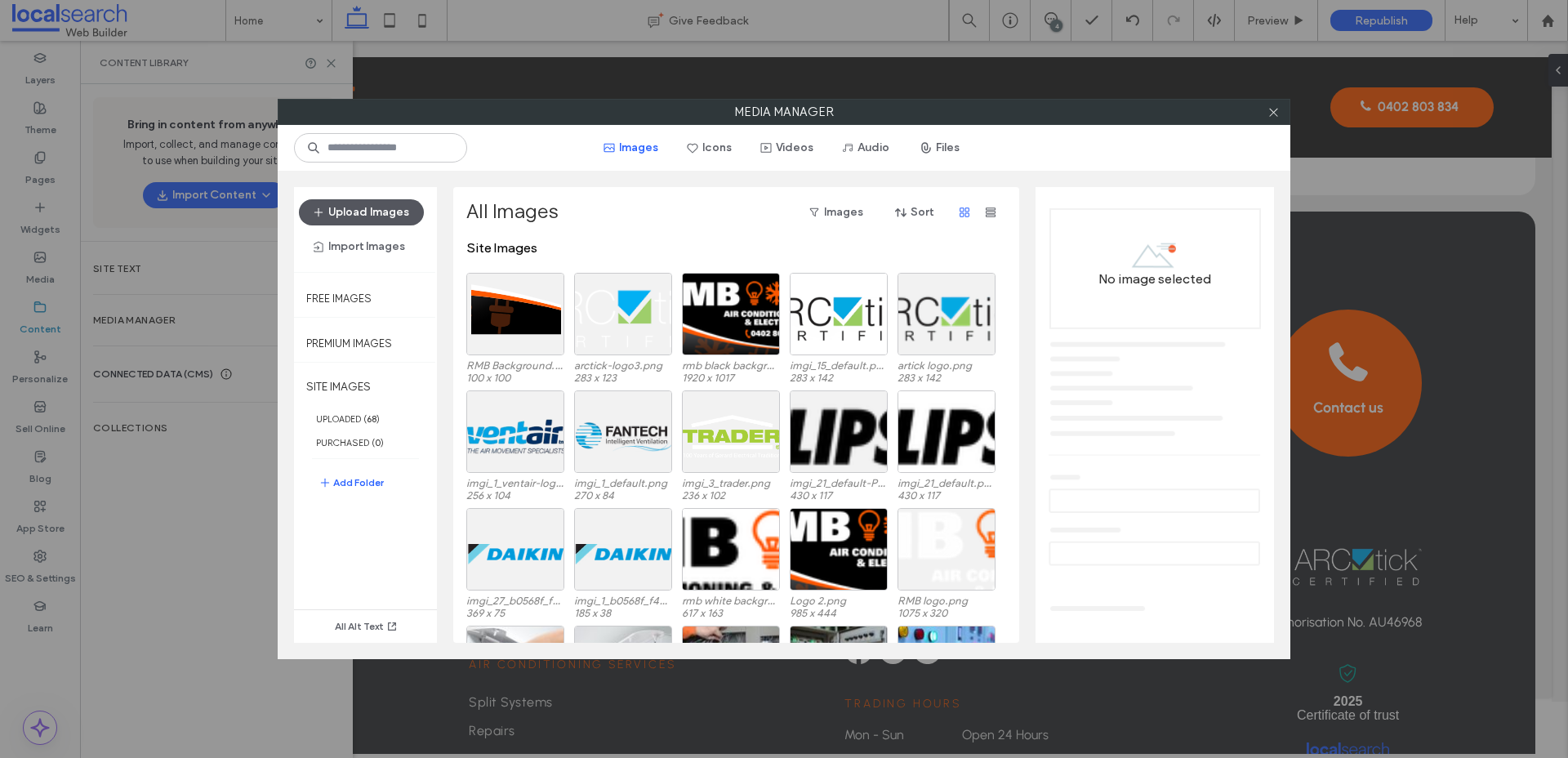
click at [398, 221] on button "Upload Images" at bounding box center [361, 211] width 125 height 26
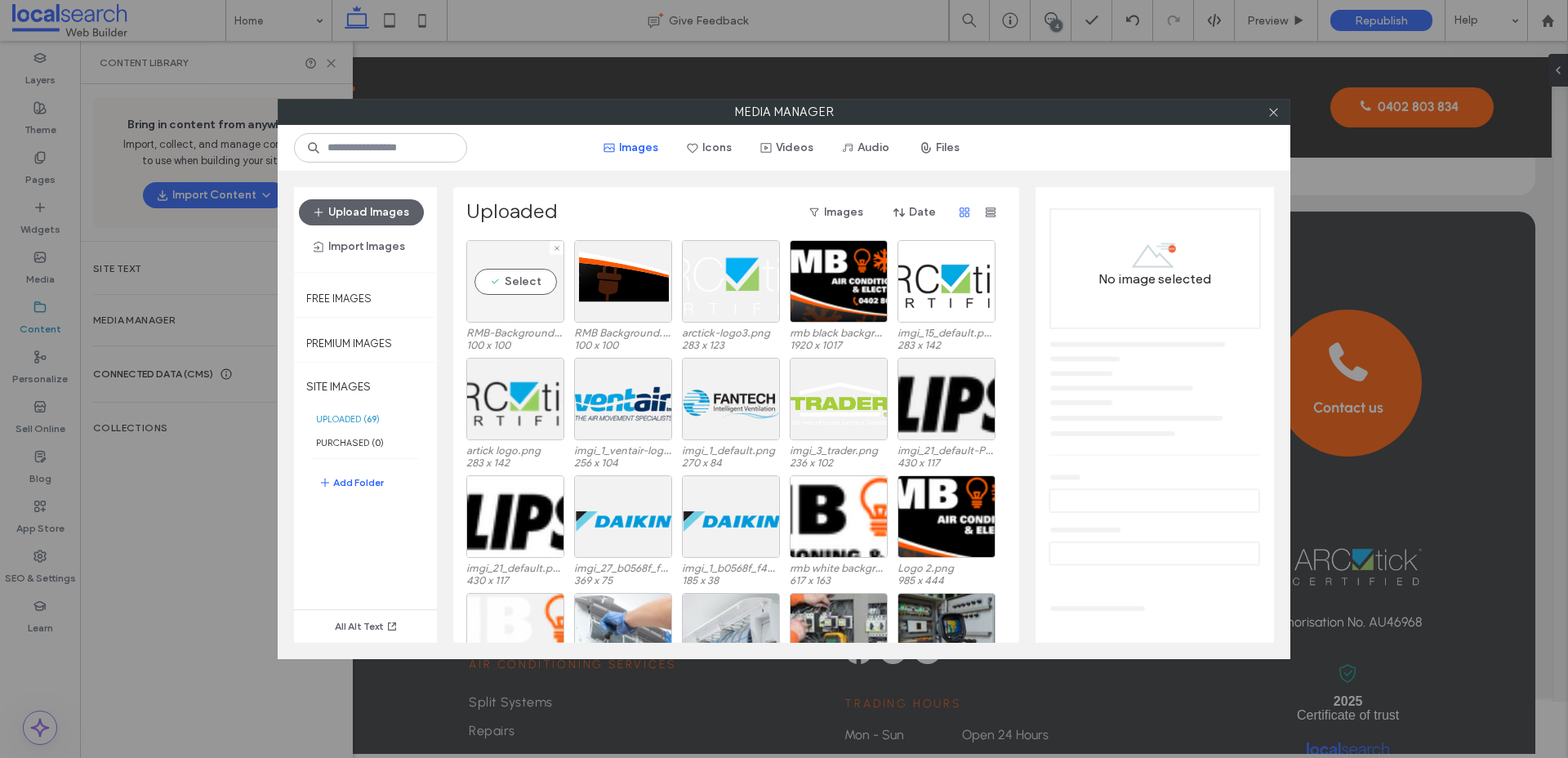
click at [530, 287] on div "Select" at bounding box center [515, 281] width 98 height 83
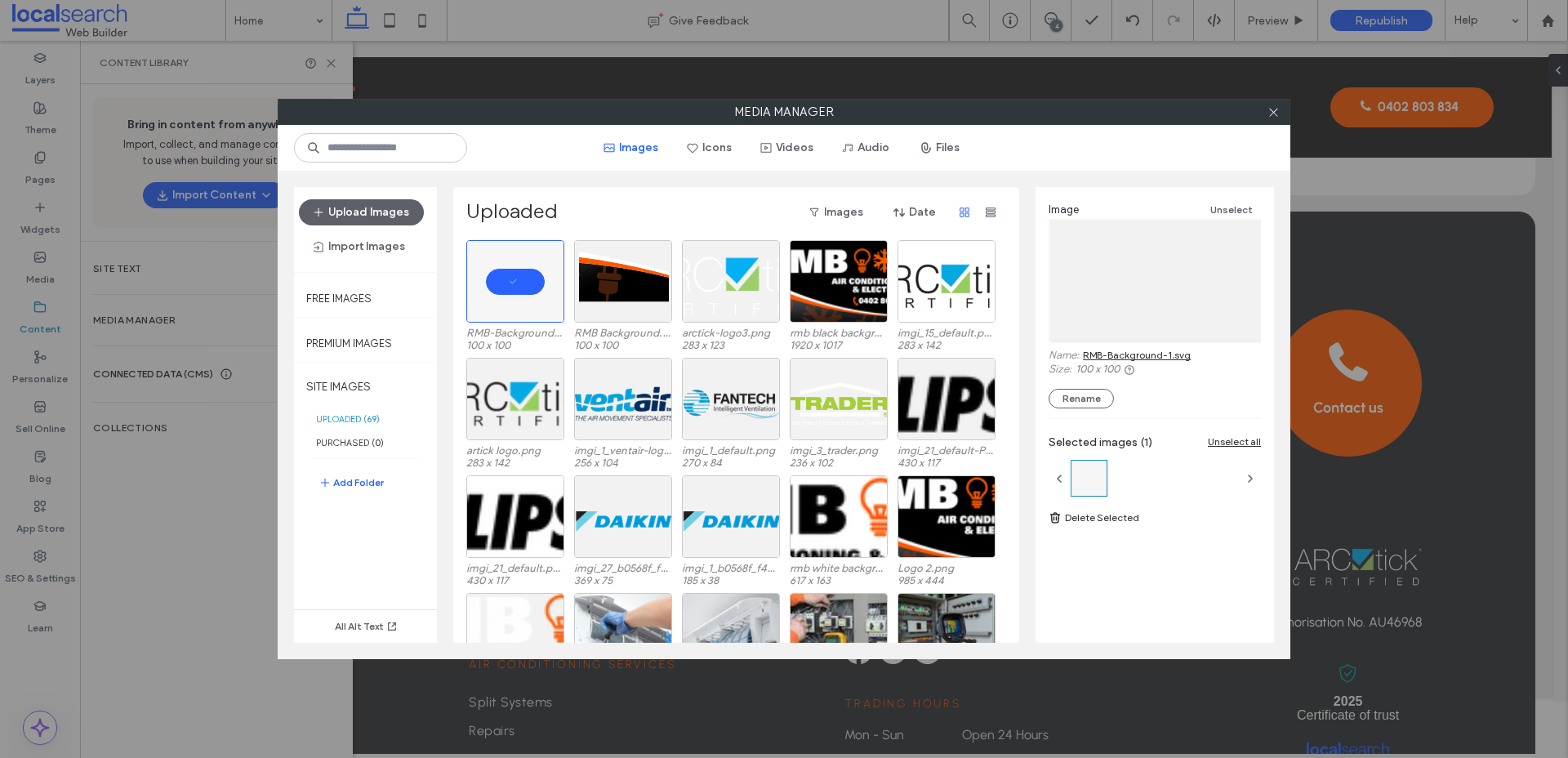
click at [1168, 358] on link "RMB-Background-1.svg" at bounding box center [1136, 354] width 108 height 13
click at [1272, 111] on icon at bounding box center [1273, 112] width 13 height 13
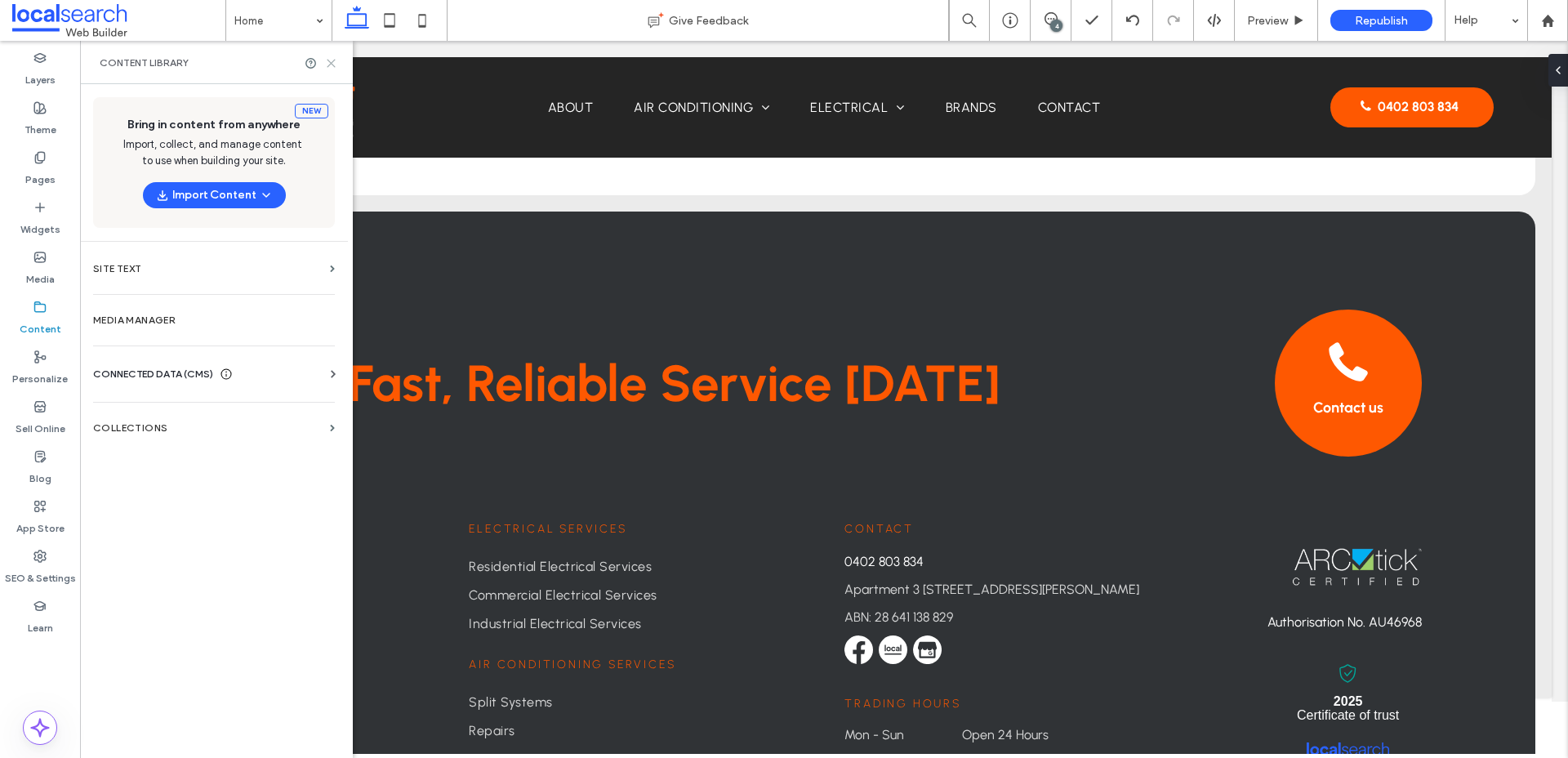
click at [332, 59] on icon at bounding box center [331, 63] width 13 height 13
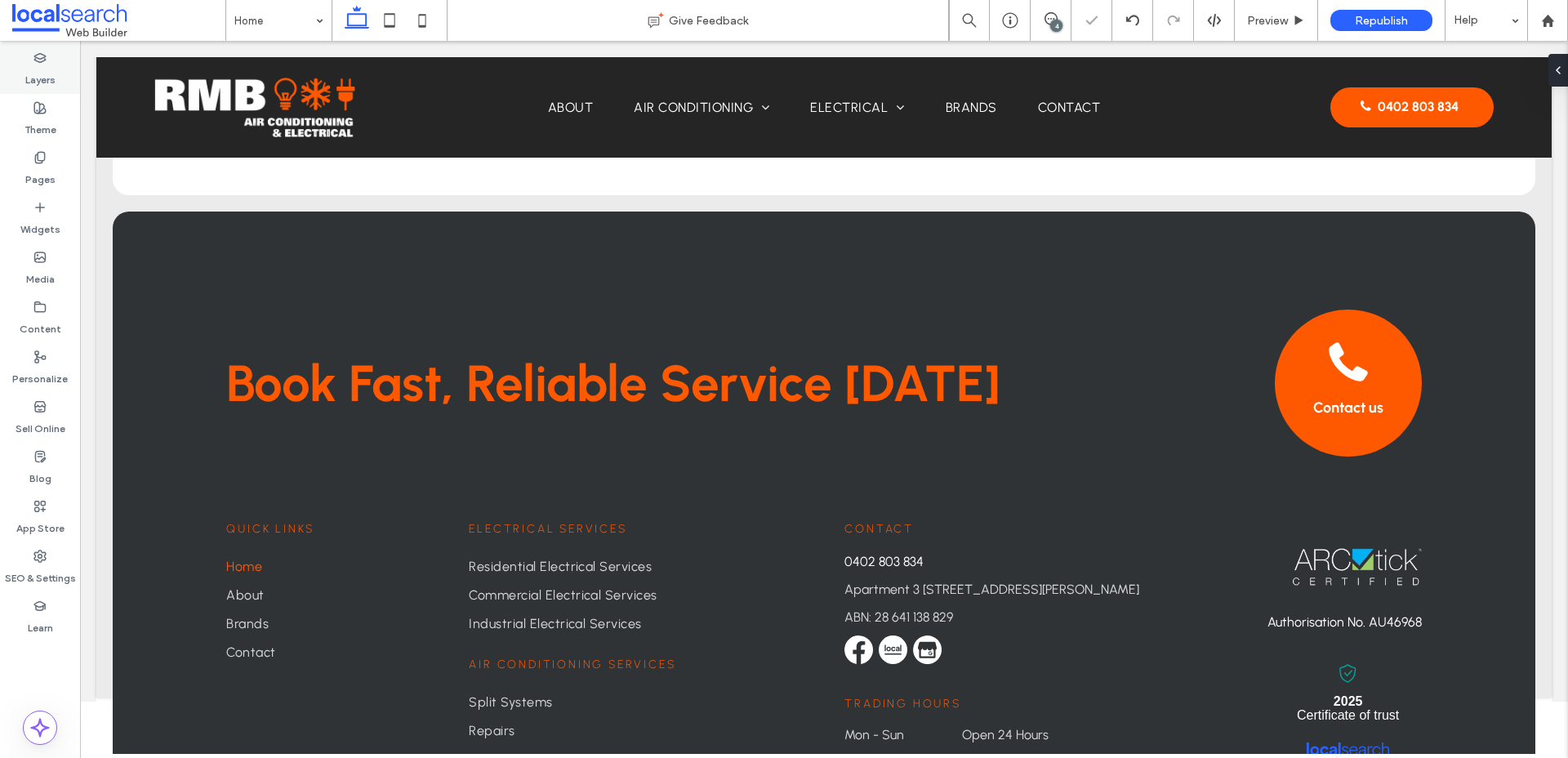
click at [45, 64] on label "Layers" at bounding box center [40, 75] width 30 height 23
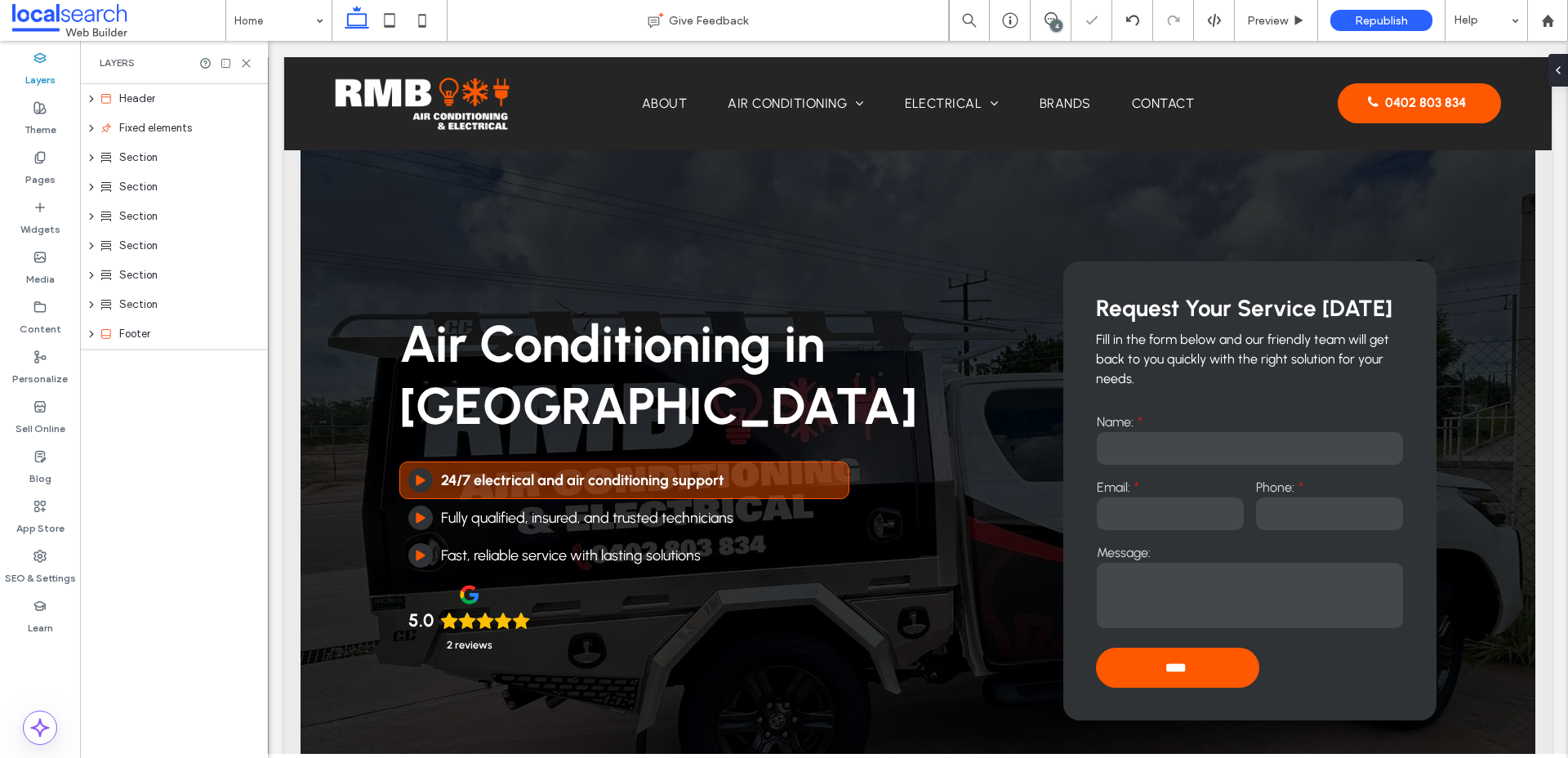
scroll to position [4109, 0]
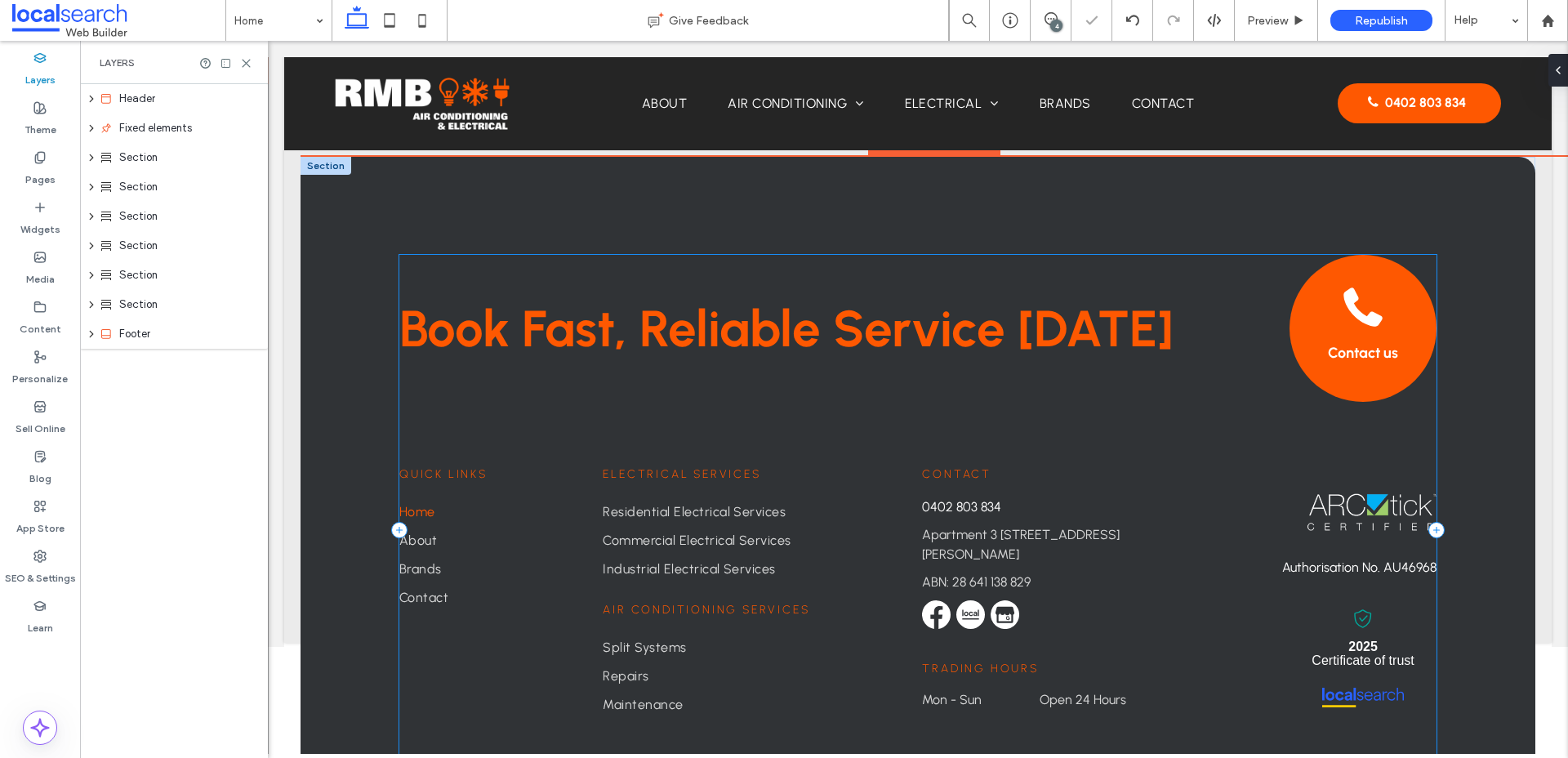
click at [364, 280] on div "Book Fast, Reliable Service [DATE] Contact us Contact [PHONE_NUMBER] [STREET_AD…" at bounding box center [918, 514] width 1235 height 715
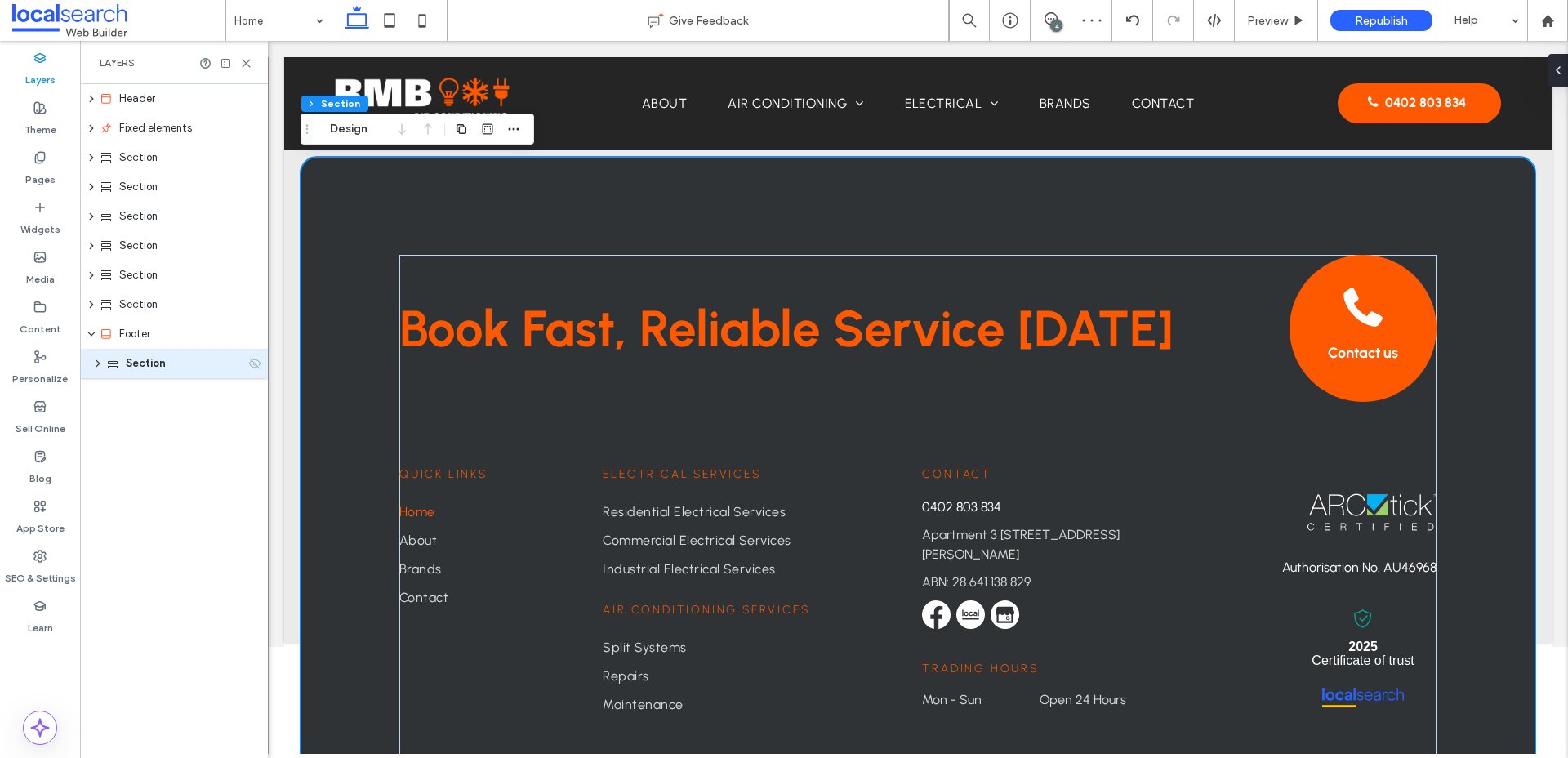
click at [142, 364] on span "Section" at bounding box center [145, 364] width 40 height 17
click at [506, 128] on span "button" at bounding box center [513, 129] width 19 height 19
click at [354, 124] on button "Design" at bounding box center [349, 129] width 59 height 19
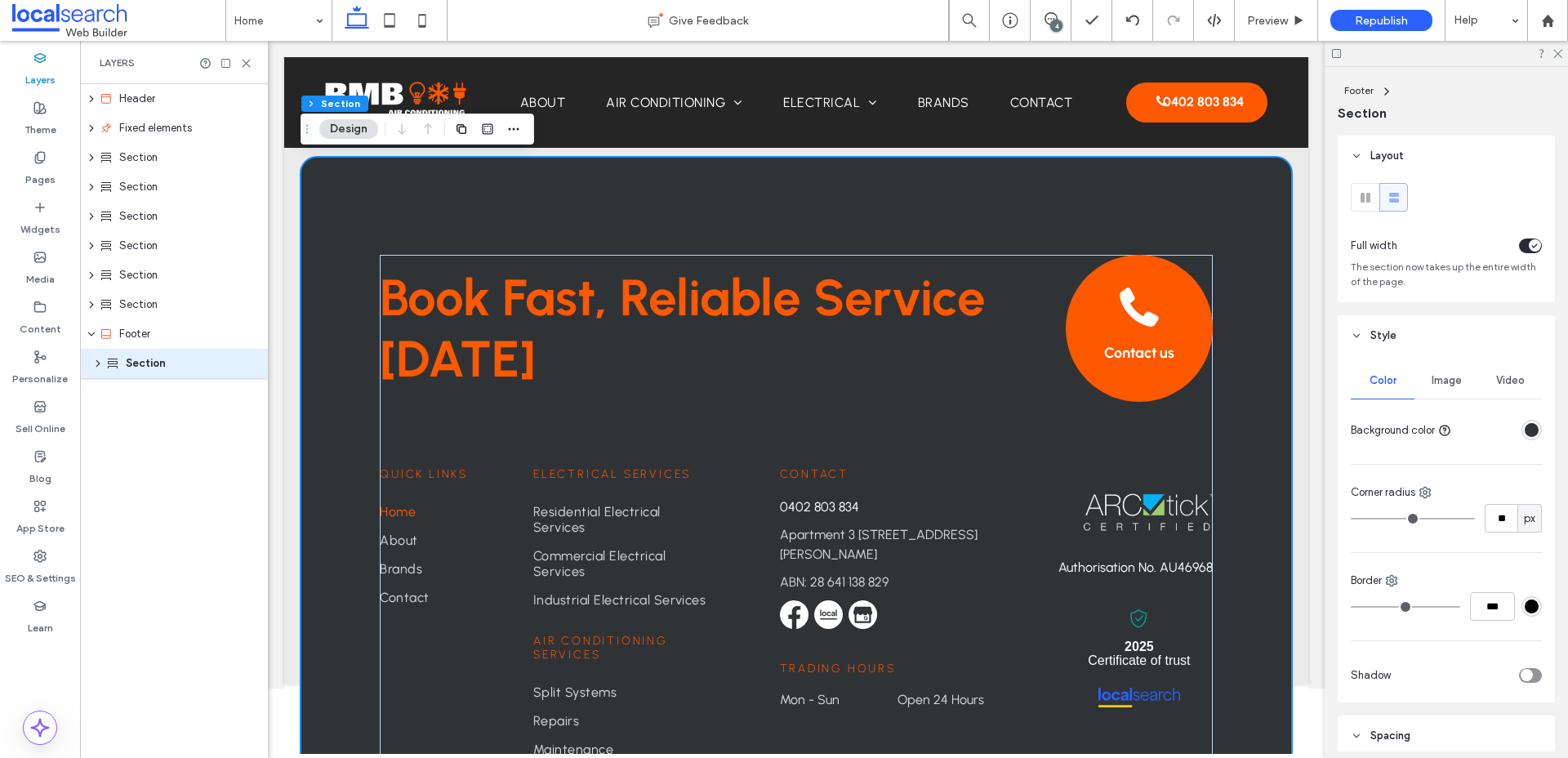
click at [1441, 387] on span "Image" at bounding box center [1447, 380] width 30 height 13
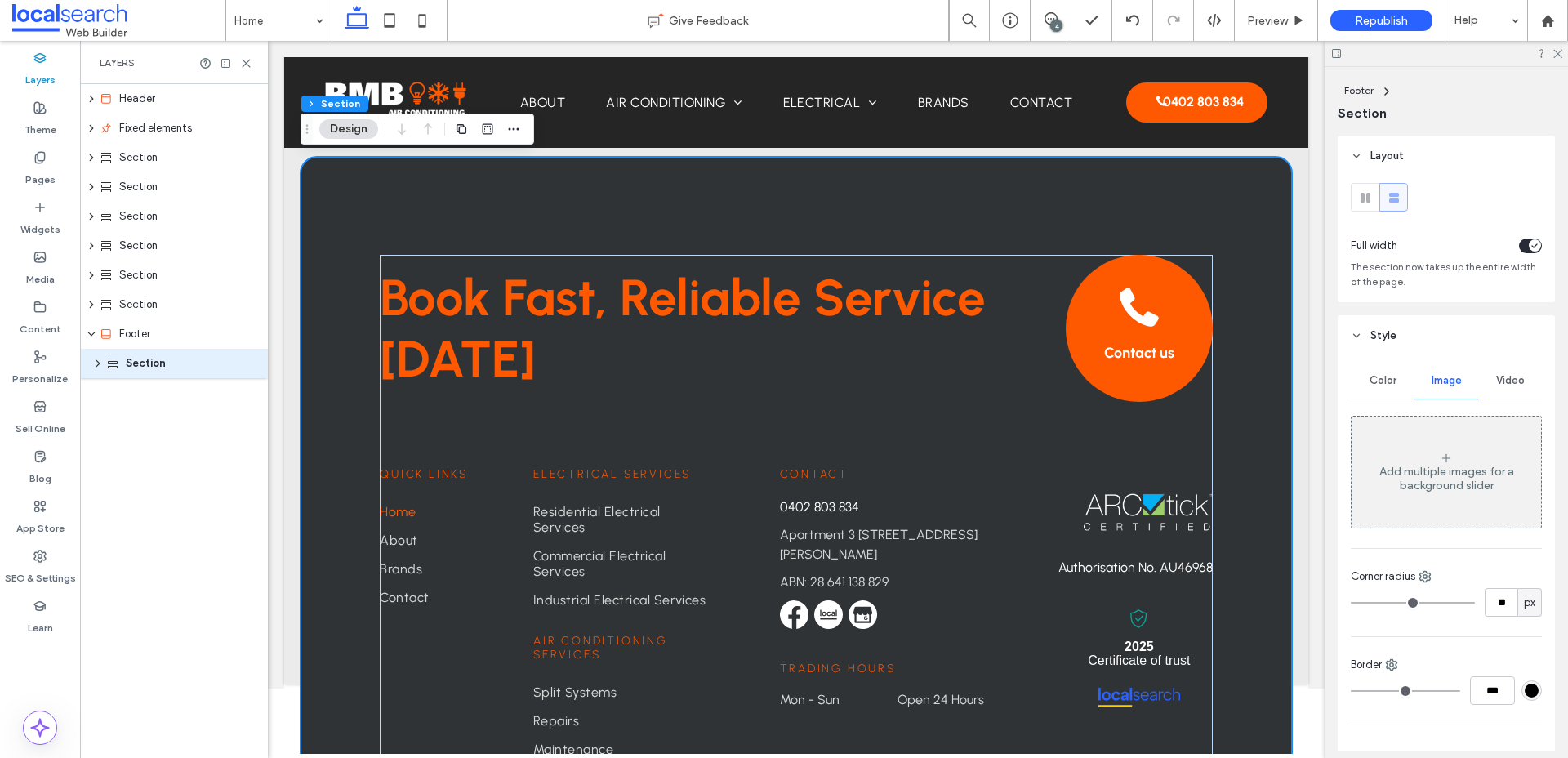
click at [1429, 460] on div "Add multiple images for a background slider" at bounding box center [1446, 471] width 190 height 108
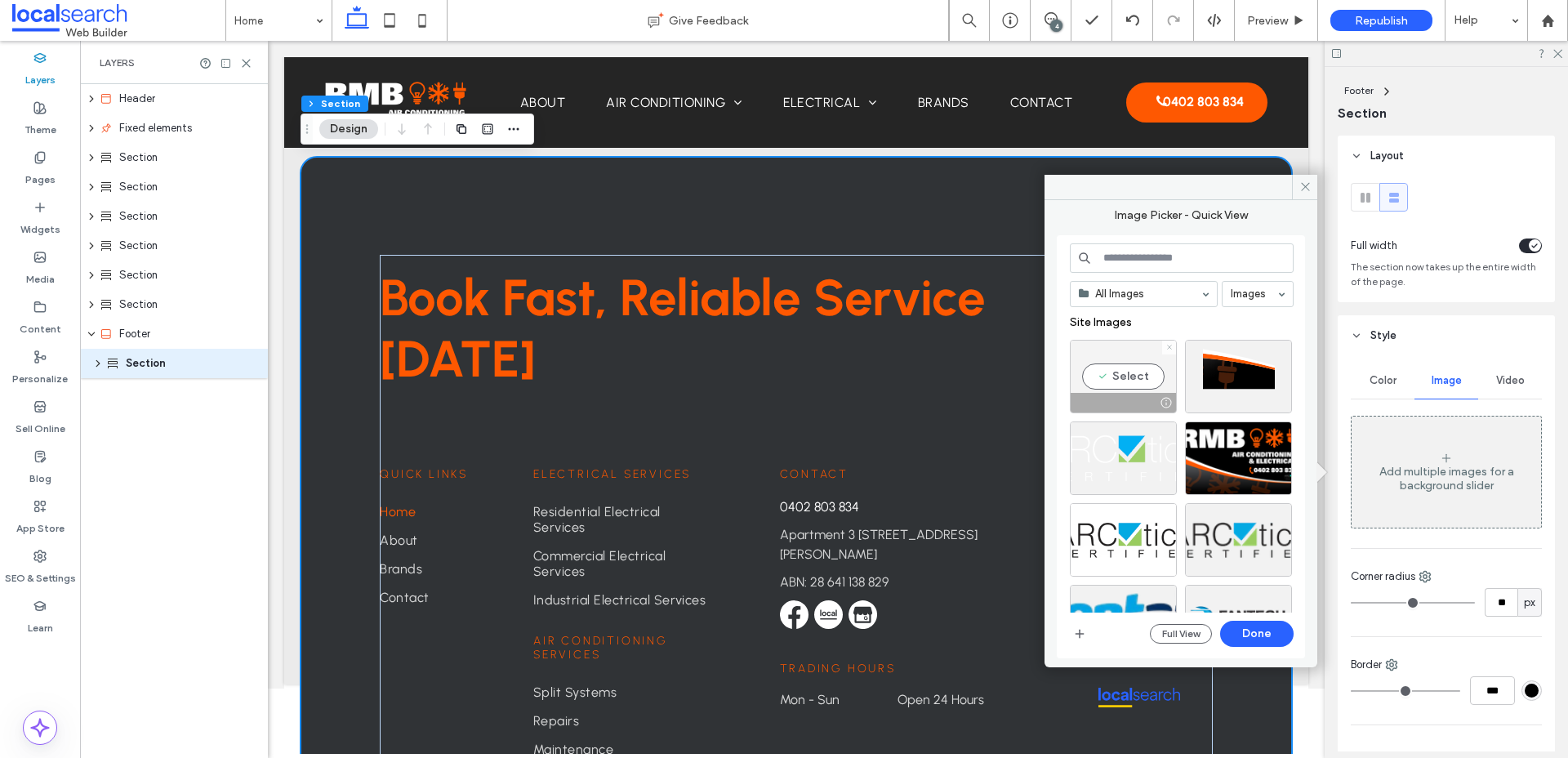
click at [1168, 346] on use at bounding box center [1168, 347] width 4 height 4
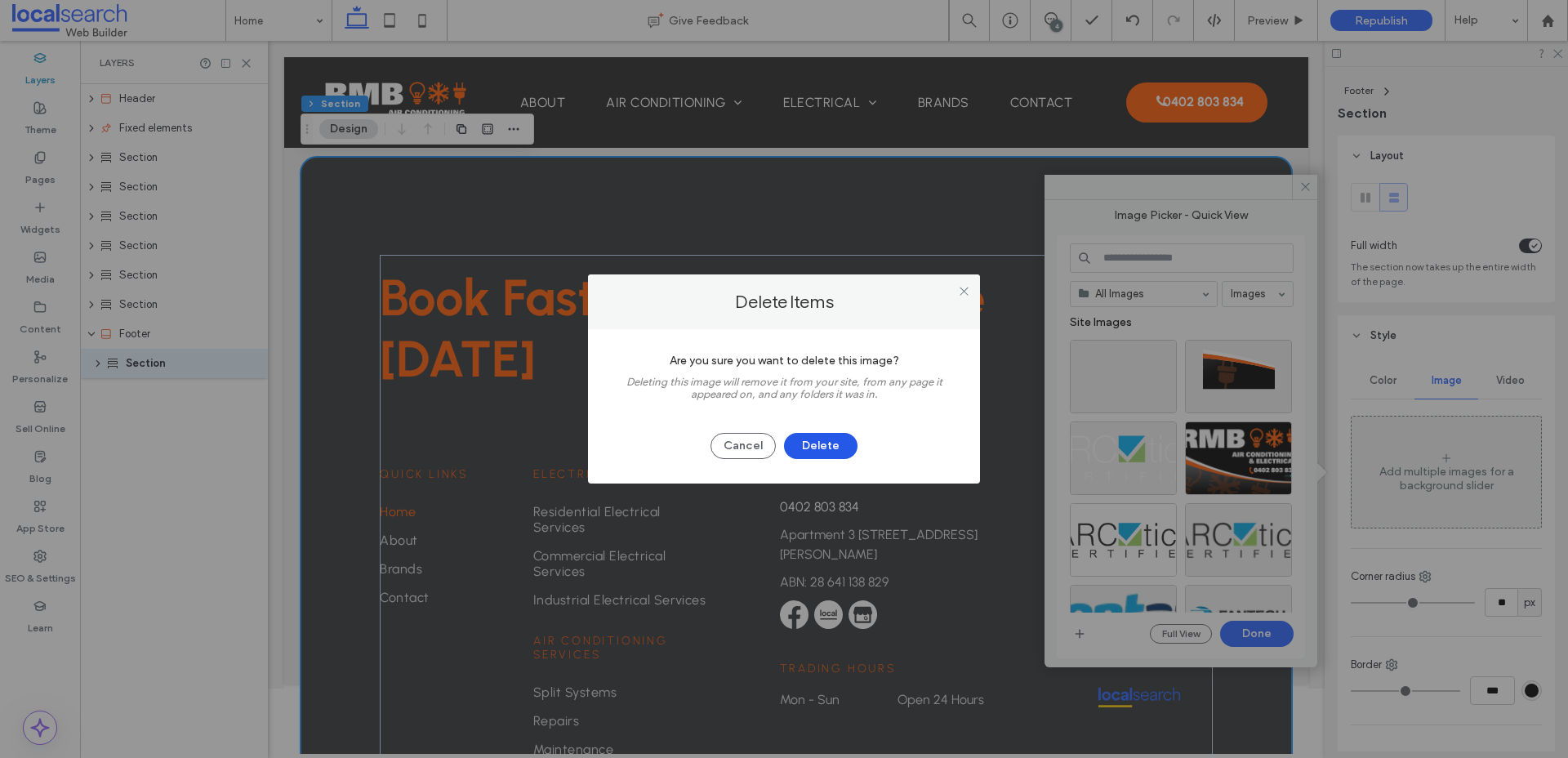
click at [845, 440] on button "Delete" at bounding box center [821, 445] width 74 height 26
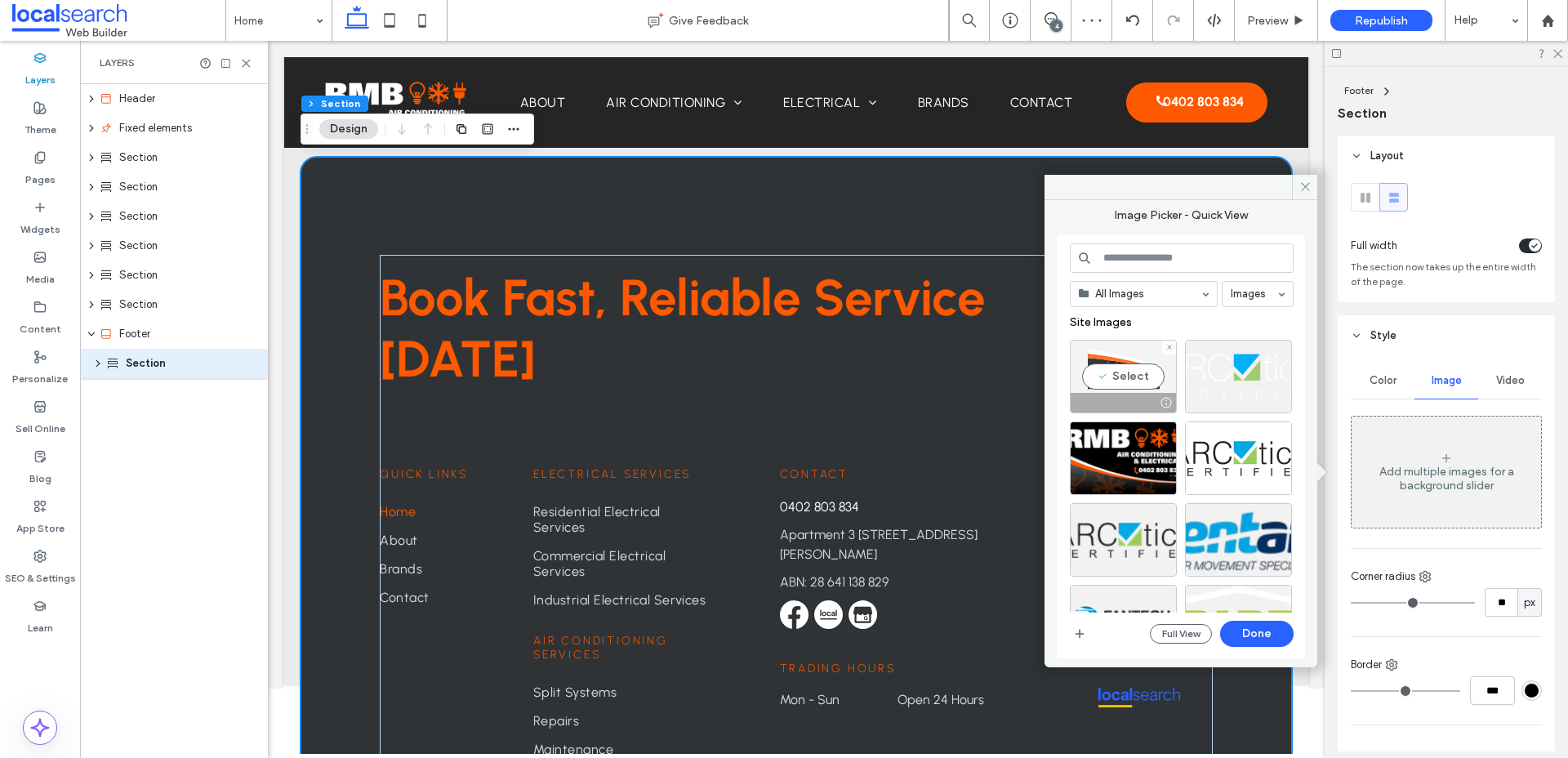
click at [1123, 375] on div "Select" at bounding box center [1123, 376] width 107 height 74
click at [1250, 630] on button "Done" at bounding box center [1257, 633] width 74 height 26
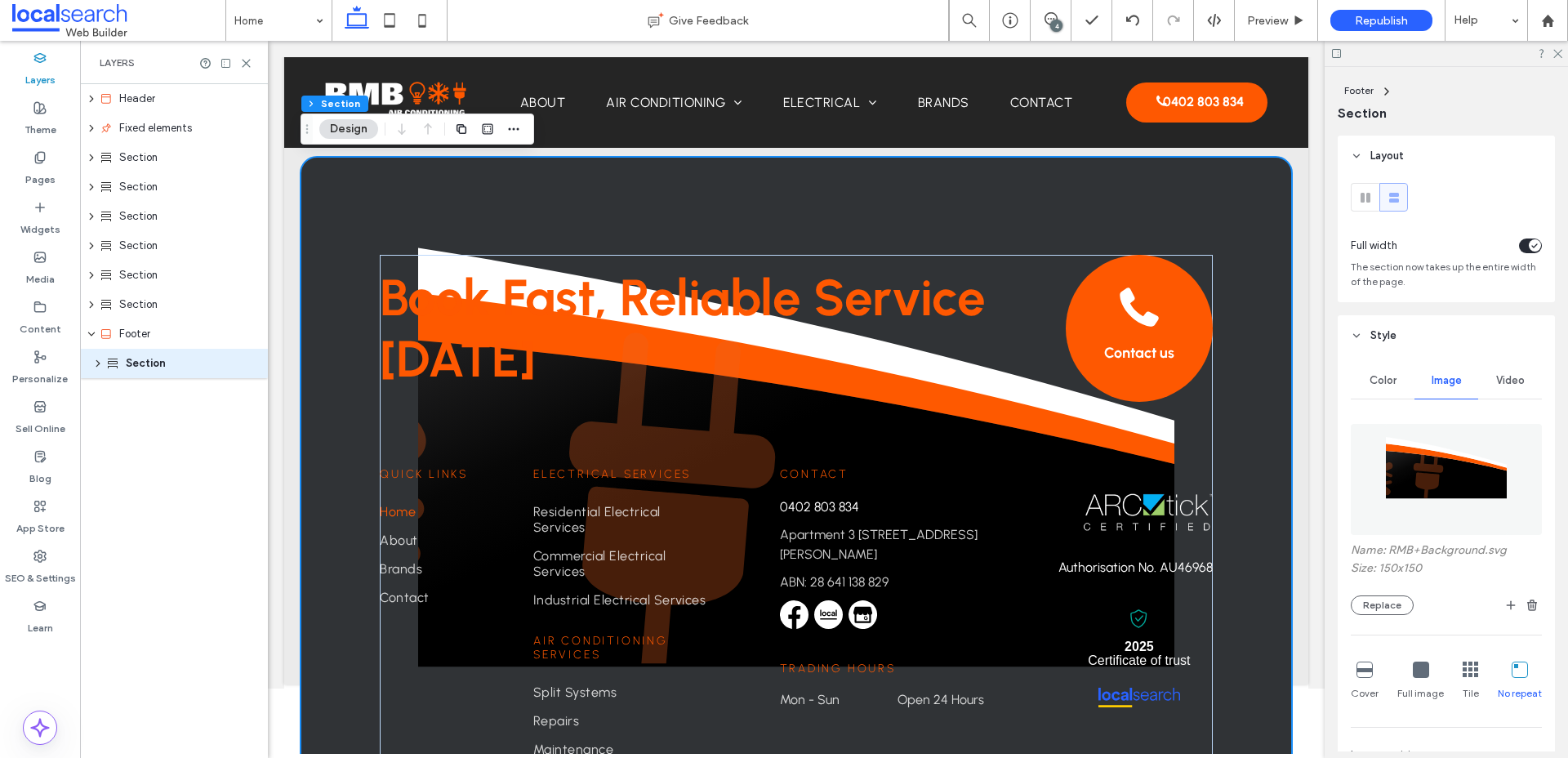
scroll to position [43, 0]
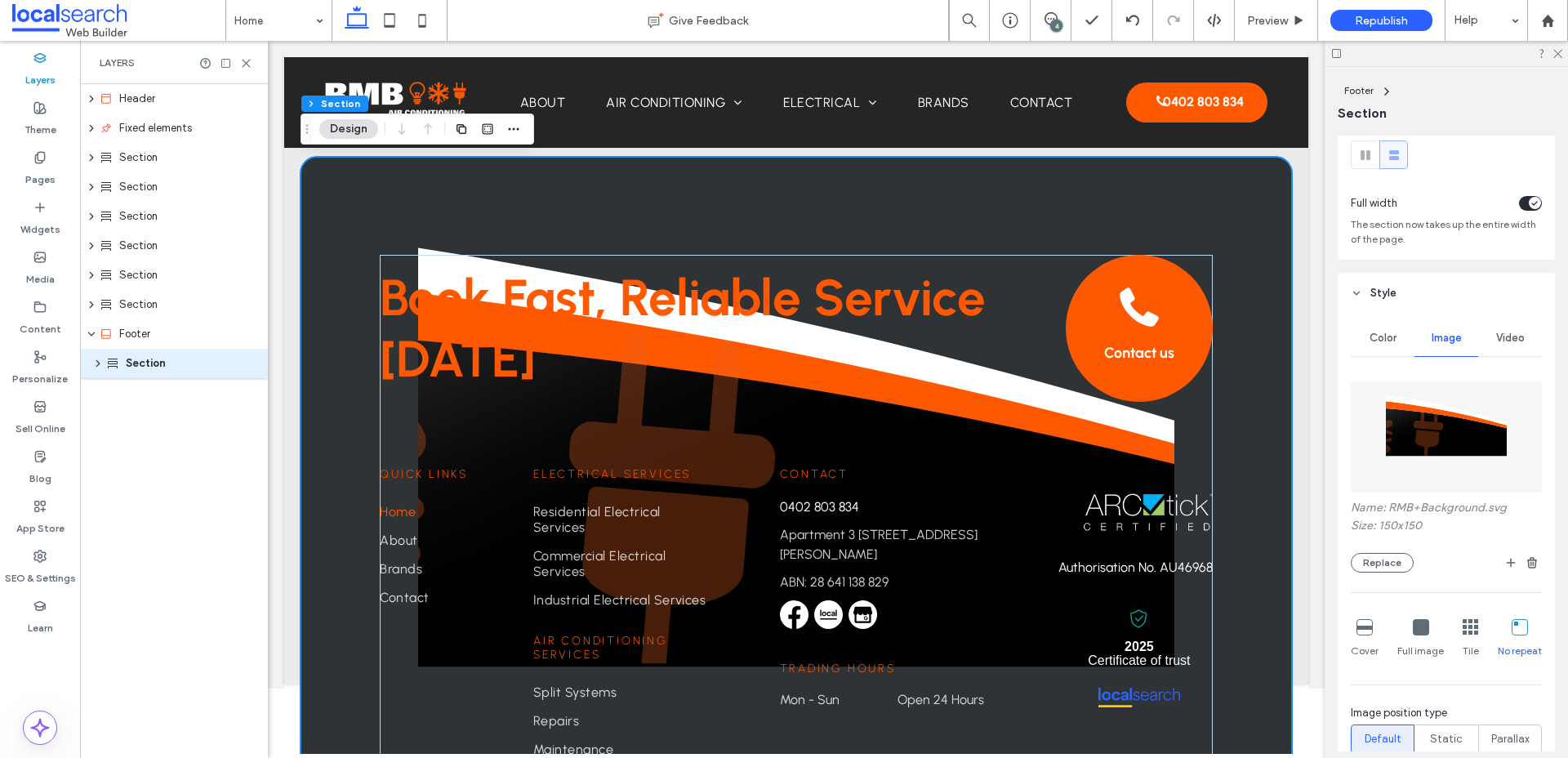
click at [1362, 631] on icon at bounding box center [1365, 628] width 17 height 17
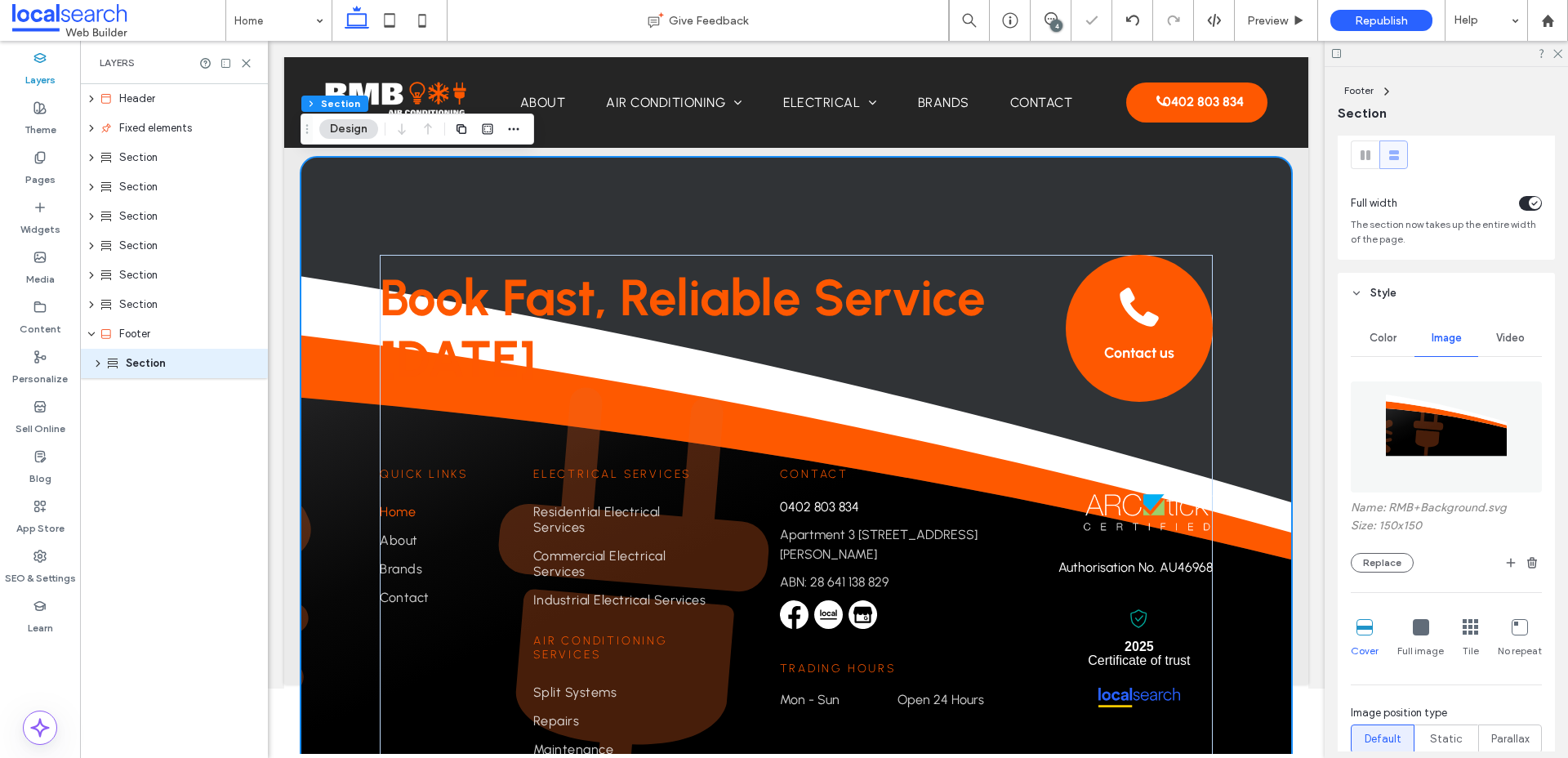
click at [1419, 623] on icon at bounding box center [1421, 628] width 17 height 17
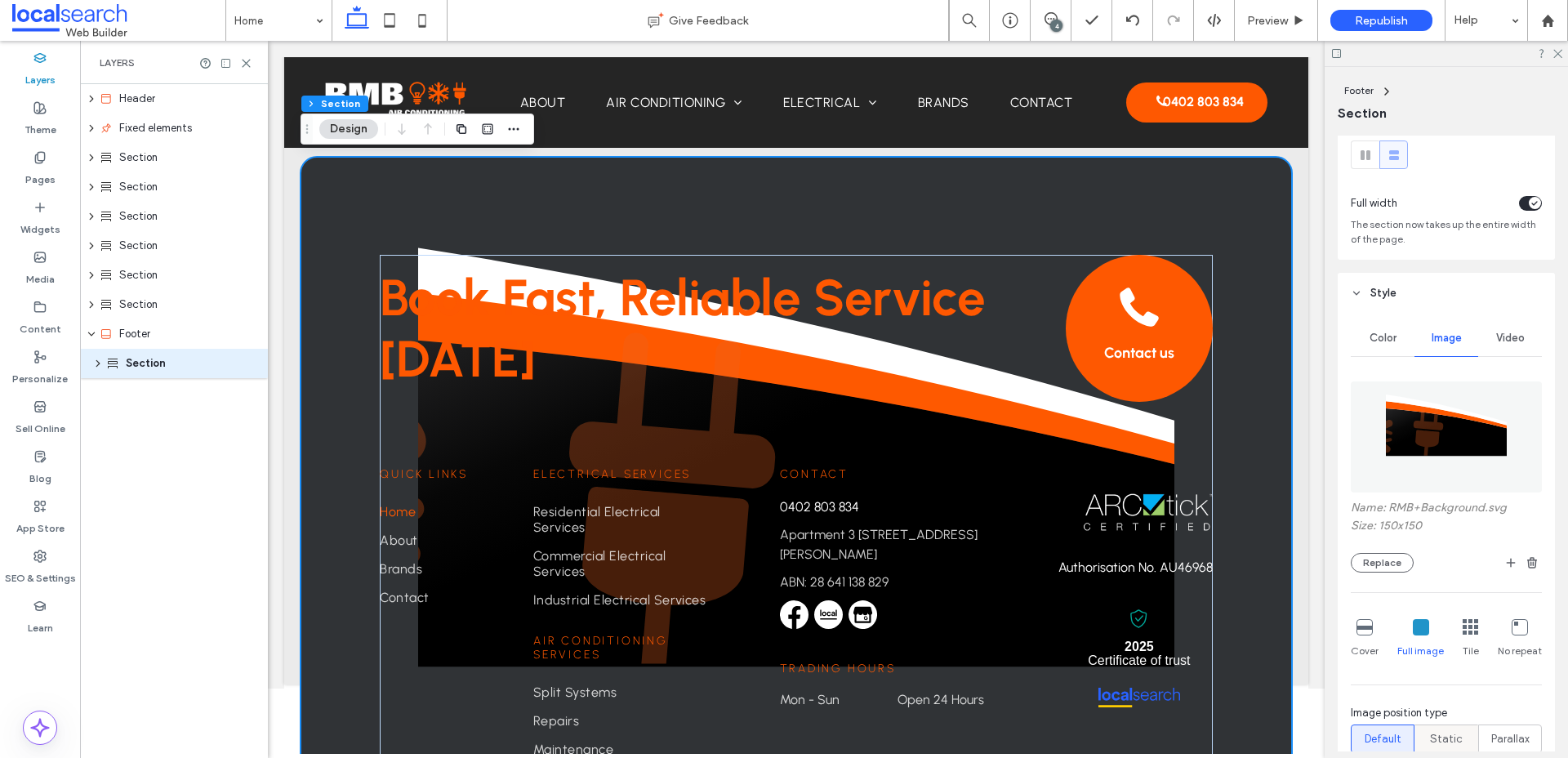
click at [1447, 739] on span "Static" at bounding box center [1446, 739] width 33 height 17
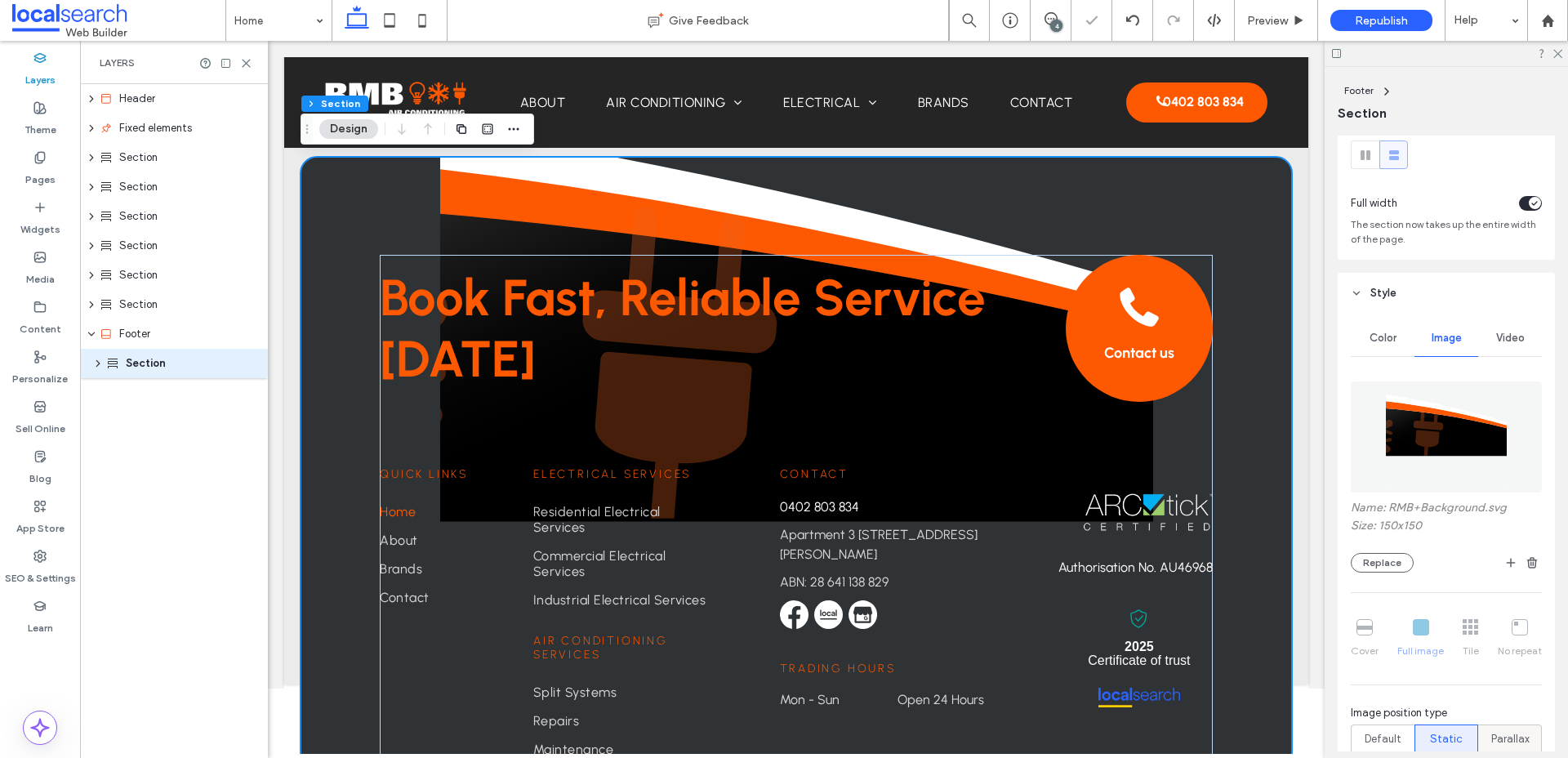
click at [1504, 735] on span "Parallax" at bounding box center [1510, 739] width 38 height 17
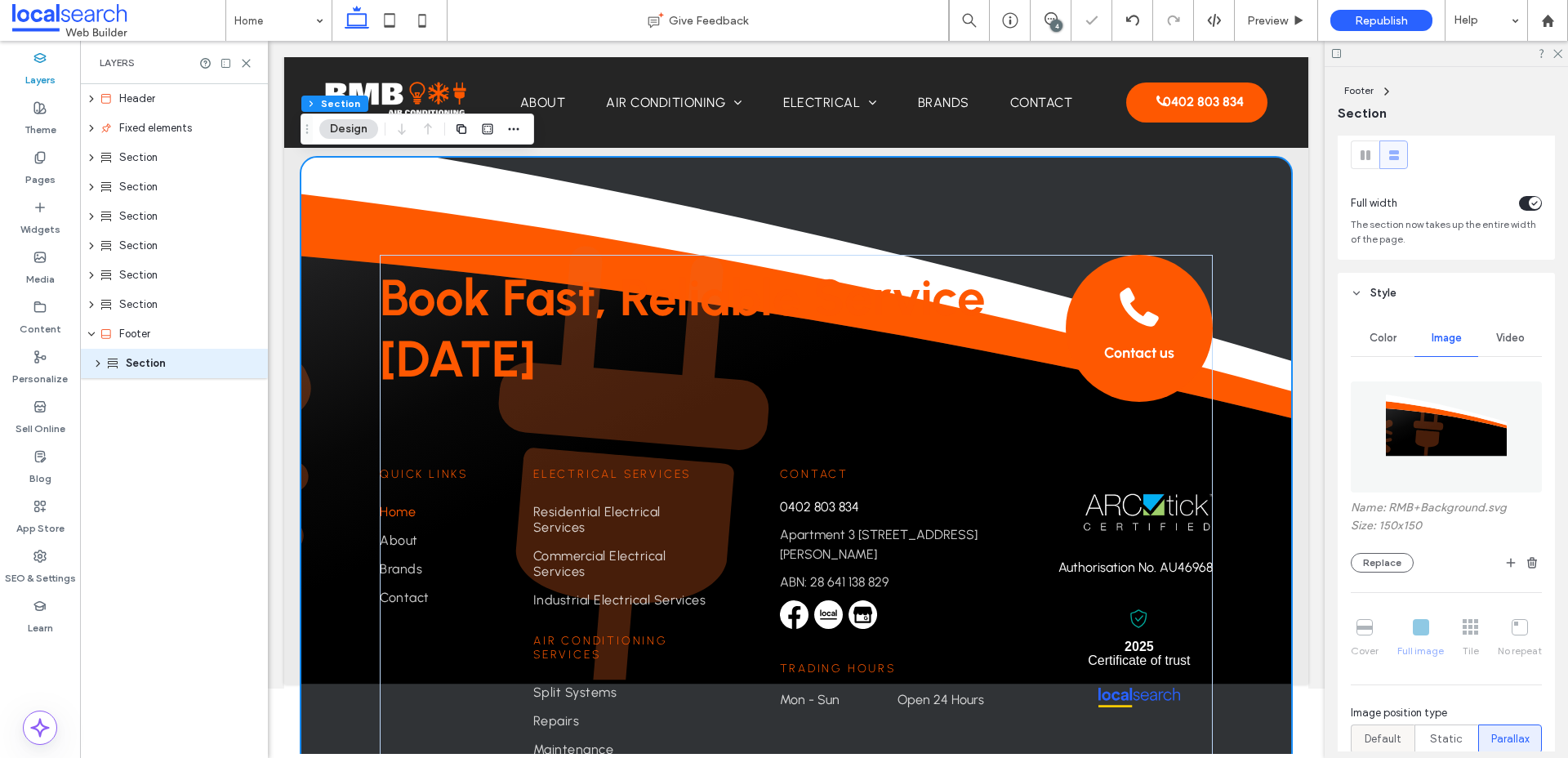
click at [1371, 736] on span "Default" at bounding box center [1382, 739] width 37 height 17
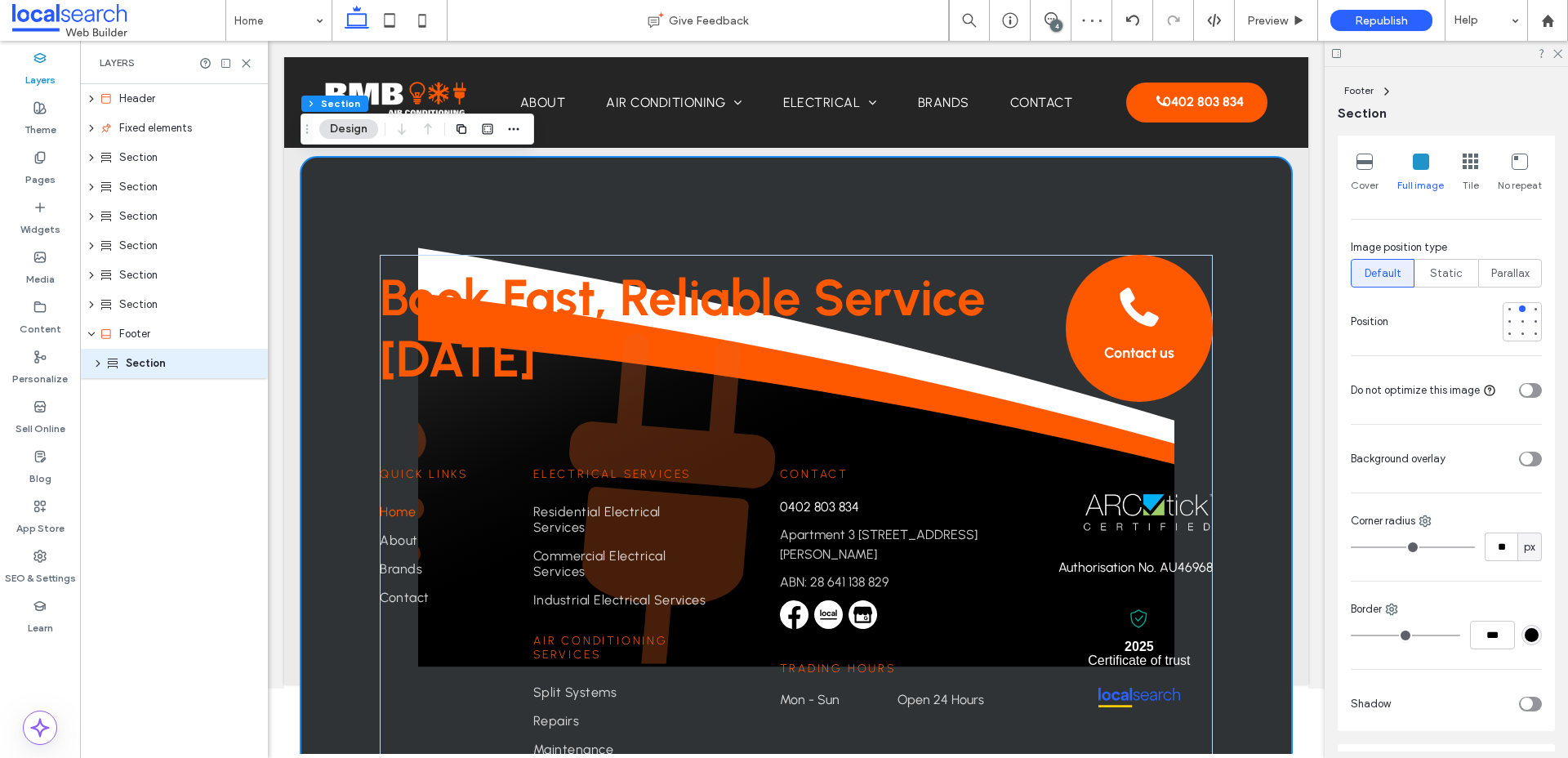
scroll to position [502, 0]
click at [1525, 396] on icon "toggle" at bounding box center [1526, 396] width 7 height 5
click at [1525, 396] on div "toggle" at bounding box center [1530, 396] width 23 height 15
click at [1533, 471] on div "toggle" at bounding box center [1530, 465] width 23 height 15
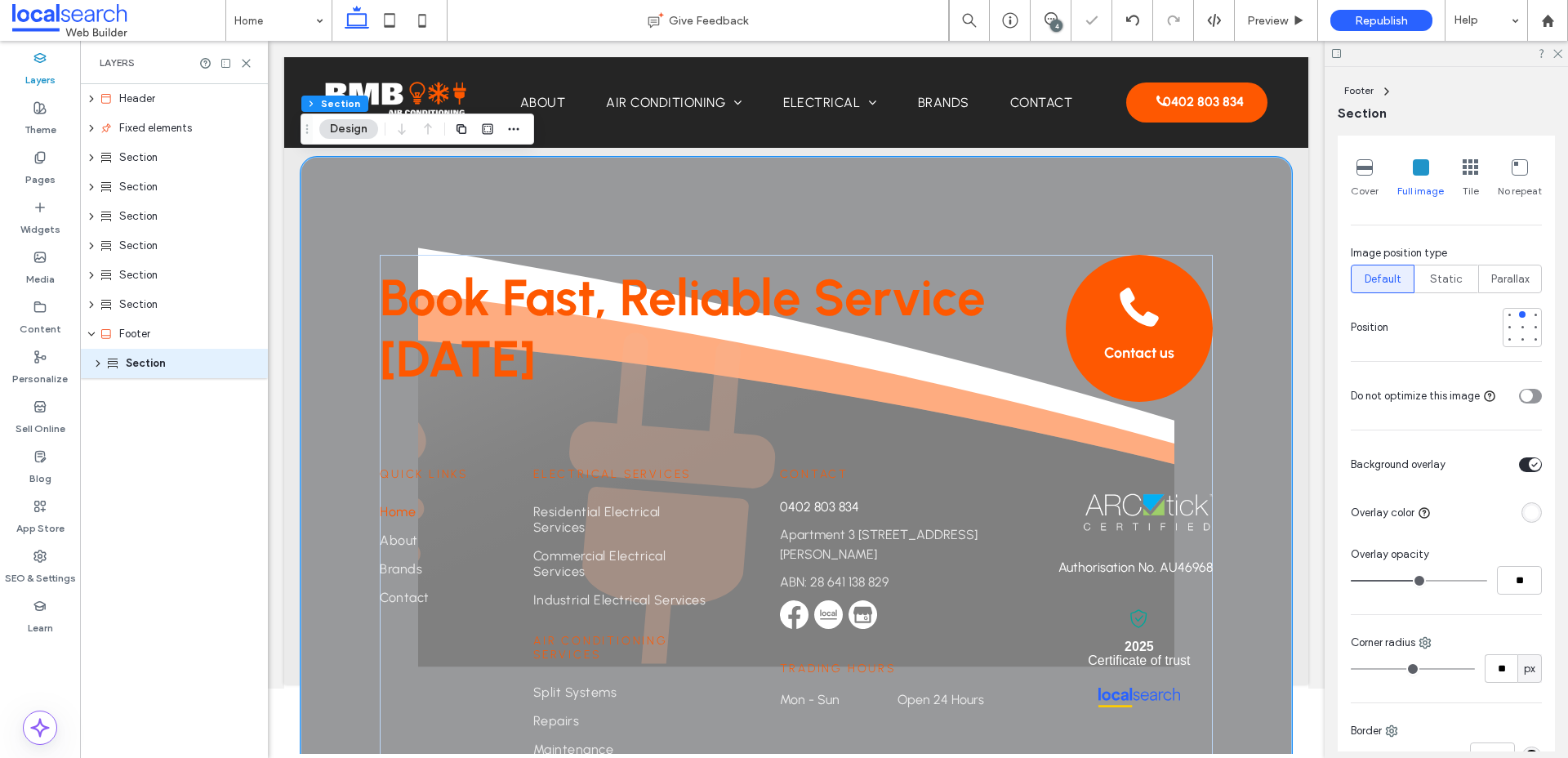
click at [1532, 463] on icon "toggle" at bounding box center [1535, 465] width 7 height 5
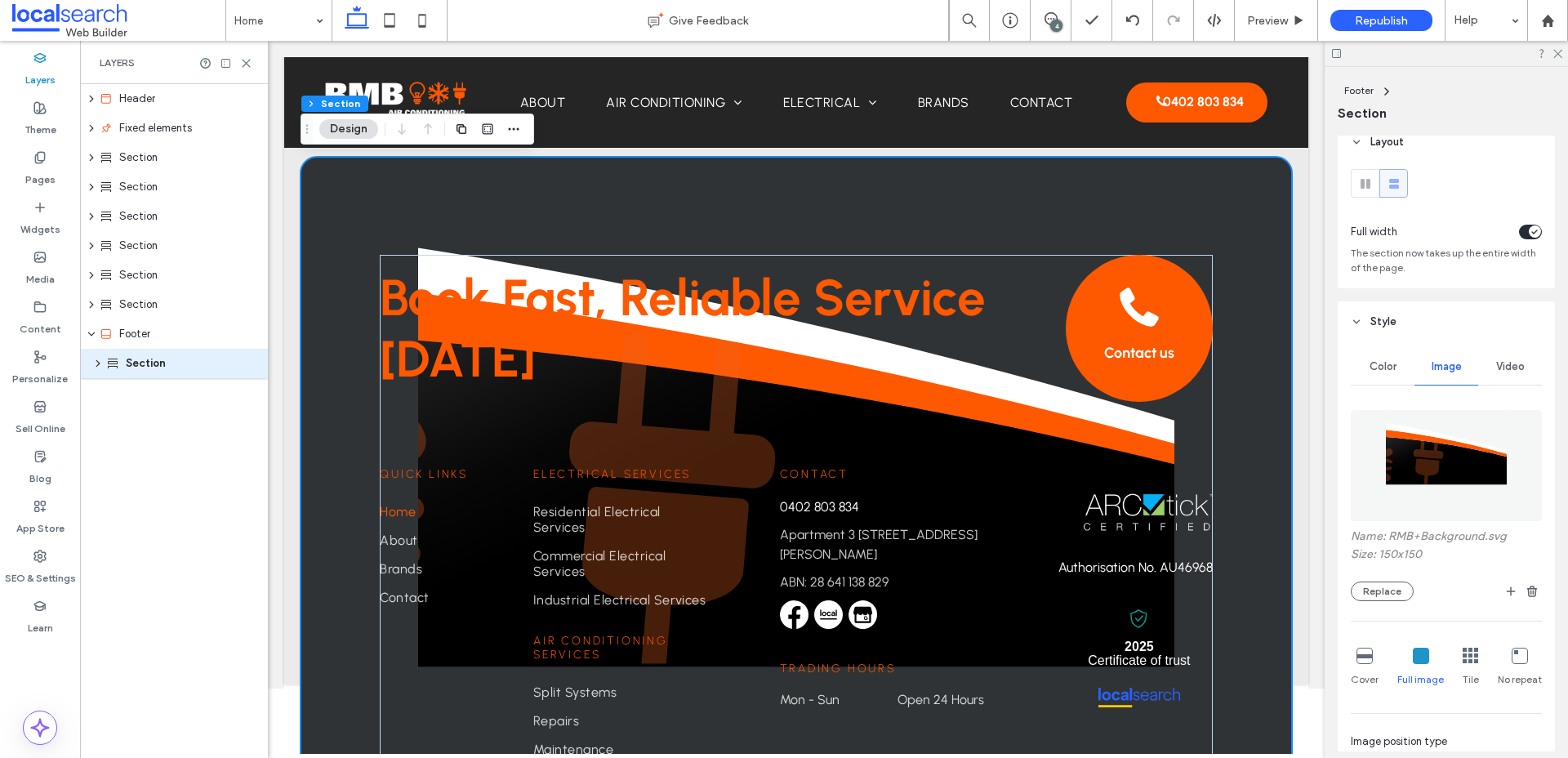
scroll to position [0, 0]
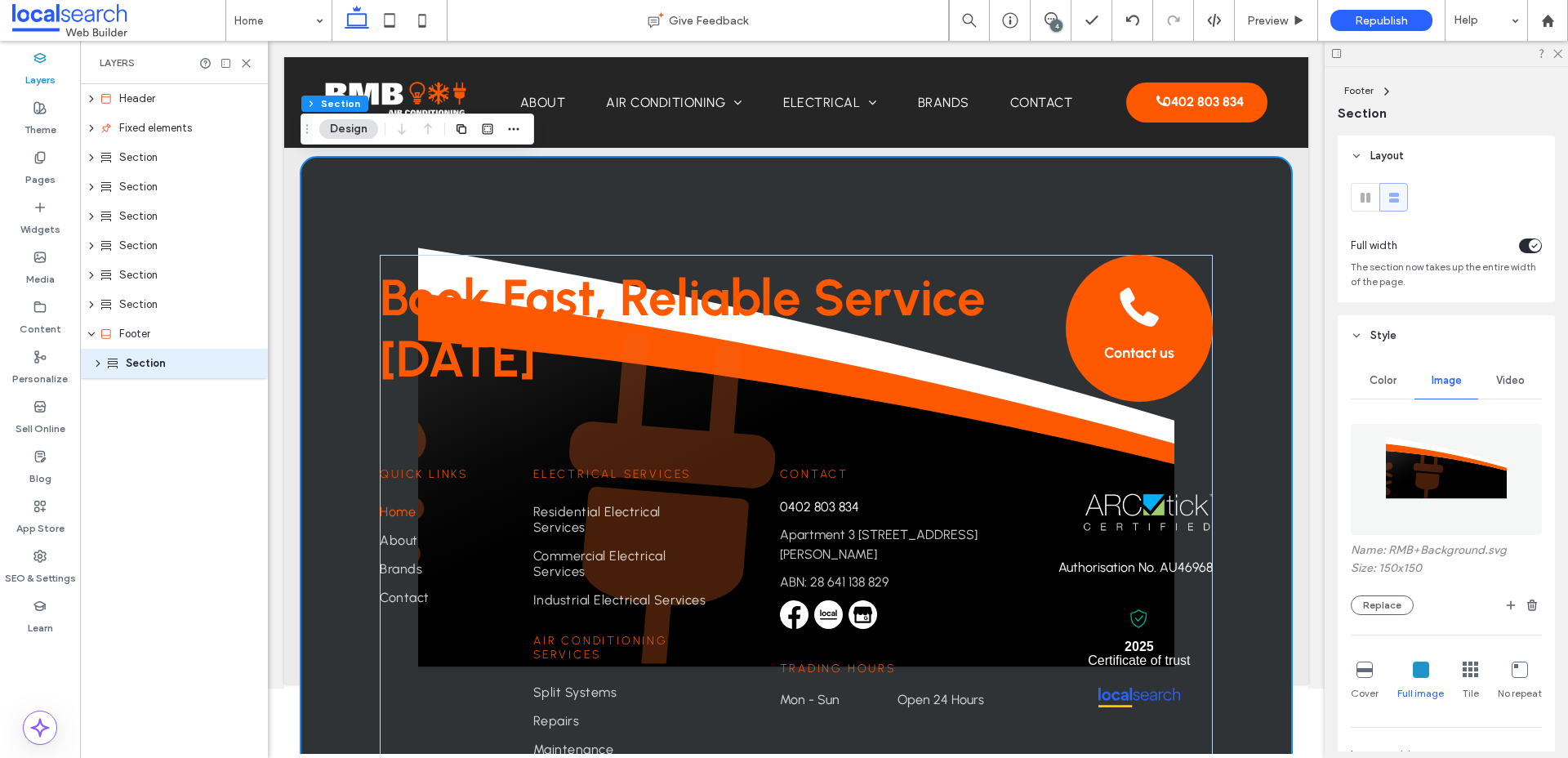
click at [1530, 244] on div "toggle" at bounding box center [1535, 245] width 13 height 13
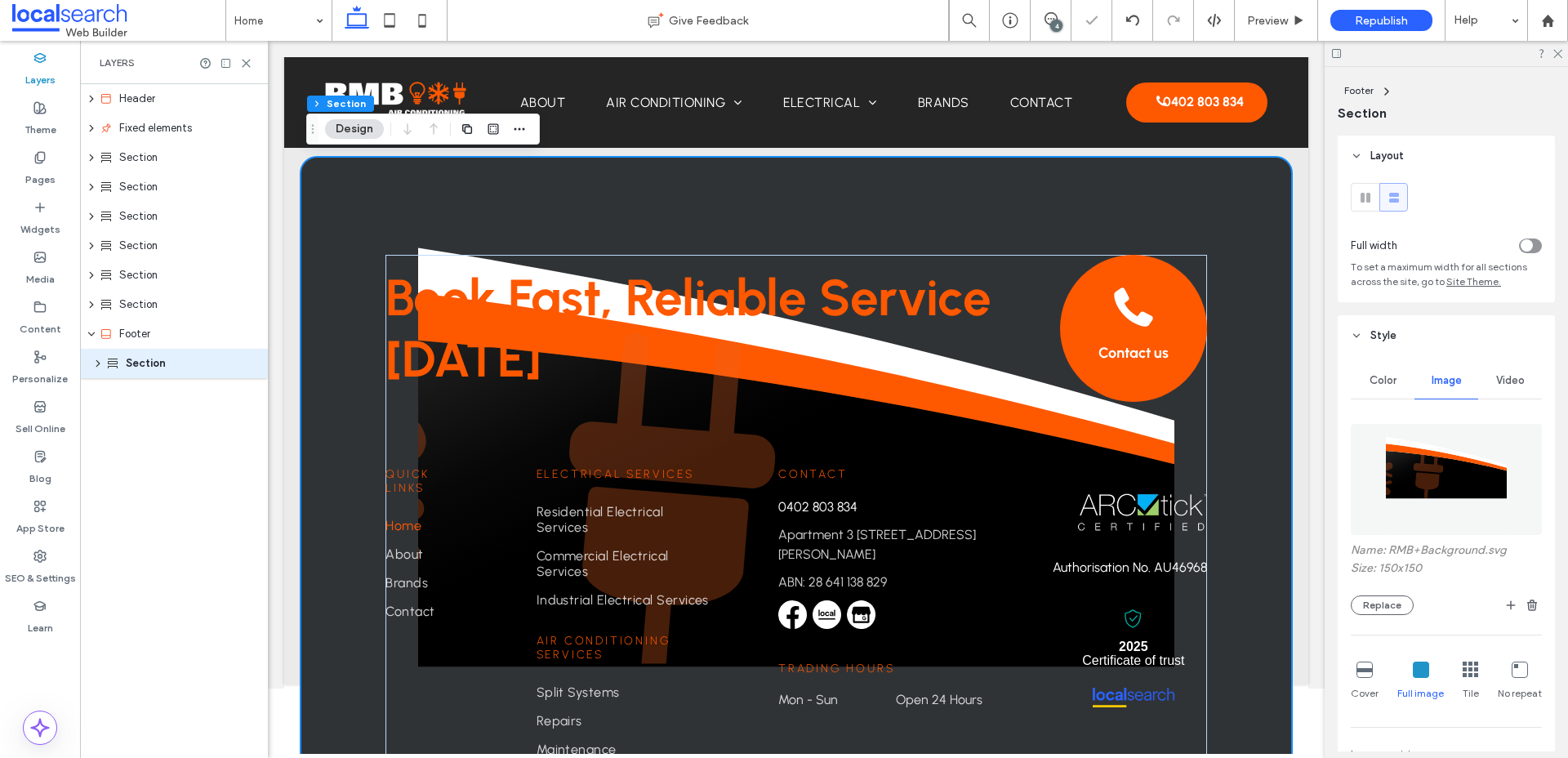
click at [1529, 244] on icon "toggle" at bounding box center [1526, 246] width 7 height 5
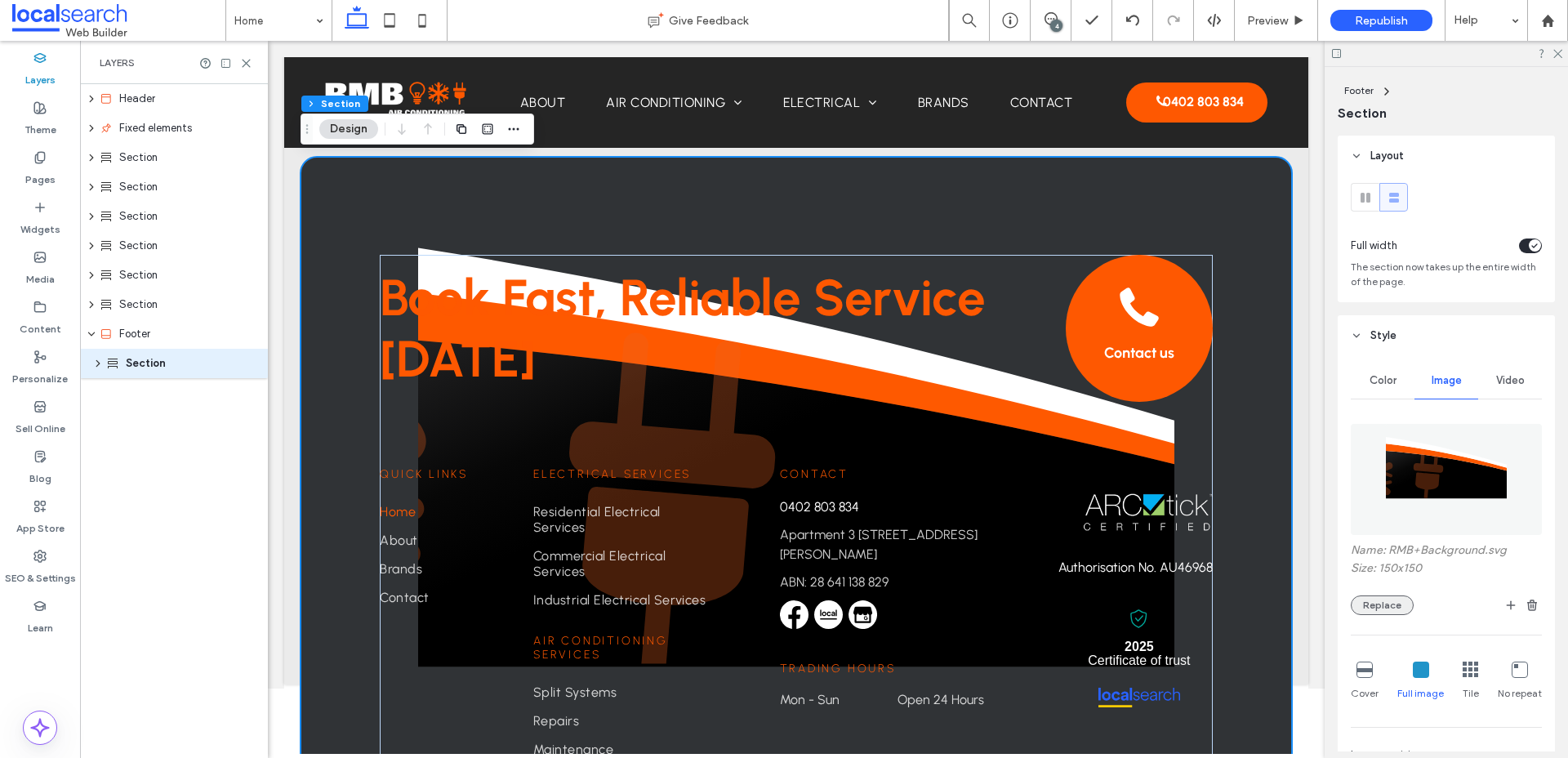
click at [1400, 601] on button "Replace" at bounding box center [1382, 604] width 63 height 19
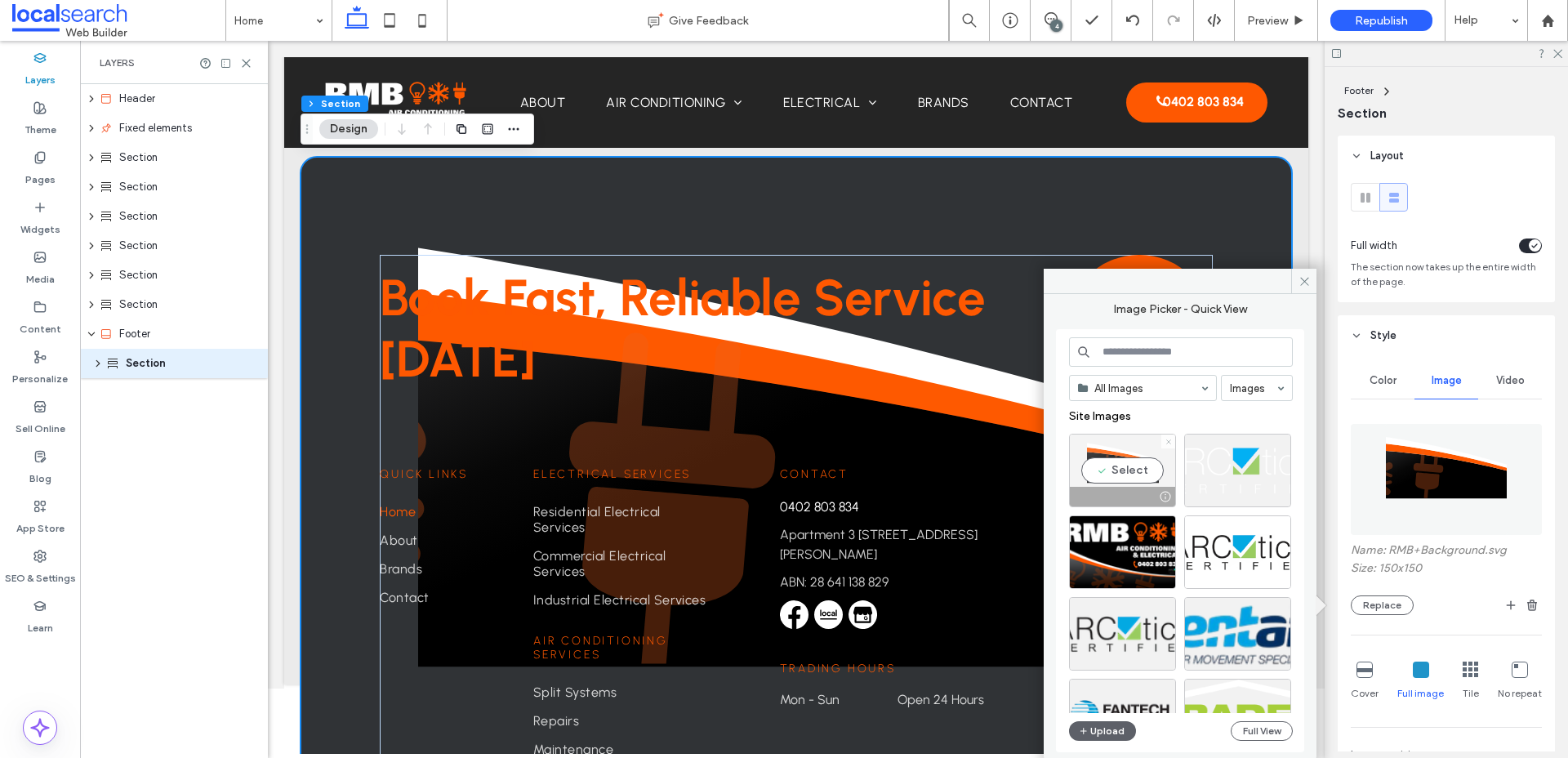
click at [1168, 443] on icon at bounding box center [1168, 442] width 7 height 7
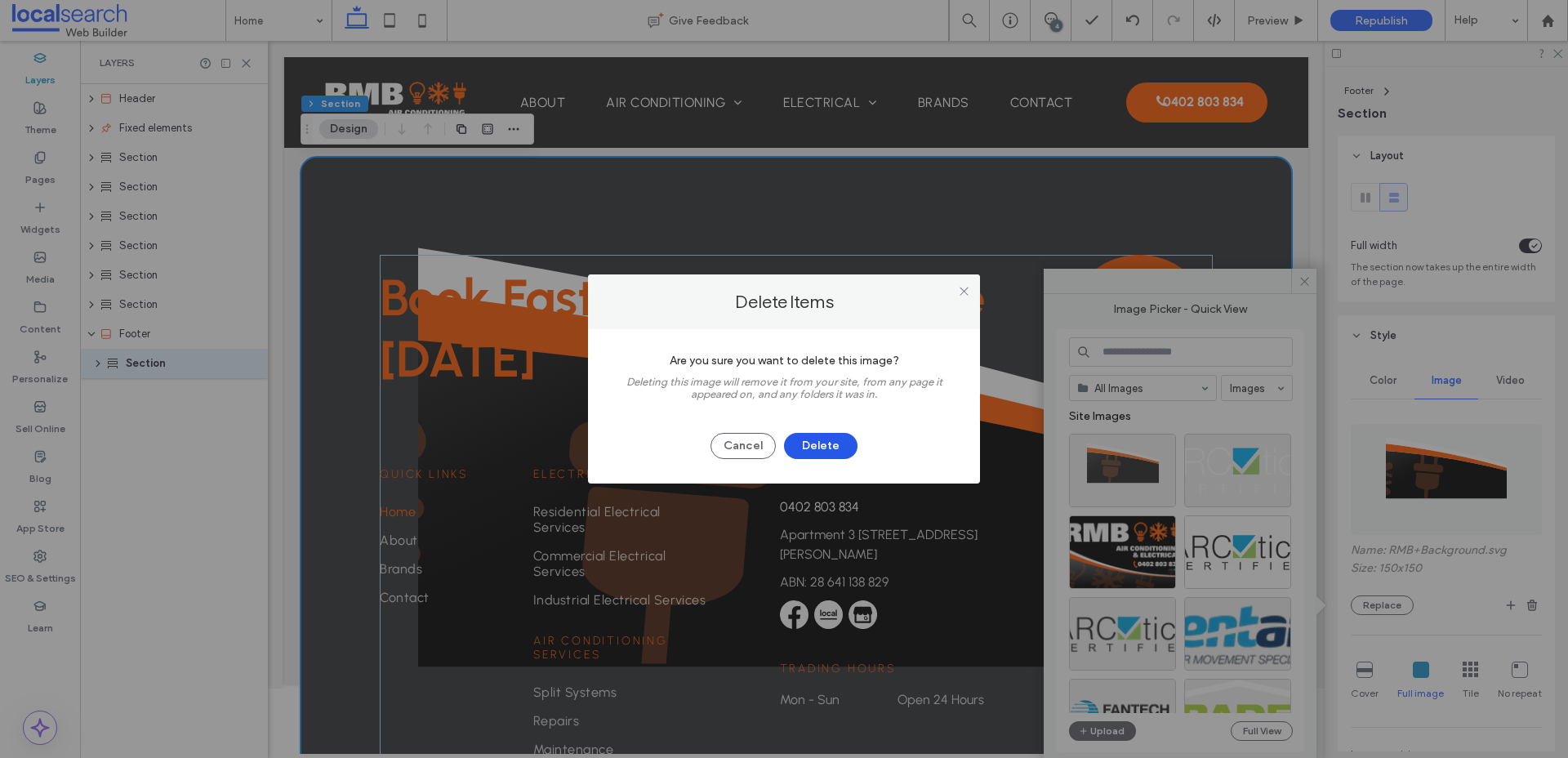
click at [833, 442] on button "Delete" at bounding box center [821, 445] width 74 height 26
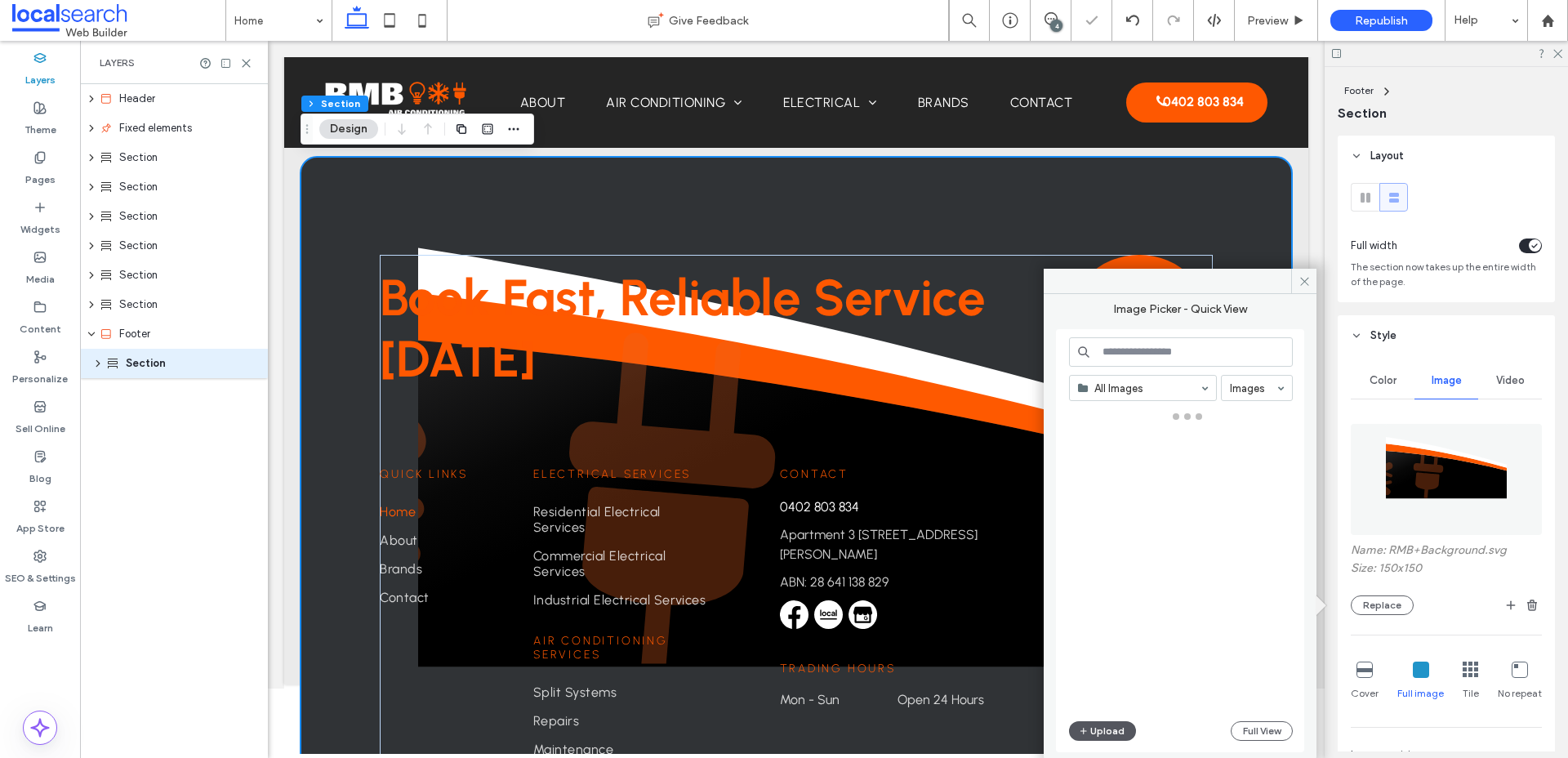
click at [1120, 735] on button "Upload" at bounding box center [1102, 730] width 67 height 19
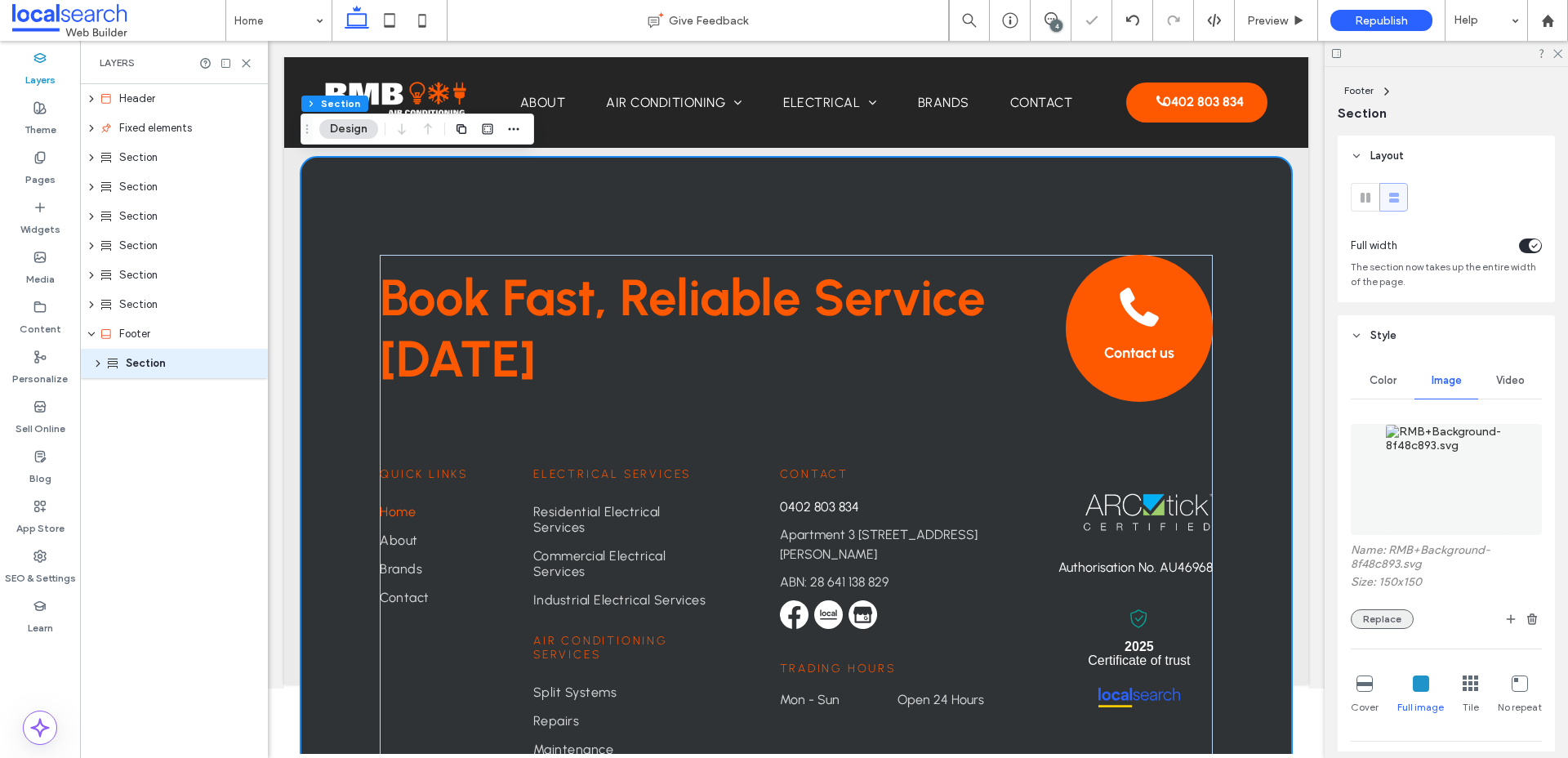
click at [1384, 613] on button "Replace" at bounding box center [1382, 618] width 63 height 19
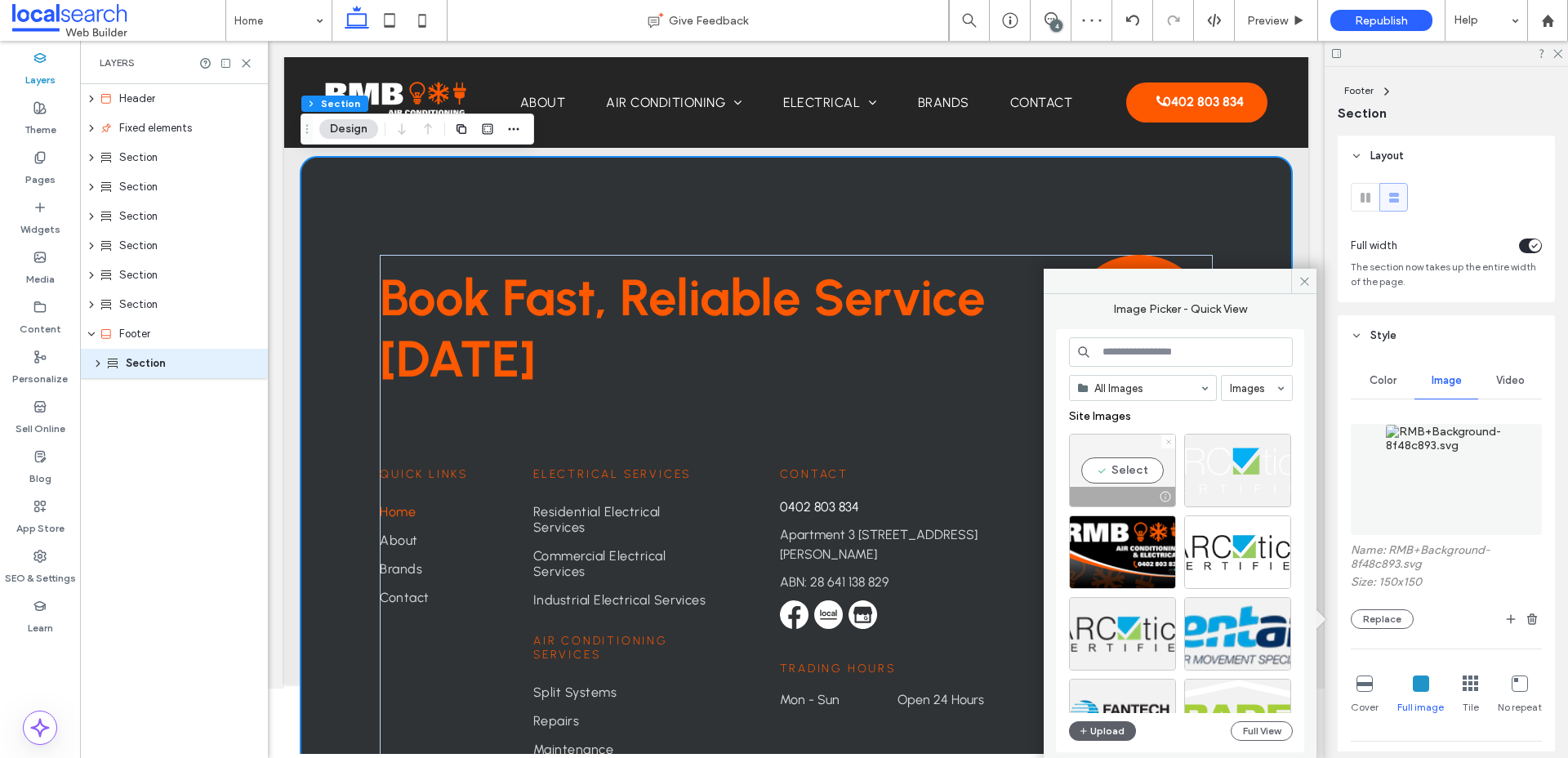
click at [1165, 442] on icon at bounding box center [1168, 442] width 7 height 7
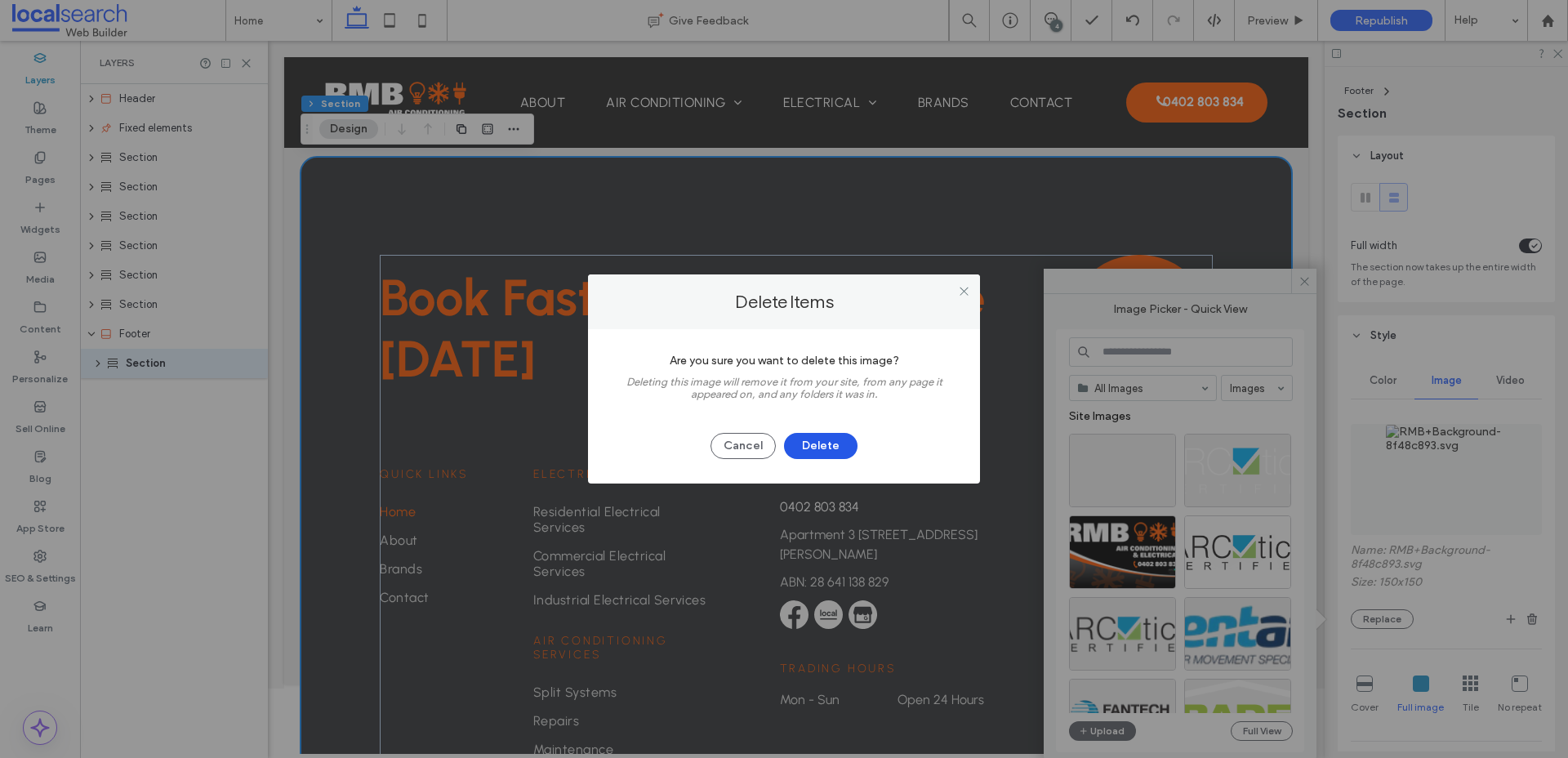
click at [835, 449] on button "Delete" at bounding box center [821, 445] width 74 height 26
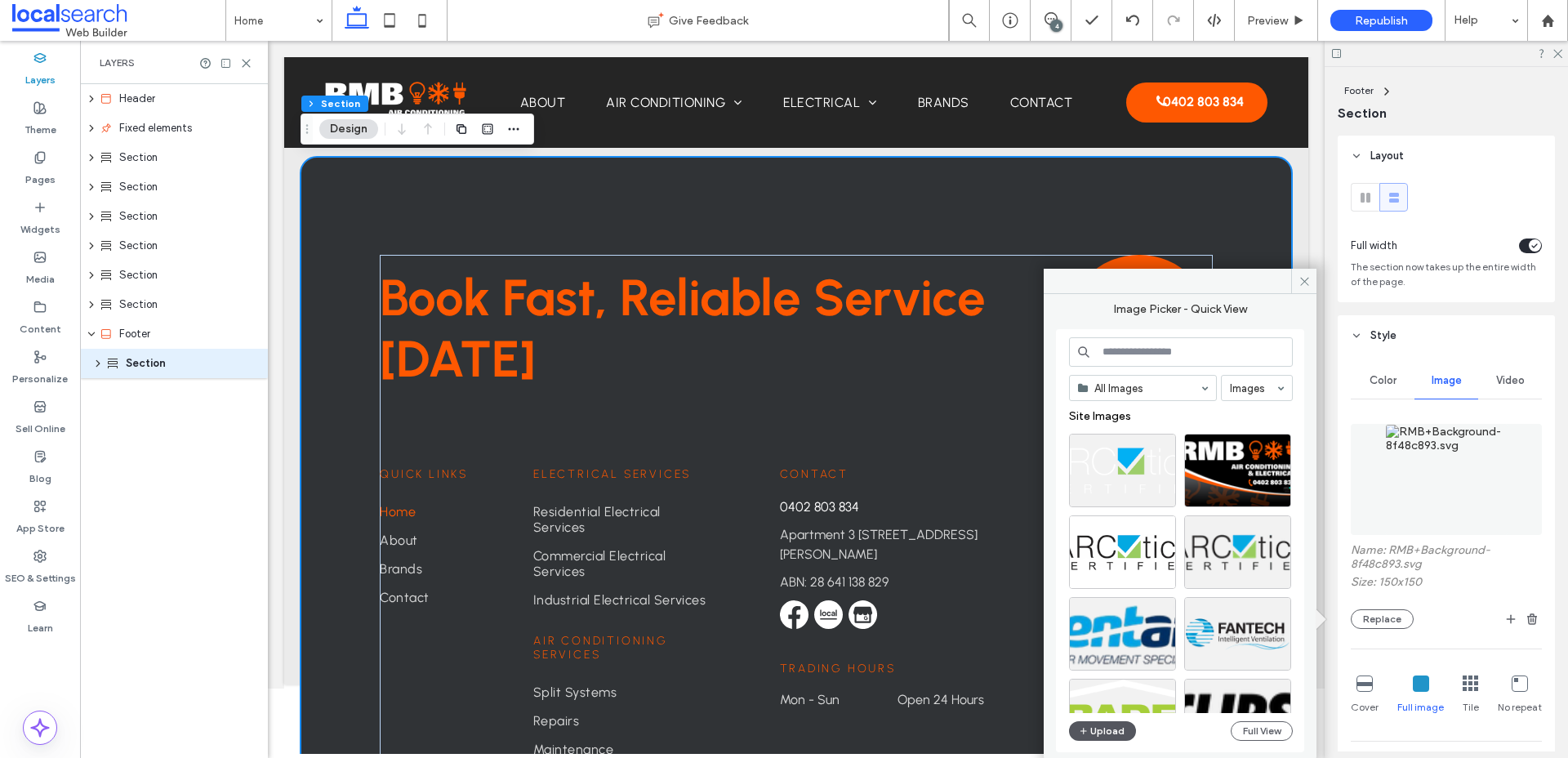
click at [1107, 730] on button "Upload" at bounding box center [1102, 730] width 67 height 19
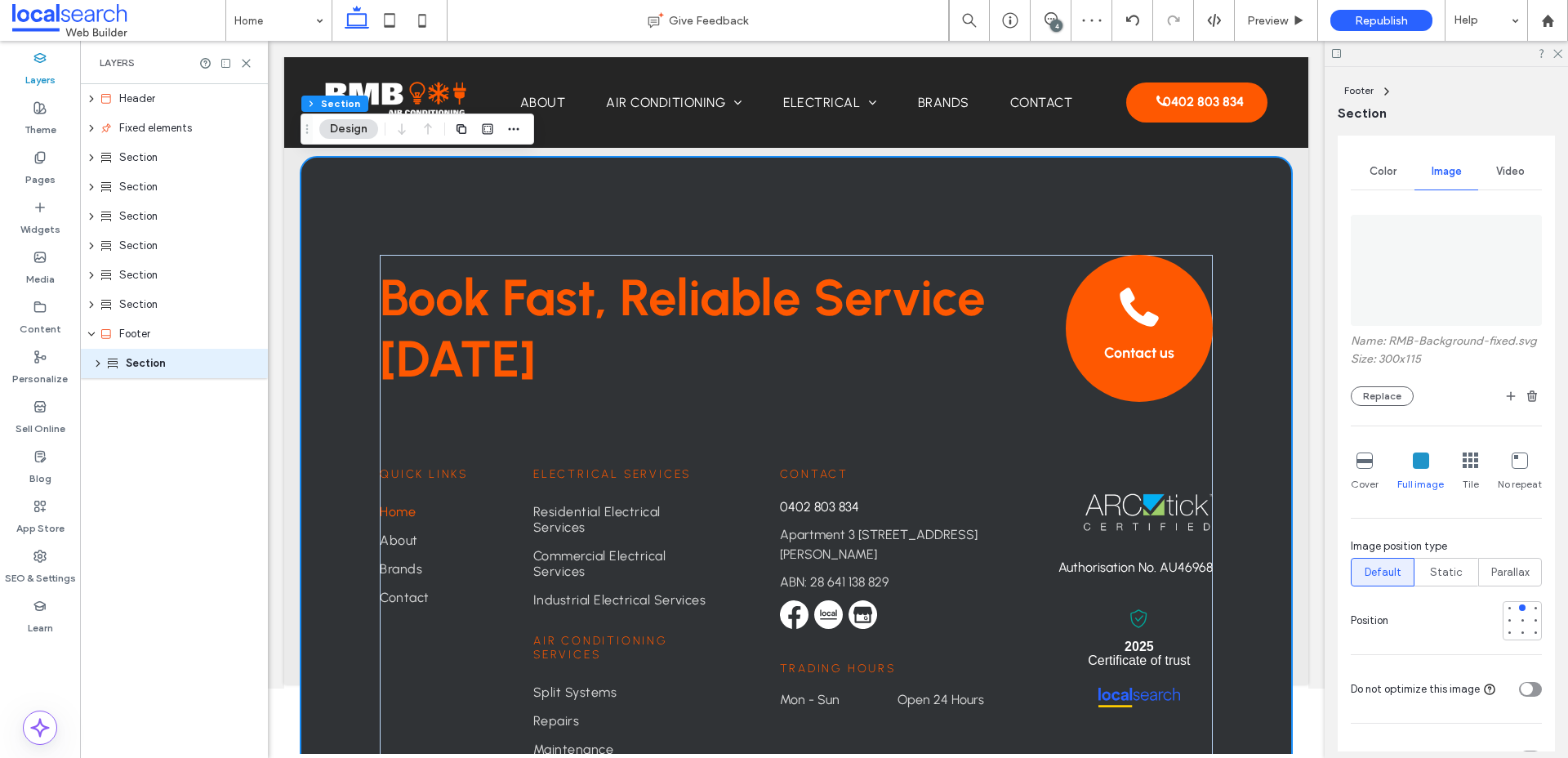
scroll to position [214, 0]
click at [1509, 605] on div at bounding box center [1509, 603] width 7 height 7
click at [1363, 464] on icon at bounding box center [1365, 455] width 17 height 17
click at [1509, 628] on div at bounding box center [1509, 628] width 7 height 7
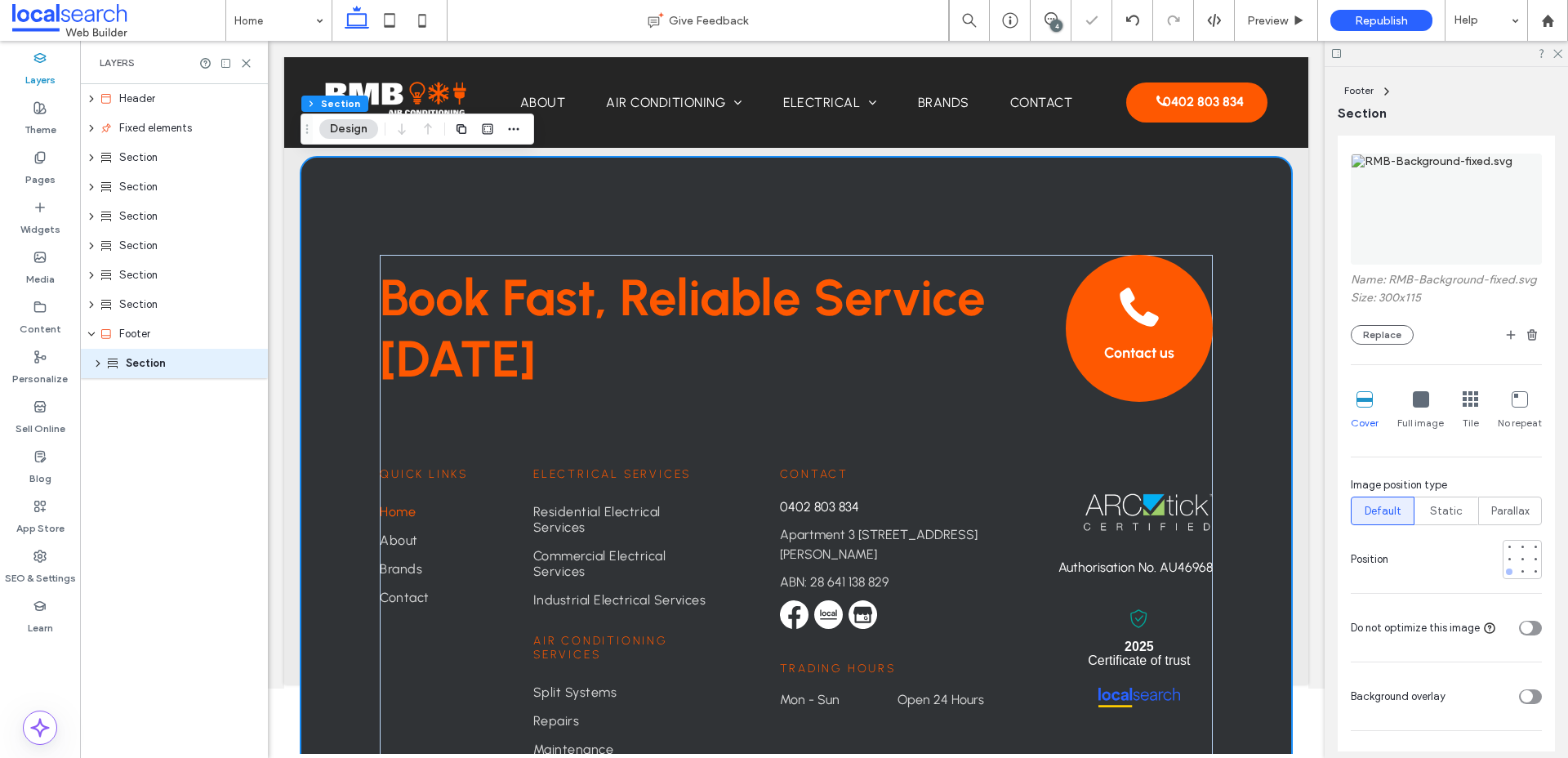
scroll to position [272, 0]
click at [1522, 571] on div at bounding box center [1522, 569] width 7 height 7
click at [1520, 542] on div at bounding box center [1522, 544] width 7 height 7
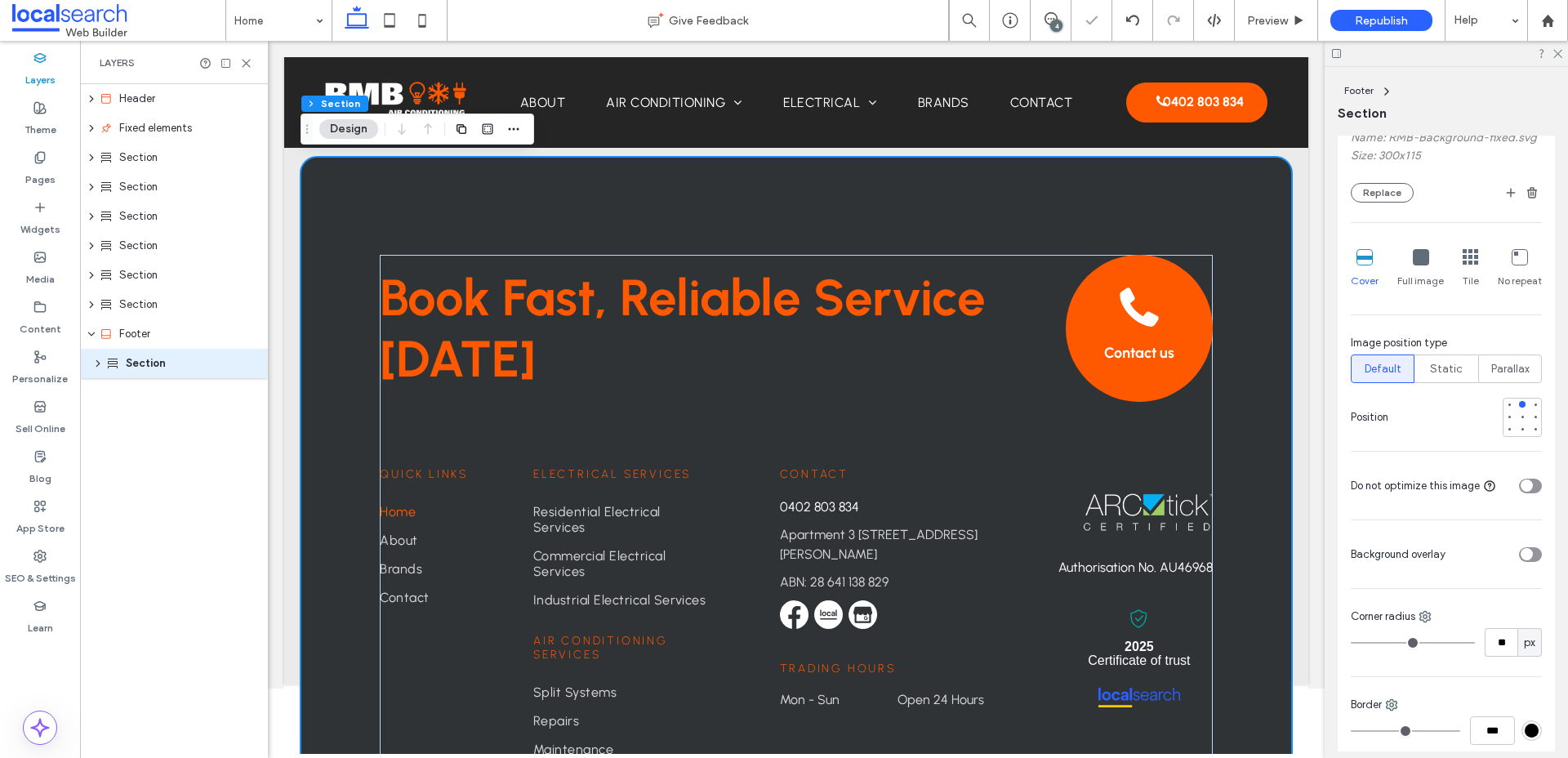
scroll to position [410, 0]
click at [1418, 269] on div at bounding box center [1421, 260] width 17 height 18
click at [1359, 267] on icon at bounding box center [1365, 260] width 17 height 17
click at [1521, 434] on div at bounding box center [1522, 432] width 7 height 7
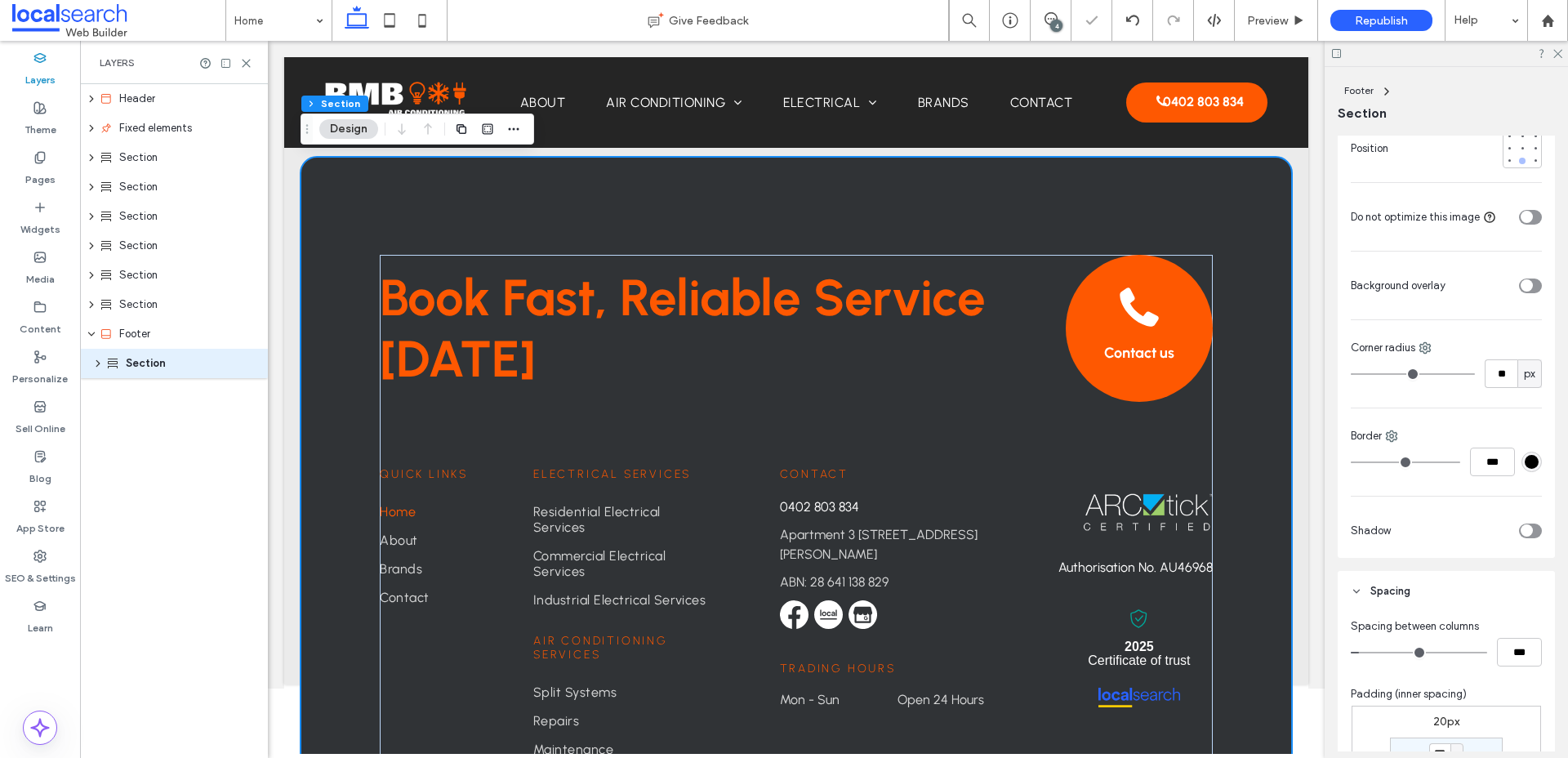
scroll to position [953, 0]
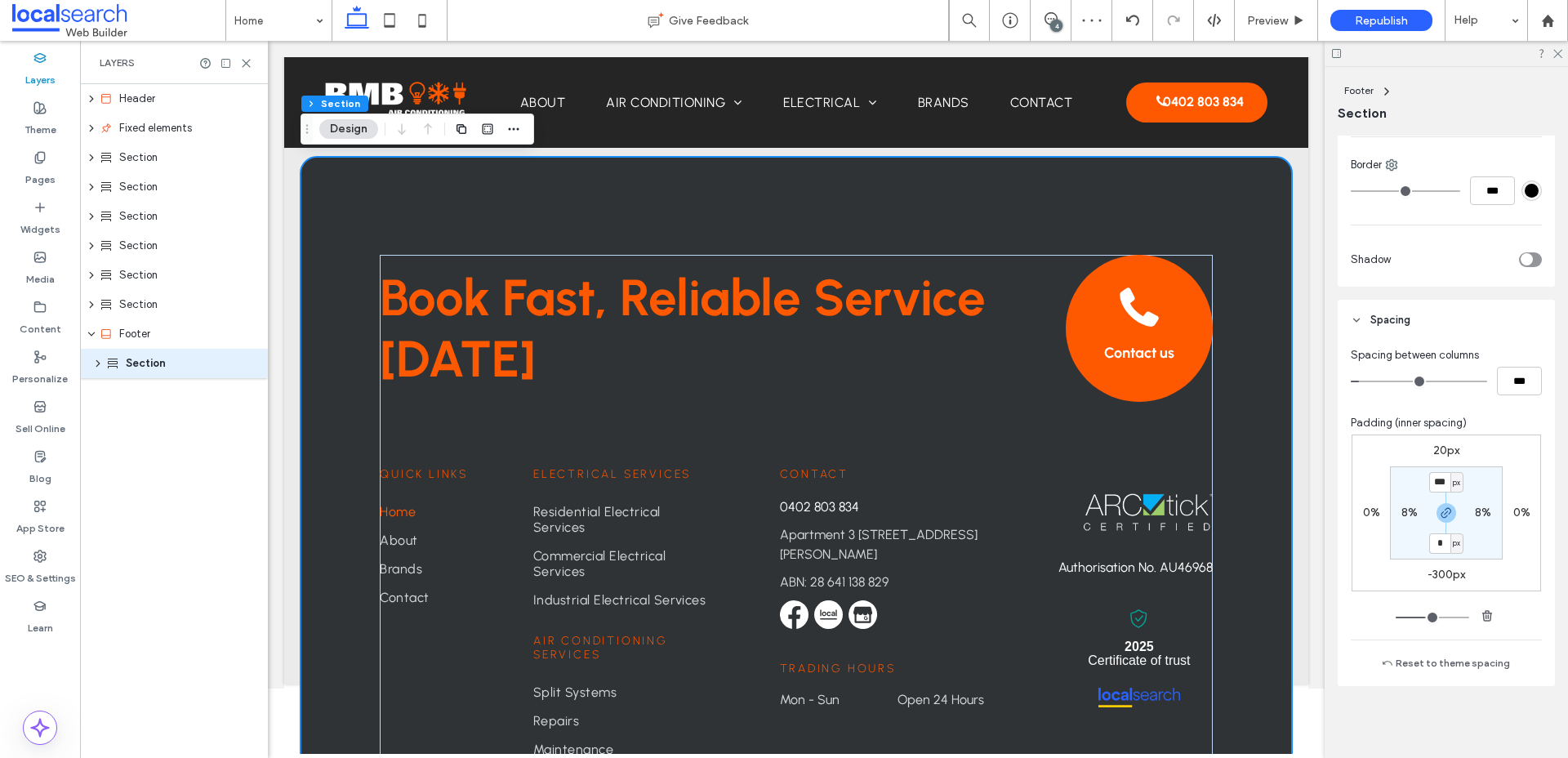
click at [1452, 567] on div "-300px" at bounding box center [1446, 575] width 38 height 15
click at [1446, 578] on label "-300px" at bounding box center [1446, 574] width 38 height 14
type input "*"
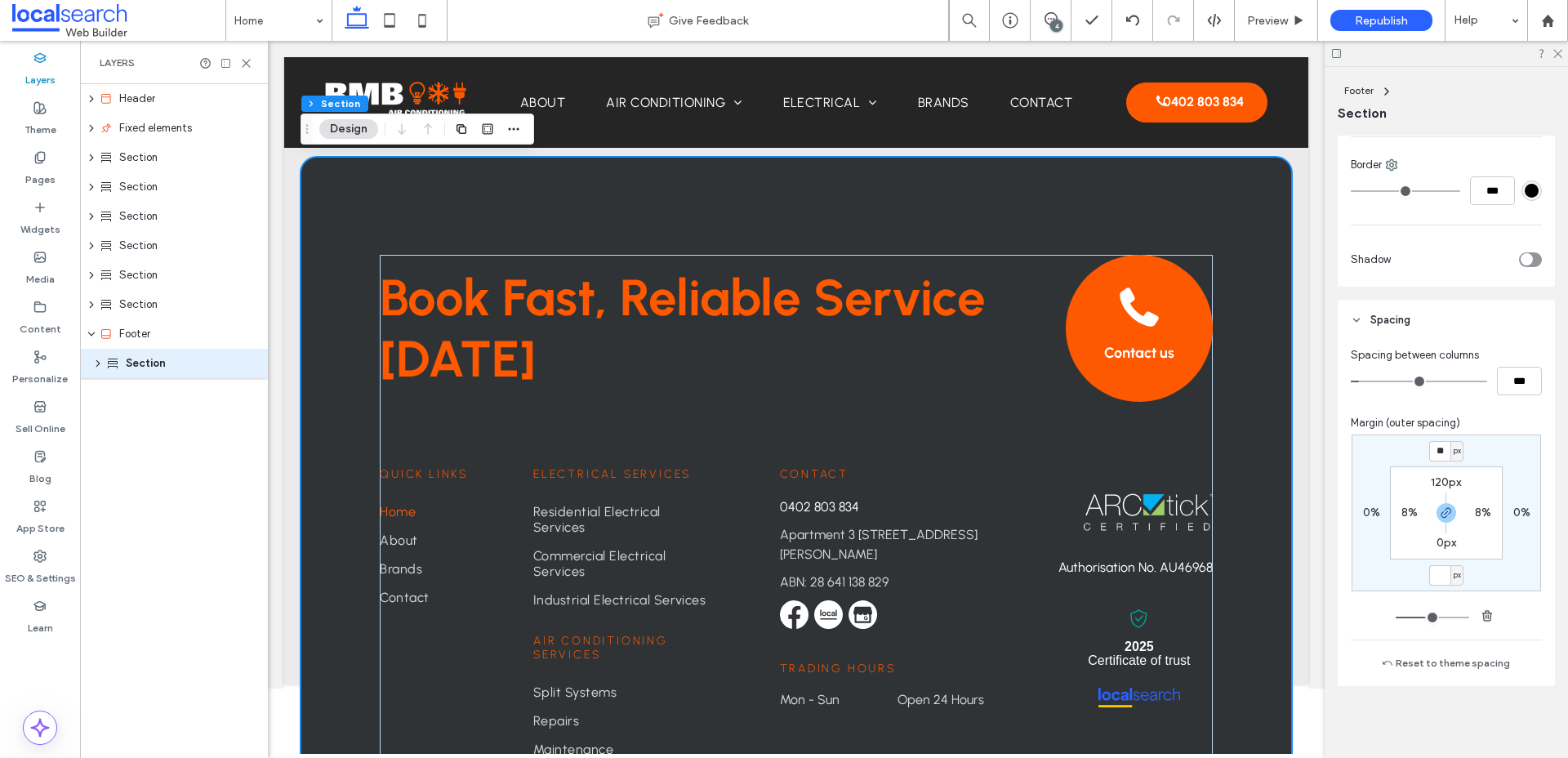
type input "*"
click at [1444, 541] on label "0px" at bounding box center [1445, 542] width 19 height 14
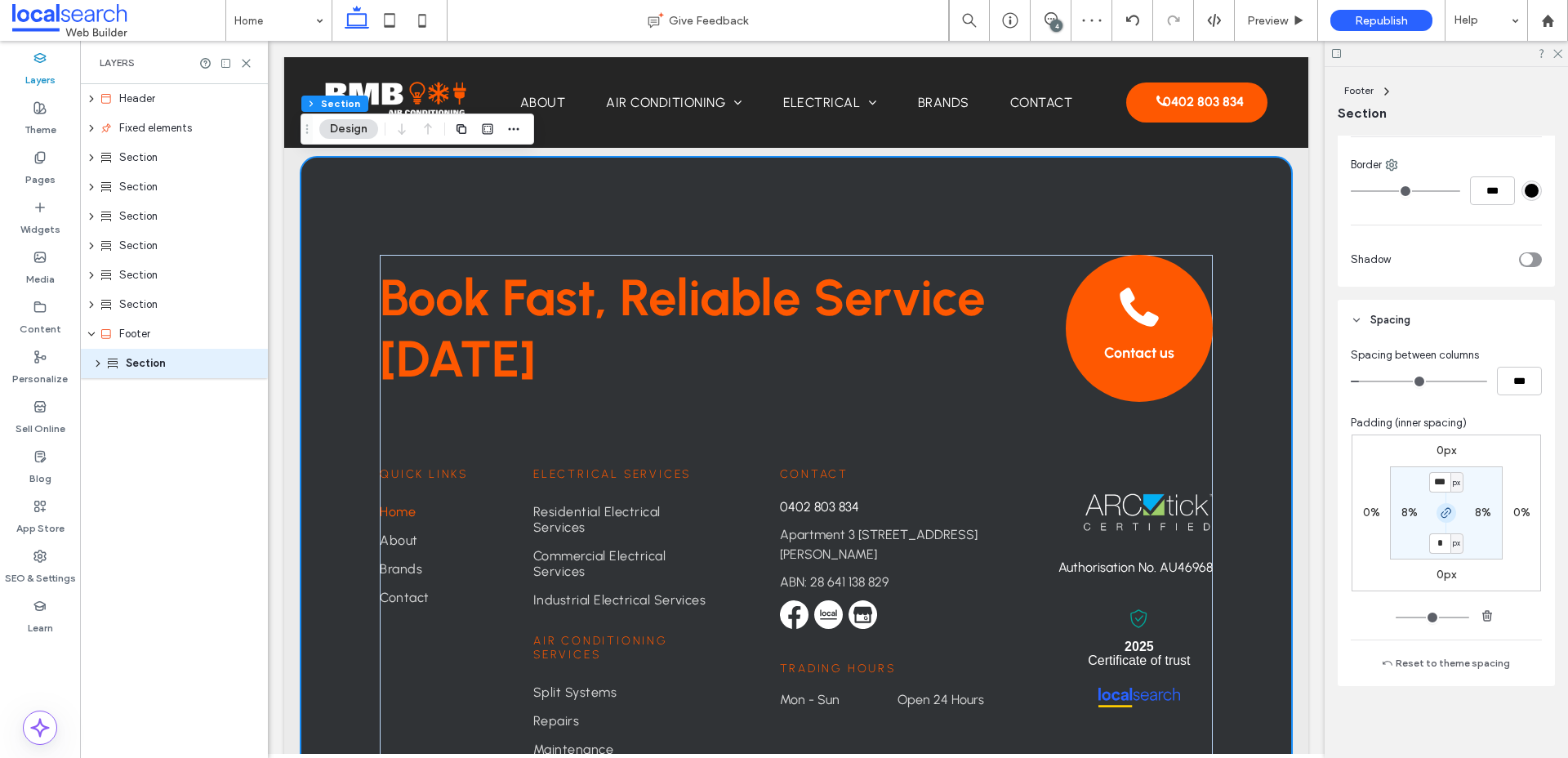
click at [1446, 506] on span "button" at bounding box center [1445, 512] width 19 height 19
click at [1443, 544] on input "*" at bounding box center [1439, 543] width 21 height 20
type input "**"
click at [47, 267] on label "Media" at bounding box center [40, 275] width 28 height 23
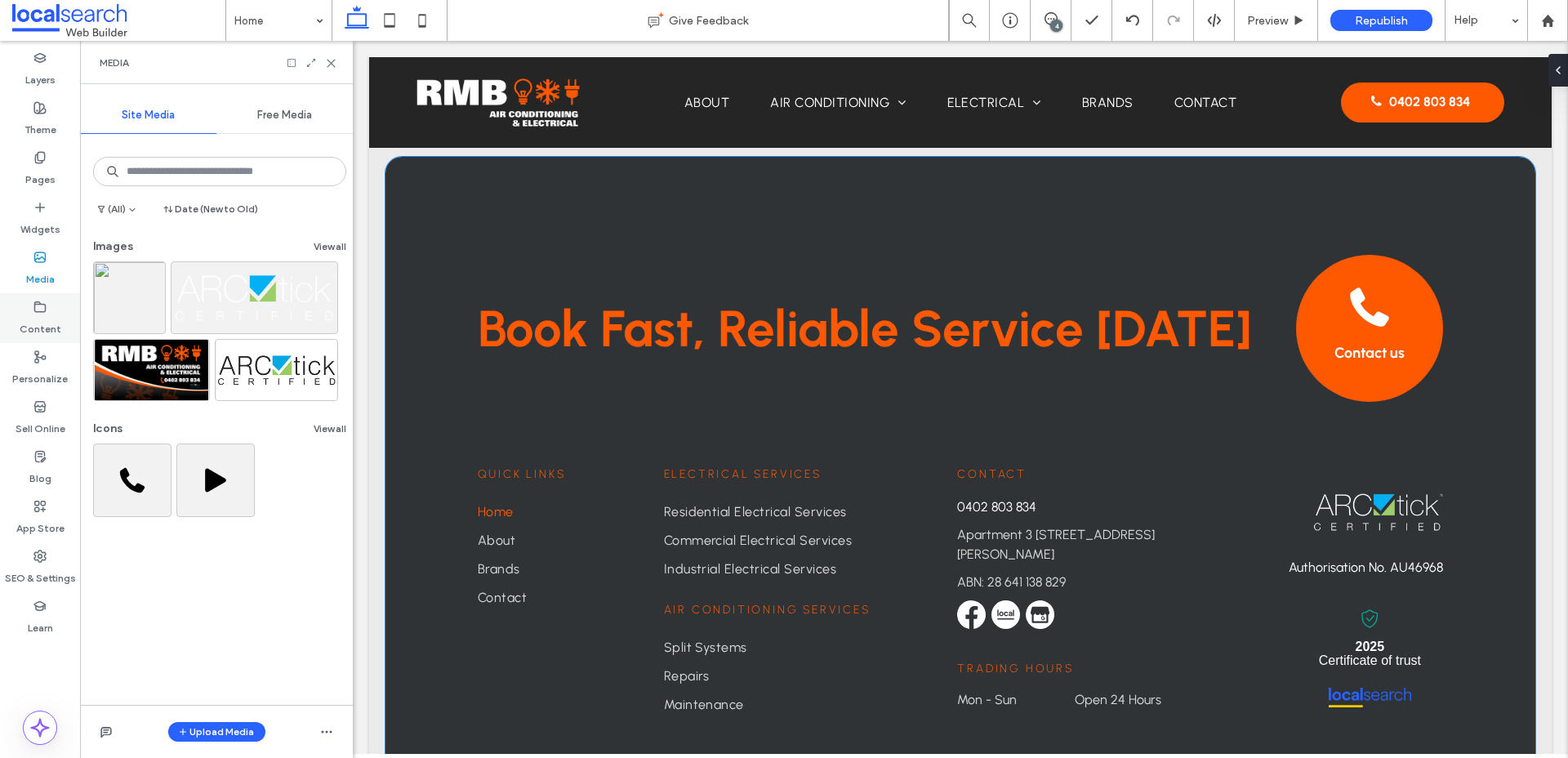
click at [46, 320] on label "Content" at bounding box center [40, 324] width 42 height 23
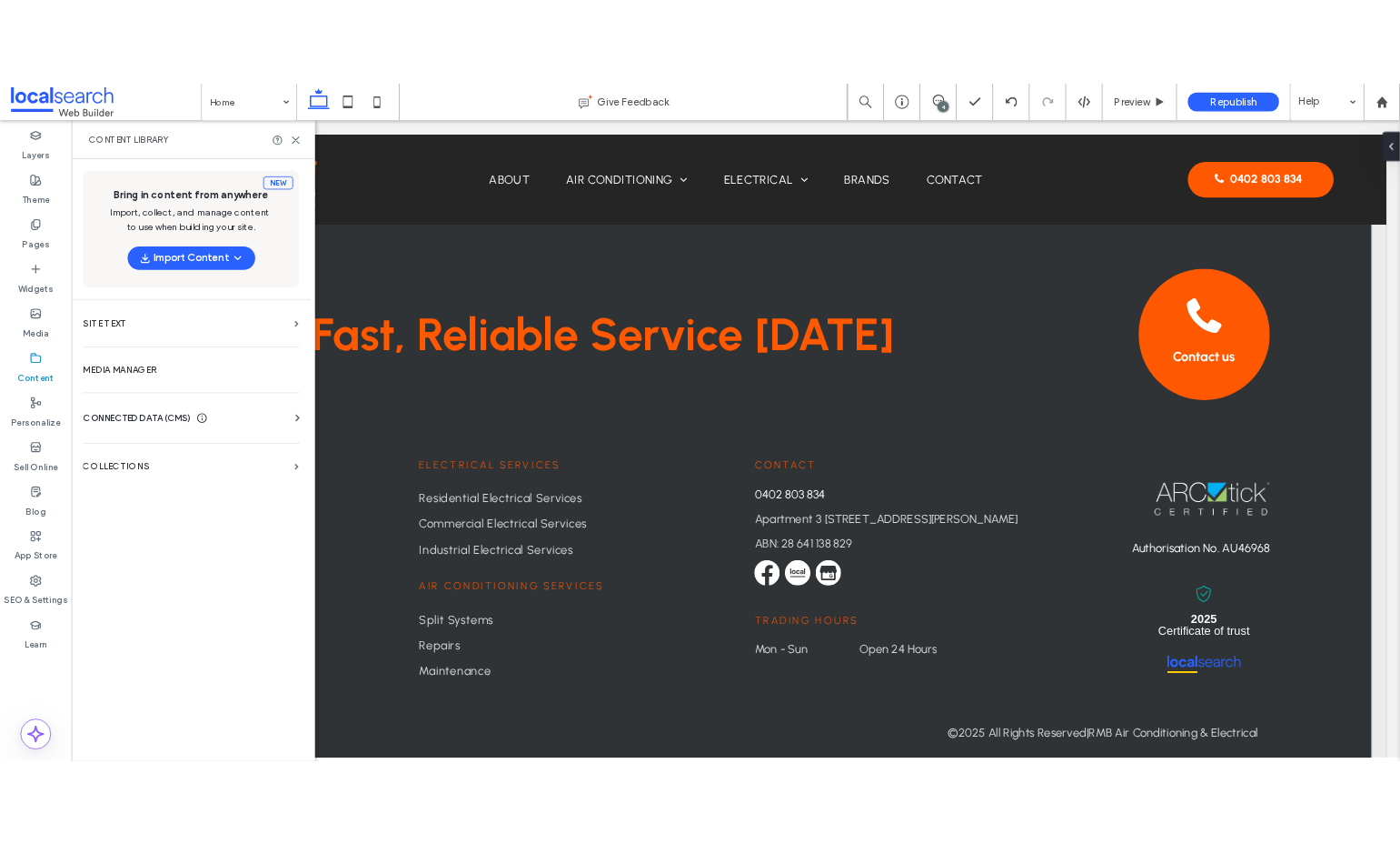
scroll to position [4553, 0]
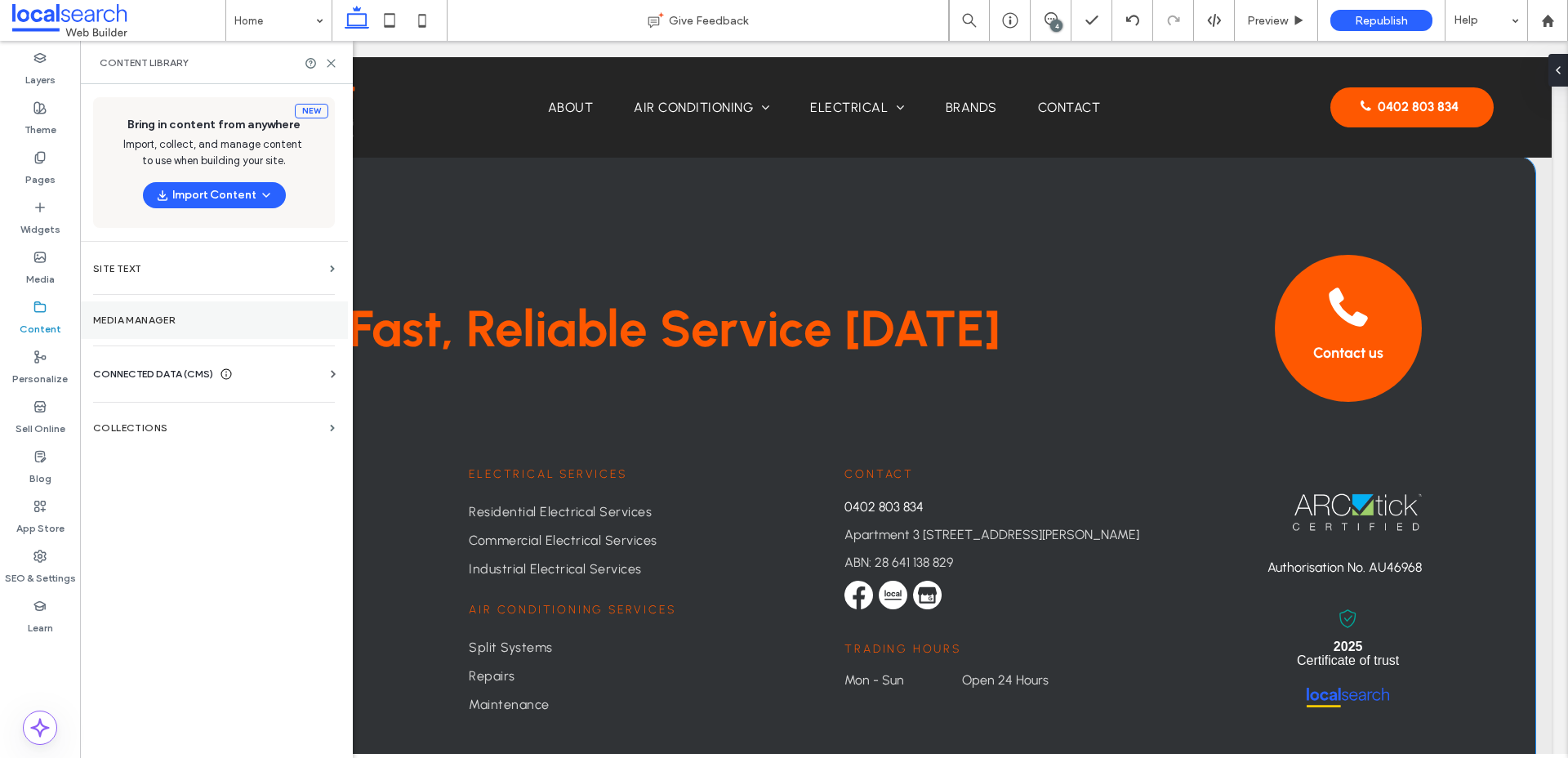
click at [152, 324] on label "Media Manager" at bounding box center [213, 320] width 242 height 12
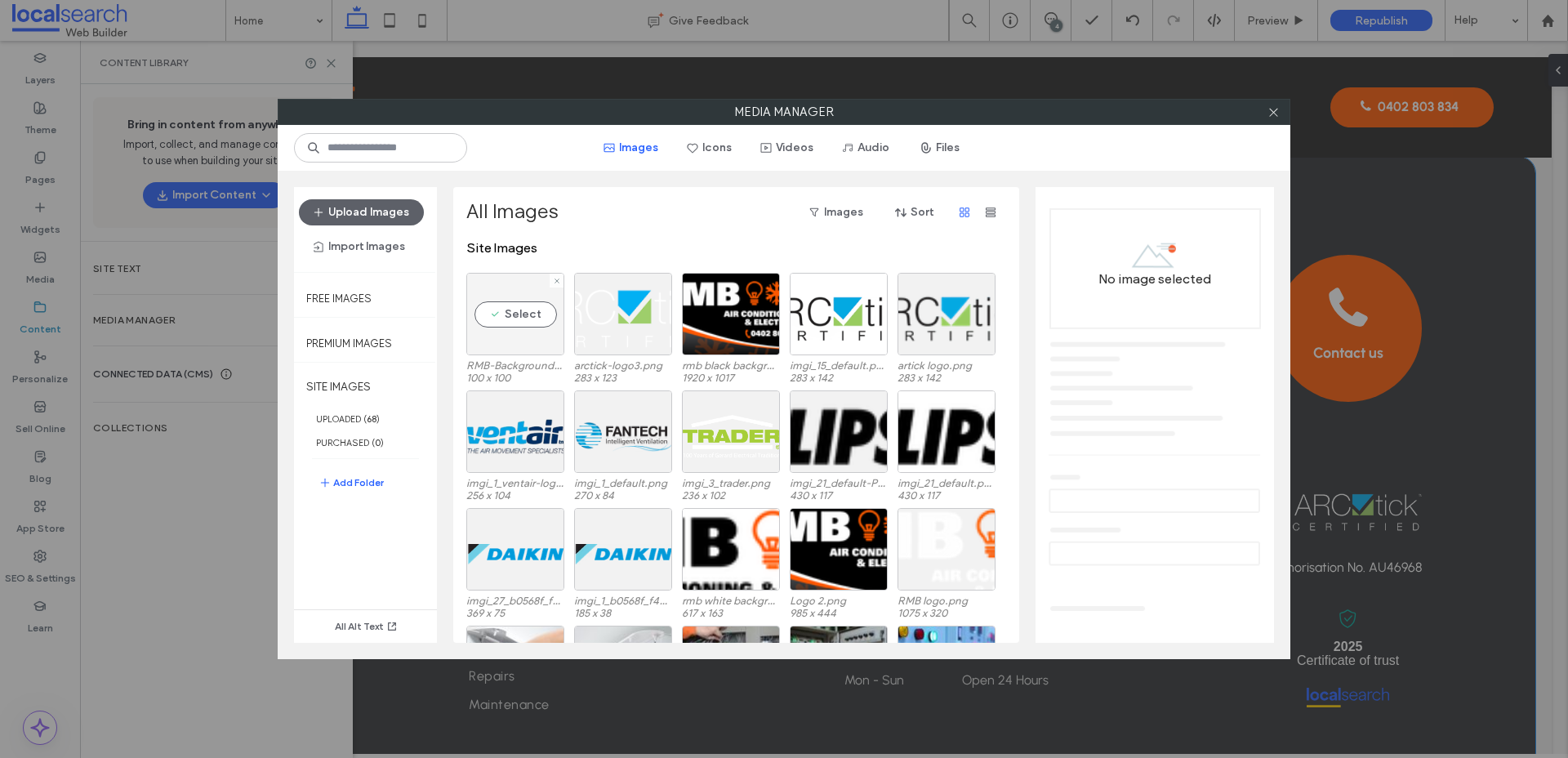
click at [528, 342] on div "Select" at bounding box center [515, 313] width 98 height 83
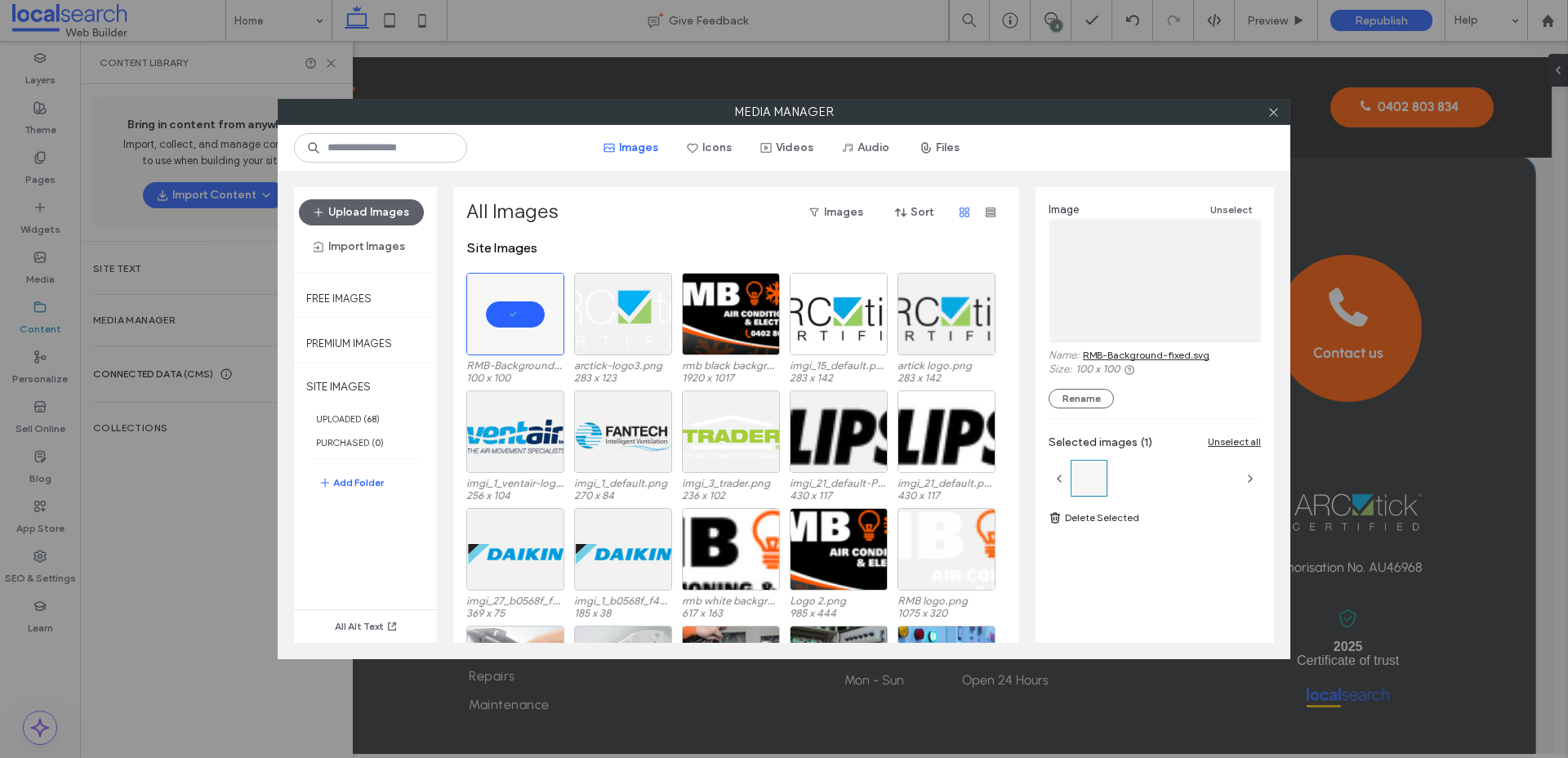
click at [1188, 354] on link "RMB-Background-fixed.svg" at bounding box center [1145, 354] width 126 height 13
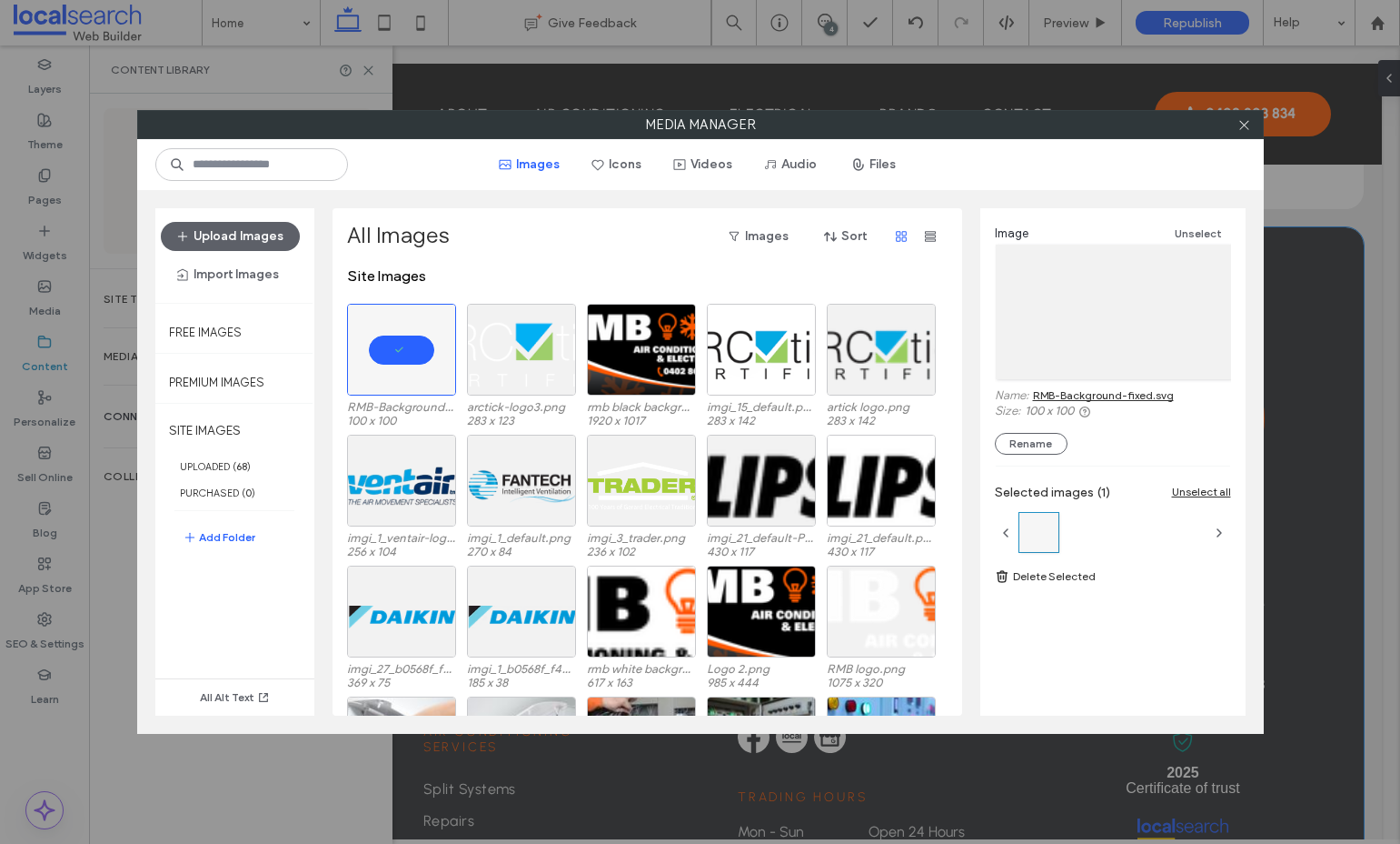
scroll to position [4606, 0]
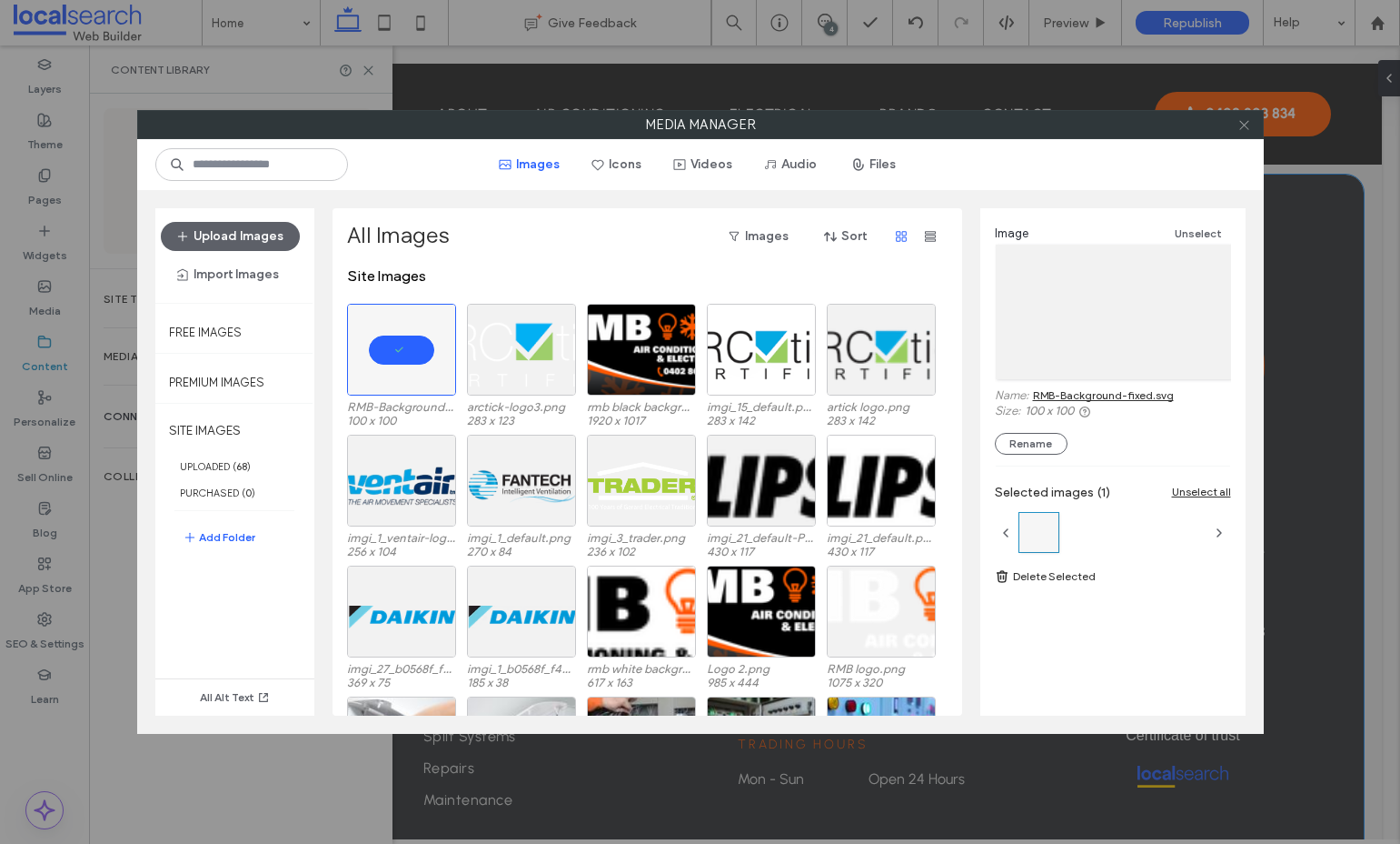
click at [1245, 120] on icon at bounding box center [1245, 125] width 14 height 14
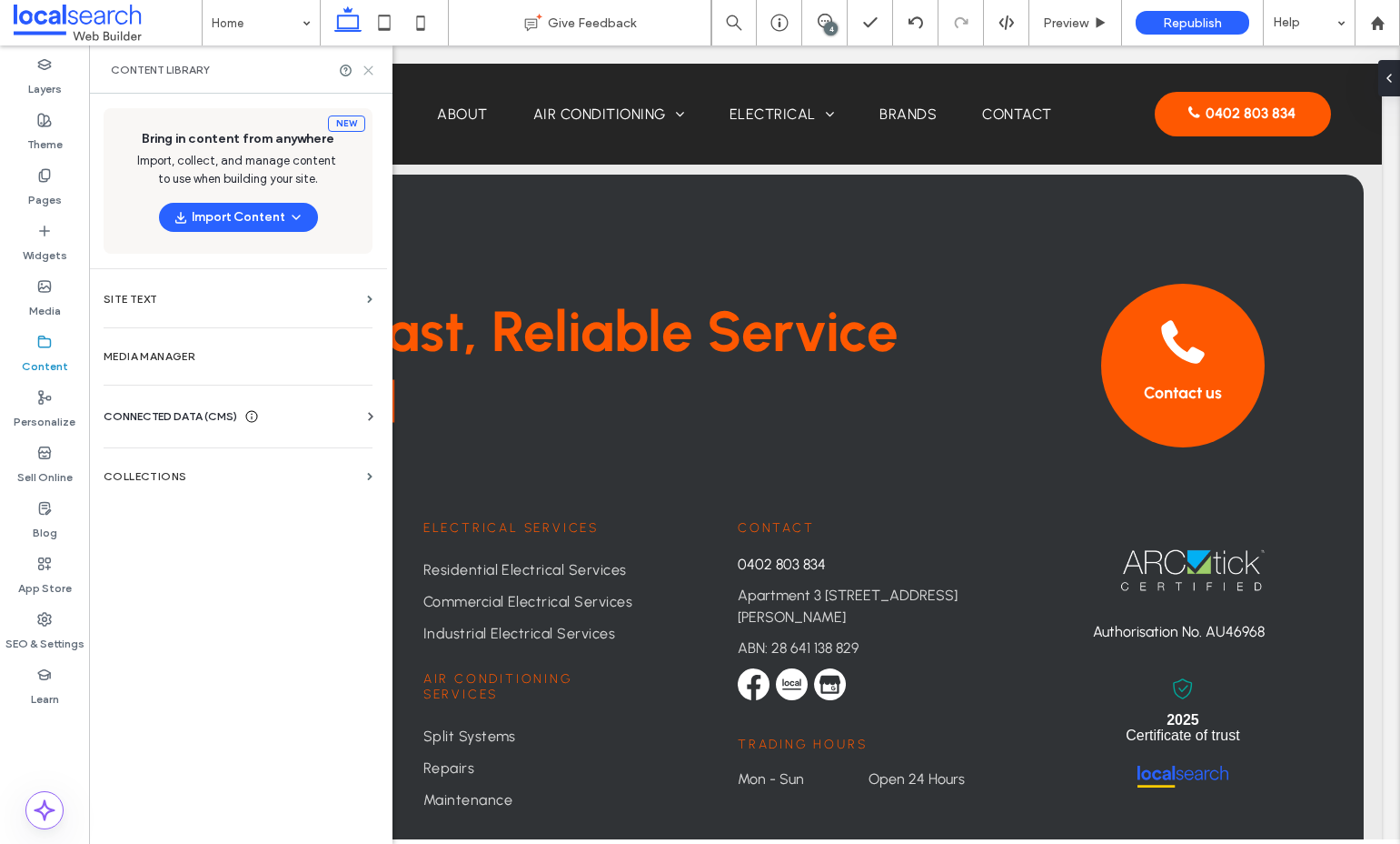
click at [367, 69] on icon at bounding box center [368, 70] width 14 height 14
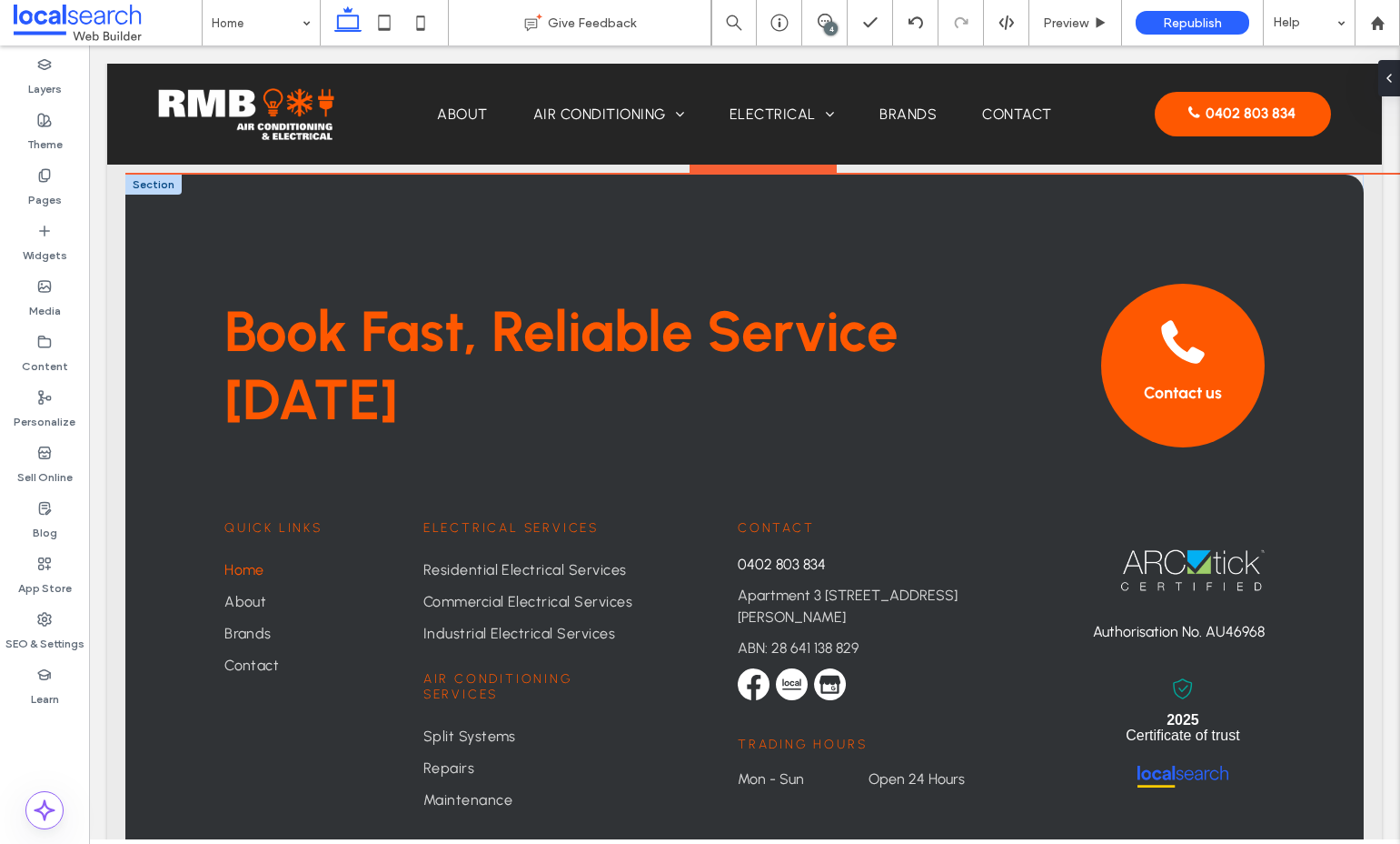
click at [154, 189] on div at bounding box center [153, 184] width 57 height 20
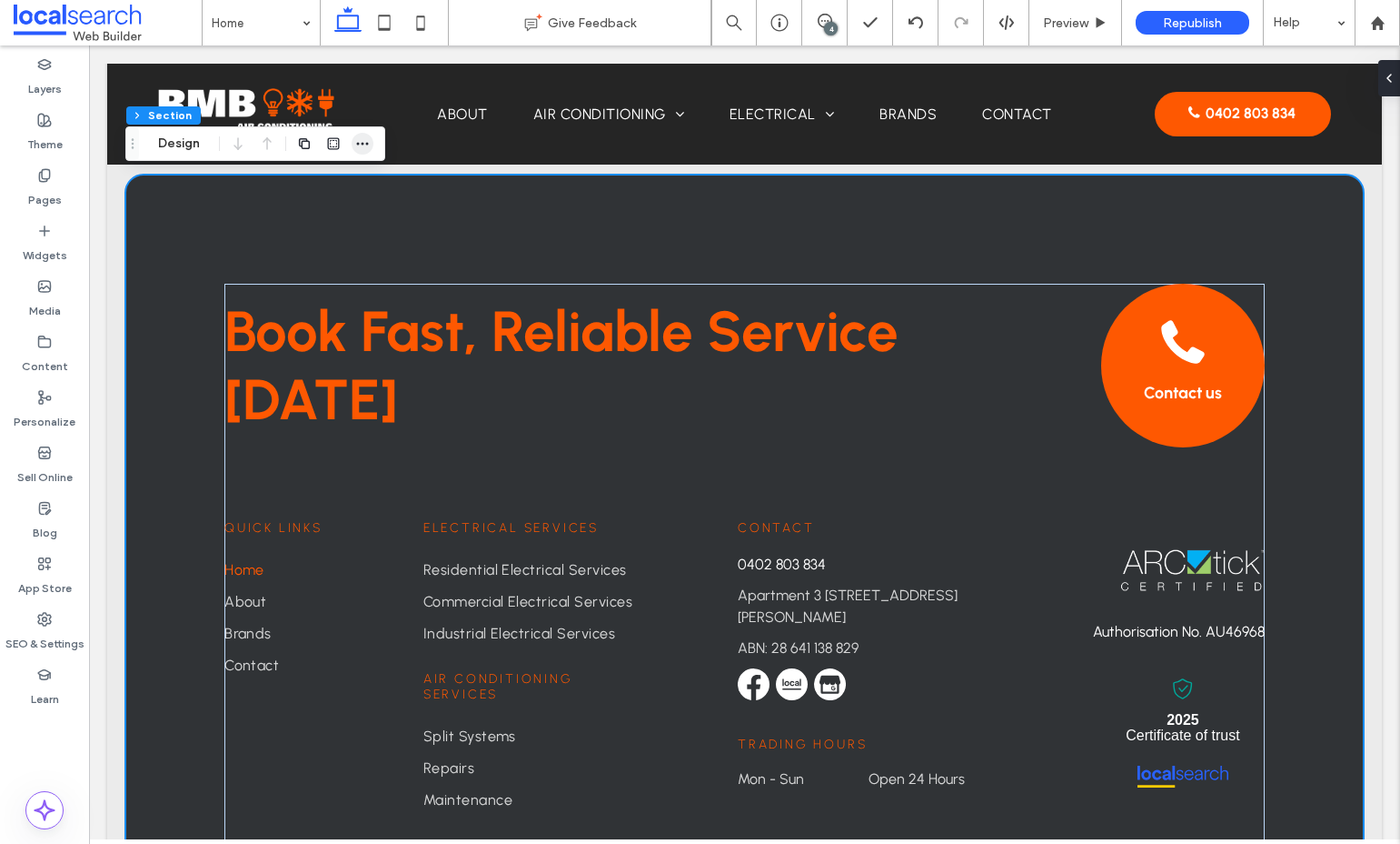
click at [362, 143] on use "button" at bounding box center [363, 143] width 12 height 3
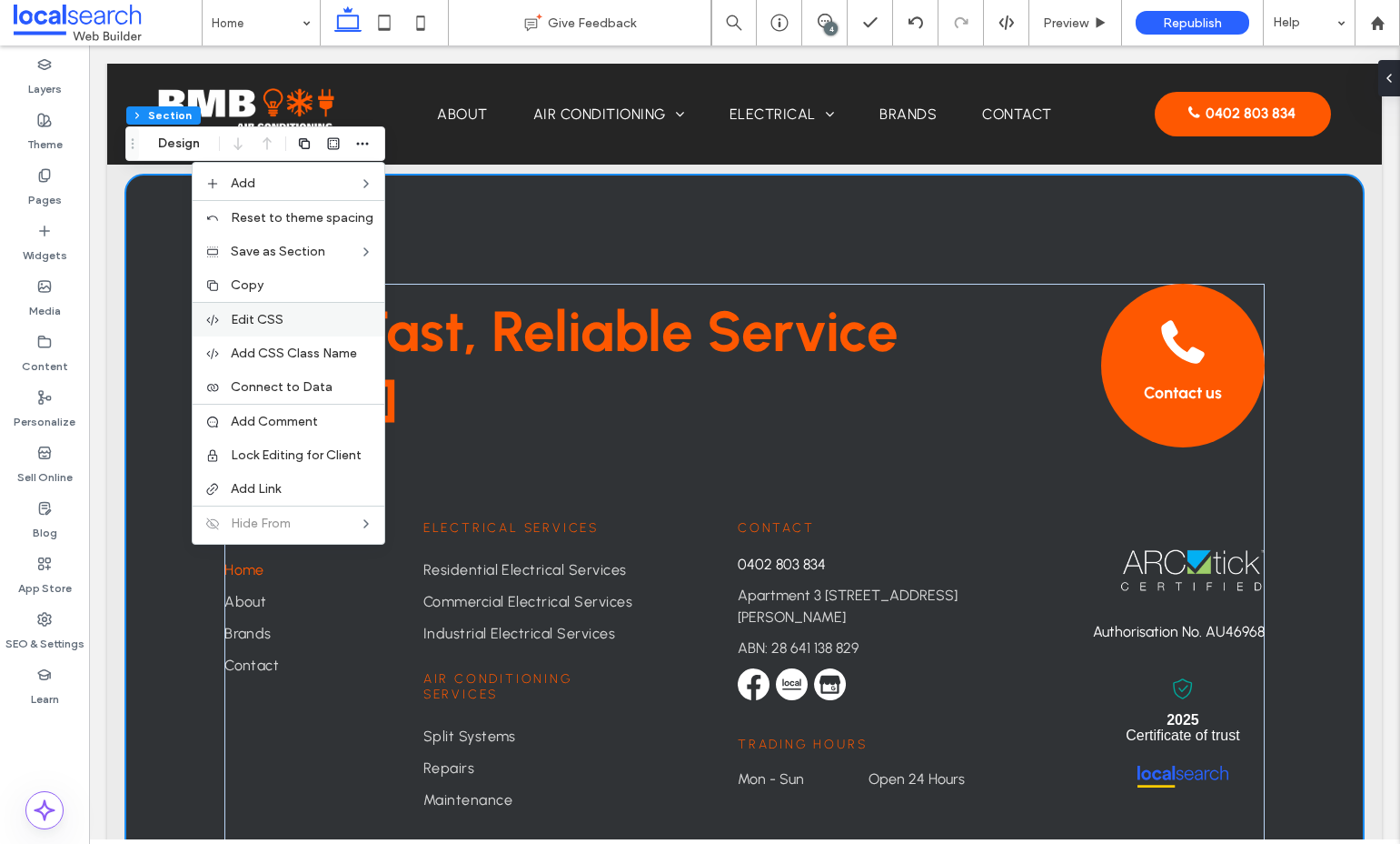
click at [307, 310] on div "Edit CSS" at bounding box center [288, 318] width 192 height 34
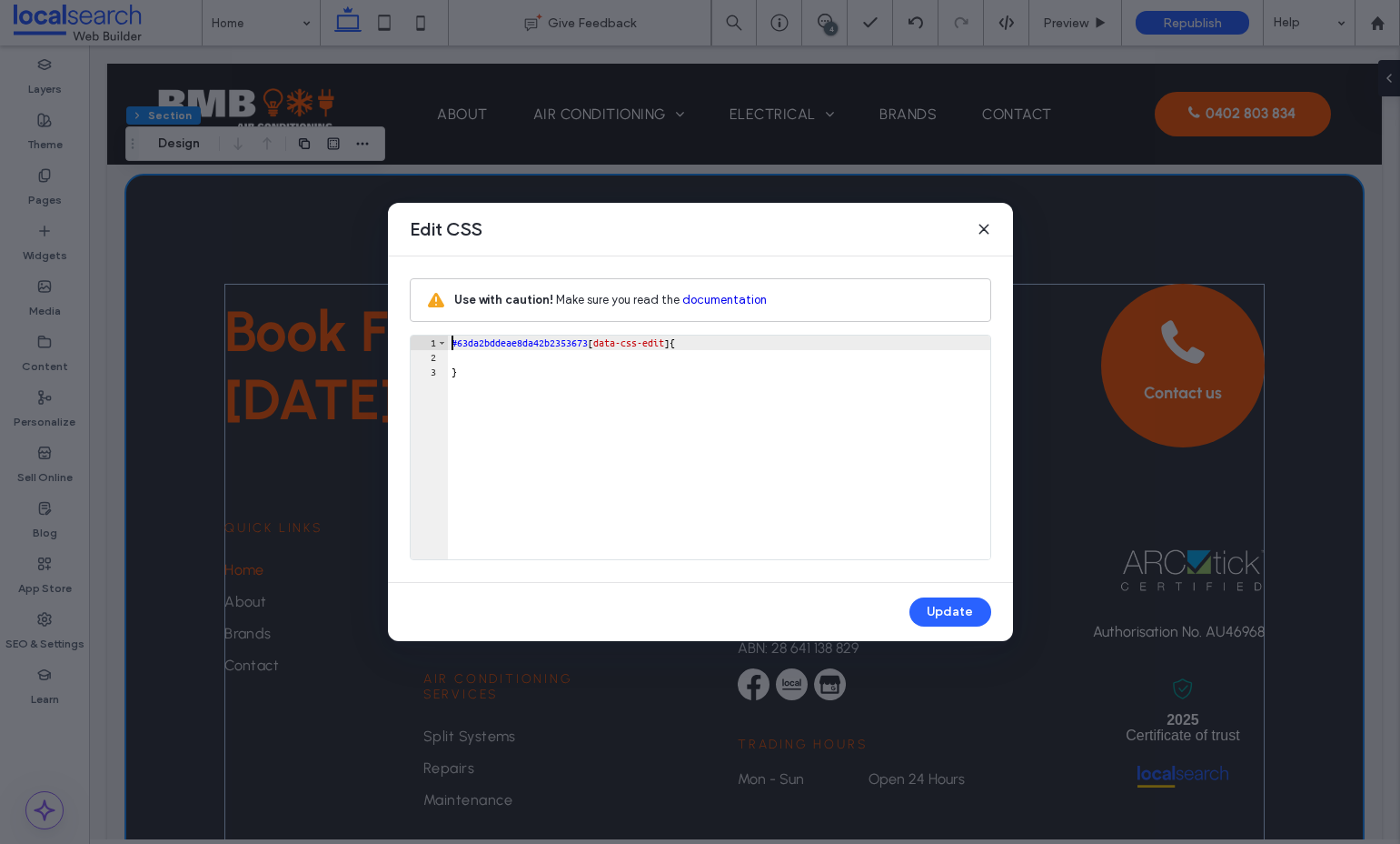
scroll to position [0, 0]
click at [643, 355] on div "#63da2bddeae8da42b2353673 [ data-css-edit ] { }" at bounding box center [719, 462] width 542 height 253
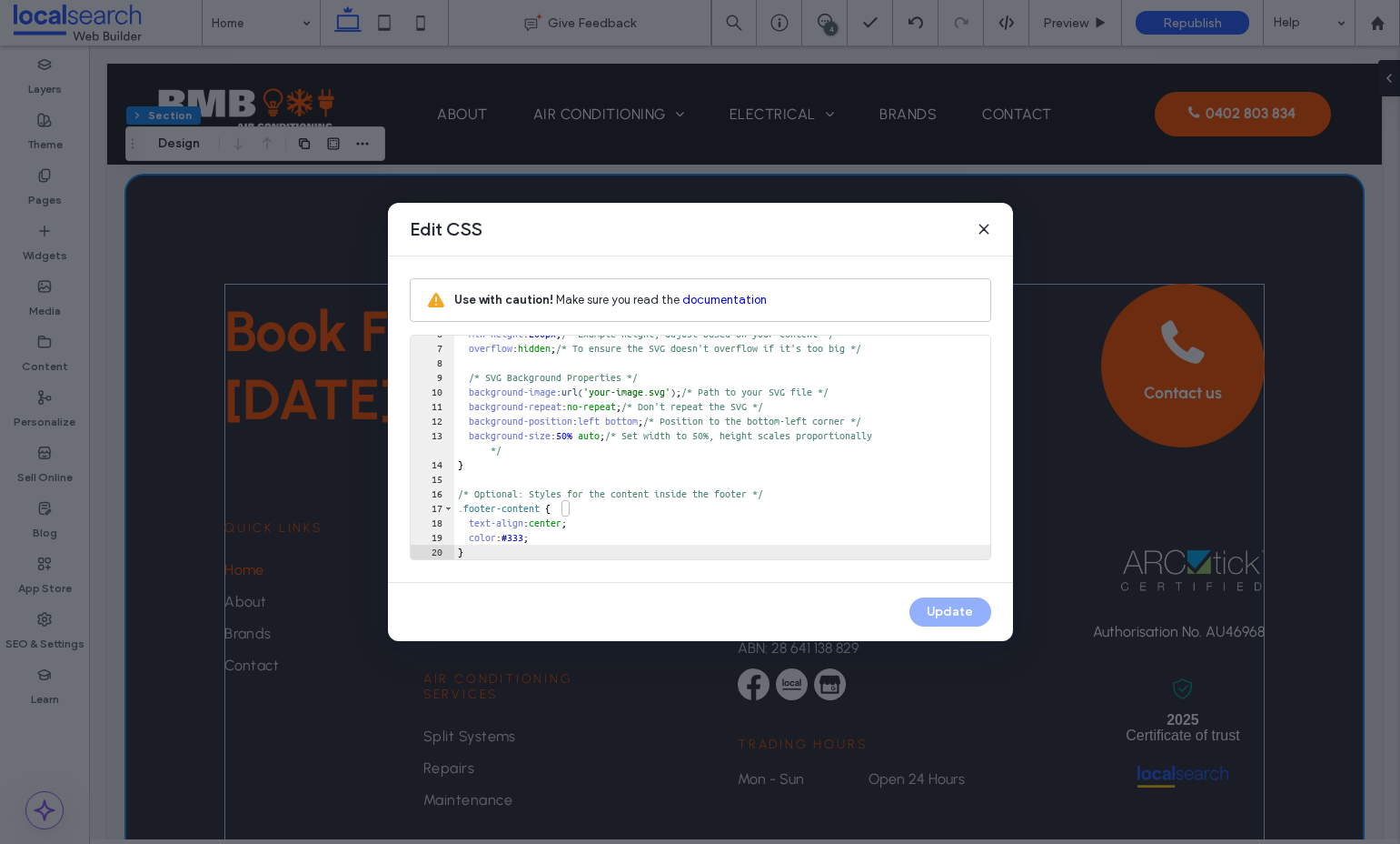
scroll to position [97, 0]
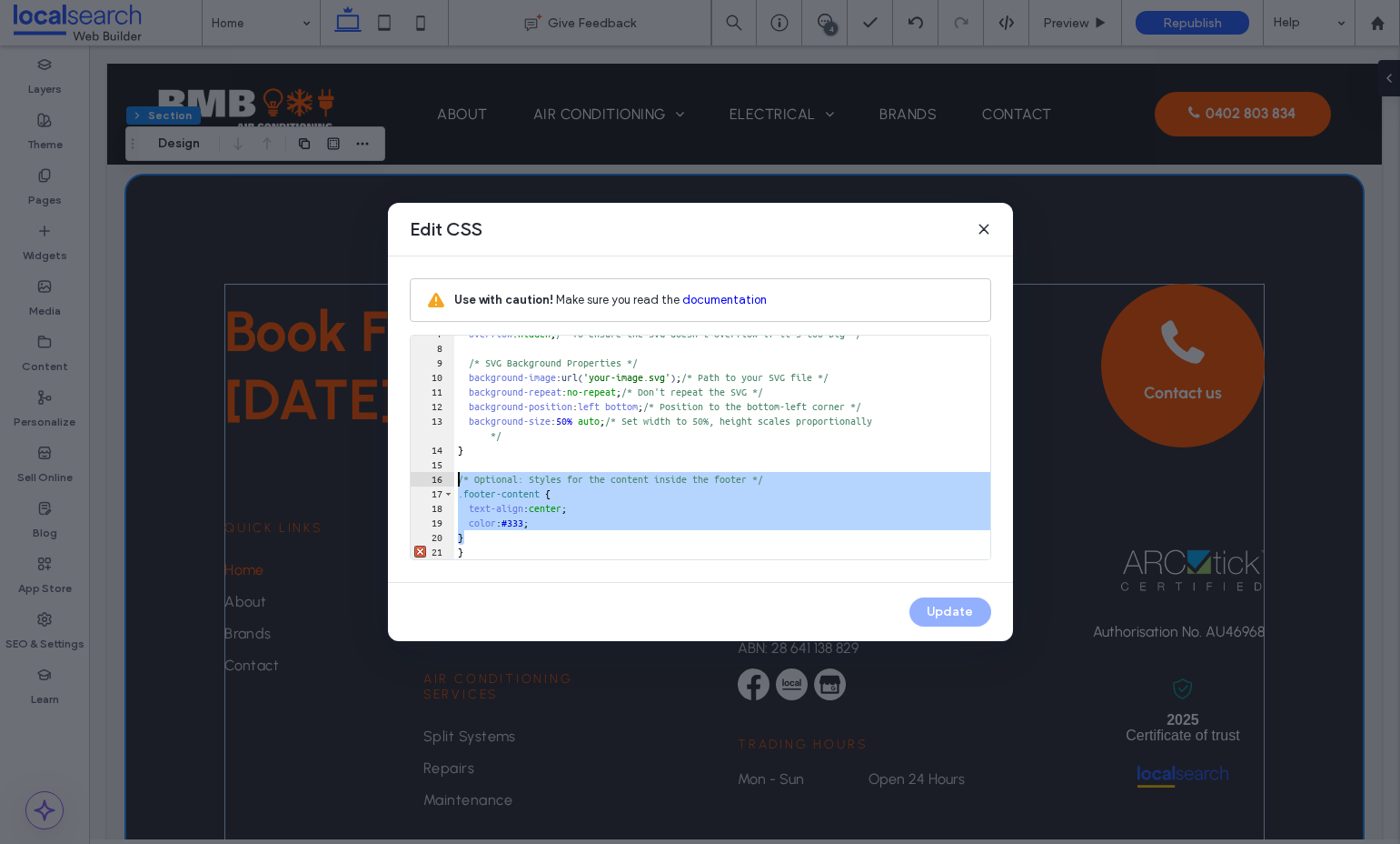
drag, startPoint x: 492, startPoint y: 533, endPoint x: 439, endPoint y: 478, distance: 76.4
click at [439, 478] on div "** 7 8 9 10 11 12 13 14 15 16 17 18 19 20 21 overflow : hidden ; /* To ensure t…" at bounding box center [700, 448] width 581 height 225
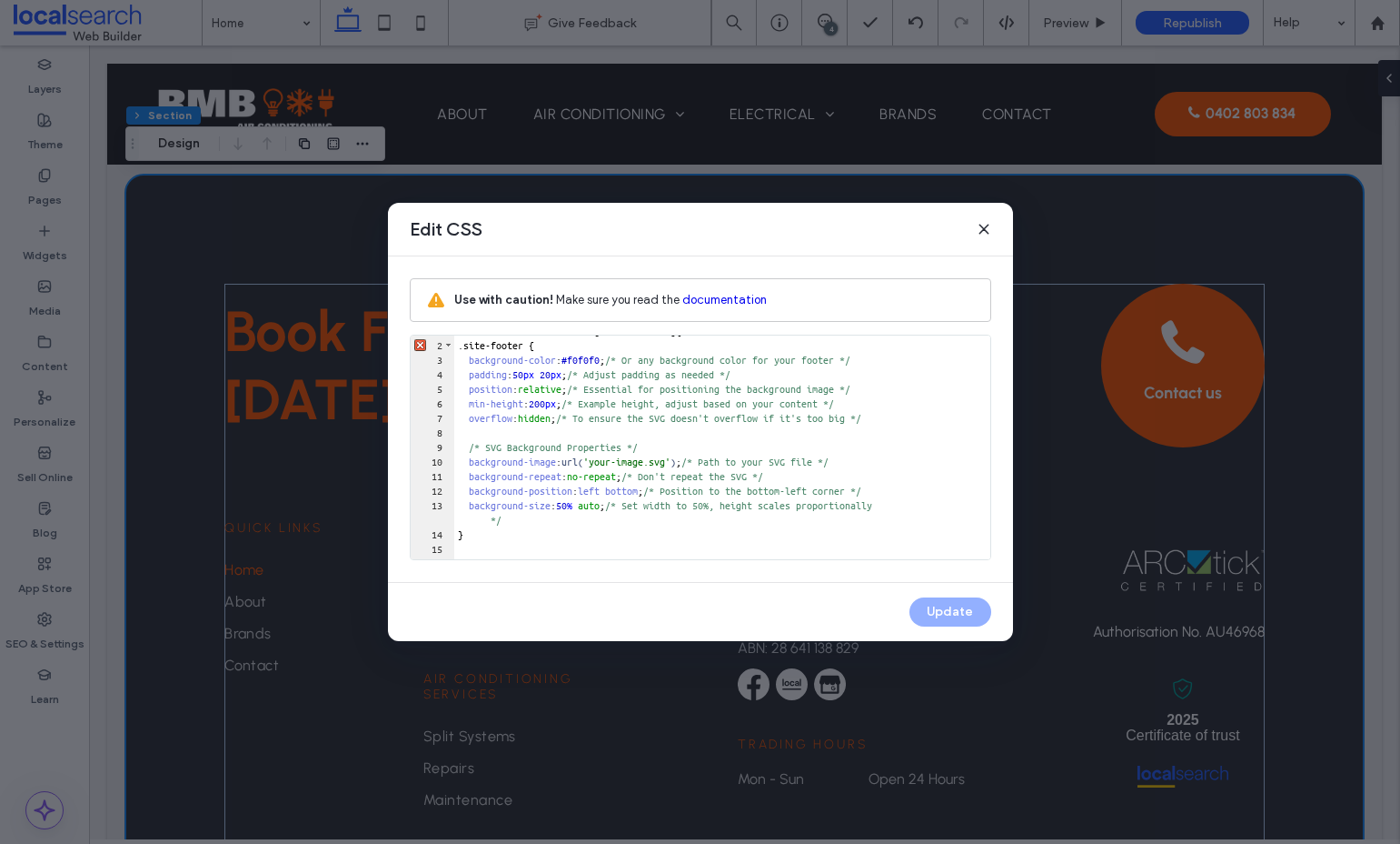
scroll to position [0, 0]
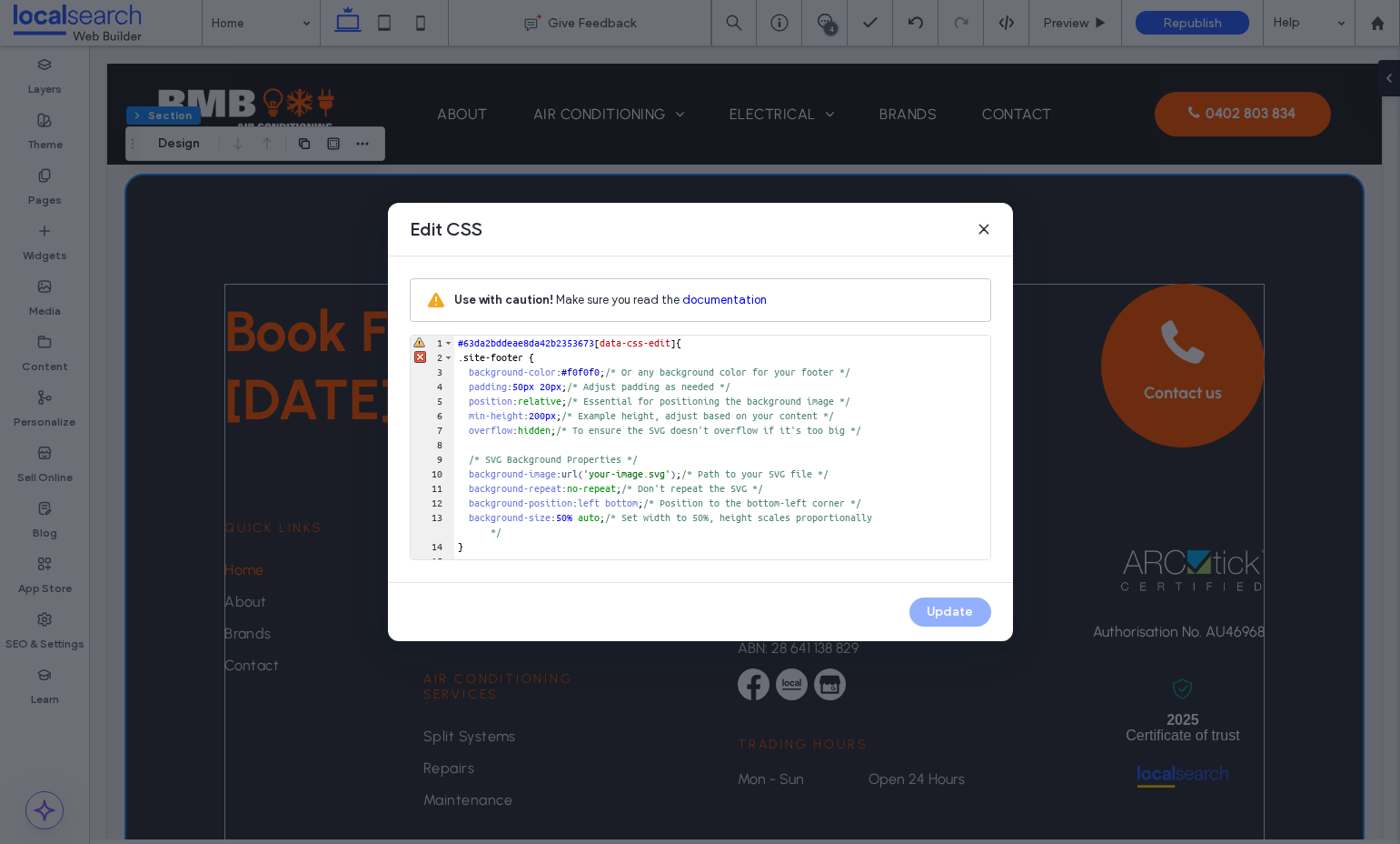
click at [486, 373] on div "#63da2bddeae8da42b2353673 [ data-css-edit ] { .site-footer { background-color :…" at bounding box center [722, 462] width 536 height 253
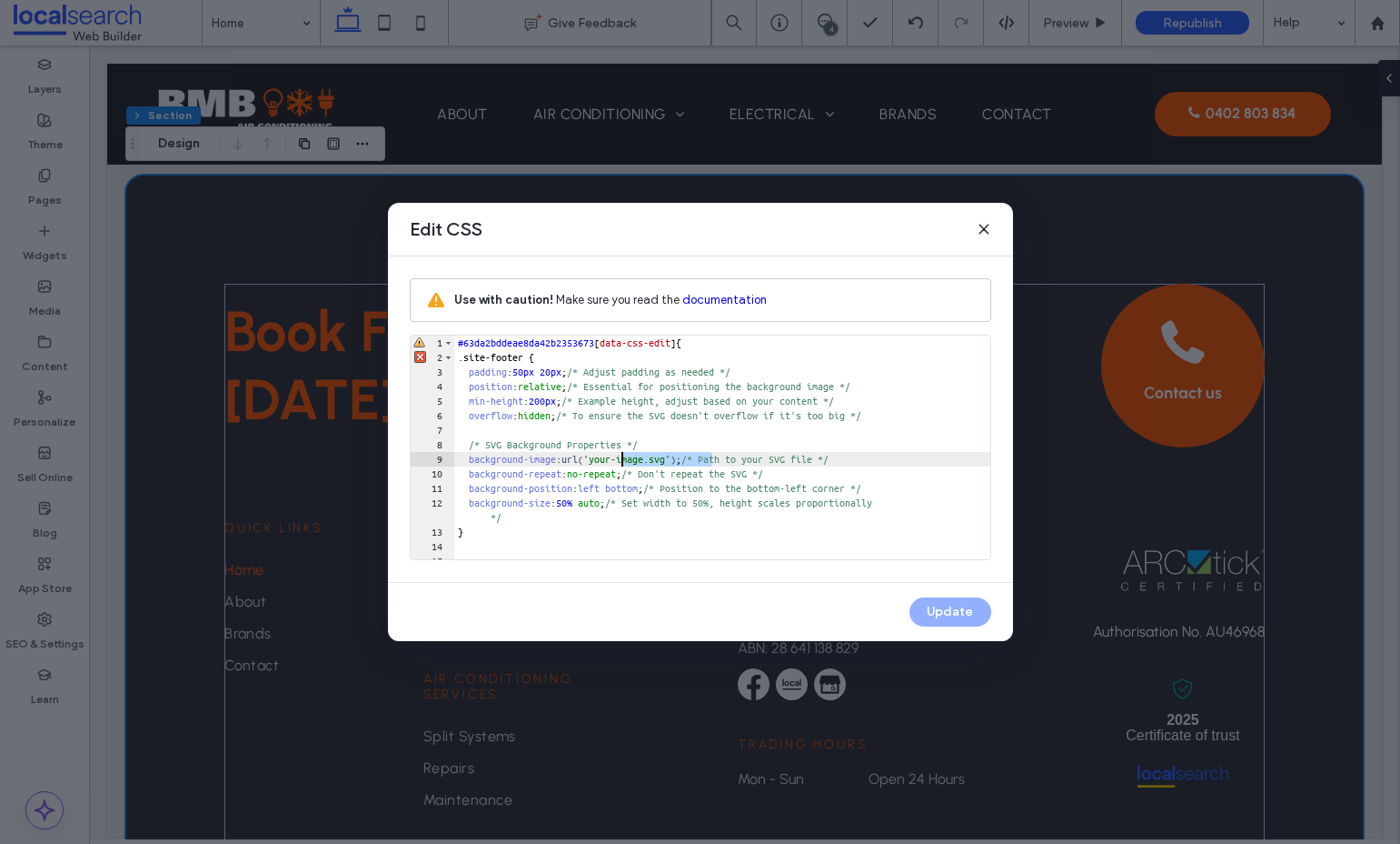
drag, startPoint x: 713, startPoint y: 458, endPoint x: 621, endPoint y: 462, distance: 92.1
click at [621, 462] on div "#63da2bddeae8da42b2353673 [ data-css-edit ] { .site-footer { padding : 50 px 20…" at bounding box center [722, 462] width 536 height 253
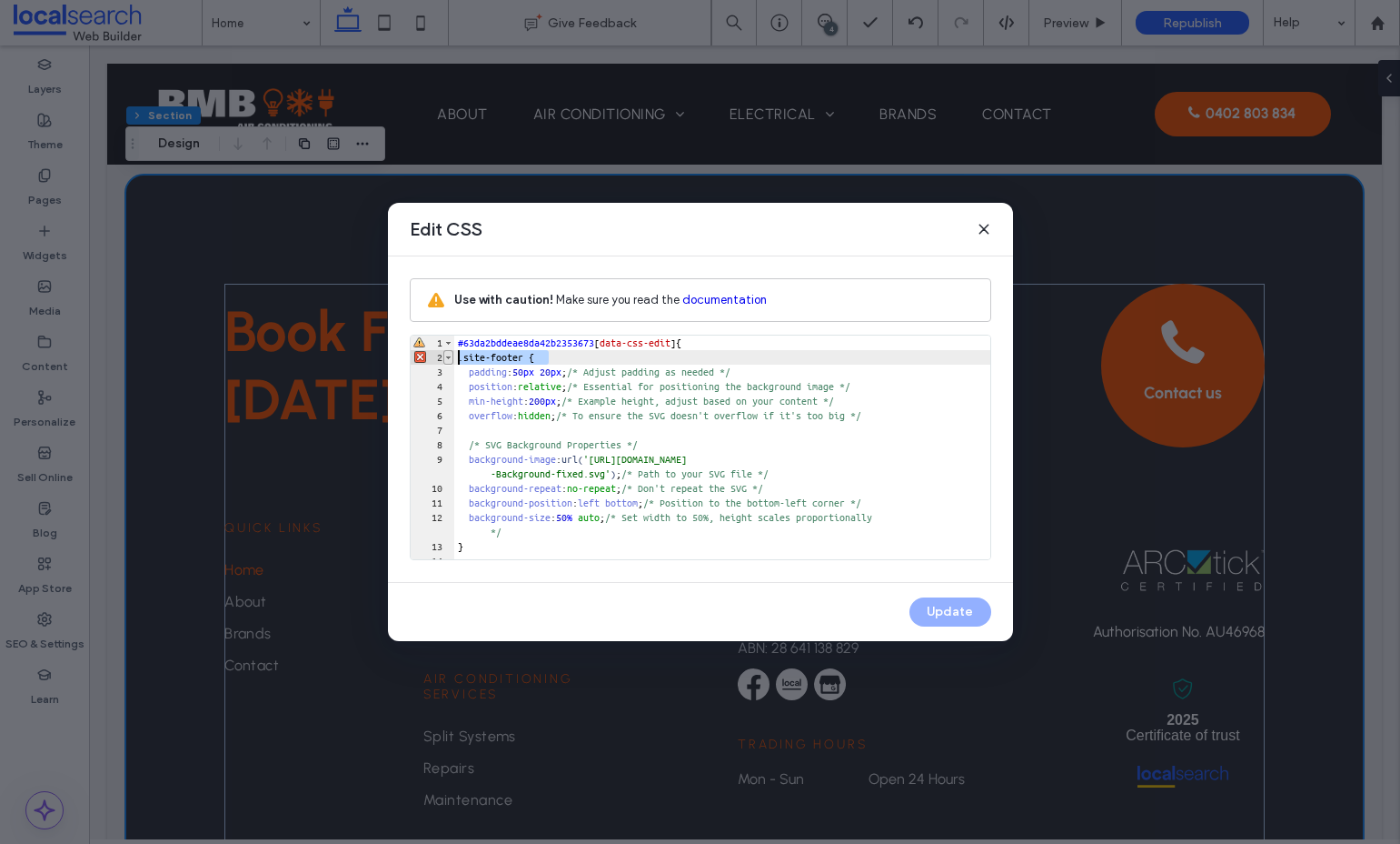
drag, startPoint x: 563, startPoint y: 355, endPoint x: 443, endPoint y: 353, distance: 120.0
click at [443, 353] on div "** 1 2 3 4 5 6 7 8 9 10 11 12 13 14 15 #63da2bddeae8da42b2353673 [ data-css-edi…" at bounding box center [700, 448] width 581 height 225
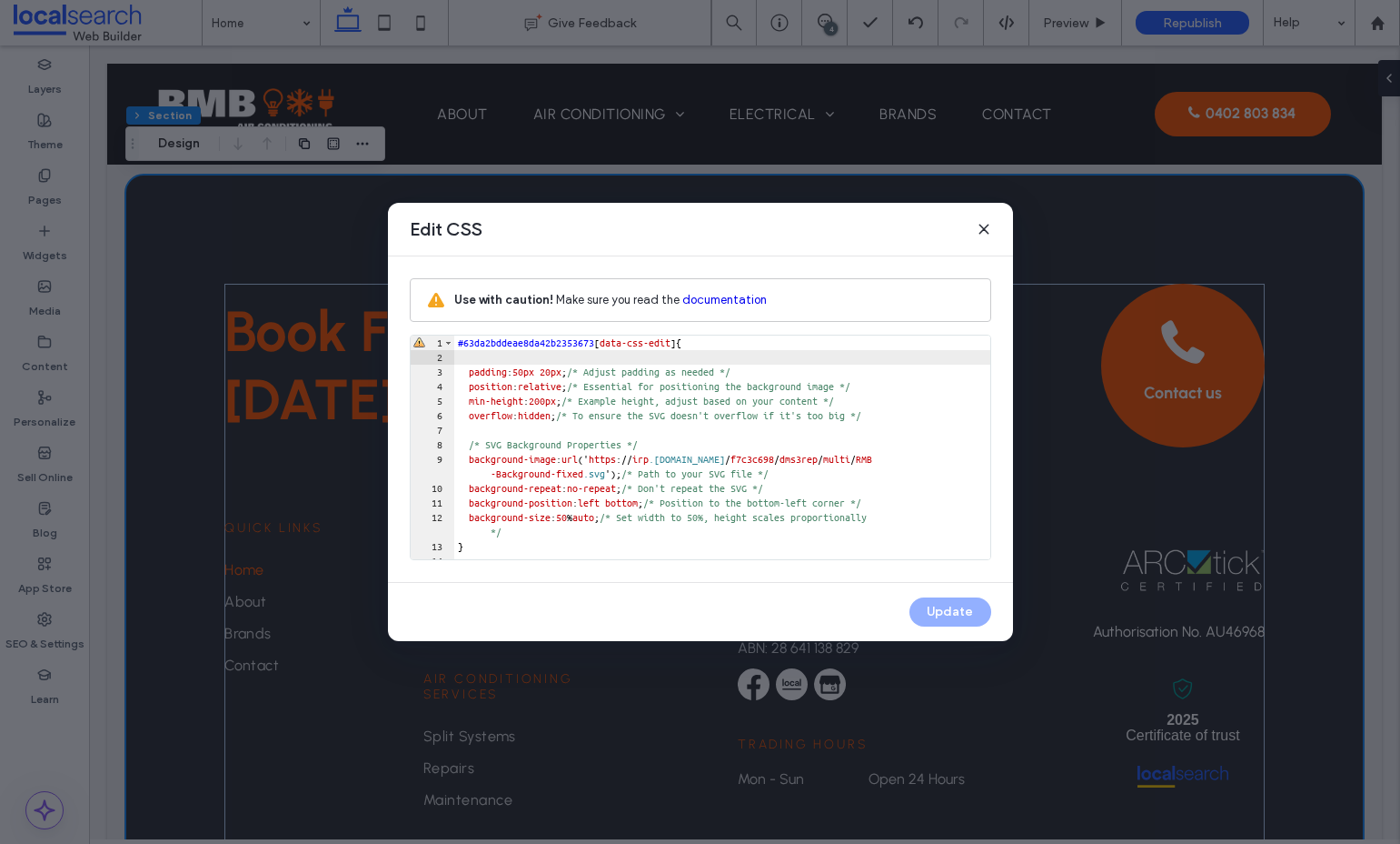
scroll to position [38, 0]
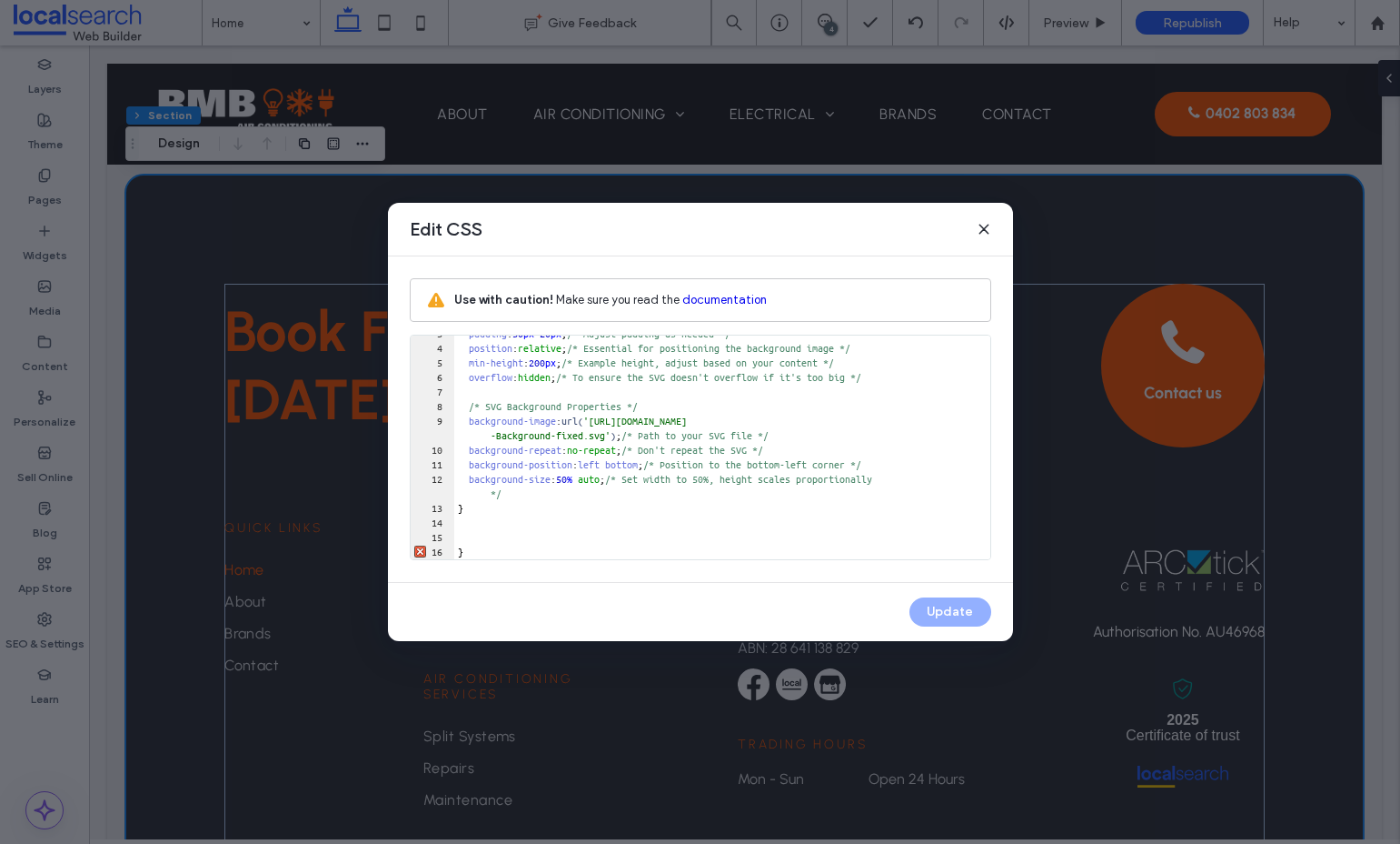
click at [508, 513] on div "padding : 50 px 20 px ; /* Adjust padding as needed */ position : relative ; /*…" at bounding box center [722, 453] width 536 height 253
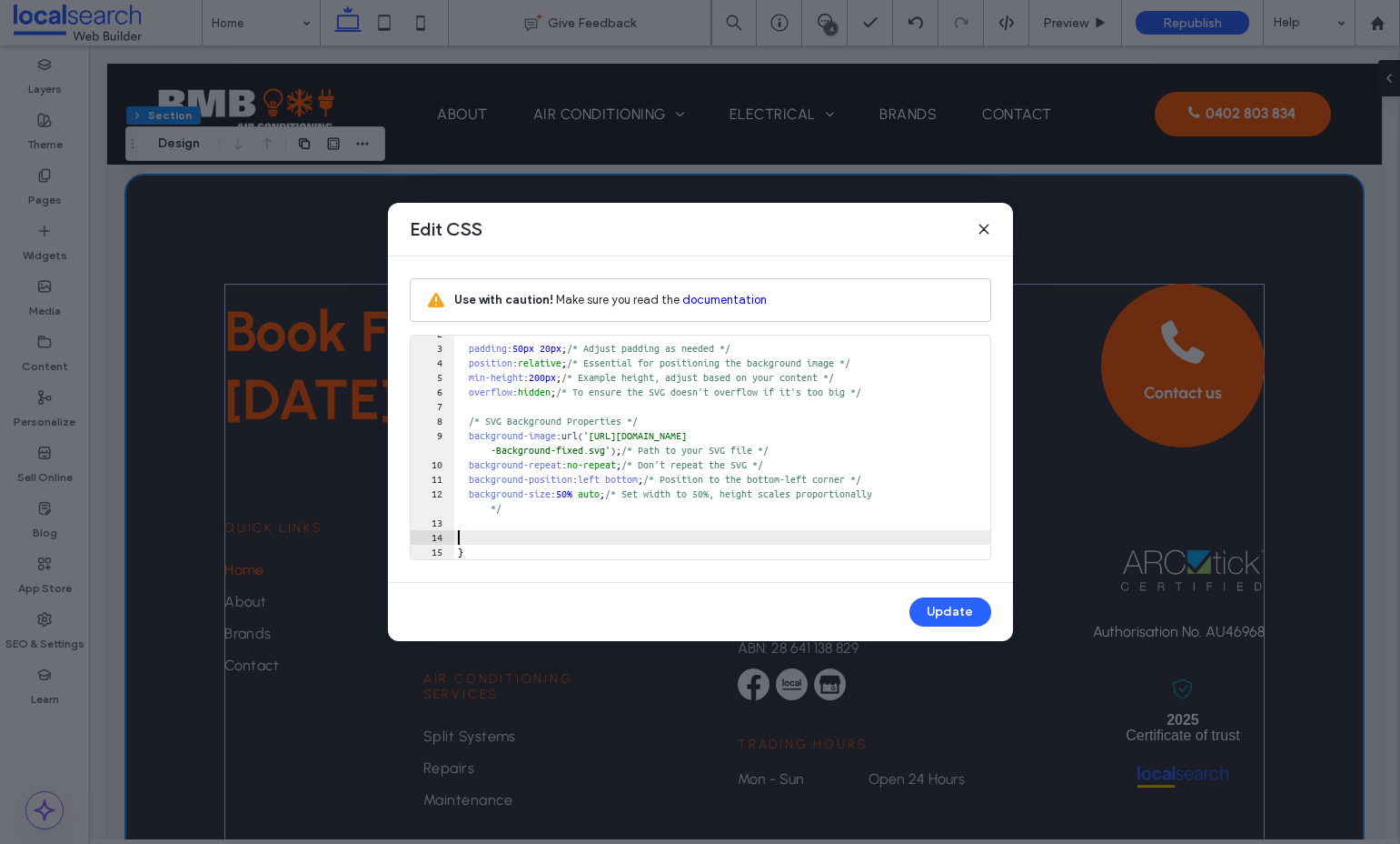
scroll to position [9, 0]
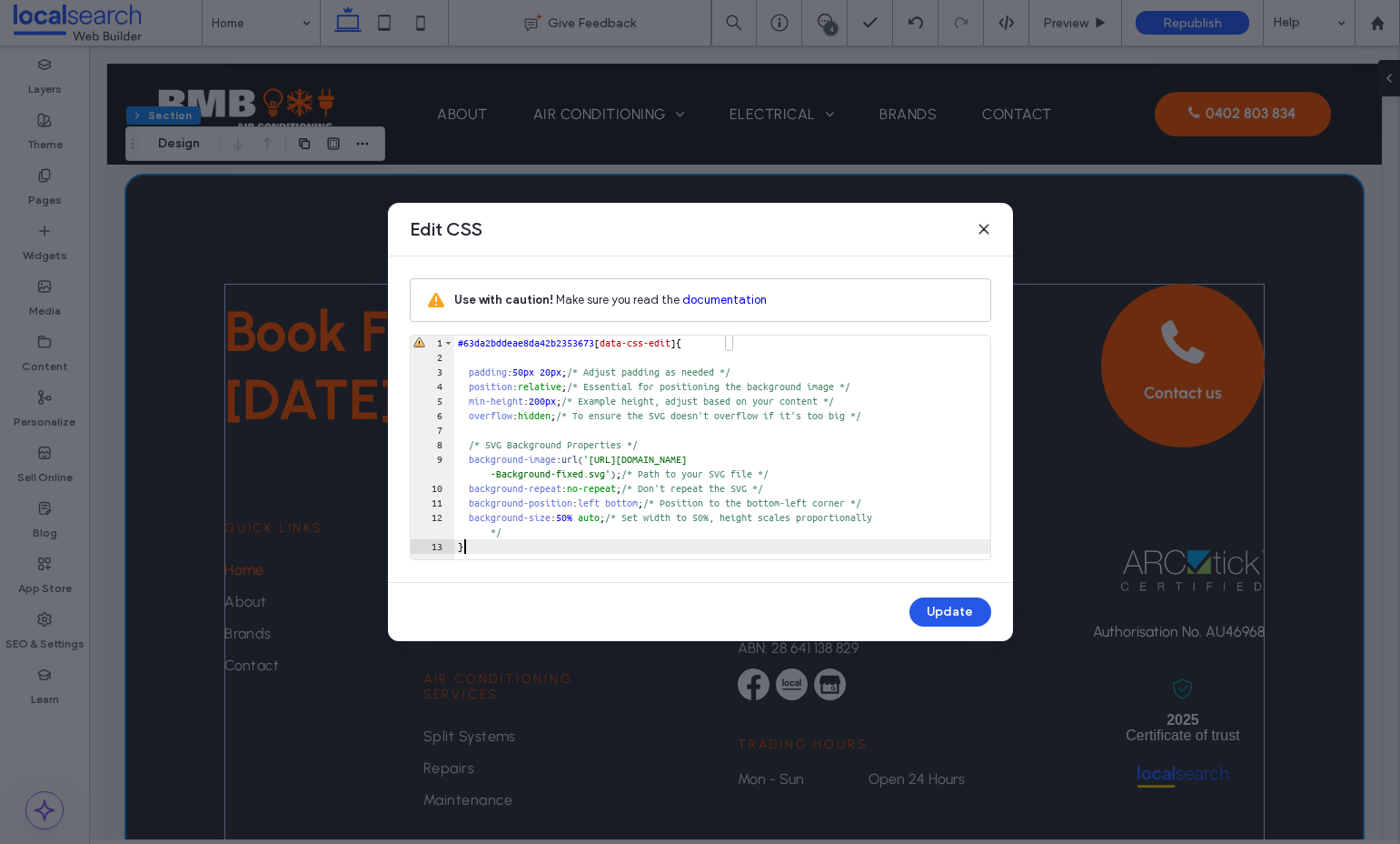
click at [957, 616] on button "Update" at bounding box center [951, 611] width 82 height 29
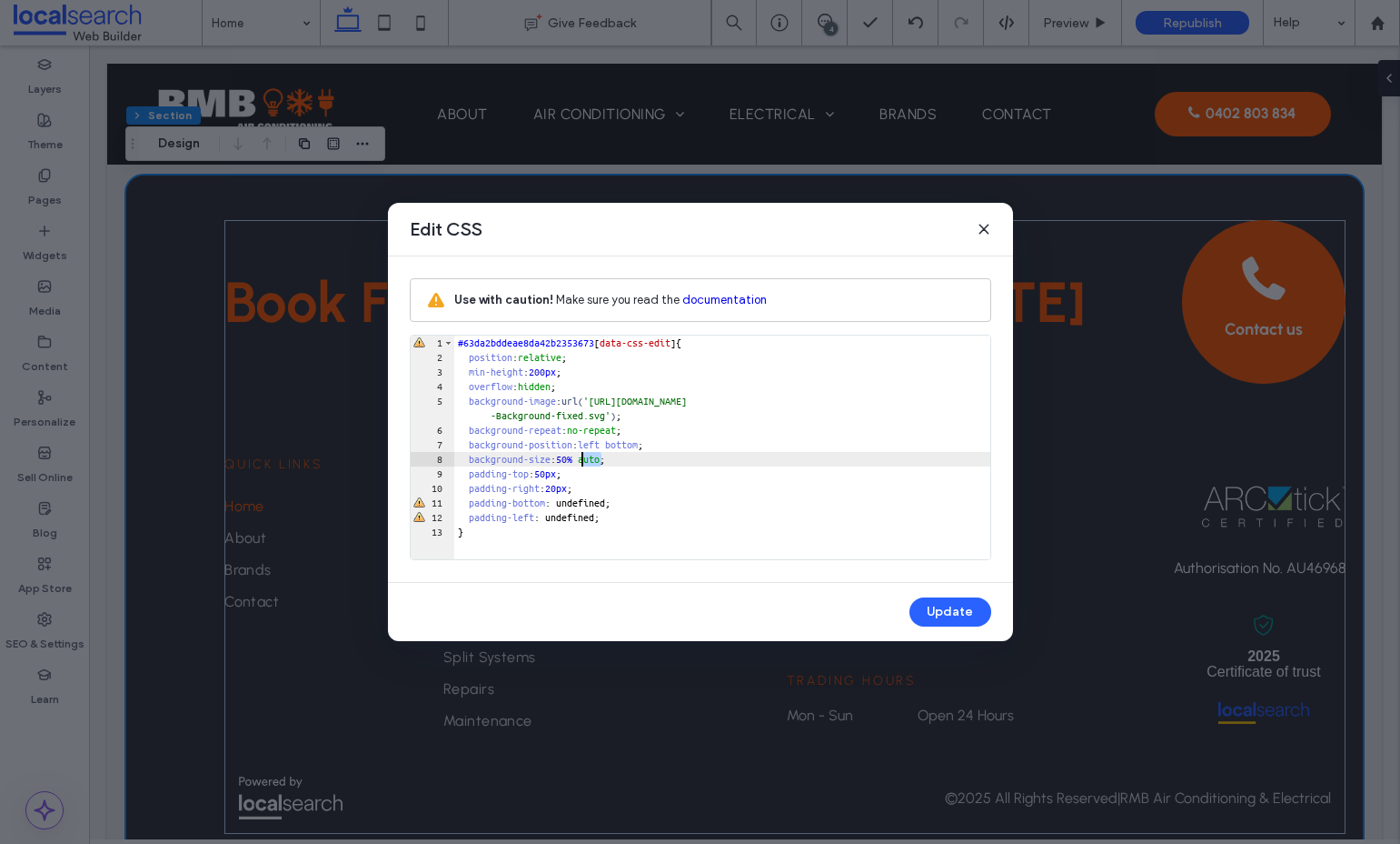
drag, startPoint x: 604, startPoint y: 458, endPoint x: 580, endPoint y: 459, distance: 24.0
click at [580, 459] on div "#63da2bddeae8da42b2353673 [ data-css-edit ] { position : relative ; min-height …" at bounding box center [722, 462] width 536 height 253
click at [972, 617] on button "Update" at bounding box center [951, 611] width 82 height 29
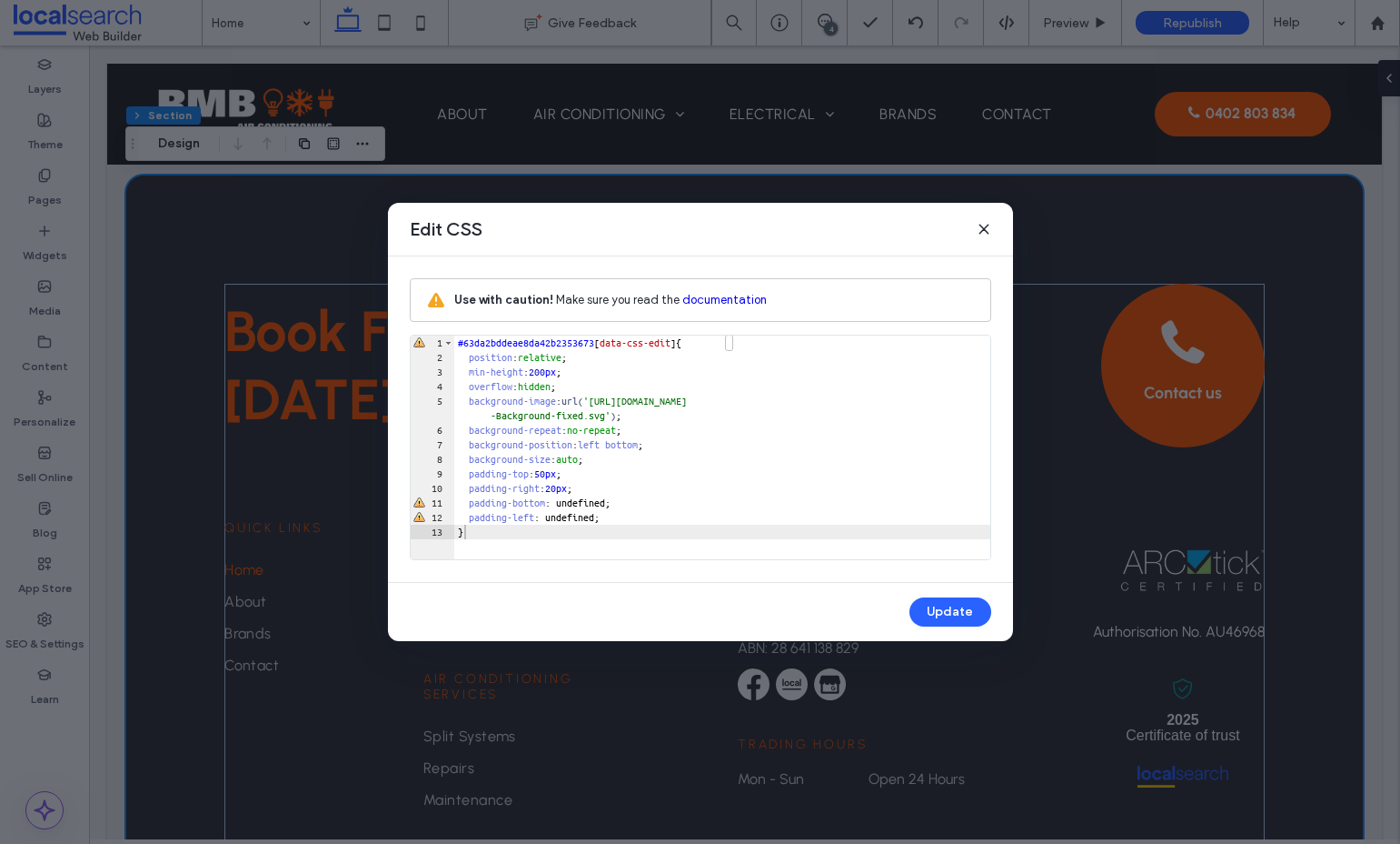
click at [982, 230] on use at bounding box center [983, 228] width 8 height 8
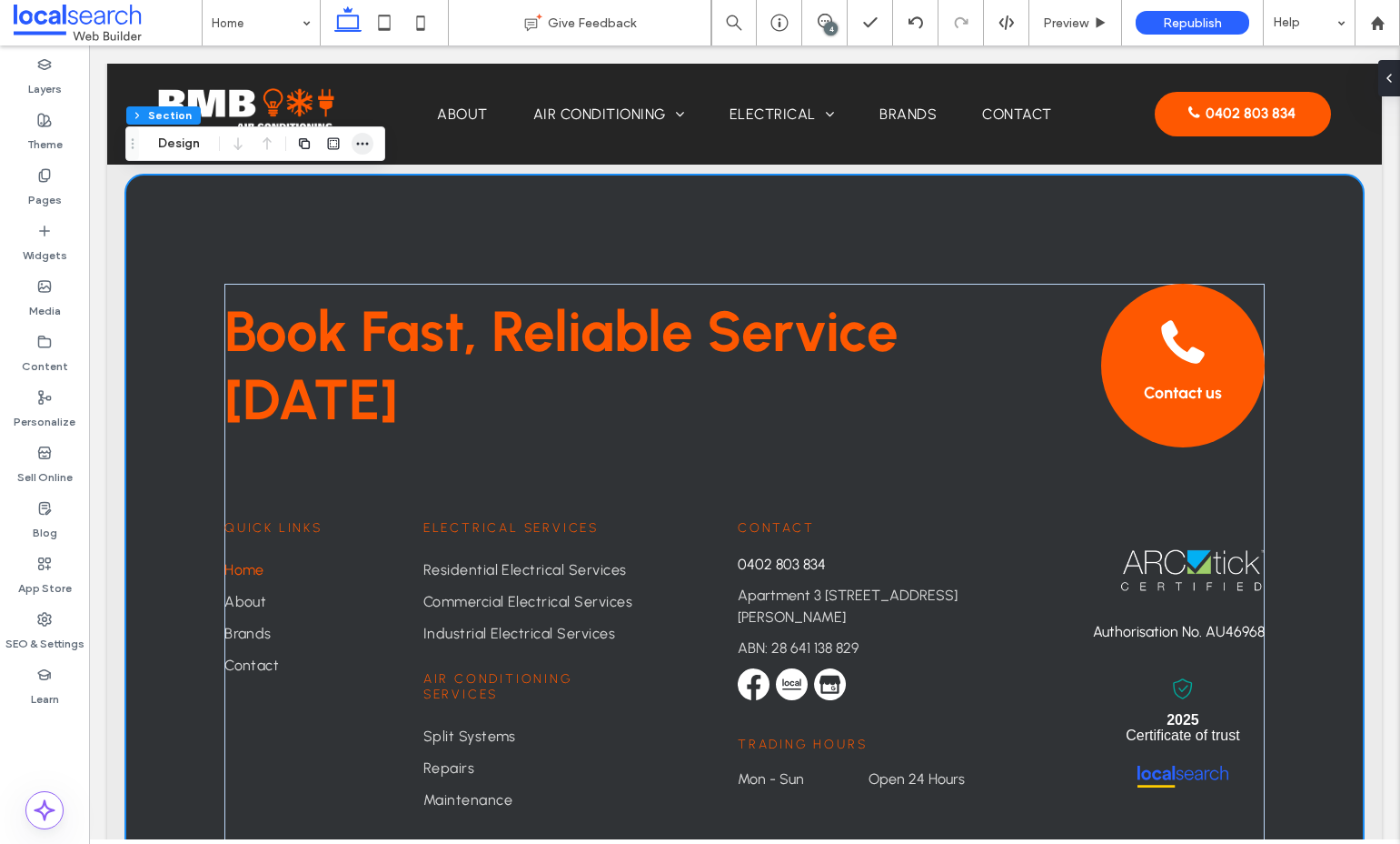
click at [368, 144] on icon "button" at bounding box center [363, 144] width 15 height 15
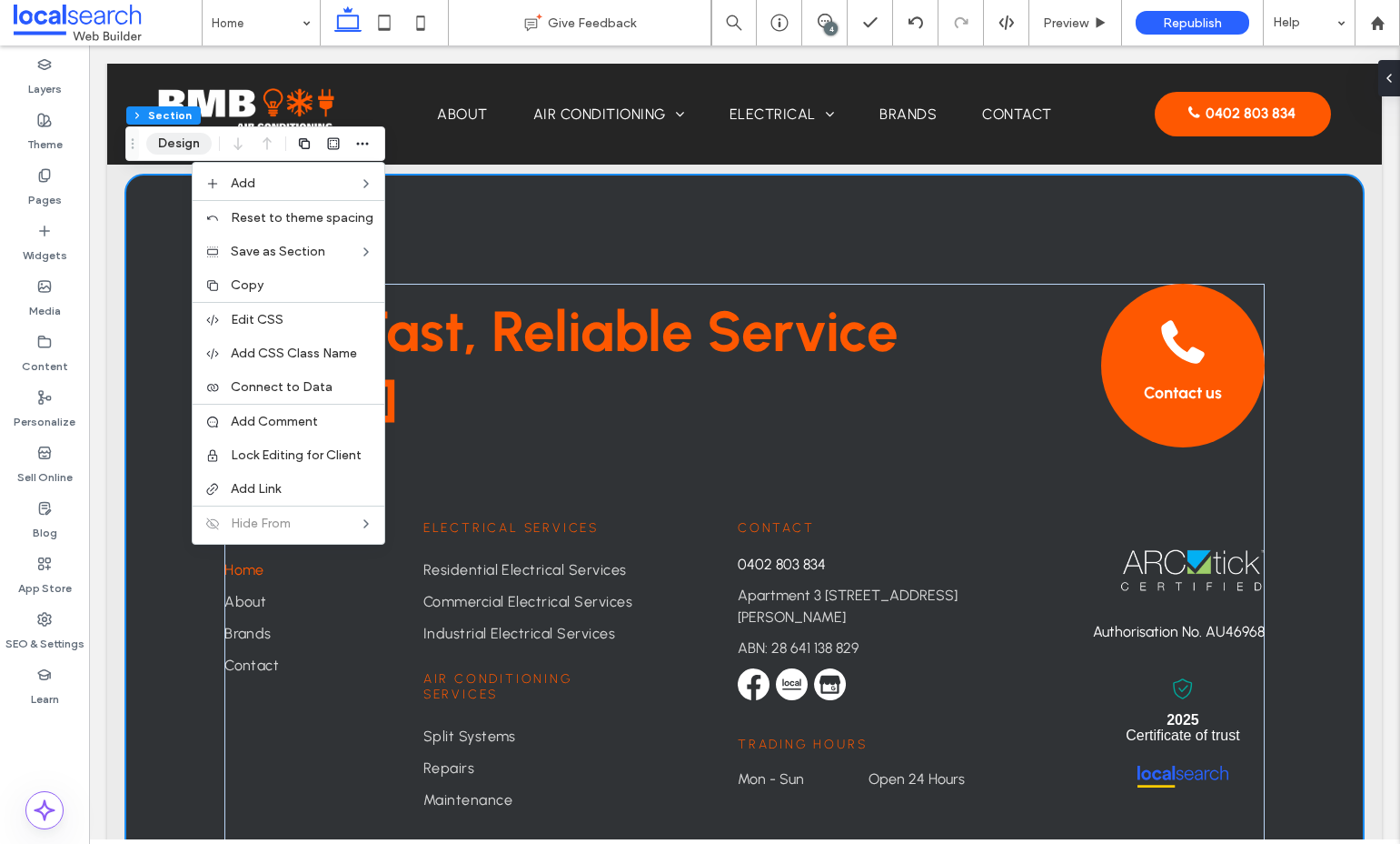
click at [184, 143] on button "Design" at bounding box center [179, 143] width 65 height 21
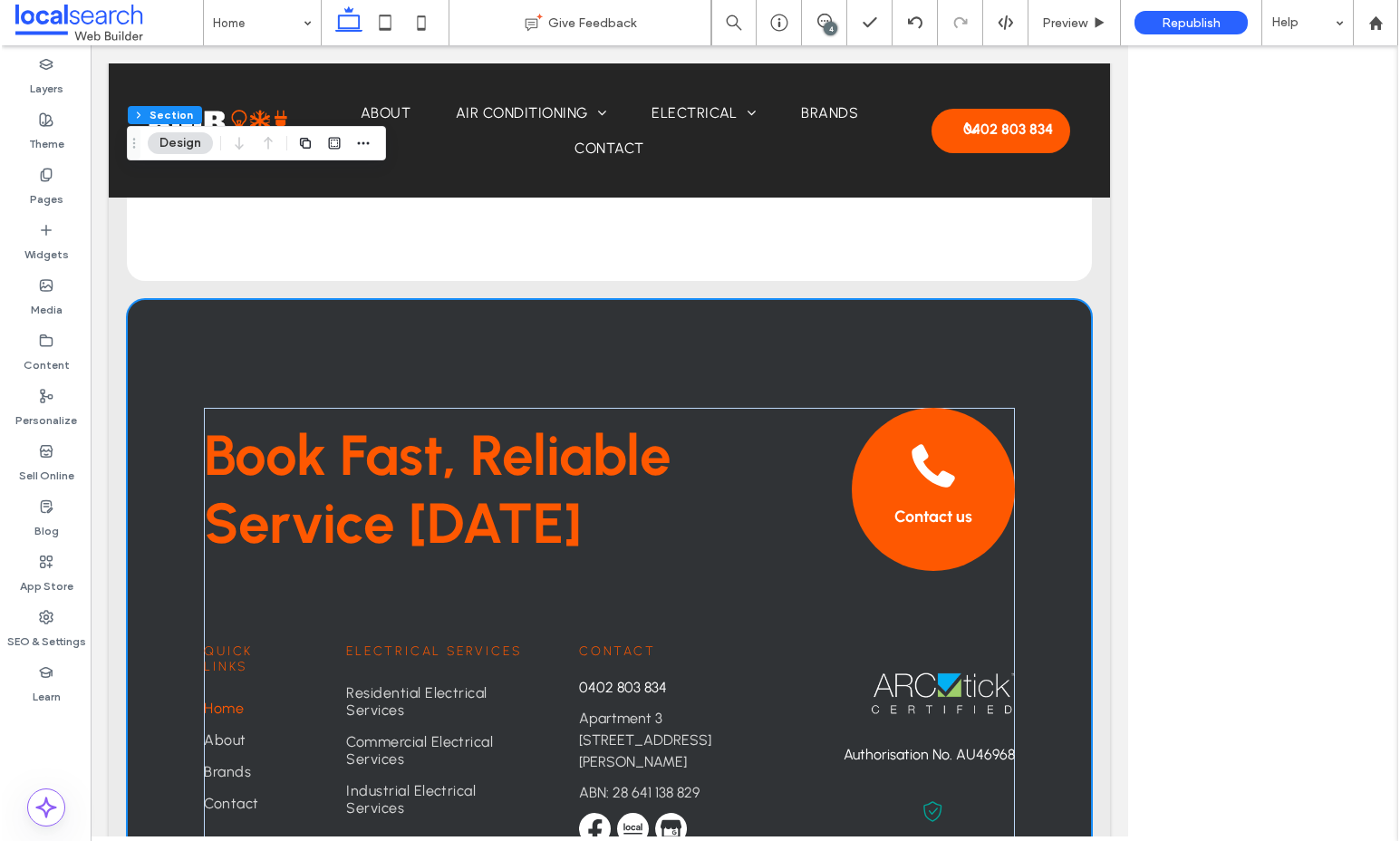
scroll to position [4696, 0]
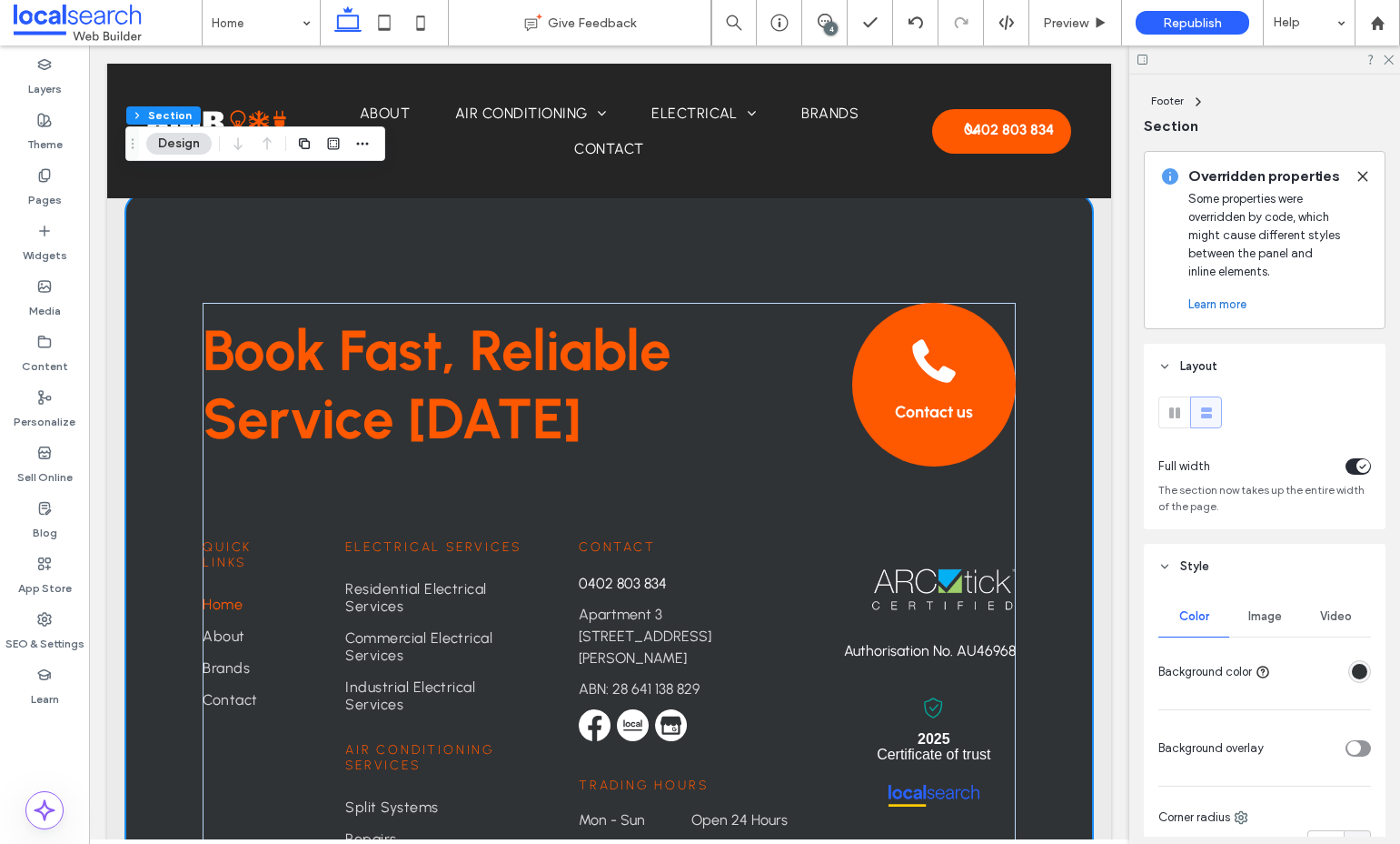
click at [1258, 626] on div "Image" at bounding box center [1265, 616] width 71 height 40
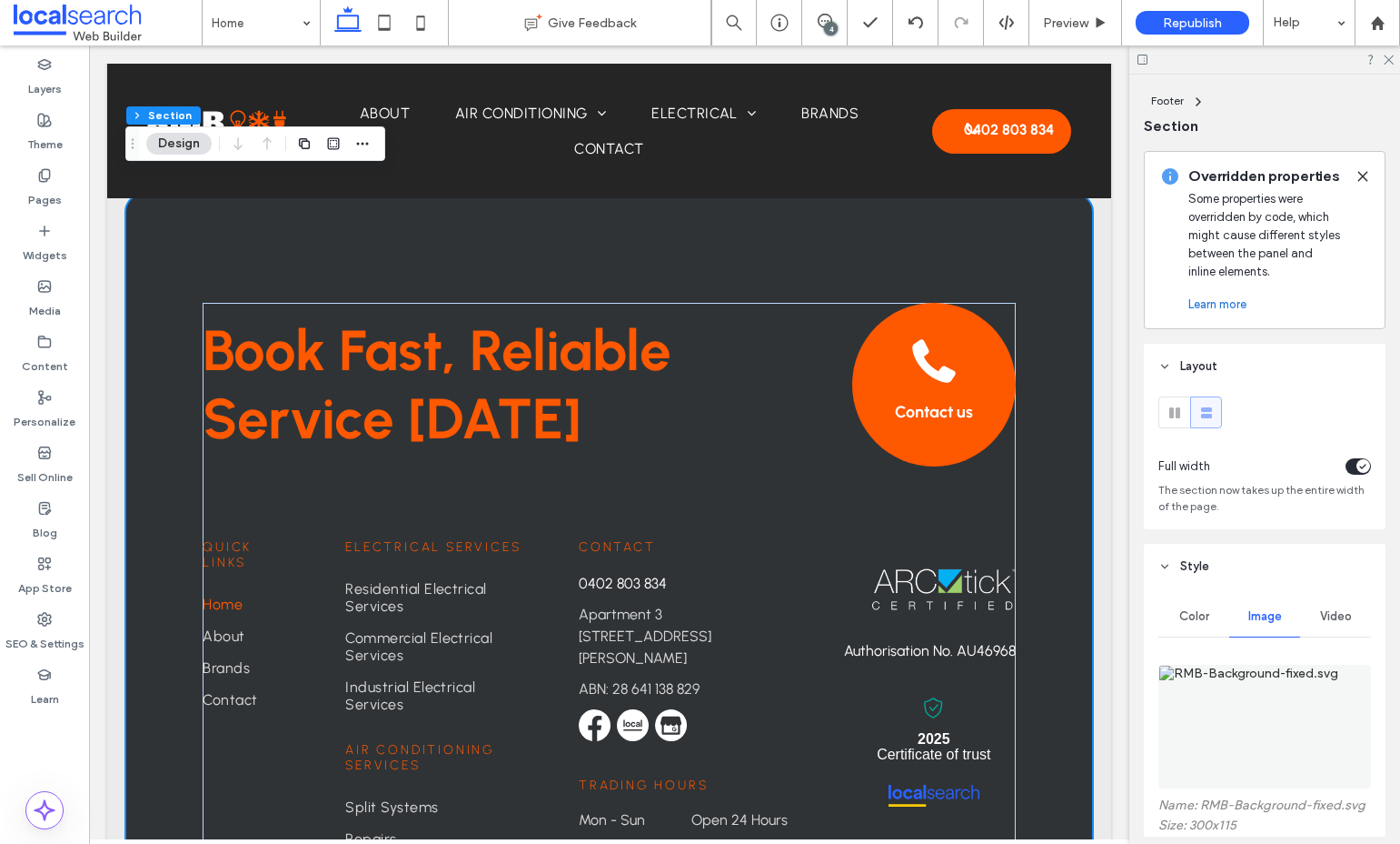
click at [1230, 706] on img at bounding box center [1265, 726] width 213 height 124
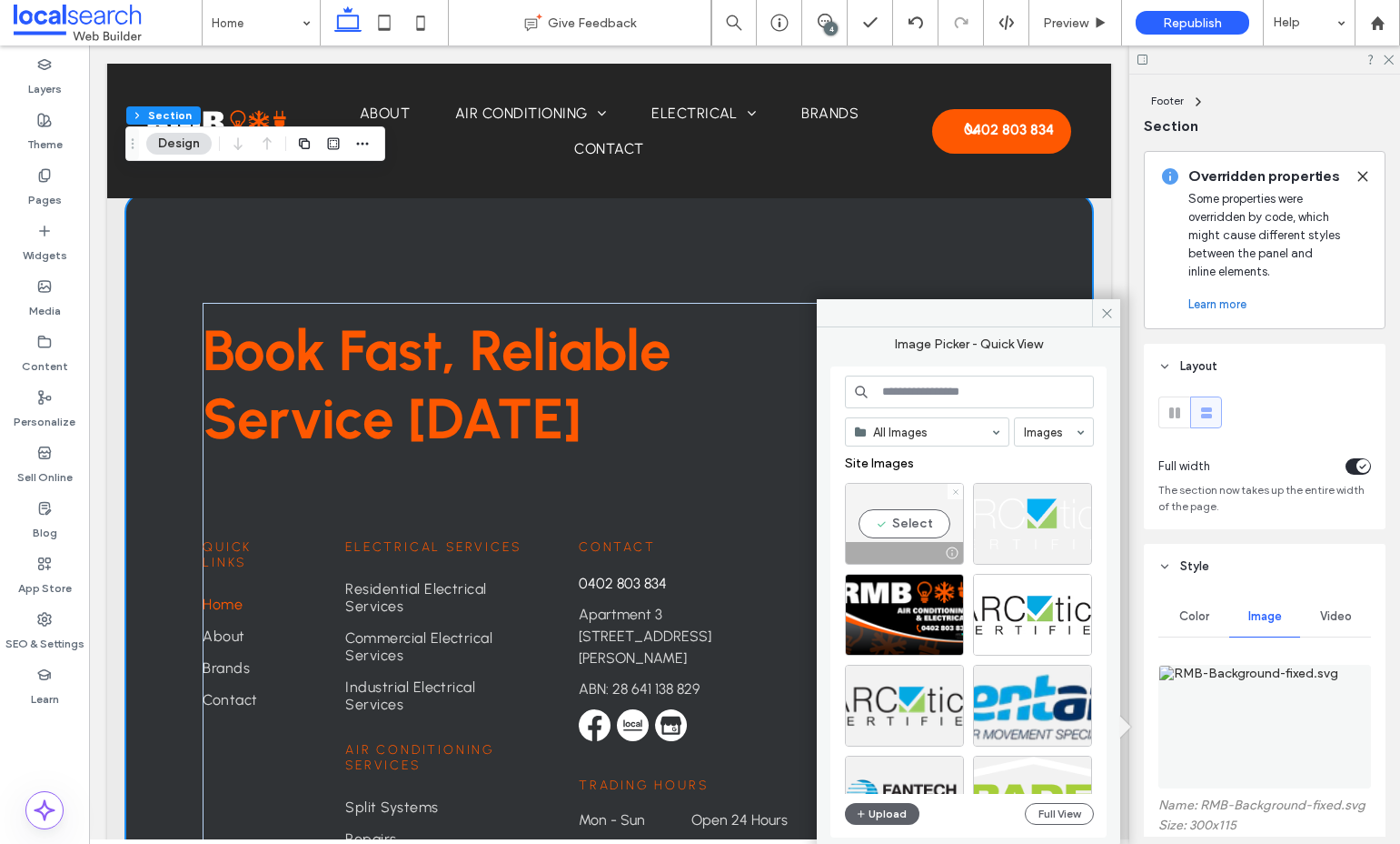
click at [953, 492] on use at bounding box center [955, 491] width 5 height 5
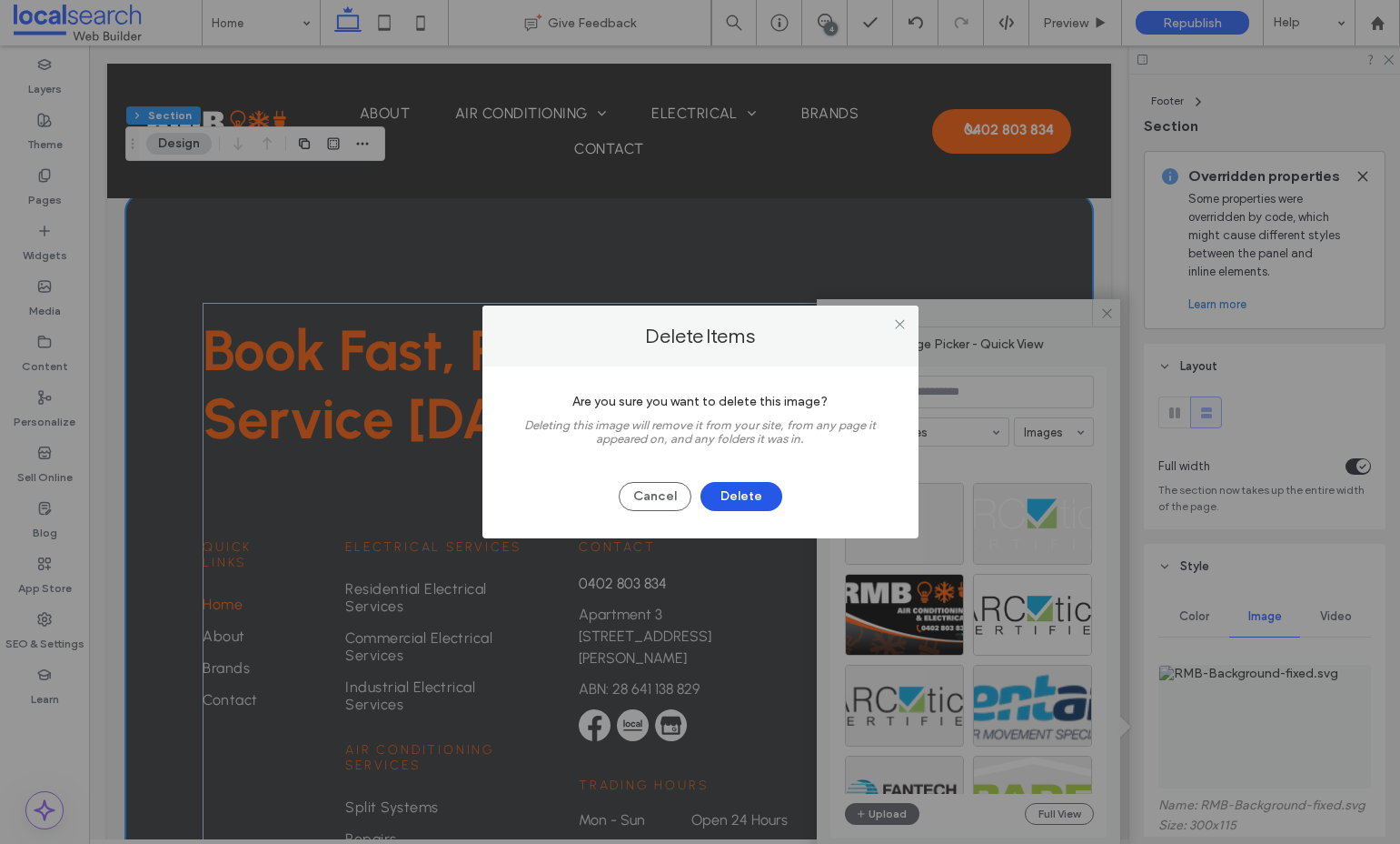
click at [748, 492] on button "Delete" at bounding box center [741, 496] width 82 height 29
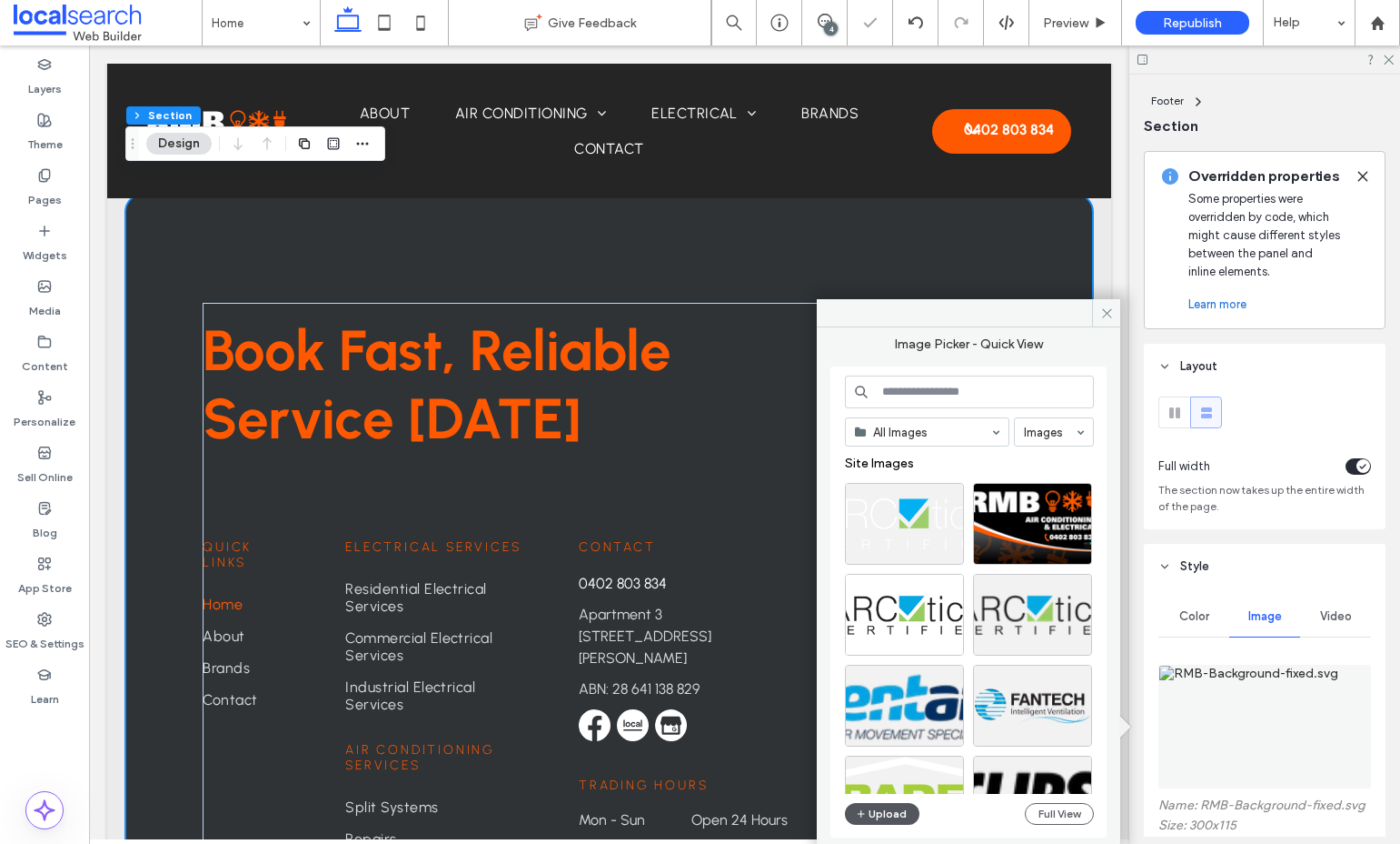
click at [890, 813] on button "Upload" at bounding box center [883, 813] width 74 height 21
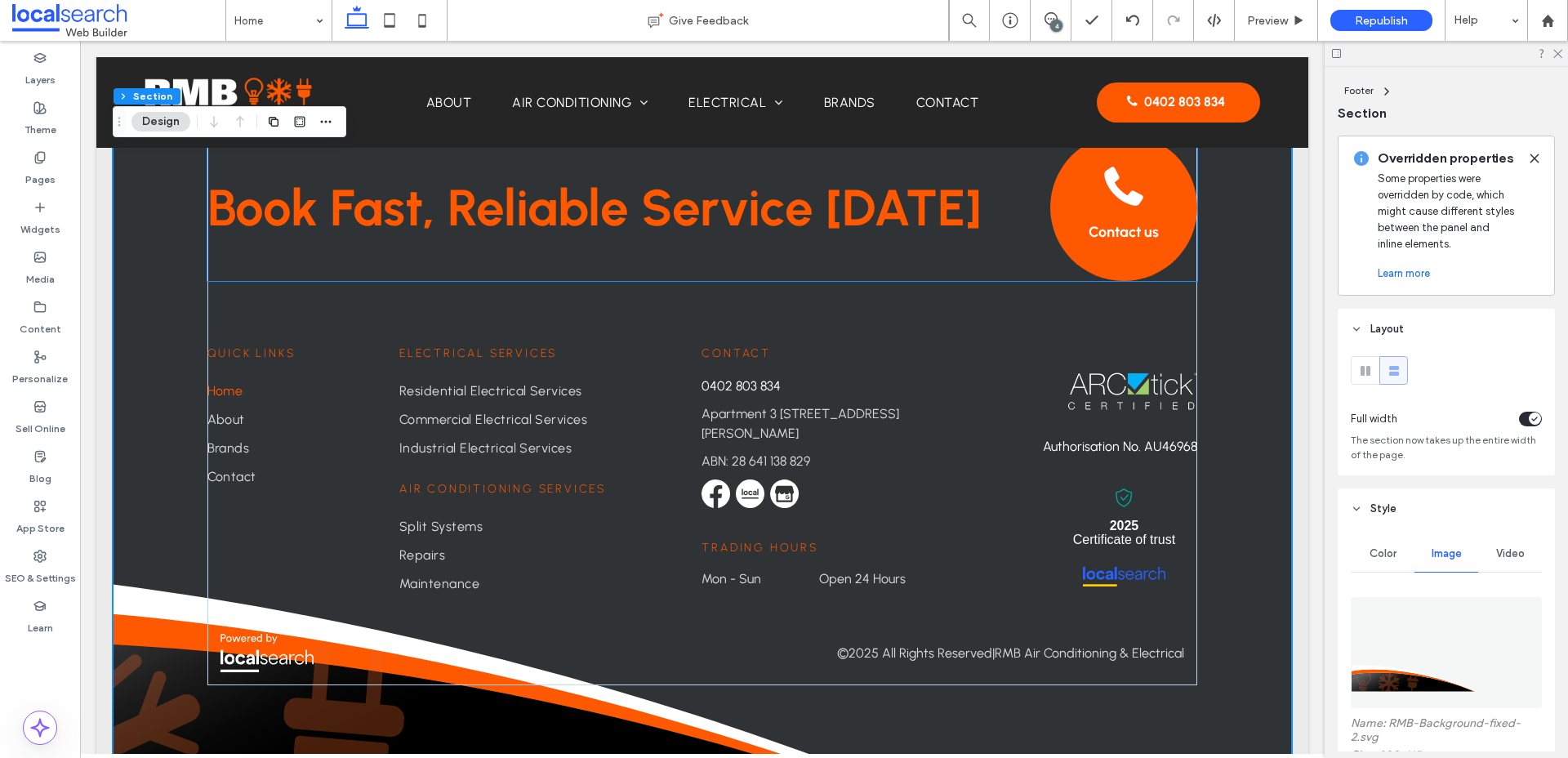
scroll to position [4311, 0]
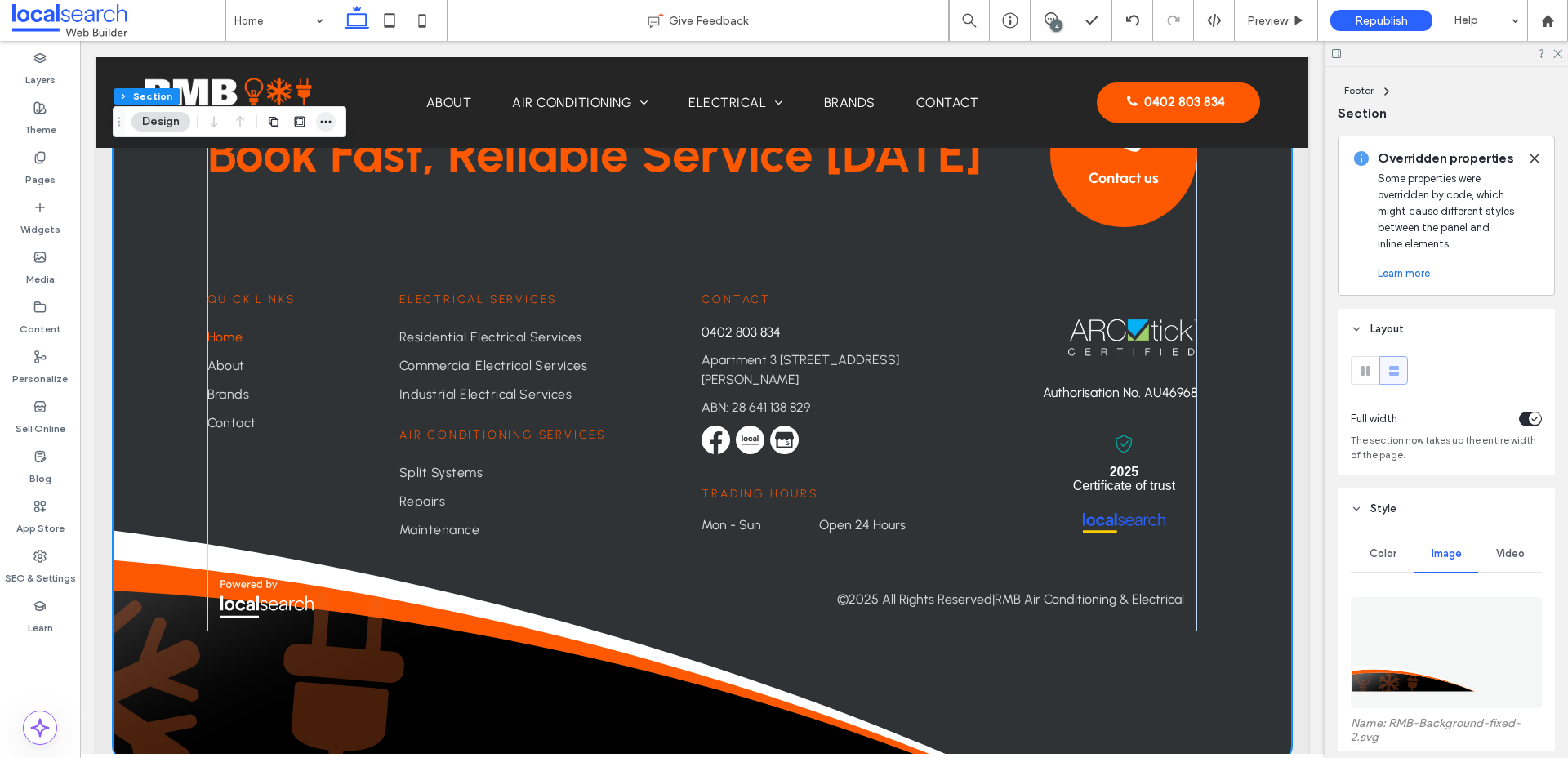
click at [328, 118] on icon "button" at bounding box center [326, 122] width 13 height 13
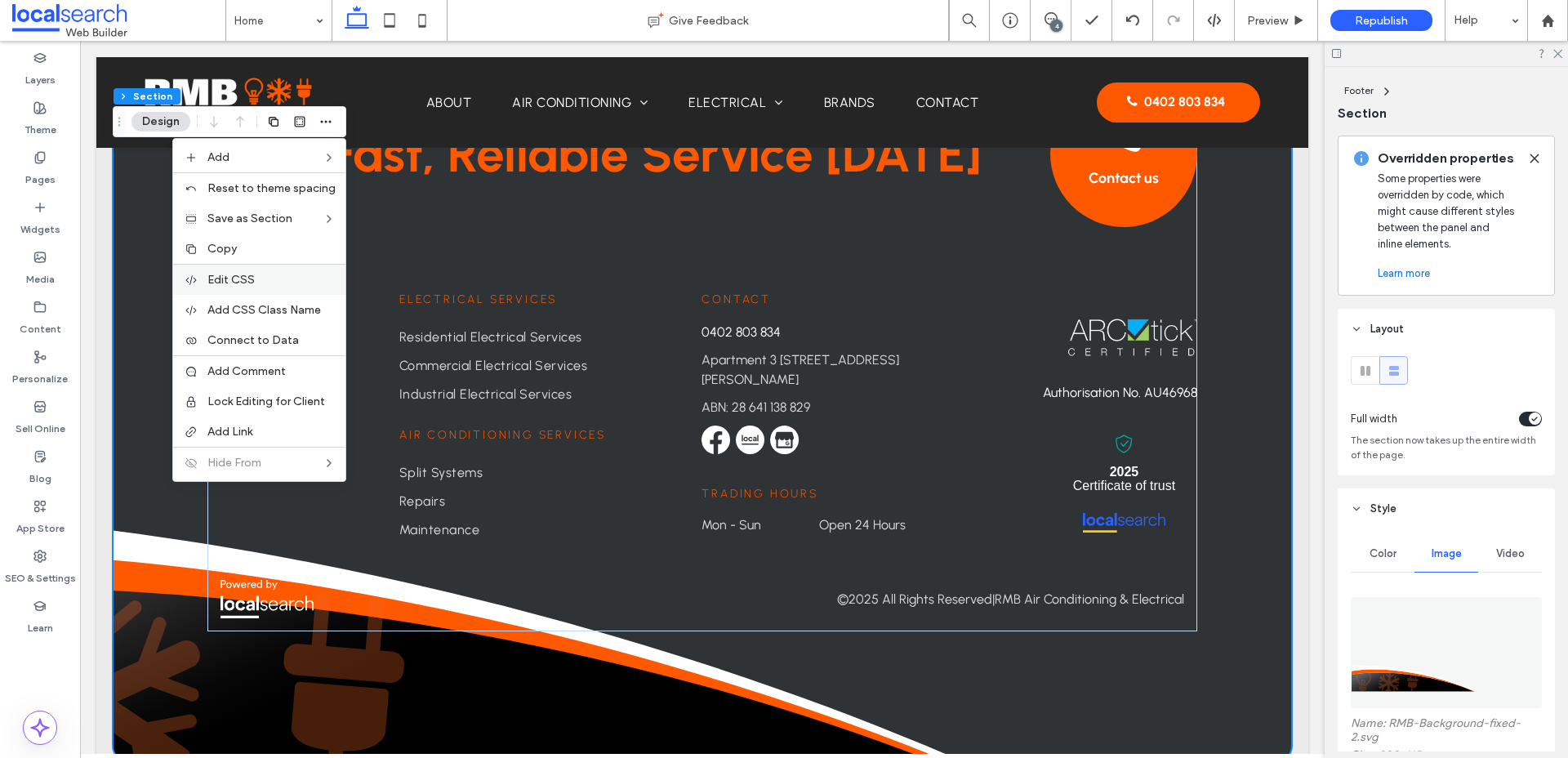
click at [289, 273] on label "Edit CSS" at bounding box center [271, 279] width 128 height 14
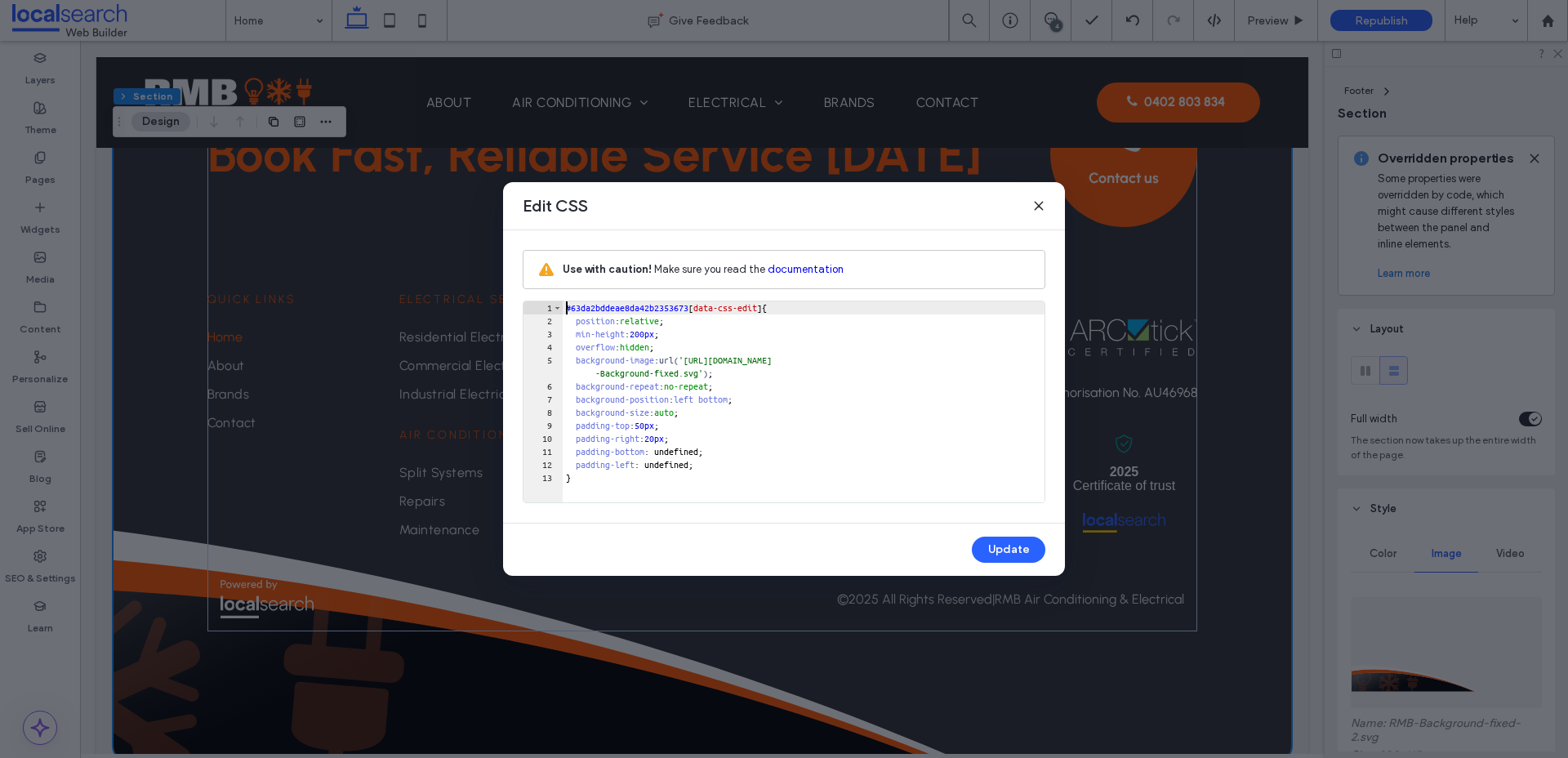
scroll to position [0, 0]
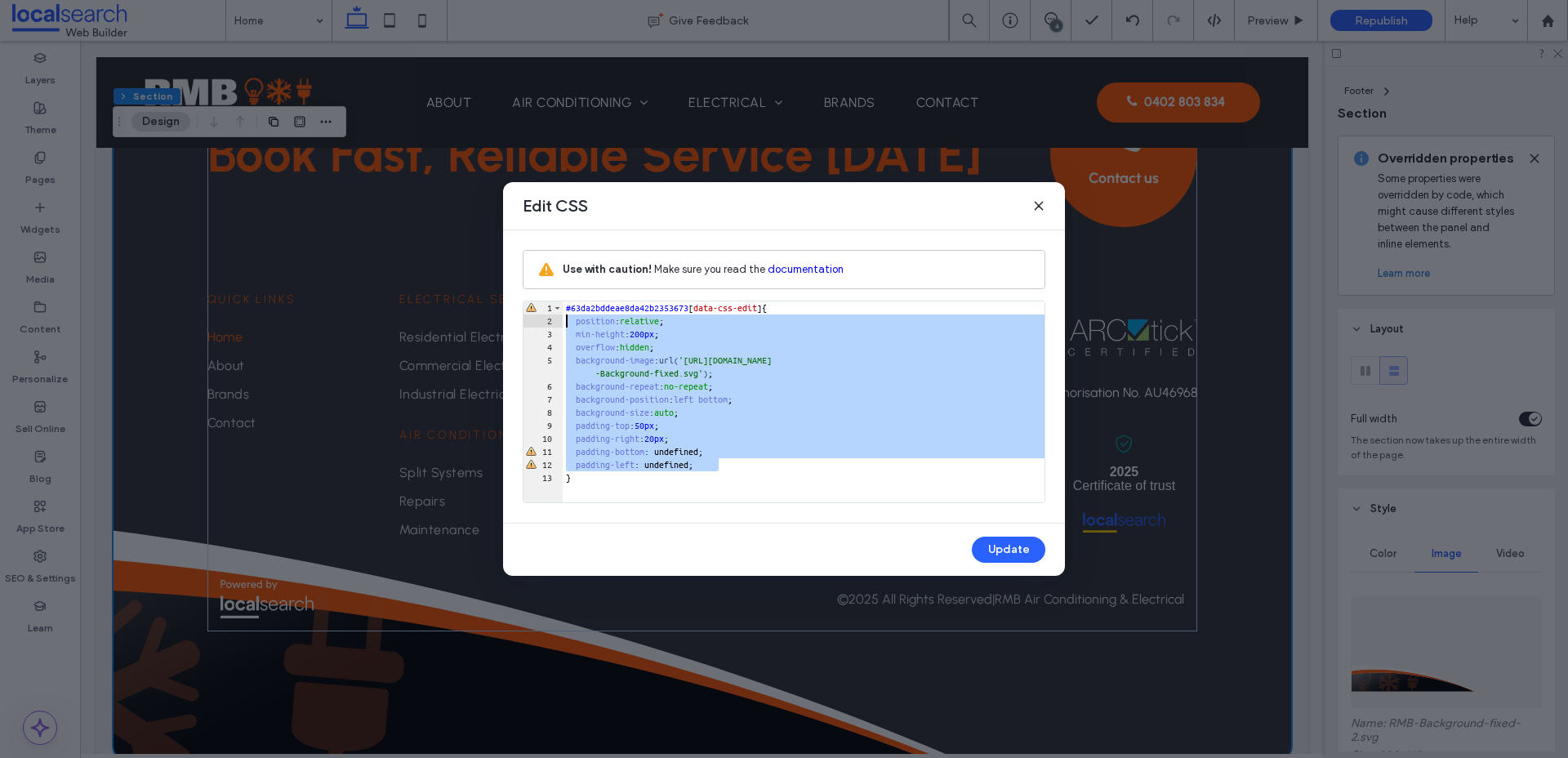
drag, startPoint x: 730, startPoint y: 458, endPoint x: 545, endPoint y: 322, distance: 229.6
click at [544, 322] on div "** 1 2 3 4 5 6 7 8 9 10 11 12 13 #63da2bddeae8da42b2353673 [ data-css-edit ] { …" at bounding box center [783, 402] width 522 height 202
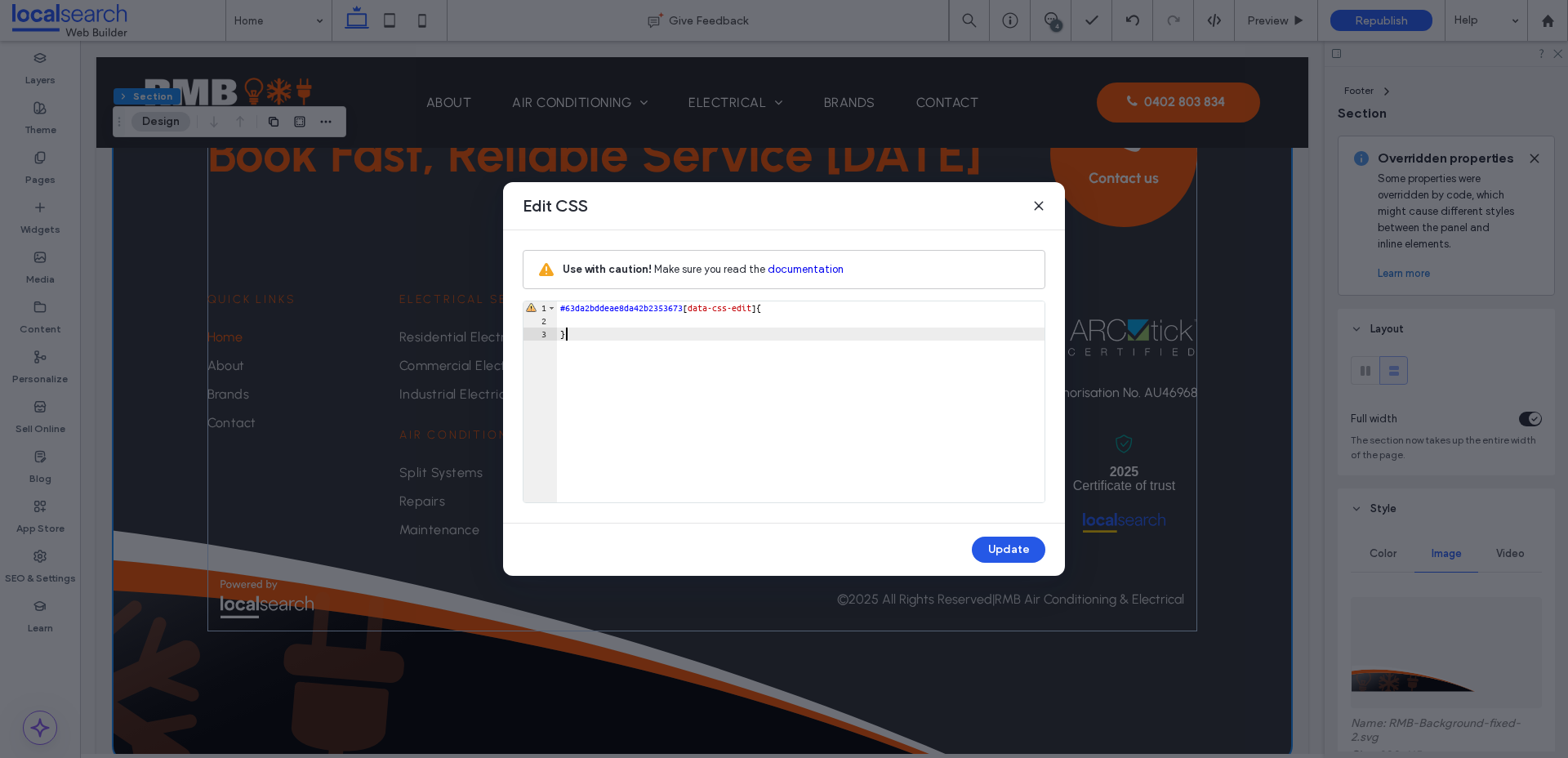
click at [1020, 552] on button "Update" at bounding box center [1009, 549] width 74 height 26
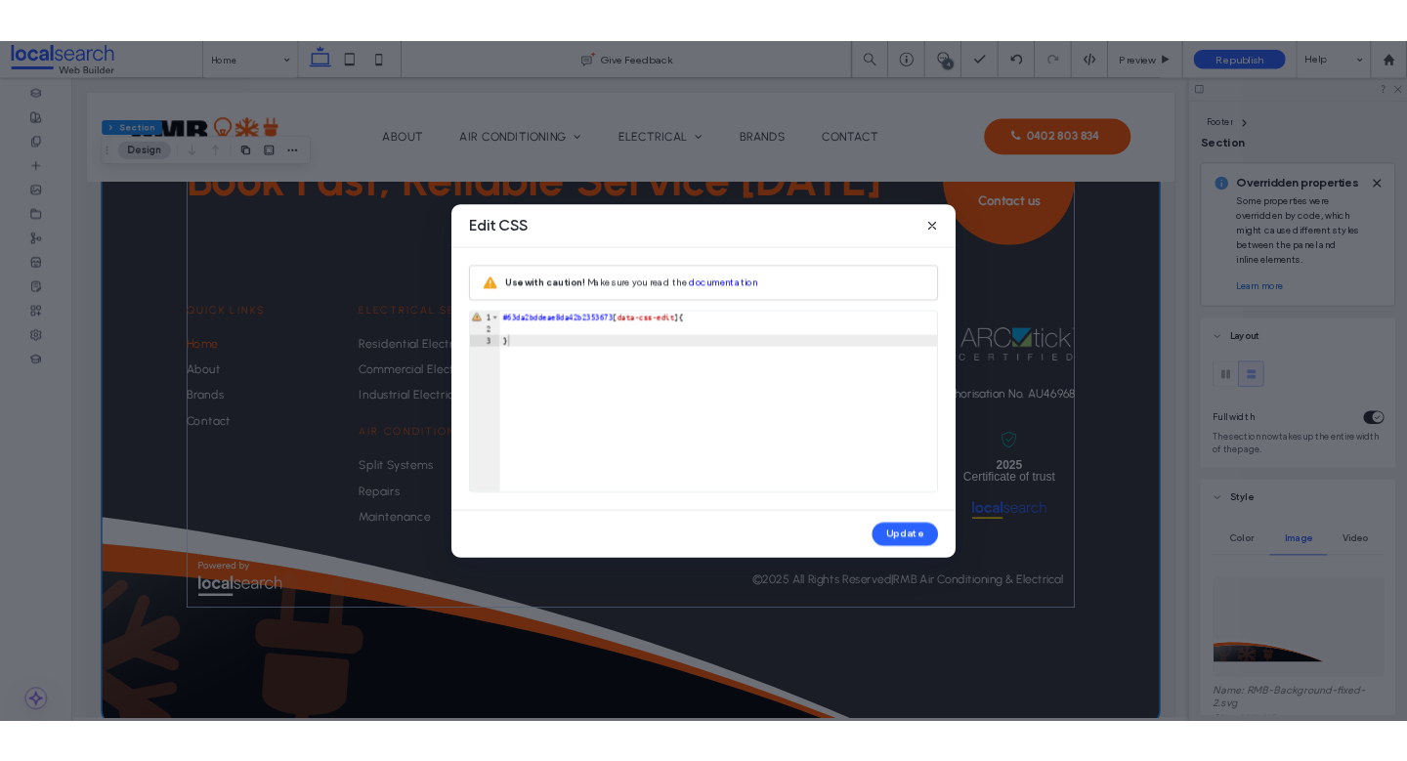
scroll to position [5397, 0]
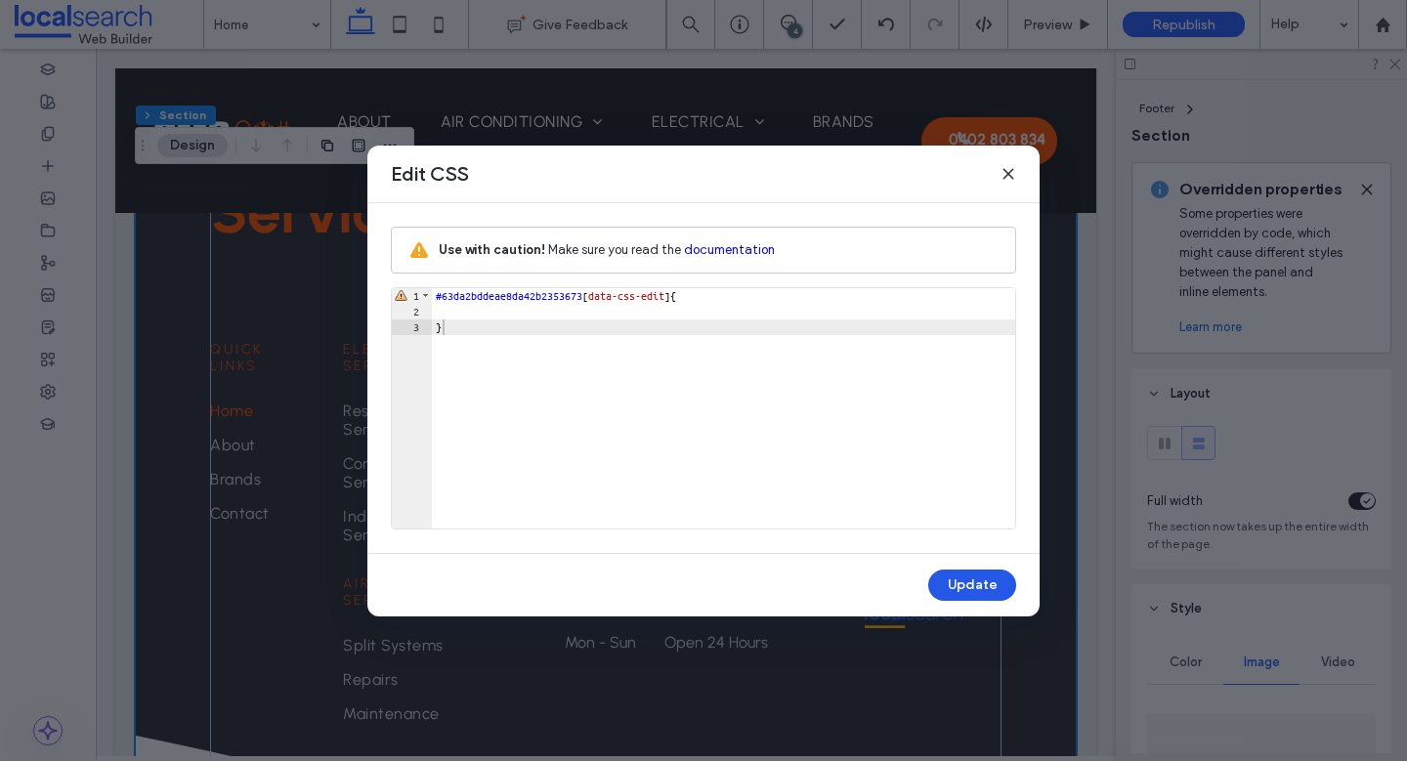
click at [966, 573] on button "Update" at bounding box center [972, 585] width 88 height 31
click at [1004, 178] on icon at bounding box center [1008, 174] width 16 height 16
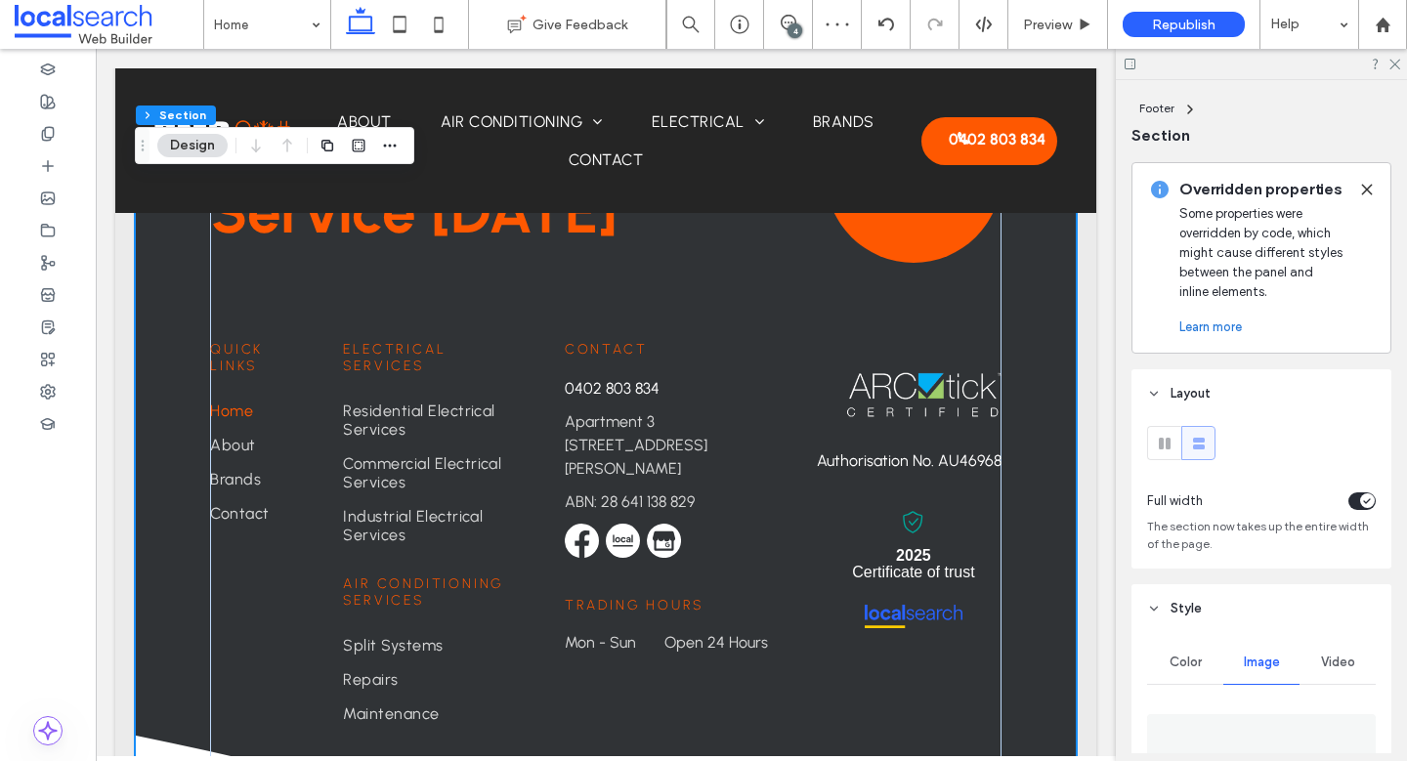
click at [1368, 186] on icon at bounding box center [1367, 190] width 16 height 16
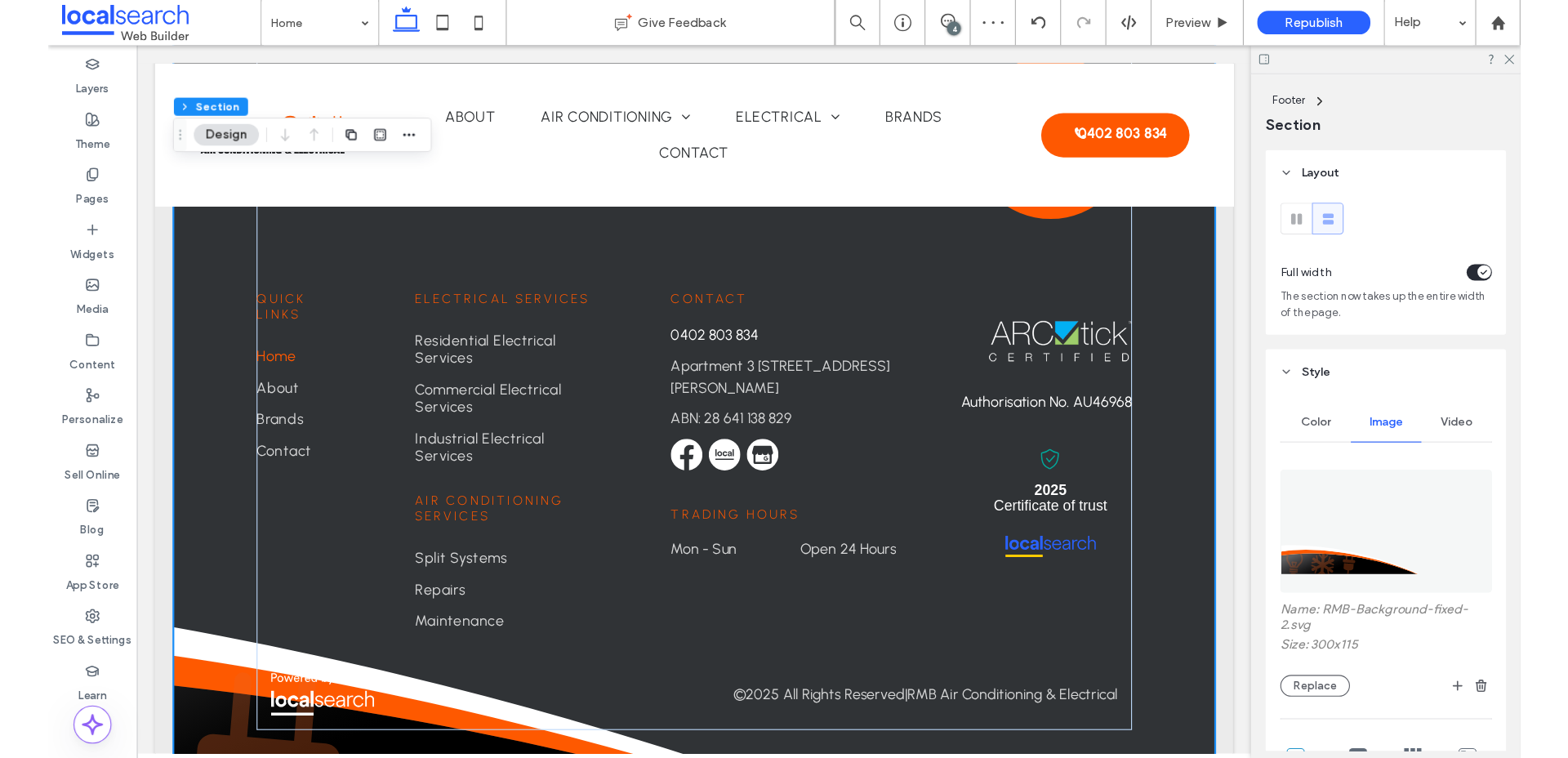
scroll to position [4311, 0]
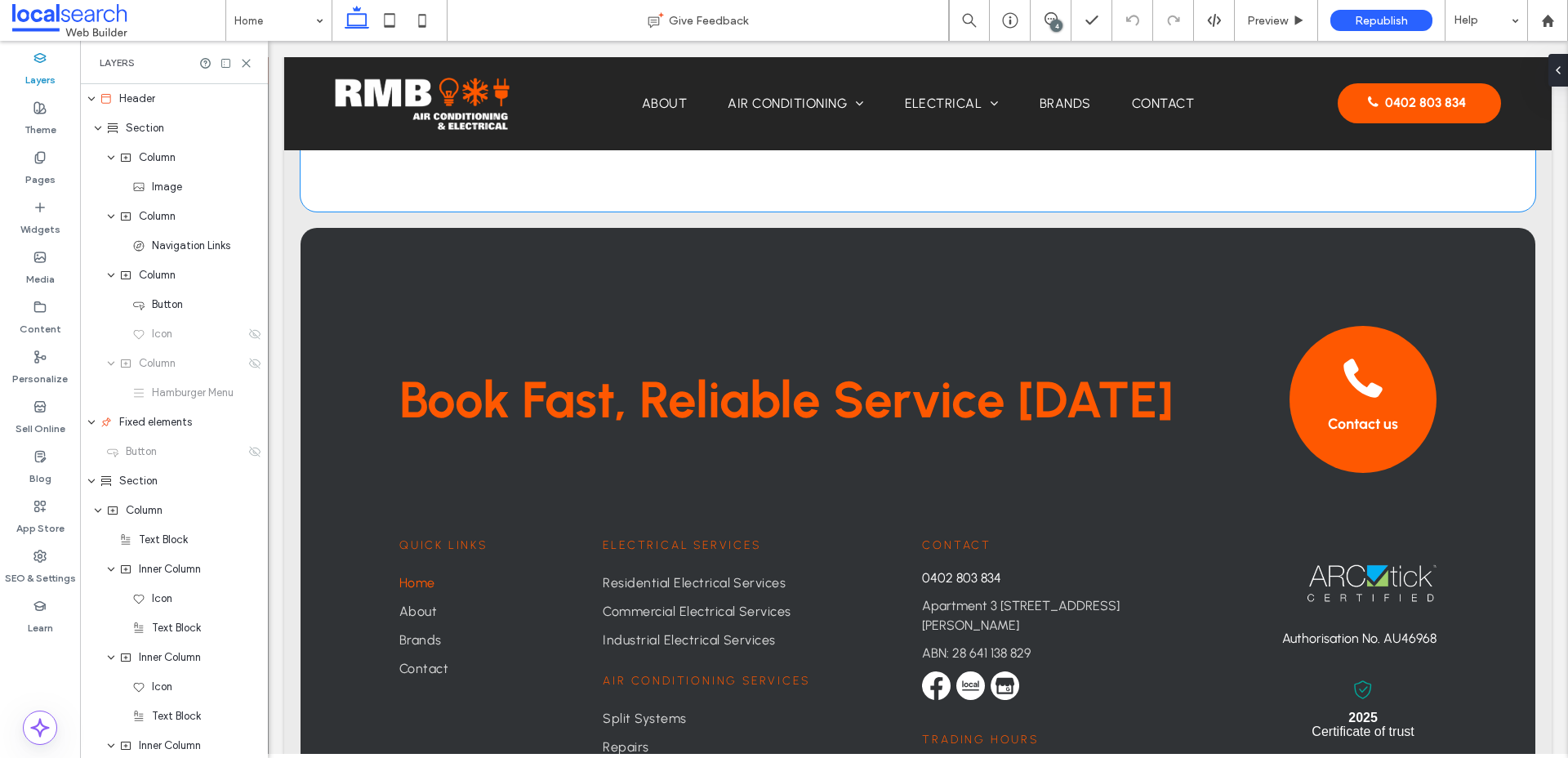
scroll to position [4311, 0]
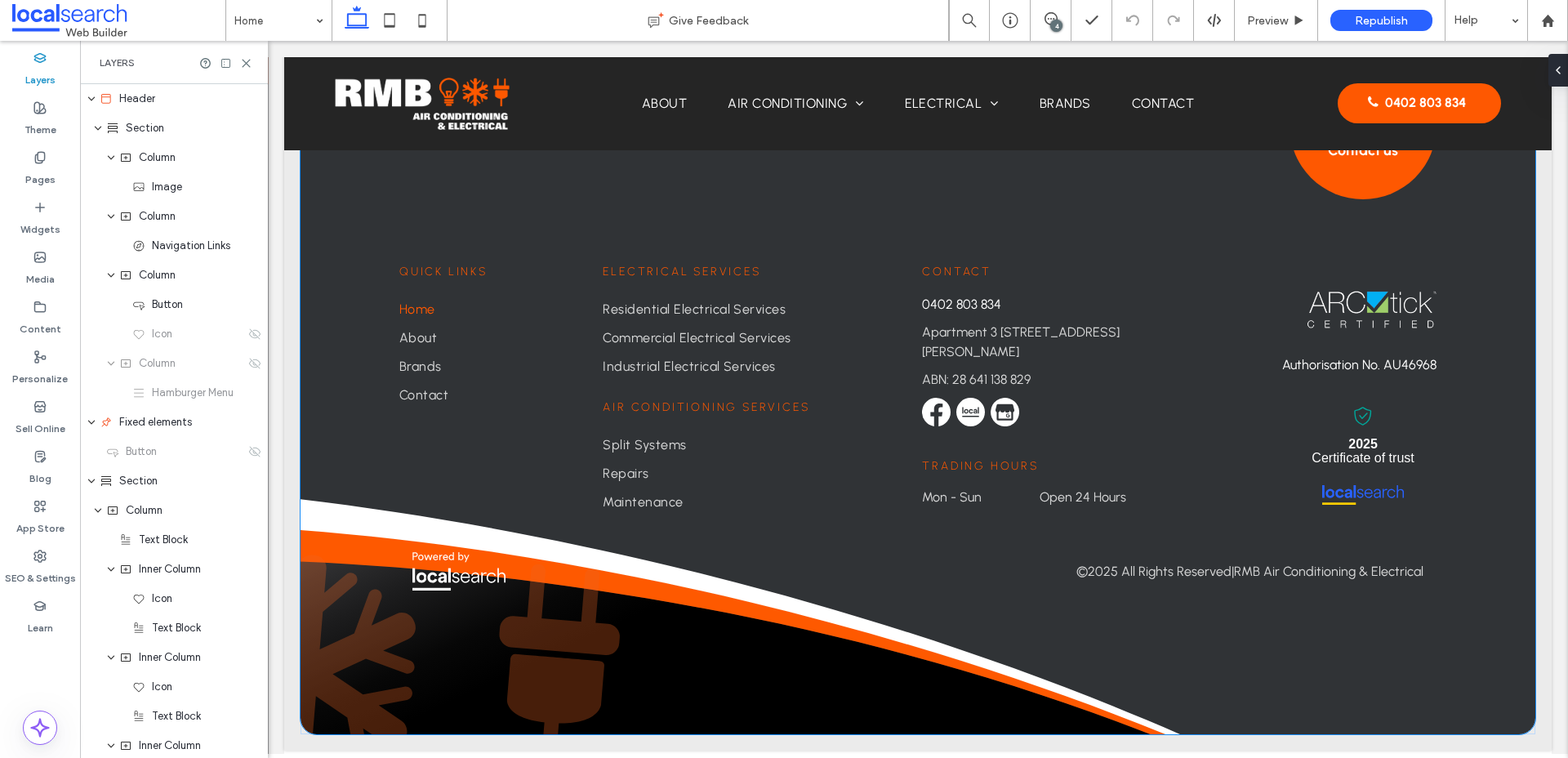
click at [344, 460] on div "Book Fast, Reliable Service [DATE] Contact us Contact [PHONE_NUMBER] [STREET_AD…" at bounding box center [918, 343] width 1235 height 780
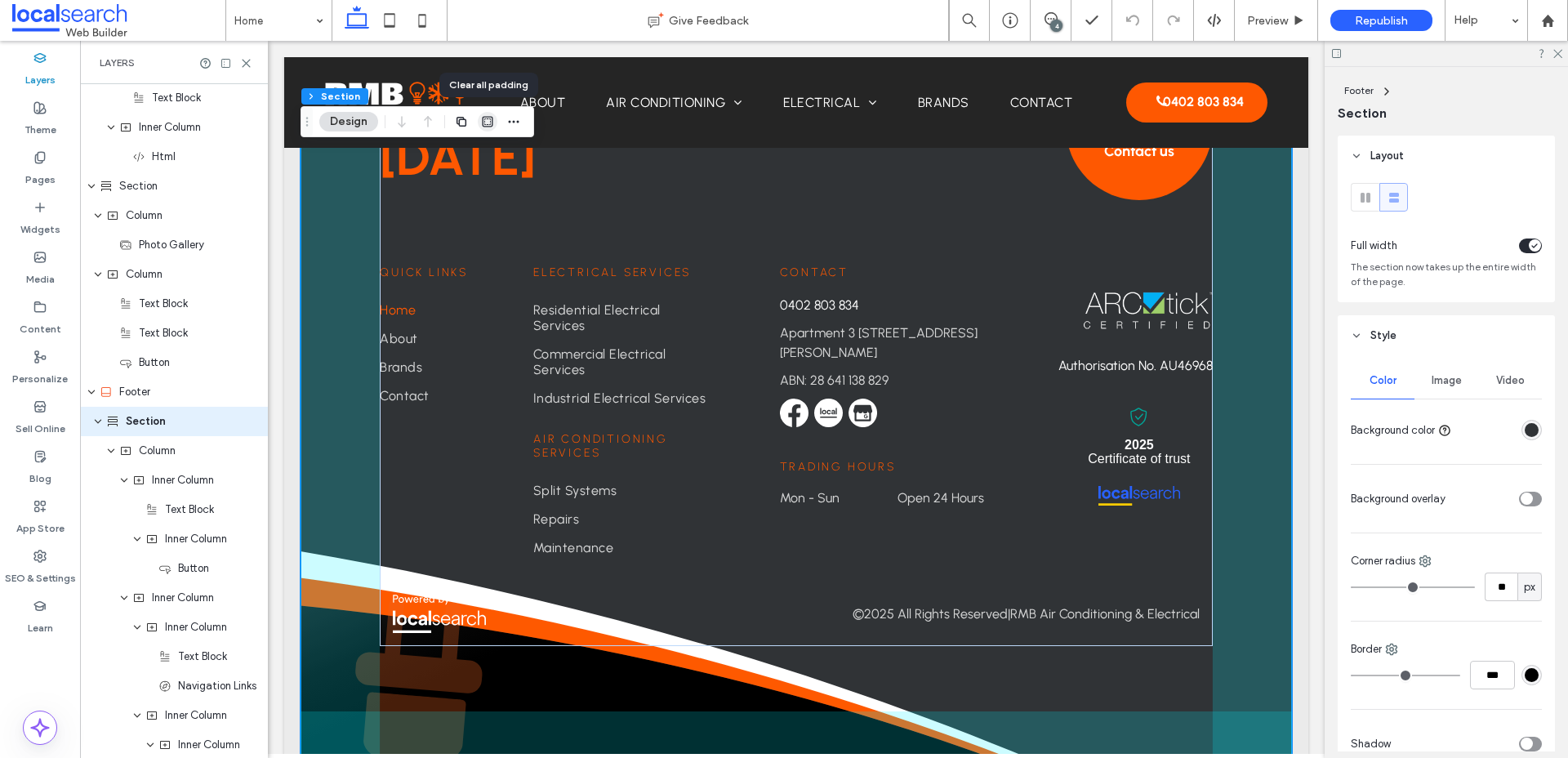
scroll to position [2235, 0]
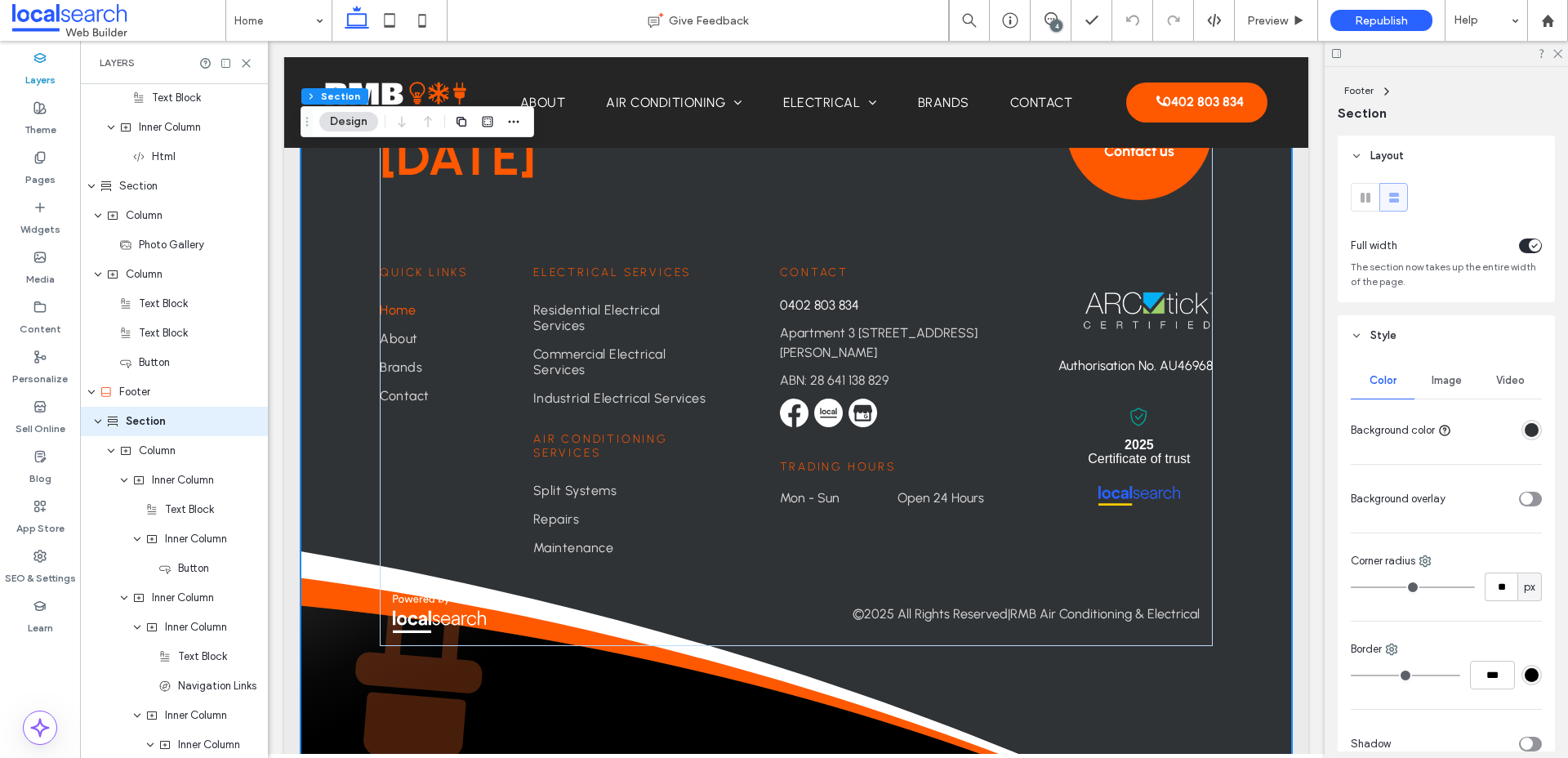
click at [524, 120] on div "Footer Section Design" at bounding box center [417, 121] width 233 height 31
click at [1453, 387] on span "Image" at bounding box center [1447, 380] width 30 height 13
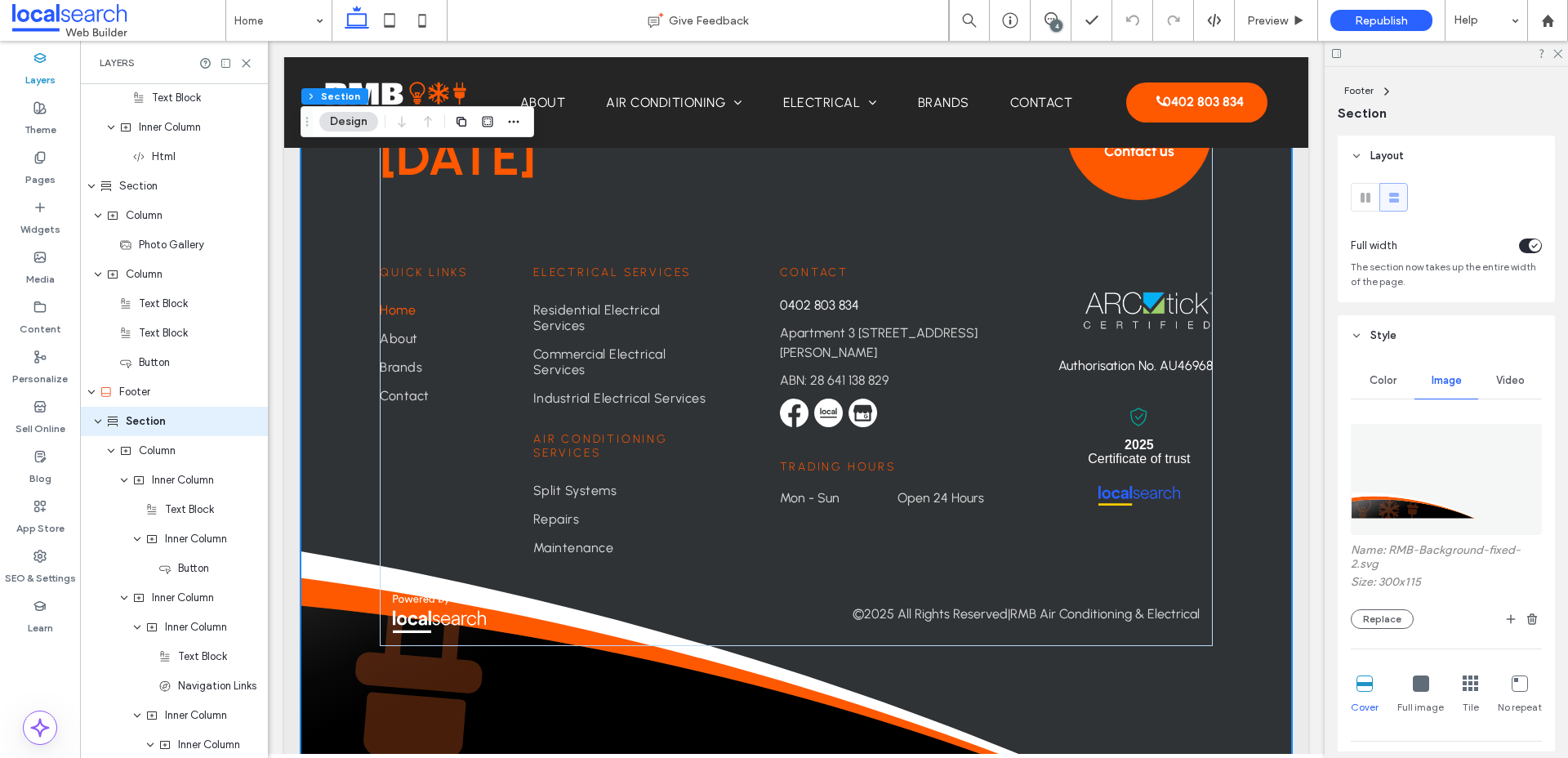
click at [1401, 475] on img at bounding box center [1446, 479] width 191 height 111
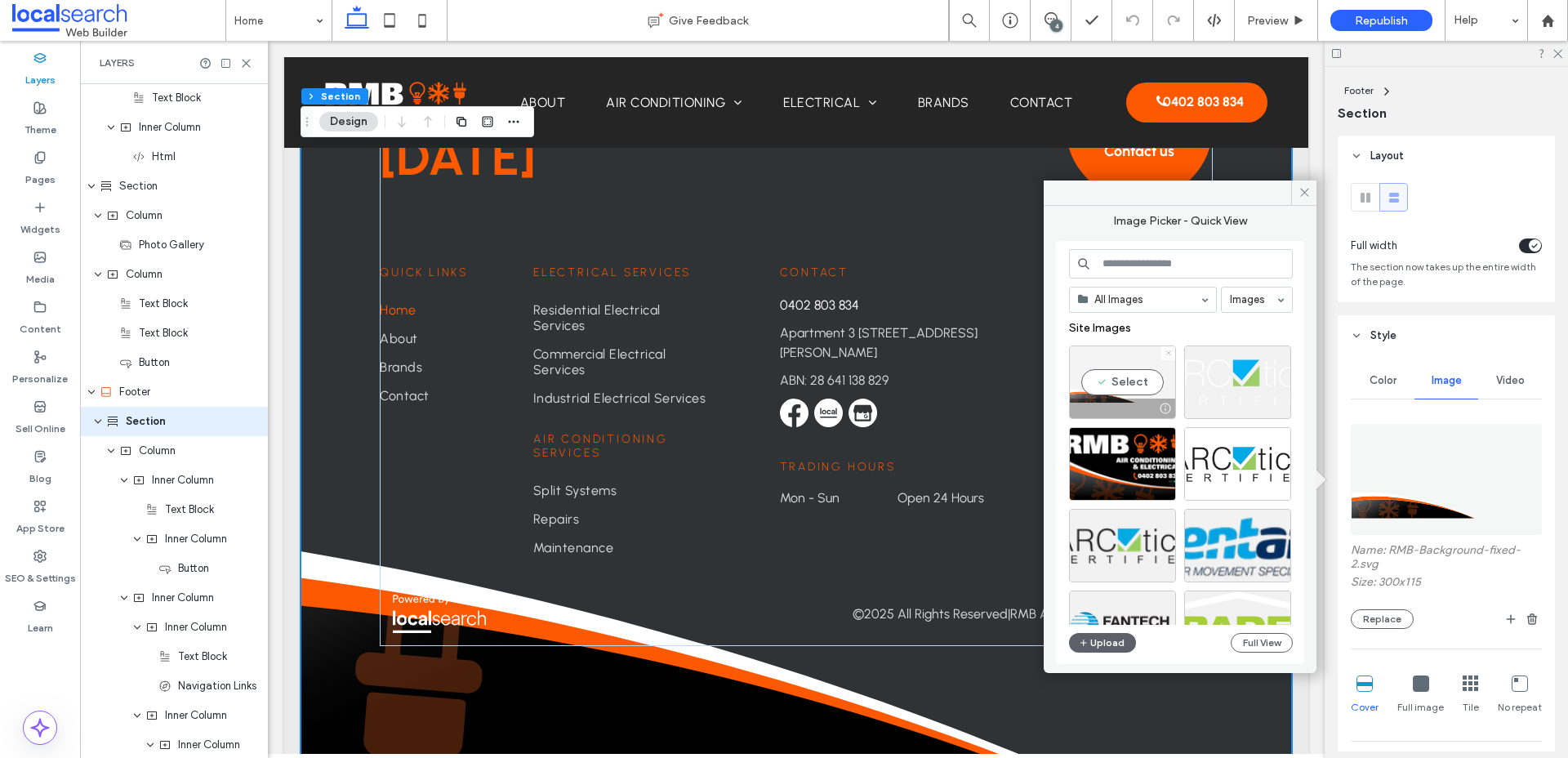
click at [1168, 356] on span at bounding box center [1168, 353] width 7 height 14
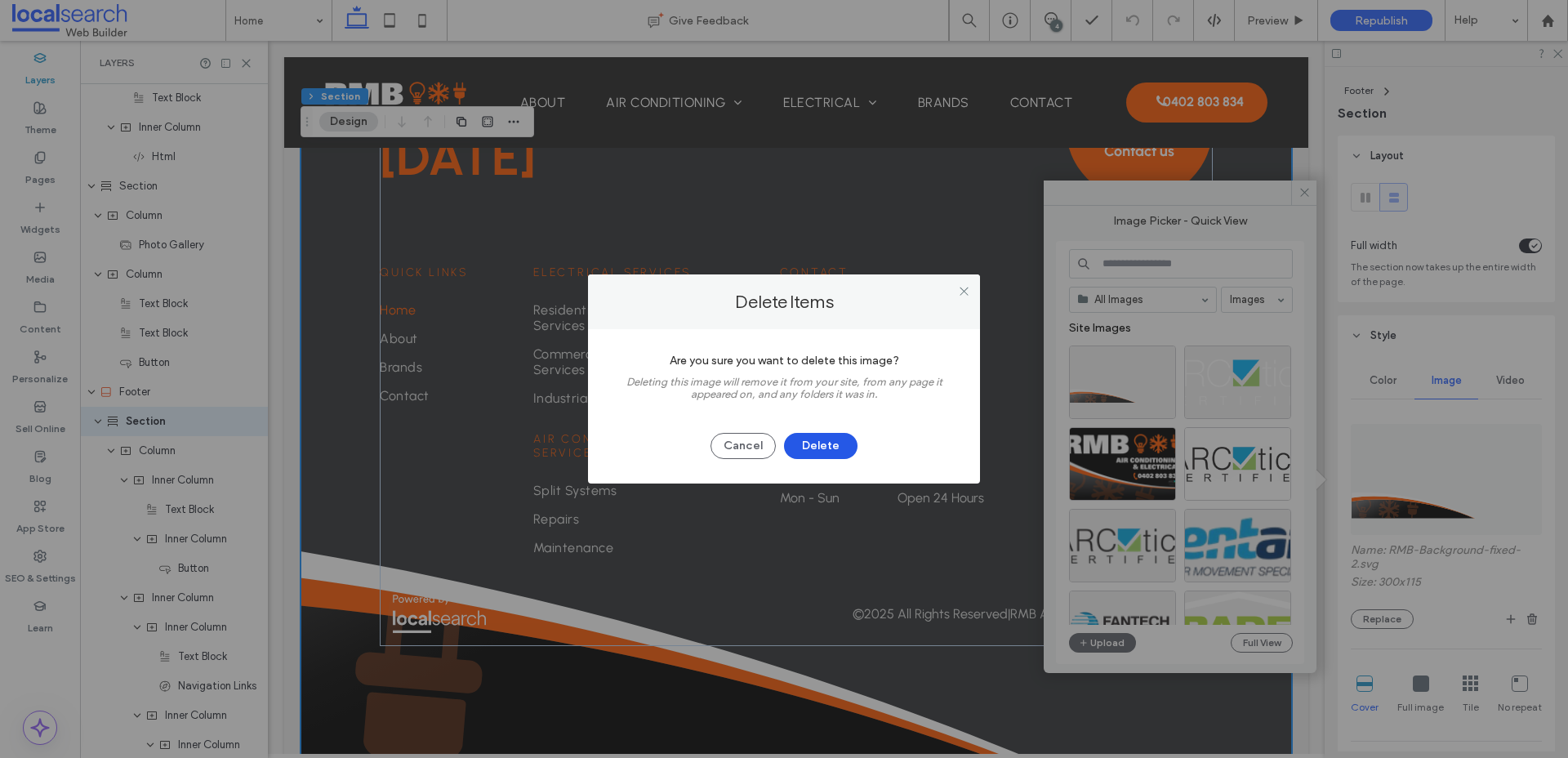
click at [832, 451] on button "Delete" at bounding box center [821, 445] width 74 height 26
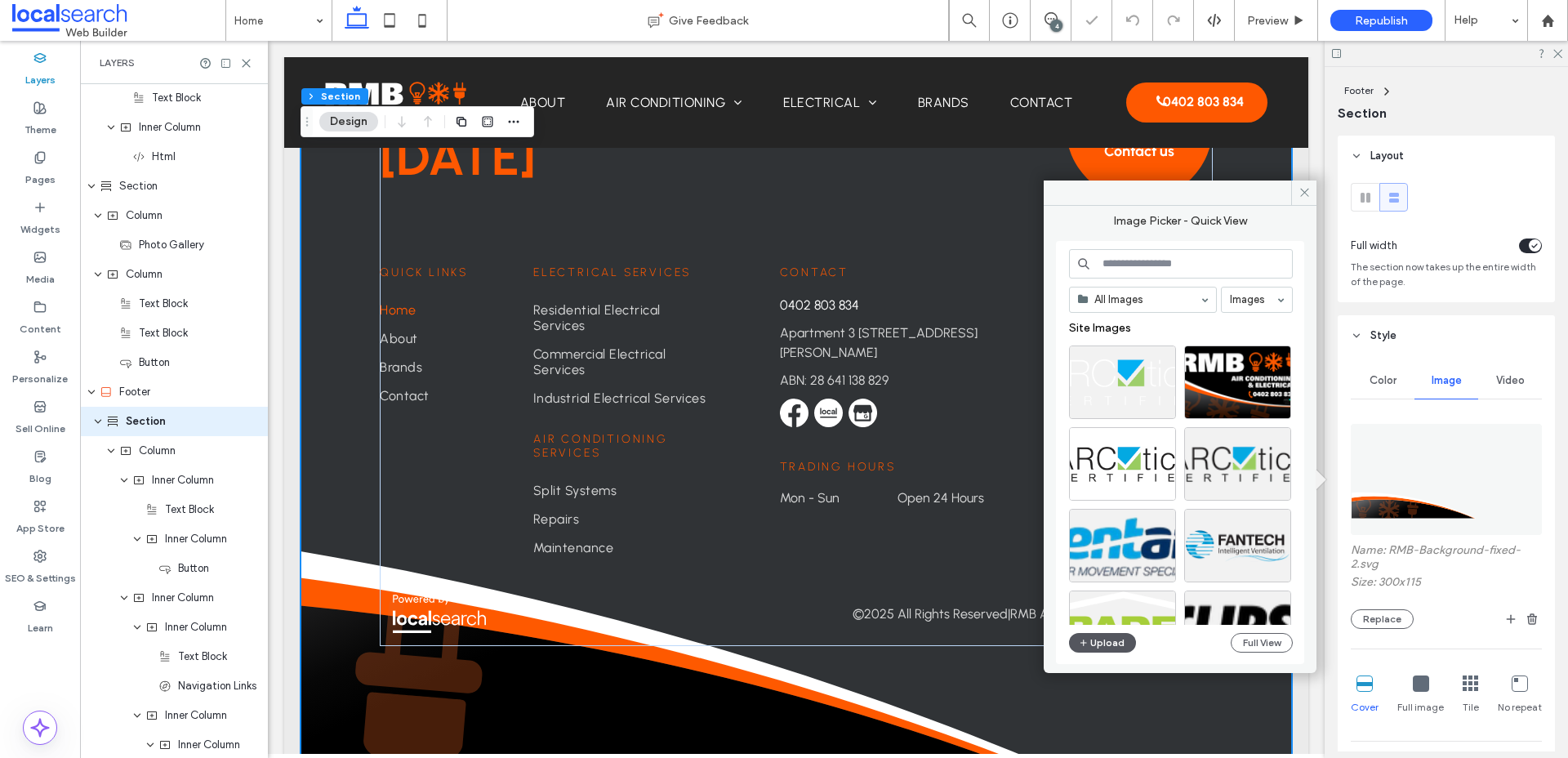
click at [1117, 644] on button "Upload" at bounding box center [1102, 642] width 67 height 19
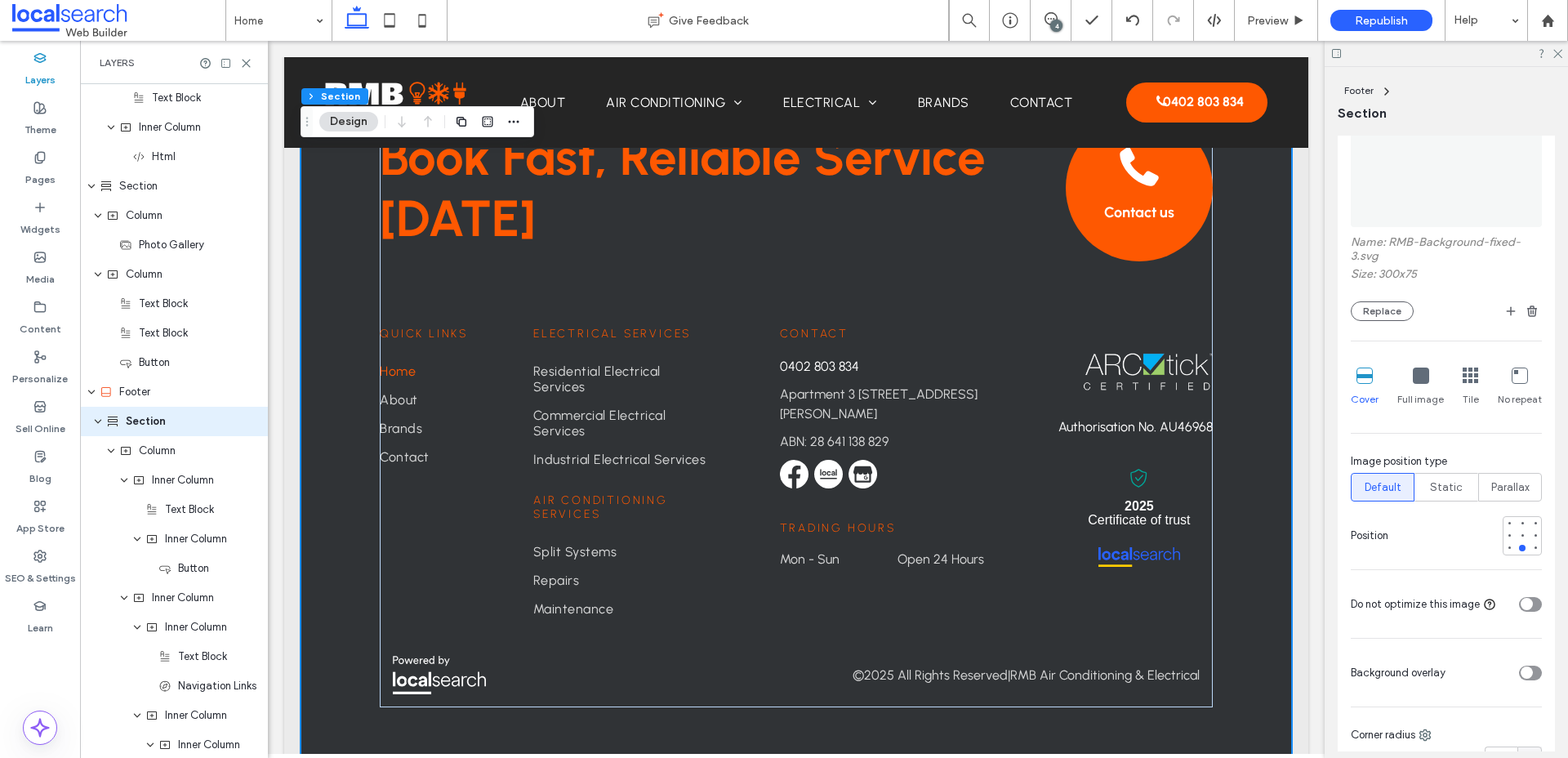
scroll to position [313, 0]
click at [1522, 521] on div at bounding box center [1522, 517] width 12 height 12
click at [1415, 378] on icon at bounding box center [1421, 370] width 17 height 17
click at [1525, 544] on div at bounding box center [1522, 542] width 12 height 12
click at [1370, 375] on icon at bounding box center [1365, 370] width 17 height 17
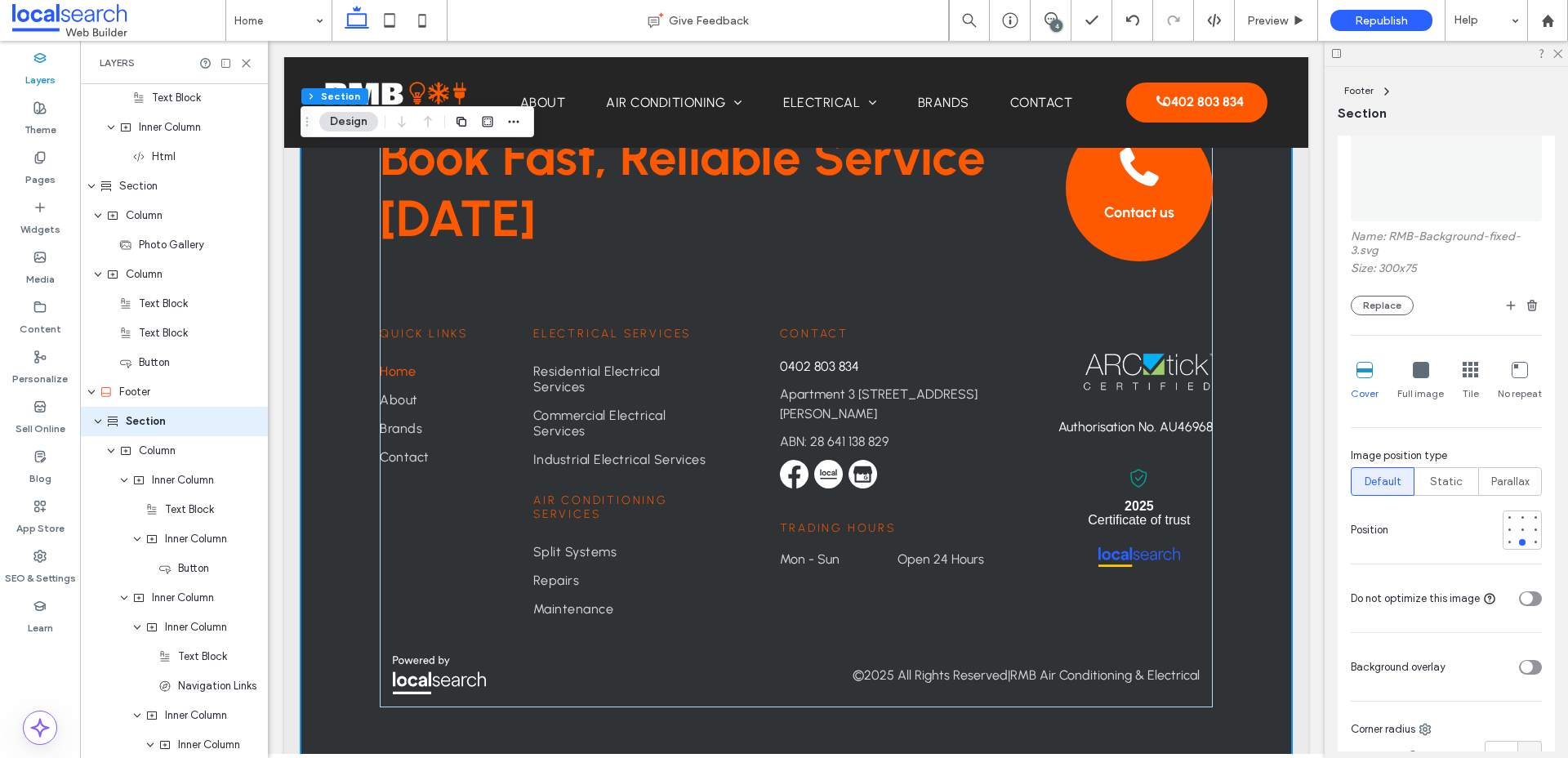
scroll to position [0, 0]
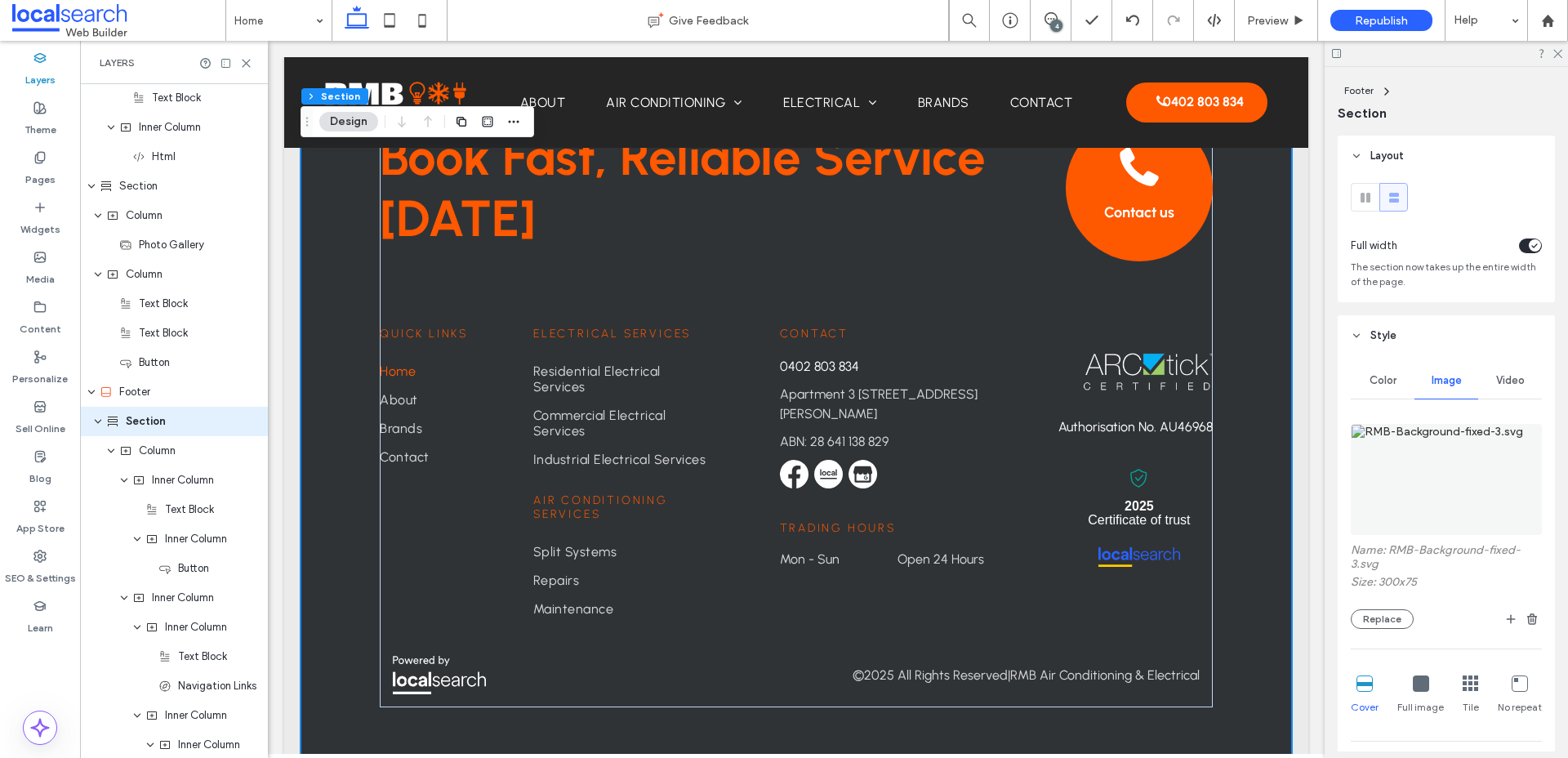
click at [1389, 630] on div "Name: RMB-Background-fixed-3.svg Size: 300x75 Replace Cover Full image Tile No …" at bounding box center [1446, 670] width 191 height 511
click at [1385, 619] on button "Replace" at bounding box center [1382, 618] width 63 height 19
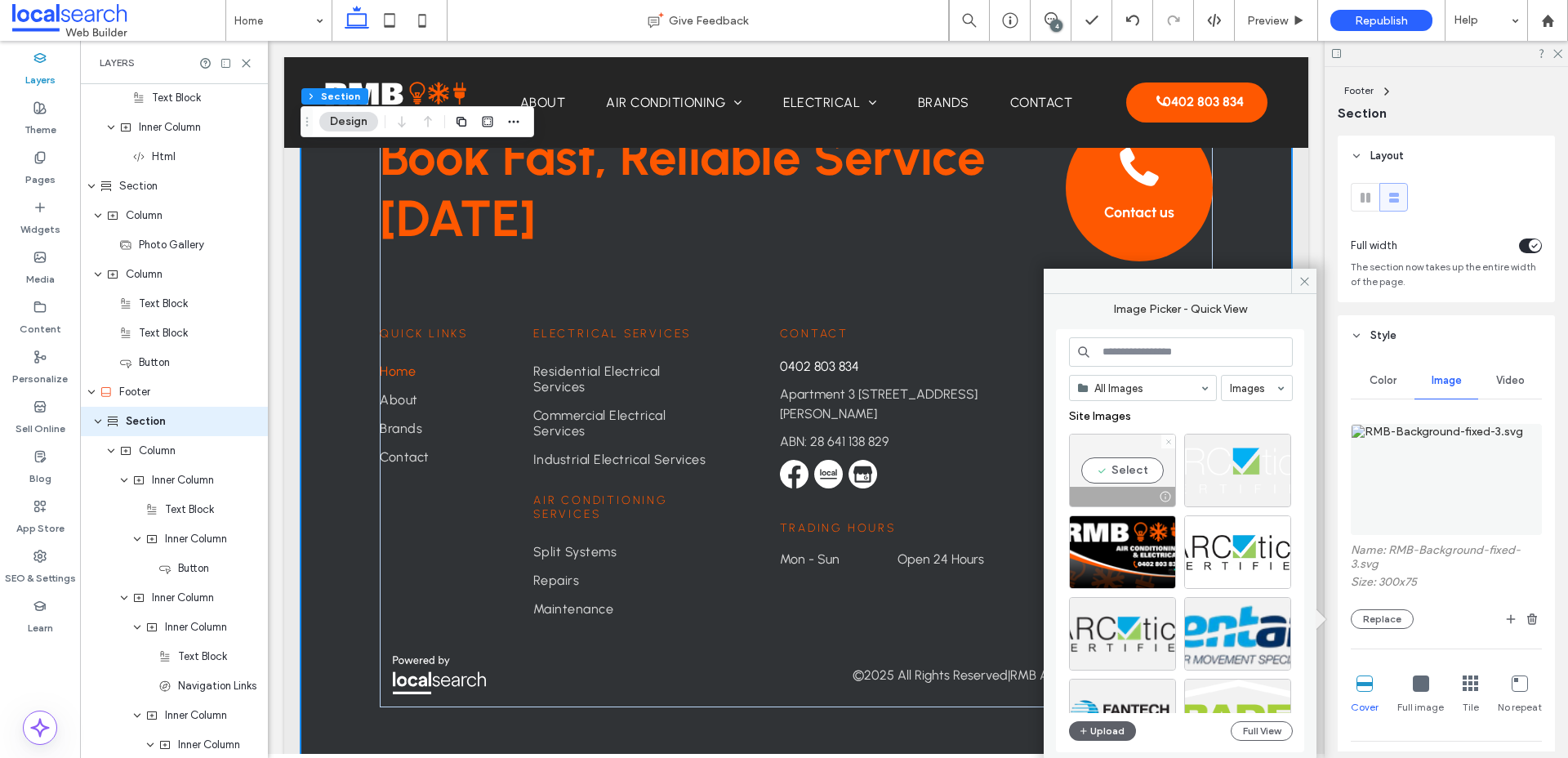
click at [1166, 442] on use at bounding box center [1168, 441] width 4 height 4
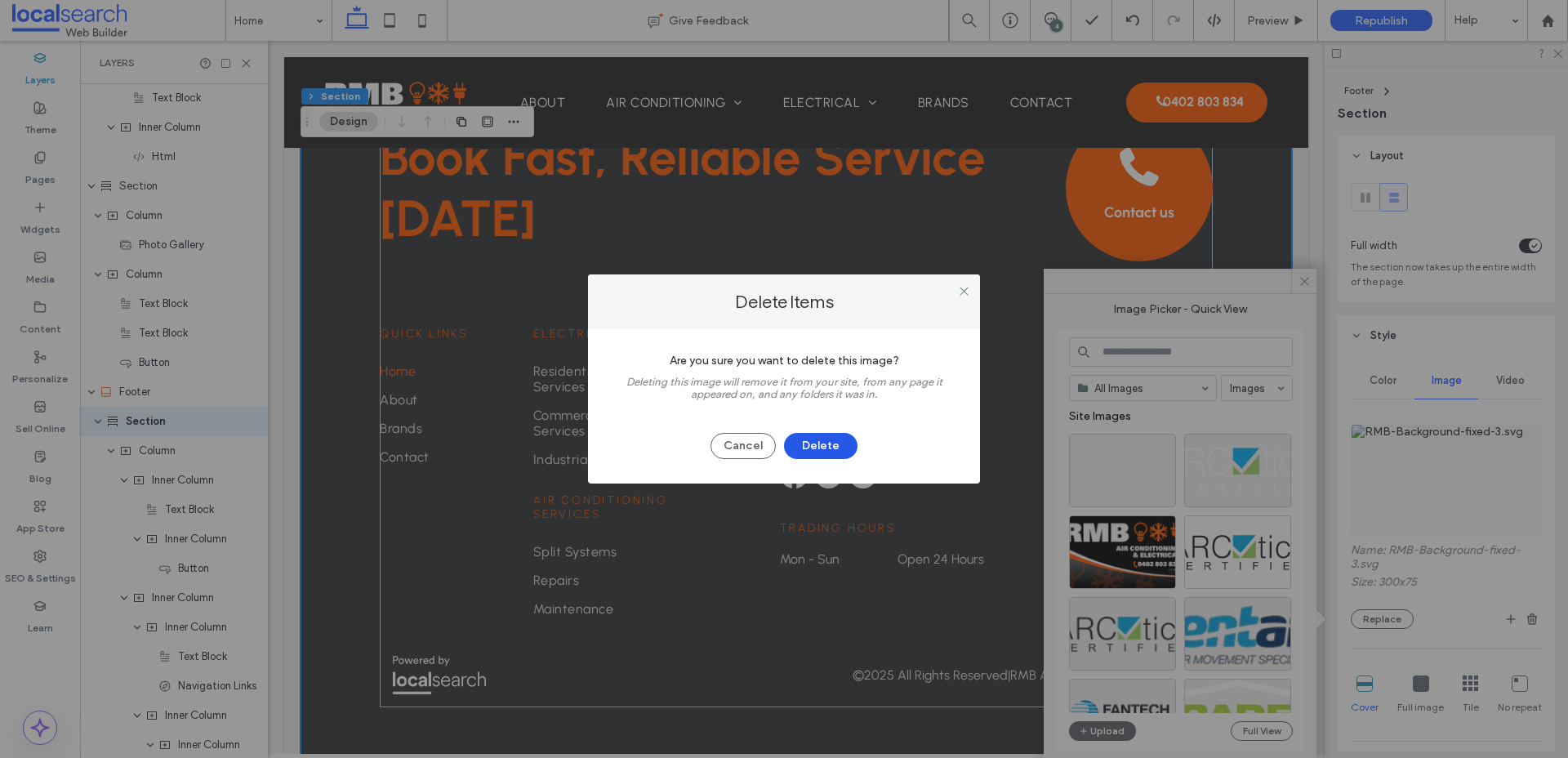
click at [829, 438] on button "Delete" at bounding box center [821, 445] width 74 height 26
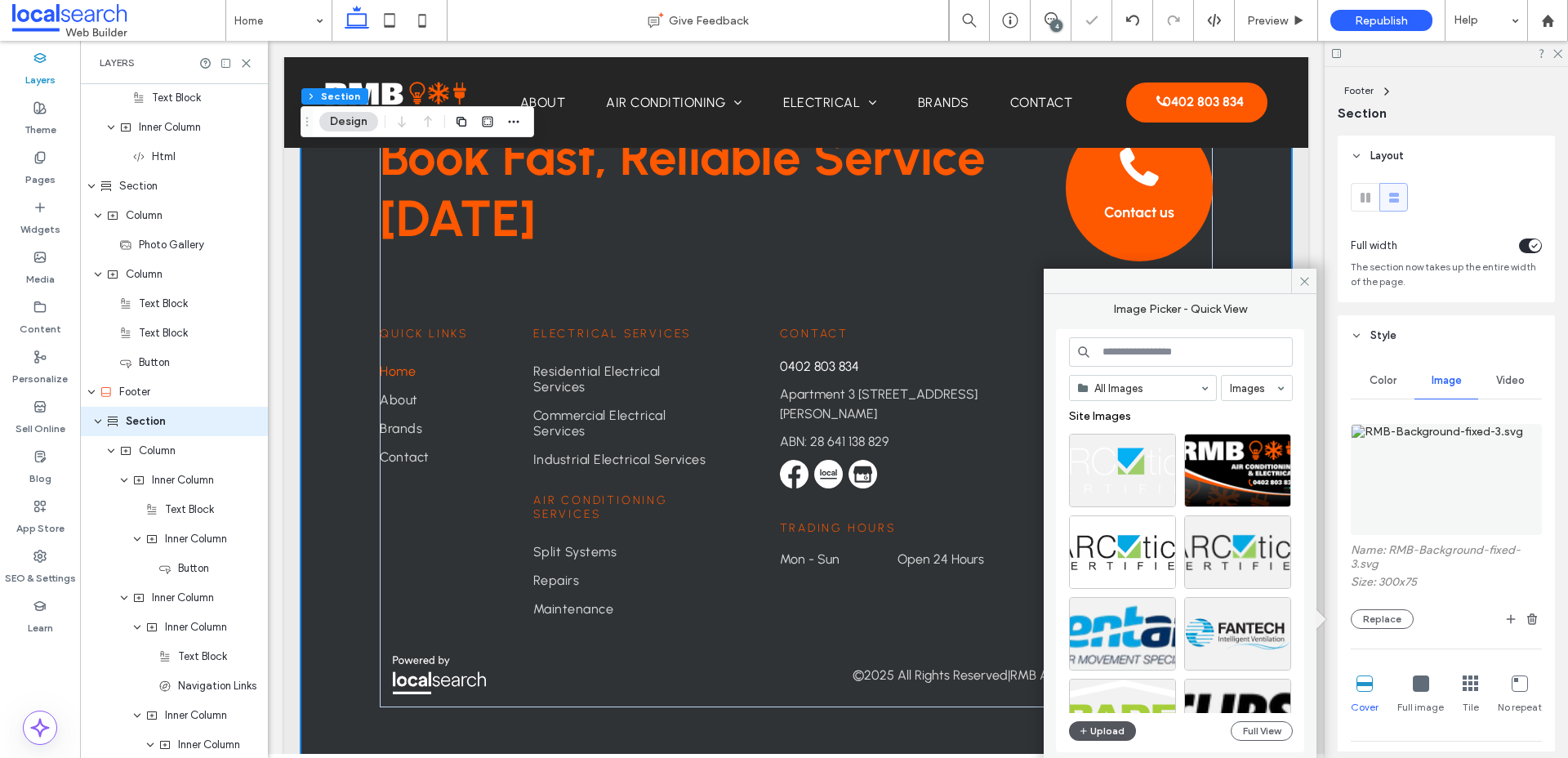
click at [1112, 735] on button "Upload" at bounding box center [1102, 730] width 67 height 19
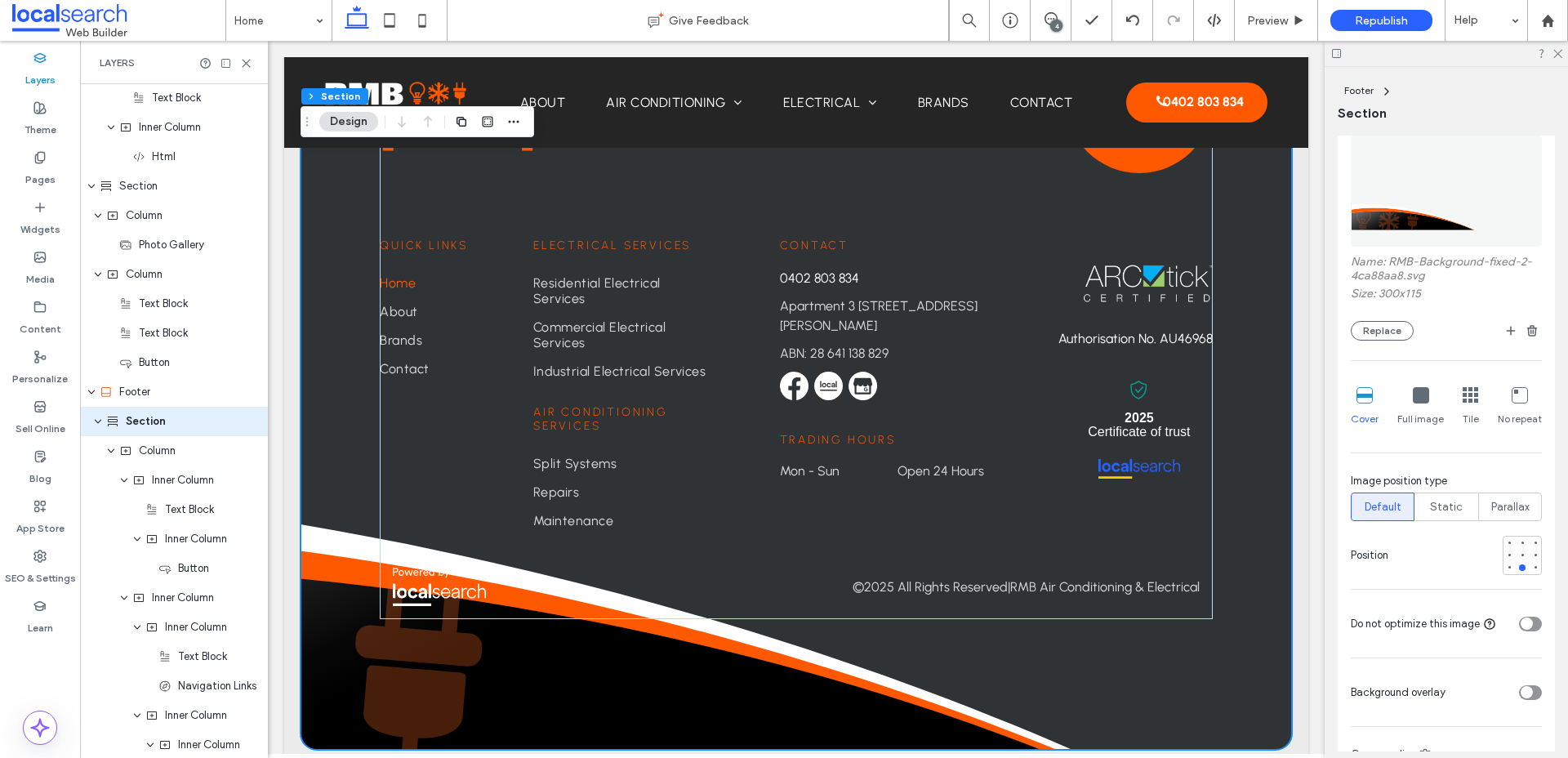
scroll to position [291, 0]
click at [1523, 552] on div at bounding box center [1522, 552] width 7 height 7
click at [1509, 552] on div at bounding box center [1509, 552] width 7 height 7
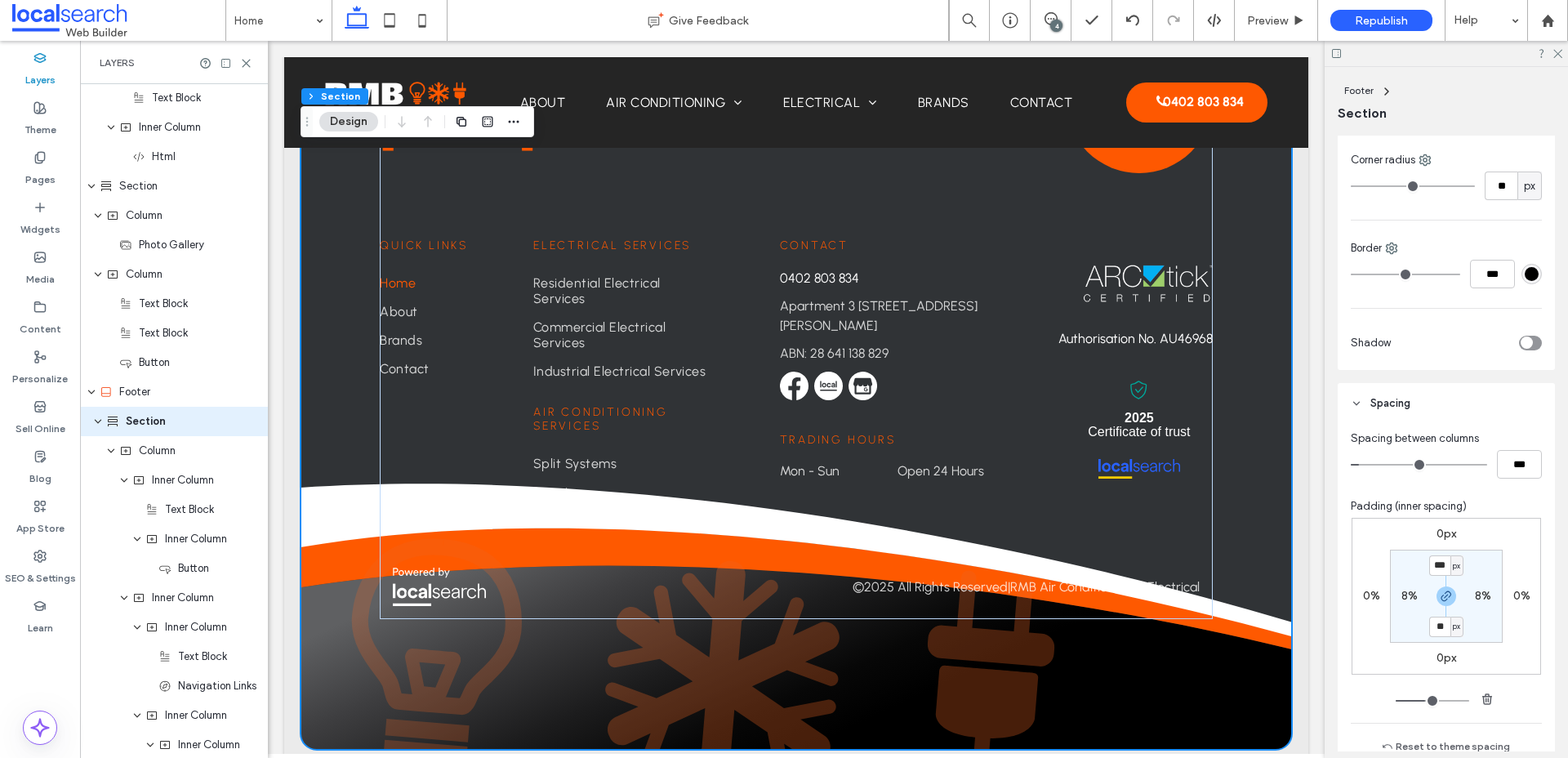
scroll to position [967, 0]
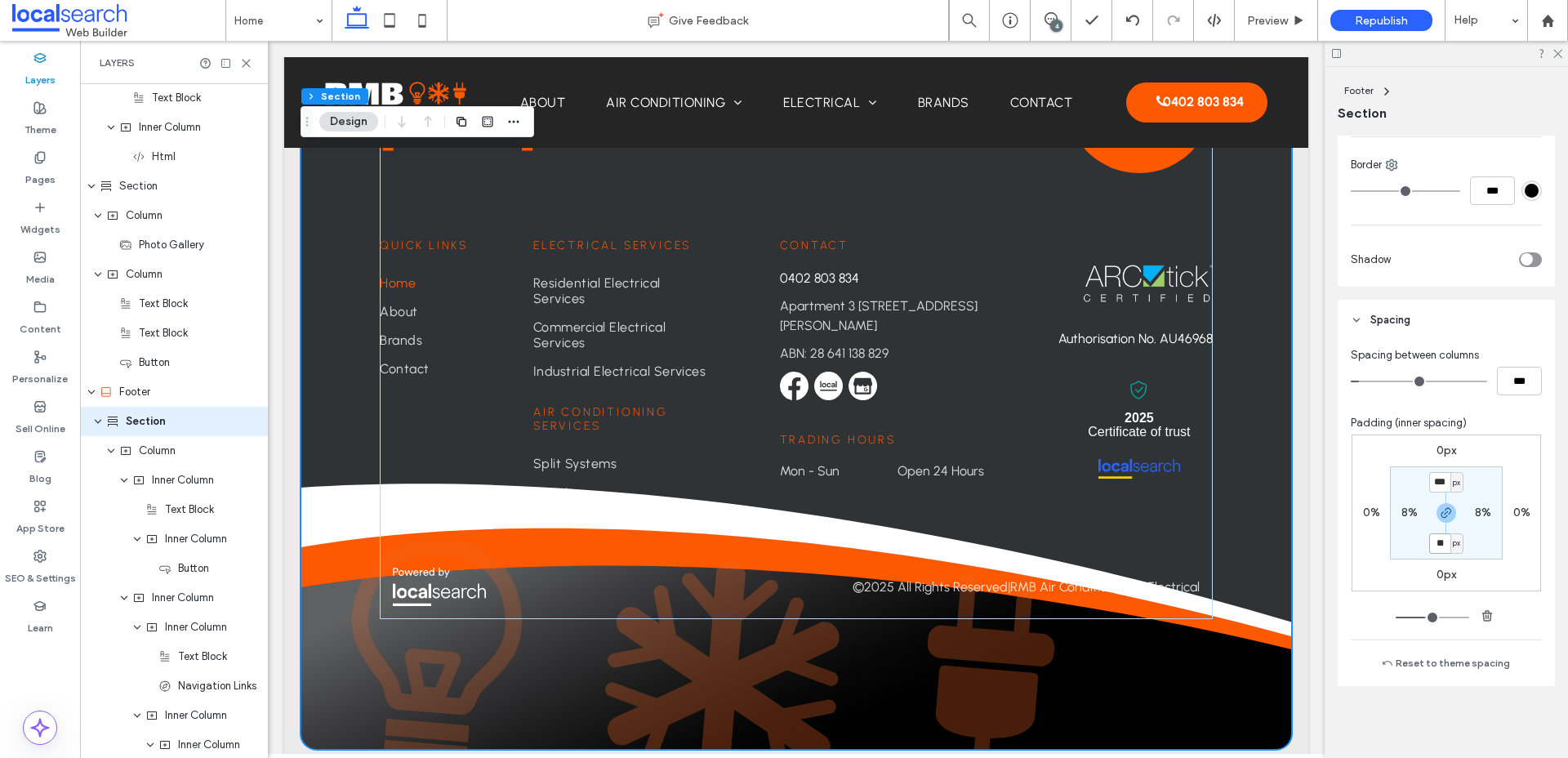
click at [1443, 547] on input "**" at bounding box center [1439, 543] width 21 height 20
click at [1433, 487] on input "***" at bounding box center [1439, 482] width 21 height 20
type input "***"
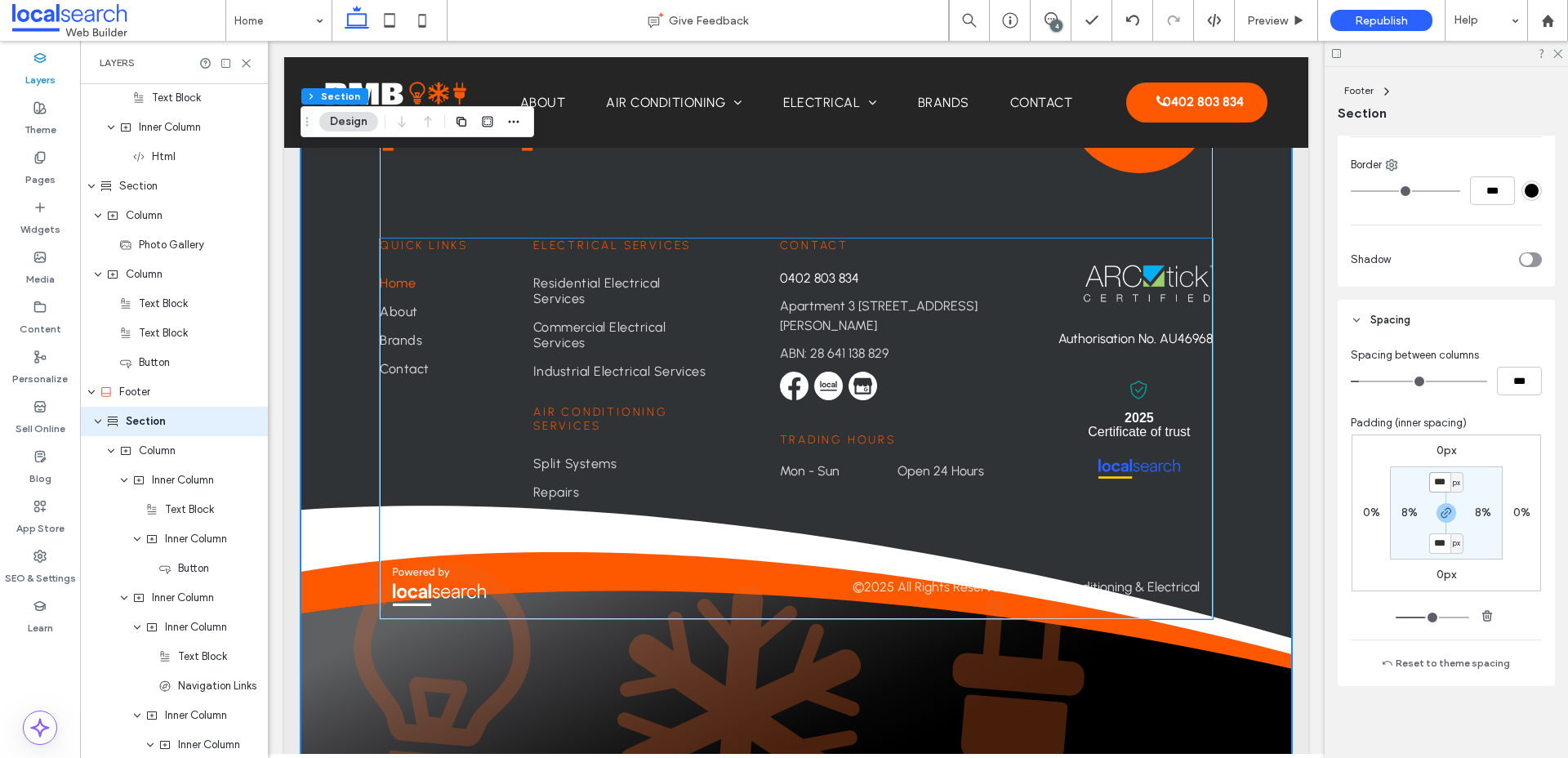
scroll to position [4398, 0]
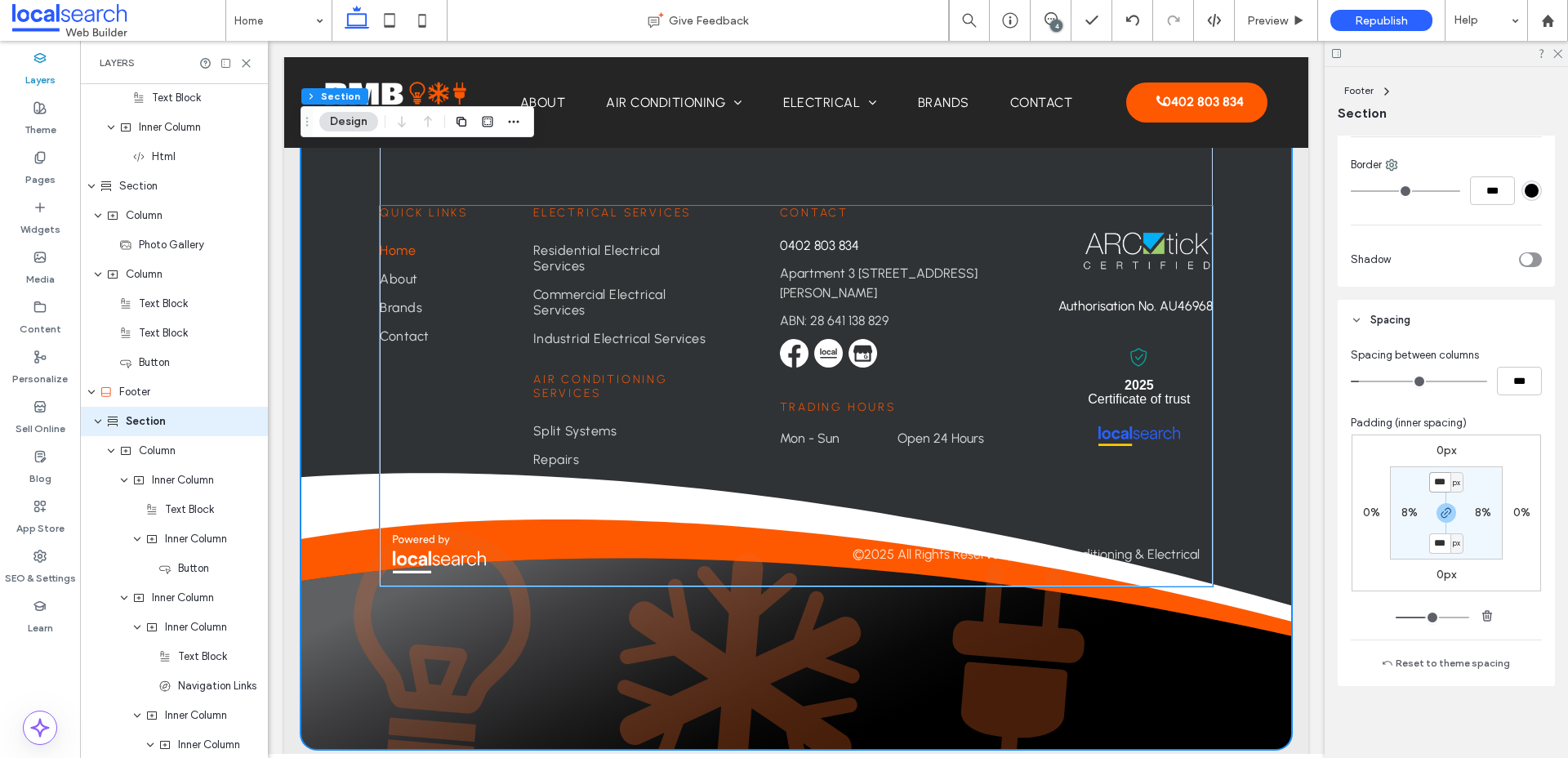
click at [1209, 559] on div "© 2025 All Rights Reserved | RMB Air Conditioning & Electrical" at bounding box center [796, 553] width 832 height 64
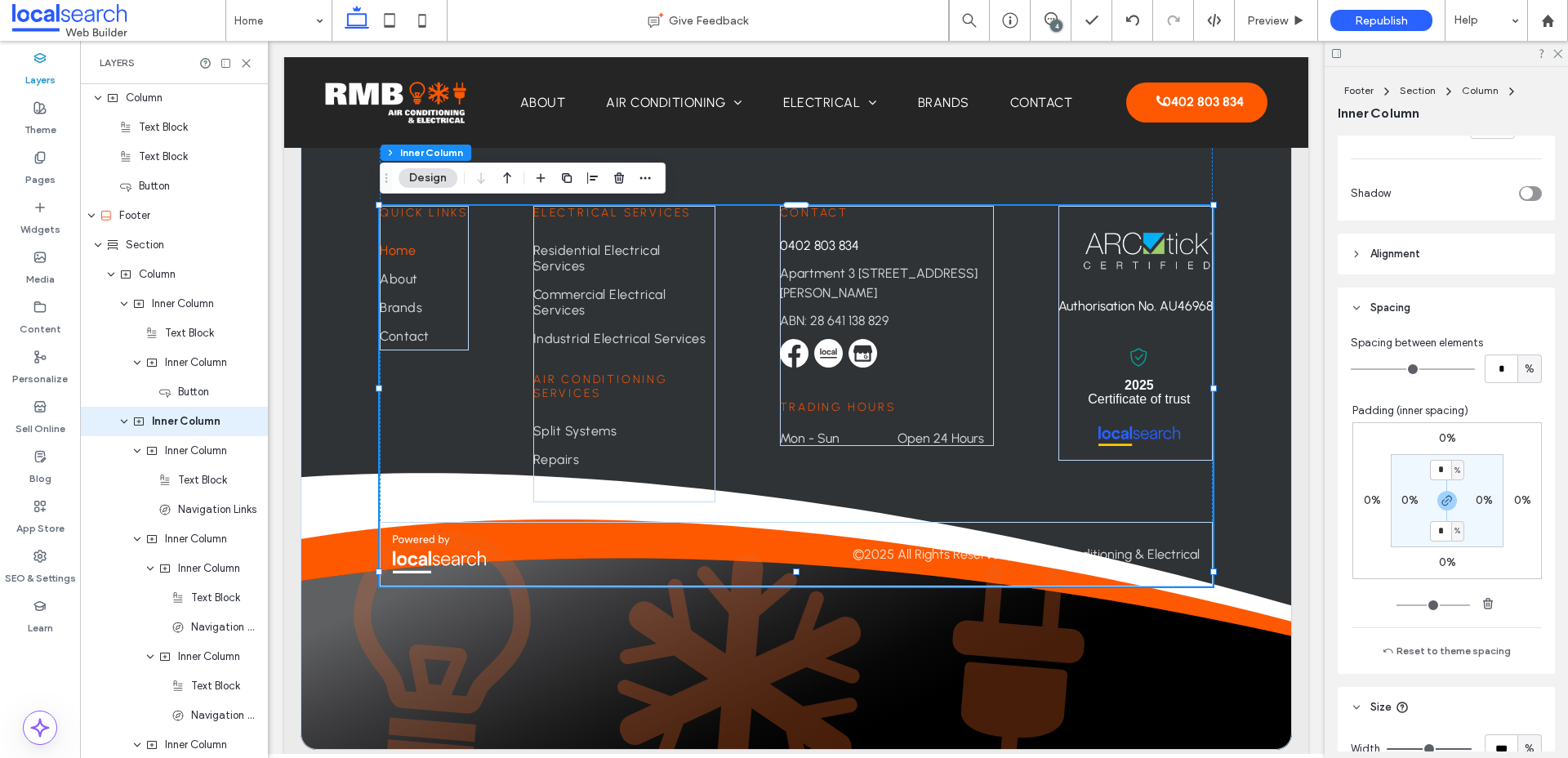
scroll to position [751, 0]
click at [1445, 562] on label "0%" at bounding box center [1447, 558] width 18 height 14
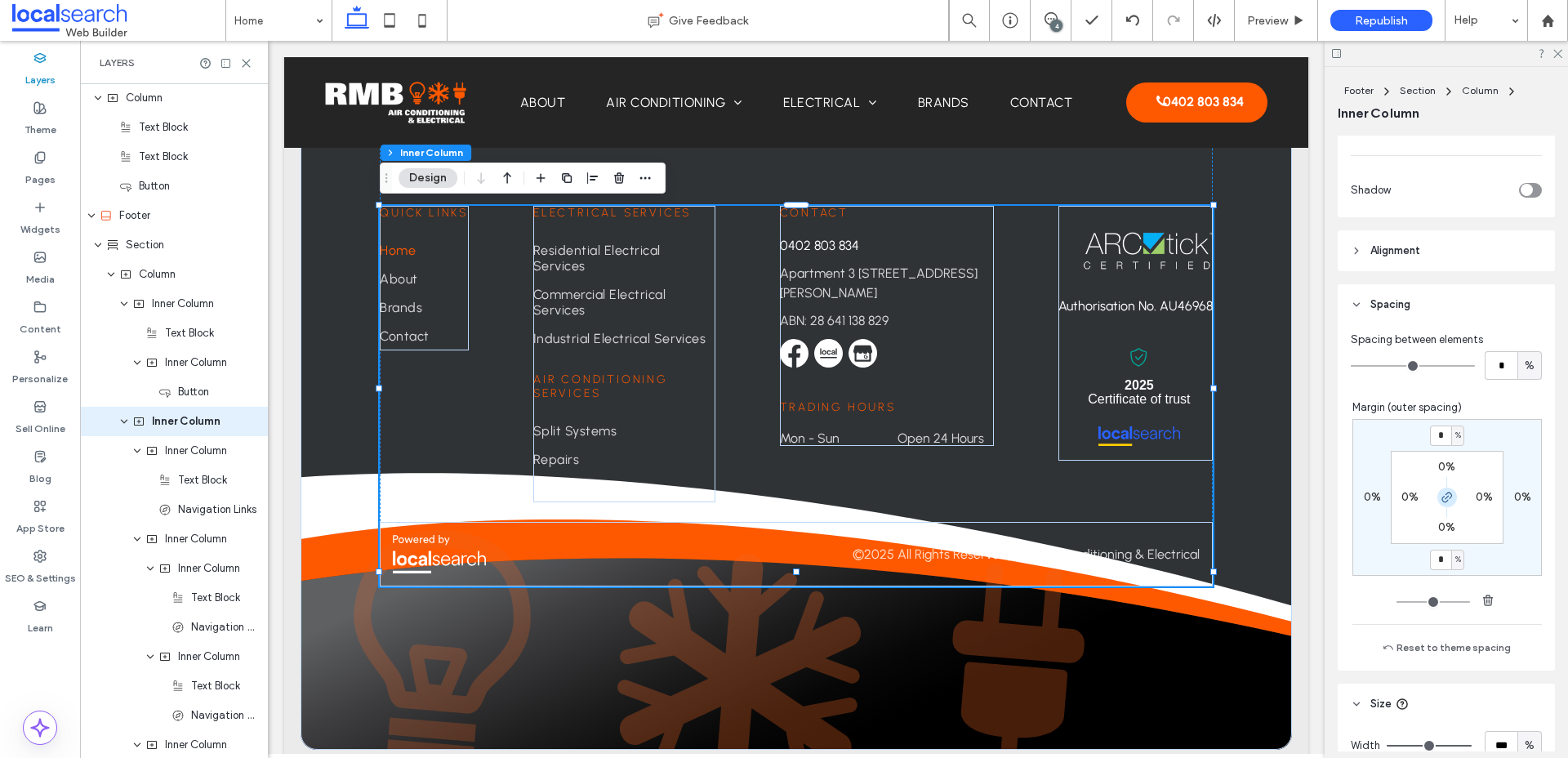
click at [1448, 506] on span "button" at bounding box center [1446, 496] width 19 height 19
click at [1458, 557] on span "%" at bounding box center [1458, 559] width 6 height 17
click at [1451, 583] on span "px" at bounding box center [1452, 584] width 12 height 17
click at [1442, 563] on input "*" at bounding box center [1440, 559] width 21 height 20
type input "***"
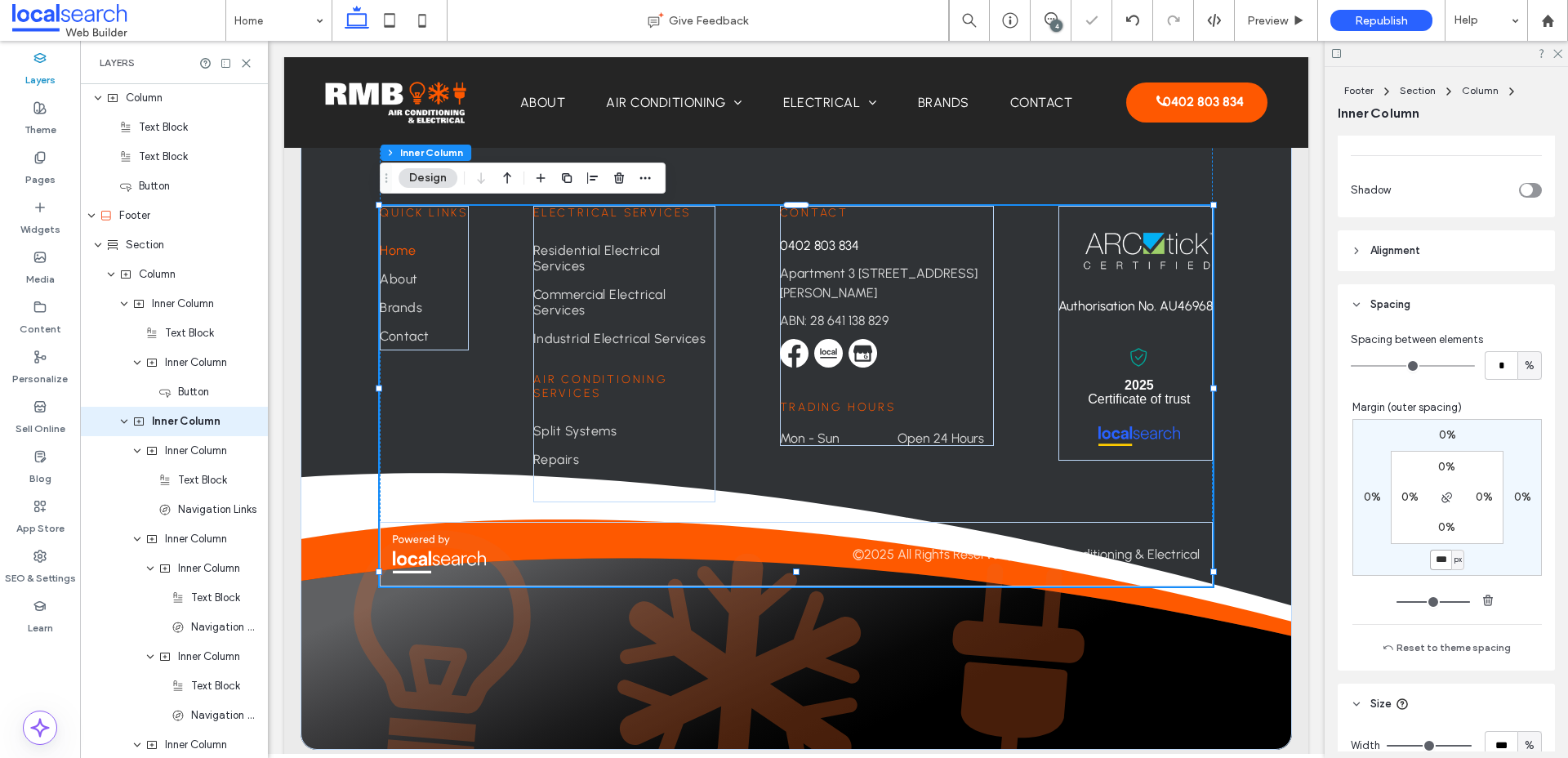
type input "***"
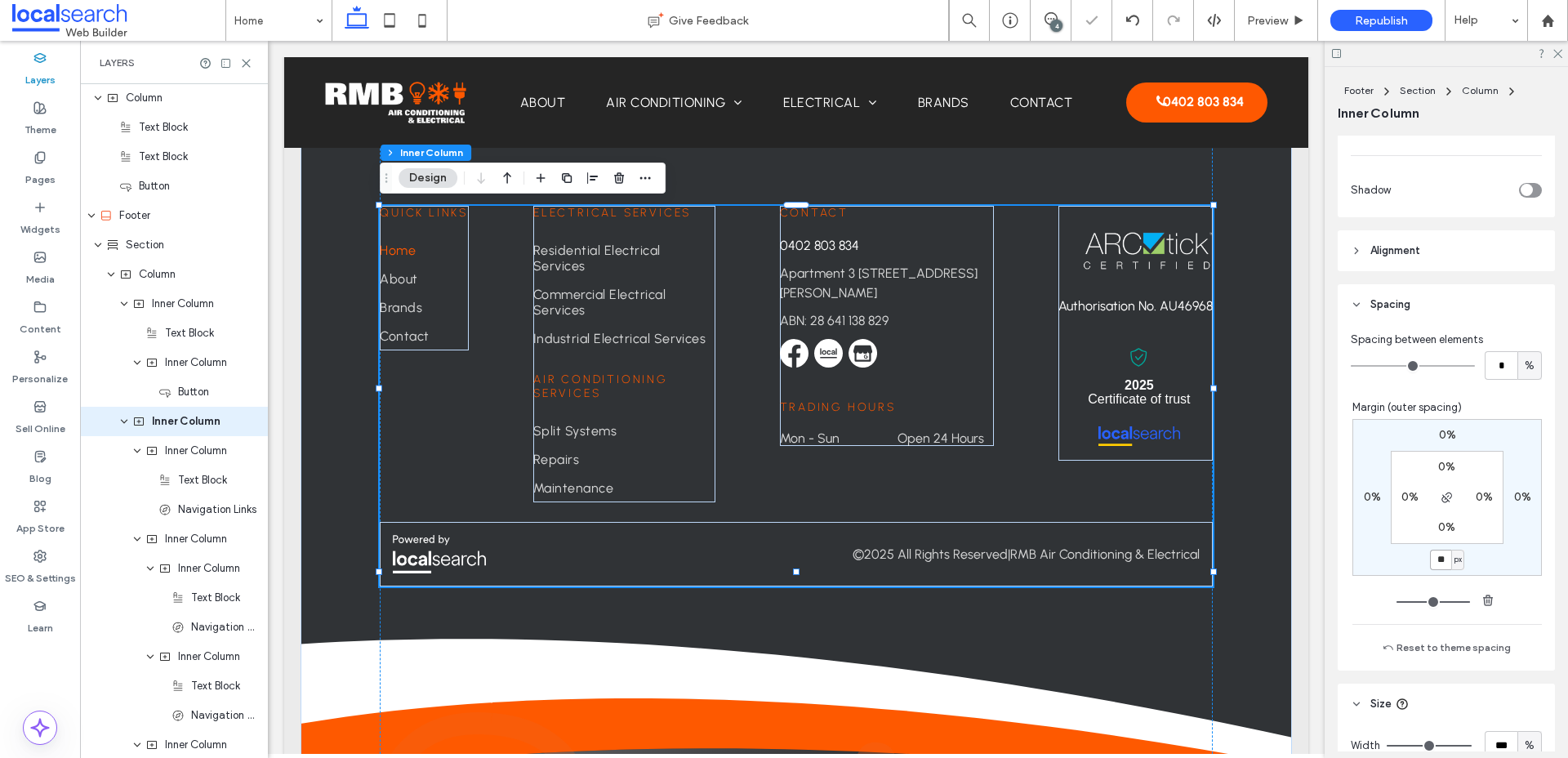
type input "*"
type input "***"
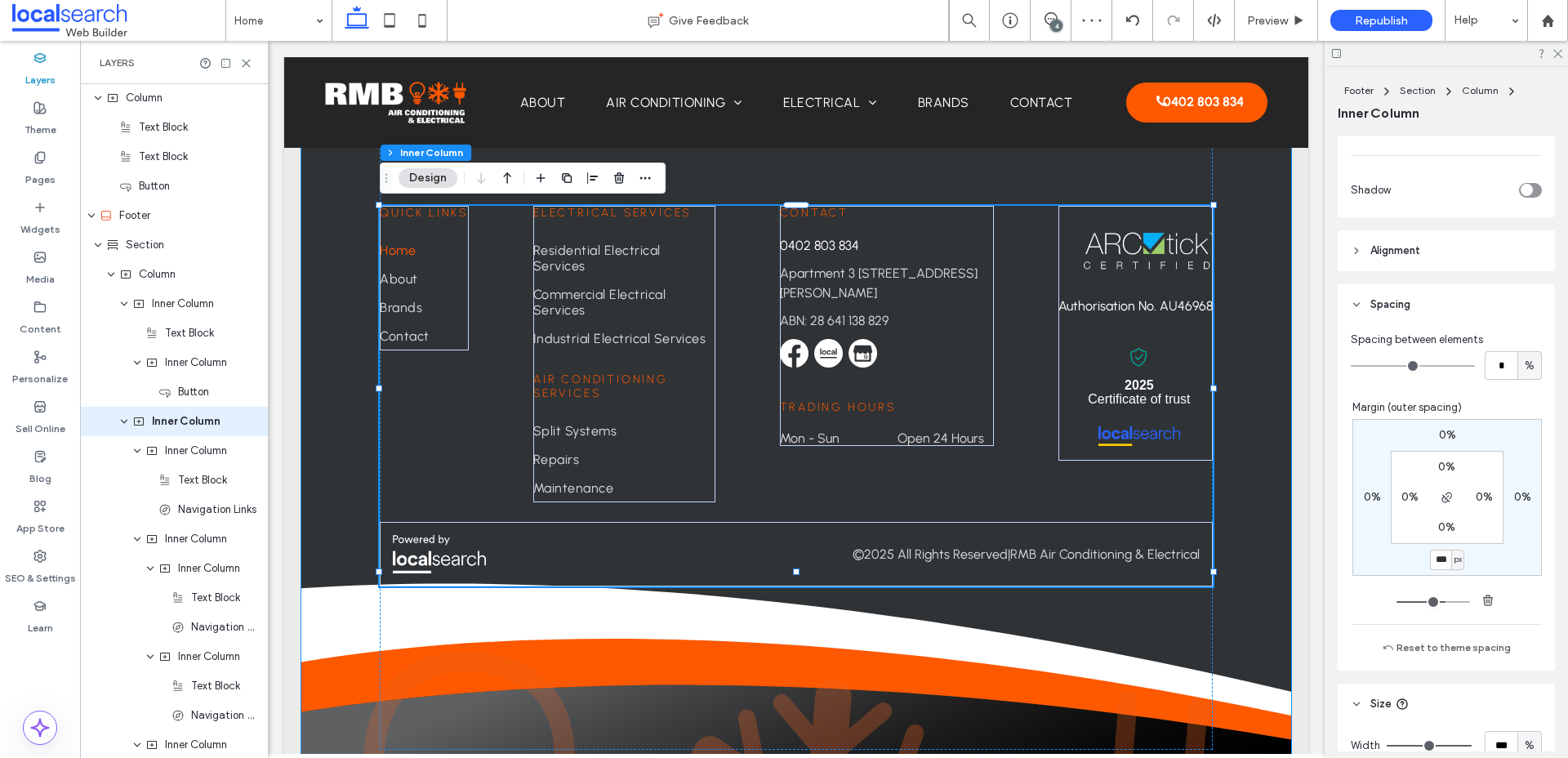
click at [1232, 528] on div "Book Fast, Reliable Service [DATE] Contact us Contact [PHONE_NUMBER] [STREET_AD…" at bounding box center [797, 404] width 991 height 1017
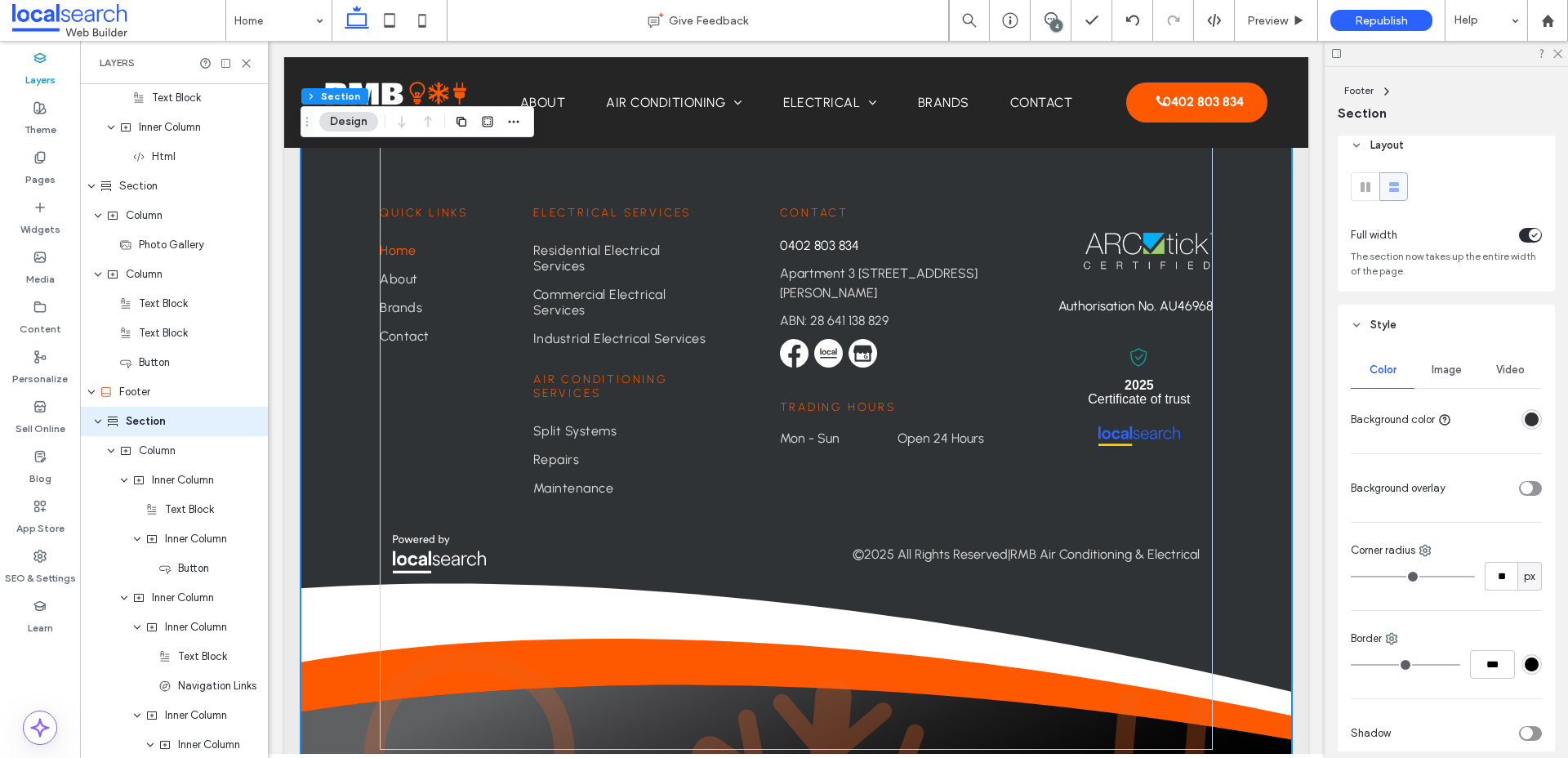
scroll to position [0, 0]
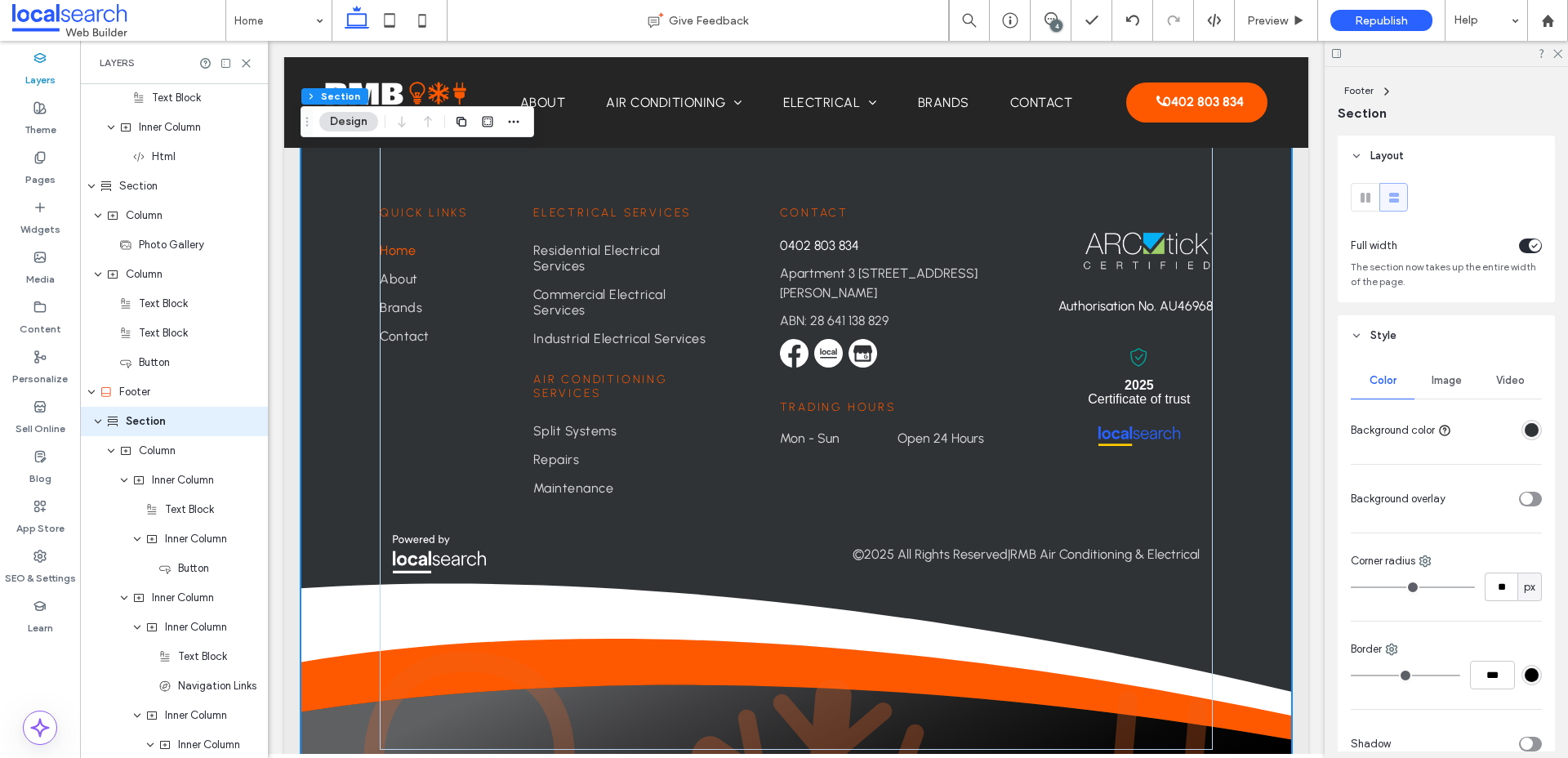
click at [1448, 395] on div "Image" at bounding box center [1446, 380] width 64 height 36
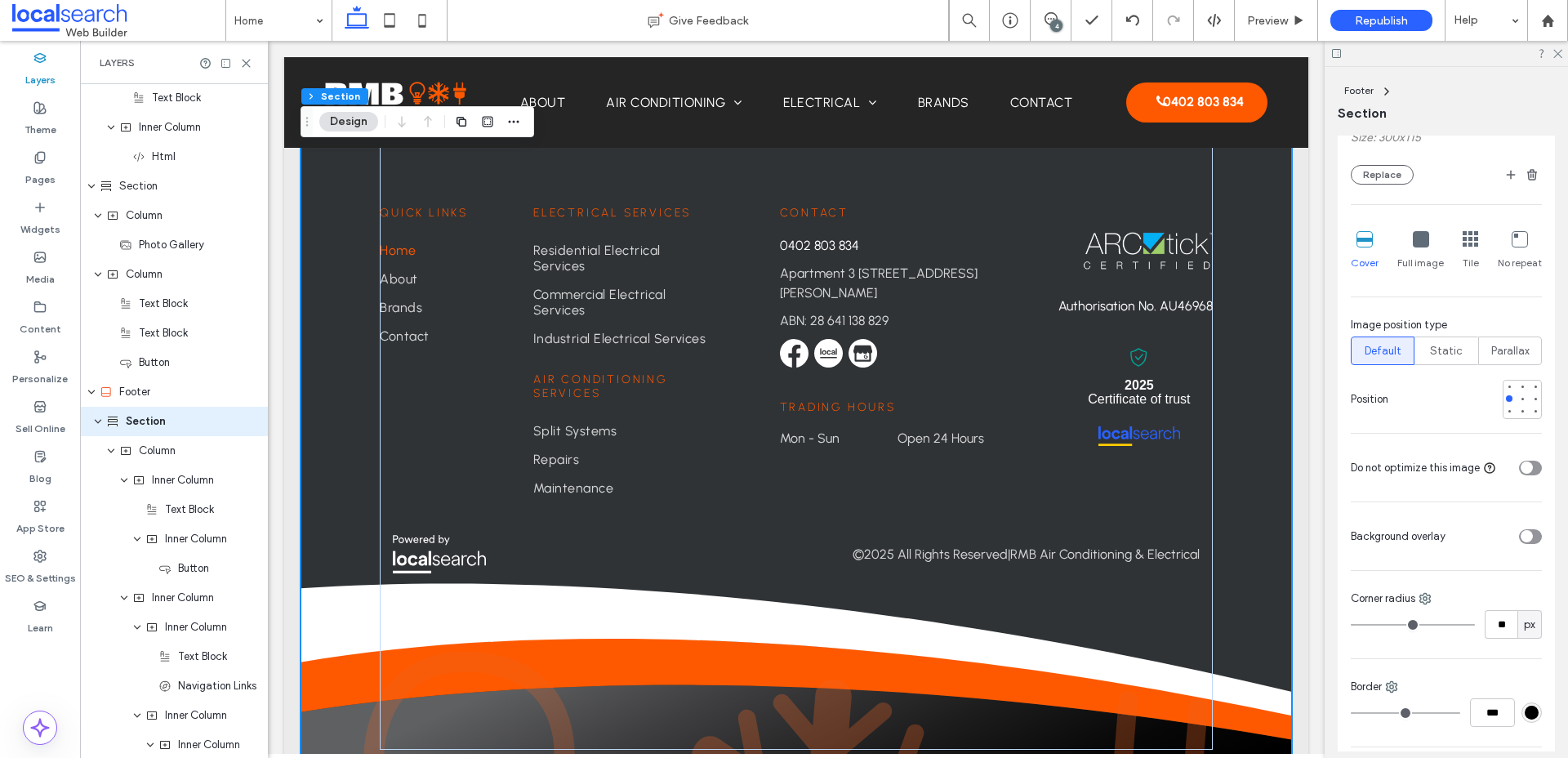
scroll to position [967, 0]
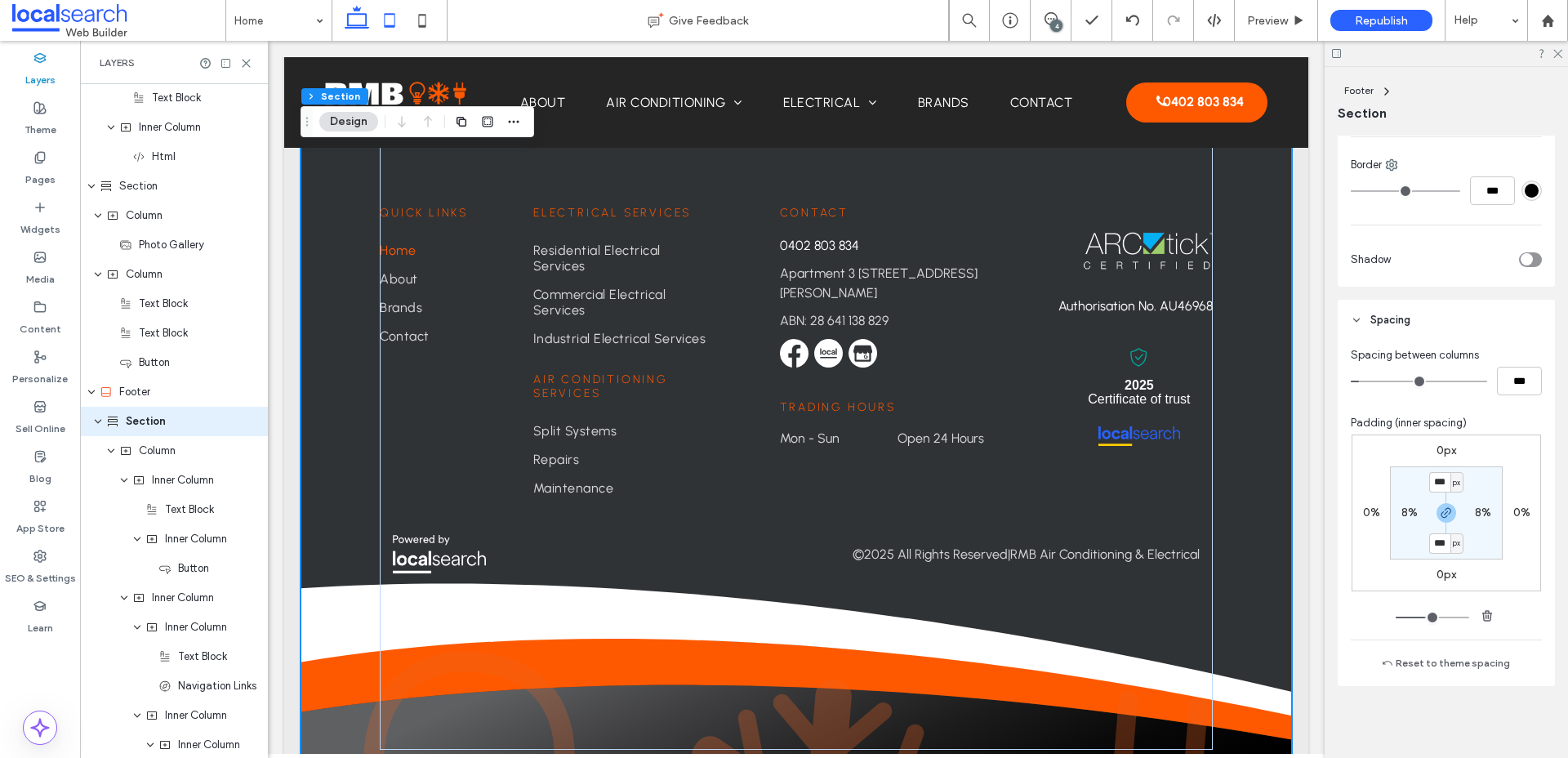
click at [392, 23] on icon at bounding box center [389, 20] width 33 height 33
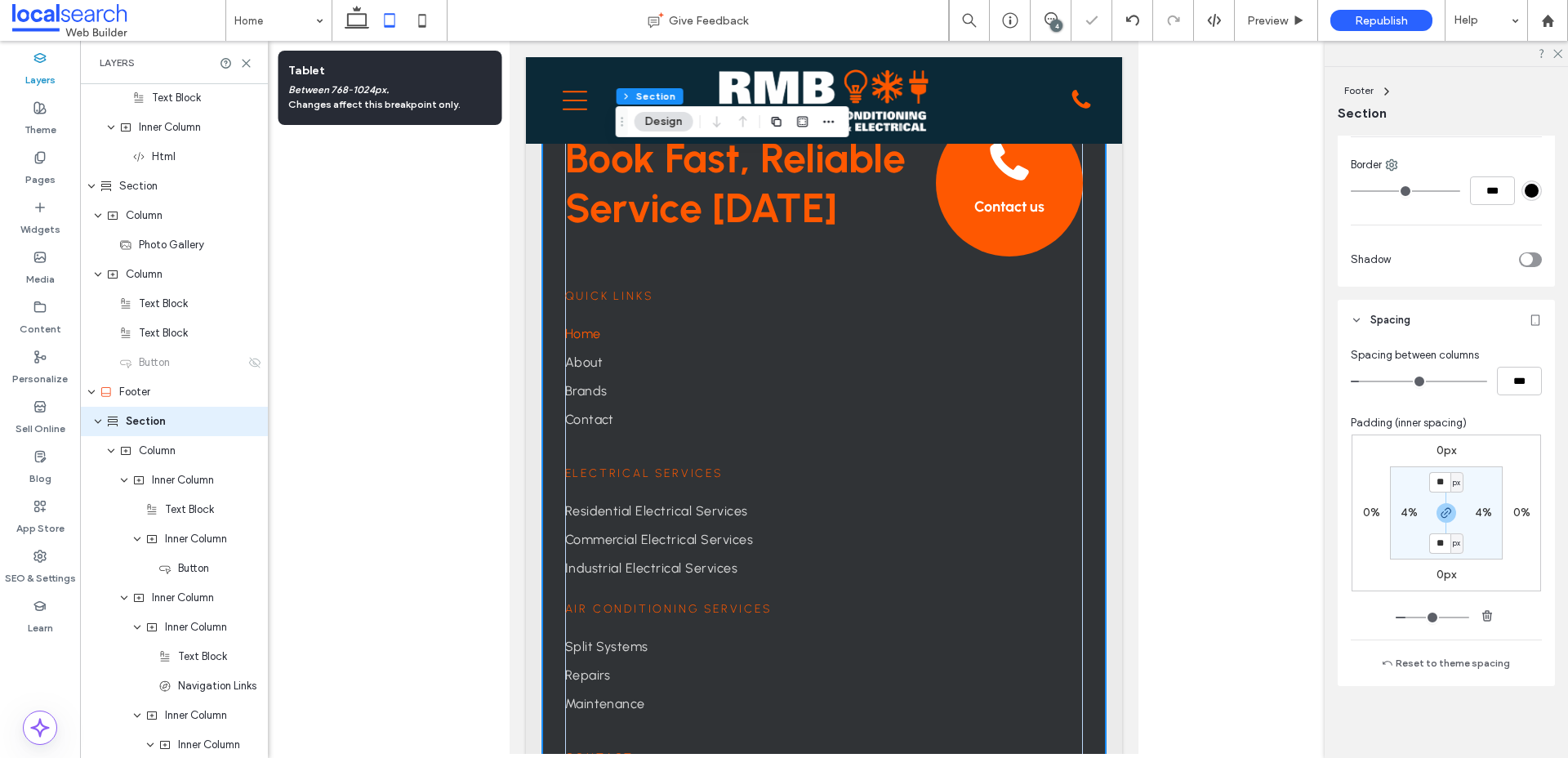
type input "**"
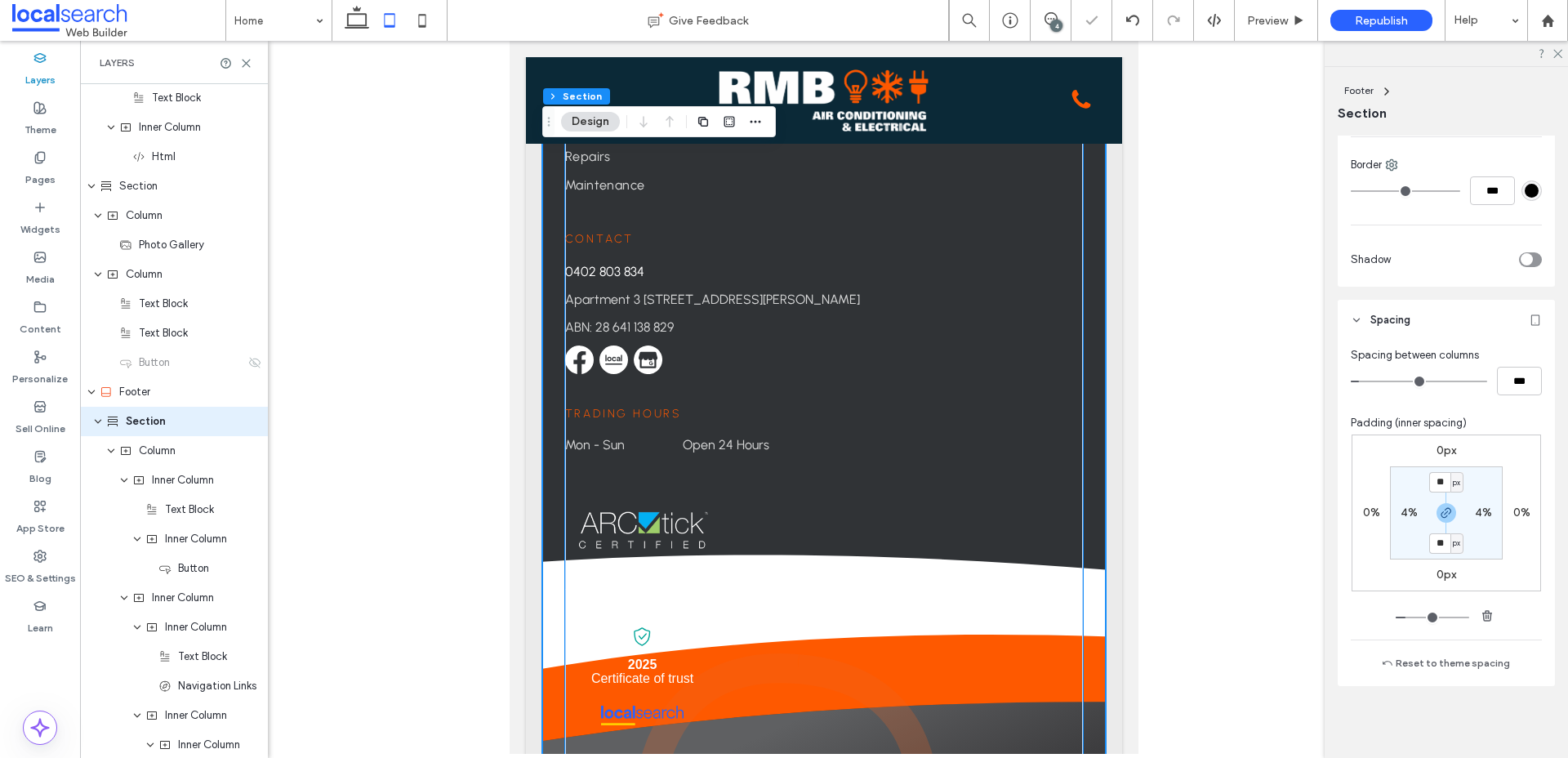
scroll to position [5196, 0]
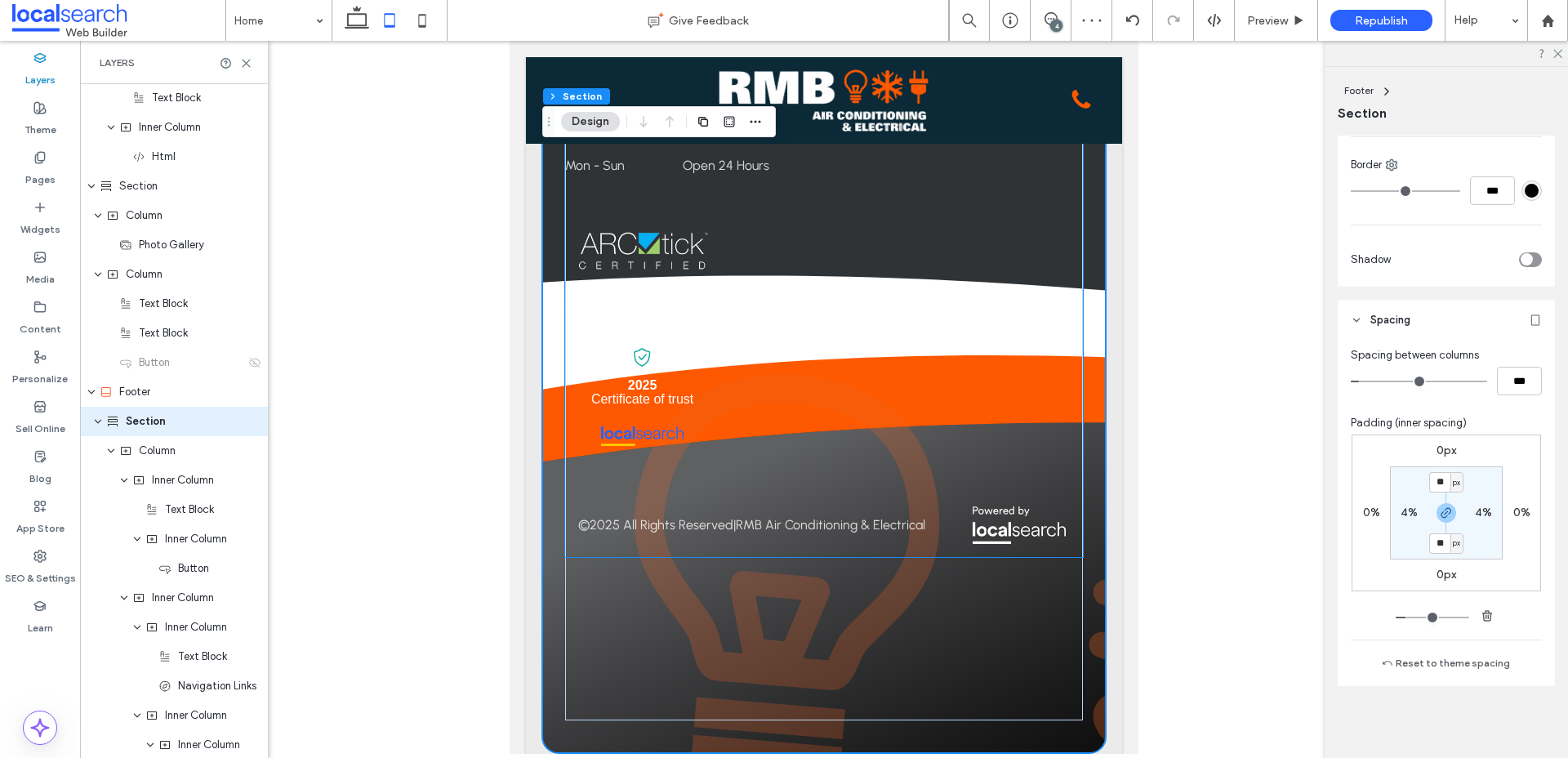
click at [903, 354] on div "Contact [PHONE_NUMBER] [STREET_ADDRESS] ABN: 28 641 138 829 Trading Hours Mon -…" at bounding box center [824, 24] width 518 height 1066
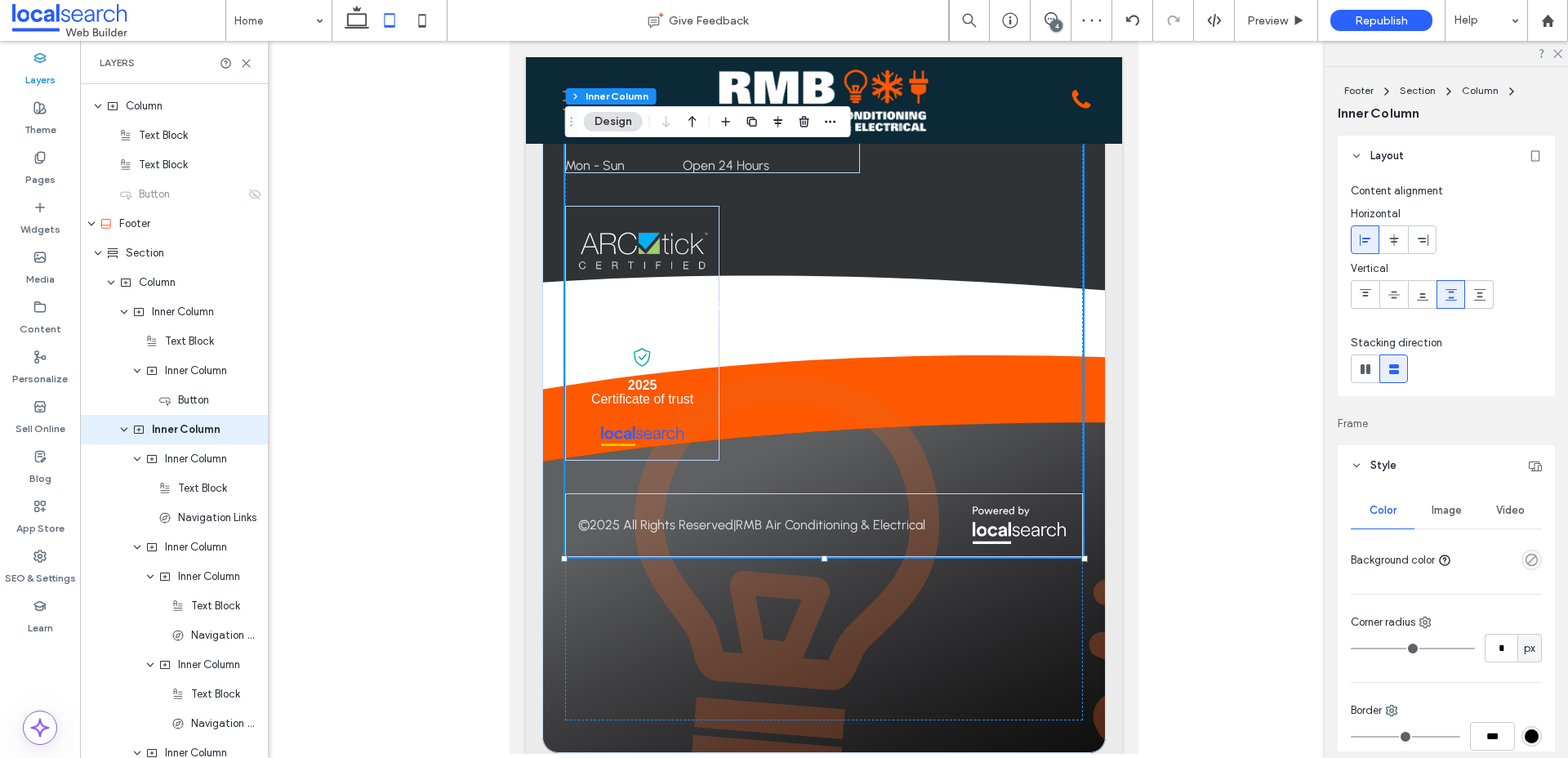
scroll to position [2411, 0]
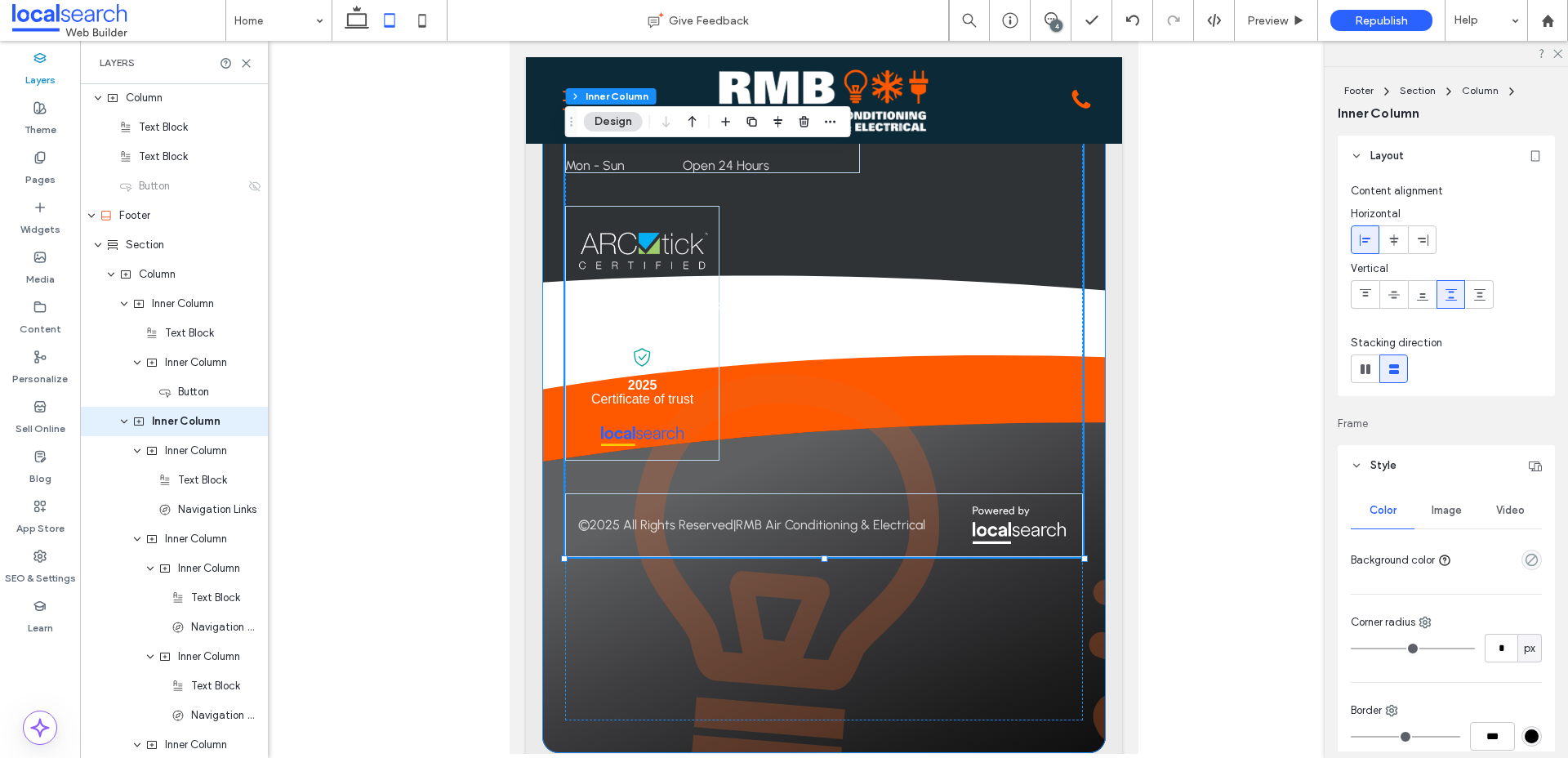
click at [548, 593] on div "Book Fast, Reliable Service [DATE] Contact us Contact [PHONE_NUMBER] [STREET_AD…" at bounding box center [824, 16] width 563 height 1474
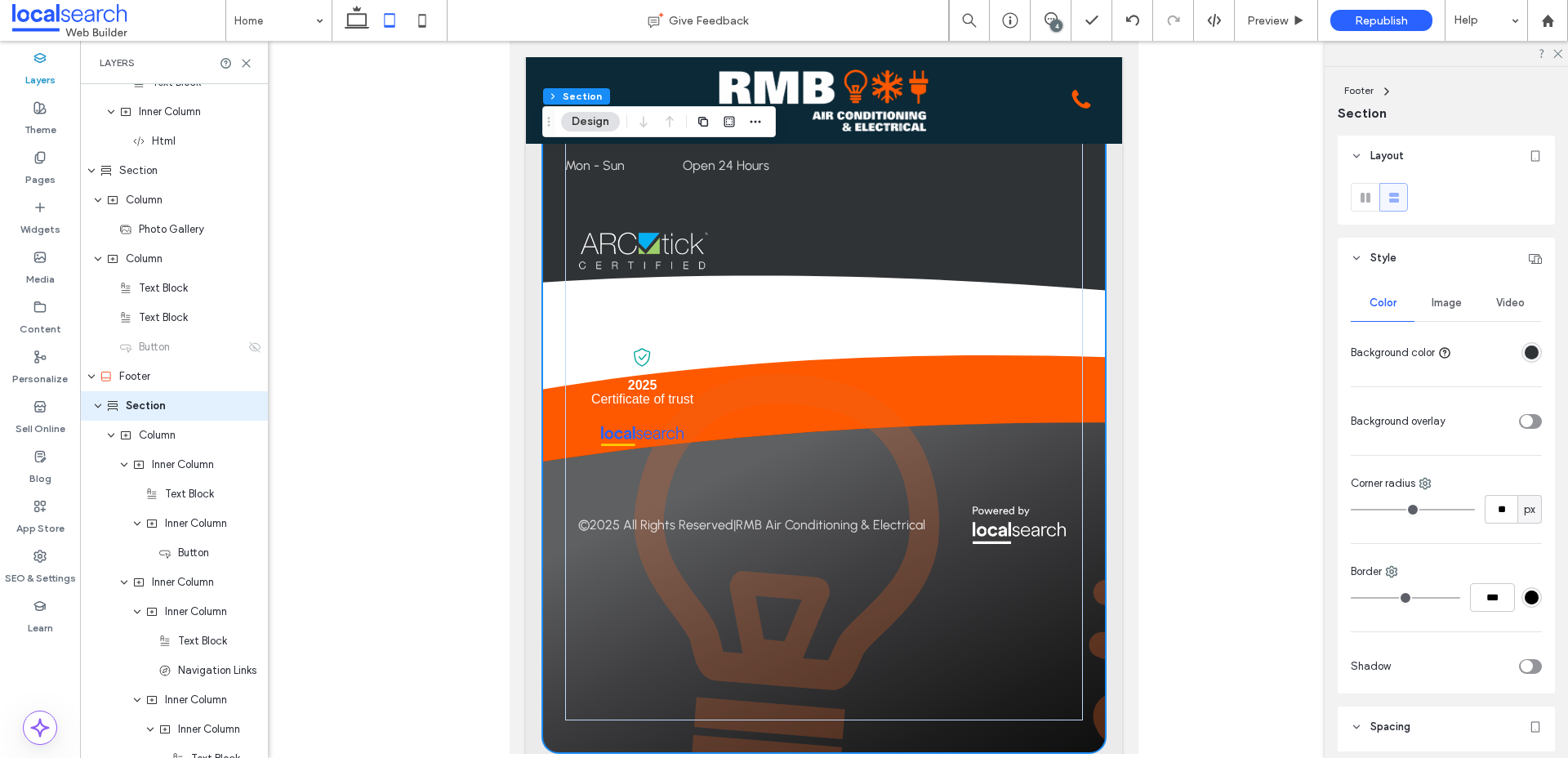
scroll to position [2235, 0]
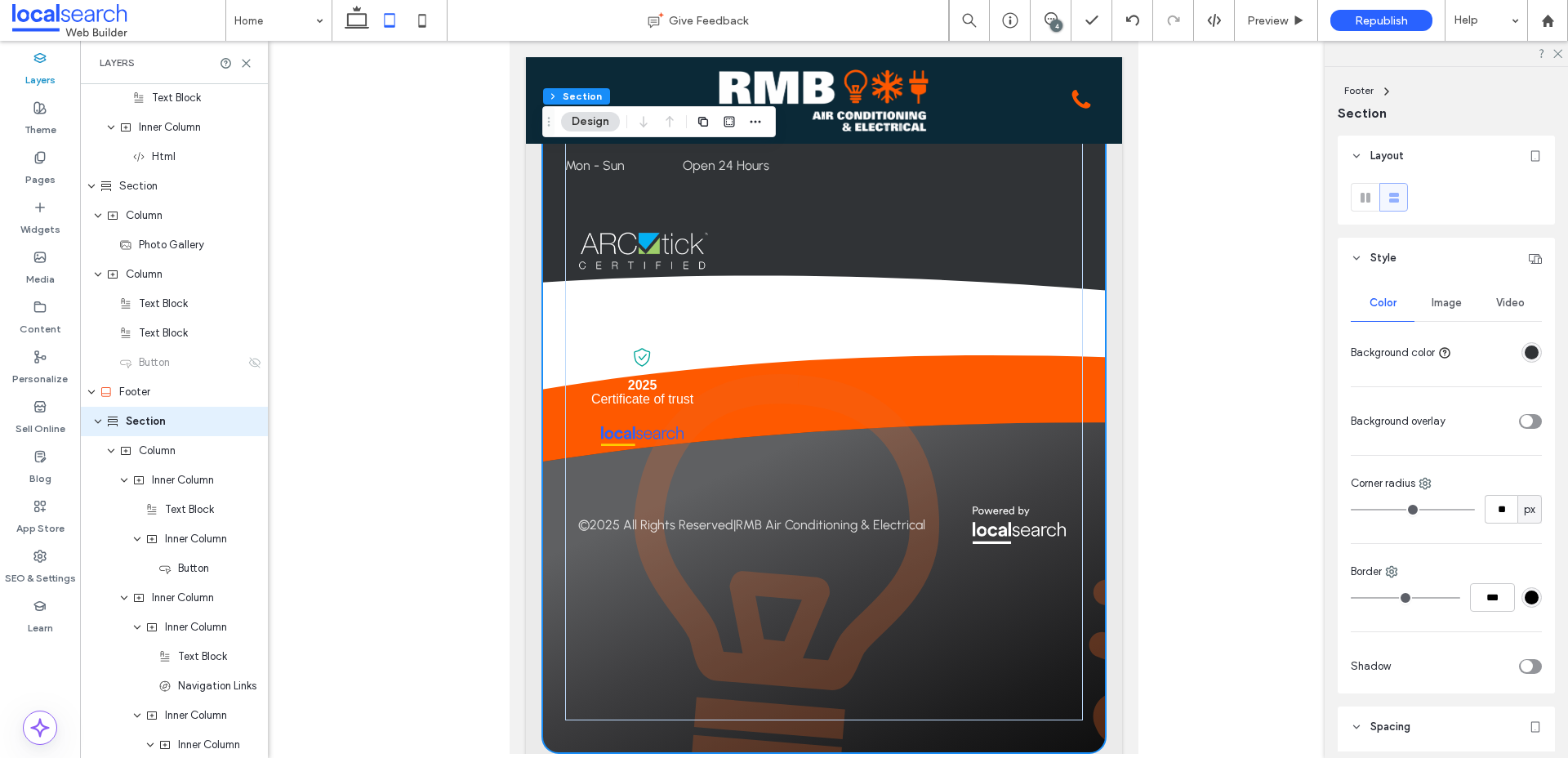
click at [1451, 287] on div "Image" at bounding box center [1446, 303] width 64 height 36
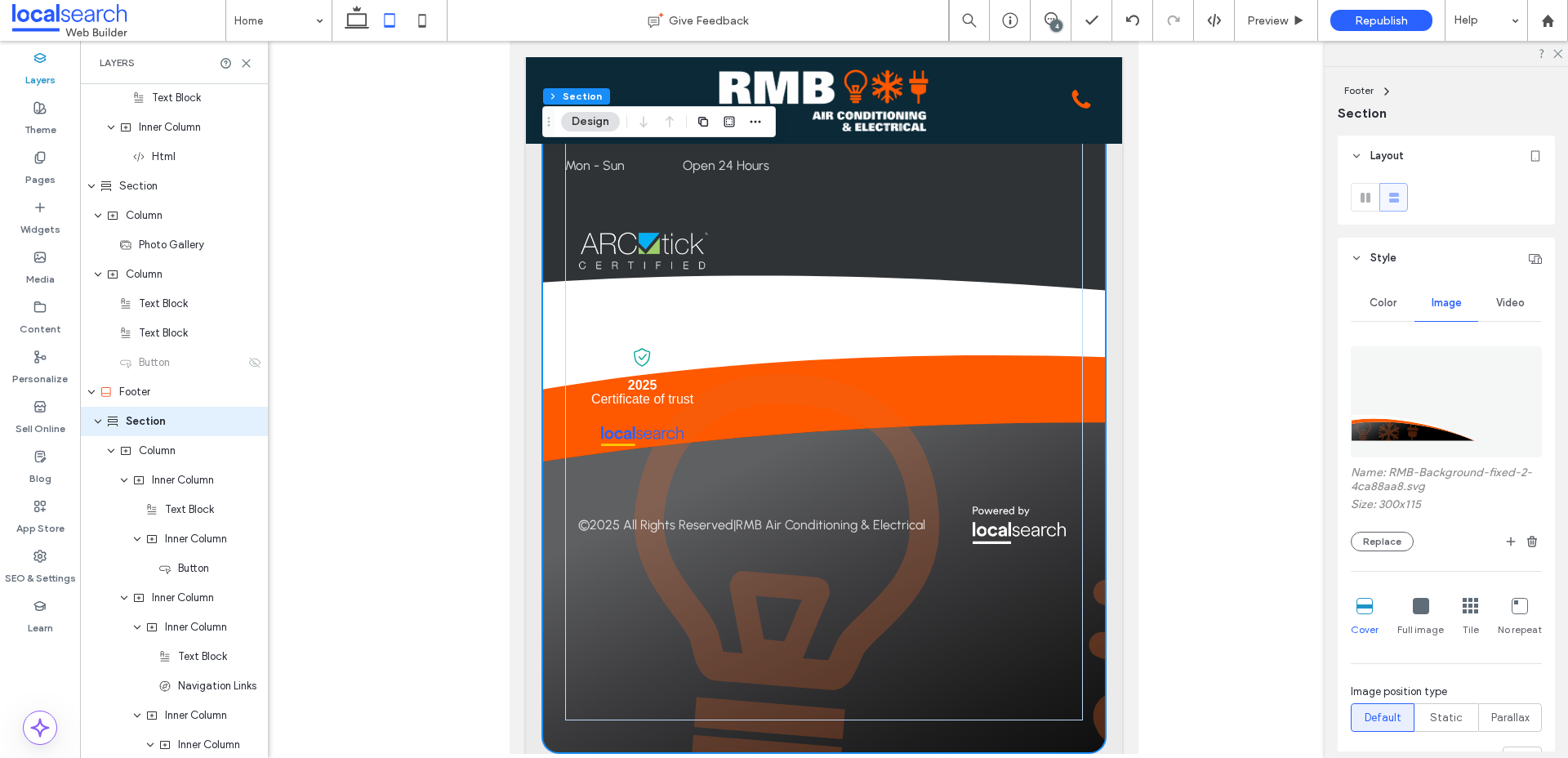
click at [1414, 610] on icon at bounding box center [1421, 606] width 17 height 17
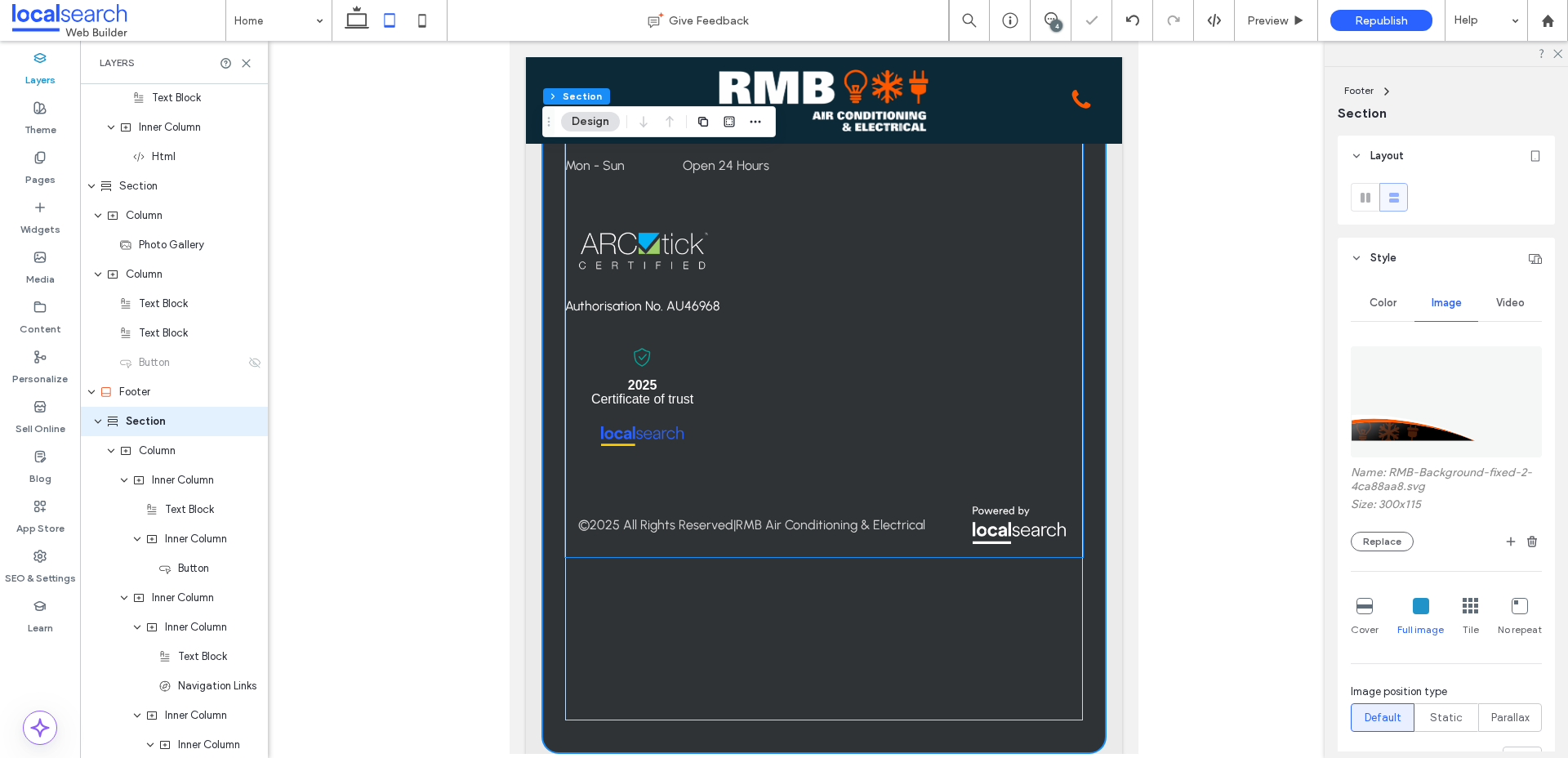
click at [1058, 514] on img at bounding box center [1019, 526] width 93 height 38
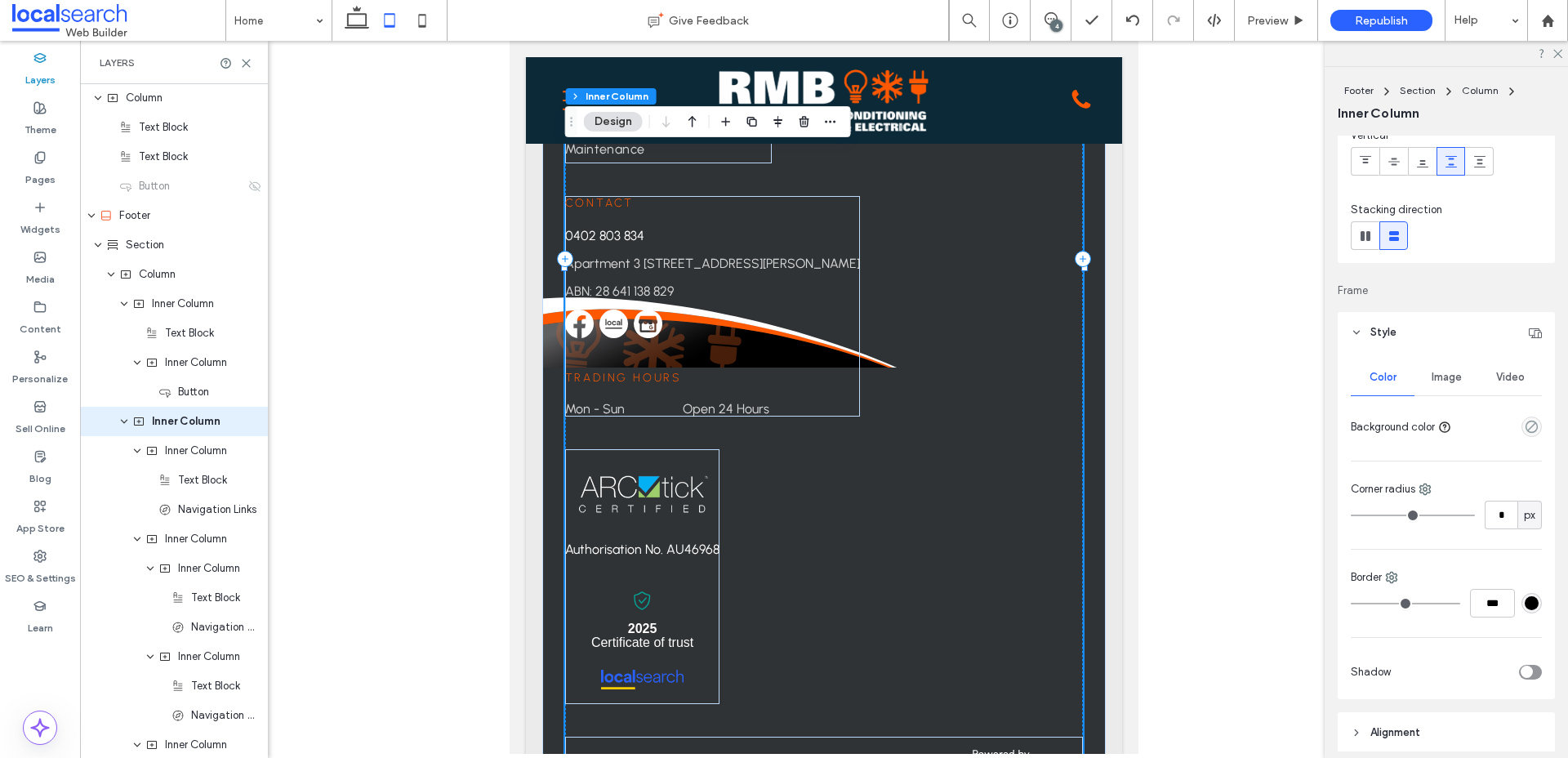
scroll to position [0, 0]
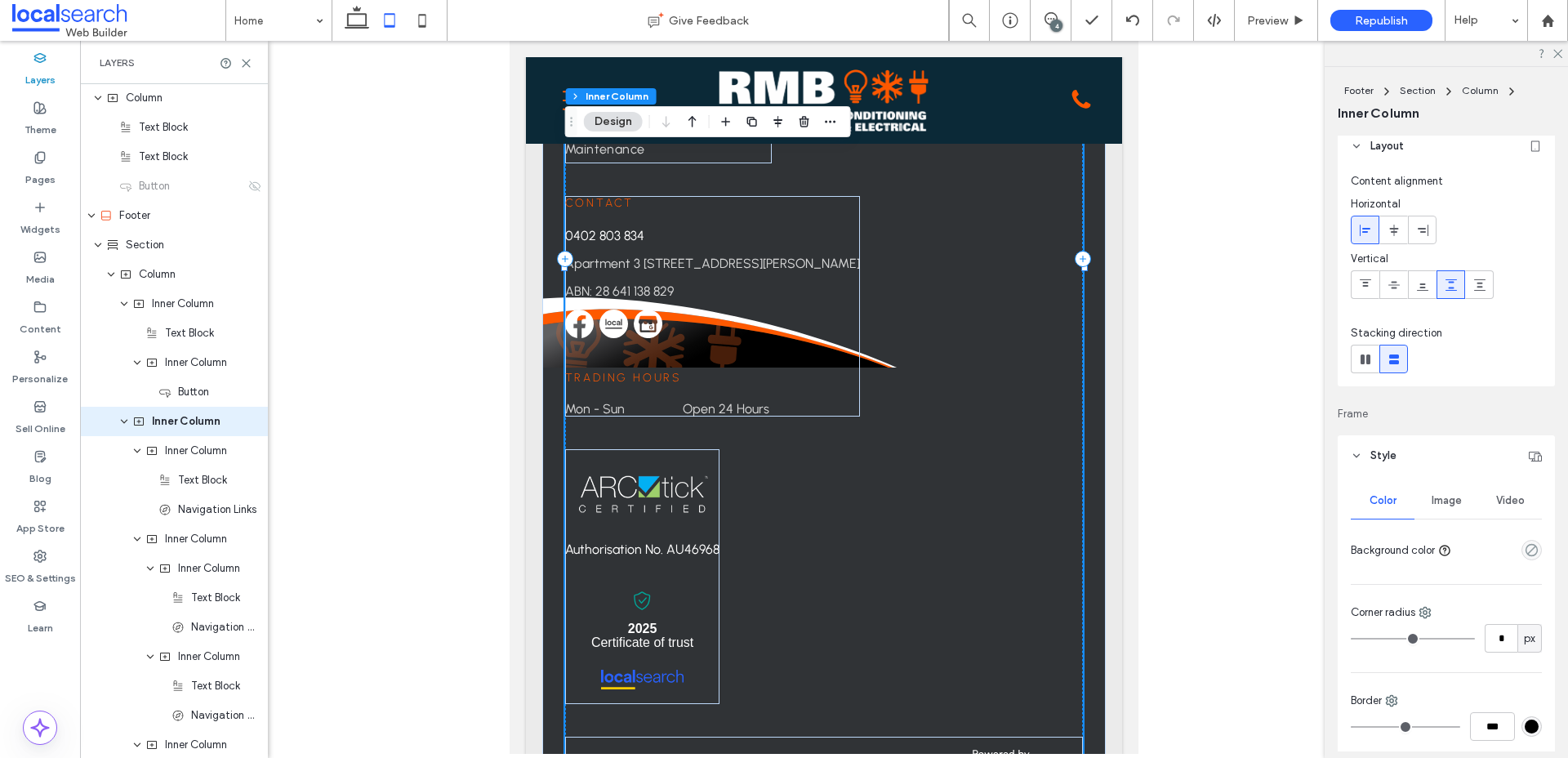
click at [1435, 511] on div "Image" at bounding box center [1446, 500] width 64 height 36
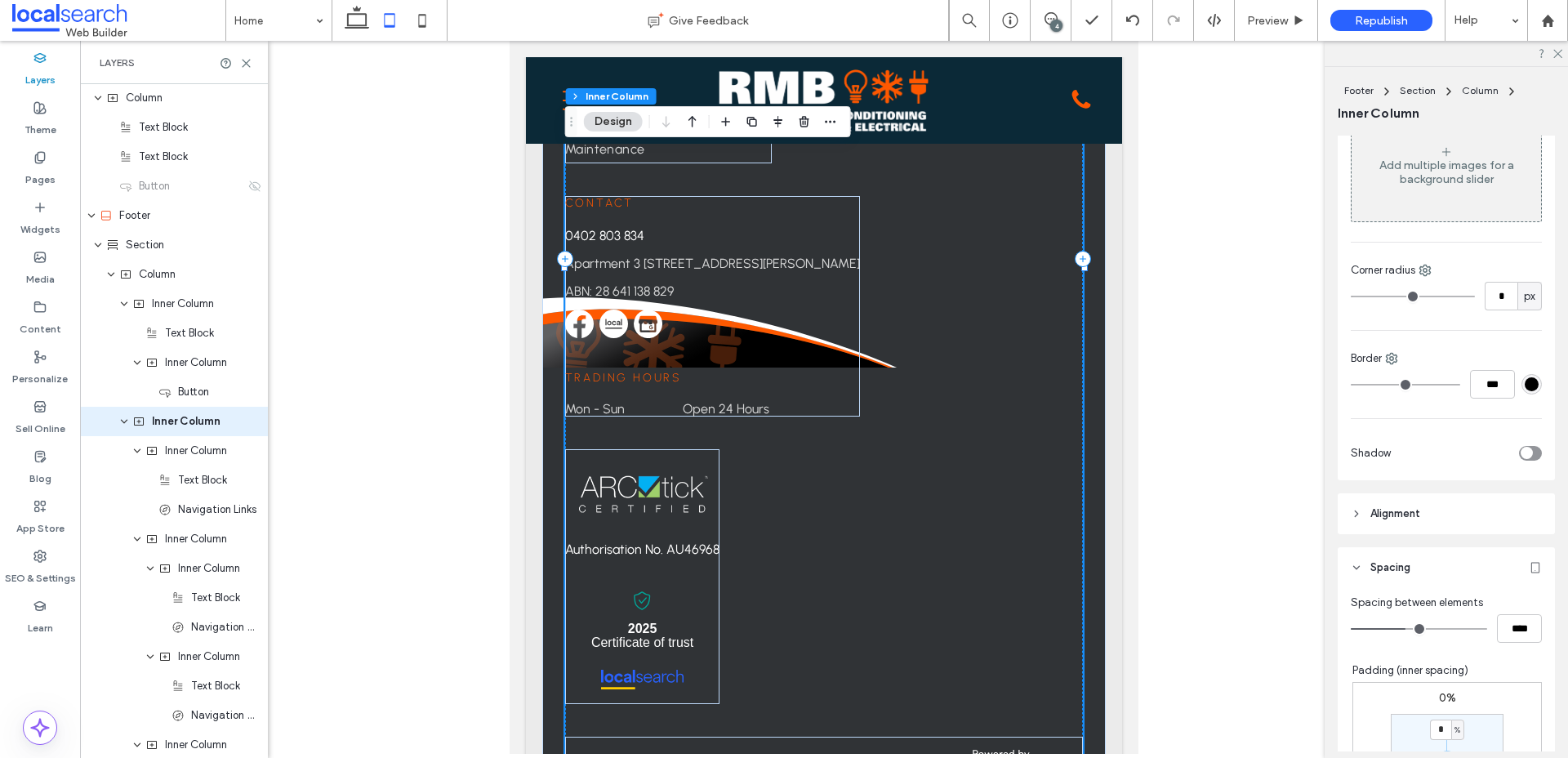
scroll to position [82, 0]
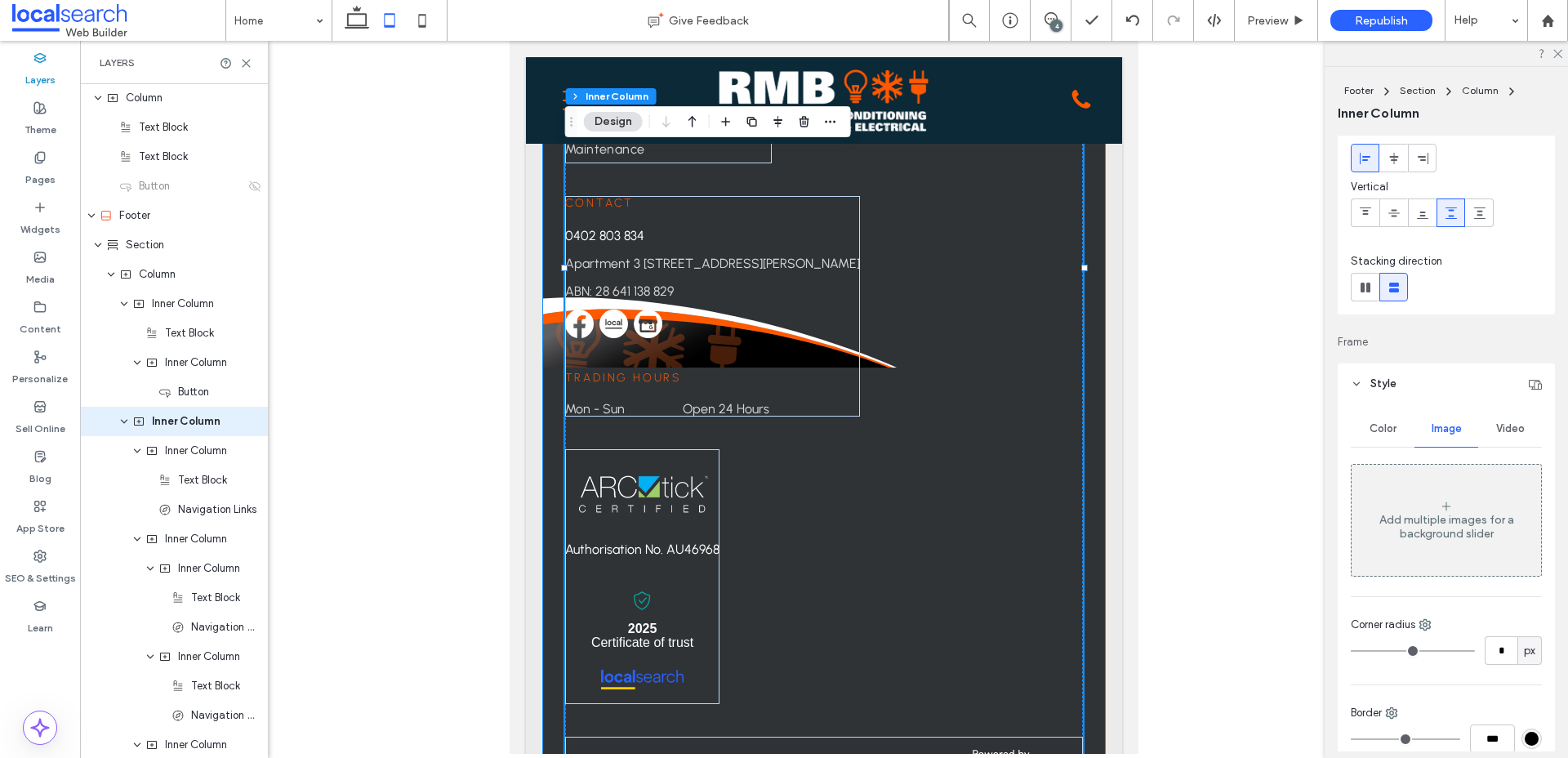
click at [1097, 457] on div "Book Fast, Reliable Service [DATE] Contact us Contact [PHONE_NUMBER] [STREET_AD…" at bounding box center [824, 259] width 563 height 1474
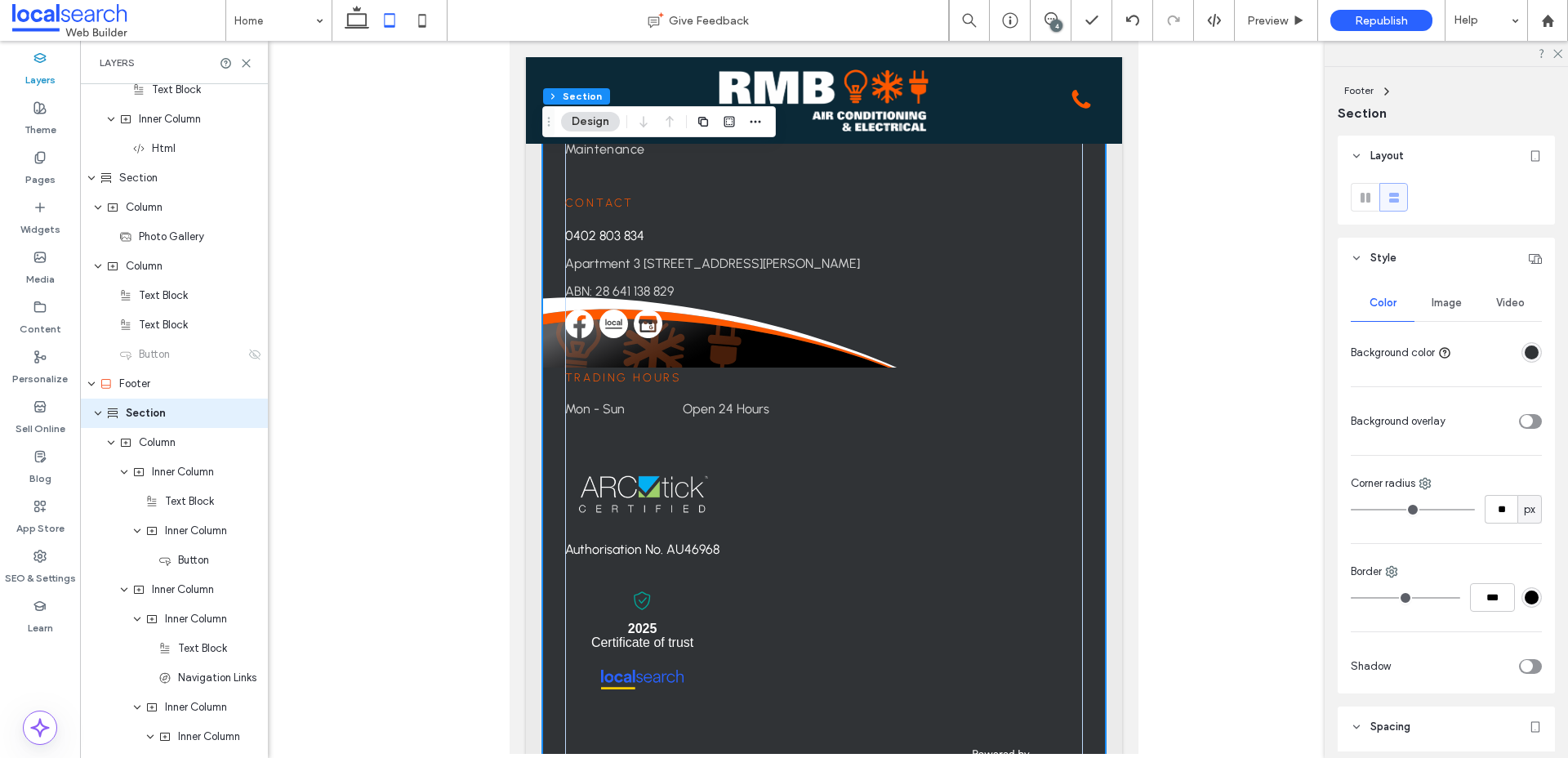
scroll to position [2235, 0]
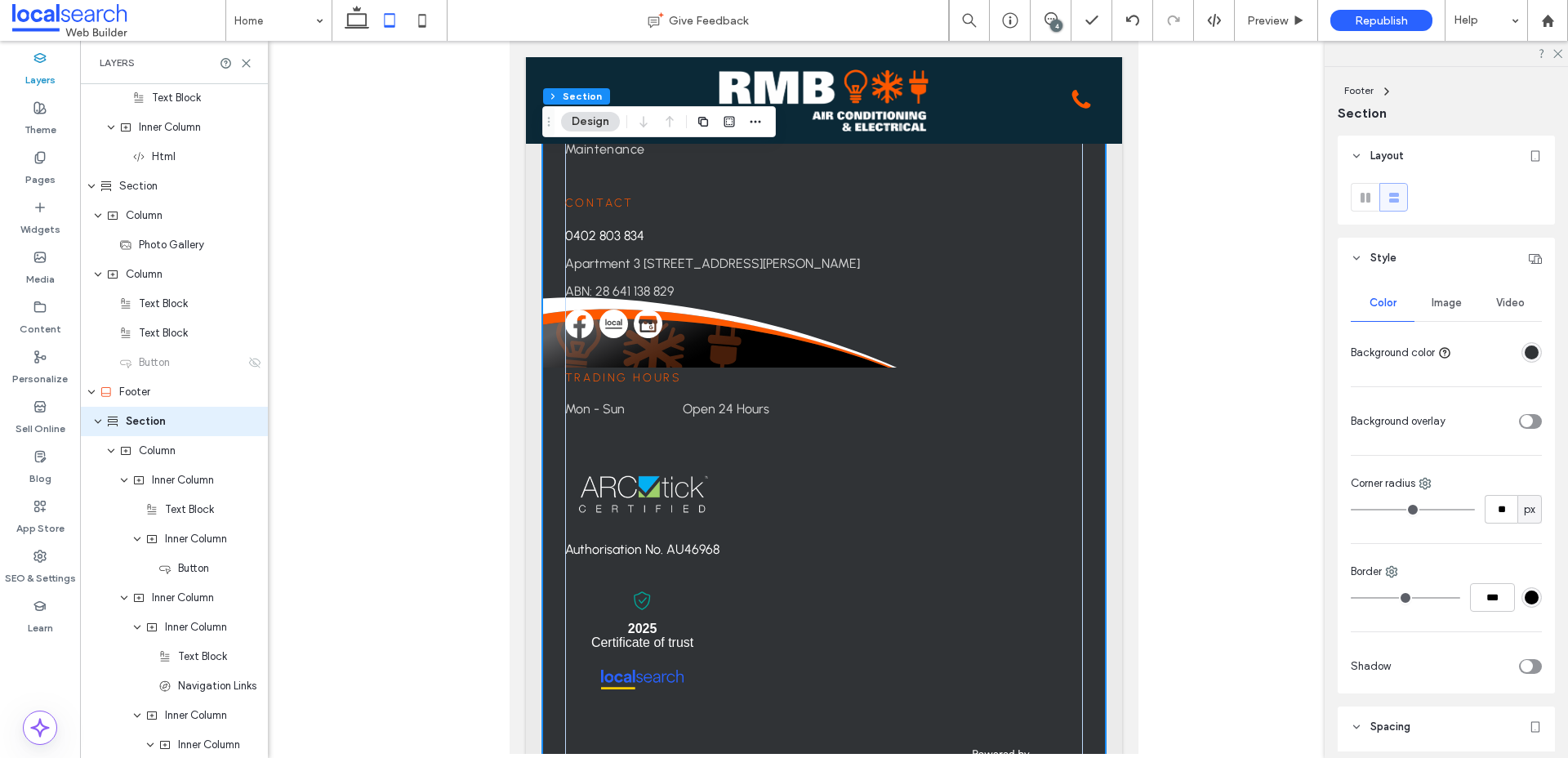
click at [1441, 301] on span "Image" at bounding box center [1447, 303] width 30 height 13
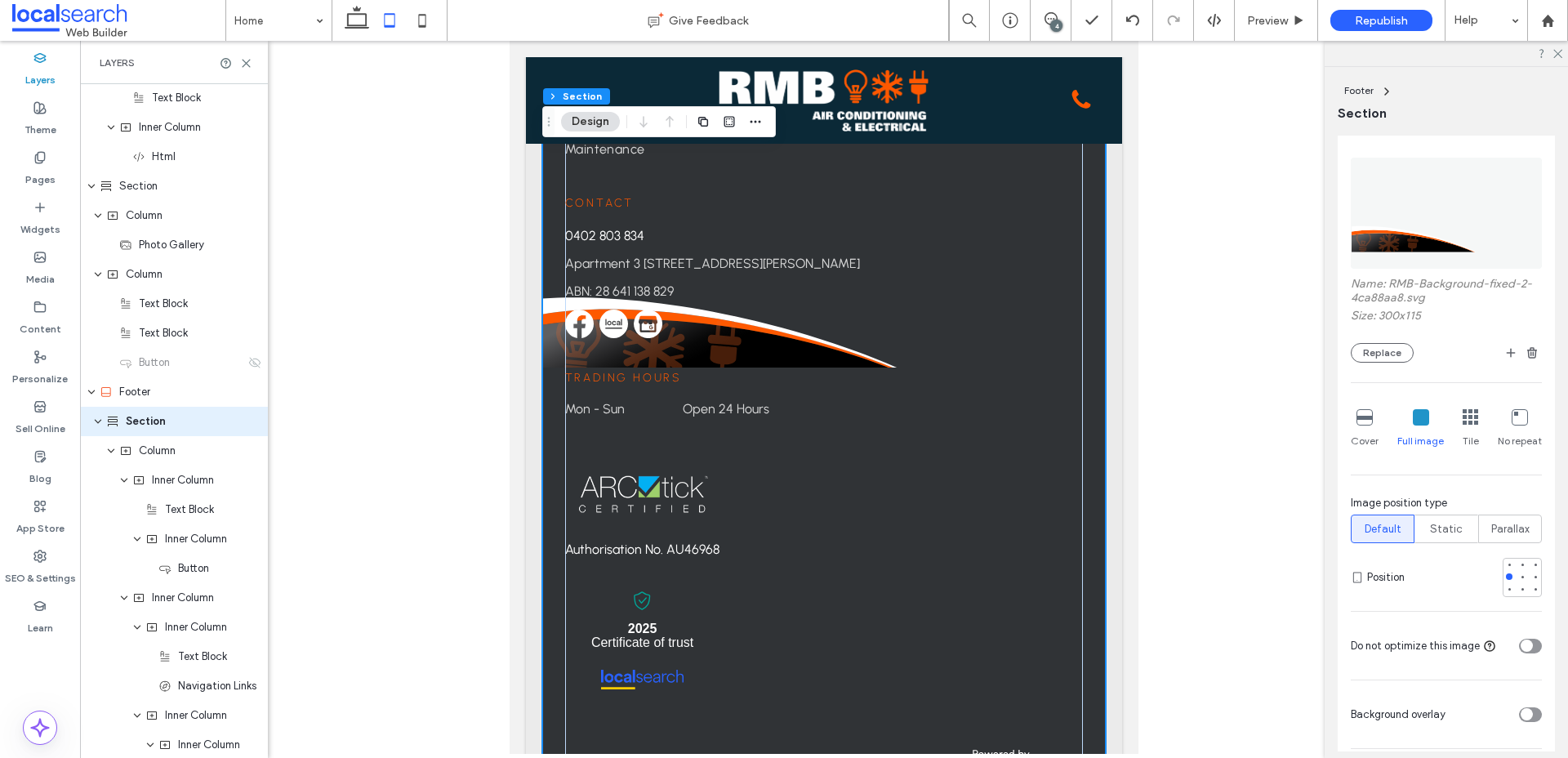
scroll to position [193, 0]
click at [1367, 417] on icon at bounding box center [1365, 414] width 17 height 17
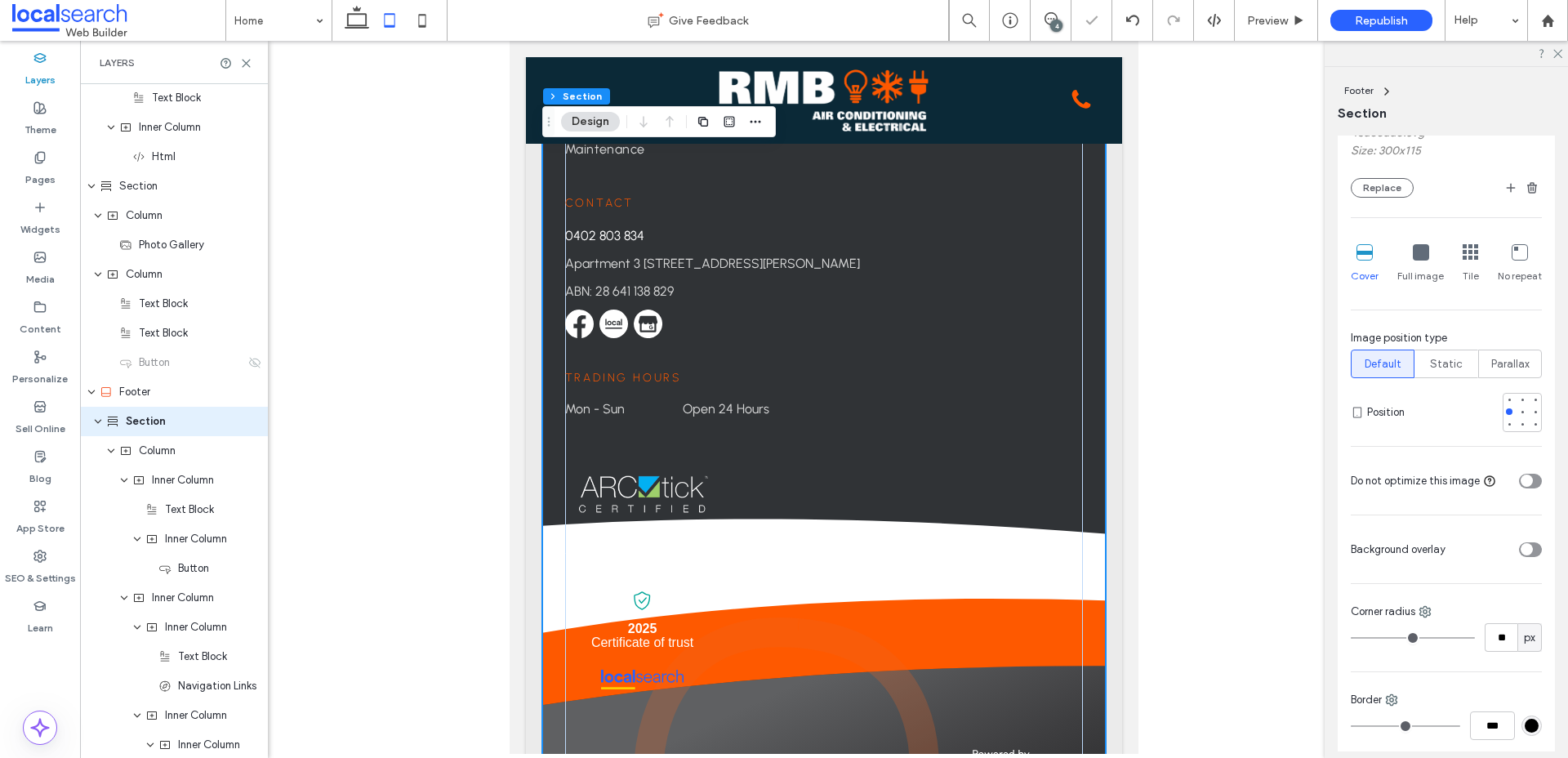
scroll to position [355, 0]
click at [1521, 411] on div at bounding box center [1522, 410] width 7 height 7
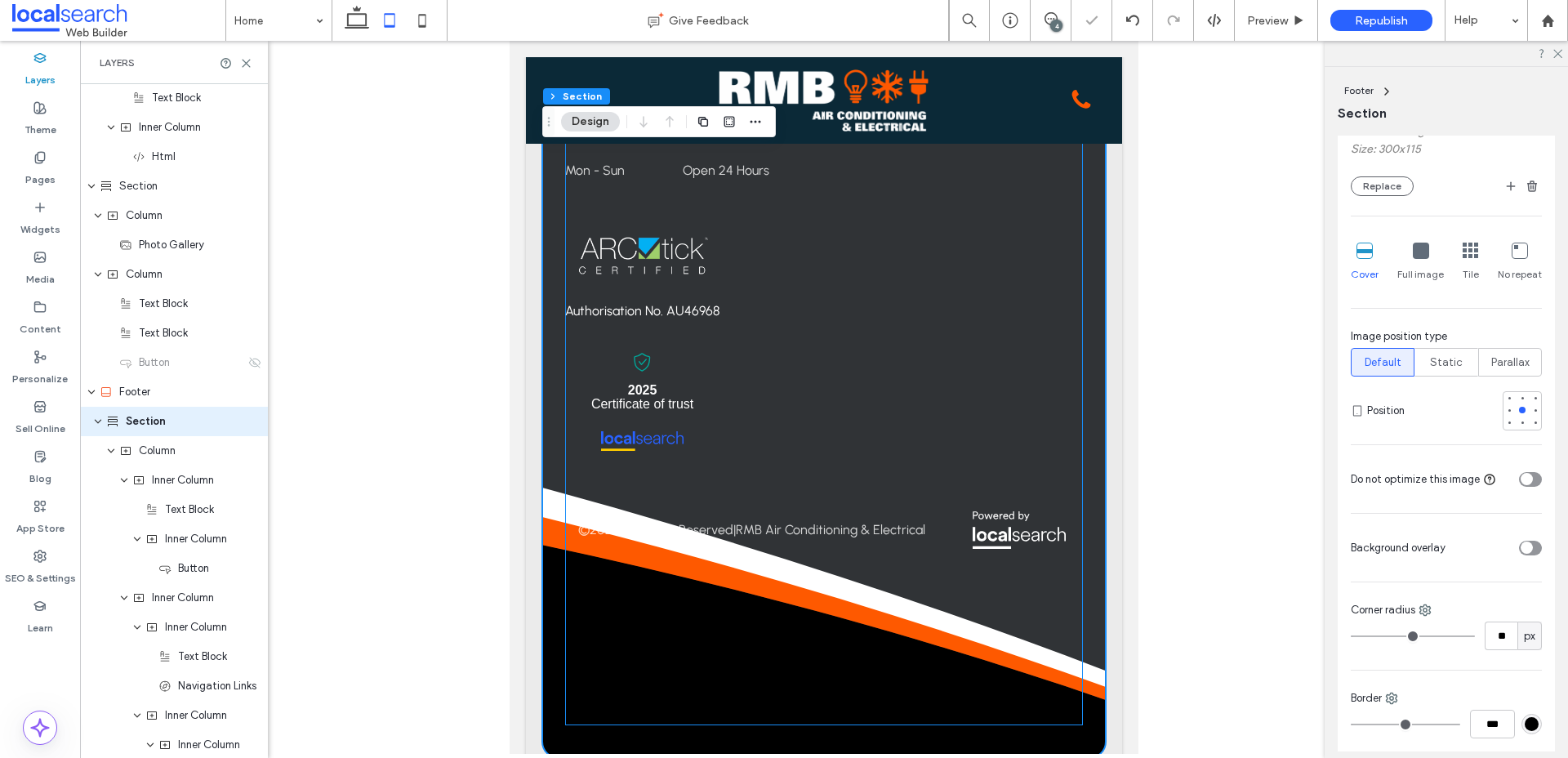
scroll to position [5196, 0]
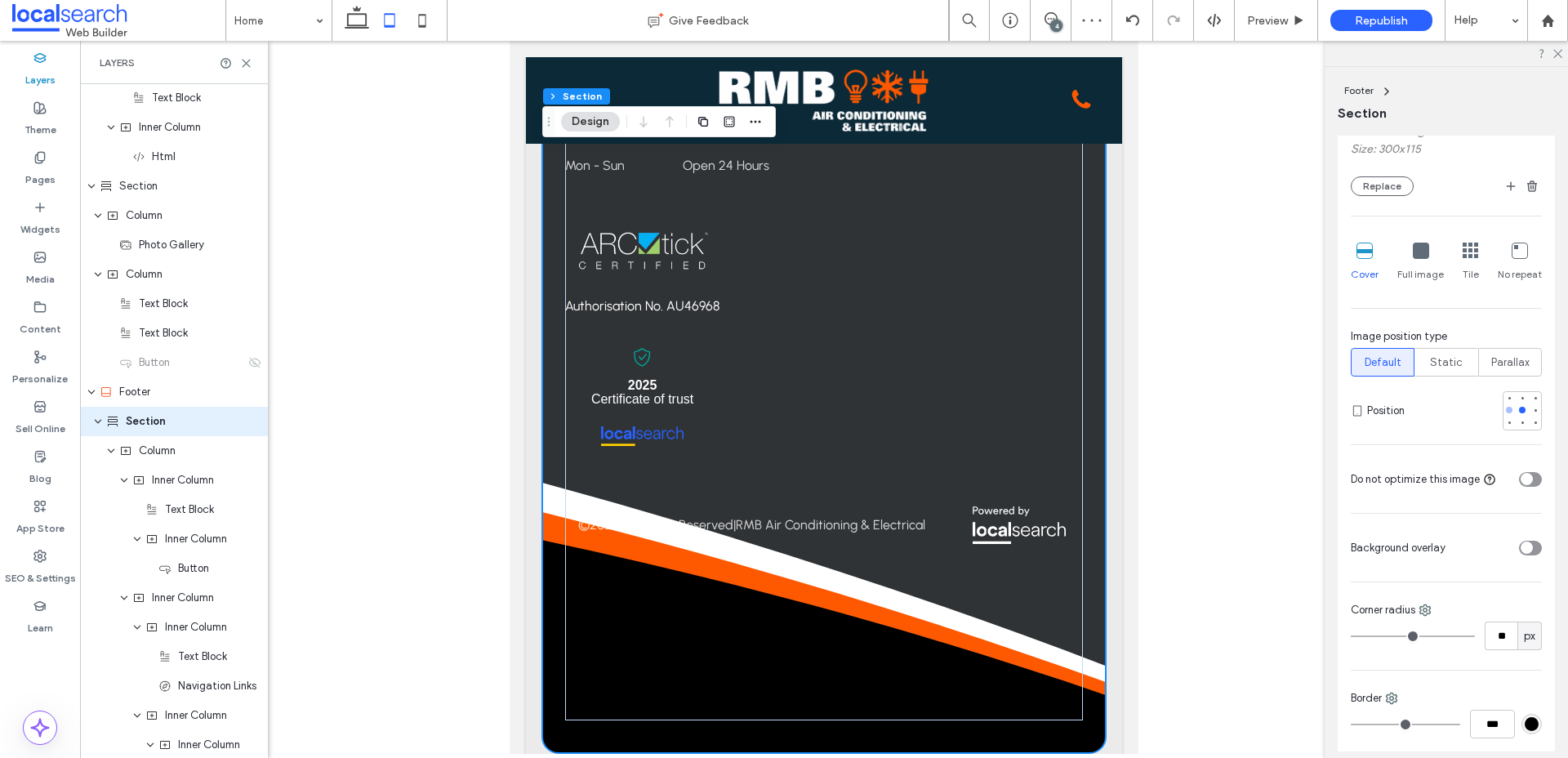
click at [1510, 415] on div at bounding box center [1509, 410] width 12 height 12
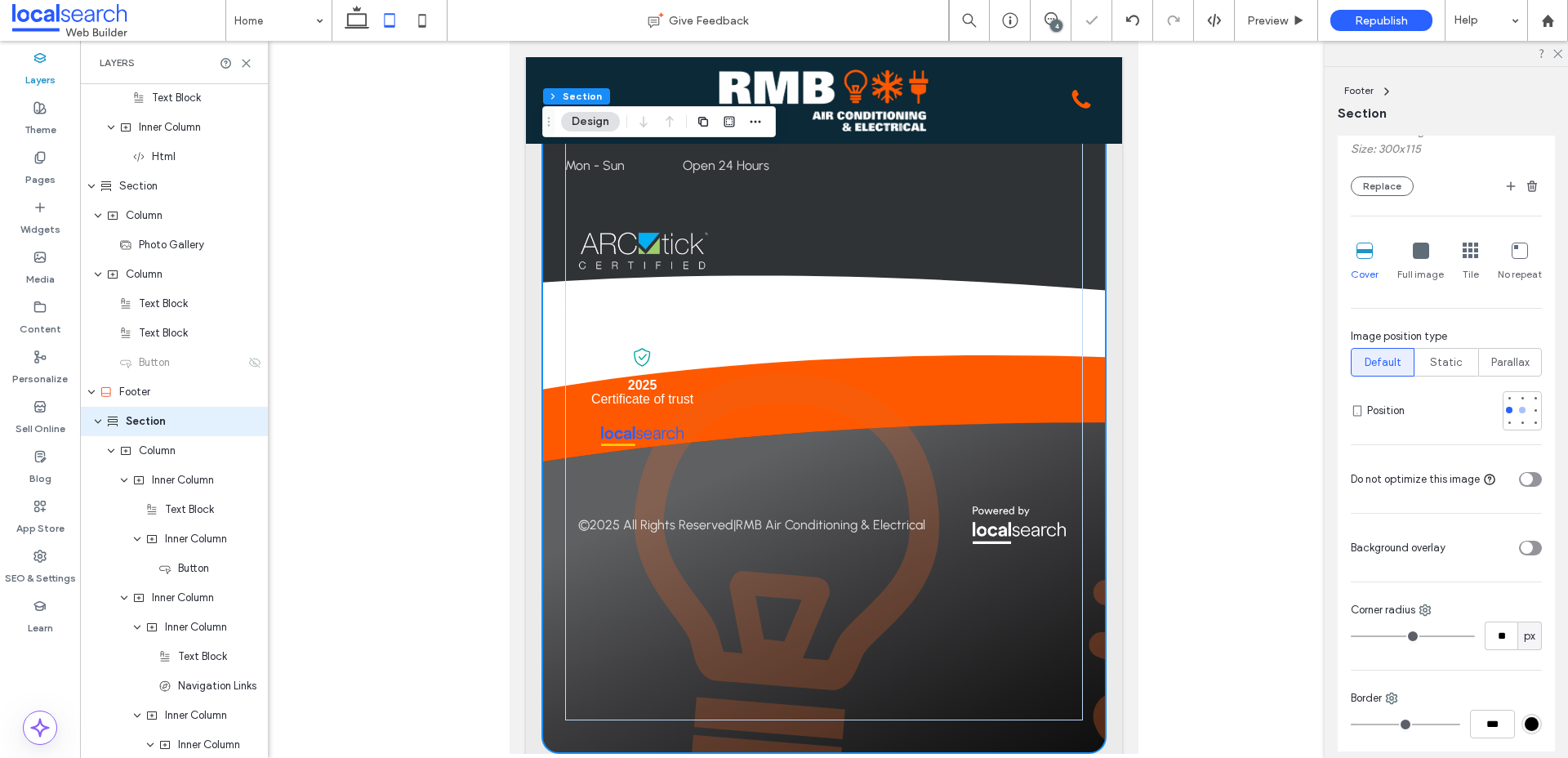
click at [1521, 410] on div at bounding box center [1522, 410] width 7 height 7
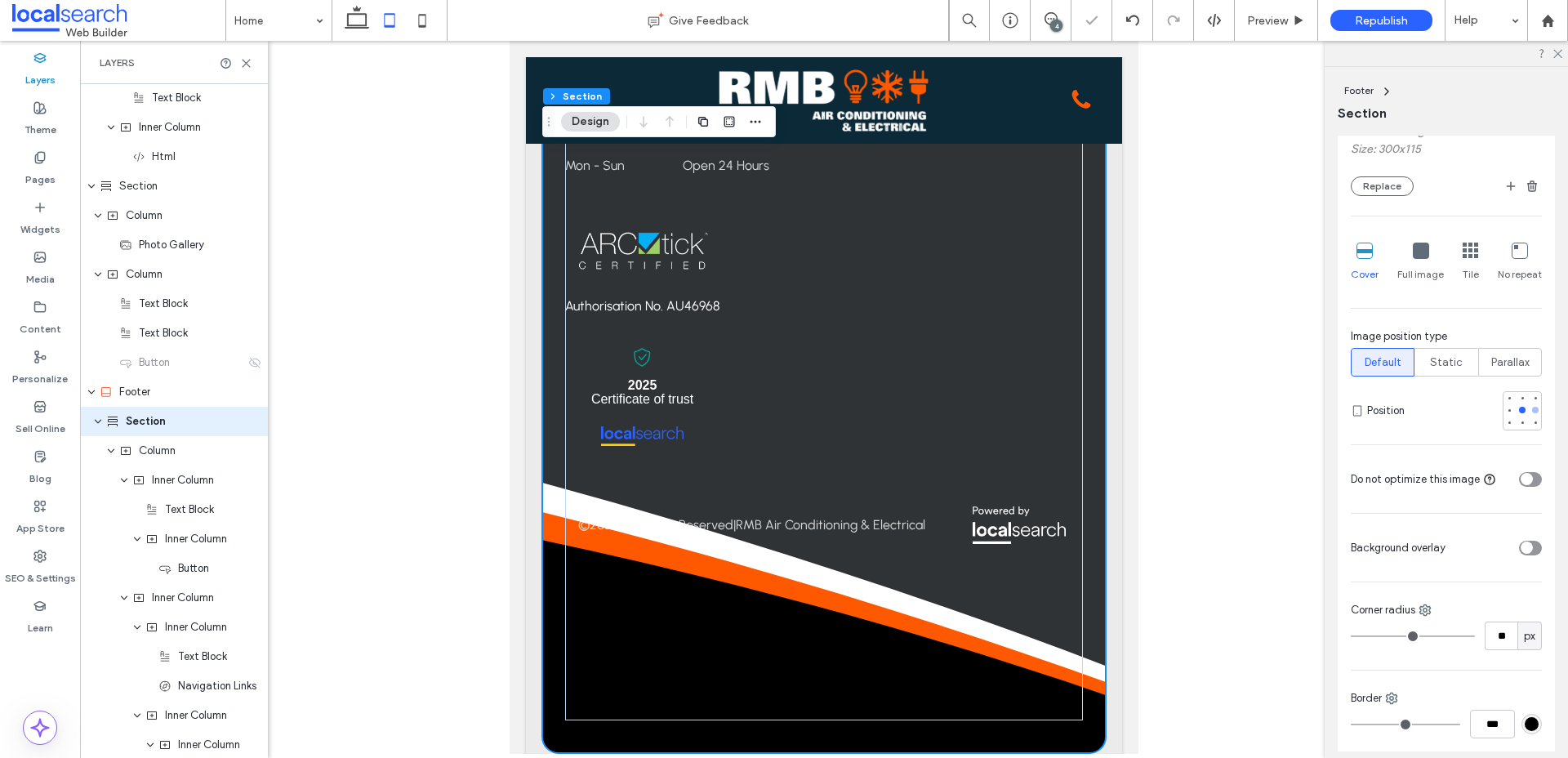
click at [1536, 414] on div at bounding box center [1535, 410] width 12 height 12
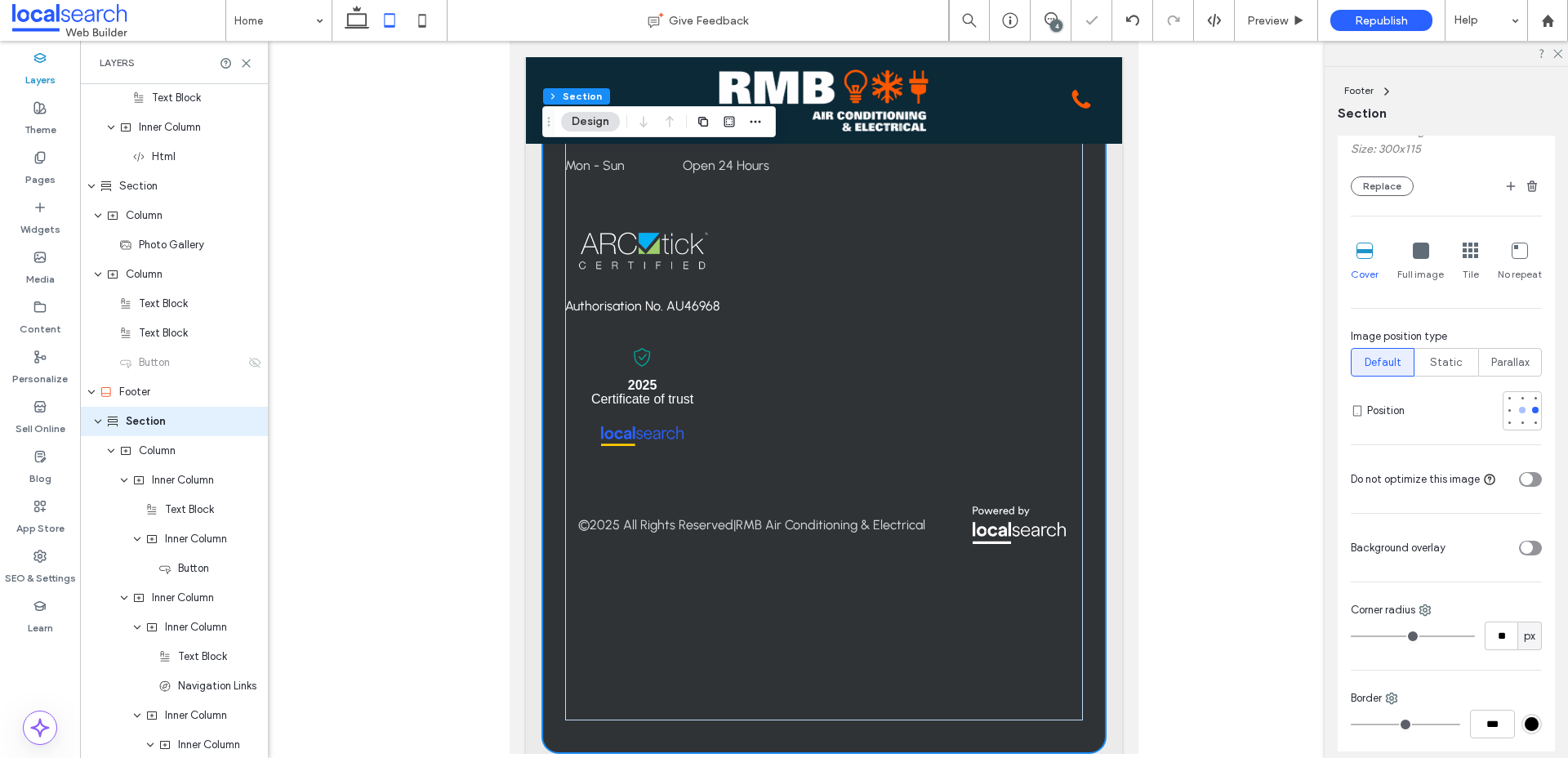
click at [1520, 412] on div at bounding box center [1522, 410] width 7 height 7
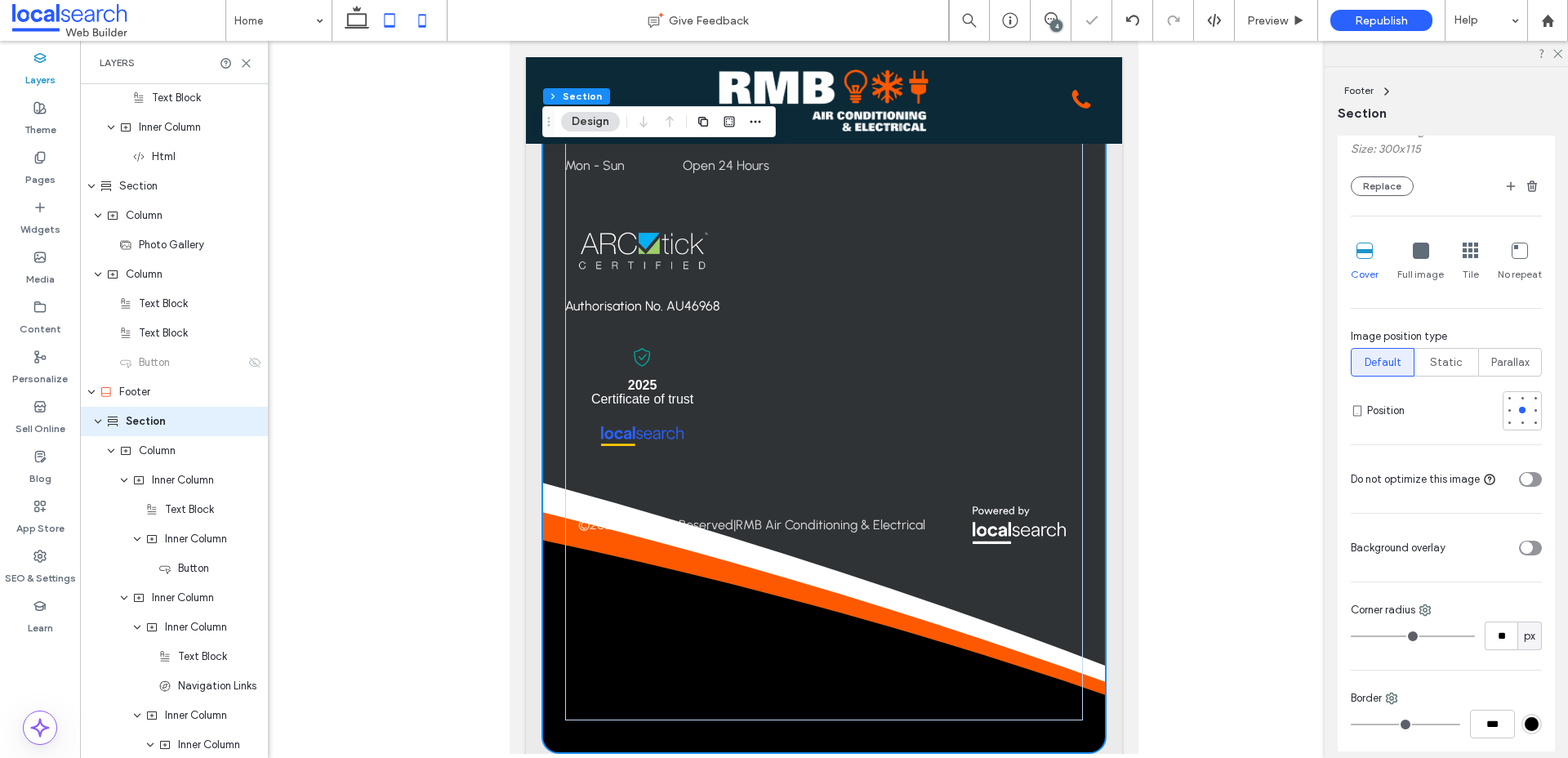
click at [423, 18] on icon at bounding box center [422, 20] width 33 height 33
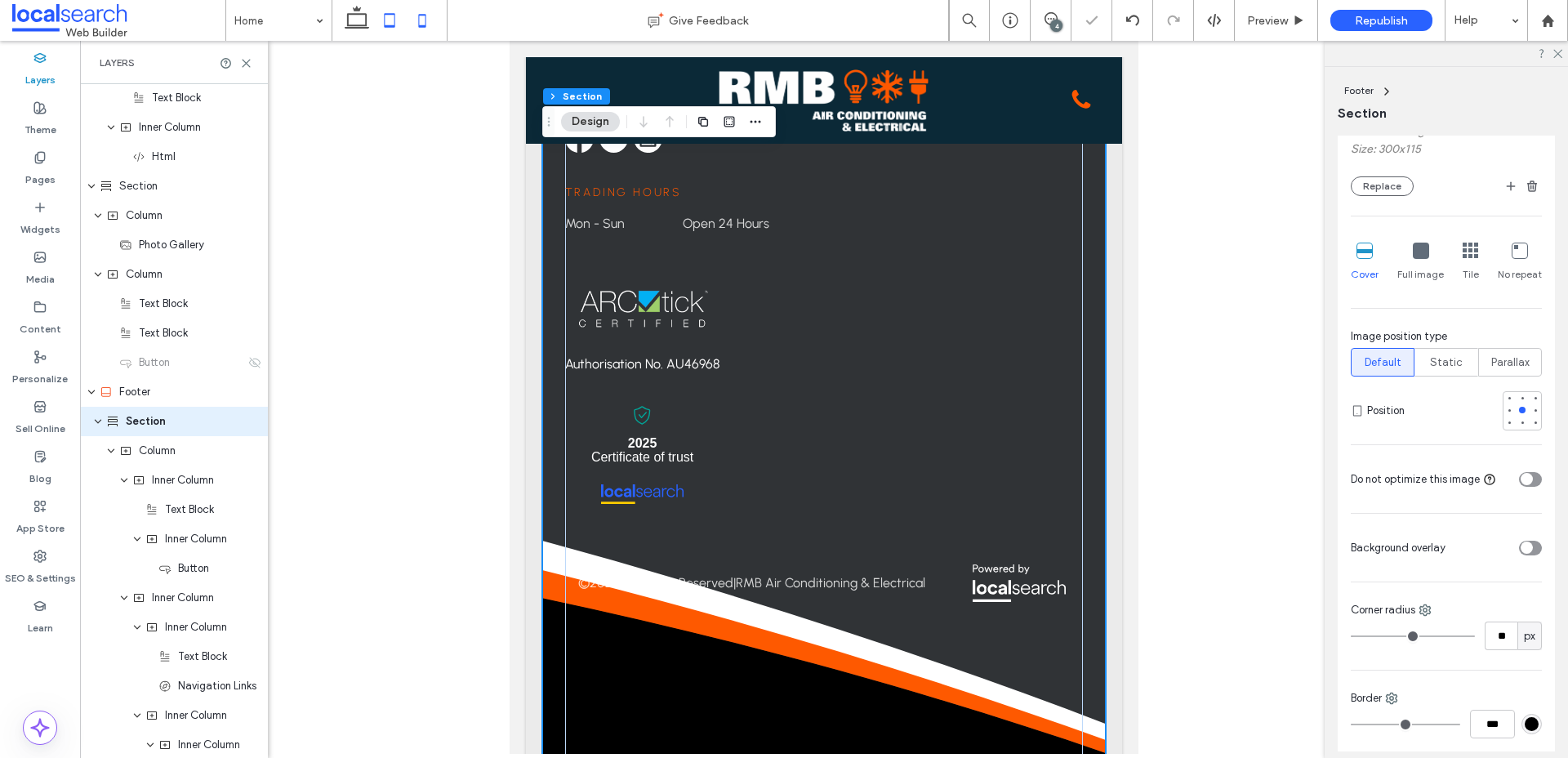
type input "*"
type input "***"
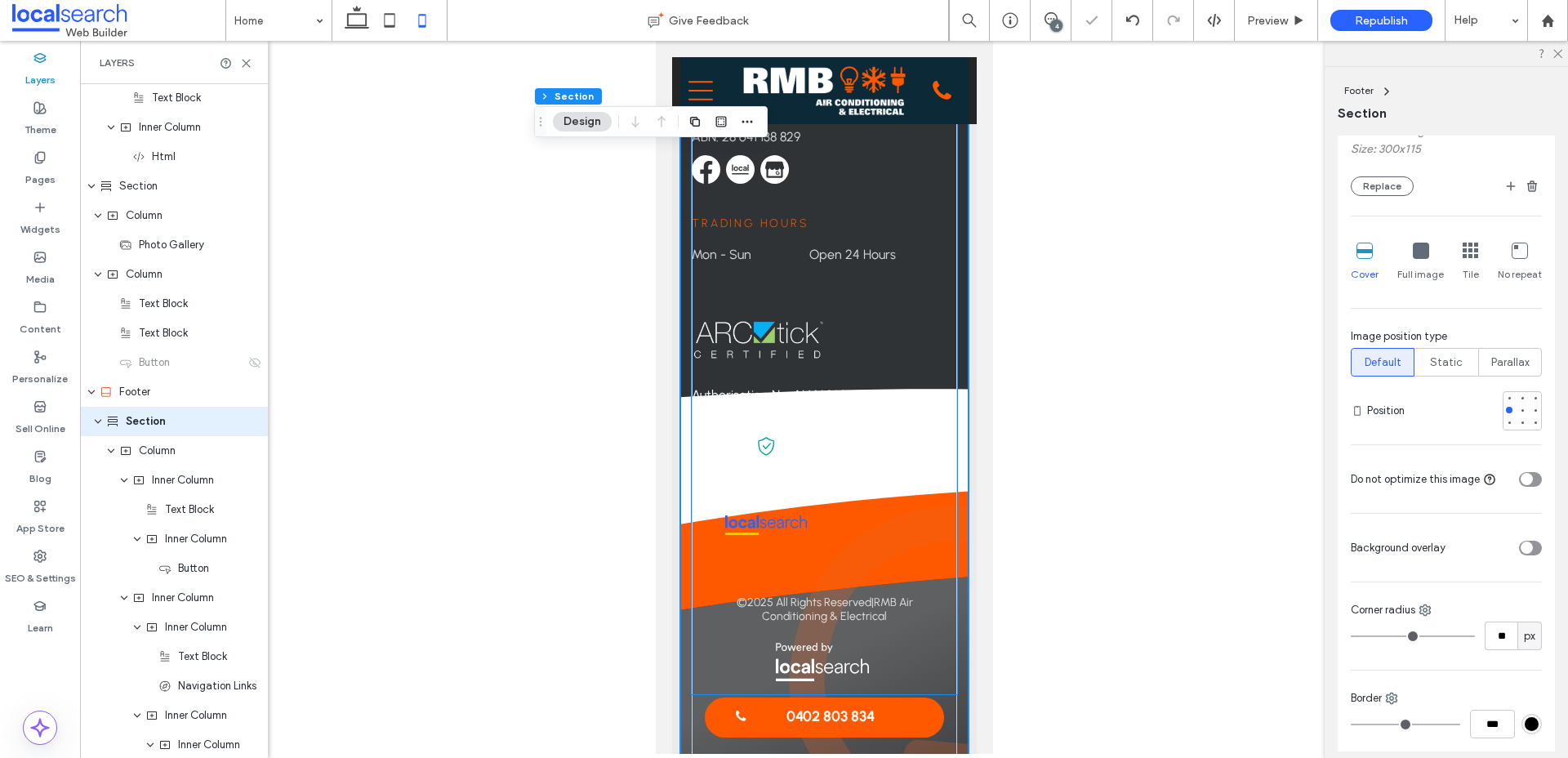
scroll to position [6139, 0]
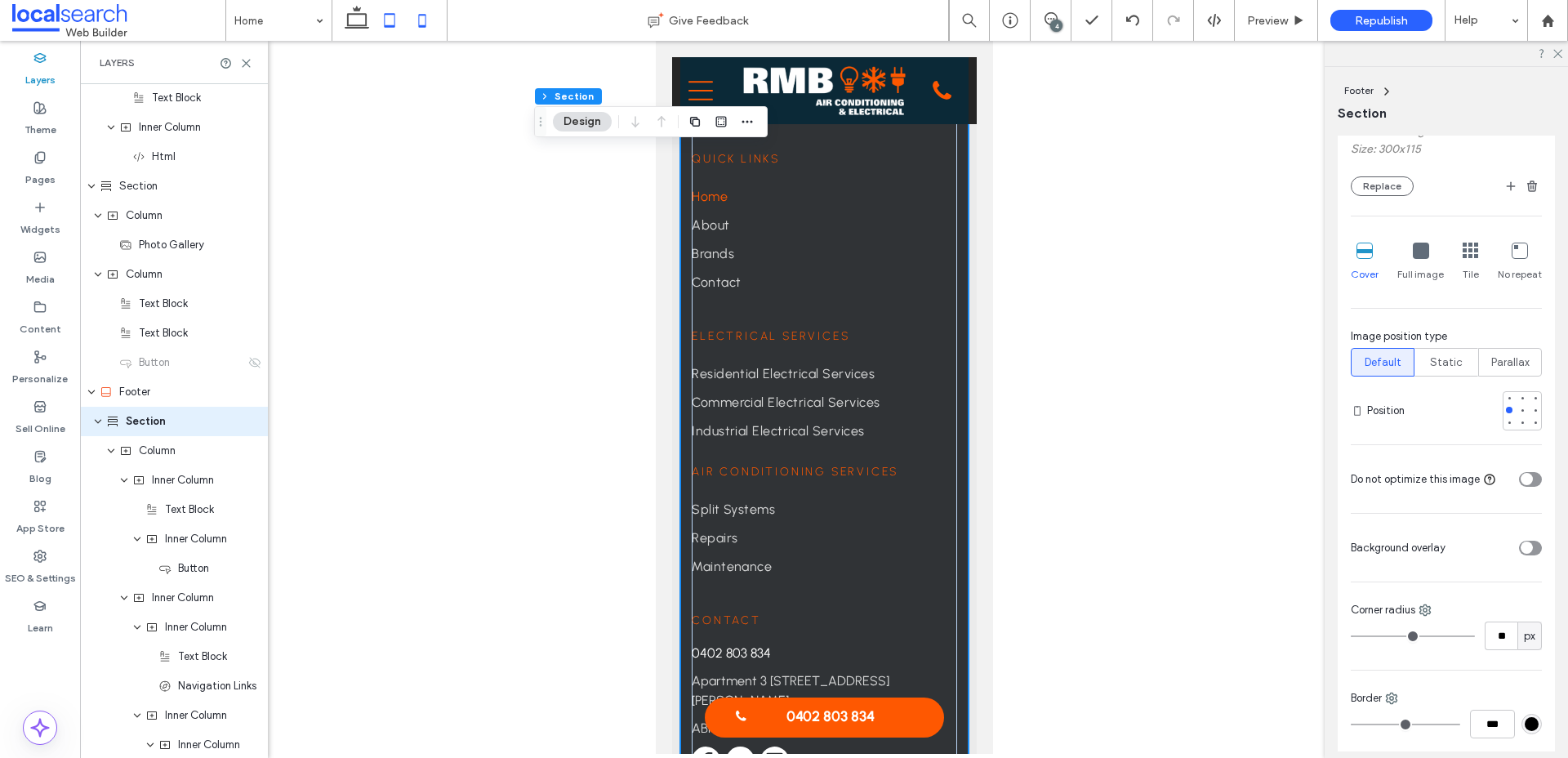
click at [394, 26] on use at bounding box center [389, 20] width 11 height 14
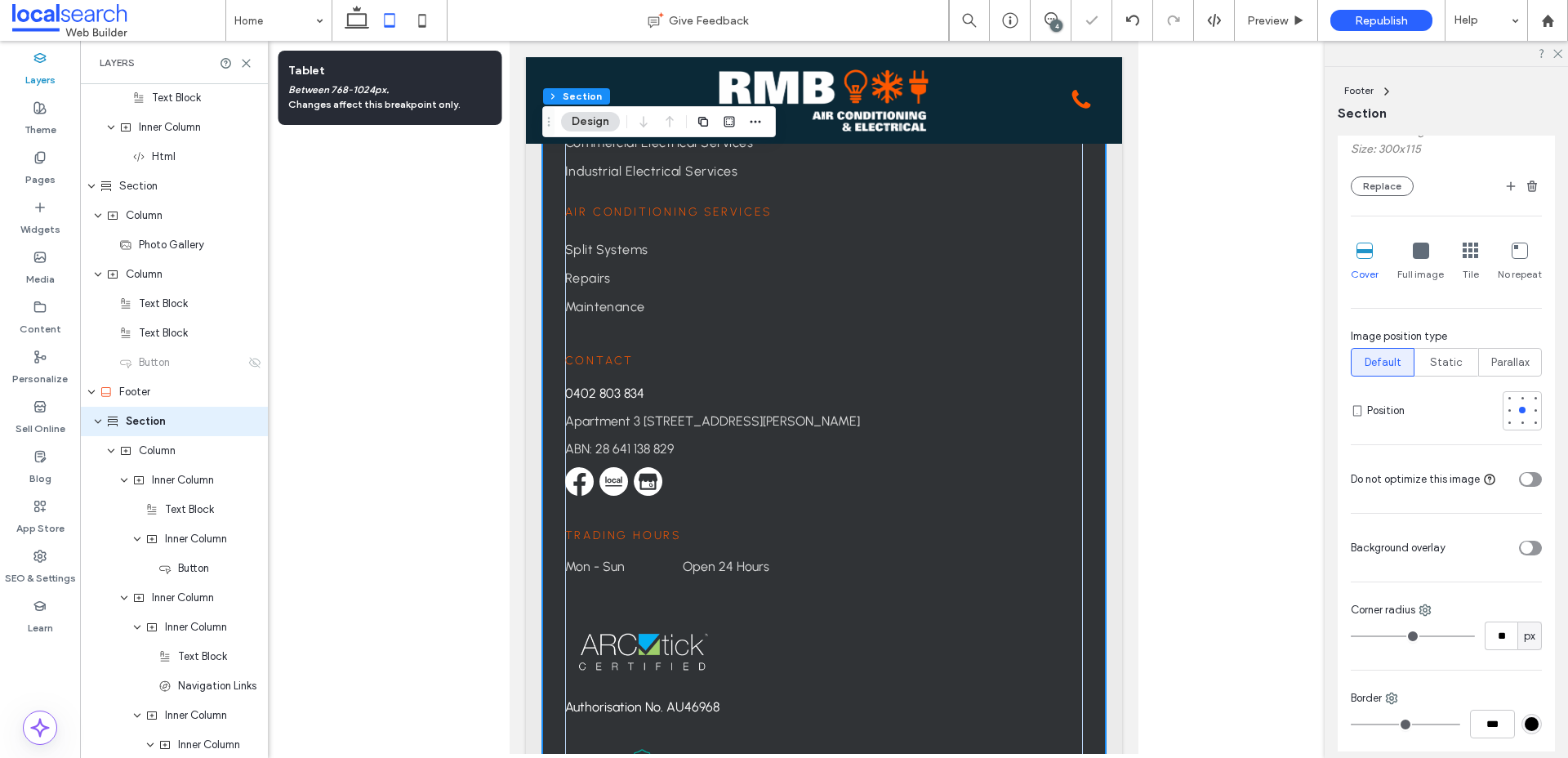
type input "*"
type input "***"
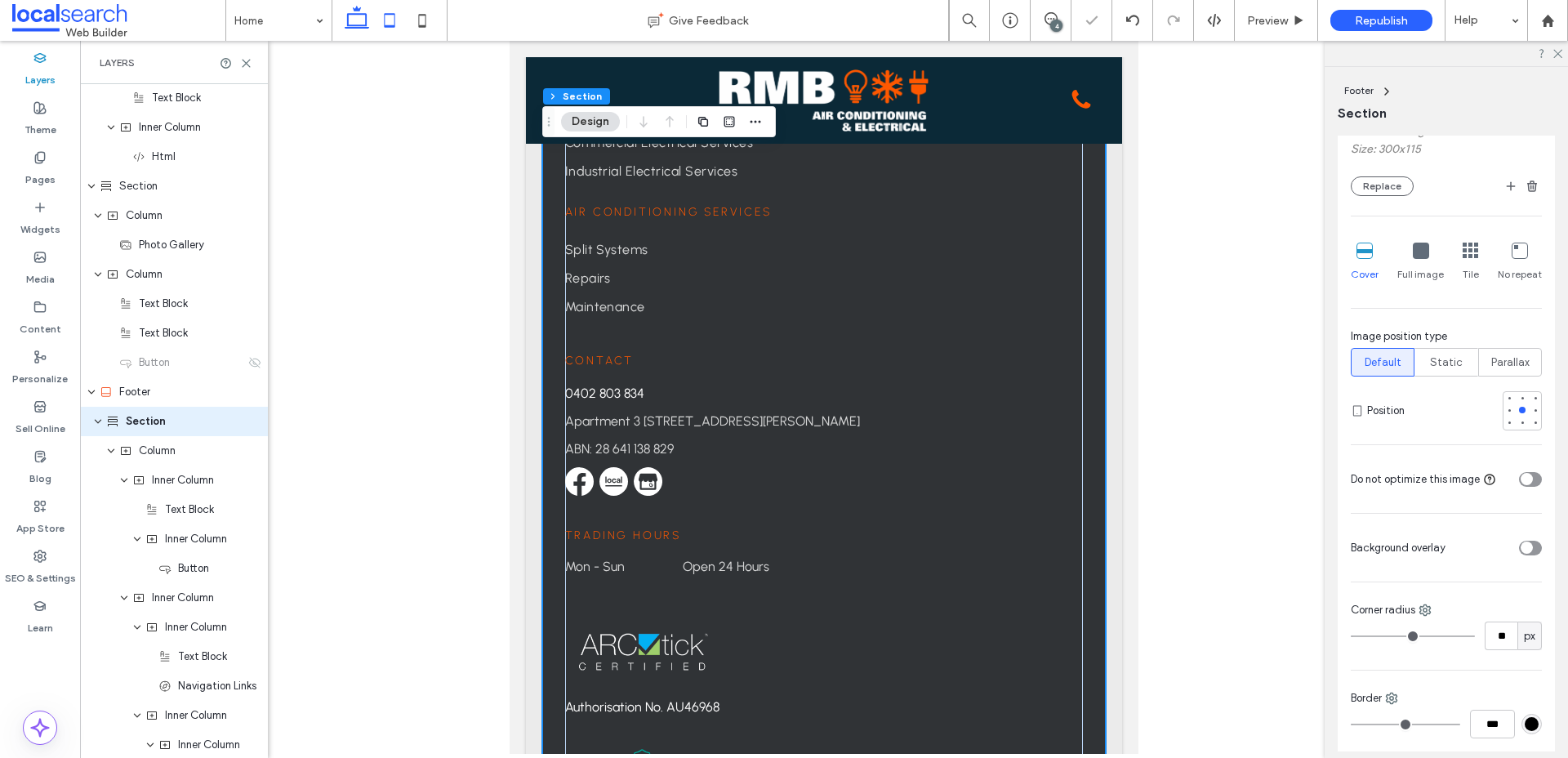
click at [367, 24] on use at bounding box center [356, 17] width 24 height 23
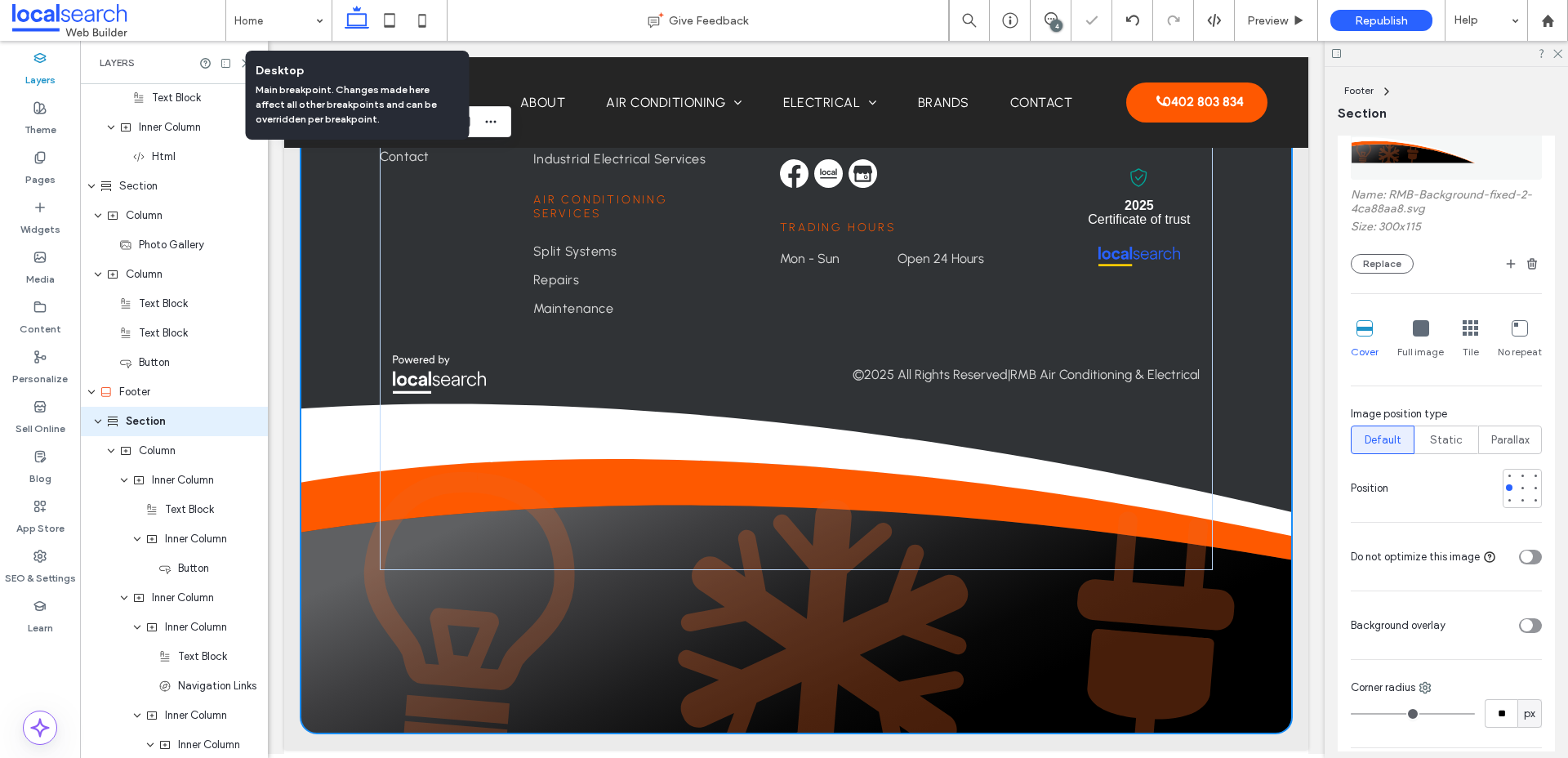
scroll to position [4352, 0]
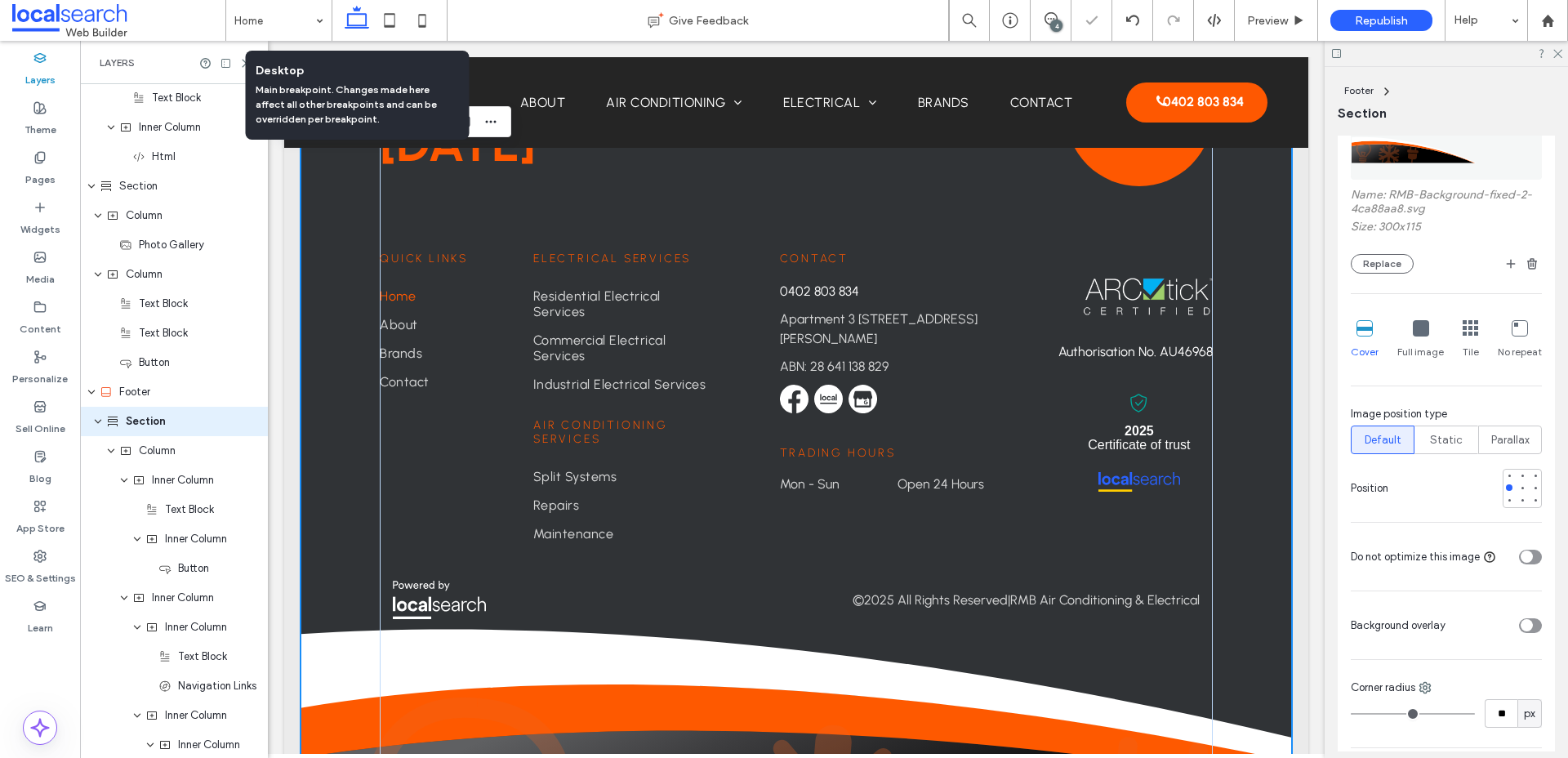
type input "***"
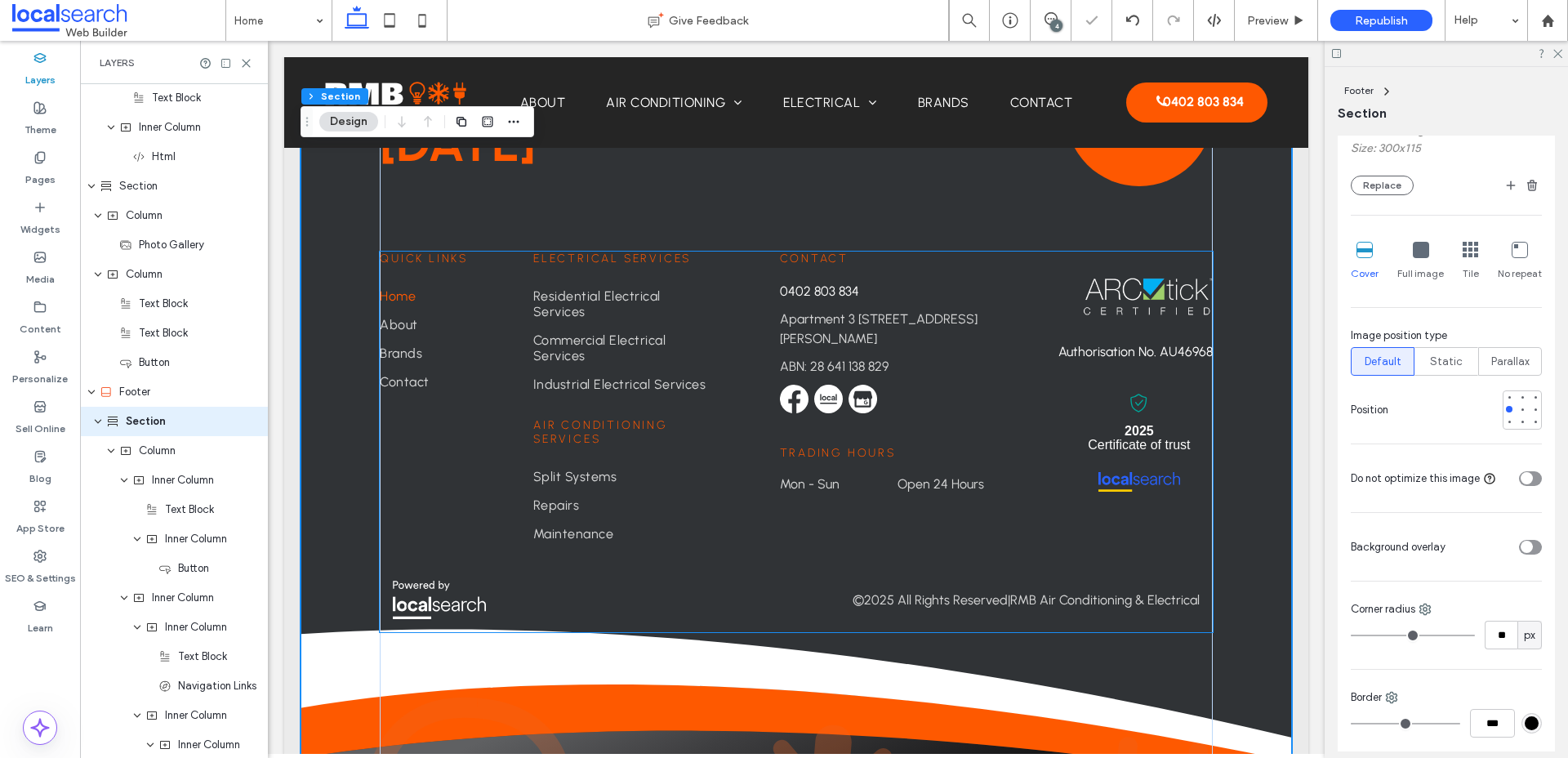
scroll to position [4561, 0]
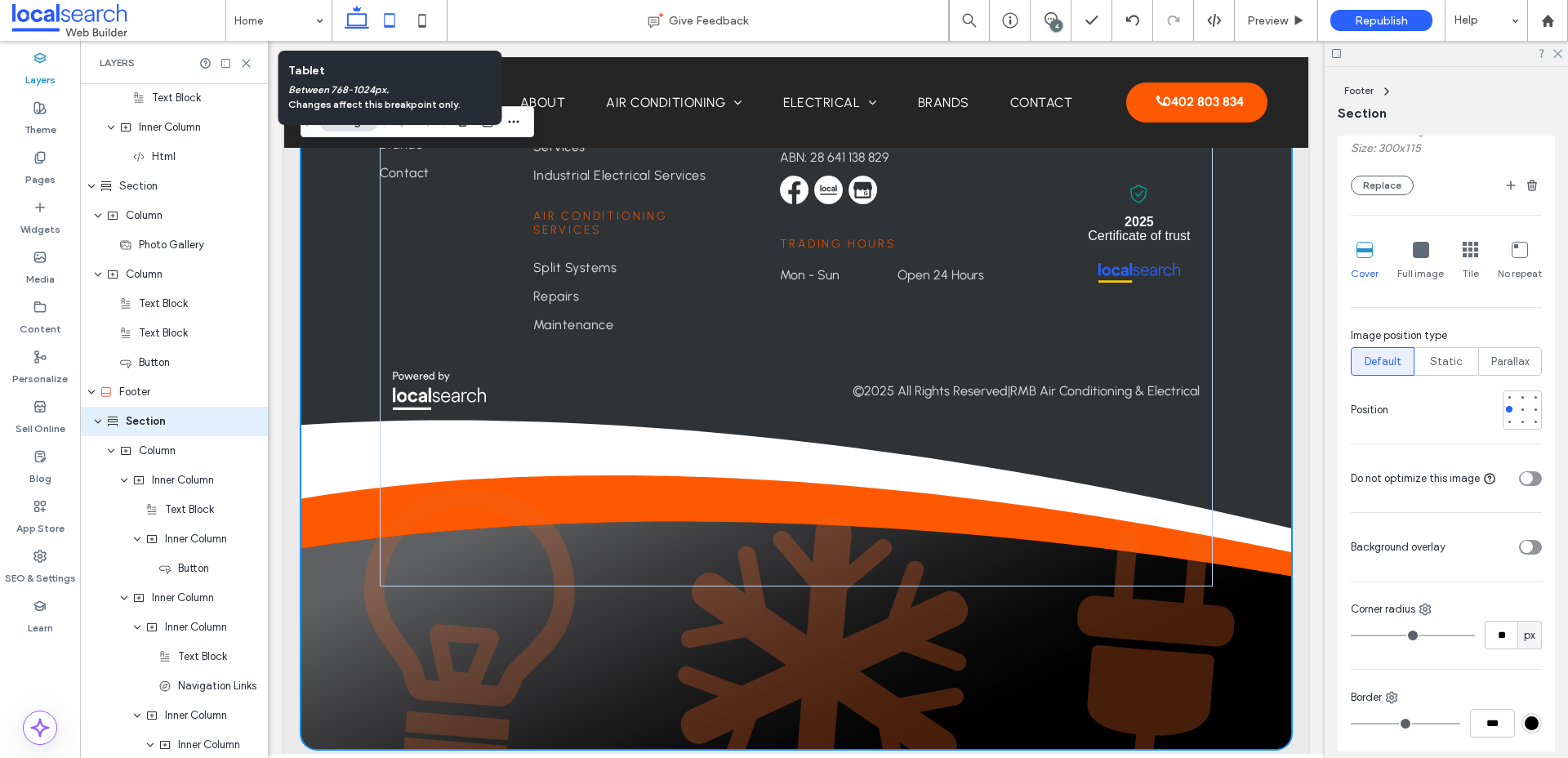
click at [387, 23] on icon at bounding box center [389, 20] width 33 height 33
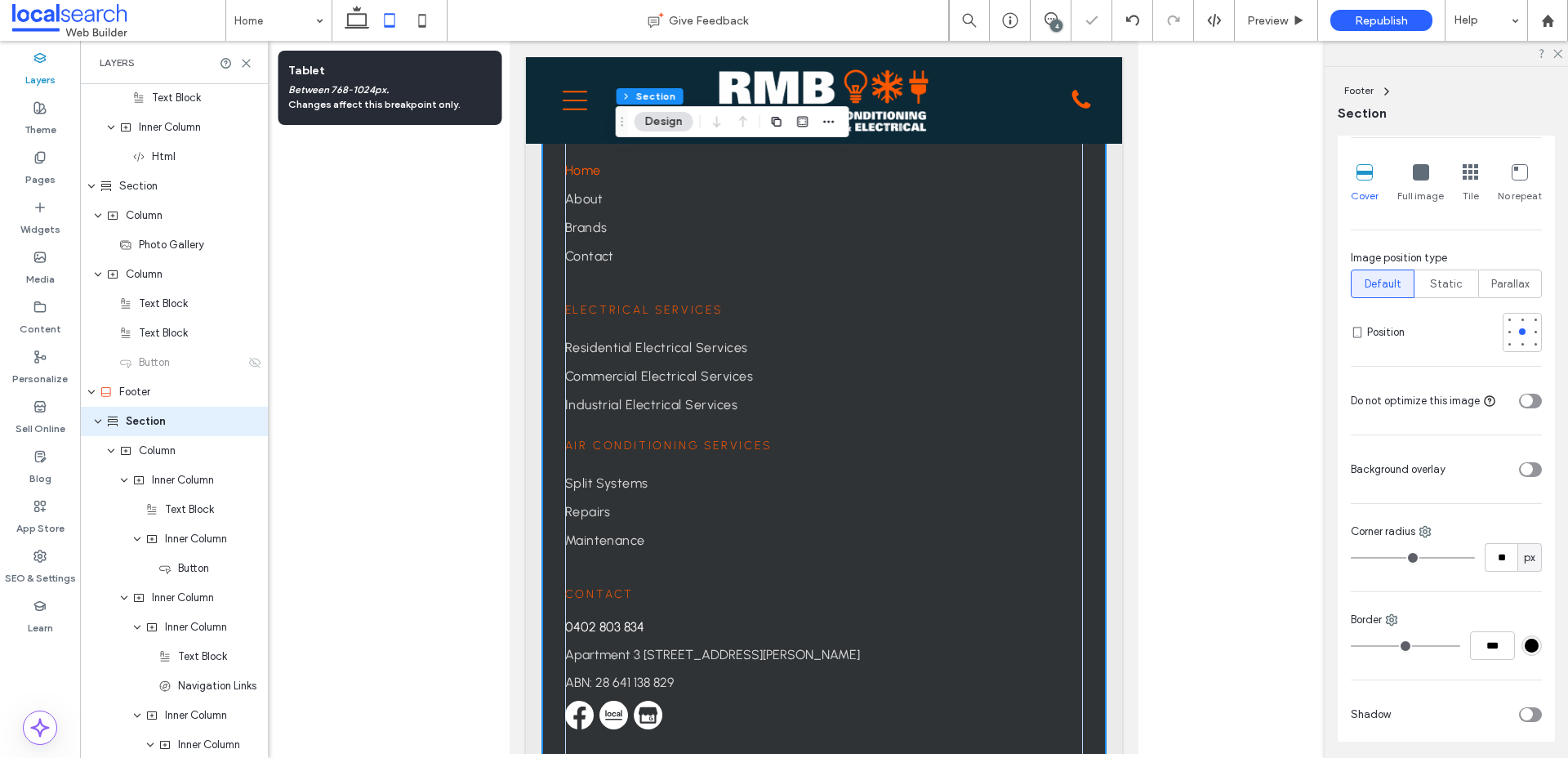
type input "**"
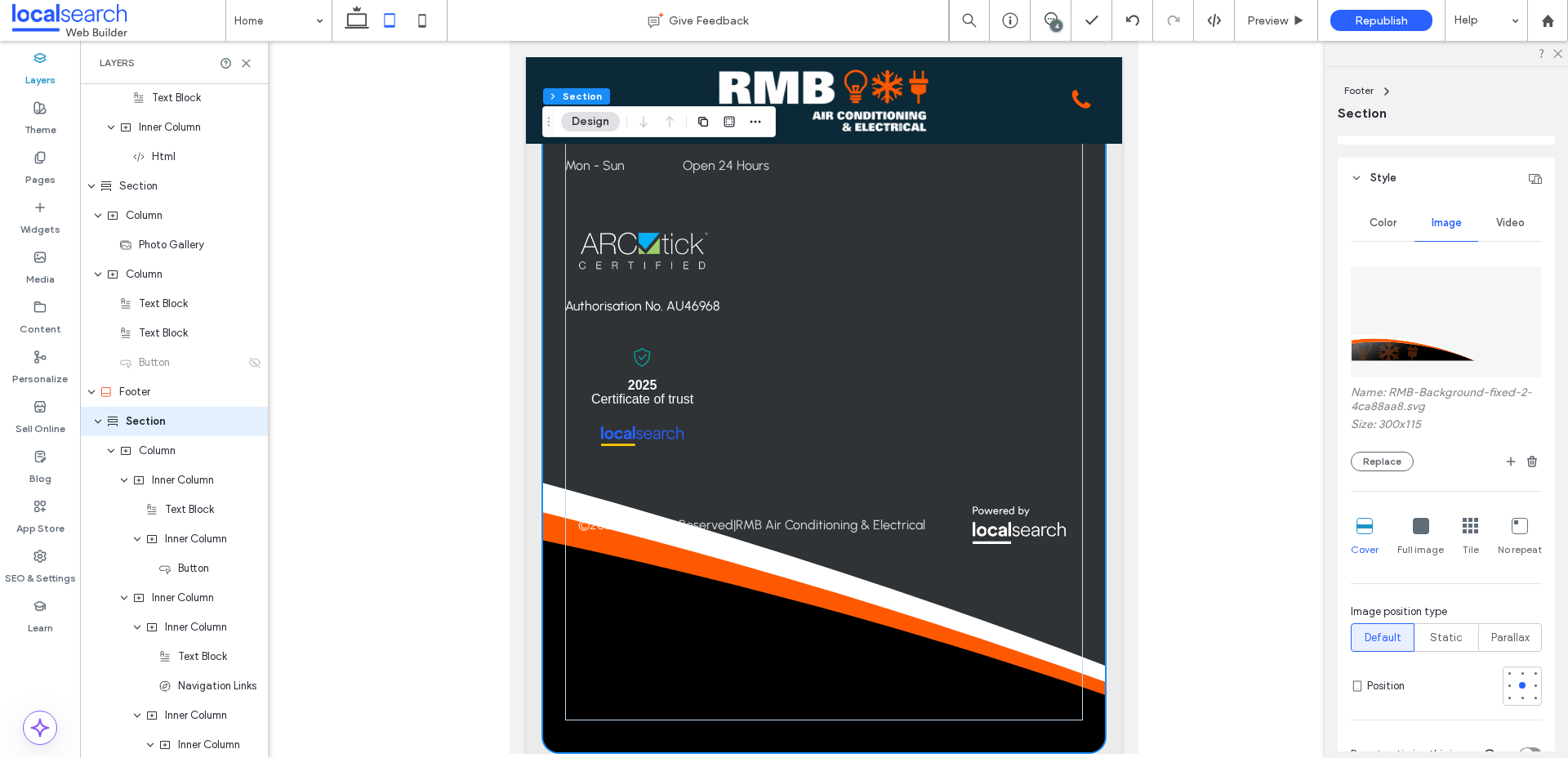
scroll to position [84, 0]
click at [48, 114] on label "Theme" at bounding box center [40, 125] width 32 height 23
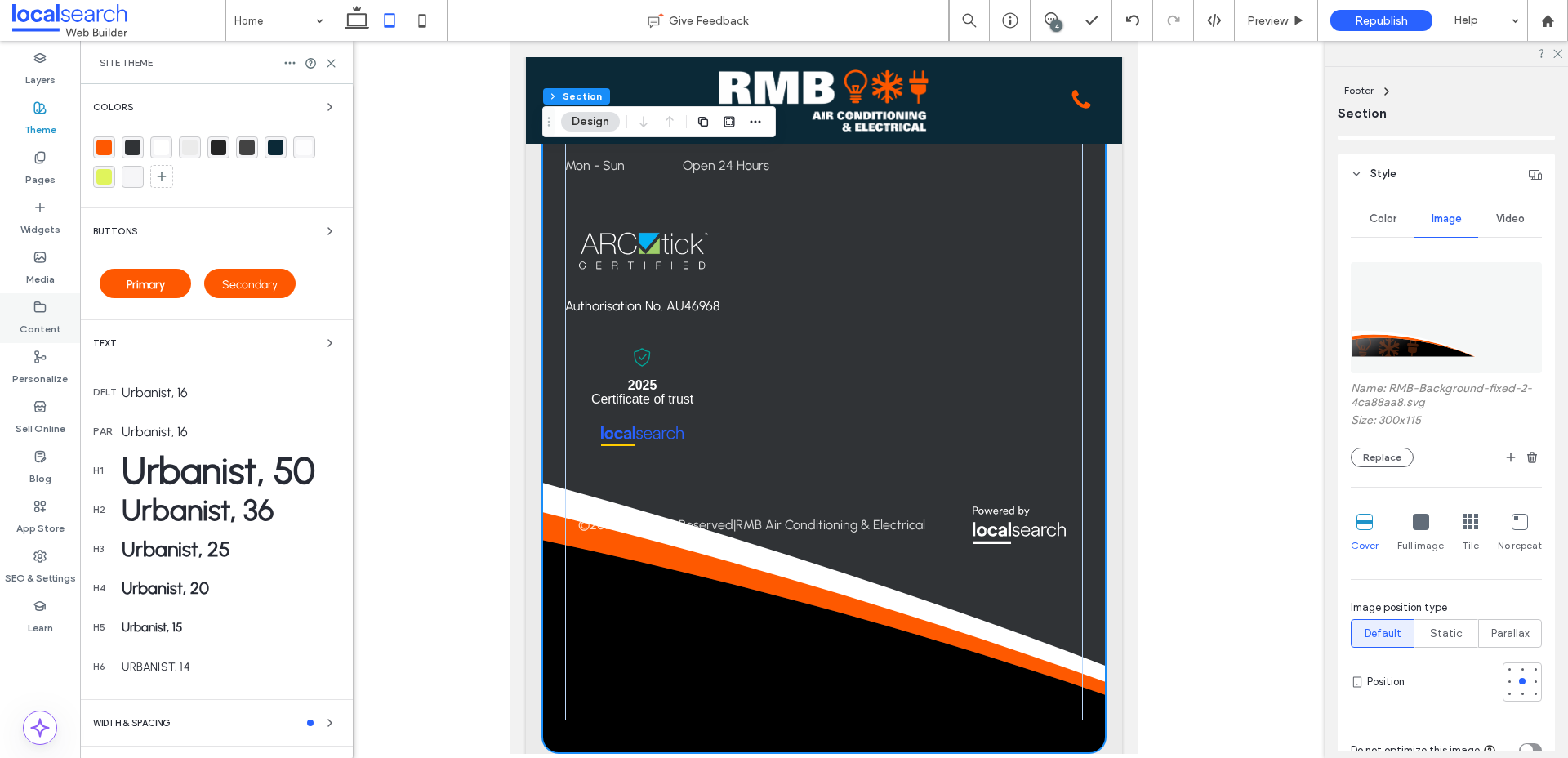
click at [42, 315] on label "Content" at bounding box center [40, 324] width 42 height 23
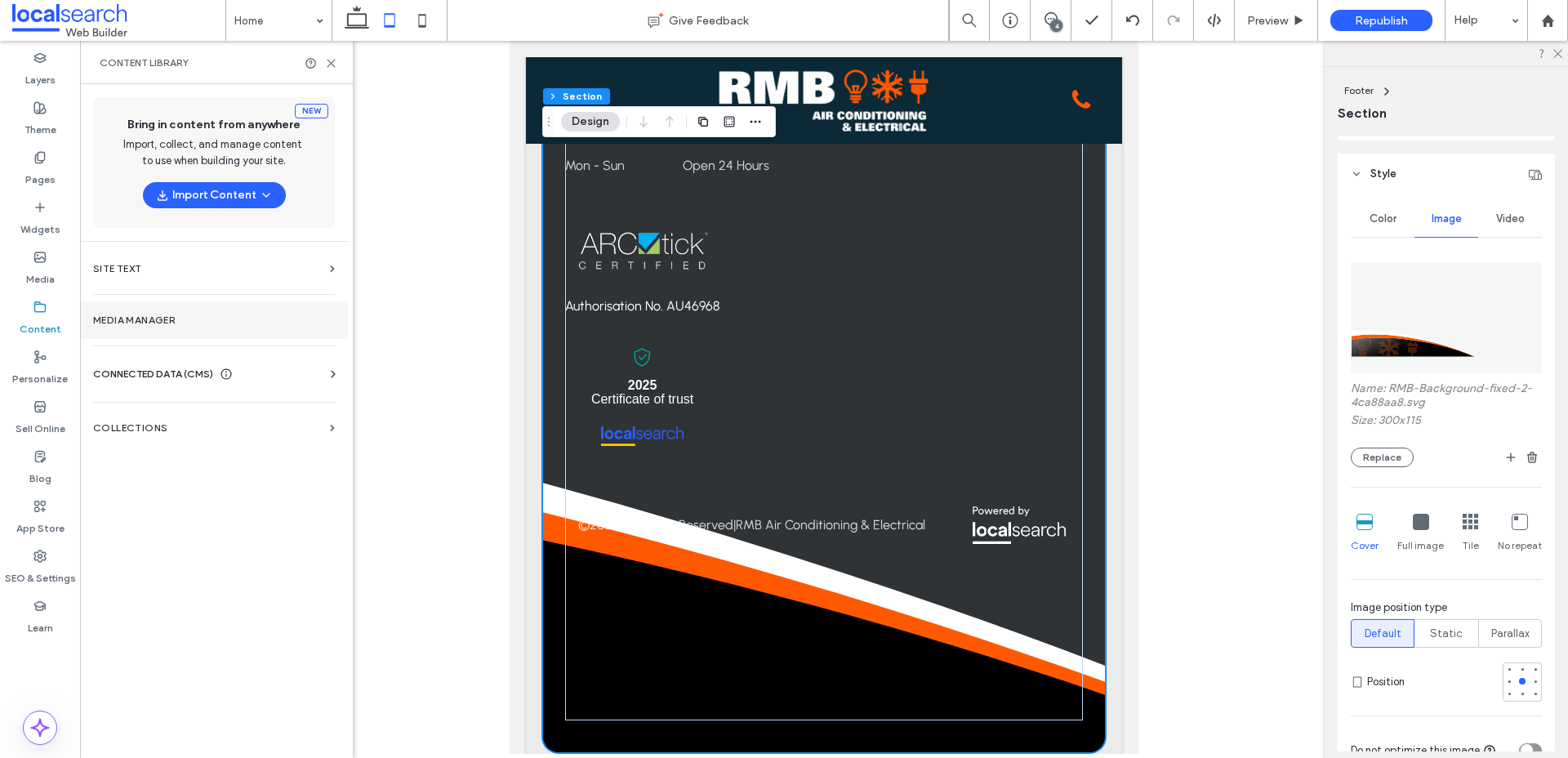
click at [137, 323] on label "Media Manager" at bounding box center [213, 320] width 242 height 12
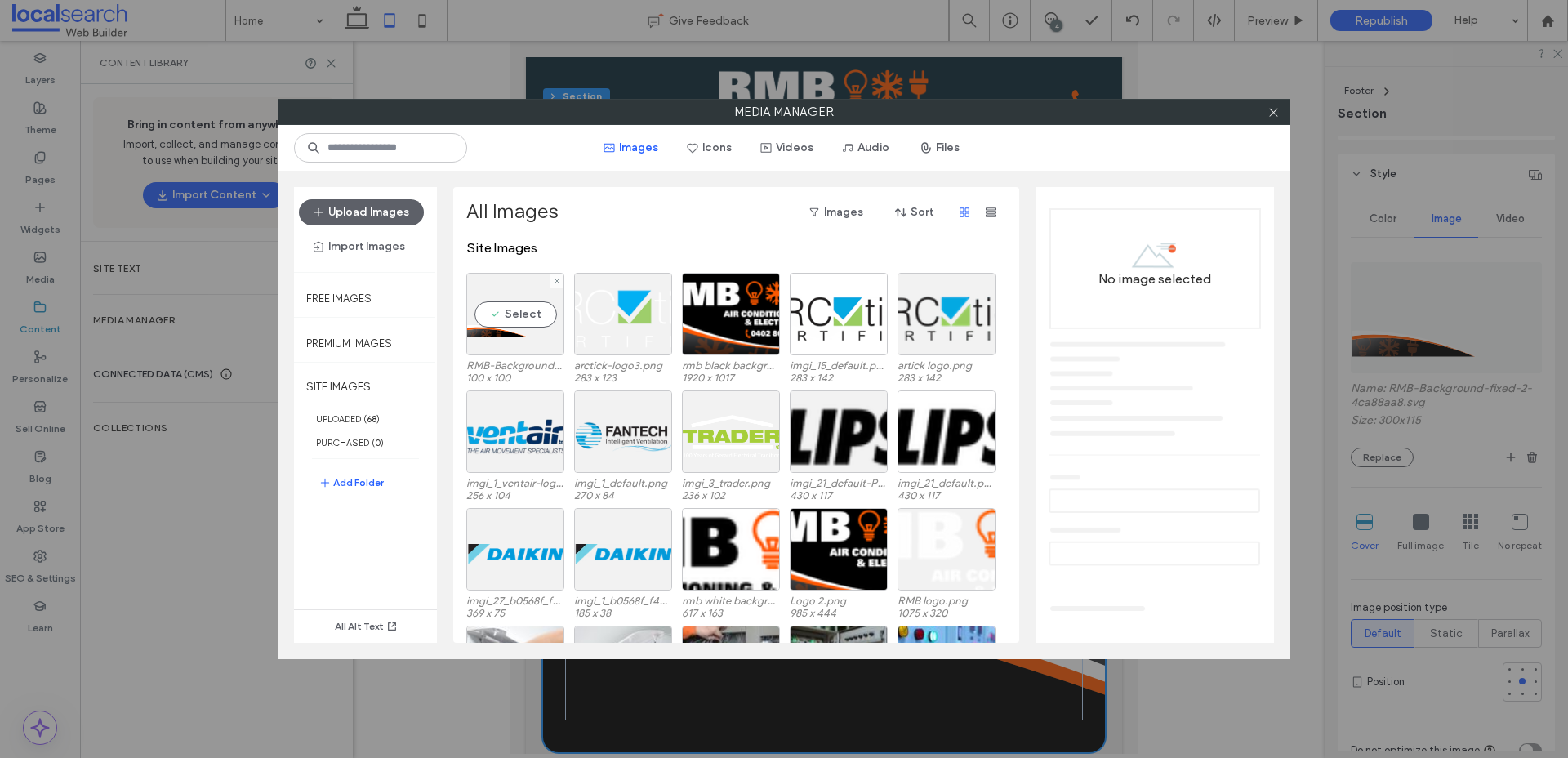
click at [531, 365] on label "RMB-Background-fixed-2-4ca88aa8.svg" at bounding box center [515, 365] width 98 height 13
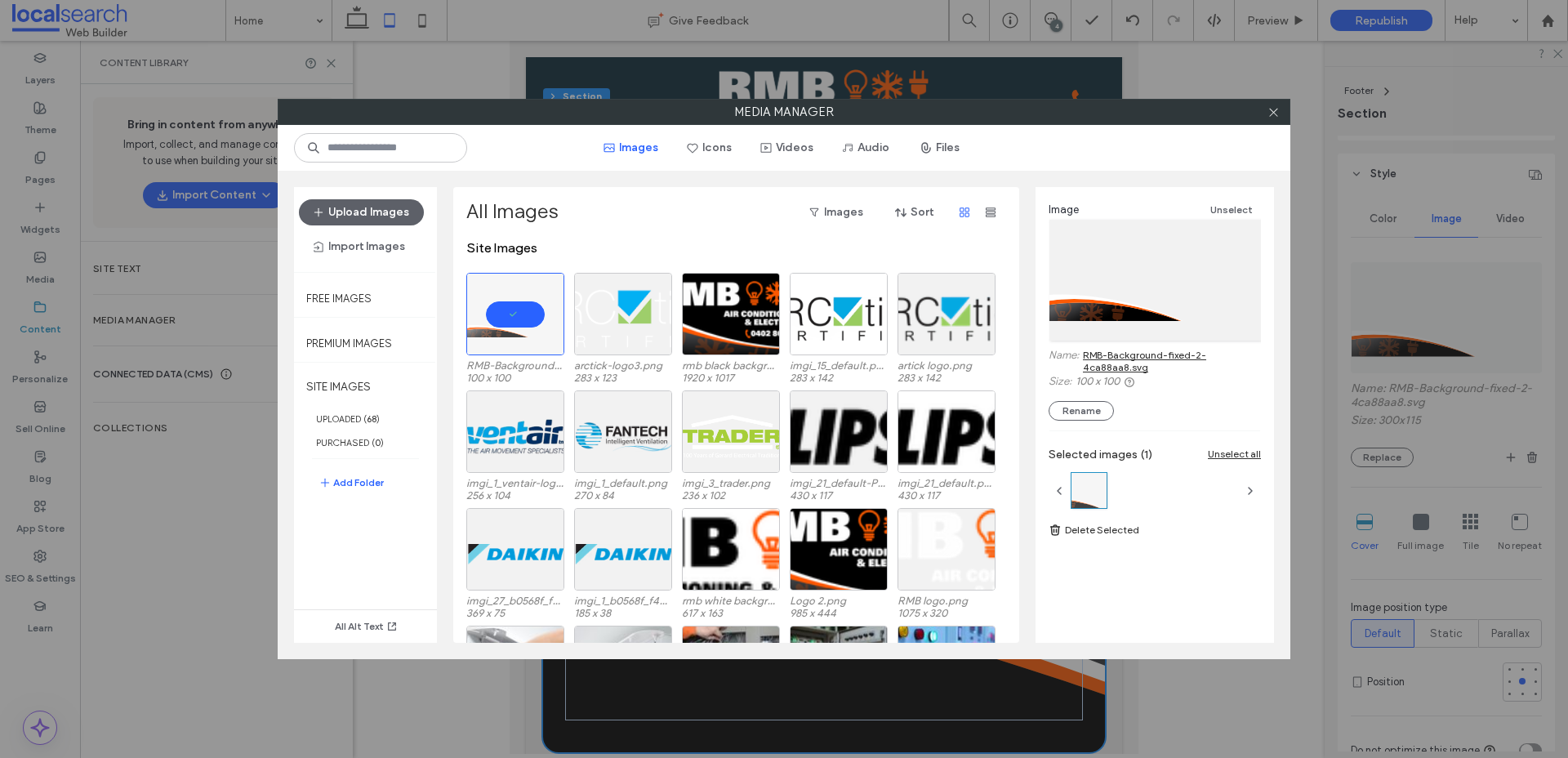
click at [1161, 358] on link "RMB-Background-fixed-2-4ca88aa8.svg" at bounding box center [1171, 360] width 178 height 24
click at [382, 210] on button "Upload Images" at bounding box center [361, 211] width 125 height 26
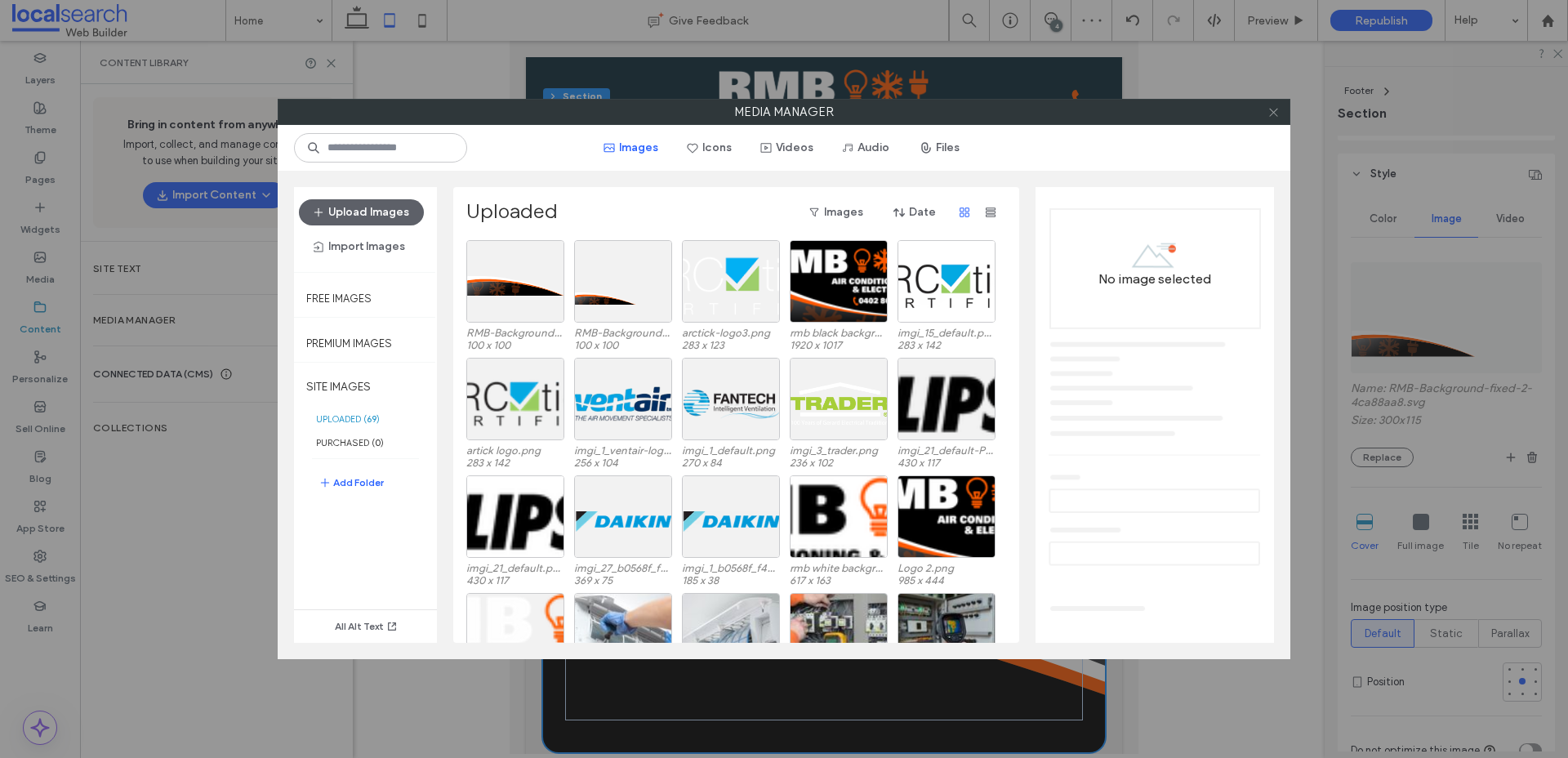
click at [1279, 114] on icon at bounding box center [1273, 112] width 13 height 13
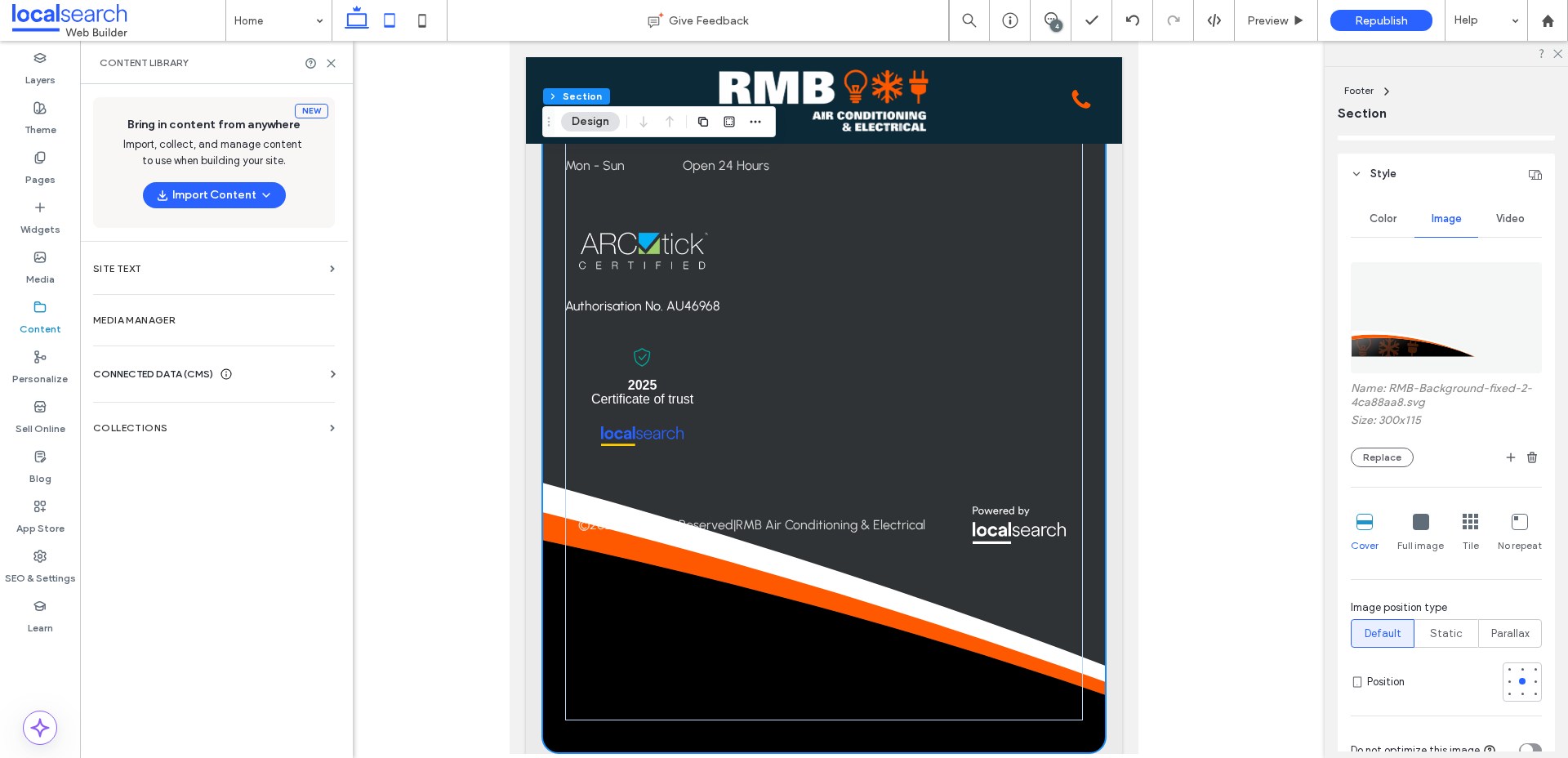
click at [349, 28] on icon at bounding box center [356, 20] width 33 height 33
type input "***"
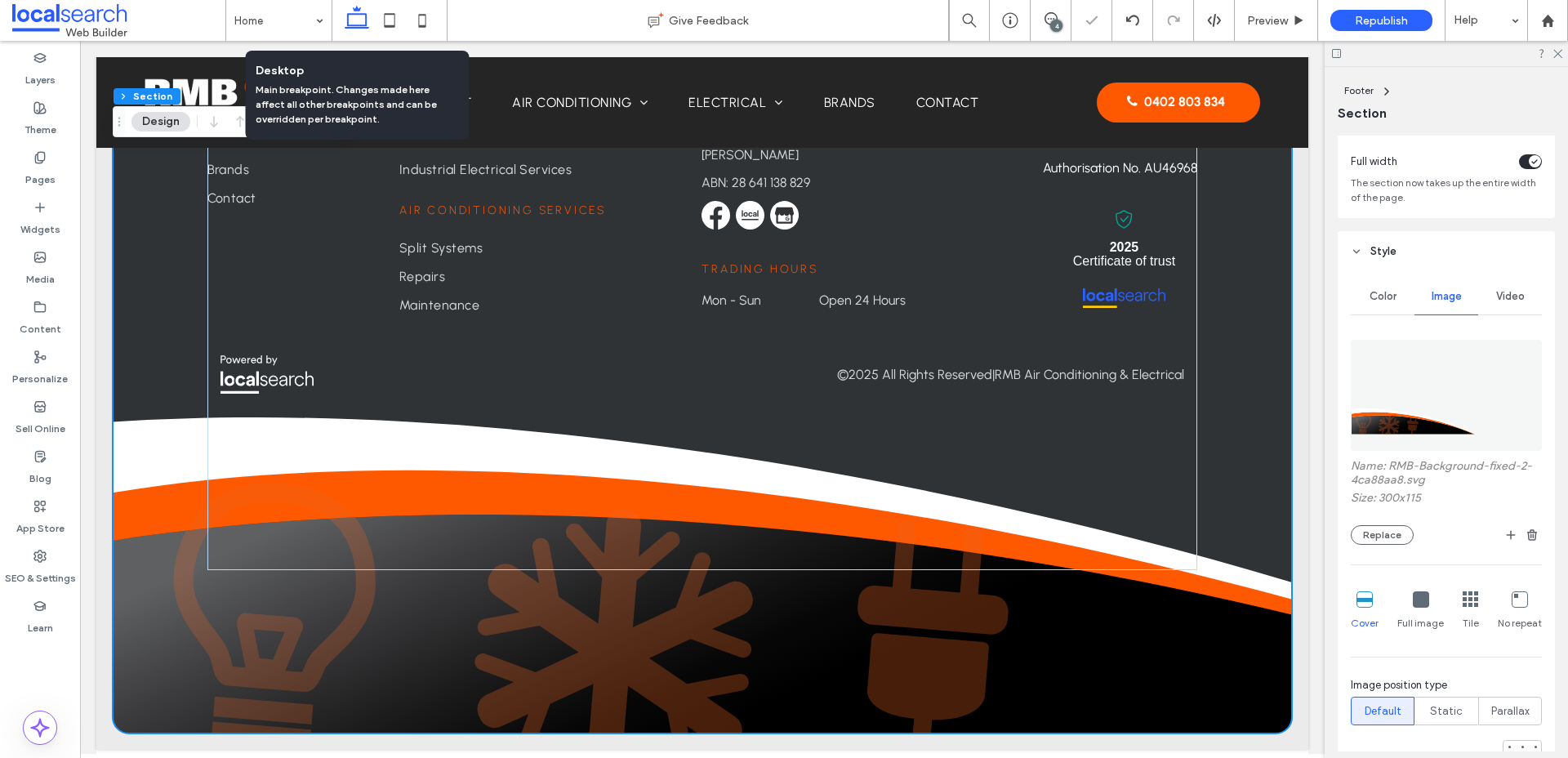
scroll to position [4356, 0]
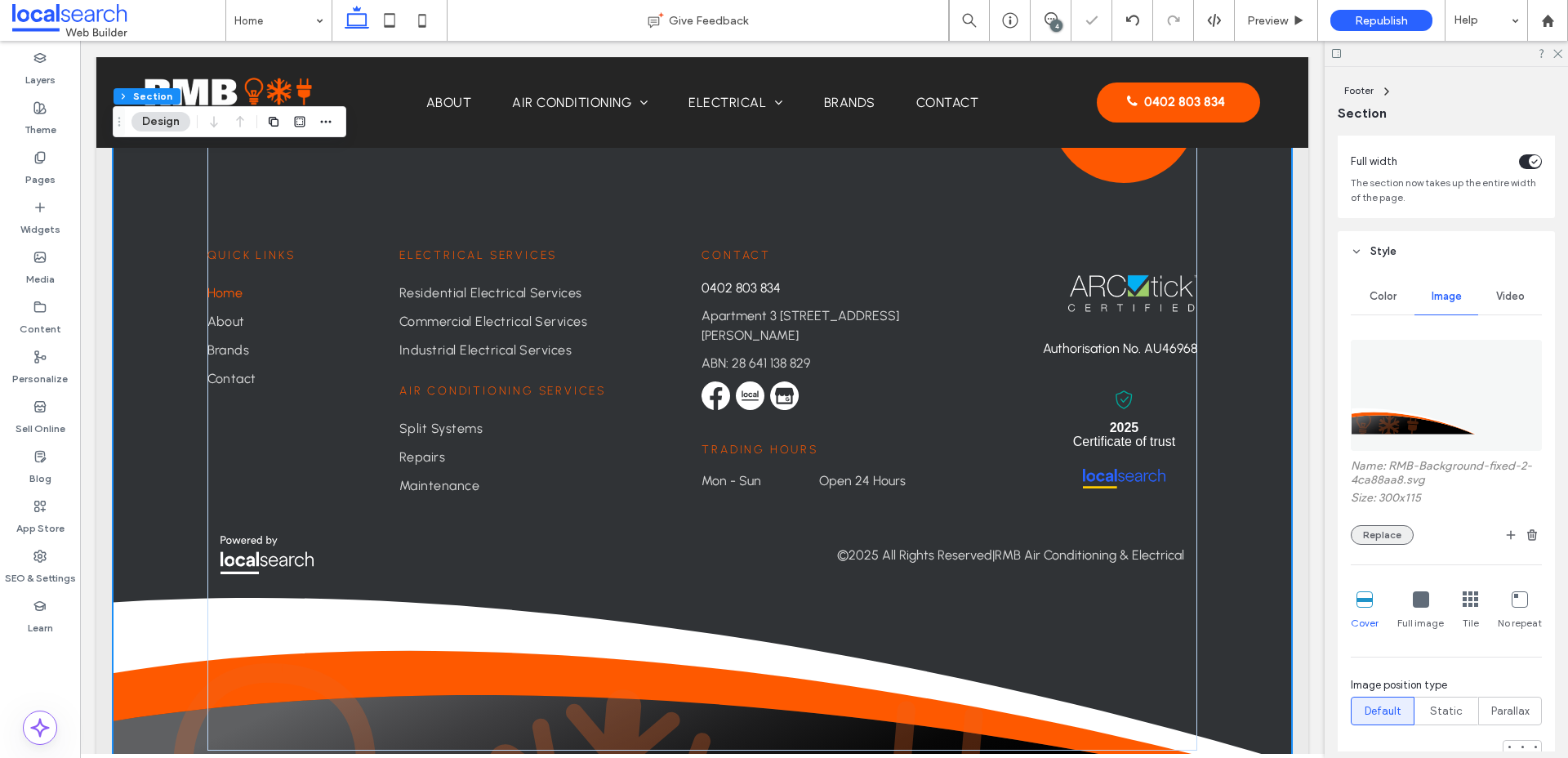
click at [1385, 541] on button "Replace" at bounding box center [1382, 534] width 63 height 19
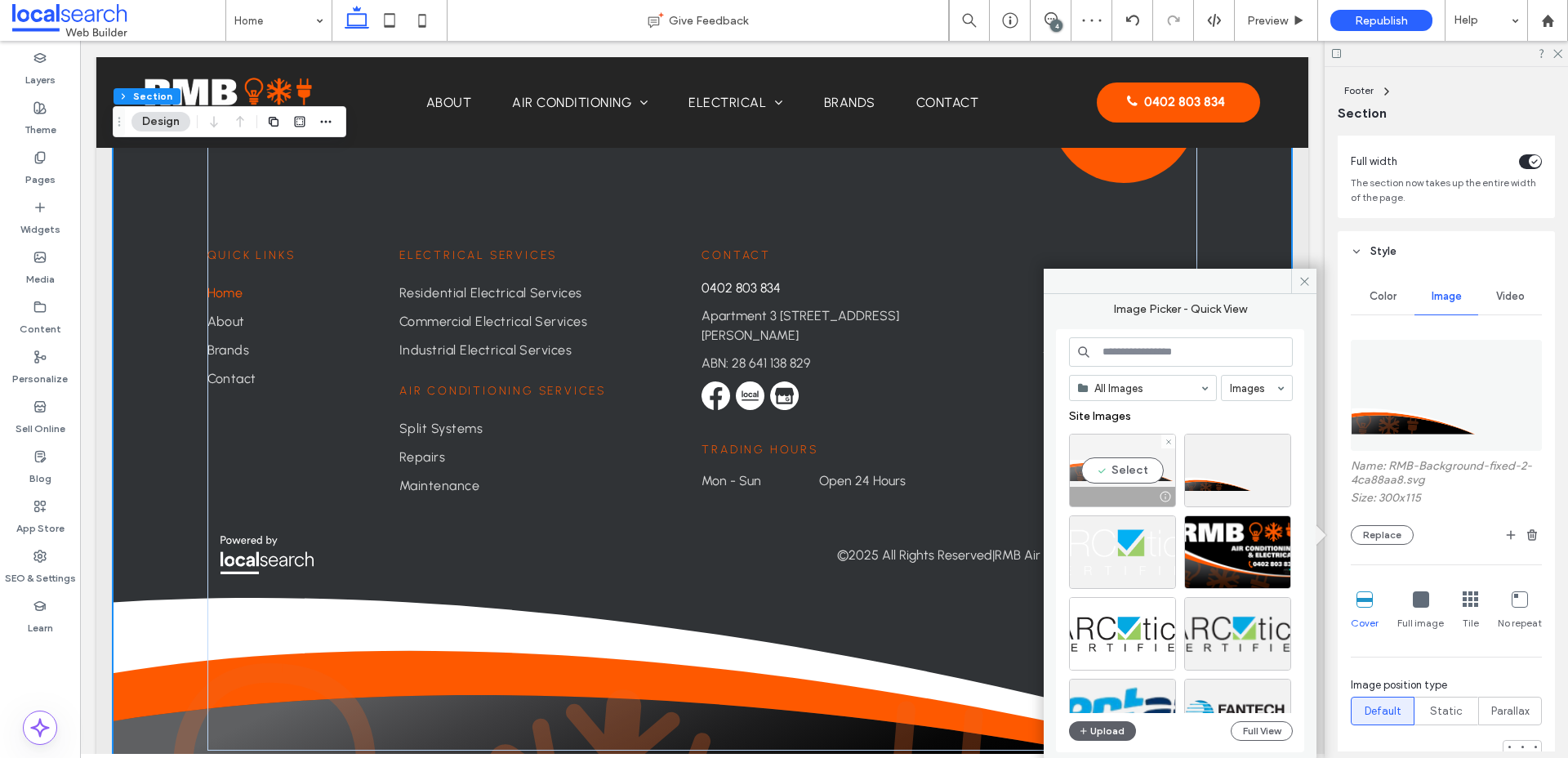
click at [1136, 466] on div "Select" at bounding box center [1123, 471] width 107 height 74
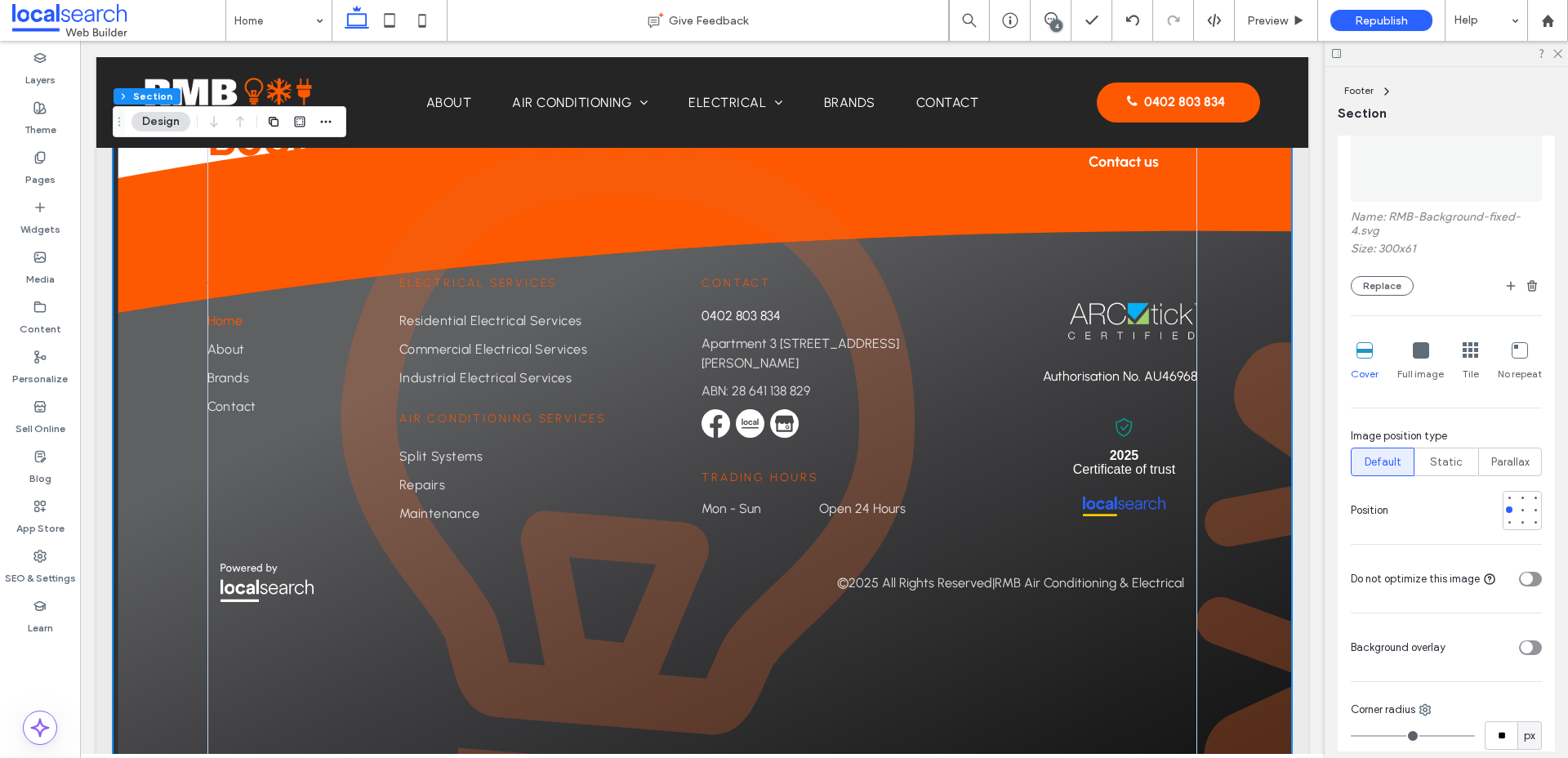
scroll to position [336, 0]
click at [1516, 352] on icon at bounding box center [1520, 348] width 17 height 17
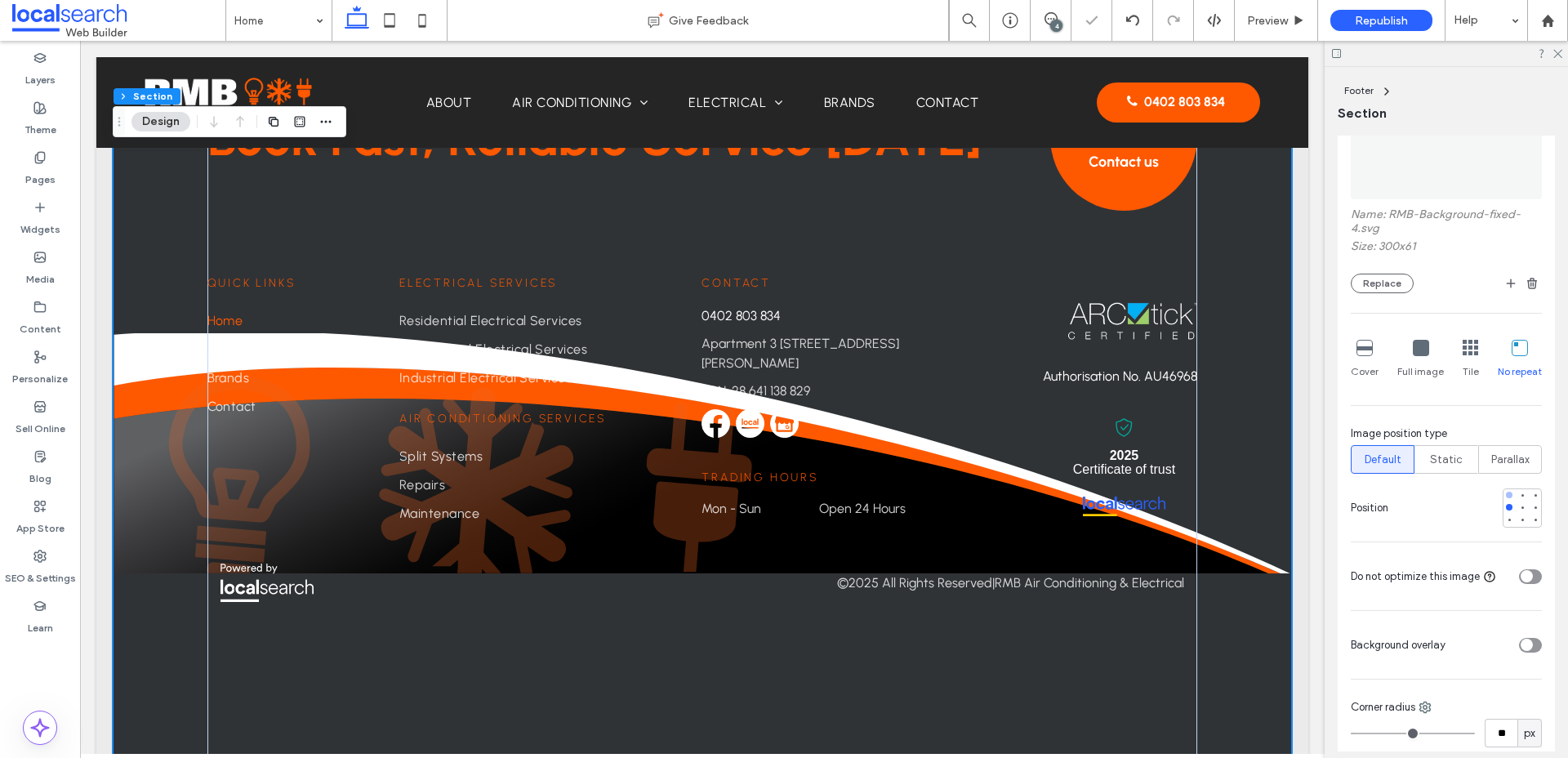
click at [1510, 496] on div at bounding box center [1509, 495] width 7 height 7
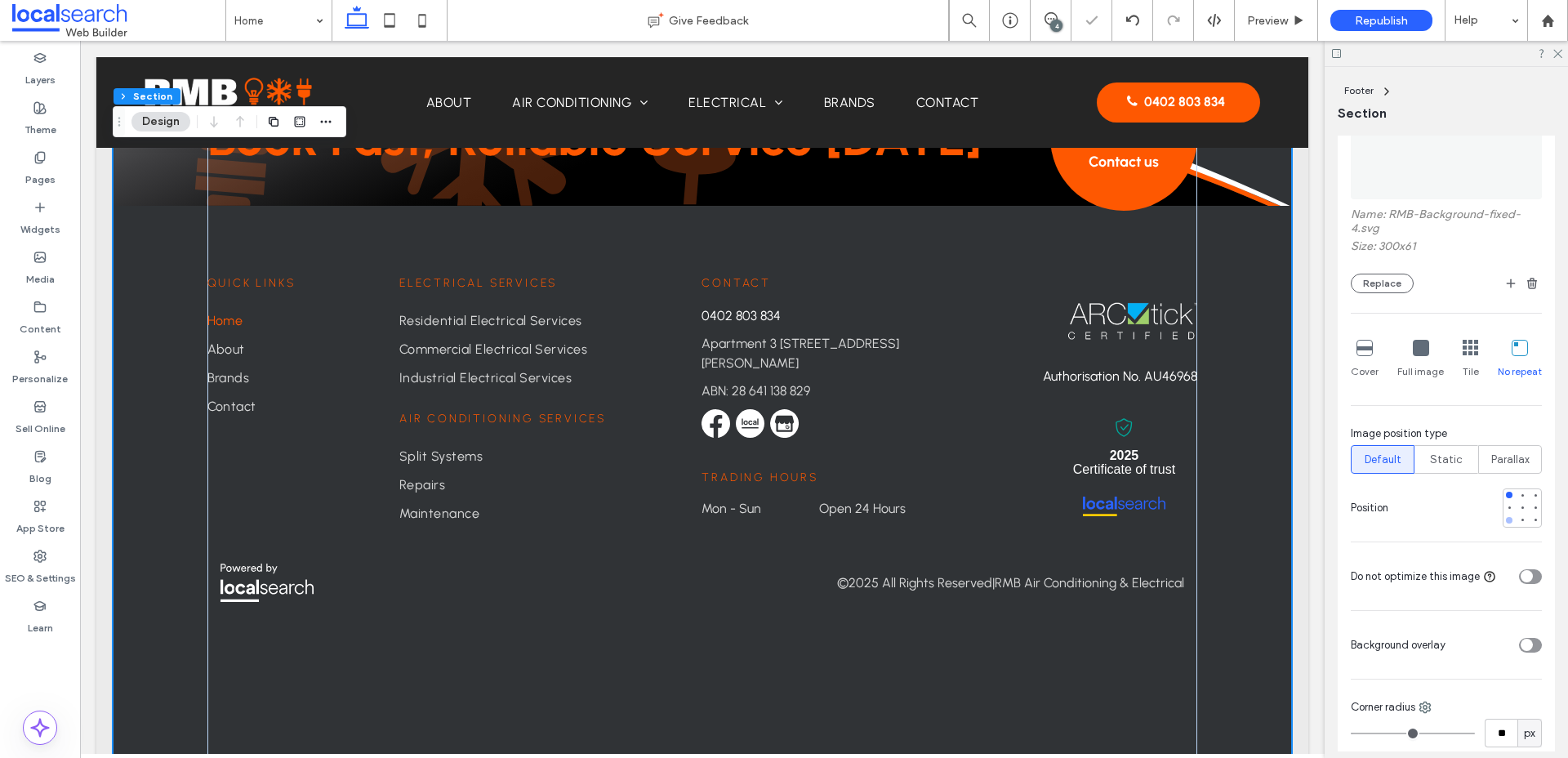
click at [1509, 522] on div at bounding box center [1509, 520] width 7 height 7
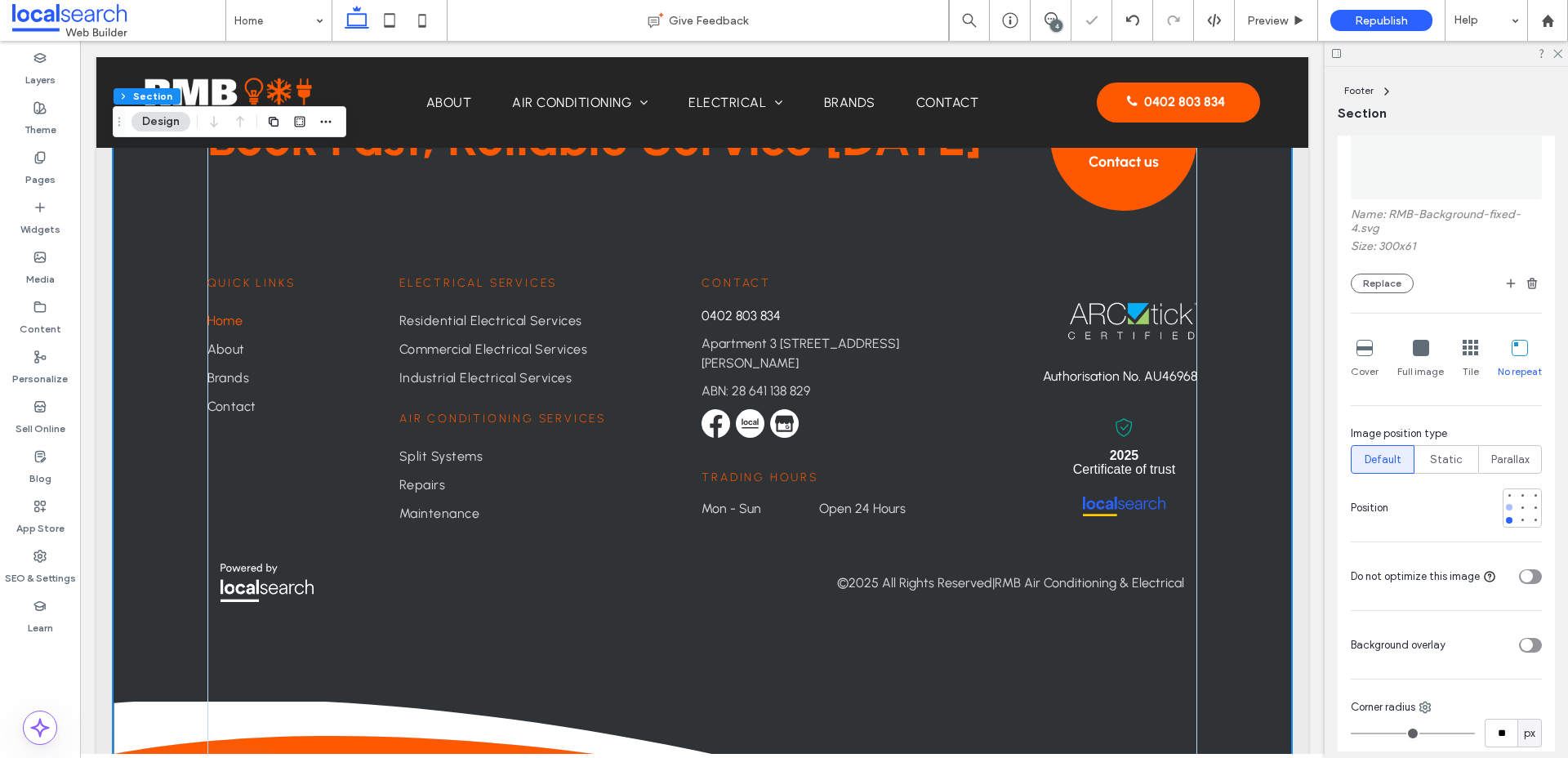
click at [1508, 509] on div at bounding box center [1509, 507] width 7 height 7
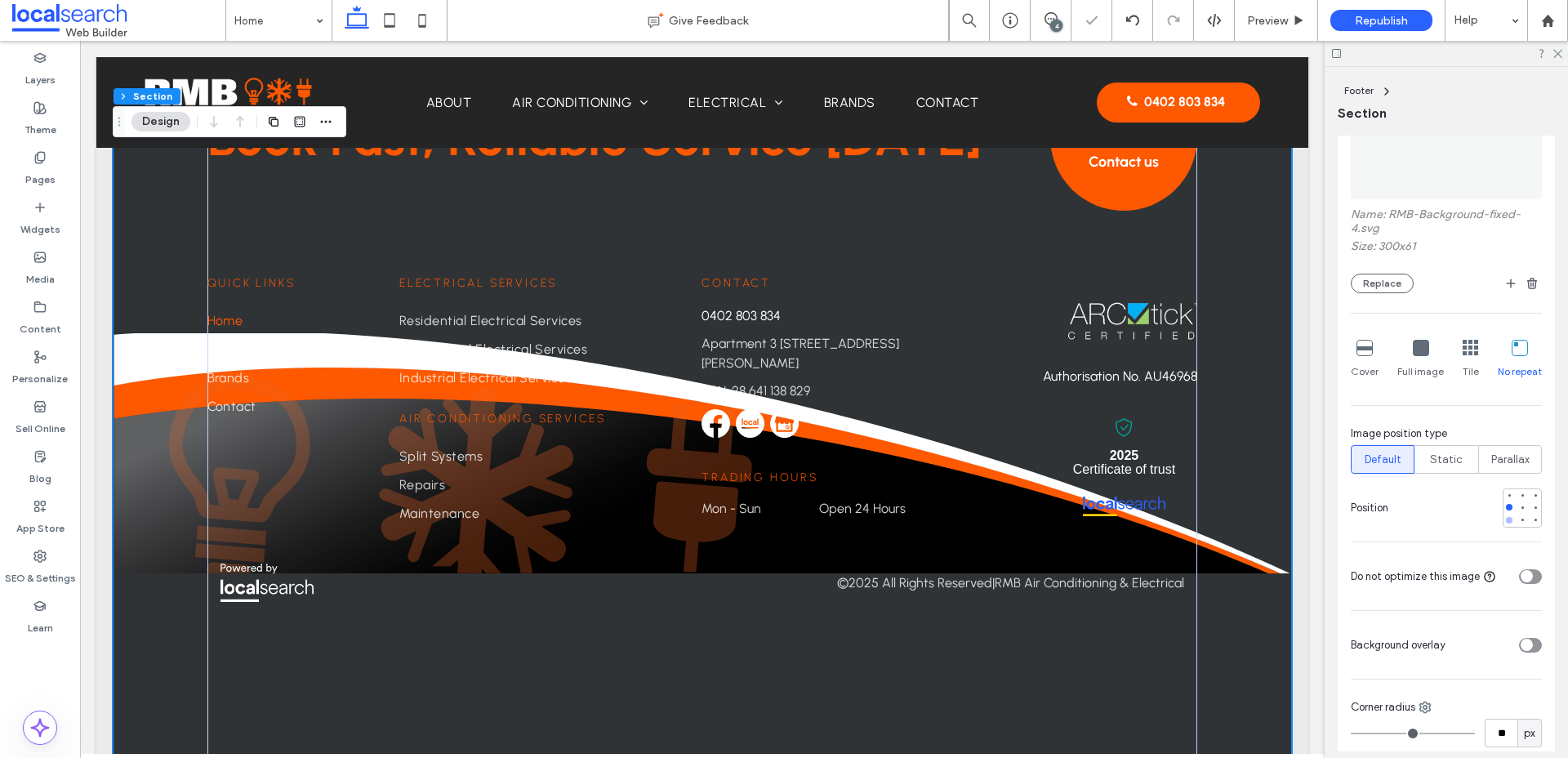
click at [1509, 518] on div at bounding box center [1509, 520] width 7 height 7
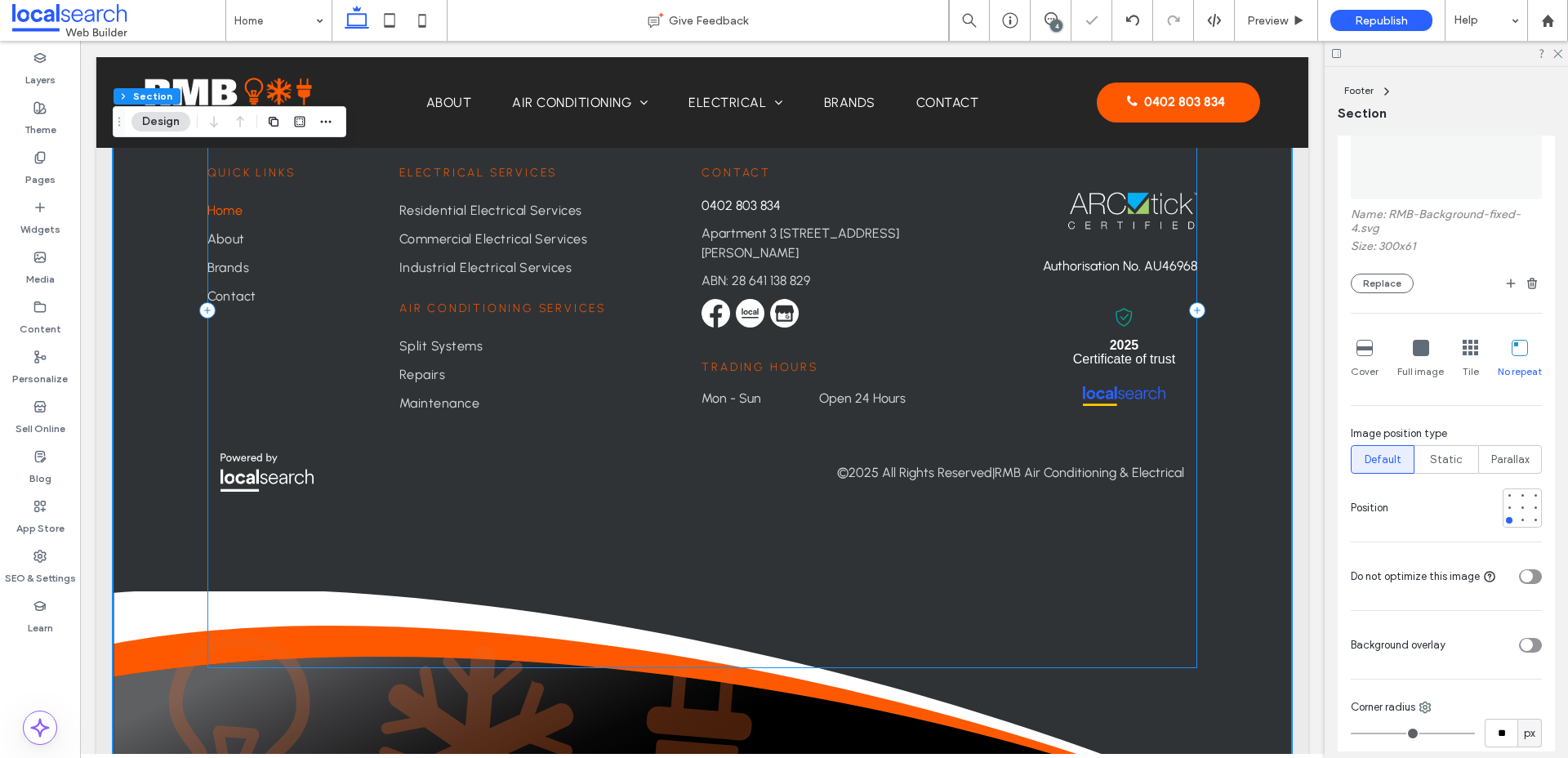
scroll to position [4508, 0]
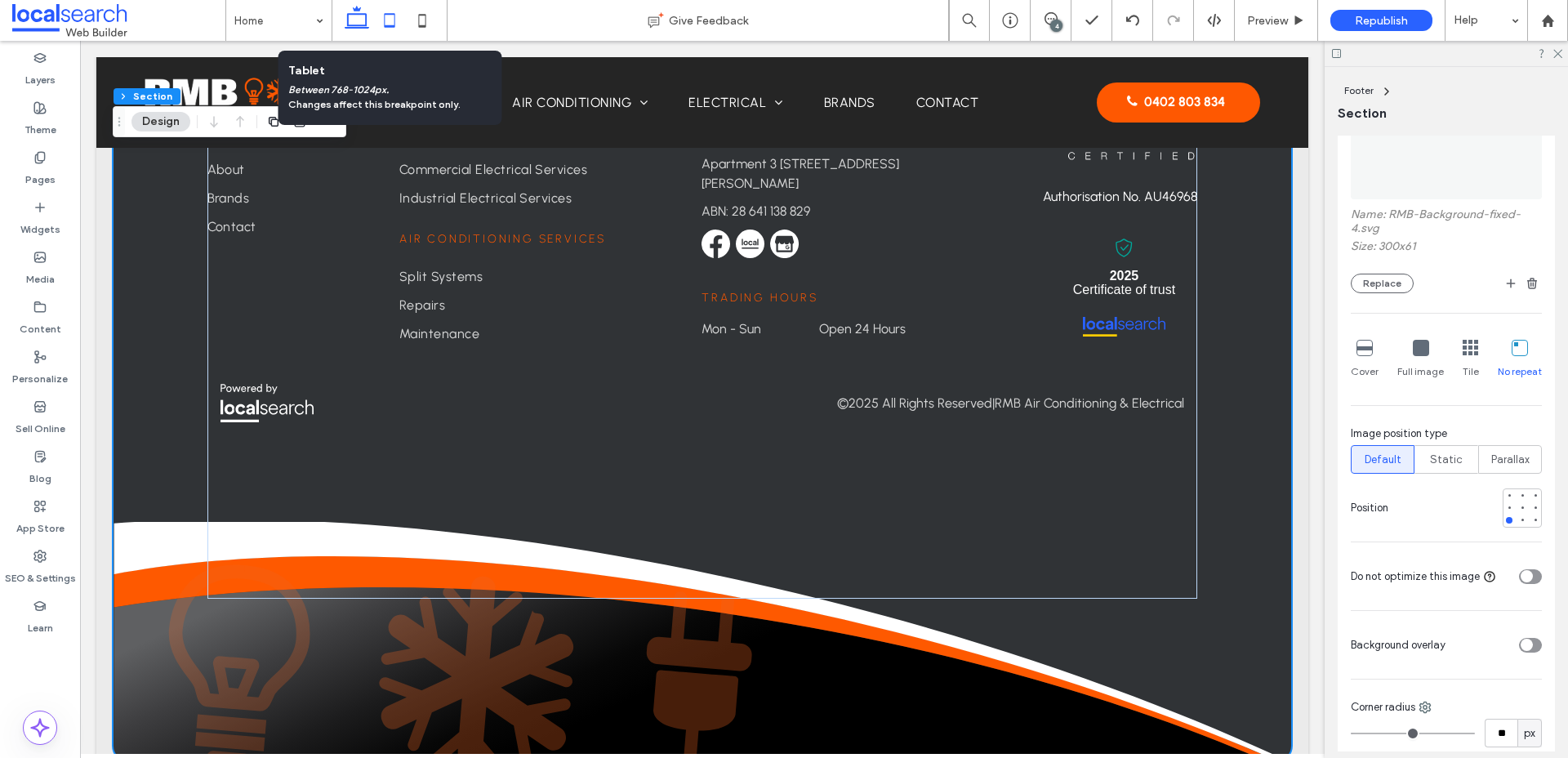
click at [395, 22] on use at bounding box center [389, 20] width 11 height 14
type input "**"
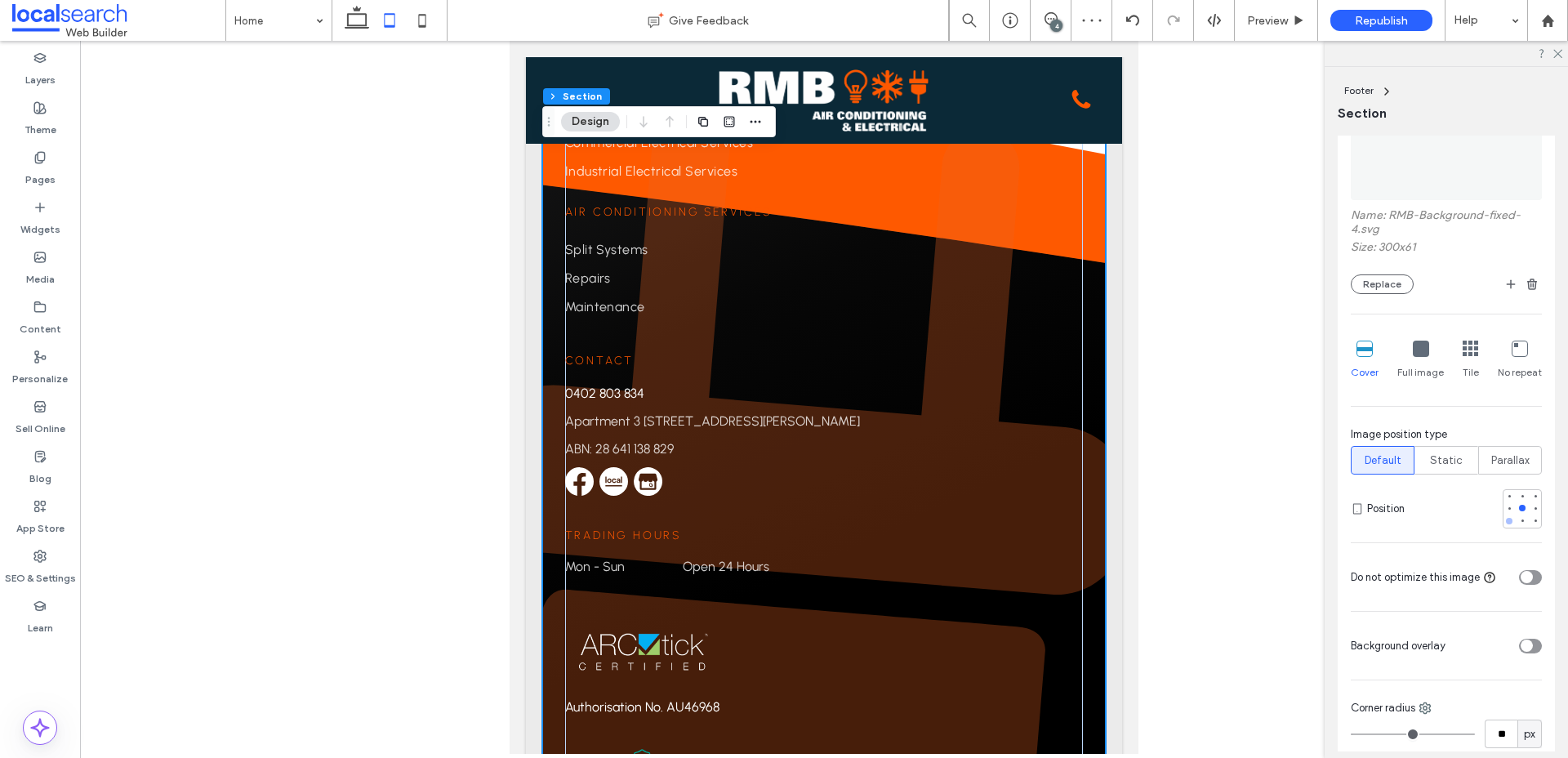
click at [1511, 519] on div at bounding box center [1509, 521] width 7 height 7
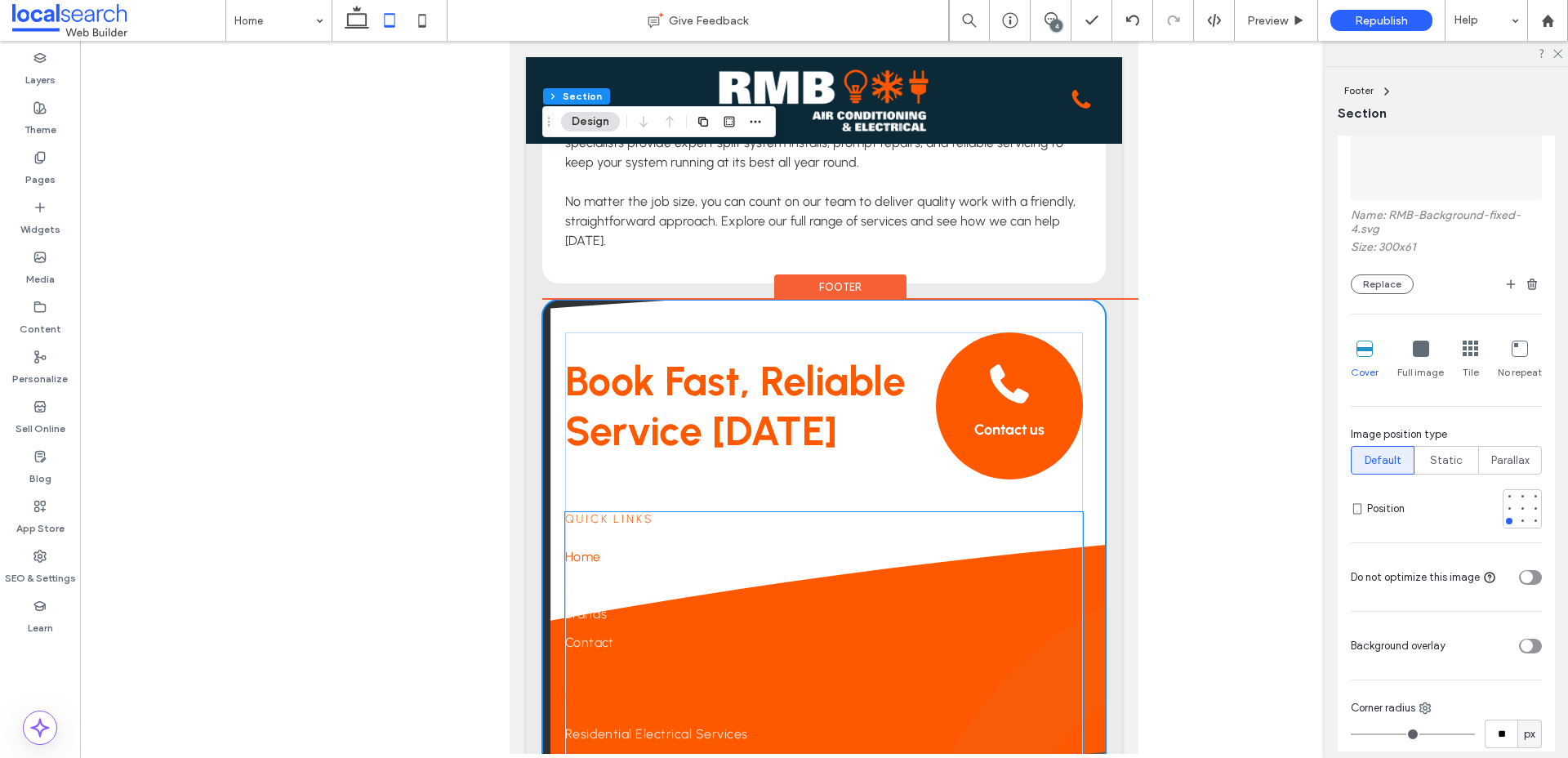
scroll to position [4158, 0]
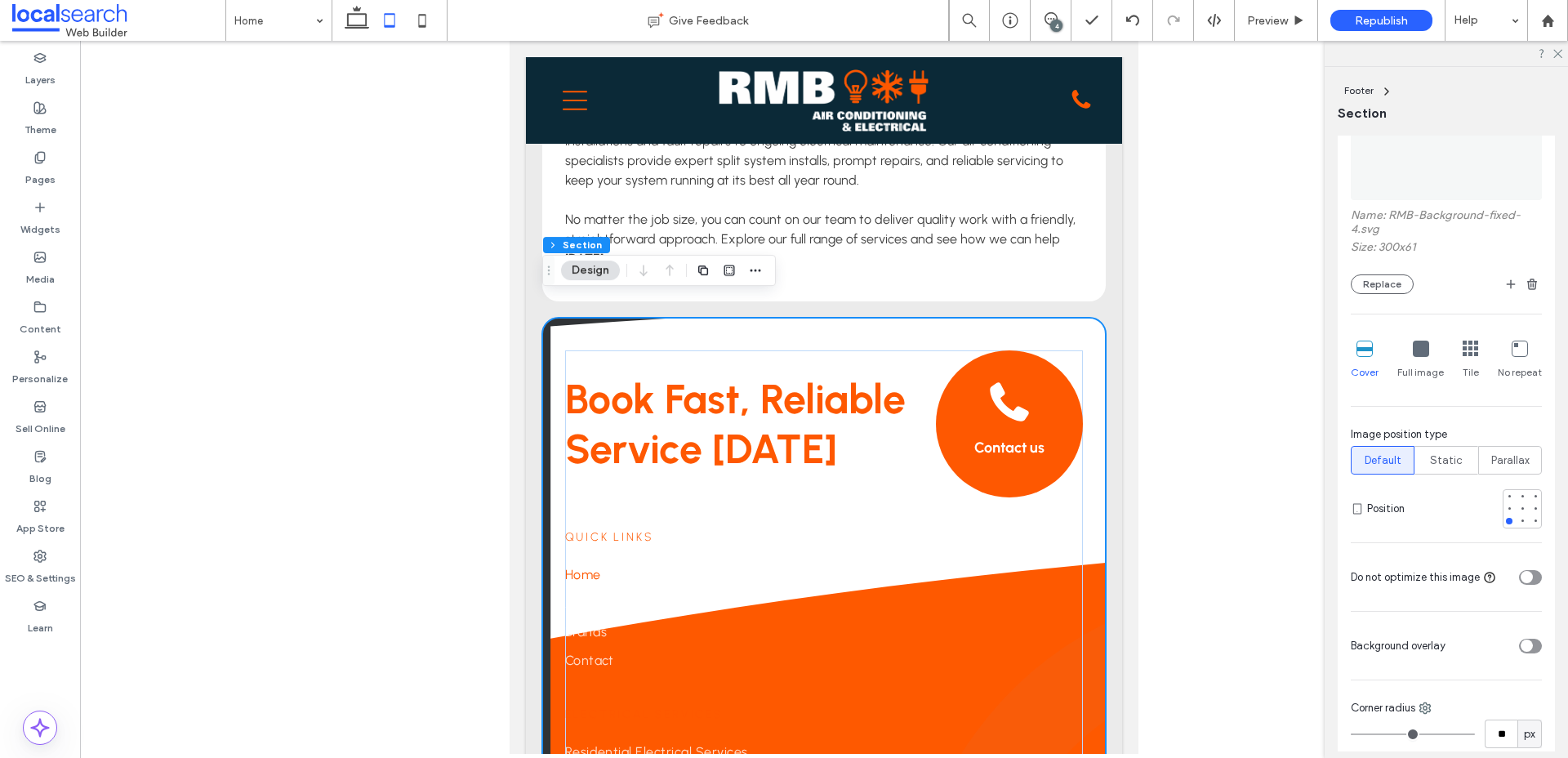
click at [1519, 348] on icon at bounding box center [1520, 348] width 17 height 17
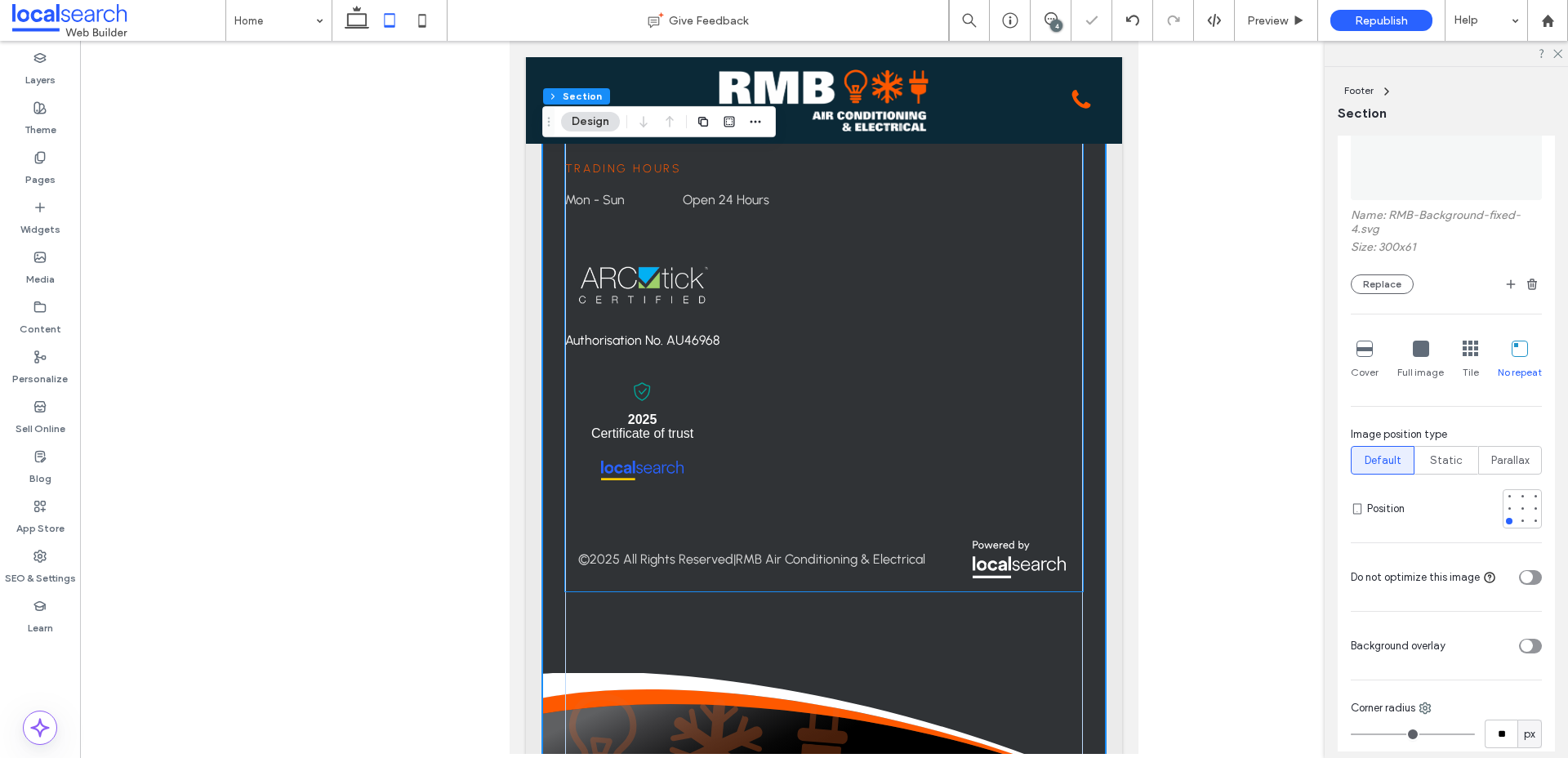
scroll to position [5196, 0]
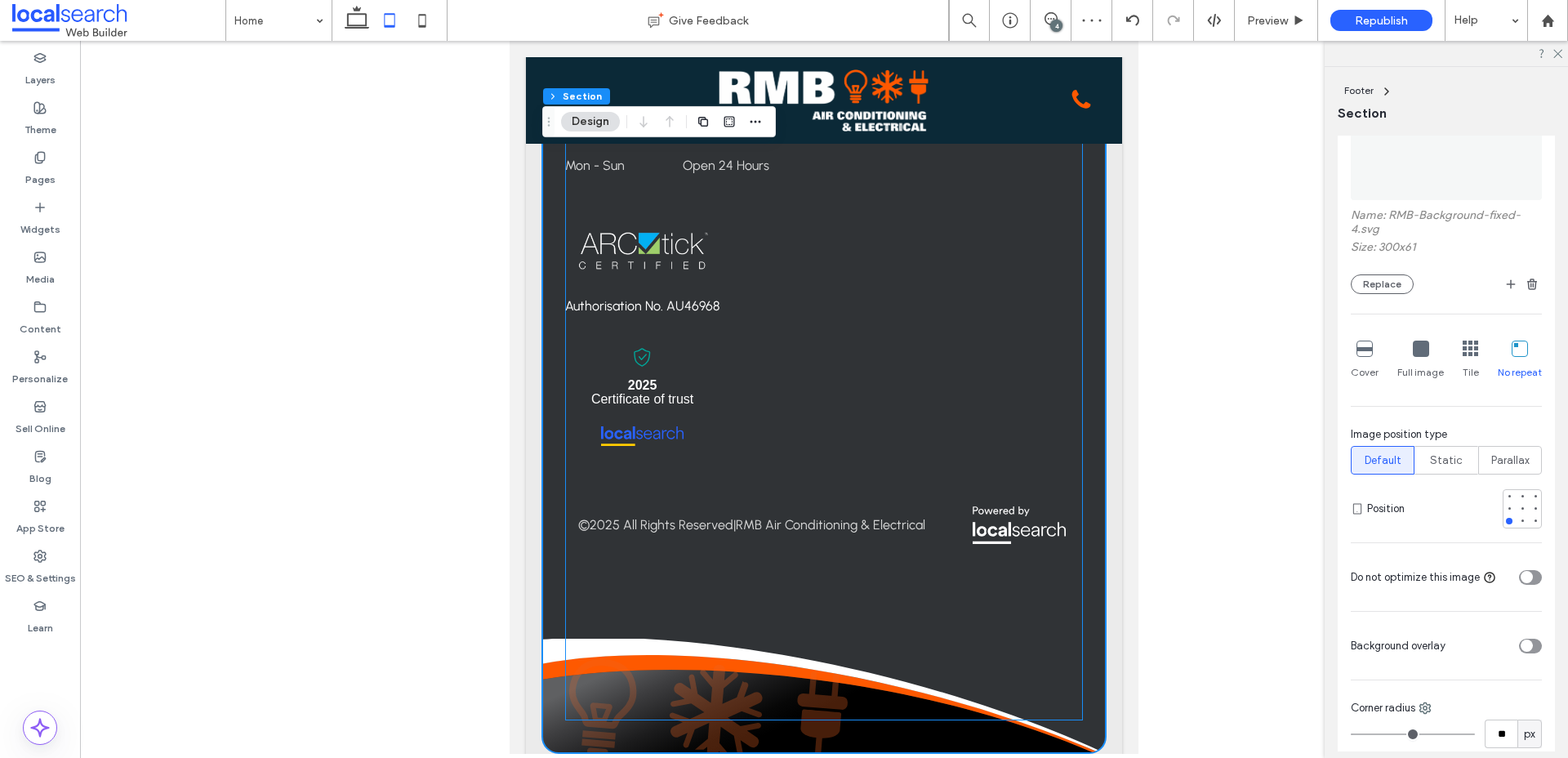
click at [817, 648] on div "Book Fast, Reliable Service [DATE] Contact us Contact [PHONE_NUMBER] [STREET_AD…" at bounding box center [824, 16] width 518 height 1409
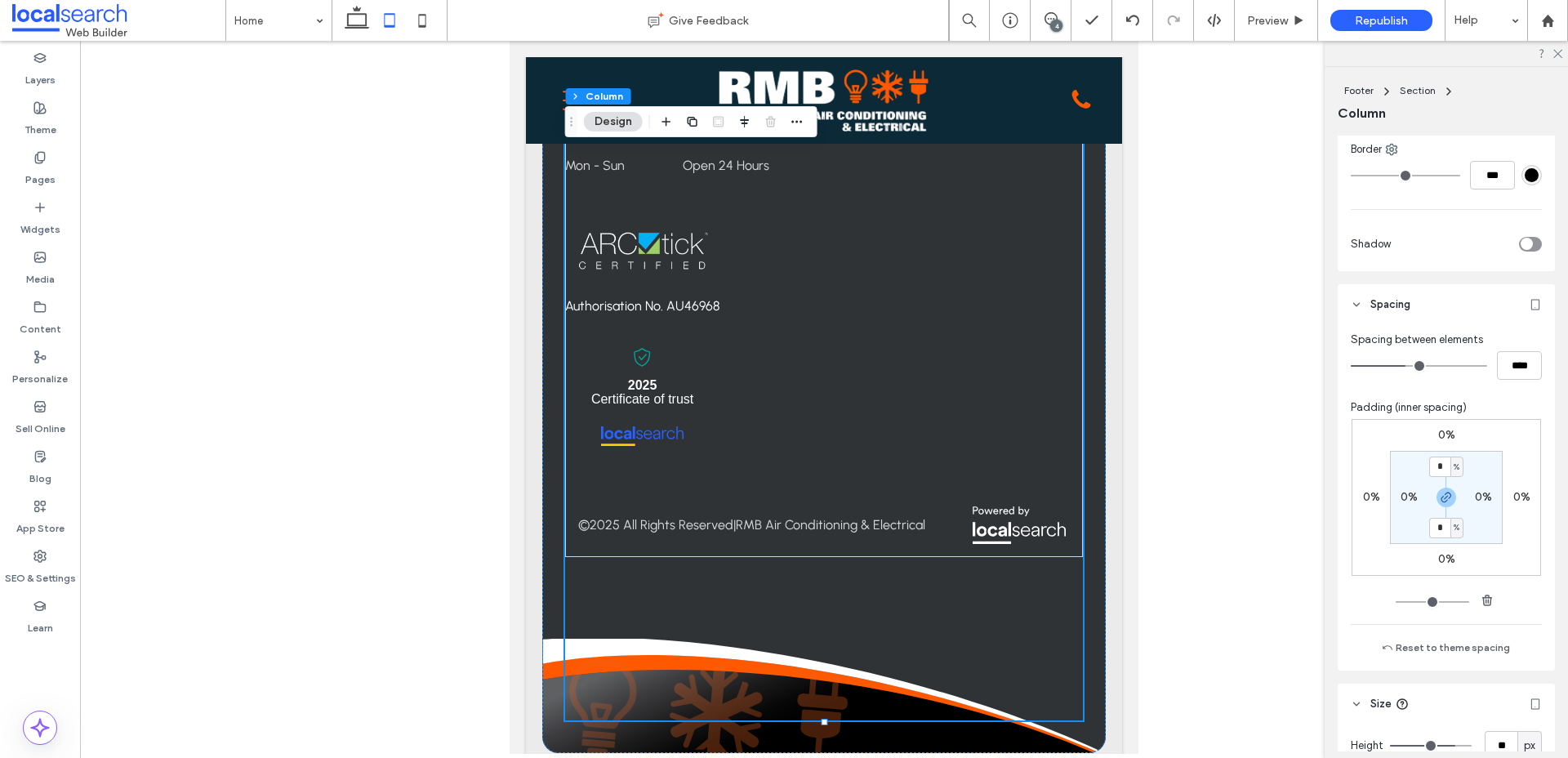
scroll to position [552, 0]
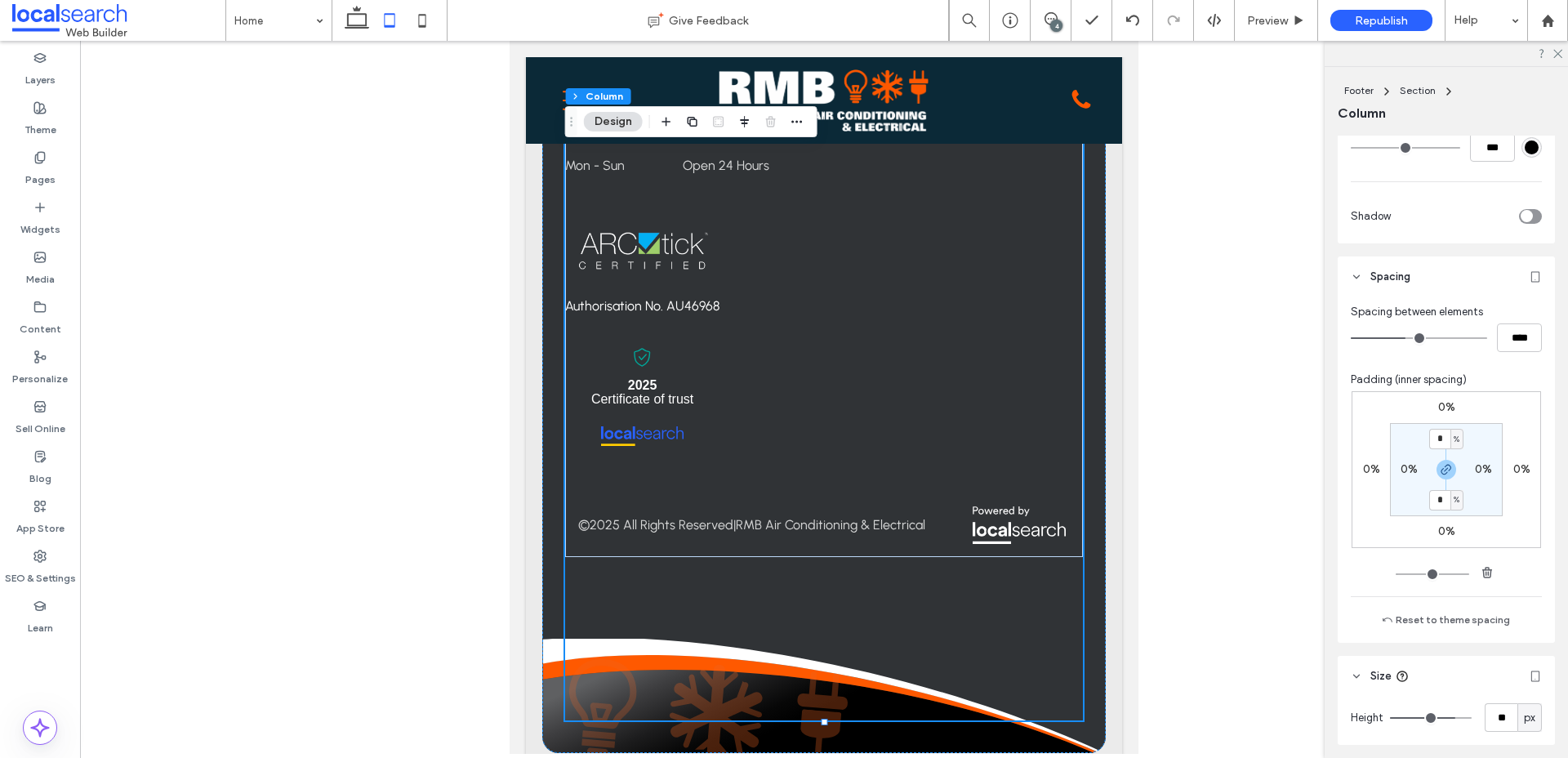
click at [948, 629] on div "Book Fast, Reliable Service [DATE] Contact us Contact [PHONE_NUMBER] [STREET_AD…" at bounding box center [824, 16] width 518 height 1409
click at [939, 710] on div "Book Fast, Reliable Service [DATE] Contact us Contact [PHONE_NUMBER] [STREET_AD…" at bounding box center [824, 16] width 563 height 1474
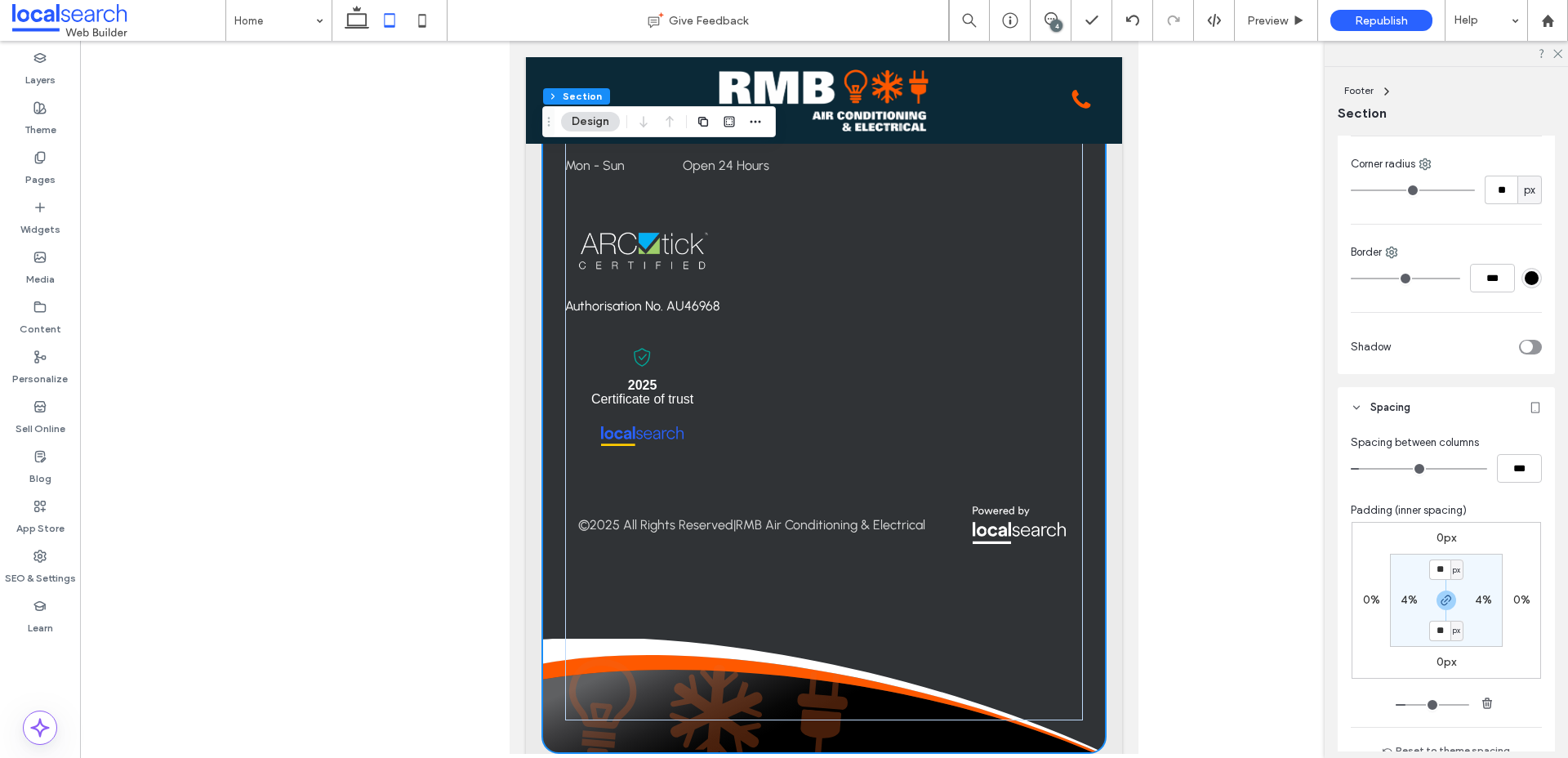
scroll to position [407, 0]
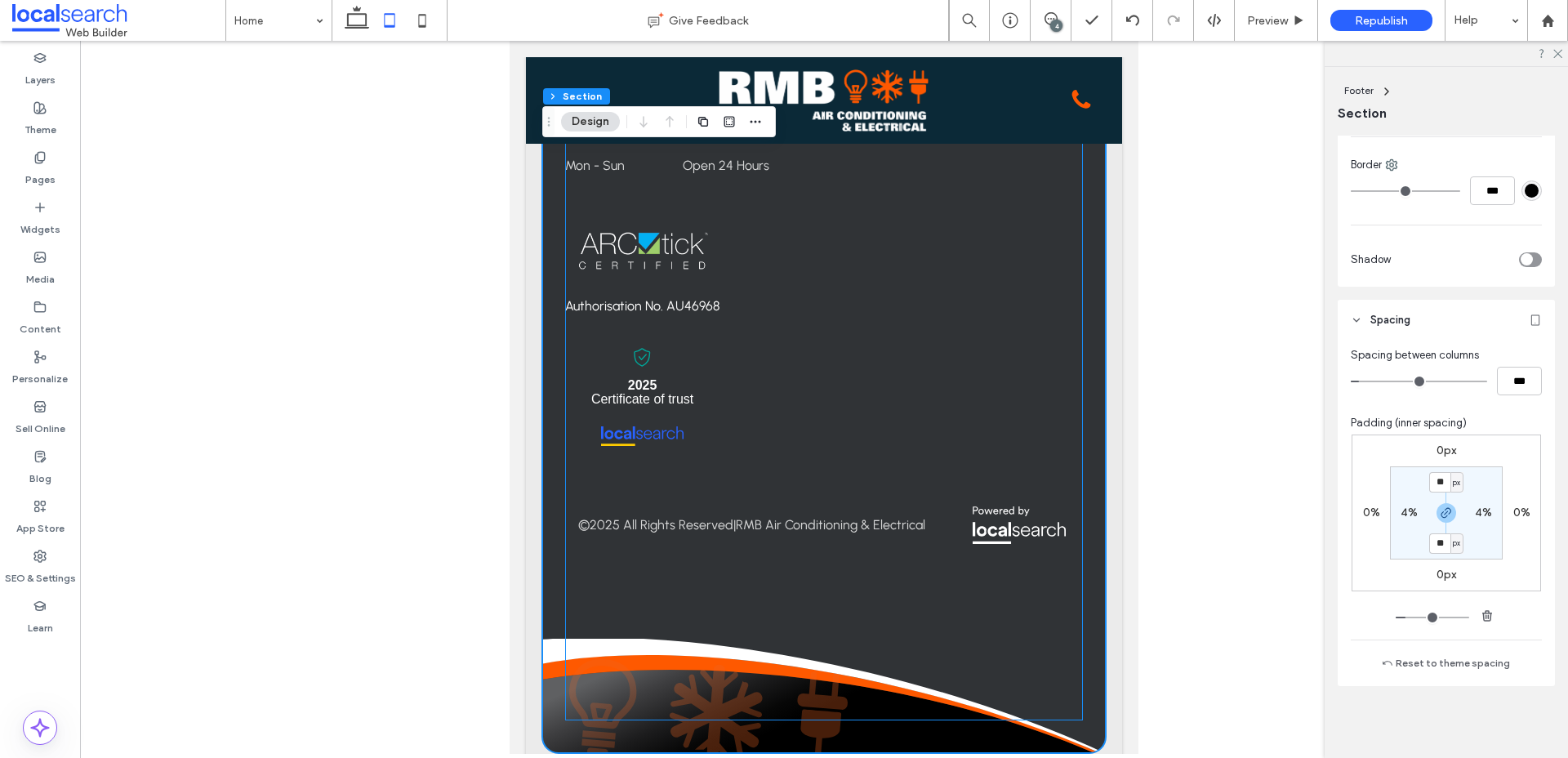
click at [1005, 587] on div "Book Fast, Reliable Service [DATE] Contact us Contact [PHONE_NUMBER] [STREET_AD…" at bounding box center [824, 16] width 518 height 1409
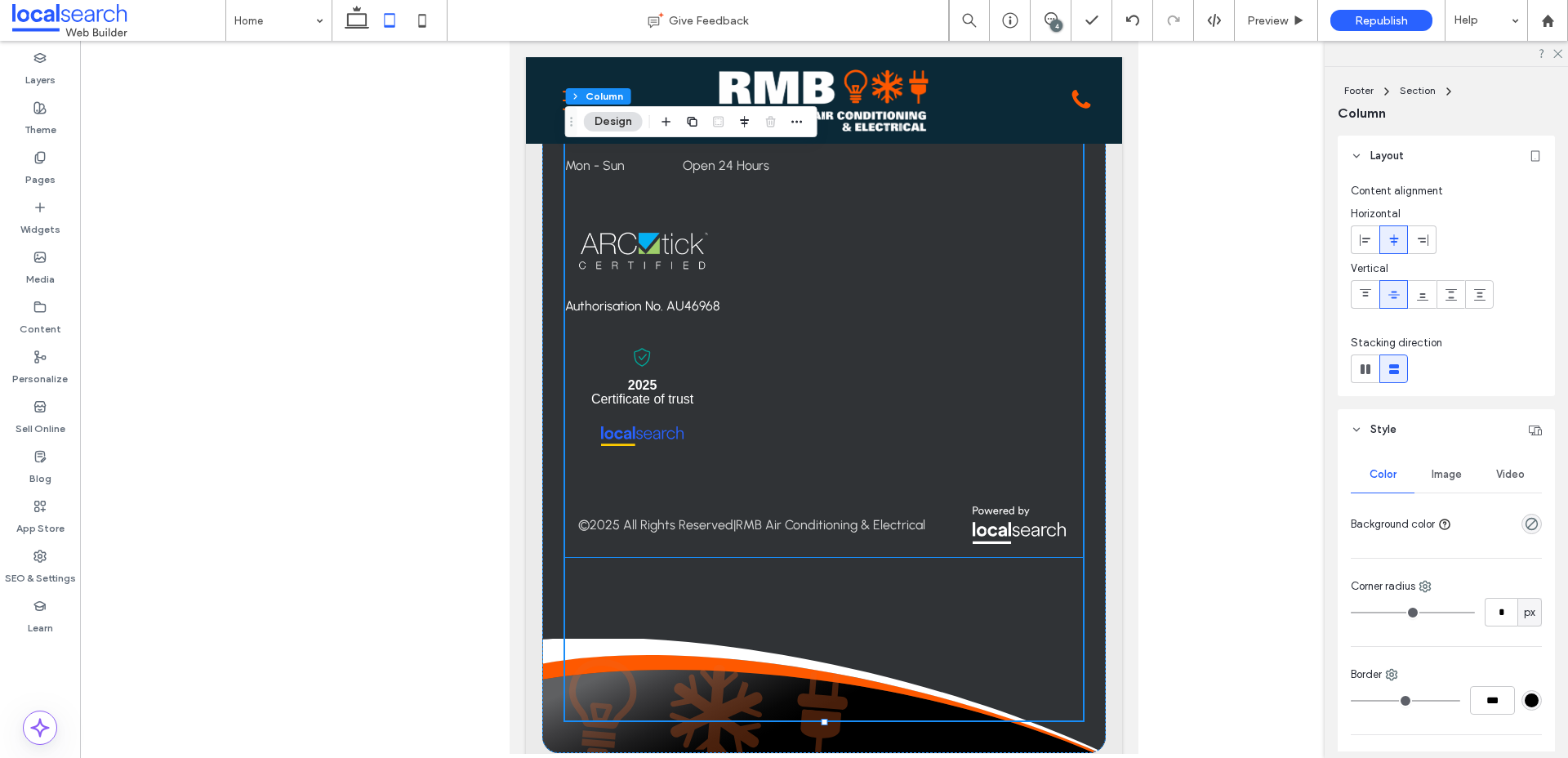
click at [900, 516] on span "RMB Air Conditioning & Electrical" at bounding box center [830, 524] width 190 height 16
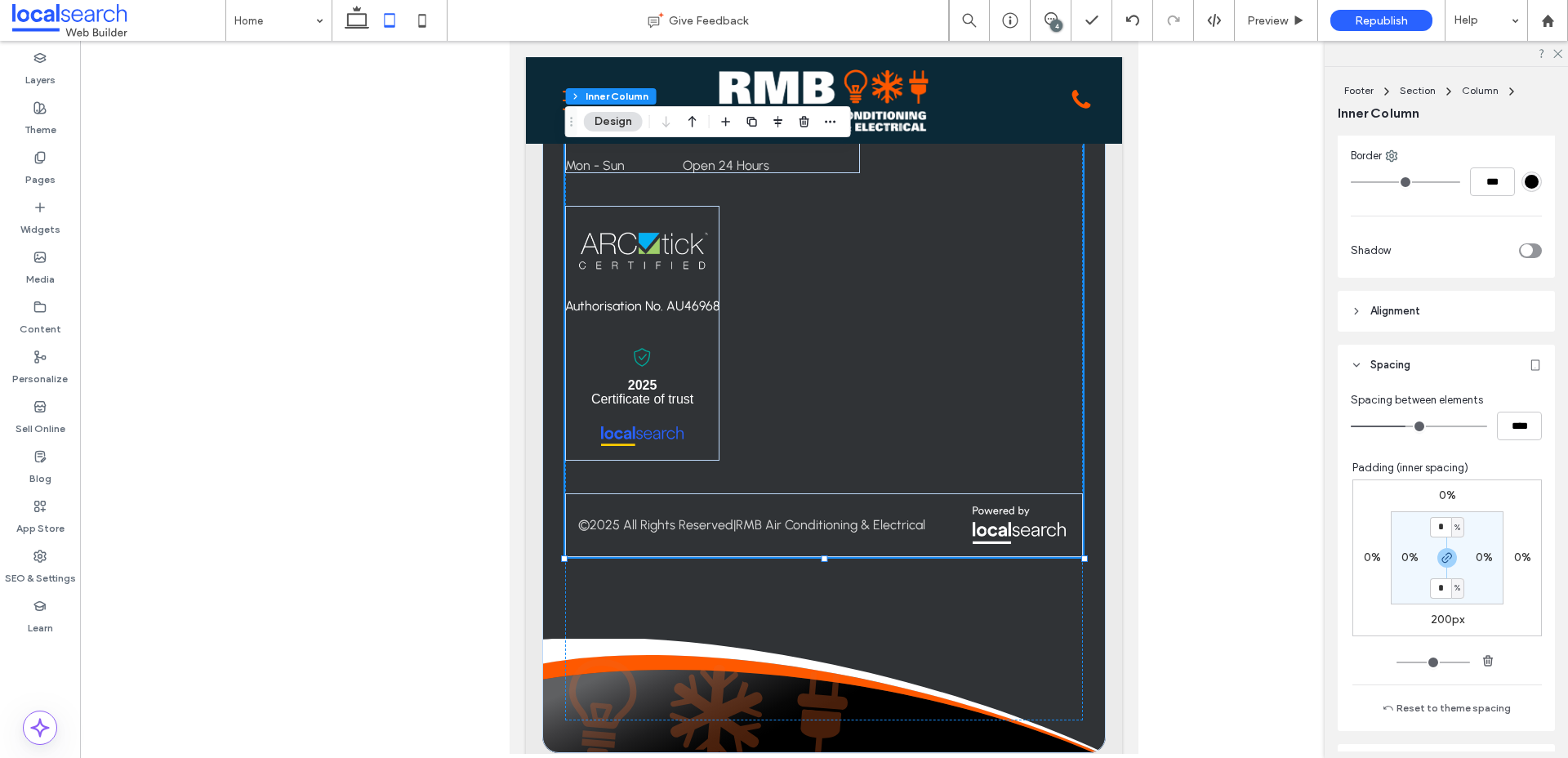
scroll to position [555, 0]
click at [1444, 621] on label "200px" at bounding box center [1448, 618] width 33 height 14
type input "***"
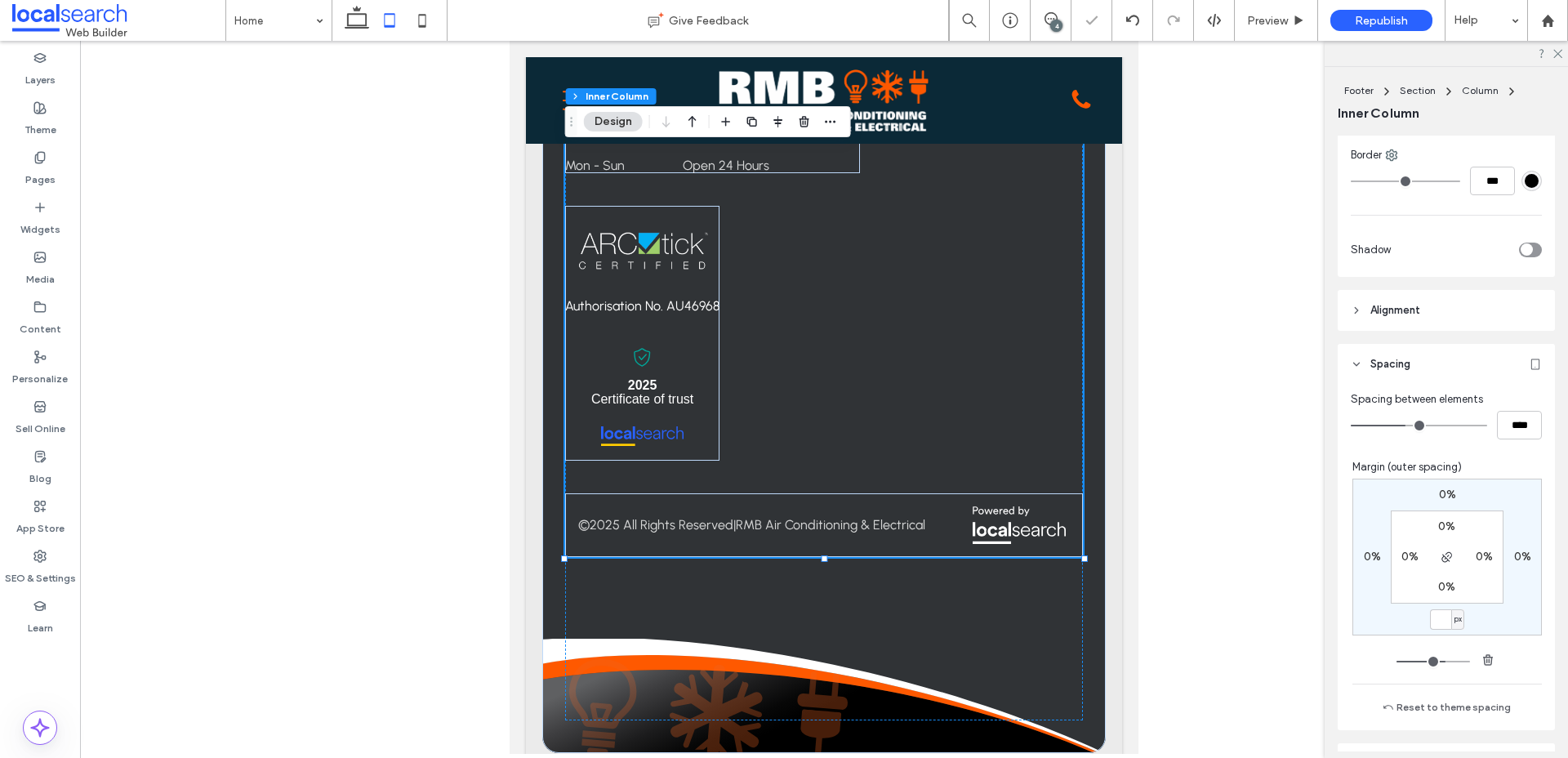
type input "*"
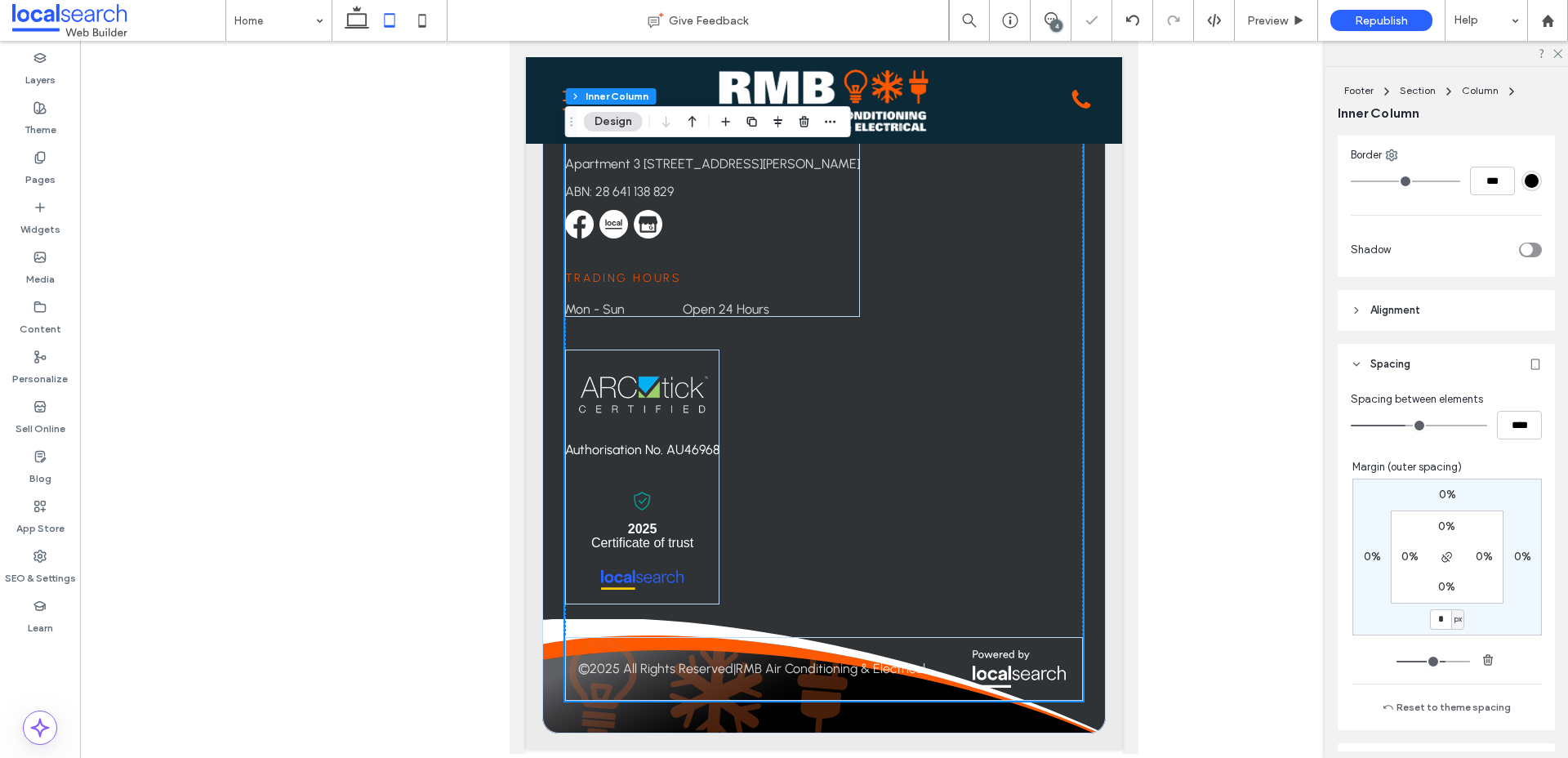
scroll to position [5033, 0]
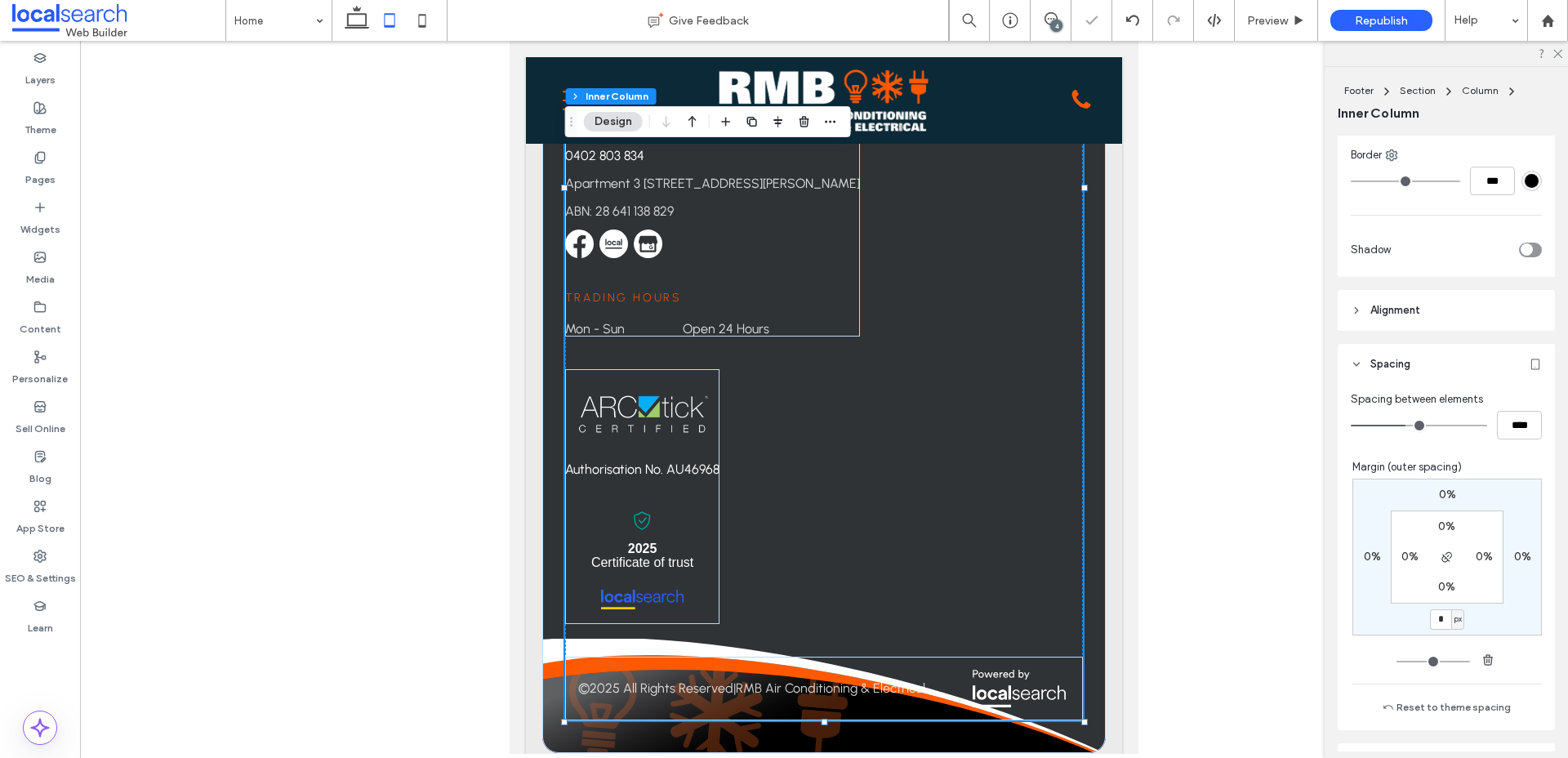
click at [1444, 618] on input "*" at bounding box center [1440, 619] width 21 height 20
type input "**"
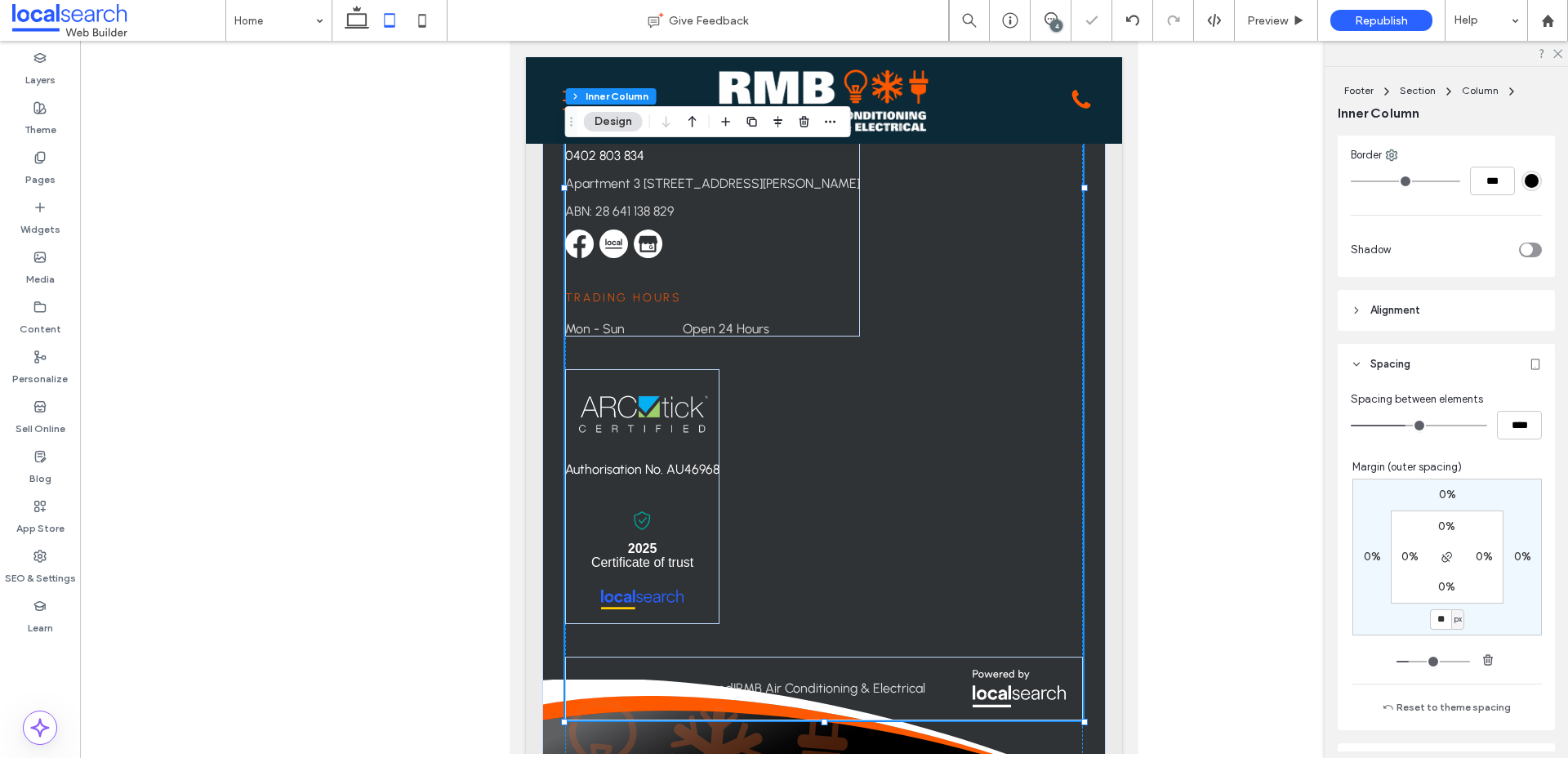
type input "*"
type input "***"
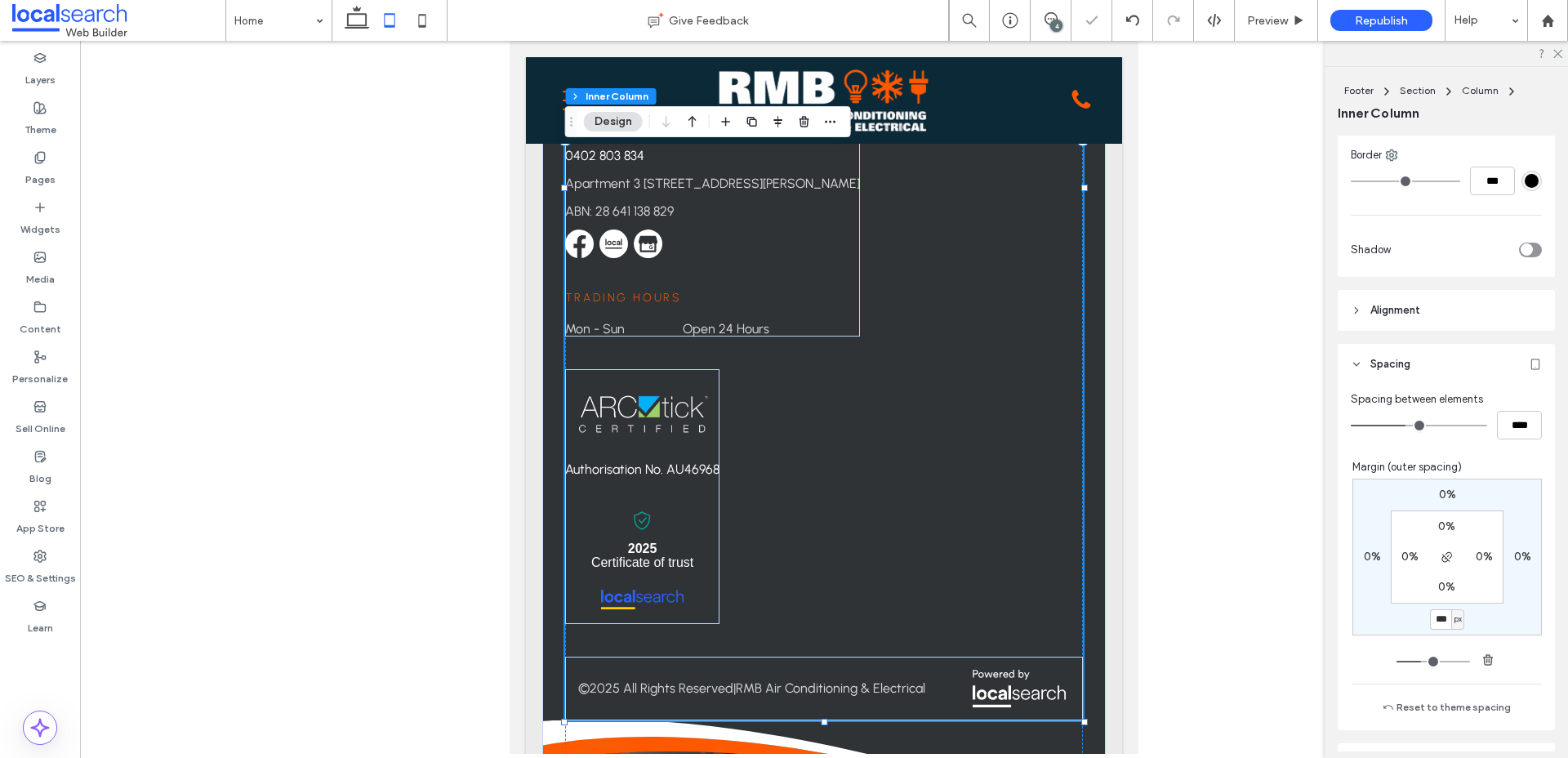
click at [993, 485] on div "Contact [PHONE_NUMBER] [STREET_ADDRESS] ABN: 28 641 138 829 Trading Hours Mon -…" at bounding box center [824, 188] width 518 height 1066
click at [431, 18] on icon at bounding box center [422, 20] width 33 height 33
type input "***"
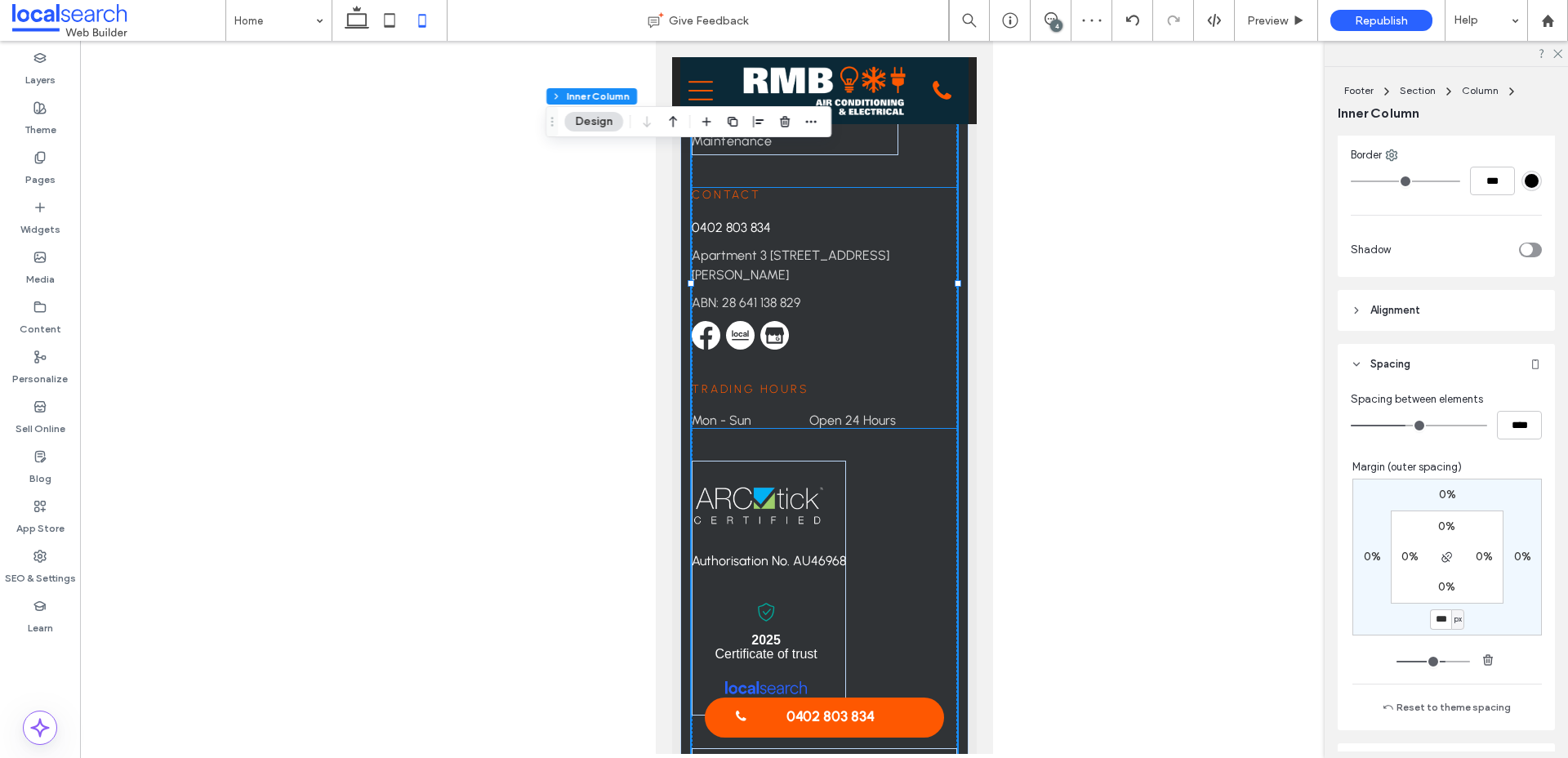
scroll to position [6139, 0]
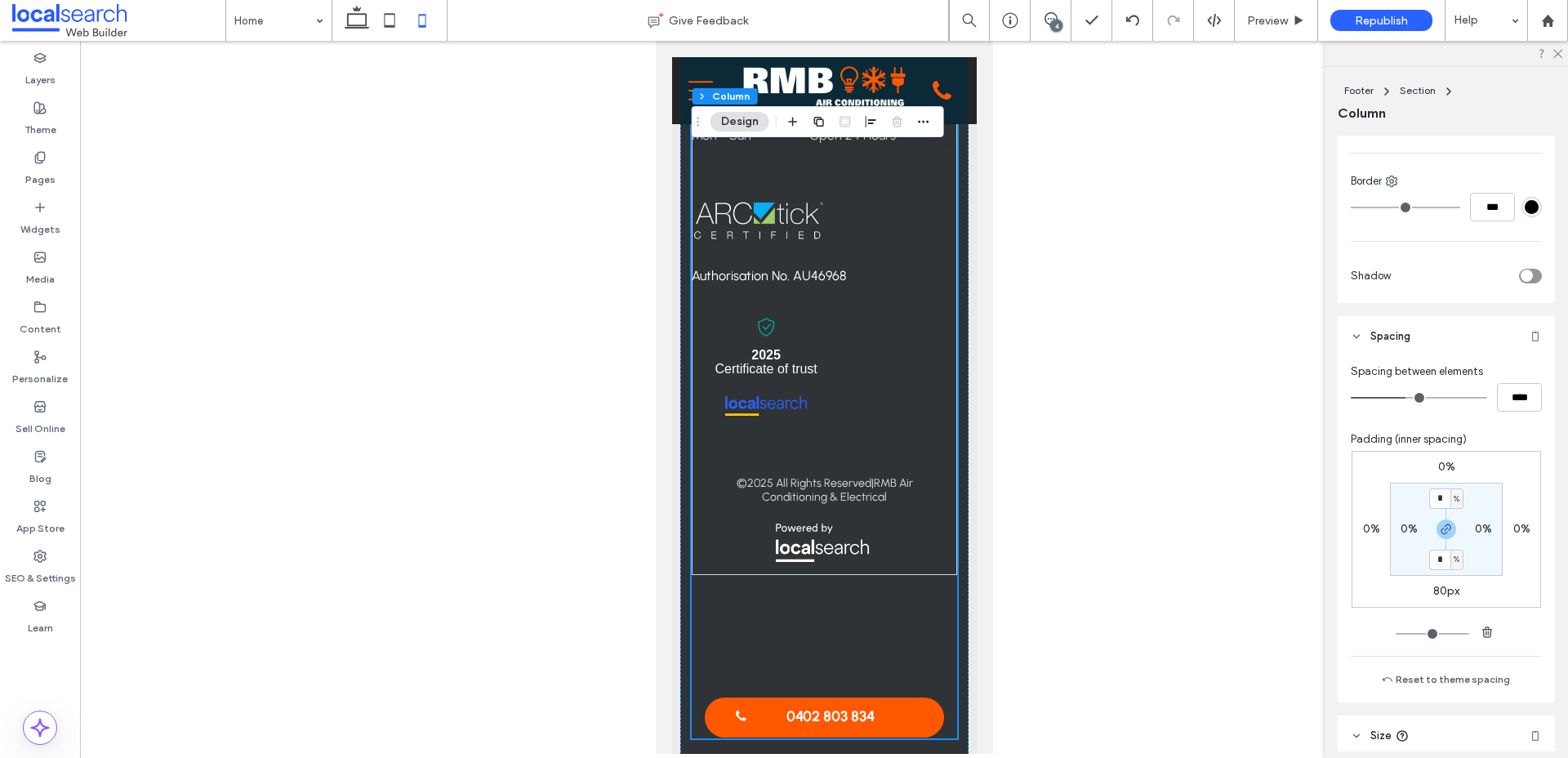
scroll to position [612, 0]
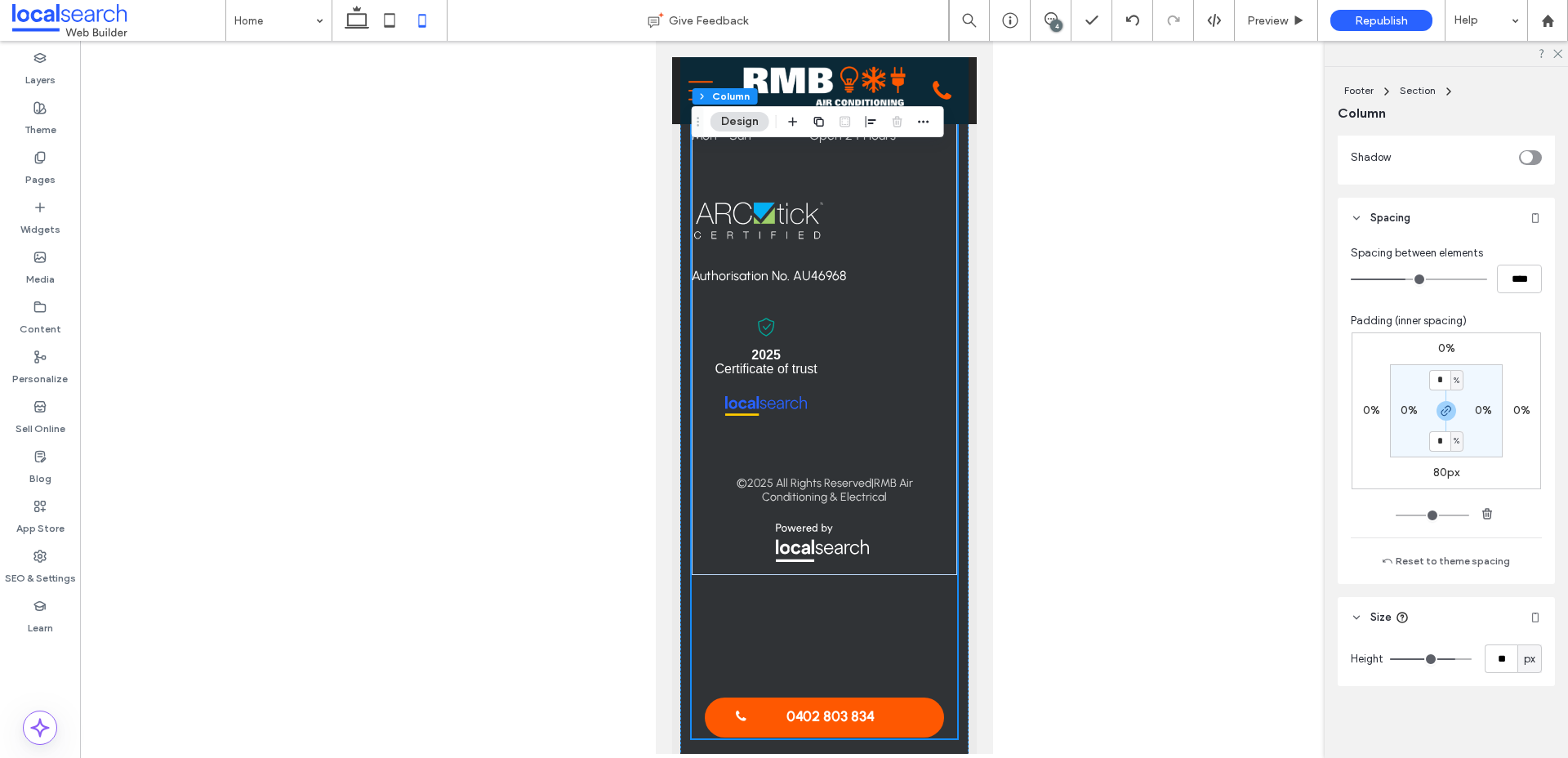
click at [1436, 470] on label "80px" at bounding box center [1446, 472] width 26 height 14
type input "**"
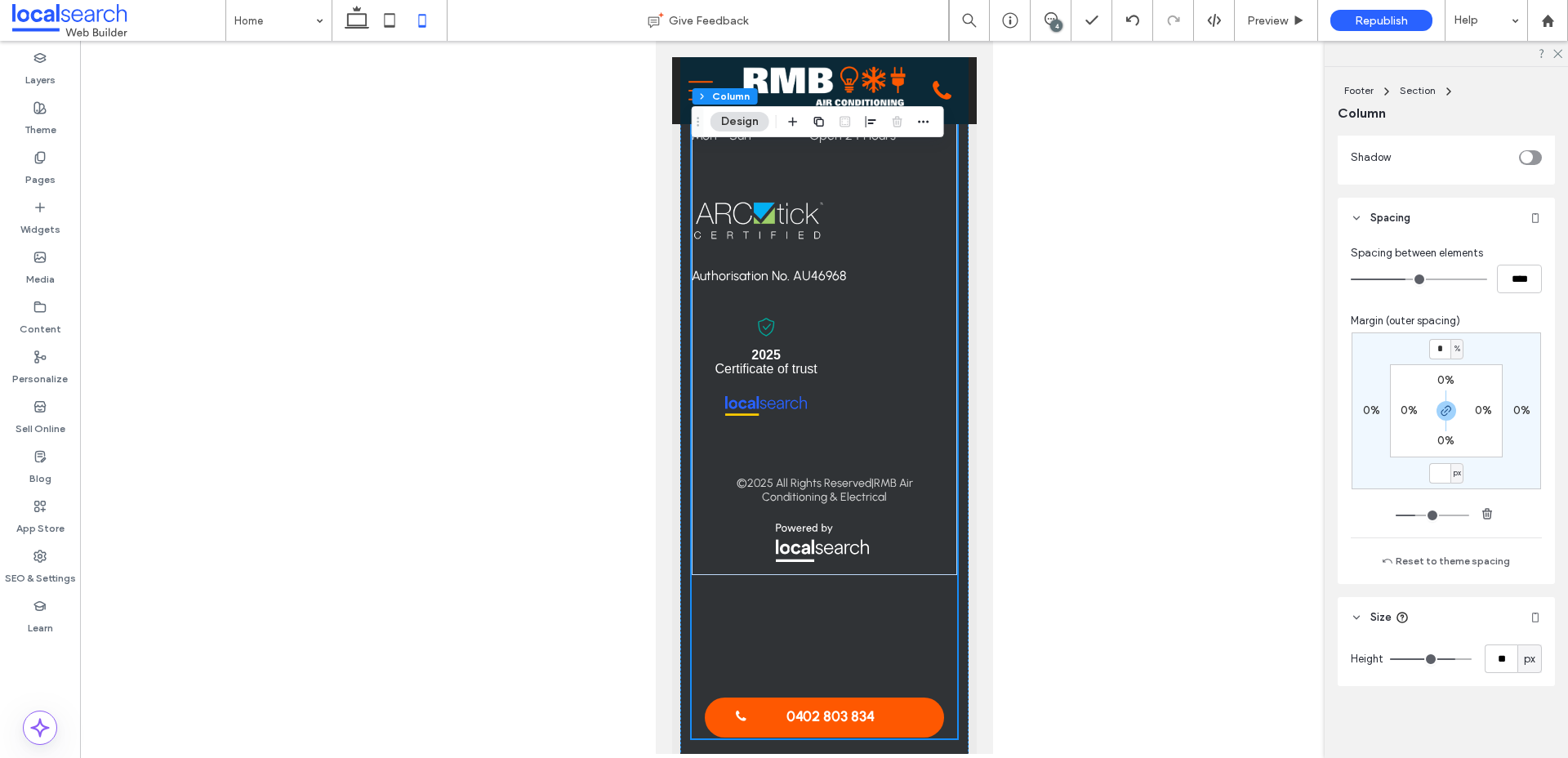
type input "*"
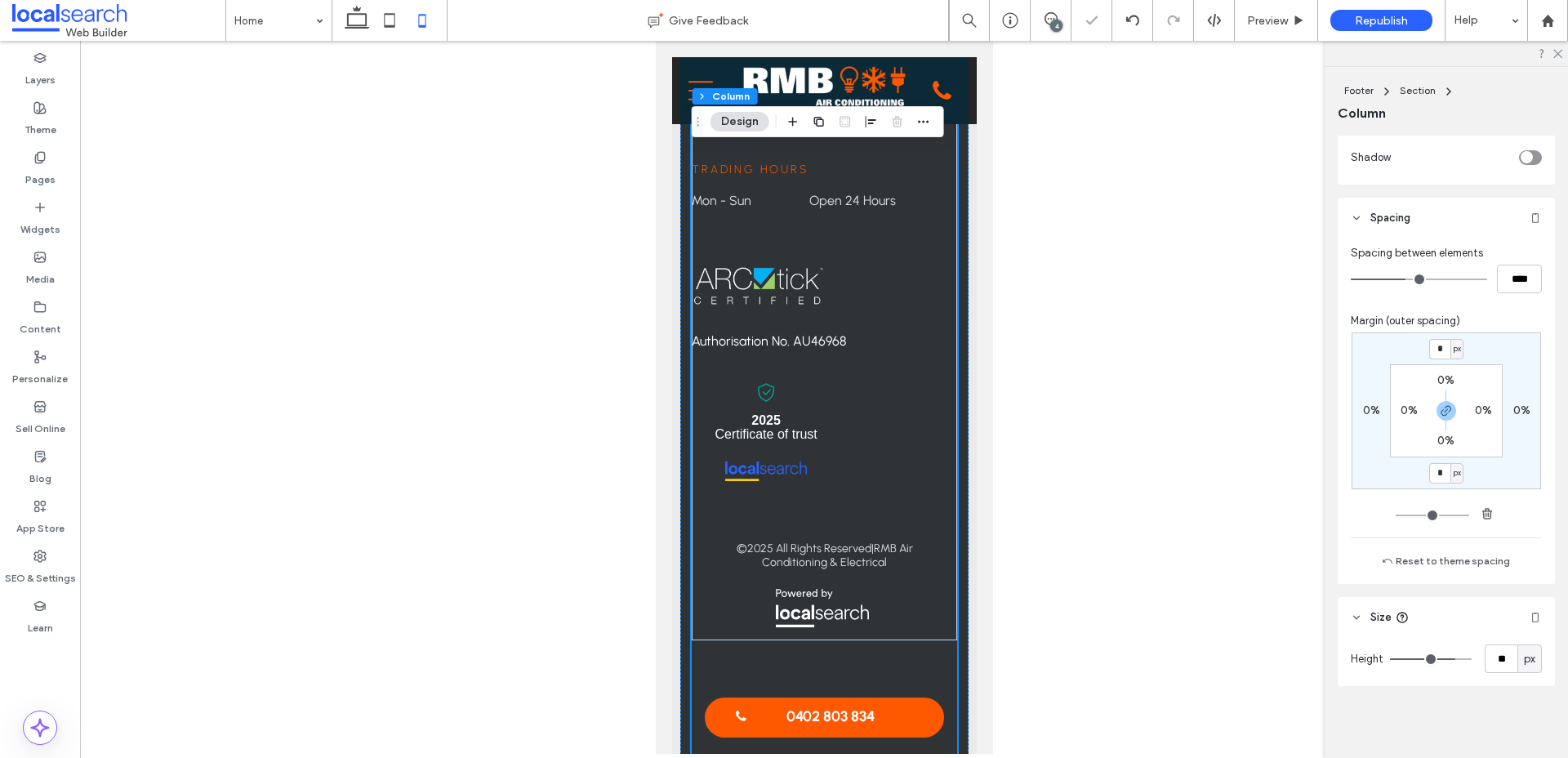
click at [913, 528] on div "© 2025 All Rights Reserved | RMB Air Conditioning & Electrical" at bounding box center [823, 584] width 266 height 112
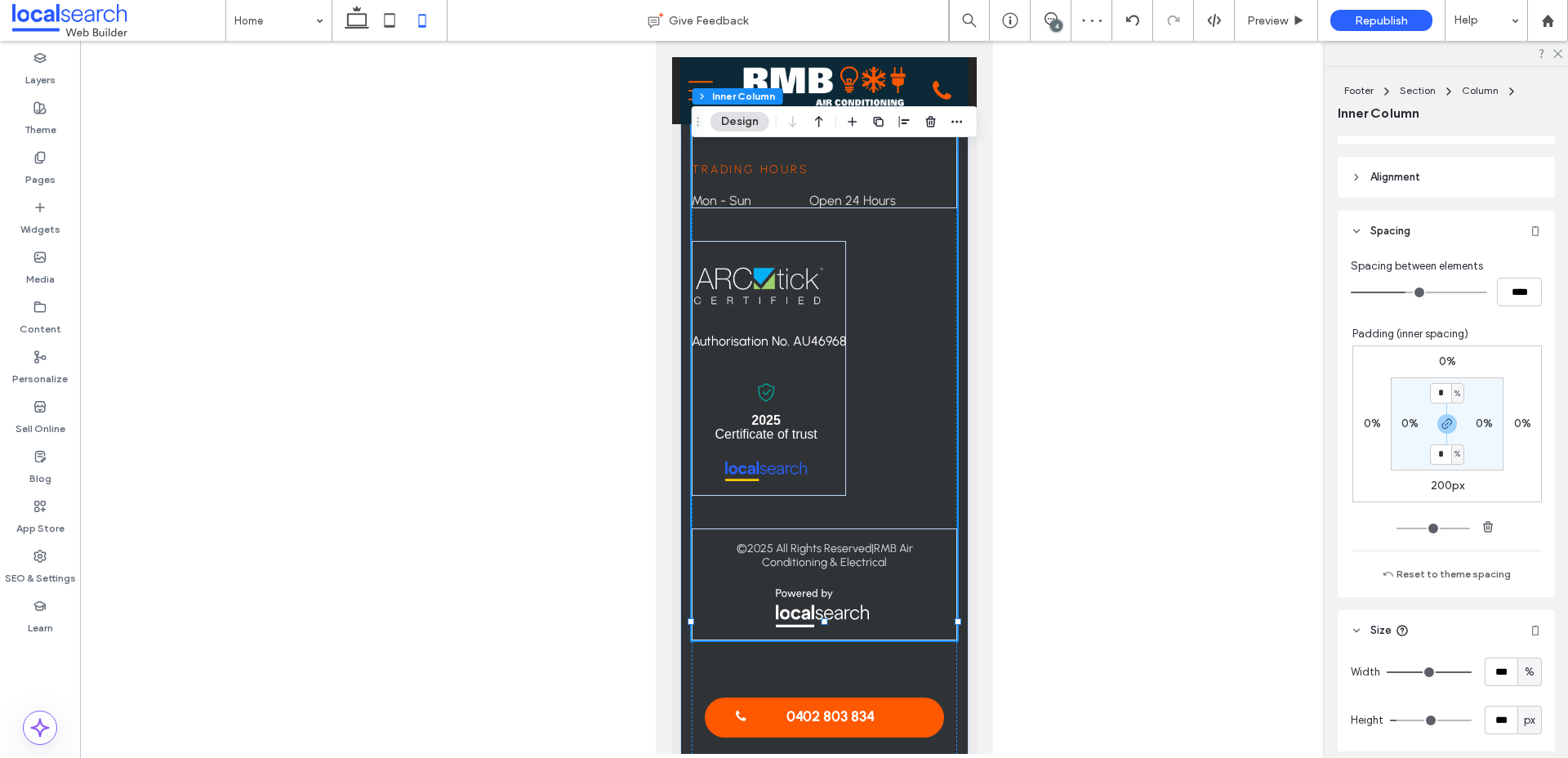
scroll to position [842, 0]
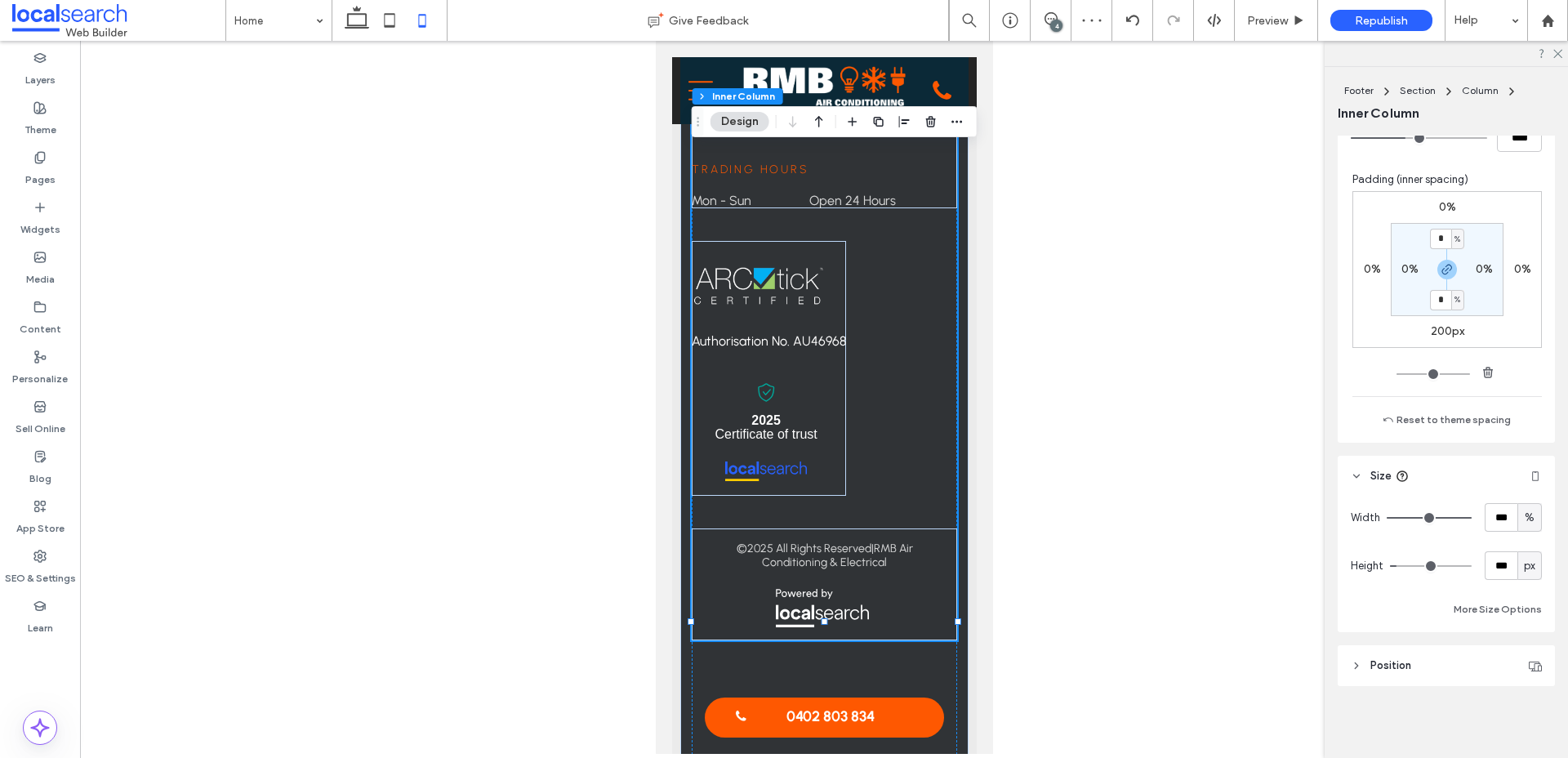
click at [1437, 348] on div "0% 0% 200px 0% * % 0% * % 0%" at bounding box center [1447, 287] width 190 height 192
click at [1441, 329] on label "200px" at bounding box center [1448, 331] width 33 height 14
type input "***"
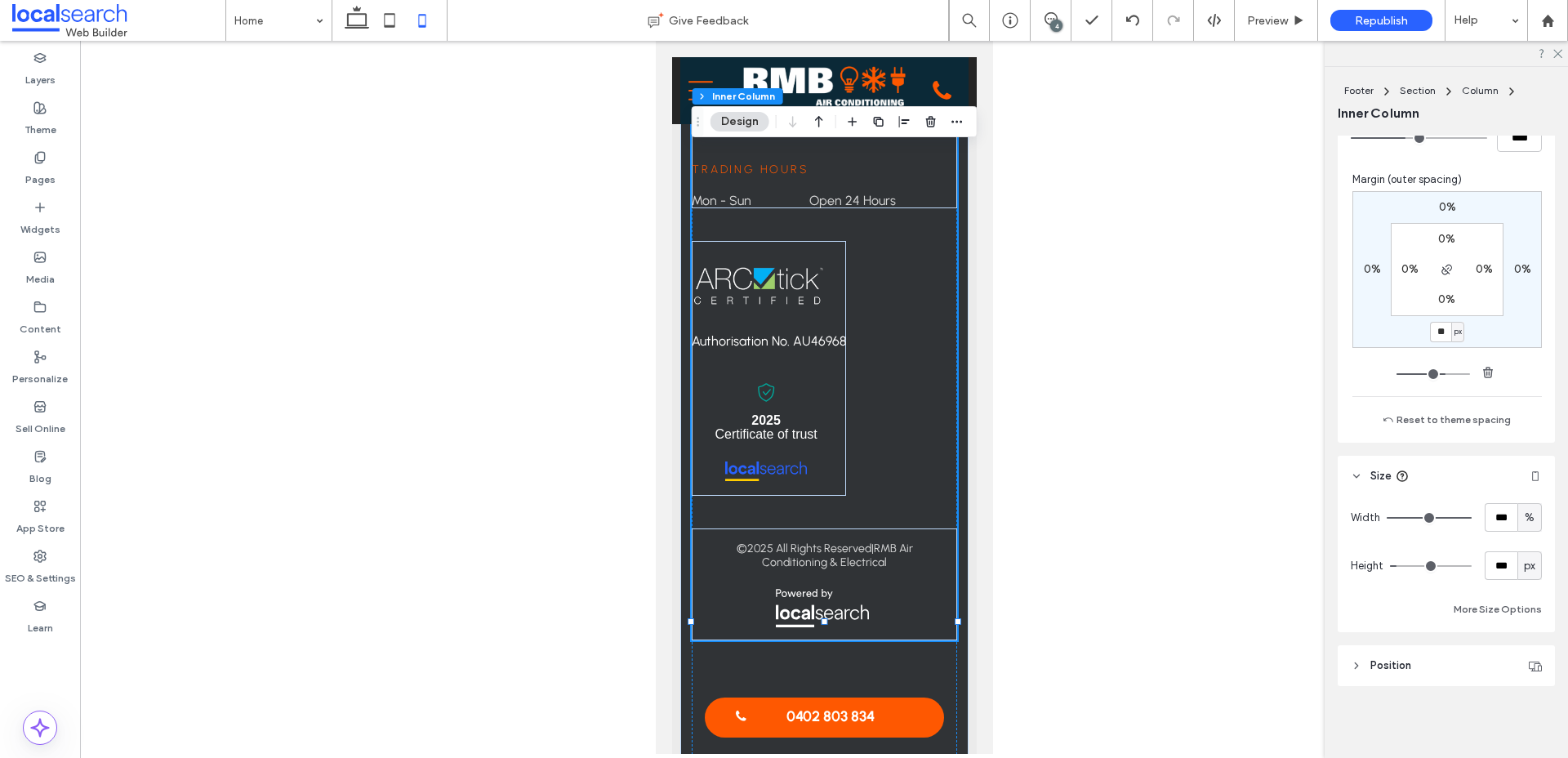
type input "**"
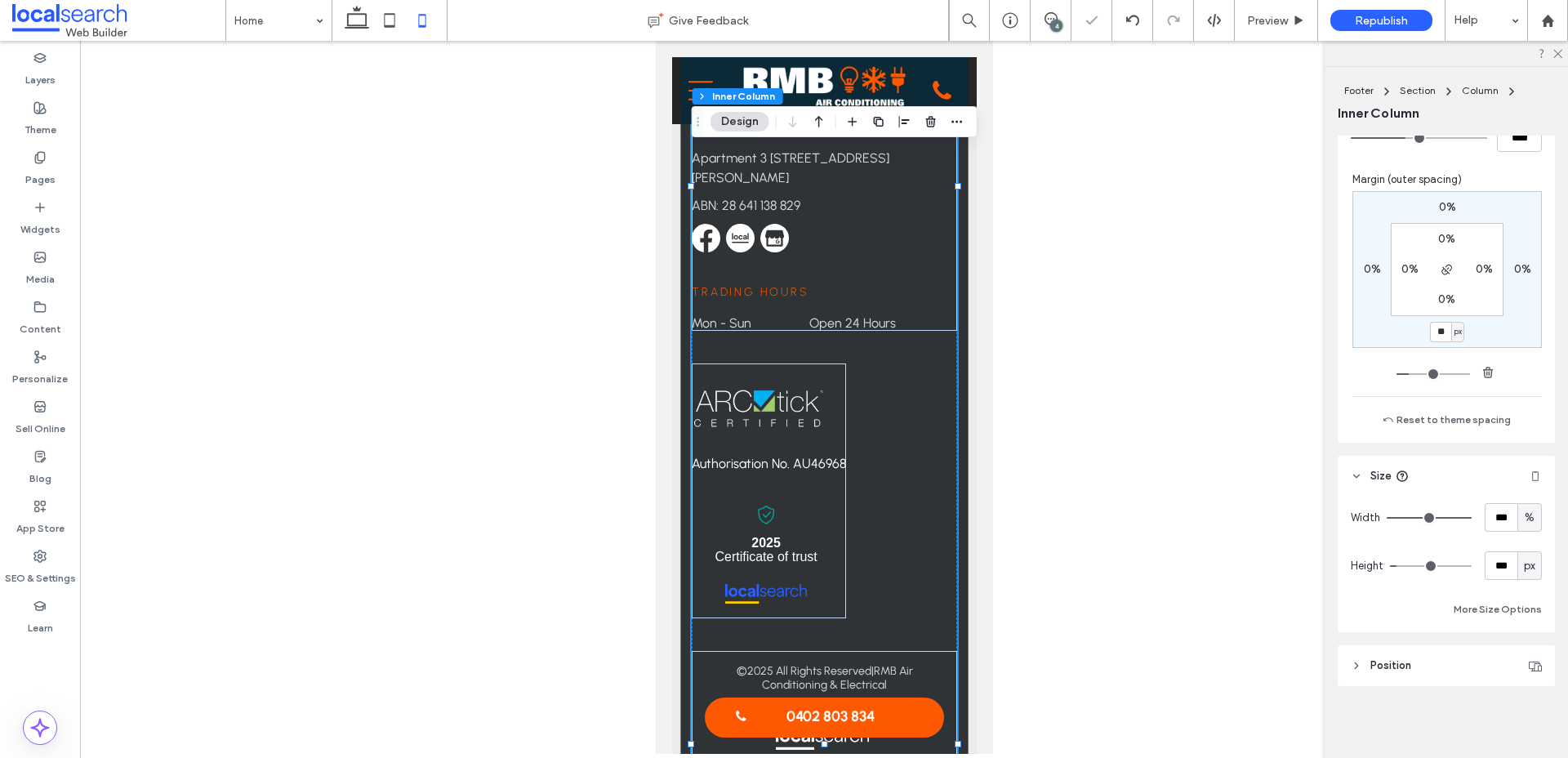
click at [965, 674] on div "Book Fast, Reliable Service [DATE] Contact us Contact [PHONE_NUMBER] [STREET_AD…" at bounding box center [823, 55] width 288 height 1561
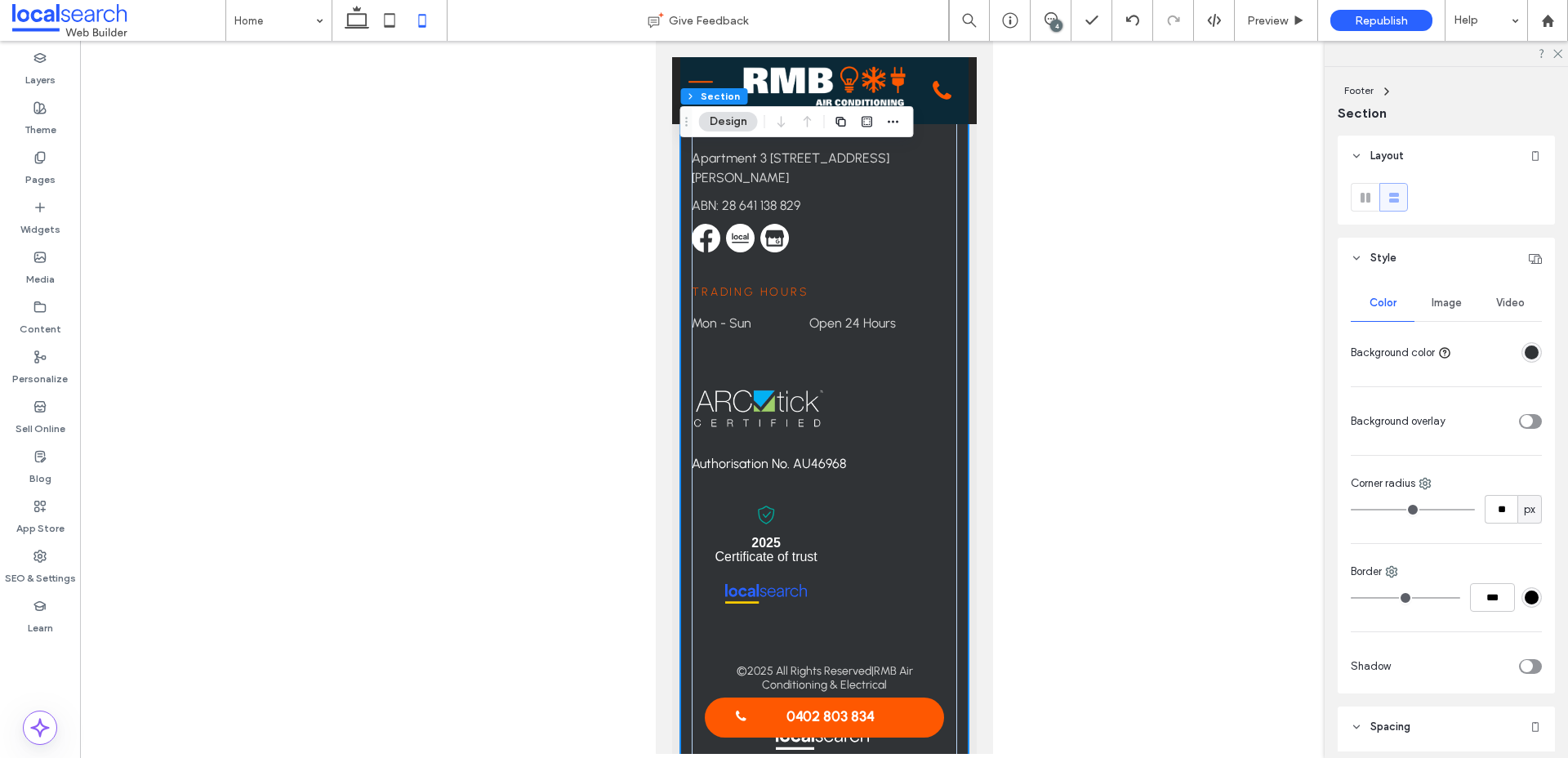
click at [691, 739] on div "Book Fast, Reliable Service [DATE] Contact us Contact [PHONE_NUMBER] [STREET_AD…" at bounding box center [823, 75] width 304 height 1602
click at [958, 695] on div "Book Fast, Reliable Service [DATE] Contact us Contact [PHONE_NUMBER] [STREET_AD…" at bounding box center [823, 55] width 288 height 1561
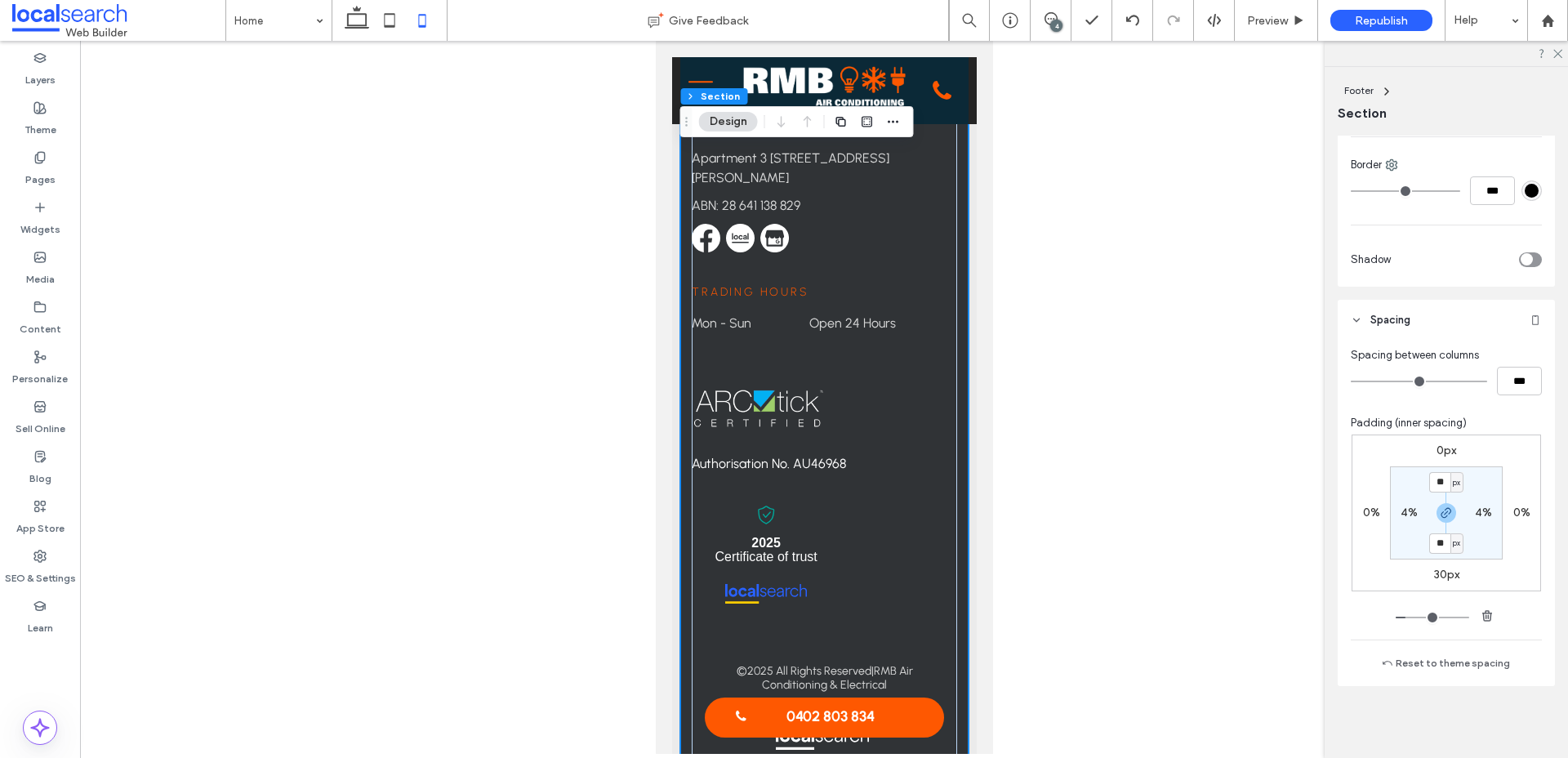
click at [1450, 565] on div "0px 0% 30px 0% ** px 4% ** px 4%" at bounding box center [1446, 513] width 190 height 157
click at [1448, 572] on label "30px" at bounding box center [1446, 574] width 25 height 14
type input "**"
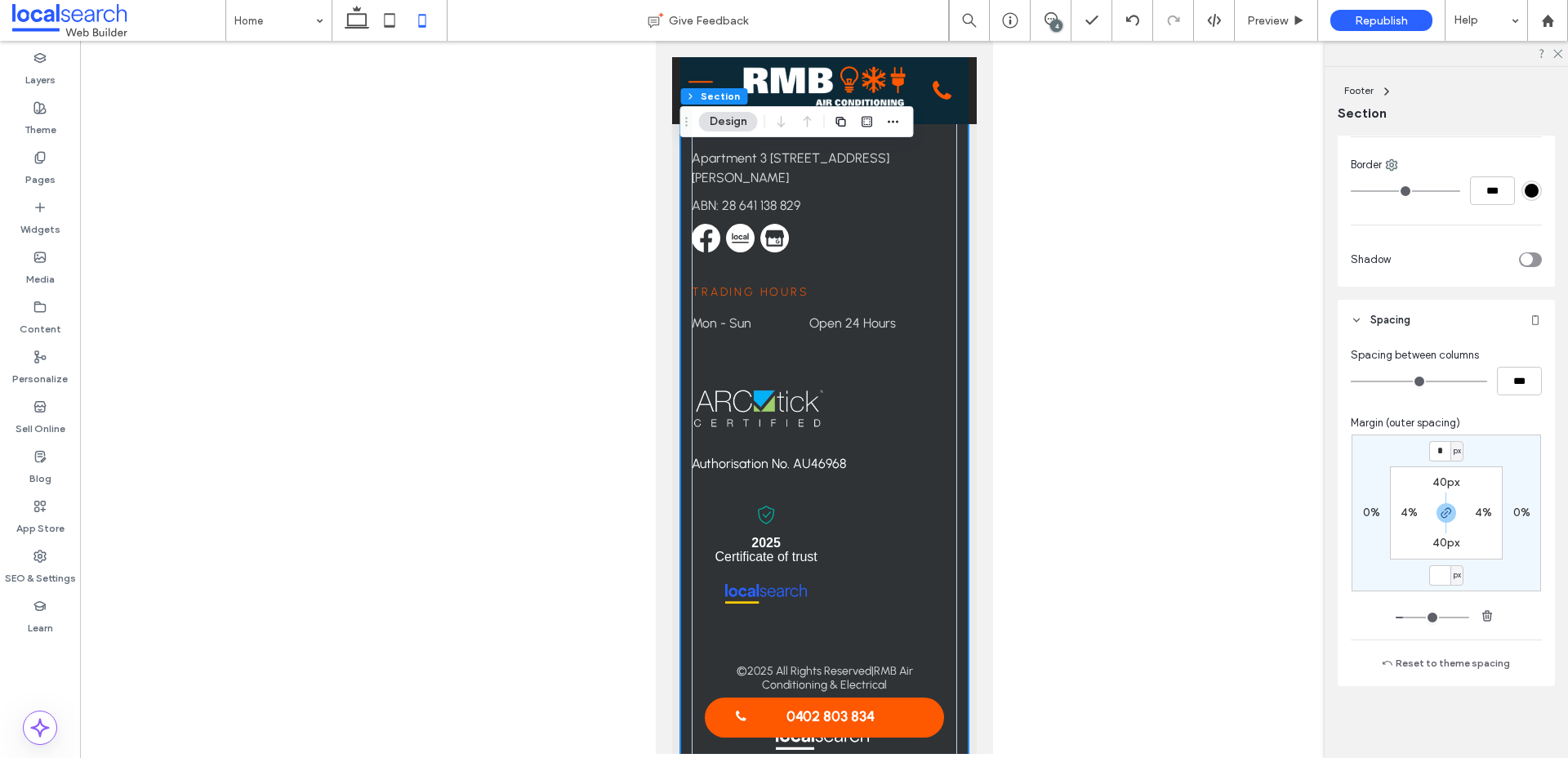
type input "*"
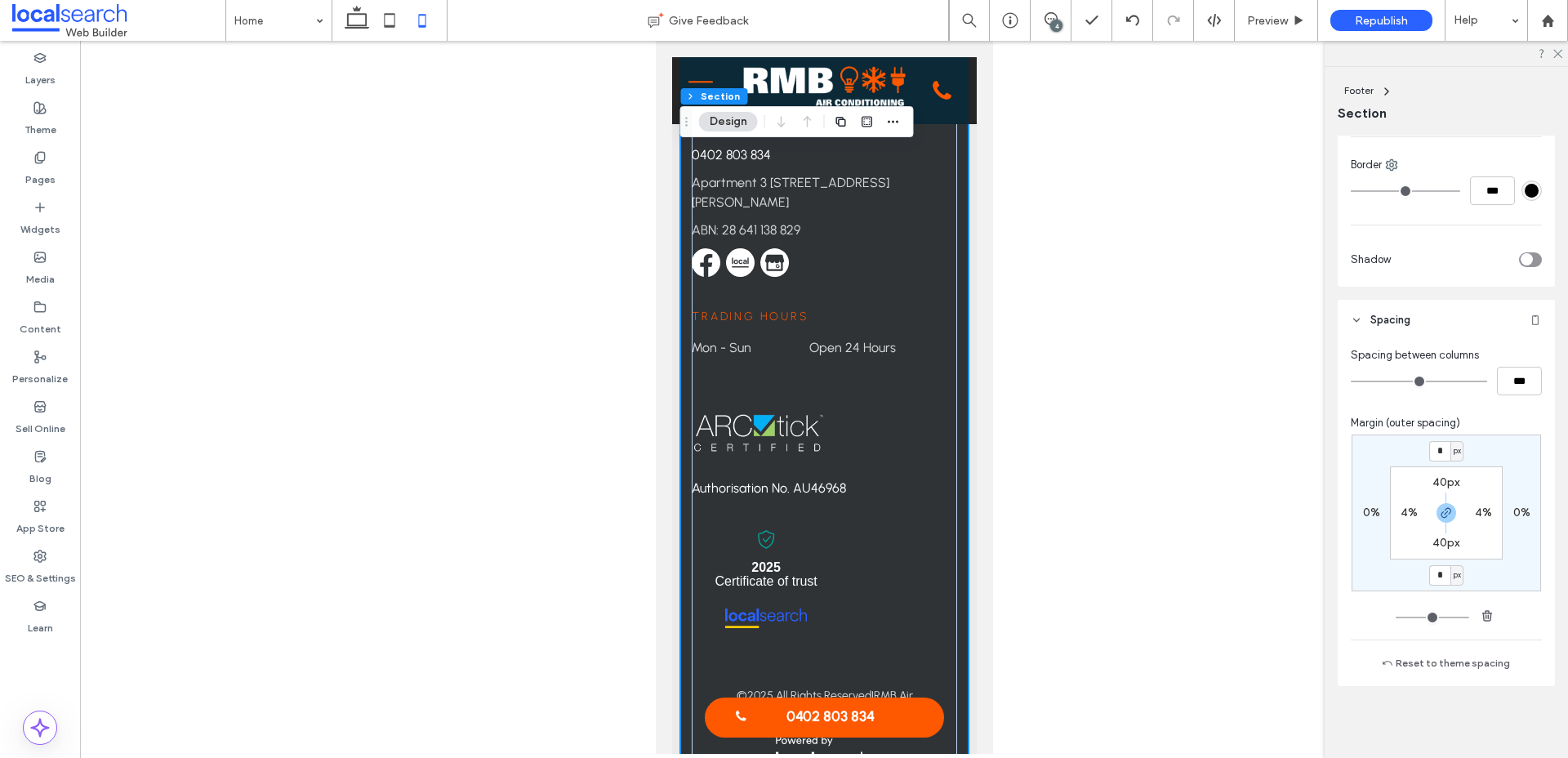
click at [960, 725] on div "Book Fast, Reliable Service [DATE] Contact us Contact [PHONE_NUMBER] [STREET_AD…" at bounding box center [823, 80] width 288 height 1561
click at [1444, 574] on input "*" at bounding box center [1439, 575] width 21 height 20
type input "**"
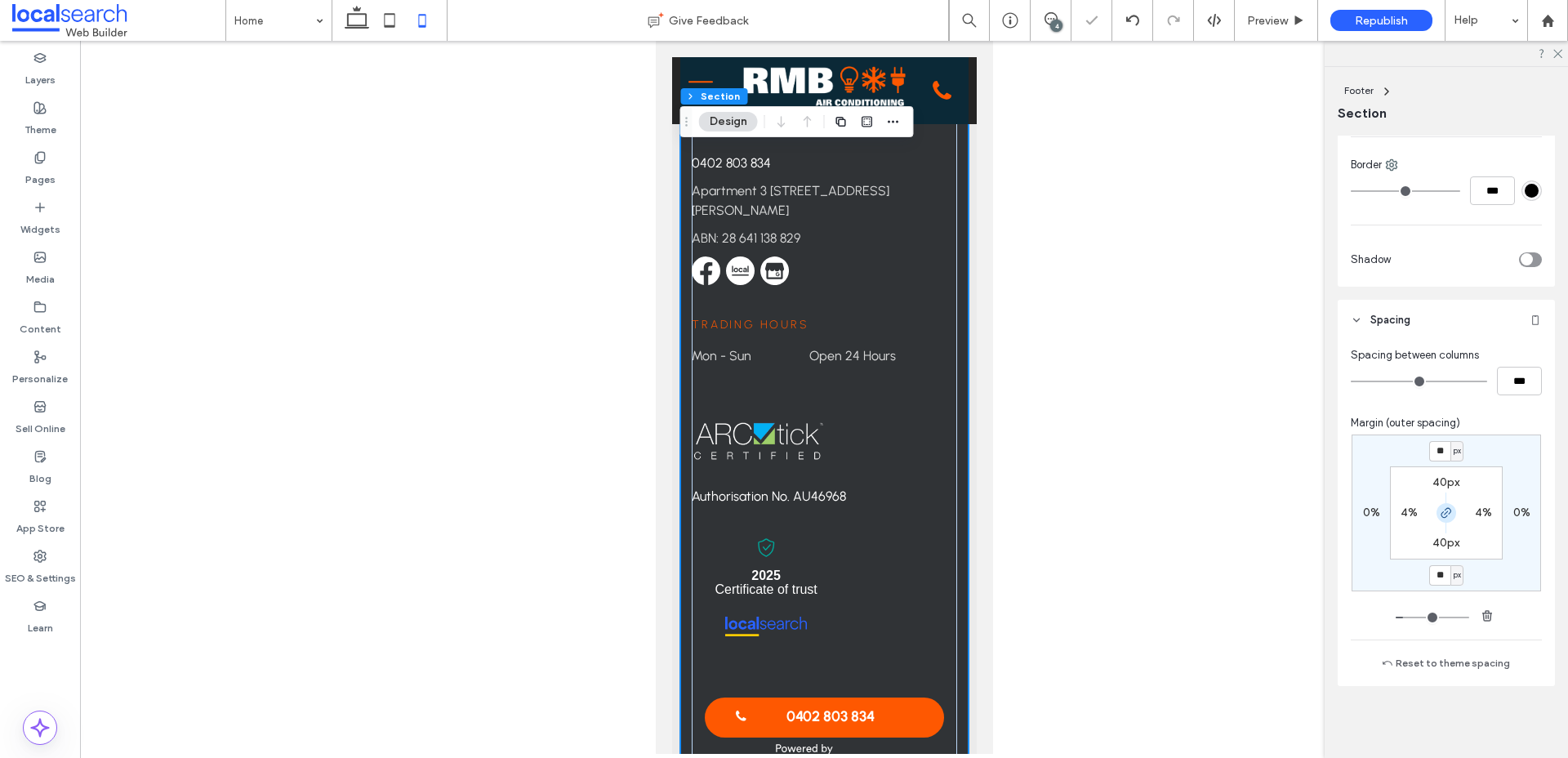
click at [1443, 513] on icon "button" at bounding box center [1446, 513] width 13 height 13
click at [1438, 573] on input "**" at bounding box center [1439, 575] width 21 height 20
type input "**"
type input "*"
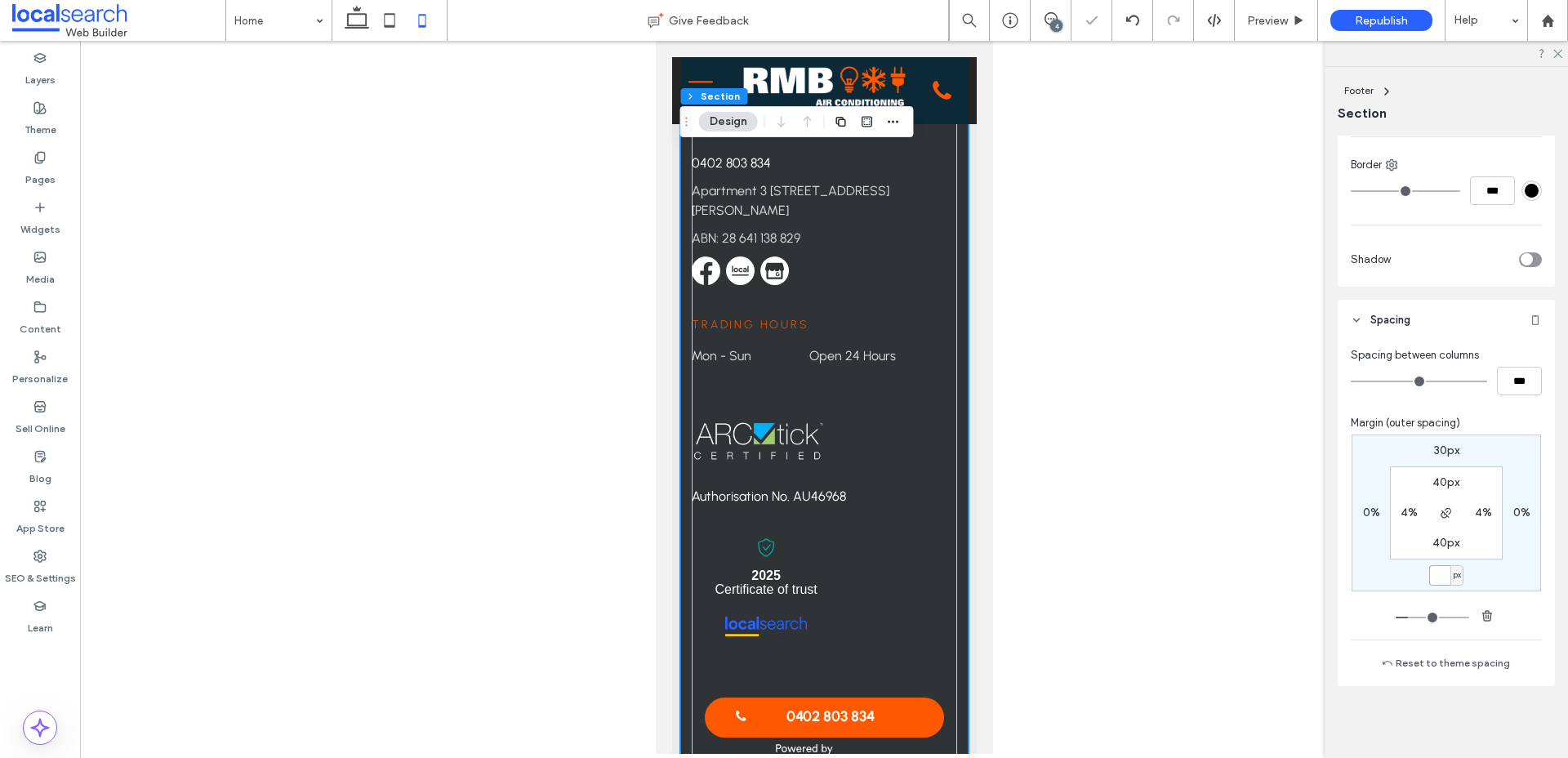
type input "*"
click at [963, 715] on div at bounding box center [1040, 717] width 209 height 49
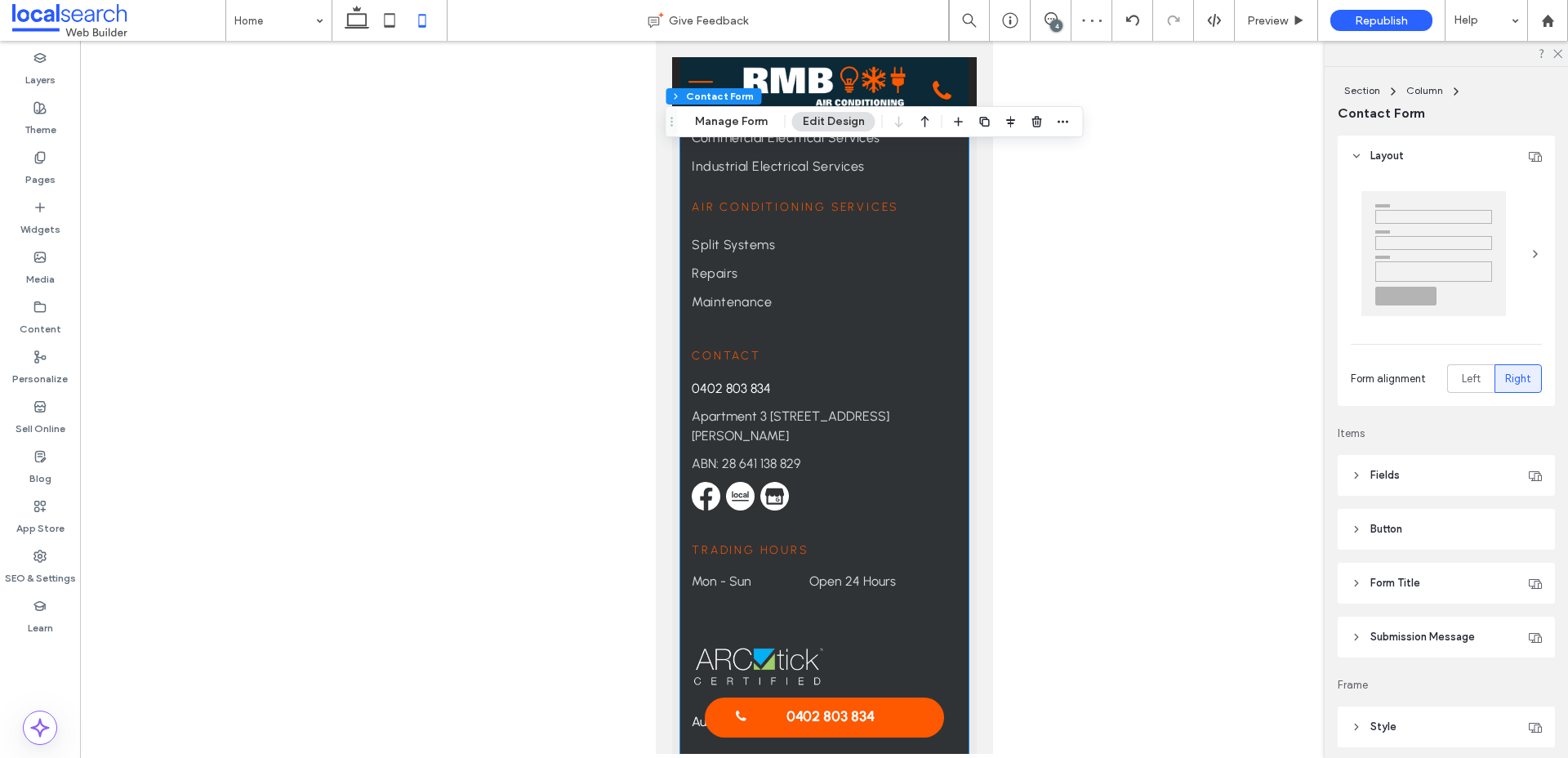
scroll to position [5934, 0]
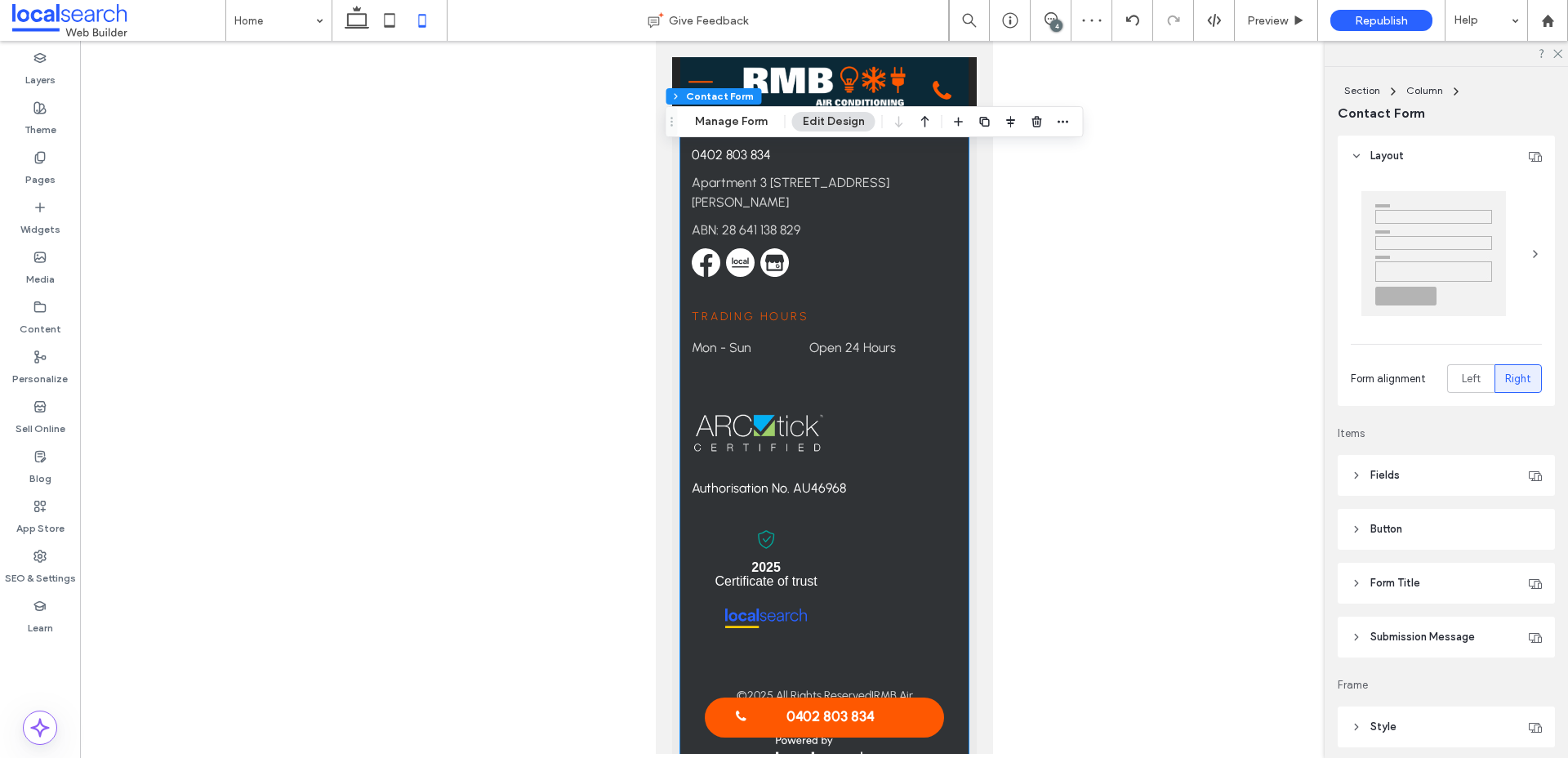
click at [960, 710] on div "Book Fast, Reliable Service [DATE] Contact us Contact [PHONE_NUMBER] [STREET_AD…" at bounding box center [823, 80] width 288 height 1561
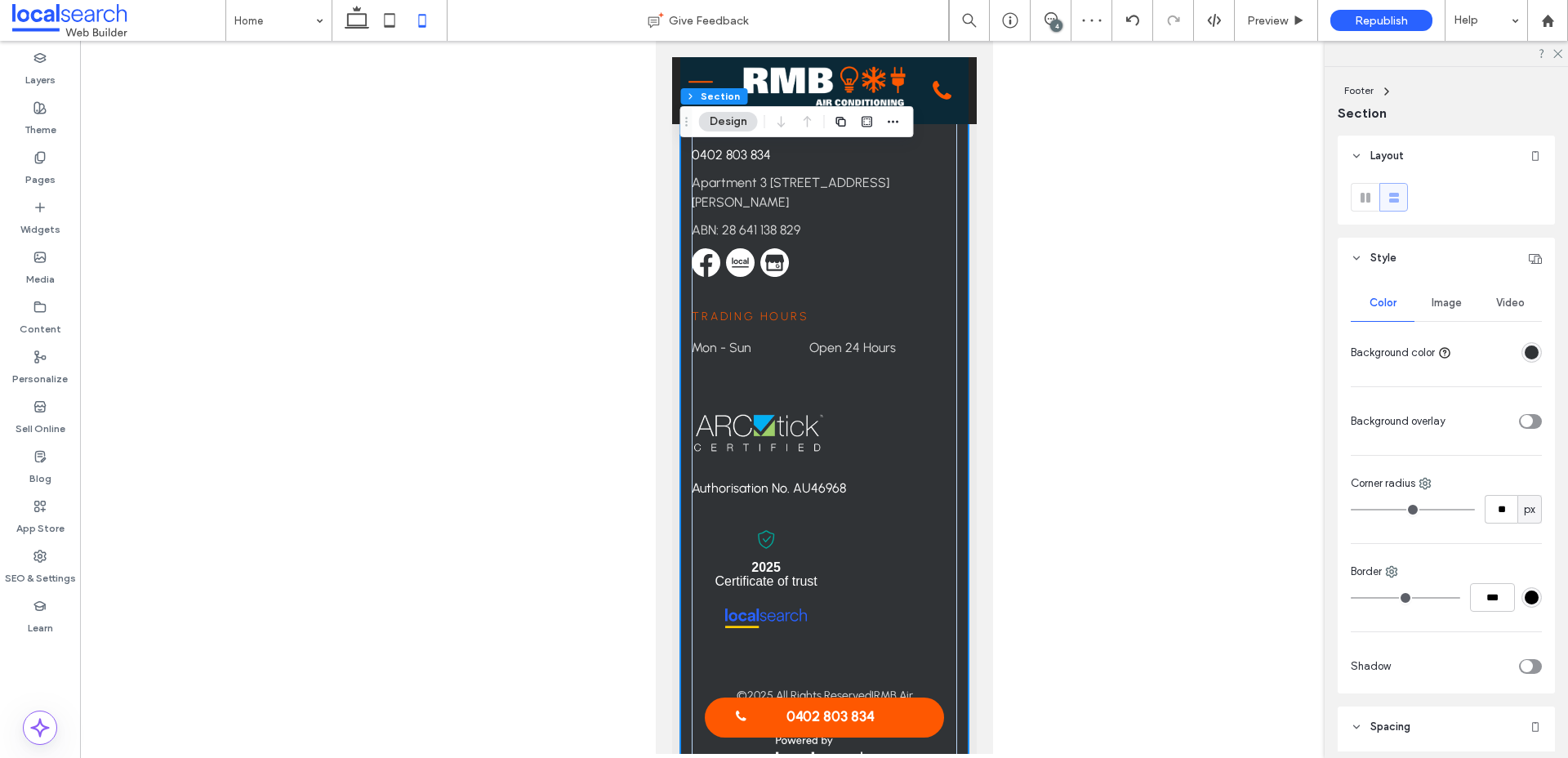
click at [959, 710] on div "Book Fast, Reliable Service [DATE] Contact us Contact [PHONE_NUMBER] [STREET_AD…" at bounding box center [823, 80] width 288 height 1561
click at [967, 742] on div "Book Fast, Reliable Service [DATE] Contact us Contact [PHONE_NUMBER] [STREET_AD…" at bounding box center [823, 88] width 304 height 1577
click at [22, 72] on div "Layers" at bounding box center [40, 69] width 80 height 50
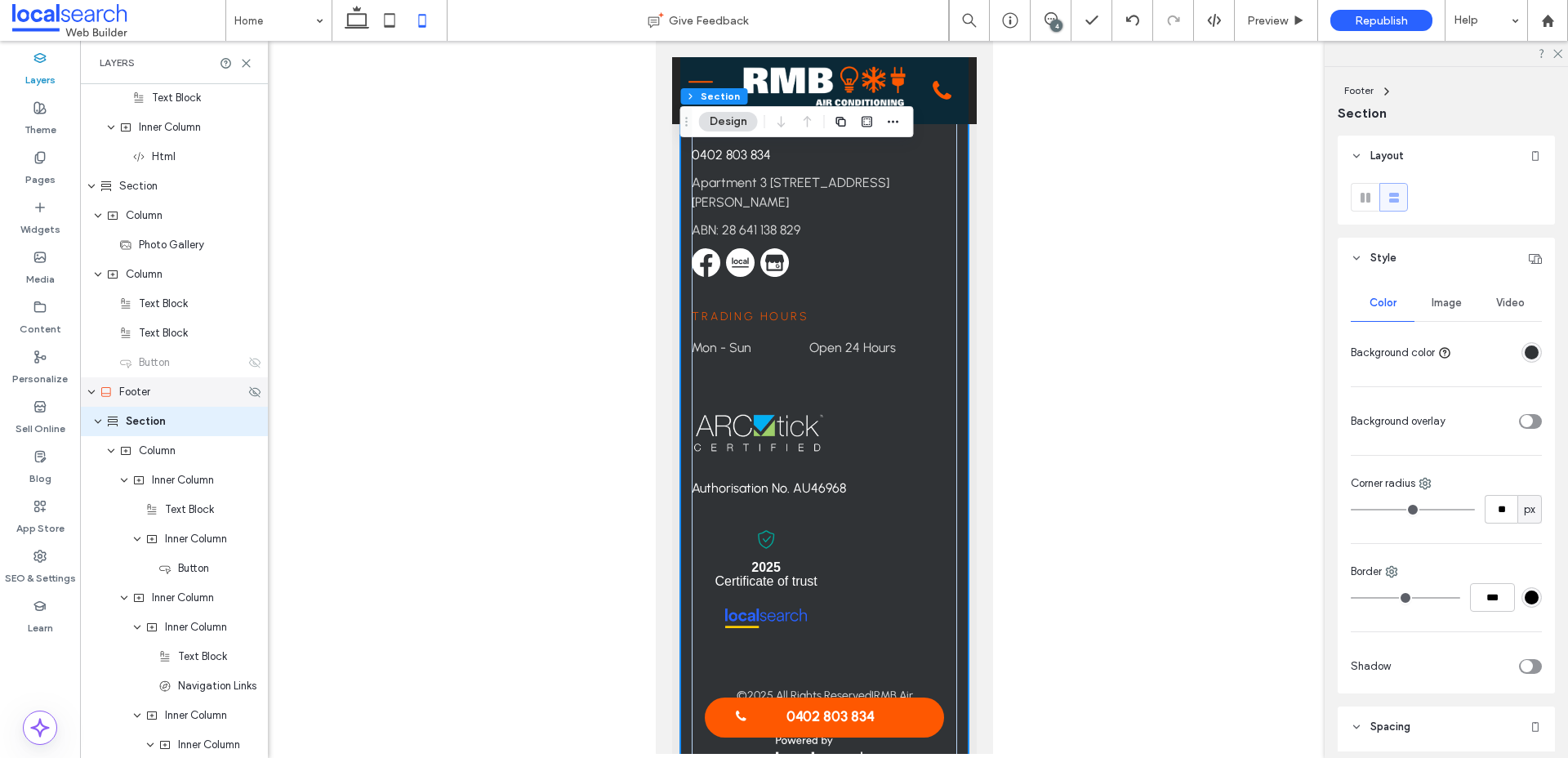
click at [165, 398] on div "Footer" at bounding box center [172, 392] width 145 height 17
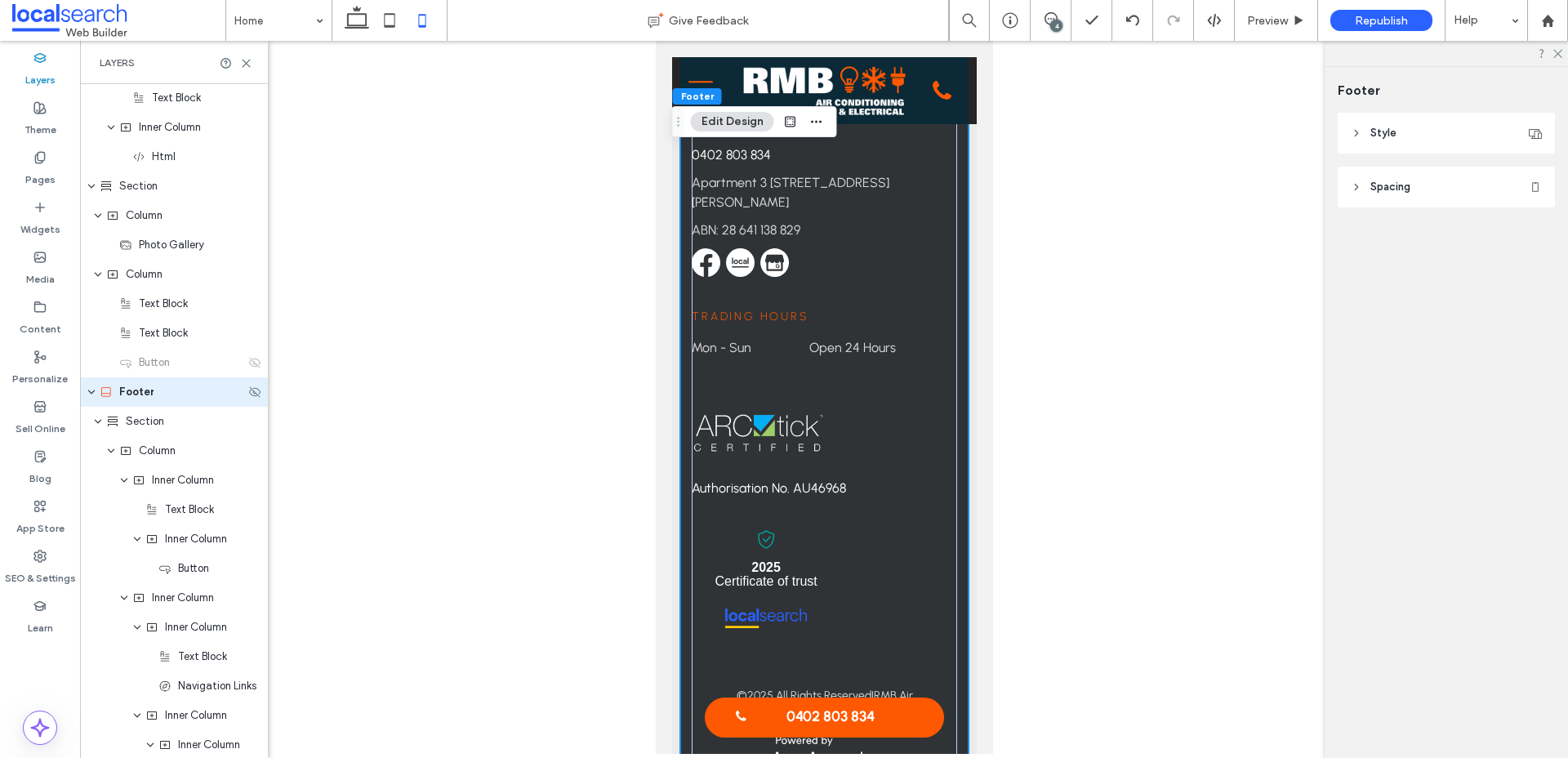
scroll to position [2205, 0]
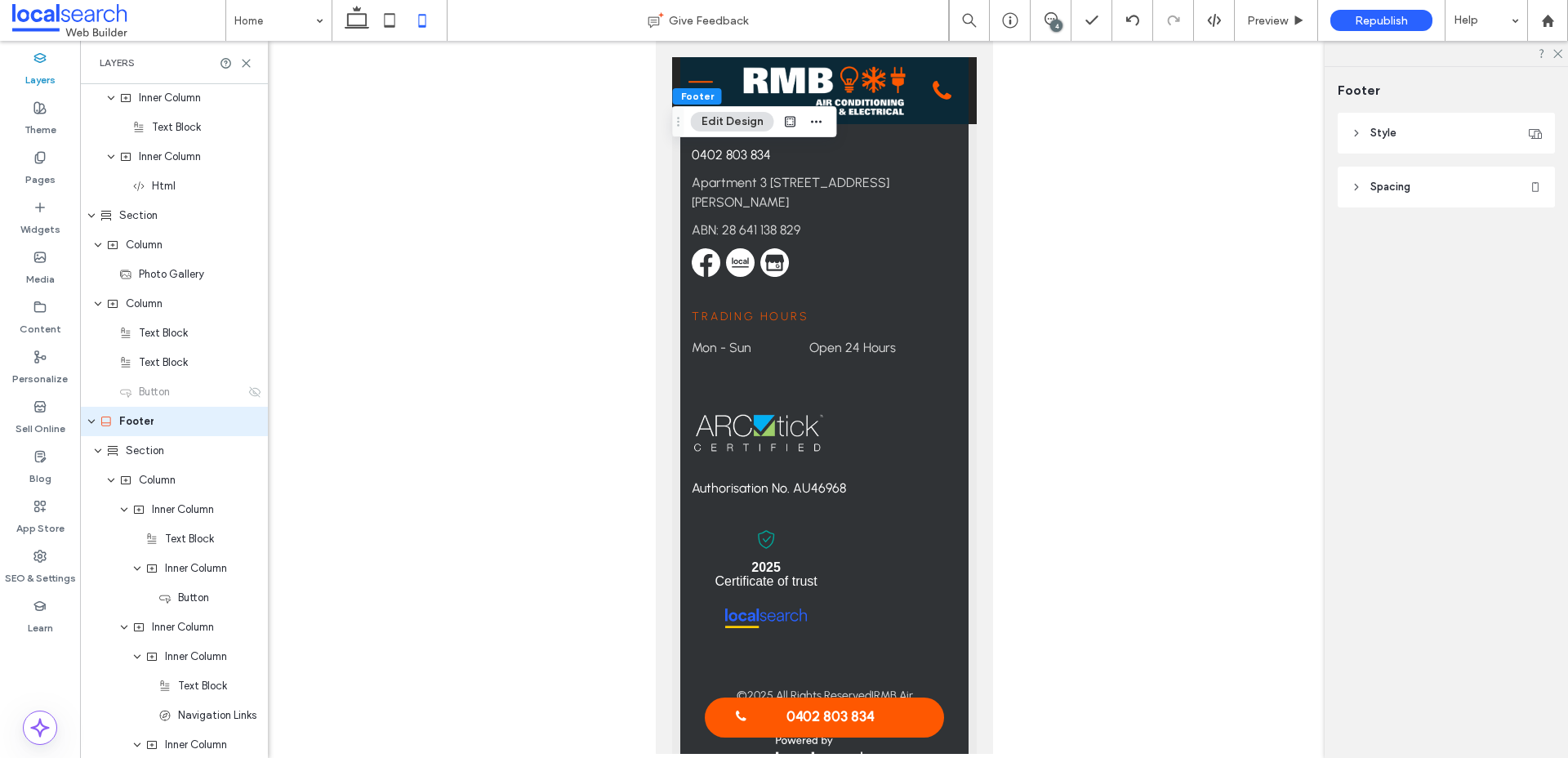
click at [1395, 187] on span "Spacing" at bounding box center [1390, 187] width 40 height 17
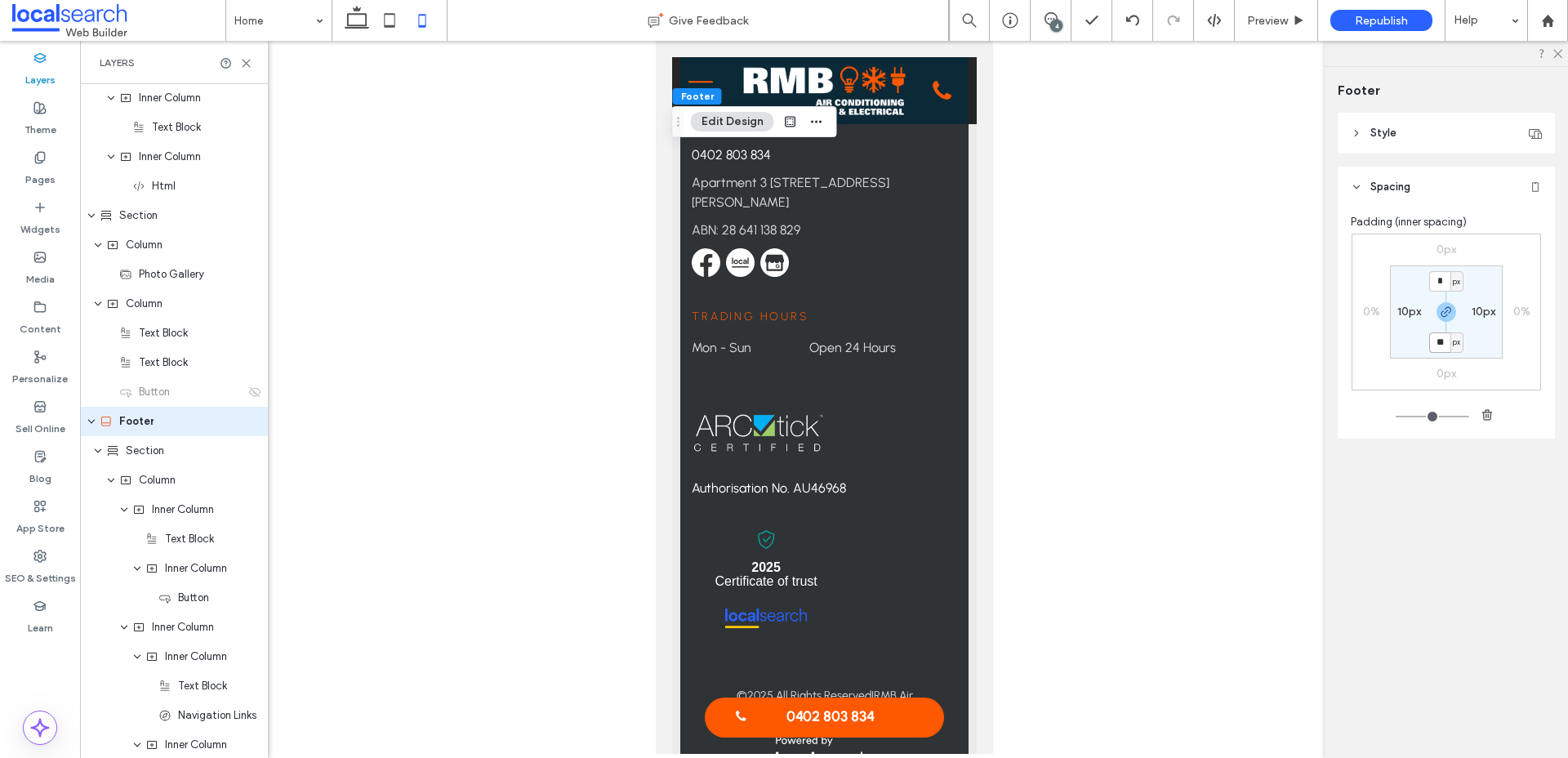
click at [1442, 343] on input "**" at bounding box center [1439, 343] width 21 height 20
type input "*"
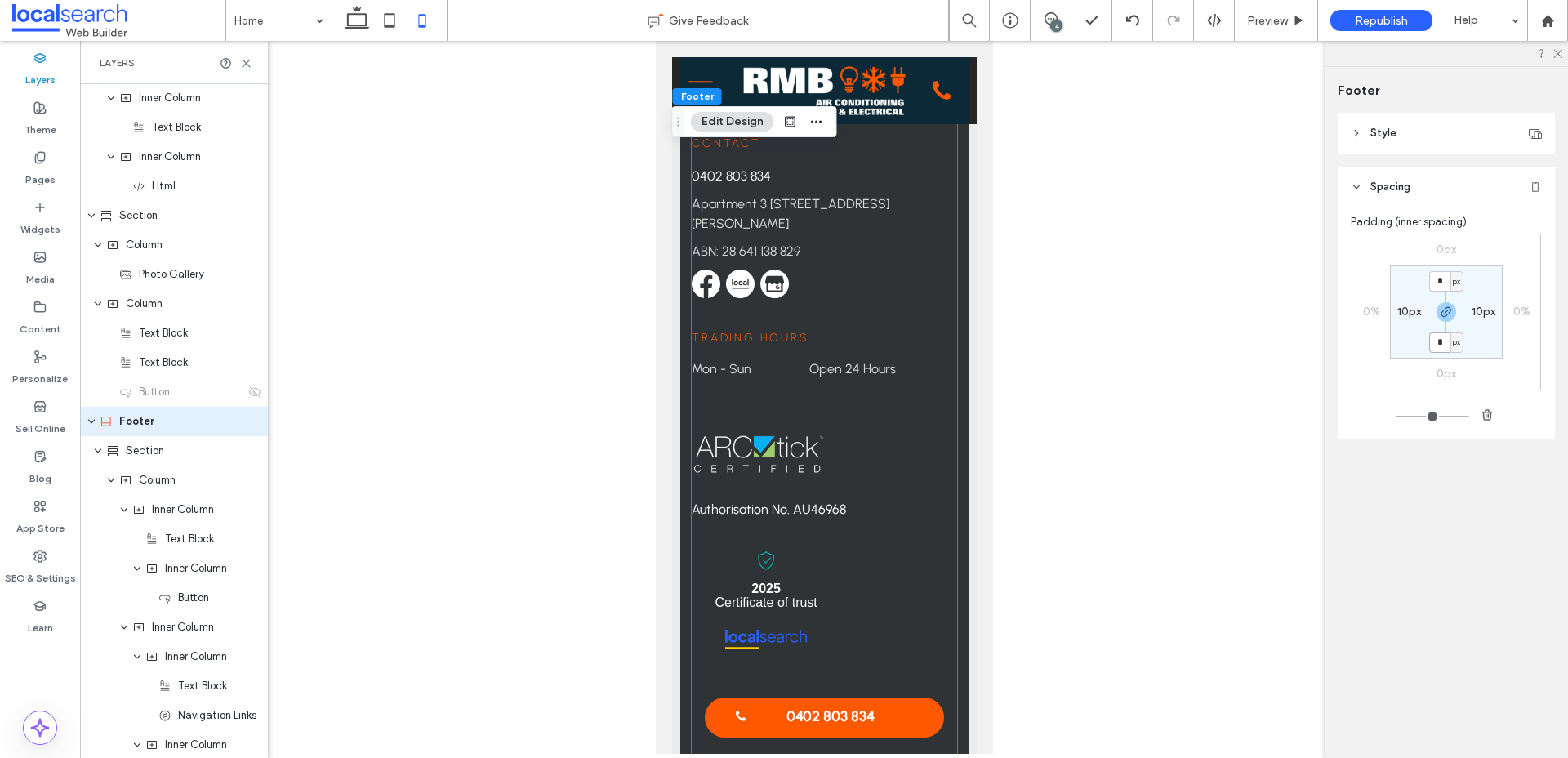
scroll to position [5919, 0]
click at [121, 452] on div "Section" at bounding box center [176, 450] width 139 height 17
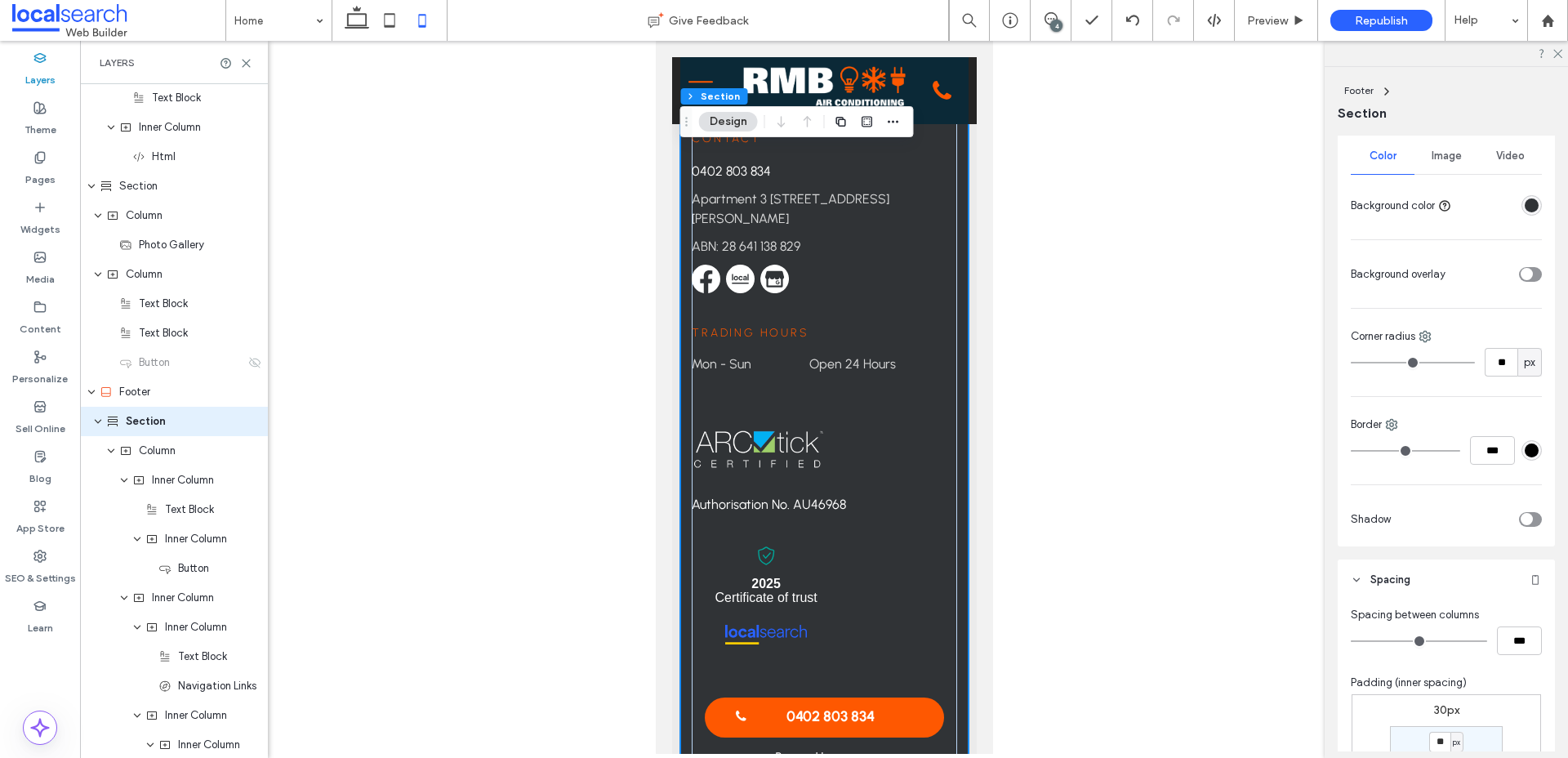
scroll to position [407, 0]
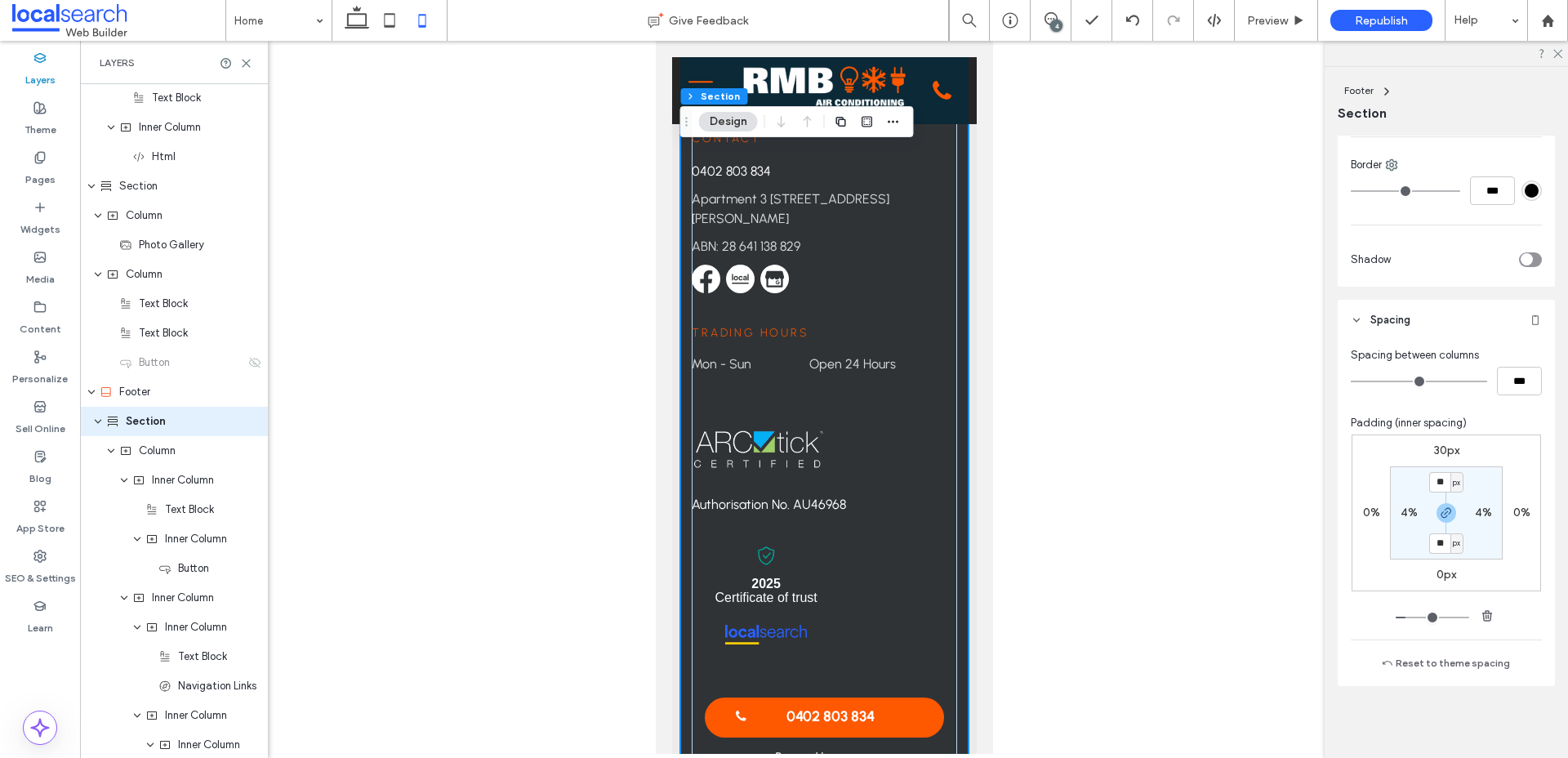
click at [1447, 578] on label "0px" at bounding box center [1445, 574] width 19 height 14
type input "*"
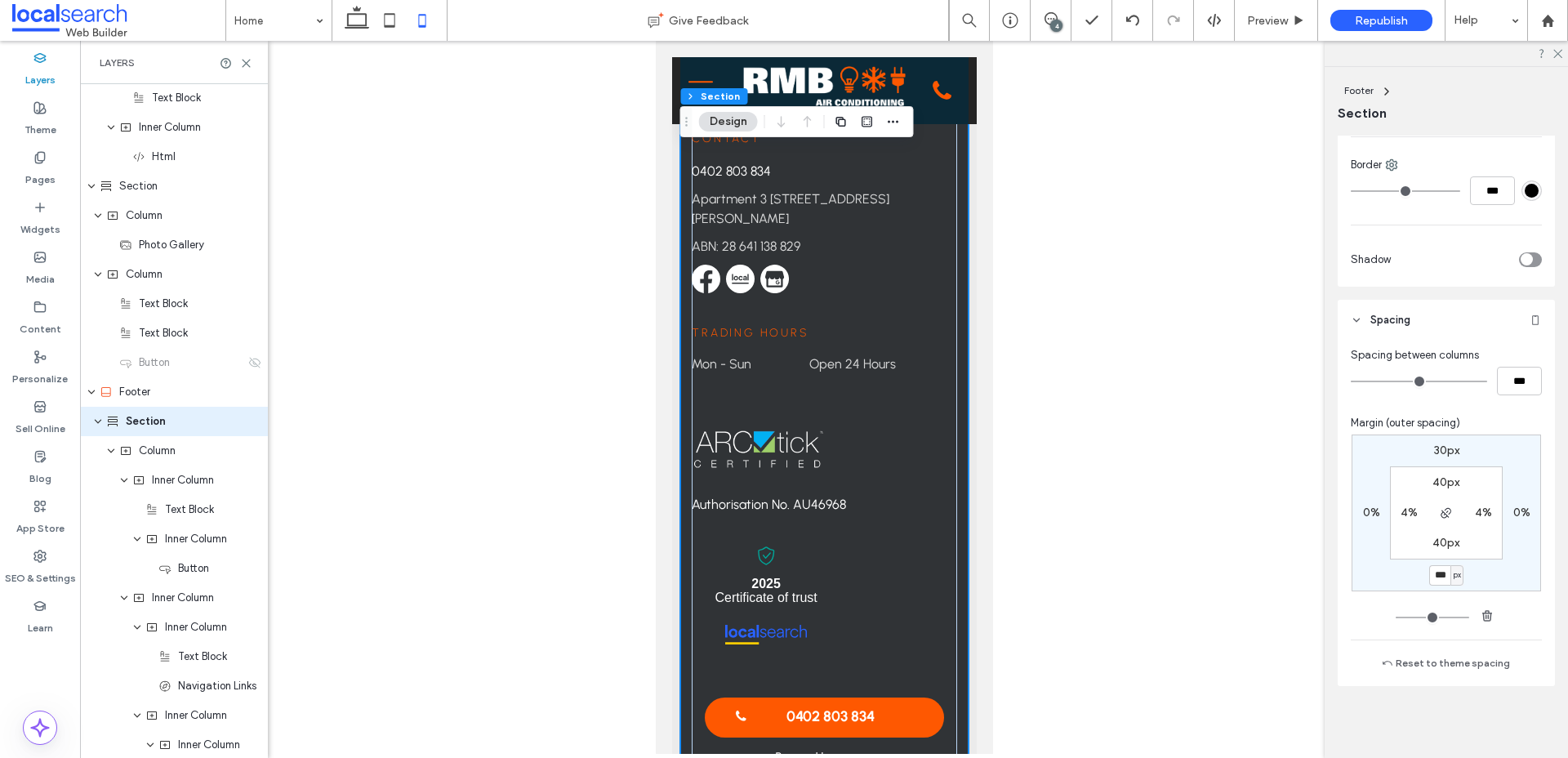
type input "***"
type input "*"
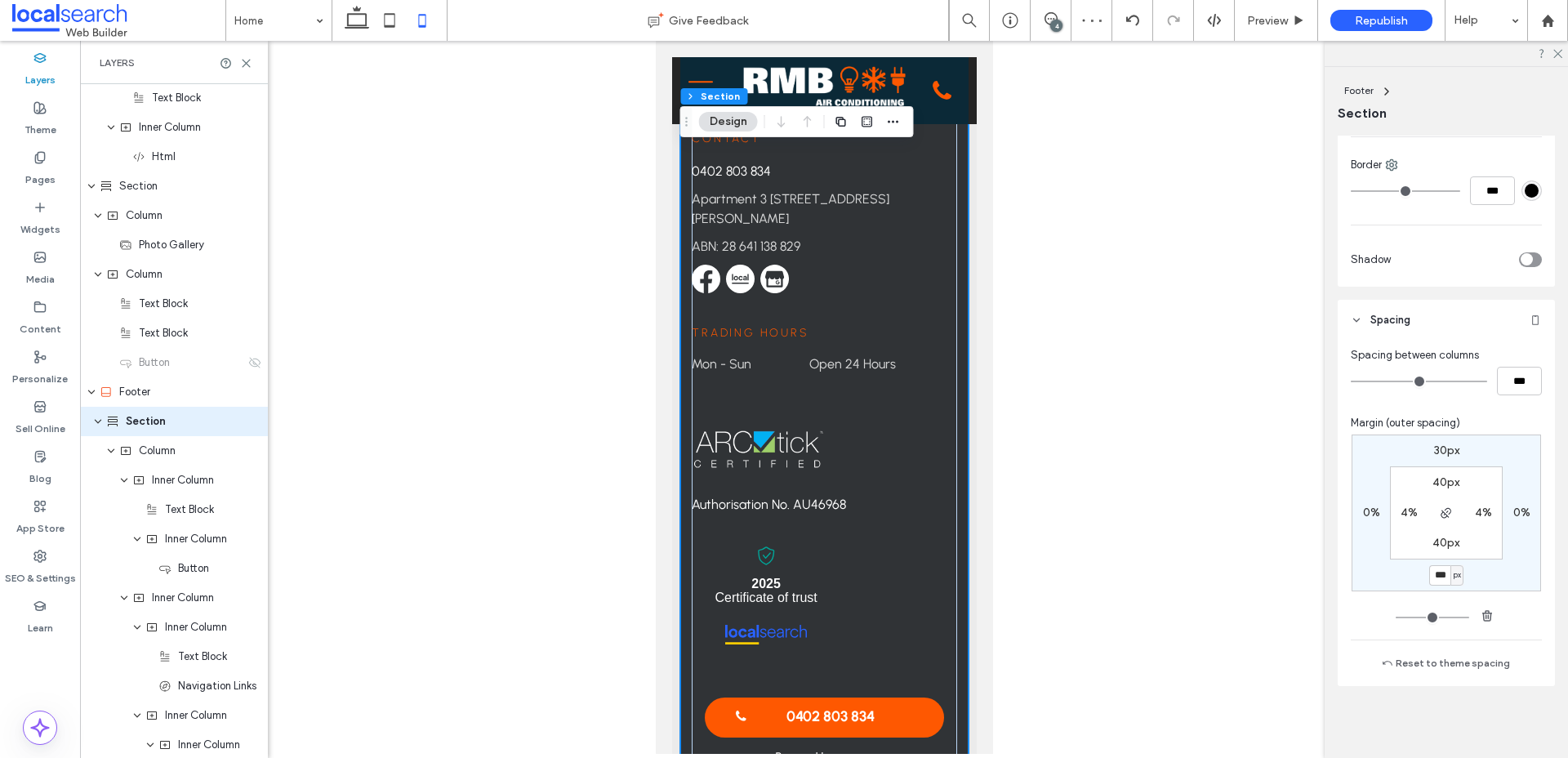
type input "***"
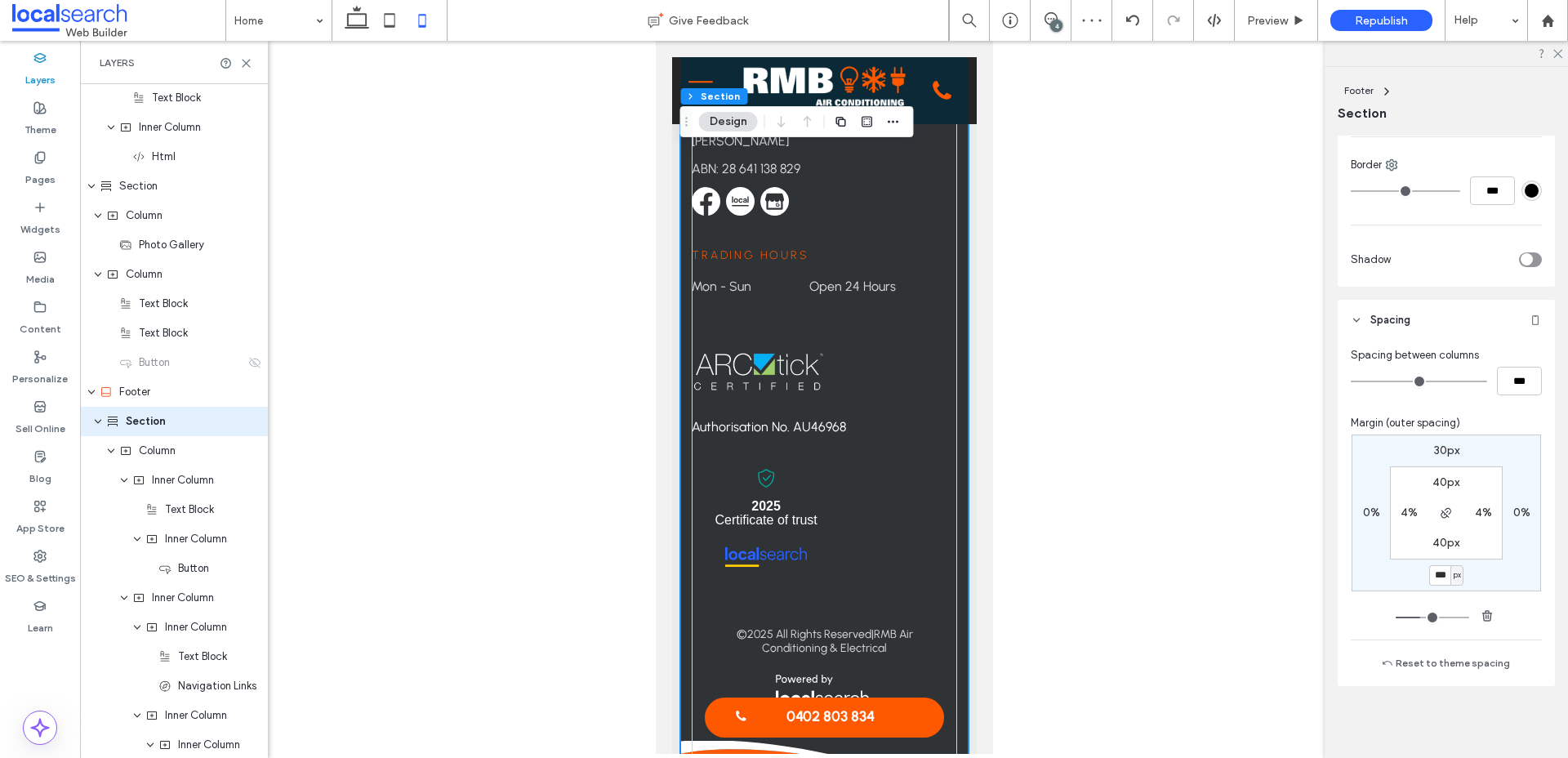
click at [1440, 573] on input "***" at bounding box center [1439, 575] width 21 height 20
type input "**"
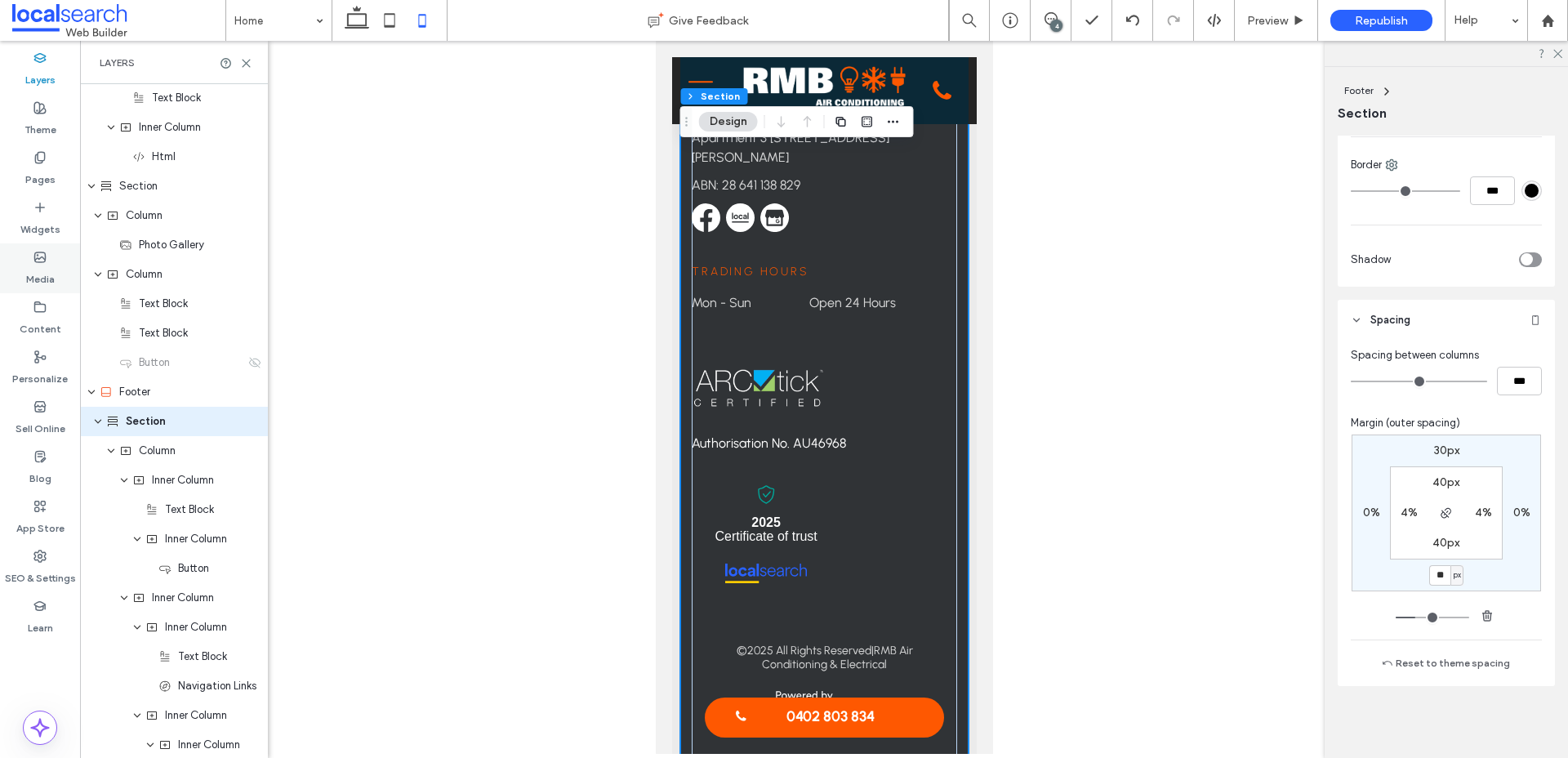
click at [32, 269] on label "Media" at bounding box center [40, 275] width 28 height 23
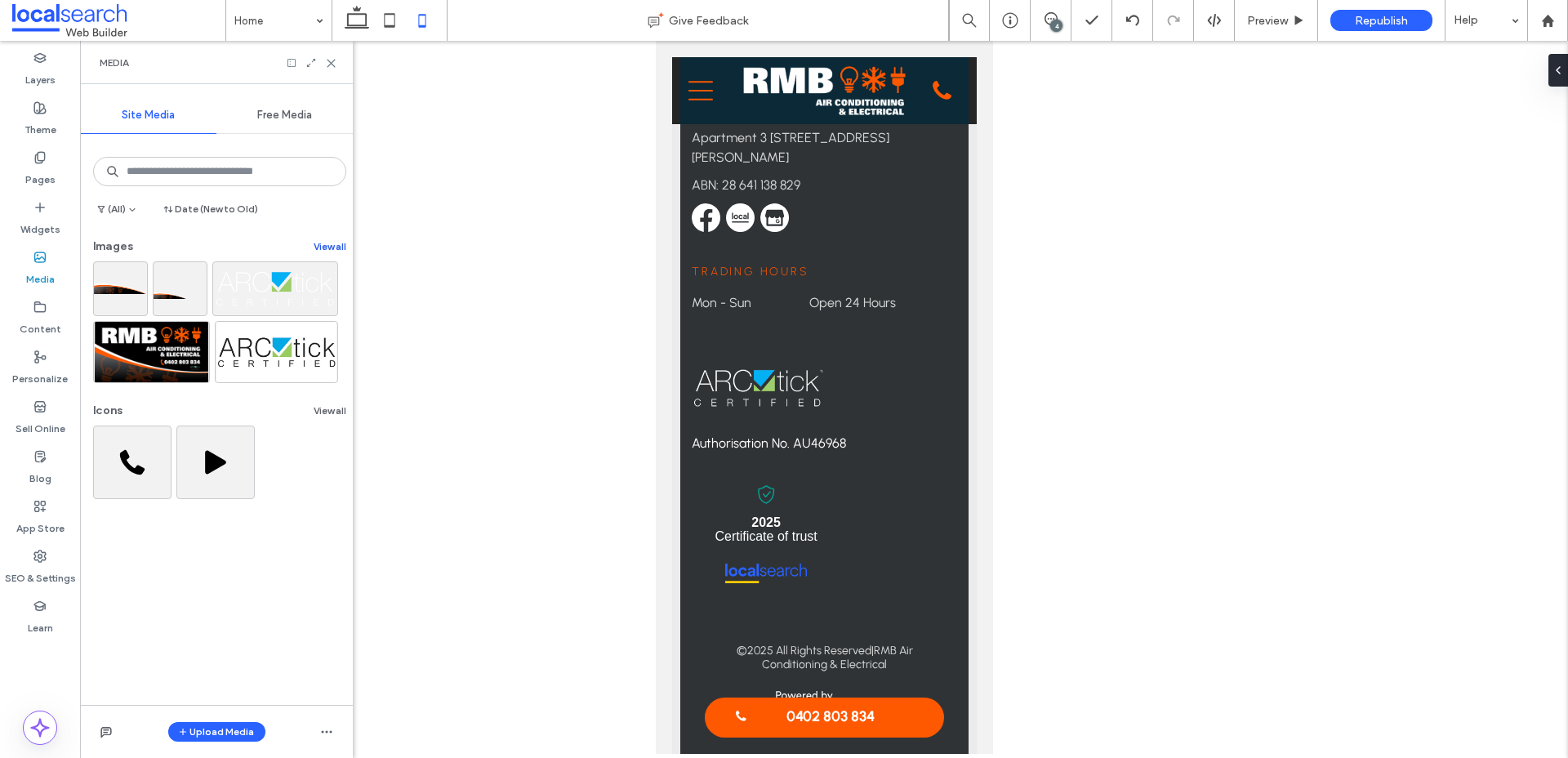
click at [313, 242] on button "View all" at bounding box center [329, 246] width 33 height 19
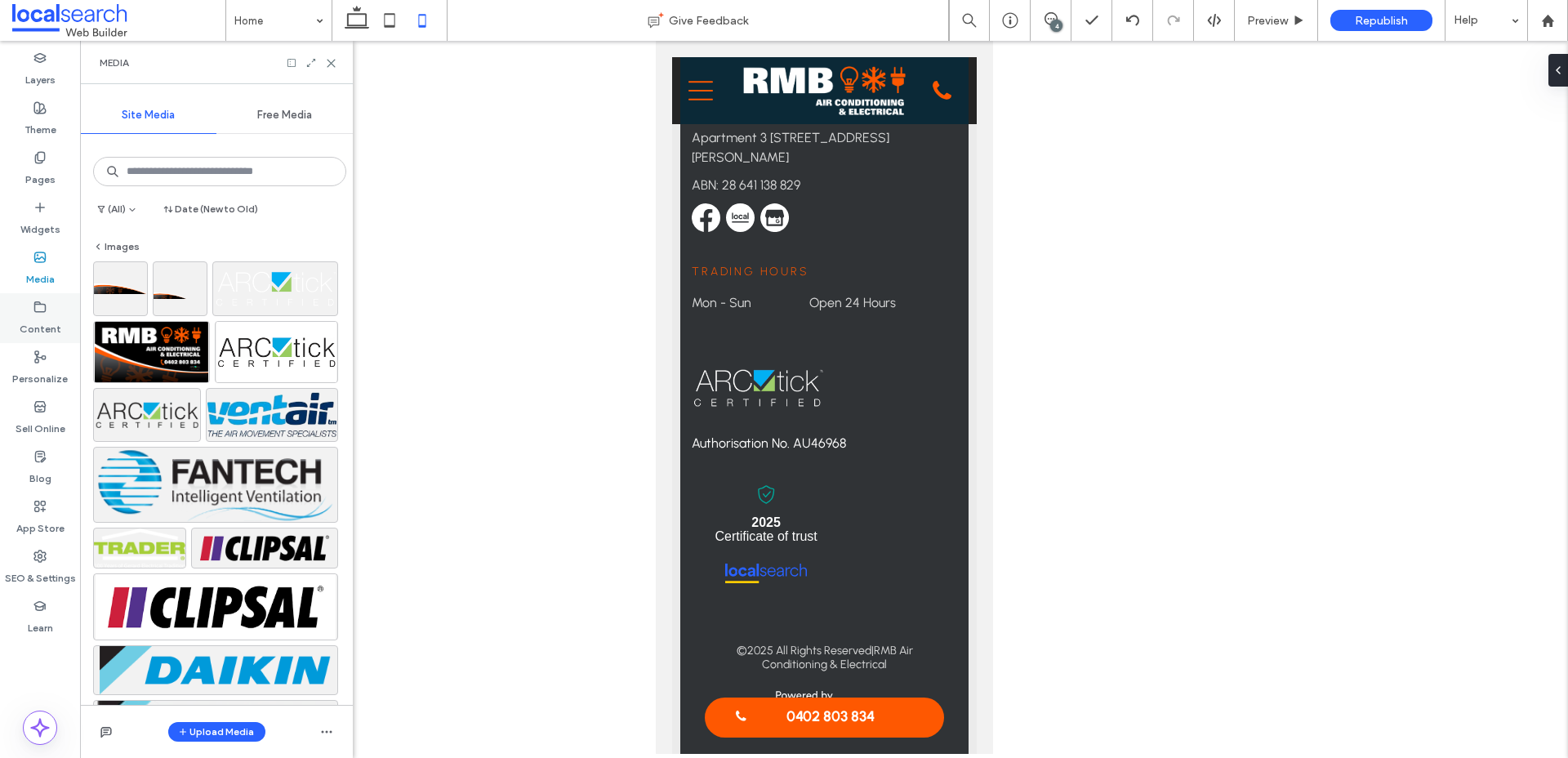
click at [38, 327] on label "Content" at bounding box center [40, 324] width 42 height 23
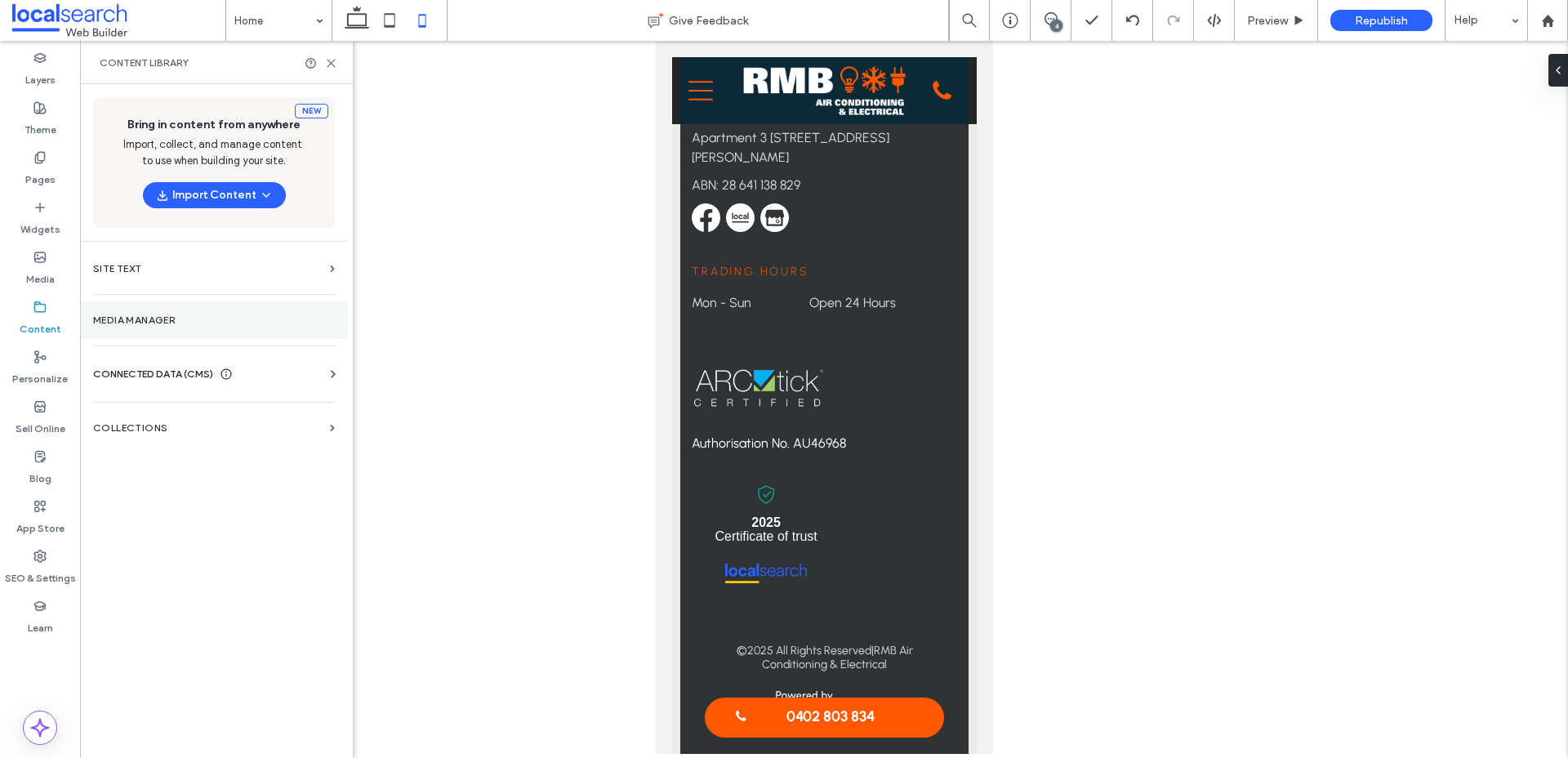
click at [165, 320] on label "Media Manager" at bounding box center [213, 320] width 242 height 12
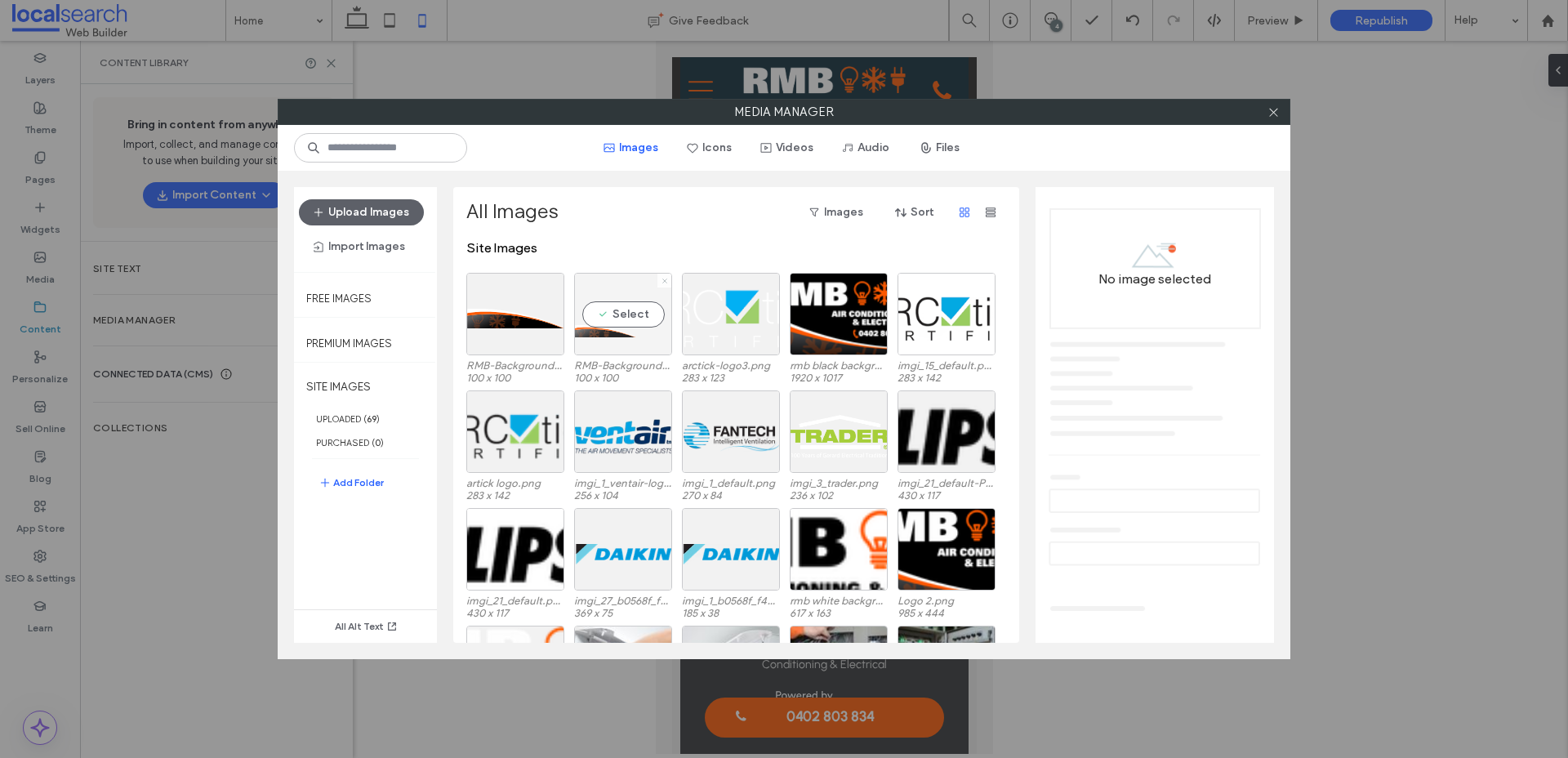
click at [666, 282] on icon at bounding box center [664, 281] width 7 height 7
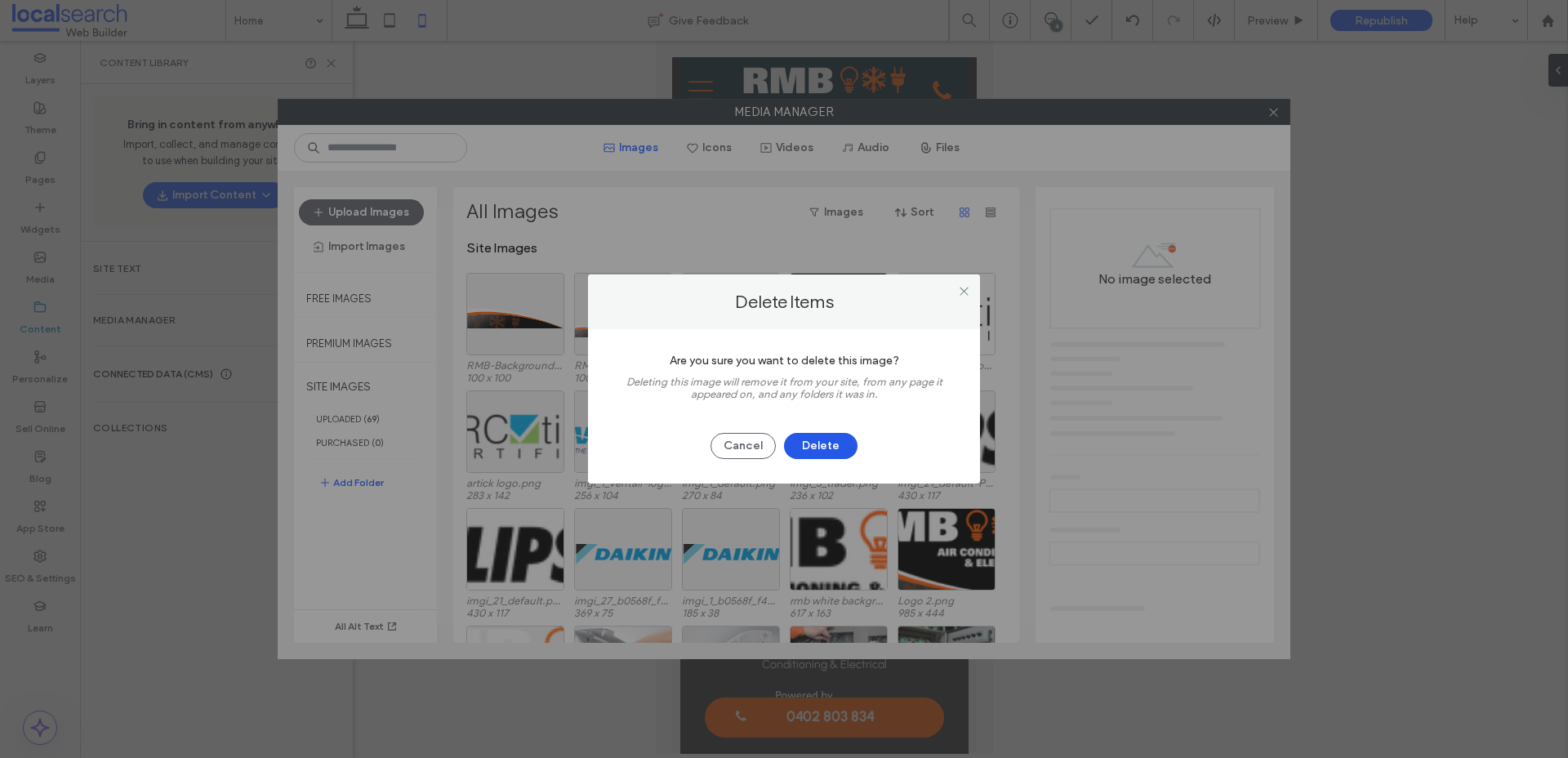
click at [827, 446] on button "Delete" at bounding box center [821, 445] width 74 height 26
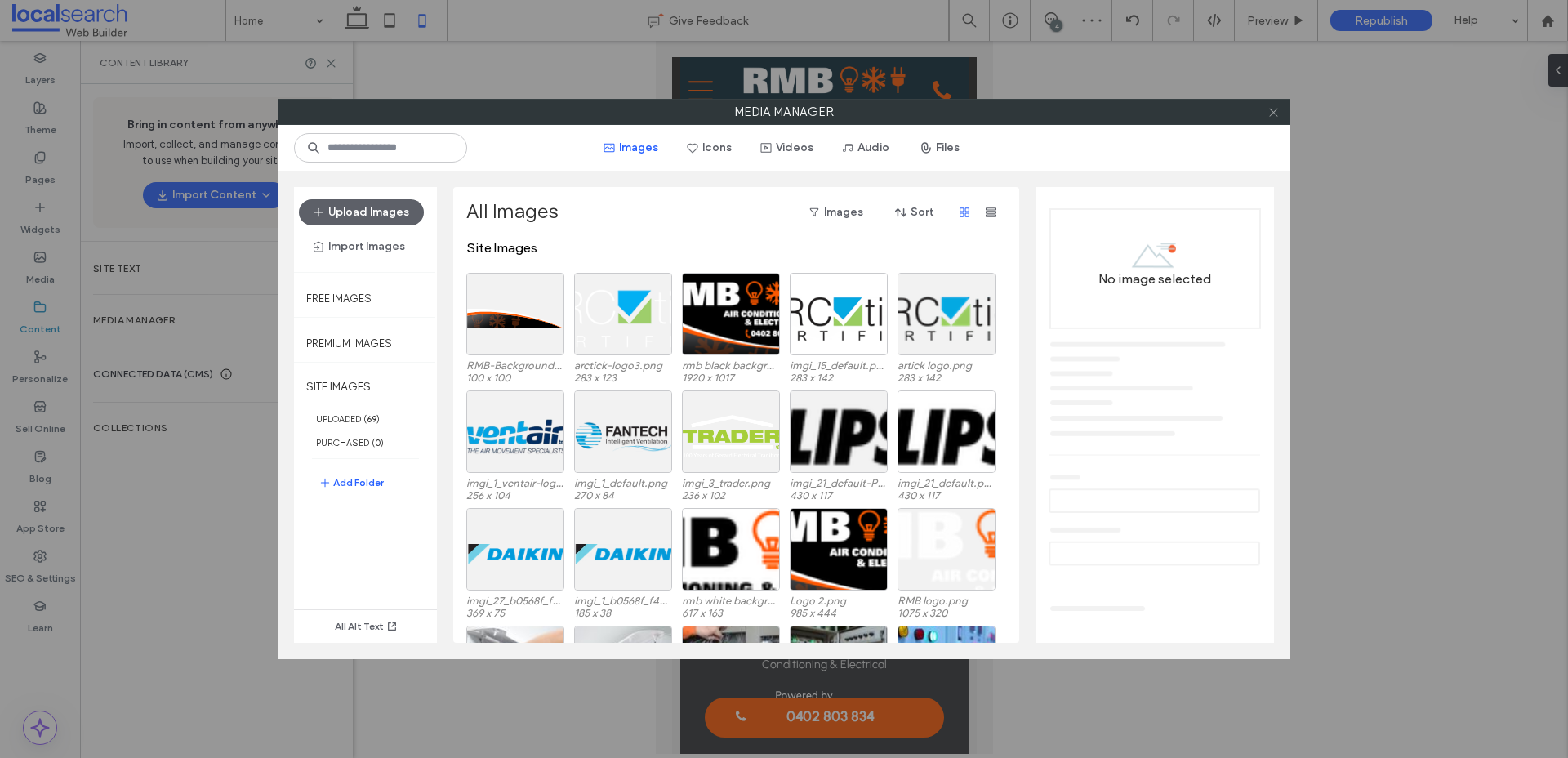
click at [1277, 115] on icon at bounding box center [1273, 112] width 13 height 13
